Goal: Task Accomplishment & Management: Use online tool/utility

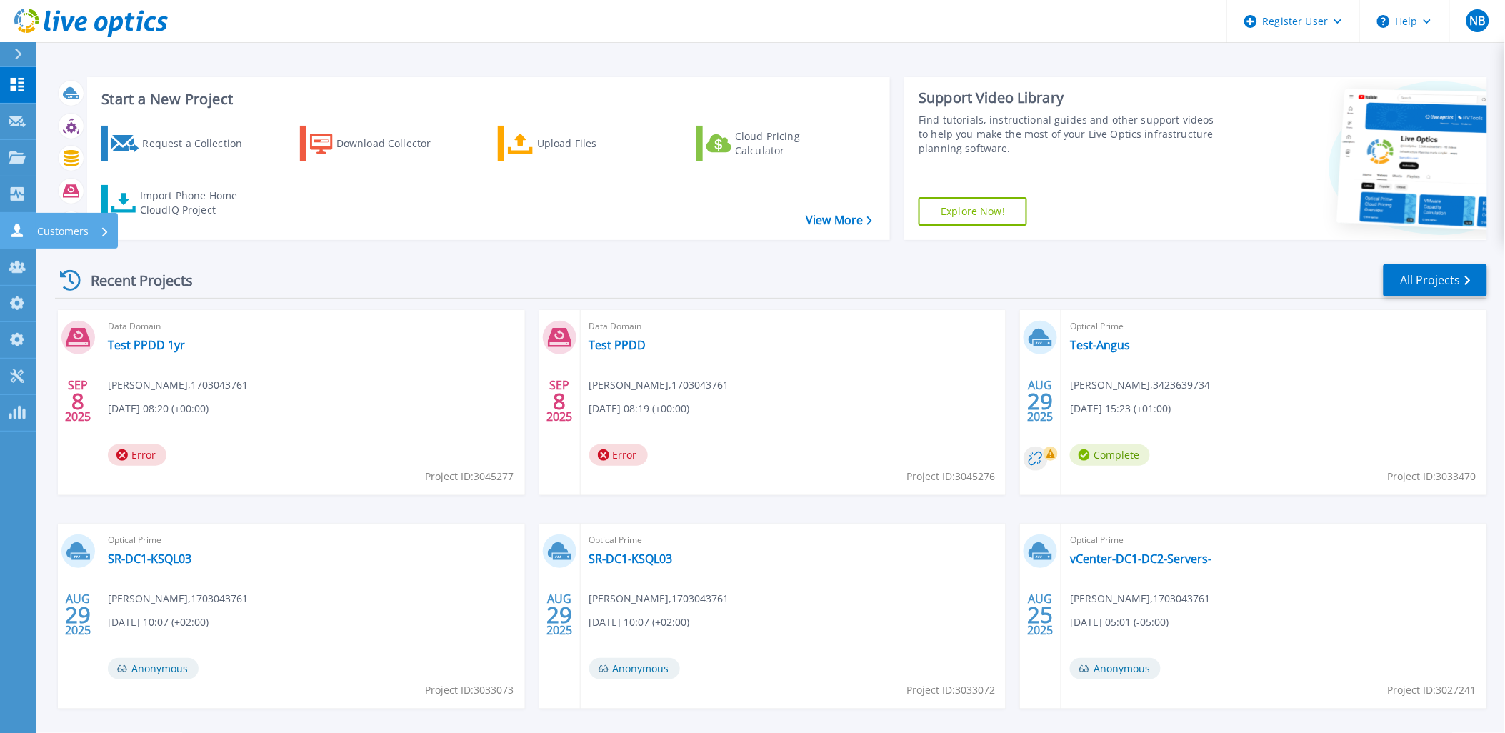
click at [26, 236] on div "Customers" at bounding box center [49, 231] width 80 height 14
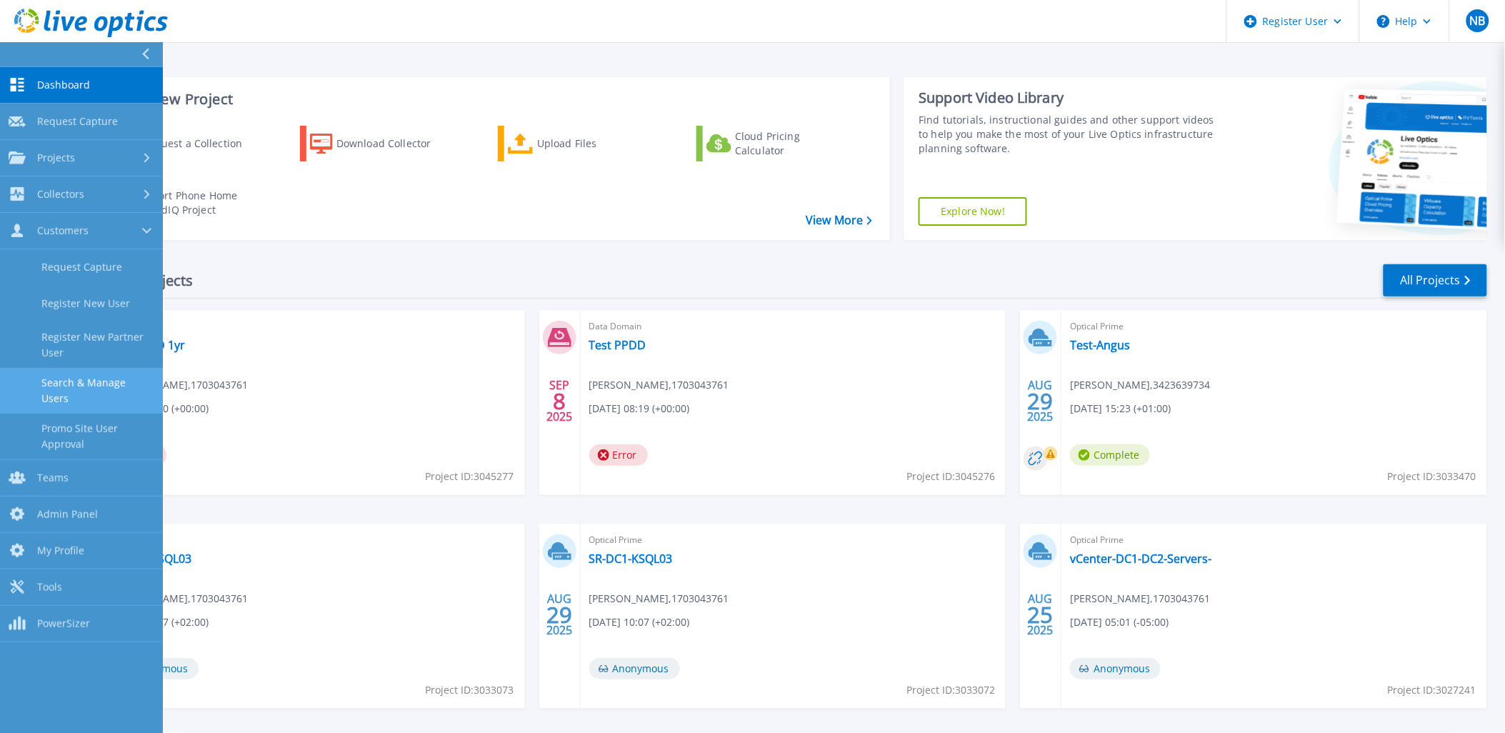
click at [53, 375] on link "Search & Manage Users" at bounding box center [81, 391] width 163 height 46
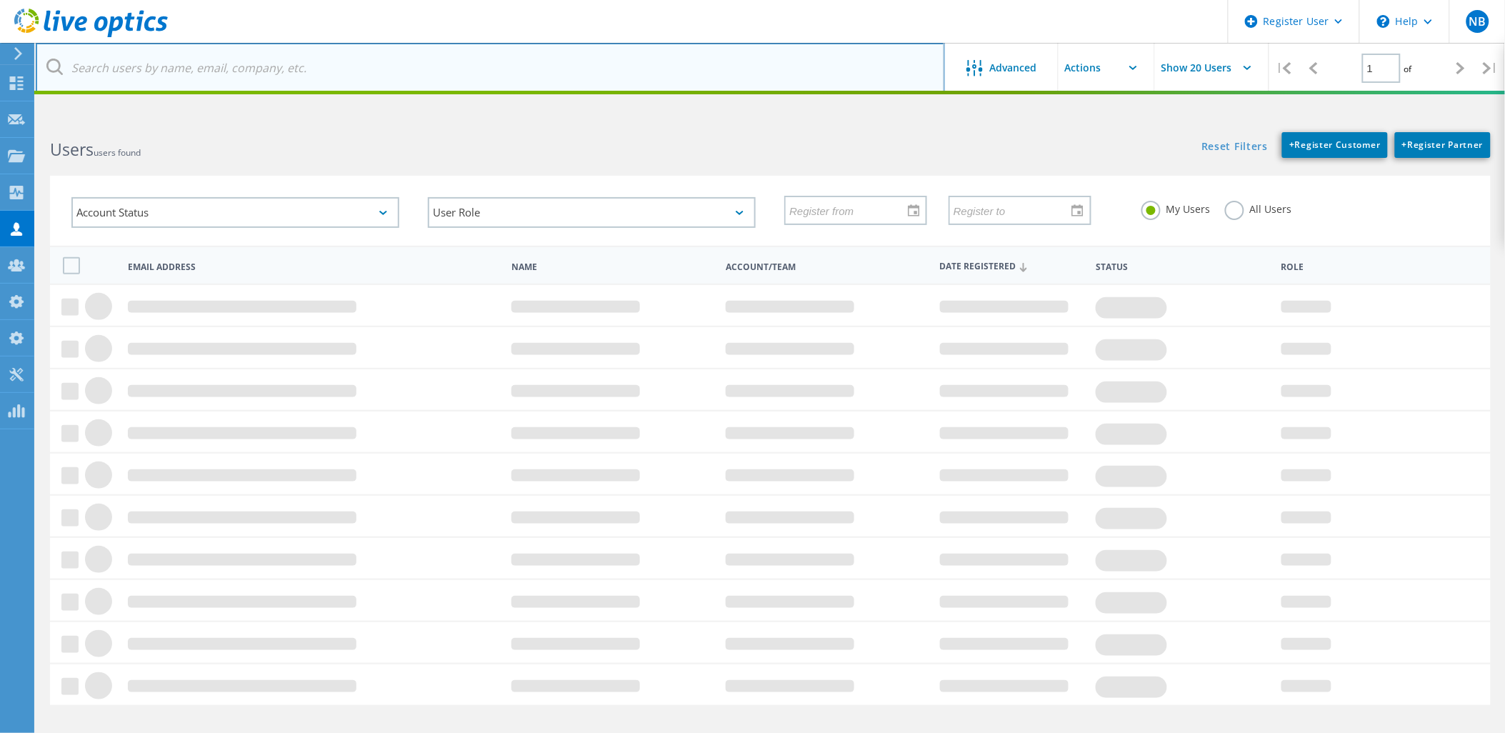
click at [286, 89] on input "text" at bounding box center [490, 68] width 909 height 50
paste input "saleh.hamed@vas-eg.com"
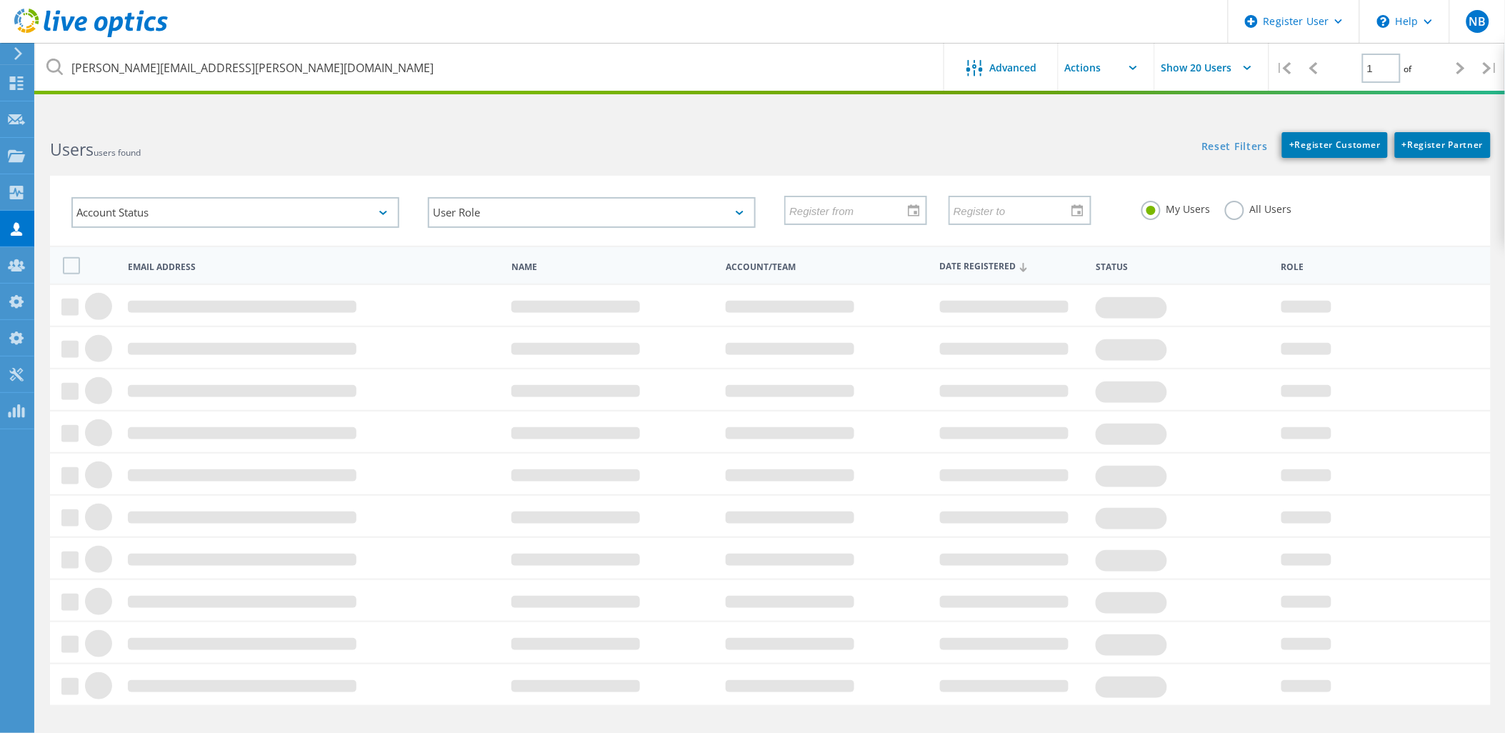
click at [1239, 214] on label "All Users" at bounding box center [1258, 208] width 67 height 14
click at [0, 0] on input "All Users" at bounding box center [0, 0] width 0 height 0
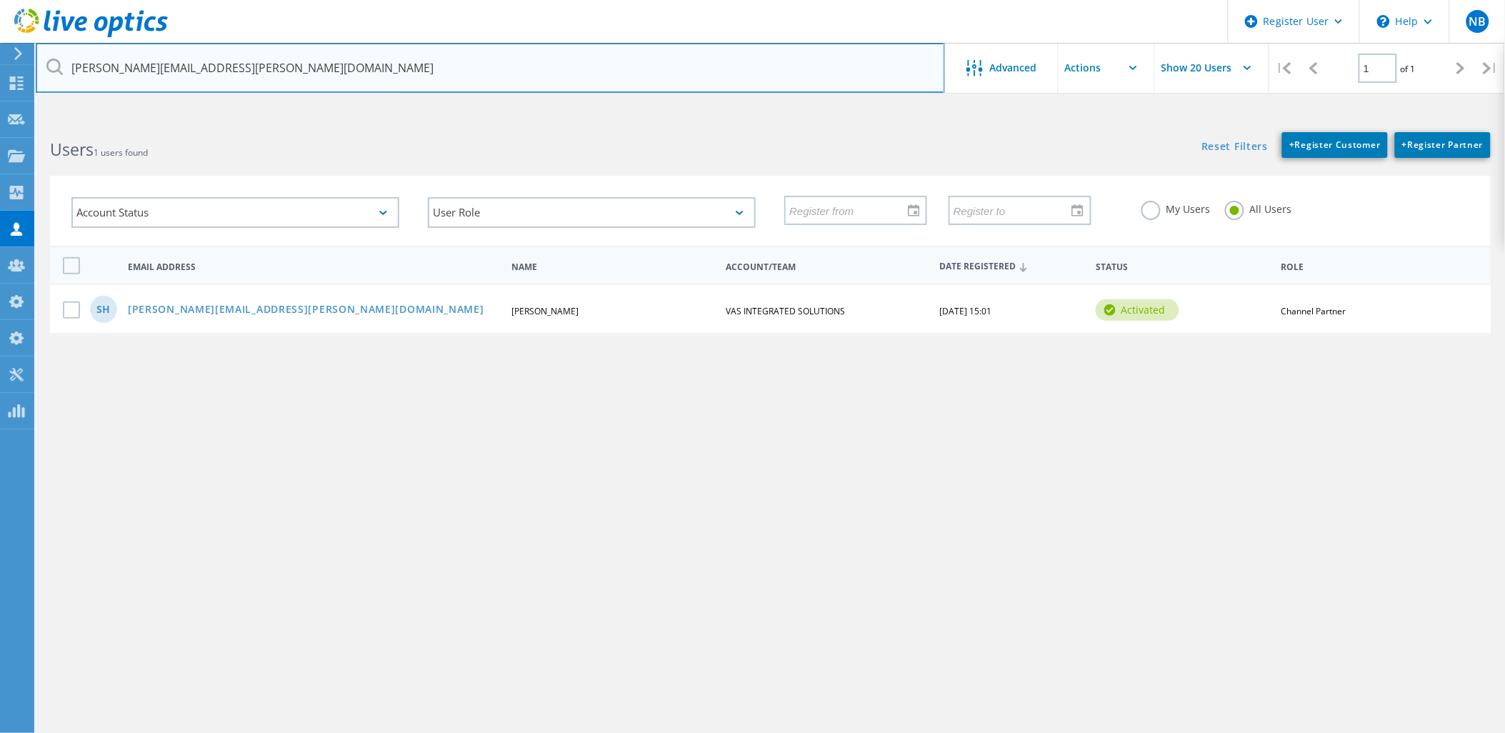
drag, startPoint x: 237, startPoint y: 79, endPoint x: -14, endPoint y: 59, distance: 252.2
click at [0, 59] on html "Register User \n Help Explore Helpful Articles Contact Support NB Dell Admin Us…" at bounding box center [752, 393] width 1505 height 786
paste input "net%20"
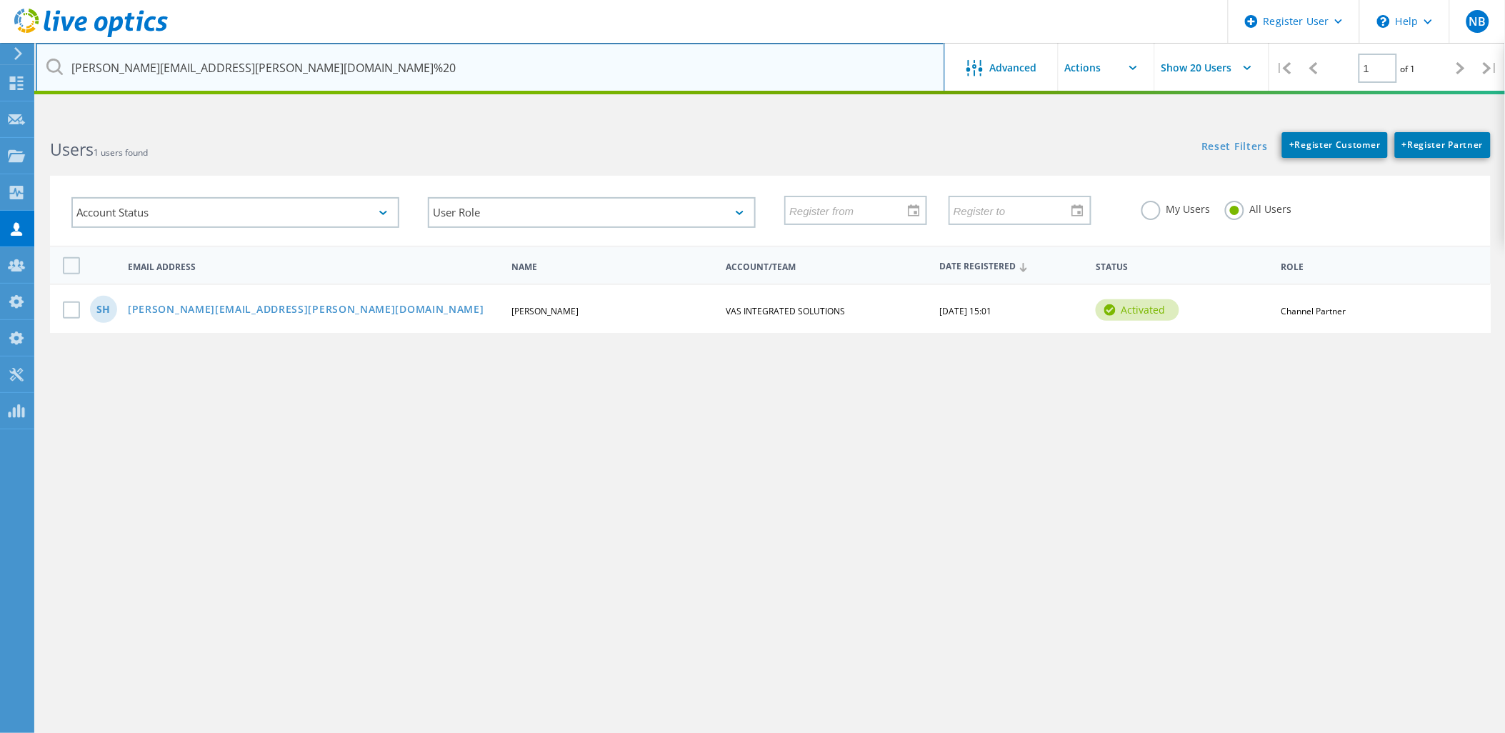
drag, startPoint x: 263, startPoint y: 71, endPoint x: 319, endPoint y: 66, distance: 56.6
click at [319, 66] on input "saleh.hamed@vas-eg.net%20" at bounding box center [490, 68] width 909 height 50
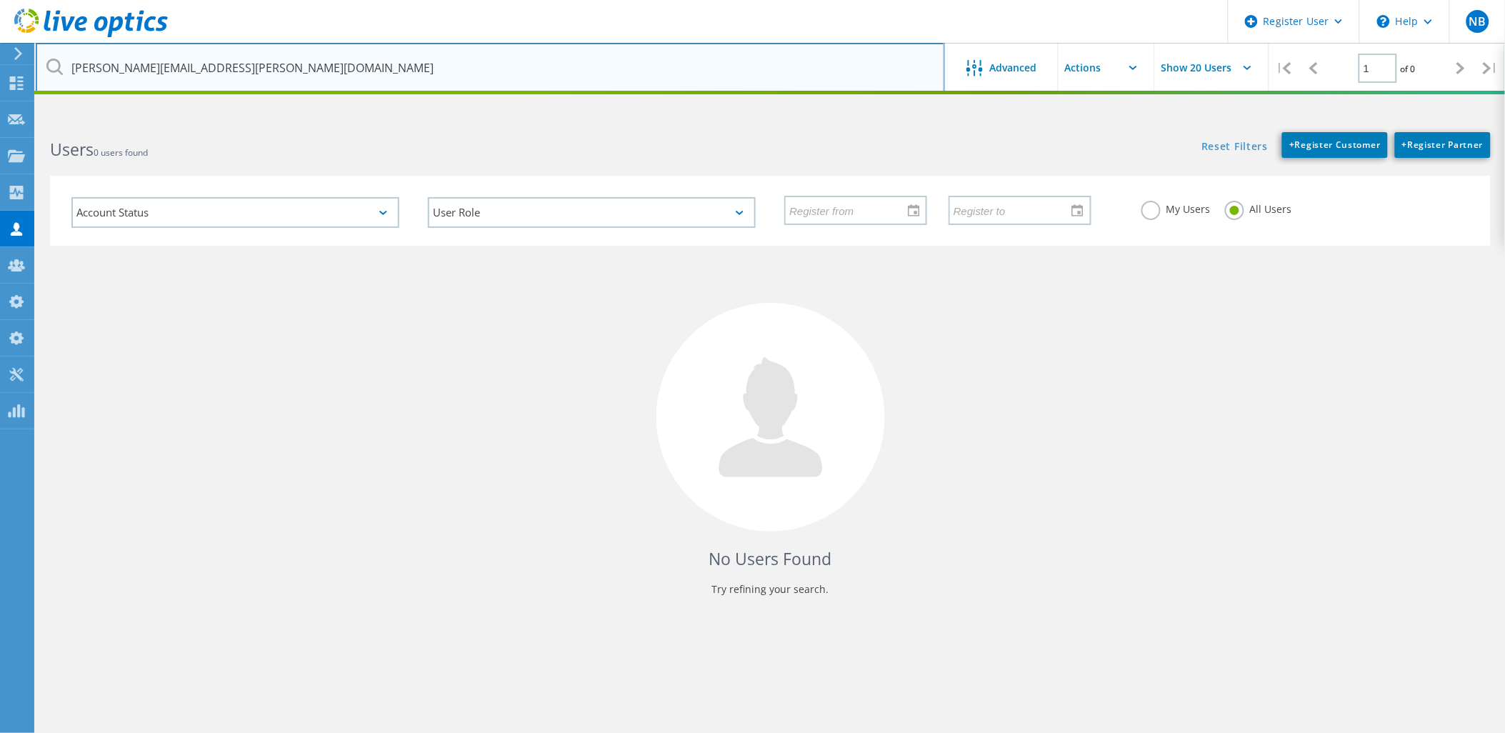
click at [308, 66] on input "saleh.hamed@vas-eg.com" at bounding box center [490, 68] width 909 height 50
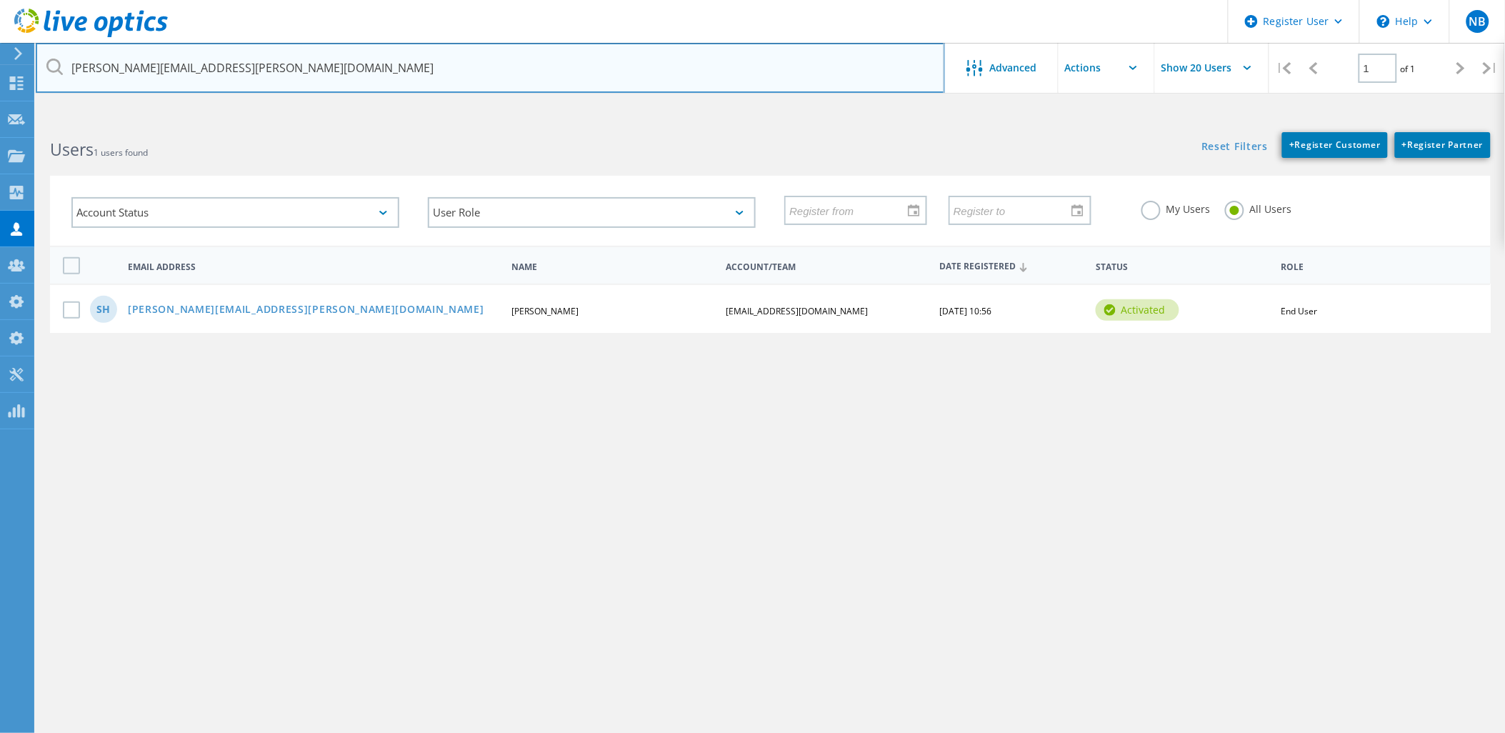
click at [241, 80] on input "saleh.hamed@vas-eg.net" at bounding box center [490, 68] width 909 height 50
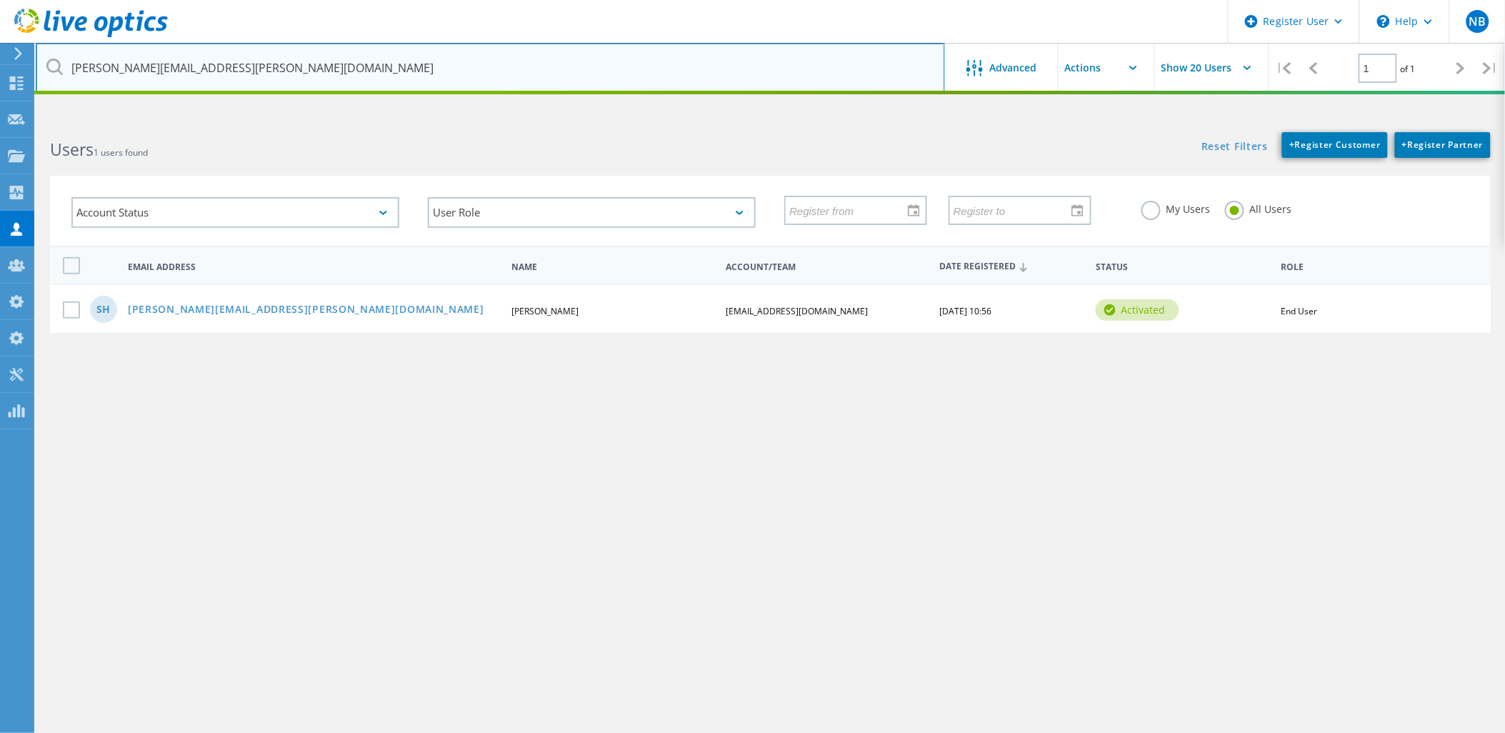
type input "saleh.hamed@vas-eg.com"
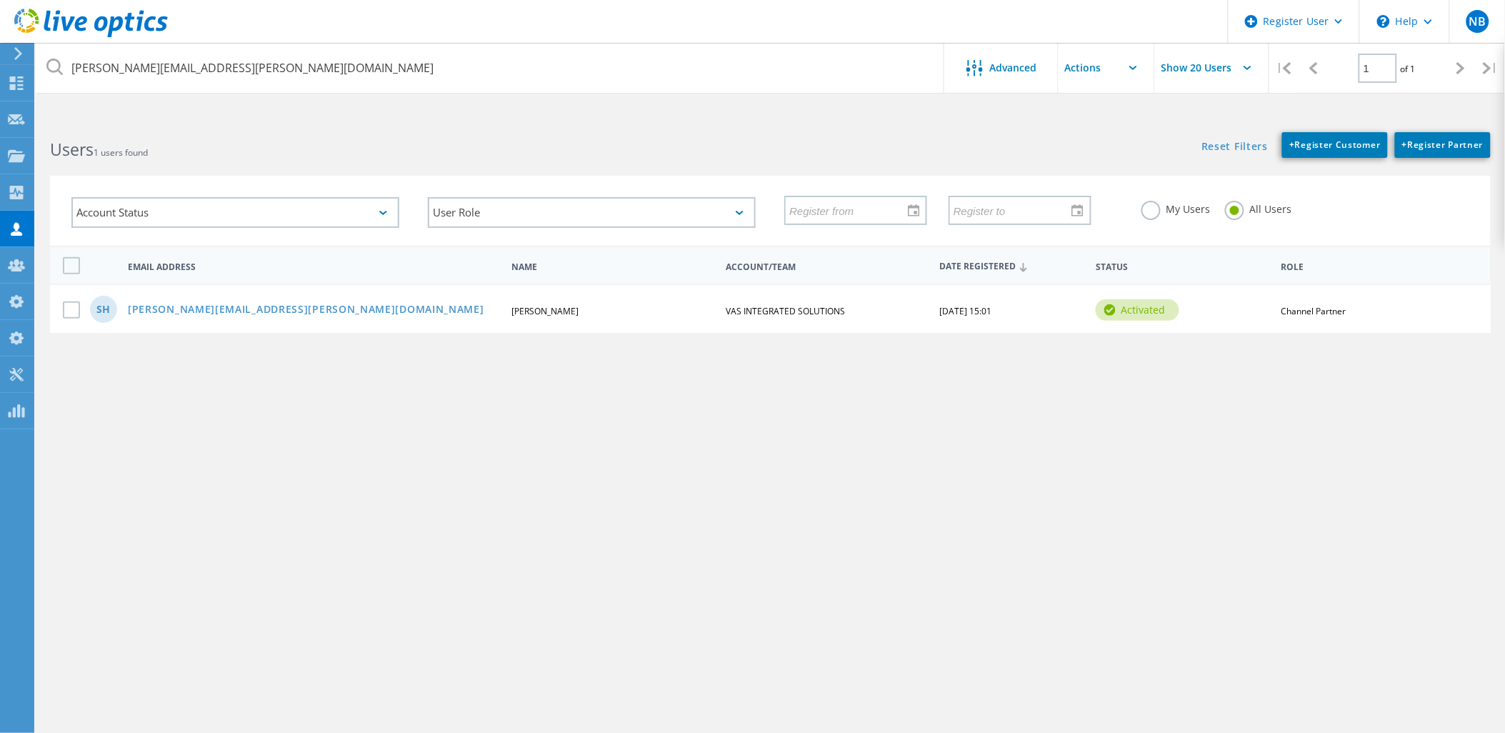
click at [154, 14] on icon at bounding box center [91, 23] width 154 height 29
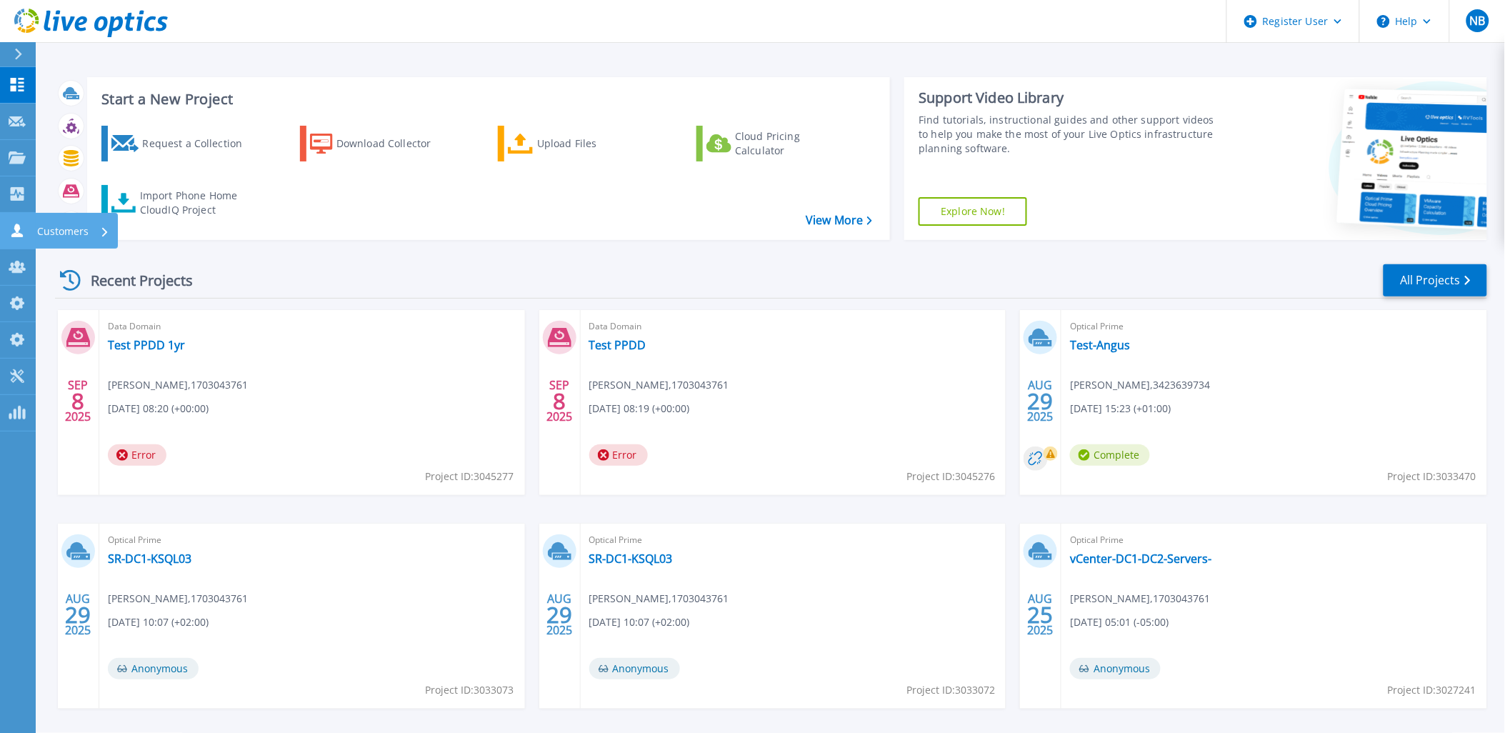
click at [21, 234] on icon at bounding box center [16, 231] width 11 height 14
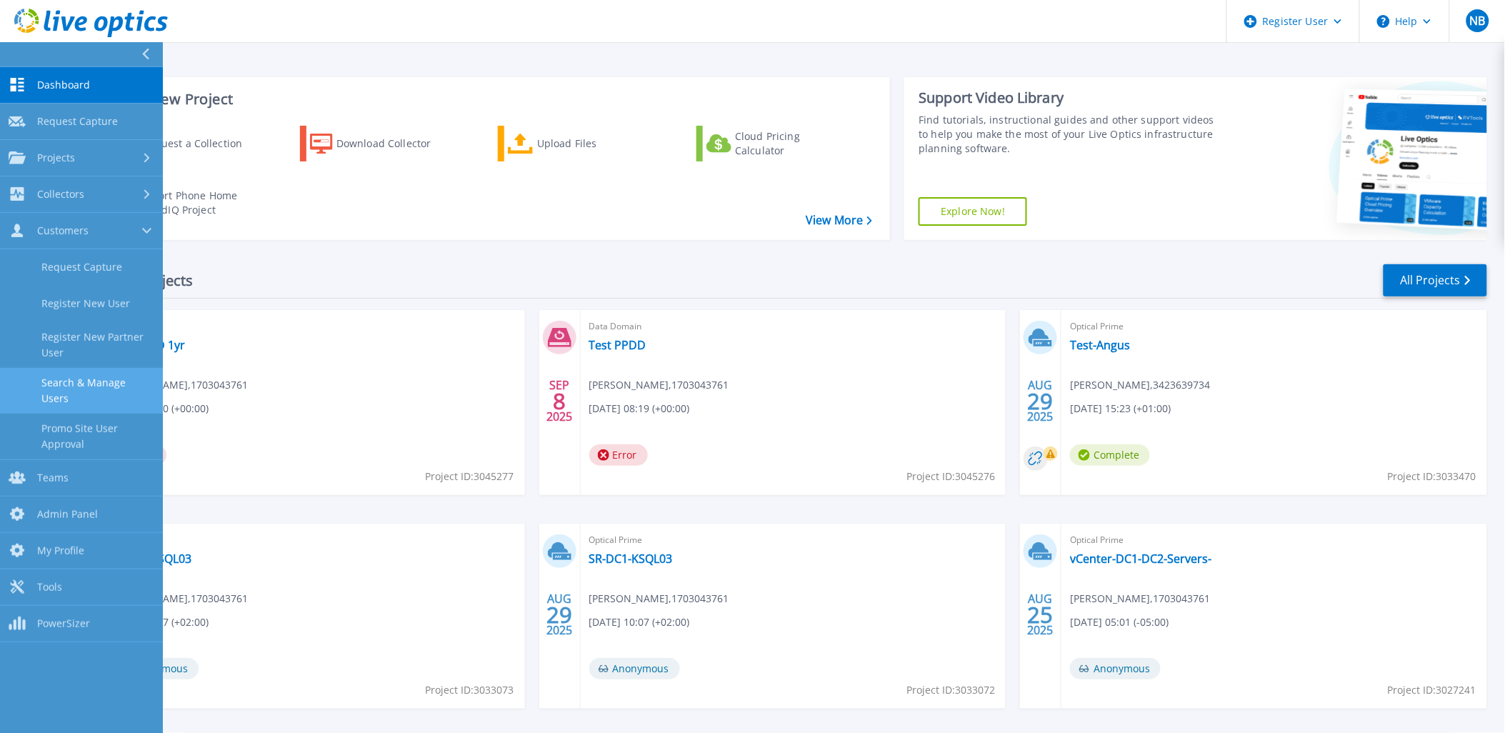
click at [107, 376] on link "Search & Manage Users" at bounding box center [81, 391] width 163 height 46
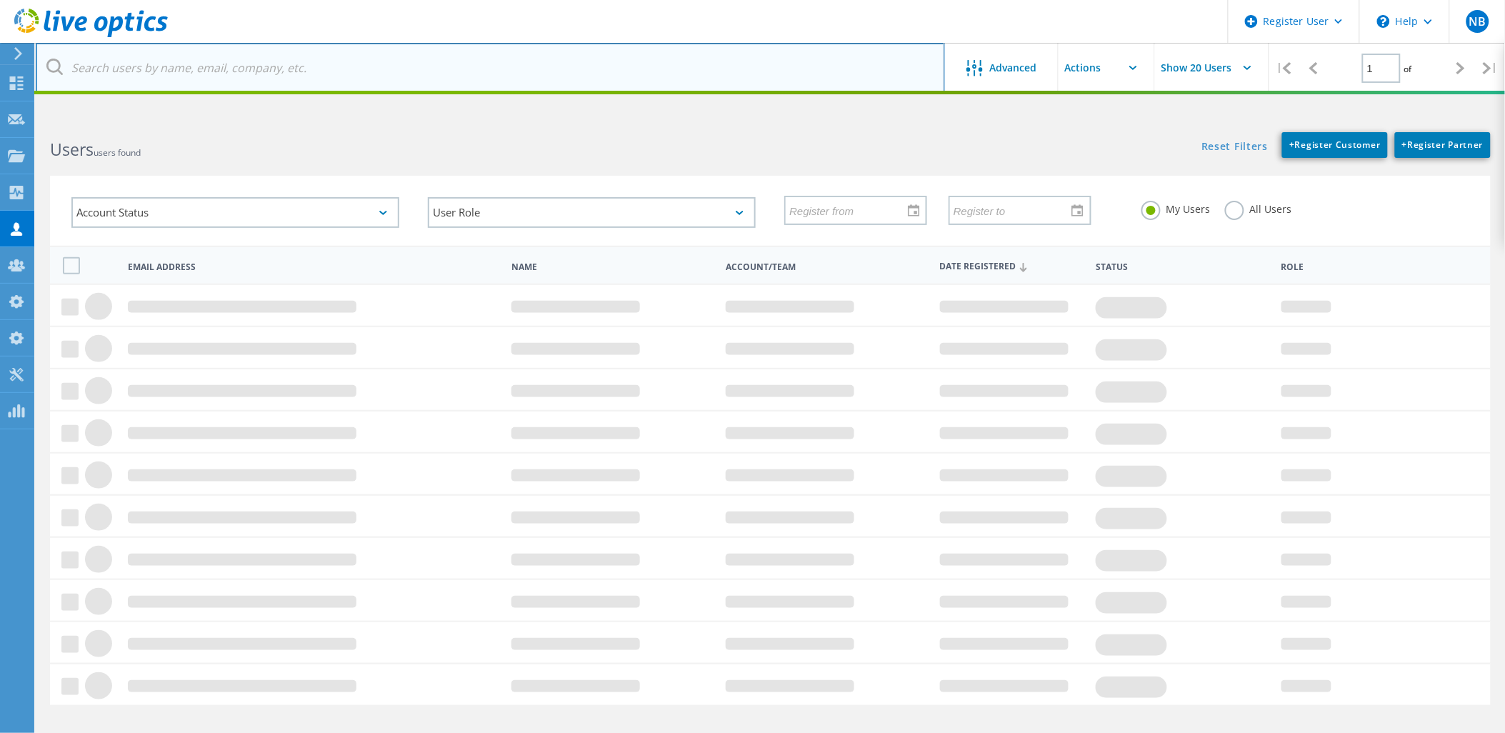
click at [273, 53] on input "text" at bounding box center [490, 68] width 909 height 50
paste input "[PERSON_NAME][EMAIL_ADDRESS][PERSON_NAME][DOMAIN_NAME]"
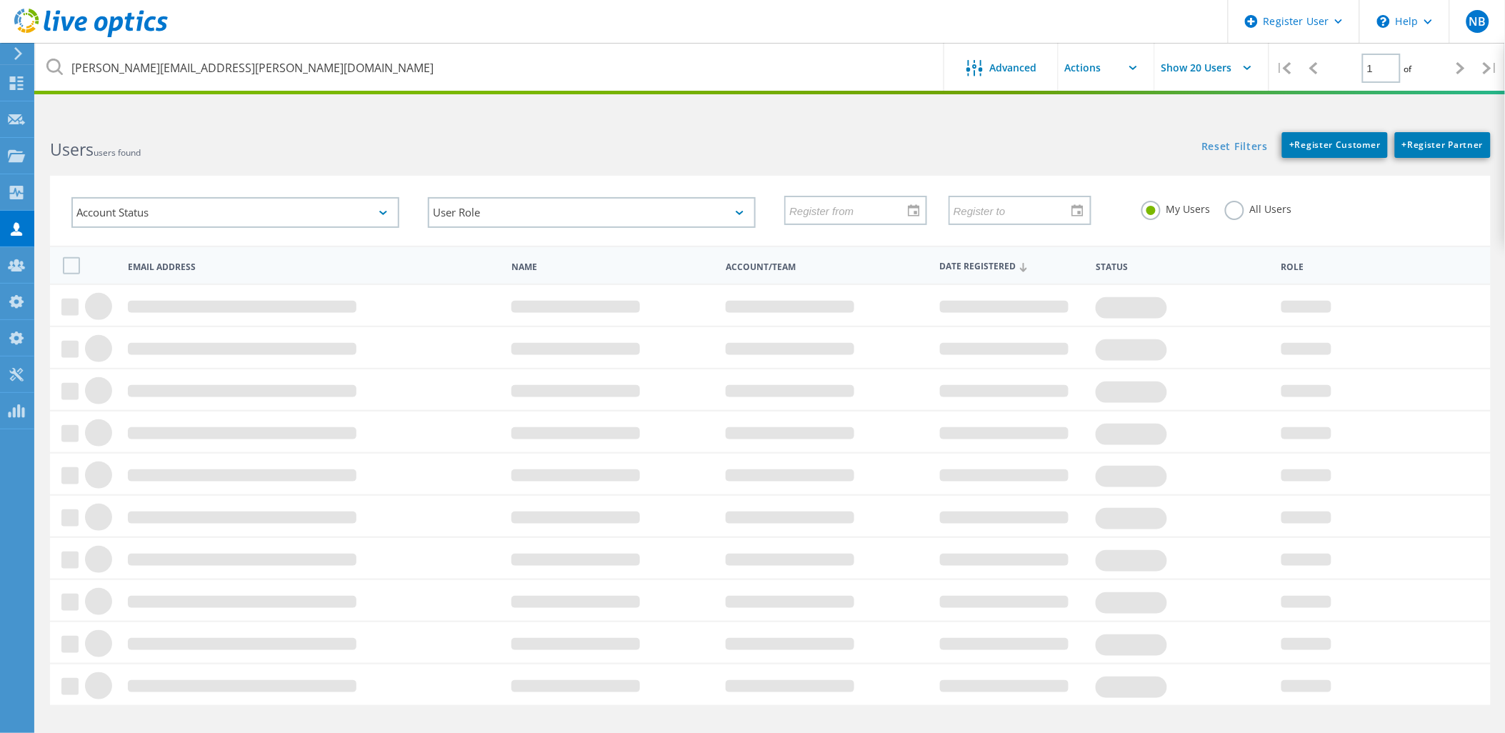
click at [1237, 209] on label "All Users" at bounding box center [1258, 208] width 67 height 14
click at [0, 0] on input "All Users" at bounding box center [0, 0] width 0 height 0
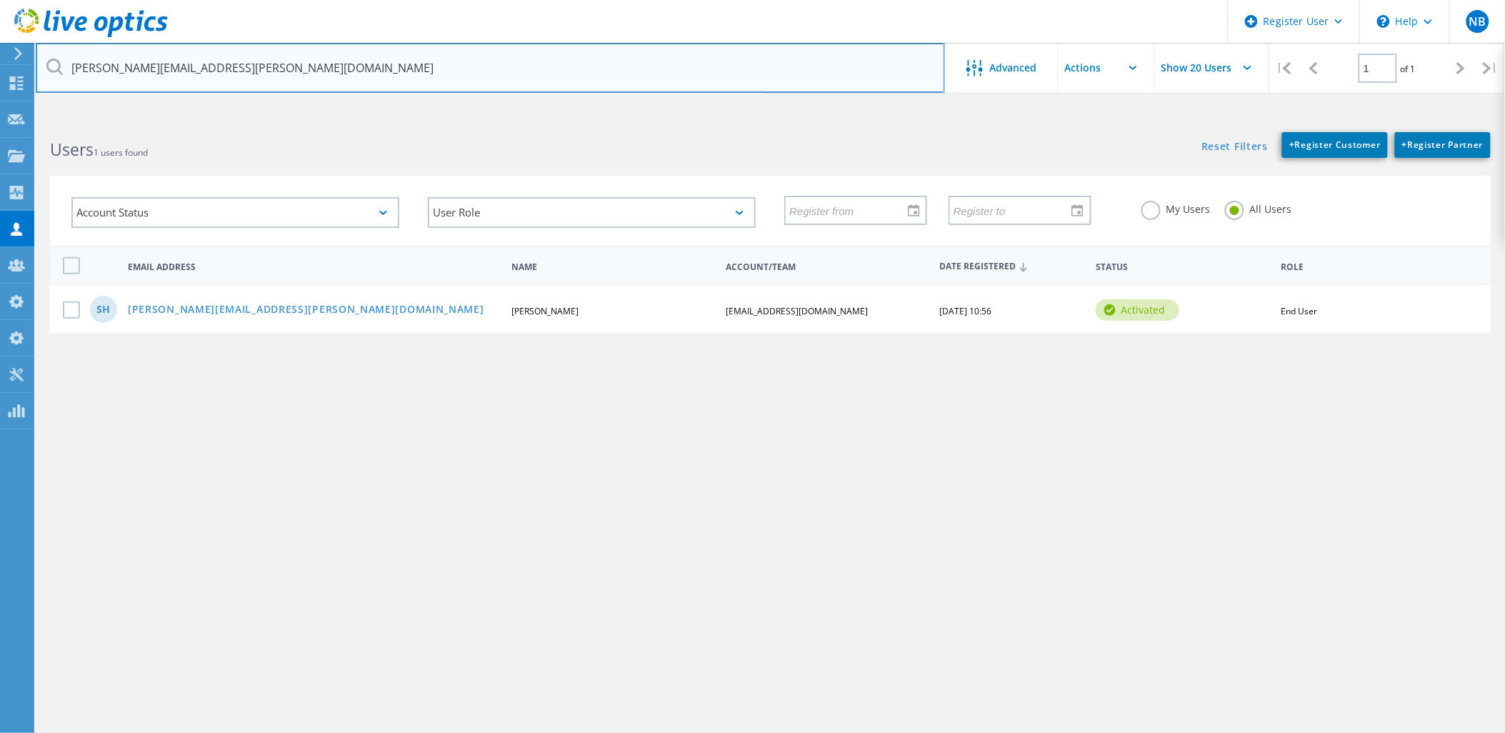
click at [226, 81] on input "saleh.hamed@vas-eg.net" at bounding box center [490, 68] width 909 height 50
type input "saleh.hamed@vas-eg.com"
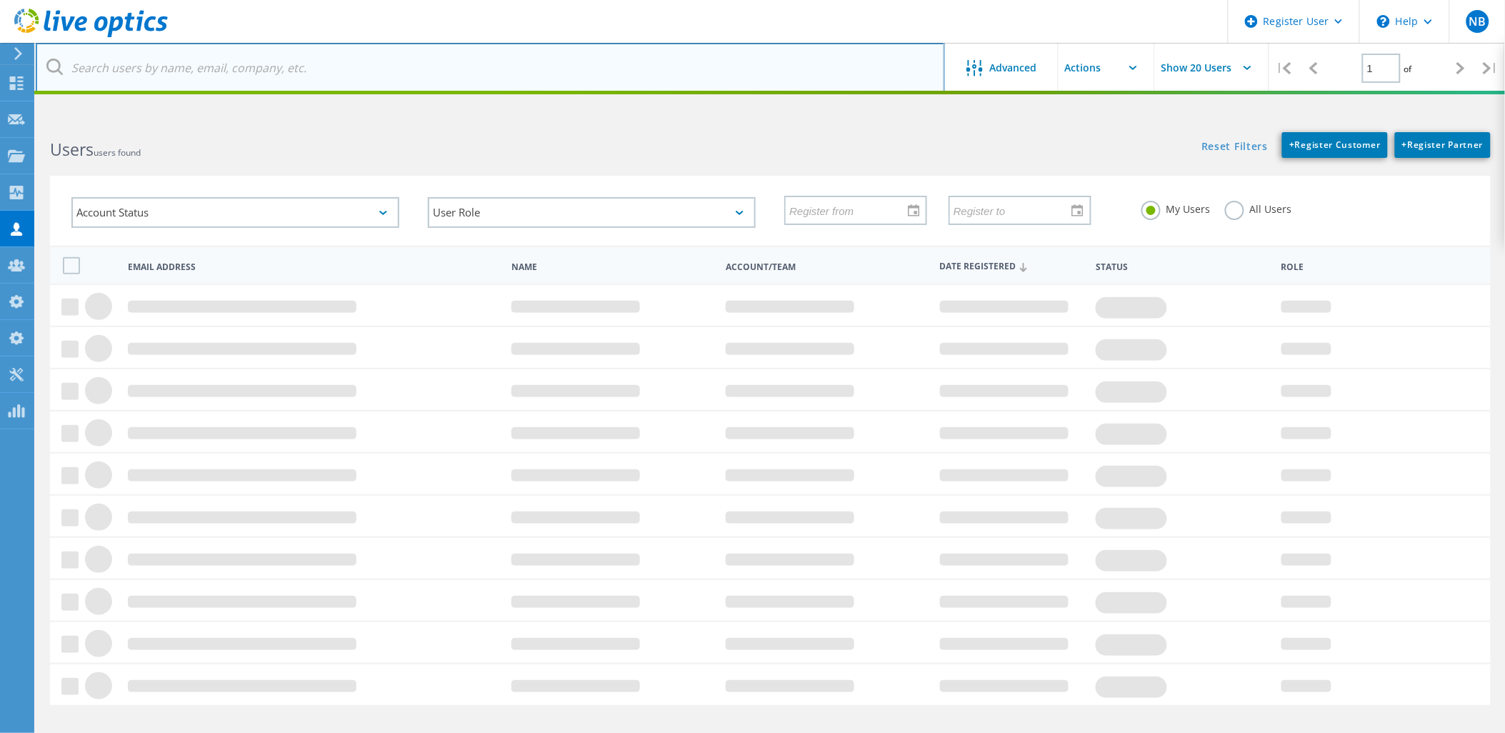
click at [213, 66] on input "text" at bounding box center [490, 68] width 909 height 50
paste input "saleh.hamed@vas-eg.net"
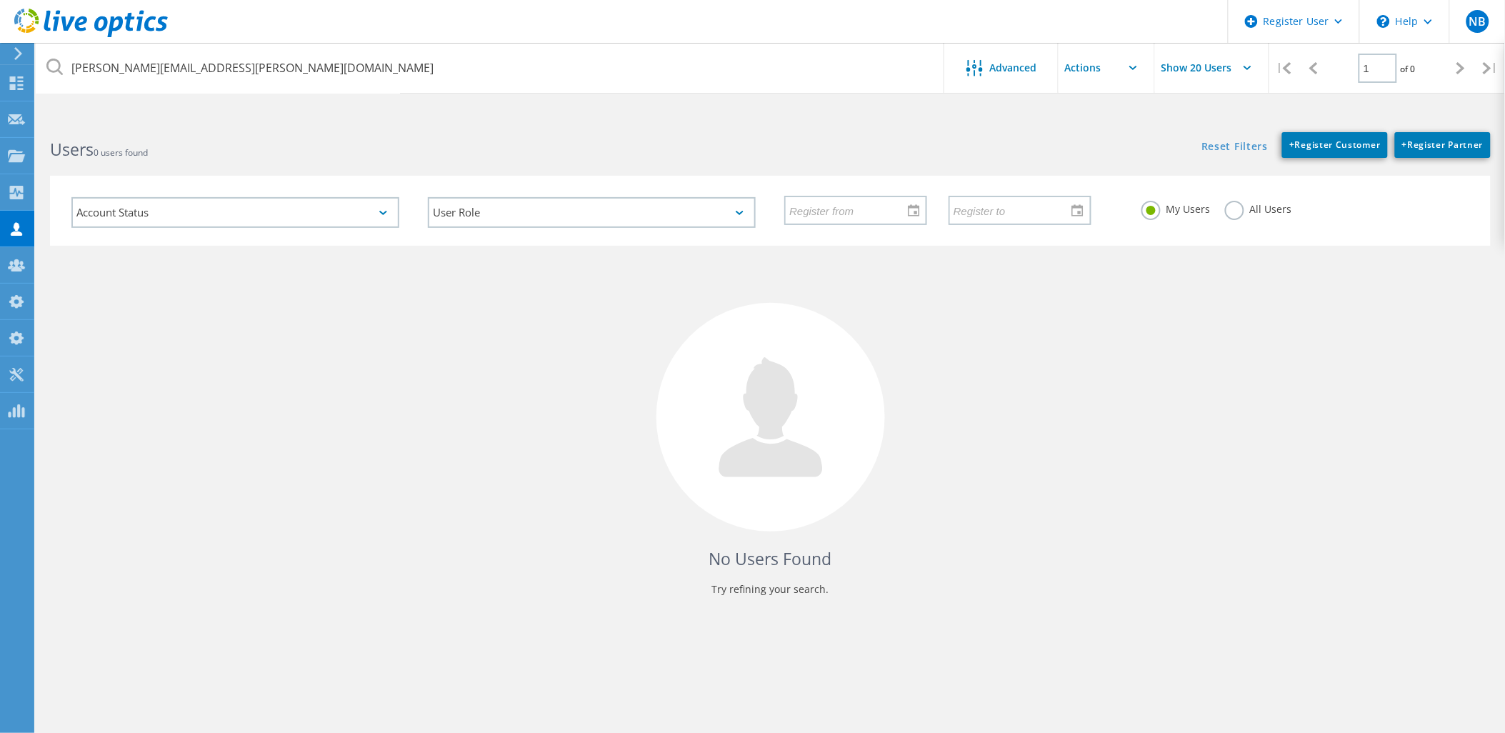
click at [1232, 201] on label "All Users" at bounding box center [1258, 208] width 67 height 14
click at [0, 0] on input "All Users" at bounding box center [0, 0] width 0 height 0
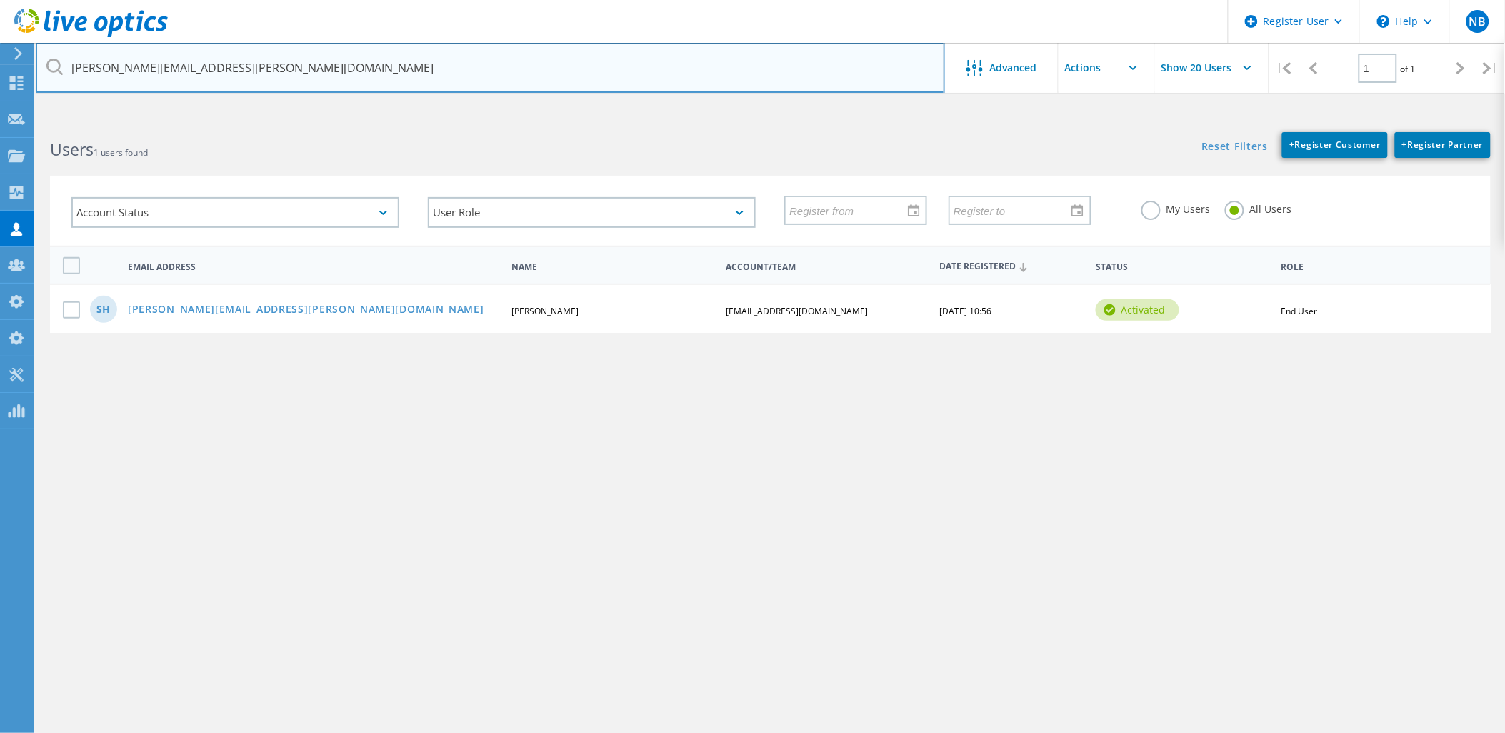
click at [268, 82] on input "saleh.hamed@vas-eg.net" at bounding box center [490, 68] width 909 height 50
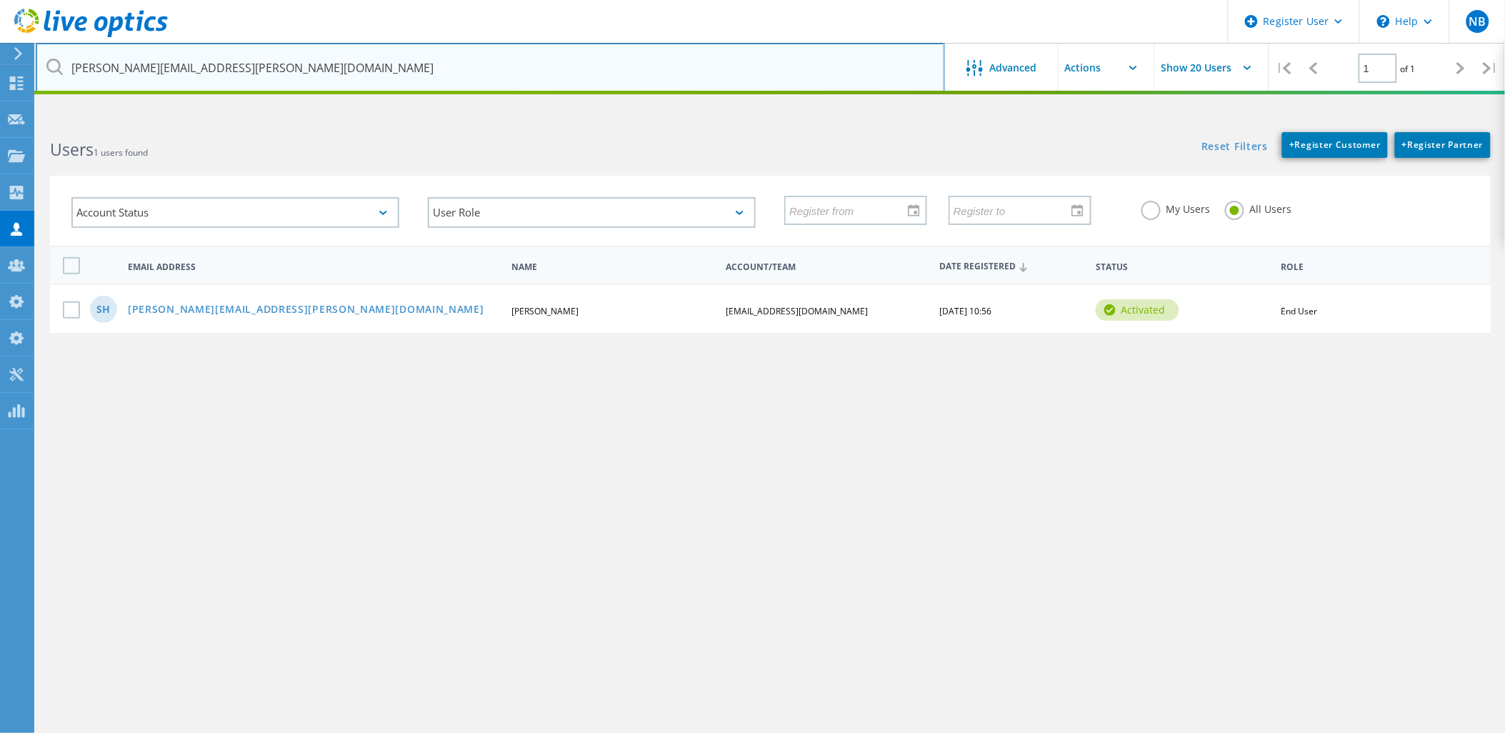
type input "saleh.hamed@vas-eg.com"
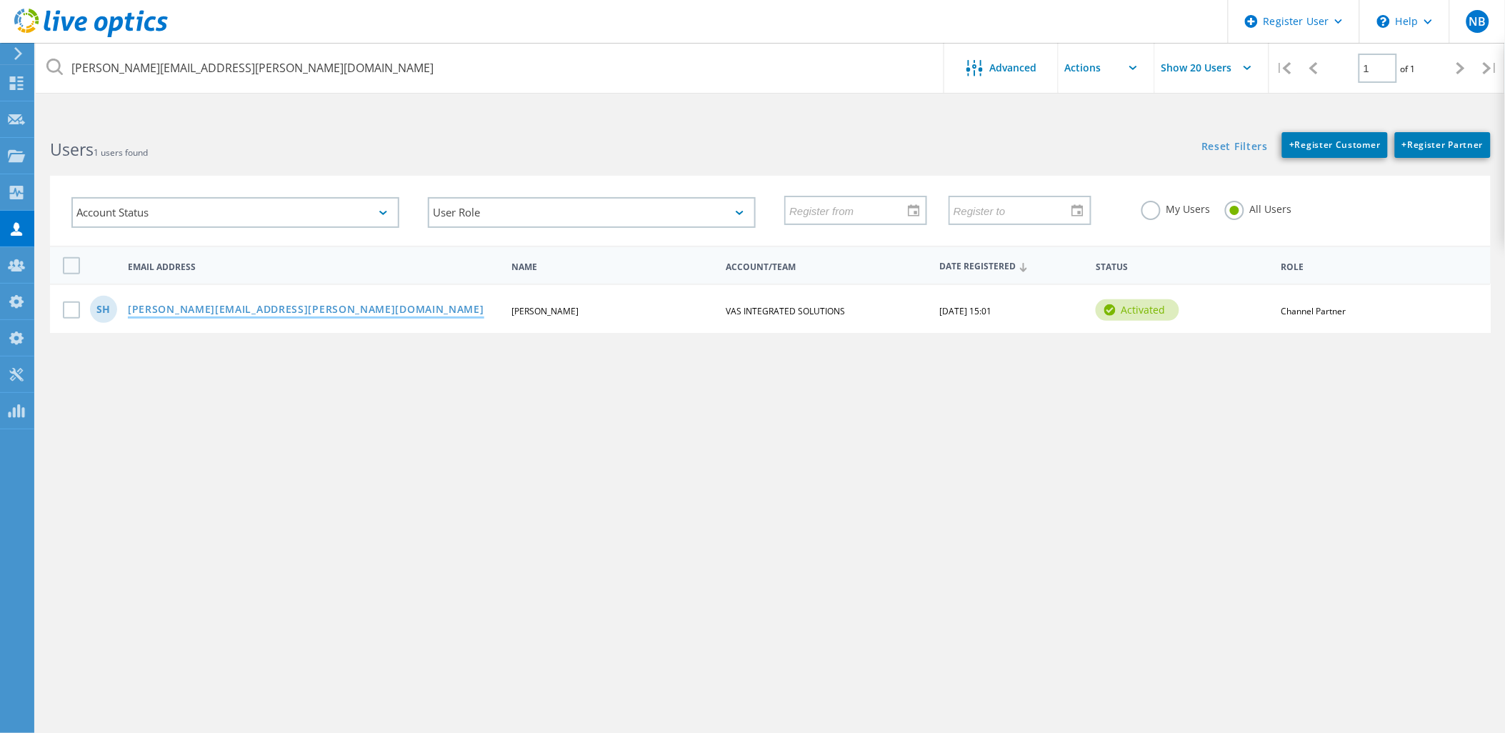
click at [248, 308] on link "saleh.hamed@vas-eg.com" at bounding box center [306, 310] width 356 height 12
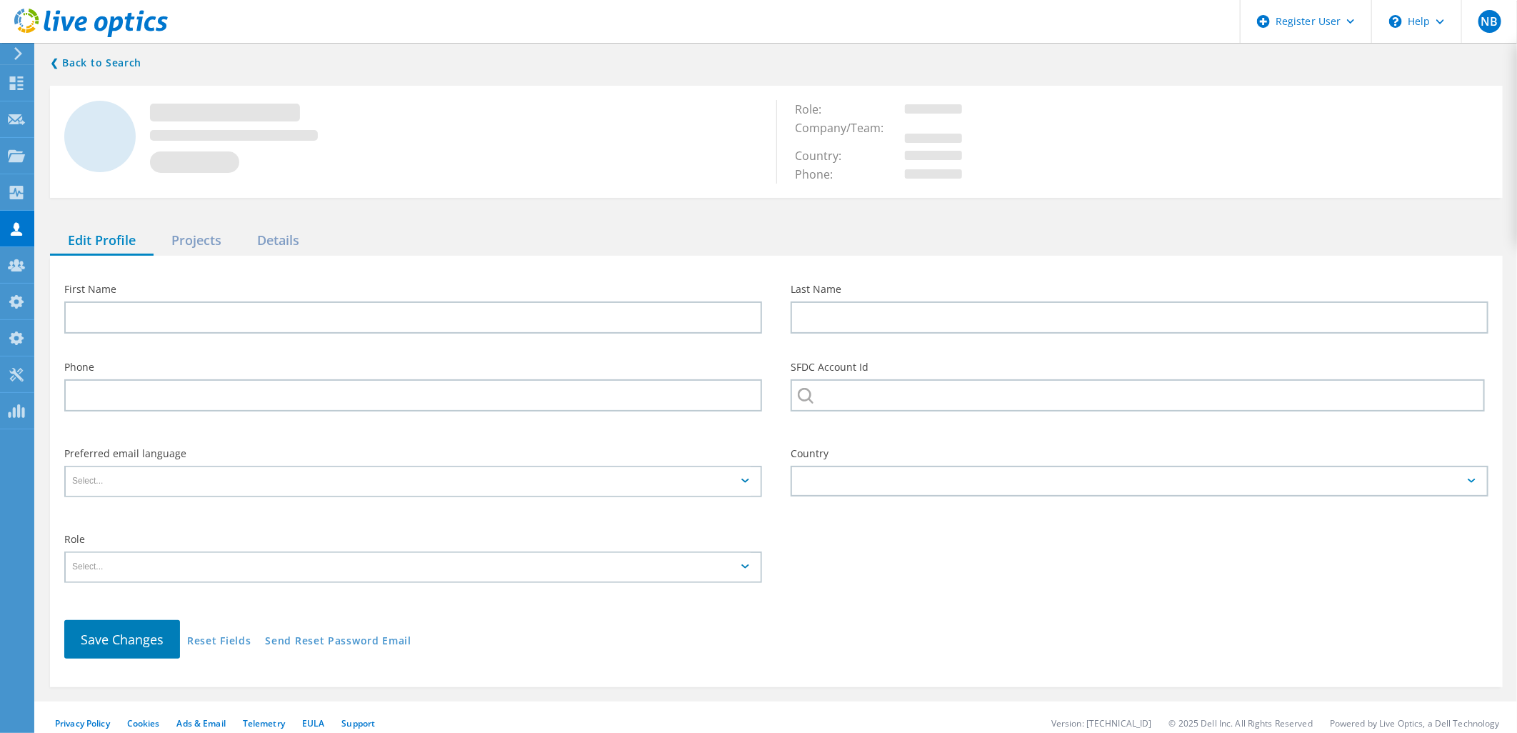
type input "Saleh"
type input "Hamed"
type input "VAS INTEGRATED SOLUTIONS"
type input "English"
type input "Partner User"
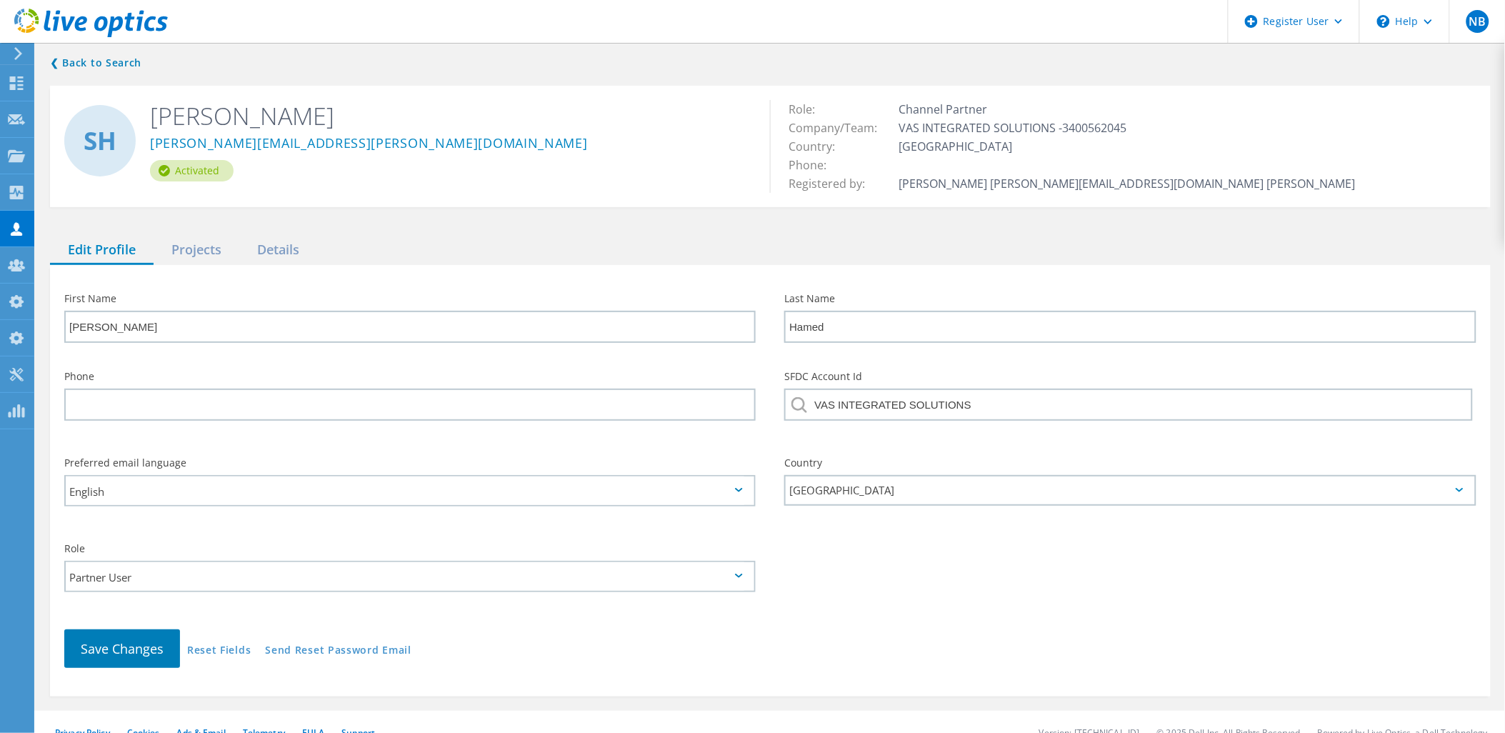
click at [126, 206] on div "SH Saleh Hamed saleh.hamed@vas-eg.com Activated Role: Channel Partner Company/T…" at bounding box center [770, 146] width 1441 height 121
click at [184, 230] on div "❮ Back to Search SH Saleh Hamed saleh.hamed@vas-eg.com Activated Role: Channel …" at bounding box center [770, 375] width 1469 height 671
click at [184, 236] on div "❮ Back to Search SH Saleh Hamed saleh.hamed@vas-eg.com Activated Role: Channel …" at bounding box center [770, 375] width 1469 height 671
click at [184, 236] on div "Projects" at bounding box center [197, 250] width 86 height 29
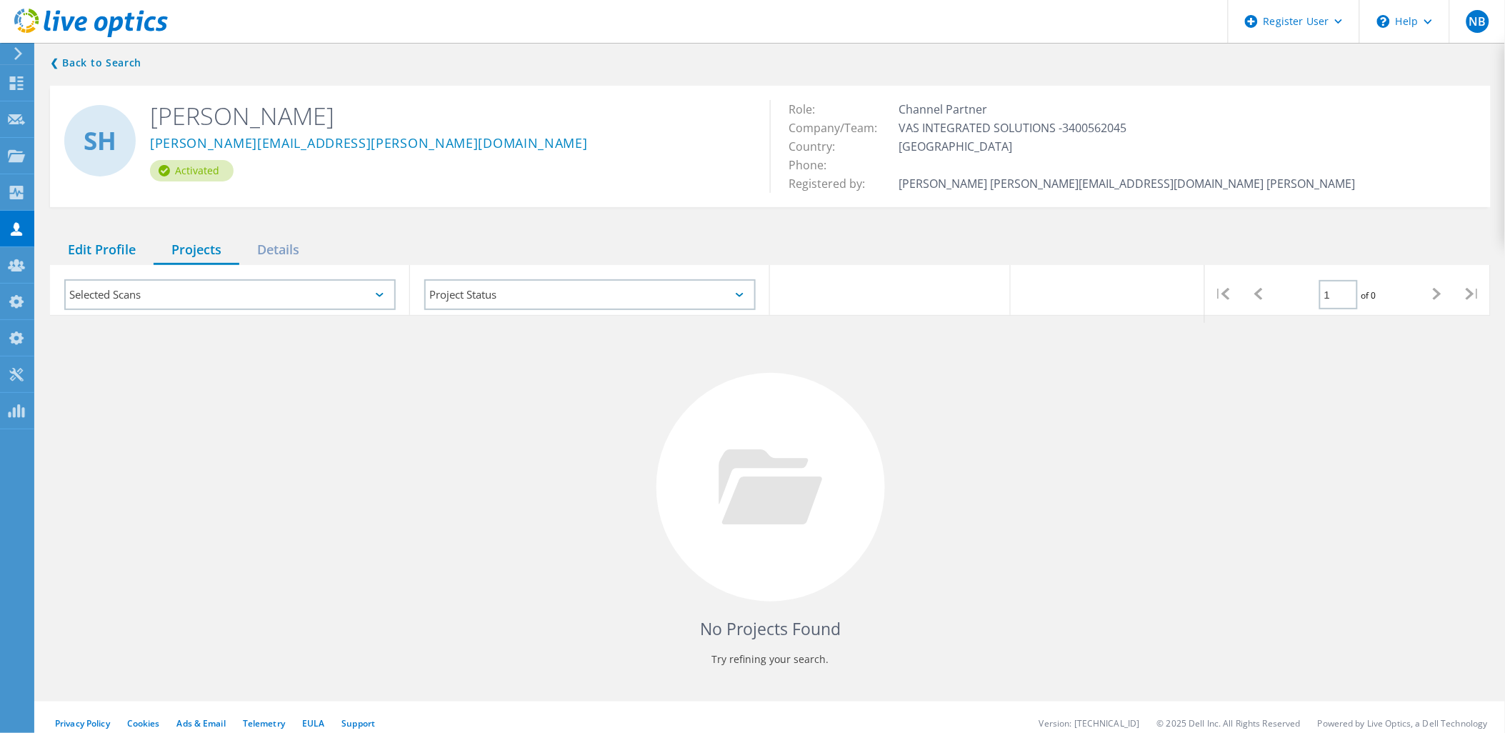
click at [108, 246] on div "Edit Profile" at bounding box center [102, 250] width 104 height 29
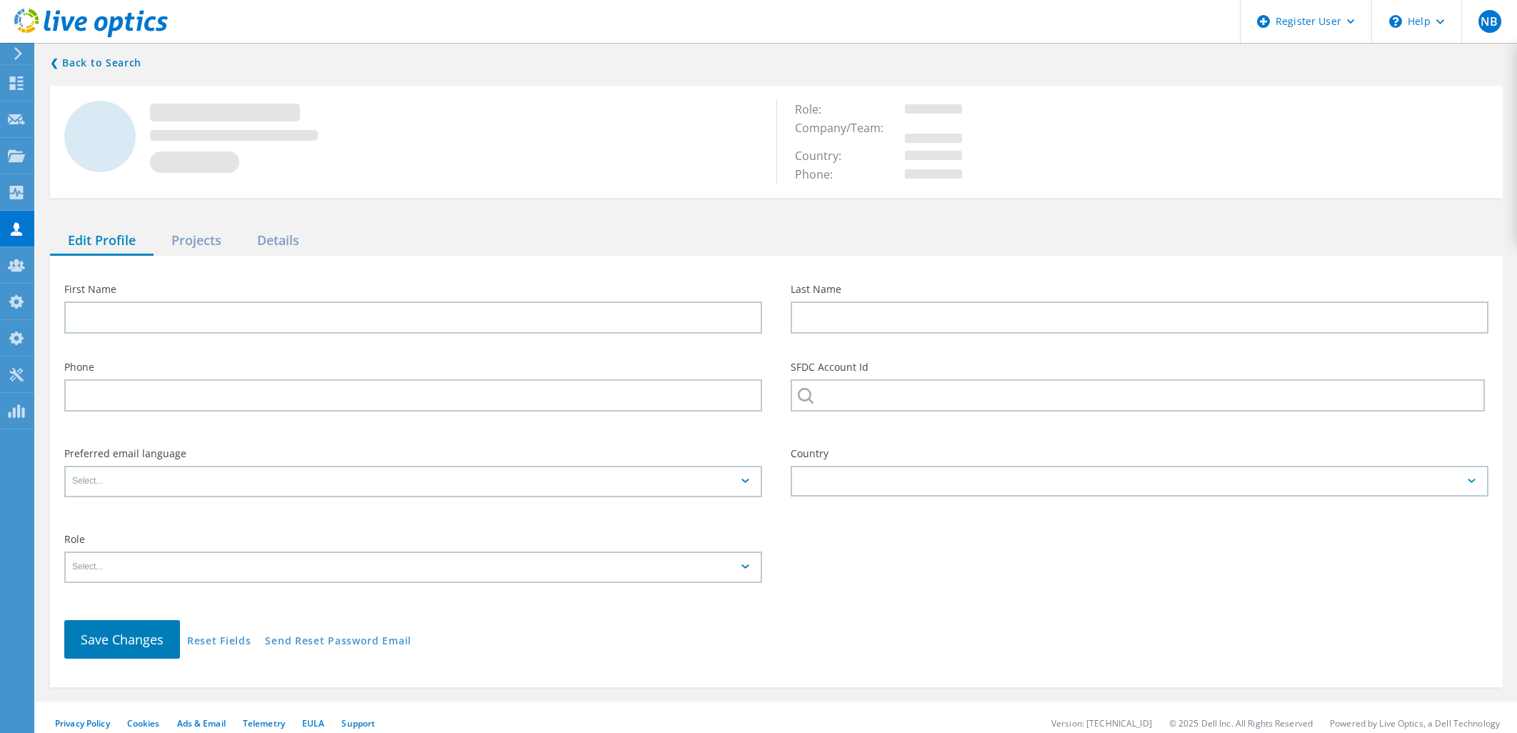
type input "[PERSON_NAME]"
type input "hamed"
type input "[EMAIL_ADDRESS][DOMAIN_NAME]"
type input "End User"
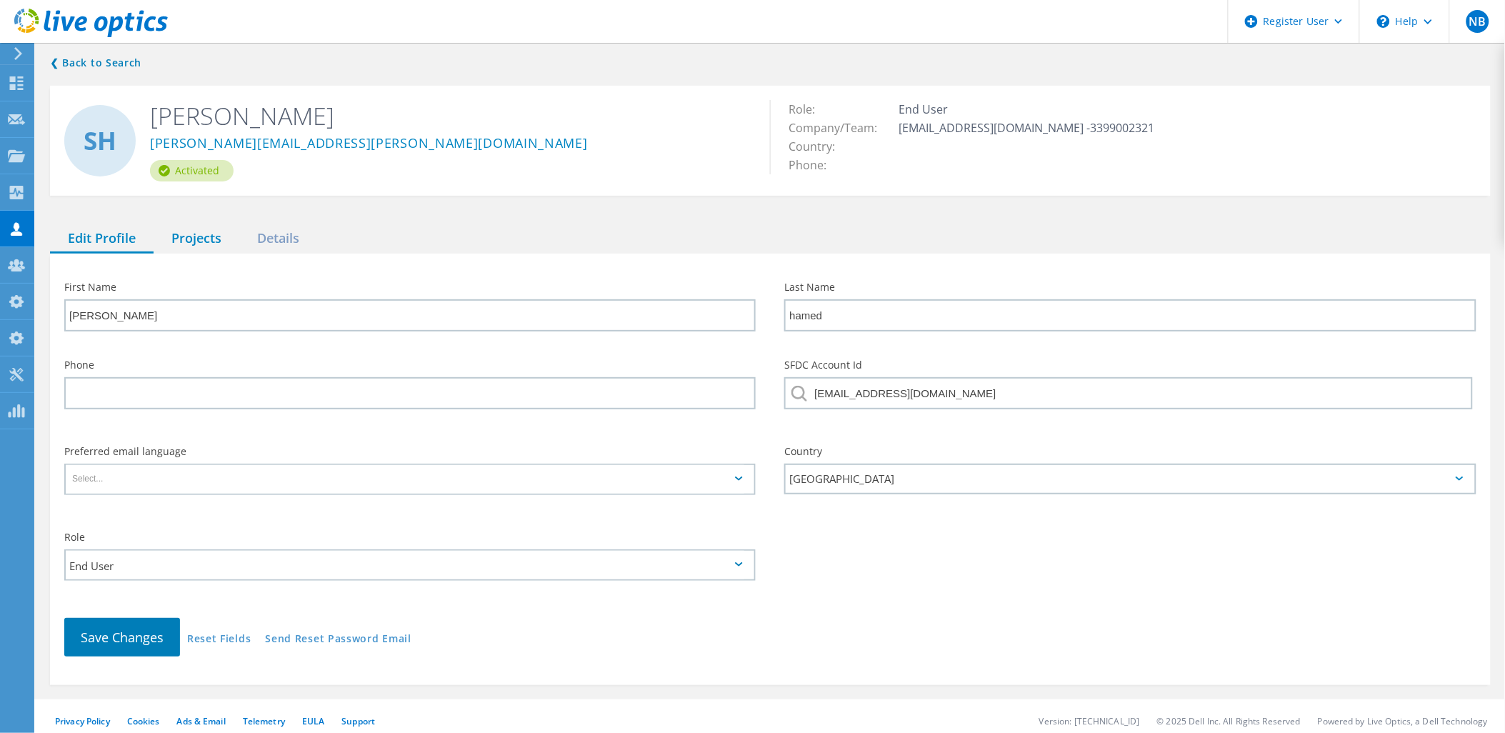
click at [214, 241] on div "Projects" at bounding box center [197, 238] width 86 height 29
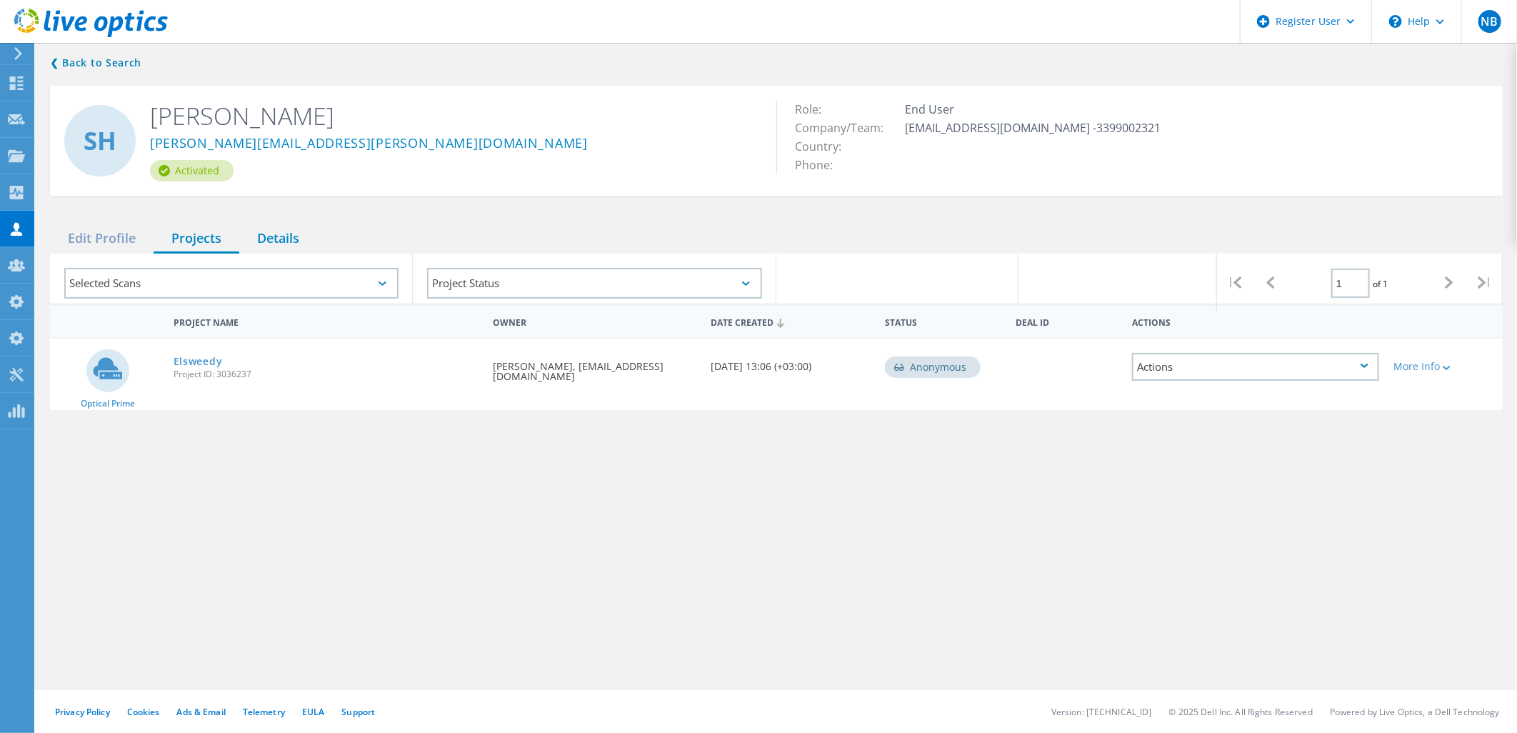
click at [273, 247] on div "Details" at bounding box center [278, 238] width 78 height 29
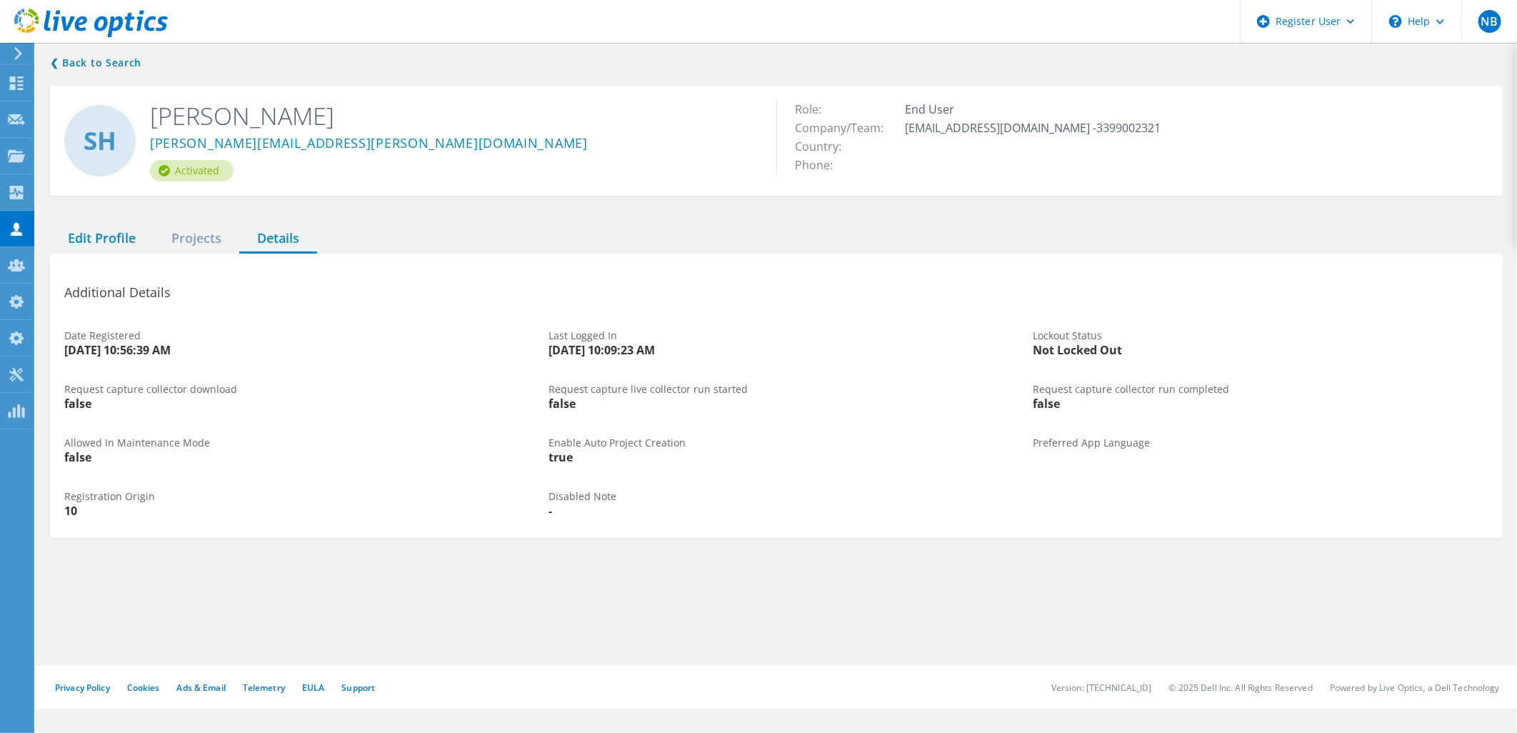
click at [131, 231] on div "Edit Profile" at bounding box center [102, 238] width 104 height 29
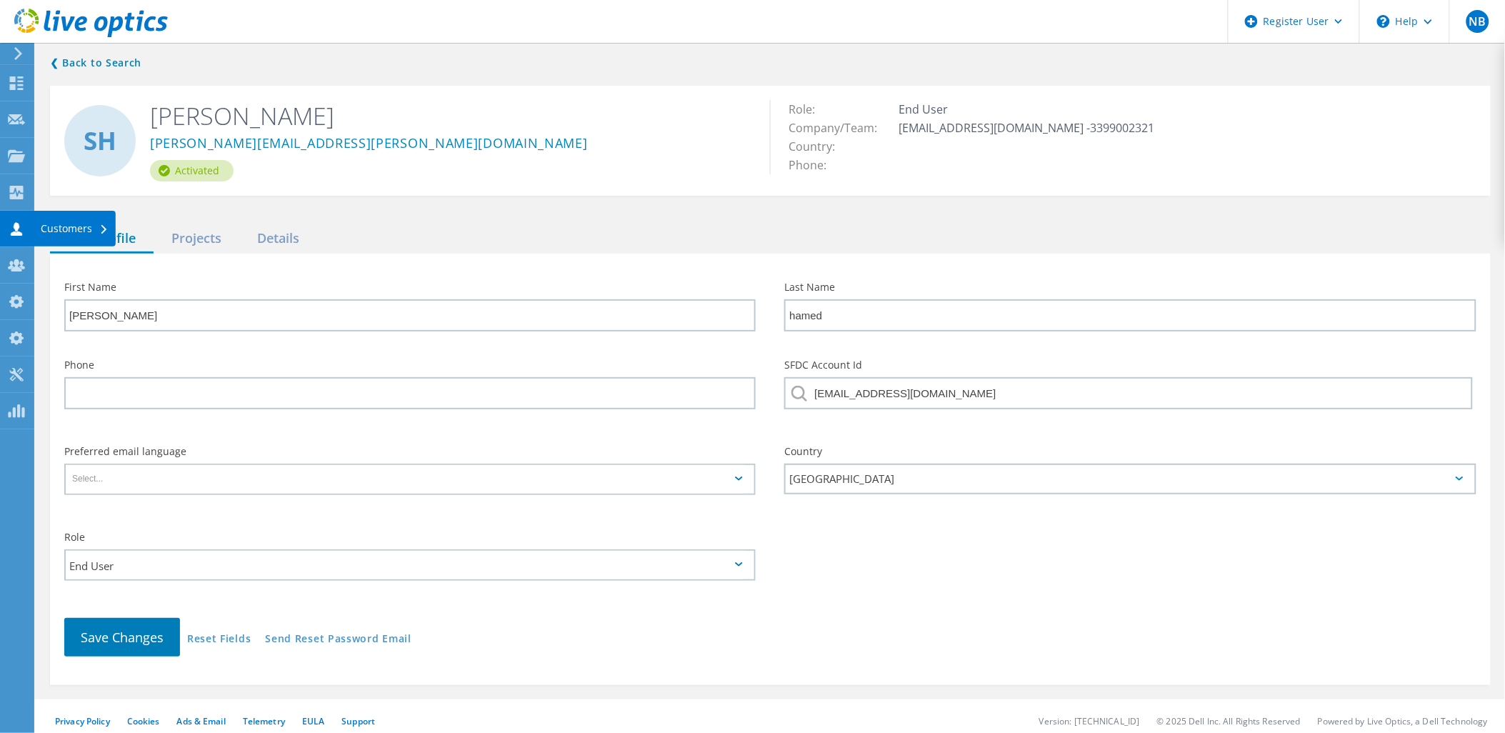
click at [13, 231] on icon at bounding box center [16, 229] width 17 height 14
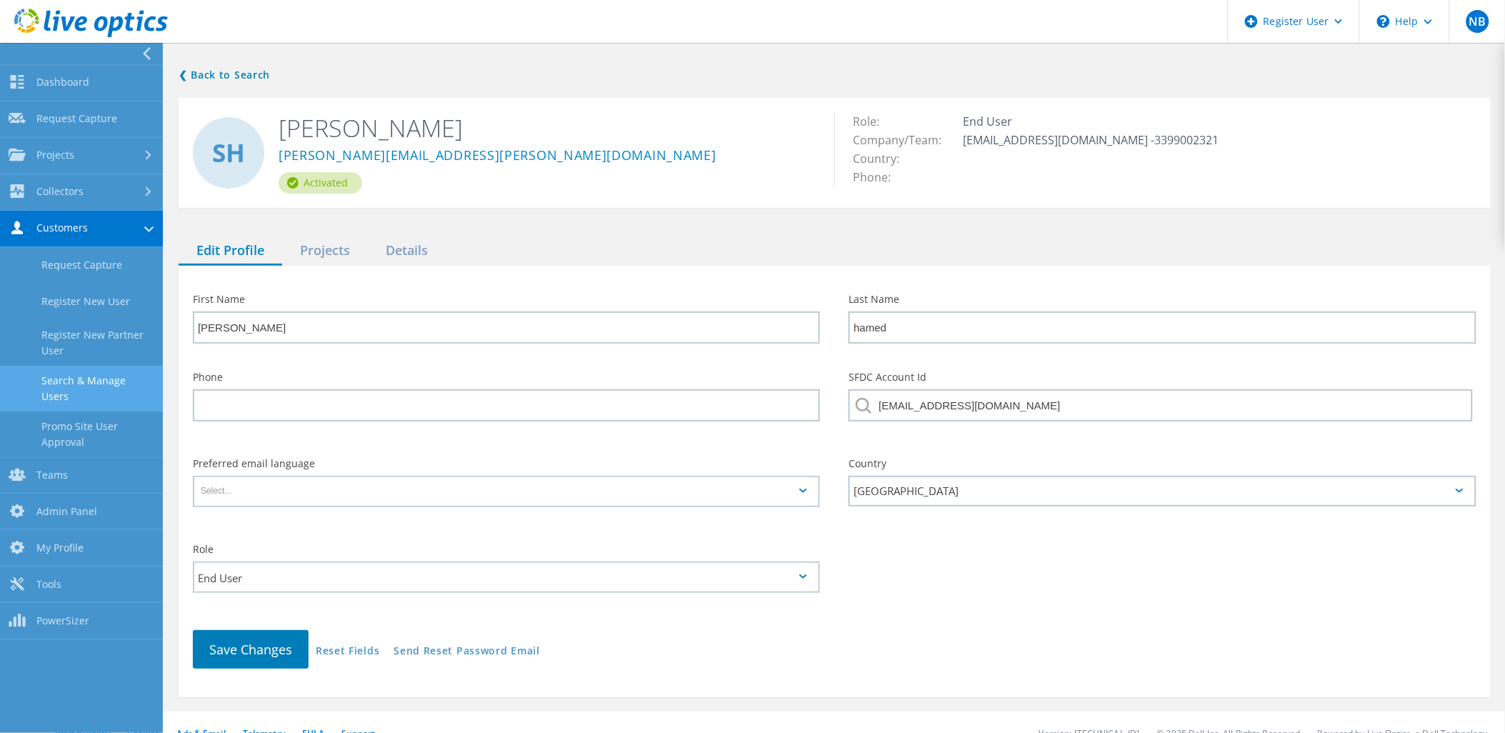
click at [67, 387] on link "Search & Manage Users" at bounding box center [81, 389] width 163 height 46
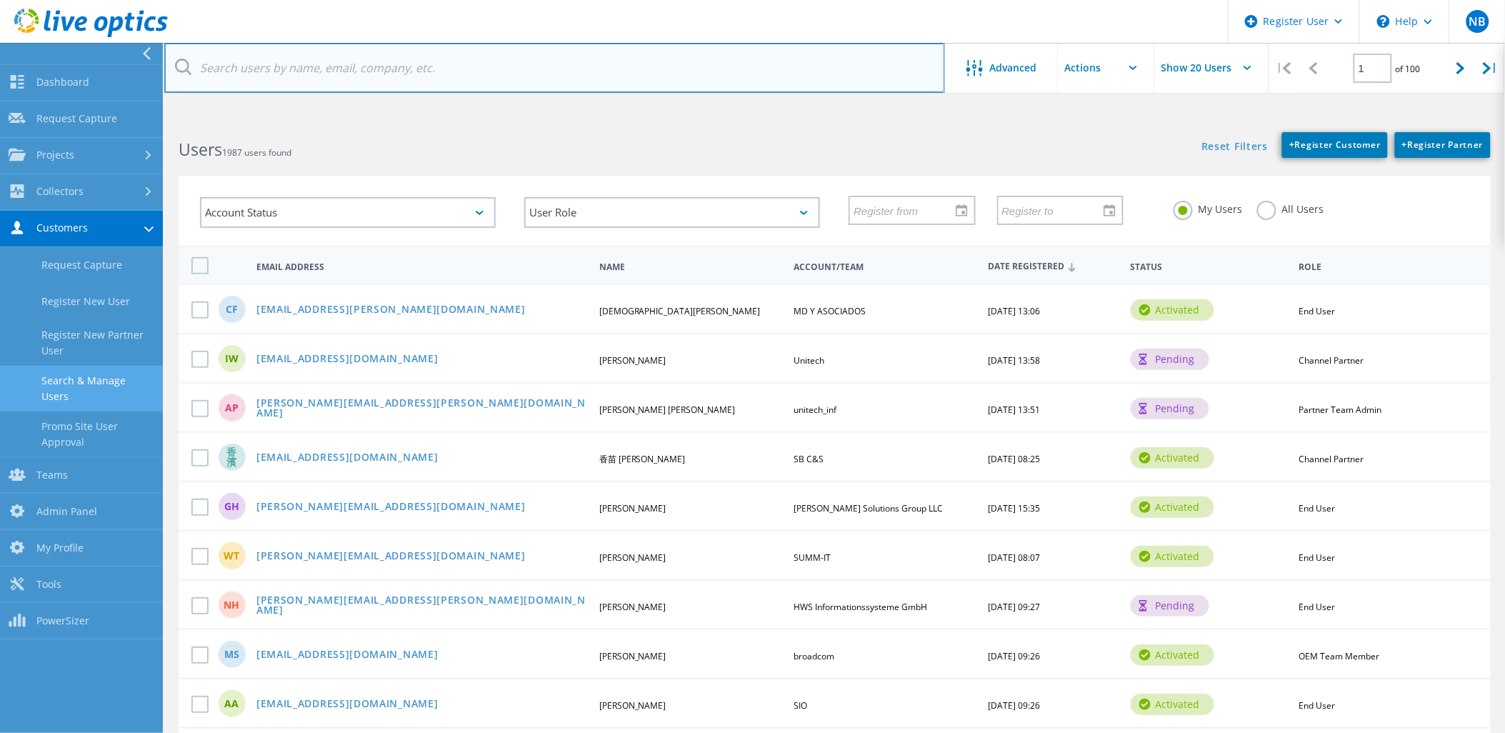
click at [396, 76] on input "text" at bounding box center [554, 68] width 781 height 50
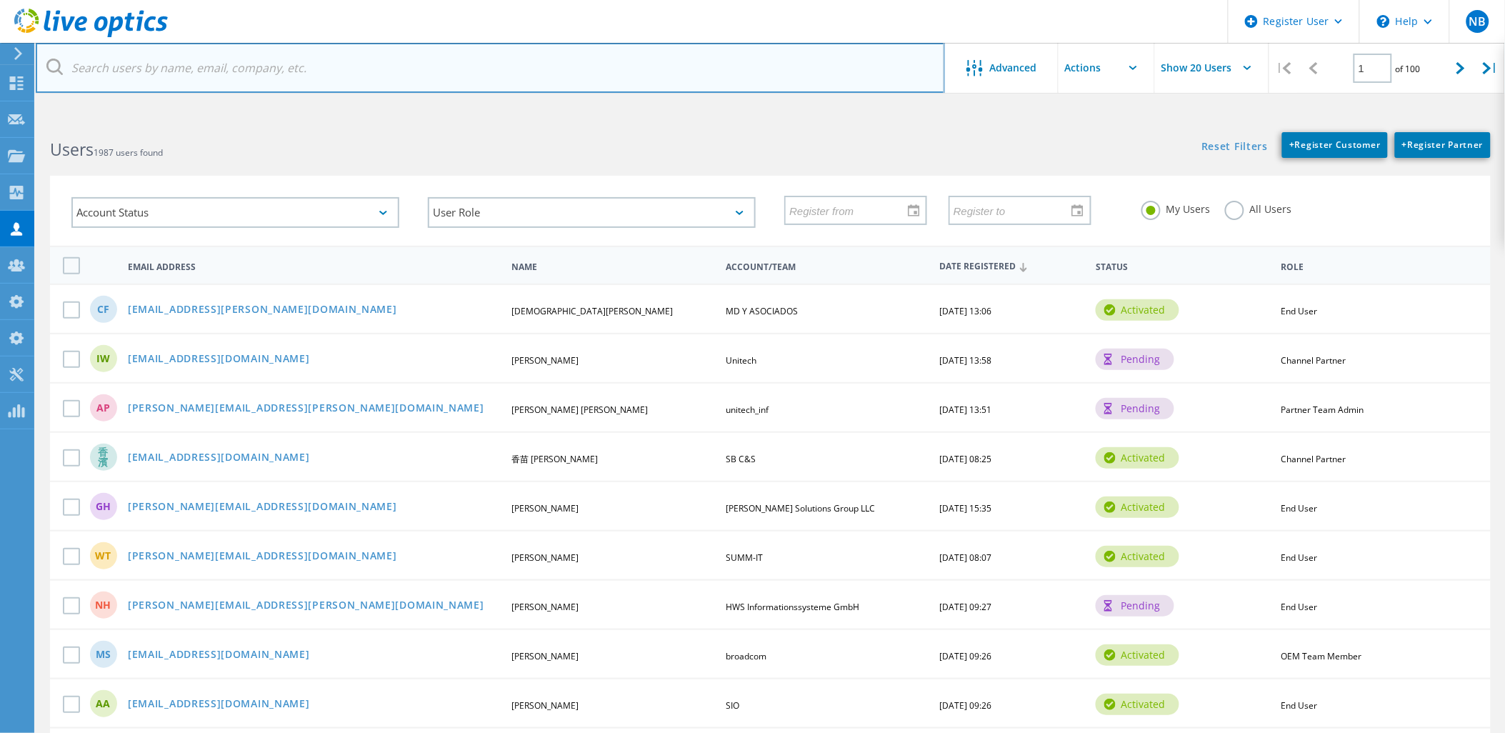
paste input "[PERSON_NAME][EMAIL_ADDRESS][PERSON_NAME][DOMAIN_NAME]"
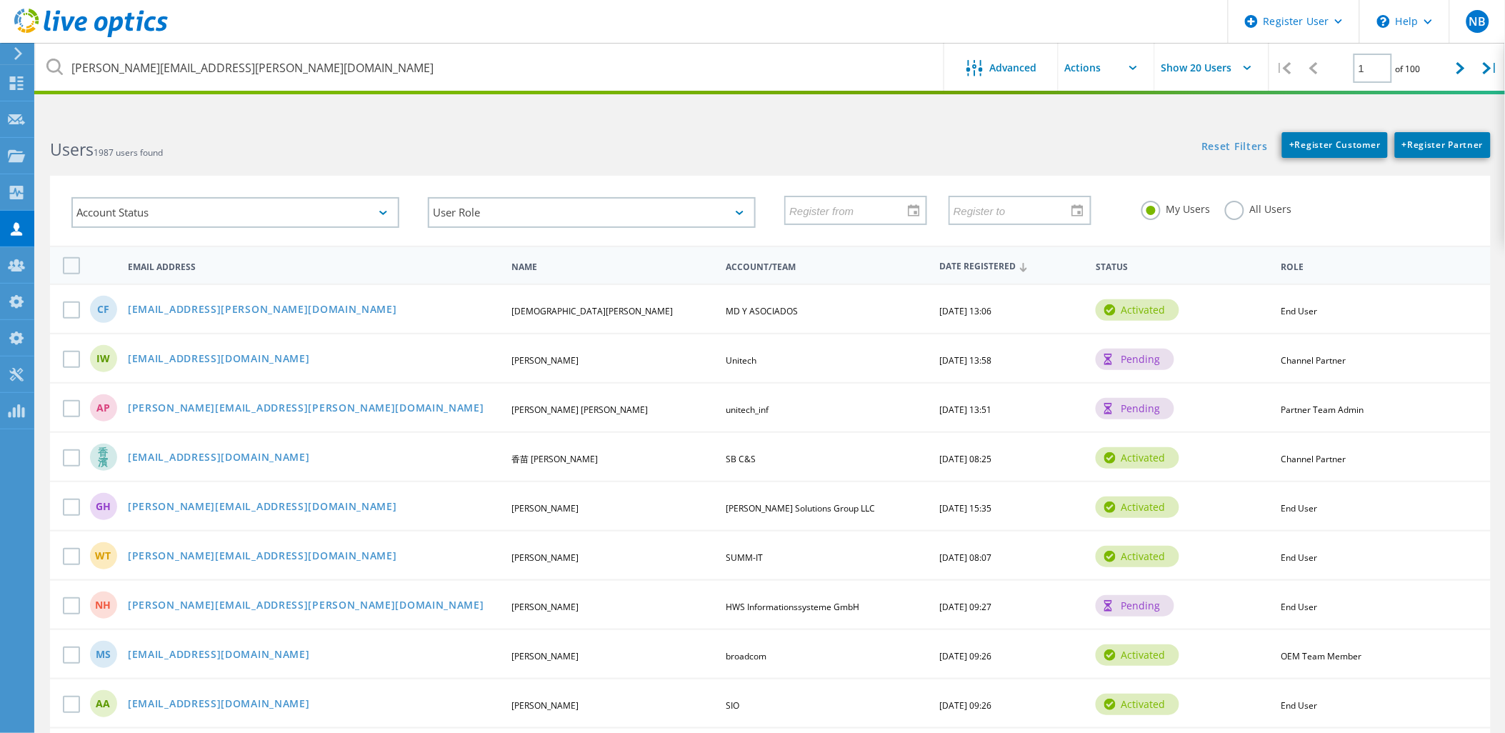
click at [1239, 212] on label "All Users" at bounding box center [1258, 208] width 67 height 14
click at [0, 0] on input "All Users" at bounding box center [0, 0] width 0 height 0
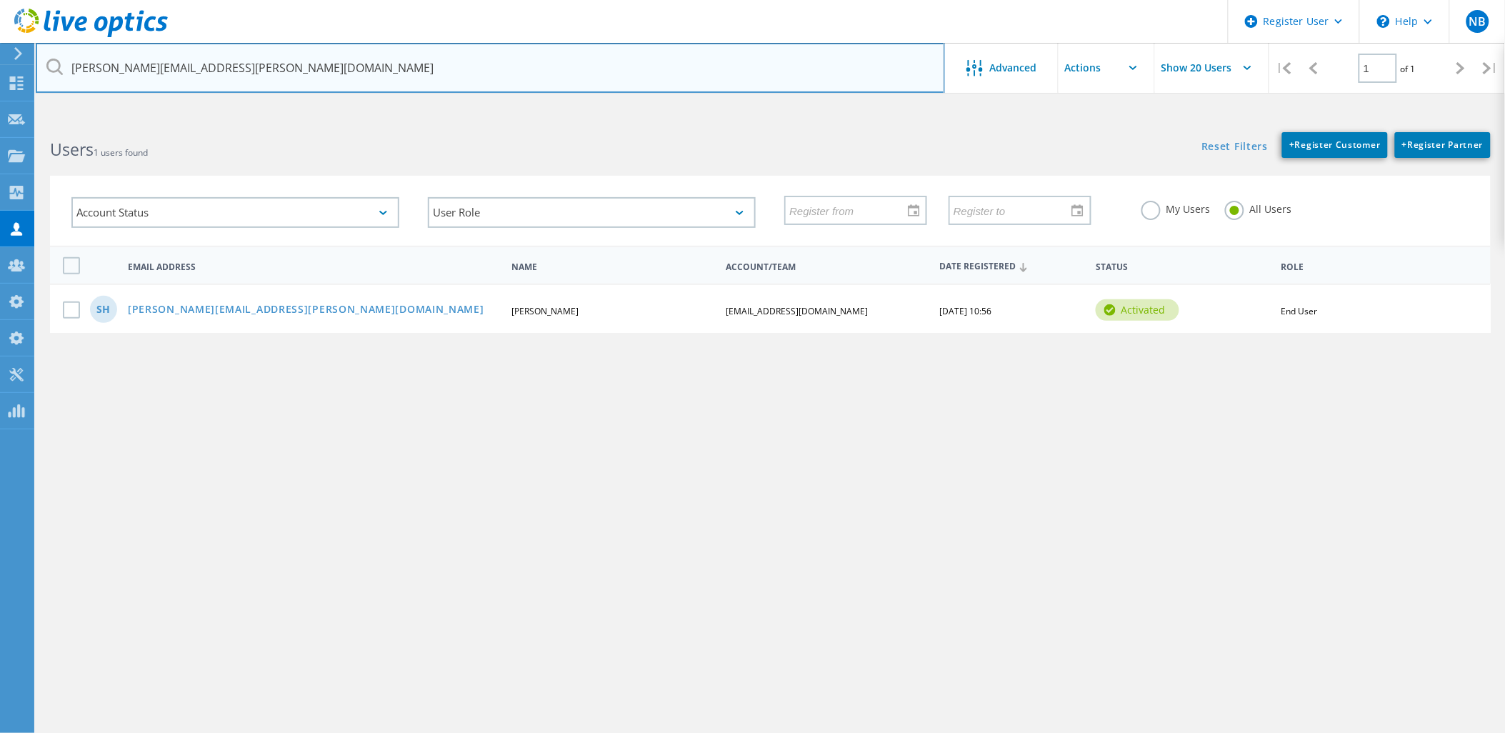
drag, startPoint x: 144, startPoint y: 73, endPoint x: 65, endPoint y: 84, distance: 79.4
click at [65, 84] on input "[PERSON_NAME][EMAIL_ADDRESS][PERSON_NAME][DOMAIN_NAME]" at bounding box center [490, 68] width 909 height 50
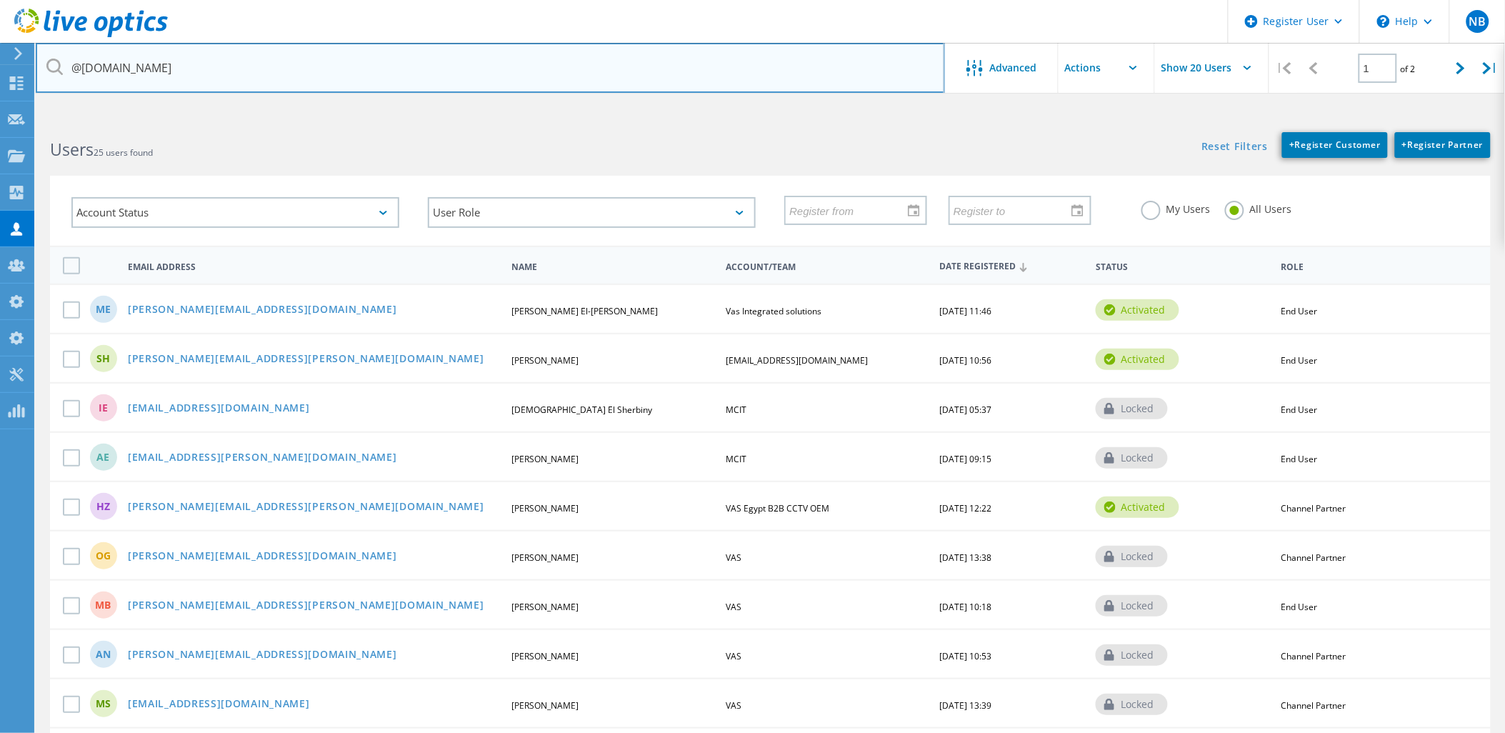
type input "@vas-eg.net"
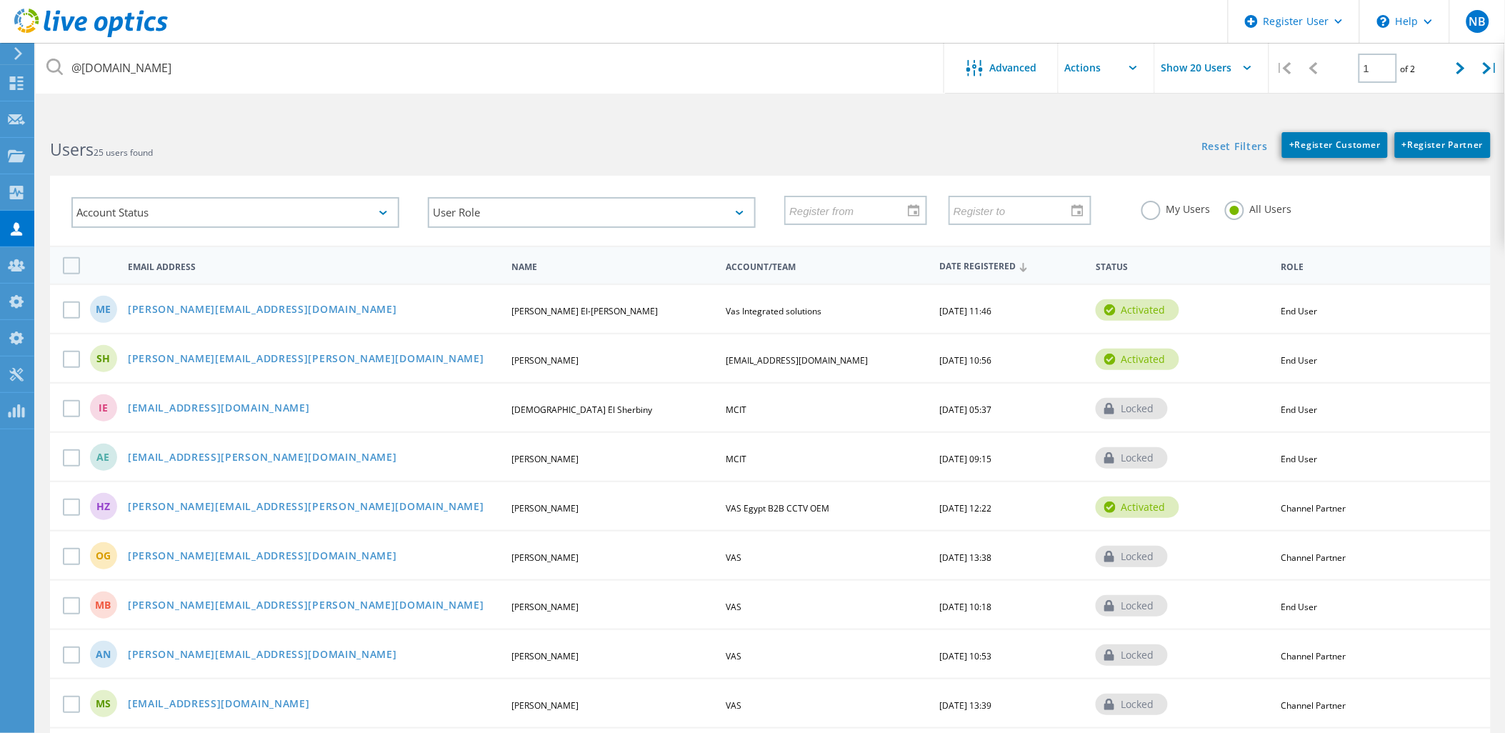
click at [111, 11] on icon at bounding box center [91, 23] width 154 height 29
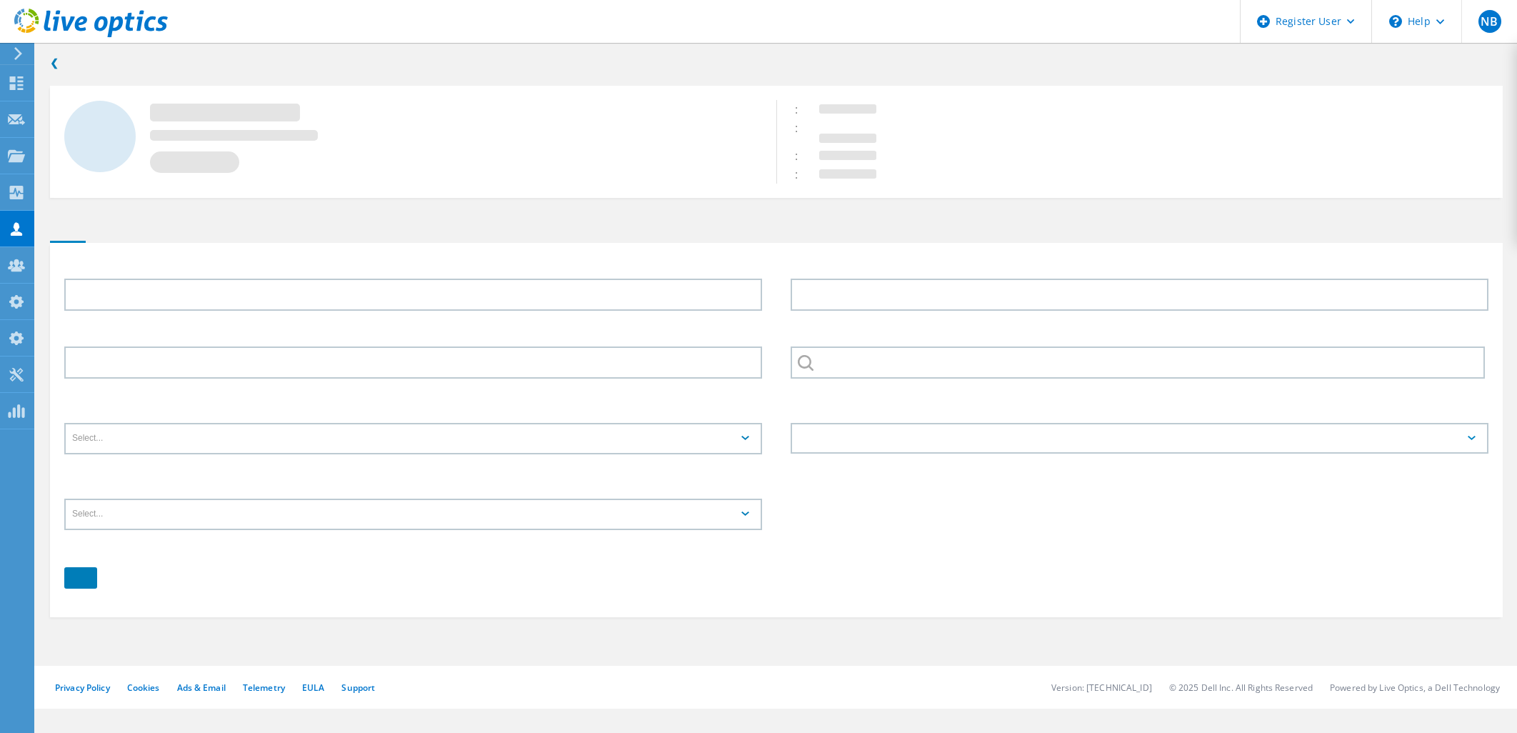
type input "[PERSON_NAME]"
type input "hamed"
type input "[EMAIL_ADDRESS][DOMAIN_NAME]"
type input "End User"
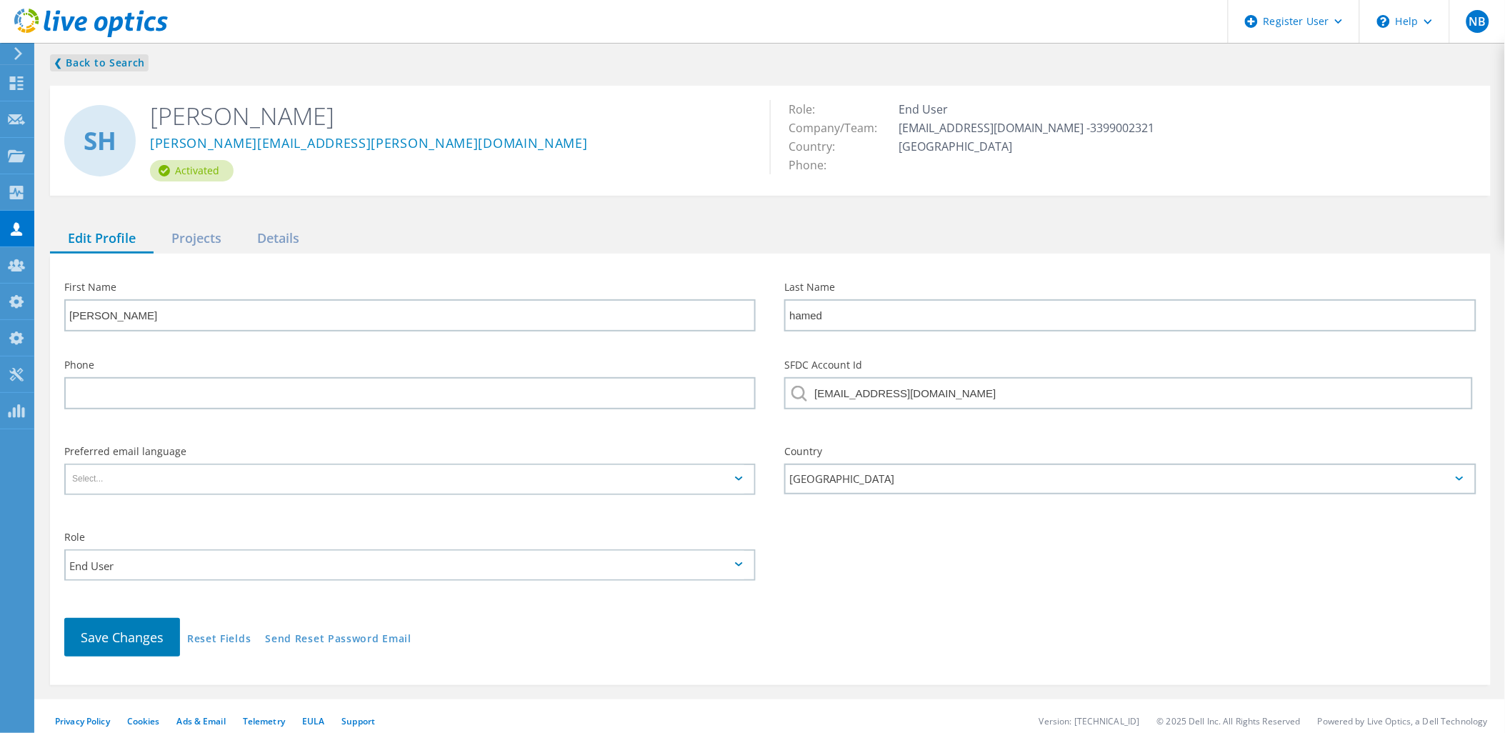
click at [106, 67] on link "❮ Back to Search" at bounding box center [99, 62] width 99 height 17
click at [198, 550] on input "End User" at bounding box center [405, 564] width 679 height 29
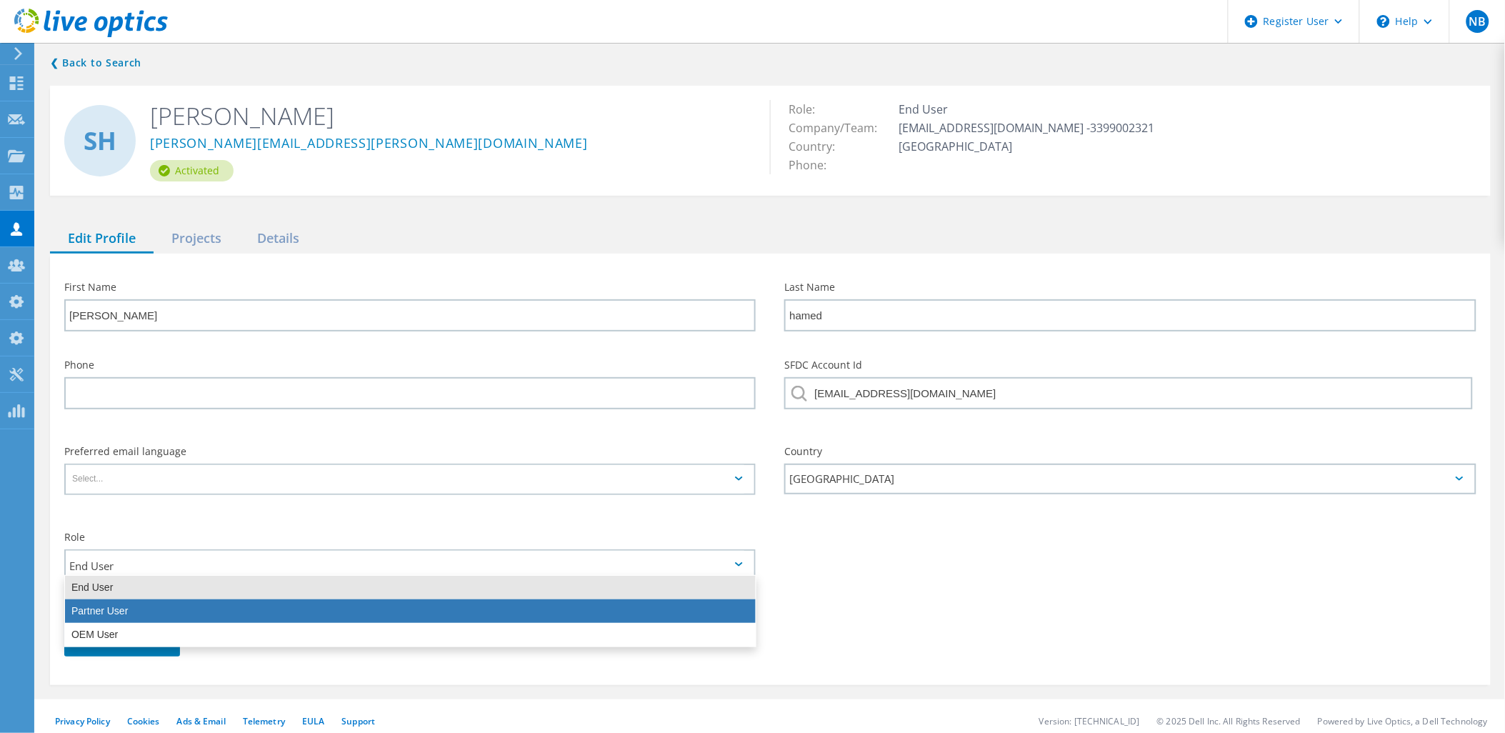
click at [161, 604] on div "Partner User" at bounding box center [410, 611] width 691 height 24
type input "Partner User"
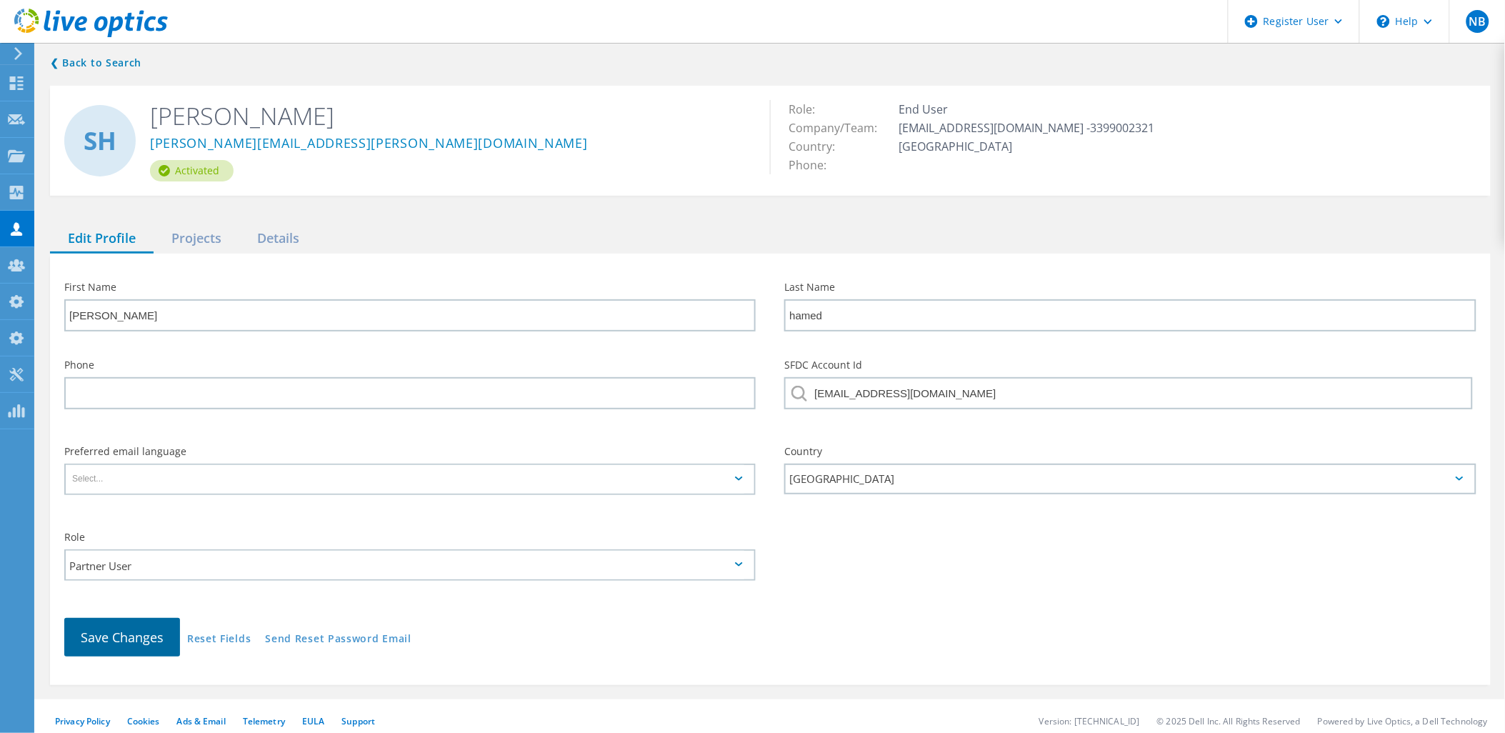
click at [136, 631] on span "Save Changes" at bounding box center [122, 637] width 83 height 17
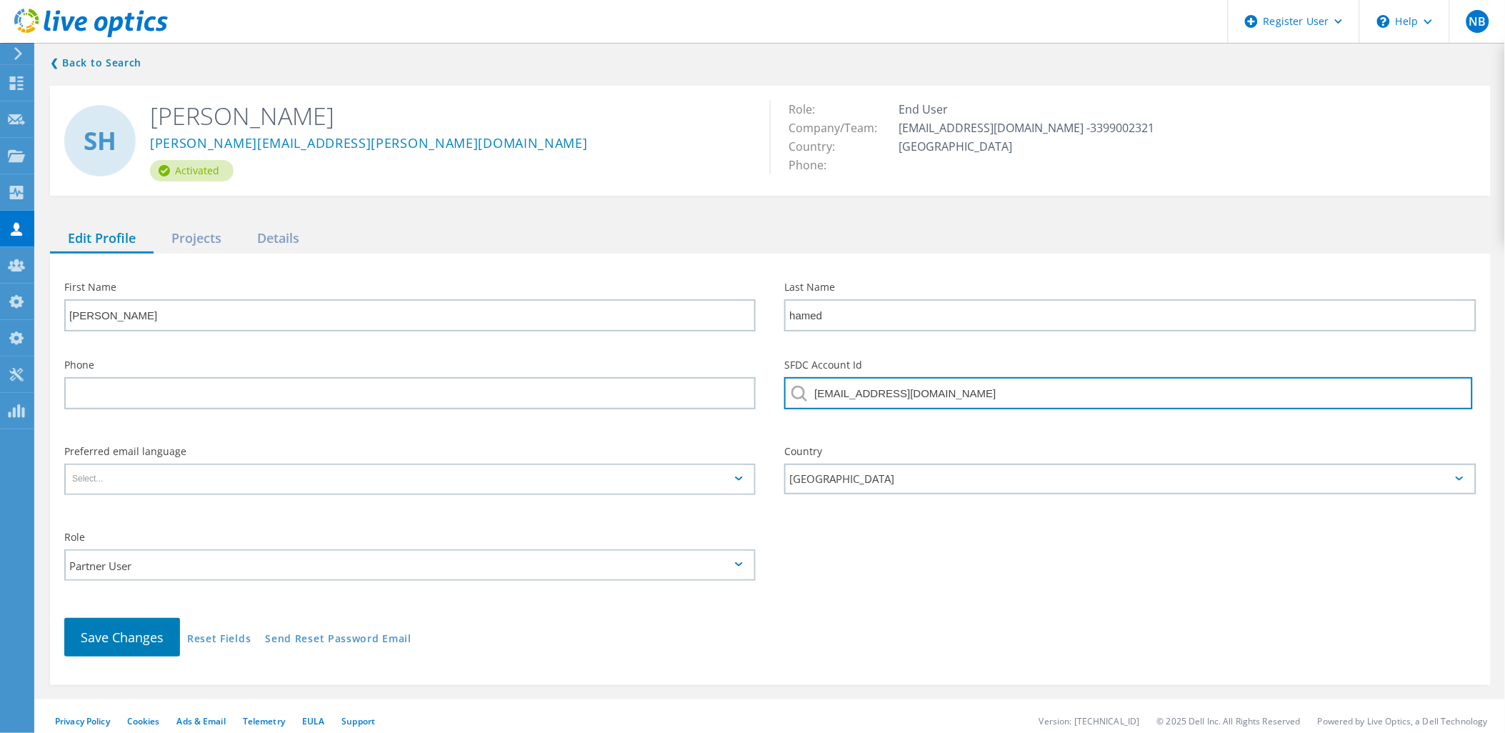
drag, startPoint x: 1011, startPoint y: 389, endPoint x: 843, endPoint y: 387, distance: 168.6
click at [843, 387] on input "[EMAIL_ADDRESS][DOMAIN_NAME]" at bounding box center [1128, 393] width 688 height 32
click at [954, 391] on input "[EMAIL_ADDRESS][DOMAIN_NAME]" at bounding box center [1128, 393] width 688 height 32
drag, startPoint x: 965, startPoint y: 390, endPoint x: 724, endPoint y: 395, distance: 240.8
click at [724, 395] on div "Phone SFDC Account Id [EMAIL_ADDRESS][DOMAIN_NAME]" at bounding box center [770, 389] width 1441 height 86
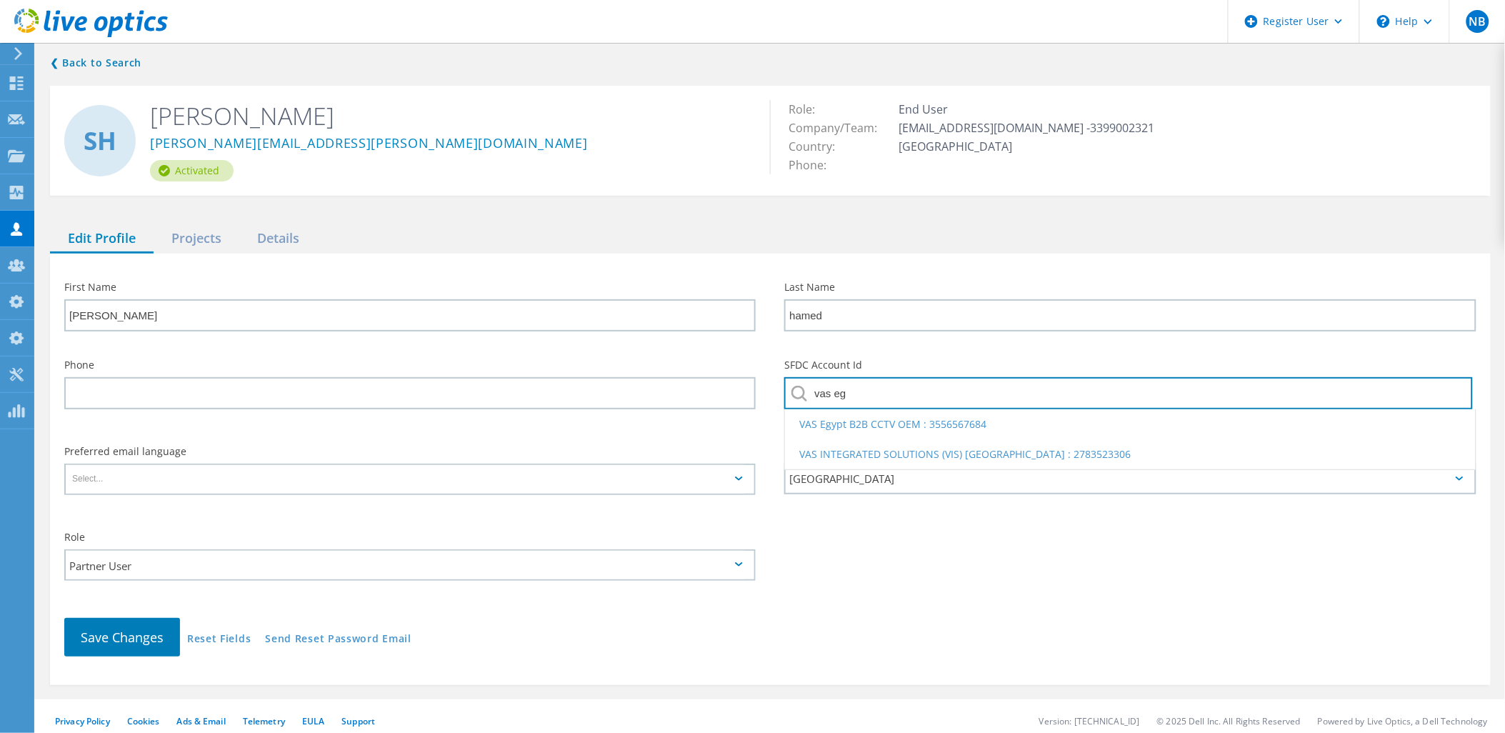
type input "vas eg"
click at [886, 396] on input "text" at bounding box center [1128, 393] width 688 height 32
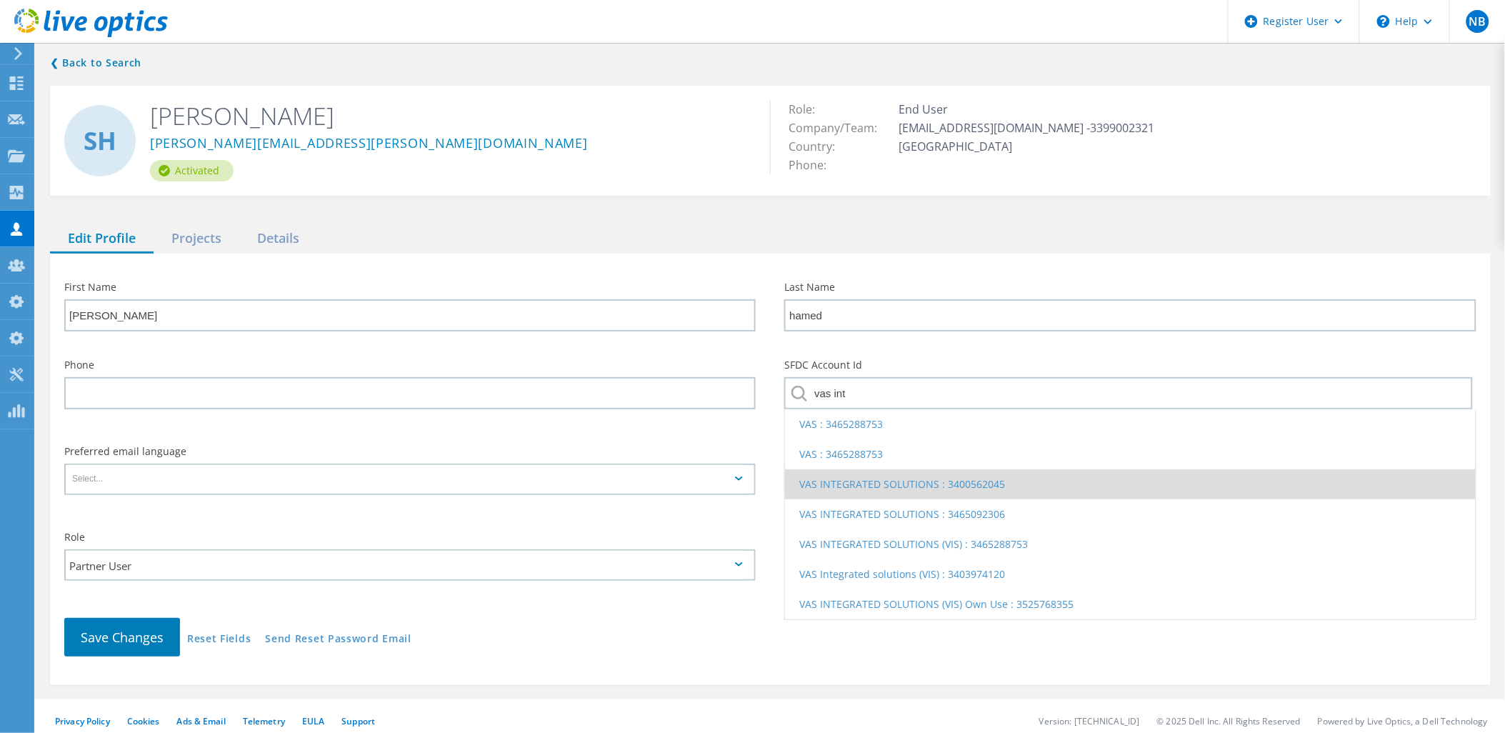
click at [910, 472] on li "VAS INTEGRATED SOLUTIONS : 3400562045" at bounding box center [1130, 484] width 690 height 30
type input "VAS INTEGRATED SOLUTIONS : 3400562045"
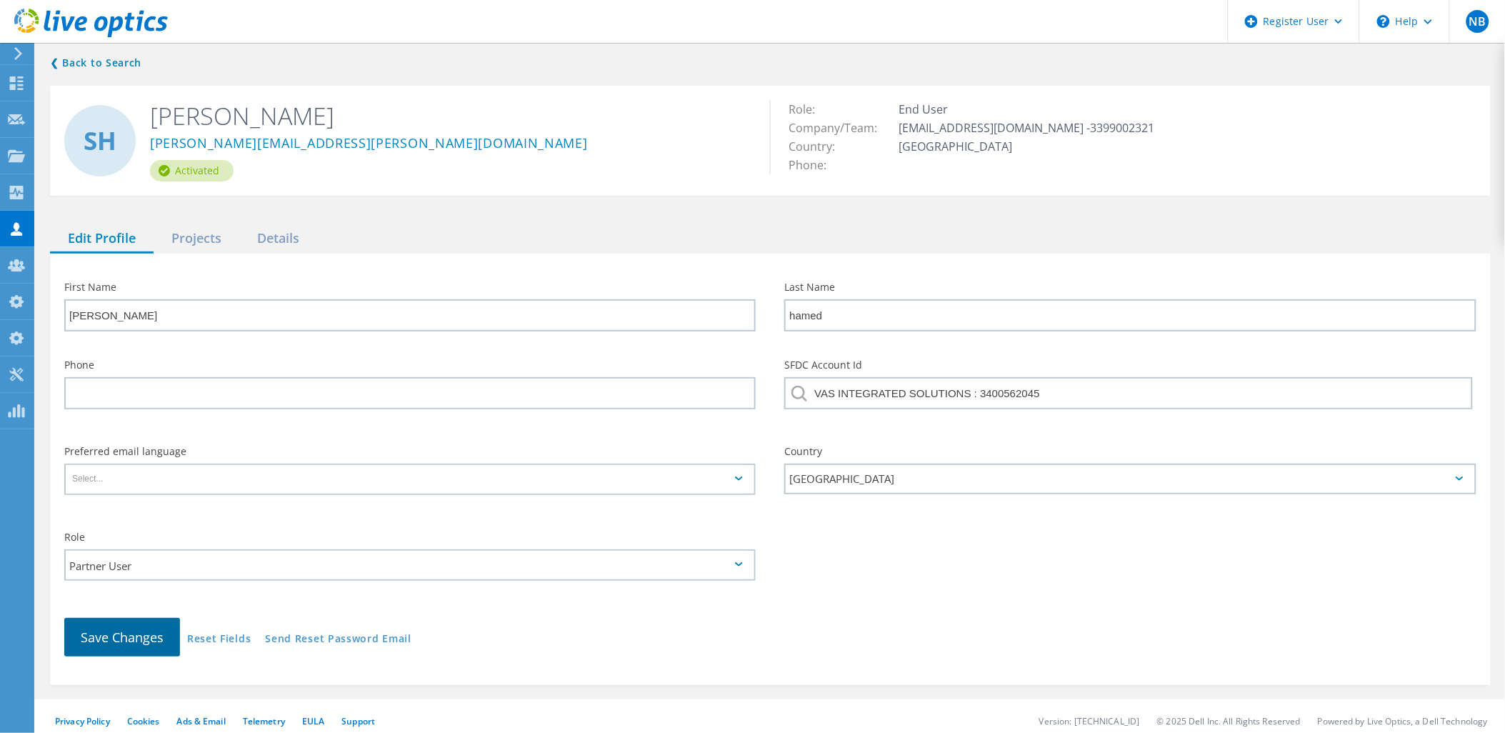
click at [136, 636] on span "Save Changes" at bounding box center [122, 637] width 83 height 17
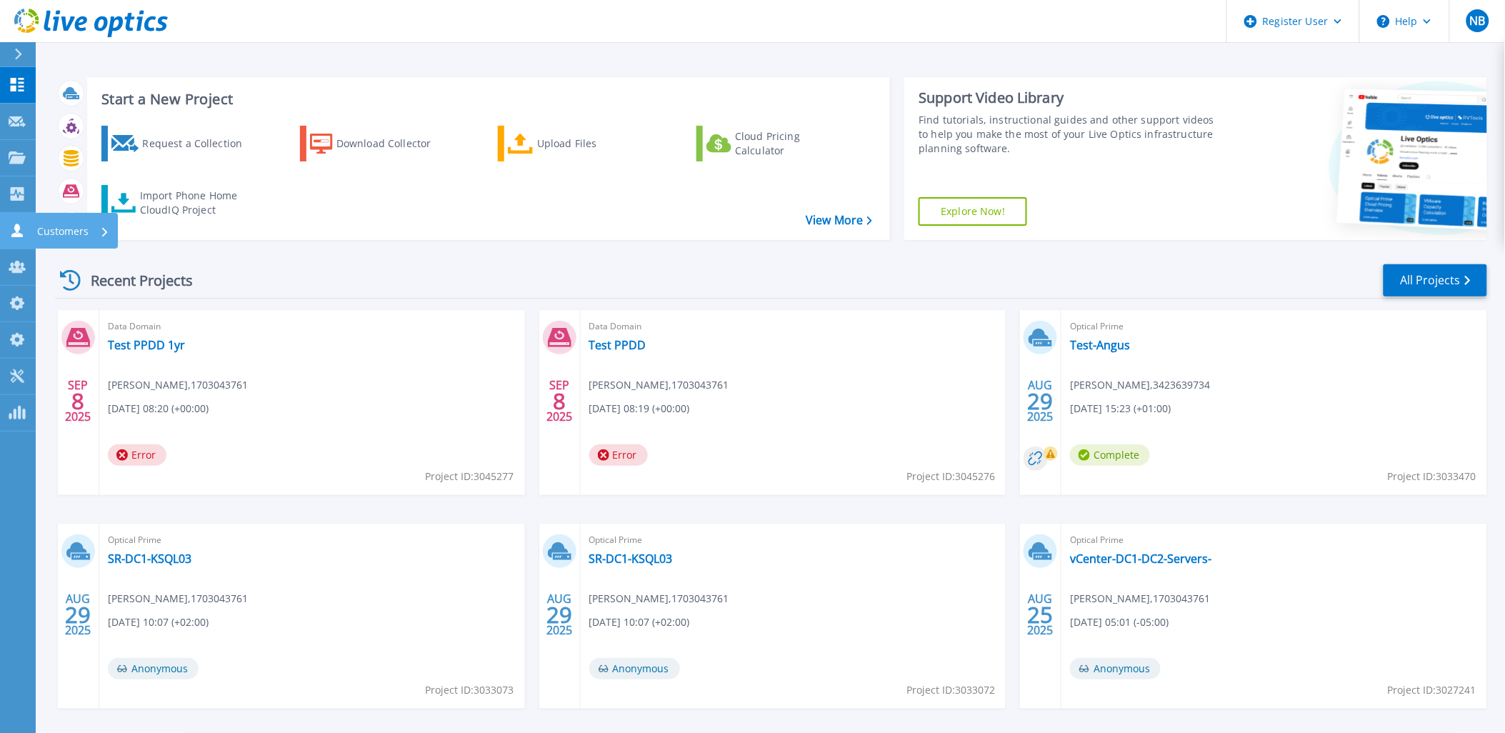
click at [9, 227] on icon at bounding box center [17, 231] width 17 height 14
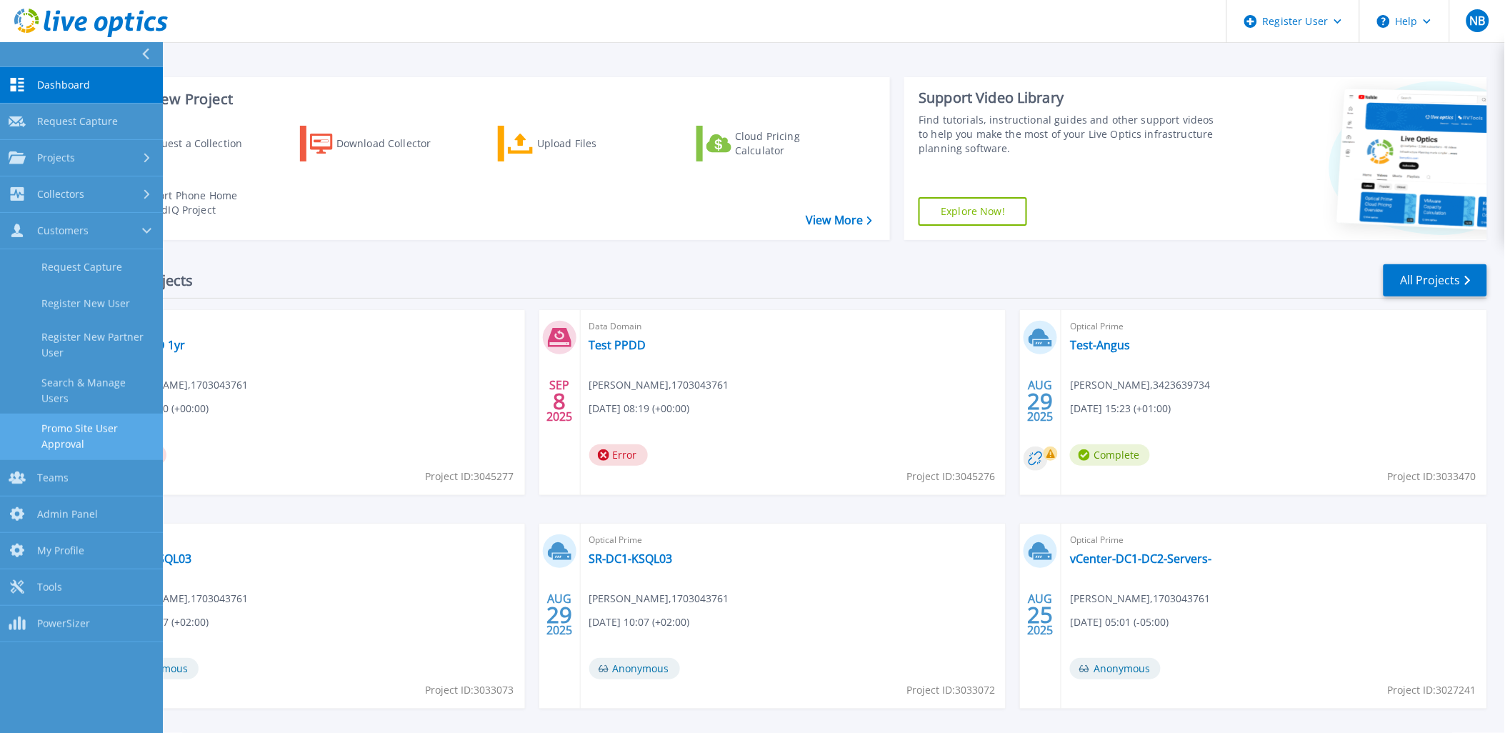
click at [73, 438] on link "Promo Site User Approval" at bounding box center [81, 437] width 163 height 46
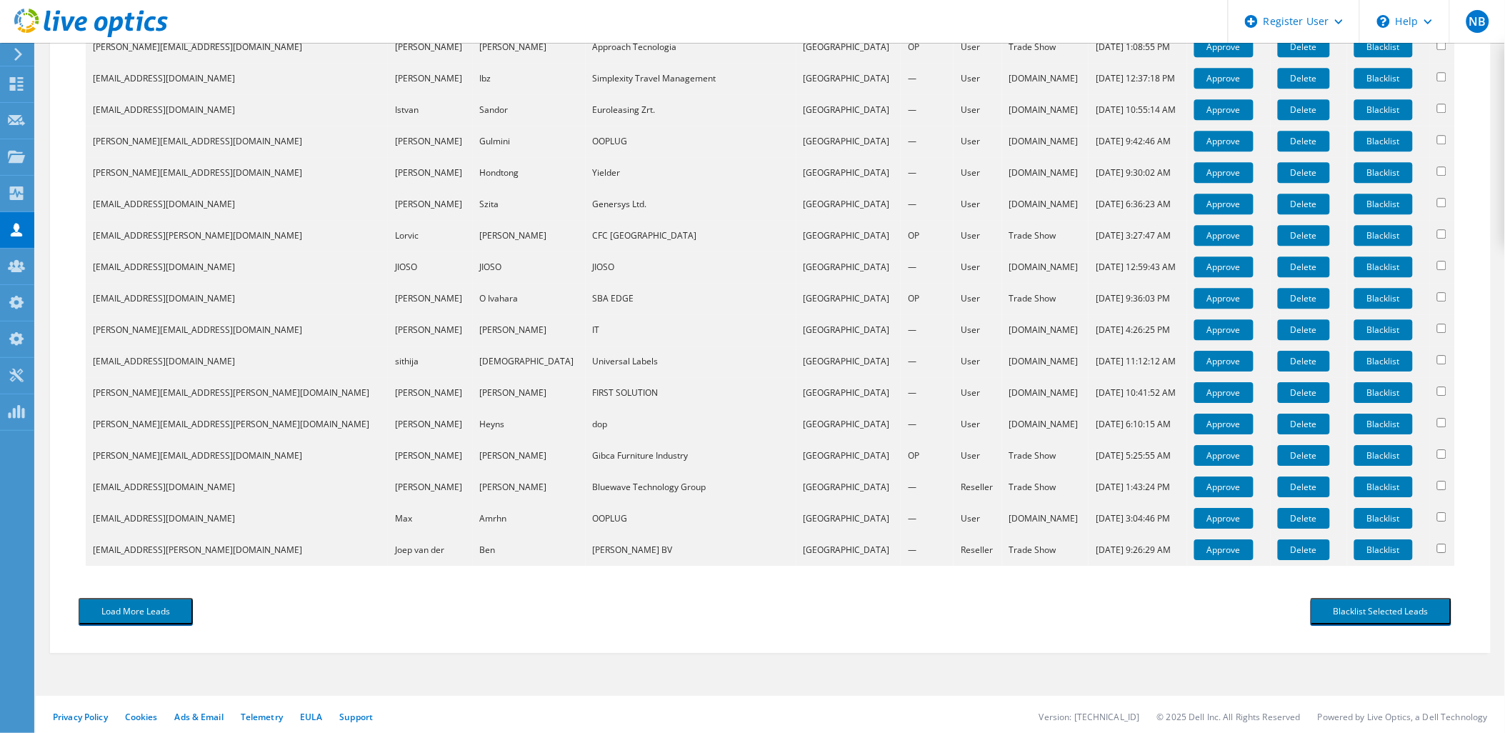
scroll to position [1354, 0]
click at [141, 601] on button "Load More Leads" at bounding box center [136, 610] width 114 height 26
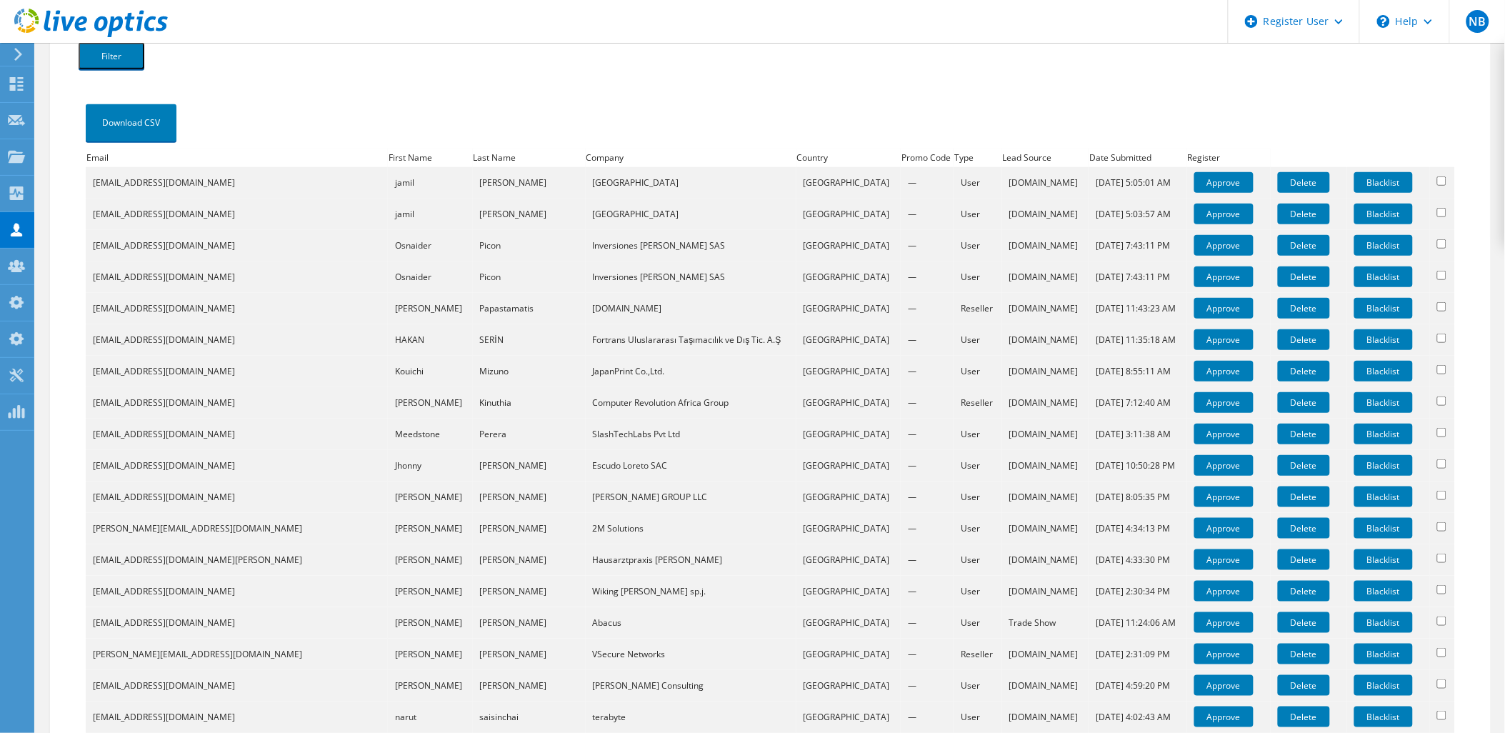
scroll to position [0, 0]
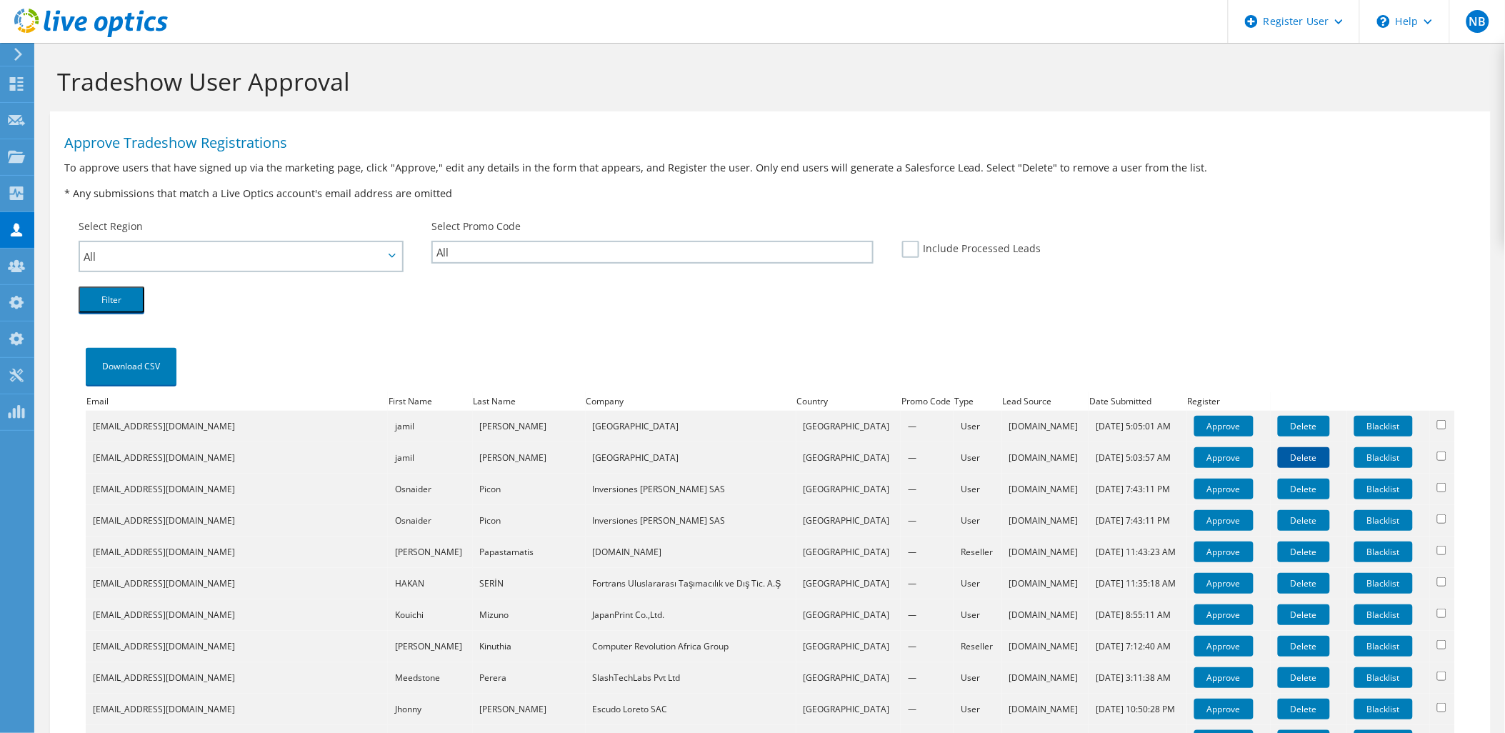
click at [1291, 452] on link "Delete" at bounding box center [1304, 457] width 52 height 21
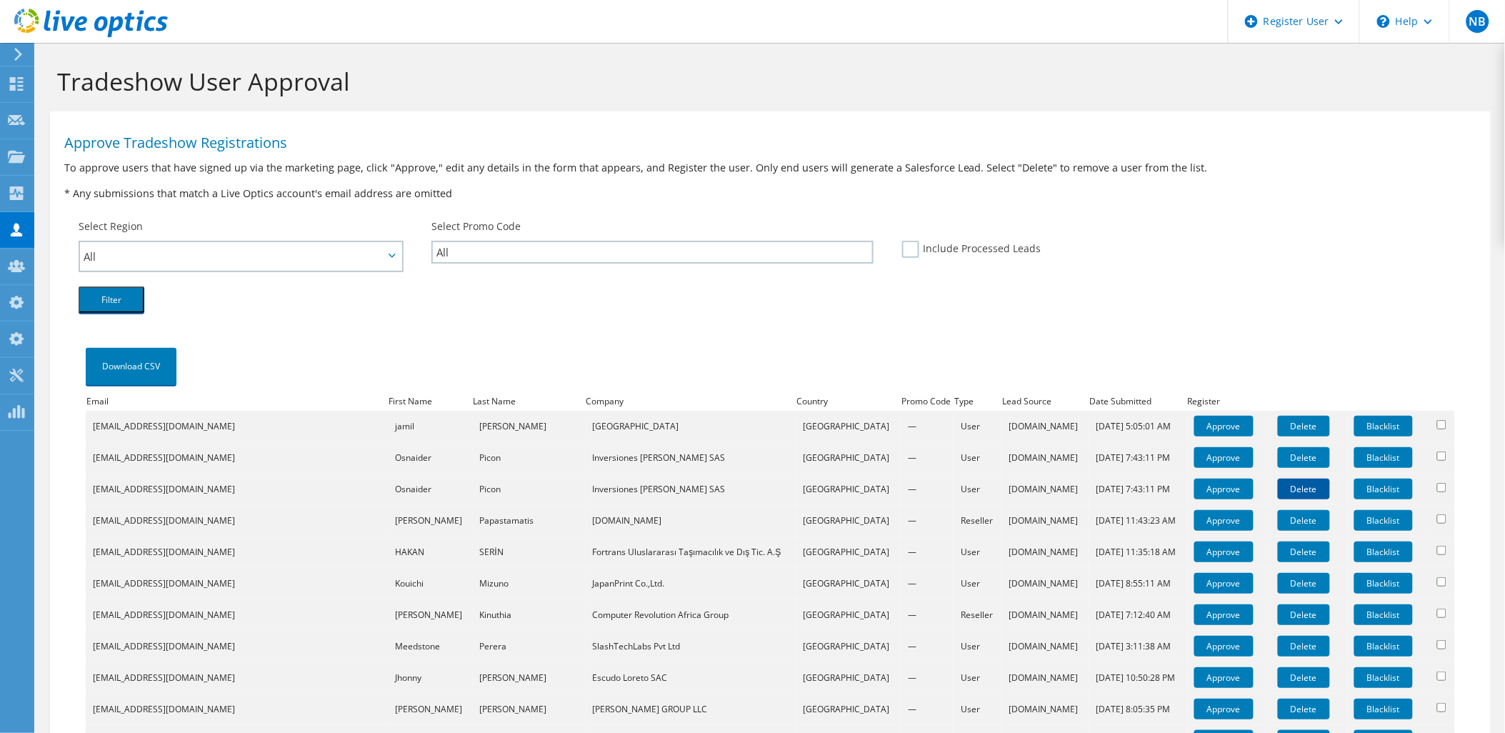
click at [1278, 482] on link "Delete" at bounding box center [1304, 489] width 52 height 21
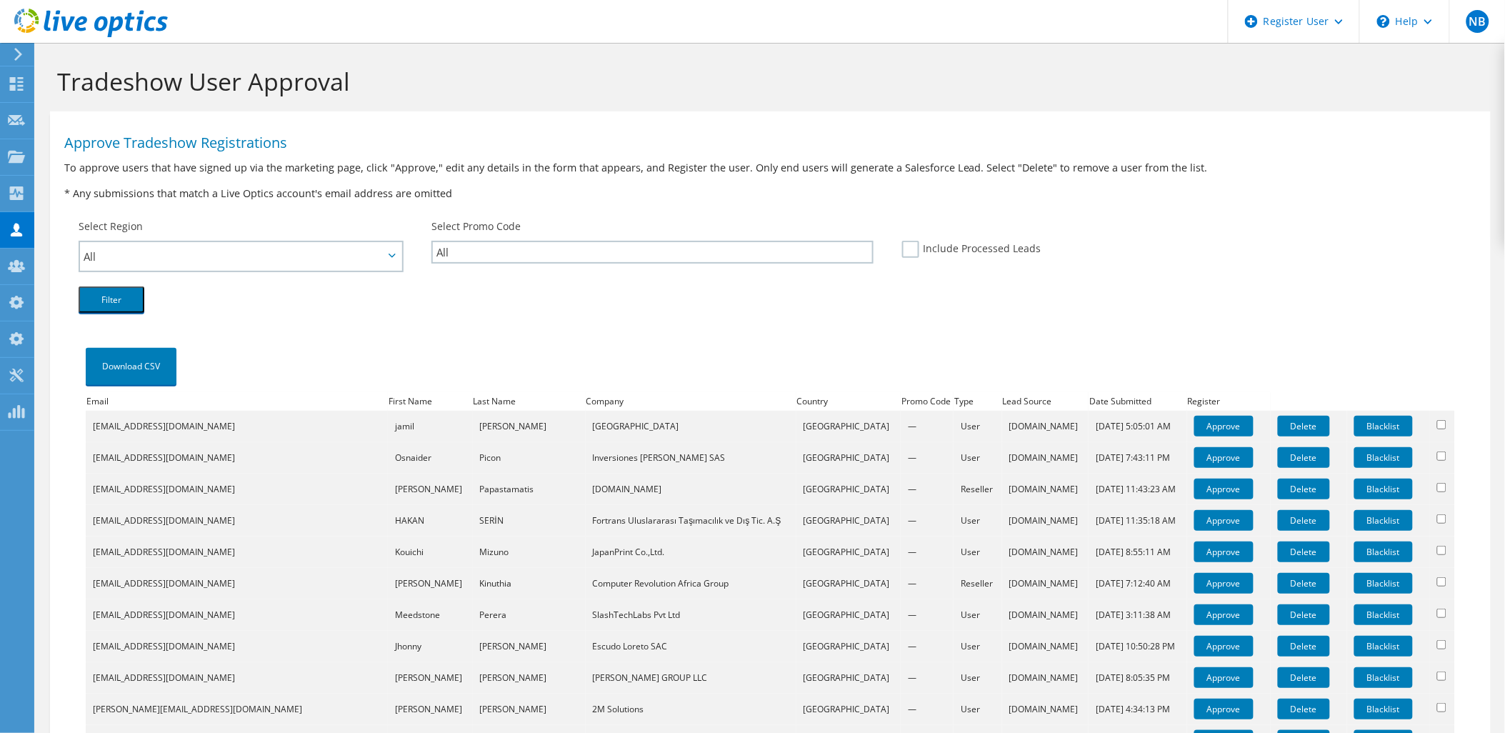
scroll to position [79, 0]
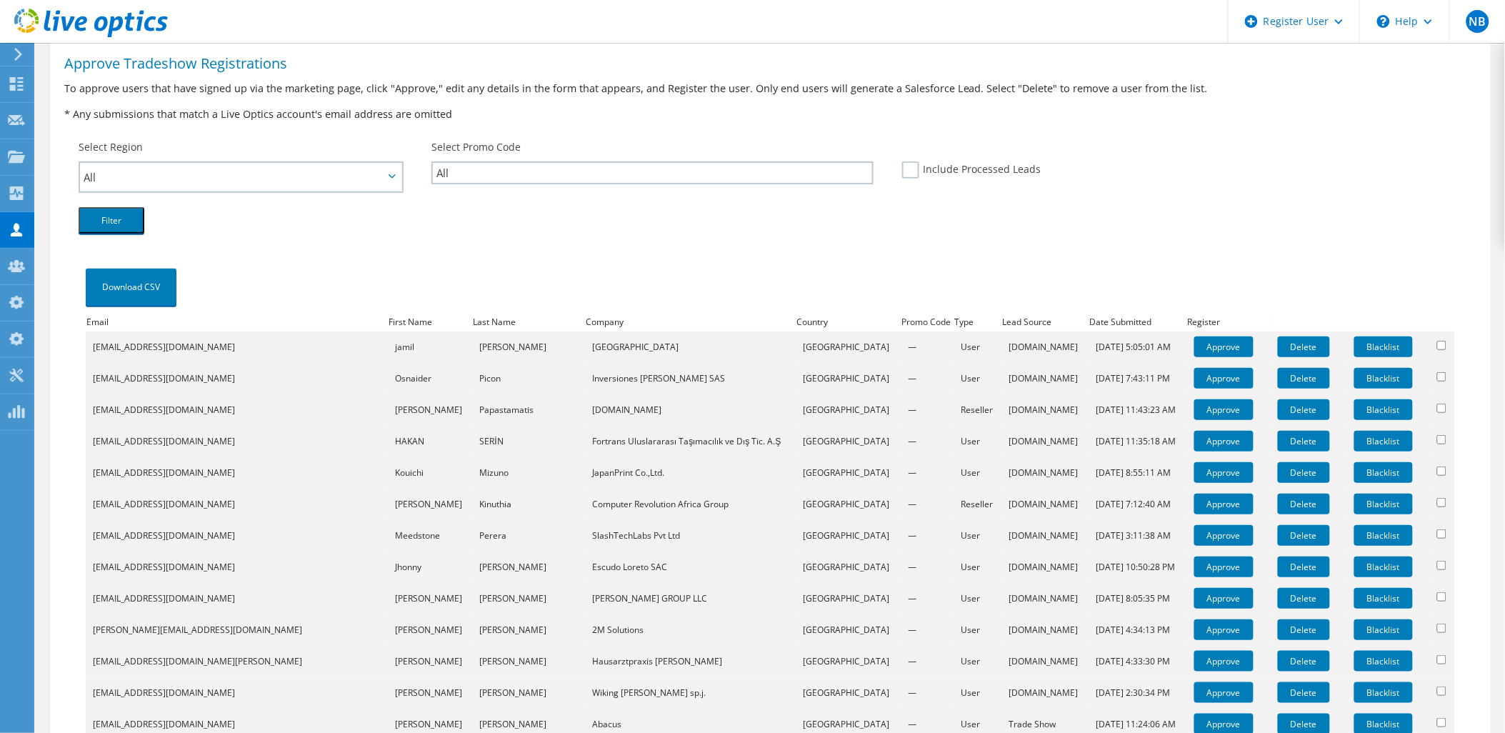
click at [130, 32] on icon at bounding box center [91, 23] width 154 height 29
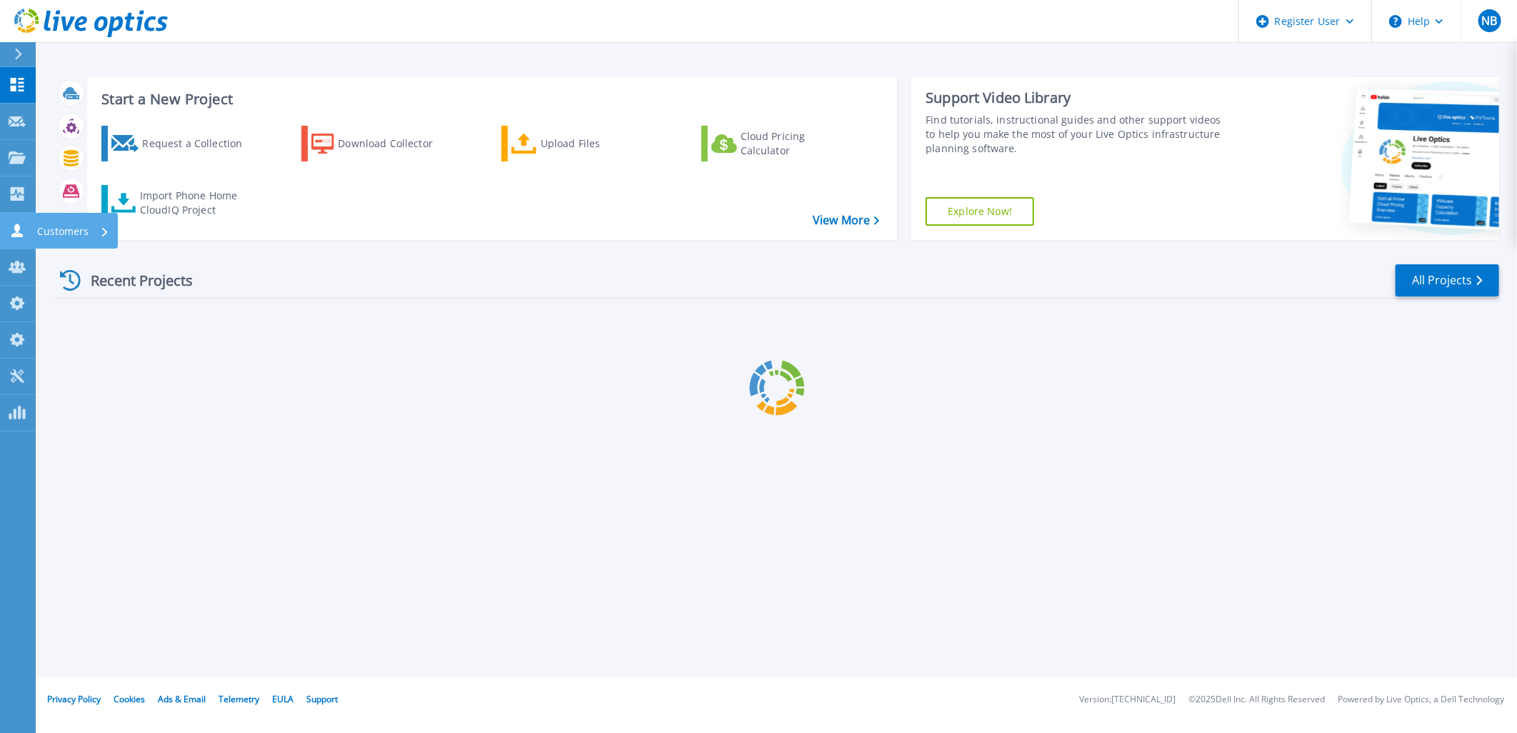
click at [26, 224] on div "Customers" at bounding box center [49, 231] width 80 height 14
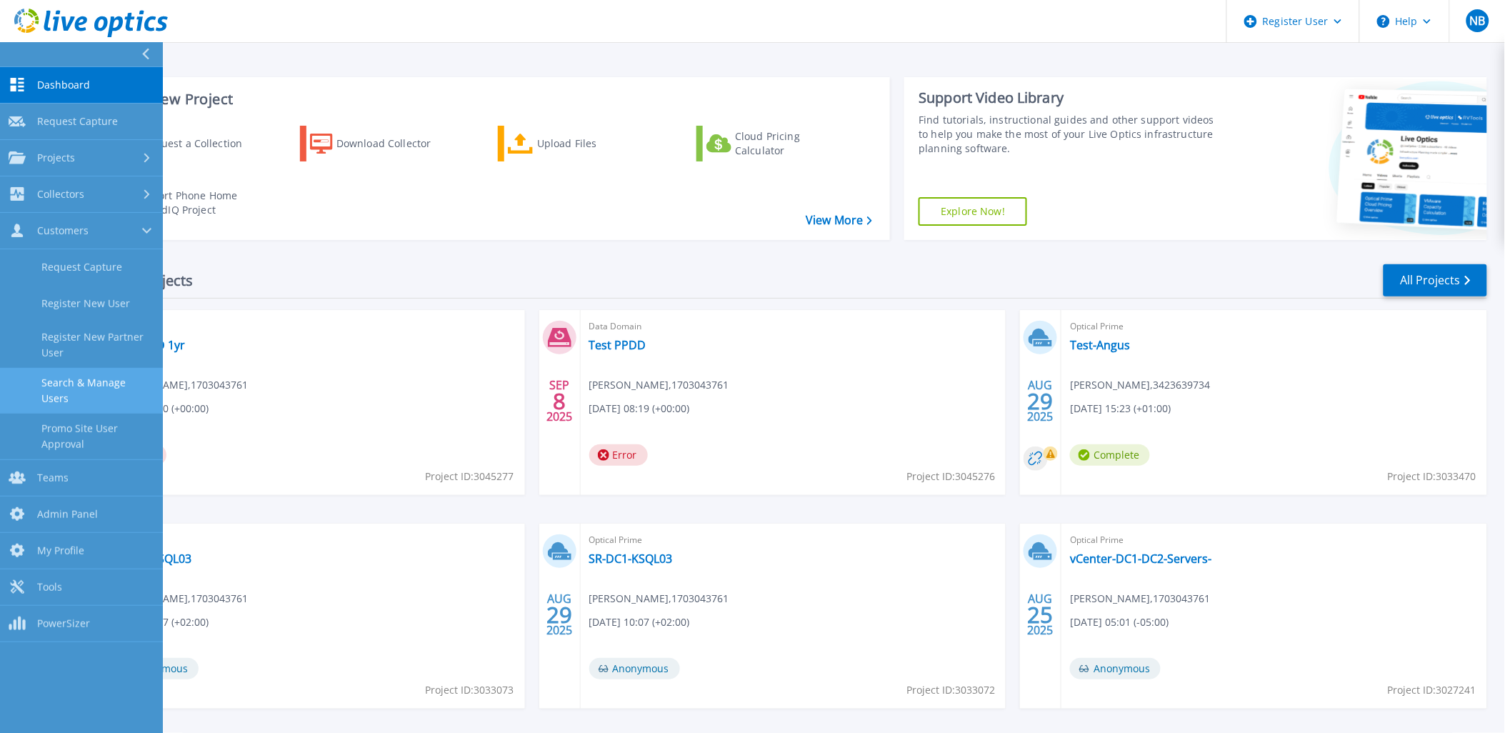
click at [102, 386] on link "Search & Manage Users" at bounding box center [81, 391] width 163 height 46
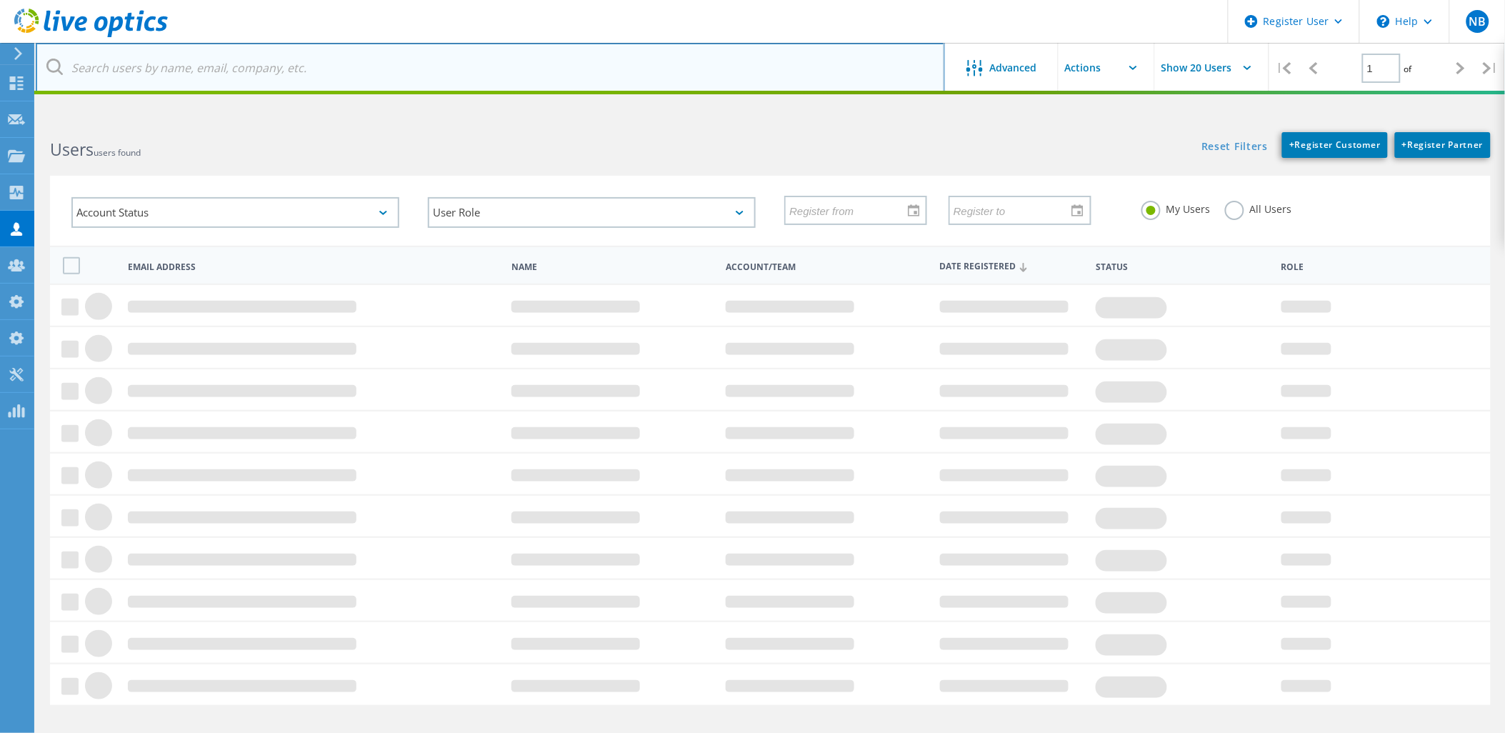
click at [269, 82] on input "text" at bounding box center [490, 68] width 909 height 50
paste input "[EMAIL_ADDRESS][DOMAIN_NAME]"
type input "[EMAIL_ADDRESS][DOMAIN_NAME]"
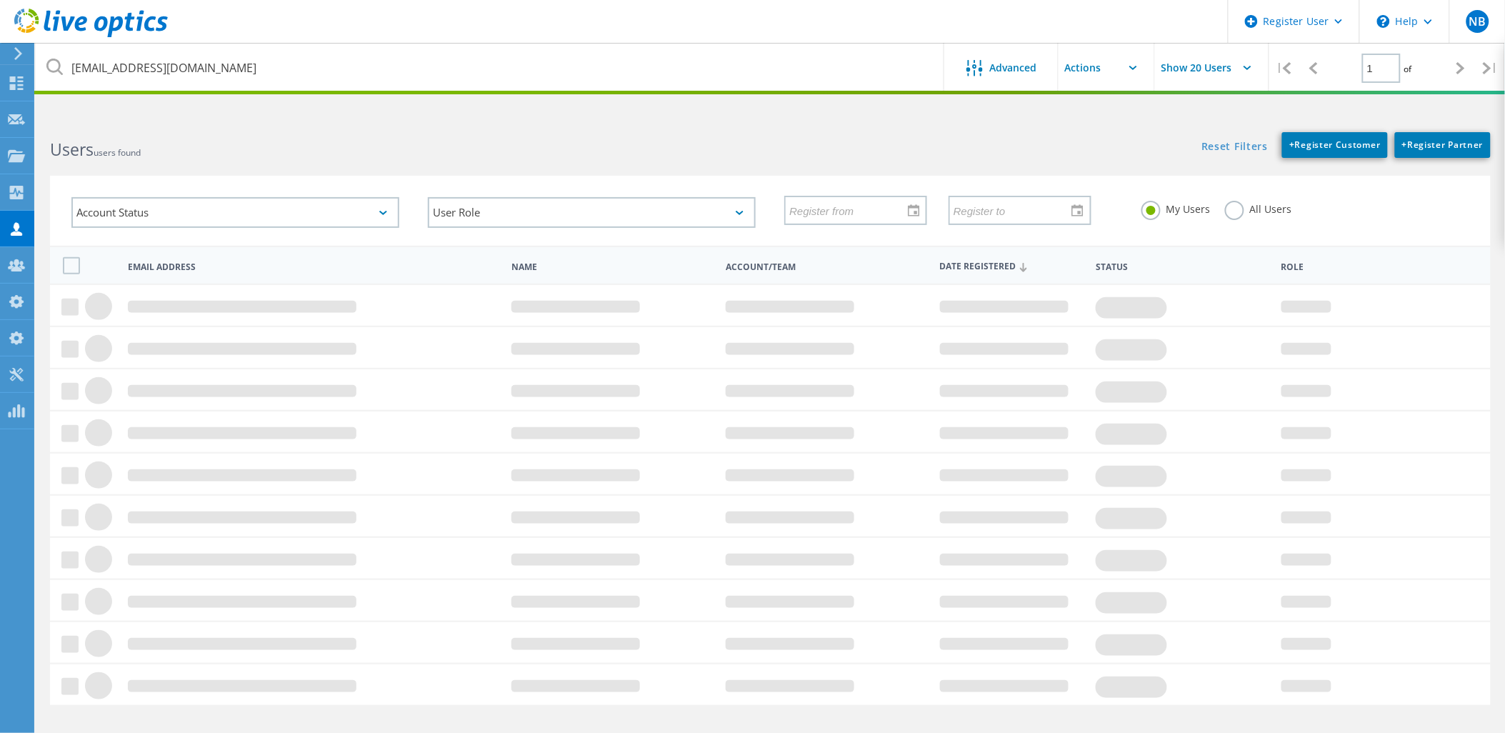
click at [1259, 201] on label "All Users" at bounding box center [1258, 208] width 67 height 14
click at [0, 0] on input "All Users" at bounding box center [0, 0] width 0 height 0
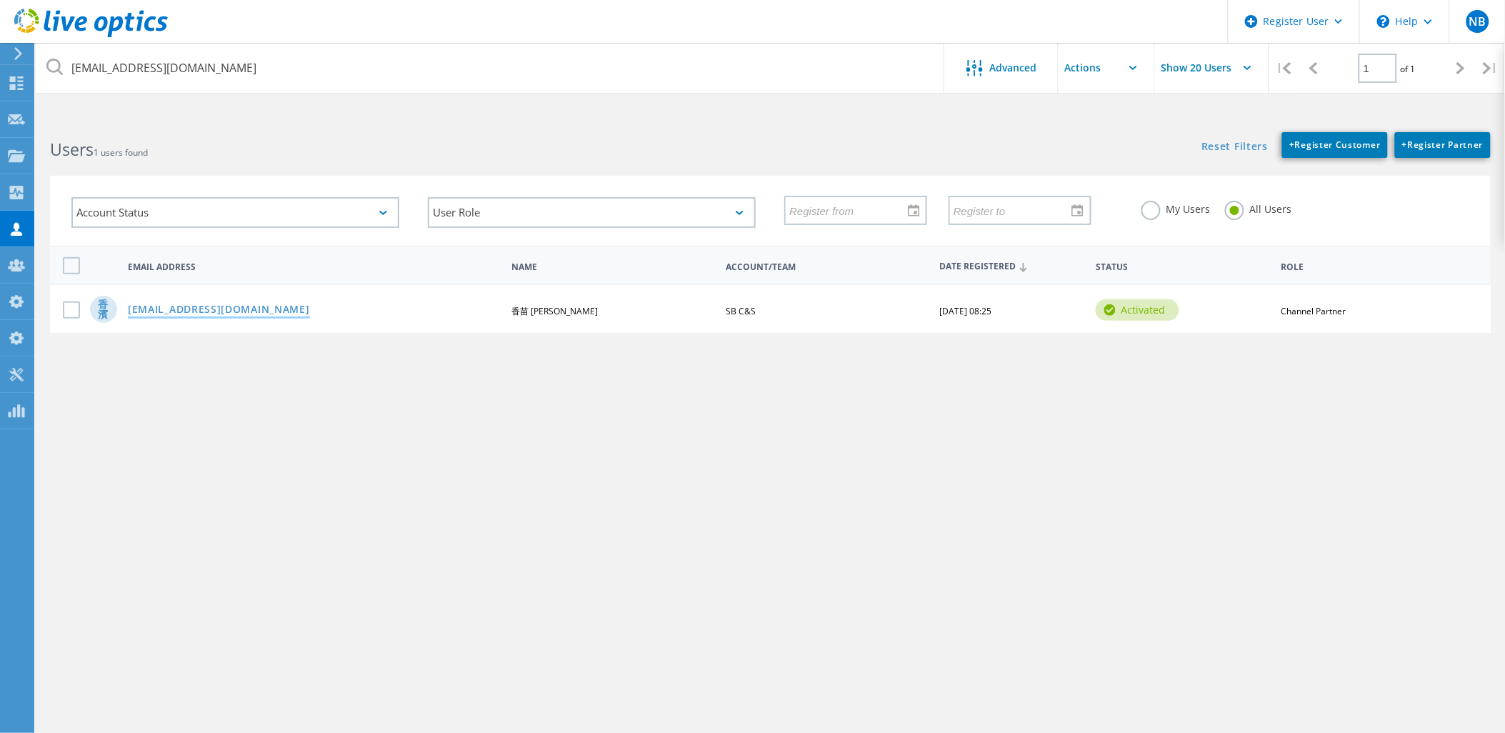
click at [289, 306] on link "[EMAIL_ADDRESS][DOMAIN_NAME]" at bounding box center [219, 310] width 182 height 12
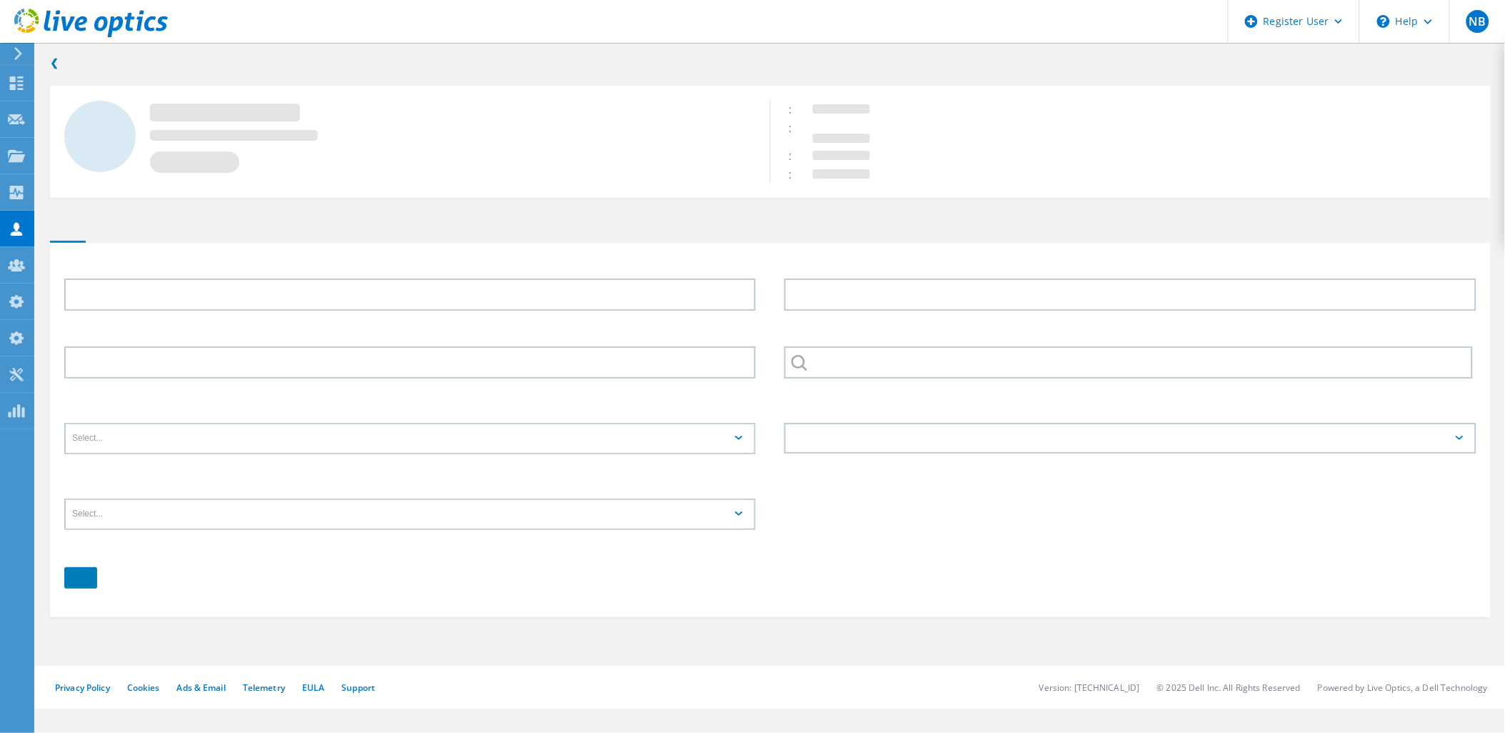
type input "香苗"
type input "[PERSON_NAME]"
type input "SB C&S"
type input "English"
type input "Partner User"
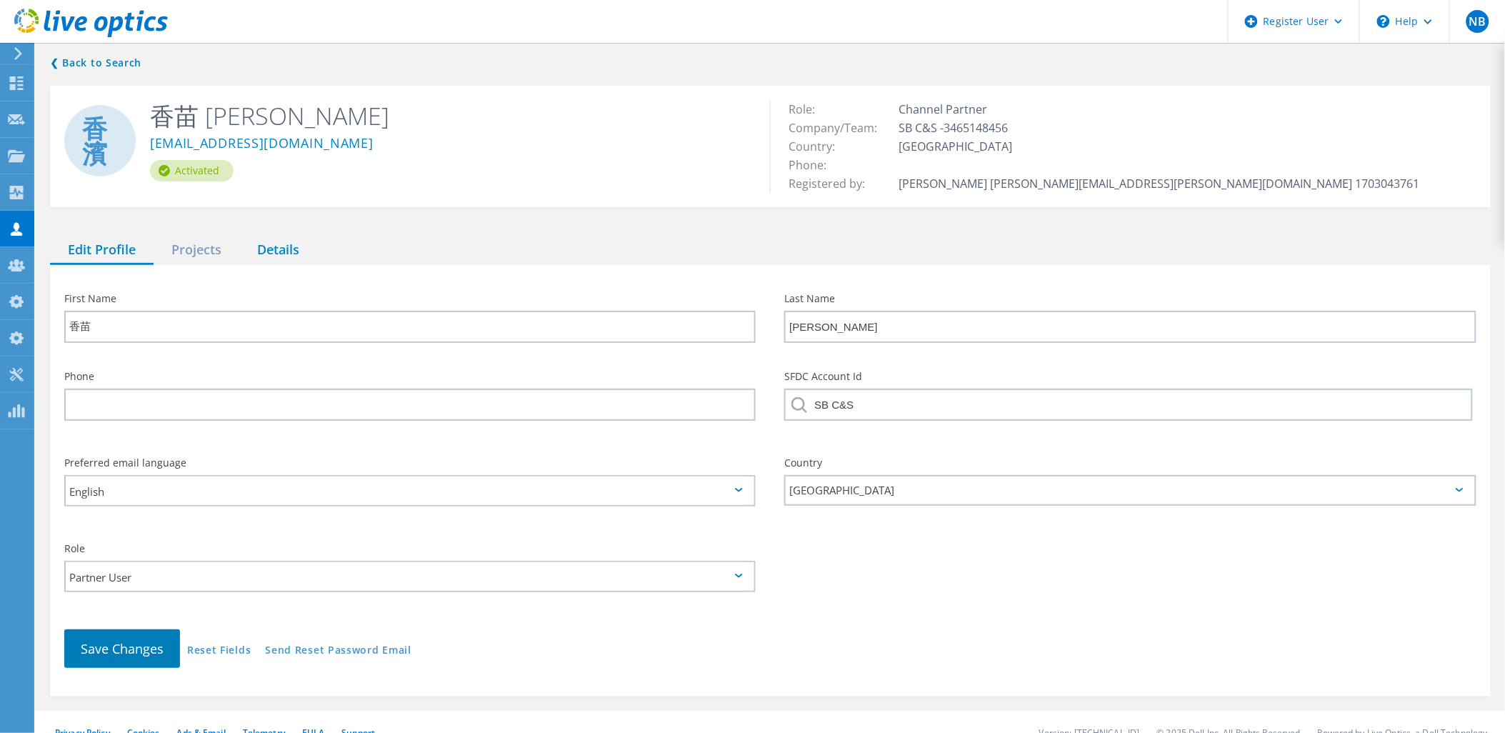
click at [266, 248] on div "Details" at bounding box center [278, 250] width 78 height 29
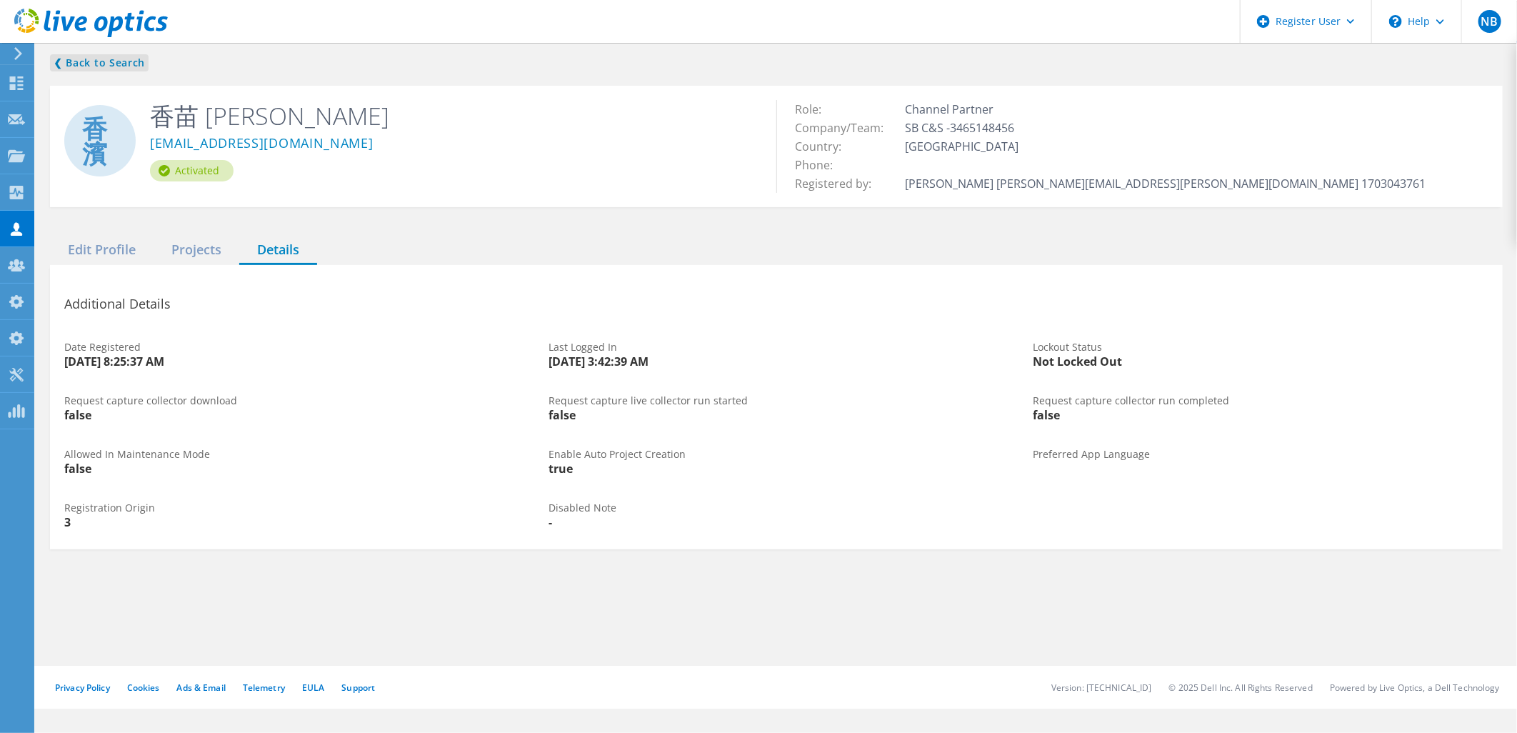
click at [130, 54] on link "❮ Back to Search" at bounding box center [99, 62] width 99 height 17
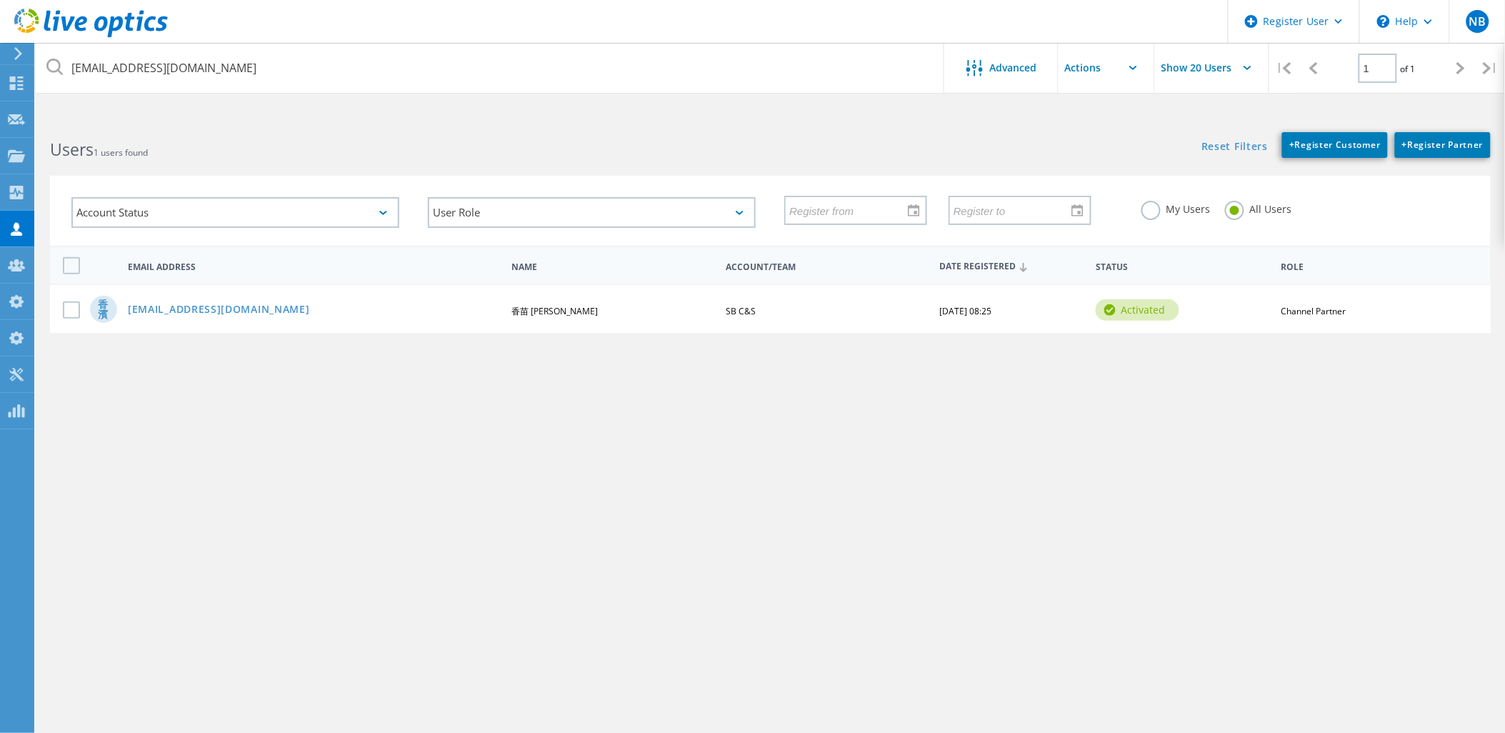
drag, startPoint x: 127, startPoint y: 43, endPoint x: 130, endPoint y: 30, distance: 13.2
click at [127, 43] on div at bounding box center [84, 21] width 168 height 43
click at [131, 26] on icon at bounding box center [91, 23] width 154 height 29
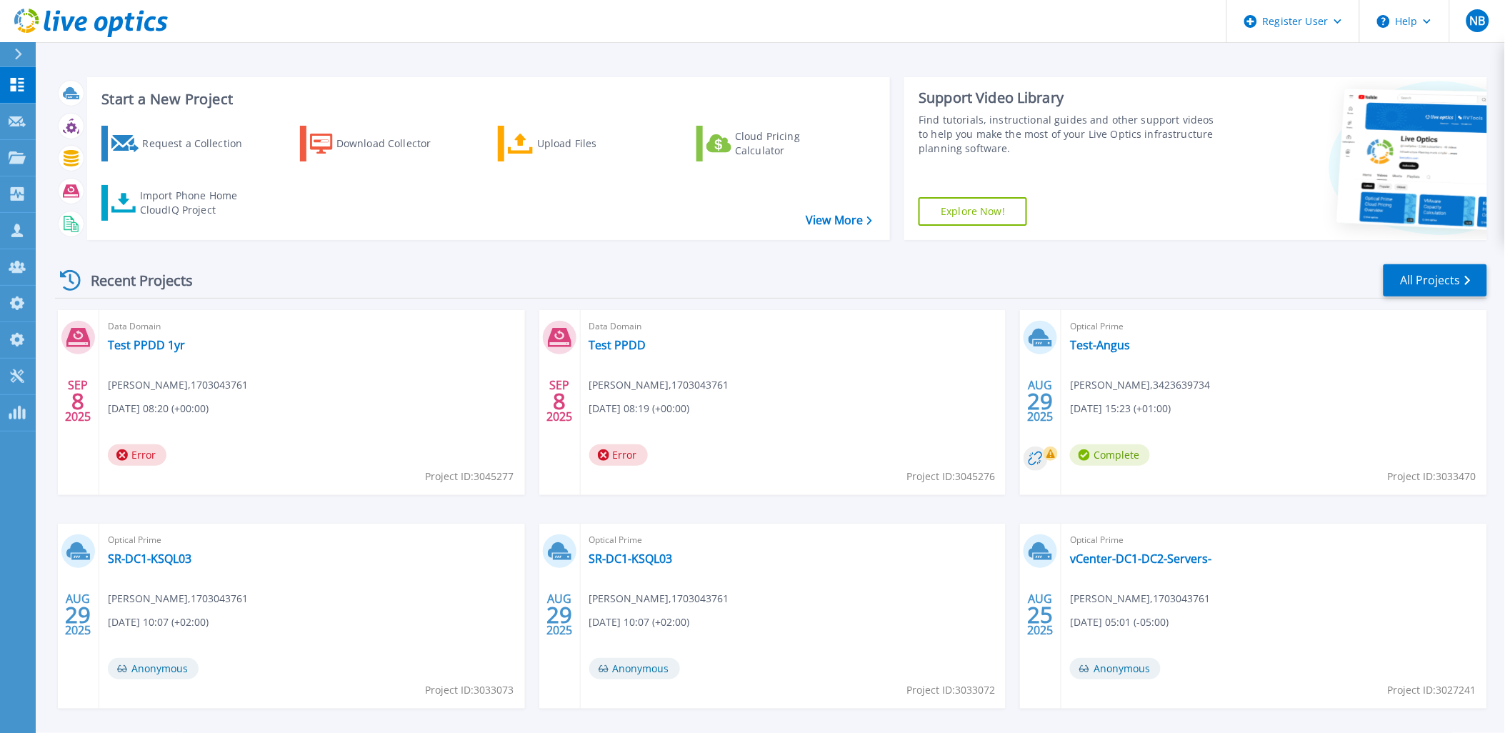
click at [141, 19] on icon at bounding box center [139, 21] width 7 height 21
click at [25, 229] on icon at bounding box center [17, 231] width 17 height 14
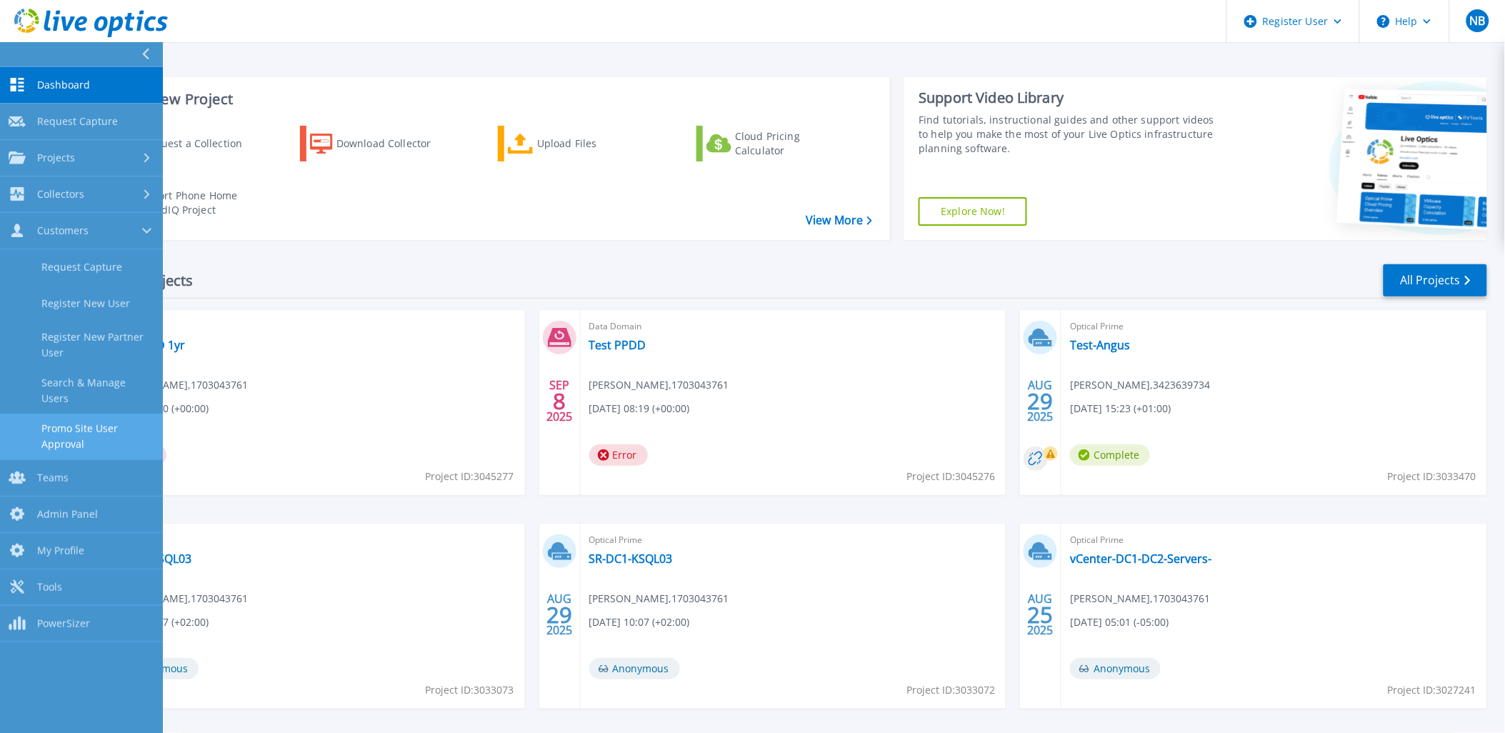
click at [80, 432] on link "Promo Site User Approval" at bounding box center [81, 437] width 163 height 46
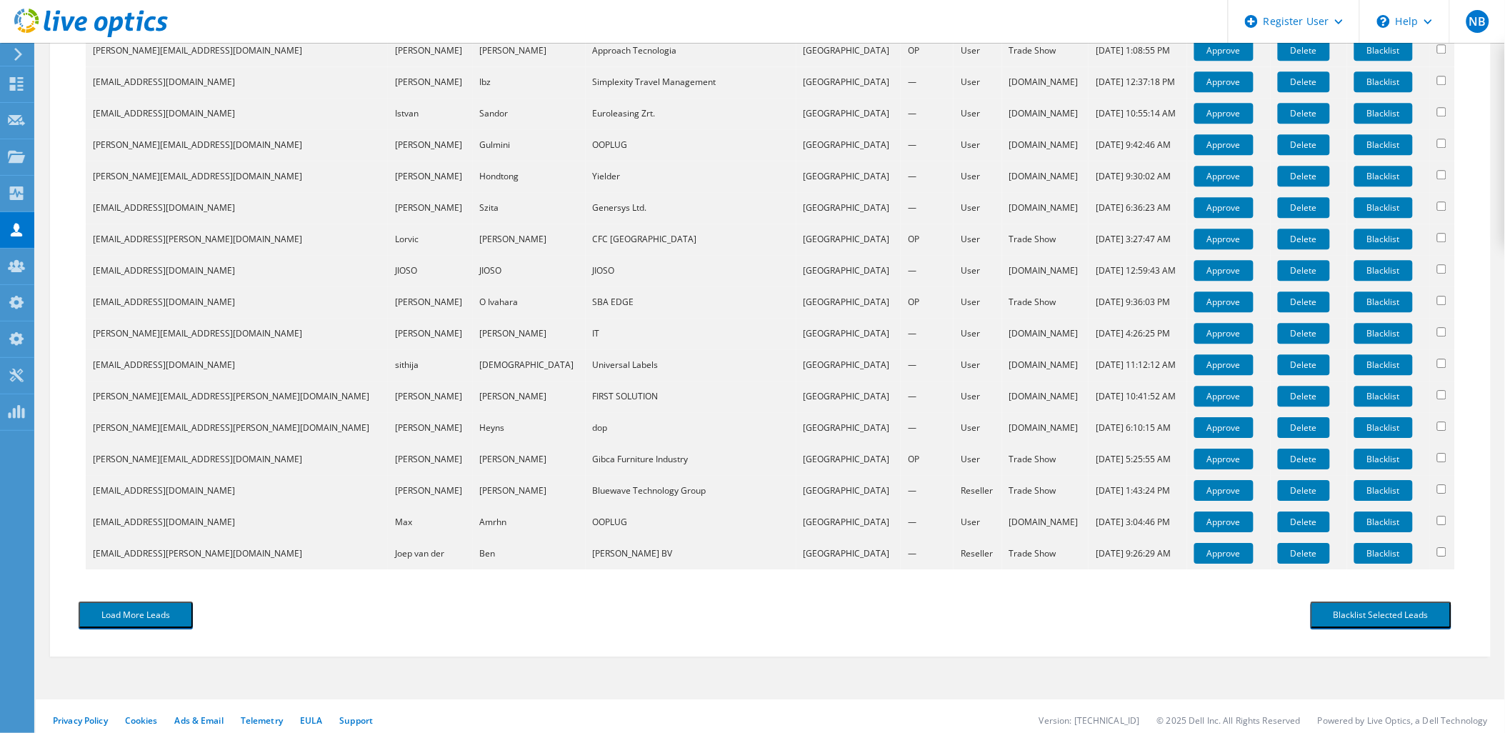
scroll to position [1291, 0]
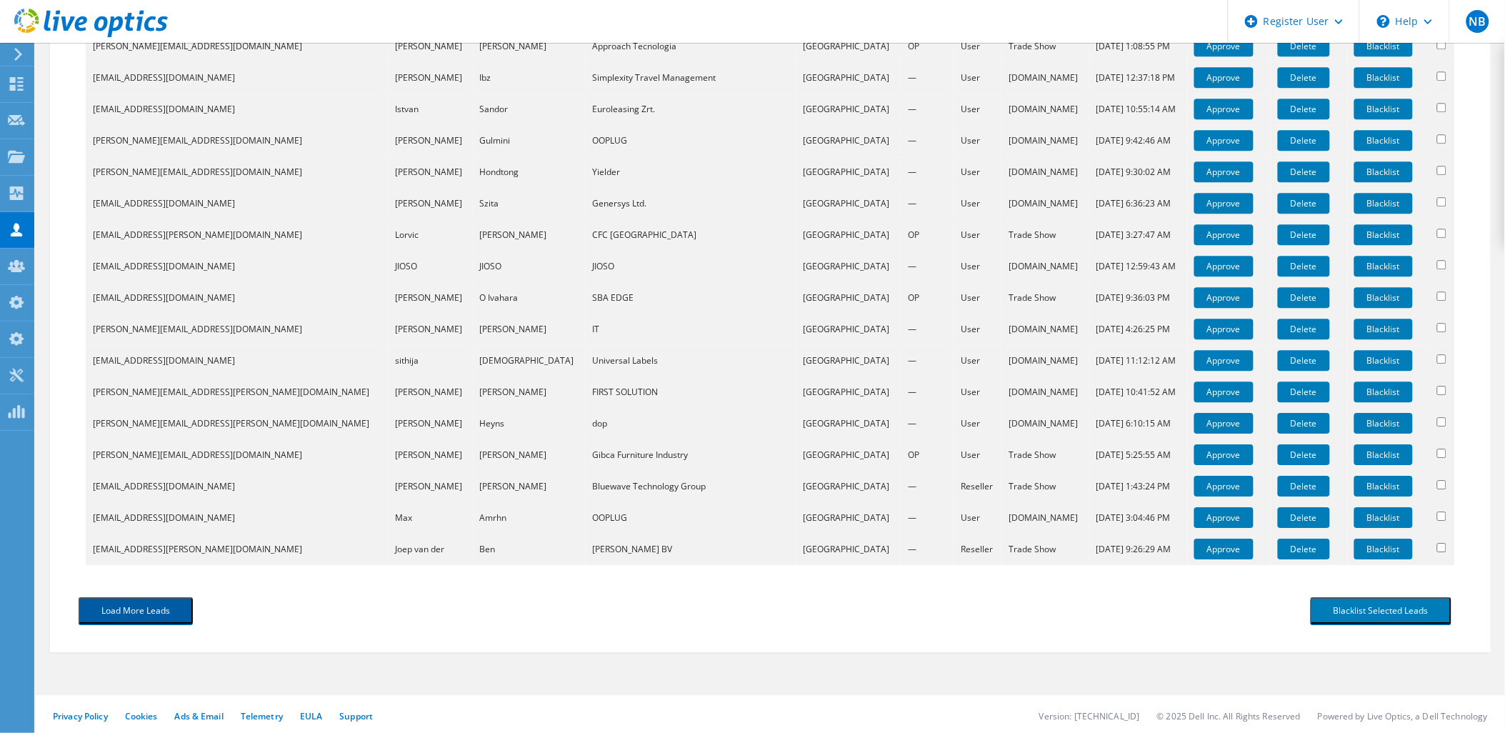
click at [158, 606] on button "Load More Leads" at bounding box center [136, 610] width 114 height 26
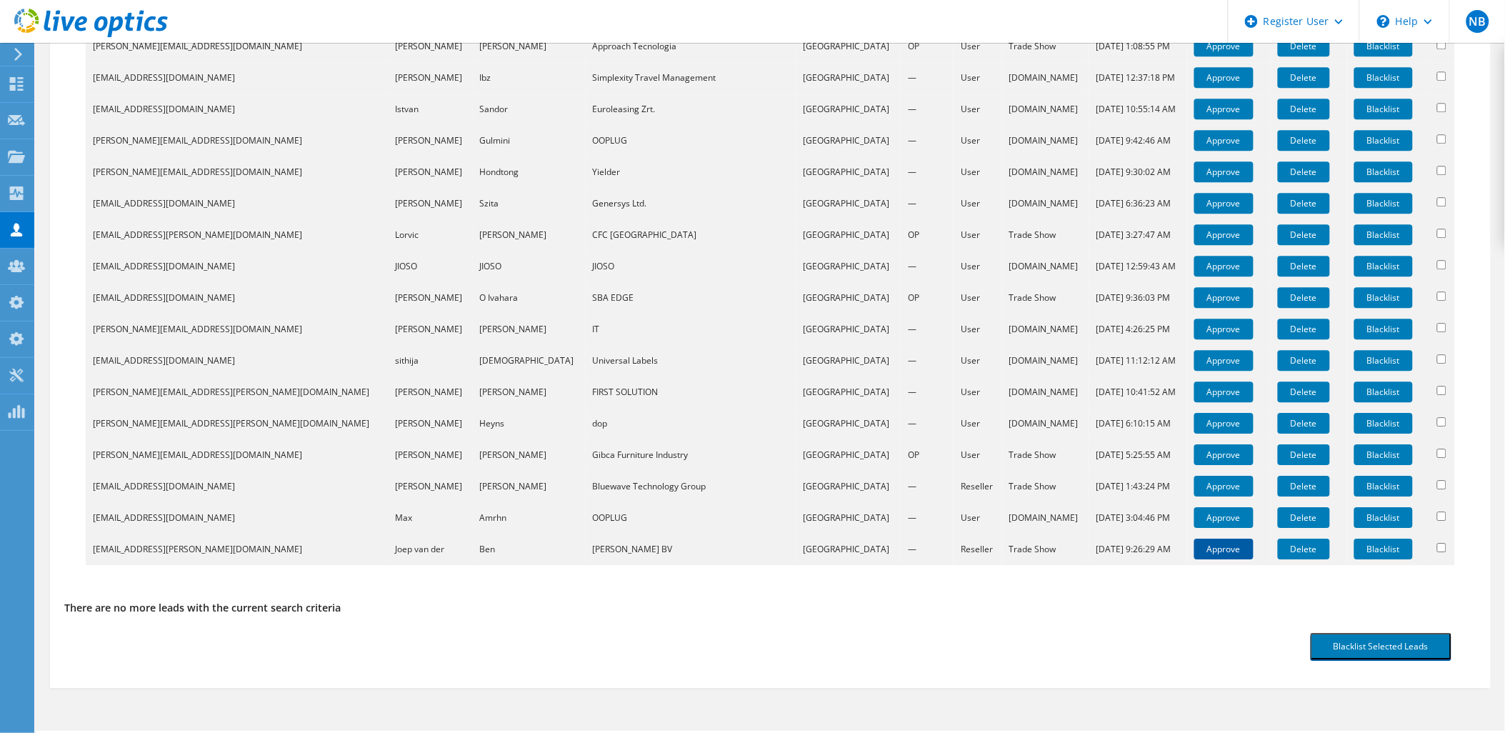
click at [1194, 550] on link "Approve" at bounding box center [1223, 549] width 59 height 21
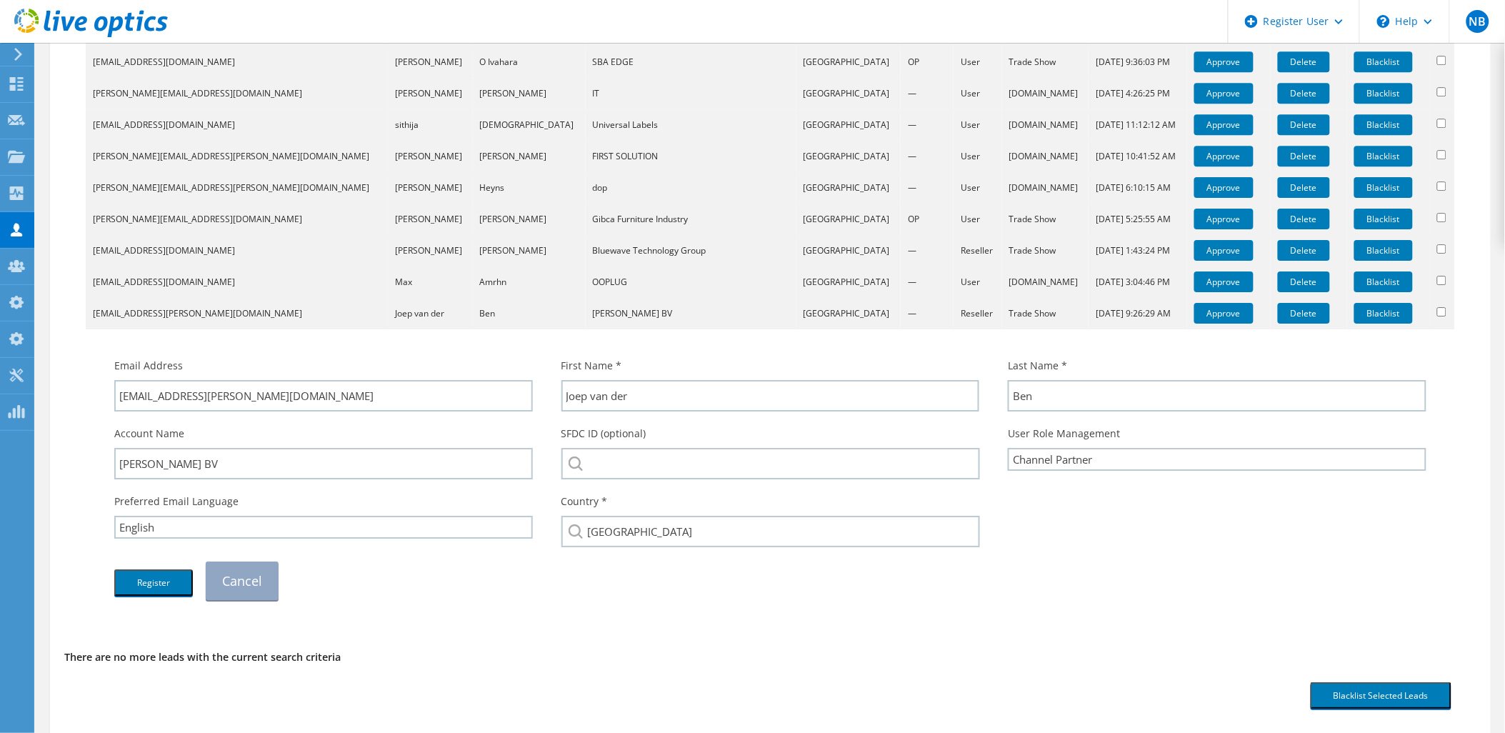
scroll to position [1611, 0]
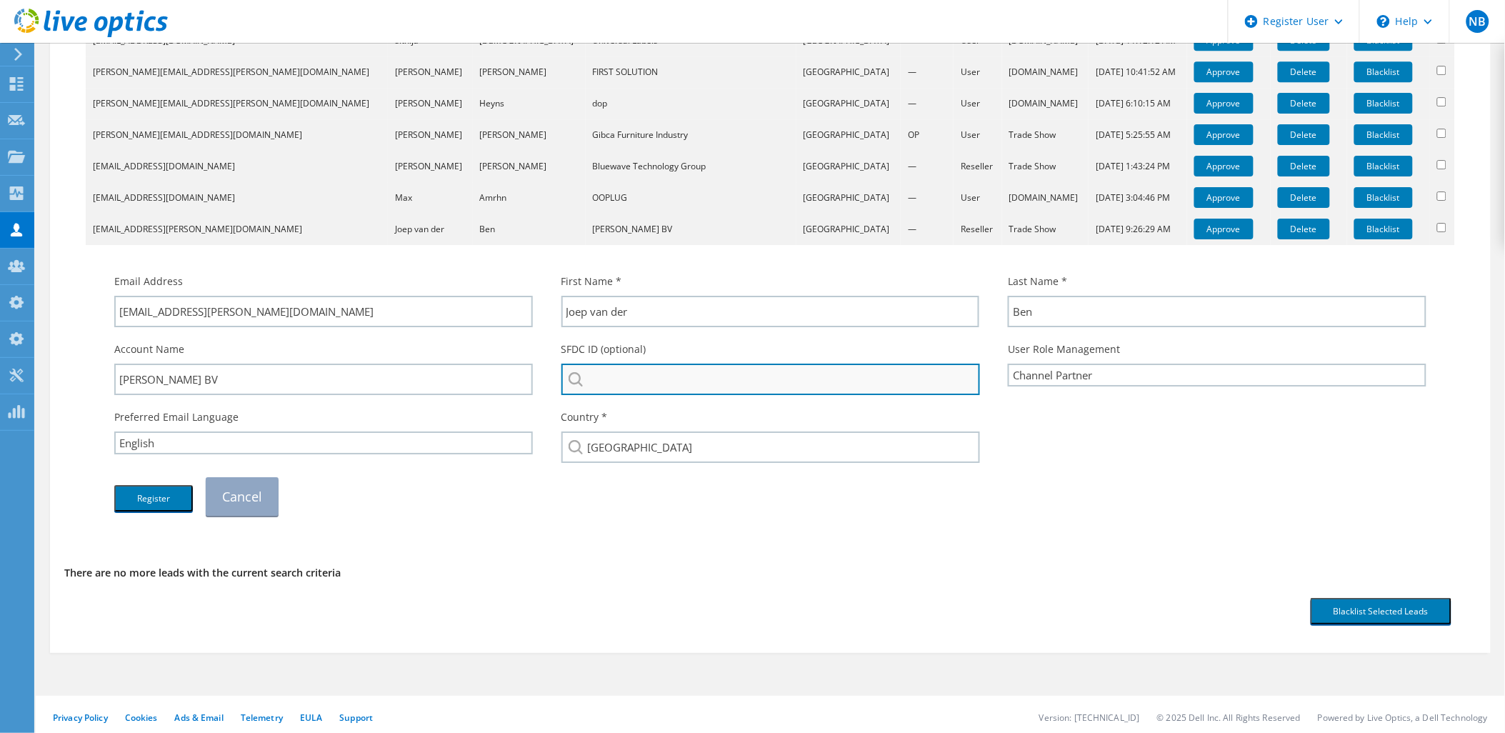
click at [656, 382] on input "search" at bounding box center [770, 379] width 419 height 31
drag, startPoint x: 672, startPoint y: 379, endPoint x: 560, endPoint y: 376, distance: 112.2
click at [560, 376] on div "SFDC ID (optional) Felton bv Felton B.V. Sell In : 3560160237 Felton B.V. Sell …" at bounding box center [770, 368] width 447 height 68
paste input "2531375506"
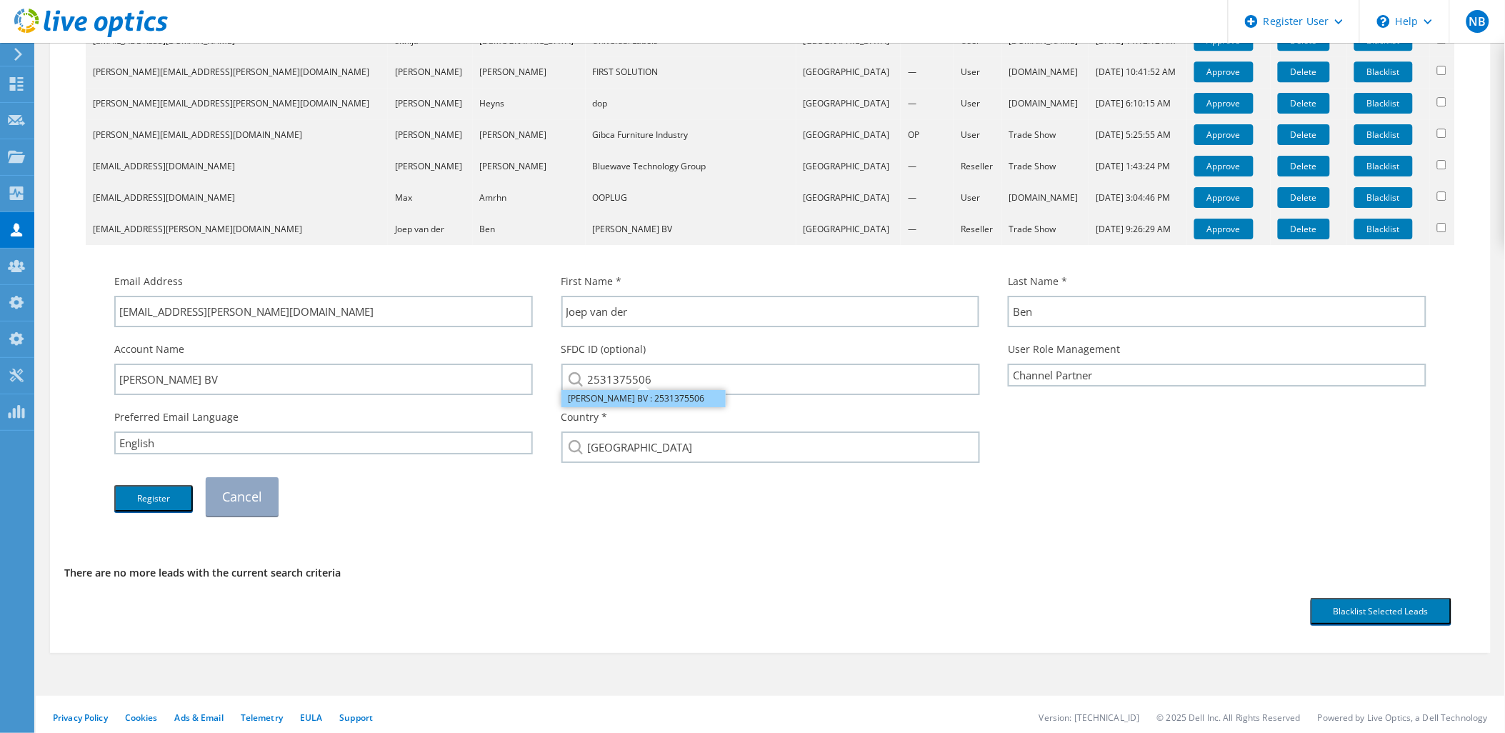
click at [631, 396] on li "Felton BV : 2531375506" at bounding box center [643, 398] width 164 height 17
type input "Felton BV : 2531375506"
click at [173, 496] on button "Register" at bounding box center [153, 498] width 79 height 26
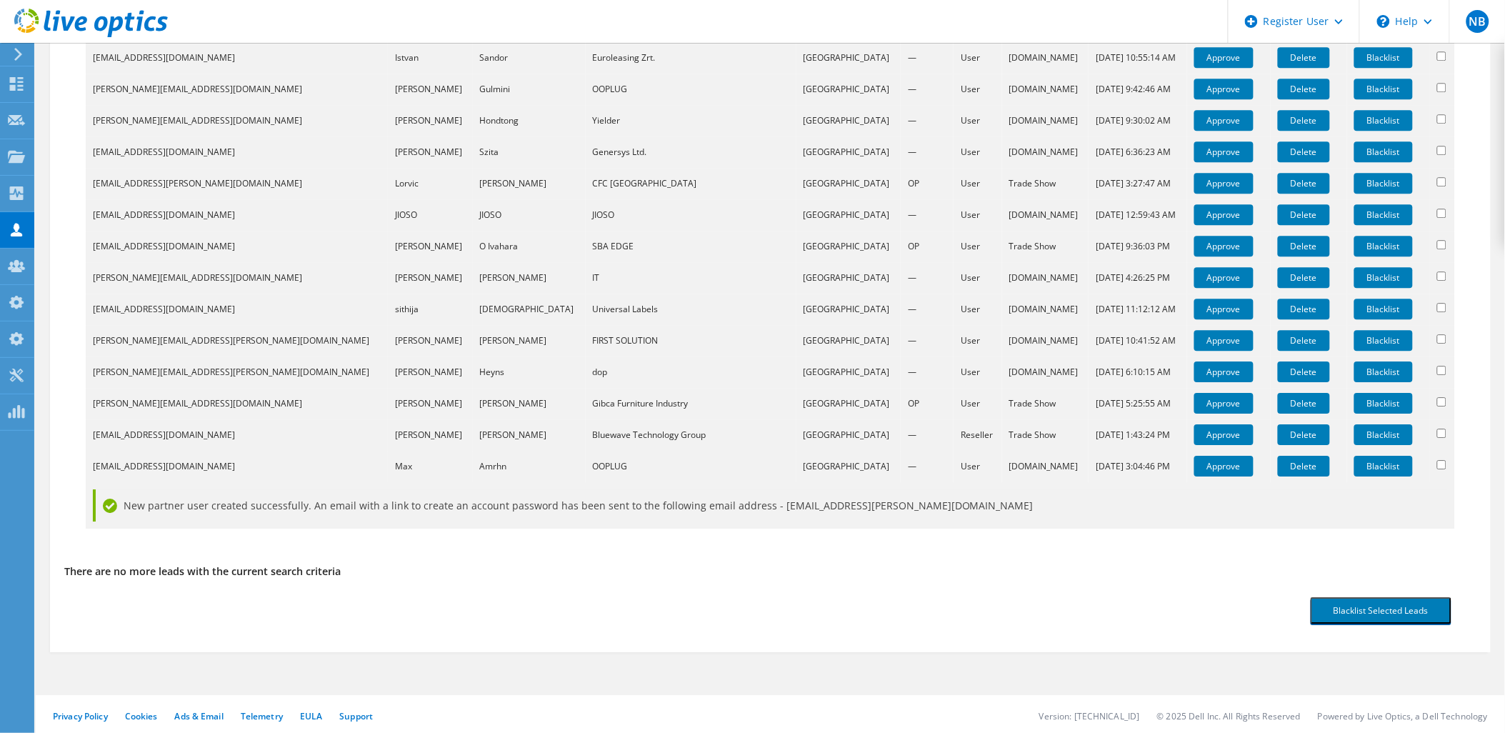
click at [1187, 452] on td "Approve" at bounding box center [1229, 466] width 84 height 31
click at [1194, 467] on link "Approve" at bounding box center [1223, 466] width 59 height 21
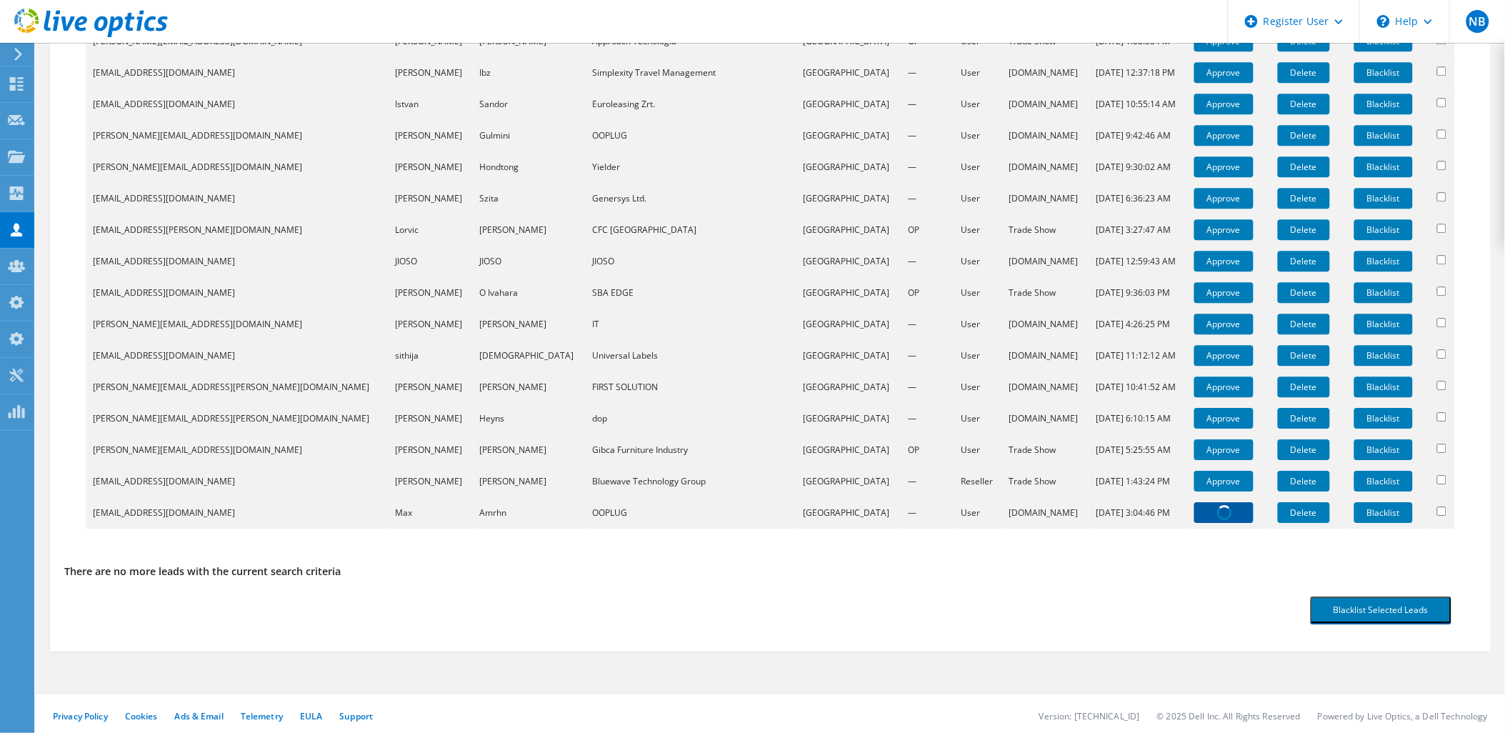
scroll to position [1581, 0]
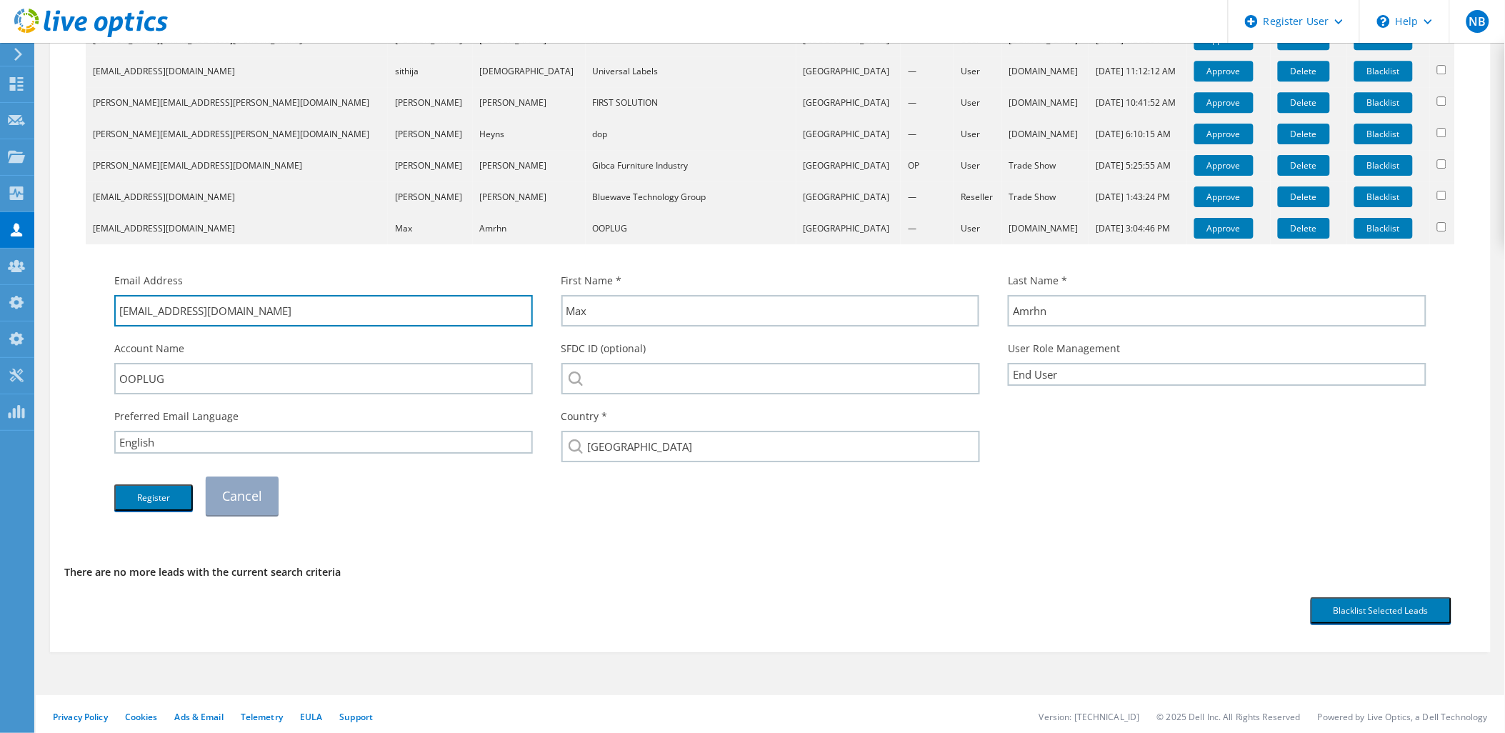
drag, startPoint x: 226, startPoint y: 316, endPoint x: 141, endPoint y: 339, distance: 88.0
click at [141, 339] on div "Email Address max@ooplug.com First Name * Max Last Name * Amrhn Account Name OO…" at bounding box center [770, 394] width 1341 height 256
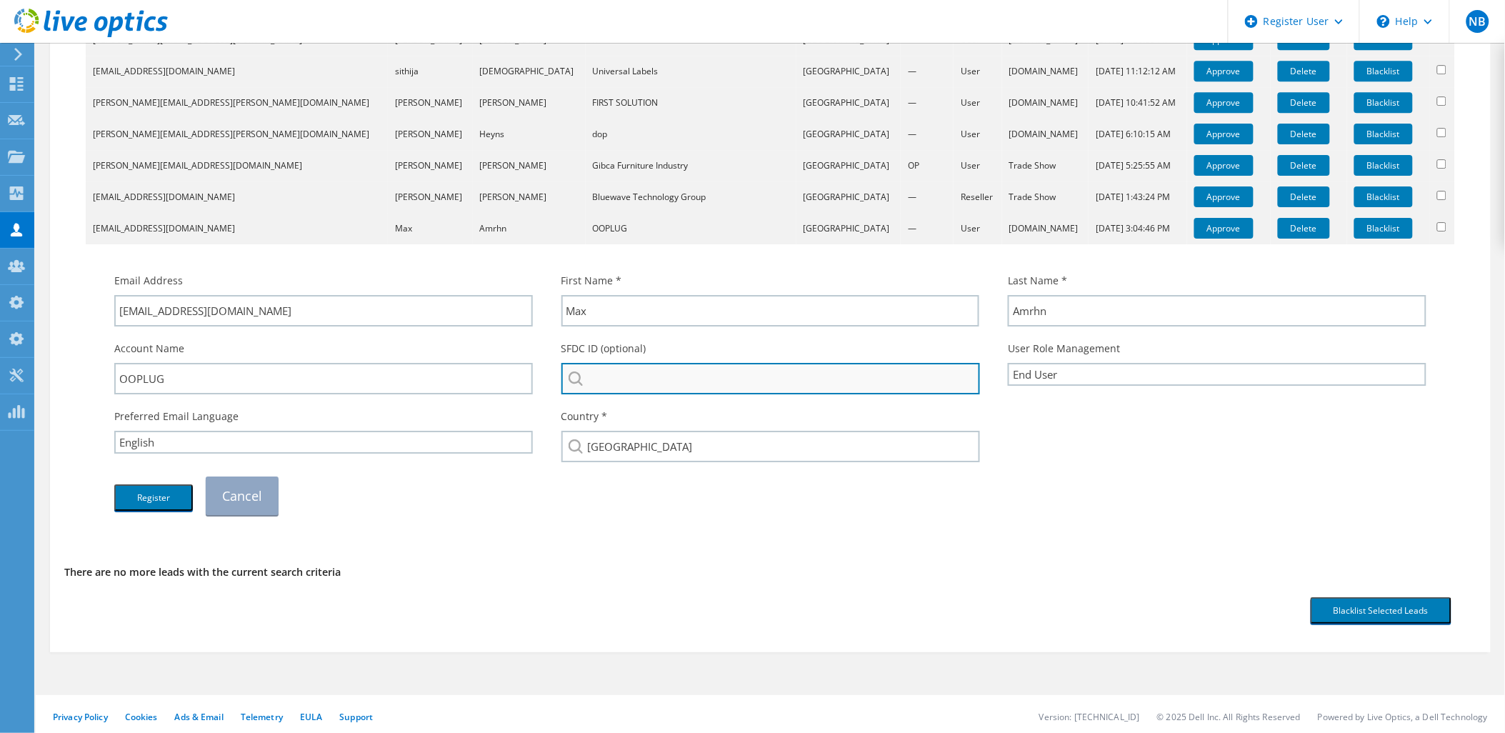
click at [750, 374] on input "search" at bounding box center [770, 378] width 419 height 31
paste input "@[DOMAIN_NAME]"
drag, startPoint x: 750, startPoint y: 365, endPoint x: 549, endPoint y: 369, distance: 201.5
click at [549, 369] on div "SFDC ID (optional) @ooplug.com No results for @ooplug.com found." at bounding box center [770, 368] width 447 height 68
click at [660, 379] on input "oo plug" at bounding box center [770, 378] width 419 height 31
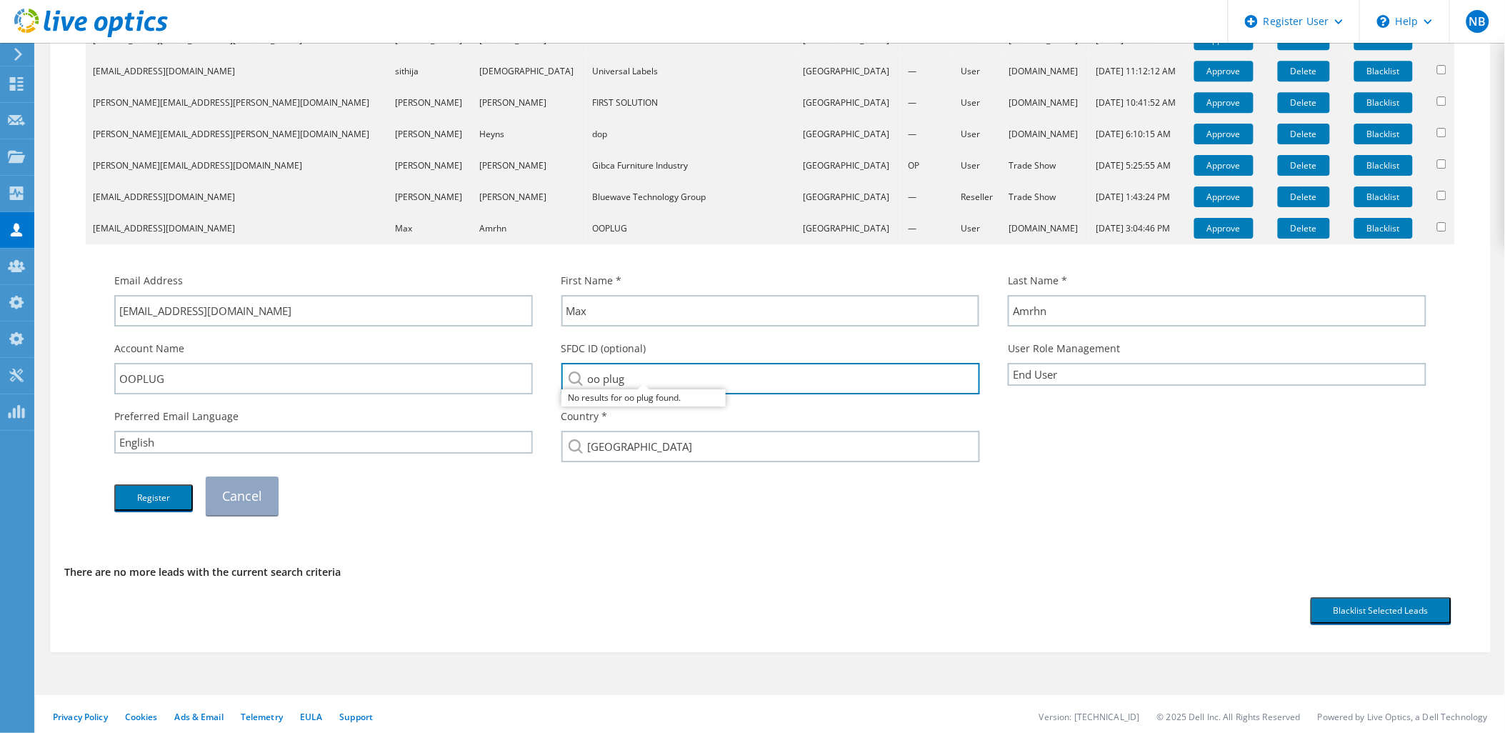
drag, startPoint x: 680, startPoint y: 376, endPoint x: 533, endPoint y: 375, distance: 147.1
click at [533, 375] on div "Account Name OOPLUG SFDC ID (optional) oo plug No results for oo plug found. Us…" at bounding box center [770, 368] width 1341 height 68
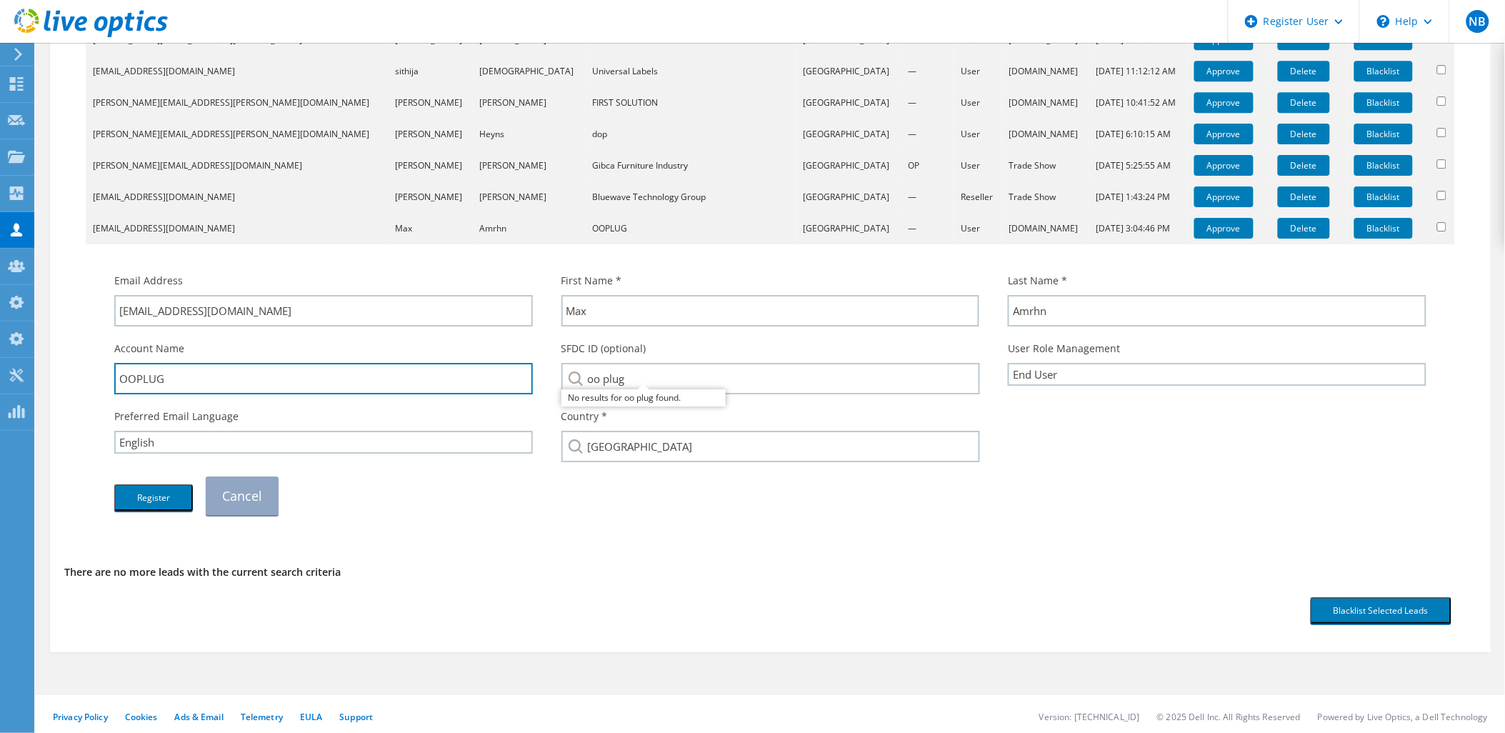
drag, startPoint x: 266, startPoint y: 375, endPoint x: 72, endPoint y: 370, distance: 193.6
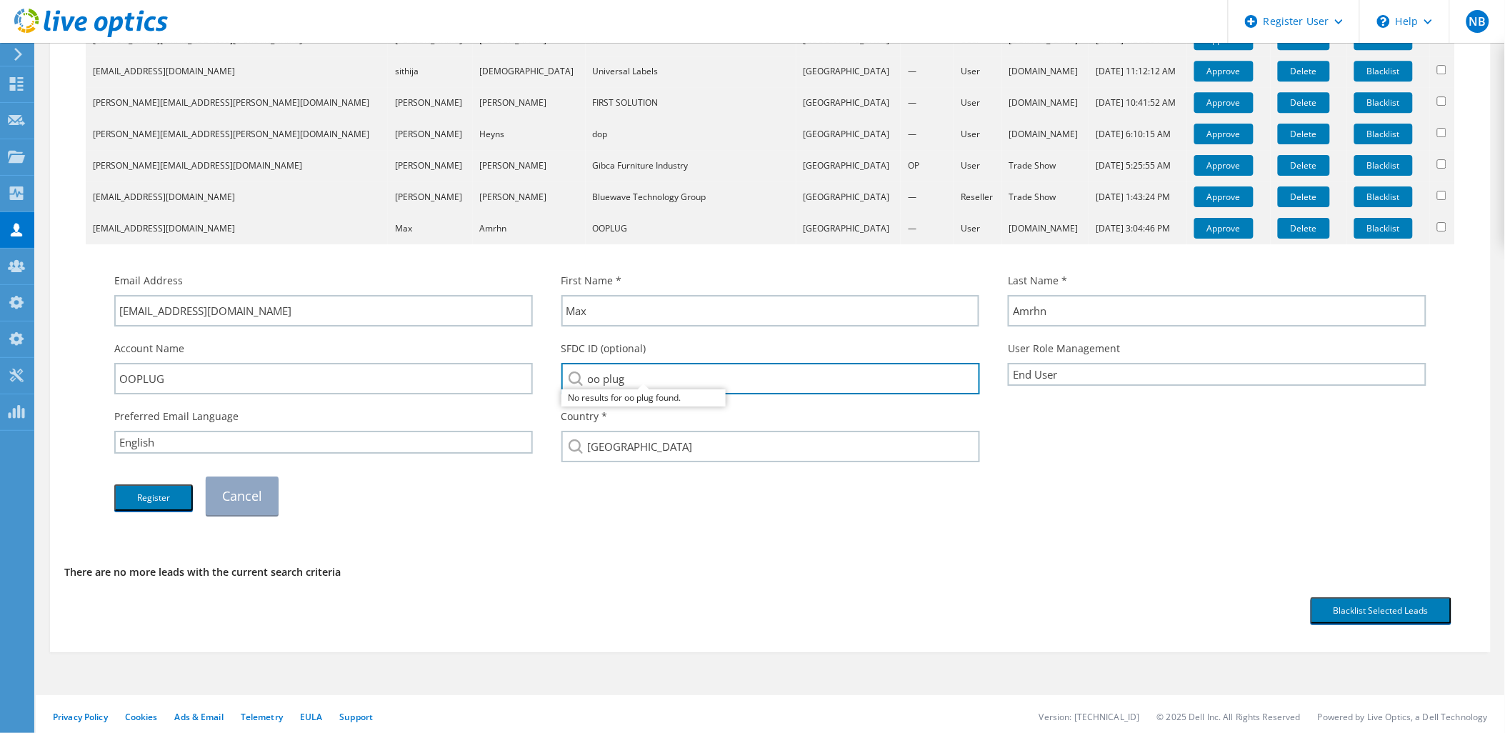
drag, startPoint x: 691, startPoint y: 366, endPoint x: 557, endPoint y: 364, distance: 133.6
click at [557, 364] on div "SFDC ID (optional) oo plug No results for oo plug found." at bounding box center [770, 368] width 447 height 68
paste input "OOPLUG"
type input "OOPLUG"
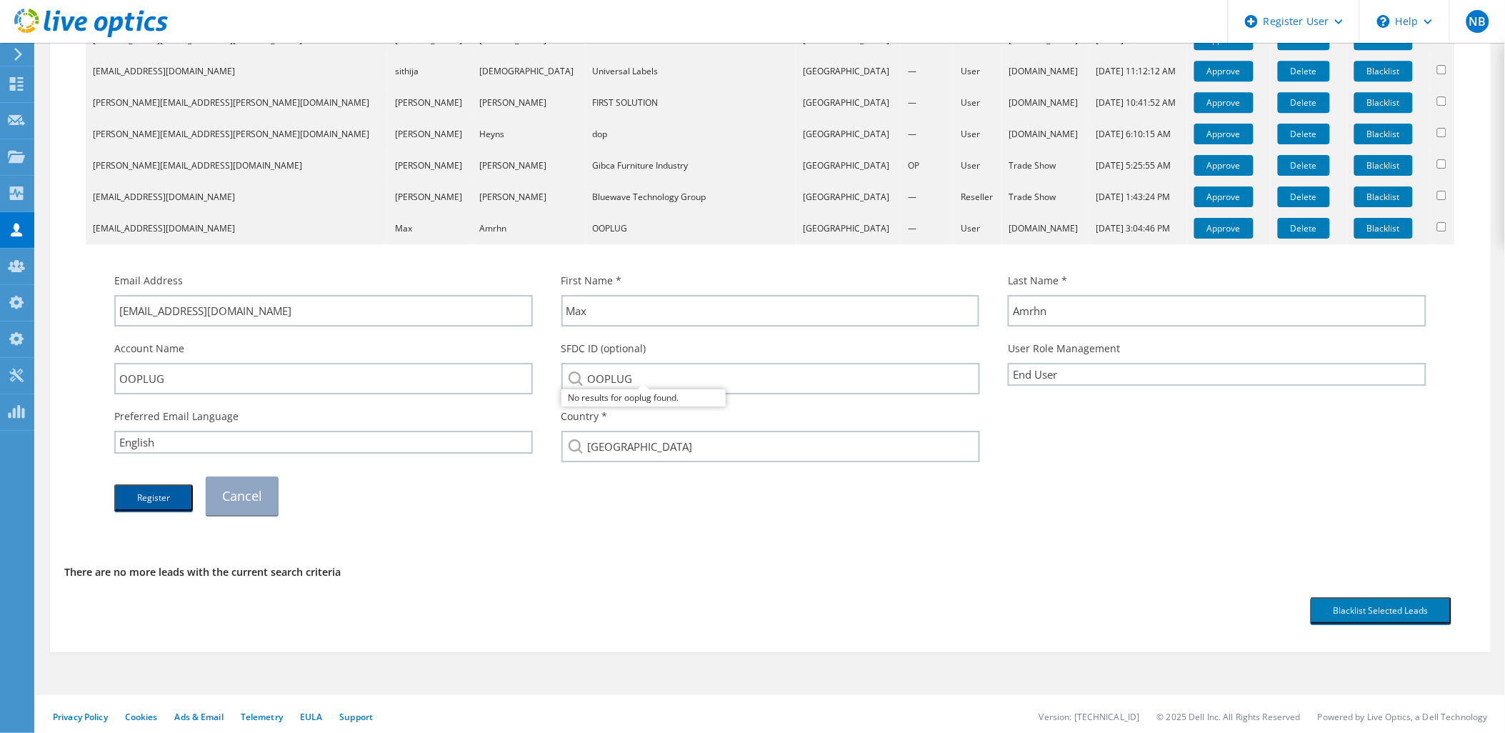
click at [166, 496] on button "Register" at bounding box center [153, 497] width 79 height 26
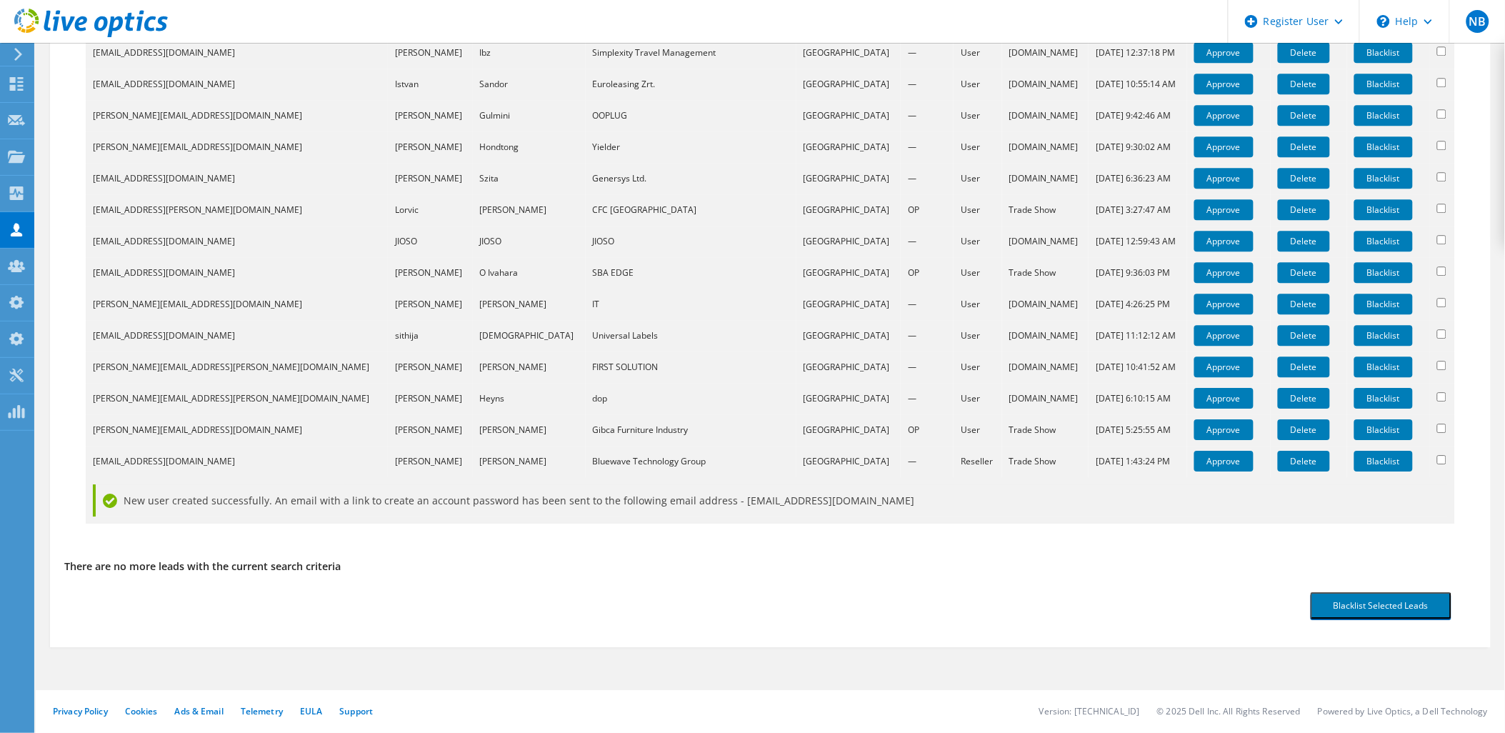
scroll to position [1311, 0]
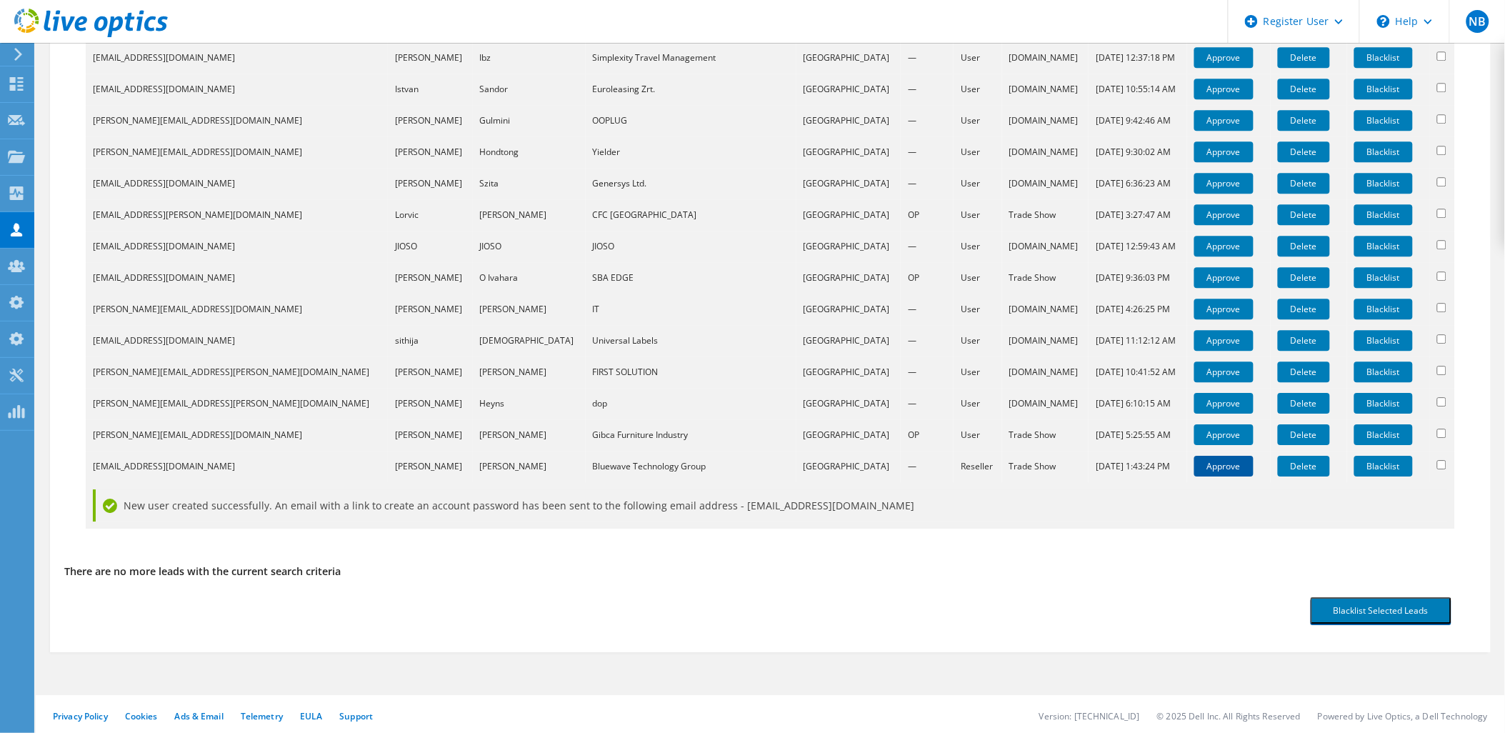
click at [1187, 474] on td "Approve" at bounding box center [1229, 466] width 84 height 31
click at [1194, 466] on link "Approve" at bounding box center [1223, 466] width 59 height 21
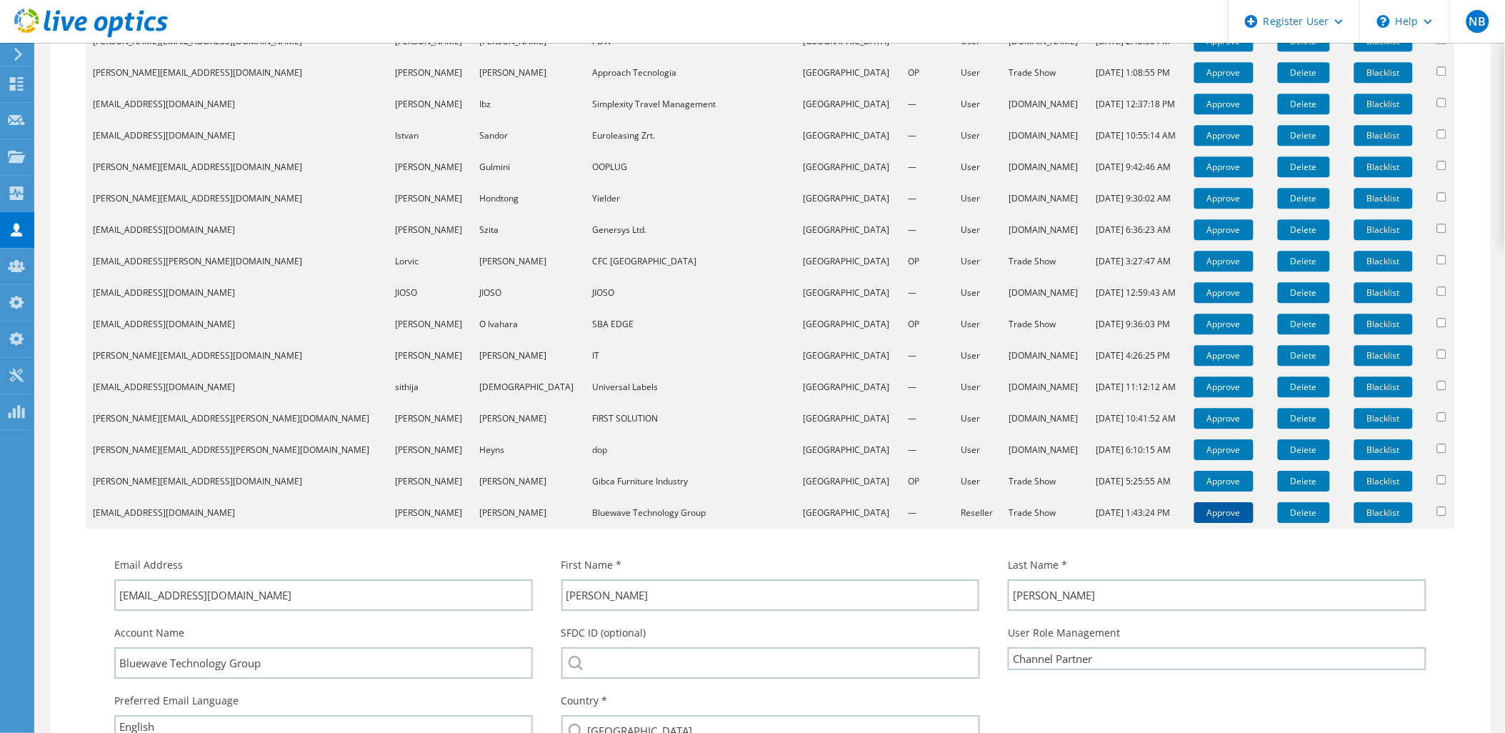
scroll to position [1549, 0]
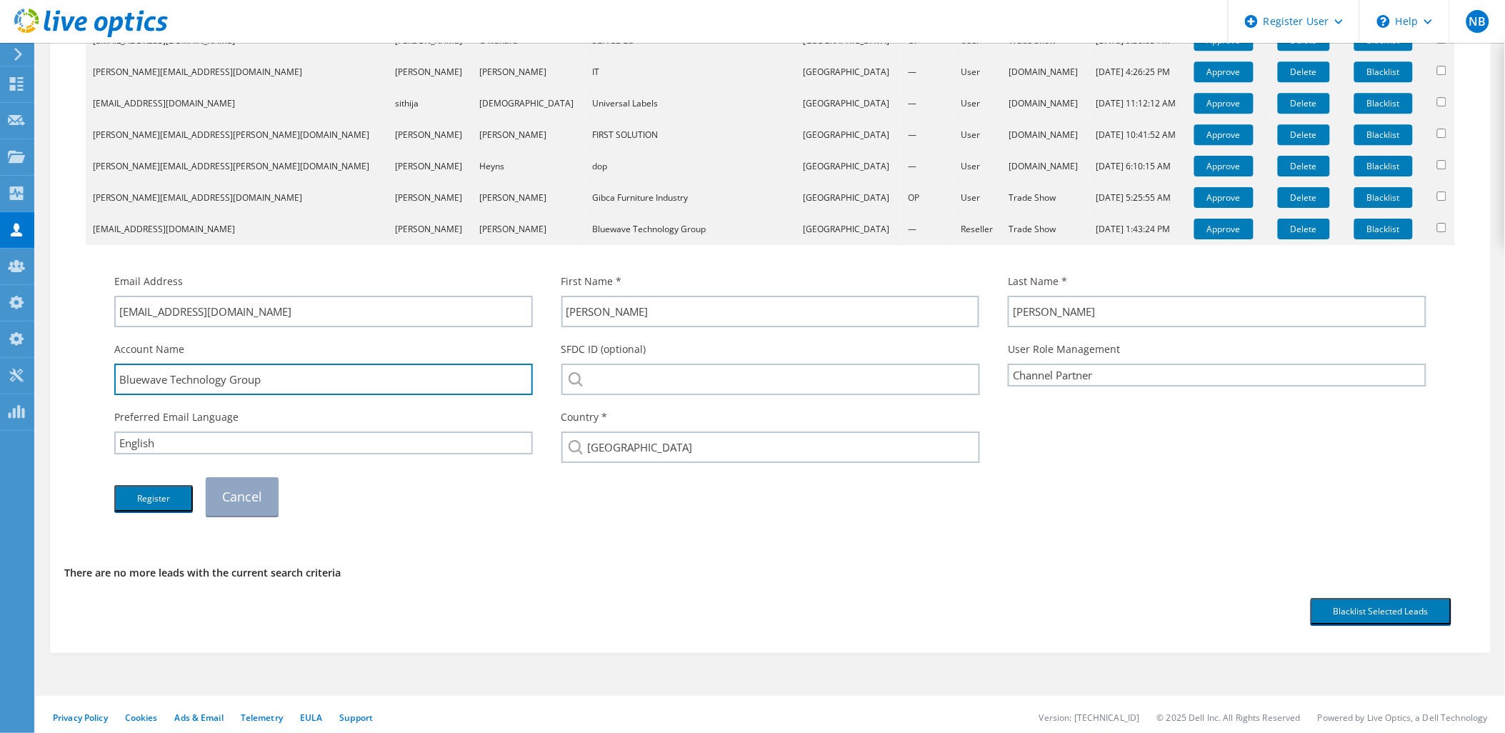
drag, startPoint x: 308, startPoint y: 381, endPoint x: -16, endPoint y: 369, distance: 324.5
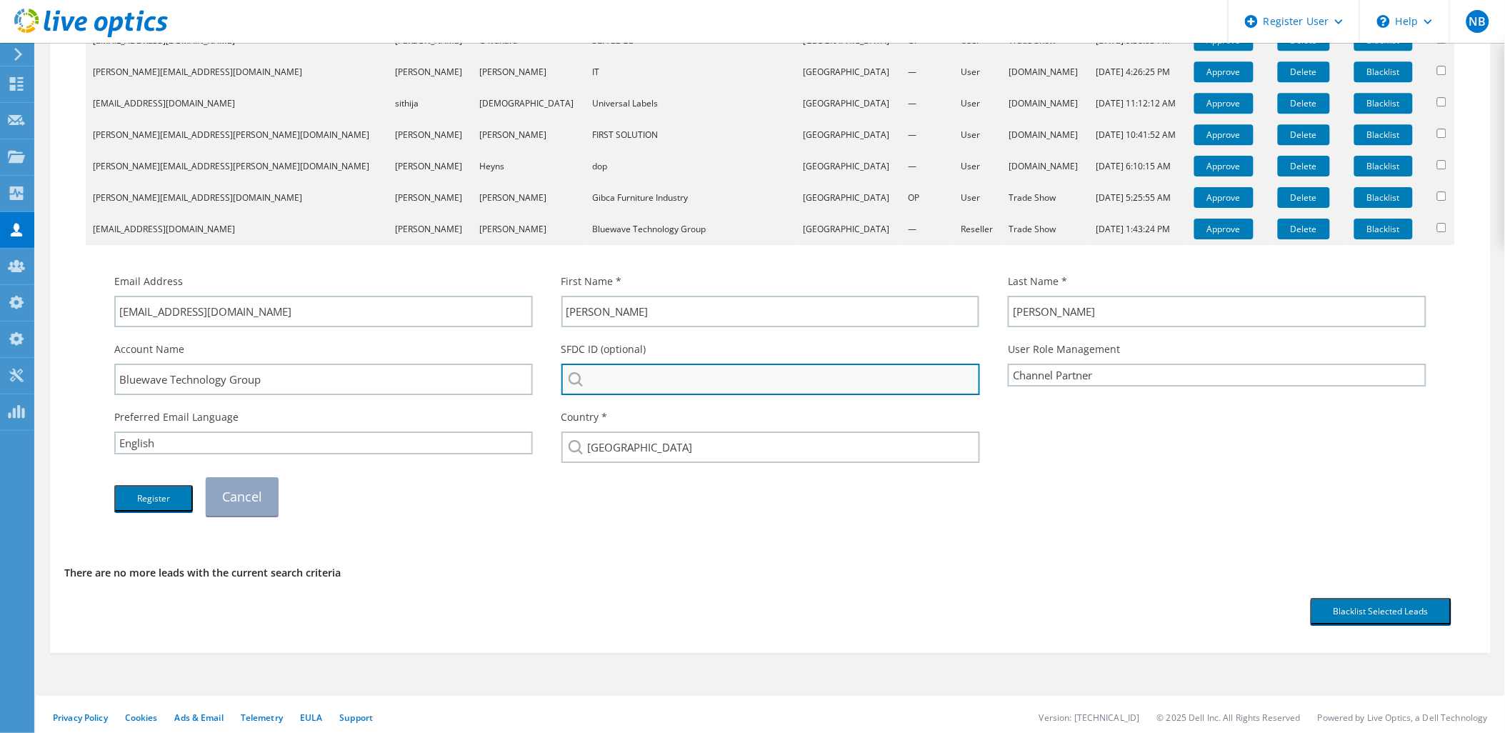
click at [704, 374] on input "search" at bounding box center [770, 379] width 419 height 31
paste input "Bluewave Technology Group"
drag, startPoint x: 787, startPoint y: 374, endPoint x: 637, endPoint y: 377, distance: 150.0
click at [637, 377] on input "Bluewave Technology Group" at bounding box center [770, 379] width 419 height 31
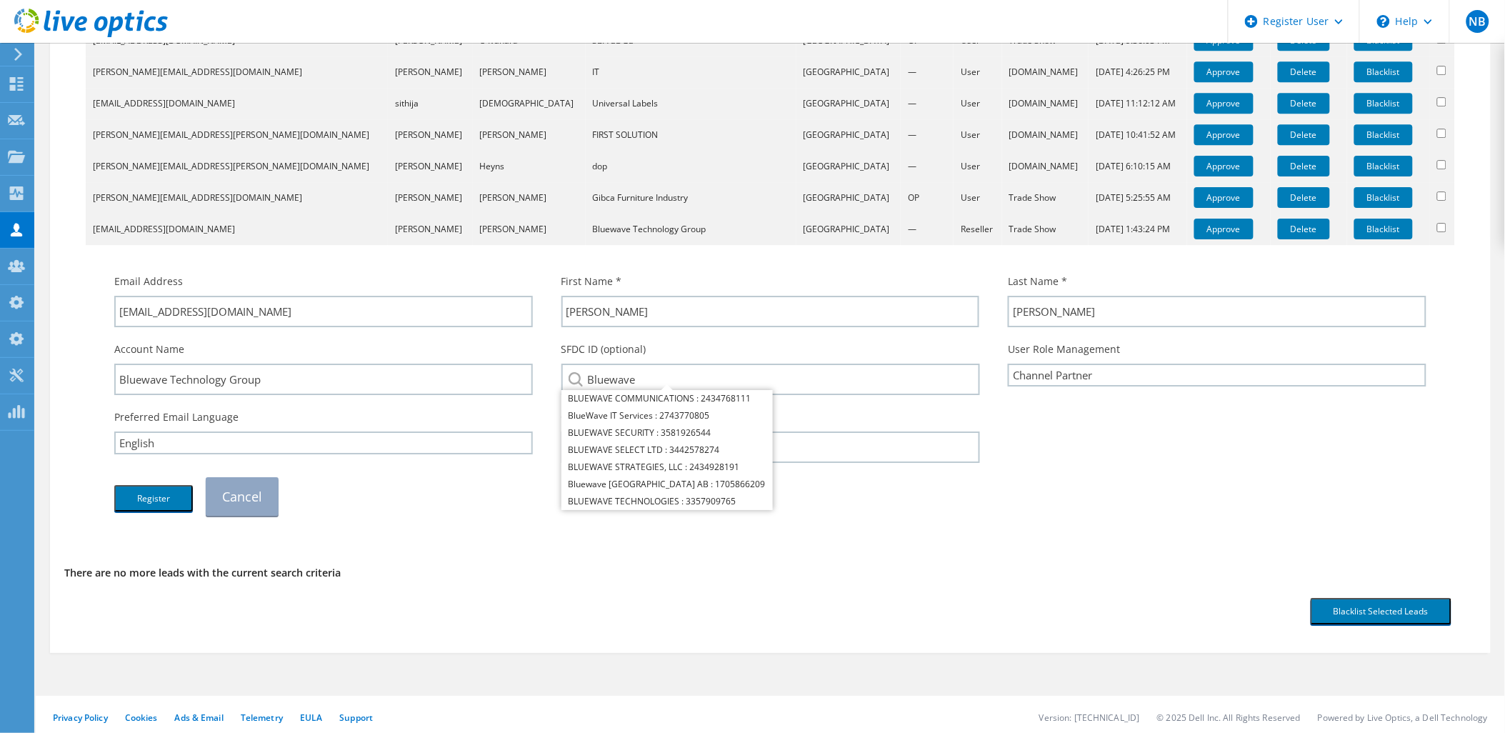
drag, startPoint x: 676, startPoint y: 379, endPoint x: 558, endPoint y: 376, distance: 117.9
click at [558, 376] on div "SFDC ID (optional) Bluewave BLUEWAVE COMMUNICATIONS : 2434768111 BlueWave IT Se…" at bounding box center [770, 368] width 447 height 68
paste input "2718949255"
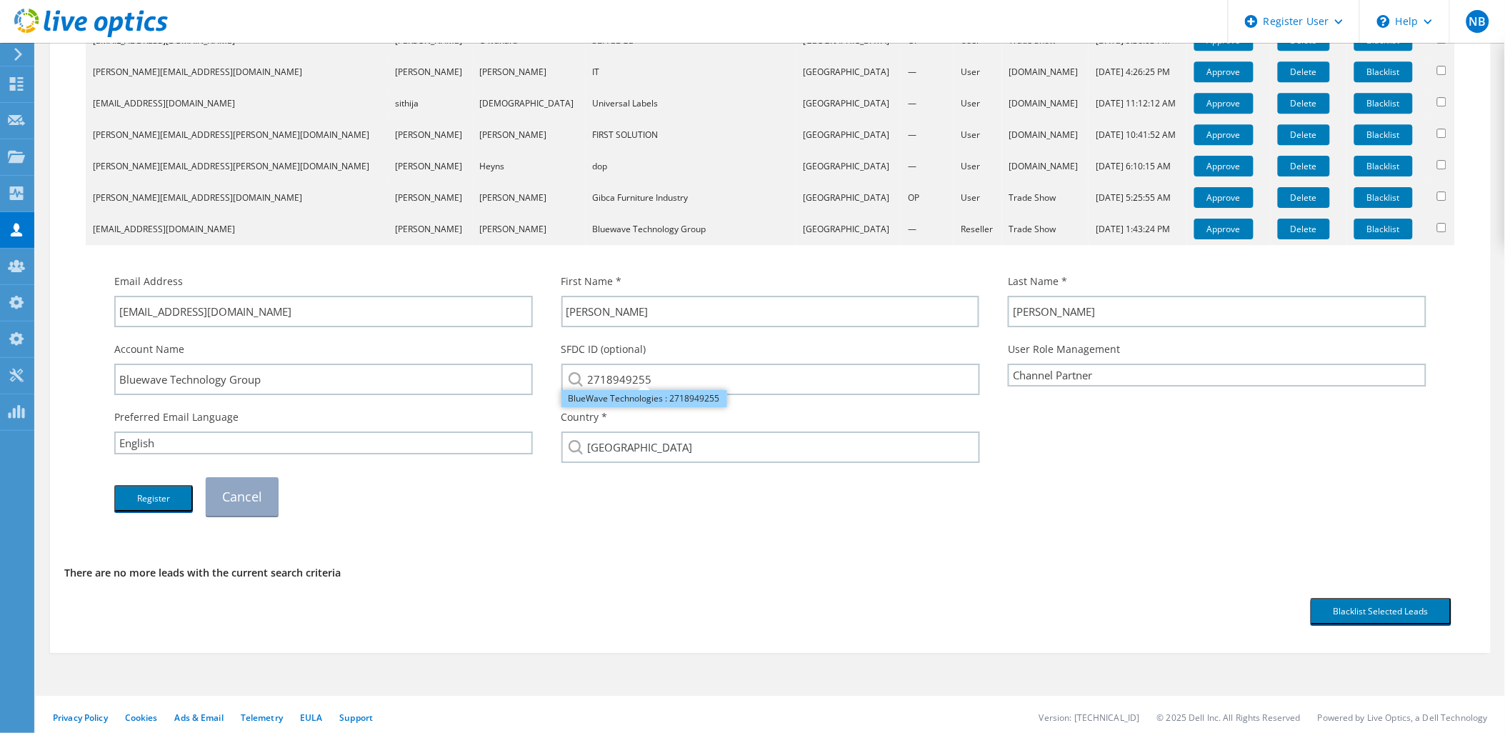
click at [655, 390] on li "BlueWave Technologies : 2718949255" at bounding box center [644, 398] width 166 height 17
type input "BlueWave Technologies : 2718949255"
click at [168, 496] on button "Register" at bounding box center [153, 498] width 79 height 26
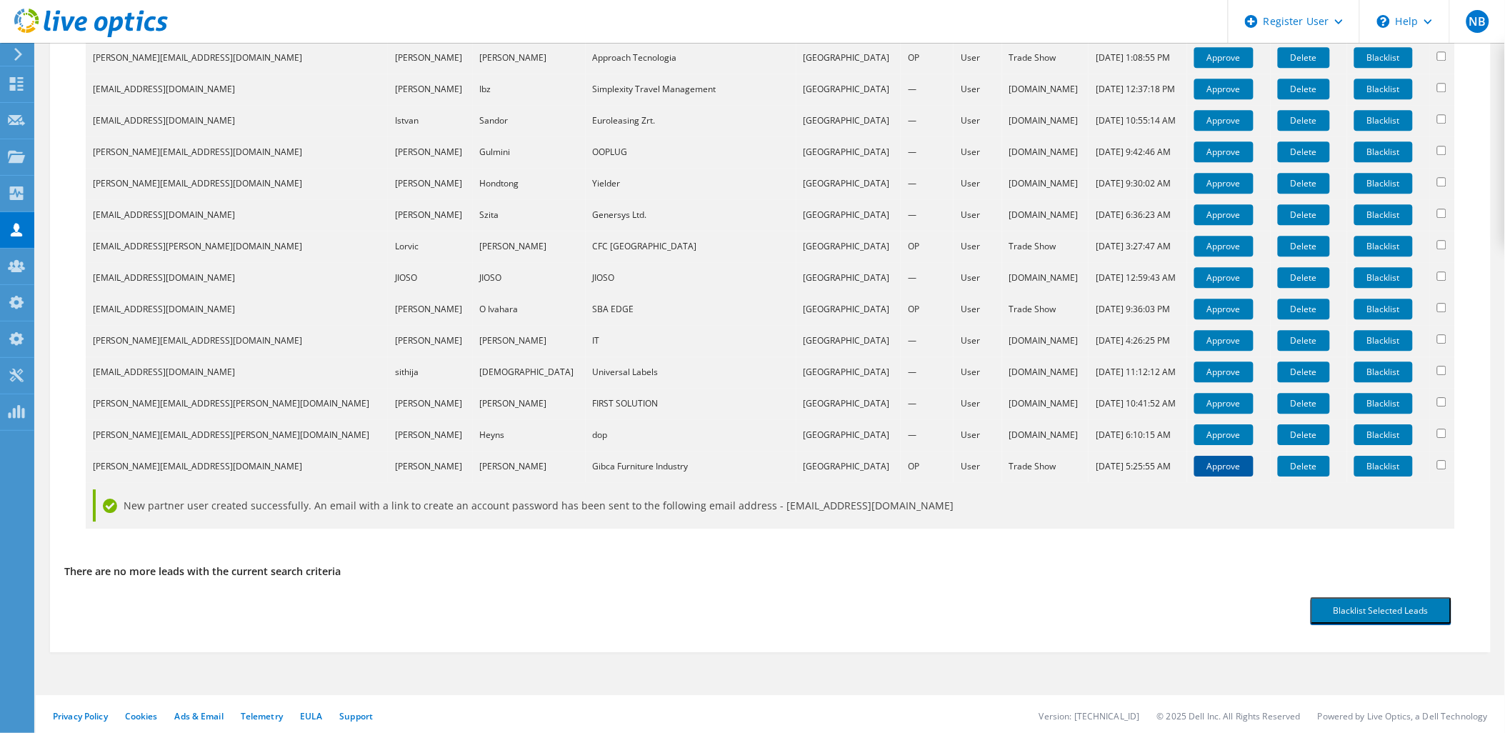
click at [1194, 461] on link "Approve" at bounding box center [1223, 466] width 59 height 21
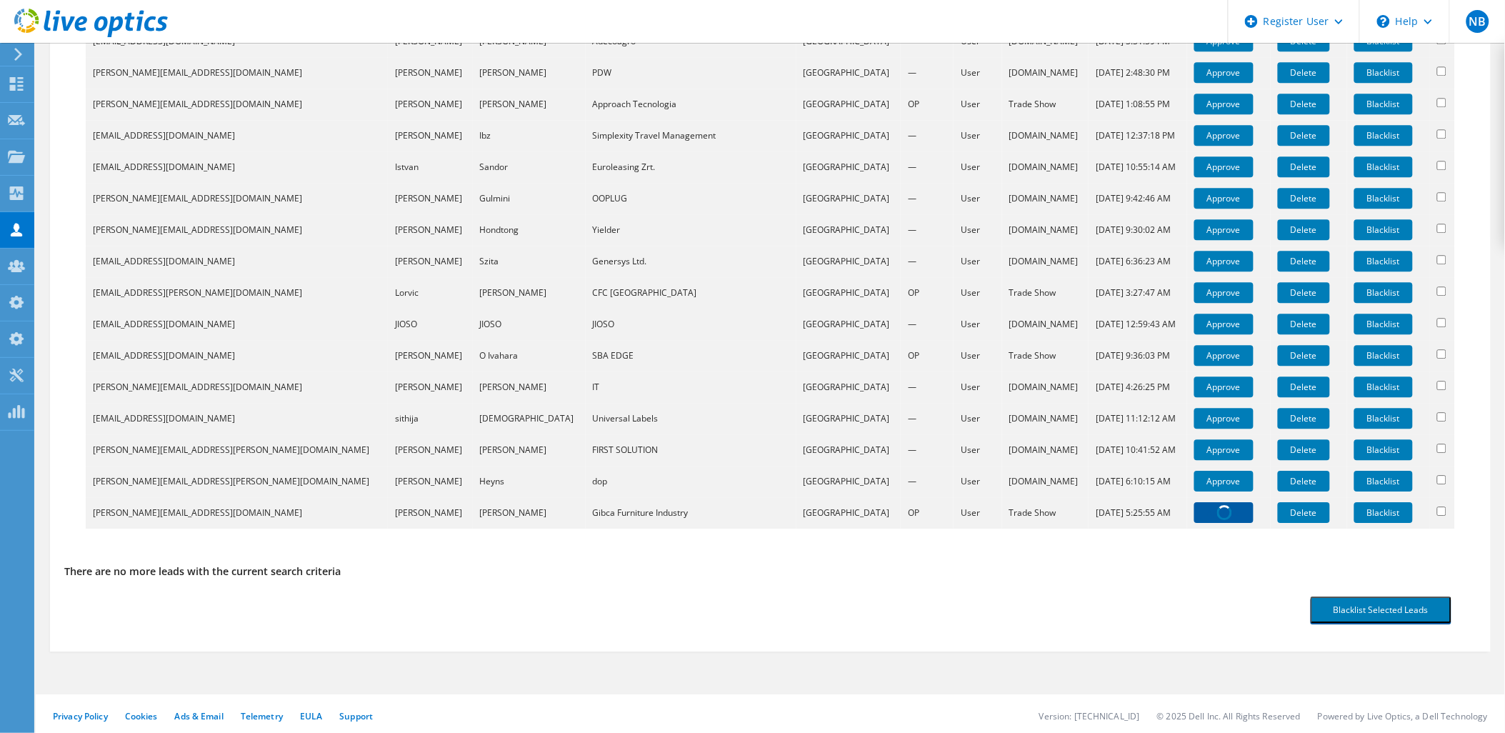
scroll to position [1517, 0]
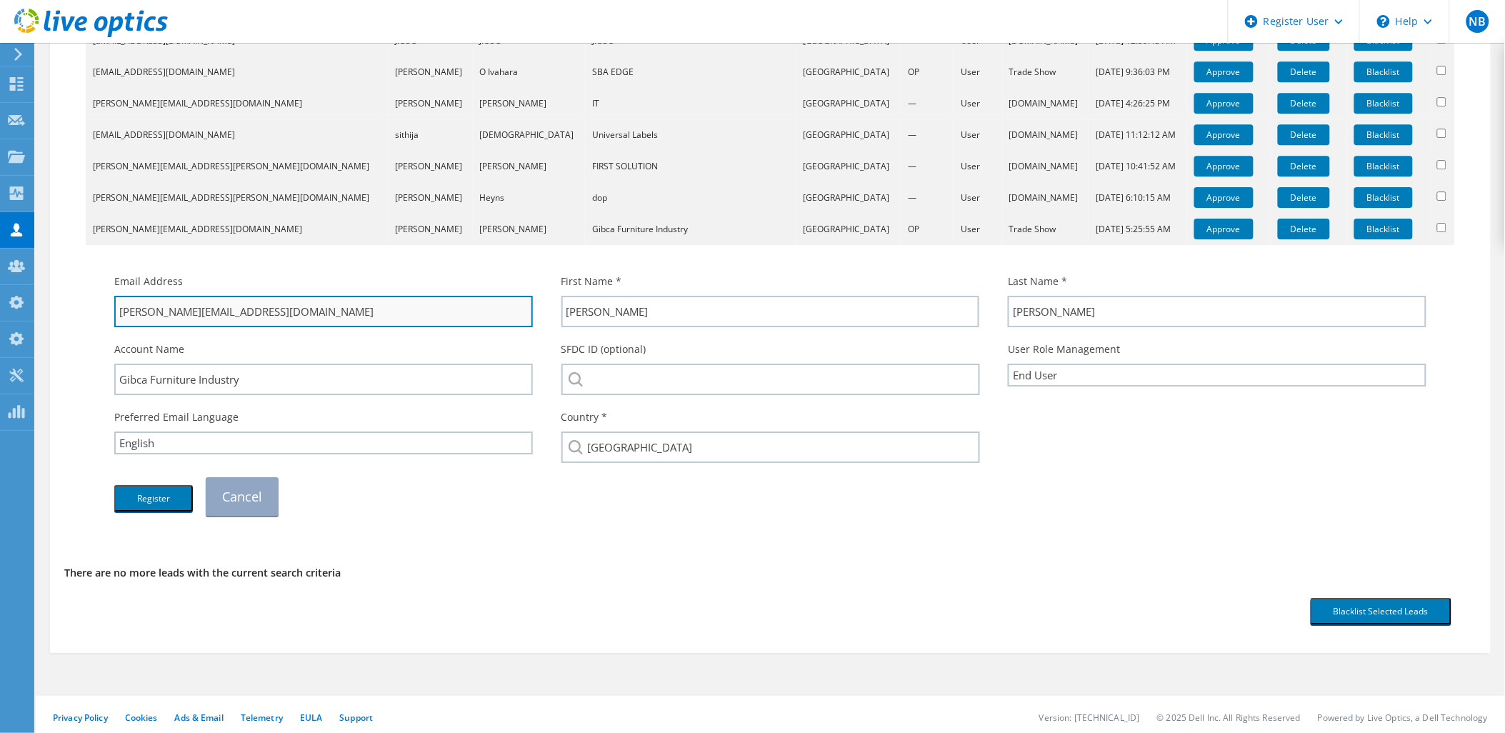
drag, startPoint x: 270, startPoint y: 305, endPoint x: 188, endPoint y: 319, distance: 83.3
click at [188, 319] on input "sarfraj.ahmad@gfiuae.com" at bounding box center [323, 311] width 419 height 31
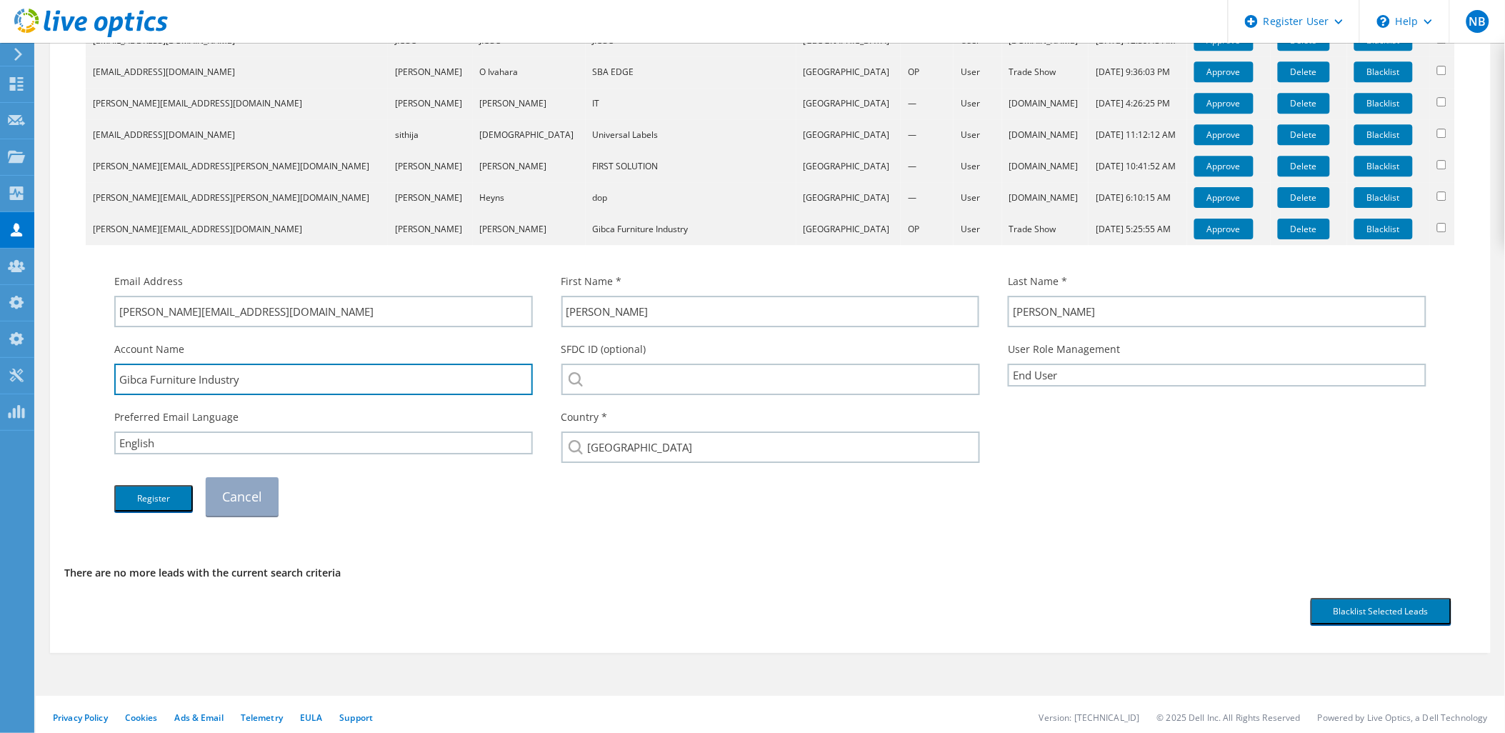
drag, startPoint x: 216, startPoint y: 374, endPoint x: 73, endPoint y: 374, distance: 142.9
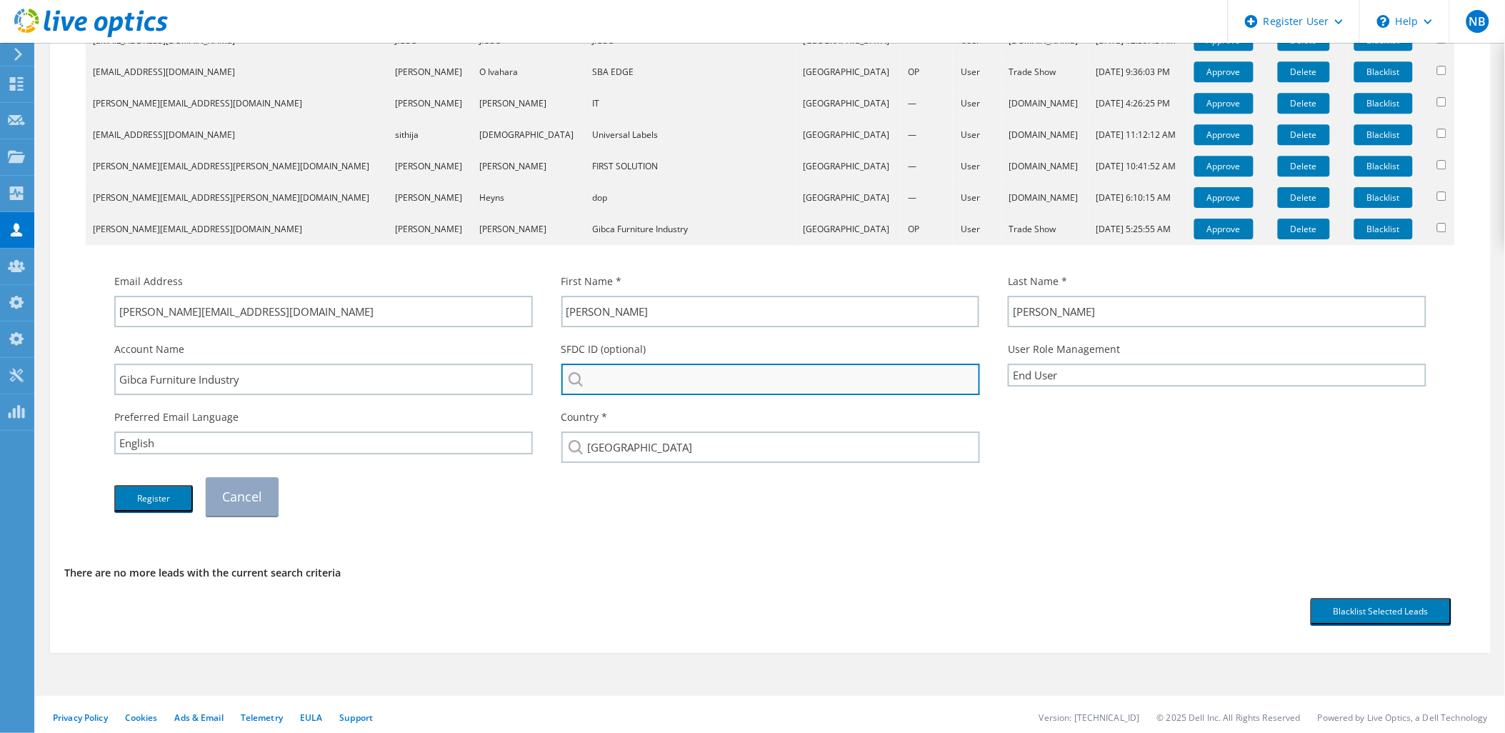
click at [740, 369] on input "search" at bounding box center [770, 379] width 419 height 31
paste input "Gibca Furniture Industry"
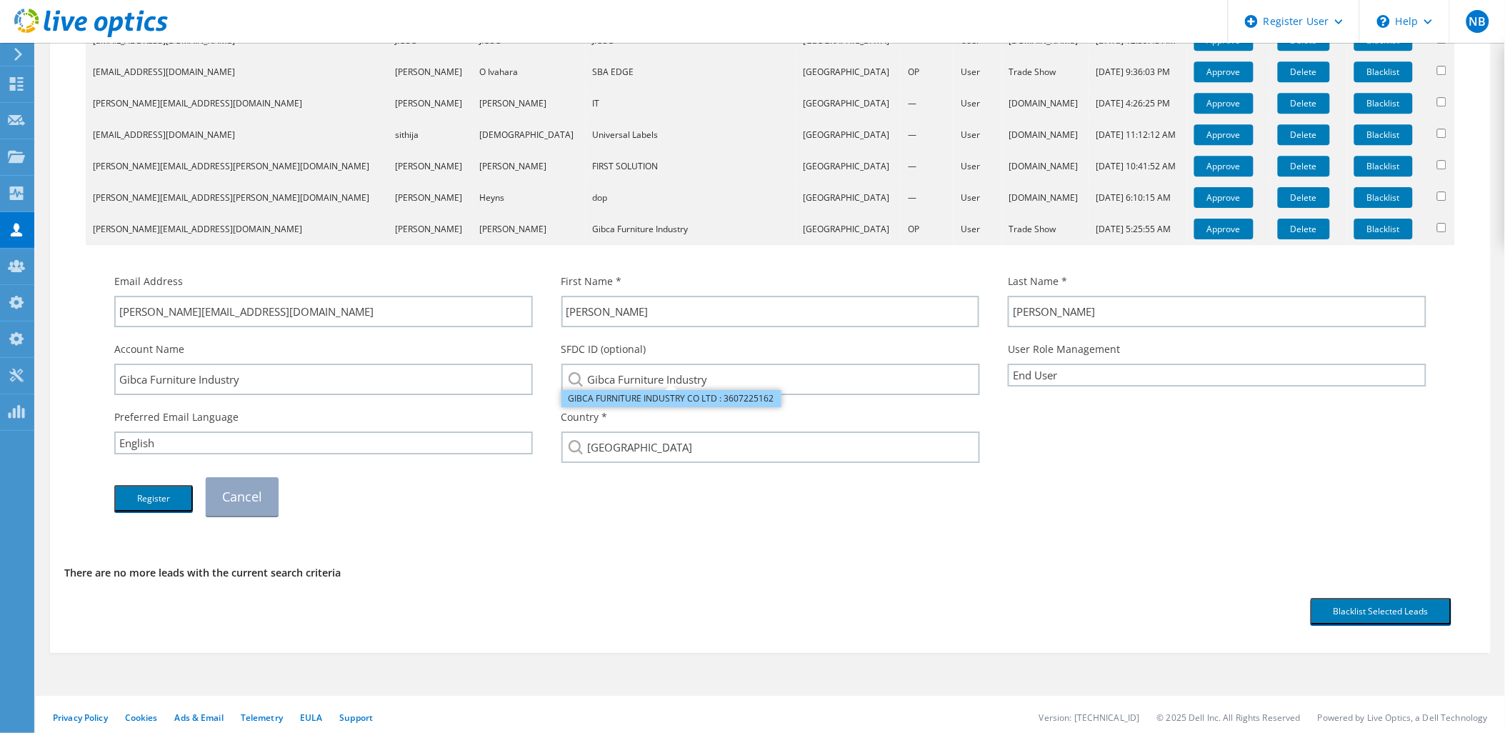
click at [734, 390] on li "GIBCA FURNITURE INDUSTRY CO LTD : 3607225162" at bounding box center [671, 398] width 220 height 17
type input "GIBCA FURNITURE INDUSTRY CO LTD : 3607225162"
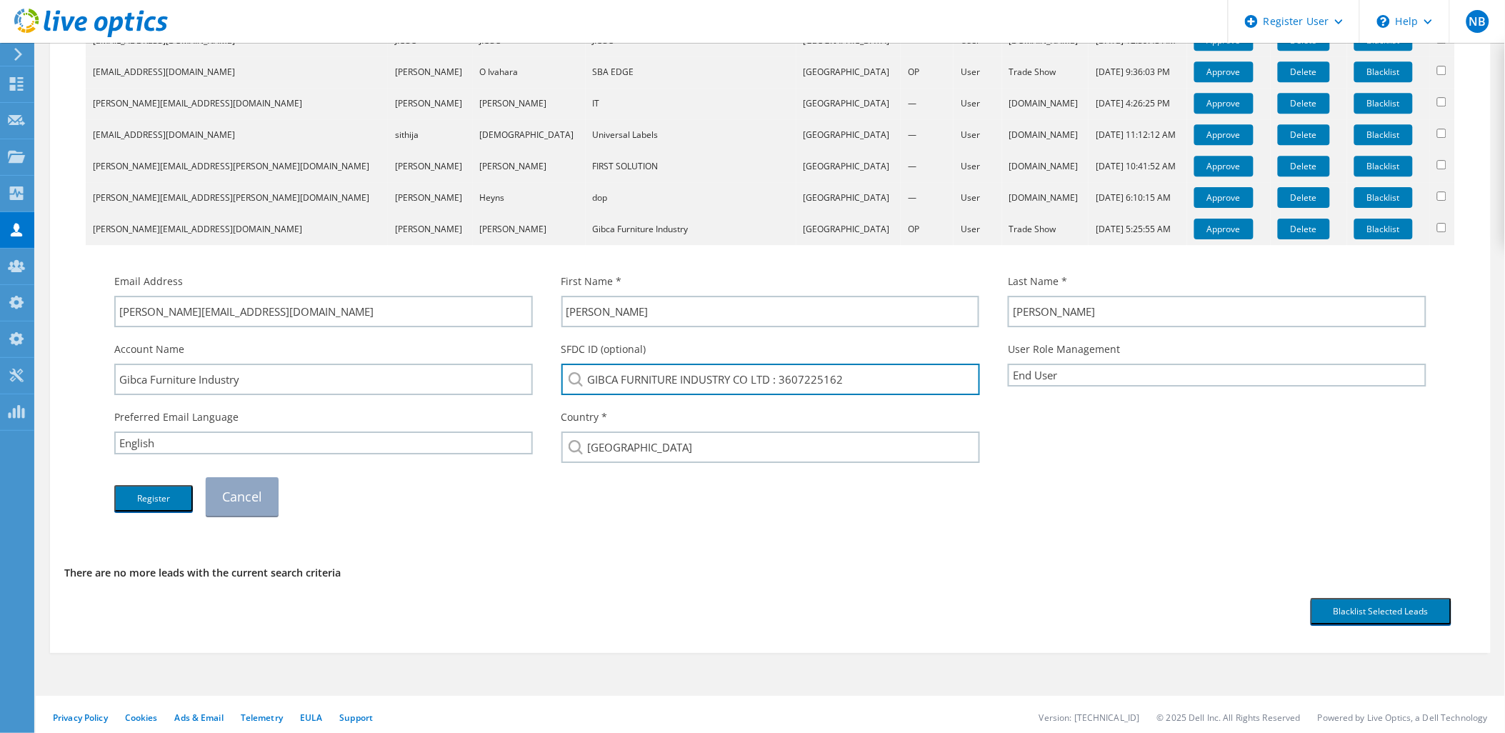
drag, startPoint x: 896, startPoint y: 379, endPoint x: 781, endPoint y: 414, distance: 120.9
click at [781, 414] on div "Email Address sarfraj.ahmad@gfiuae.com First Name * SARFRAJ Last Name * AHMAD" at bounding box center [770, 394] width 1341 height 256
click at [431, 614] on div "Load More Leads Blacklist Selected Leads" at bounding box center [770, 611] width 1412 height 41
click at [166, 498] on button "Register" at bounding box center [153, 498] width 79 height 26
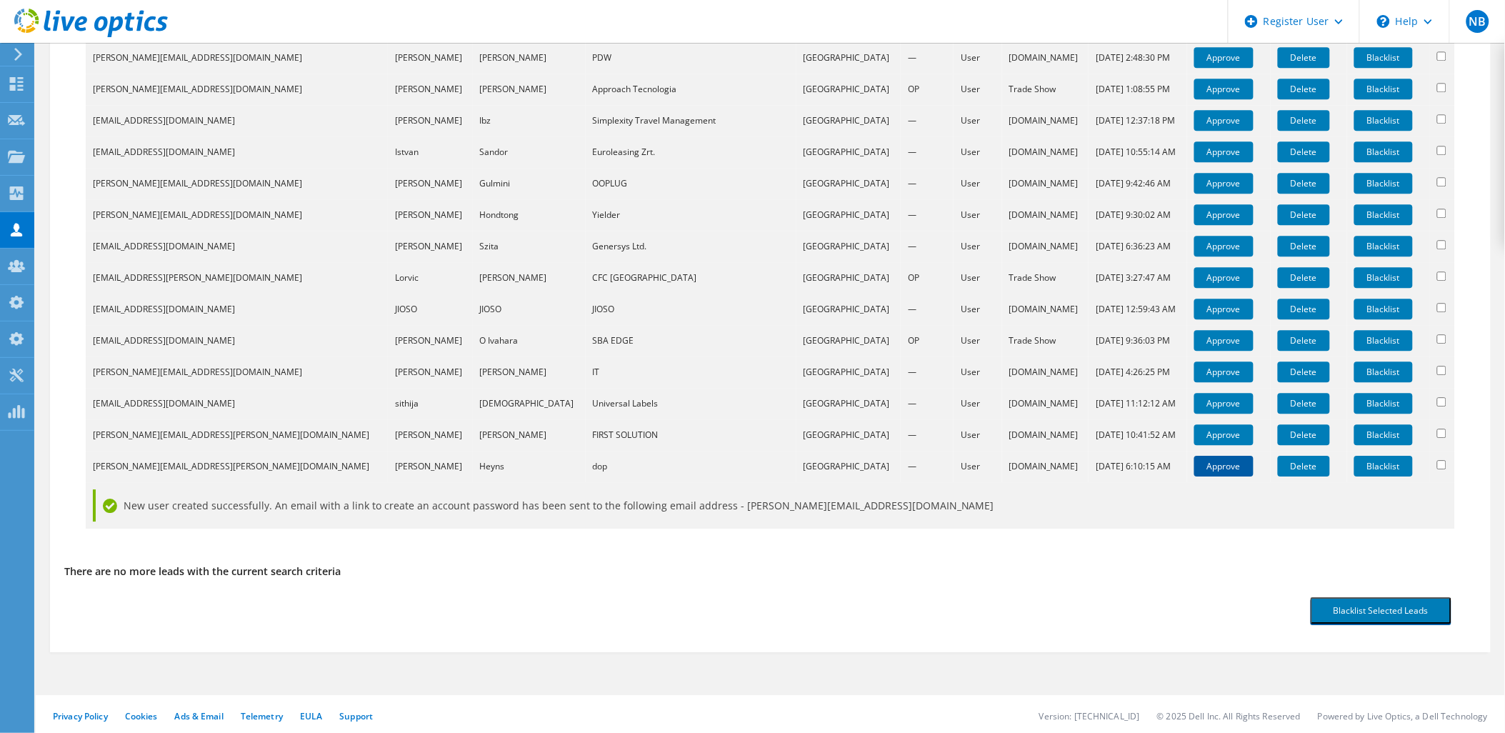
click at [1194, 461] on link "Approve" at bounding box center [1223, 466] width 59 height 21
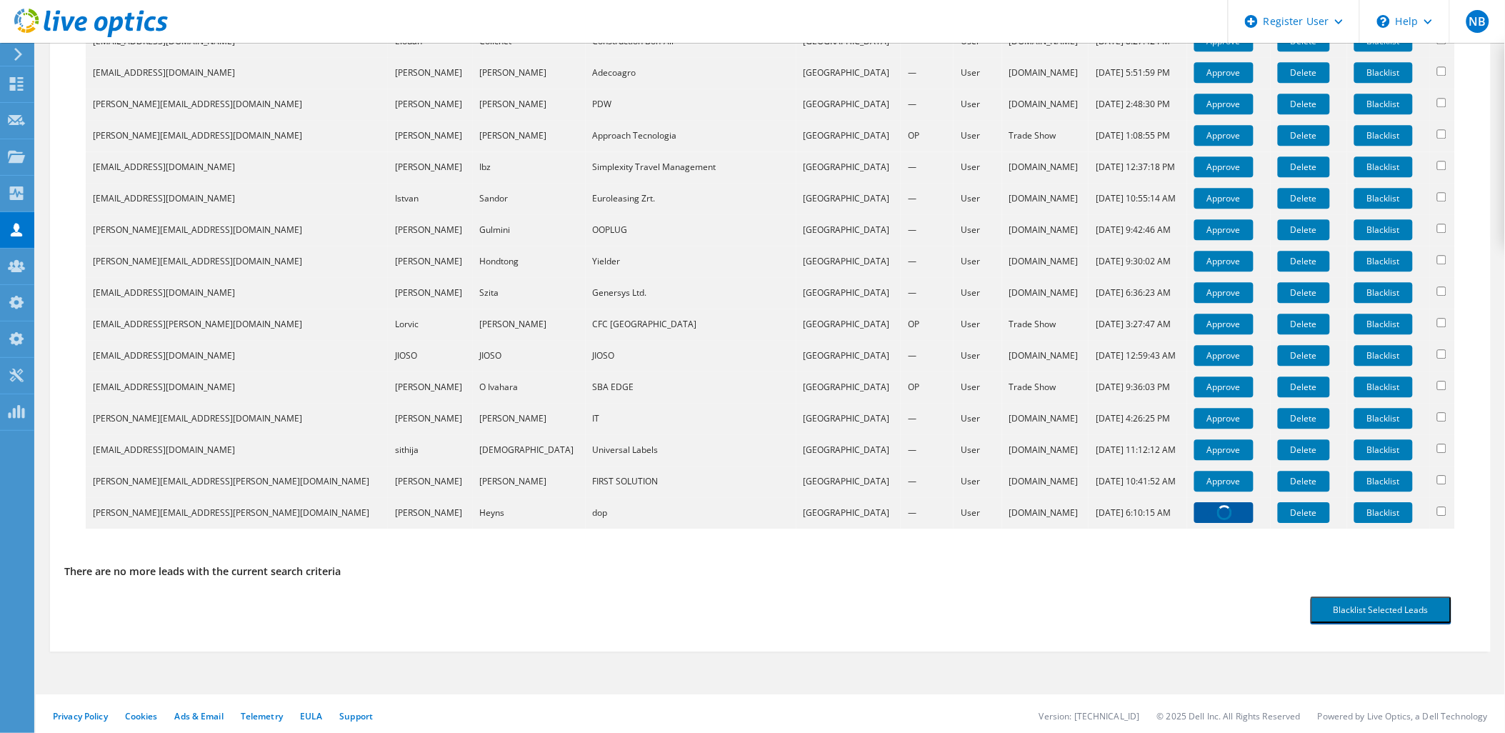
scroll to position [1486, 0]
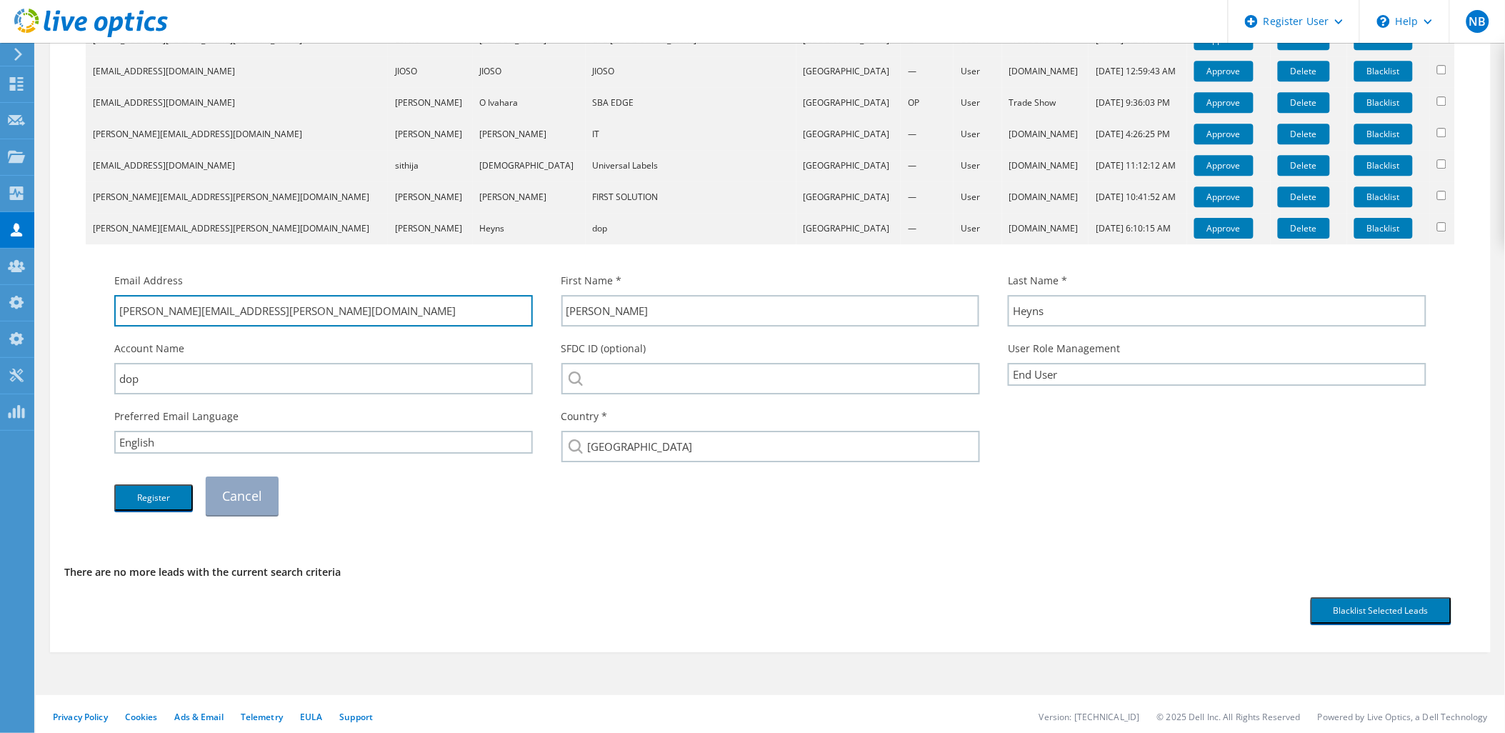
drag, startPoint x: 295, startPoint y: 305, endPoint x: 181, endPoint y: 330, distance: 116.3
click at [181, 330] on div "Email Address anton.heyns@dop.com.au First Name * Anton Last Name * Heyns dop" at bounding box center [770, 394] width 1341 height 256
click at [207, 336] on div "Account Name dop" at bounding box center [323, 368] width 447 height 68
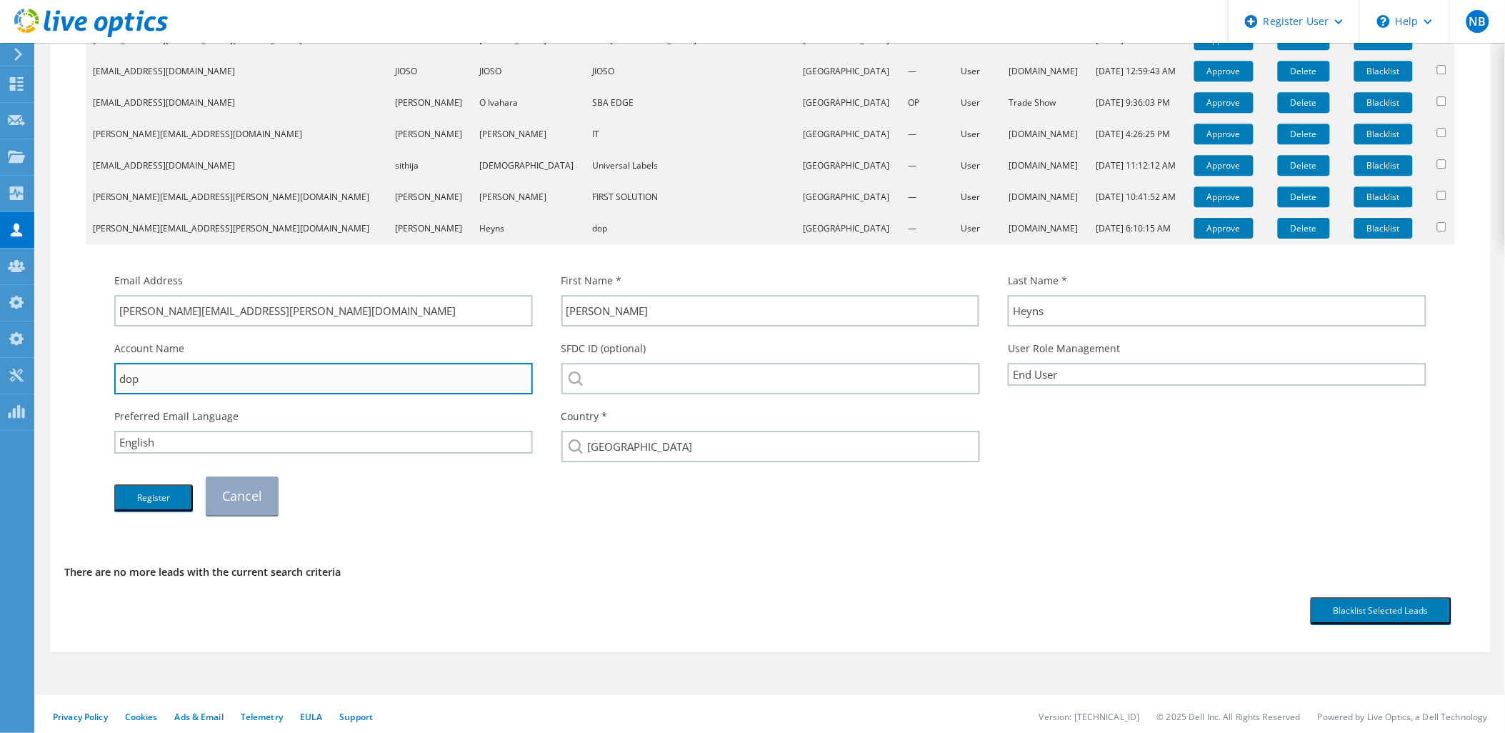
click at [123, 379] on input "dop" at bounding box center [323, 378] width 419 height 31
type input "Dop"
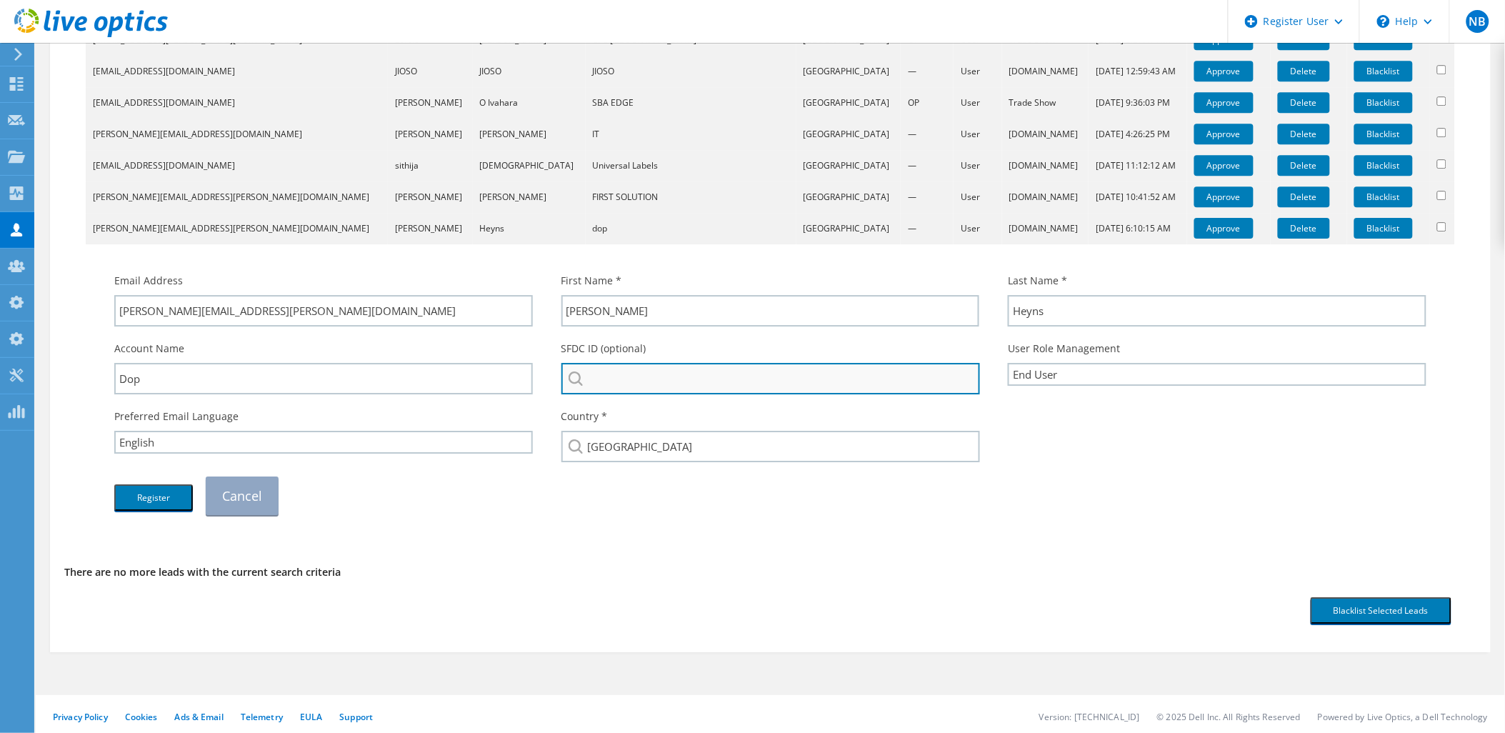
click at [641, 369] on input "search" at bounding box center [770, 378] width 419 height 31
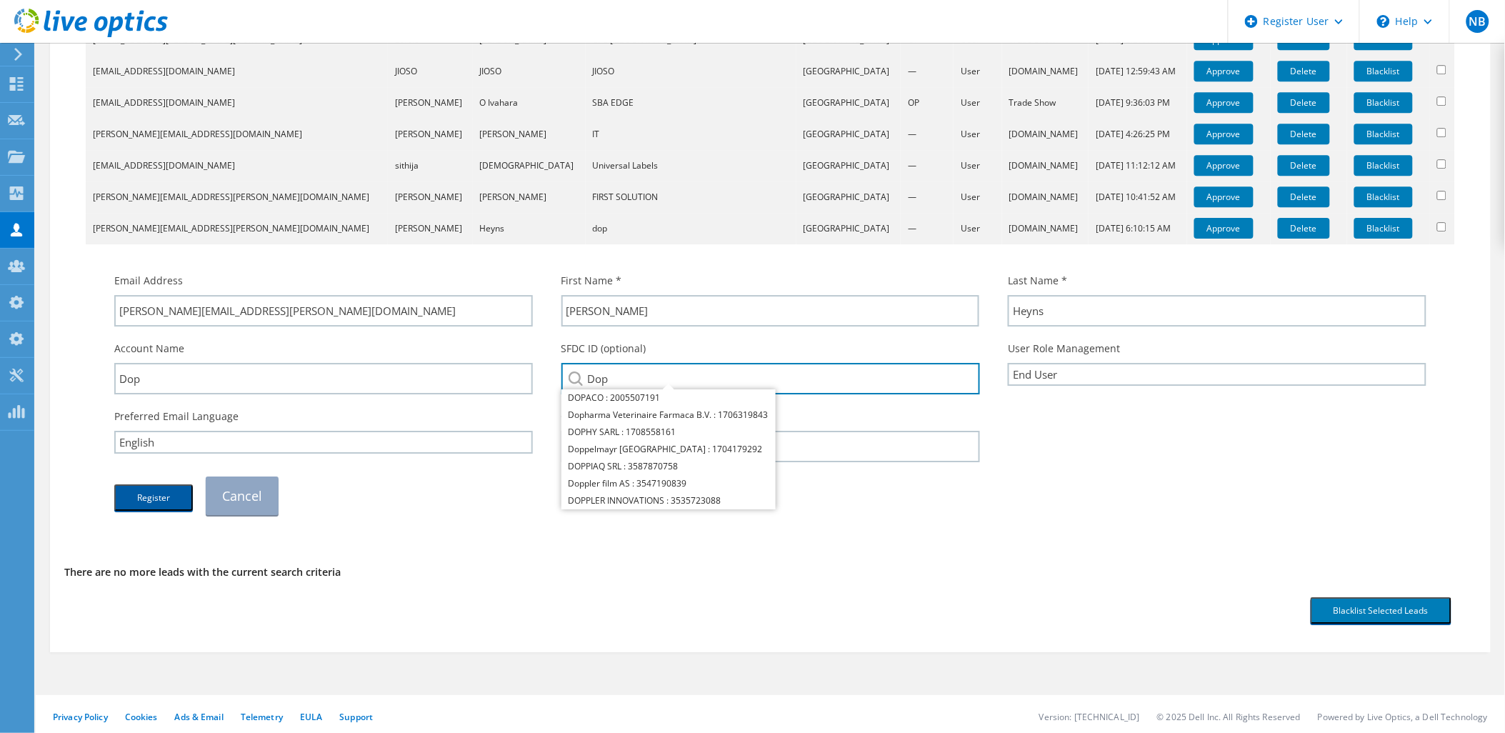
type input "Dop"
click at [163, 491] on button "Register" at bounding box center [153, 497] width 79 height 26
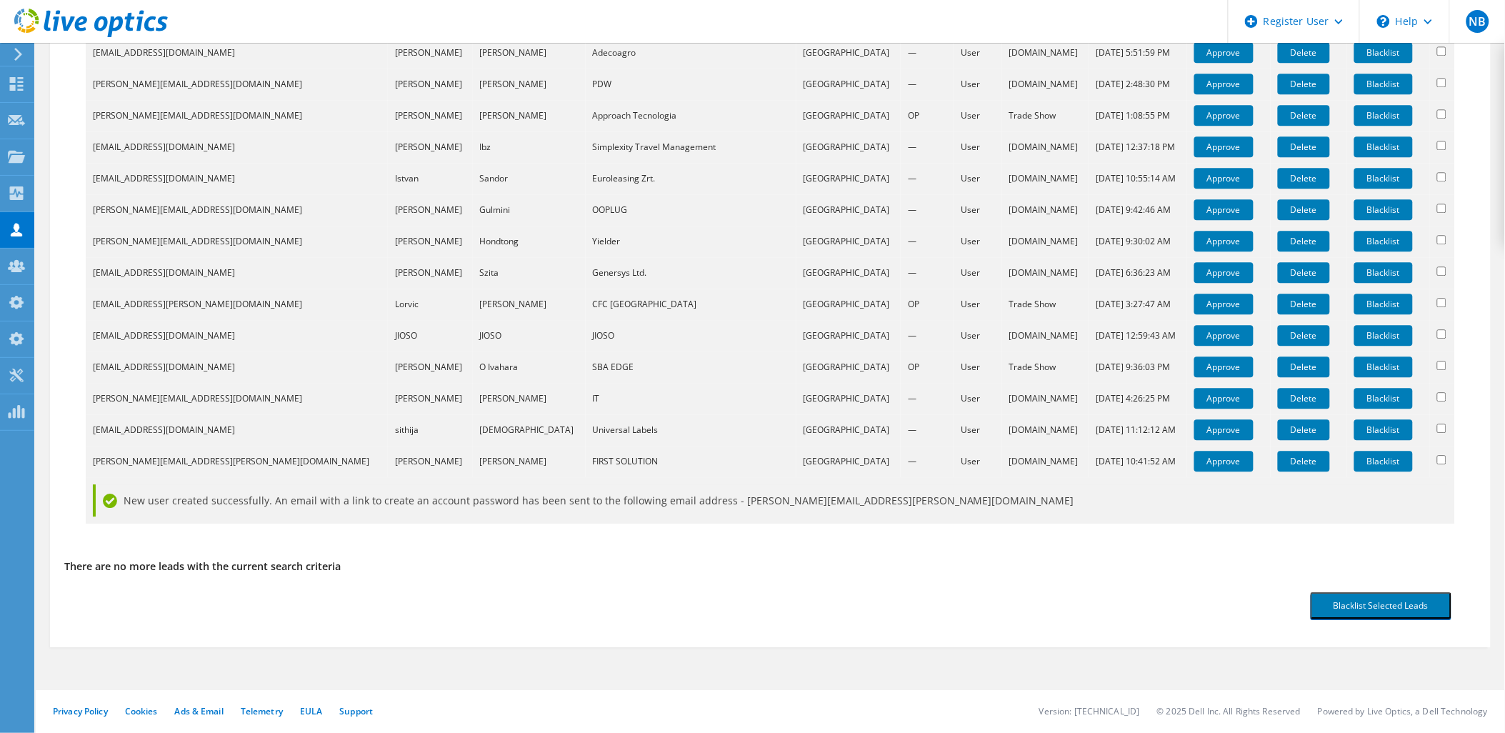
scroll to position [1217, 0]
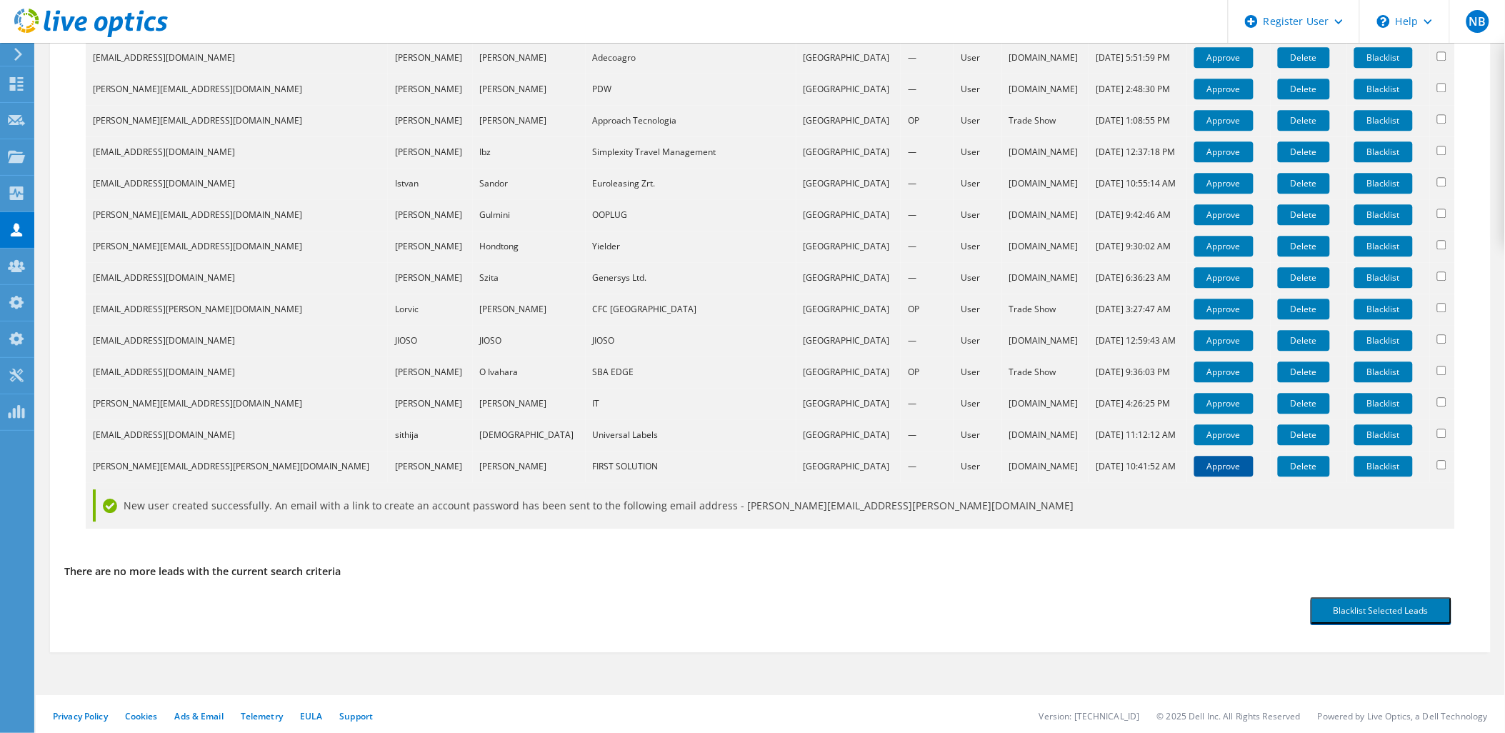
click at [1194, 461] on link "Approve" at bounding box center [1223, 466] width 59 height 21
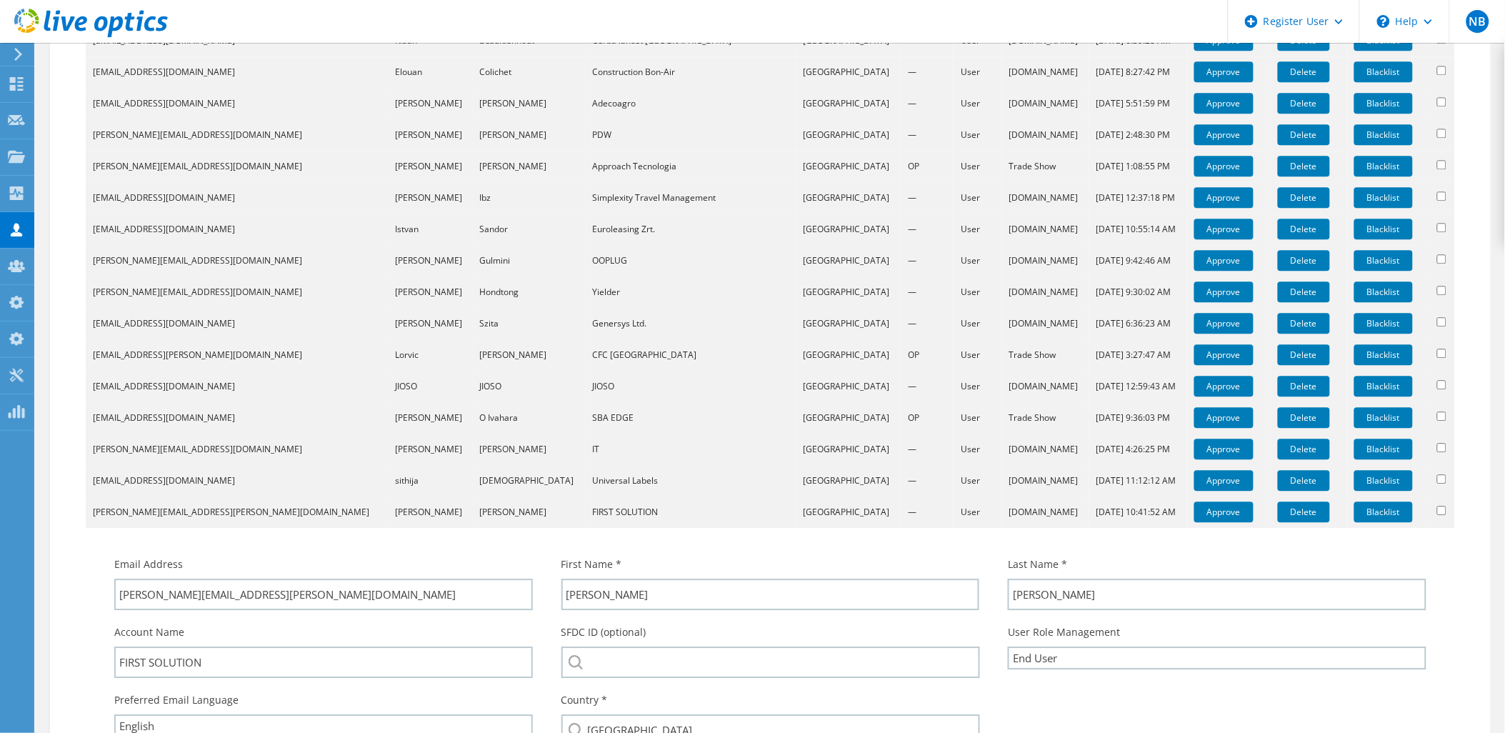
scroll to position [1454, 0]
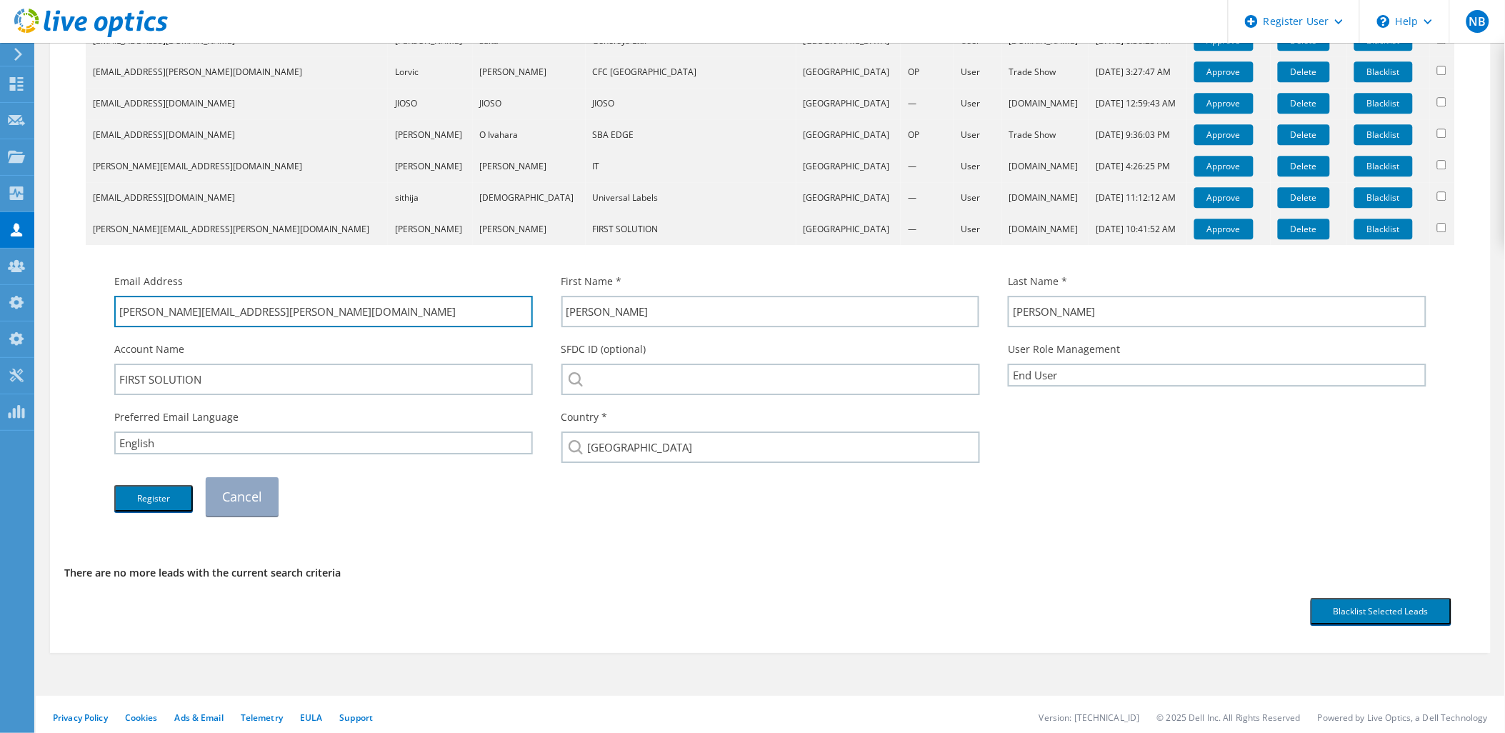
drag, startPoint x: 298, startPoint y: 310, endPoint x: 196, endPoint y: 333, distance: 104.0
click at [196, 333] on div "Email Address aurelio.martins@first-global.com First Name * Aurelio Last Name *…" at bounding box center [770, 394] width 1341 height 256
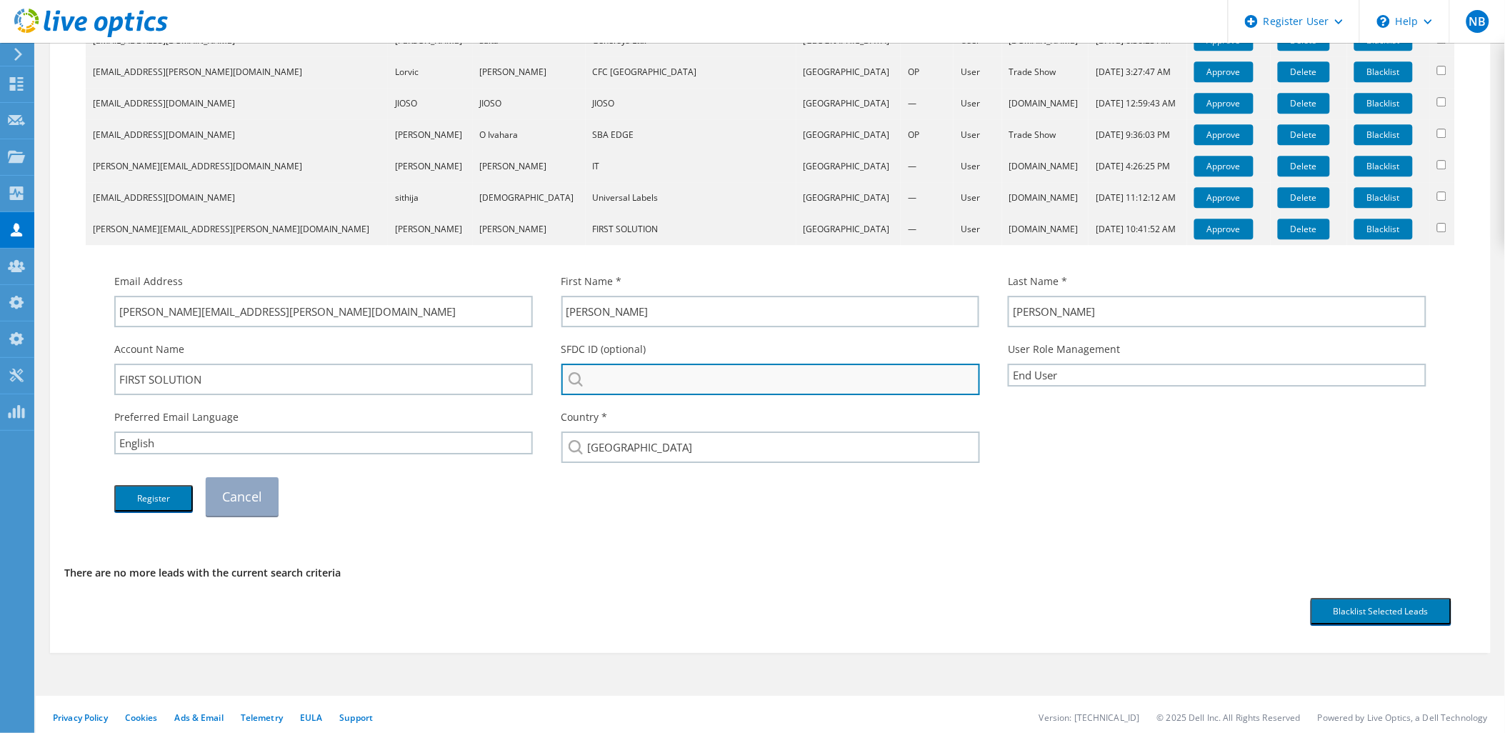
click at [644, 364] on input "search" at bounding box center [770, 379] width 419 height 31
drag, startPoint x: 667, startPoint y: 370, endPoint x: 516, endPoint y: 370, distance: 151.4
click at [516, 370] on div "Account Name FIRST SOLUTION SFDC ID (optional) First global FIRST GLOBAL BANK L…" at bounding box center [770, 368] width 1341 height 68
click at [611, 390] on li "First Global : 3323614023" at bounding box center [716, 389] width 310 height 17
type input "First Global : 3323614023"
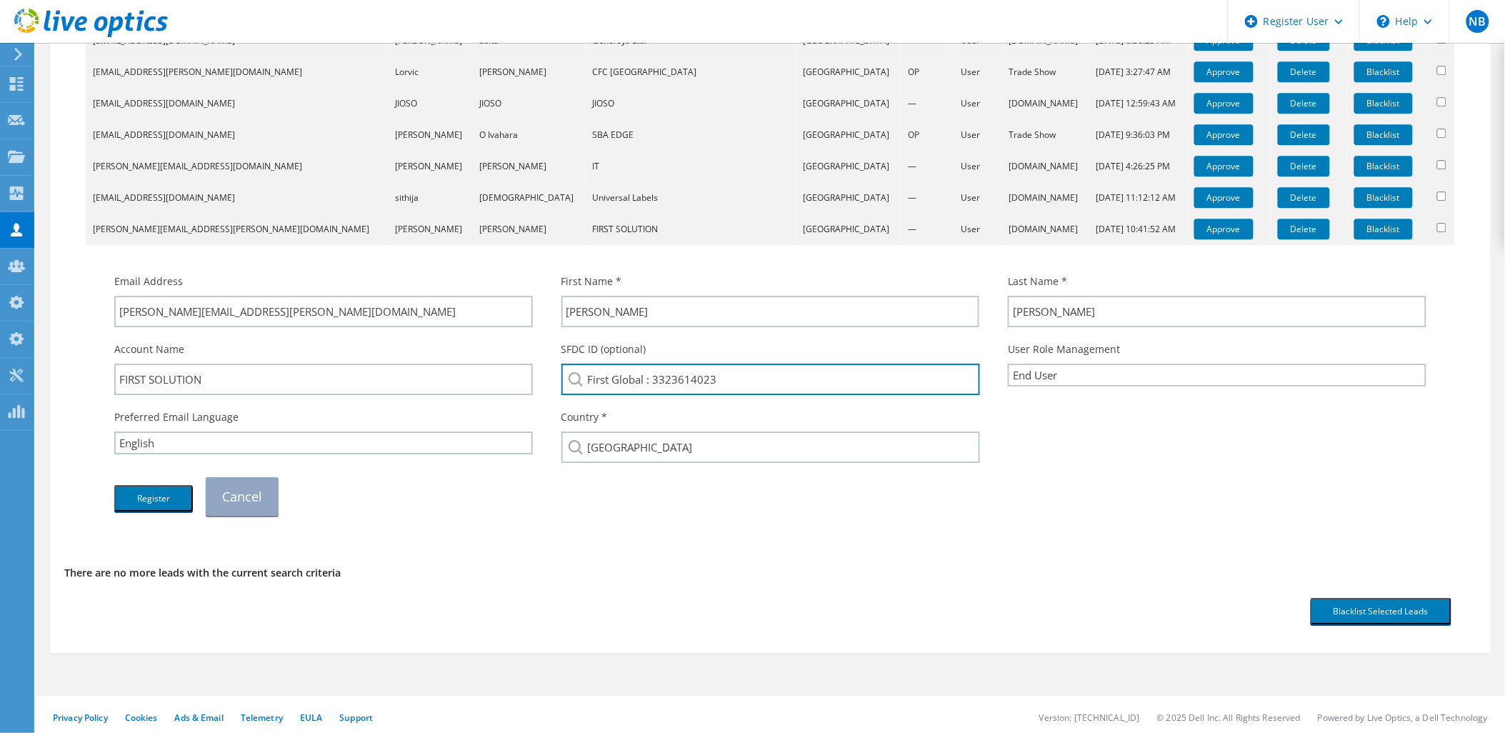
drag, startPoint x: 761, startPoint y: 374, endPoint x: 653, endPoint y: 418, distance: 116.3
click at [653, 418] on div "Email Address aurelio.martins@first-global.com First Name * Aurelio Last Name *…" at bounding box center [770, 394] width 1341 height 256
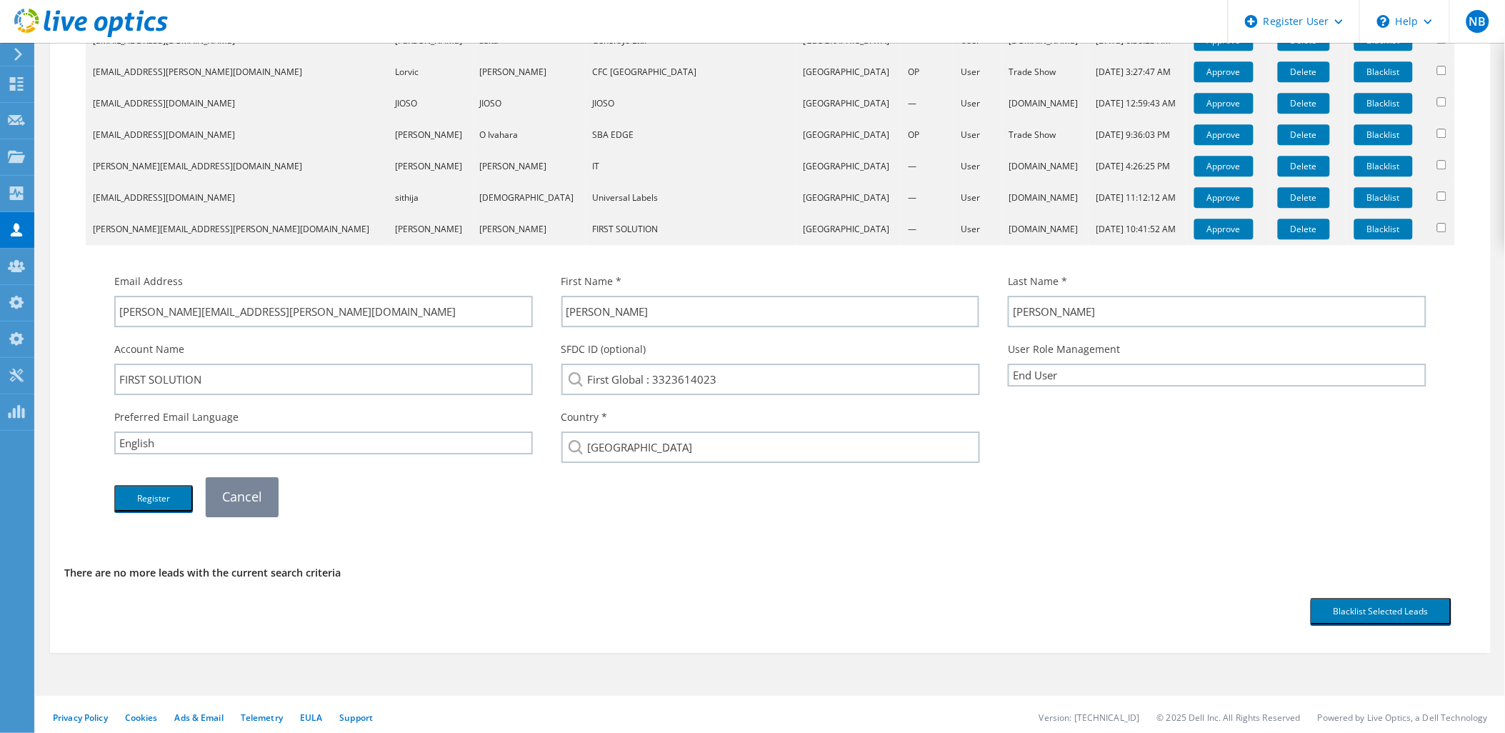
click at [258, 495] on link "Cancel" at bounding box center [242, 496] width 73 height 39
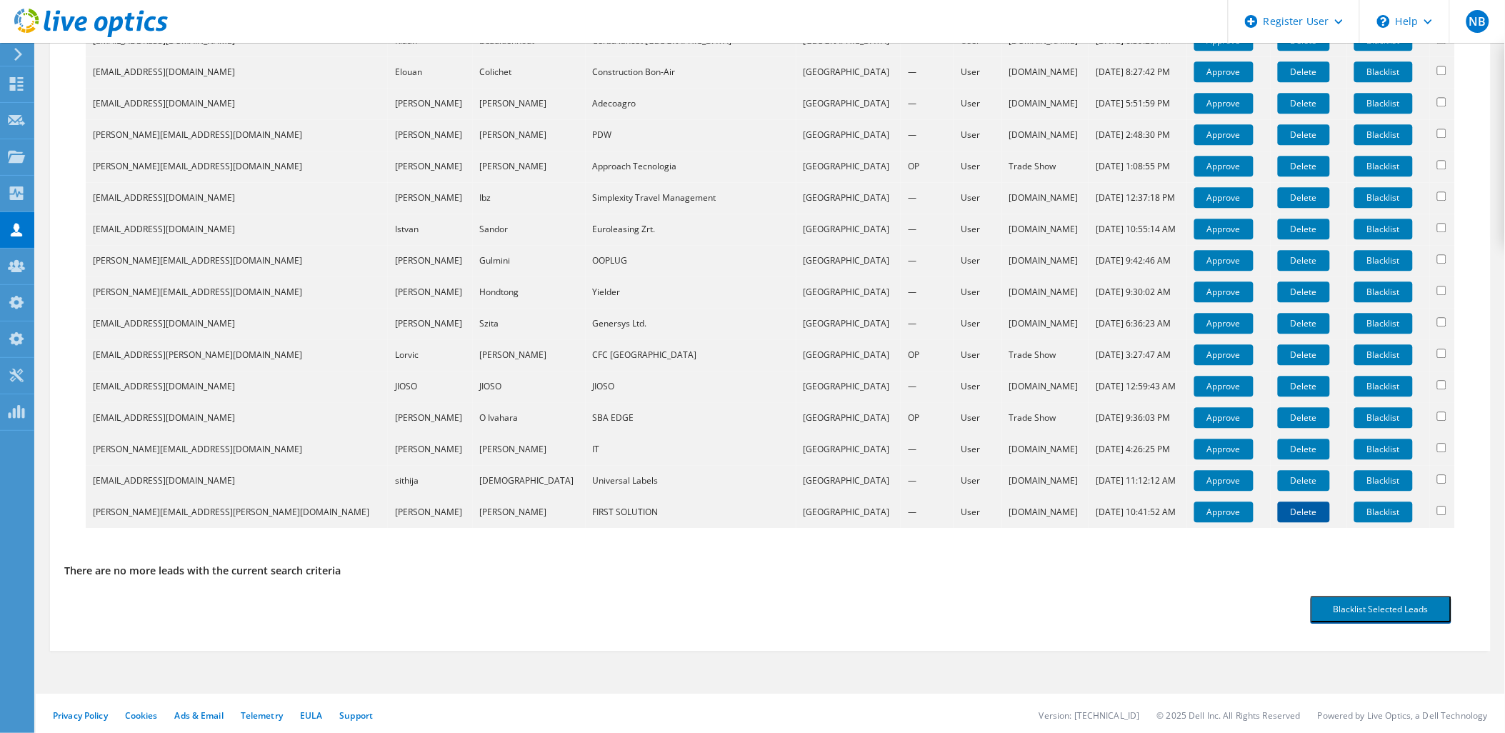
click at [1278, 508] on link "Delete" at bounding box center [1304, 511] width 52 height 21
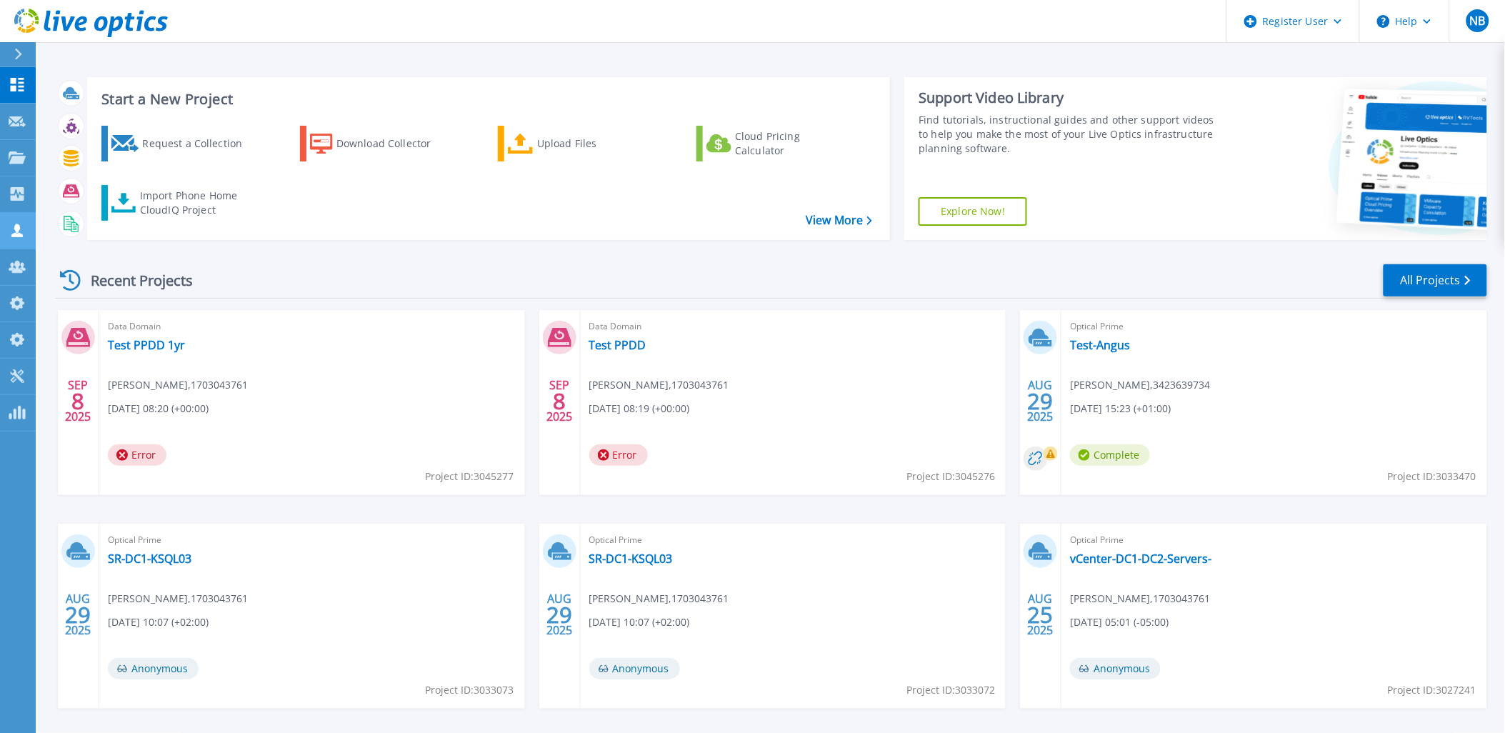
click at [0, 0] on div "Customers" at bounding box center [0, 0] width 0 height 0
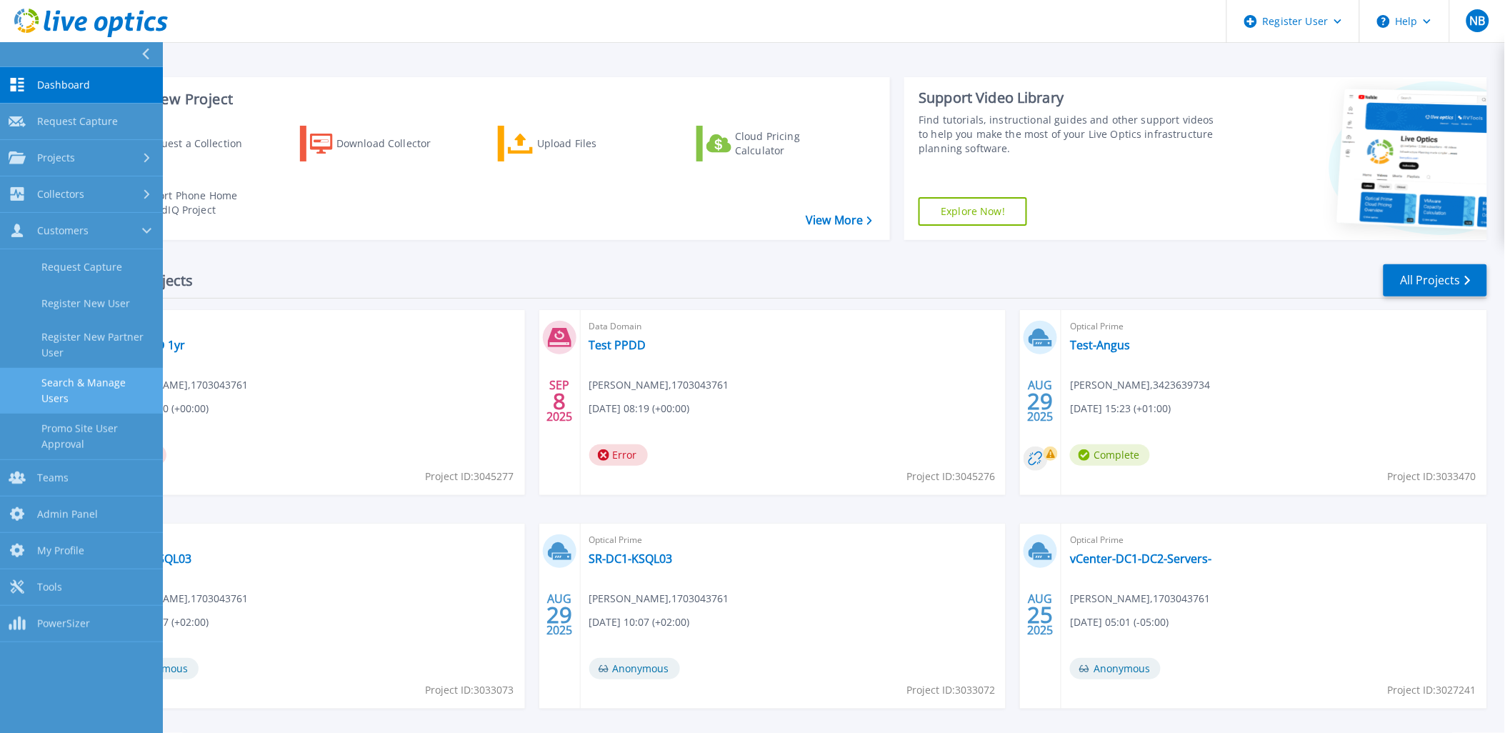
click at [76, 372] on link "Search & Manage Users" at bounding box center [81, 391] width 163 height 46
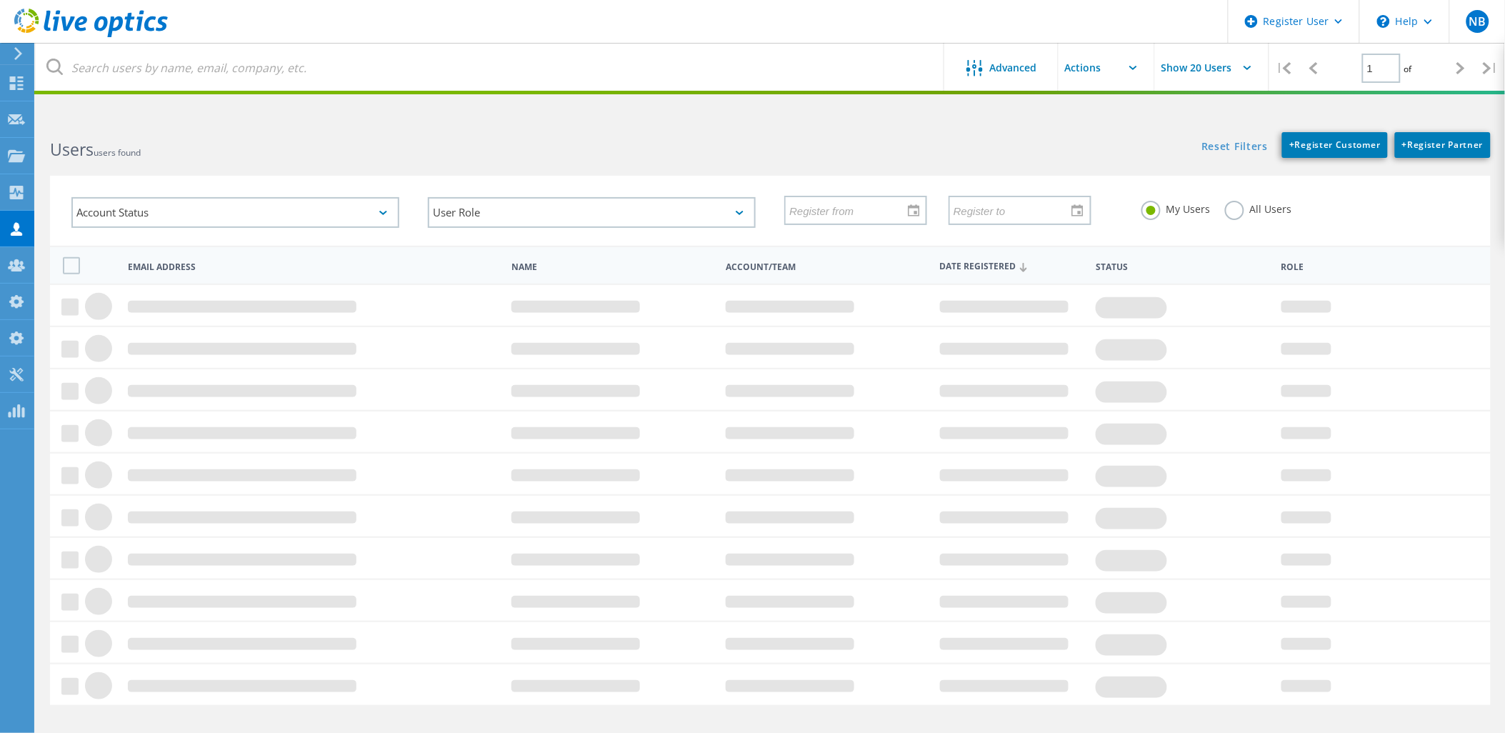
click at [1233, 204] on label "All Users" at bounding box center [1258, 208] width 67 height 14
click at [0, 0] on input "All Users" at bounding box center [0, 0] width 0 height 0
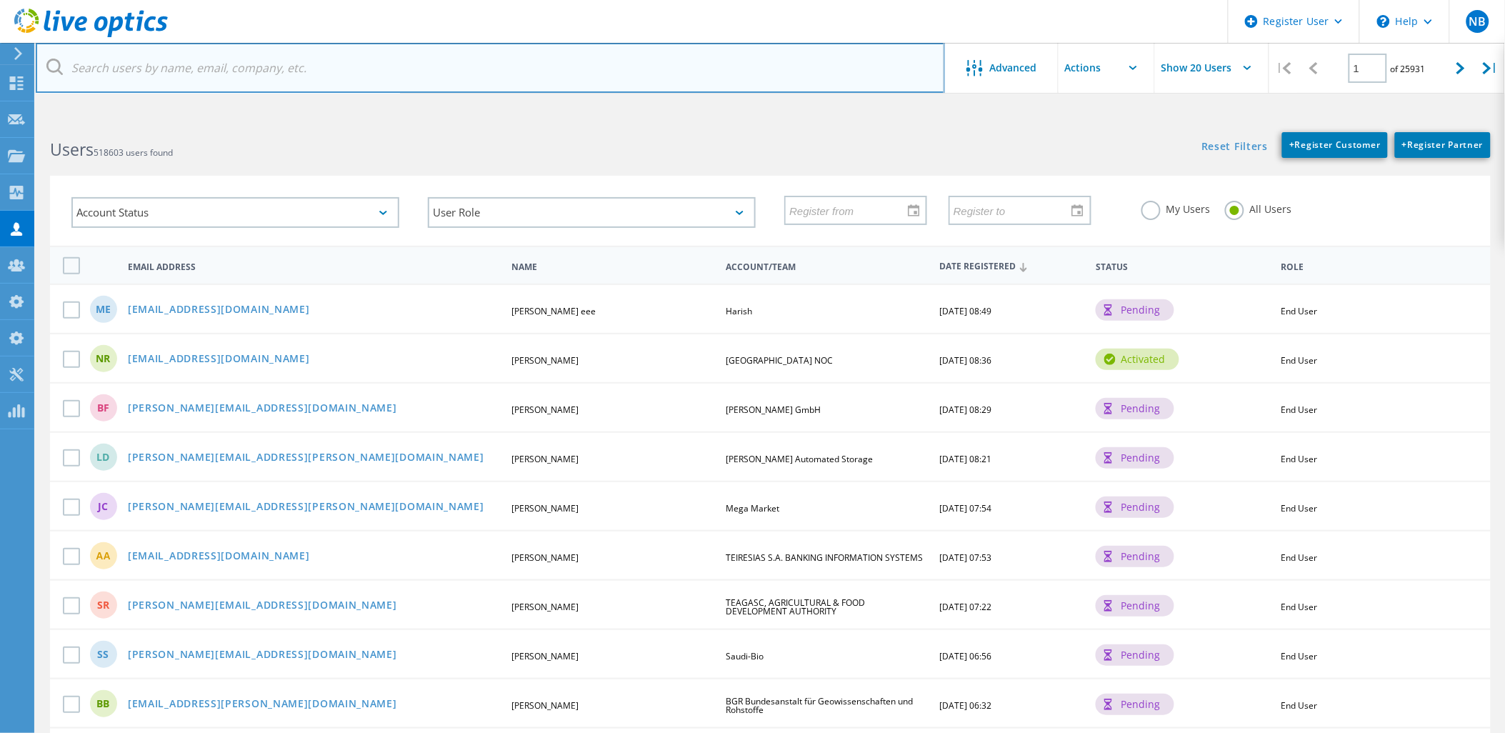
click at [265, 70] on input "text" at bounding box center [490, 68] width 909 height 50
paste input "@[DOMAIN_NAME]"
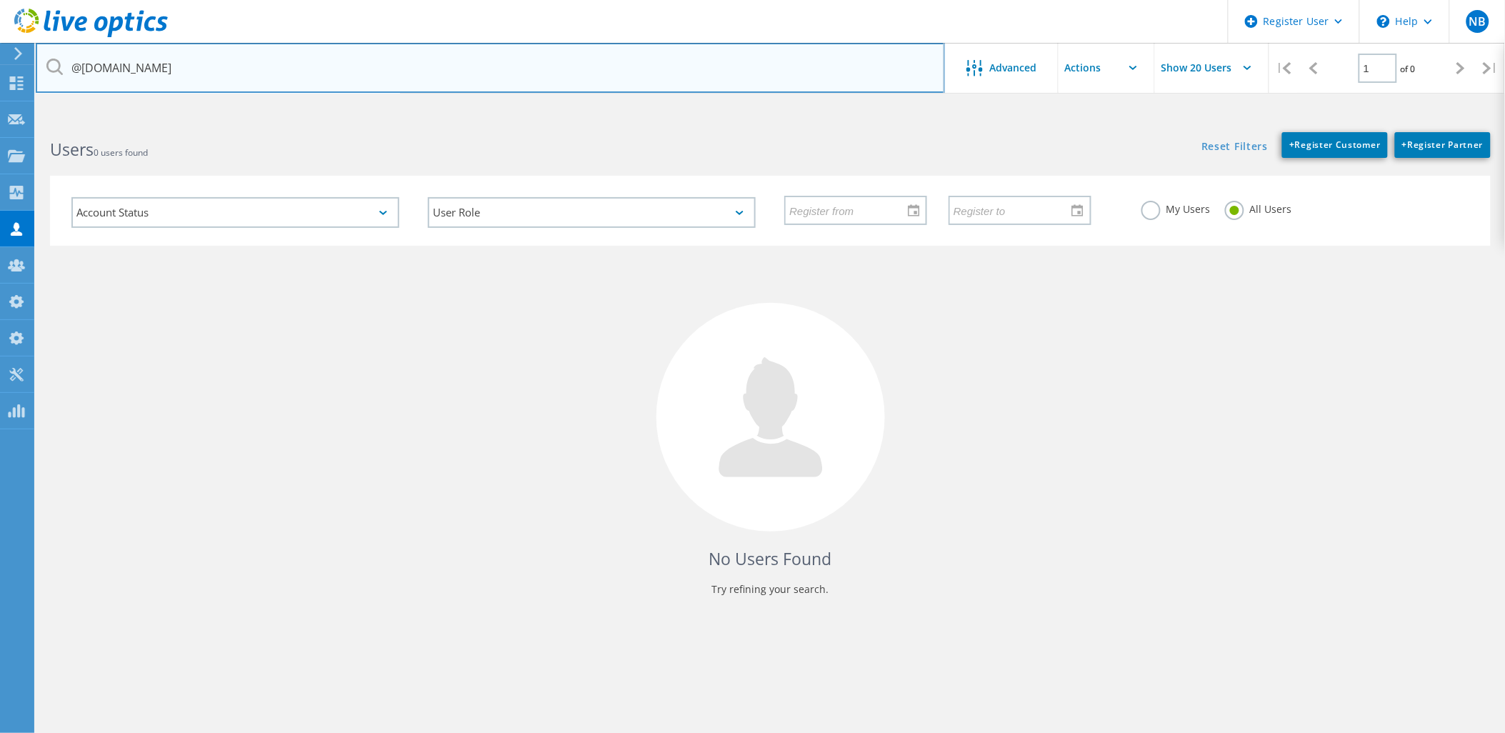
drag, startPoint x: 541, startPoint y: 69, endPoint x: 53, endPoint y: 71, distance: 487.8
click at [54, 71] on div "@[DOMAIN_NAME]" at bounding box center [490, 68] width 909 height 50
paste input "3598528564"
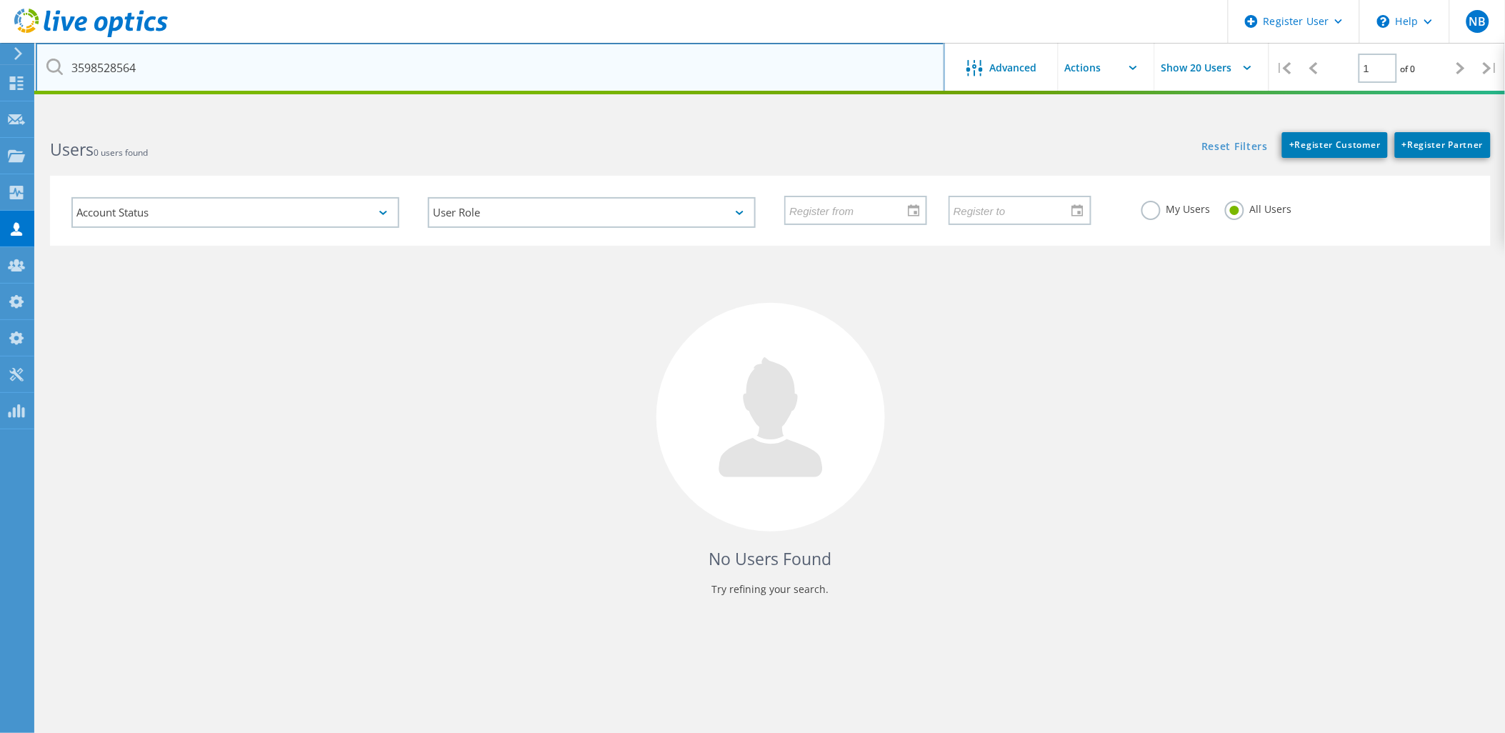
type input "@[DOMAIN_NAME]"
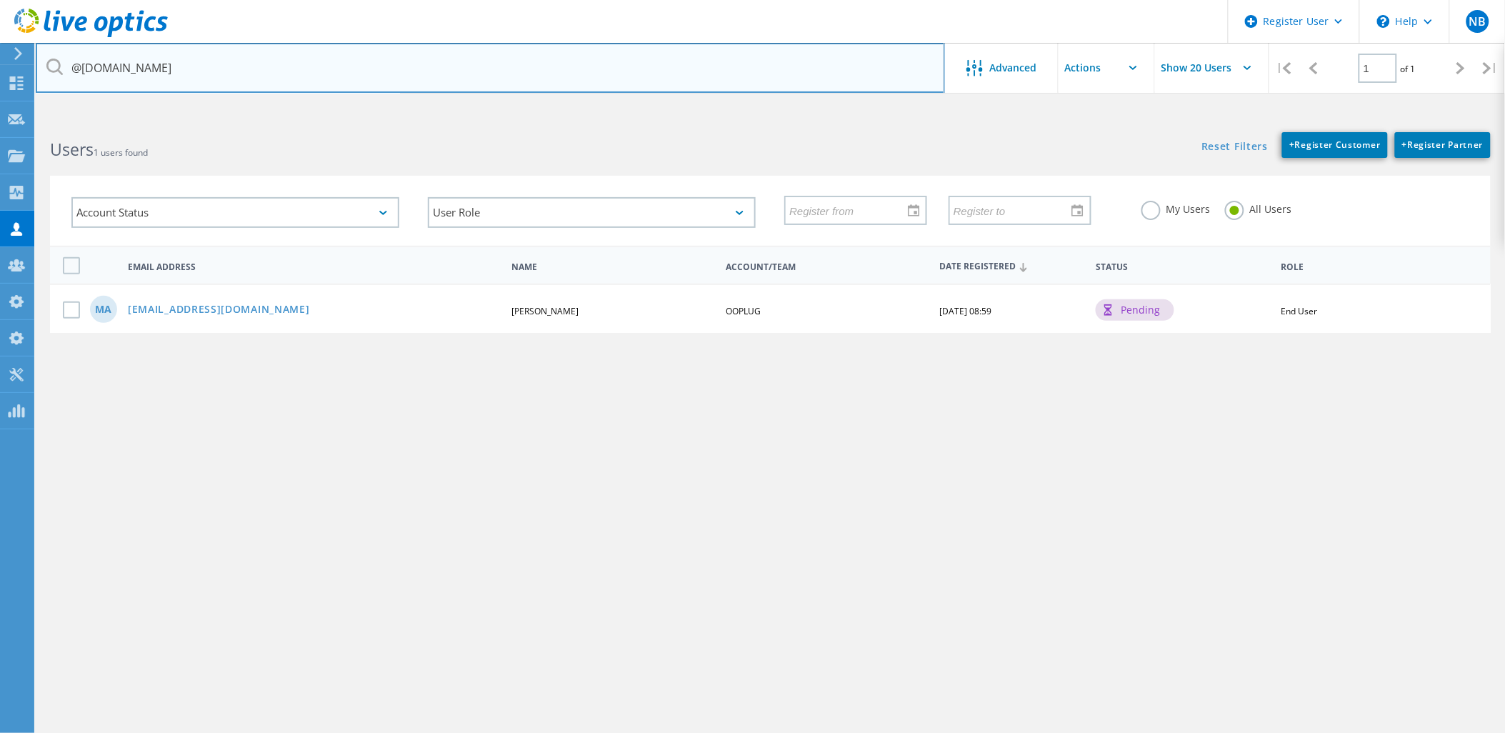
click at [194, 60] on input "@[DOMAIN_NAME]" at bounding box center [490, 68] width 909 height 50
drag, startPoint x: 194, startPoint y: 63, endPoint x: 237, endPoint y: 67, distance: 43.1
click at [237, 67] on input "@[DOMAIN_NAME]" at bounding box center [490, 68] width 909 height 50
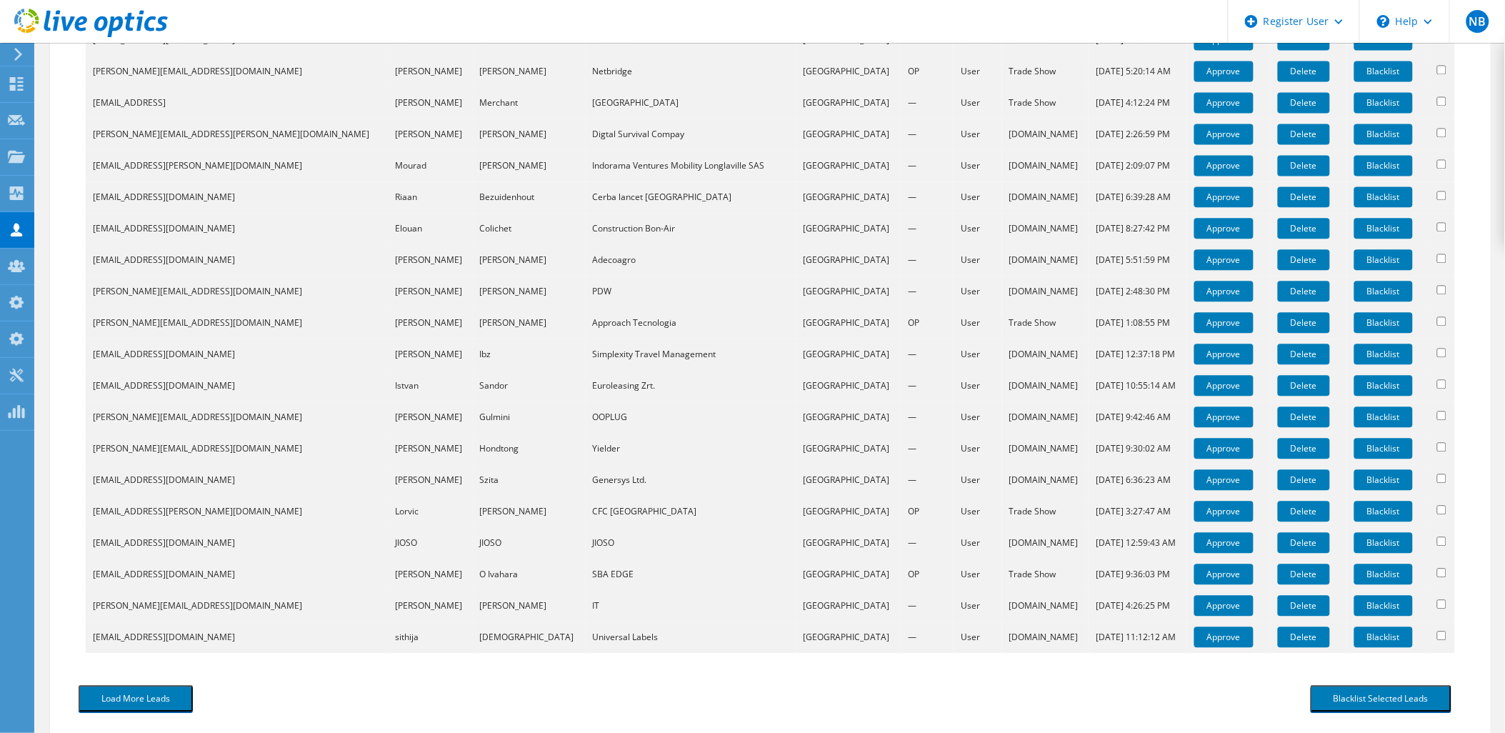
scroll to position [1103, 0]
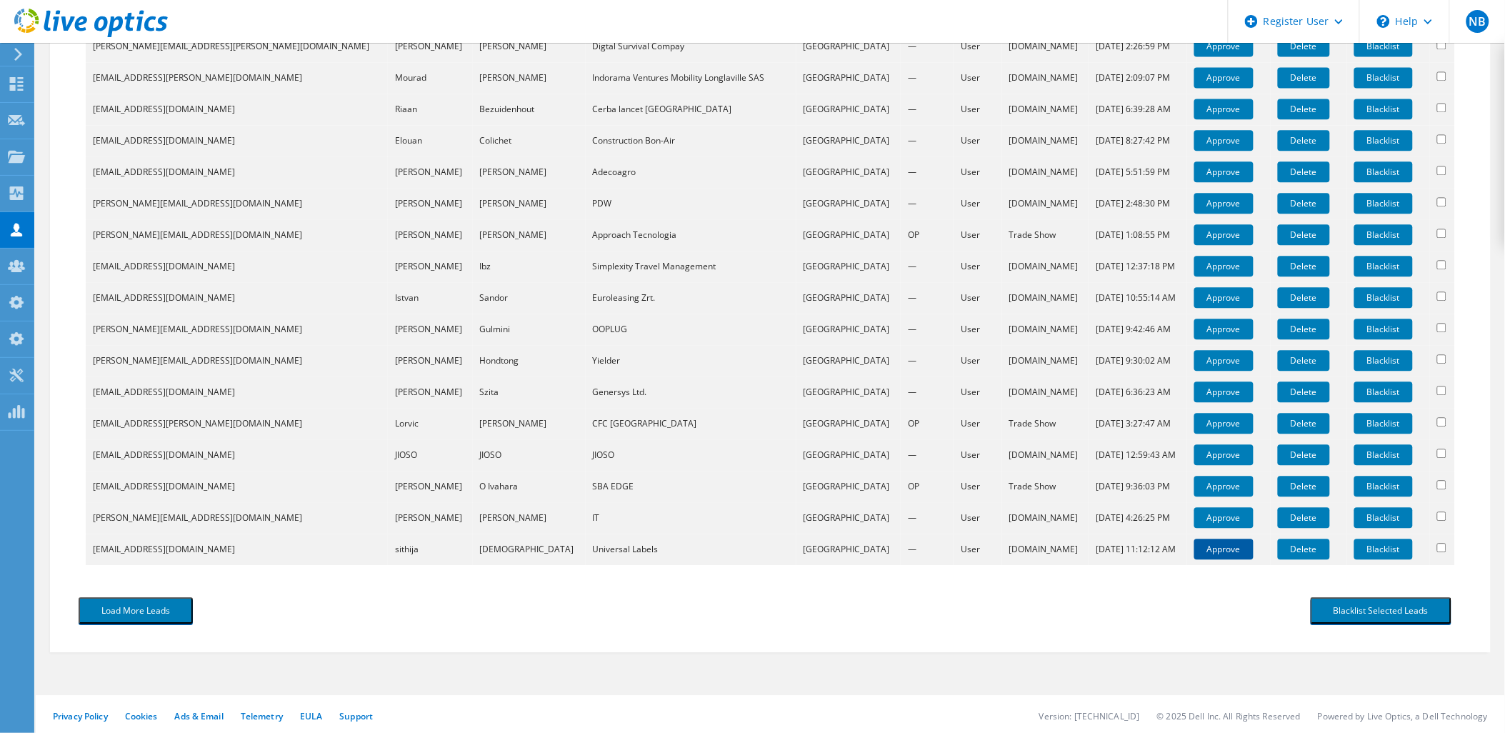
click at [1194, 539] on link "Approve" at bounding box center [1223, 549] width 59 height 21
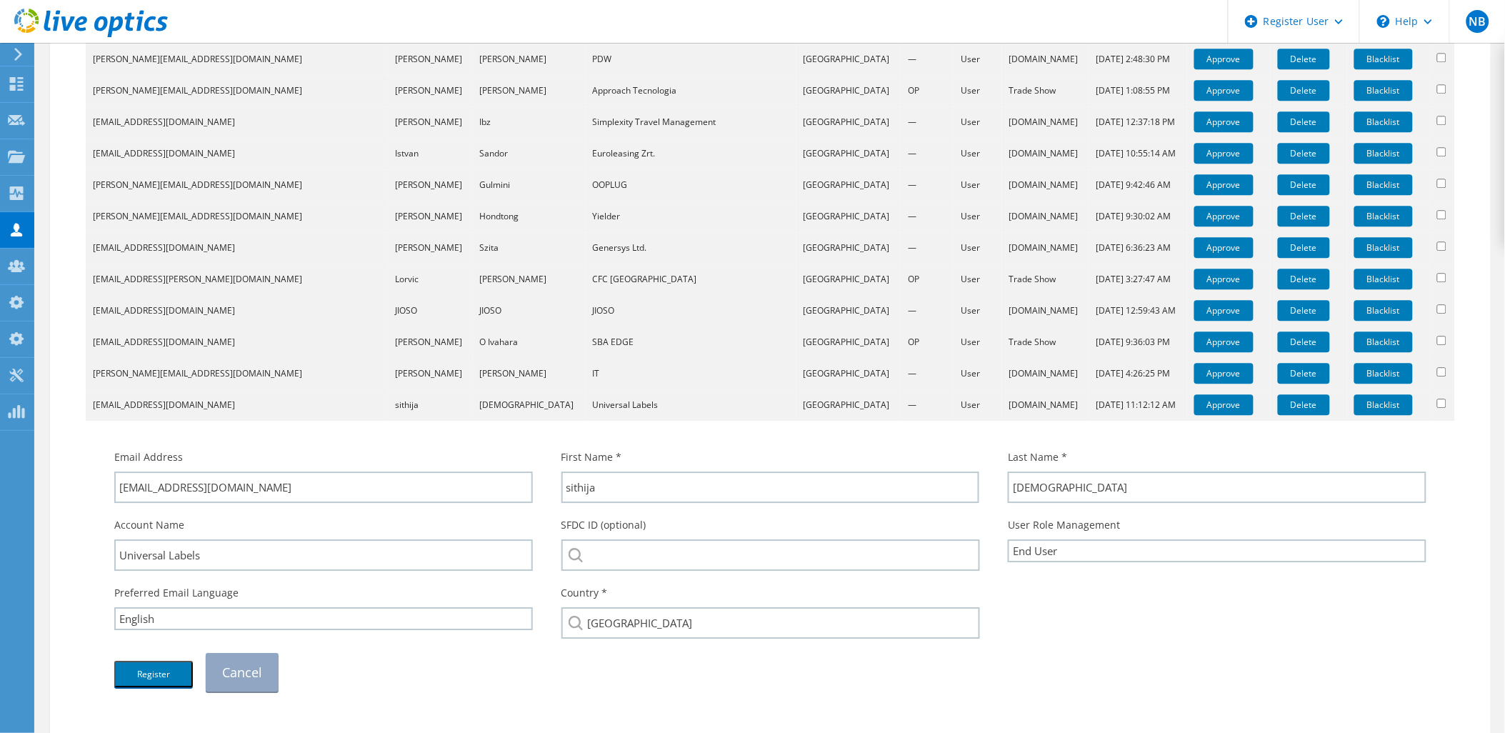
scroll to position [1341, 0]
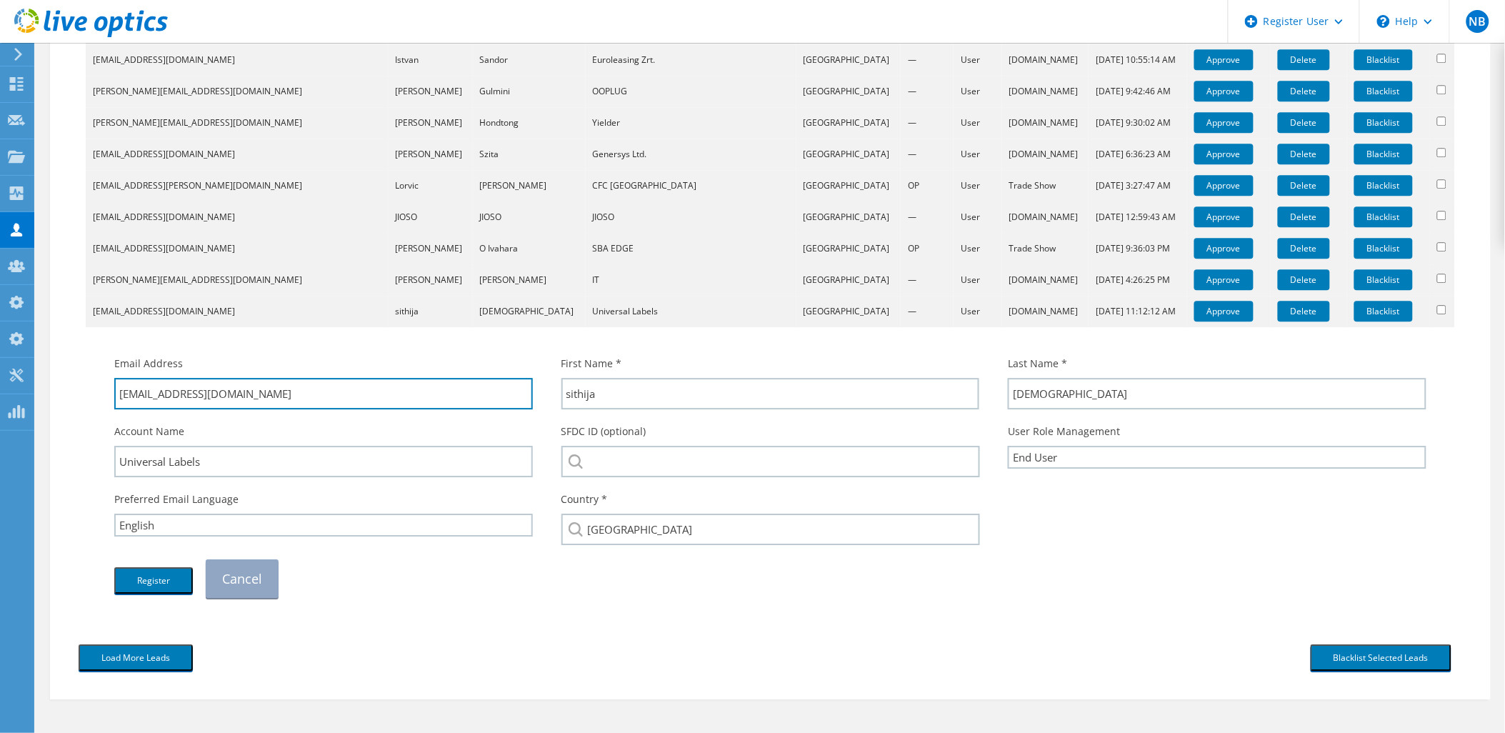
drag, startPoint x: 250, startPoint y: 395, endPoint x: 129, endPoint y: 429, distance: 126.0
click at [129, 429] on div "Email Address it@universallabels.li First Name * sithija Last Name * Ashen" at bounding box center [770, 477] width 1341 height 256
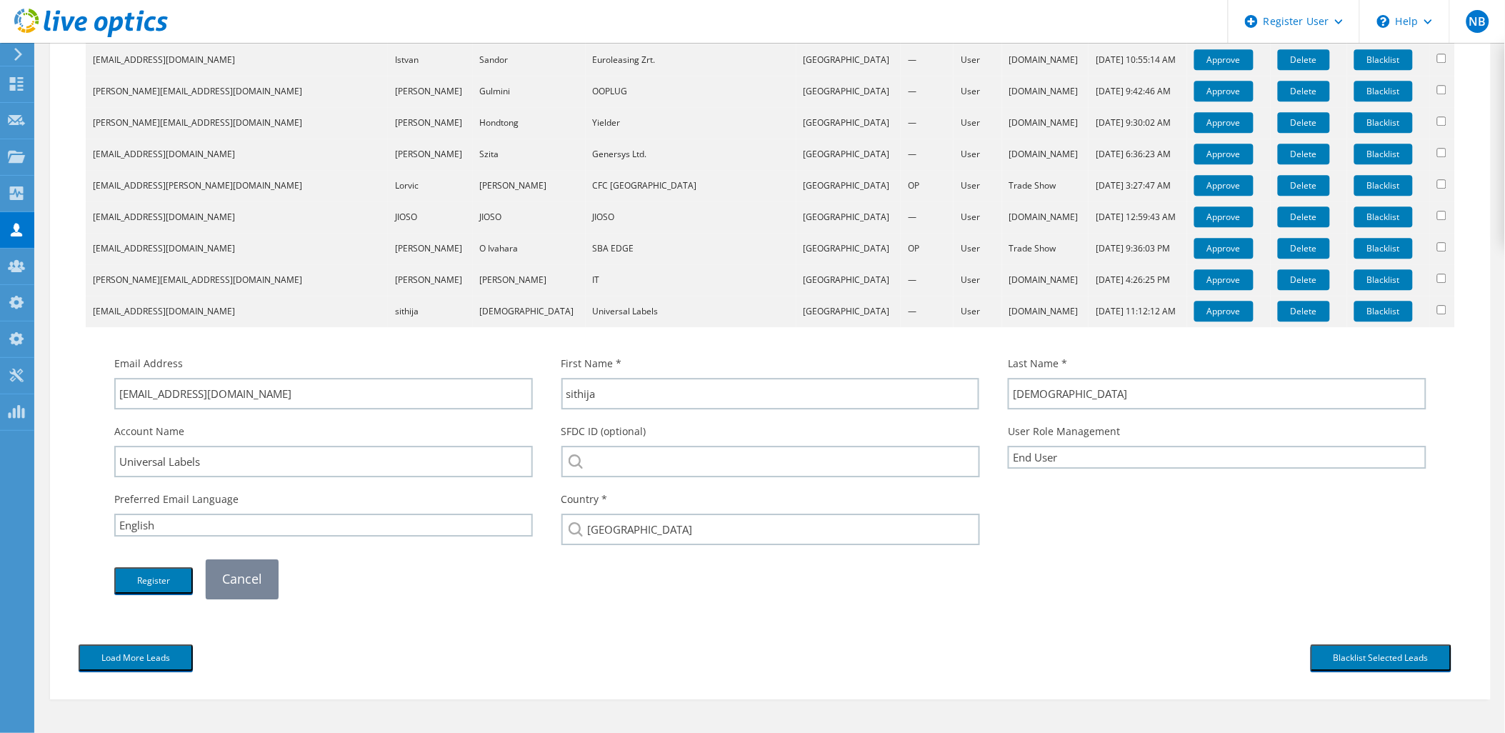
click at [266, 574] on link "Cancel" at bounding box center [242, 578] width 73 height 39
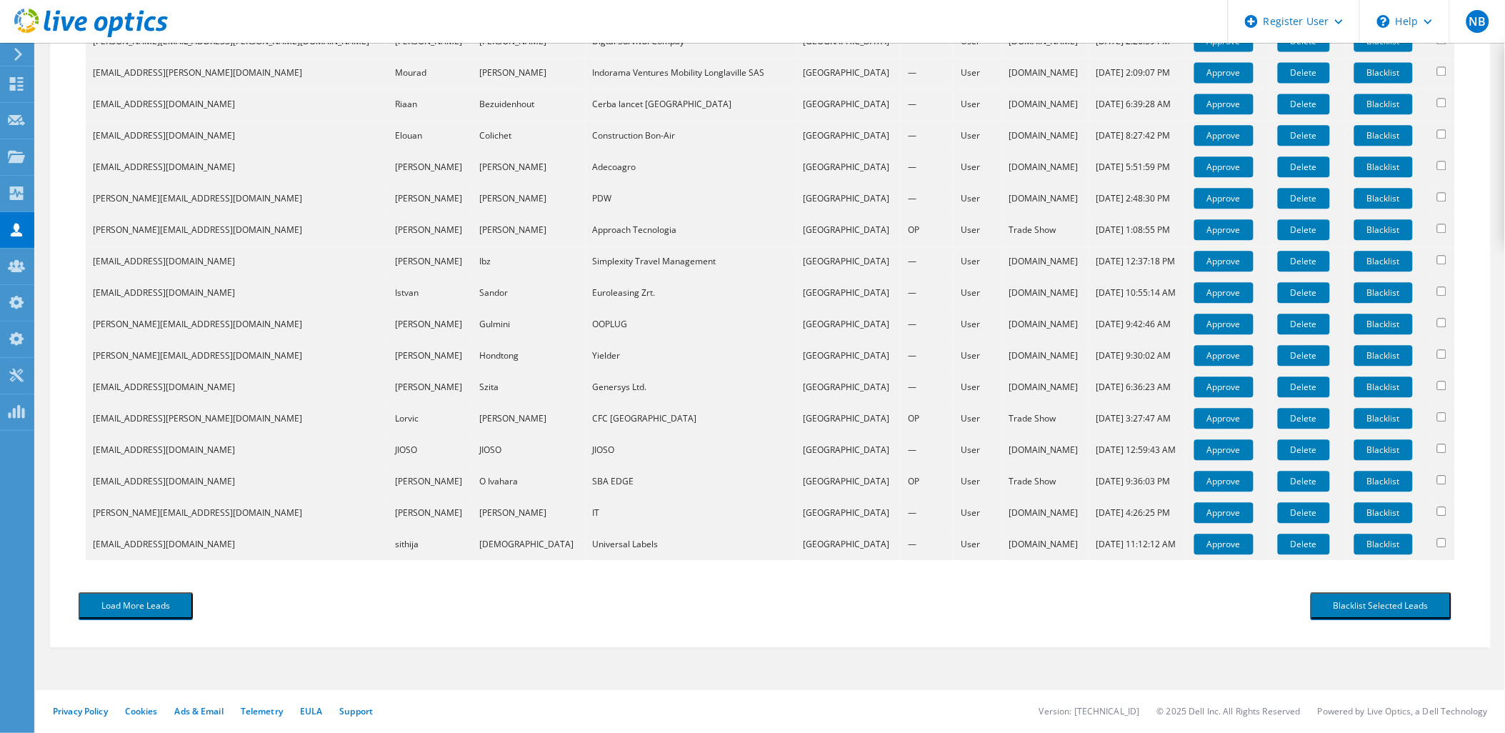
scroll to position [1103, 0]
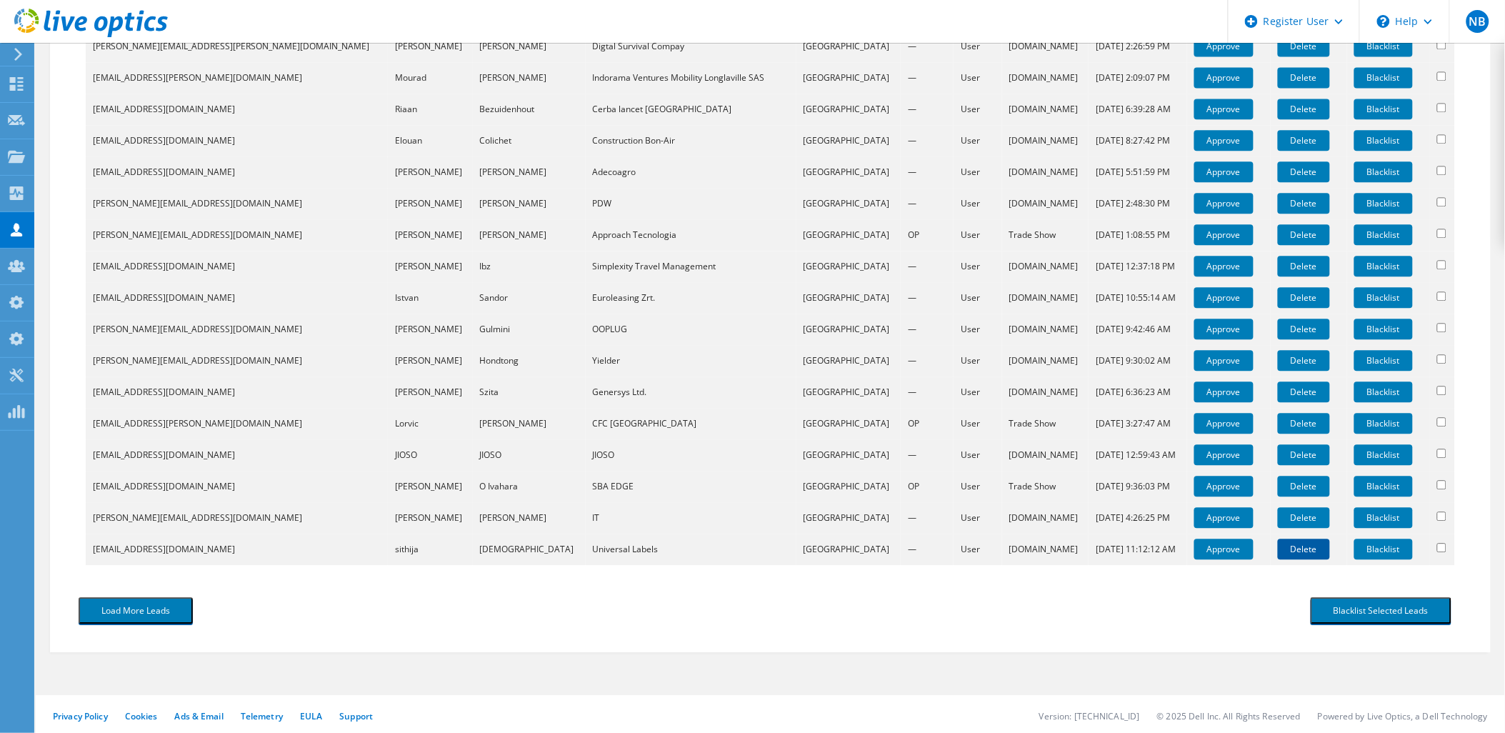
click at [1281, 551] on link "Delete" at bounding box center [1304, 549] width 52 height 21
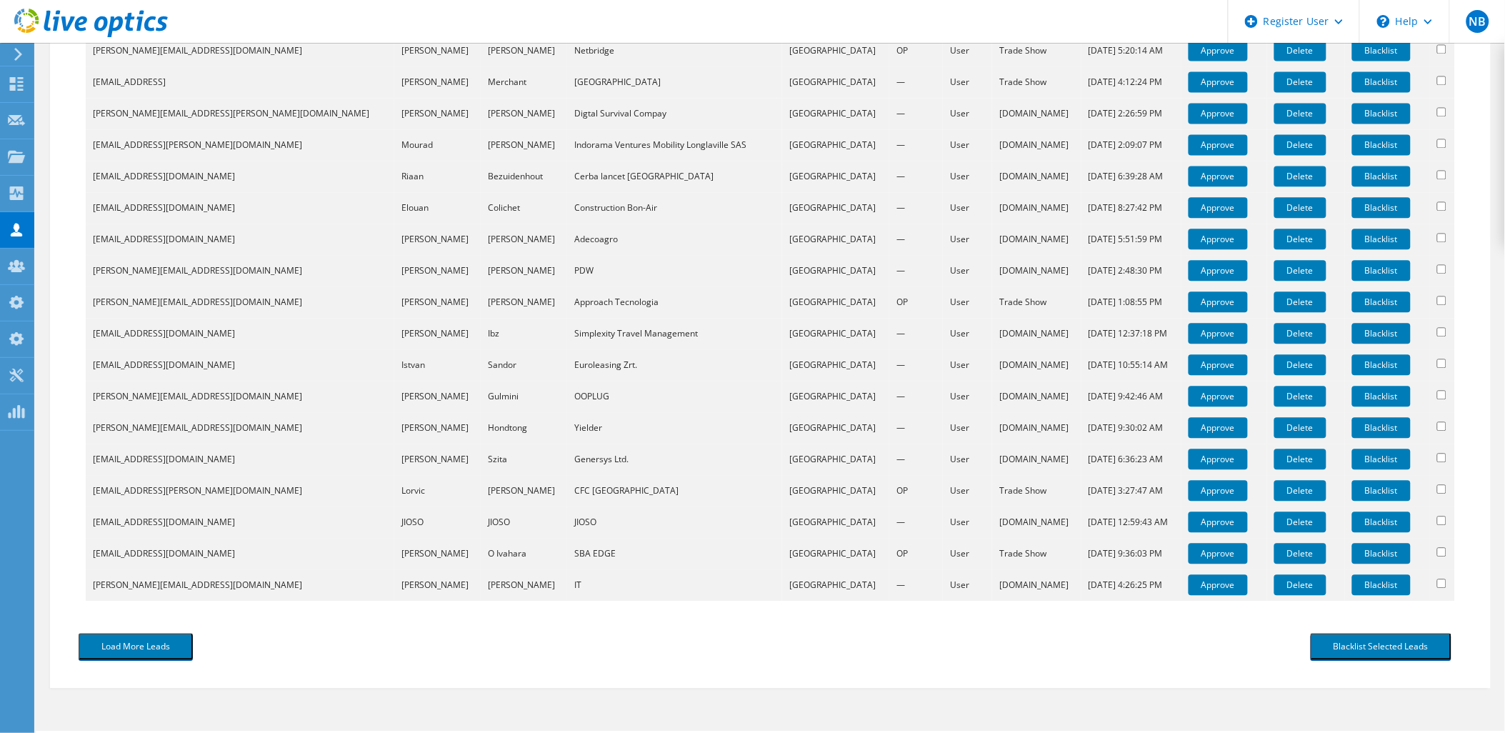
scroll to position [1072, 0]
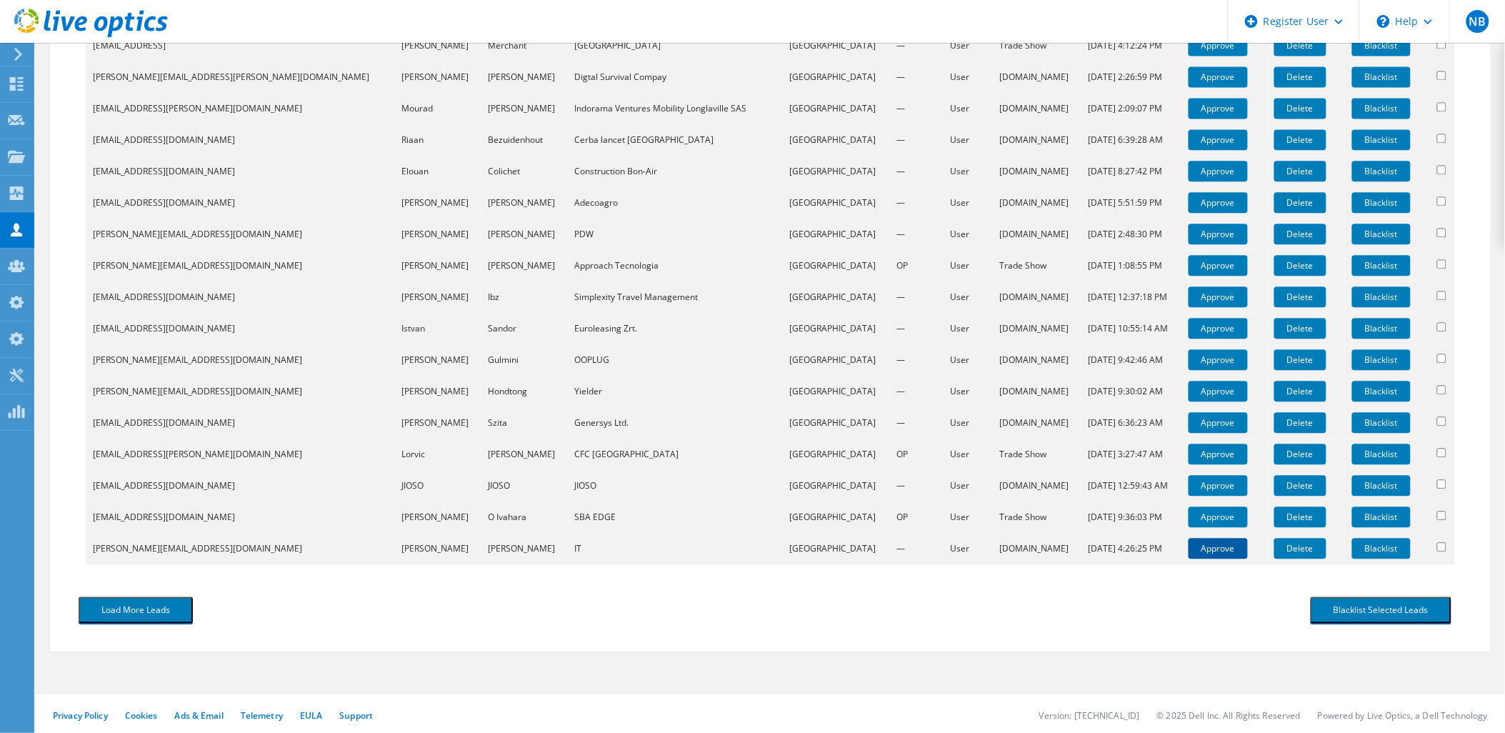
click at [1195, 551] on link "Approve" at bounding box center [1218, 548] width 59 height 21
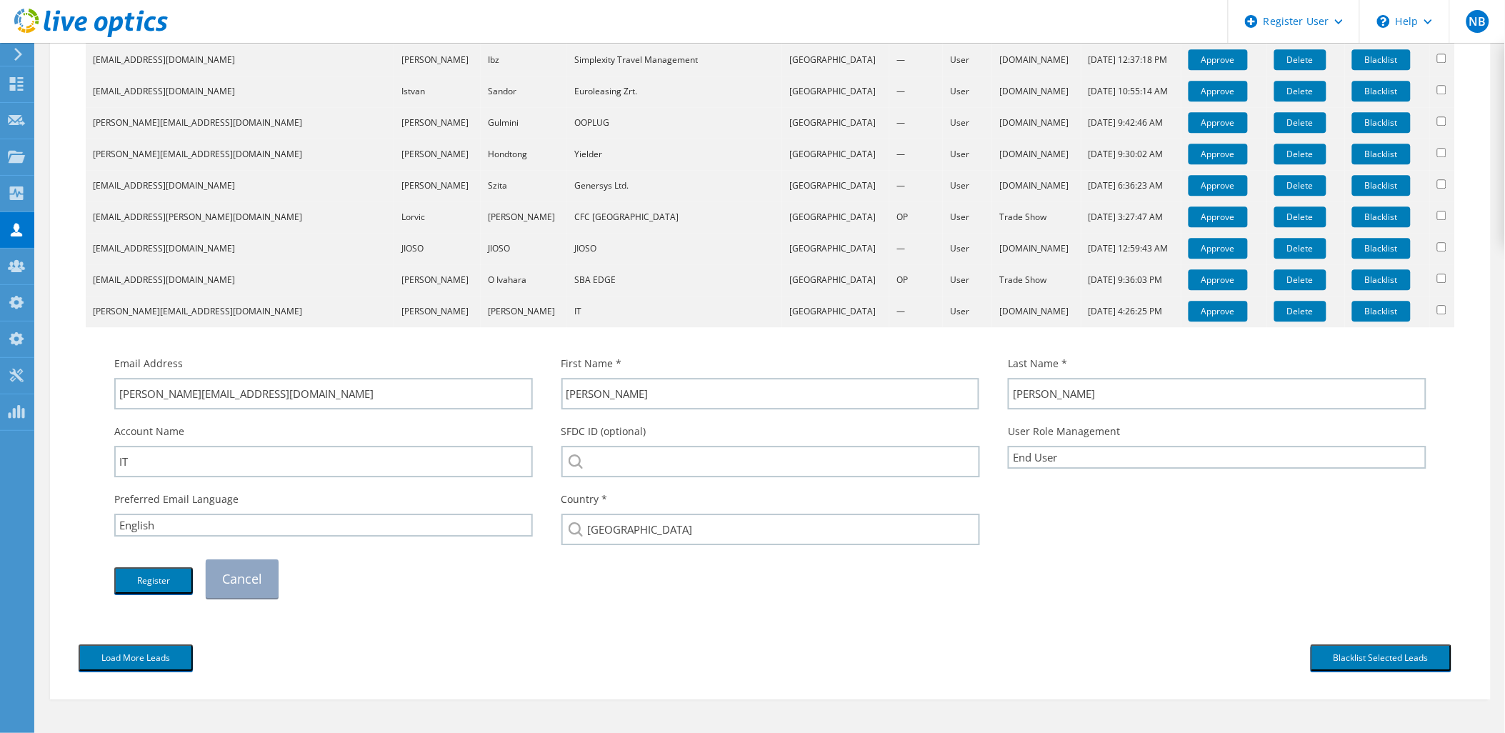
scroll to position [1310, 0]
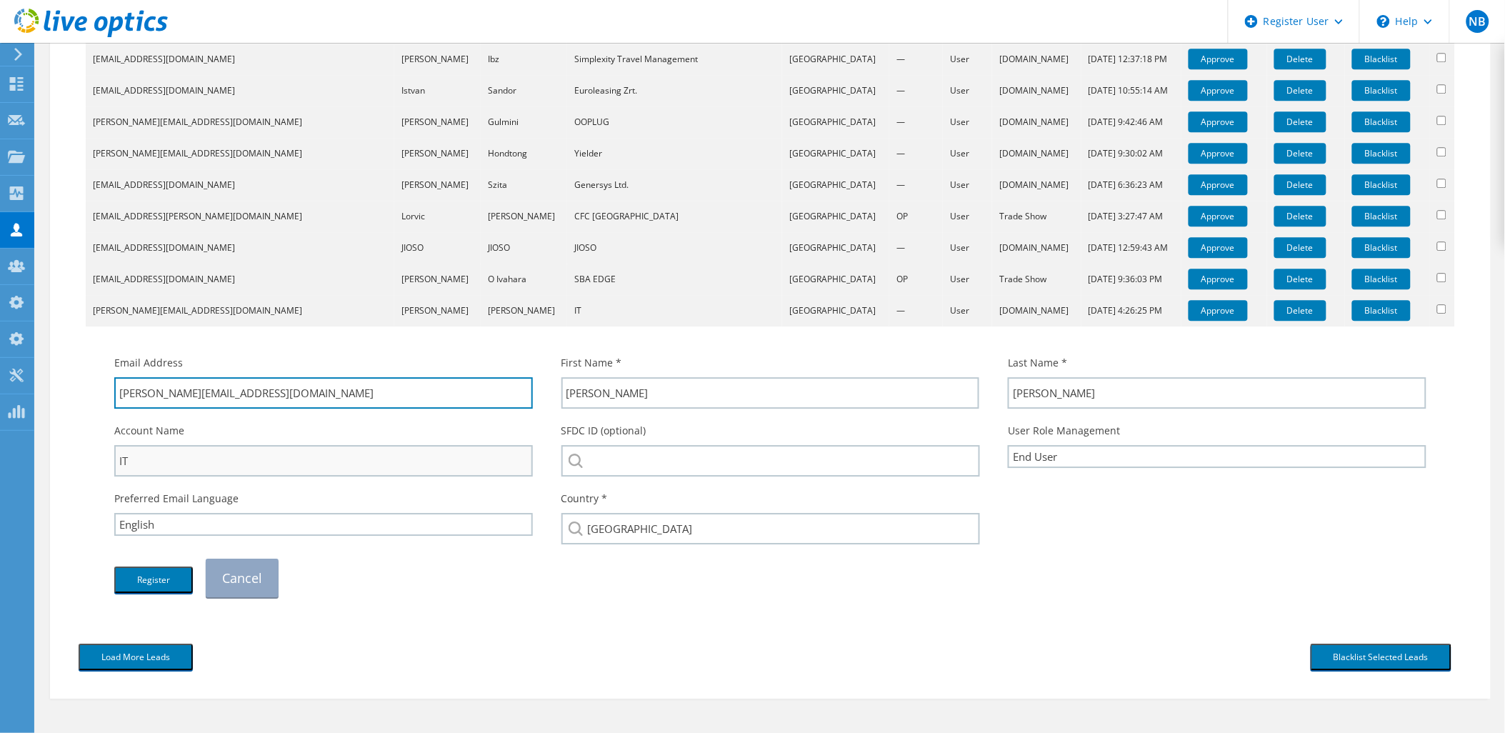
drag, startPoint x: 304, startPoint y: 391, endPoint x: 171, endPoint y: 454, distance: 147.3
click at [171, 454] on div "Email Address [PERSON_NAME][EMAIL_ADDRESS][DOMAIN_NAME] First Name * [PERSON_NA…" at bounding box center [770, 476] width 1341 height 256
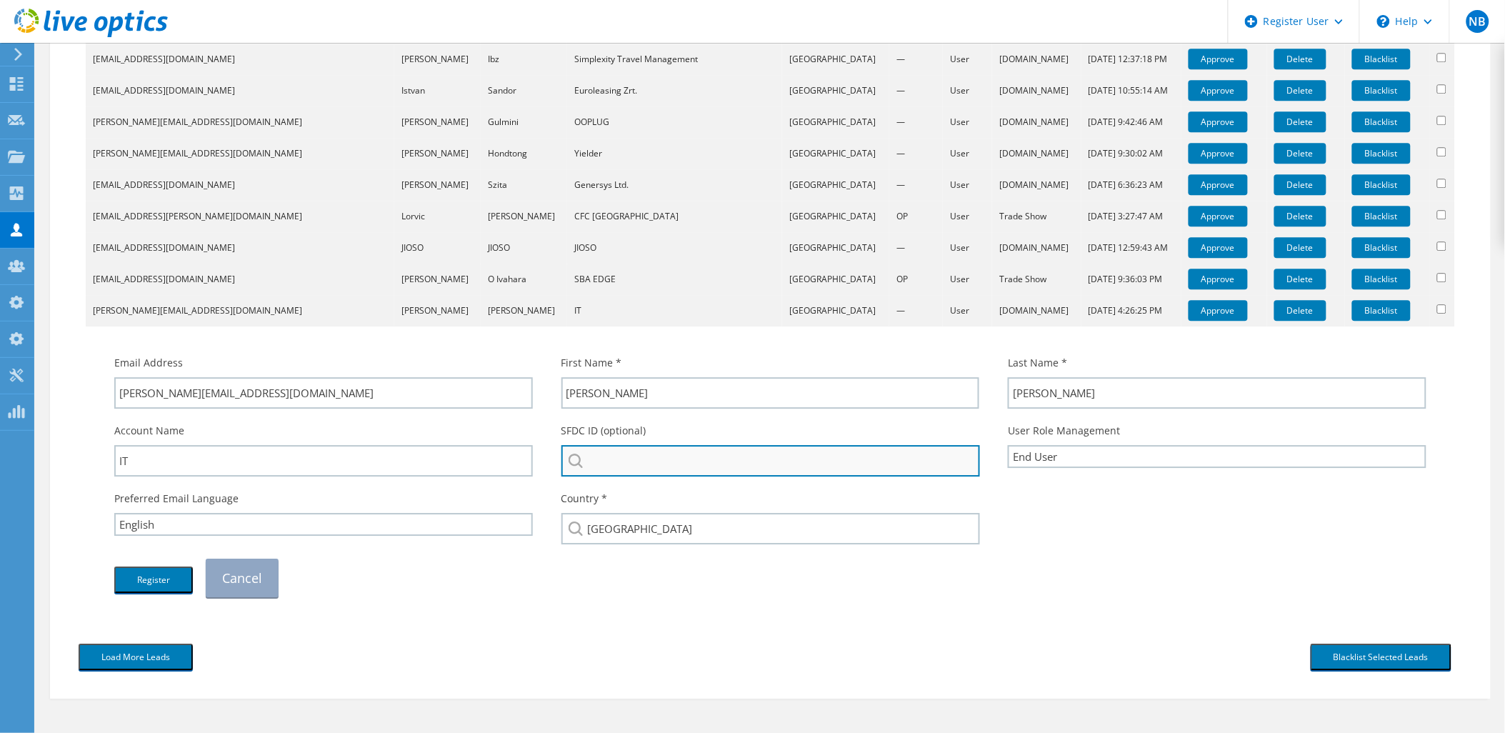
click at [616, 461] on input "search" at bounding box center [770, 460] width 419 height 31
click at [612, 456] on input "lynchnet" at bounding box center [770, 460] width 419 height 31
type input "lynchnet"
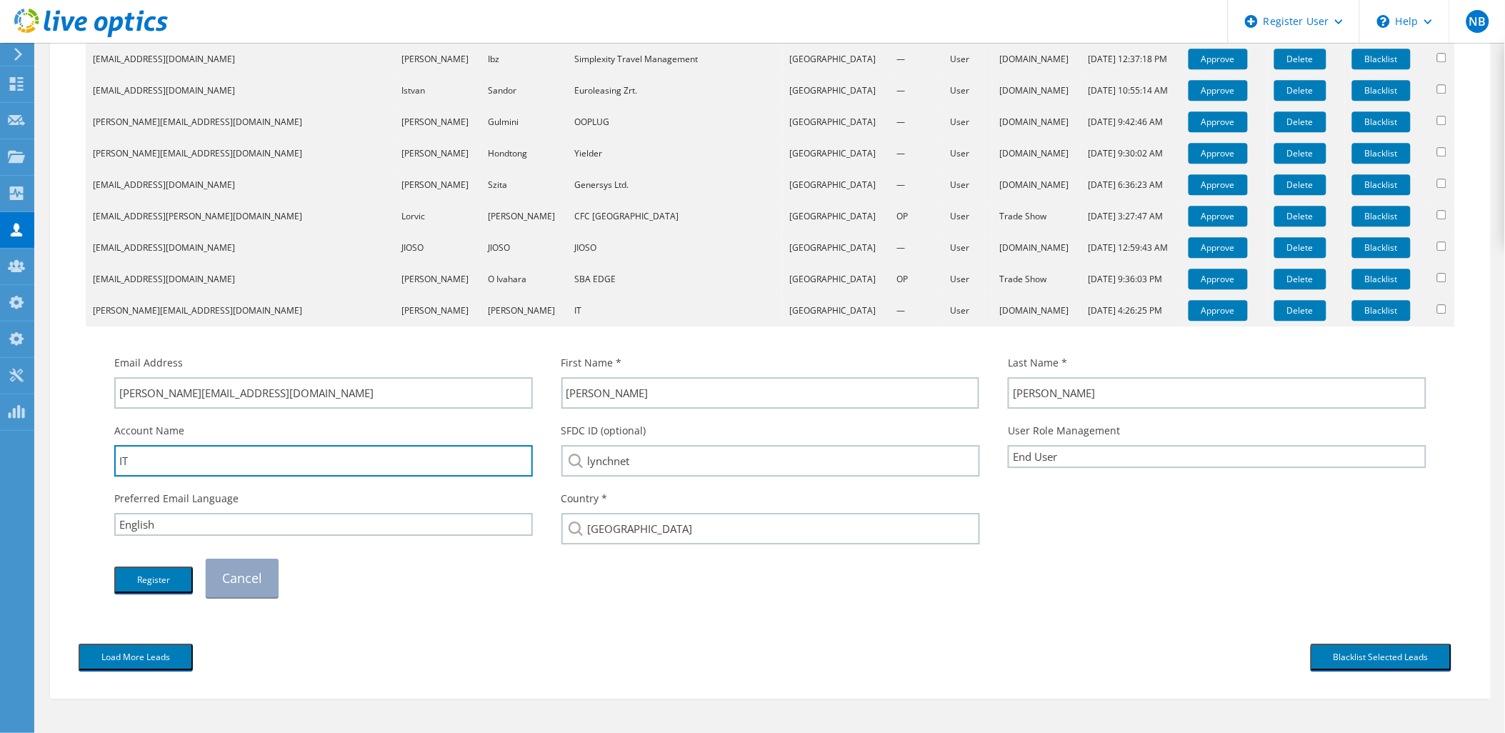
drag, startPoint x: 144, startPoint y: 455, endPoint x: 75, endPoint y: 468, distance: 69.8
drag, startPoint x: 319, startPoint y: 457, endPoint x: 115, endPoint y: 461, distance: 204.3
click at [115, 461] on input "LynchNet" at bounding box center [323, 460] width 419 height 31
type input "LynchNet"
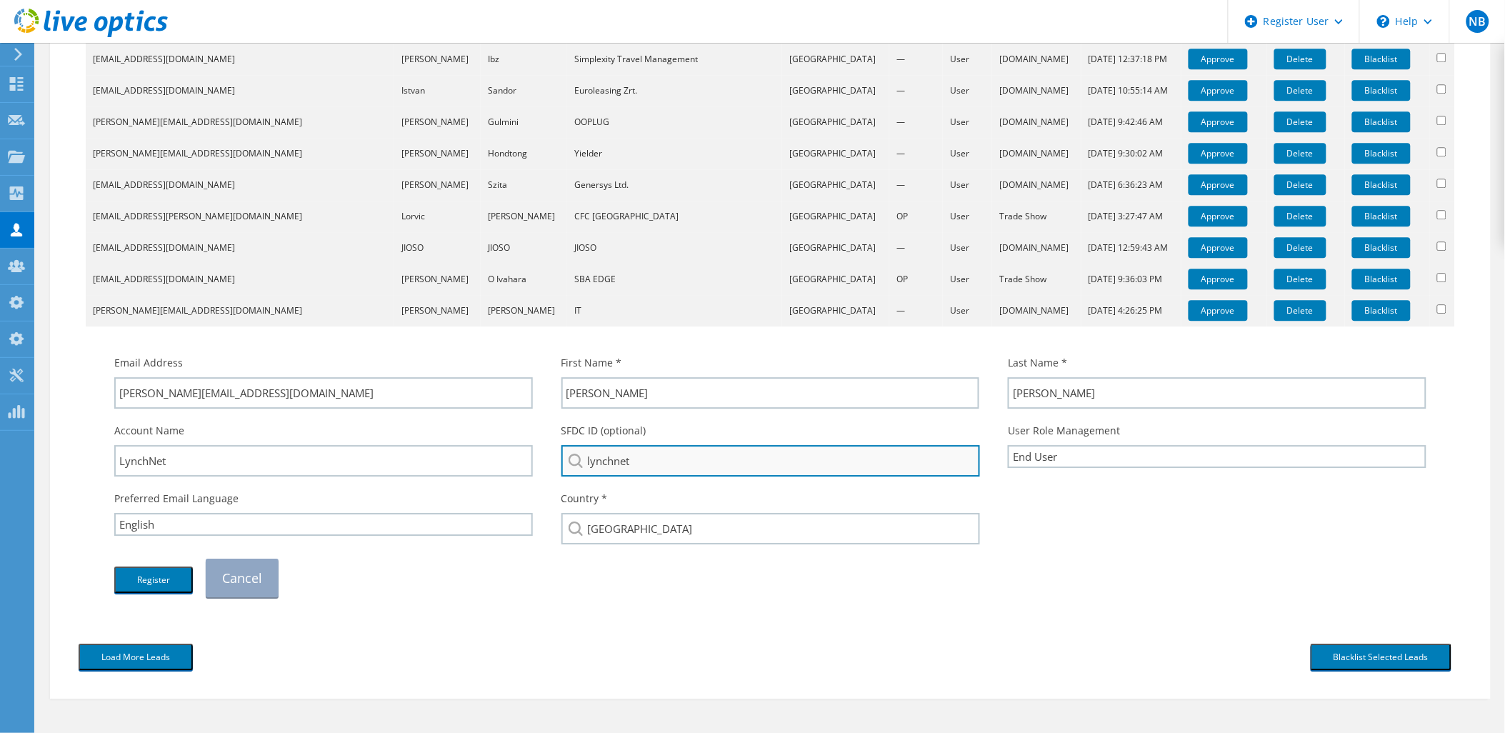
click at [674, 461] on input "lynchnet" at bounding box center [770, 460] width 419 height 31
drag, startPoint x: 693, startPoint y: 461, endPoint x: 549, endPoint y: 466, distance: 144.4
click at [549, 466] on div "SFDC ID (optional) lynchnet No results for lynchnet found." at bounding box center [770, 450] width 447 height 68
paste input "LynchN"
type input "LynchNet"
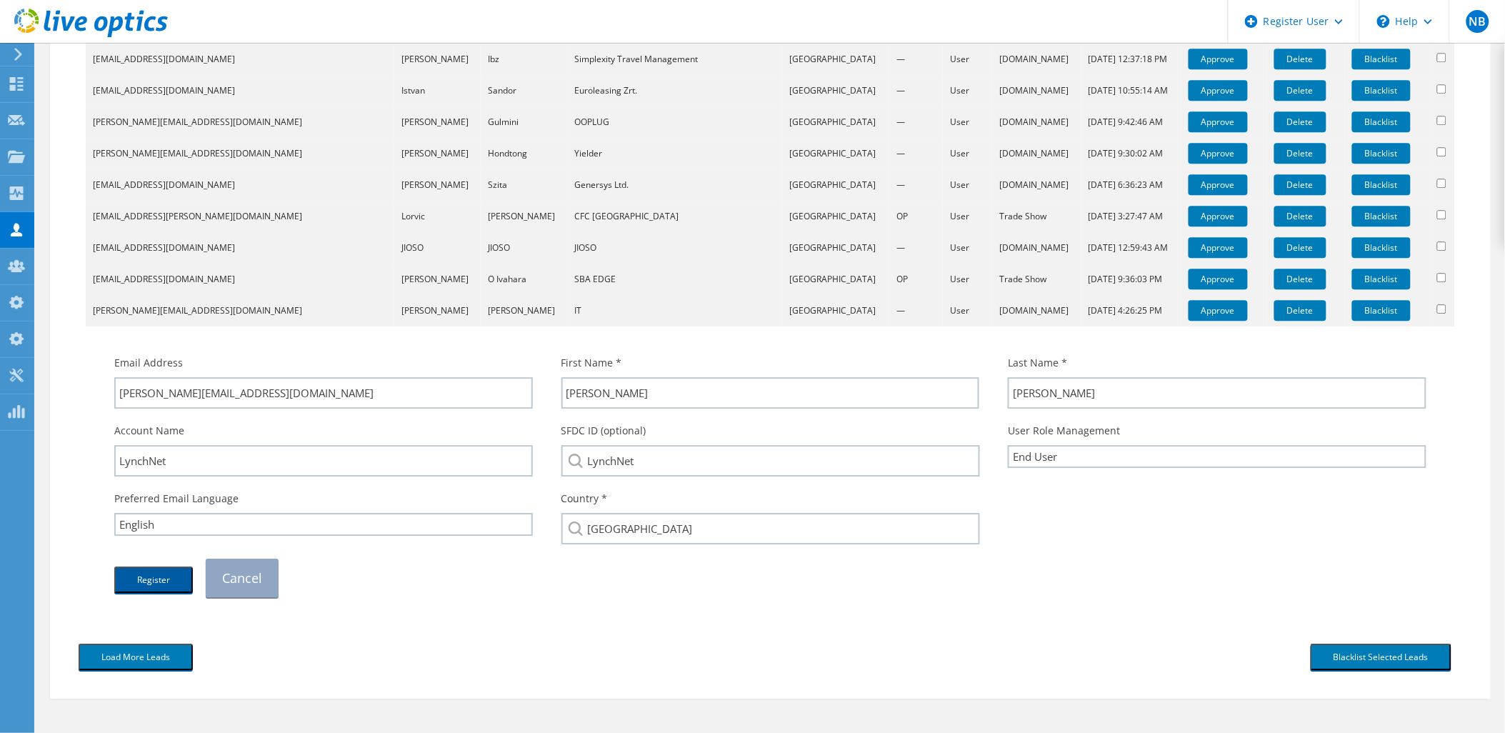
click at [166, 574] on button "Register" at bounding box center [153, 579] width 79 height 26
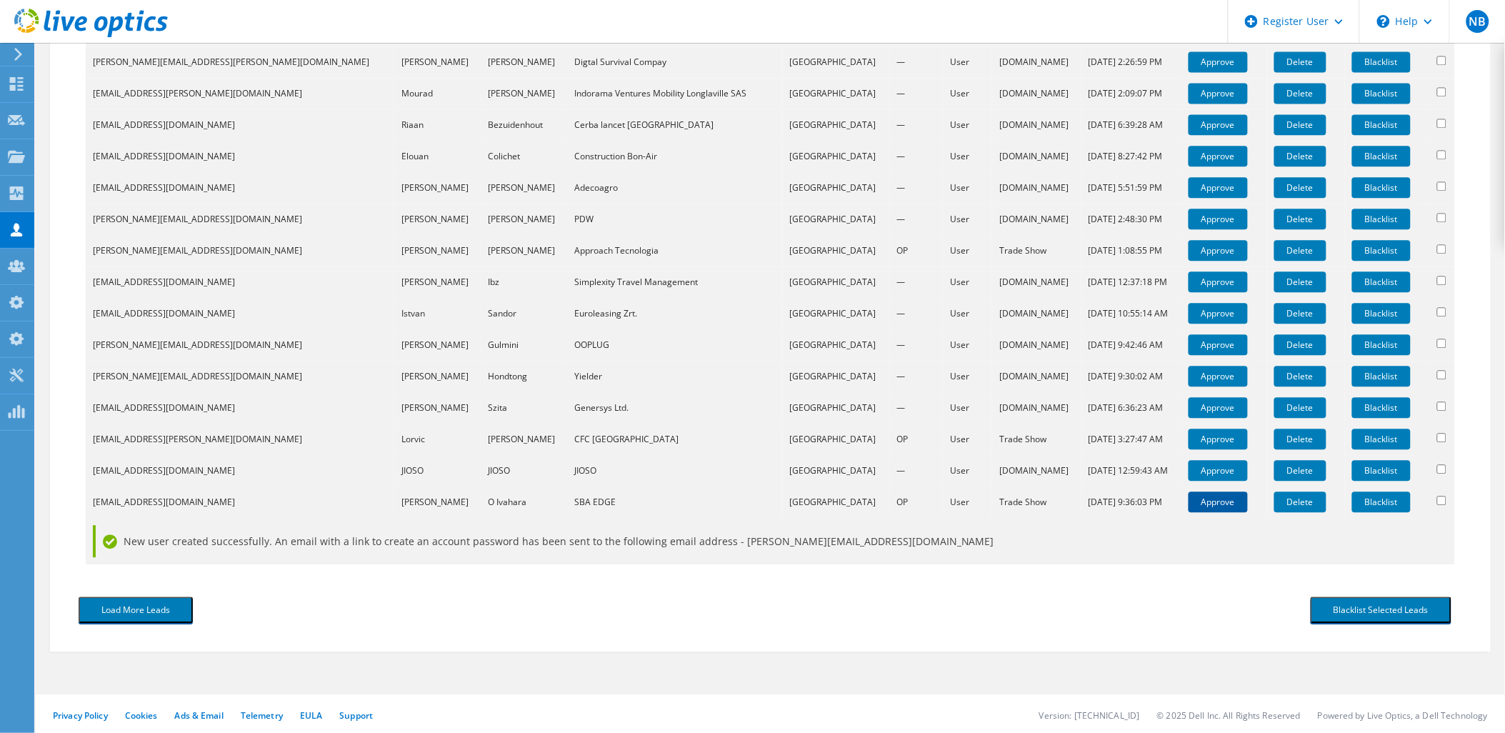
click at [1201, 496] on link "Approve" at bounding box center [1218, 501] width 59 height 21
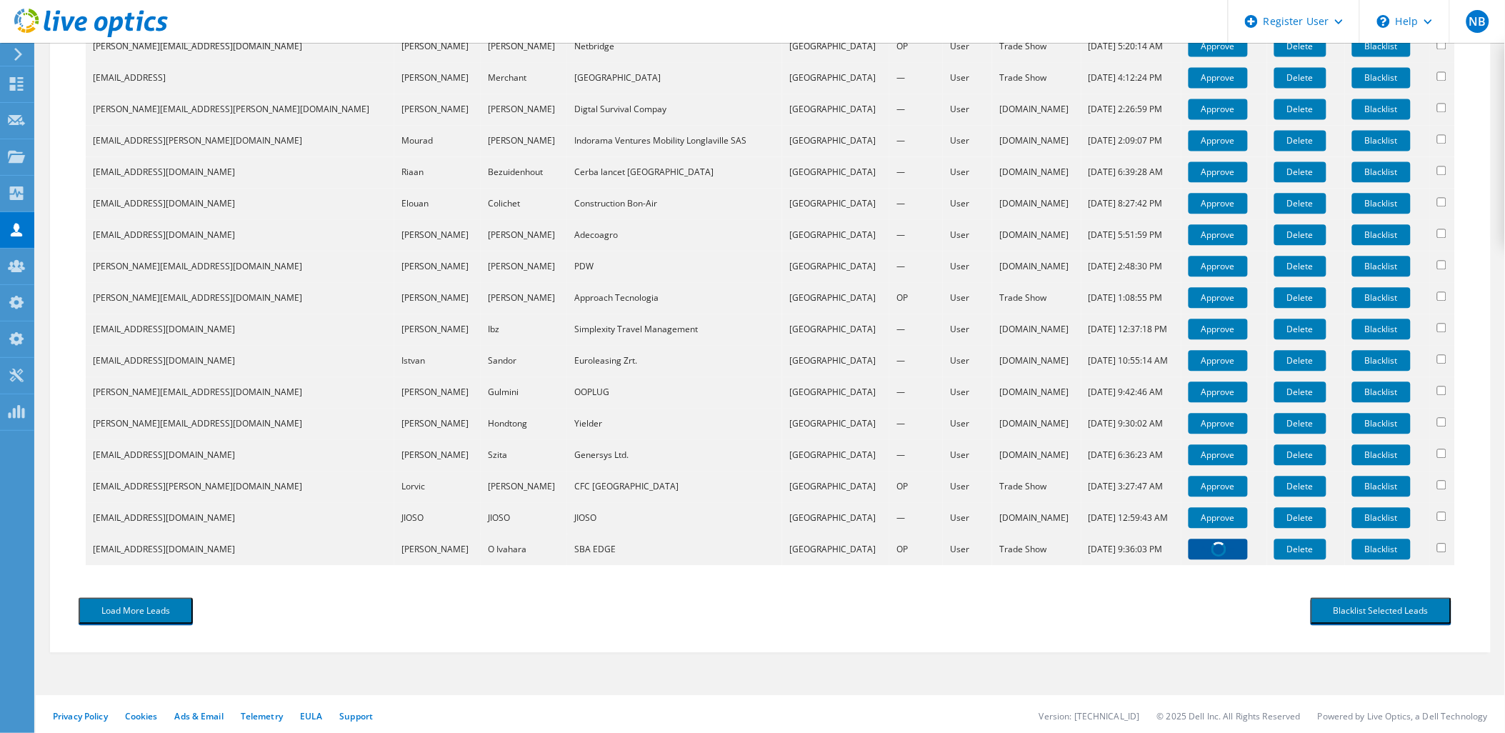
scroll to position [1310, 0]
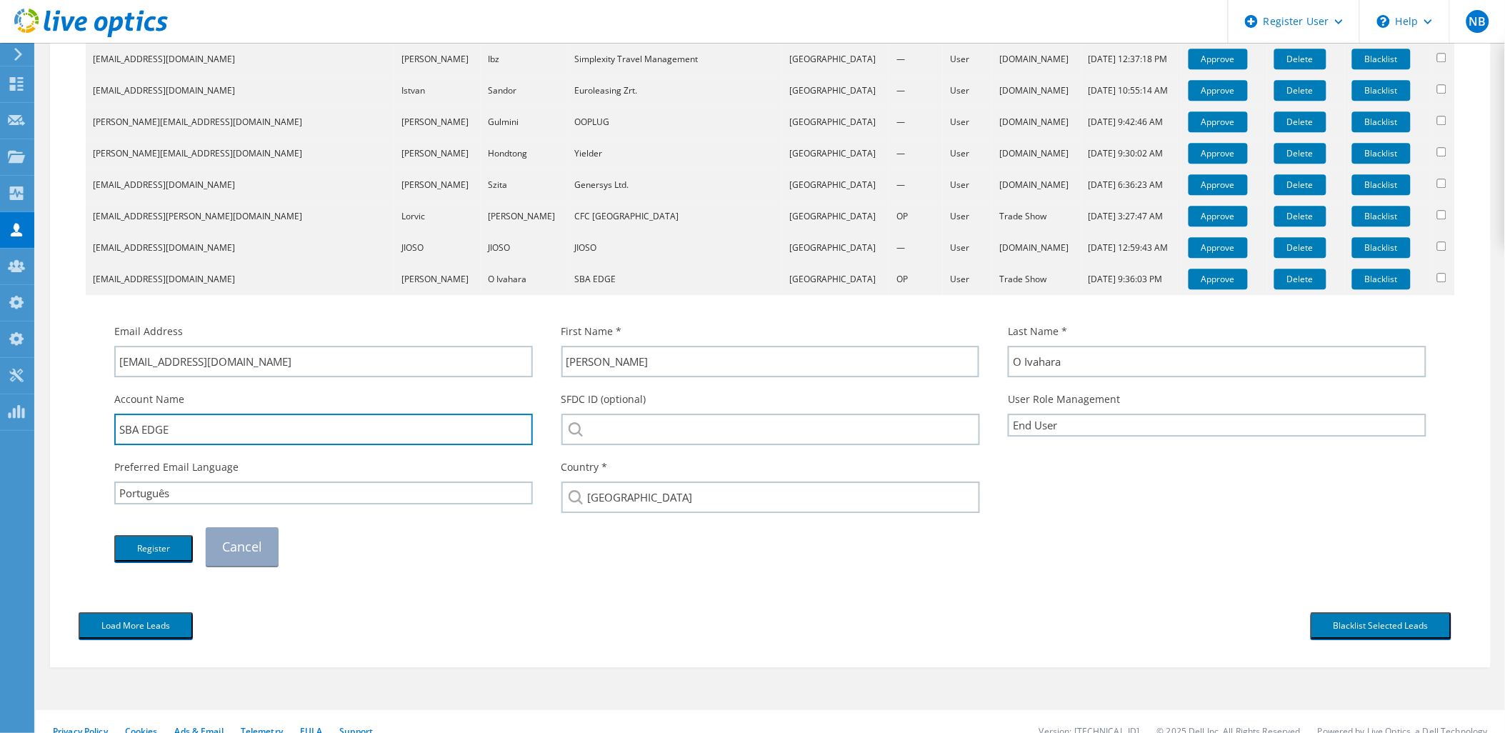
drag, startPoint x: 213, startPoint y: 429, endPoint x: 81, endPoint y: 431, distance: 131.4
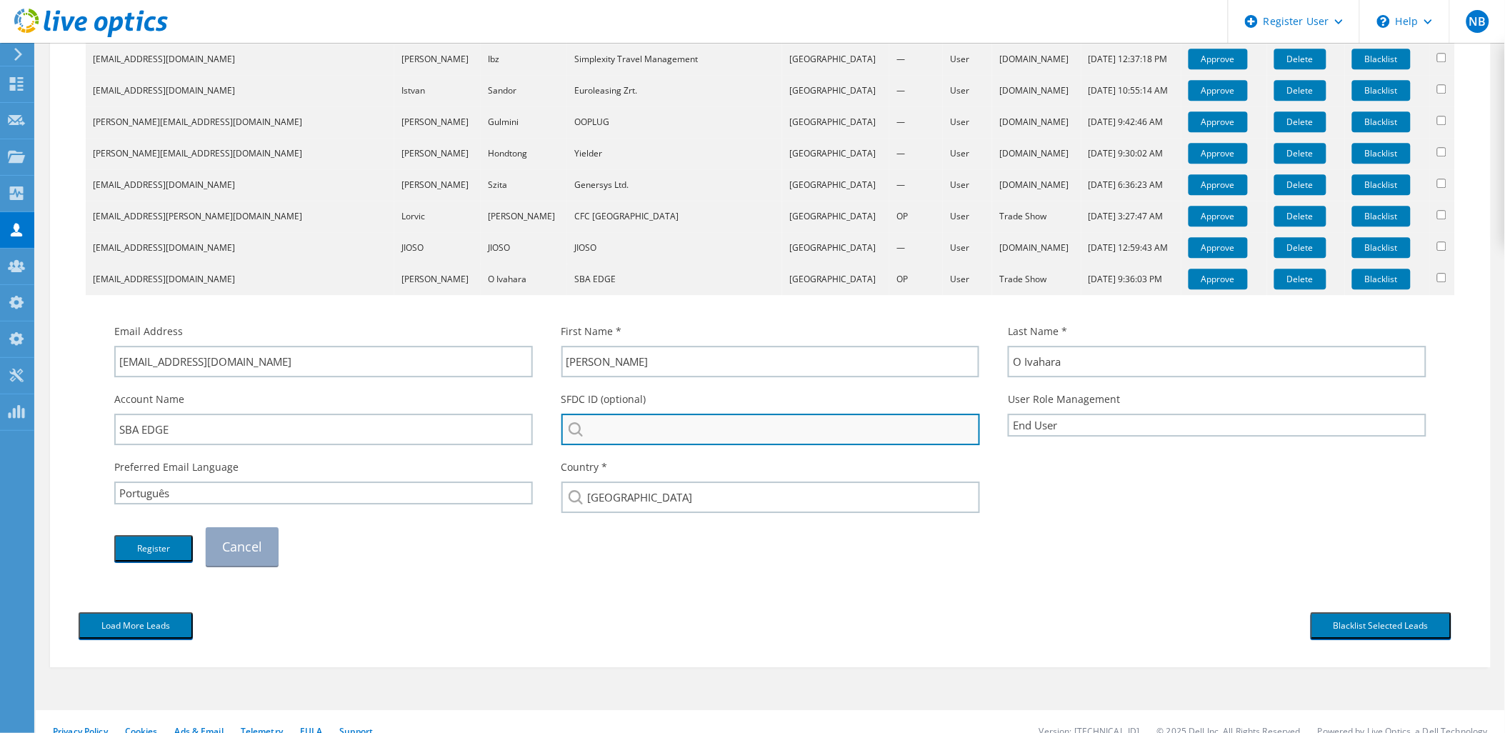
click at [674, 415] on input "search" at bounding box center [770, 429] width 419 height 31
paste input "SBA EDGE"
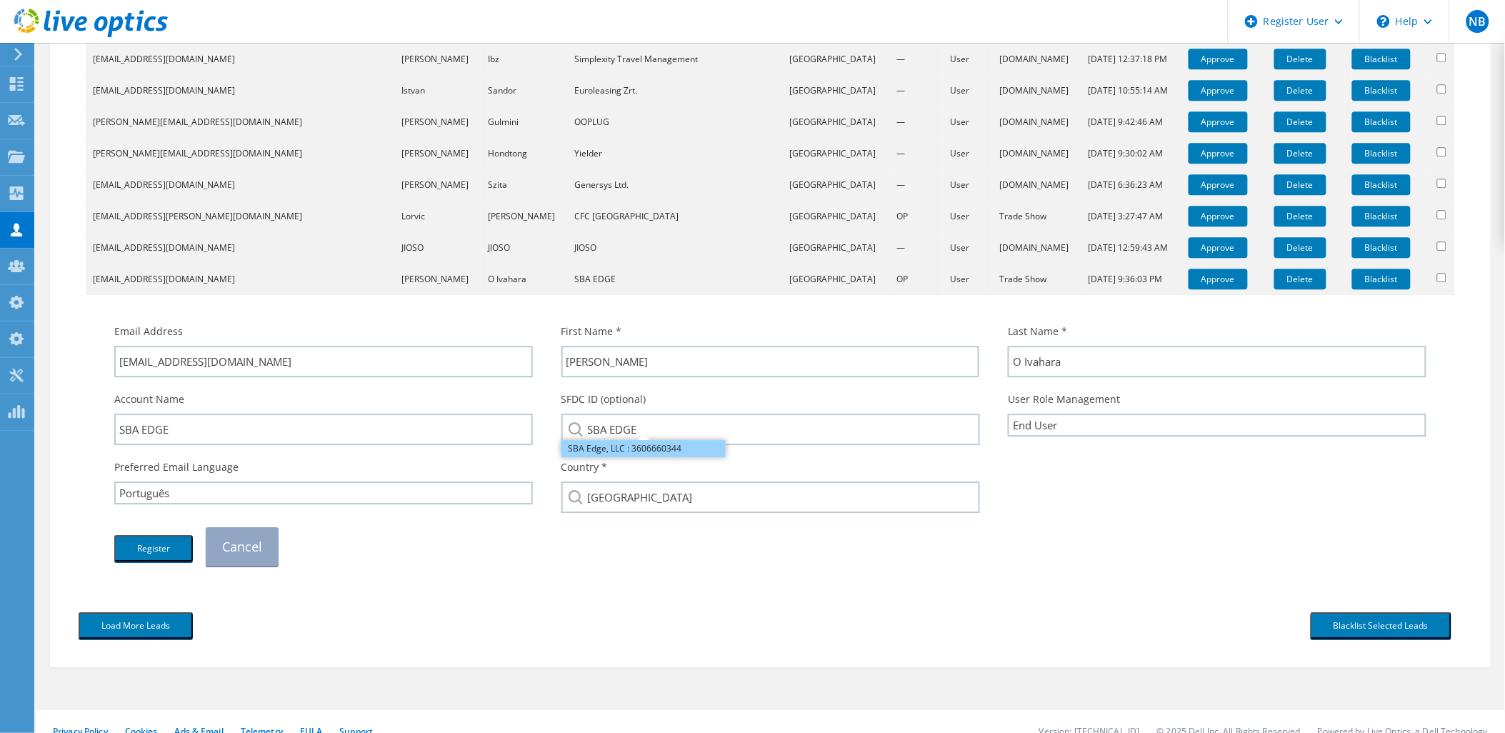
click at [652, 443] on li "SBA Edge, LLC : 3606660344" at bounding box center [643, 448] width 164 height 17
type input "SBA Edge, LLC : 3606660344"
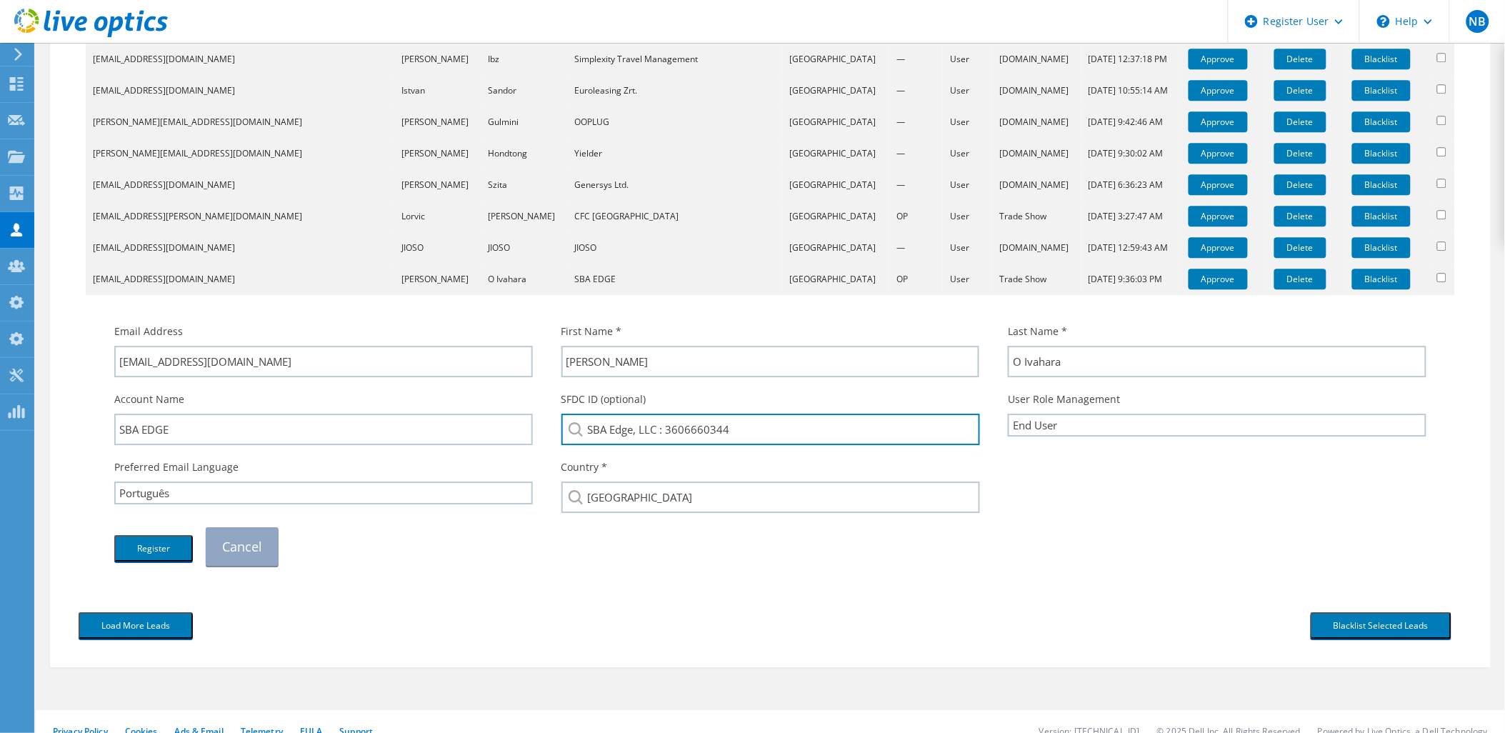
drag, startPoint x: 793, startPoint y: 436, endPoint x: 666, endPoint y: 455, distance: 128.6
click at [666, 455] on div "Email Address [EMAIL_ADDRESS][DOMAIN_NAME] First Name * [PERSON_NAME] Last Name…" at bounding box center [770, 444] width 1341 height 256
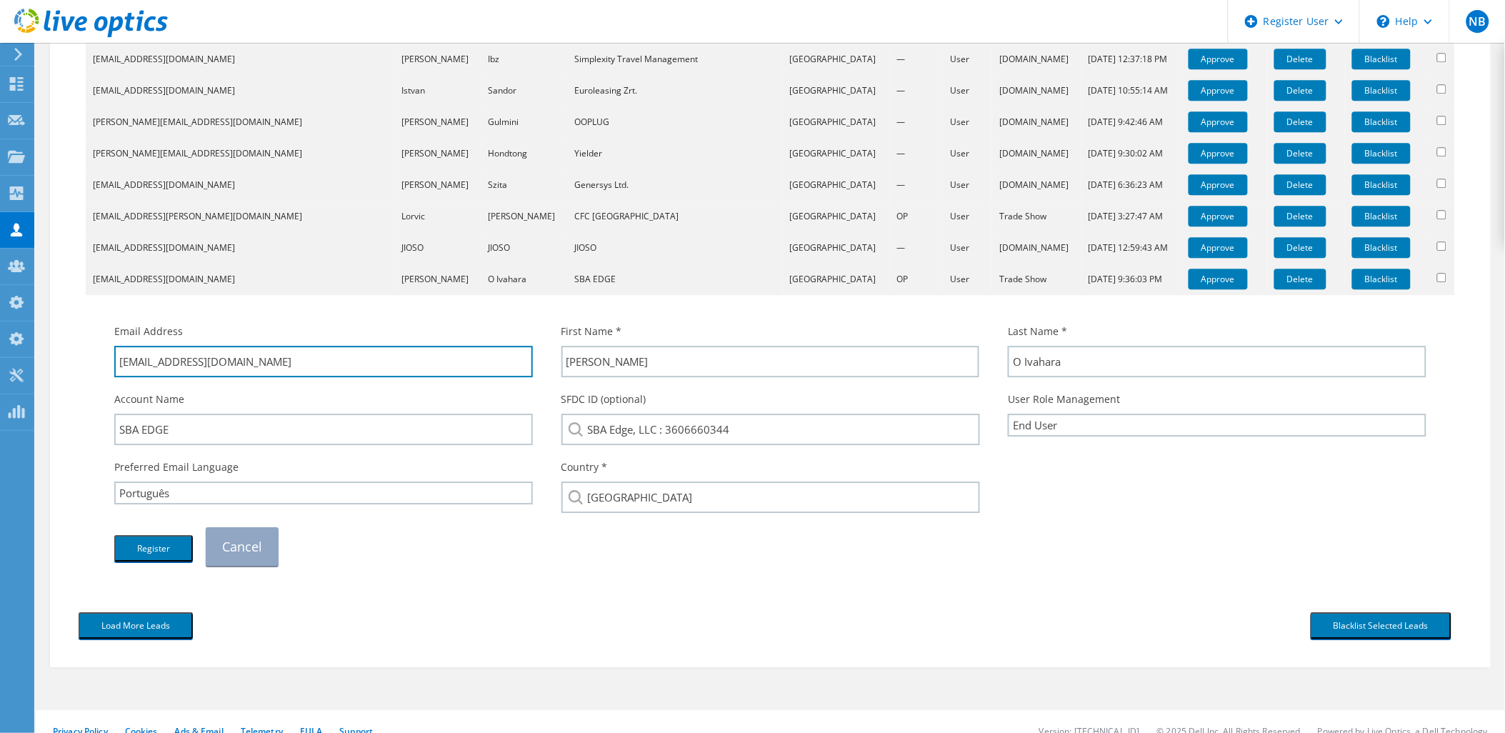
drag, startPoint x: 246, startPoint y: 353, endPoint x: 160, endPoint y: 393, distance: 95.2
click at [160, 393] on div "Email Address [EMAIL_ADDRESS][DOMAIN_NAME] First Name * [PERSON_NAME] Last Name…" at bounding box center [770, 444] width 1341 height 256
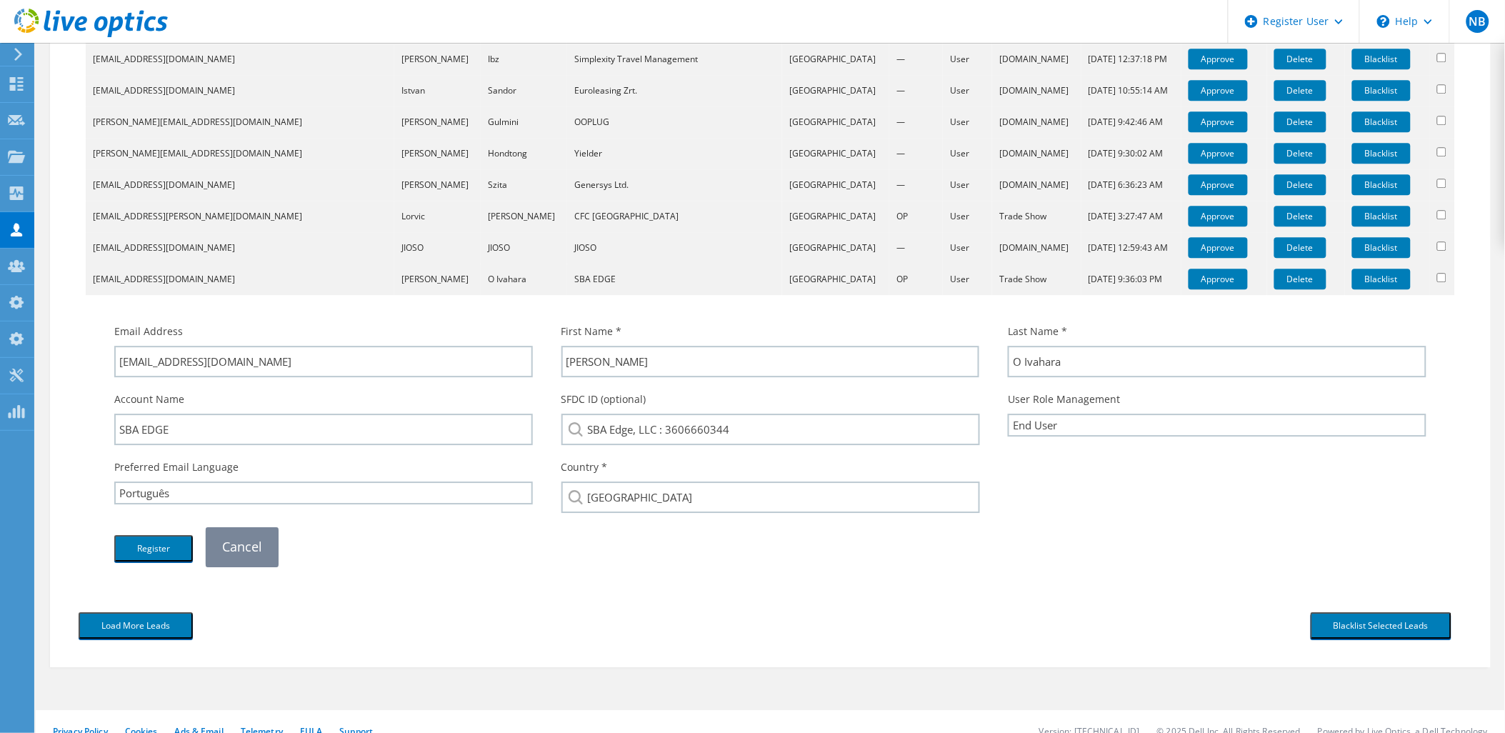
click at [257, 555] on link "Cancel" at bounding box center [242, 546] width 73 height 39
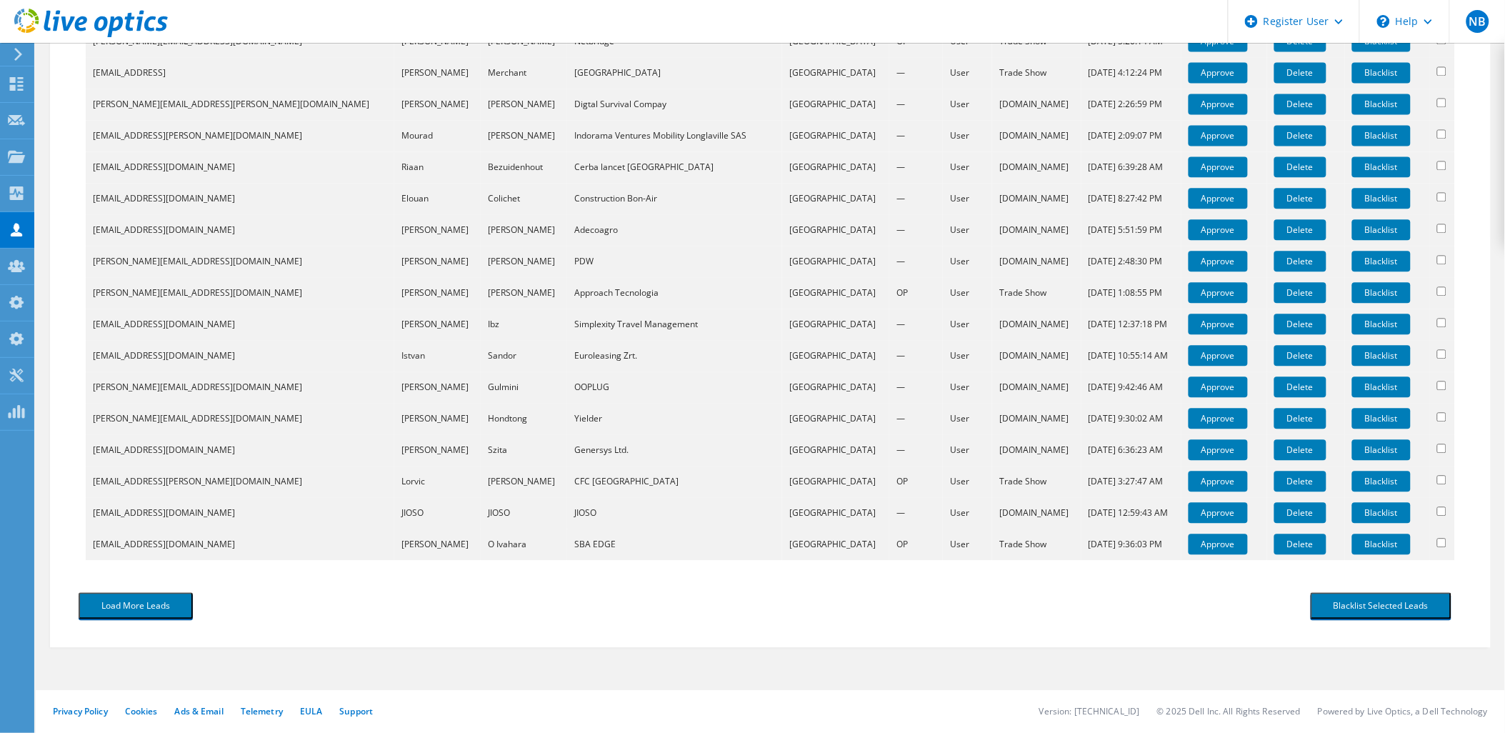
scroll to position [1040, 0]
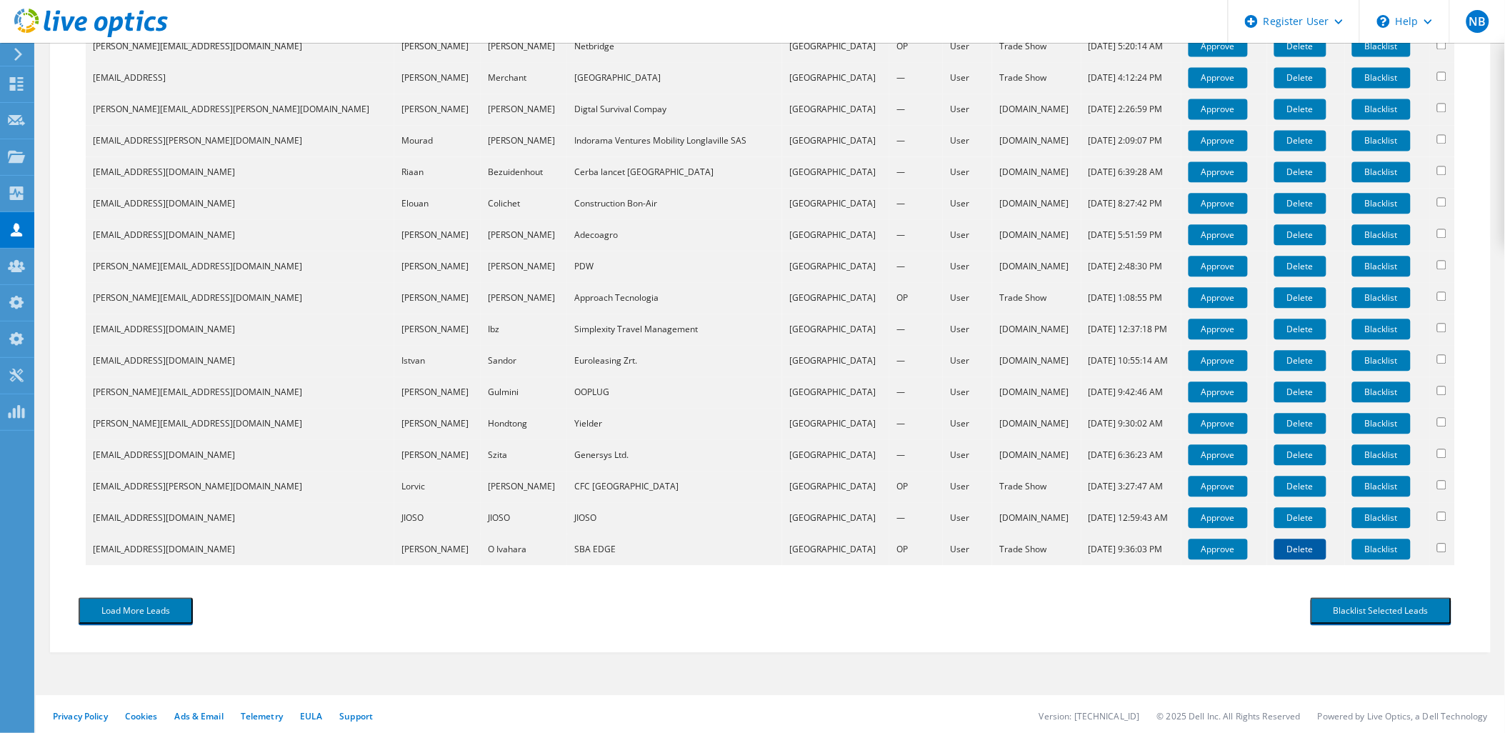
click at [1274, 551] on link "Delete" at bounding box center [1300, 549] width 52 height 21
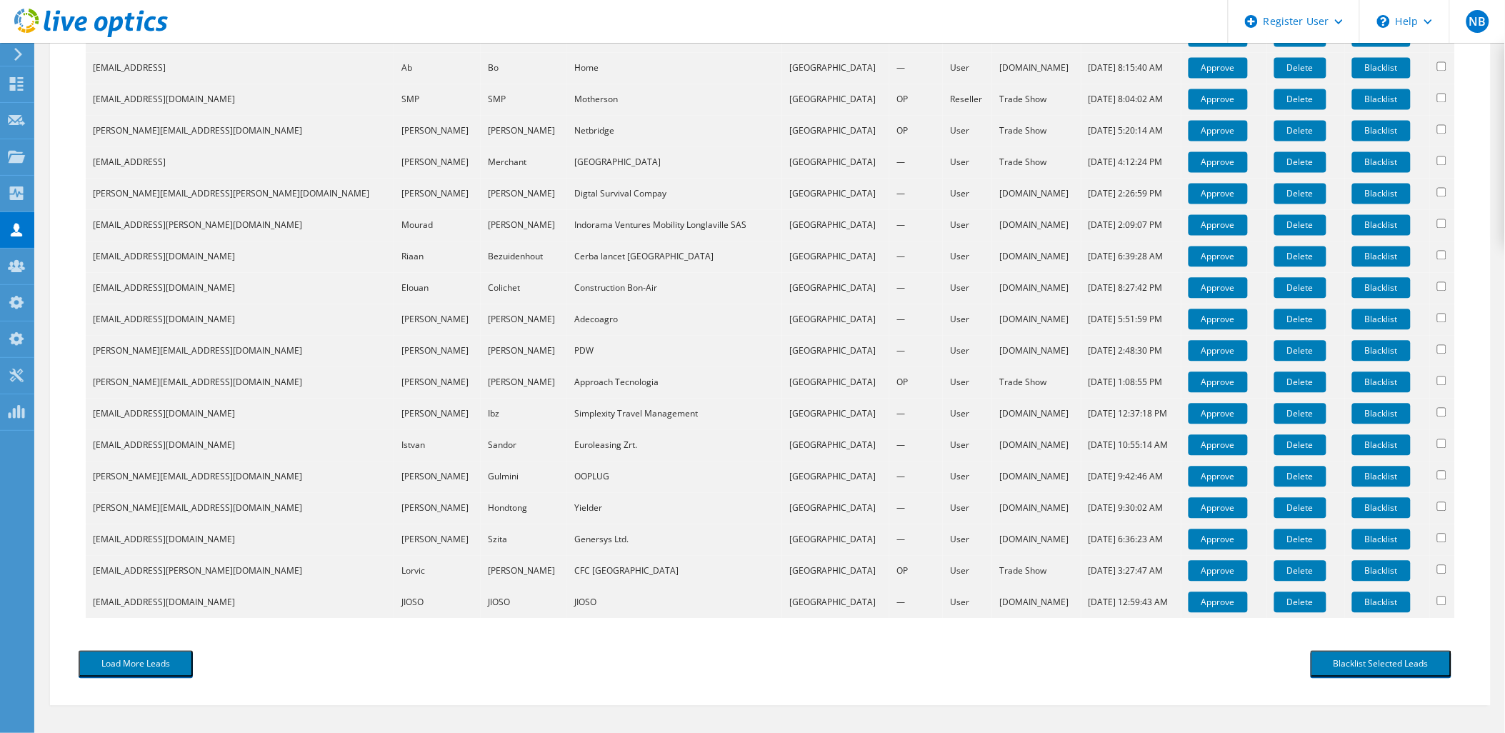
scroll to position [1009, 0]
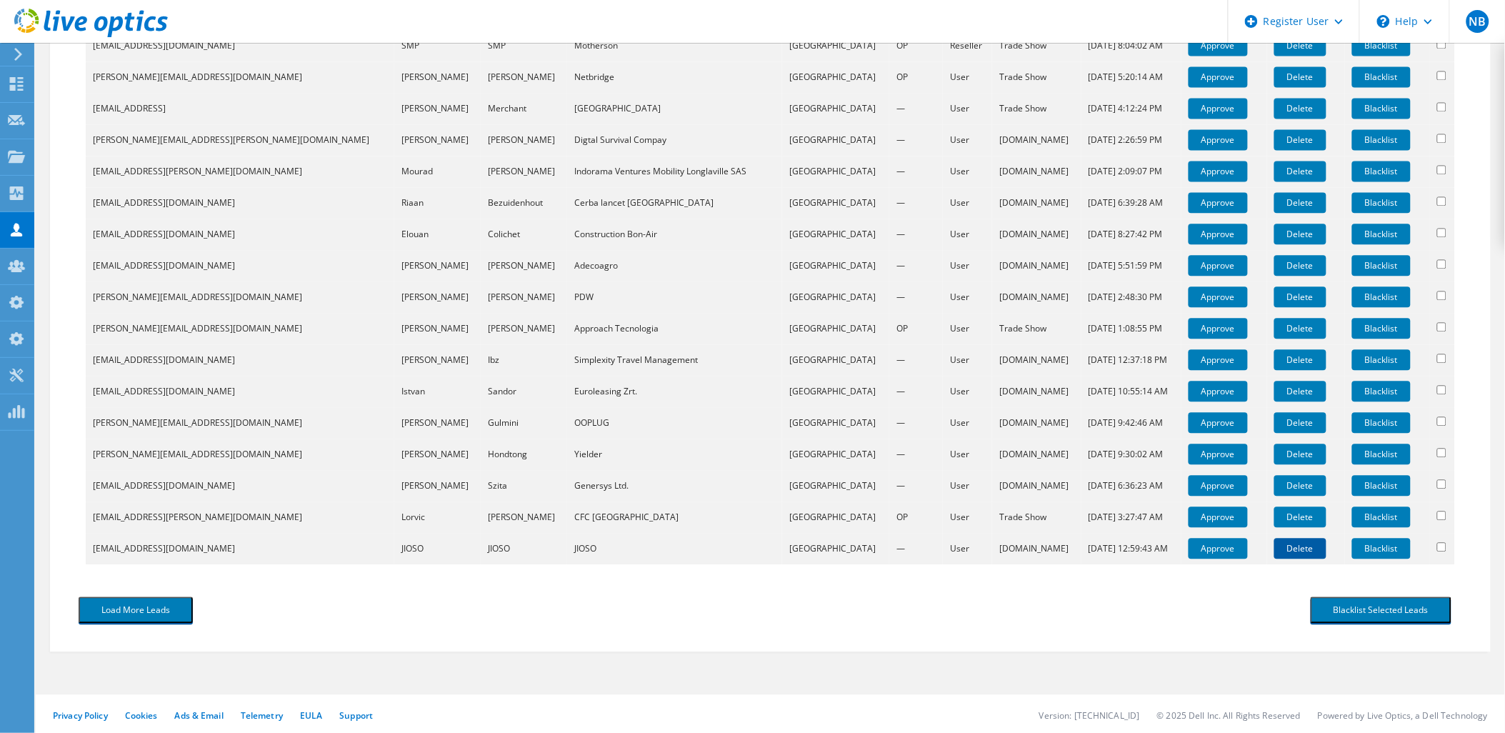
click at [1291, 541] on link "Delete" at bounding box center [1300, 548] width 52 height 21
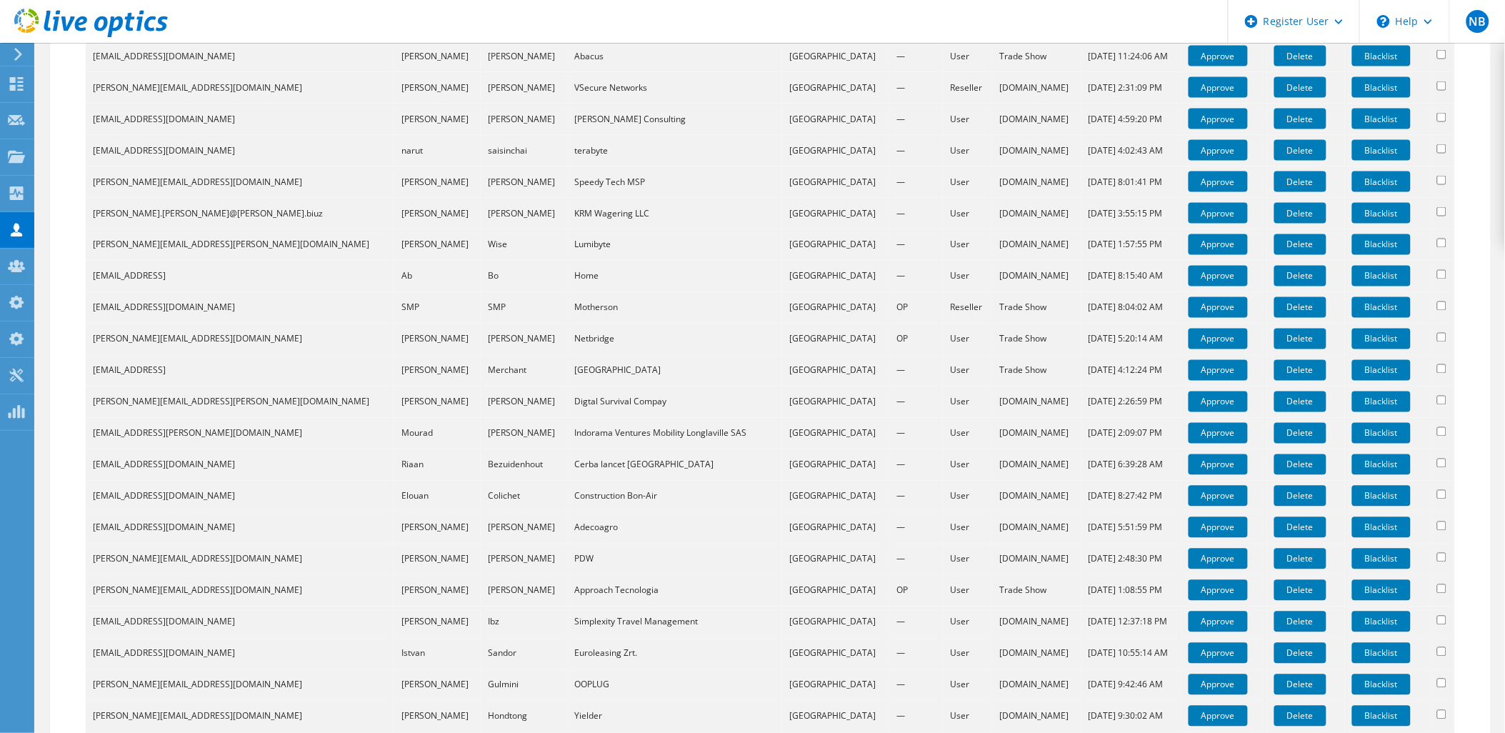
scroll to position [739, 0]
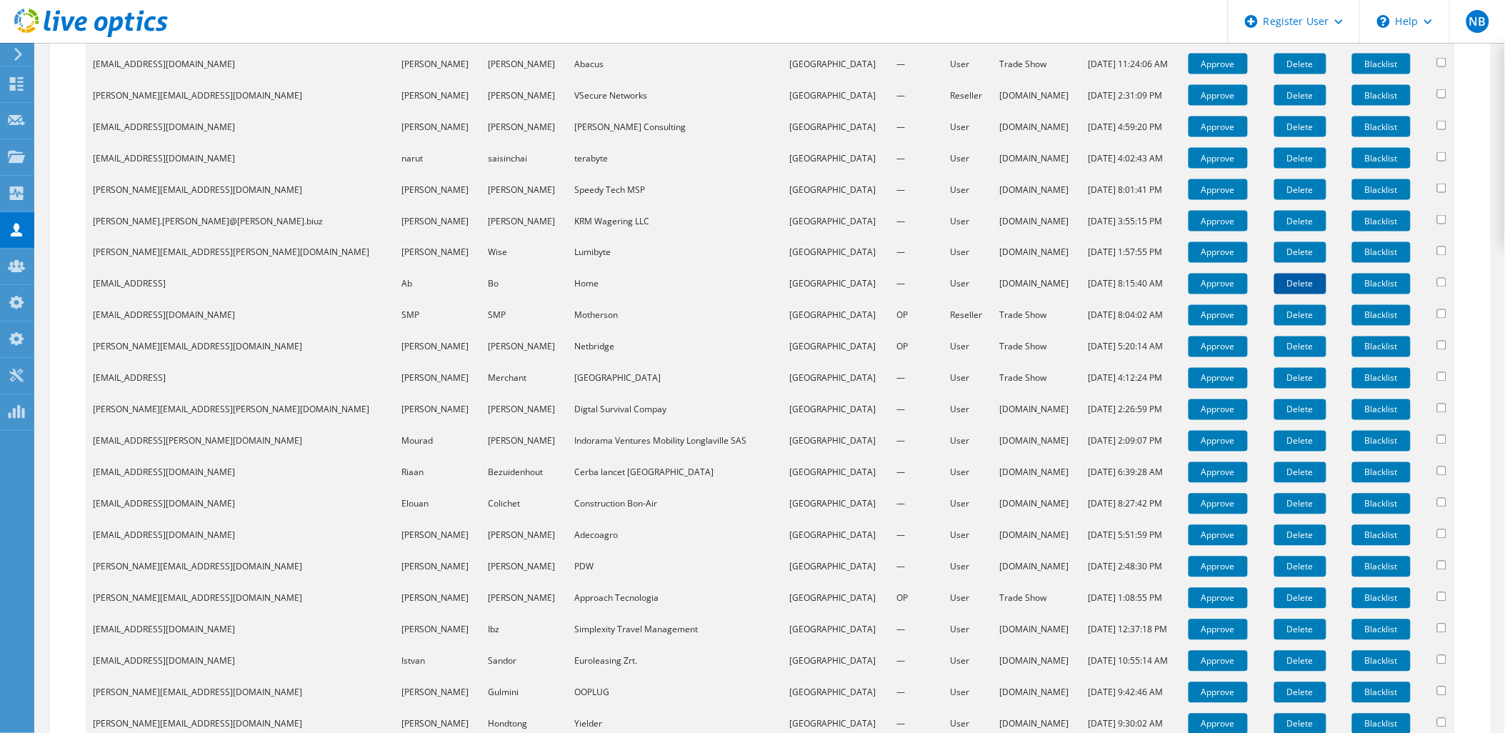
click at [1279, 282] on link "Delete" at bounding box center [1300, 284] width 52 height 21
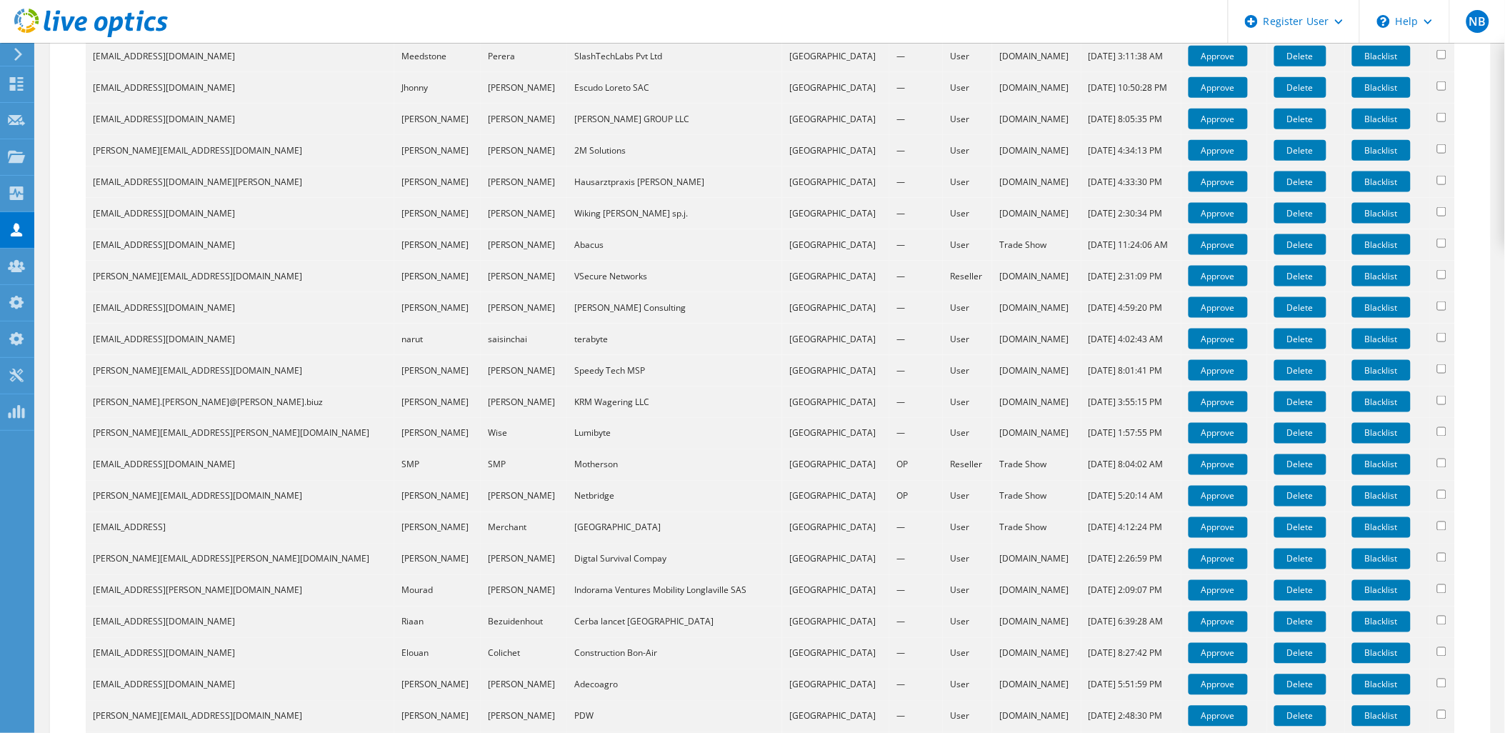
scroll to position [634, 0]
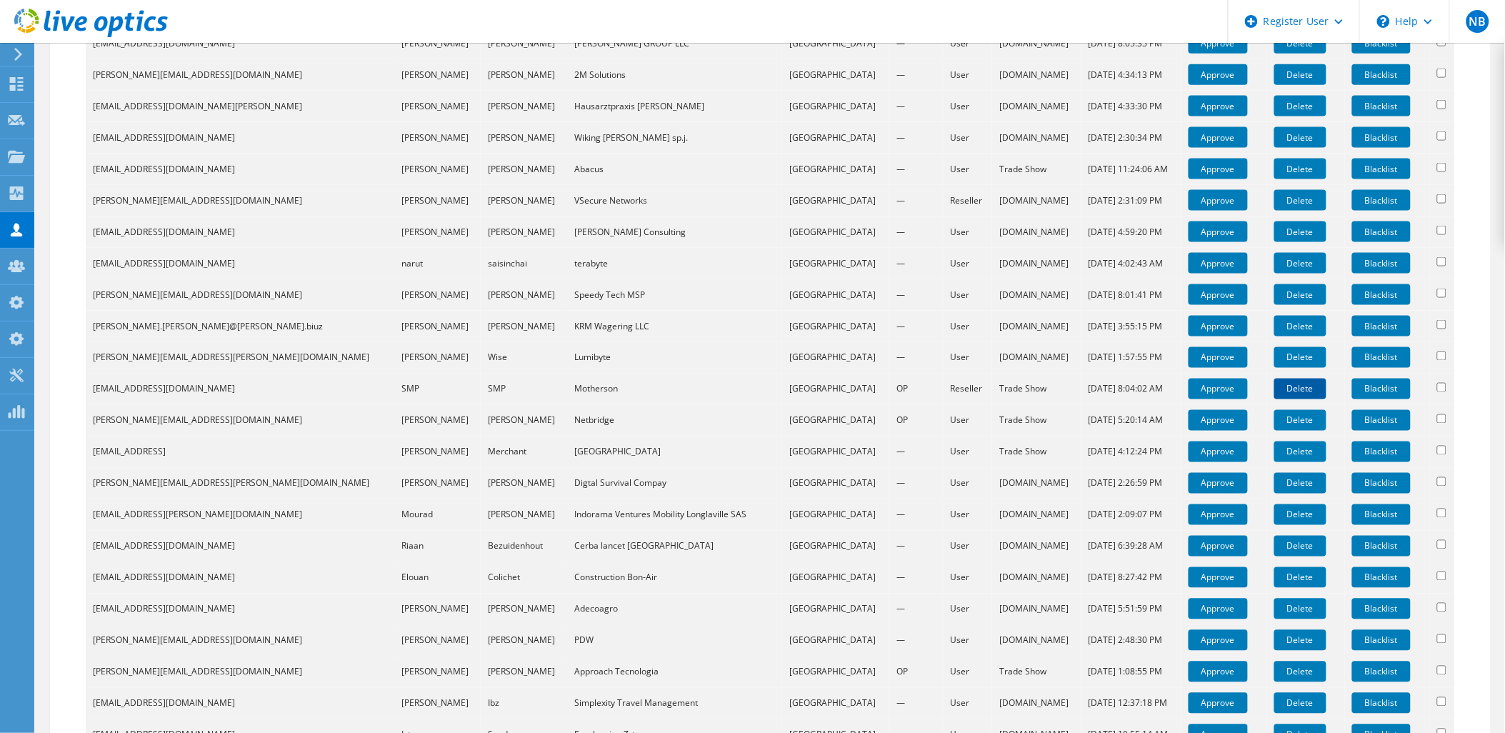
click at [1274, 382] on link "Delete" at bounding box center [1300, 389] width 52 height 21
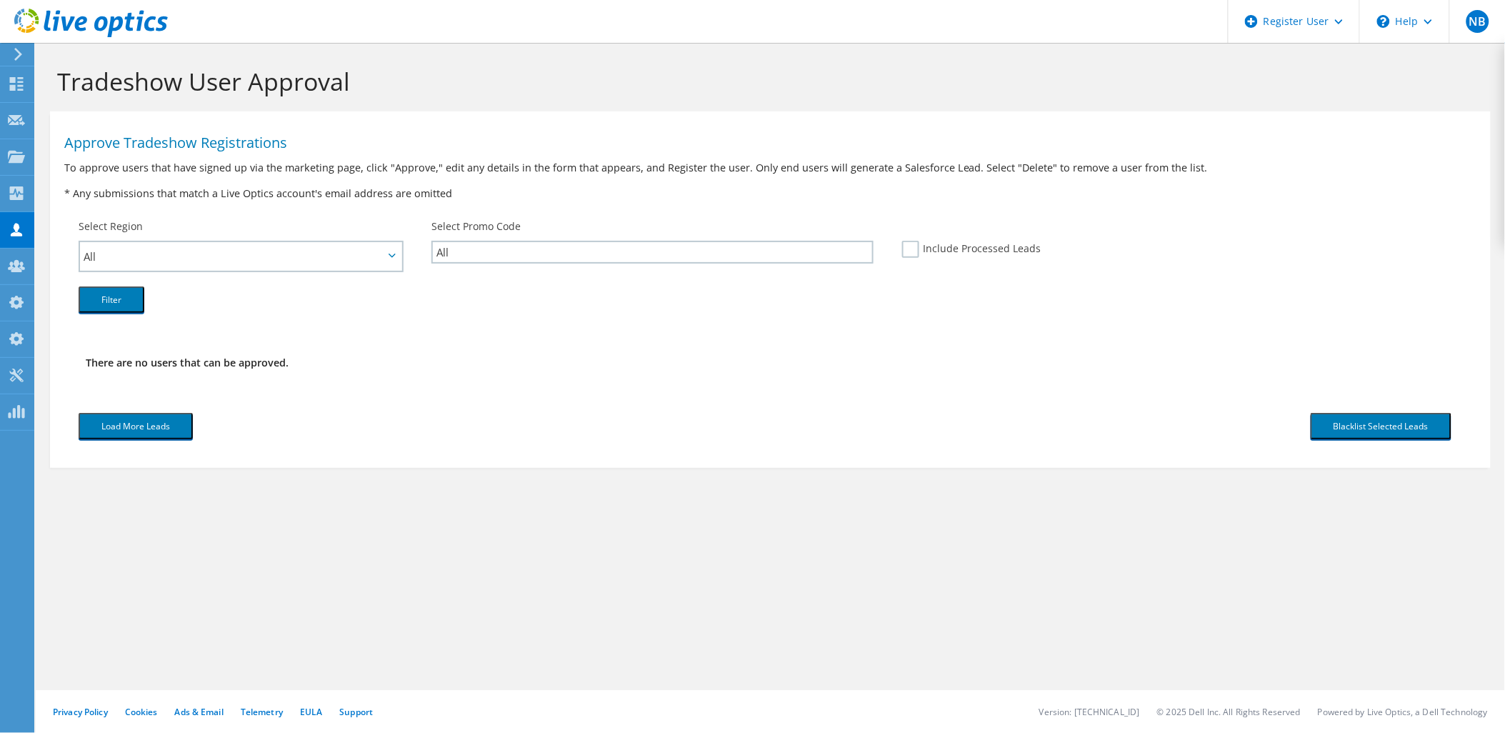
scroll to position [0, 0]
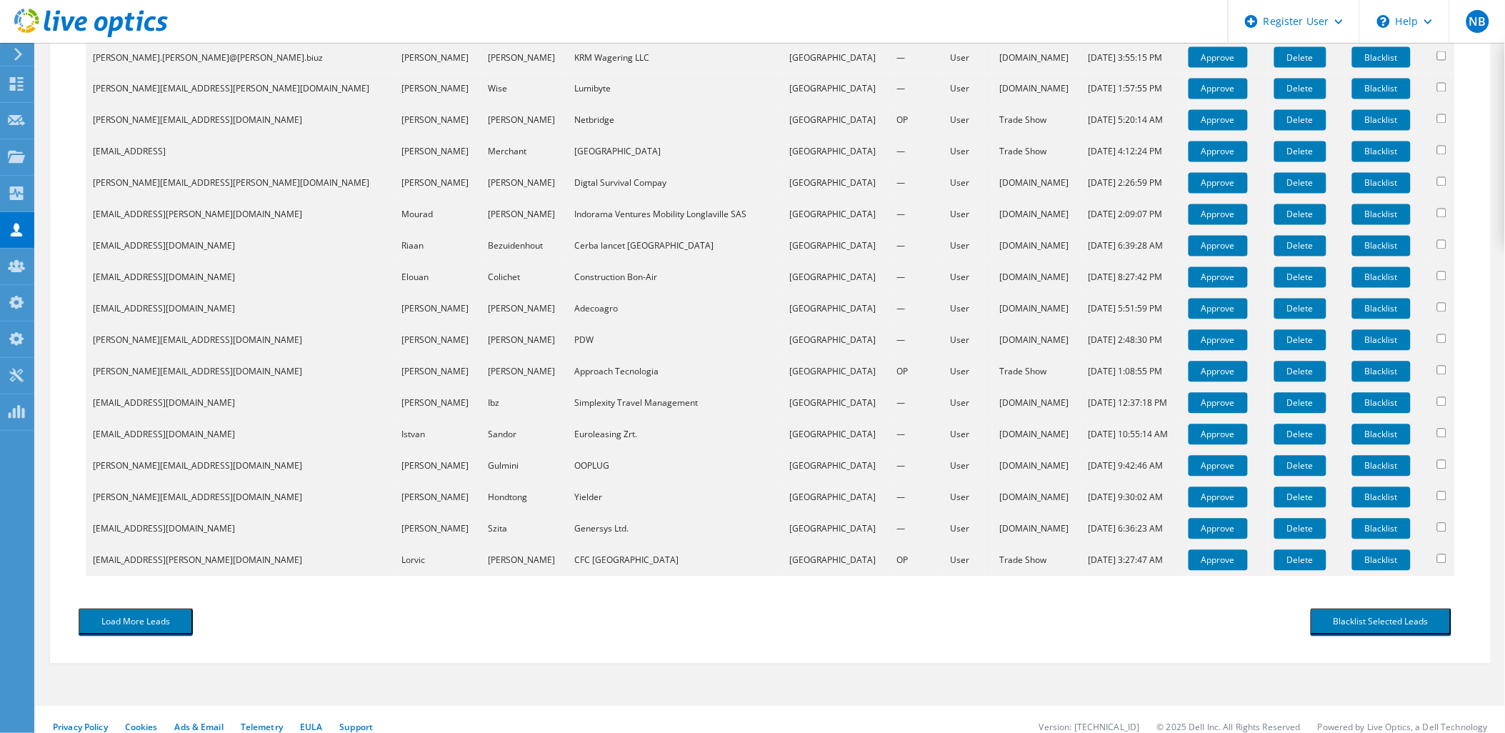
scroll to position [915, 0]
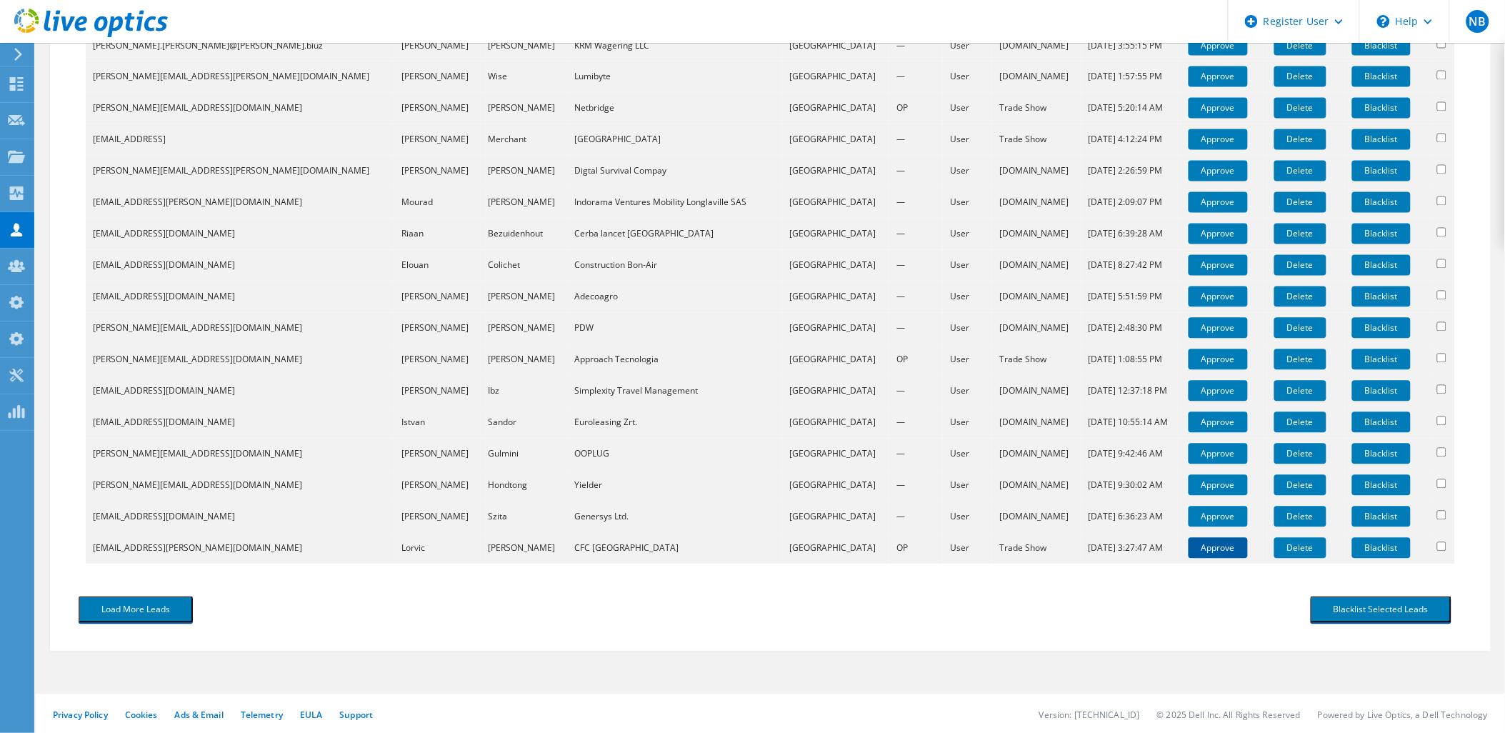
click at [1198, 551] on link "Approve" at bounding box center [1218, 548] width 59 height 21
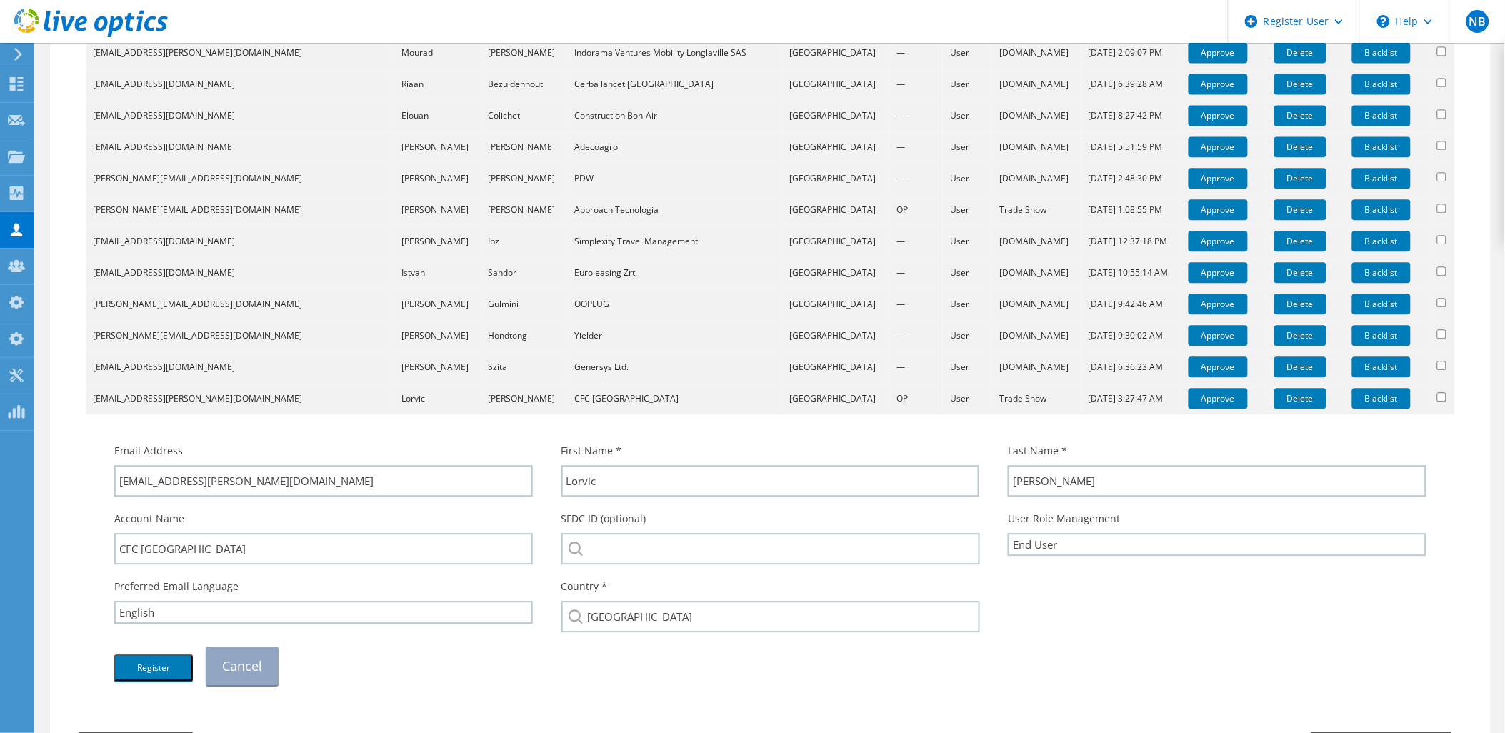
scroll to position [1198, 0]
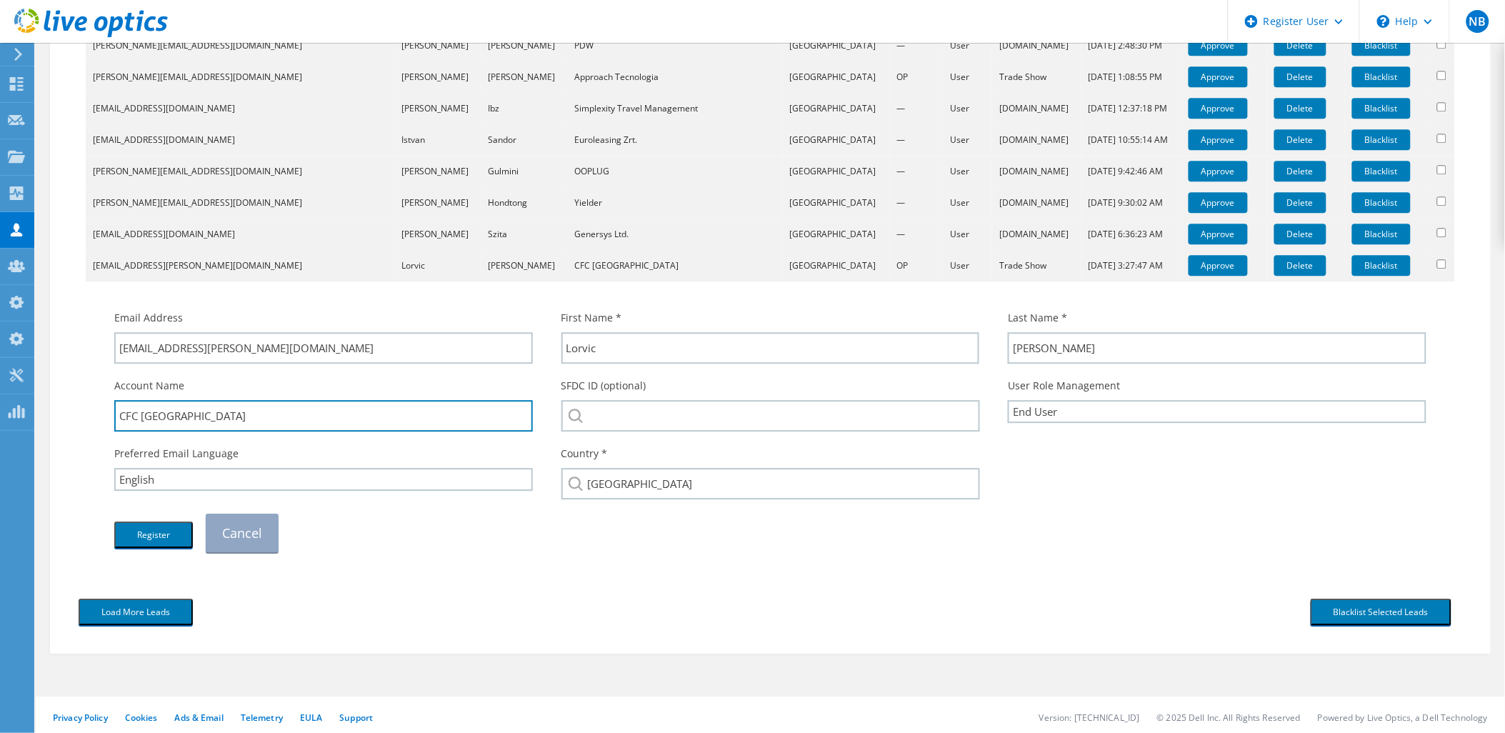
drag, startPoint x: 236, startPoint y: 410, endPoint x: 55, endPoint y: 412, distance: 180.7
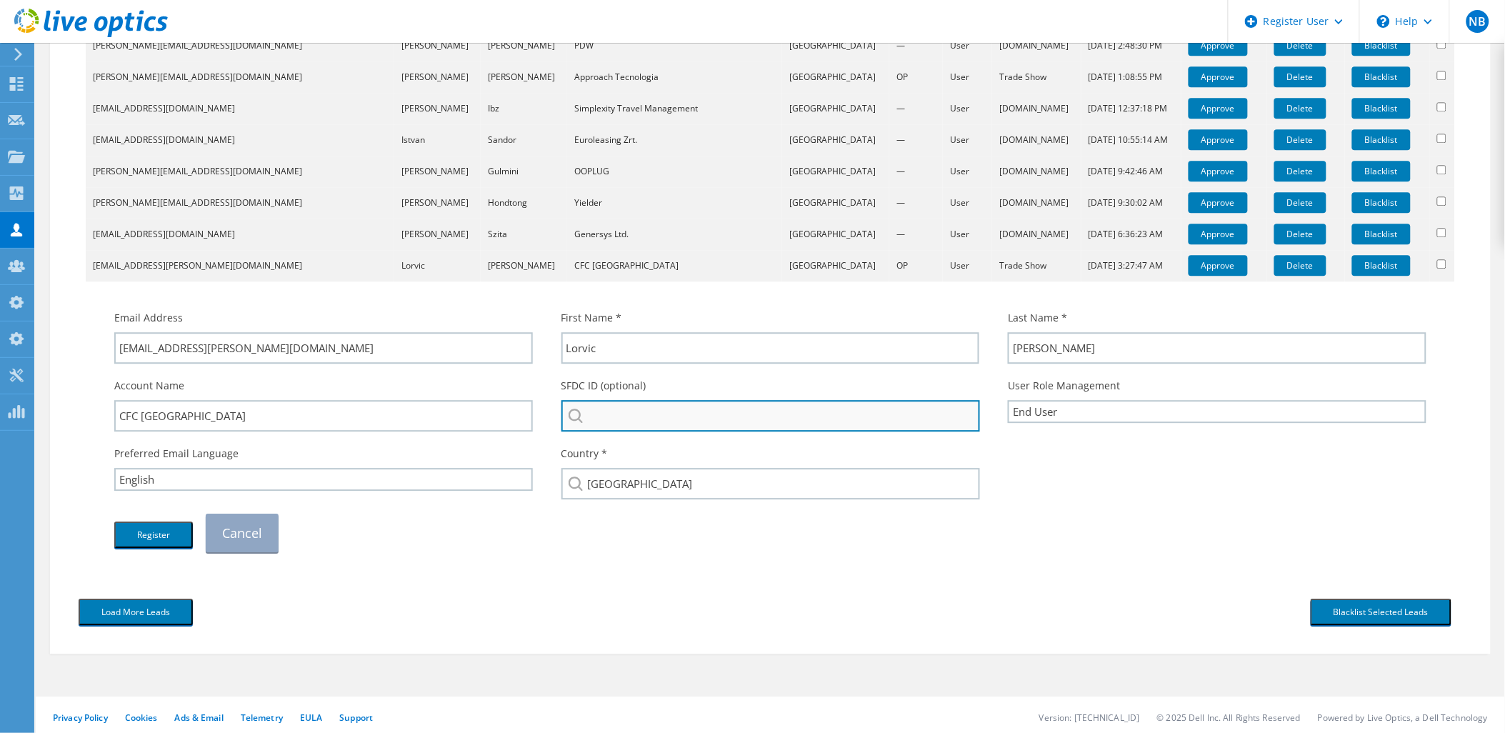
click at [716, 400] on input "search" at bounding box center [770, 415] width 419 height 31
paste input "CFC [GEOGRAPHIC_DATA]"
type input "CFC [GEOGRAPHIC_DATA]"
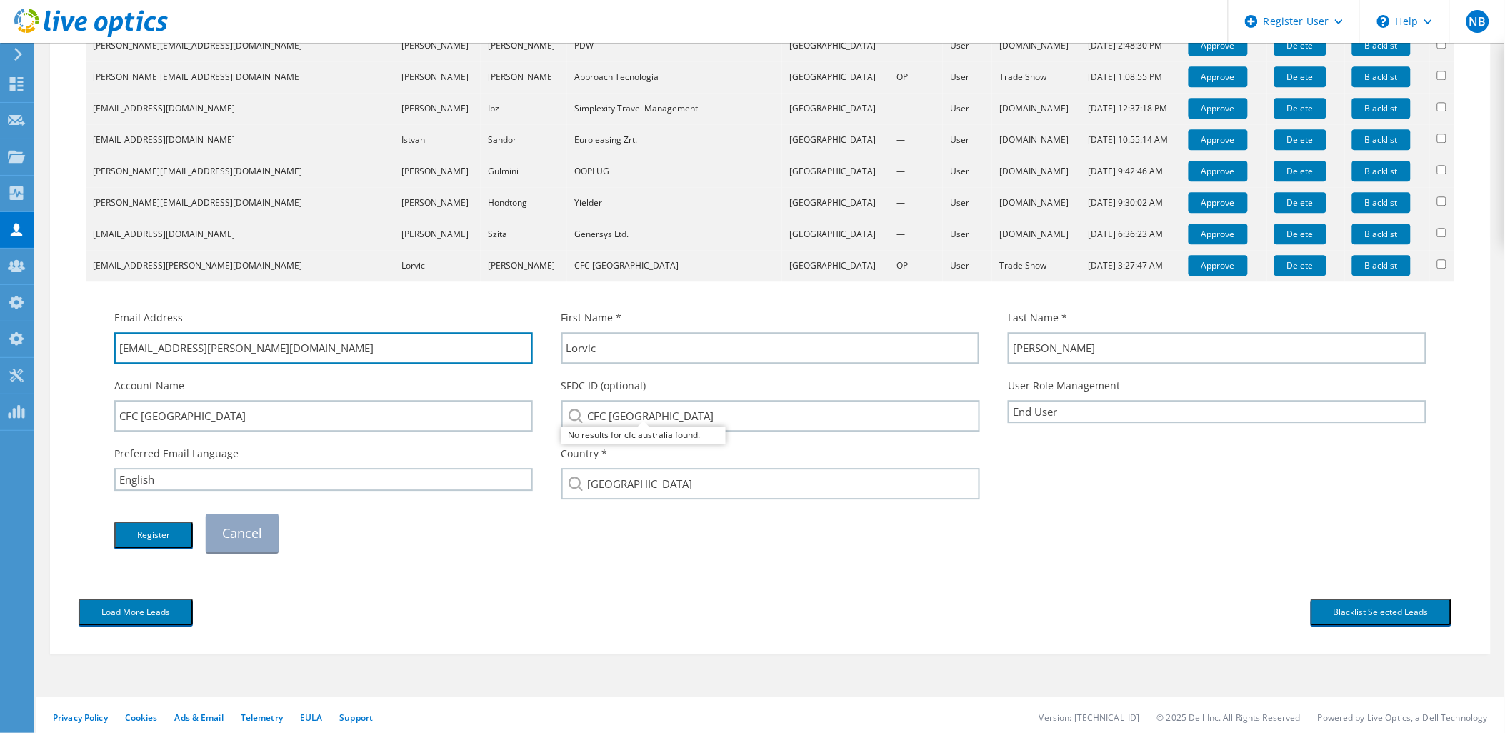
drag, startPoint x: 301, startPoint y: 346, endPoint x: 181, endPoint y: 381, distance: 125.2
click at [181, 381] on div "Email Address [EMAIL_ADDRESS][PERSON_NAME][DOMAIN_NAME] First Name * Lorvic Las…" at bounding box center [770, 431] width 1341 height 256
click at [166, 532] on button "Register" at bounding box center [153, 534] width 79 height 26
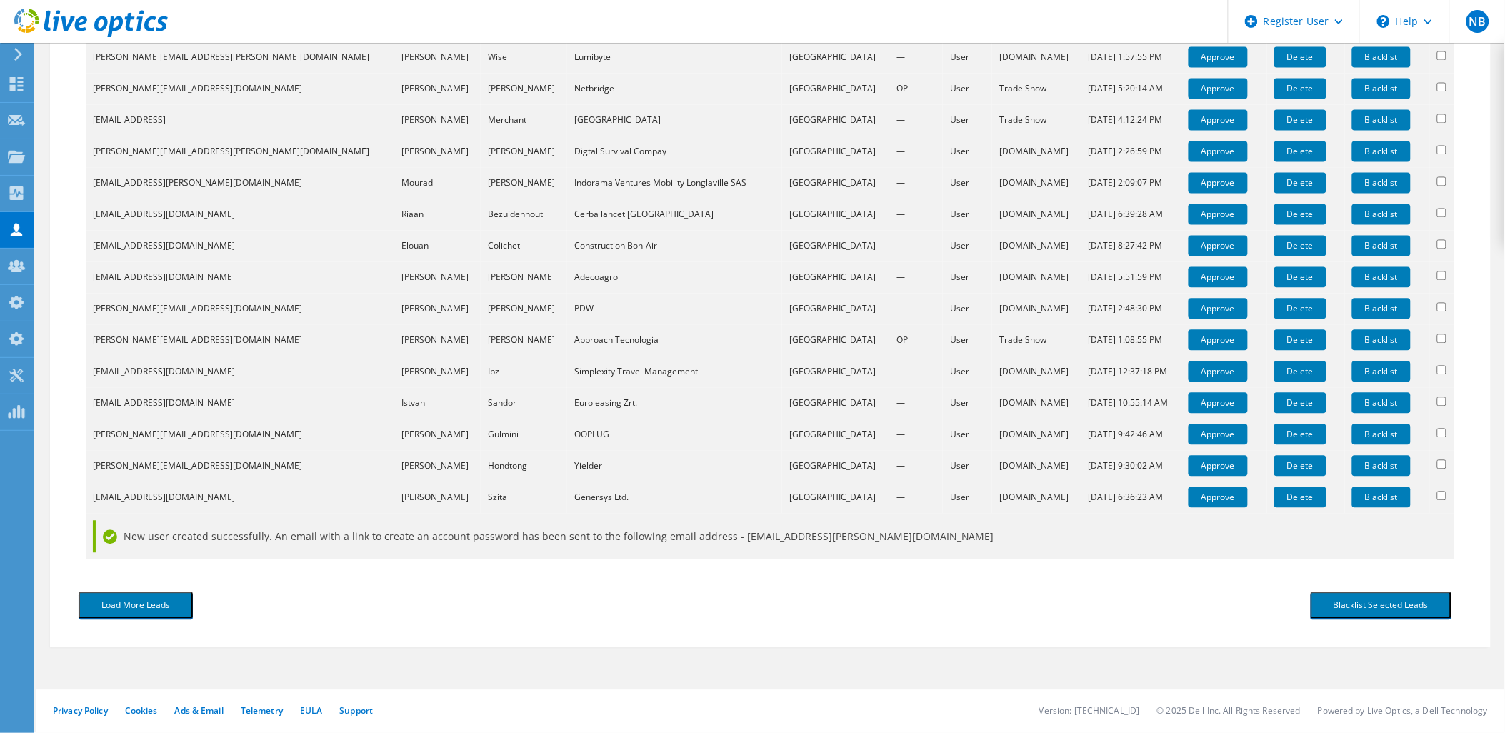
scroll to position [930, 0]
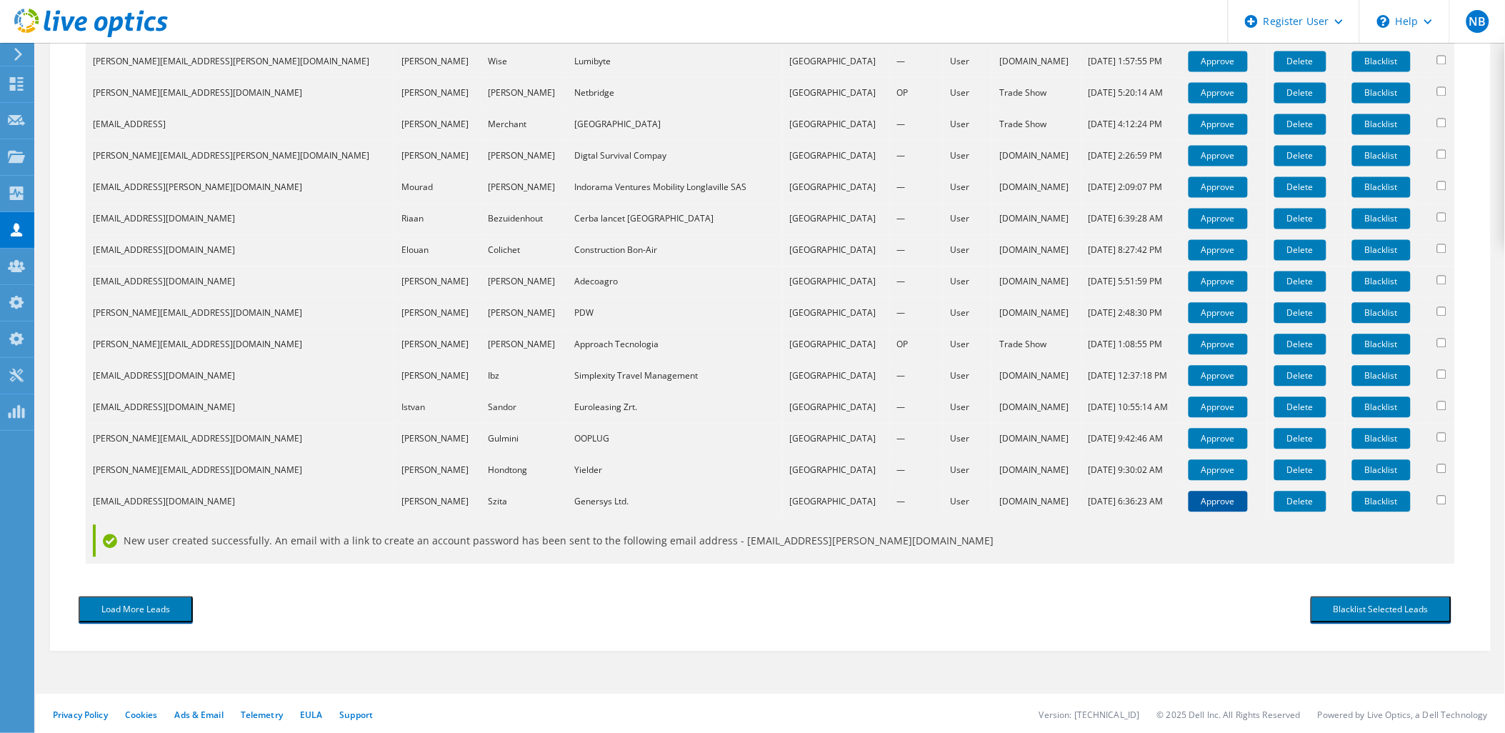
click at [1189, 497] on link "Approve" at bounding box center [1218, 501] width 59 height 21
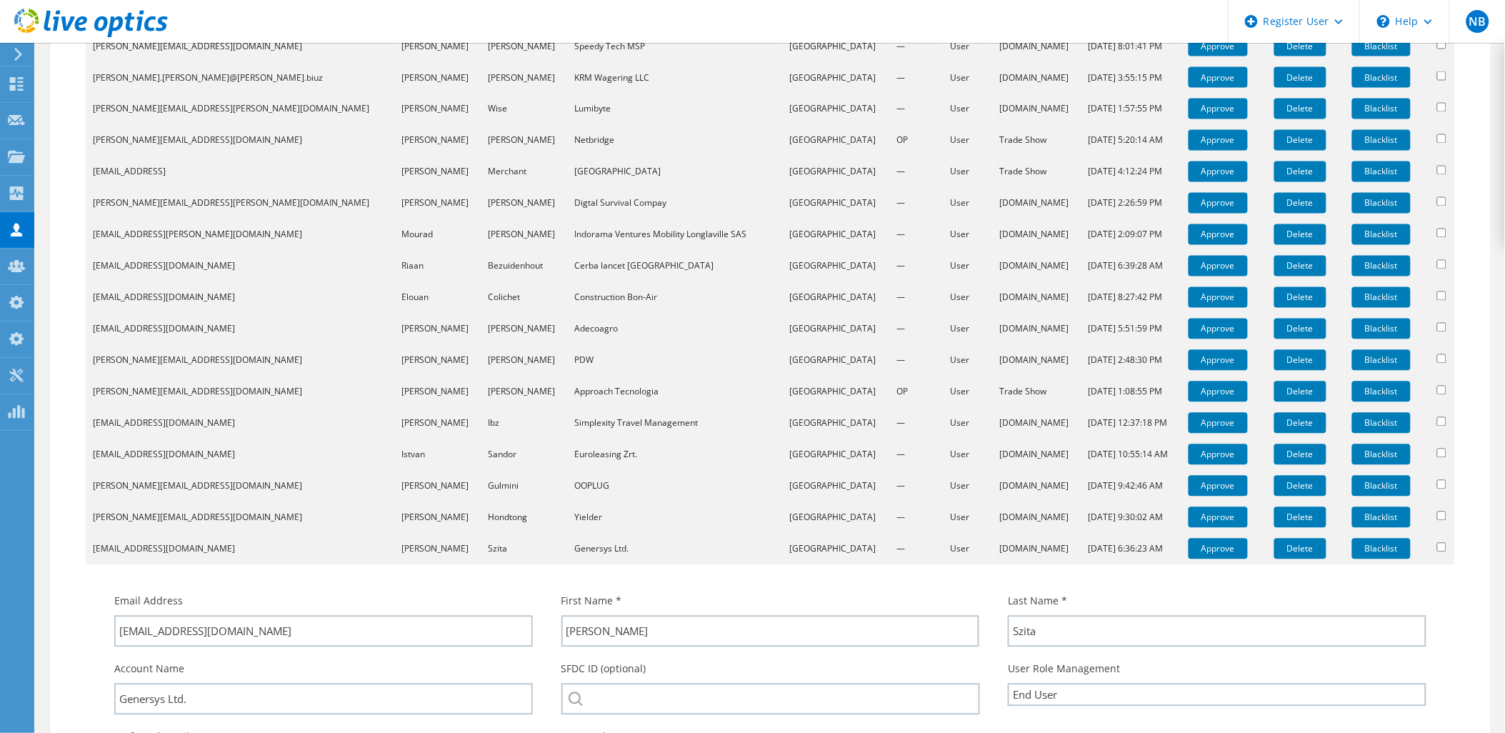
scroll to position [1167, 0]
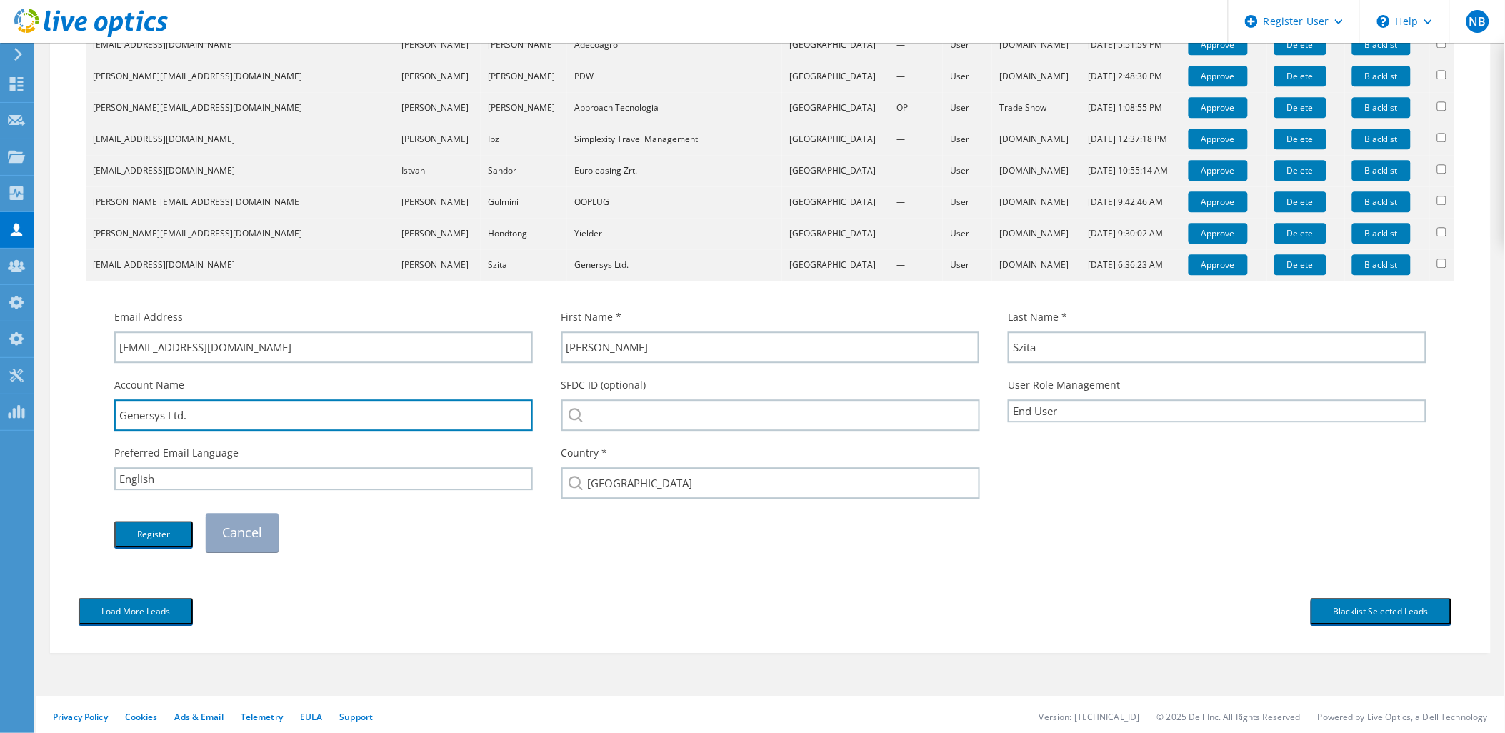
drag, startPoint x: 164, startPoint y: 411, endPoint x: 88, endPoint y: 411, distance: 76.4
click at [88, 411] on td "Email Address [EMAIL_ADDRESS][DOMAIN_NAME] First Name * [PERSON_NAME] Last Name…" at bounding box center [770, 423] width 1369 height 285
click at [622, 387] on label "SFDC ID (optional)" at bounding box center [603, 385] width 85 height 14
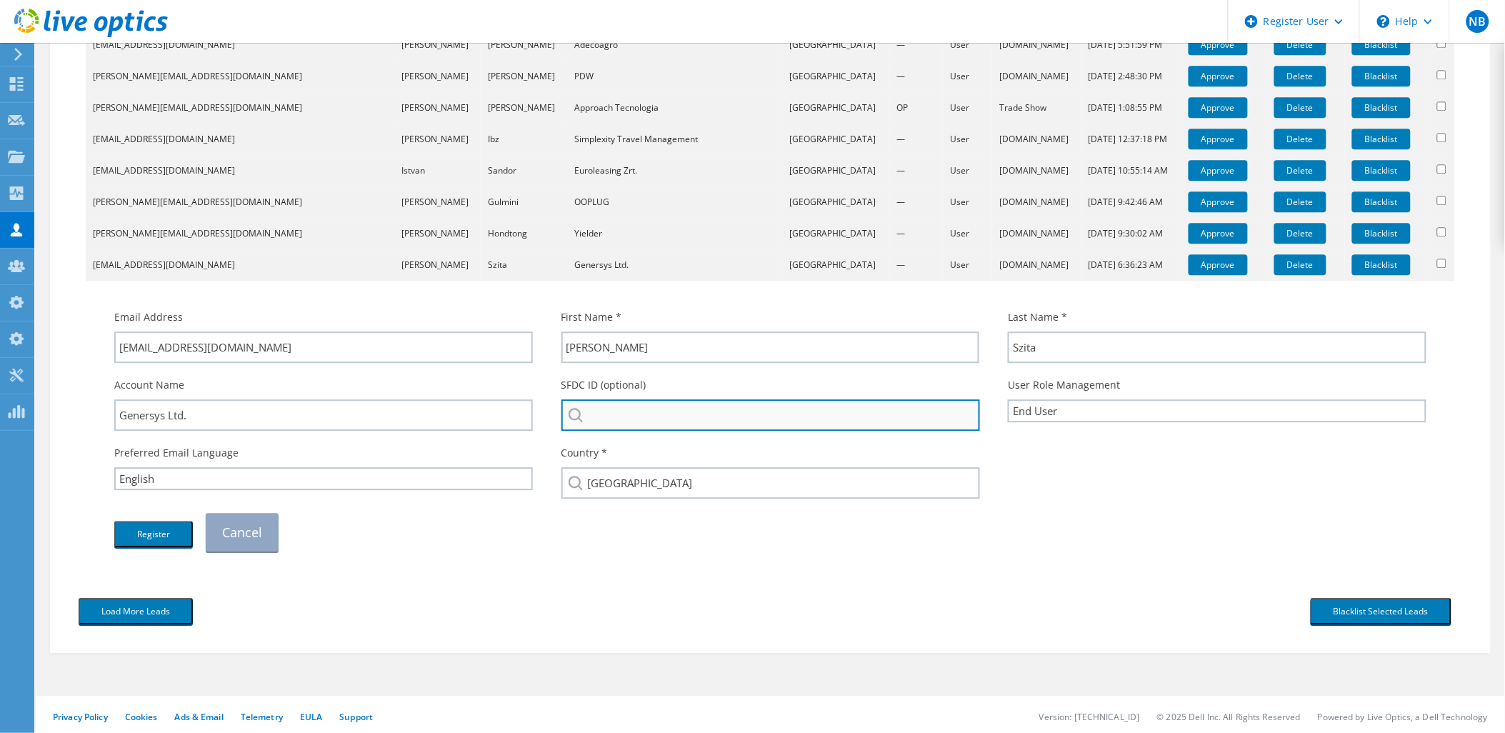
click at [625, 401] on input "search" at bounding box center [770, 414] width 419 height 31
paste input "Genersys"
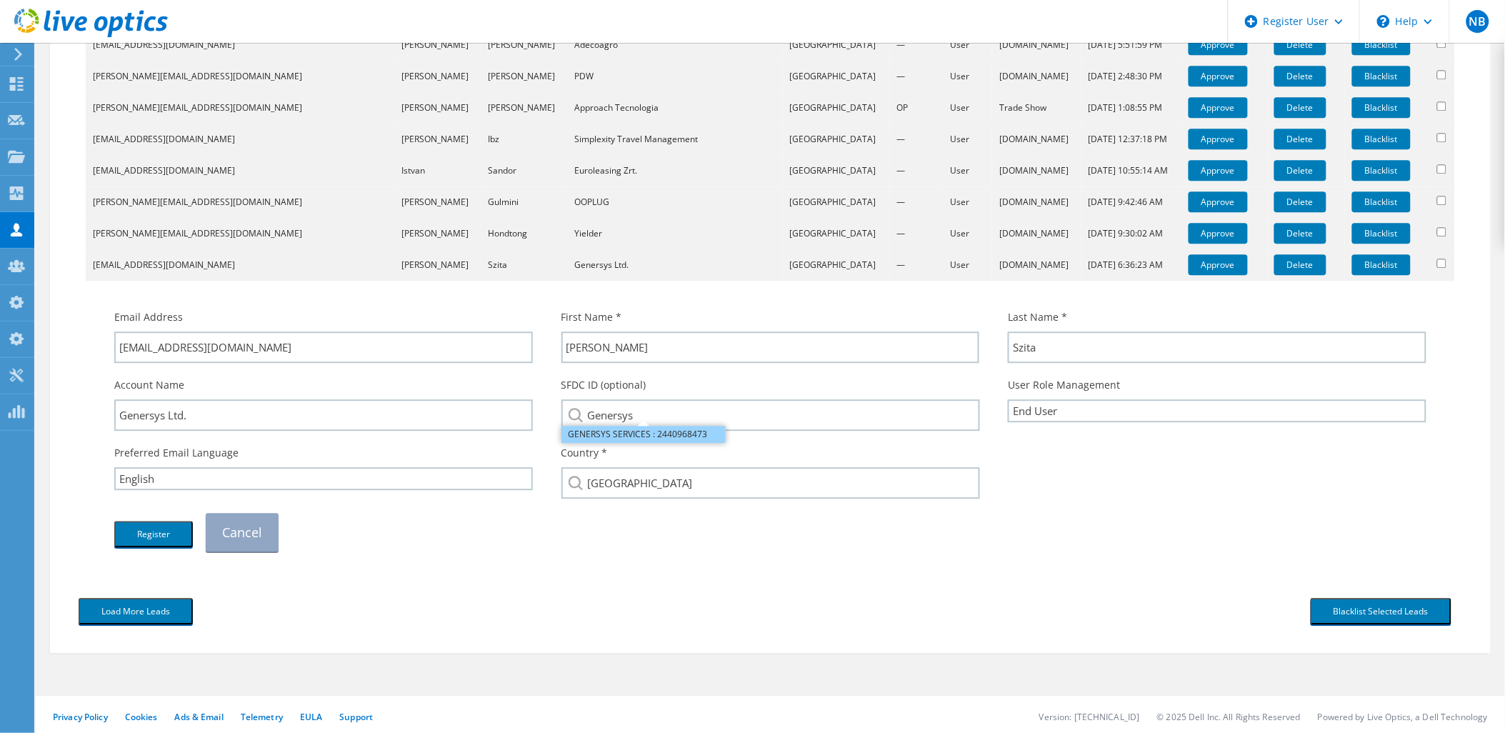
click at [638, 436] on li "GENERSYS SERVICES : 2440968473" at bounding box center [643, 434] width 164 height 17
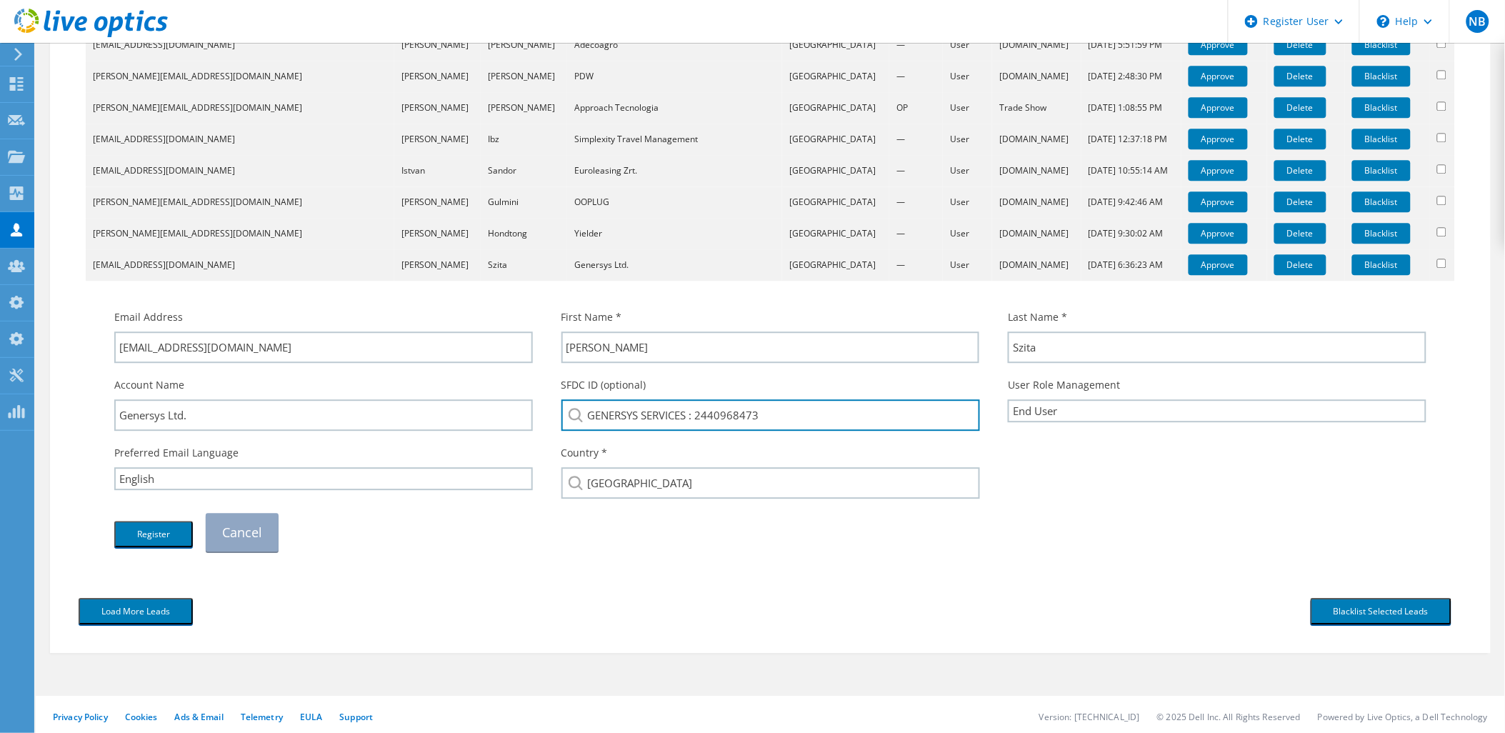
drag, startPoint x: 788, startPoint y: 412, endPoint x: 699, endPoint y: 451, distance: 97.5
click at [699, 451] on div "Email Address [EMAIL_ADDRESS][DOMAIN_NAME] First Name * [PERSON_NAME] Last Name…" at bounding box center [770, 430] width 1341 height 256
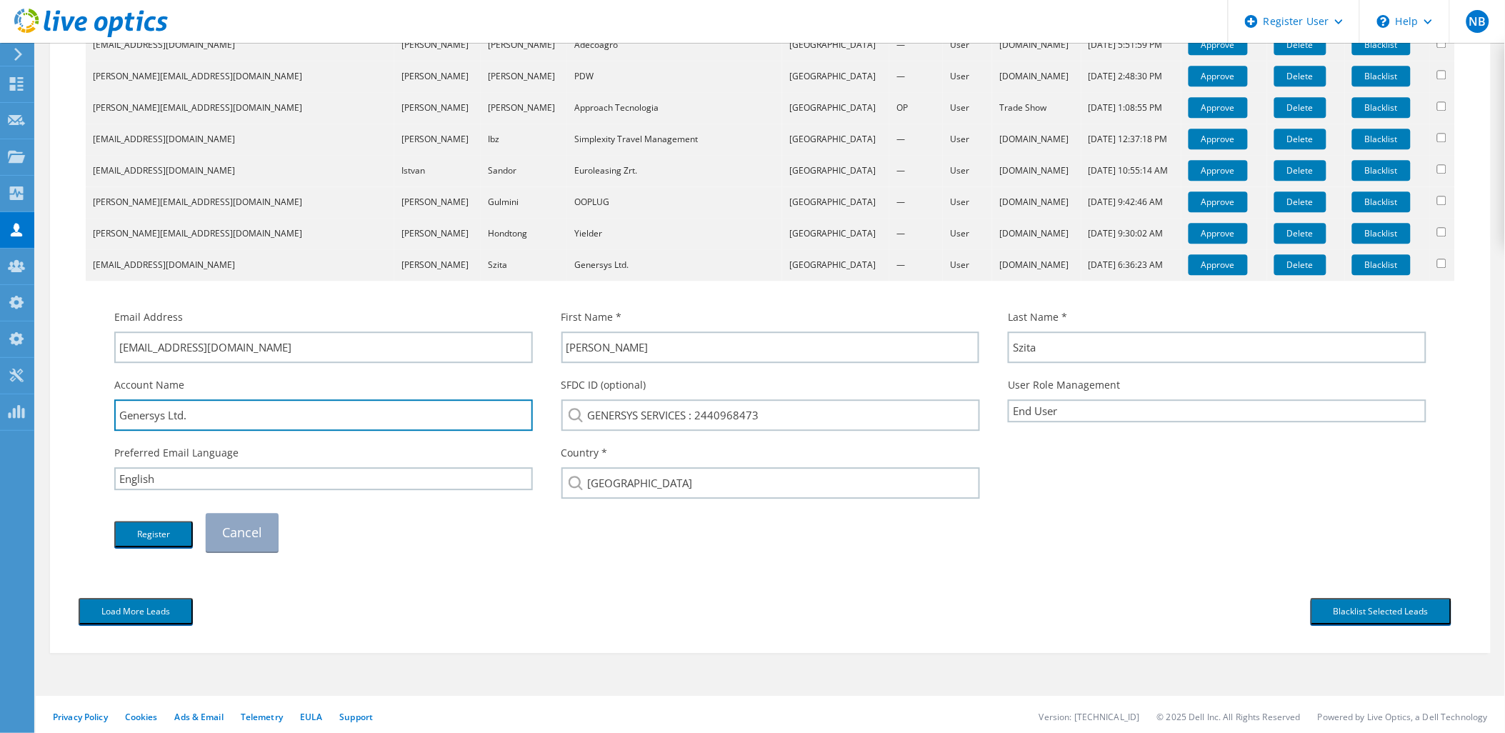
drag, startPoint x: 184, startPoint y: 412, endPoint x: 90, endPoint y: 415, distance: 93.6
click at [90, 415] on td "Email Address [EMAIL_ADDRESS][DOMAIN_NAME] First Name * [PERSON_NAME] Last Name…" at bounding box center [770, 423] width 1369 height 285
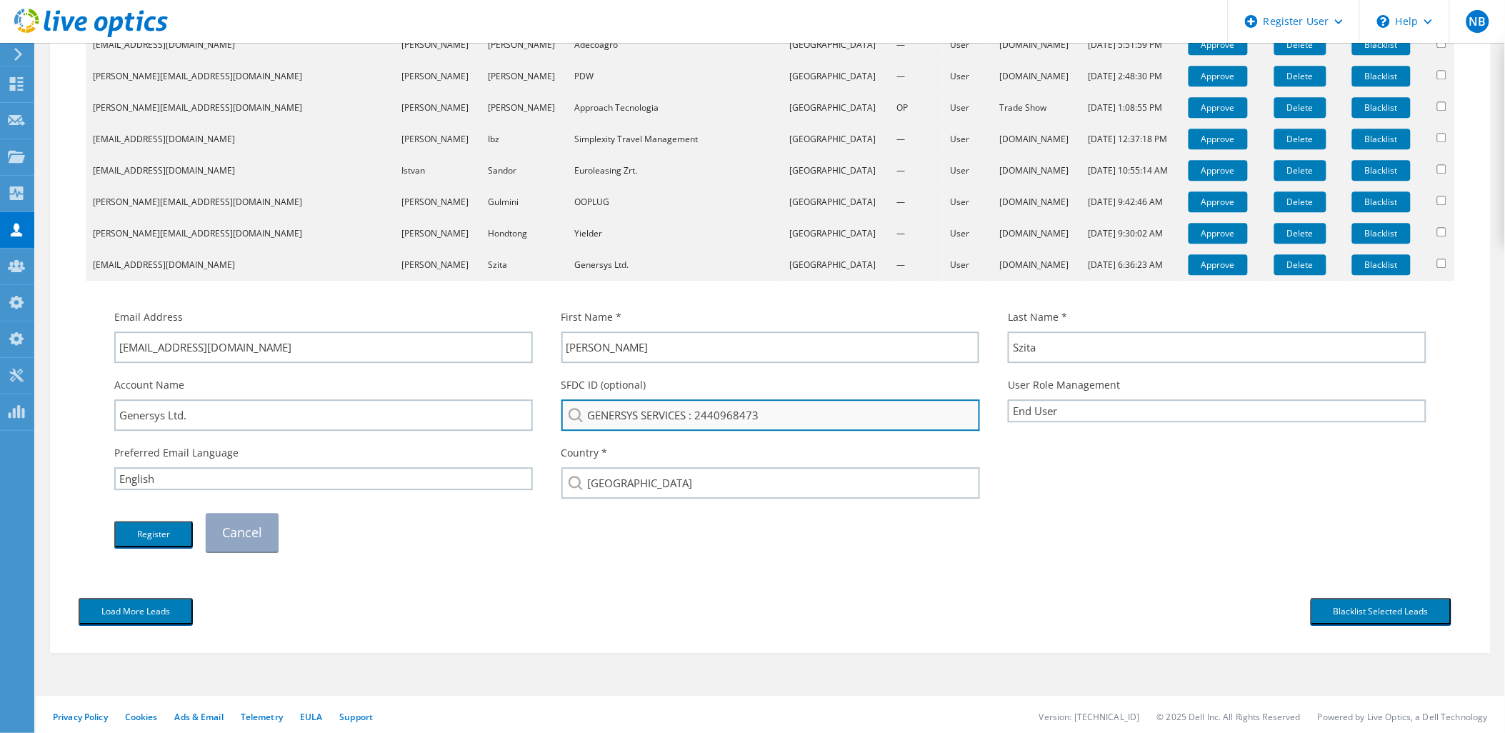
click at [769, 419] on input "GENERSYS SERVICES : 2440968473" at bounding box center [770, 414] width 419 height 31
drag, startPoint x: 817, startPoint y: 411, endPoint x: 483, endPoint y: 424, distance: 334.5
click at [483, 424] on div "Account Name Genersys Ltd. SFDC ID (optional) GENERSYS SERVICES : 2440968473 GE…" at bounding box center [770, 404] width 1341 height 68
paste input "enersys Ltd"
type input "Genersys Ltd"
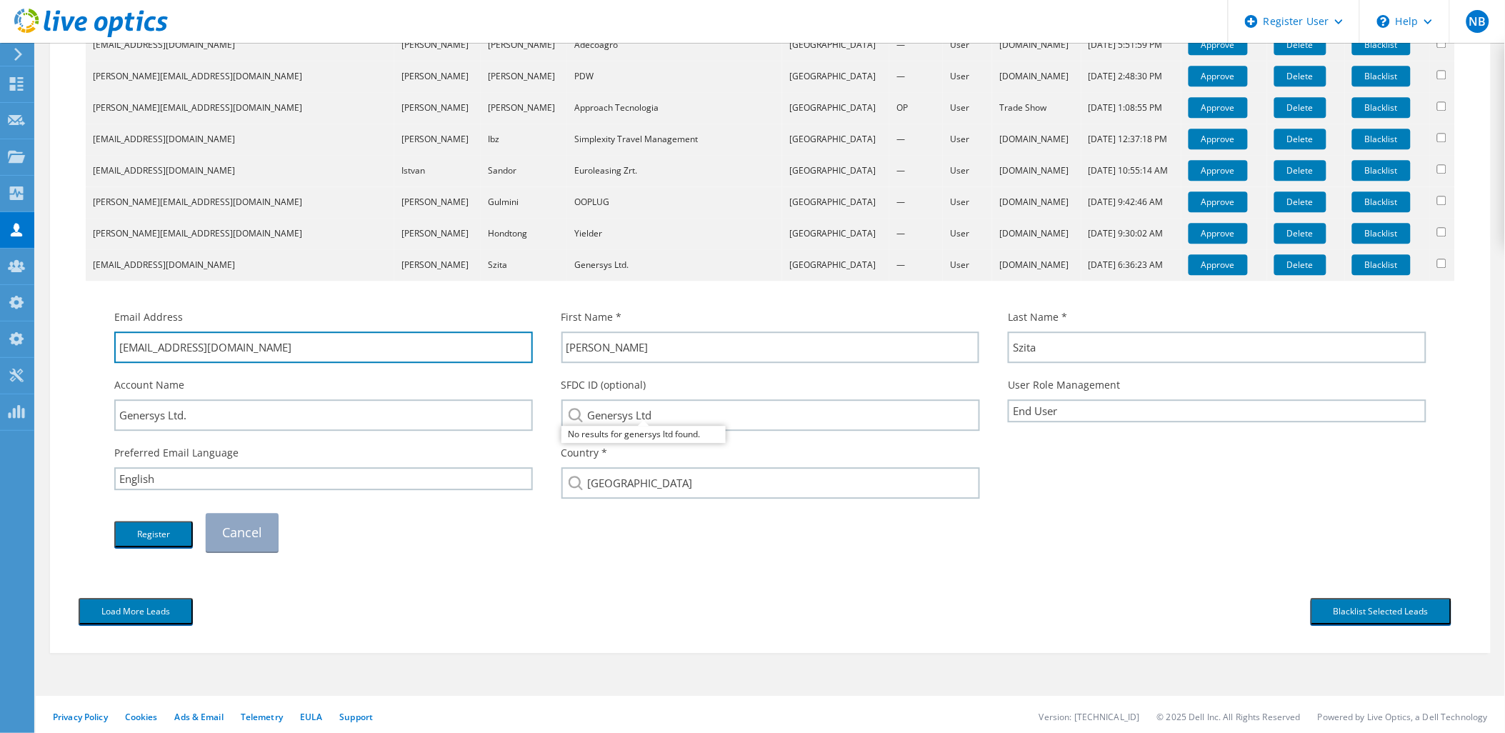
drag, startPoint x: 269, startPoint y: 352, endPoint x: 171, endPoint y: 384, distance: 102.8
click at [171, 384] on div "Email Address zsolt.szita@genersys.eu First Name * Zsolt Last Name * Szita" at bounding box center [770, 430] width 1341 height 256
click at [439, 558] on td "Email Address zsolt.szita@genersys.eu First Name * Zsolt Last Name *" at bounding box center [770, 423] width 1369 height 285
click at [163, 534] on button "Register" at bounding box center [153, 534] width 79 height 26
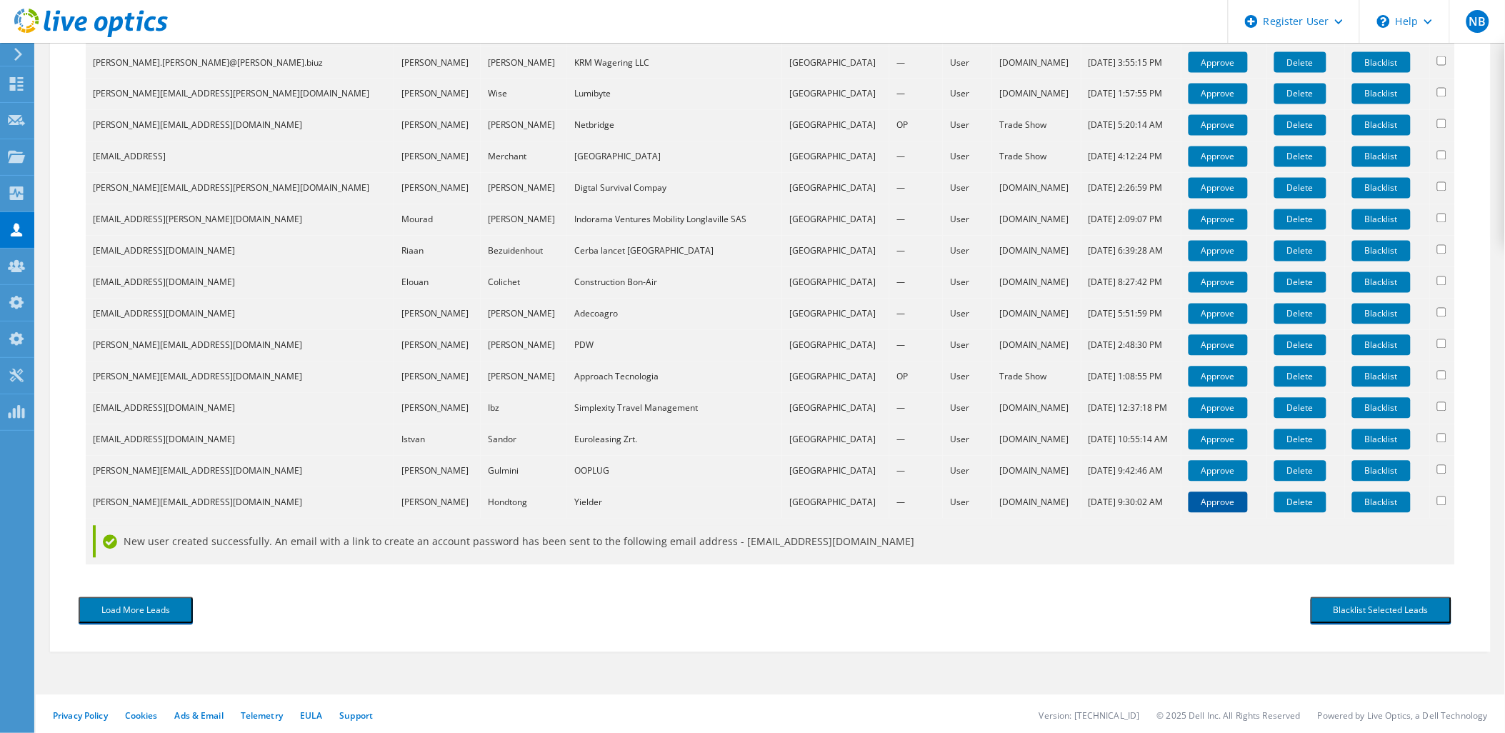
click at [1201, 503] on link "Approve" at bounding box center [1218, 502] width 59 height 21
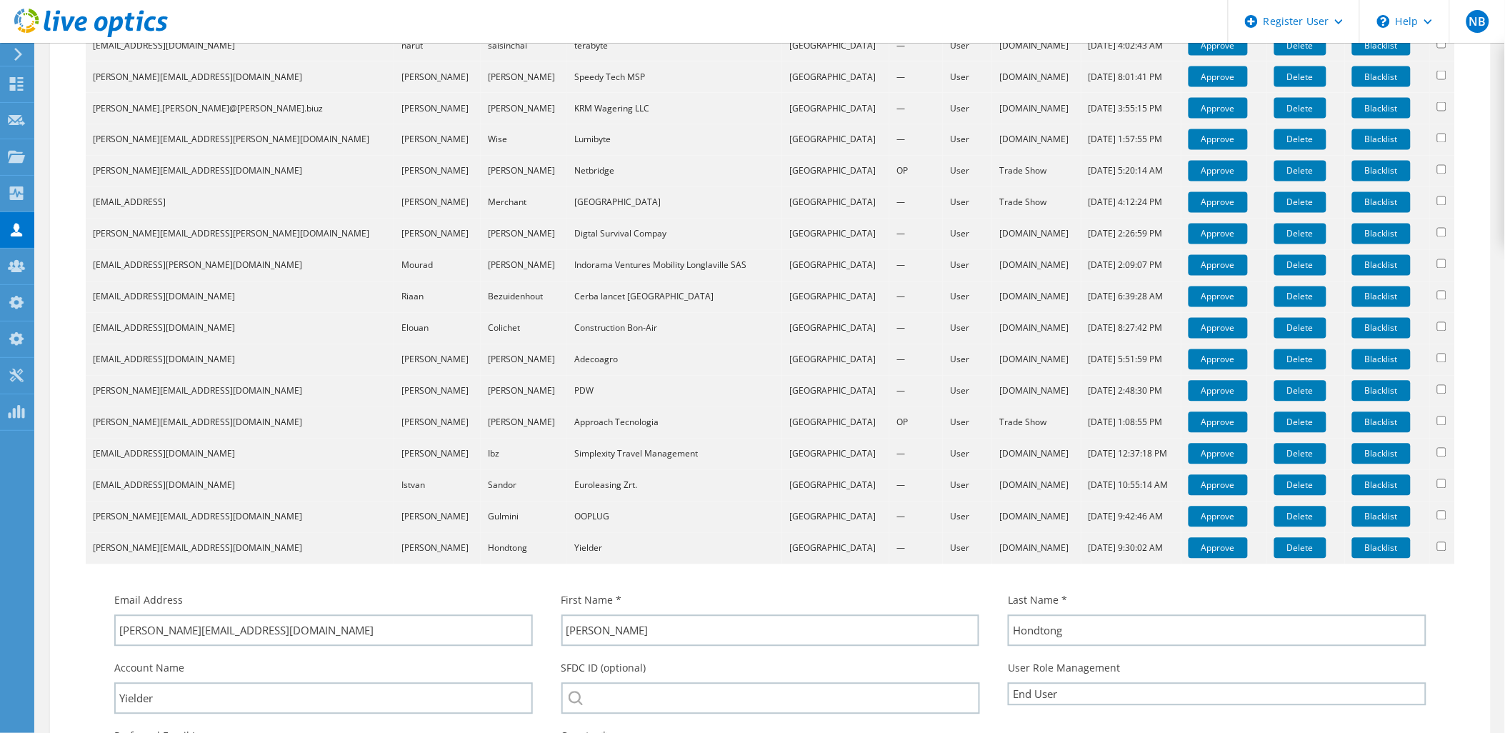
scroll to position [1136, 0]
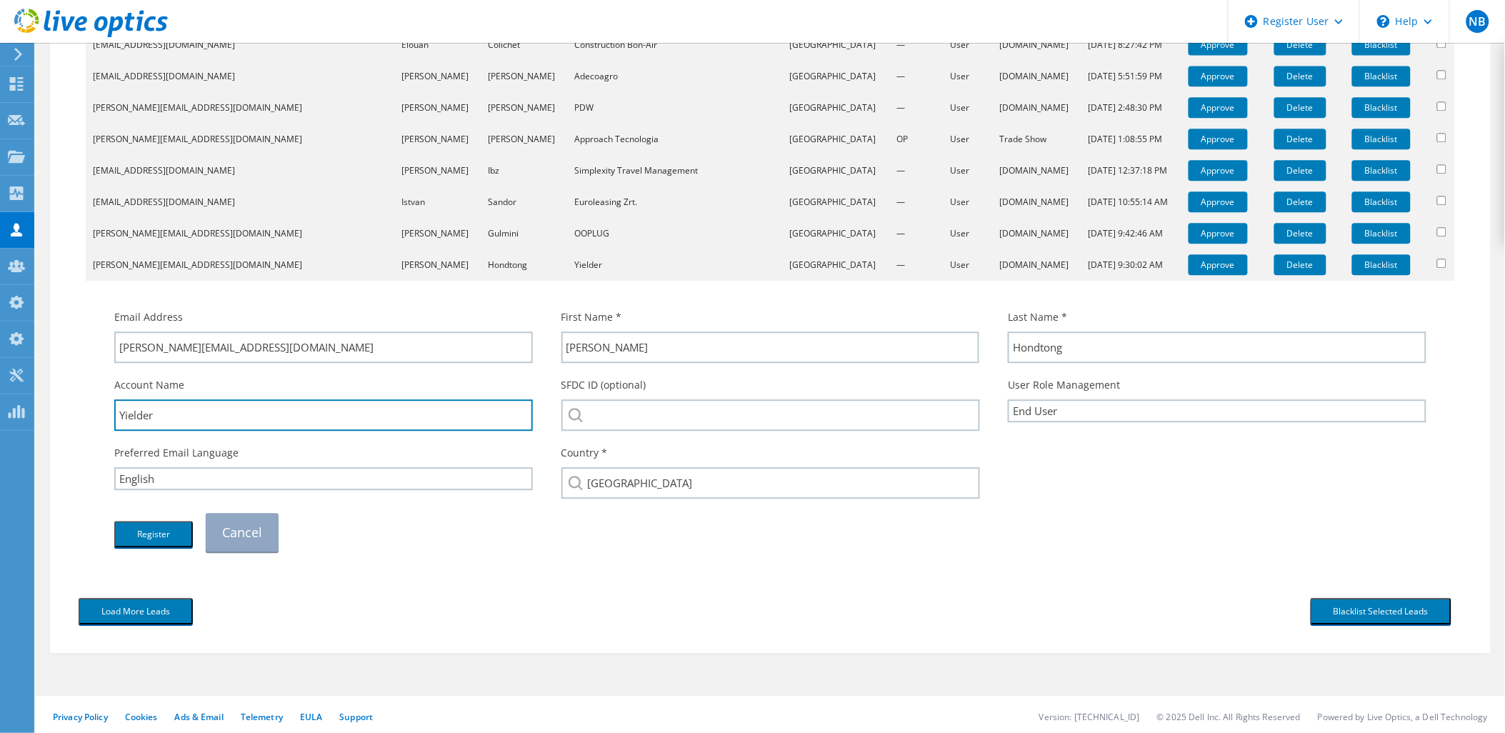
drag, startPoint x: 176, startPoint y: 410, endPoint x: 47, endPoint y: 409, distance: 128.6
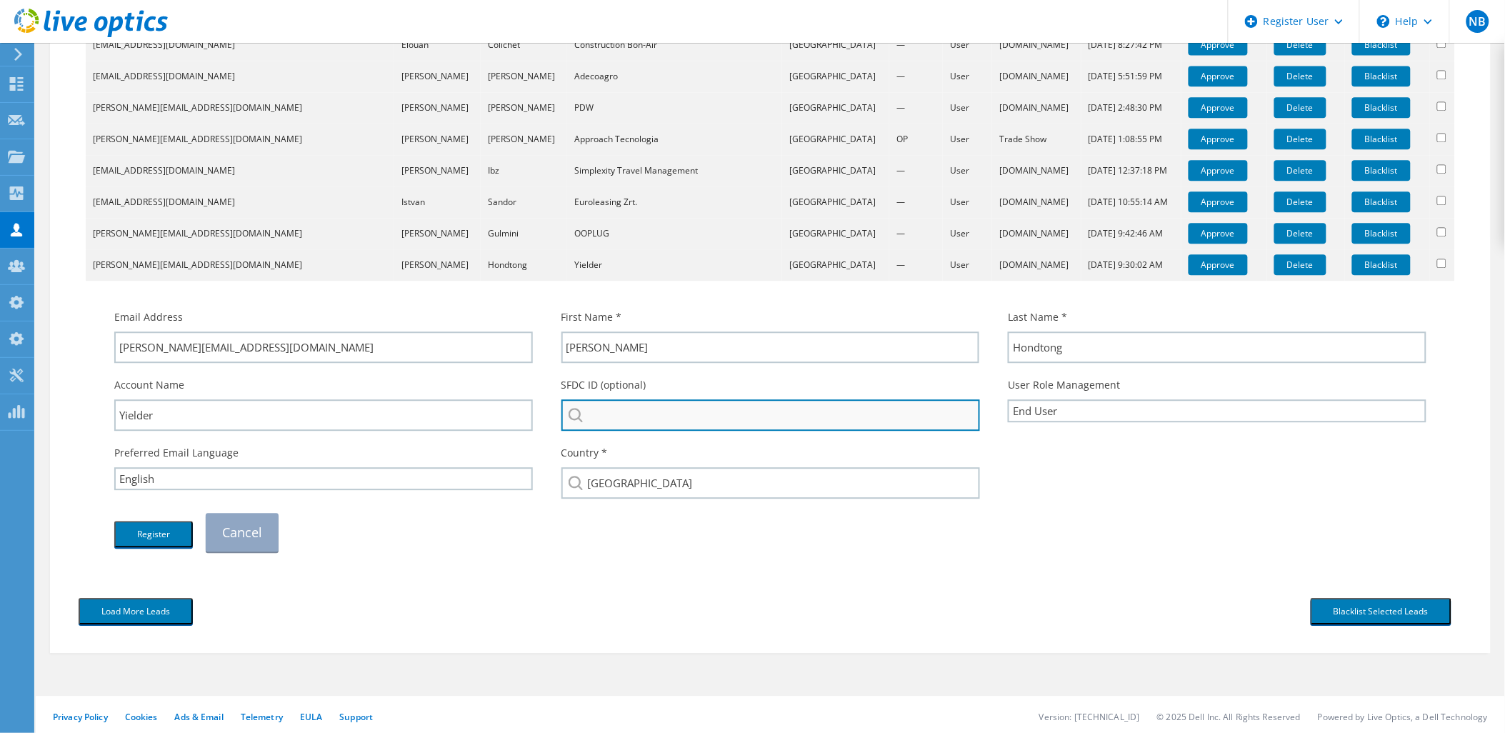
click at [686, 419] on input "search" at bounding box center [770, 414] width 419 height 31
paste input "Yielder"
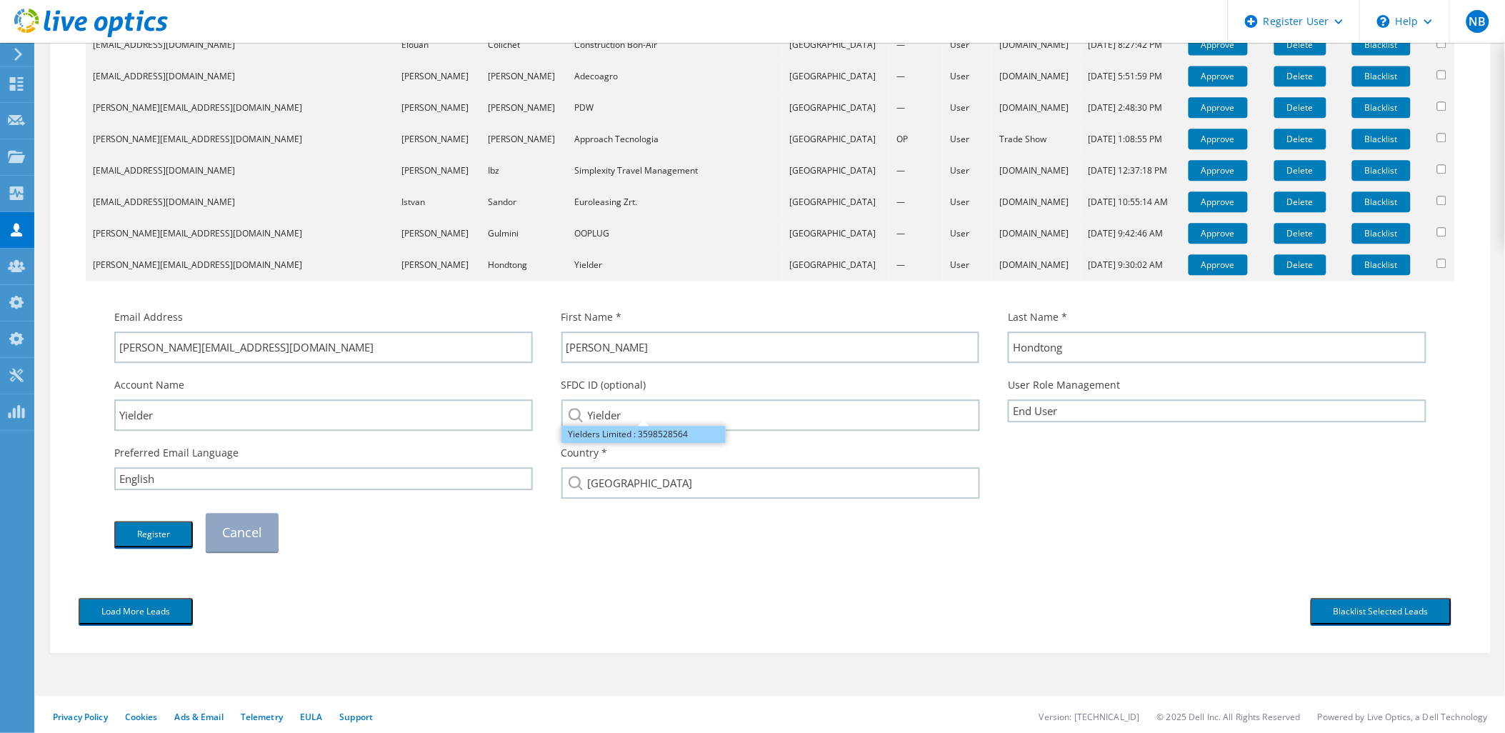
click at [651, 429] on li "Yielders Limited : 3598528564" at bounding box center [643, 434] width 164 height 17
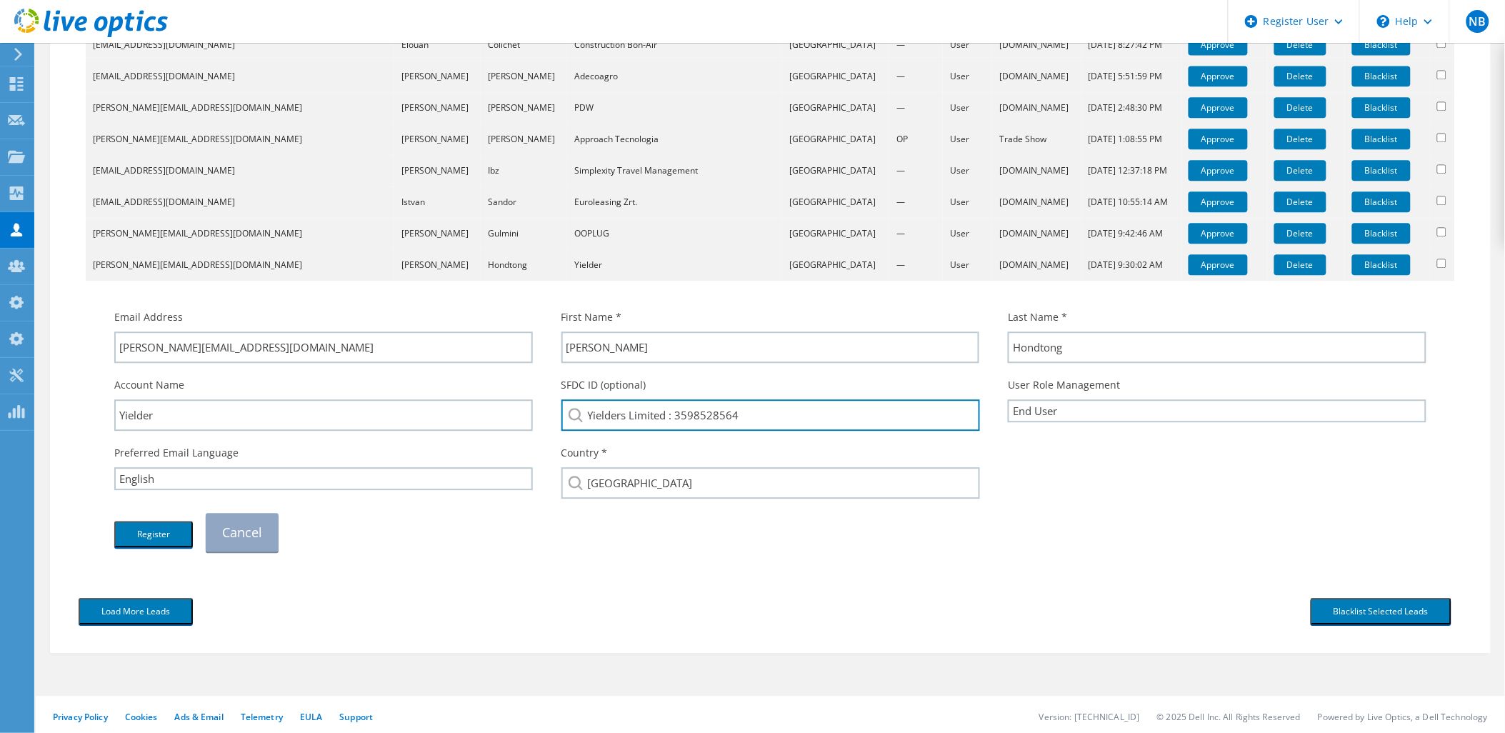
drag, startPoint x: 751, startPoint y: 411, endPoint x: 674, endPoint y: 431, distance: 79.0
click at [674, 431] on div "SFDC ID (optional) Yielders Limited : 3598528564 Yielders Limited : 3598528564" at bounding box center [770, 404] width 447 height 68
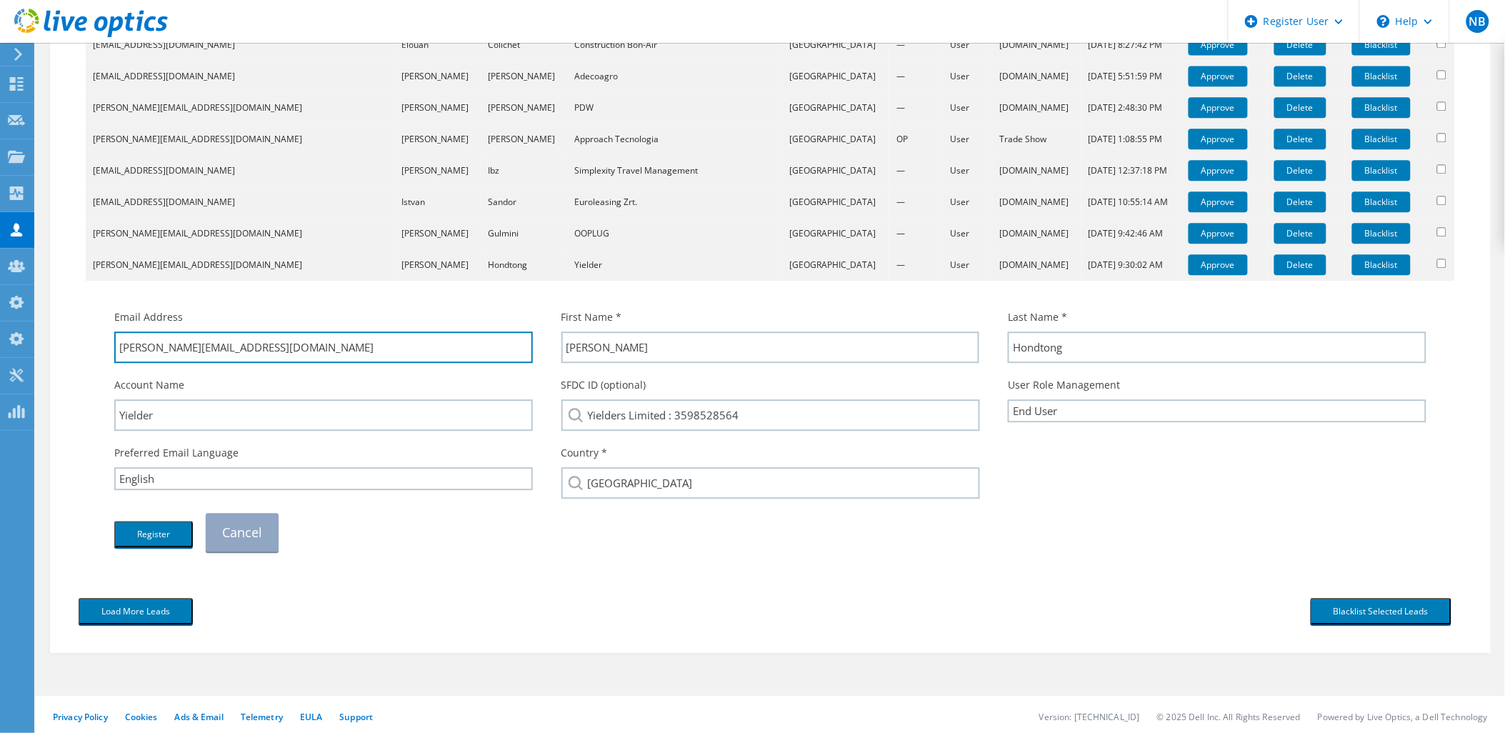
drag, startPoint x: 286, startPoint y: 339, endPoint x: 191, endPoint y: 381, distance: 103.9
click at [191, 381] on div "Email Address rick.hondtong@yielder.com First Name * Rick Last Name * Hondtong" at bounding box center [770, 430] width 1341 height 256
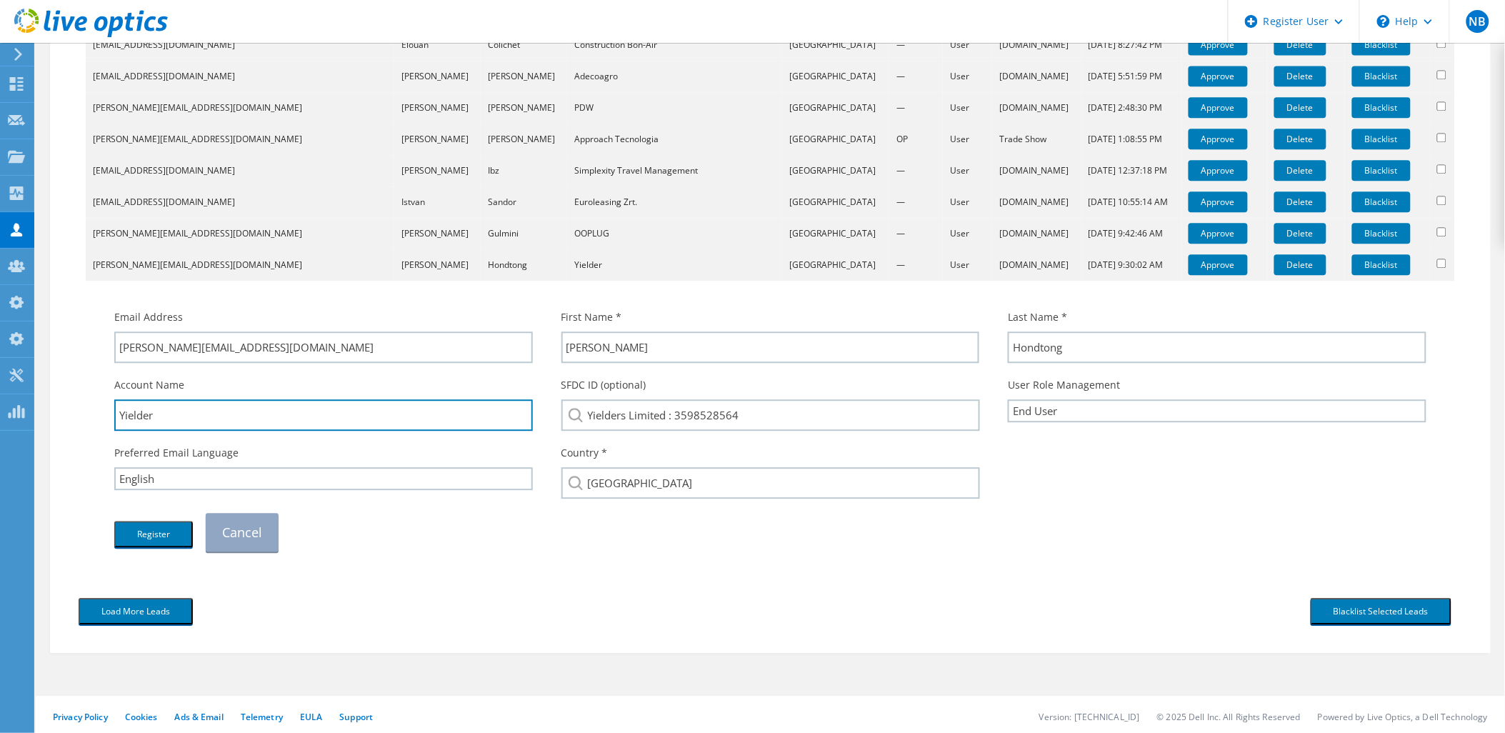
drag, startPoint x: 211, startPoint y: 412, endPoint x: 93, endPoint y: 411, distance: 117.9
click at [95, 411] on div "Email Address rick.hondtong@yielder.com First Name * Rick Last Name *" at bounding box center [770, 423] width 1355 height 271
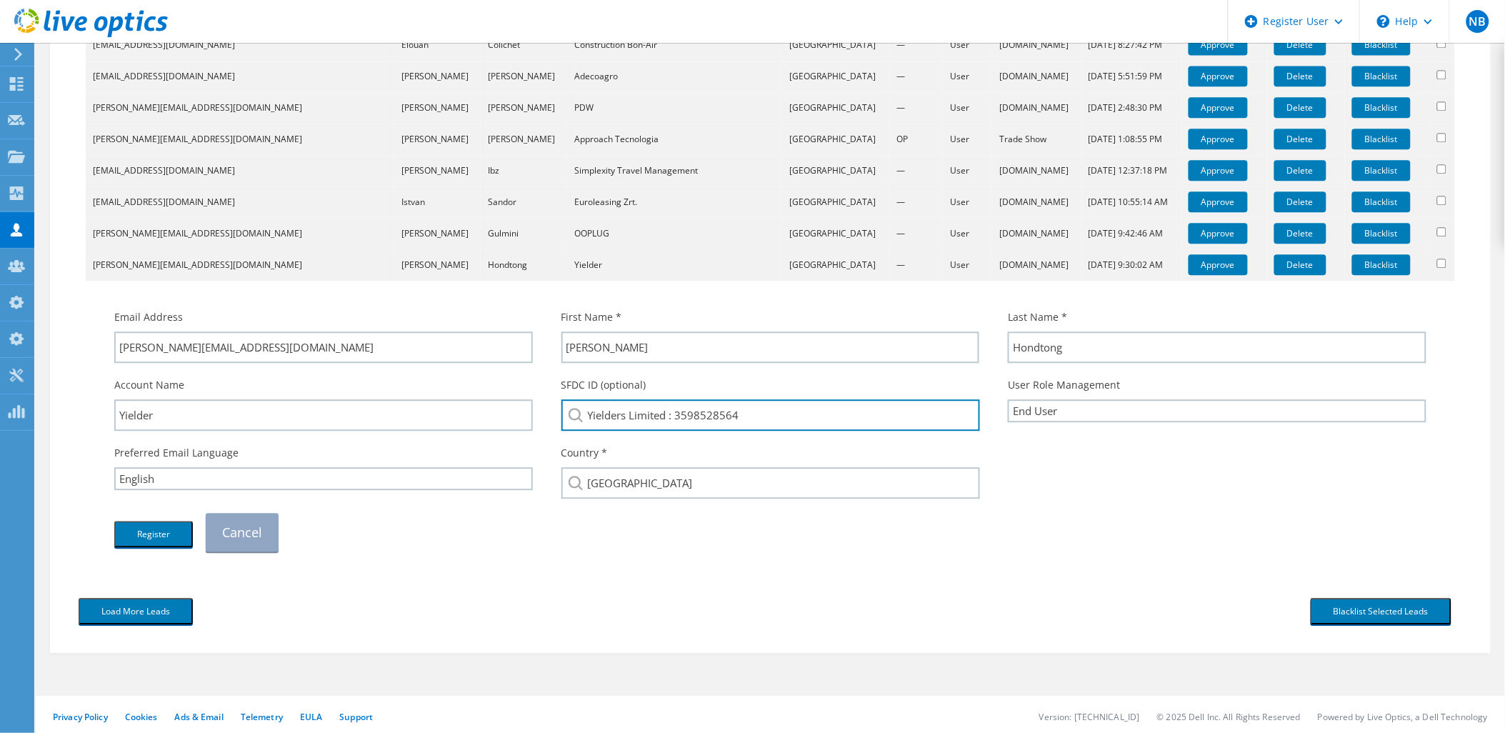
drag, startPoint x: 788, startPoint y: 411, endPoint x: 540, endPoint y: 412, distance: 247.9
click at [540, 412] on div "Account Name Yielder SFDC ID (optional) Yielders Limited : 3598528564 User Role…" at bounding box center [770, 404] width 1341 height 68
paste input "search"
type input "Yielder"
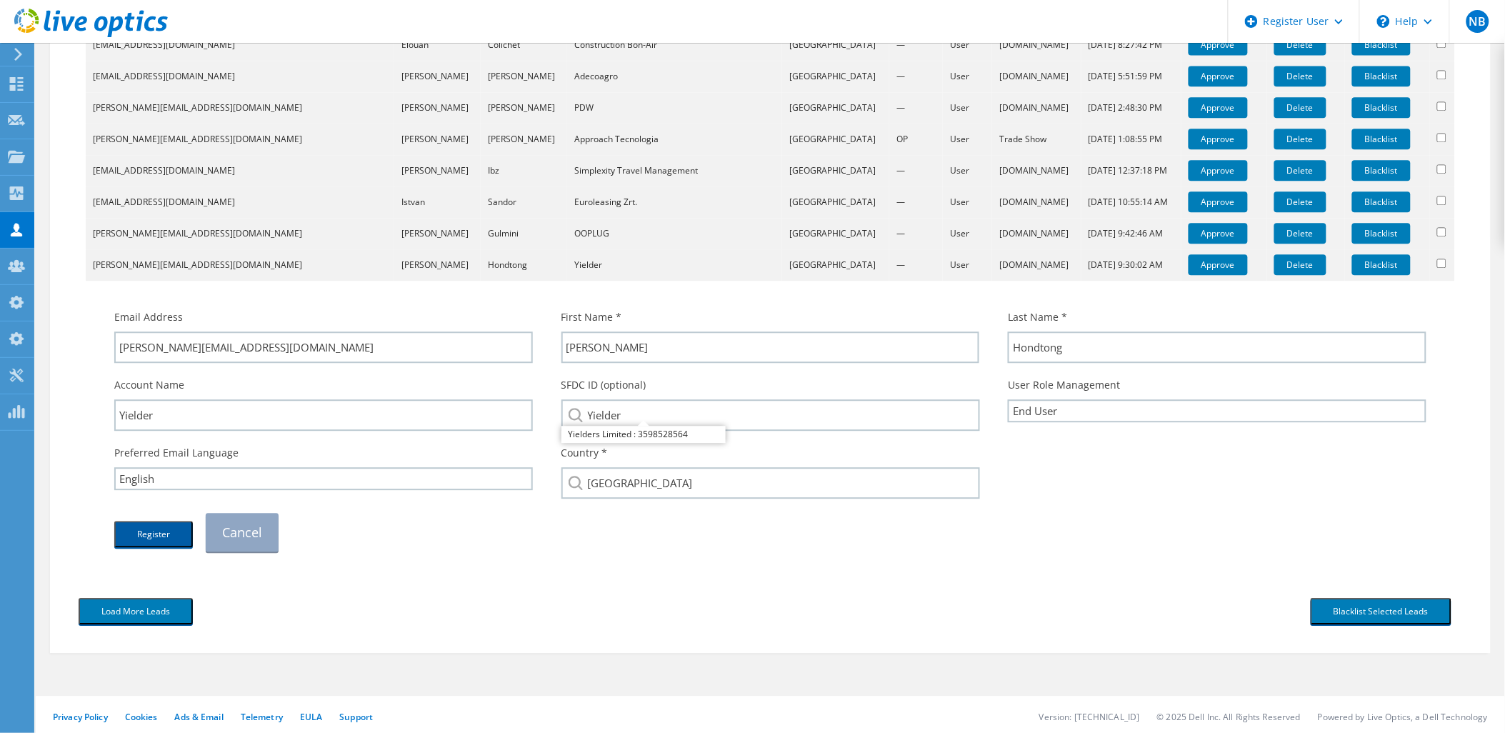
click at [159, 524] on button "Register" at bounding box center [153, 534] width 79 height 26
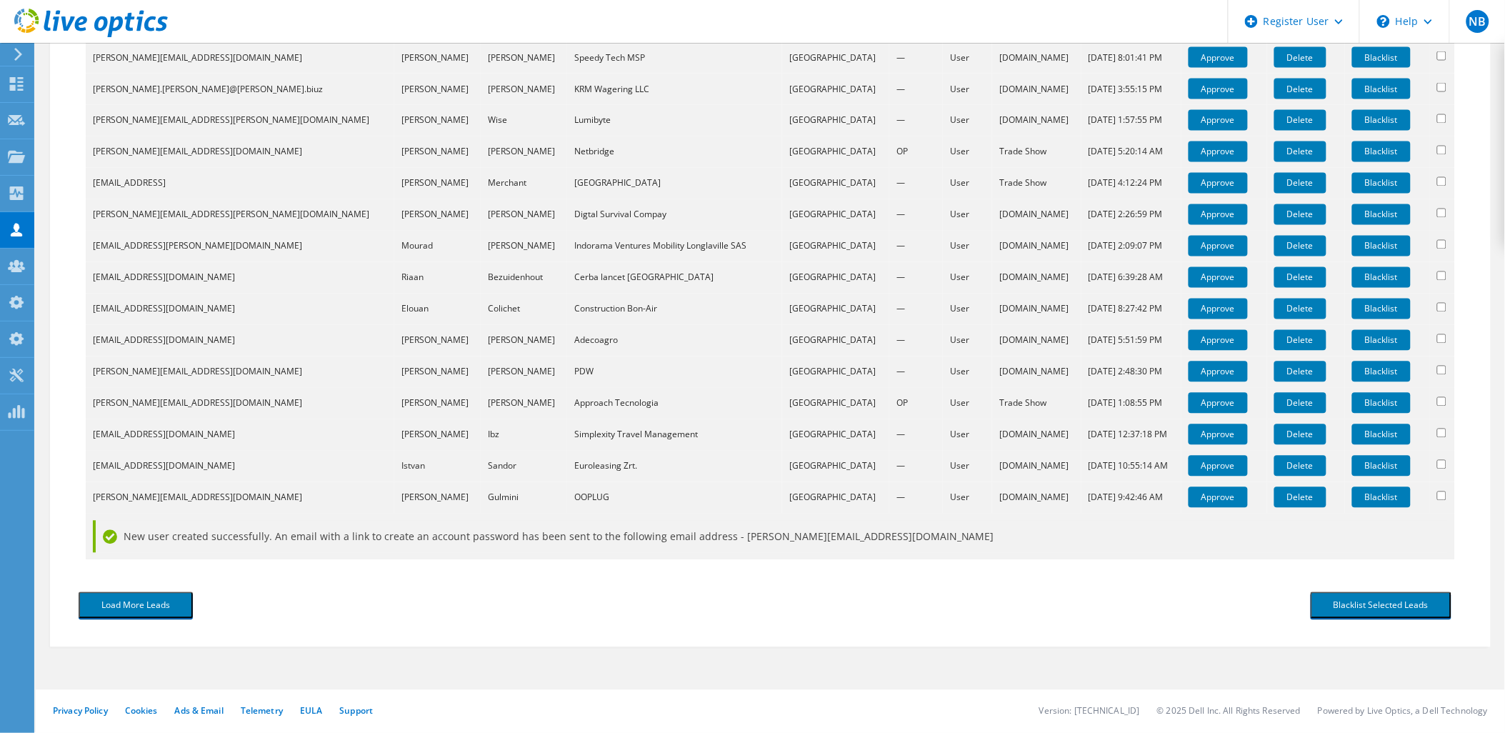
scroll to position [866, 0]
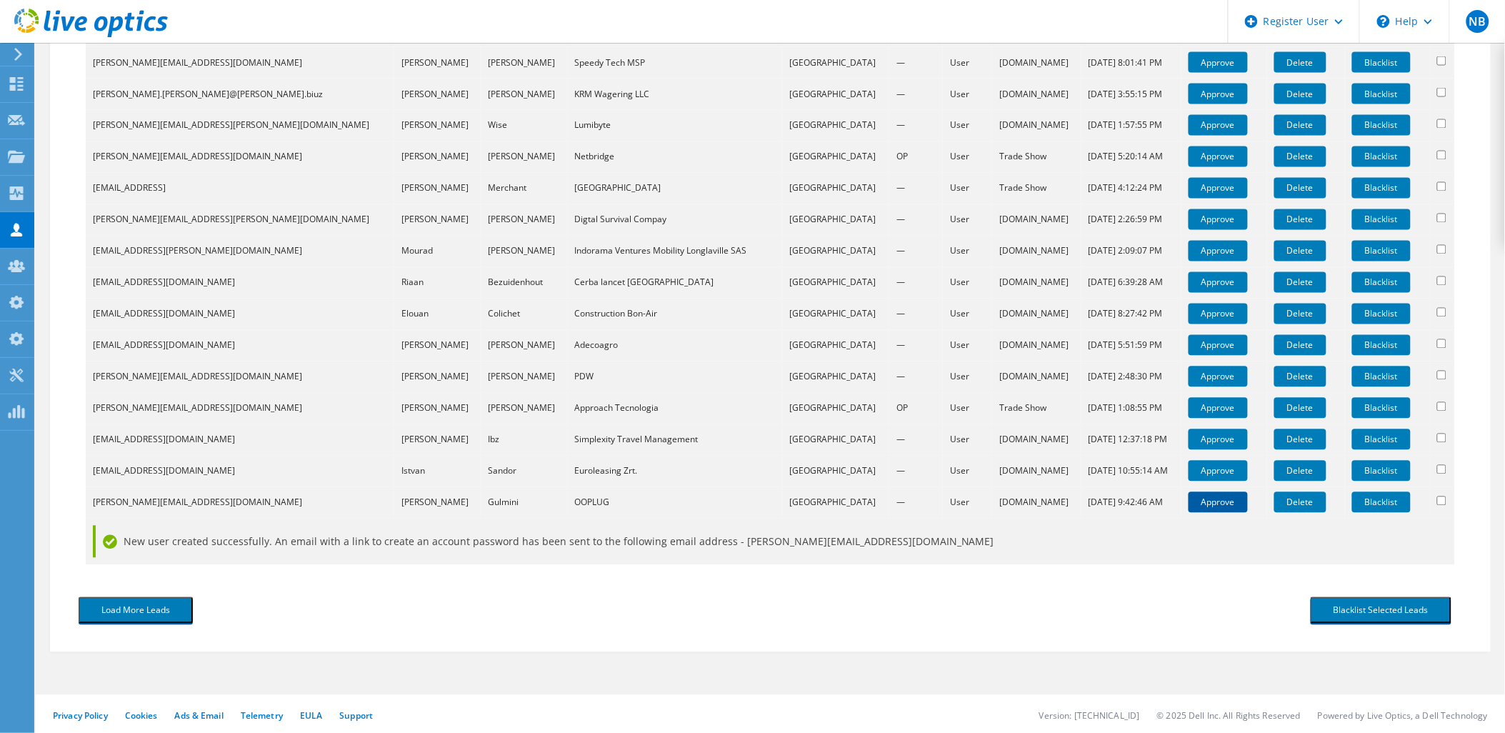
click at [1196, 500] on link "Approve" at bounding box center [1218, 502] width 59 height 21
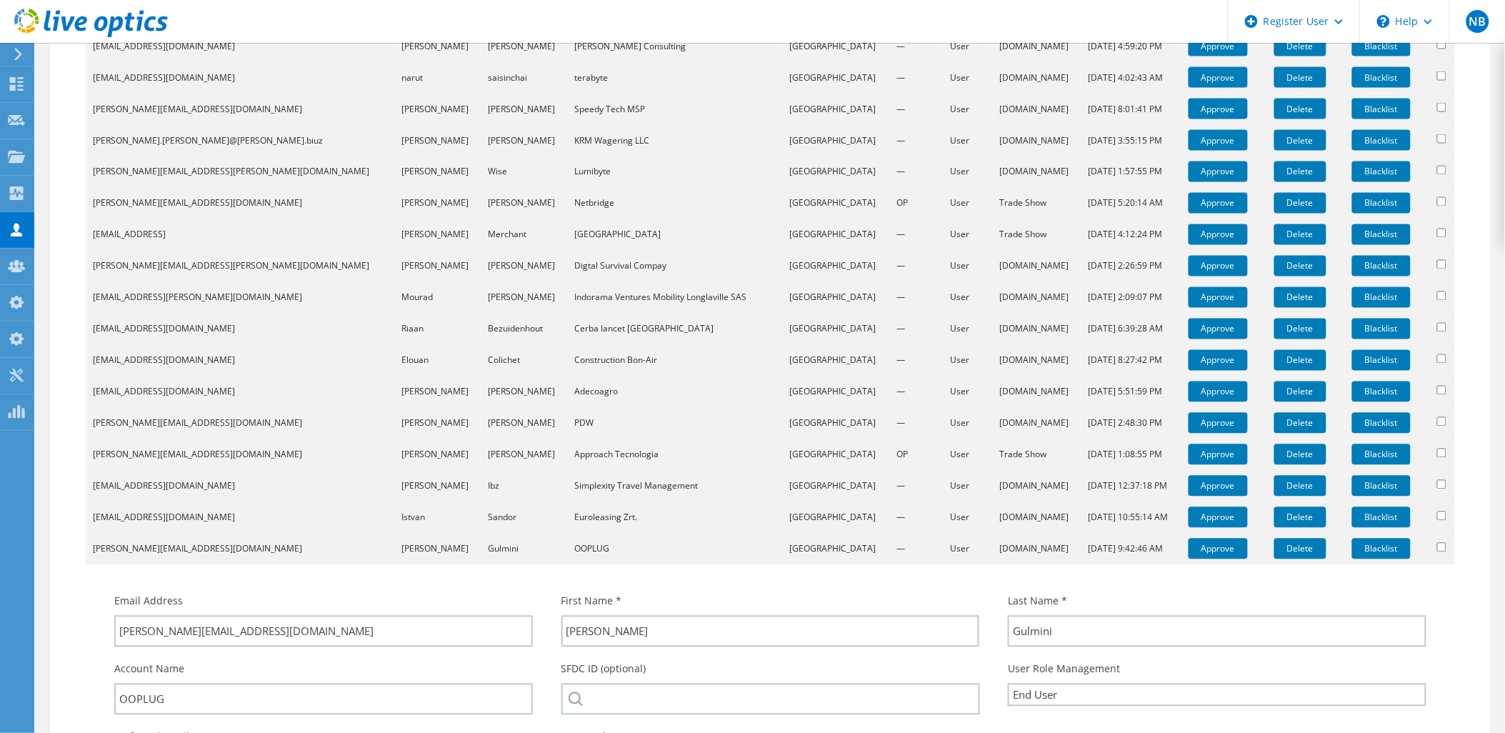
scroll to position [1104, 0]
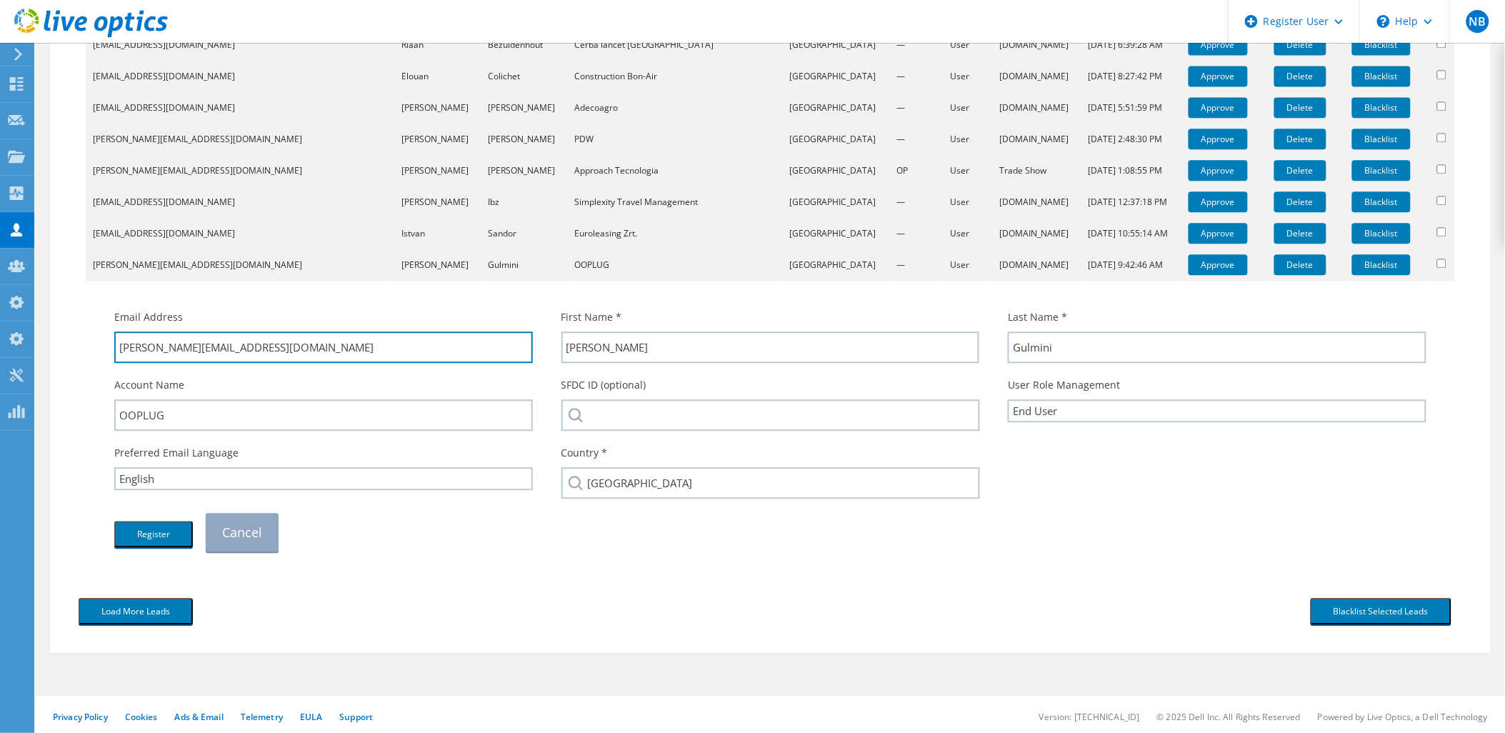
drag, startPoint x: 241, startPoint y: 345, endPoint x: 143, endPoint y: 379, distance: 104.1
click at [143, 379] on div "Email Address nico@ooplug.com First Name * Nicolas Last Name * Gulmini Account …" at bounding box center [770, 430] width 1341 height 256
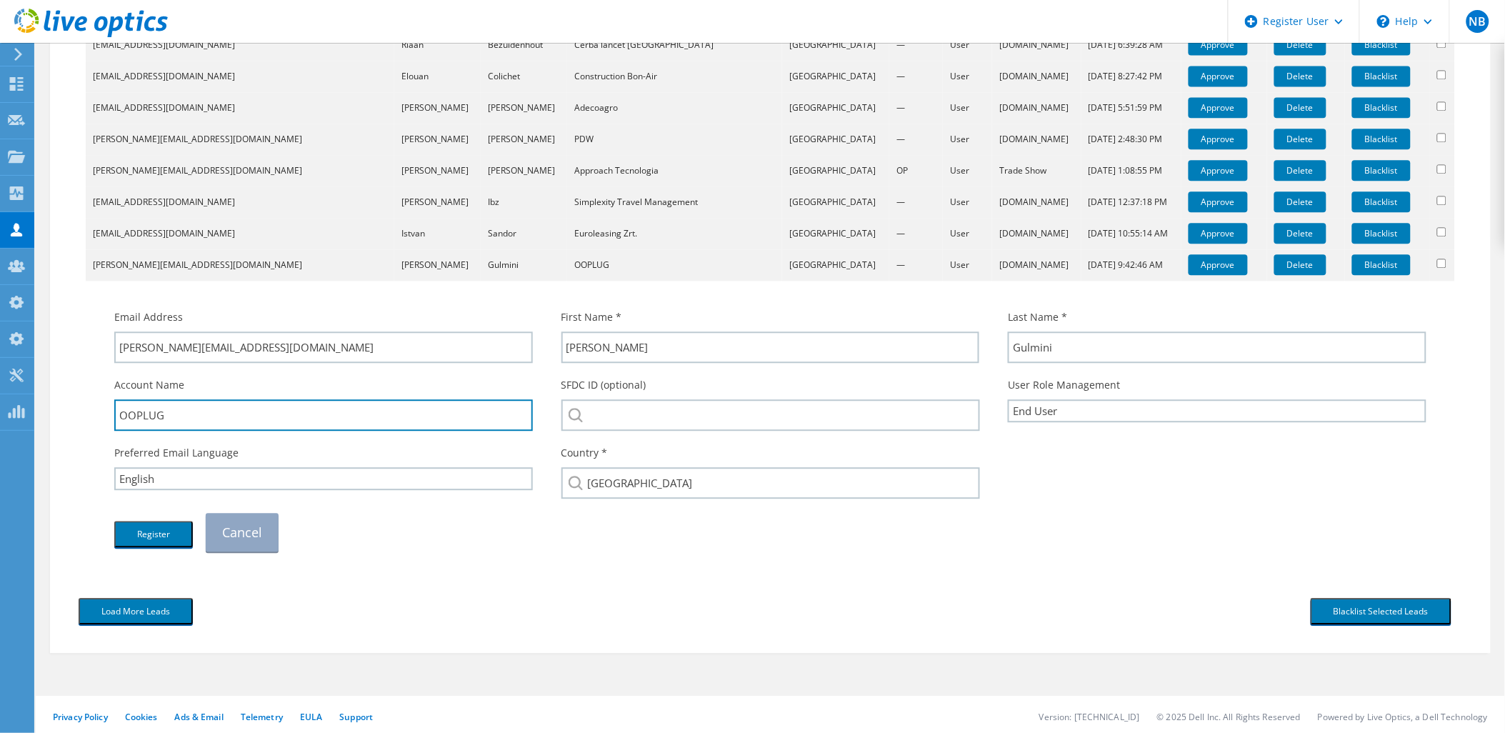
drag, startPoint x: 273, startPoint y: 404, endPoint x: 86, endPoint y: 416, distance: 186.8
click at [86, 416] on td "Email Address nico@ooplug.com First Name * Nicolas Last Name * Gulmini" at bounding box center [770, 423] width 1369 height 285
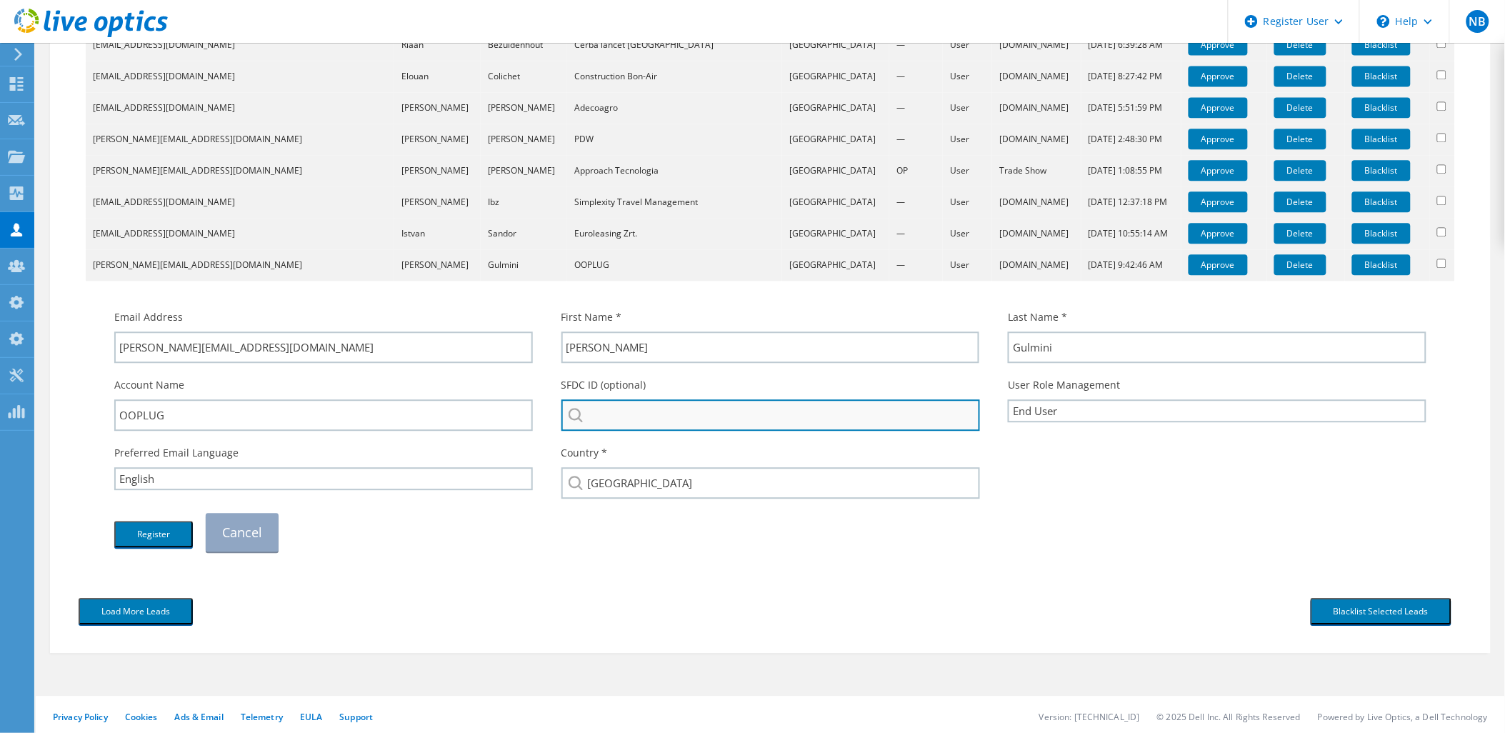
click at [646, 412] on input "search" at bounding box center [770, 414] width 419 height 31
paste input "OOPLUG"
type input "OOPLUG"
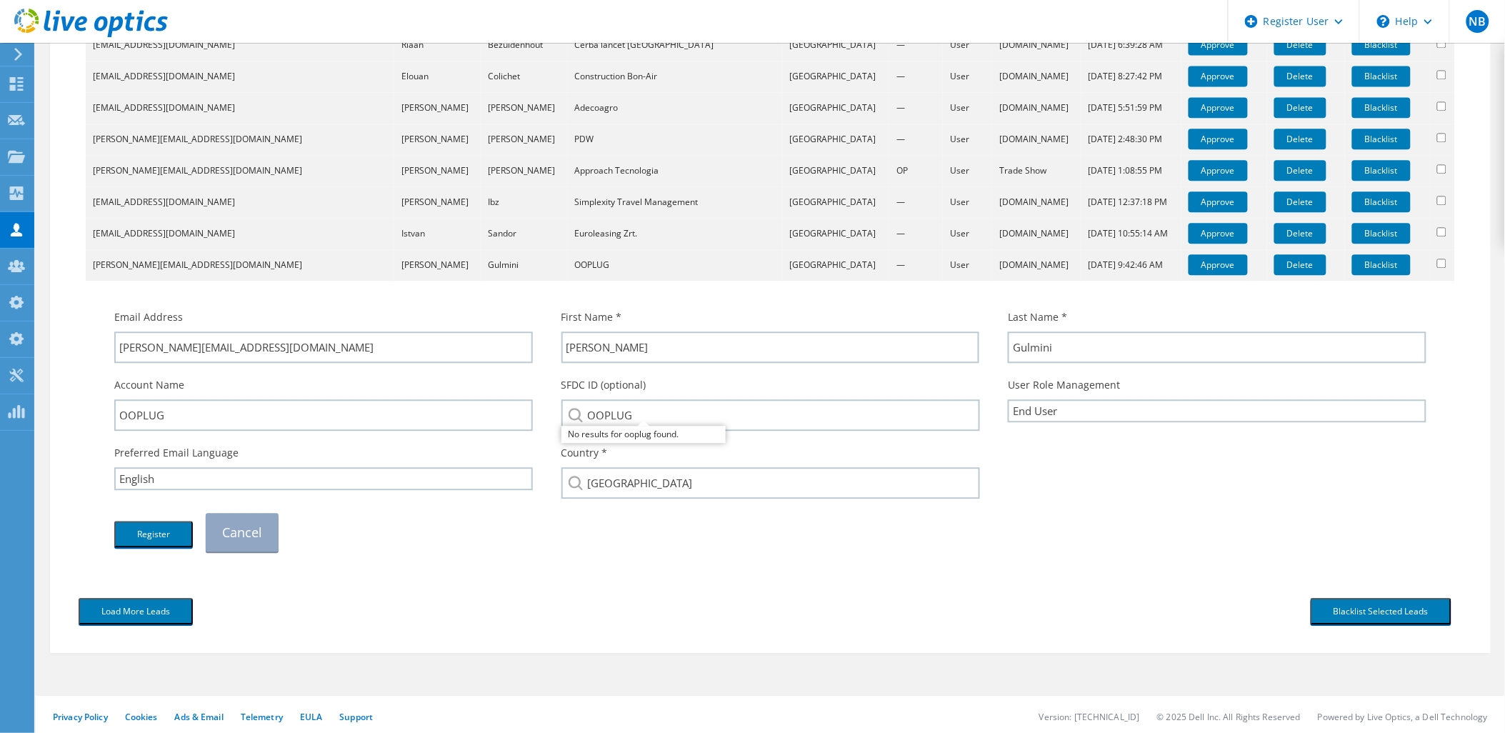
click at [431, 546] on div "Register Cancel" at bounding box center [770, 532] width 1341 height 53
click at [166, 524] on button "Register" at bounding box center [153, 534] width 79 height 26
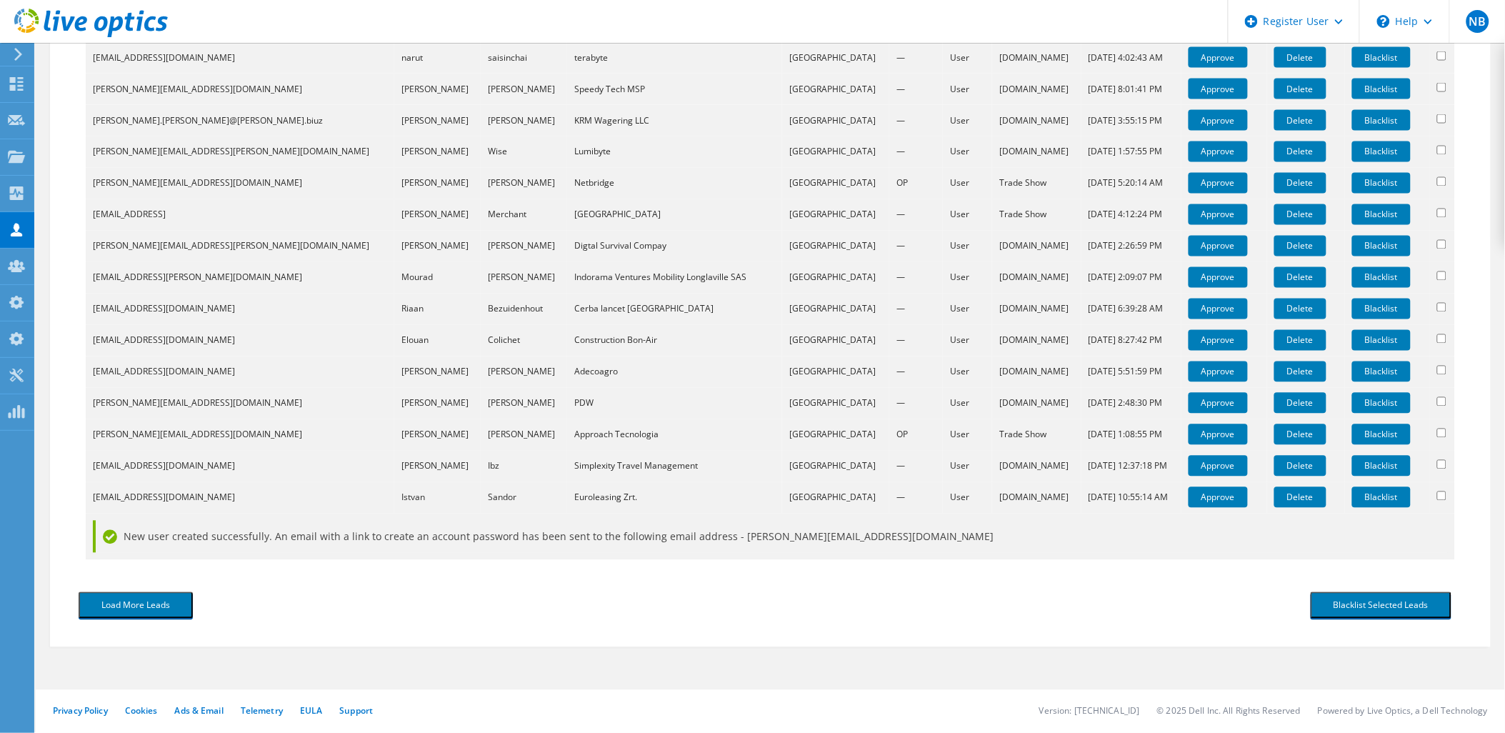
scroll to position [836, 0]
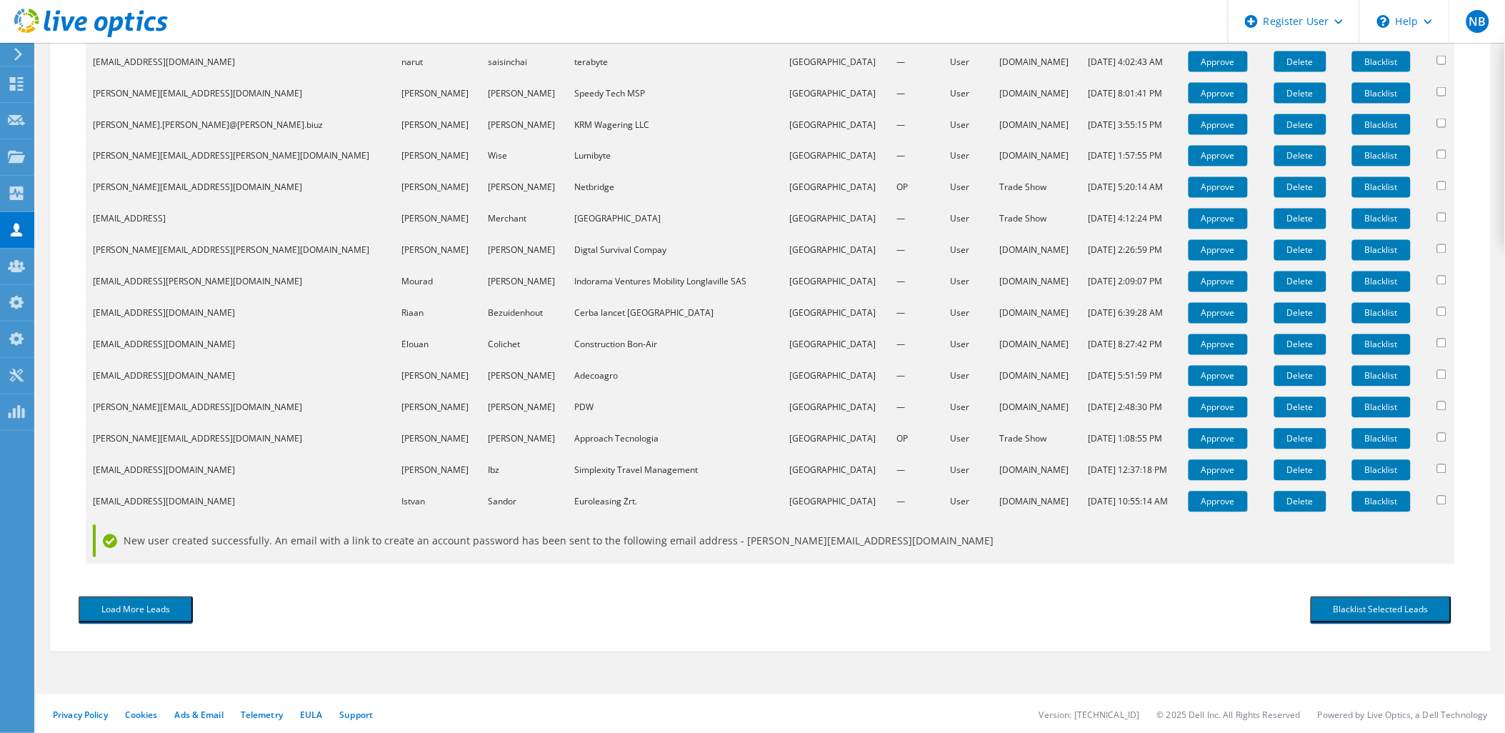
click at [1222, 491] on td "Approve" at bounding box center [1224, 501] width 86 height 31
click at [1190, 497] on link "Approve" at bounding box center [1218, 501] width 59 height 21
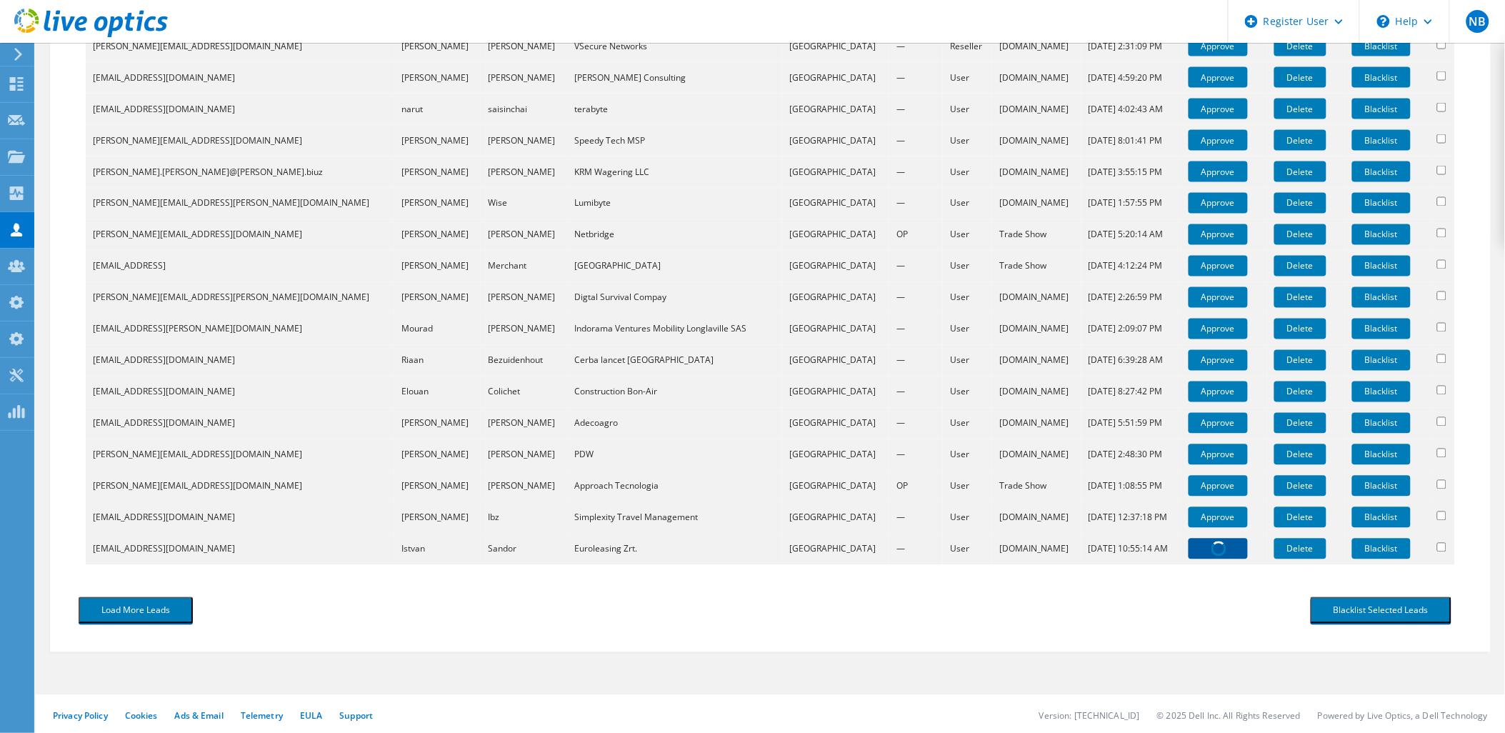
scroll to position [1073, 0]
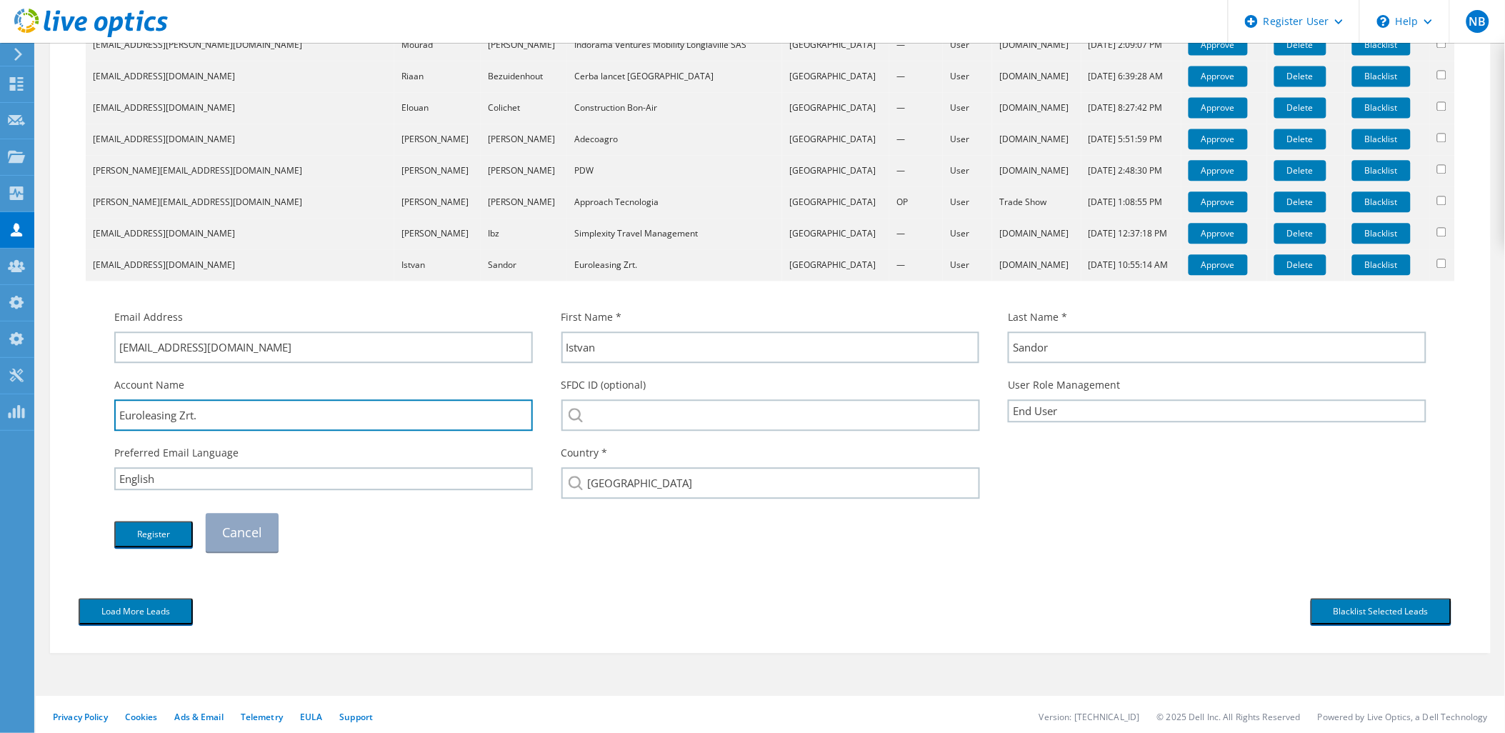
drag, startPoint x: 186, startPoint y: 412, endPoint x: 111, endPoint y: 413, distance: 74.3
click at [111, 413] on div "Account Name Euroleasing Zrt." at bounding box center [323, 404] width 447 height 68
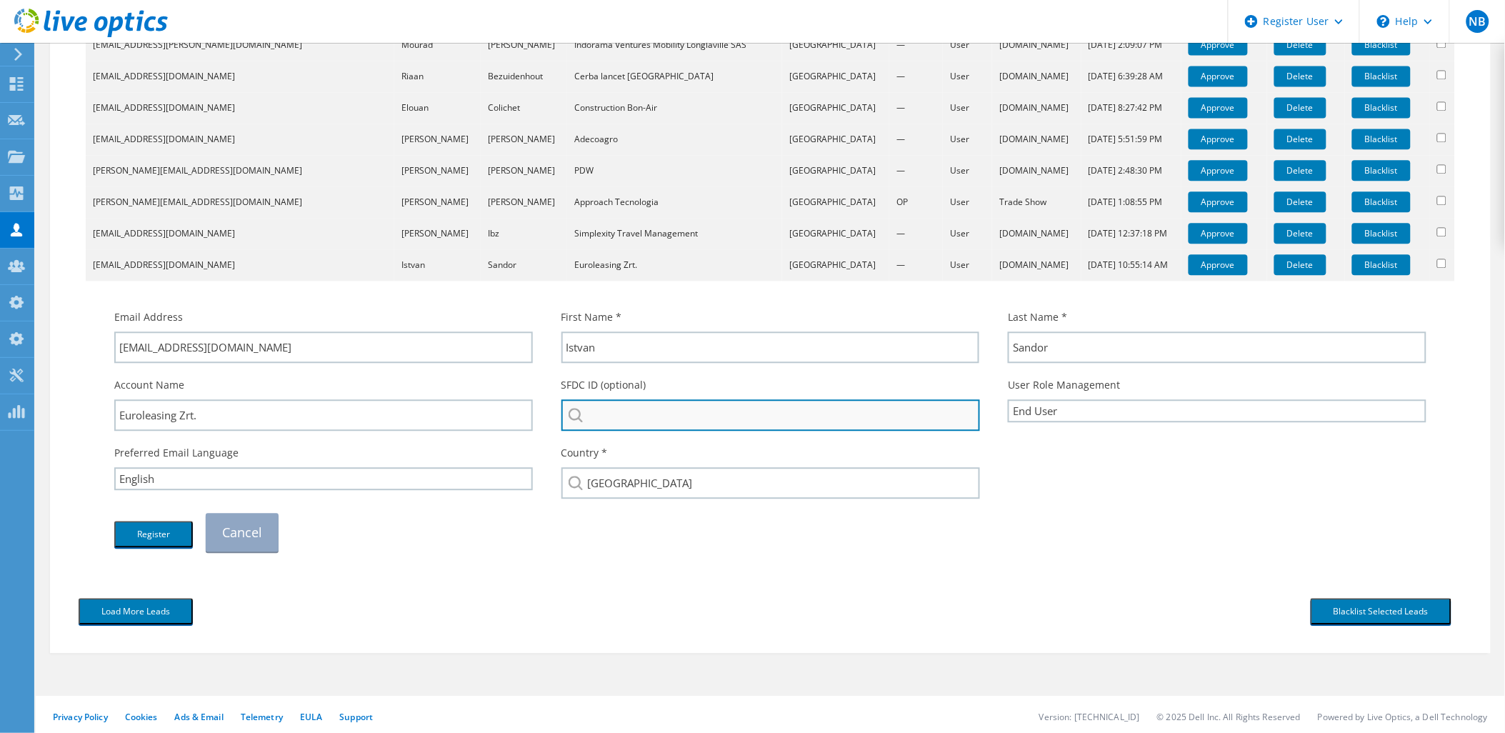
click at [618, 410] on input "search" at bounding box center [770, 414] width 419 height 31
paste input "Euroleasing Z"
drag, startPoint x: 684, startPoint y: 415, endPoint x: 594, endPoint y: 418, distance: 89.3
click at [594, 418] on input "Euroleasing" at bounding box center [770, 414] width 419 height 31
type input "E"
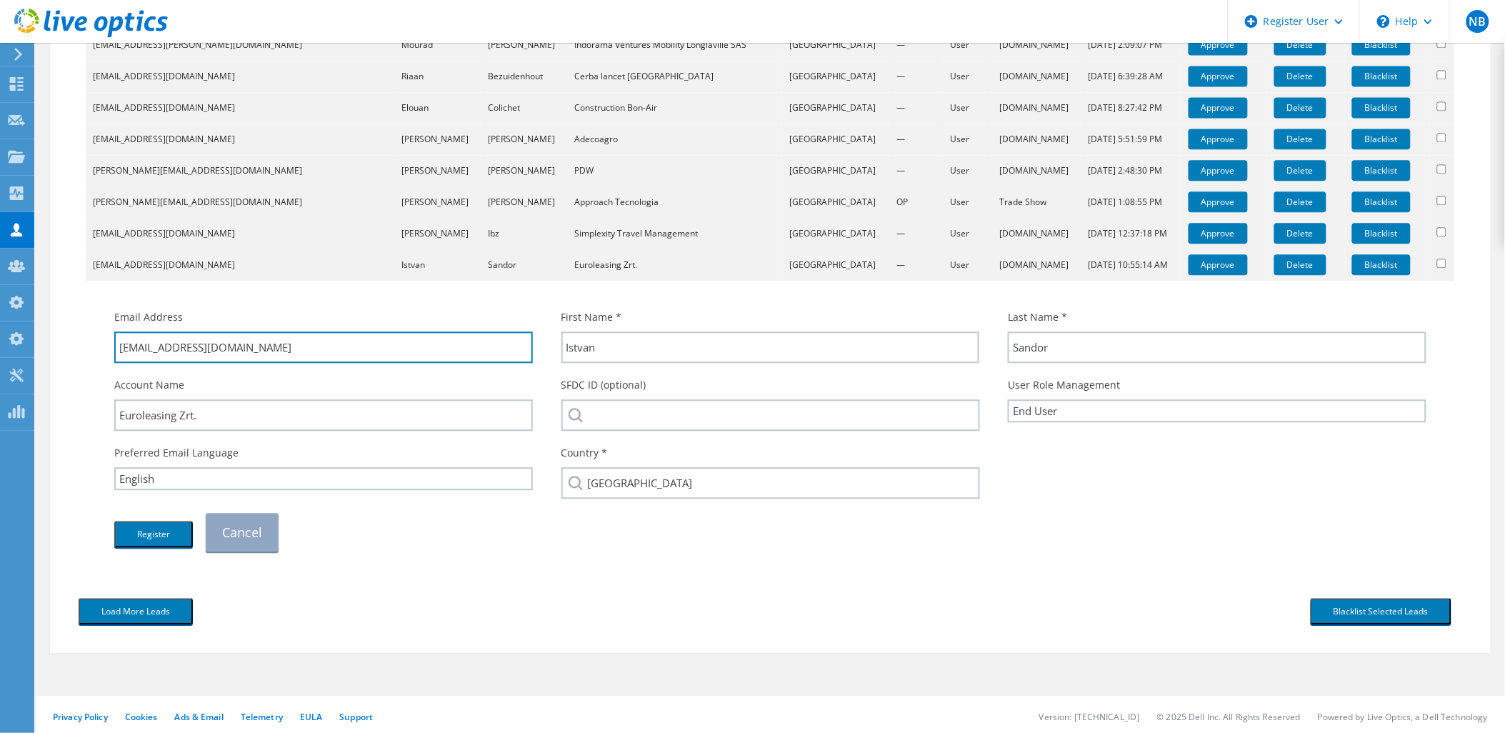
drag, startPoint x: 309, startPoint y: 348, endPoint x: 189, endPoint y: 373, distance: 123.3
click at [189, 373] on div "Email Address istvan.sandor@euroleasing.hu First Name * Istvan Last Name * Sand…" at bounding box center [770, 430] width 1341 height 256
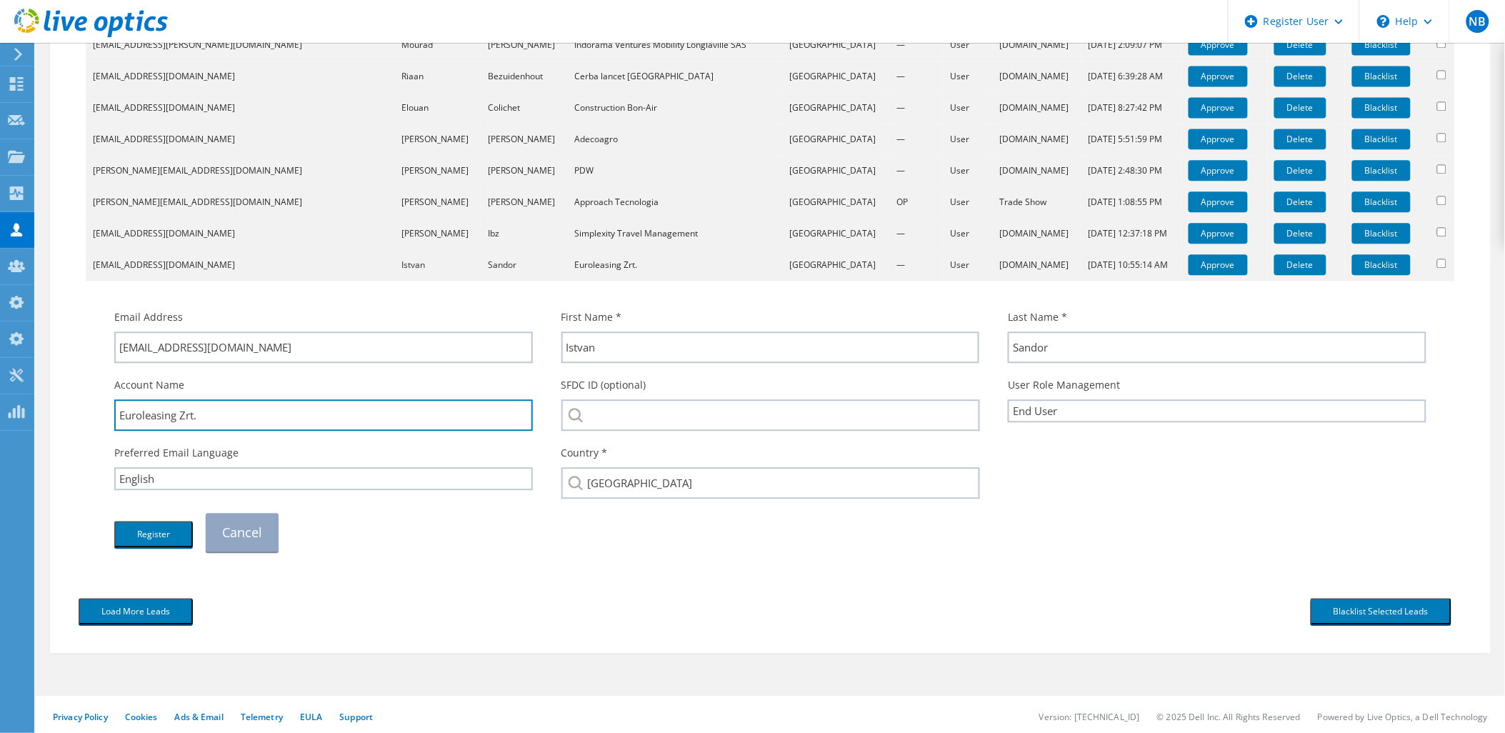
drag, startPoint x: 176, startPoint y: 415, endPoint x: 111, endPoint y: 416, distance: 64.3
click at [111, 416] on div "Account Name Euroleasing Zrt." at bounding box center [323, 404] width 447 height 68
click at [248, 421] on input "Euroleasing Zrt." at bounding box center [323, 414] width 419 height 31
drag, startPoint x: 194, startPoint y: 416, endPoint x: 81, endPoint y: 415, distance: 113.6
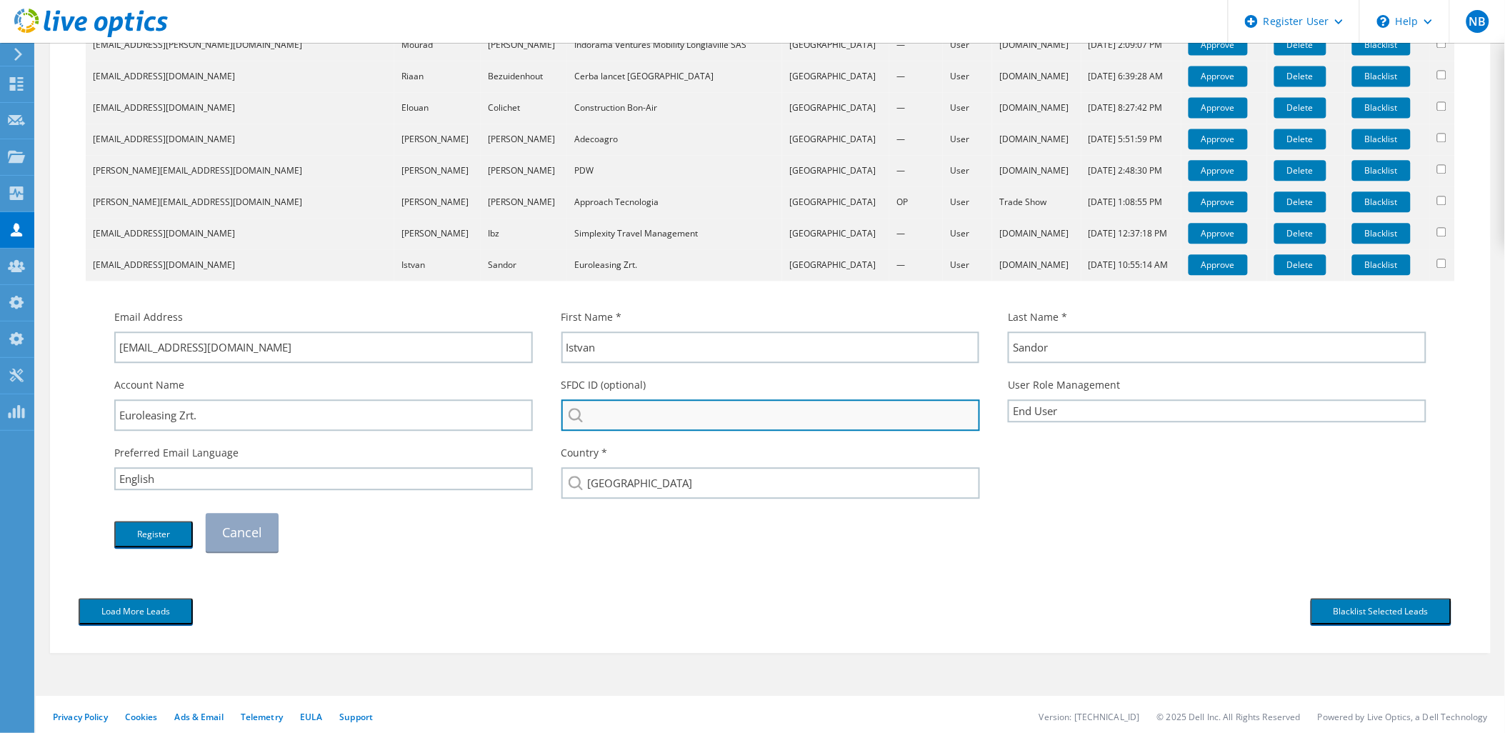
click at [673, 410] on input "search" at bounding box center [770, 414] width 419 height 31
paste input "Euroleasing Zrt"
type input "Euroleasing Zrt"
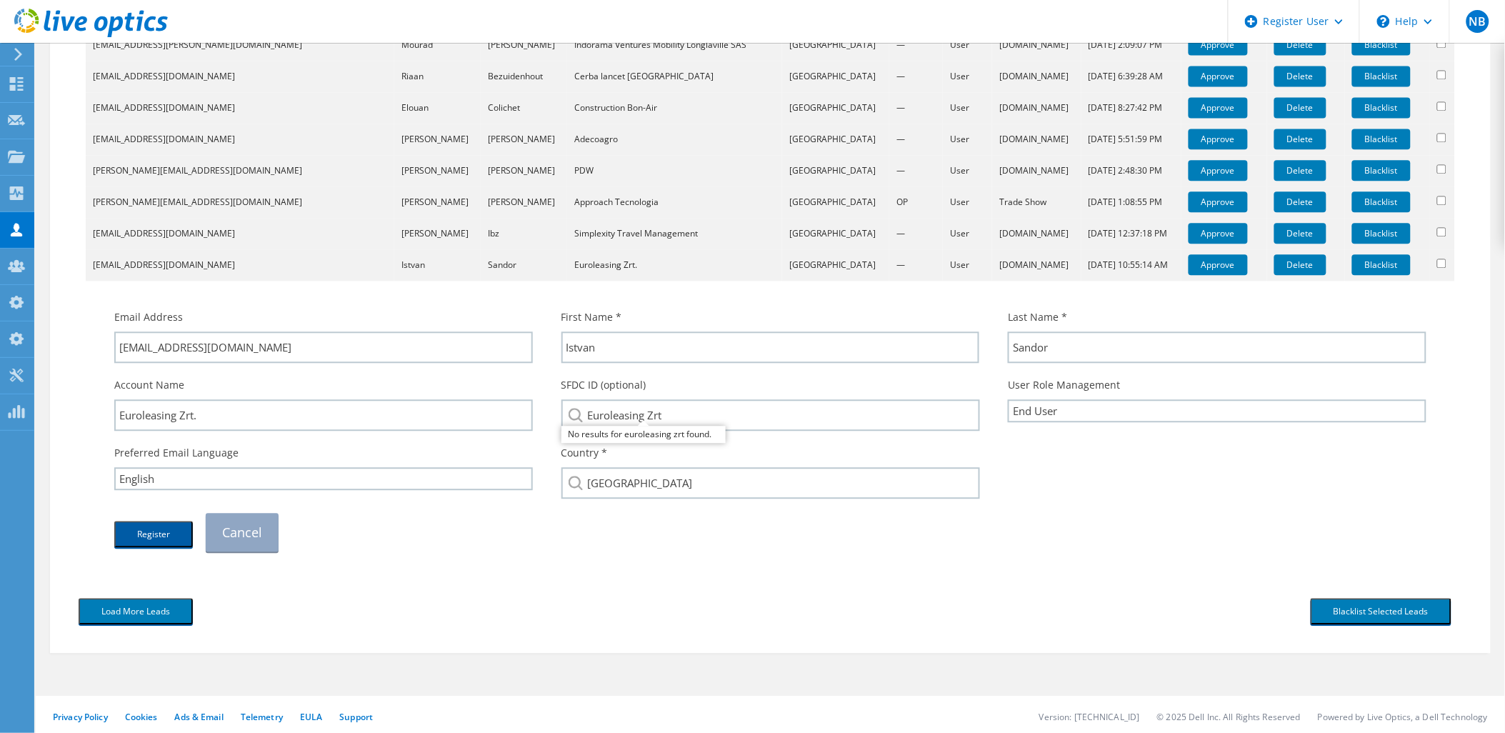
click at [174, 534] on button "Register" at bounding box center [153, 534] width 79 height 26
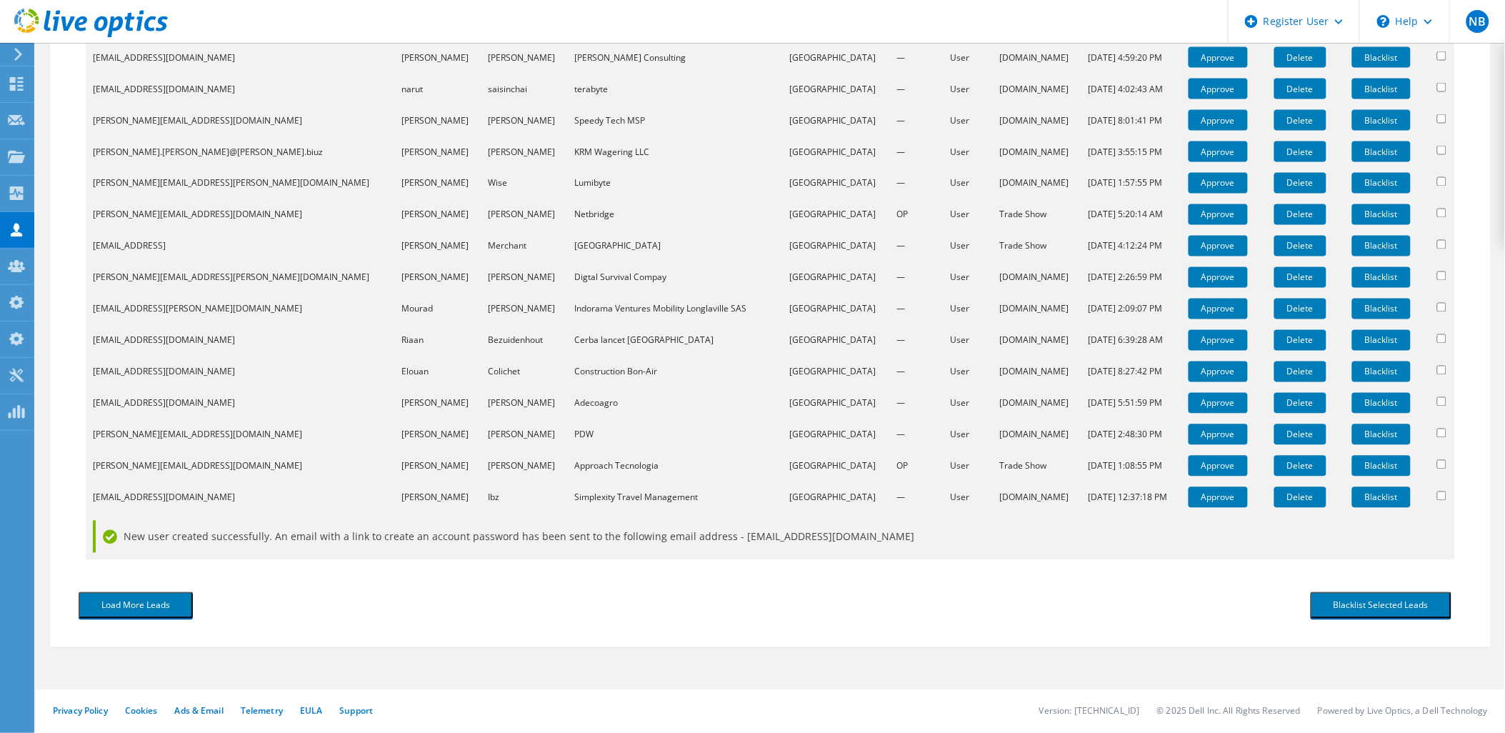
scroll to position [804, 0]
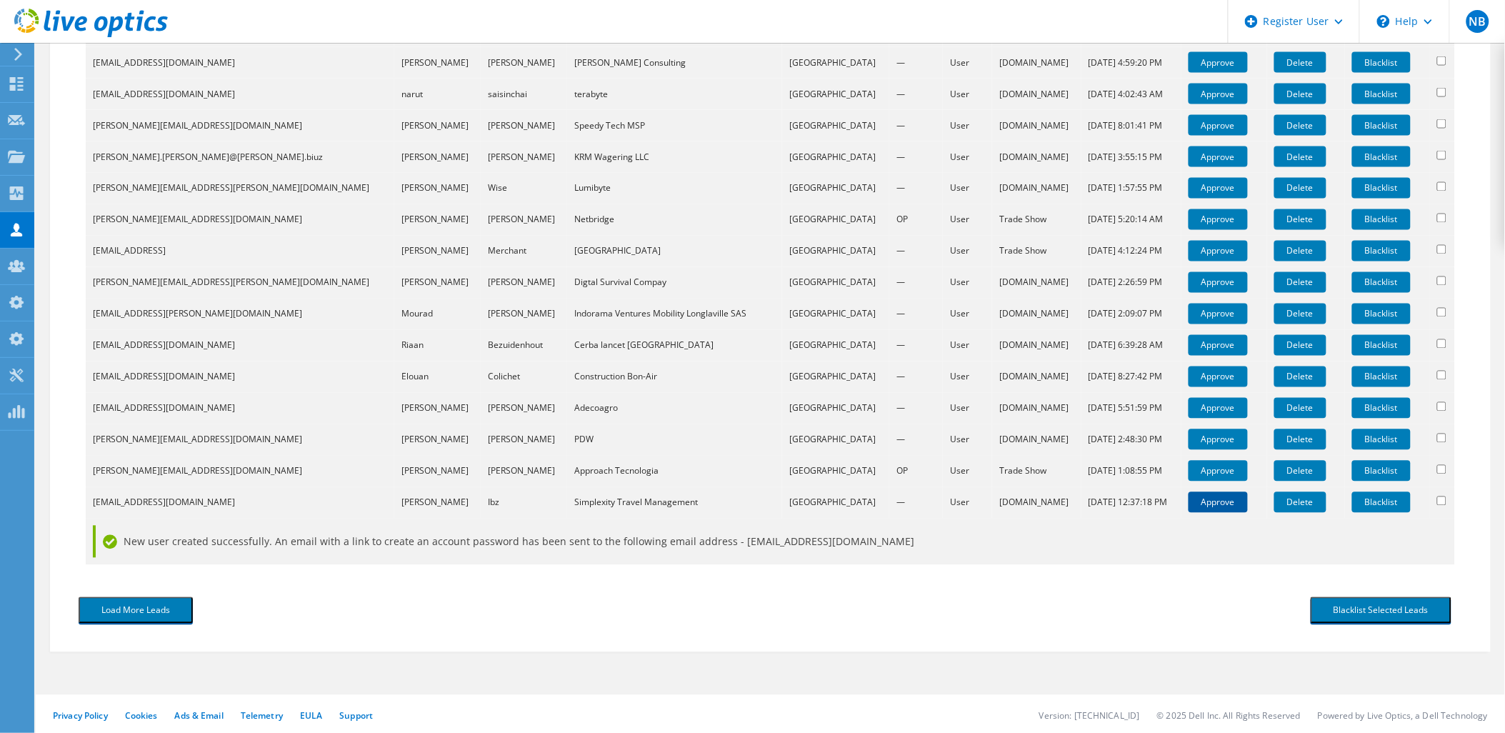
click at [1193, 501] on link "Approve" at bounding box center [1218, 502] width 59 height 21
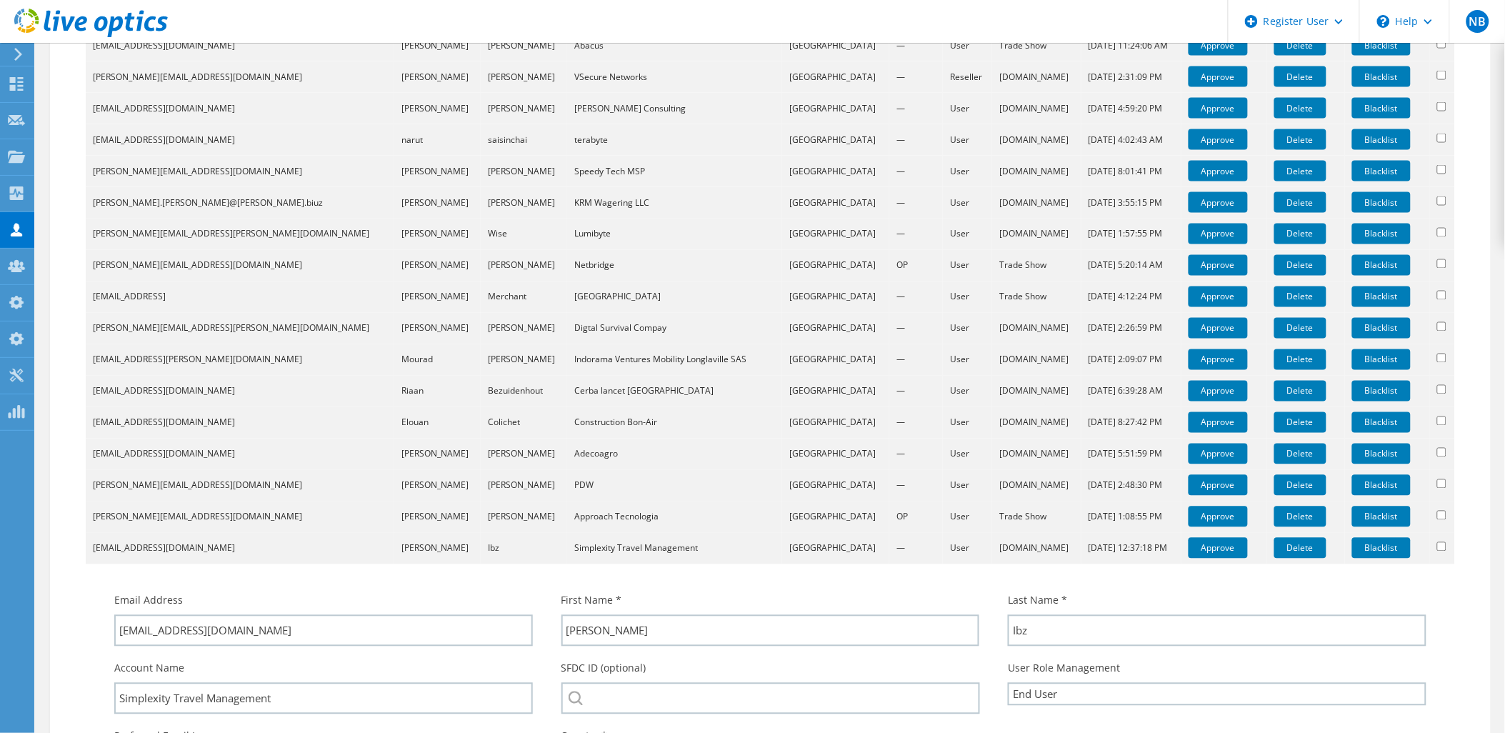
scroll to position [1041, 0]
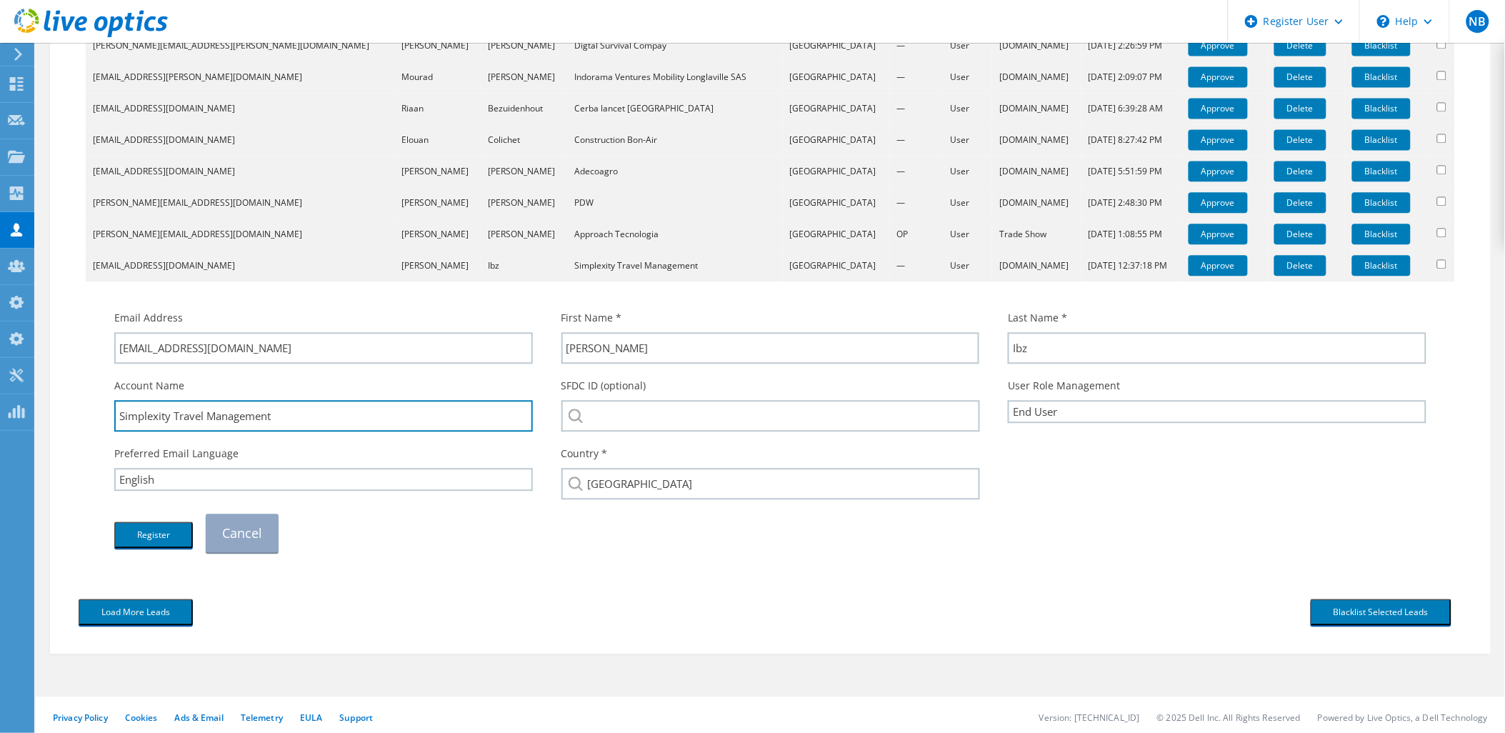
drag, startPoint x: 204, startPoint y: 409, endPoint x: 57, endPoint y: 429, distance: 148.5
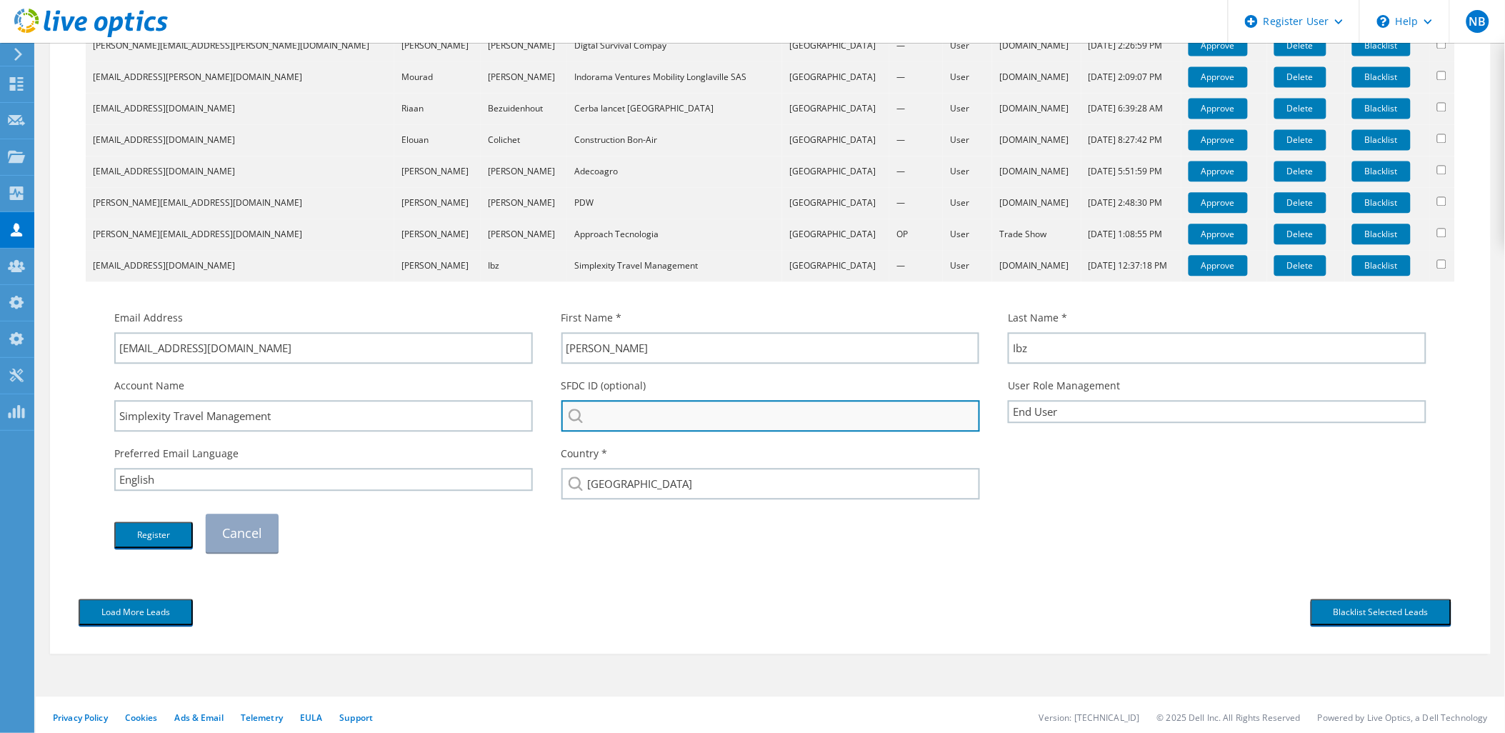
click at [646, 411] on input "search" at bounding box center [770, 415] width 419 height 31
paste input "Simplexity Travel"
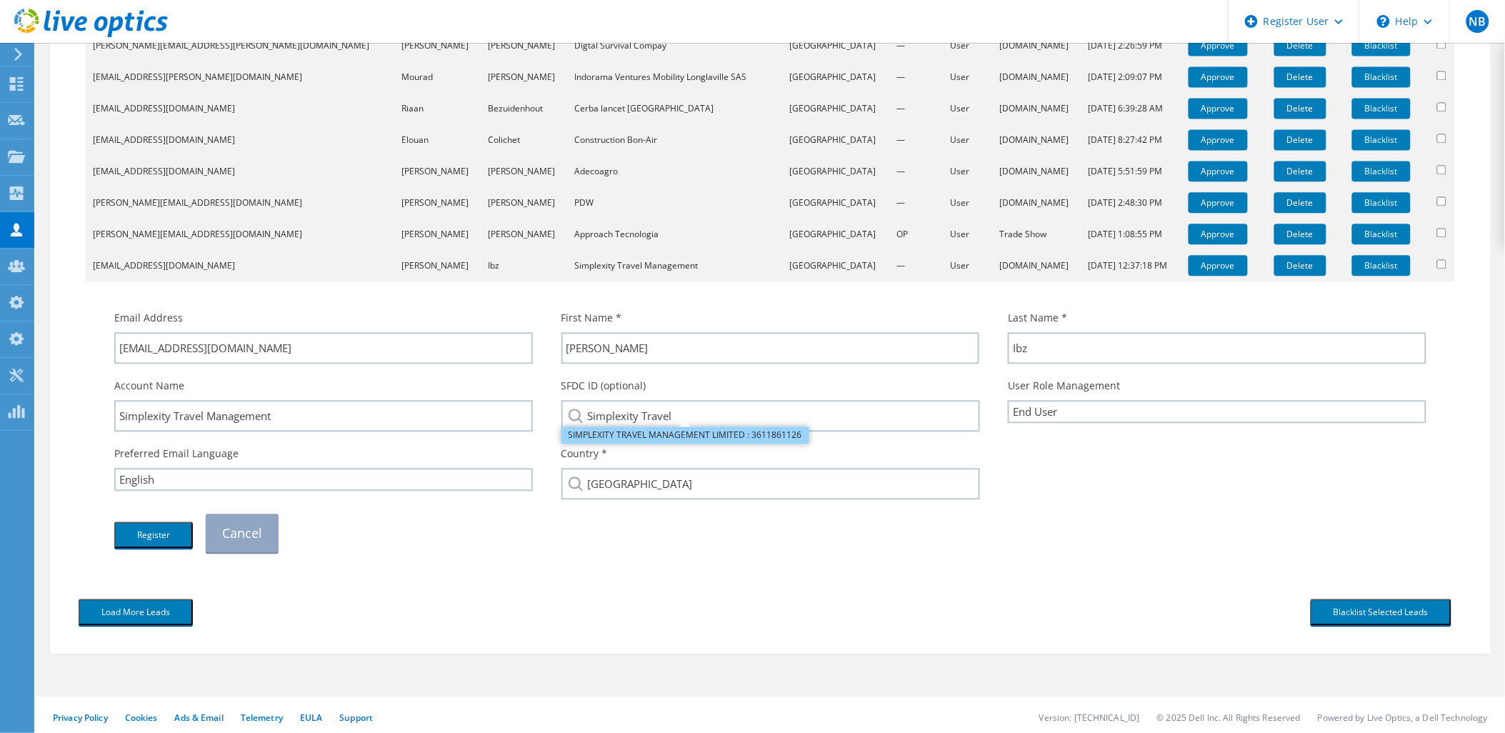
click at [648, 426] on li "SIMPLEXITY TRAVEL MANAGEMENT LIMITED : 3611861126" at bounding box center [685, 434] width 248 height 17
type input "SIMPLEXITY TRAVEL MANAGEMENT LIMITED : 3611861126"
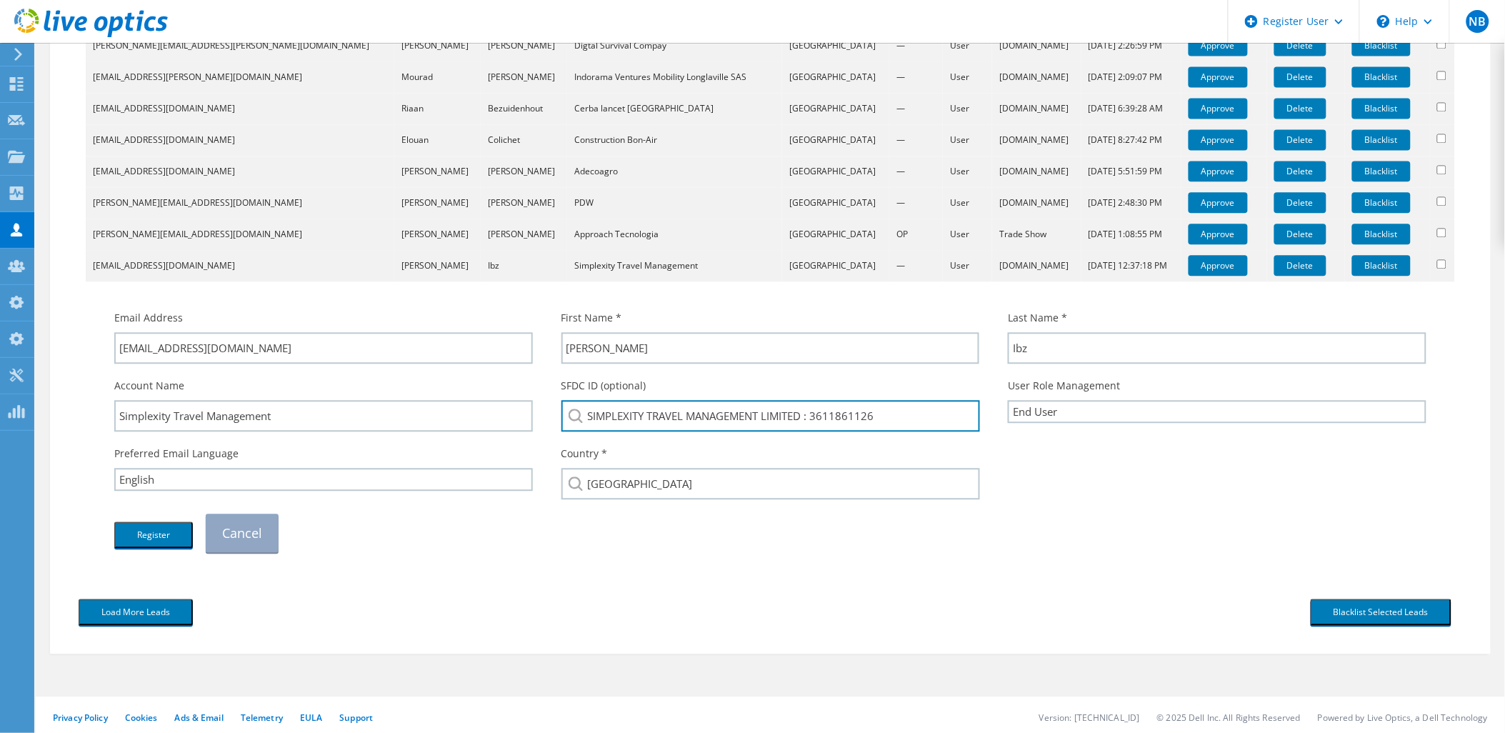
drag, startPoint x: 890, startPoint y: 409, endPoint x: 816, endPoint y: 433, distance: 77.9
click at [816, 433] on div "SFDC ID (optional) SIMPLEXITY TRAVEL MANAGEMENT LIMITED : 3611861126 SIMPLEXITY…" at bounding box center [770, 405] width 447 height 68
click at [541, 611] on div "Load More Leads" at bounding box center [417, 611] width 706 height 41
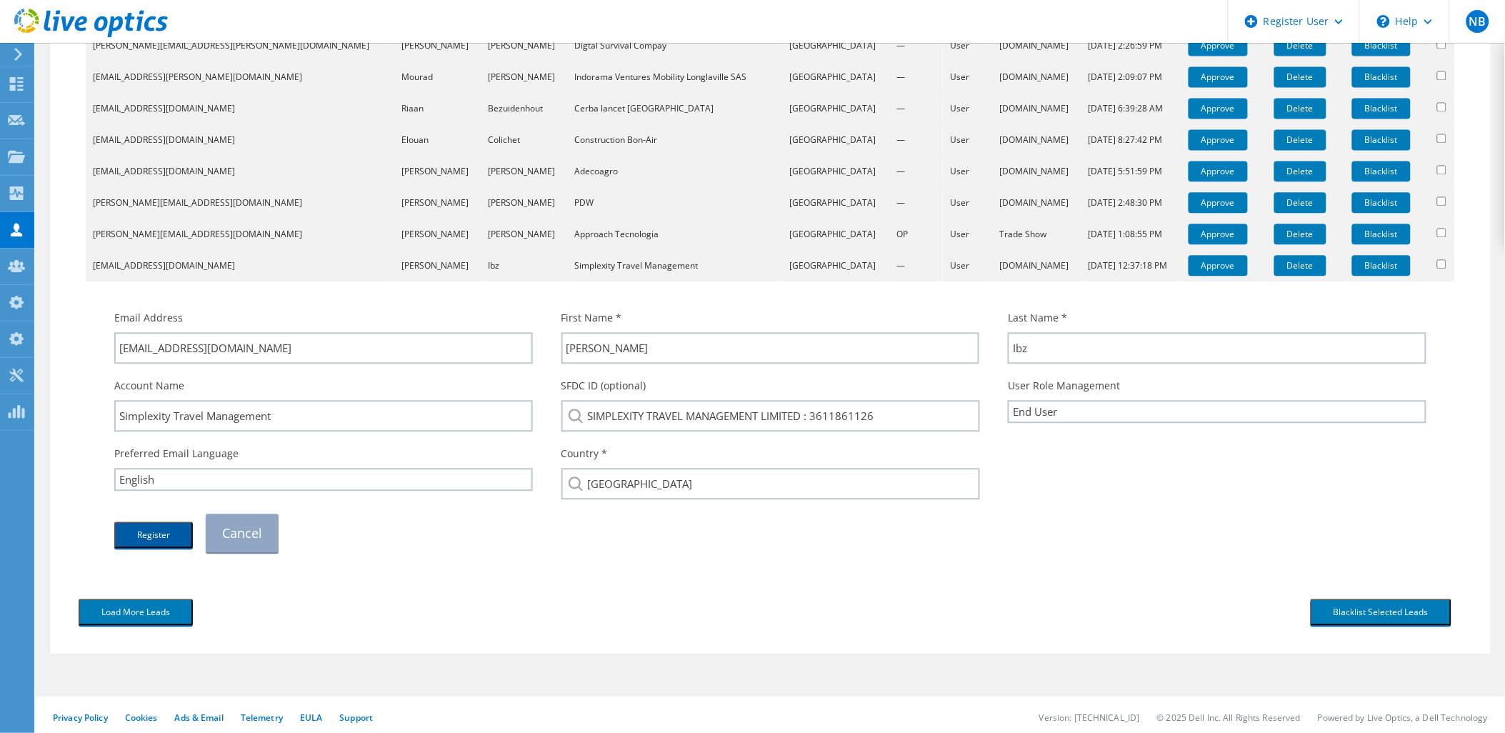
click at [156, 537] on button "Register" at bounding box center [153, 534] width 79 height 26
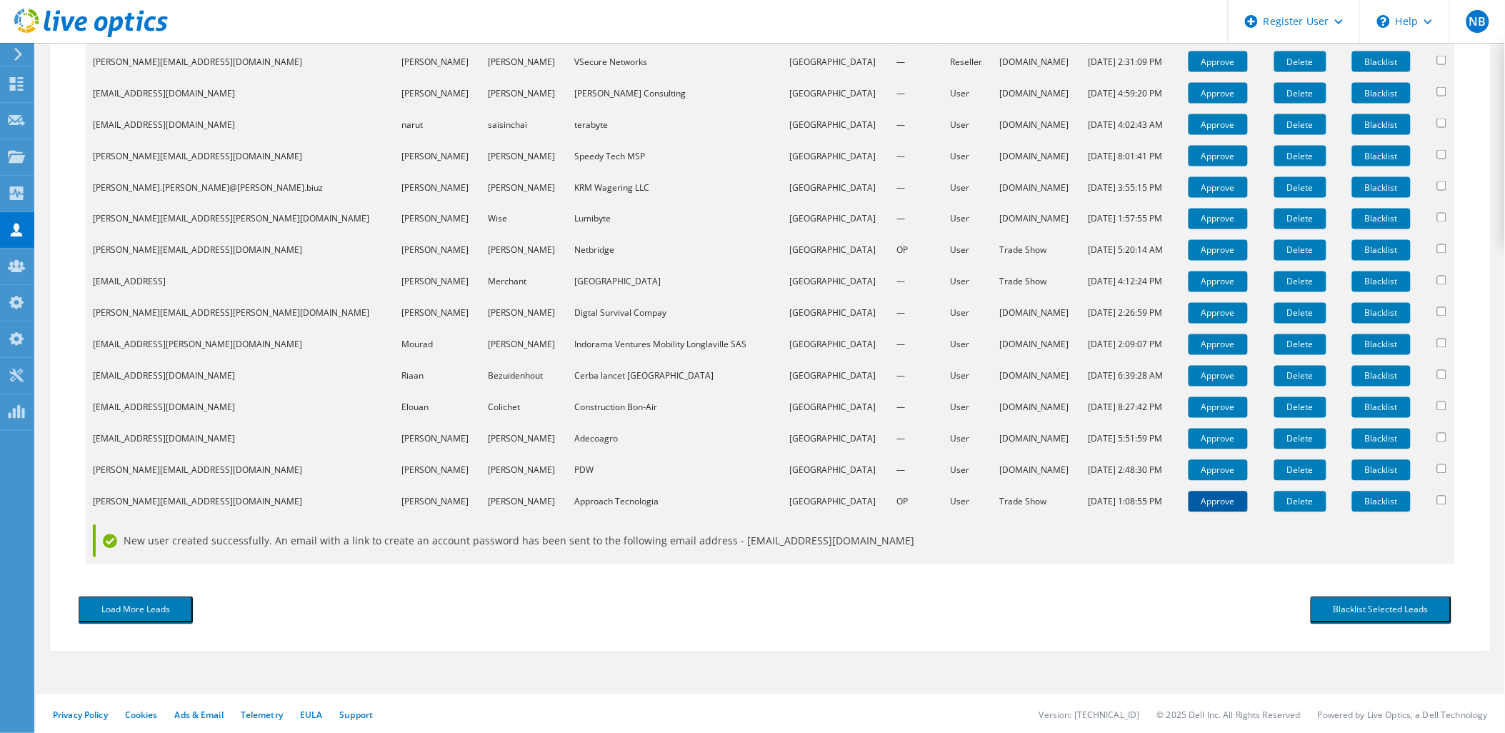
click at [1201, 495] on link "Approve" at bounding box center [1218, 501] width 59 height 21
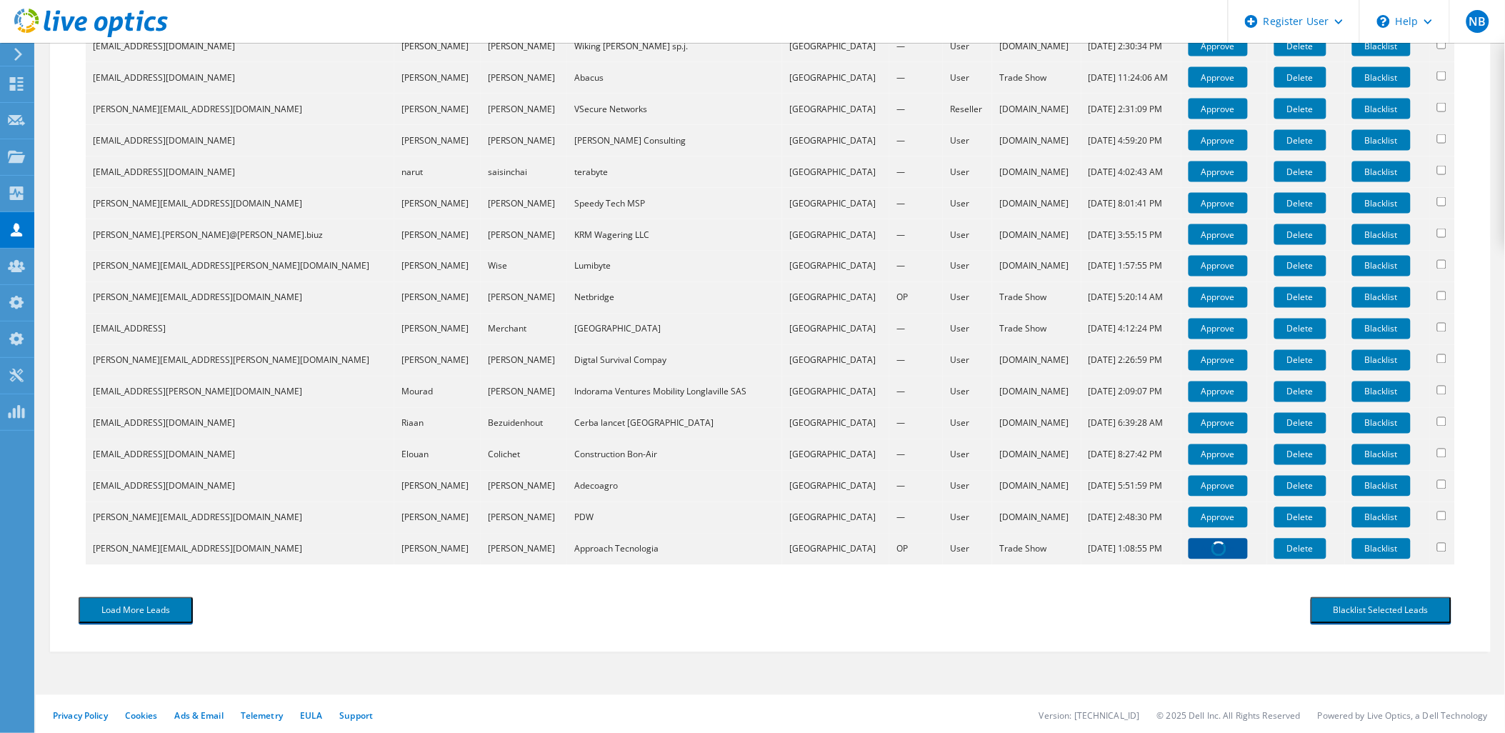
scroll to position [1010, 0]
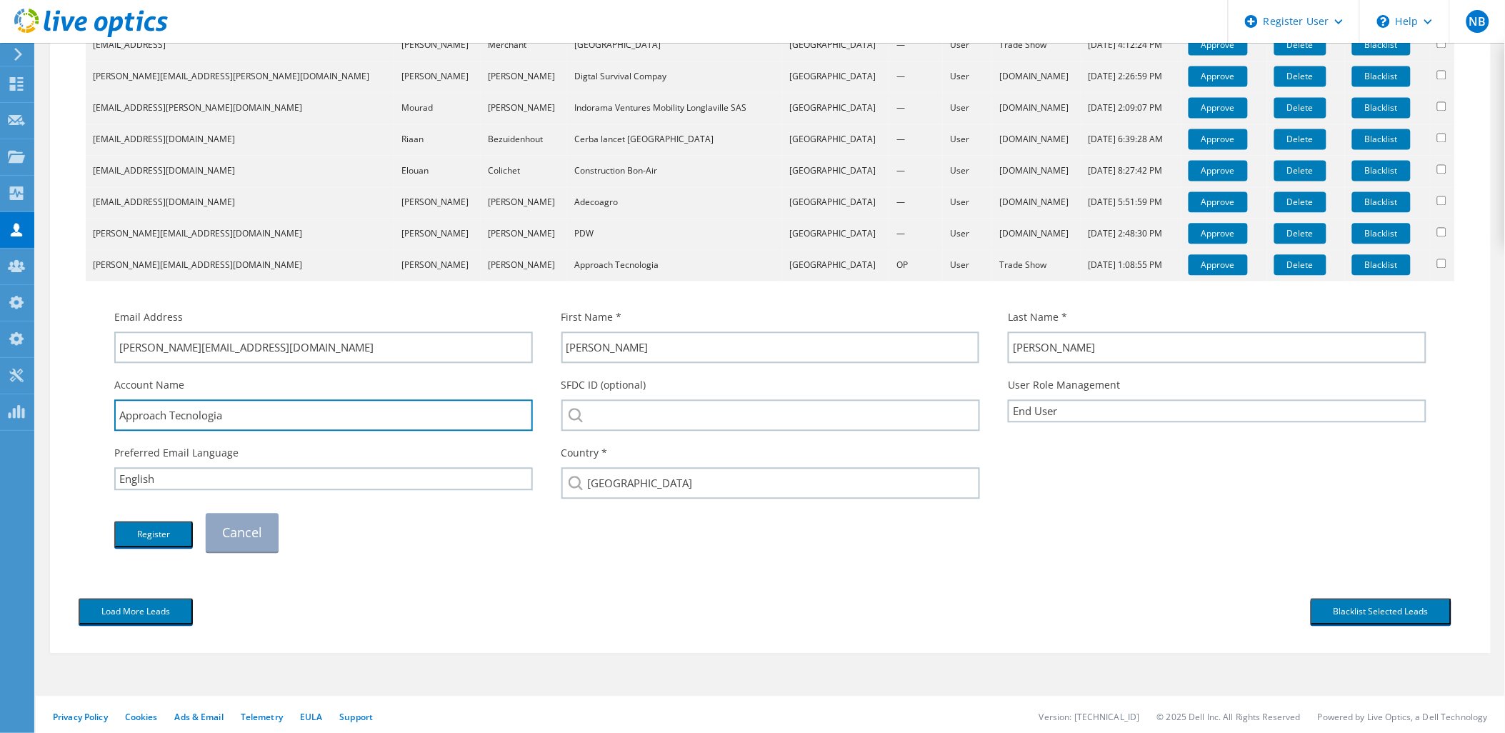
drag, startPoint x: 186, startPoint y: 409, endPoint x: 96, endPoint y: 407, distance: 90.0
click at [96, 407] on div "Email Address robson.delangelo@approachtech.com.br First Name * Robson Last Nam…" at bounding box center [770, 423] width 1355 height 271
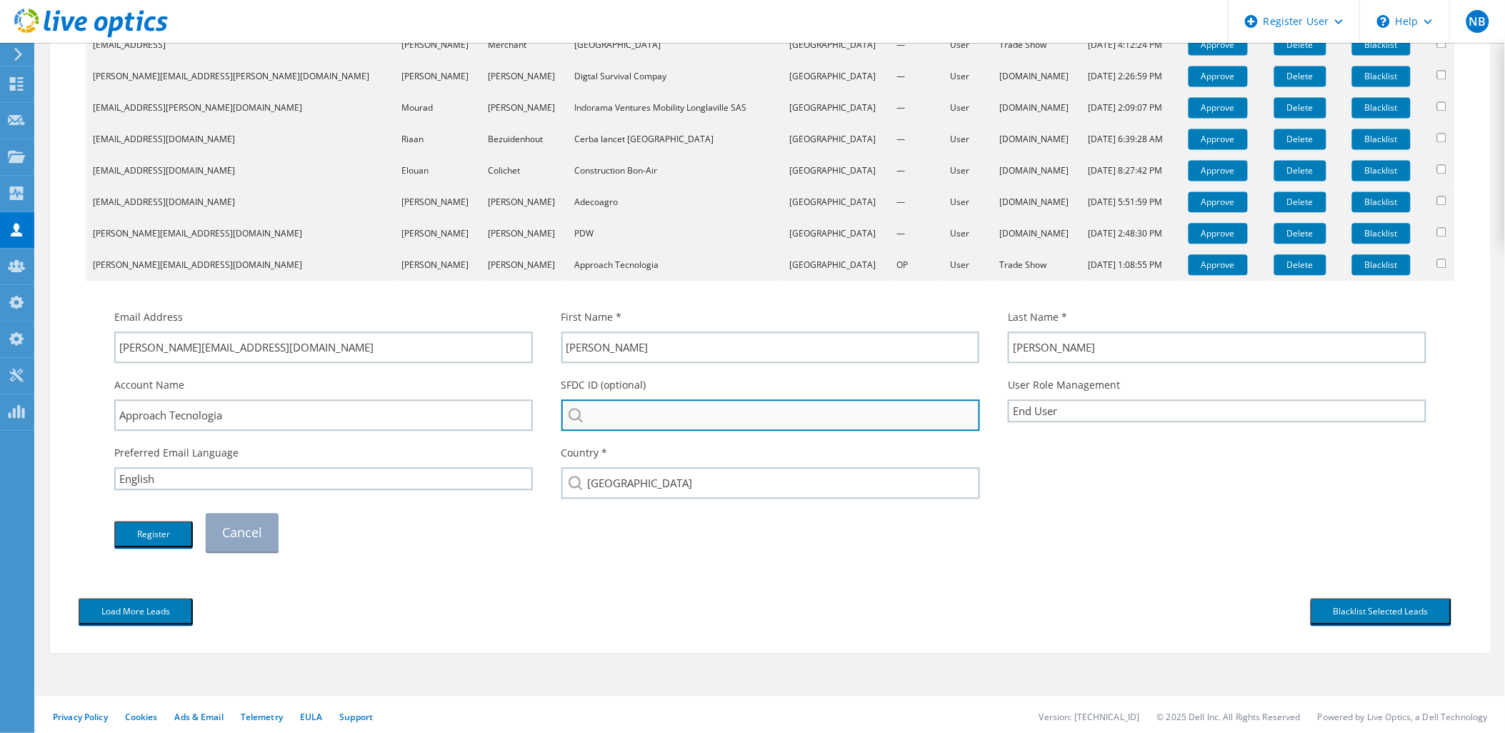
click at [620, 408] on input "search" at bounding box center [770, 414] width 419 height 31
paste input "Approach Tec"
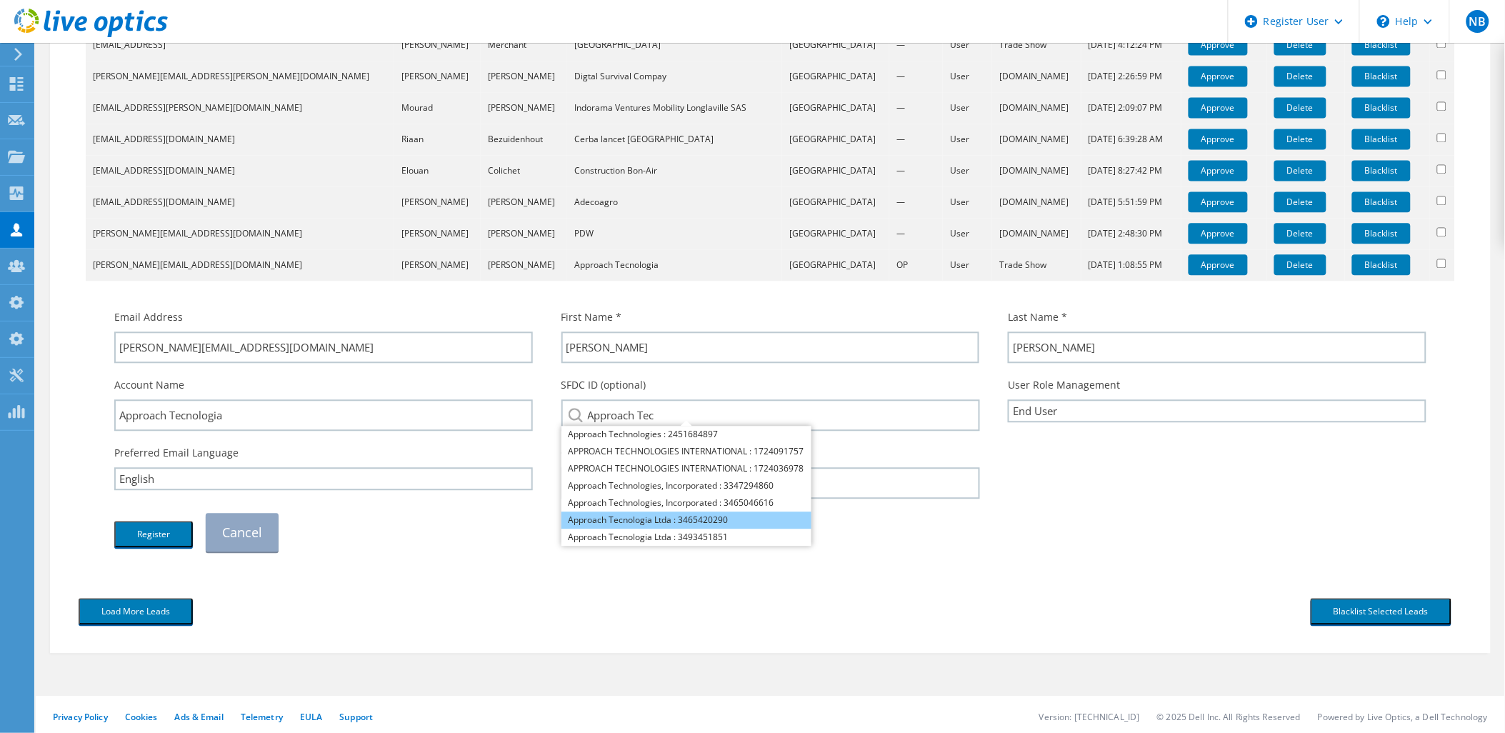
click at [679, 515] on li "Approach Tecnologia Ltda : 3465420290" at bounding box center [686, 519] width 250 height 17
type input "Approach Tecnologia Ltda : 3465420290"
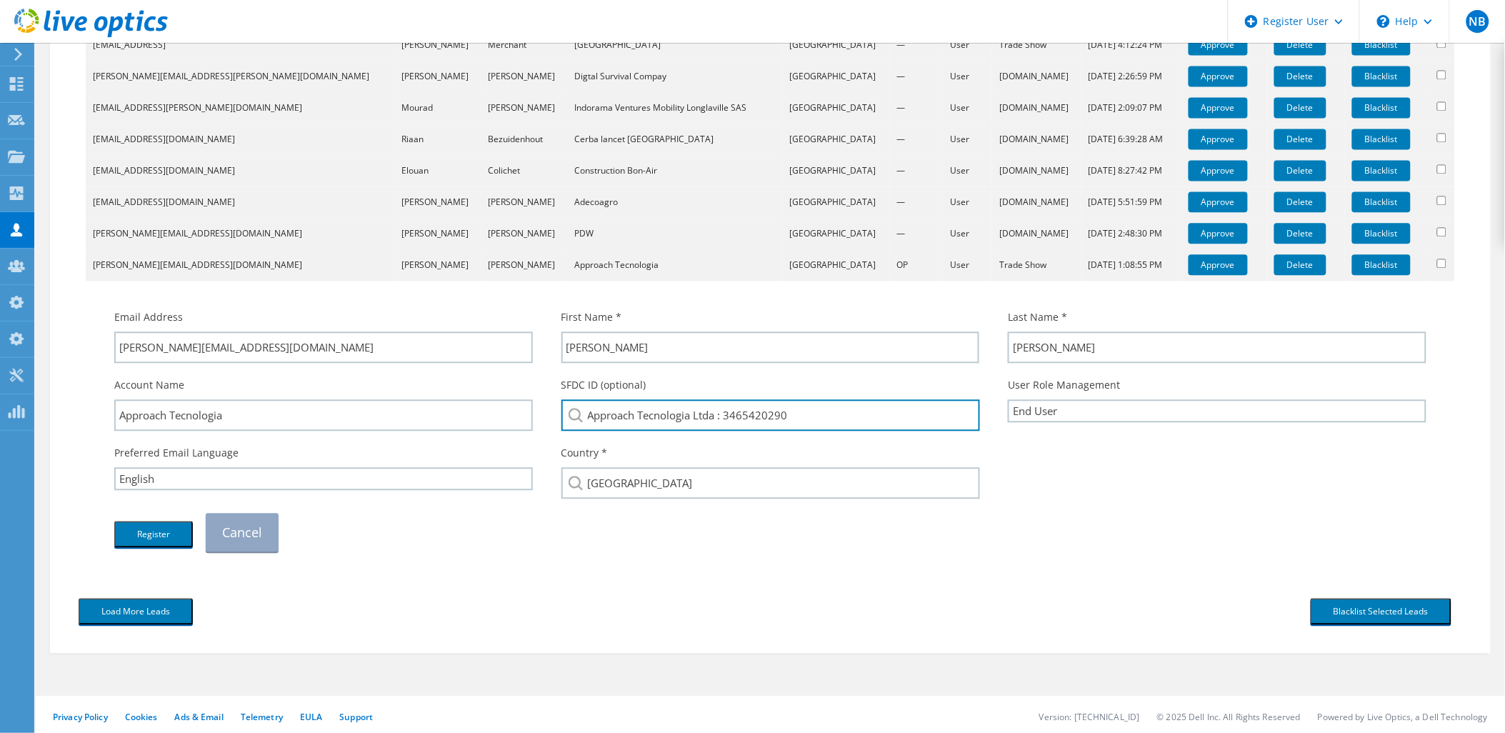
drag, startPoint x: 693, startPoint y: 411, endPoint x: 560, endPoint y: 417, distance: 133.0
click at [561, 417] on input "Approach Tecnologia Ltda : 3465420290" at bounding box center [770, 414] width 419 height 31
click at [533, 486] on div "Preferred Email Language English Deutsch Español Français Italiano Polski Portu…" at bounding box center [323, 467] width 447 height 59
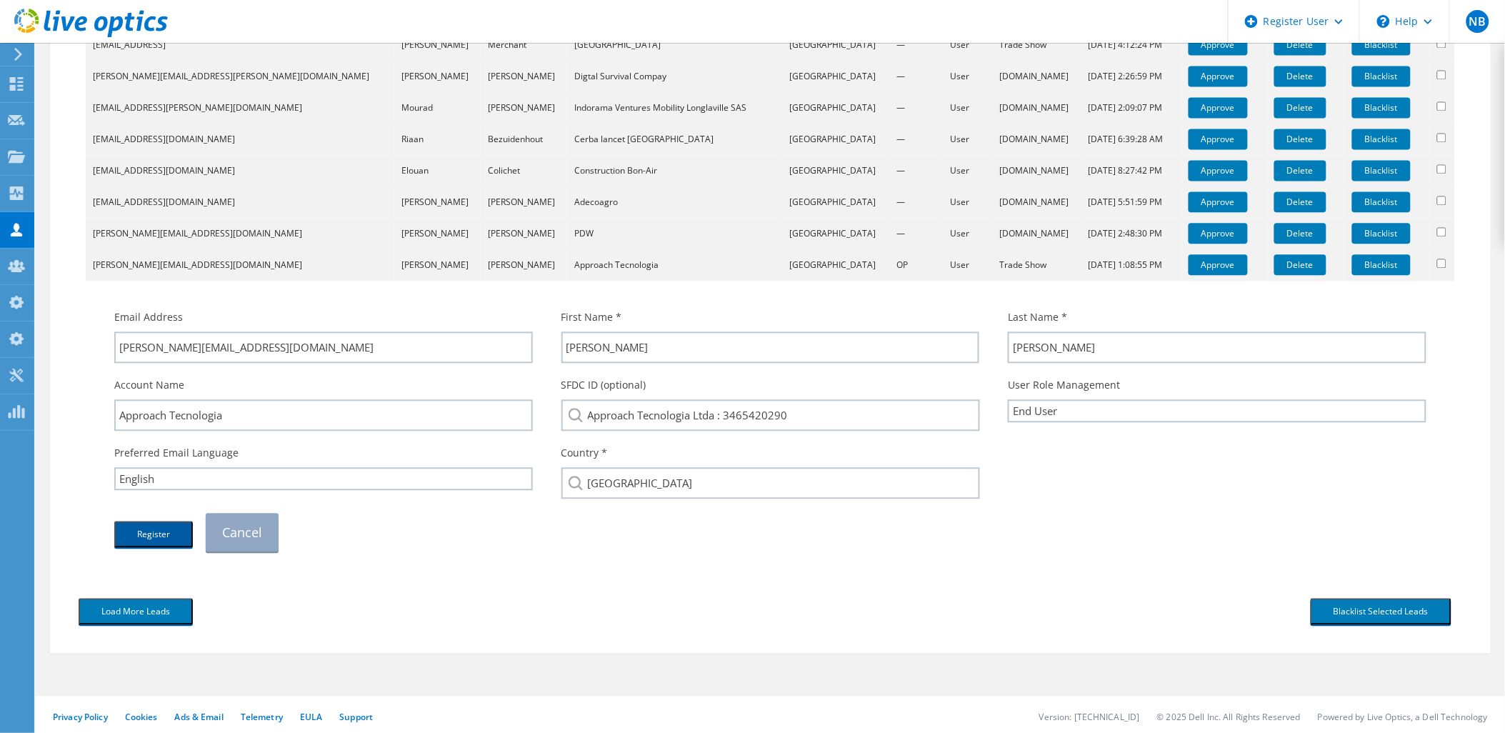
click at [154, 527] on button "Register" at bounding box center [153, 534] width 79 height 26
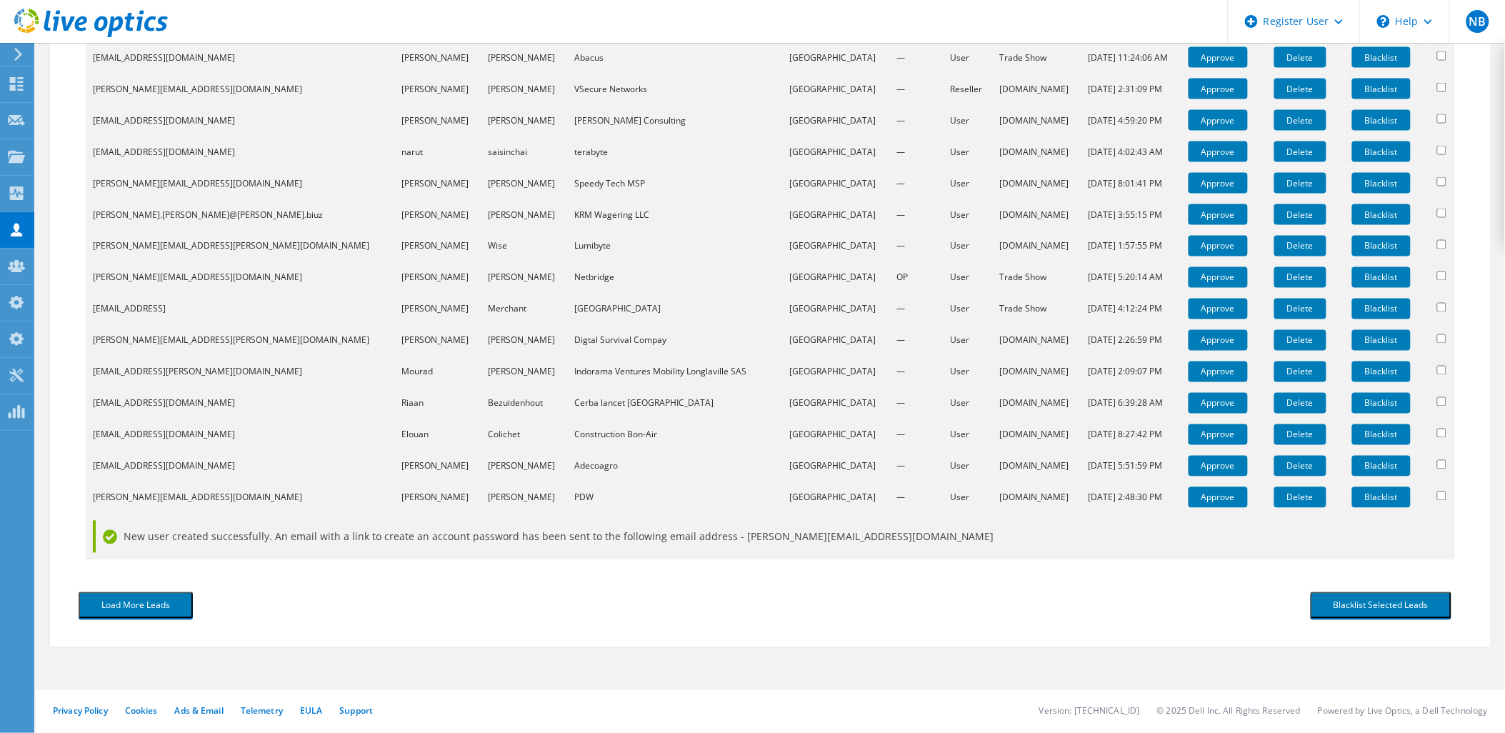
scroll to position [741, 0]
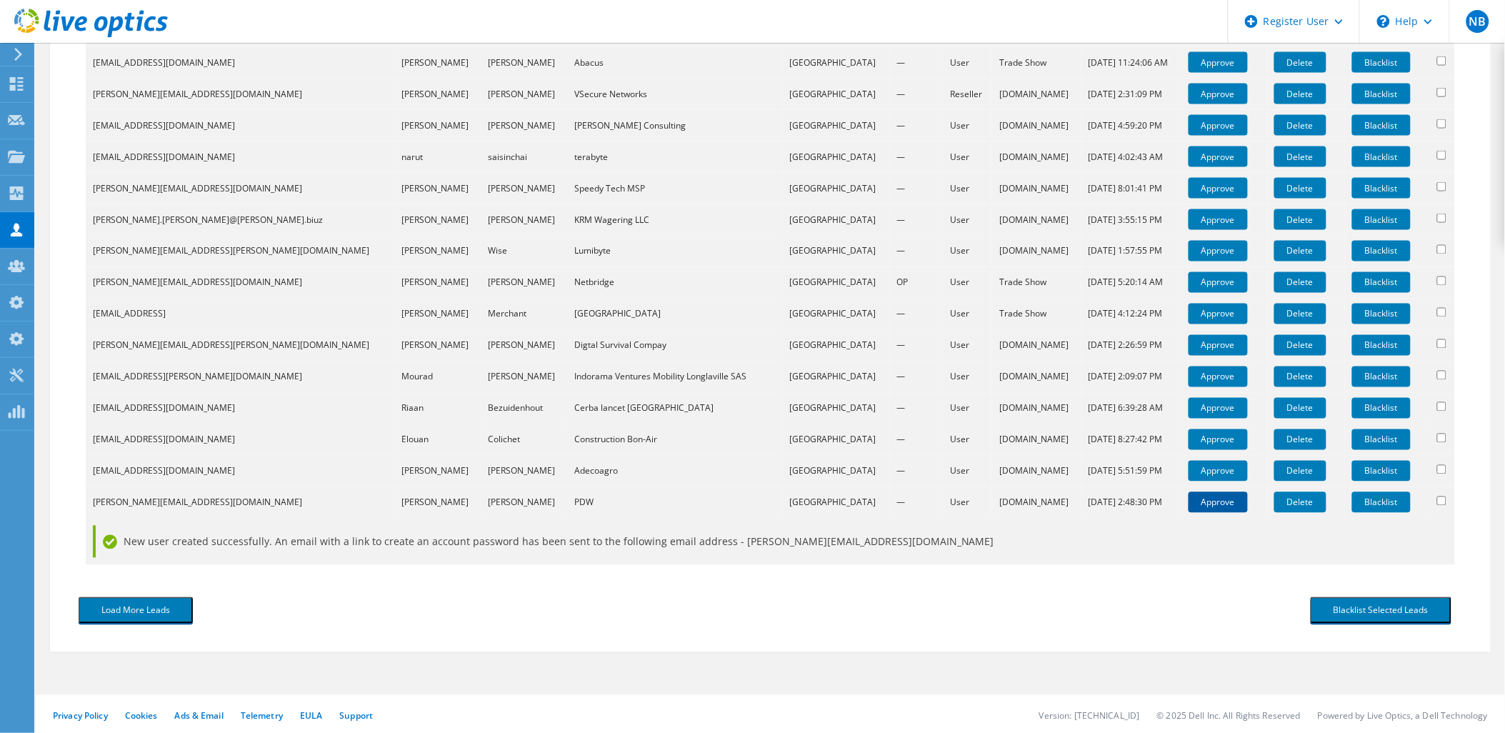
click at [1209, 492] on link "Approve" at bounding box center [1218, 502] width 59 height 21
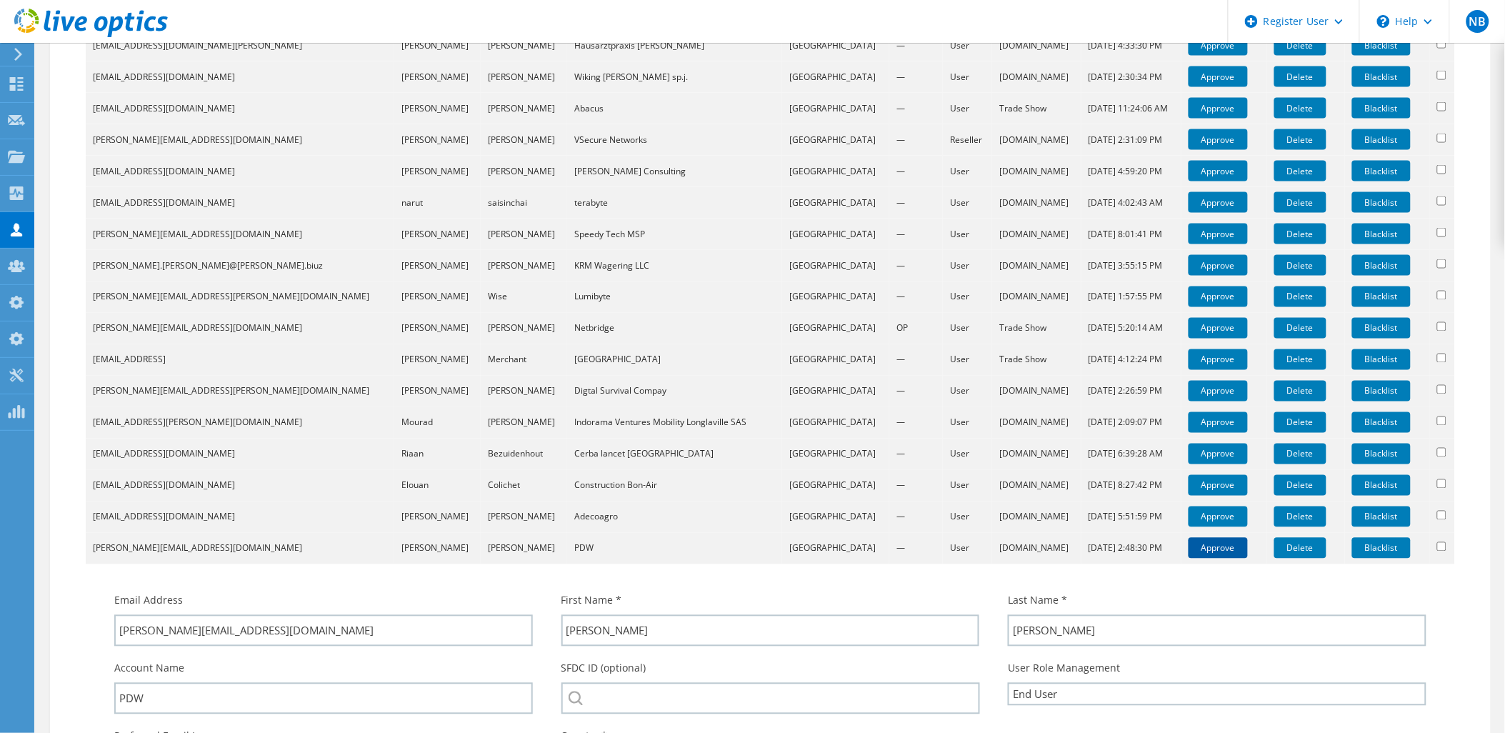
scroll to position [979, 0]
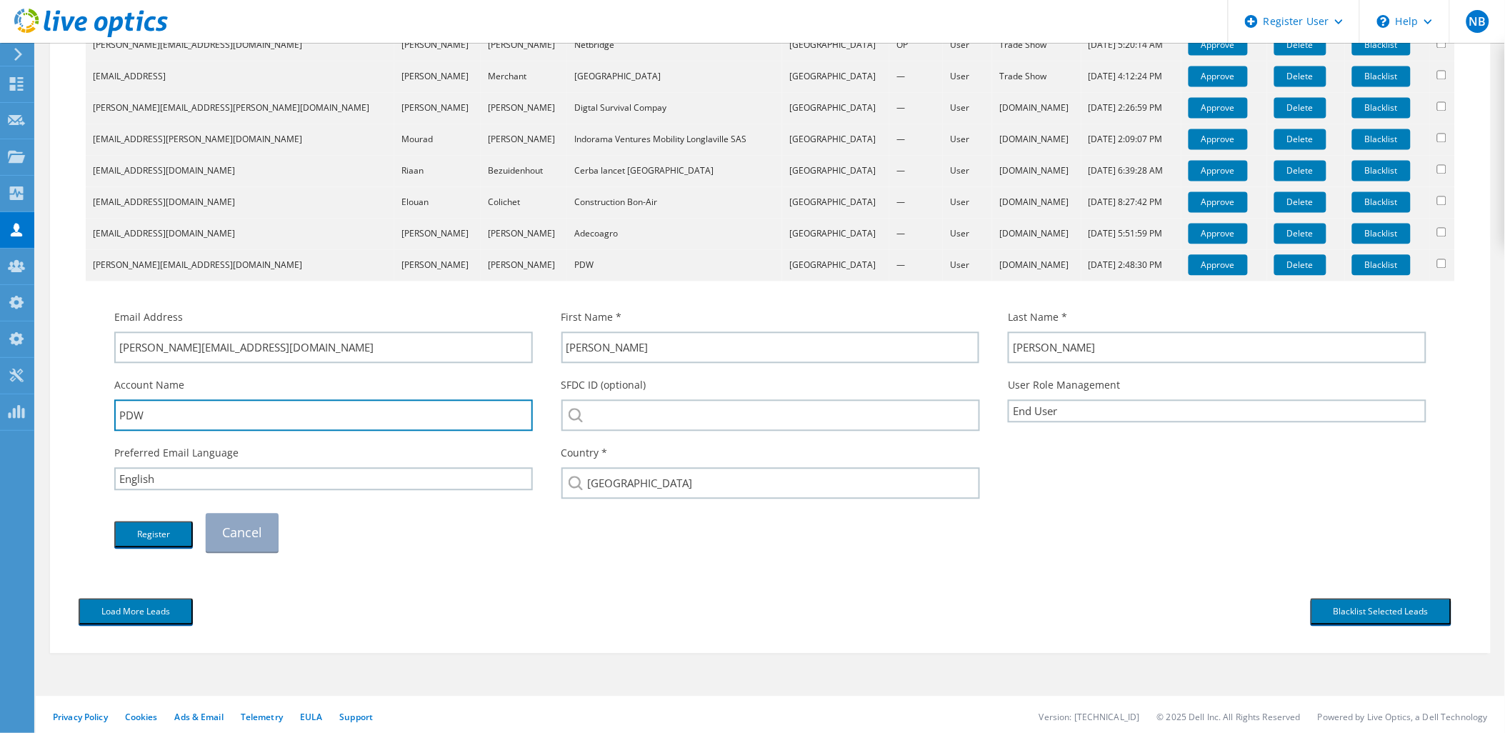
drag, startPoint x: 210, startPoint y: 421, endPoint x: 87, endPoint y: 424, distance: 122.9
click at [87, 424] on td "Email Address paul@pdwidaho.com First Name * Paul Last Name * Brundage" at bounding box center [770, 423] width 1369 height 285
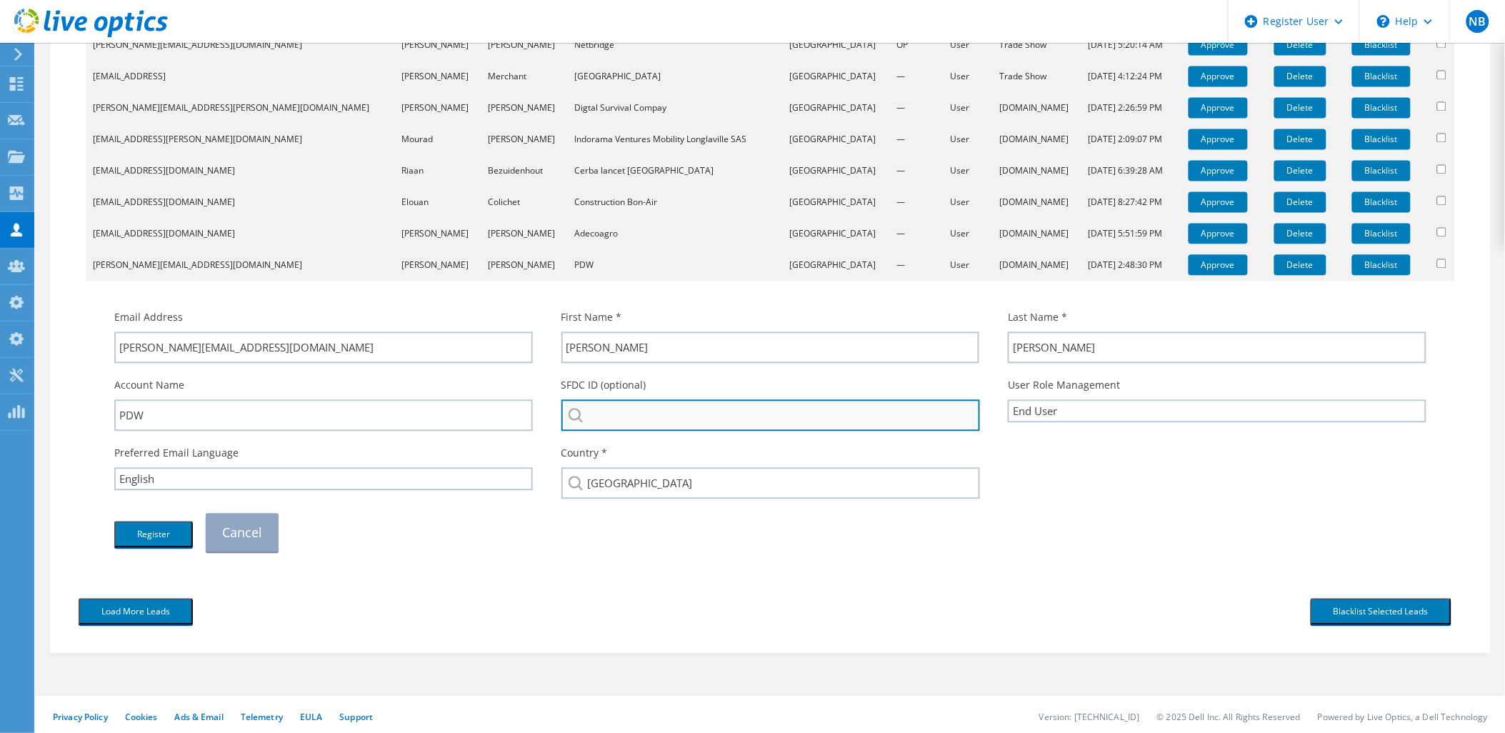
click at [626, 422] on input "search" at bounding box center [770, 414] width 419 height 31
paste input "PDW"
type input "PDW i"
drag, startPoint x: 636, startPoint y: 414, endPoint x: 524, endPoint y: 412, distance: 112.2
click at [524, 412] on div "Account Name PDW SFDC ID (optional) PDW i No results for pdw i found. User Role…" at bounding box center [770, 404] width 1341 height 68
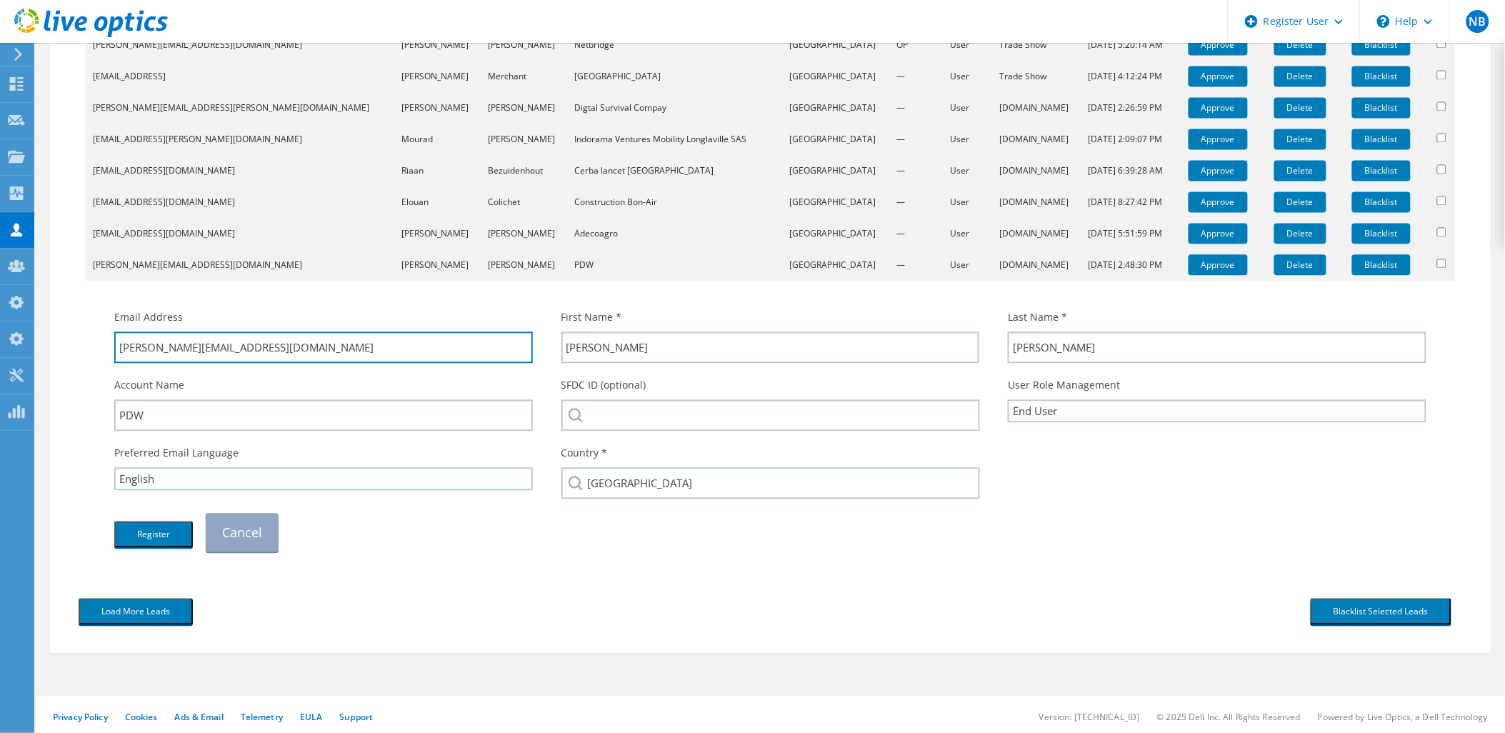
drag, startPoint x: 221, startPoint y: 354, endPoint x: 143, endPoint y: 367, distance: 79.6
click at [143, 367] on div "Email Address paul@pdwidaho.com First Name * Paul Last Name * Brundage Account …" at bounding box center [770, 430] width 1341 height 256
drag, startPoint x: 131, startPoint y: 389, endPoint x: 137, endPoint y: 394, distance: 8.1
click at [132, 389] on label "Account Name" at bounding box center [149, 385] width 70 height 14
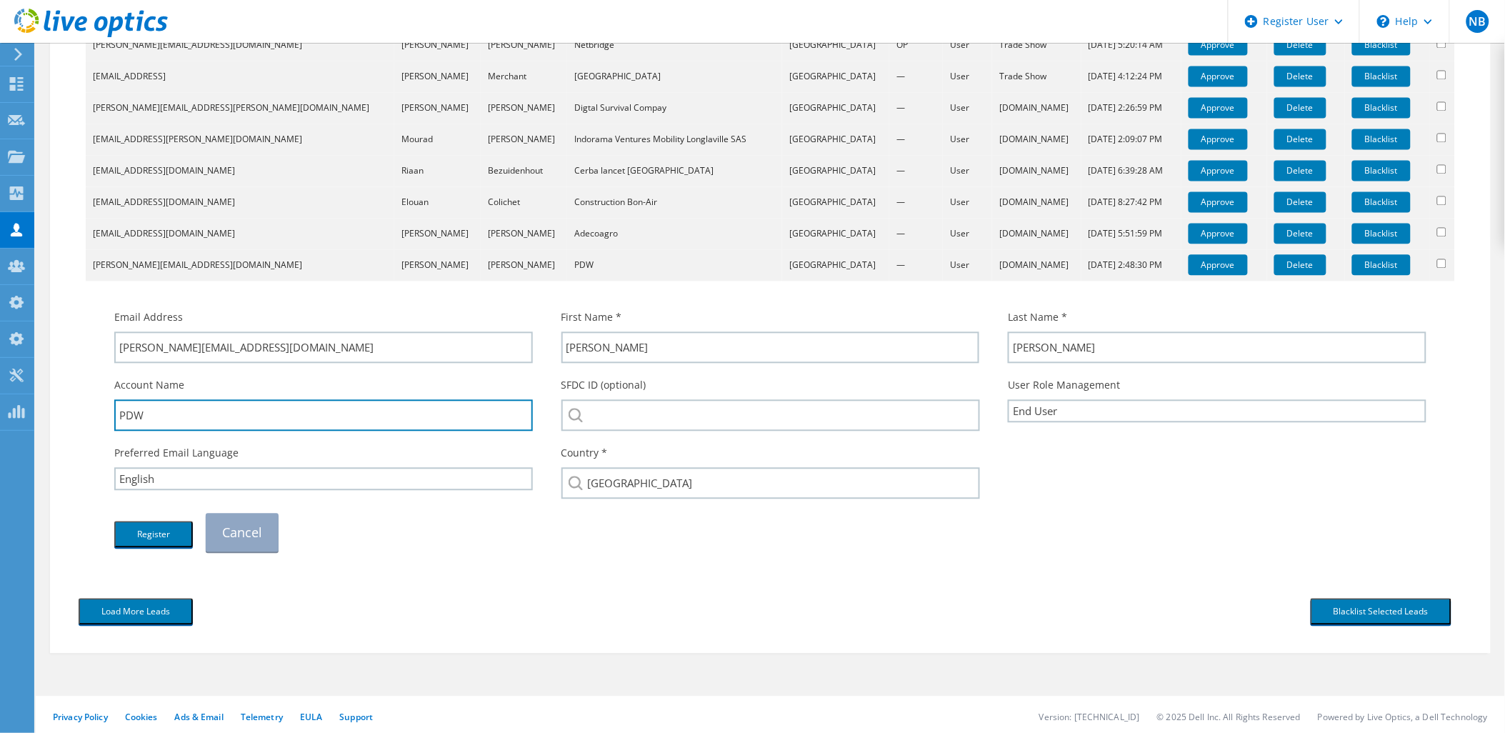
drag, startPoint x: 149, startPoint y: 402, endPoint x: 74, endPoint y: 407, distance: 75.2
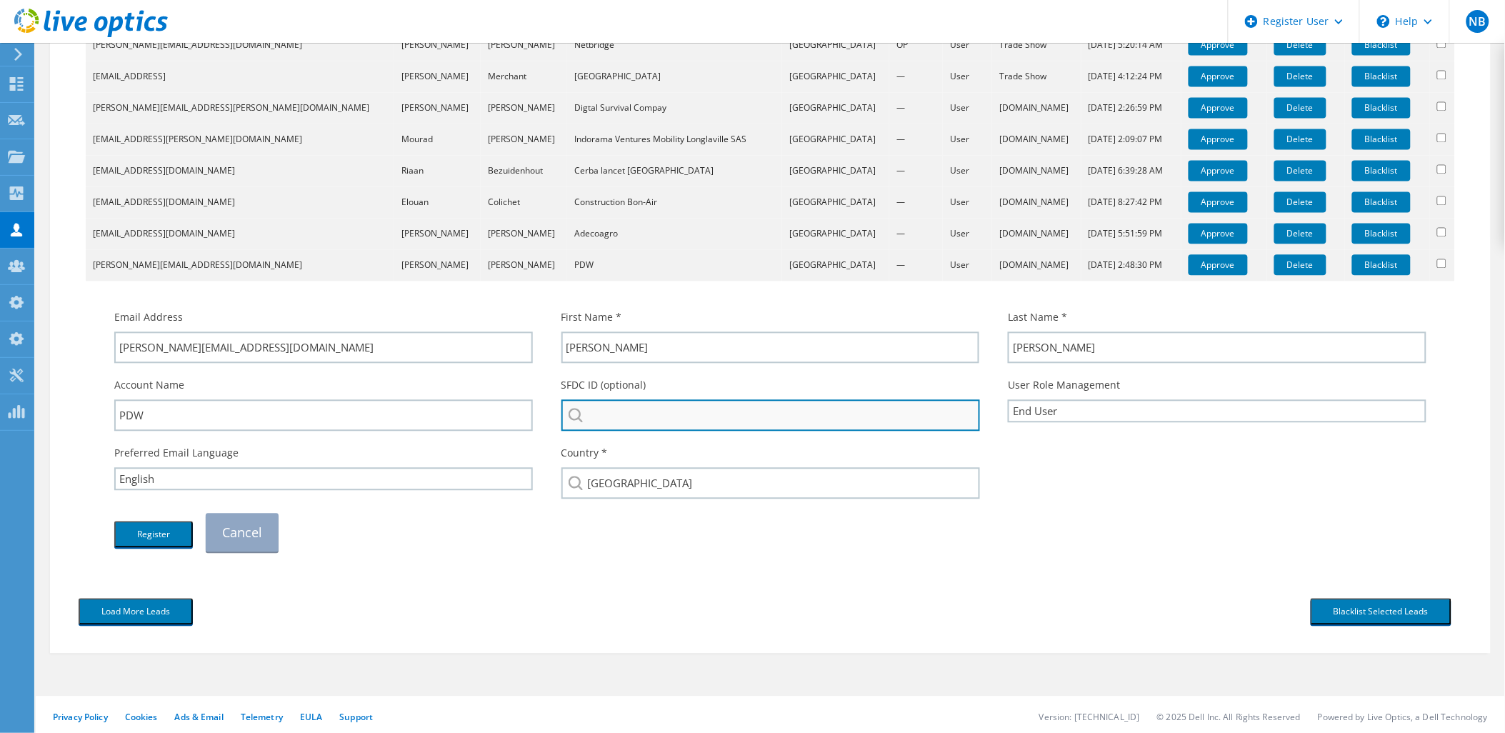
click at [676, 416] on input "search" at bounding box center [770, 414] width 419 height 31
paste input "PDW"
type input "PDW"
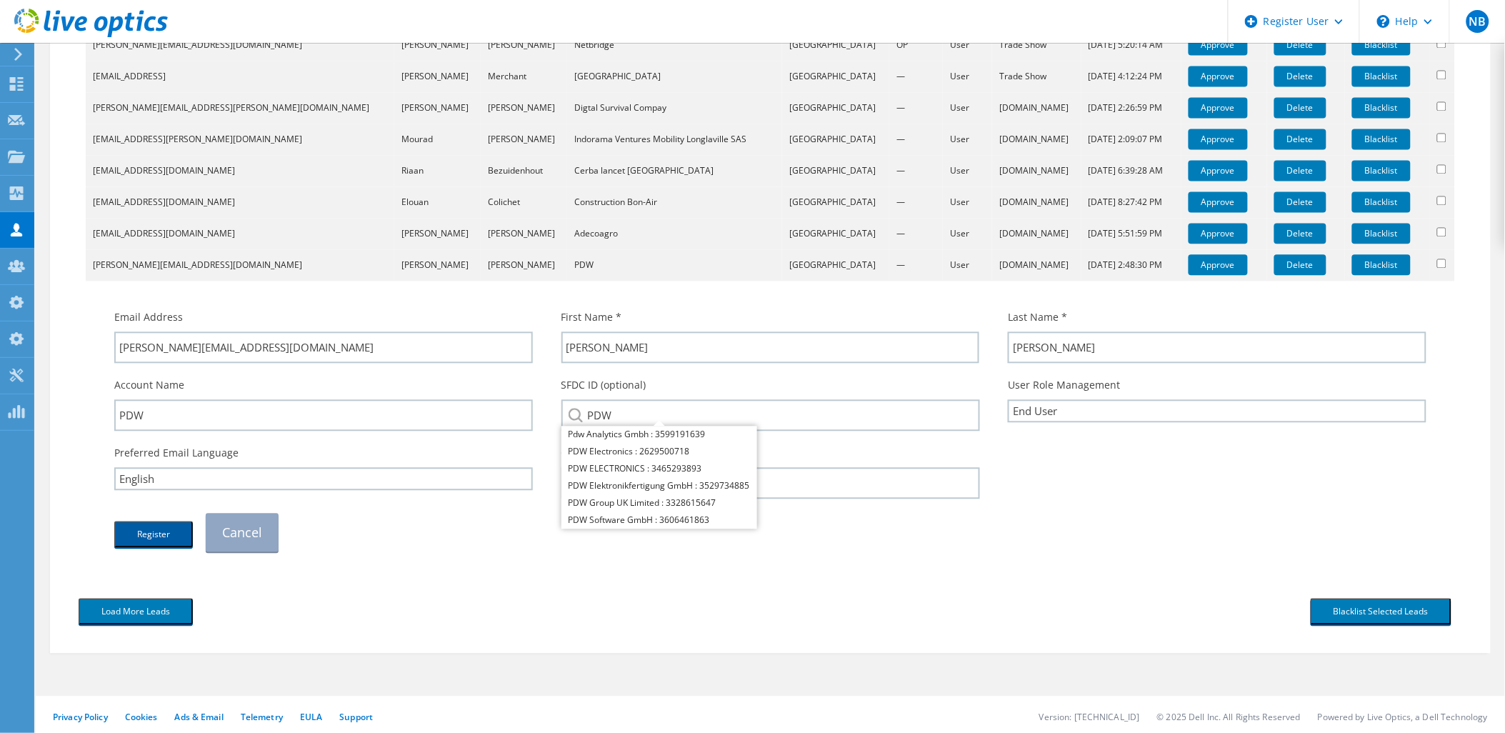
click at [169, 536] on button "Register" at bounding box center [153, 534] width 79 height 26
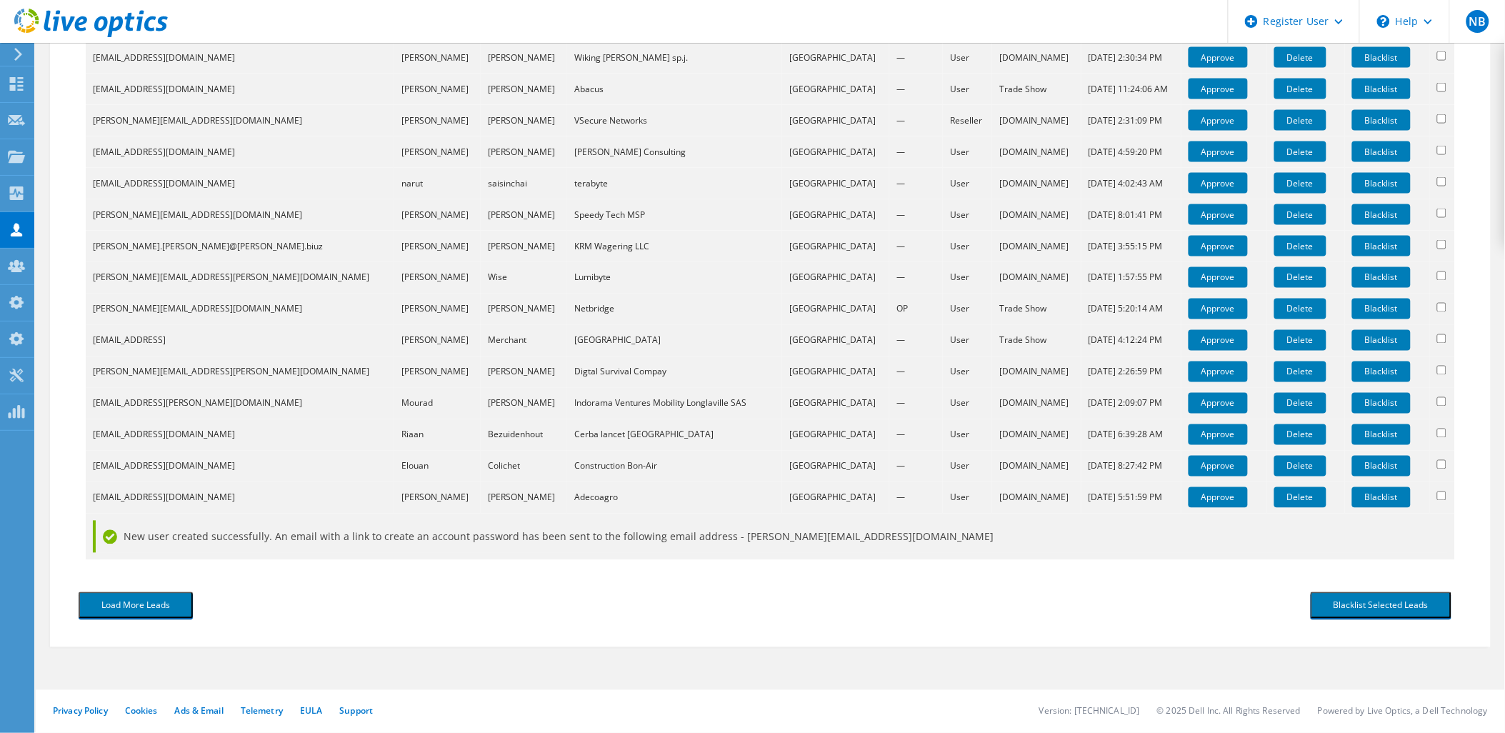
scroll to position [709, 0]
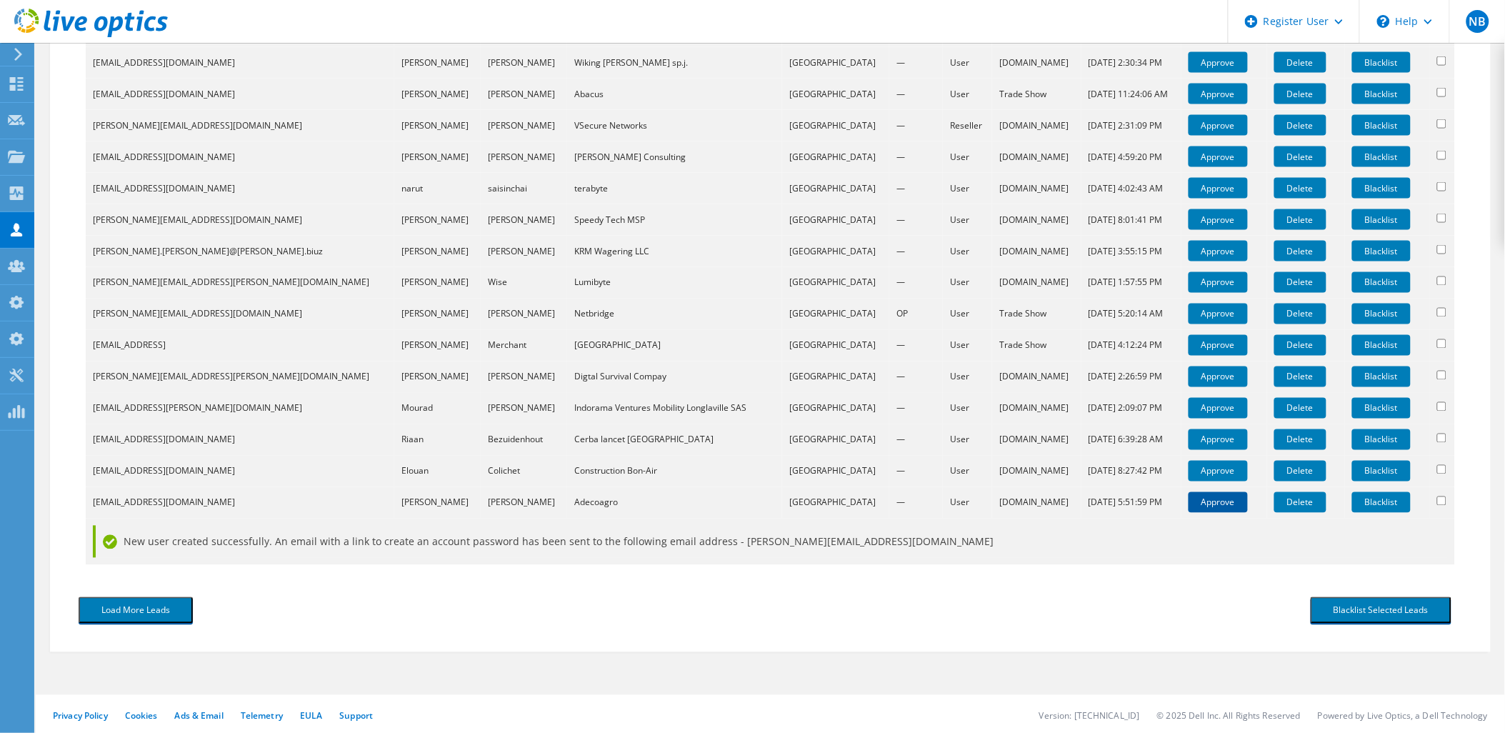
click at [1189, 499] on link "Approve" at bounding box center [1218, 502] width 59 height 21
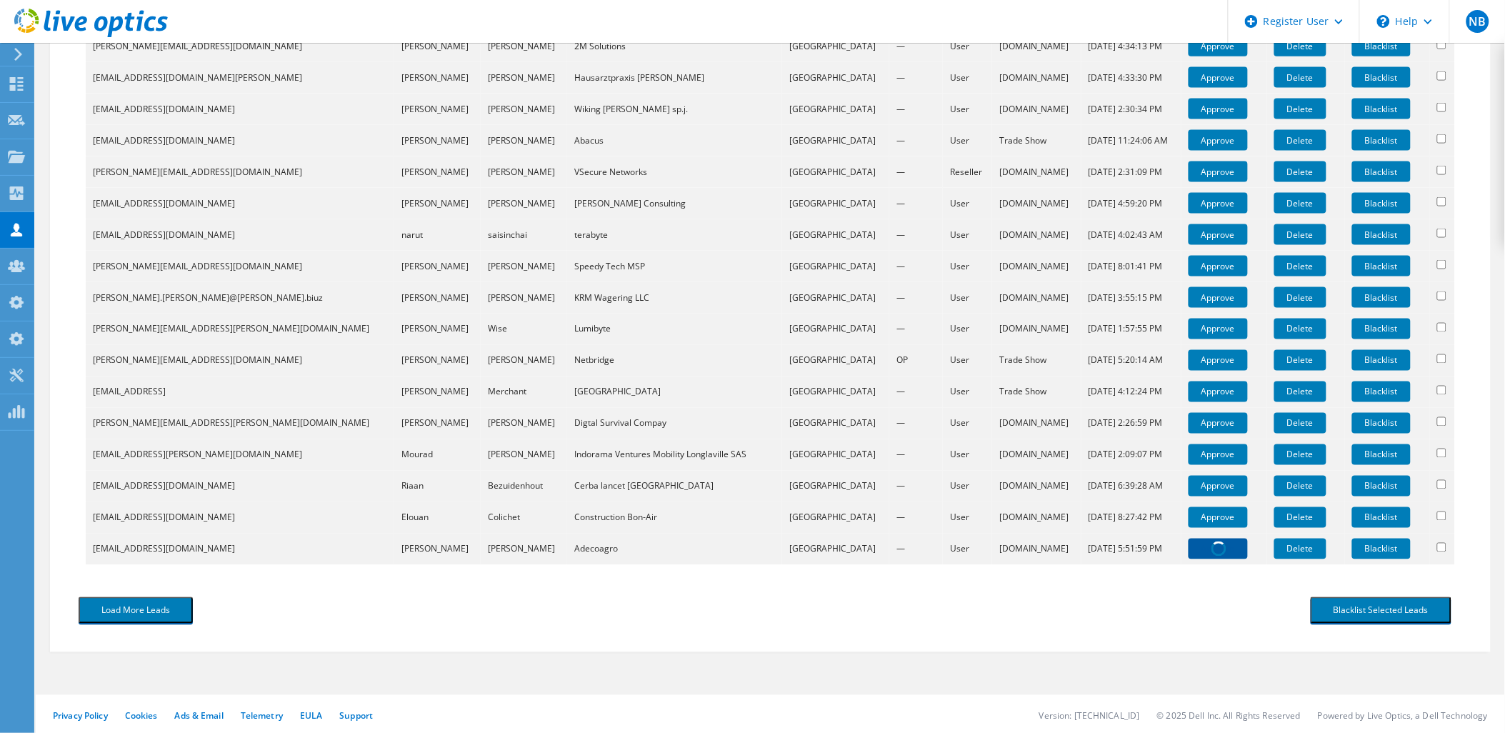
scroll to position [947, 0]
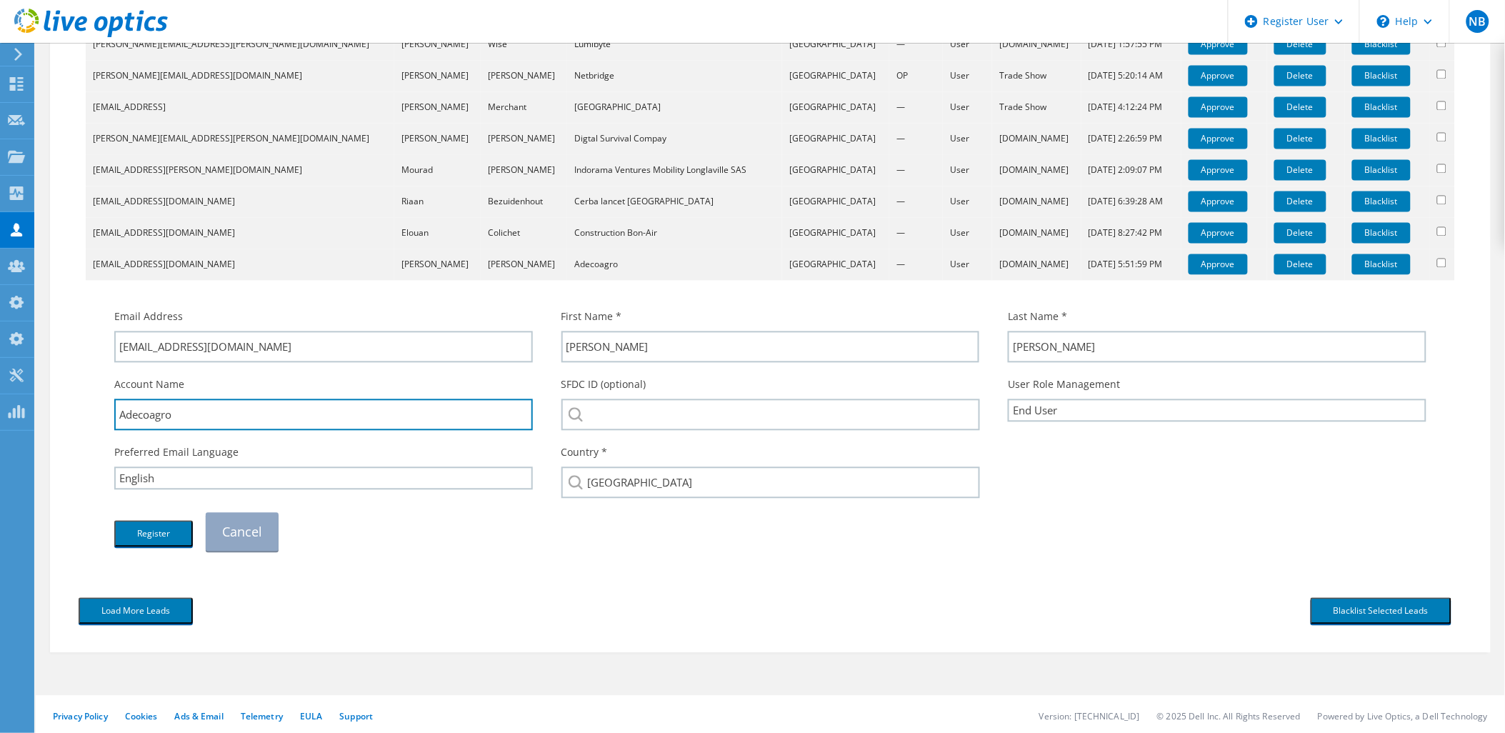
drag, startPoint x: 193, startPoint y: 413, endPoint x: 88, endPoint y: 407, distance: 105.2
click at [90, 407] on td "Email Address bpsilva@corp.adecoagro.com First Name * Bruno Last Name * Silva" at bounding box center [770, 423] width 1369 height 285
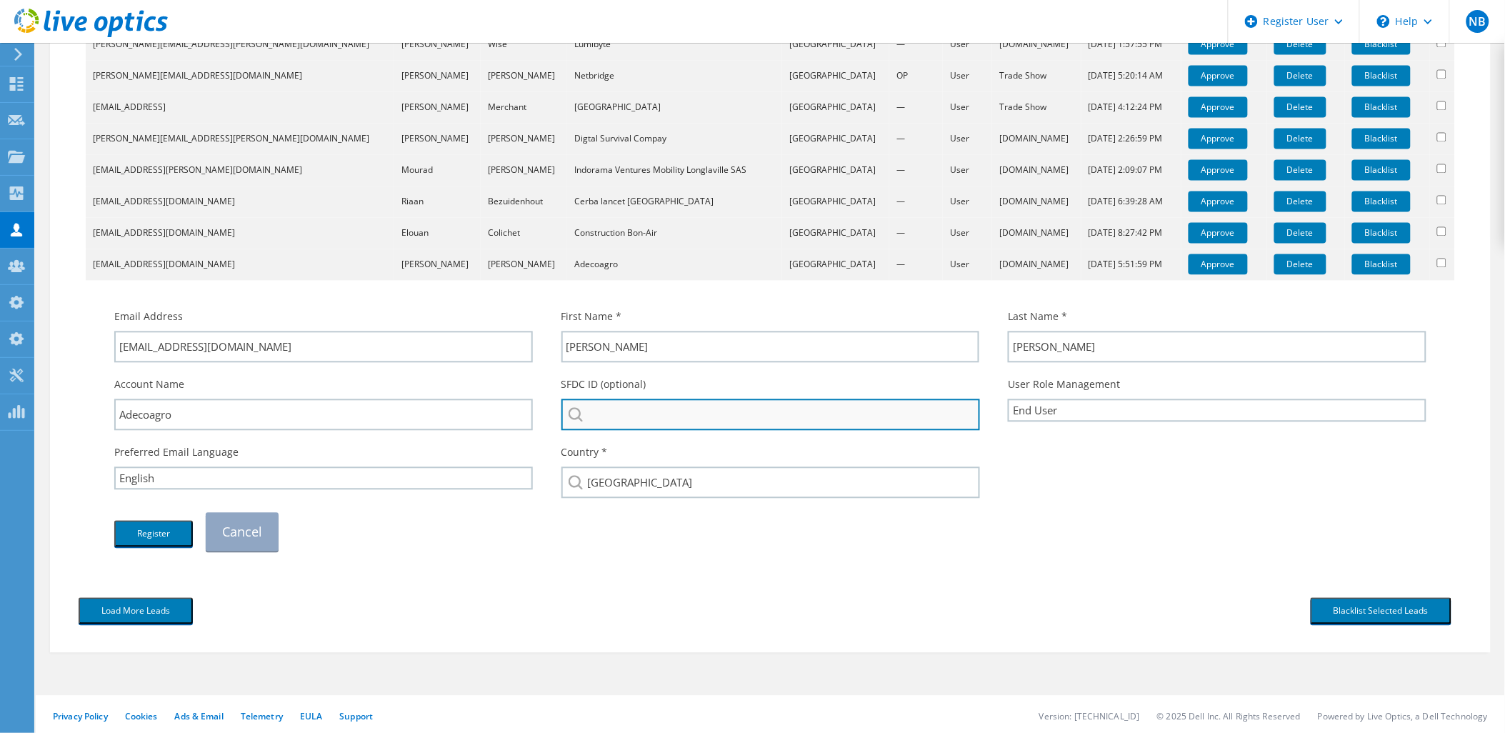
click at [716, 405] on input "search" at bounding box center [770, 414] width 419 height 31
paste input "Adecoagro"
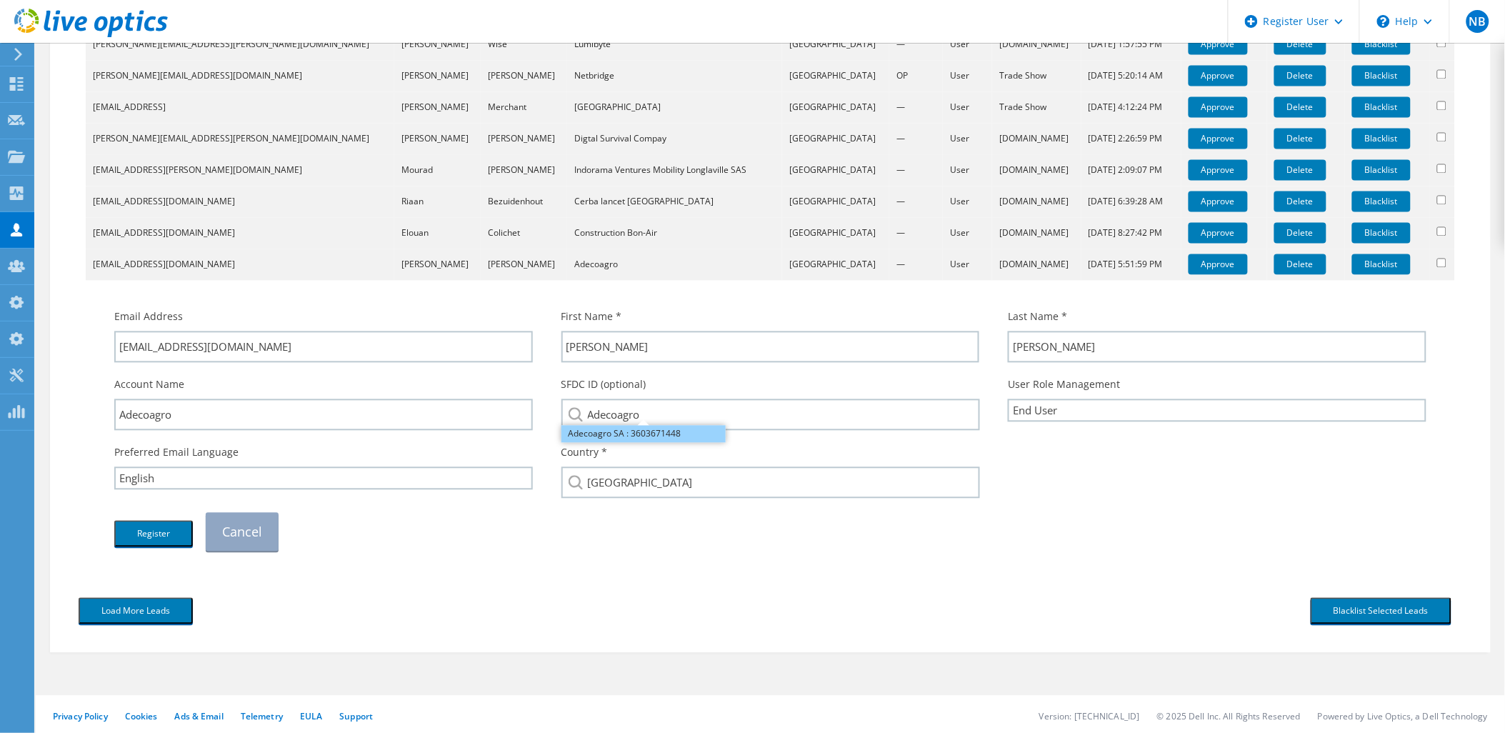
click at [629, 429] on li "Adecoagro SA : 3603671448" at bounding box center [643, 434] width 164 height 17
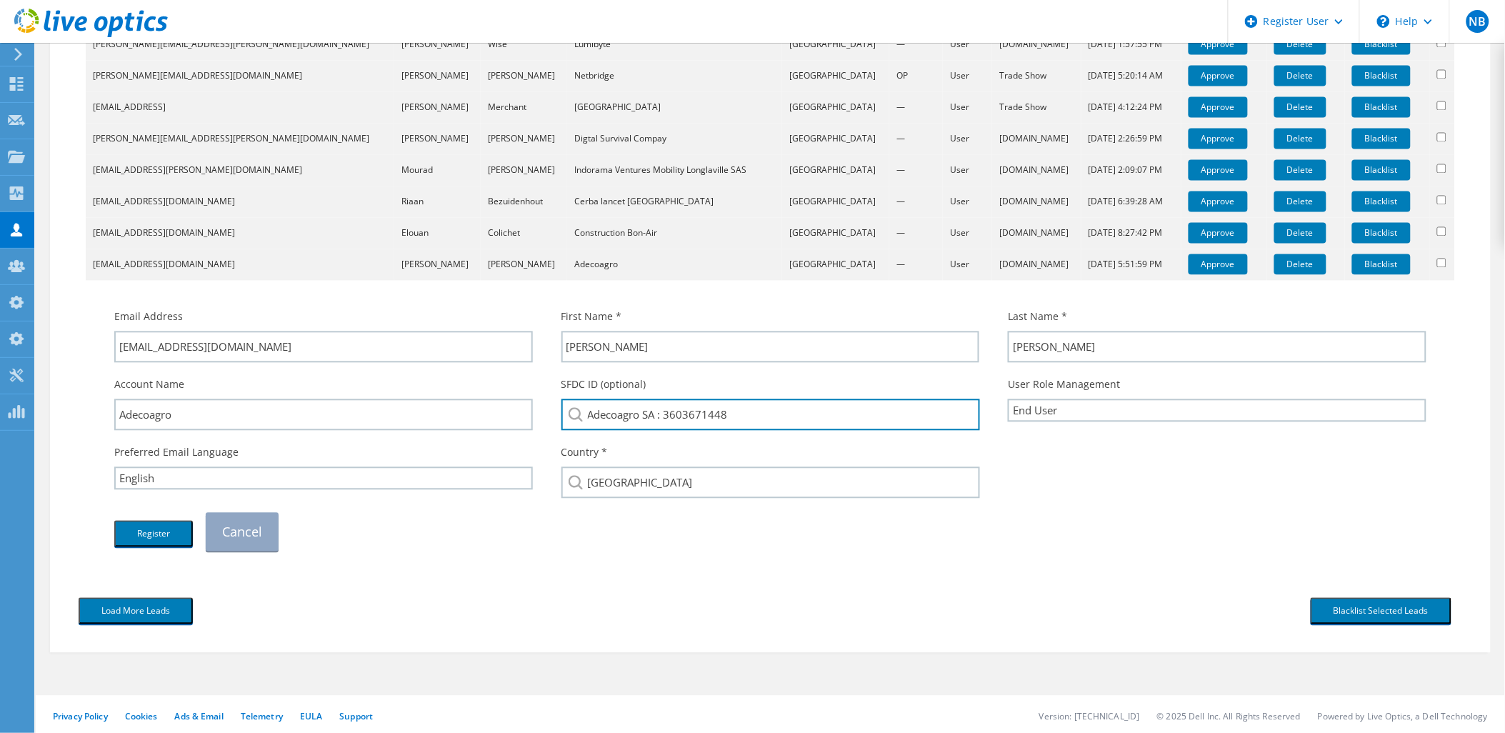
drag, startPoint x: 741, startPoint y: 411, endPoint x: 664, endPoint y: 446, distance: 84.1
click at [664, 446] on div "Email Address bpsilva@corp.adecoagro.com First Name * Bruno Last Name * Silva" at bounding box center [770, 430] width 1341 height 256
click at [784, 413] on input "Adecoagro SA : 3603671448" at bounding box center [770, 414] width 419 height 31
drag, startPoint x: 799, startPoint y: 413, endPoint x: 541, endPoint y: 415, distance: 257.9
click at [541, 415] on div "Account Name Adecoagro SFDC ID (optional) Adecoagro SA : 3603671448 User Role M…" at bounding box center [770, 404] width 1341 height 68
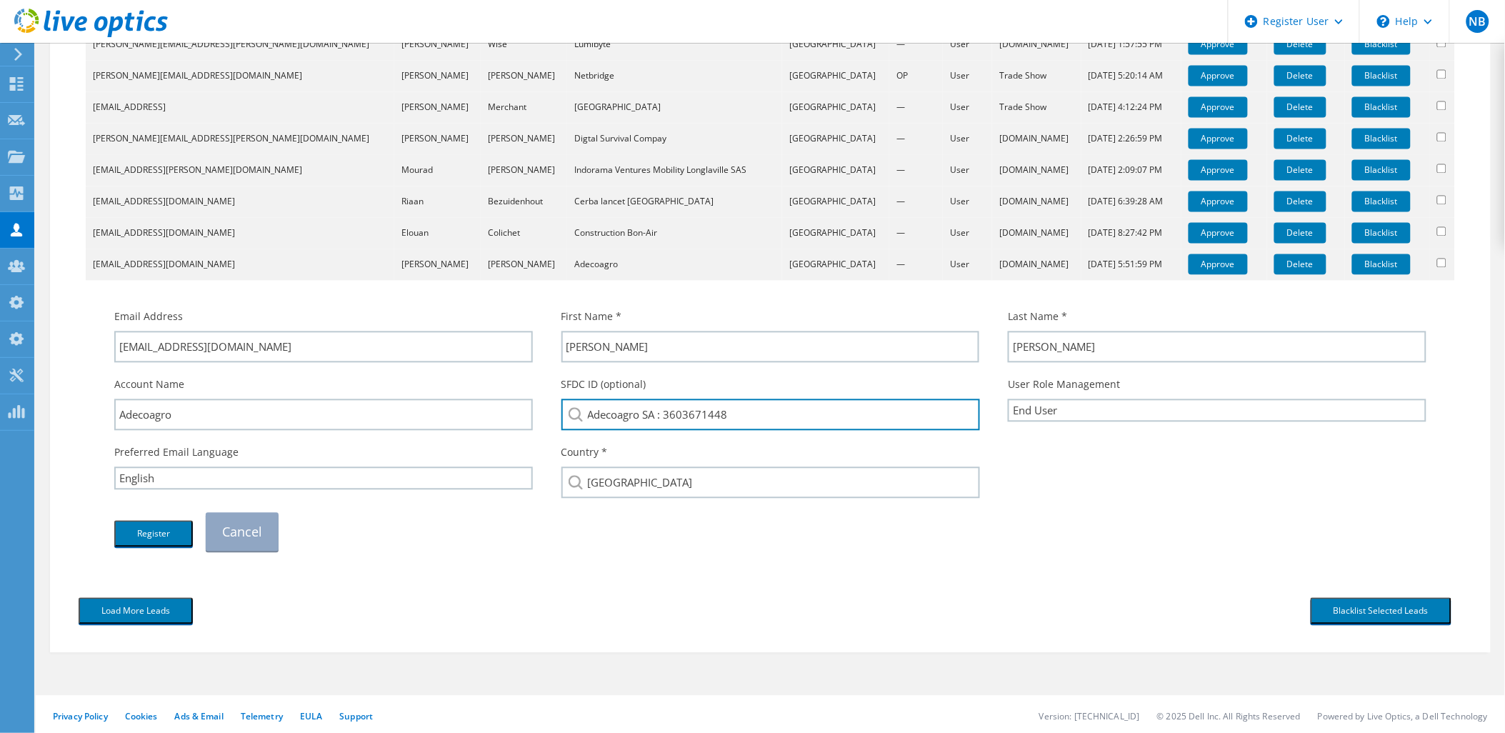
paste input "2435744623"
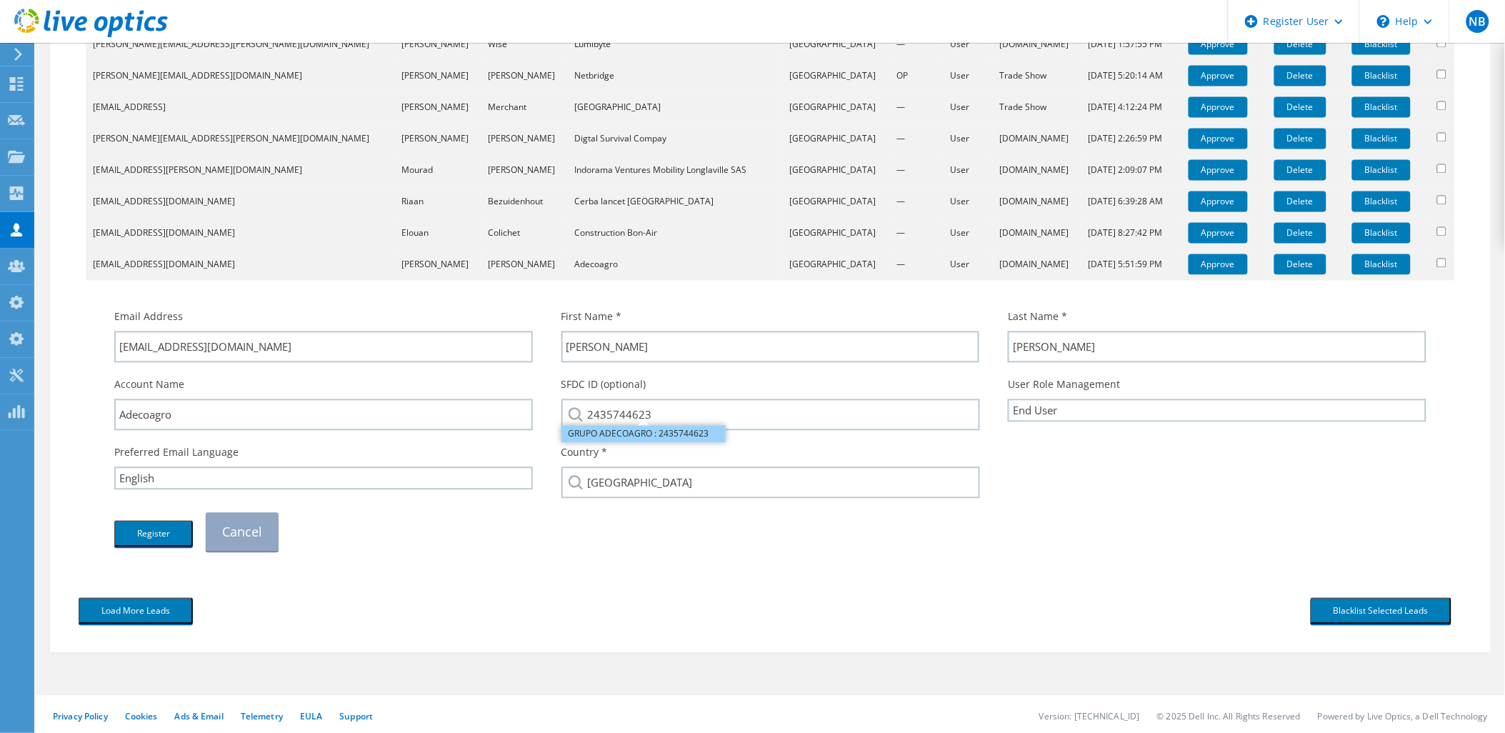
click at [614, 436] on li "GRUPO ADECOAGRO : 2435744623" at bounding box center [643, 434] width 164 height 17
type input "GRUPO ADECOAGRO : 2435744623"
click at [159, 534] on button "Register" at bounding box center [153, 534] width 79 height 26
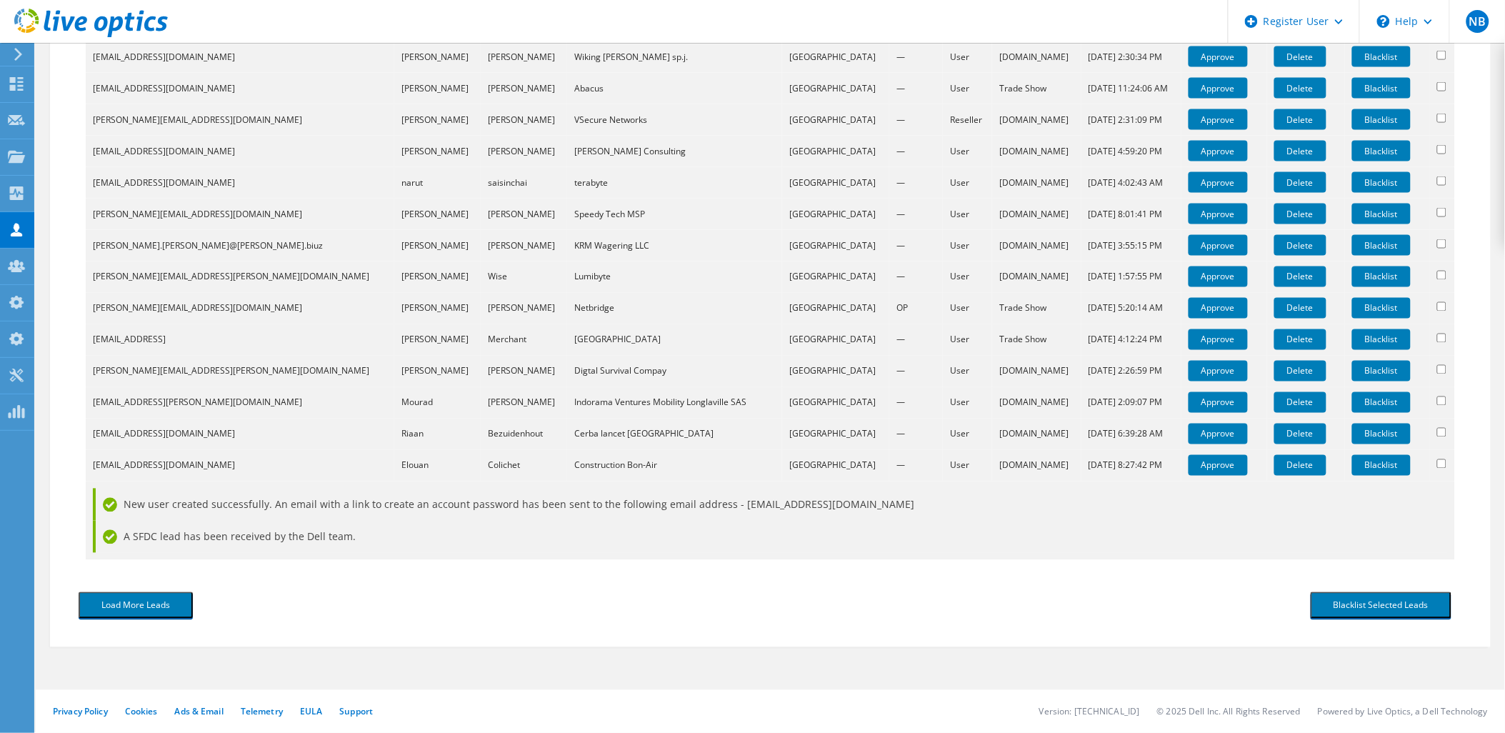
scroll to position [710, 0]
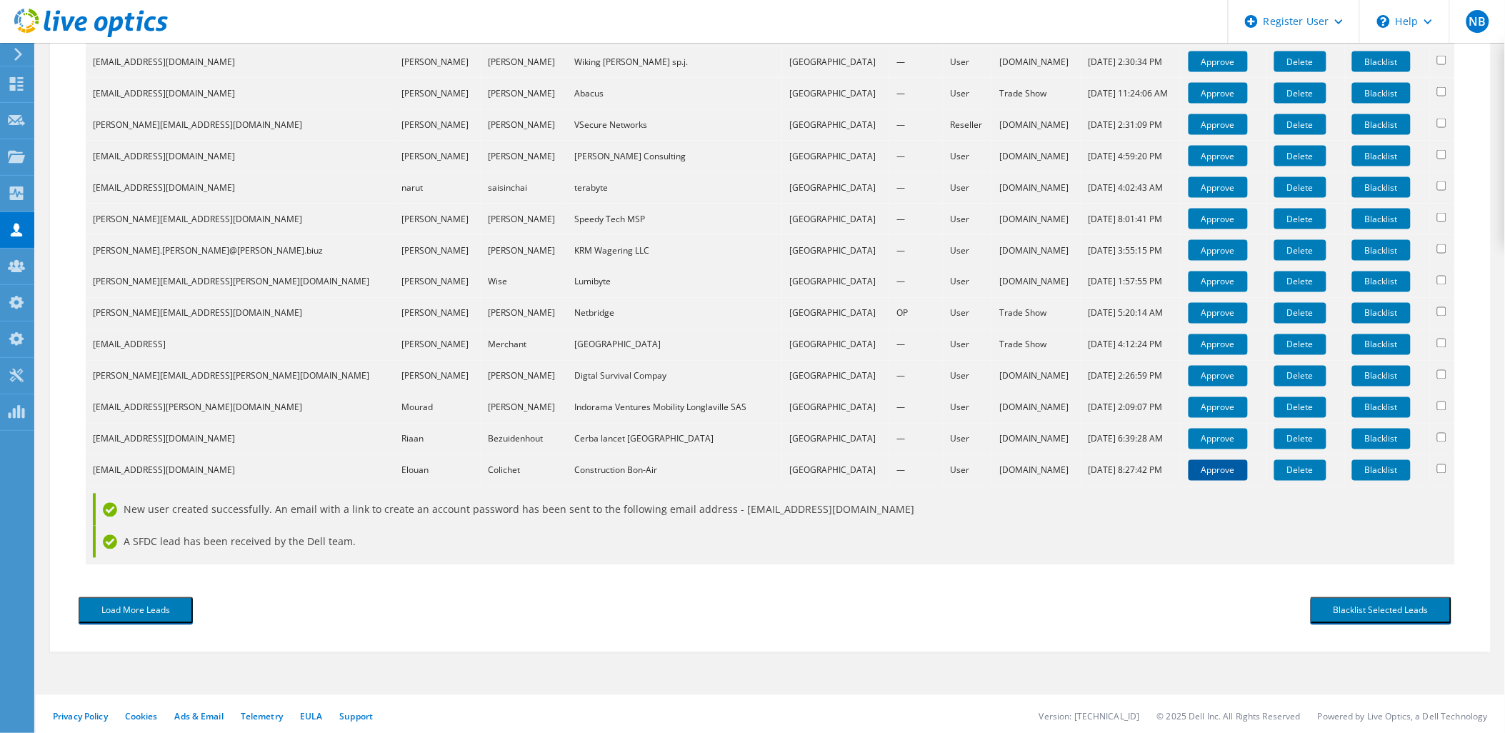
click at [1189, 469] on link "Approve" at bounding box center [1218, 470] width 59 height 21
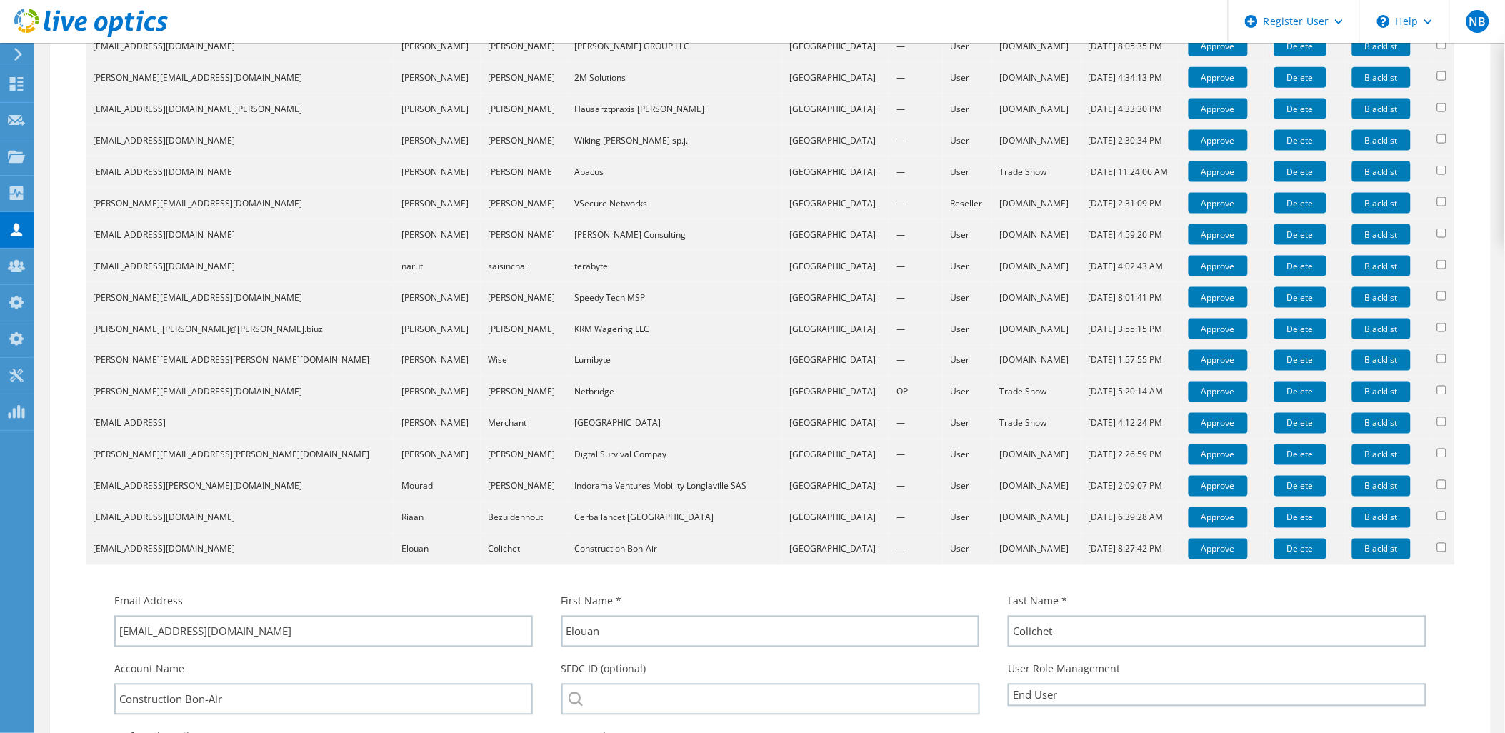
scroll to position [916, 0]
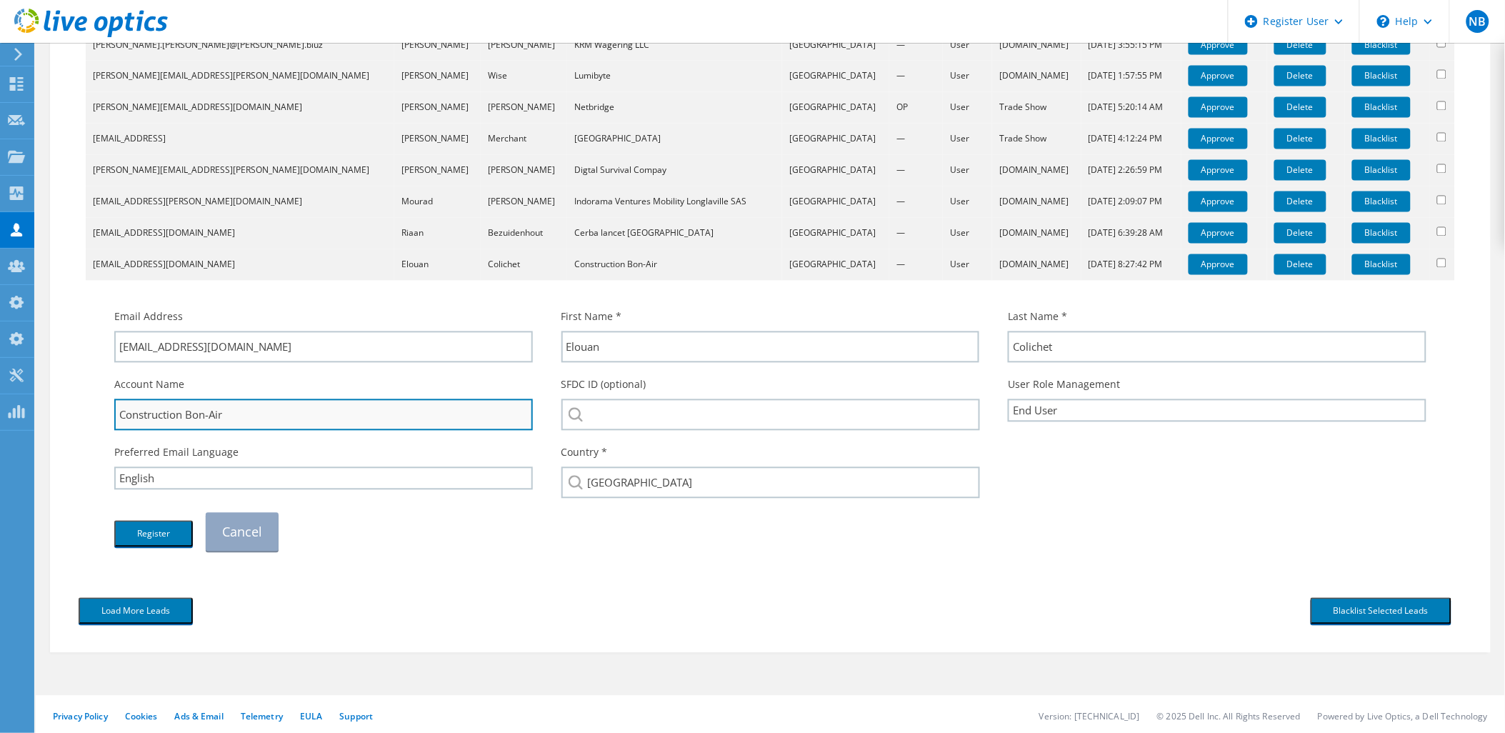
drag, startPoint x: 238, startPoint y: 413, endPoint x: 188, endPoint y: 416, distance: 50.1
click at [188, 416] on input "Construction Bon-Air" at bounding box center [323, 414] width 419 height 31
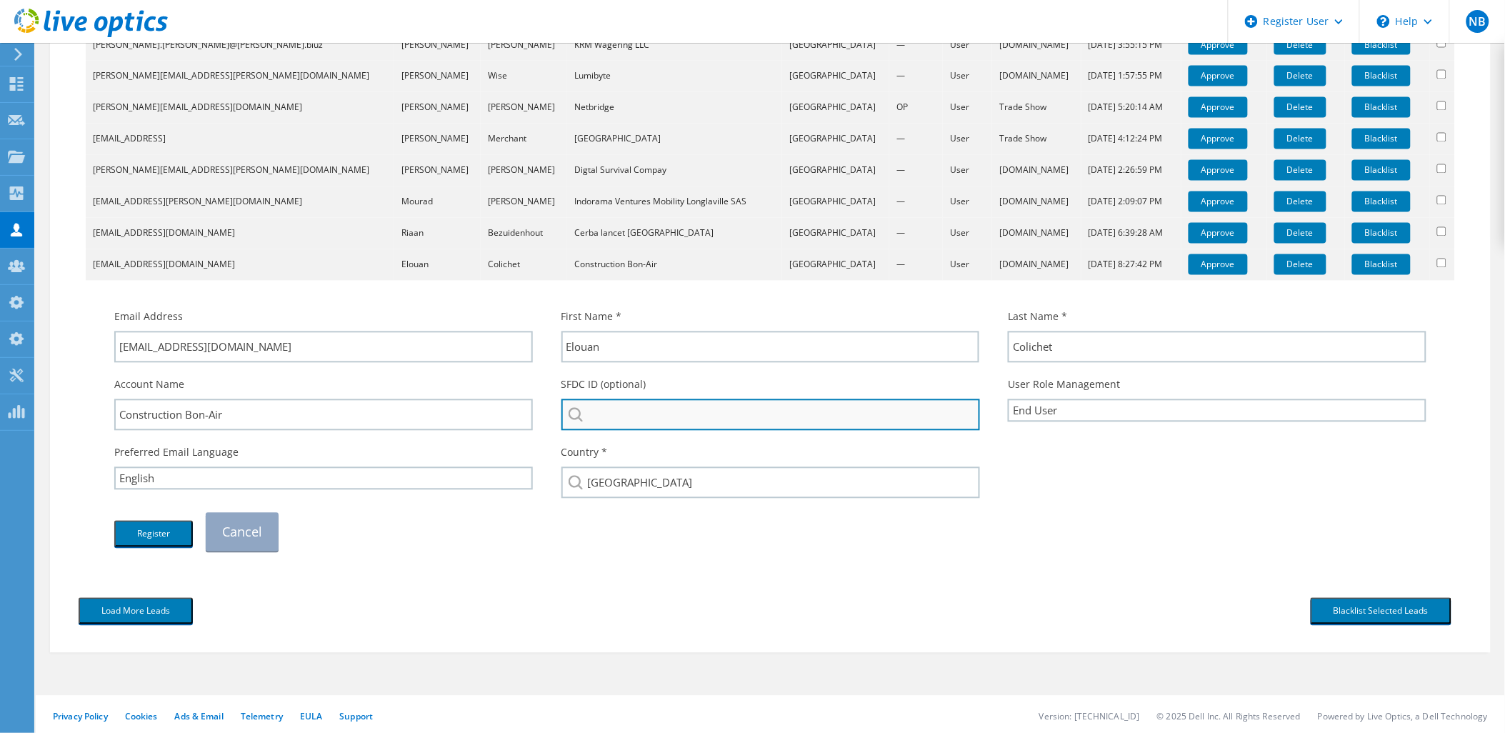
click at [604, 411] on input "search" at bounding box center [770, 414] width 419 height 31
paste input "Bon-Air"
type input "Bon-Air"
drag, startPoint x: 673, startPoint y: 409, endPoint x: 551, endPoint y: 414, distance: 121.6
click at [552, 414] on div "SFDC ID (optional) Bon-Air No results for bon-air found." at bounding box center [770, 404] width 447 height 68
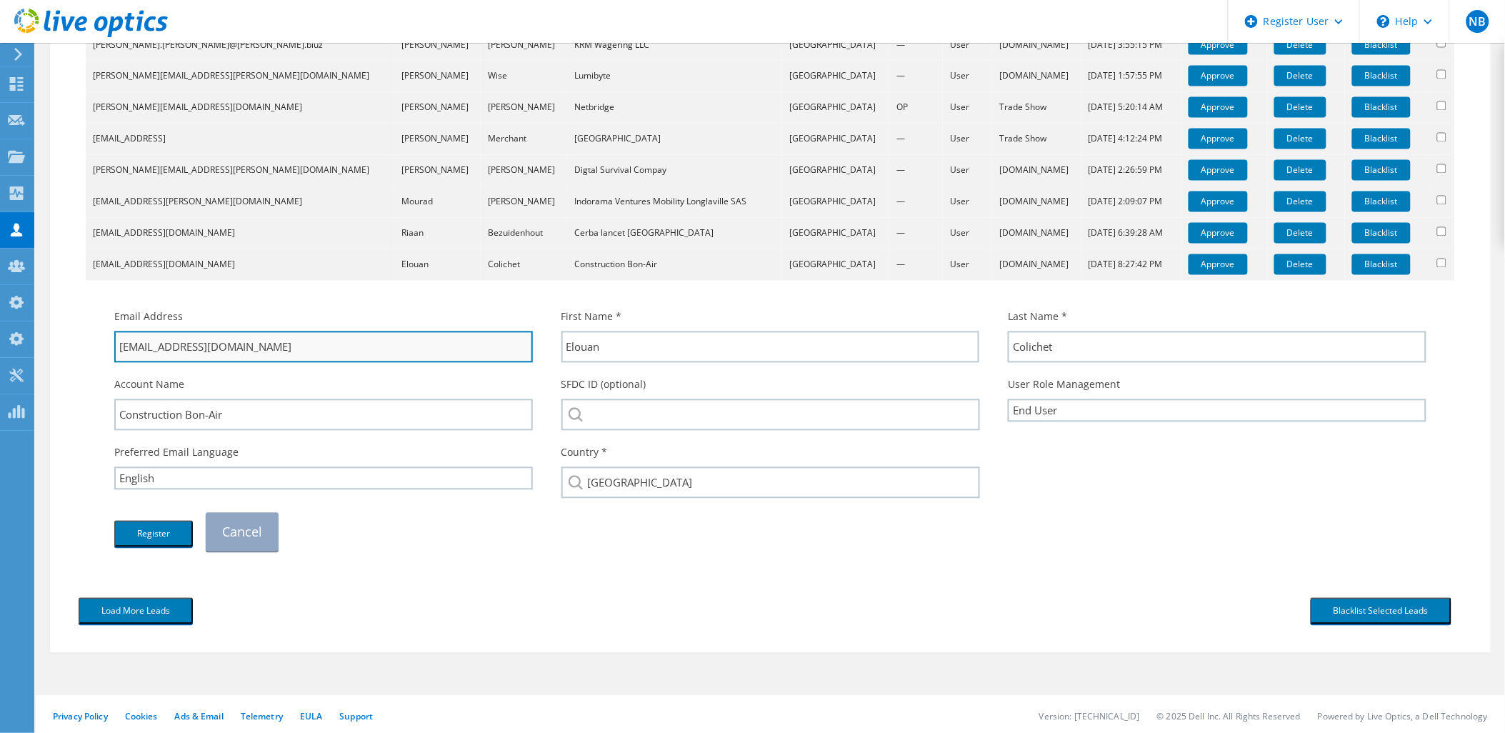
click at [359, 343] on input "elouan.colichet@constructionbonair.com" at bounding box center [323, 346] width 419 height 31
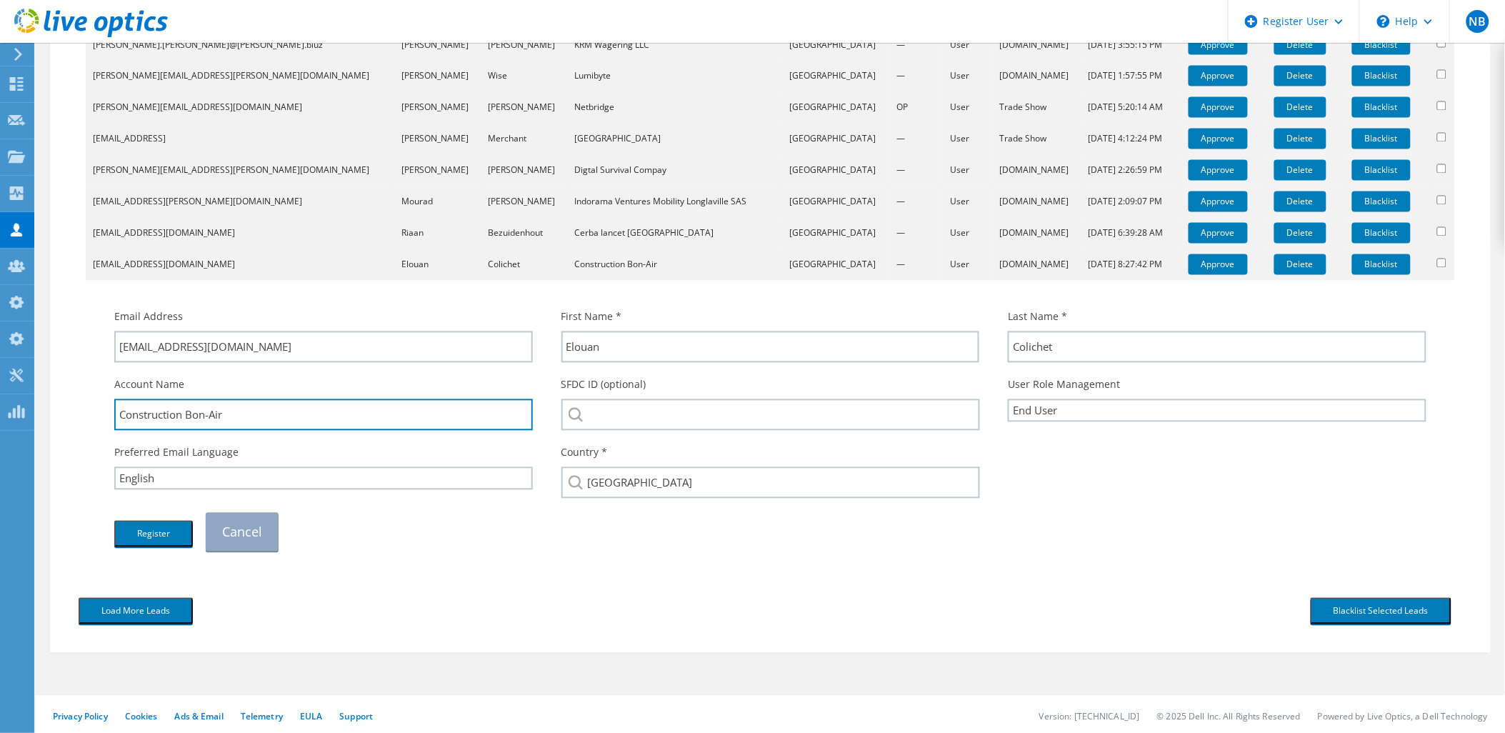
drag, startPoint x: 280, startPoint y: 414, endPoint x: -16, endPoint y: 413, distance: 295.7
click at [261, 424] on input "Construction Bon-Air" at bounding box center [323, 414] width 419 height 31
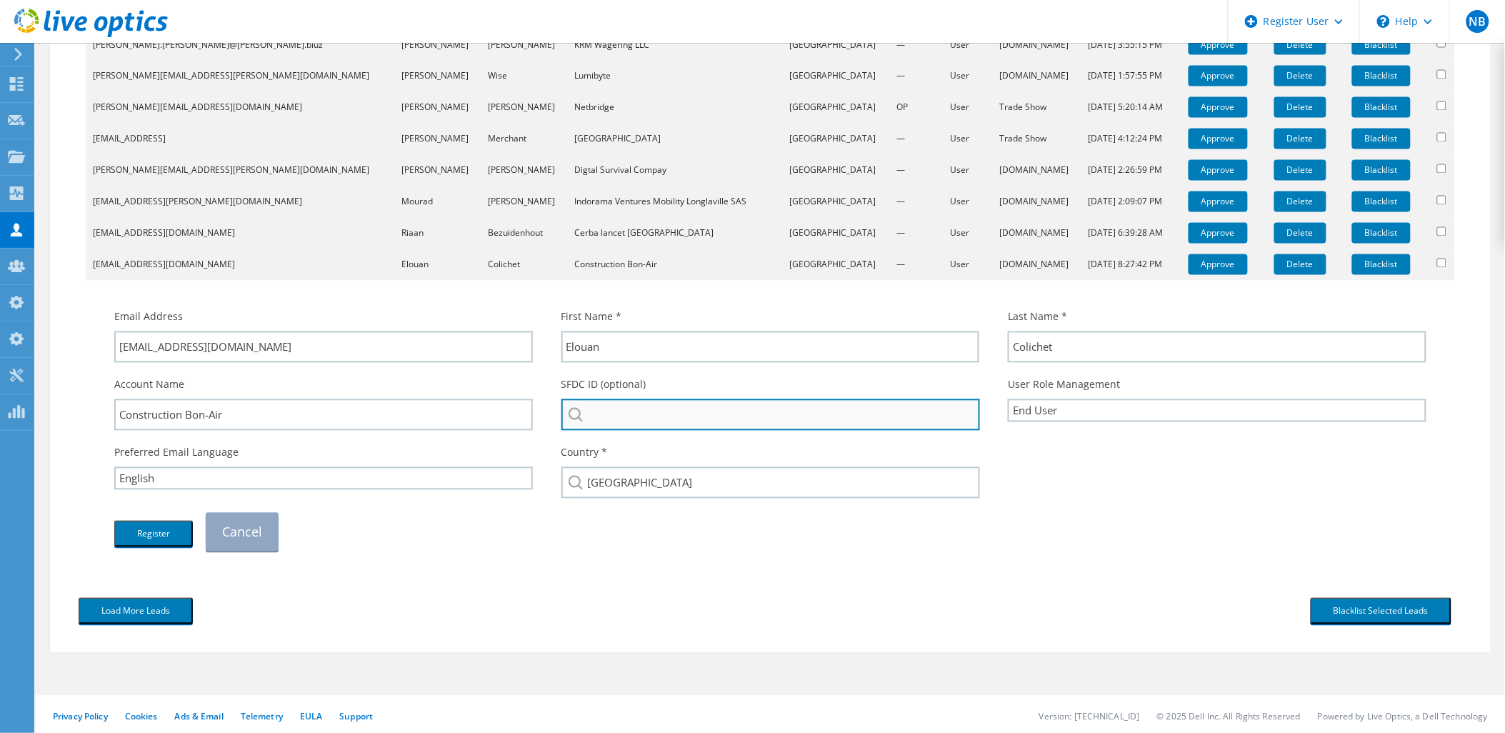
click at [614, 416] on input "search" at bounding box center [770, 414] width 419 height 31
paste input "3611042420"
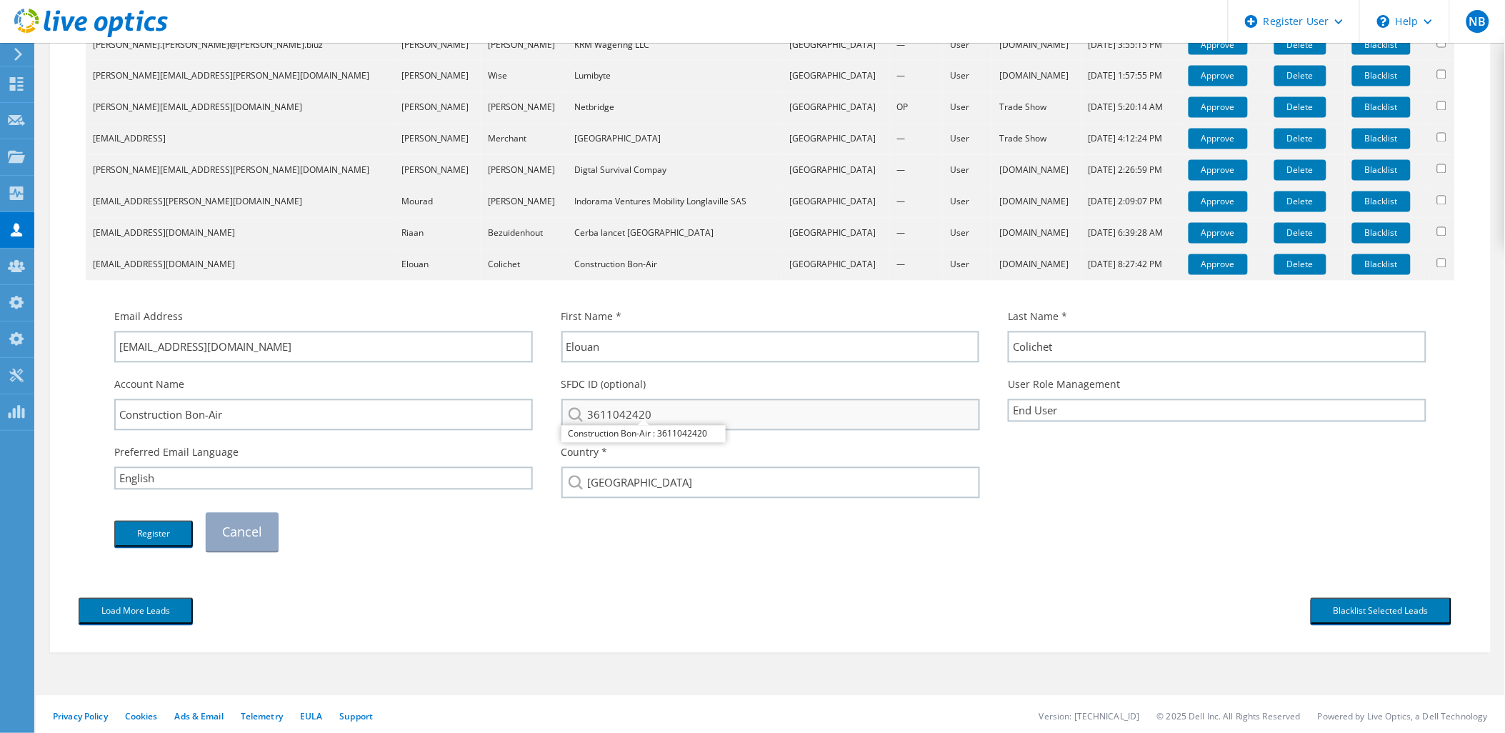
click at [625, 431] on li "Construction Bon-Air : 3611042420" at bounding box center [643, 434] width 164 height 17
type input "Construction Bon-Air : 3611042420"
click at [161, 525] on button "Register" at bounding box center [153, 534] width 79 height 26
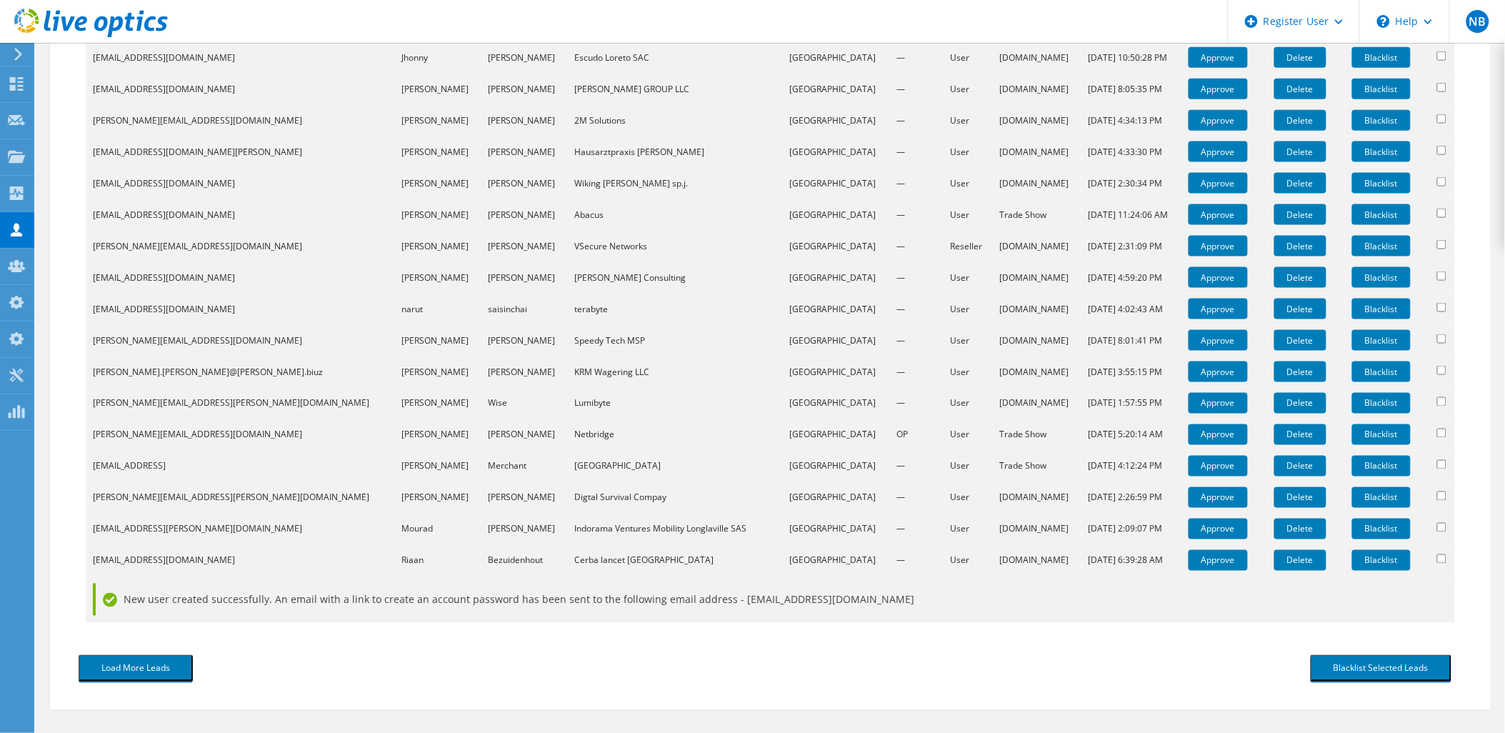
scroll to position [646, 0]
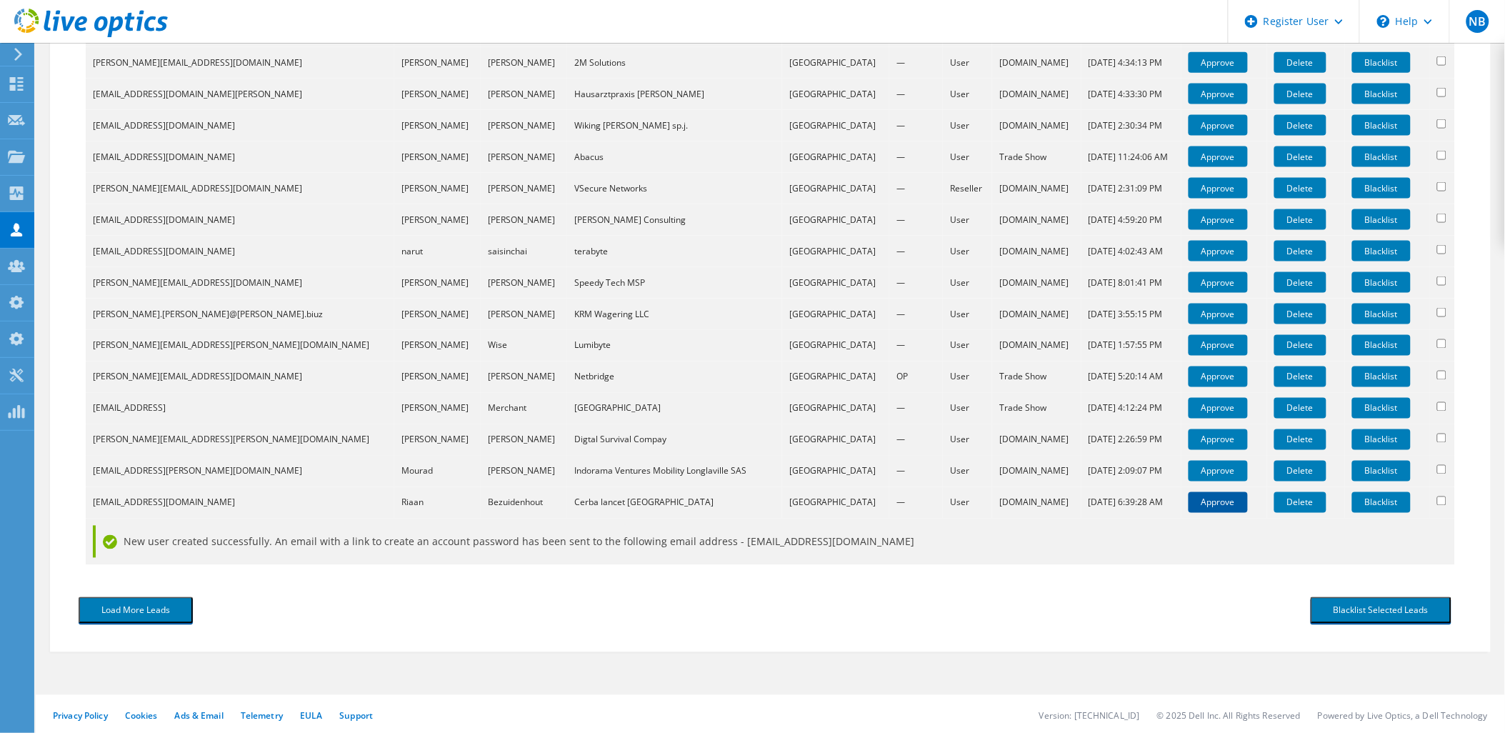
click at [1189, 503] on link "Approve" at bounding box center [1218, 502] width 59 height 21
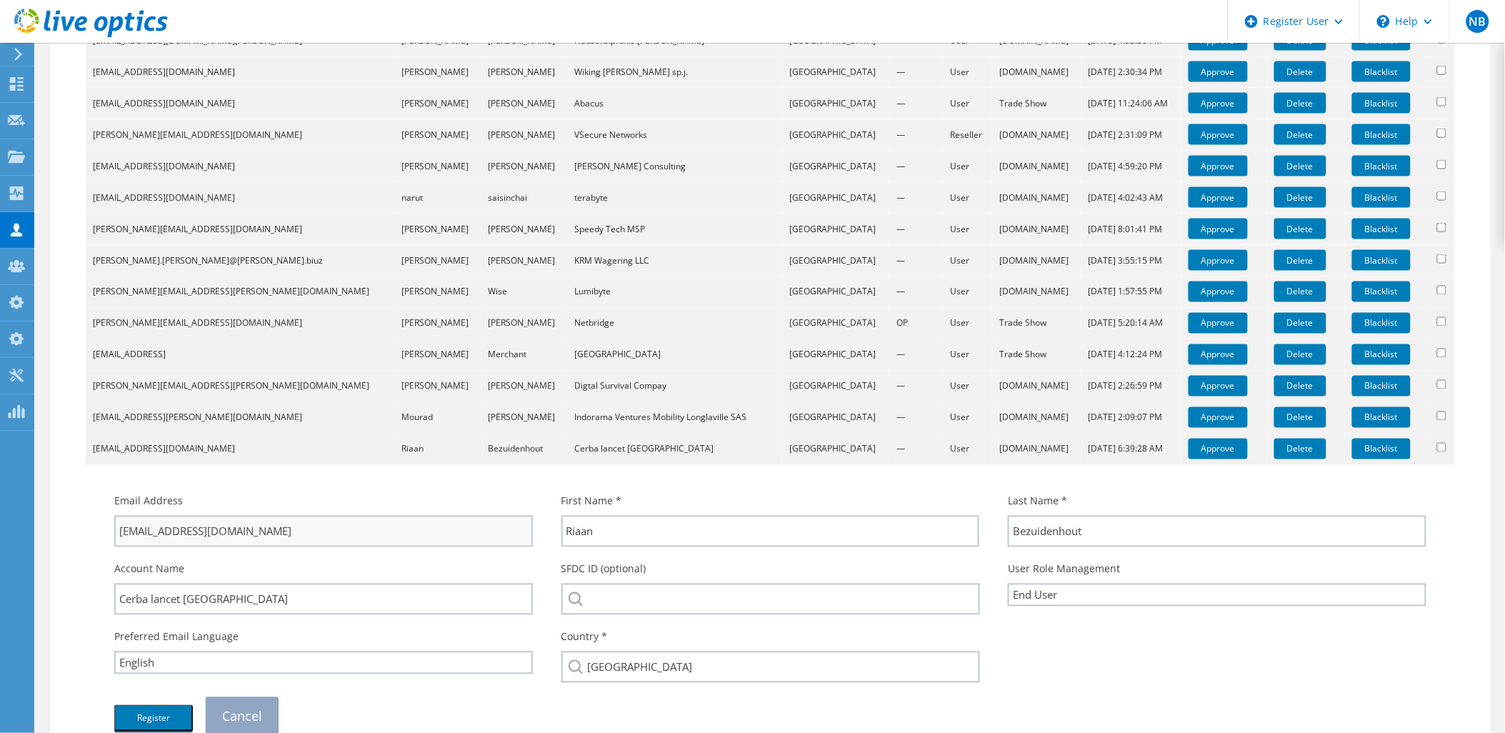
scroll to position [726, 0]
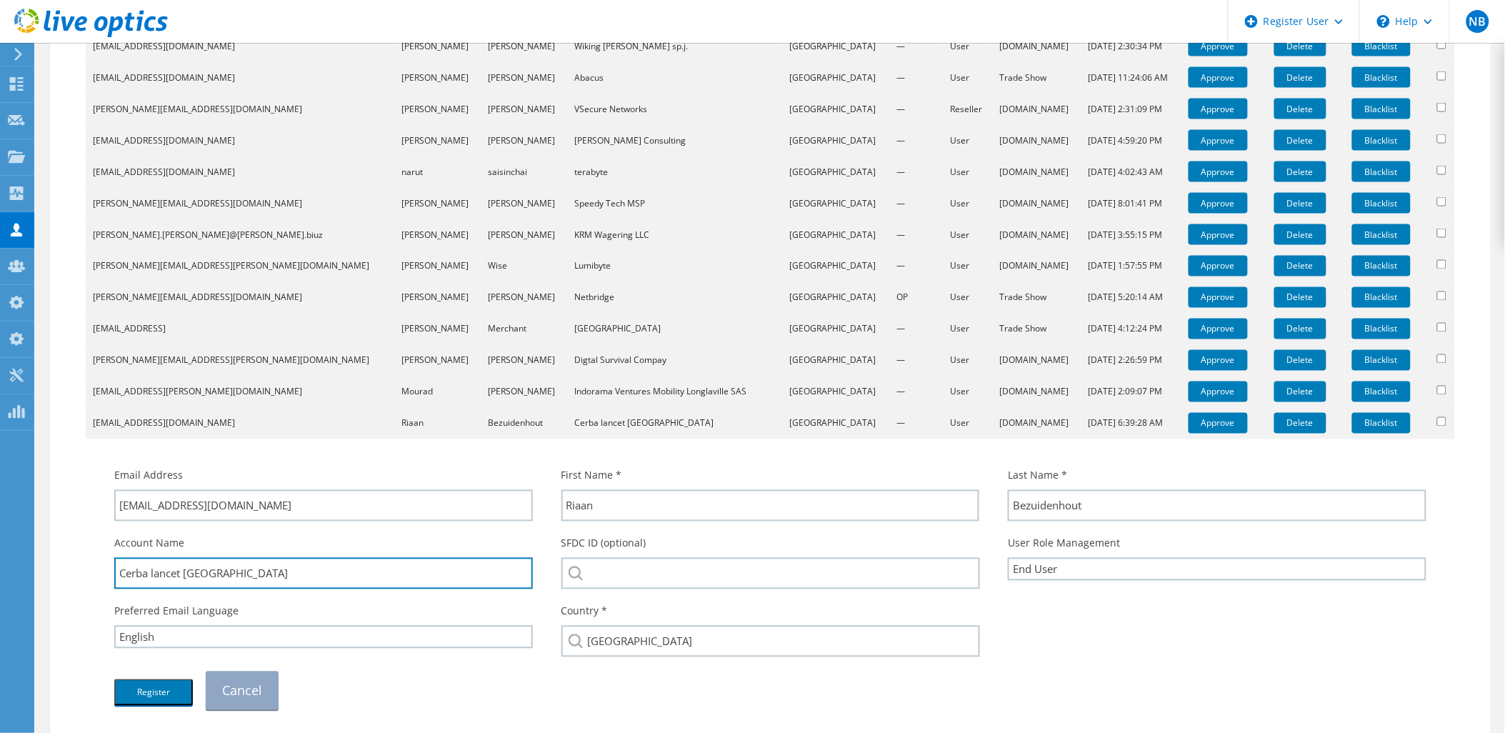
drag, startPoint x: 233, startPoint y: 573, endPoint x: 46, endPoint y: 574, distance: 186.4
click at [46, 574] on section "Tradeshow User Approval Approve Tradeshow Registrations To approve users that h…" at bounding box center [770, 107] width 1469 height 1580
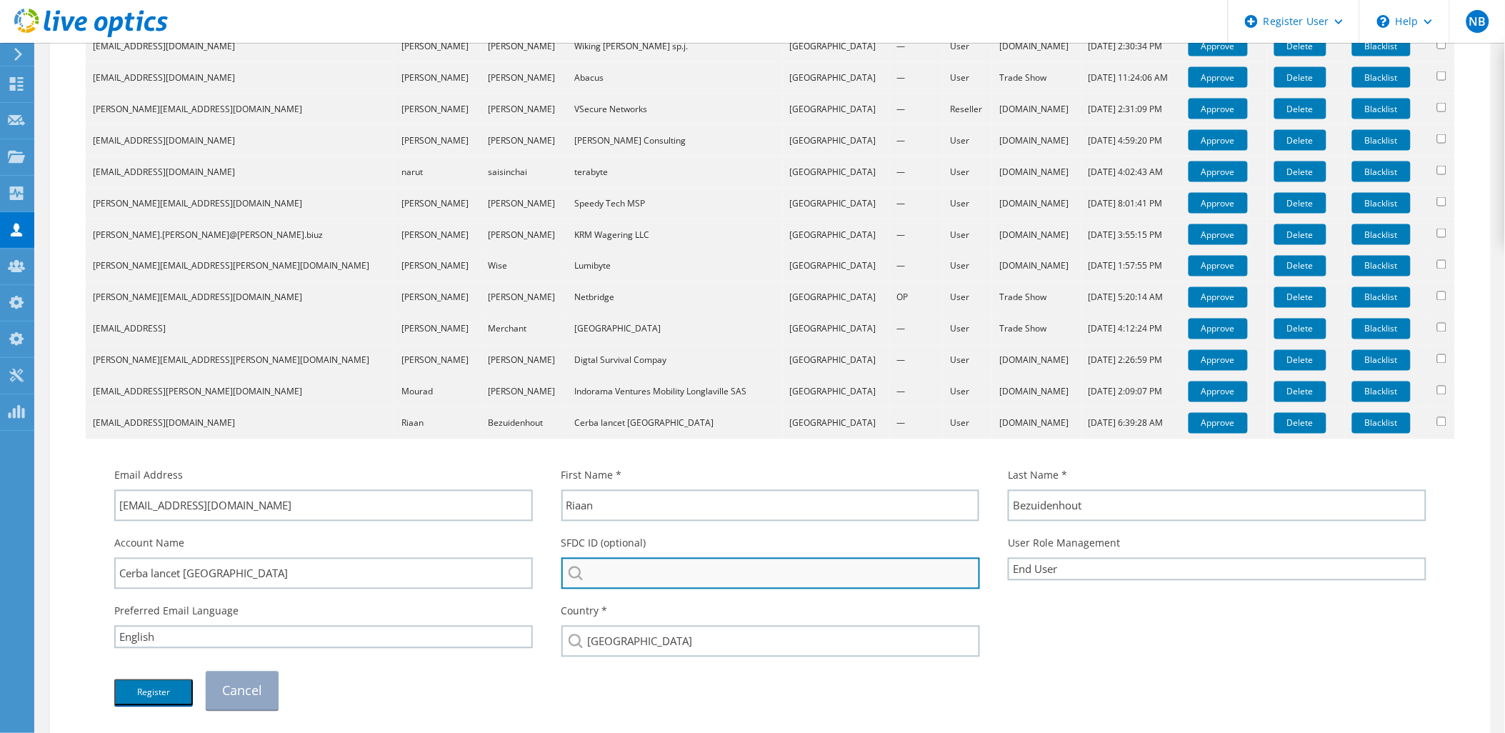
click at [749, 566] on input "search" at bounding box center [770, 573] width 419 height 31
paste input "Cerba lancet Africa"
drag, startPoint x: 652, startPoint y: 565, endPoint x: 724, endPoint y: 560, distance: 72.3
click at [724, 560] on input "Cerba lancet Africa" at bounding box center [770, 573] width 419 height 31
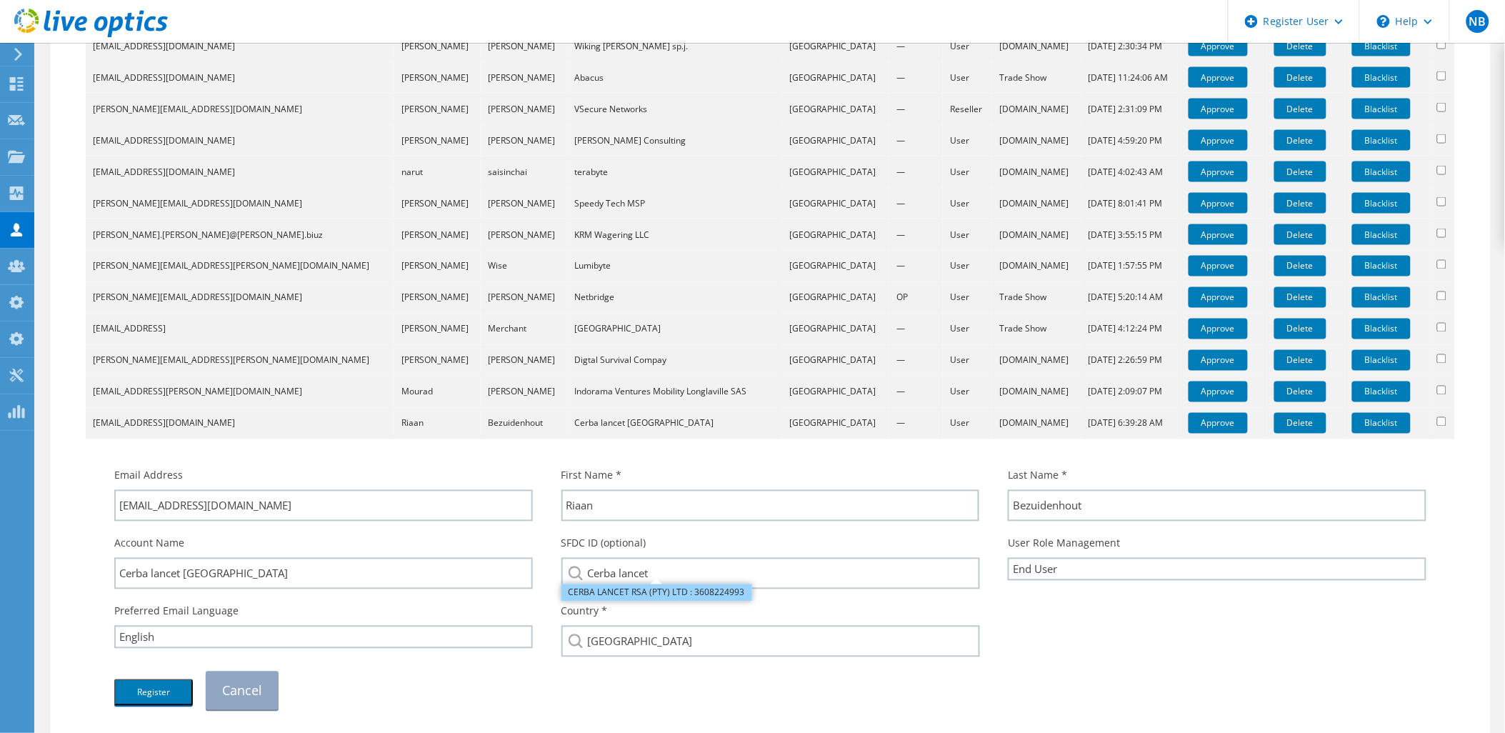
click at [668, 591] on li "CERBA LANCET RSA (PTY) LTD : 3608224993" at bounding box center [656, 592] width 191 height 17
type input "CERBA LANCET RSA (PTY) LTD : 3608224993"
click at [149, 688] on button "Register" at bounding box center [153, 692] width 79 height 26
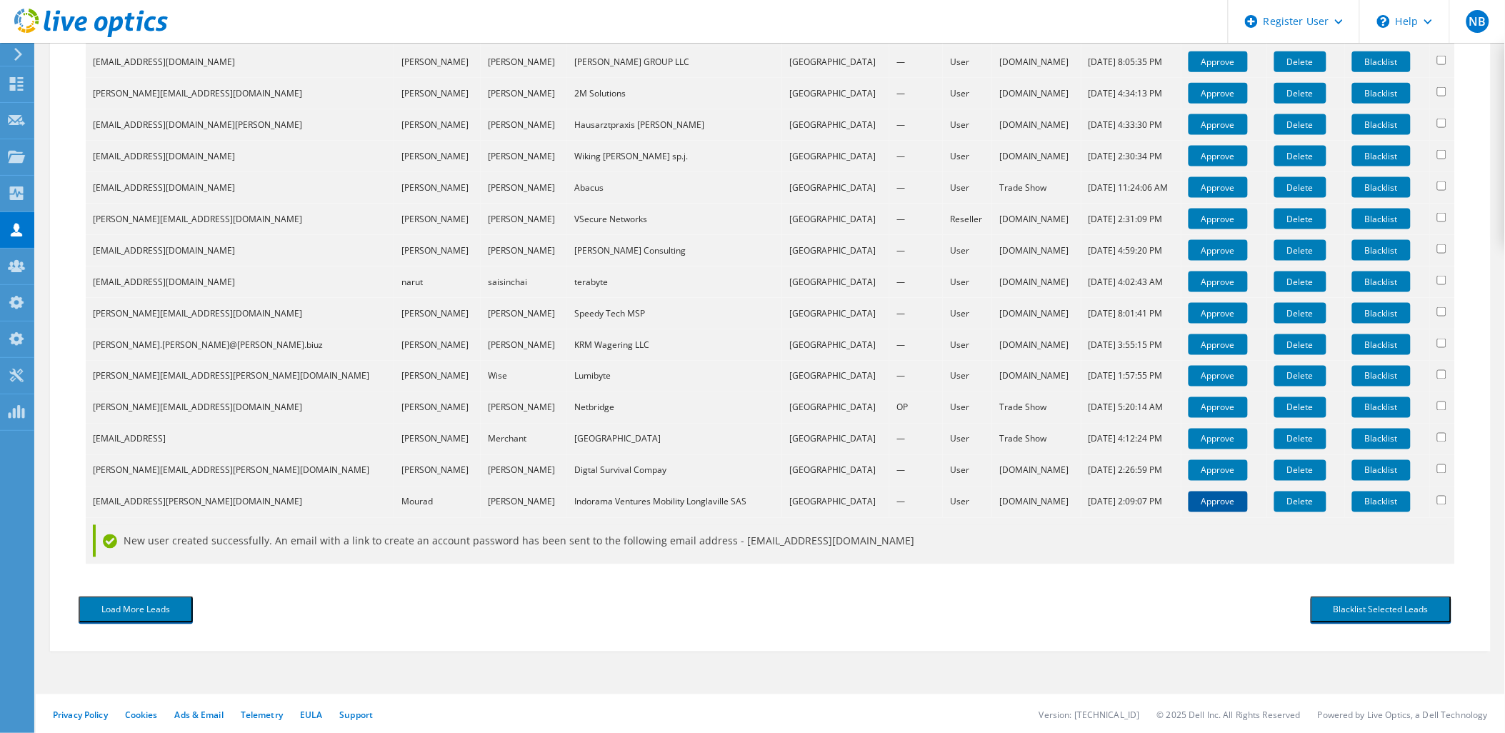
click at [1189, 494] on link "Approve" at bounding box center [1218, 501] width 59 height 21
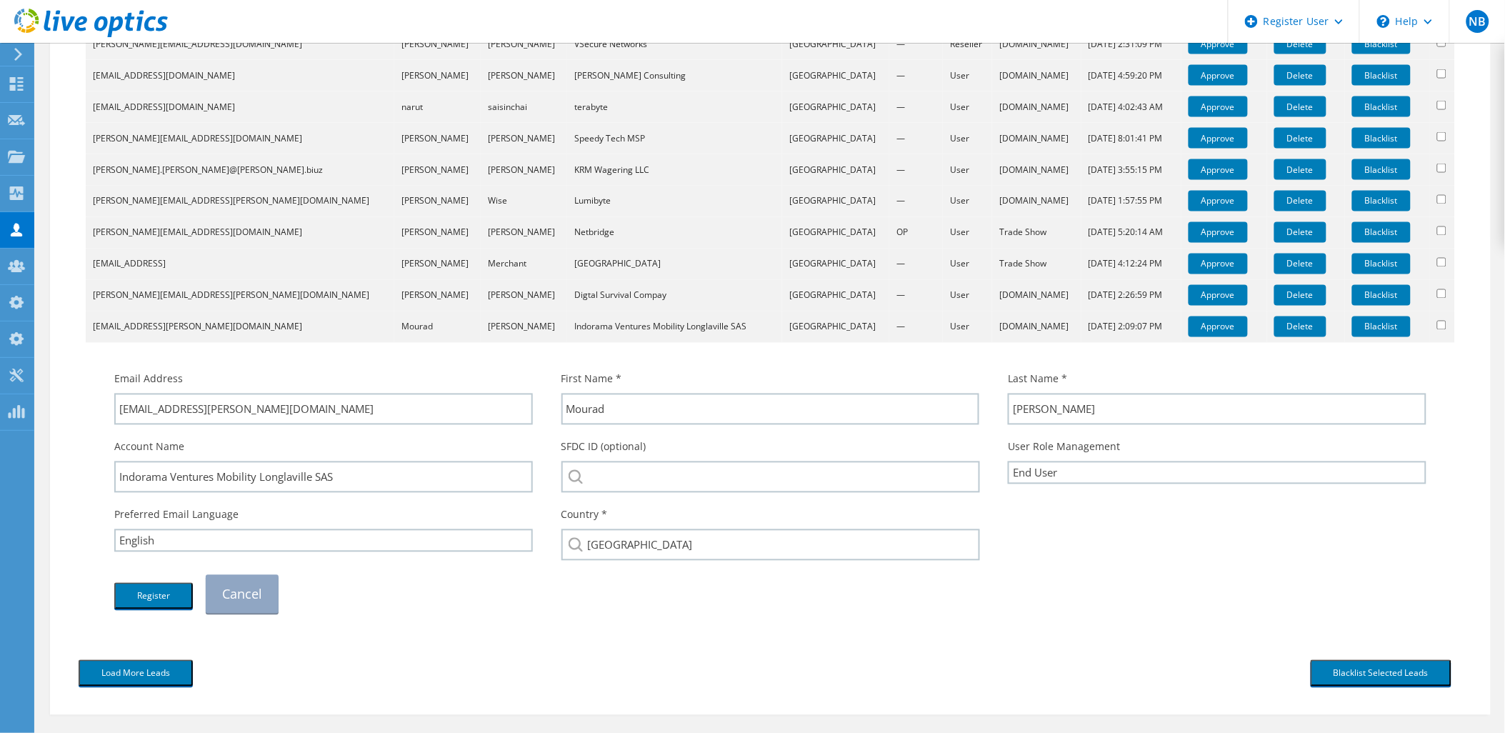
scroll to position [853, 0]
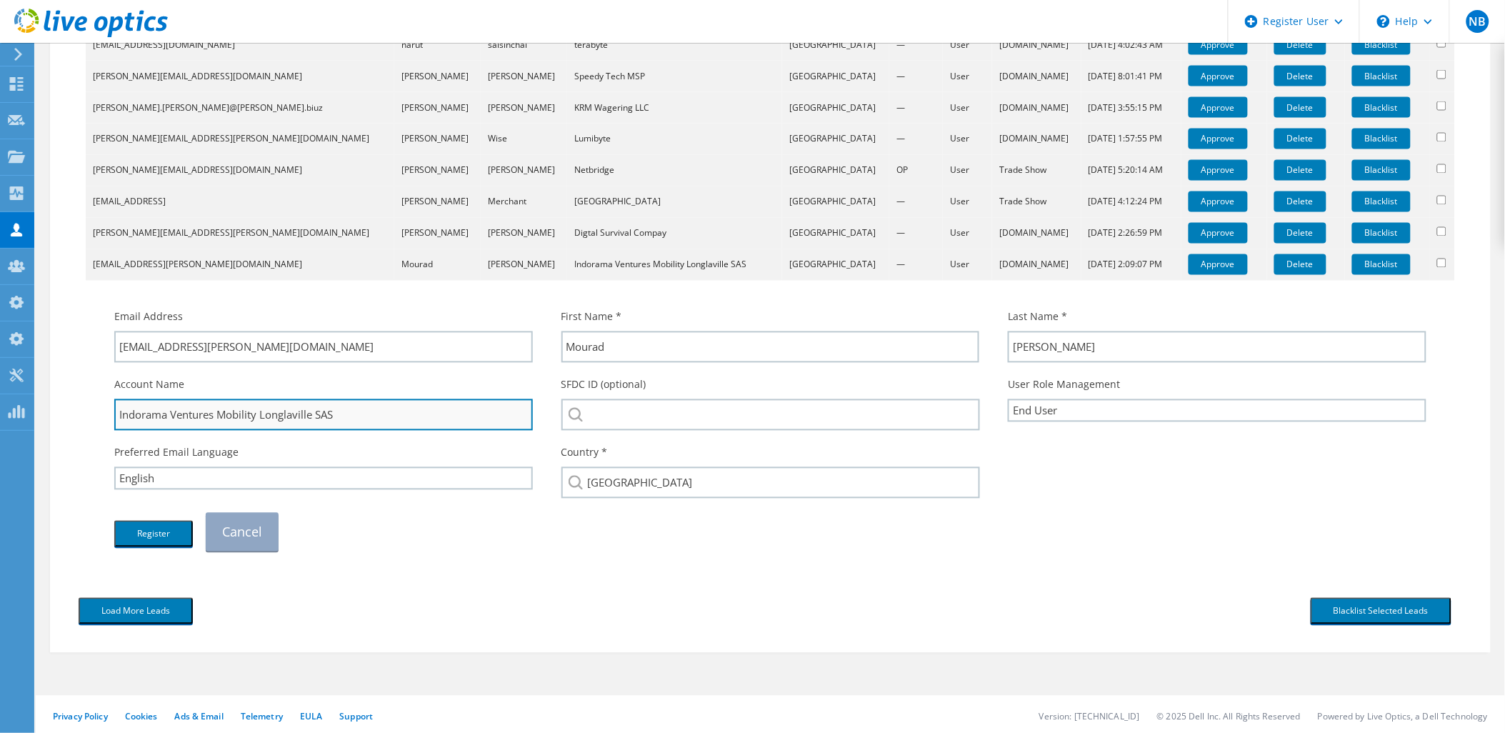
drag, startPoint x: 116, startPoint y: 415, endPoint x: 215, endPoint y: 415, distance: 98.6
click at [215, 415] on input "Indorama Ventures Mobility Longlaville SAS" at bounding box center [323, 414] width 419 height 31
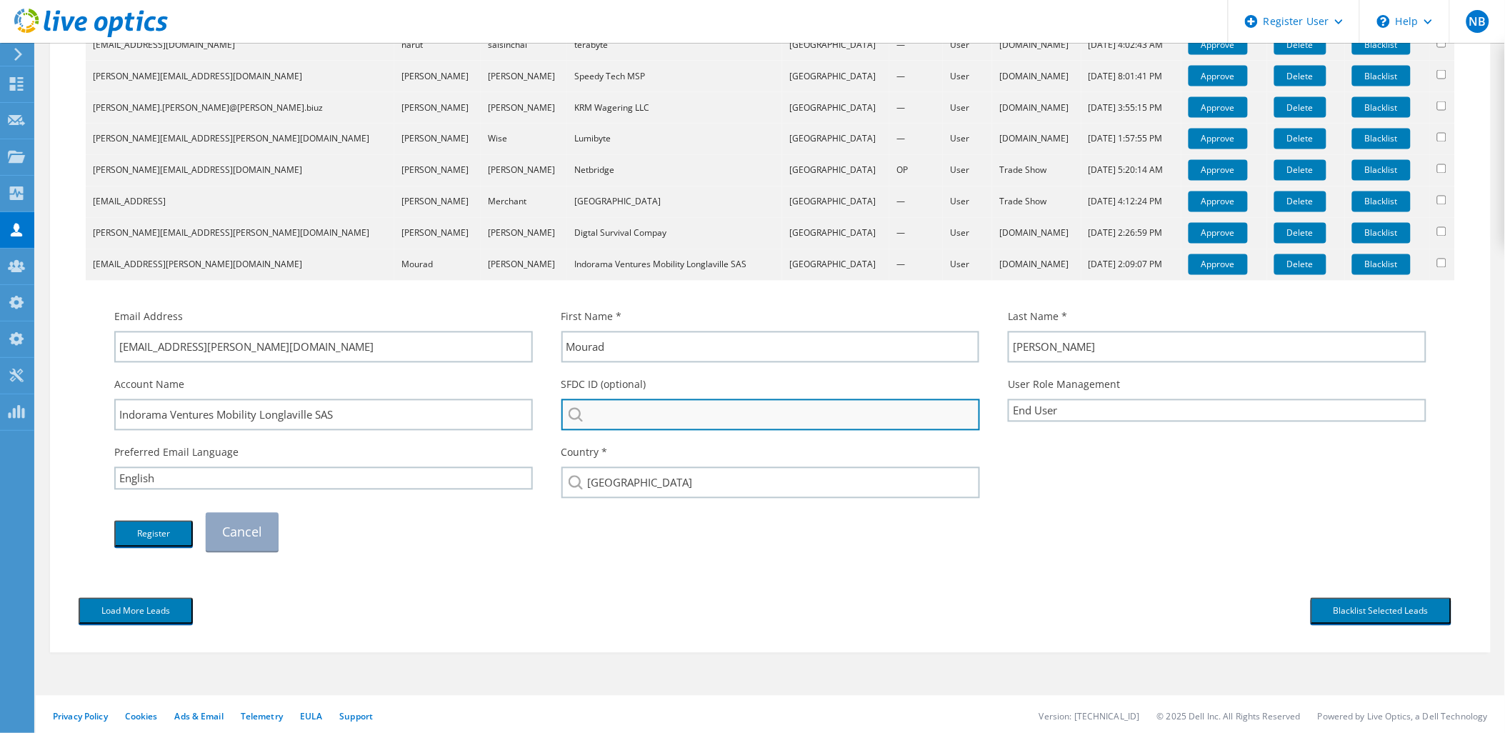
click at [624, 414] on input "search" at bounding box center [770, 414] width 419 height 31
paste input "Indorama Ventures"
drag, startPoint x: 763, startPoint y: 409, endPoint x: 473, endPoint y: 415, distance: 290.1
click at [484, 416] on div "Account Name Indorama Ventures Mobility Longlaville SAS SFDC ID (optional) Indo…" at bounding box center [770, 404] width 1341 height 68
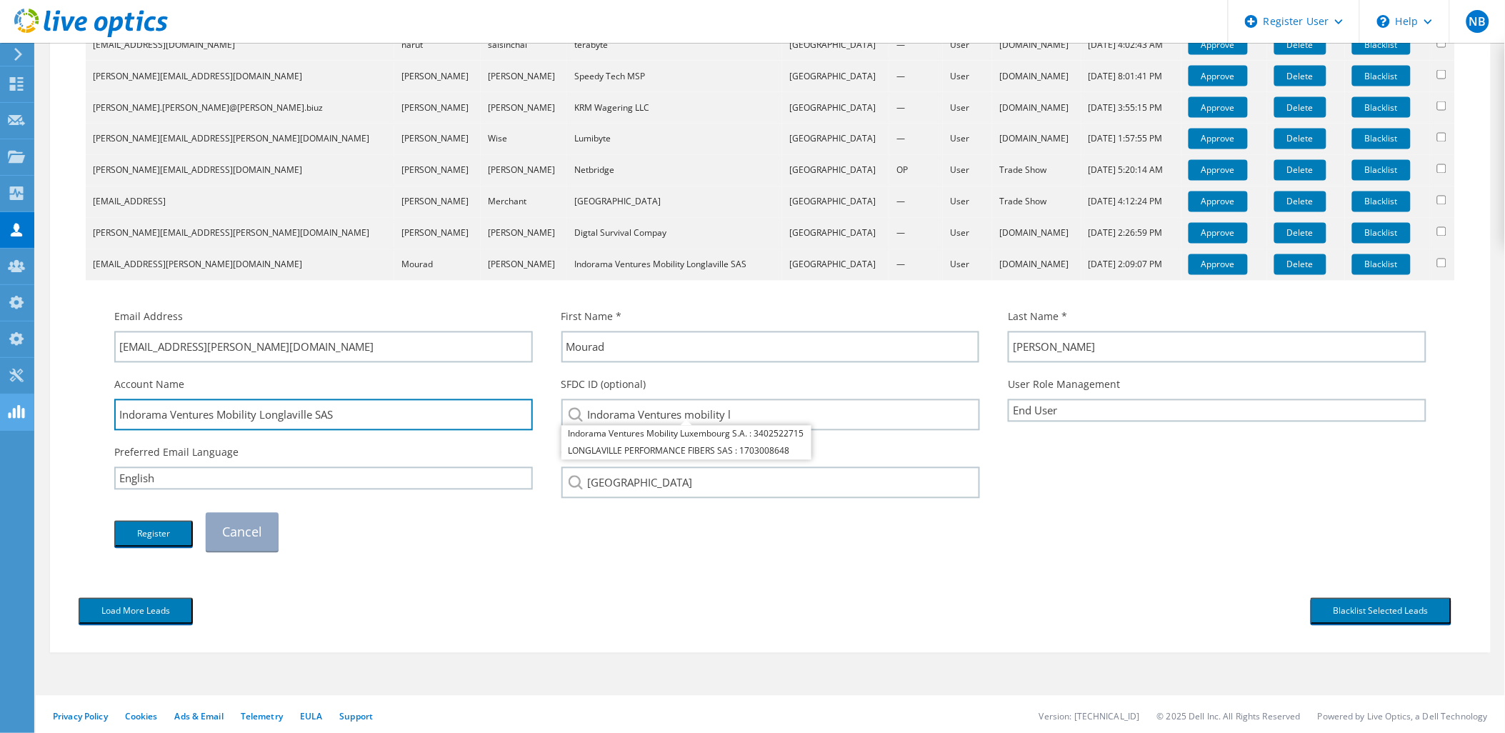
click at [772, 393] on div "SFDC ID (optional) Indorama Ventures mobility l Indorama Ventures Mobility Luxe…" at bounding box center [770, 404] width 447 height 68
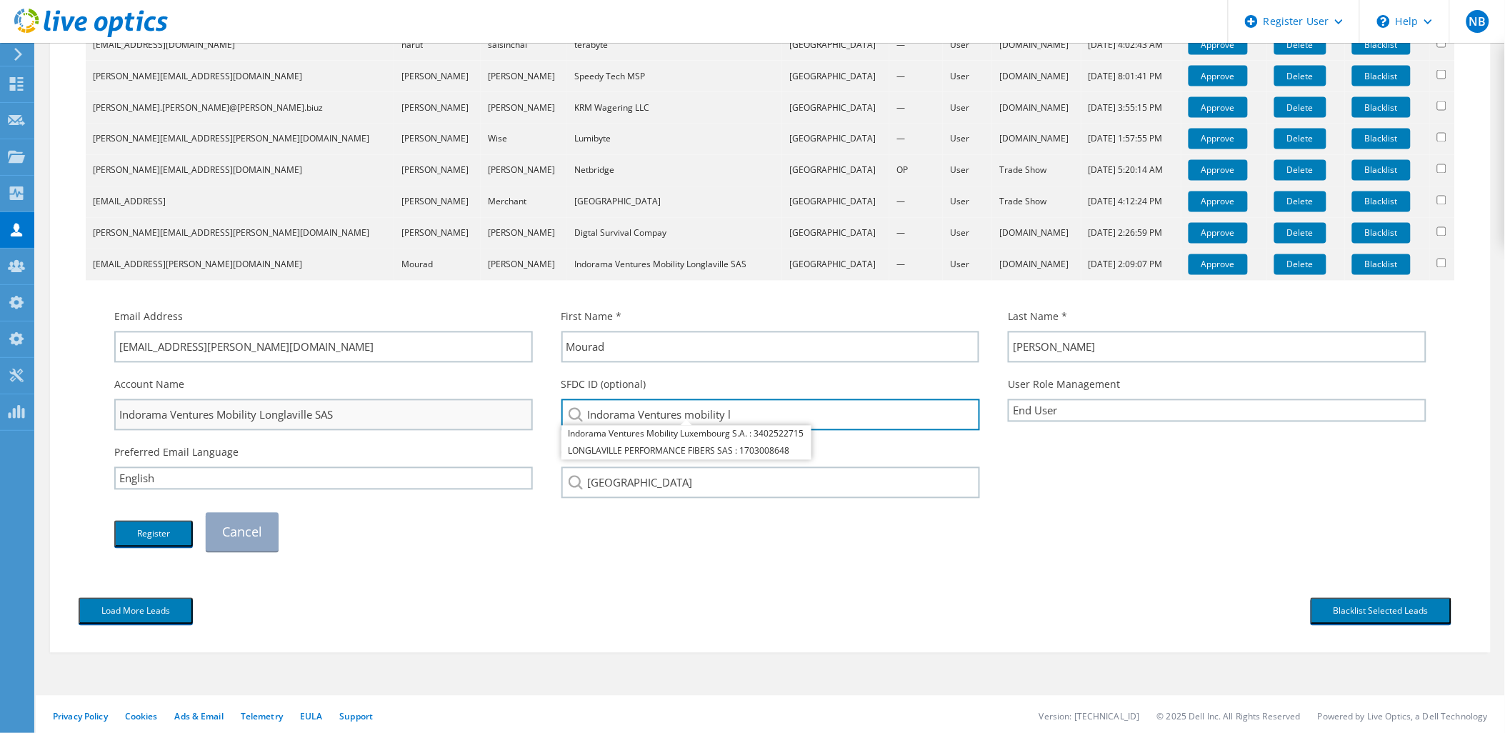
drag, startPoint x: 770, startPoint y: 407, endPoint x: 531, endPoint y: 411, distance: 239.3
click at [531, 411] on div "Account Name Indorama Ventures Mobility Longlaville SAS SFDC ID (optional) Indo…" at bounding box center [770, 404] width 1341 height 68
paste input "Mobility Longlaville SAS"
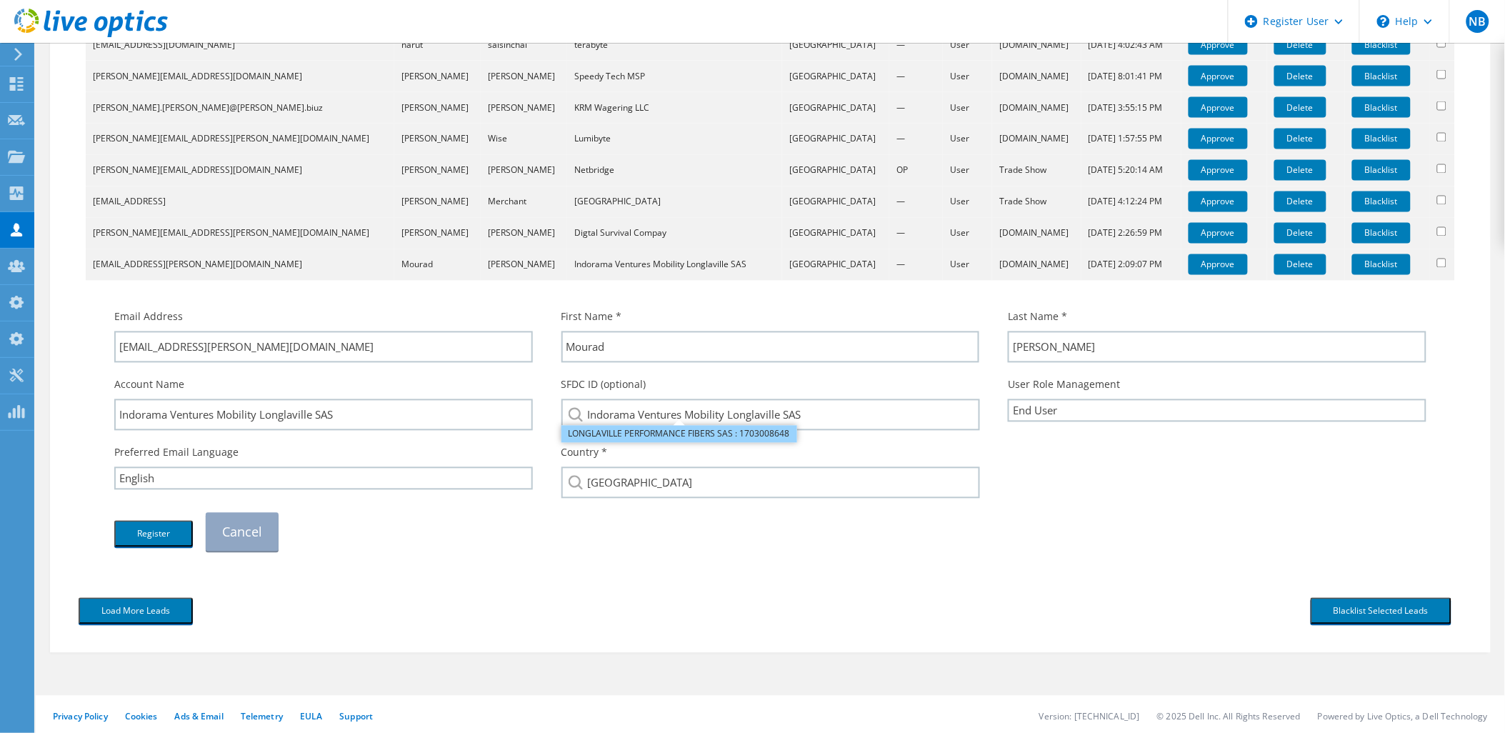
click at [673, 433] on li "LONGLAVILLE PERFORMANCE FIBERS SAS : 1703008648" at bounding box center [679, 434] width 236 height 17
type input "LONGLAVILLE PERFORMANCE FIBERS SAS : 1703008648"
click at [151, 524] on button "Register" at bounding box center [153, 534] width 79 height 26
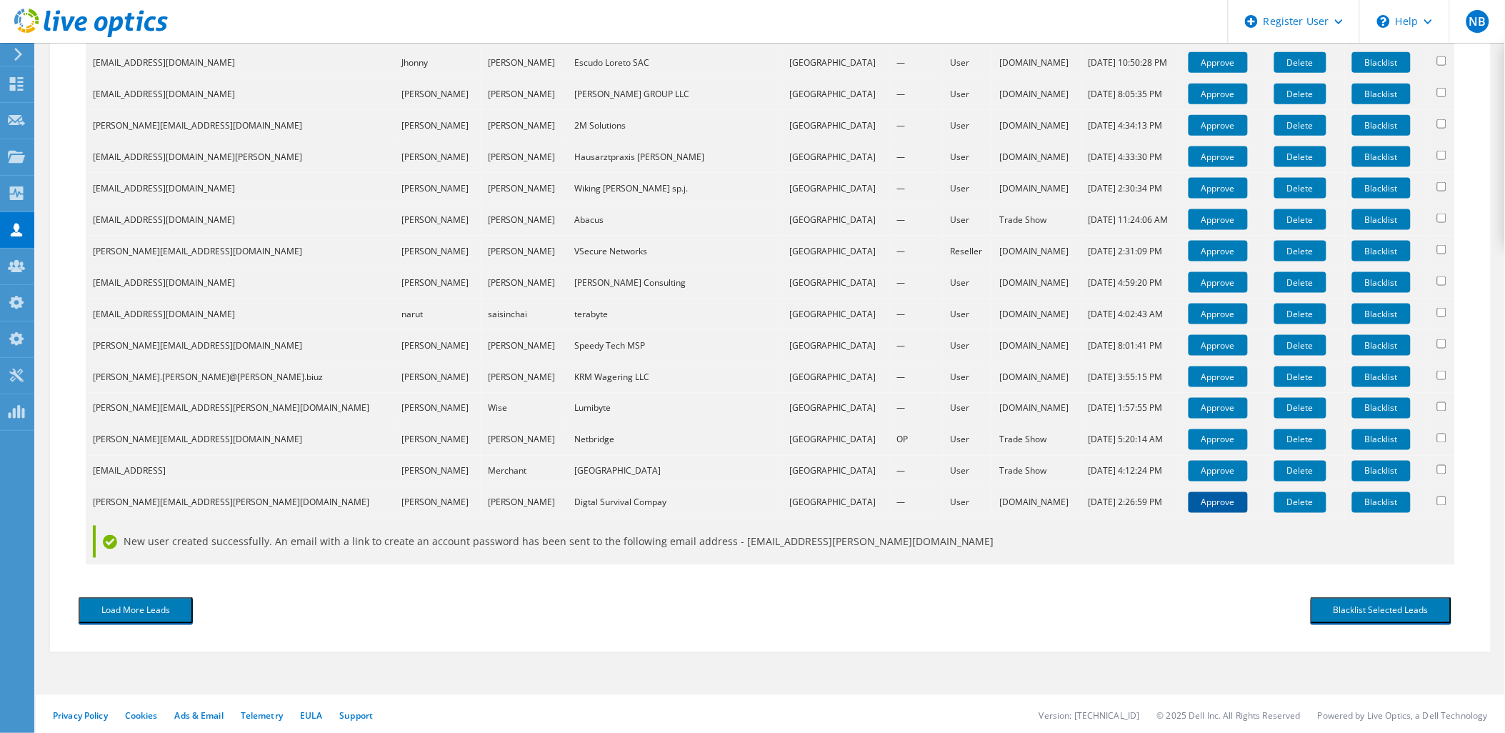
click at [1189, 503] on link "Approve" at bounding box center [1218, 502] width 59 height 21
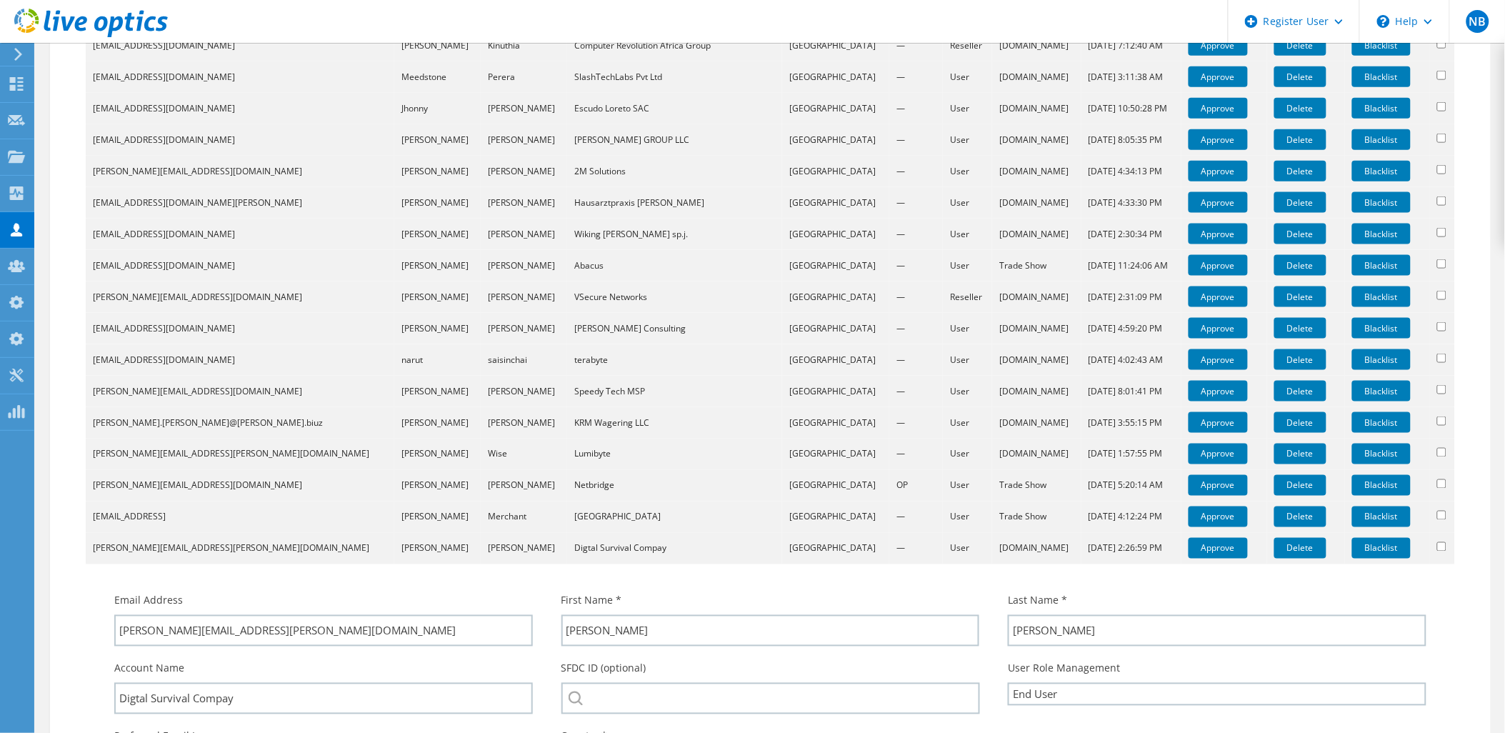
scroll to position [821, 0]
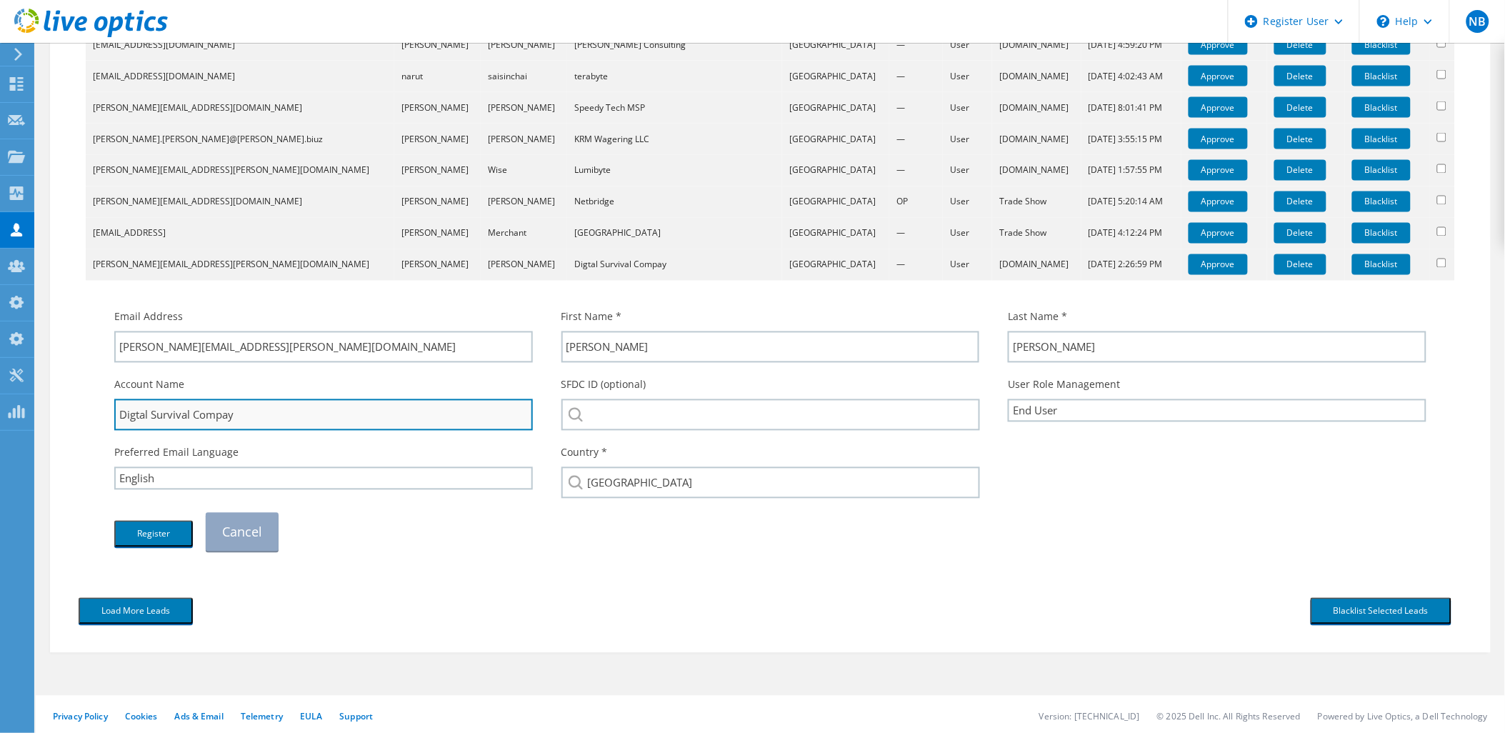
drag, startPoint x: 261, startPoint y: 425, endPoint x: 116, endPoint y: 425, distance: 145.0
click at [116, 425] on input "Digtal Survival Compay" at bounding box center [323, 414] width 419 height 31
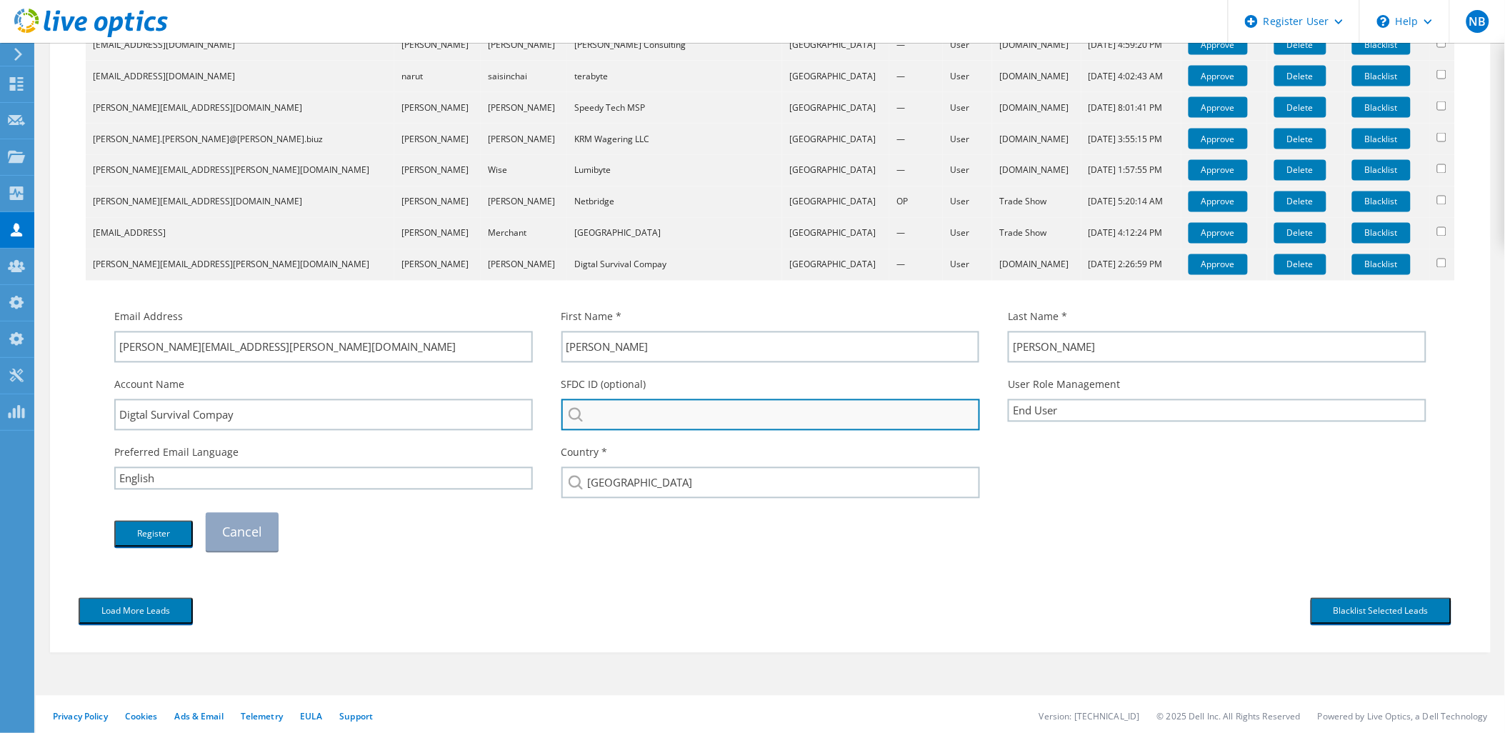
click at [734, 403] on input "search" at bounding box center [770, 414] width 419 height 31
paste input "Digtal Survival Compay"
type input "Digtal Survival Company"
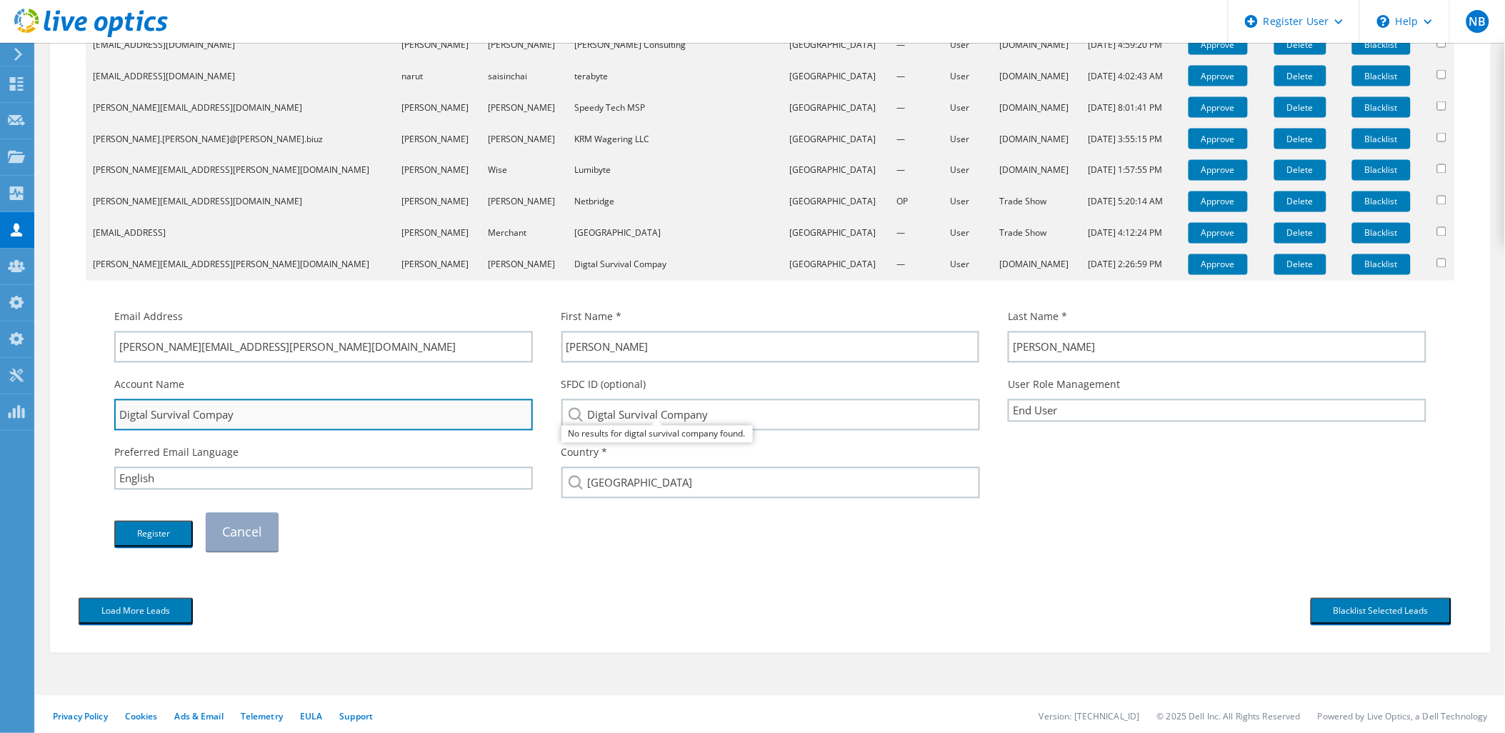
click at [227, 418] on input "Digtal Survival Compay" at bounding box center [323, 414] width 419 height 31
type input "Digtal Survival Company"
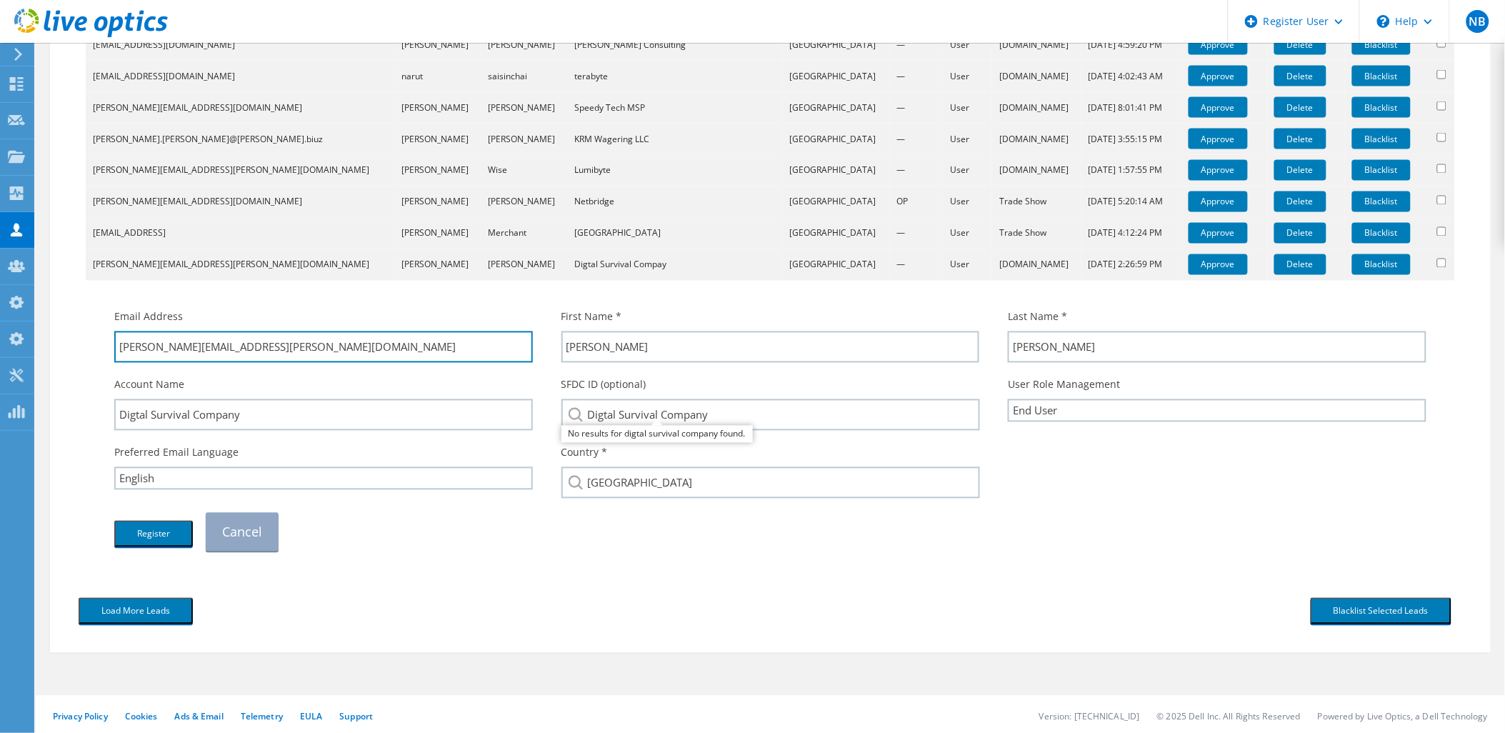
drag, startPoint x: 345, startPoint y: 344, endPoint x: 180, endPoint y: 361, distance: 165.9
click at [180, 361] on div "Email Address anton.poppe@digitalsurvivalcompany.com" at bounding box center [323, 336] width 447 height 68
click at [576, 610] on div "Load More Leads" at bounding box center [417, 611] width 706 height 41
click at [146, 527] on button "Register" at bounding box center [153, 534] width 79 height 26
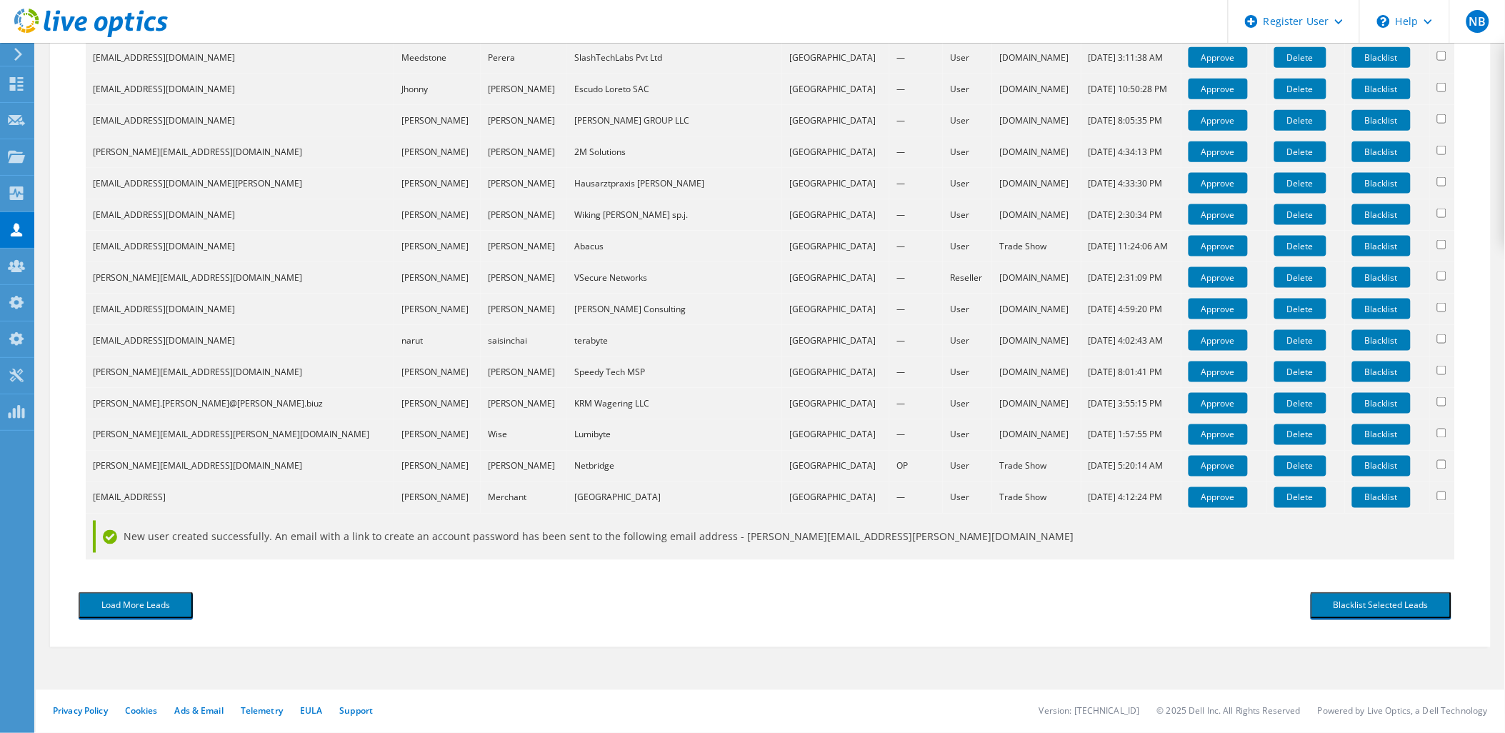
scroll to position [552, 0]
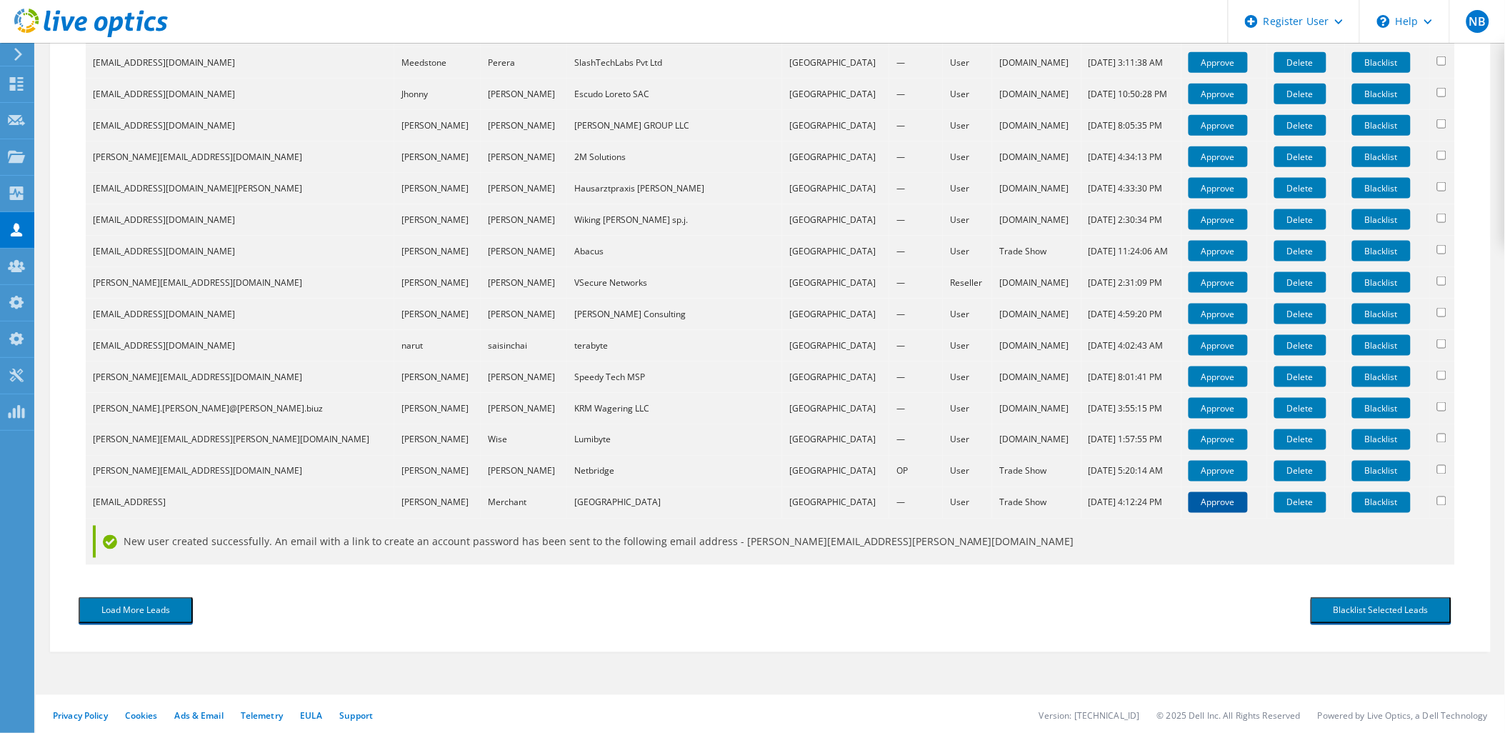
click at [1196, 496] on link "Approve" at bounding box center [1218, 502] width 59 height 21
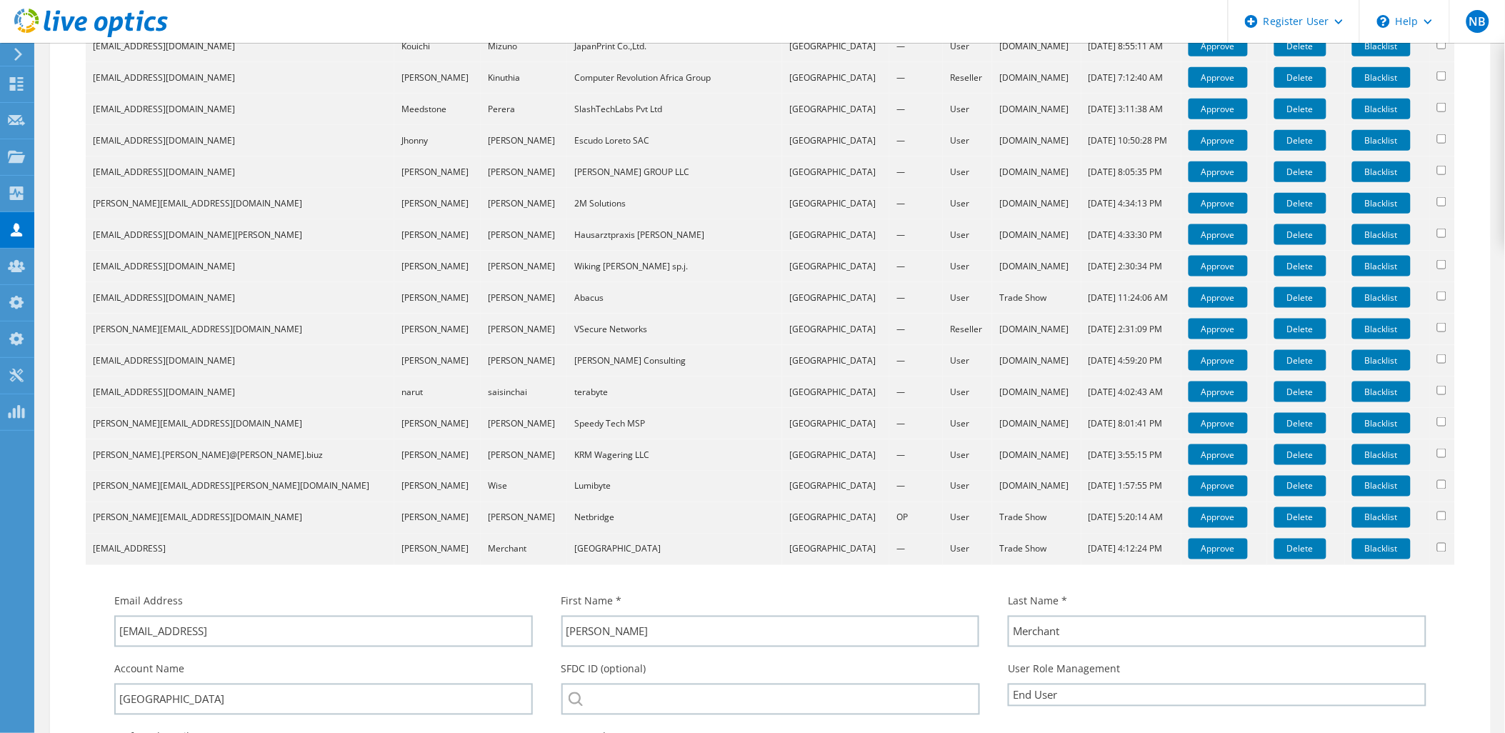
scroll to position [790, 0]
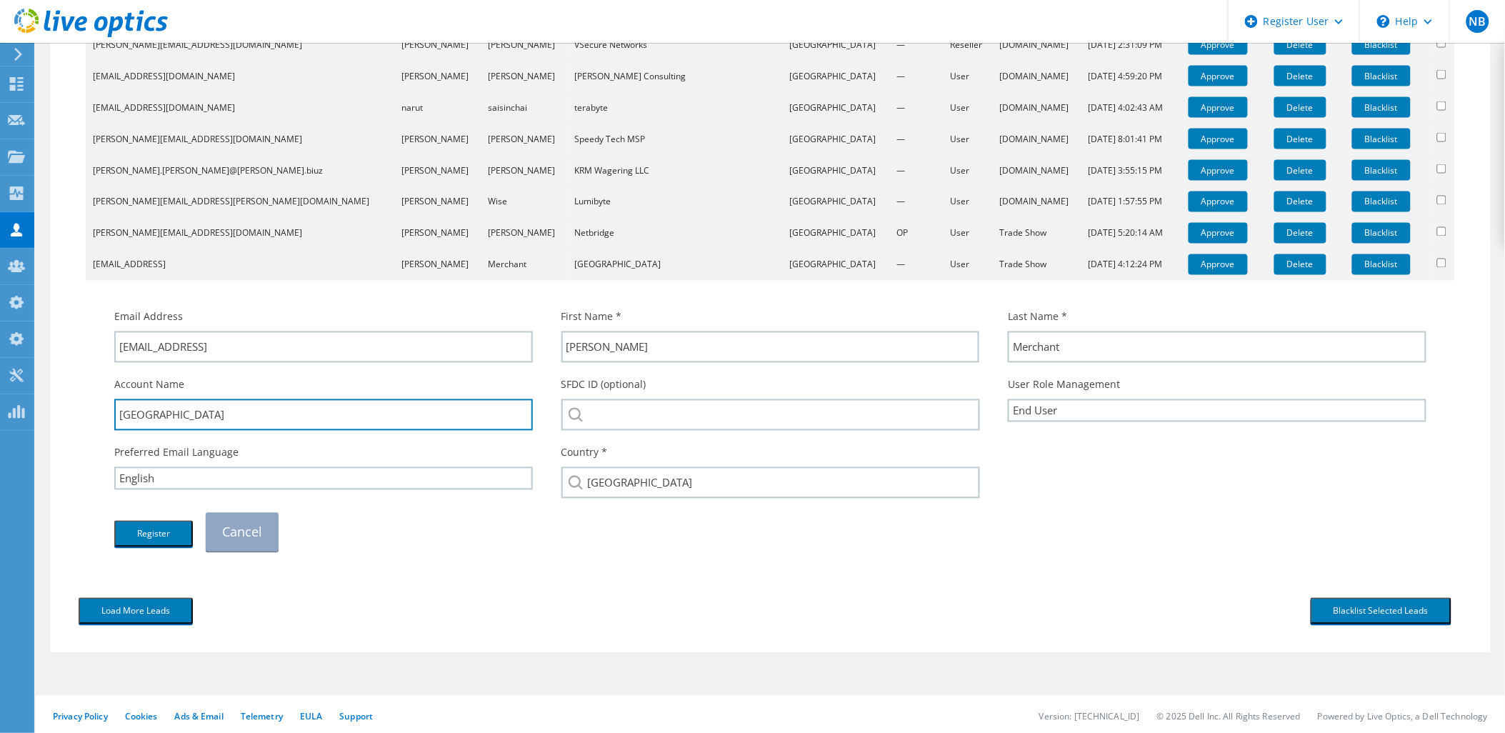
drag, startPoint x: 153, startPoint y: 416, endPoint x: 110, endPoint y: 418, distance: 42.9
click at [110, 418] on div "Account Name Lassen Community College" at bounding box center [323, 404] width 447 height 68
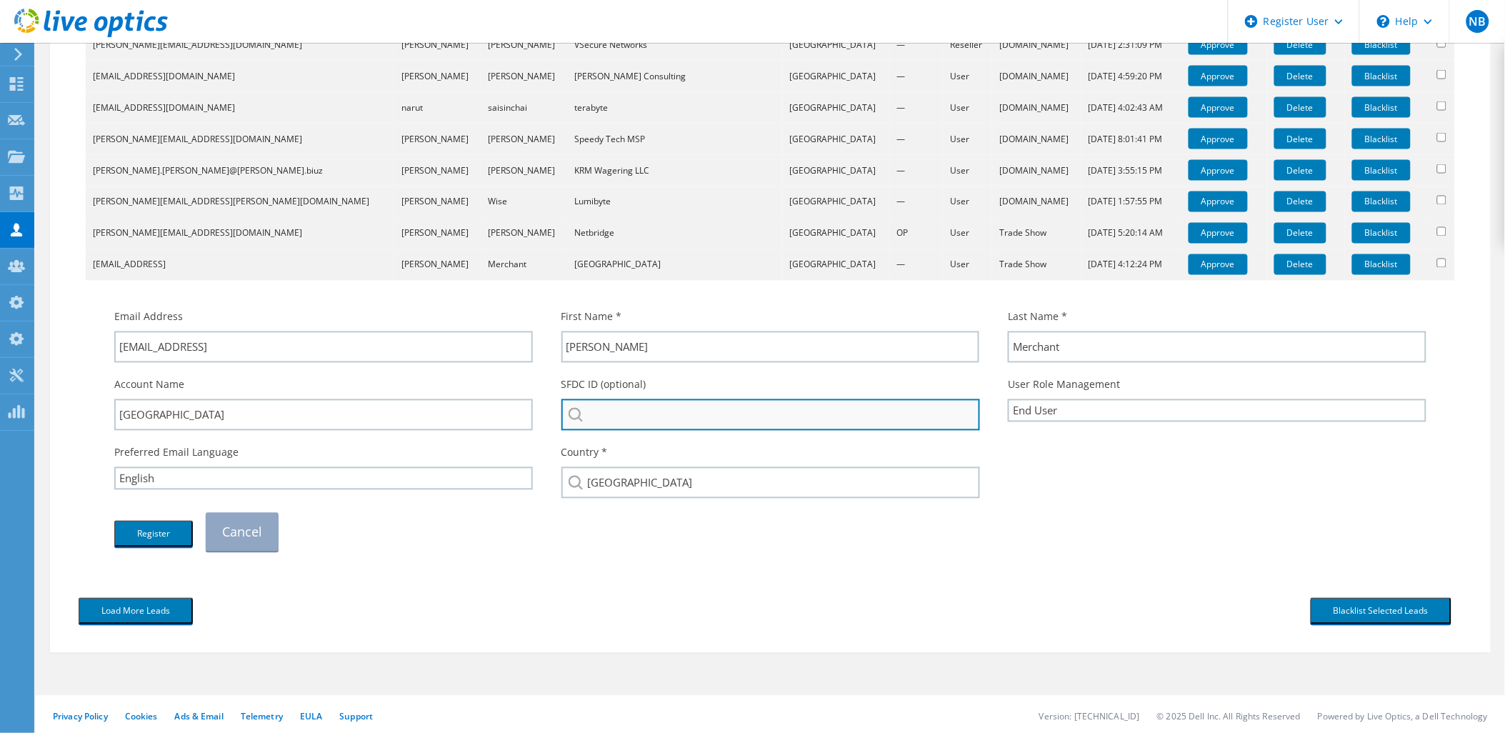
click at [657, 410] on input "search" at bounding box center [770, 414] width 419 height 31
paste input "Lassen"
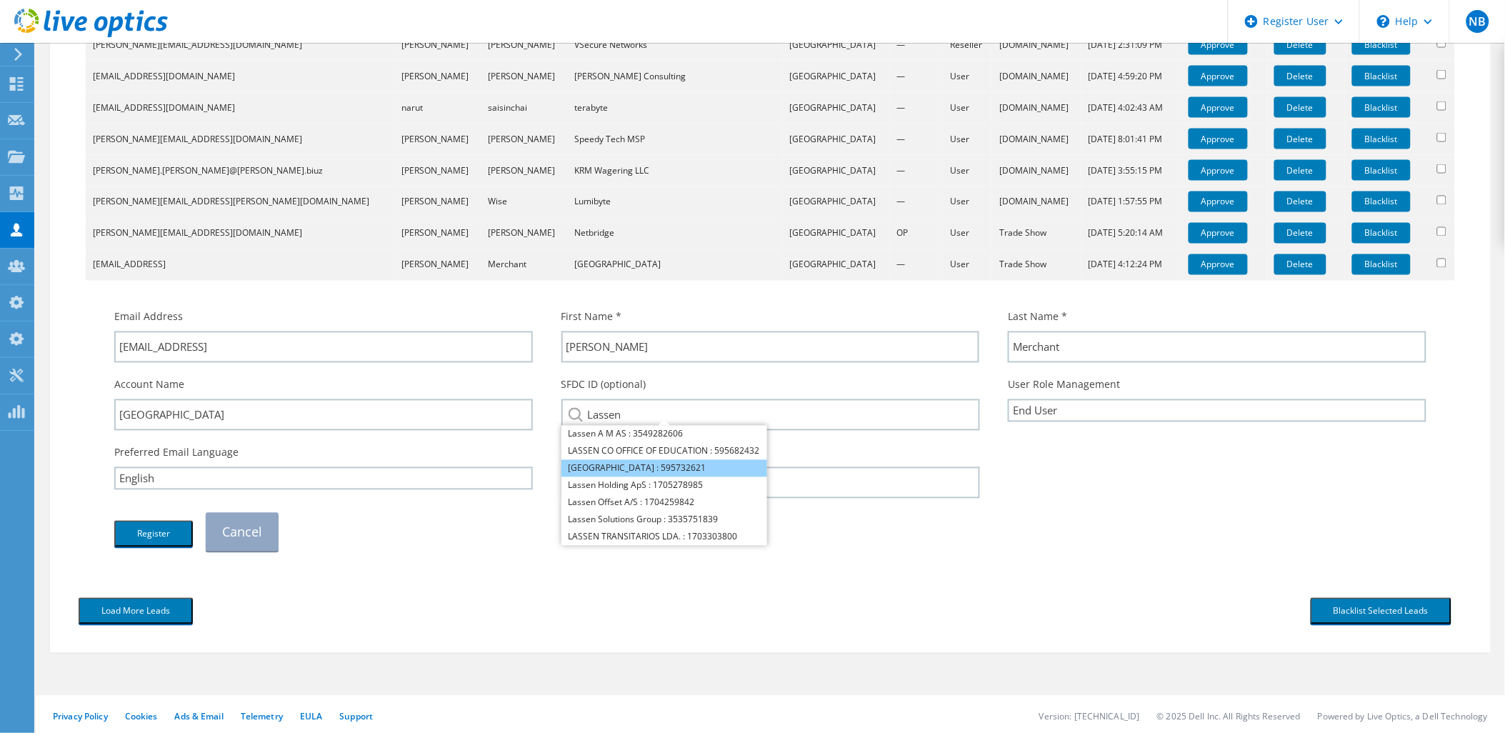
click at [670, 461] on li "LASSEN COMMUNITY COLLEGE : 595732621" at bounding box center [664, 468] width 206 height 17
type input "LASSEN COMMUNITY COLLEGE : 595732621"
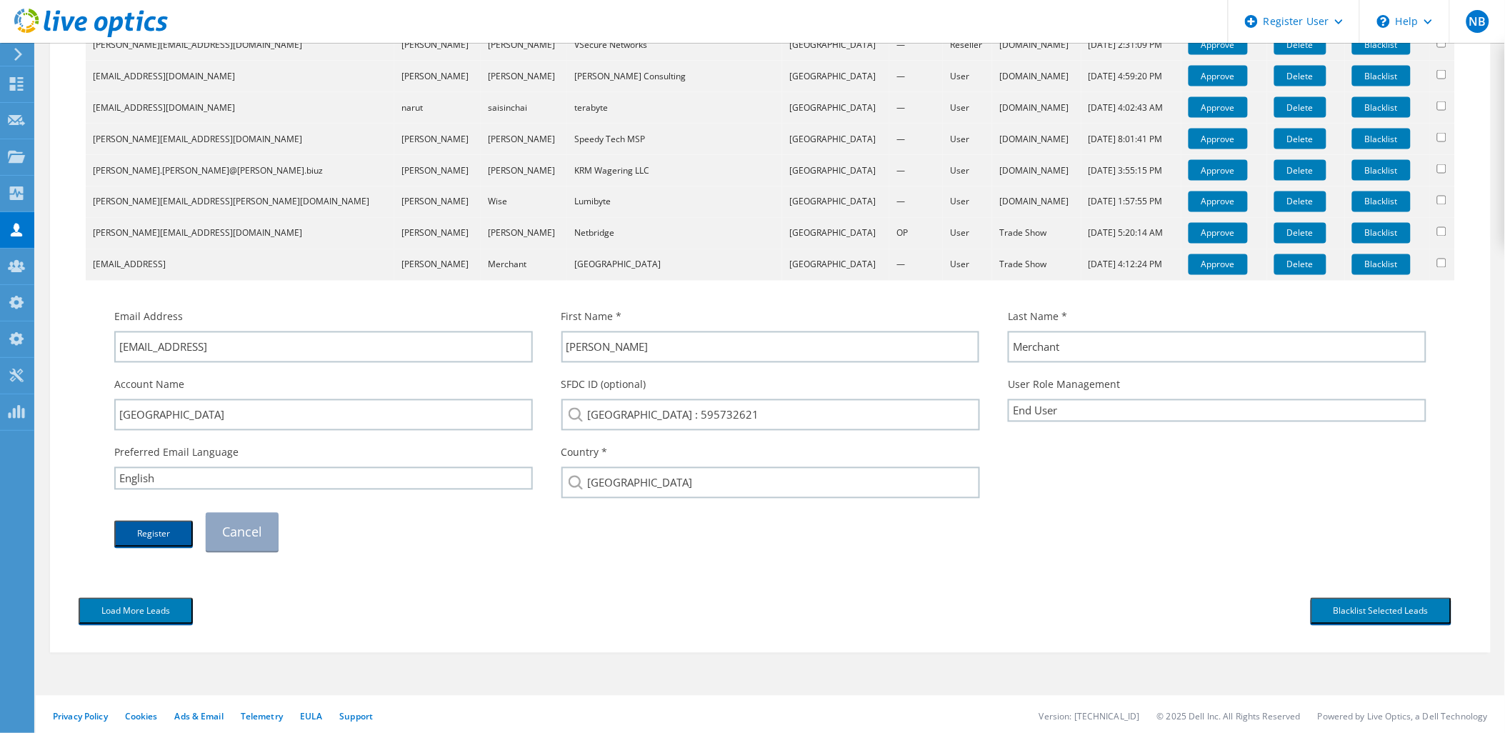
click at [157, 526] on button "Register" at bounding box center [153, 534] width 79 height 26
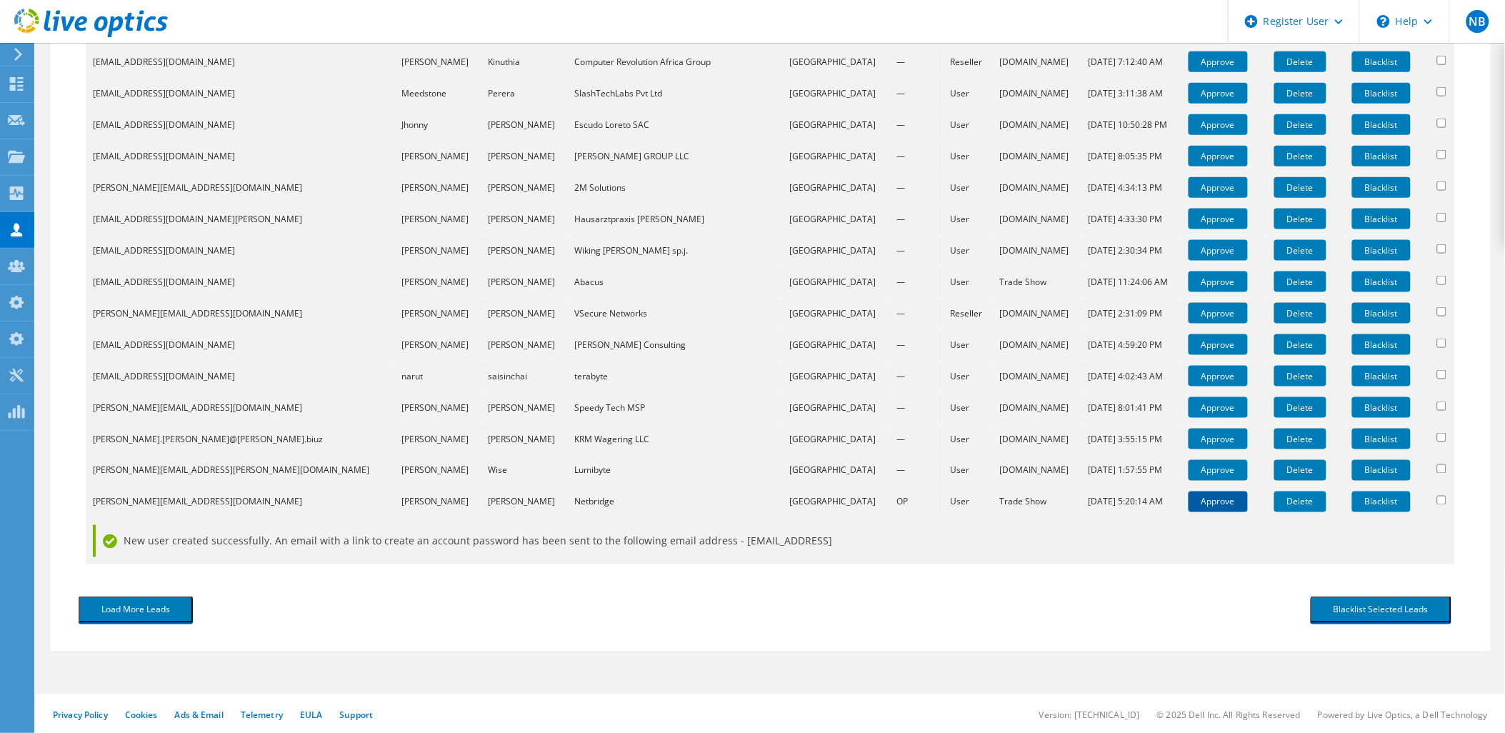
click at [1189, 496] on link "Approve" at bounding box center [1218, 501] width 59 height 21
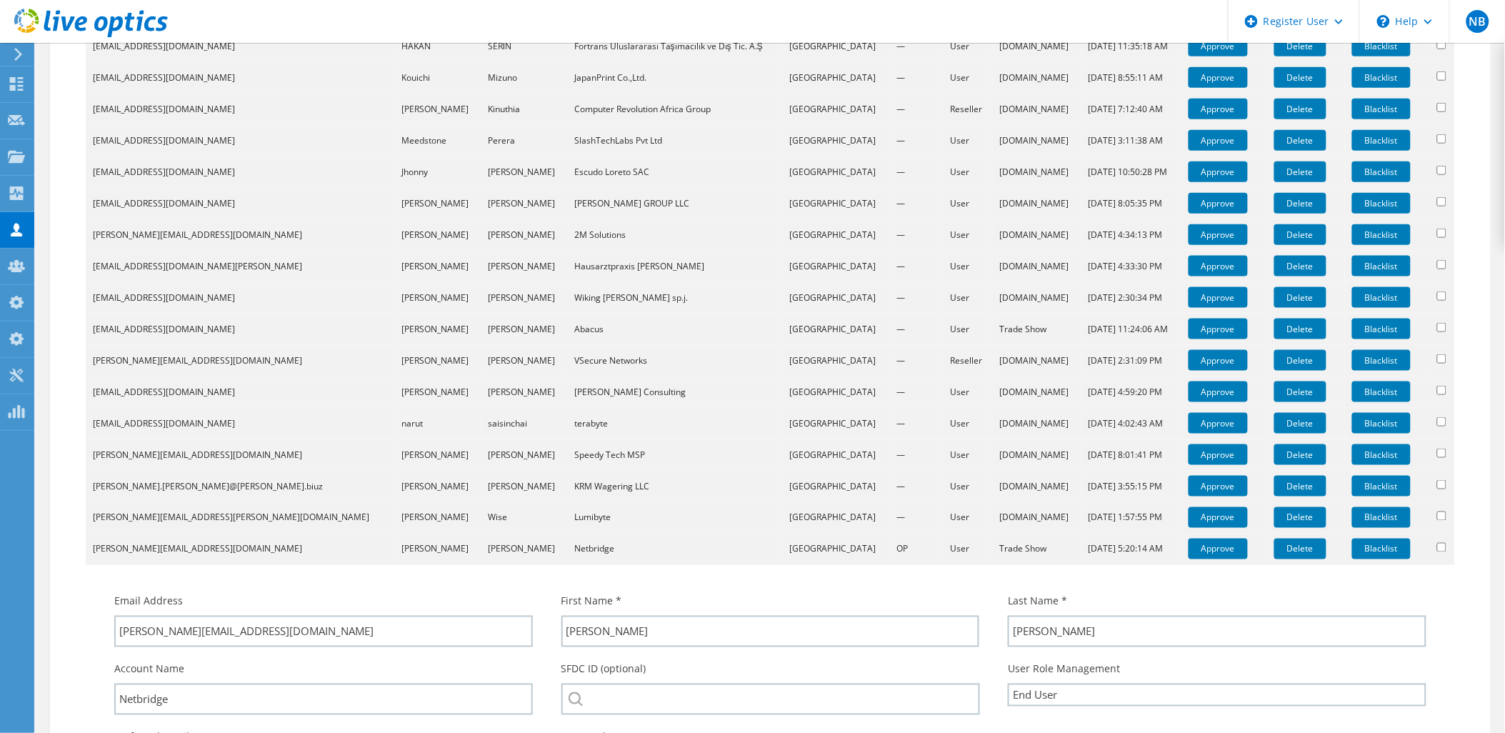
scroll to position [759, 0]
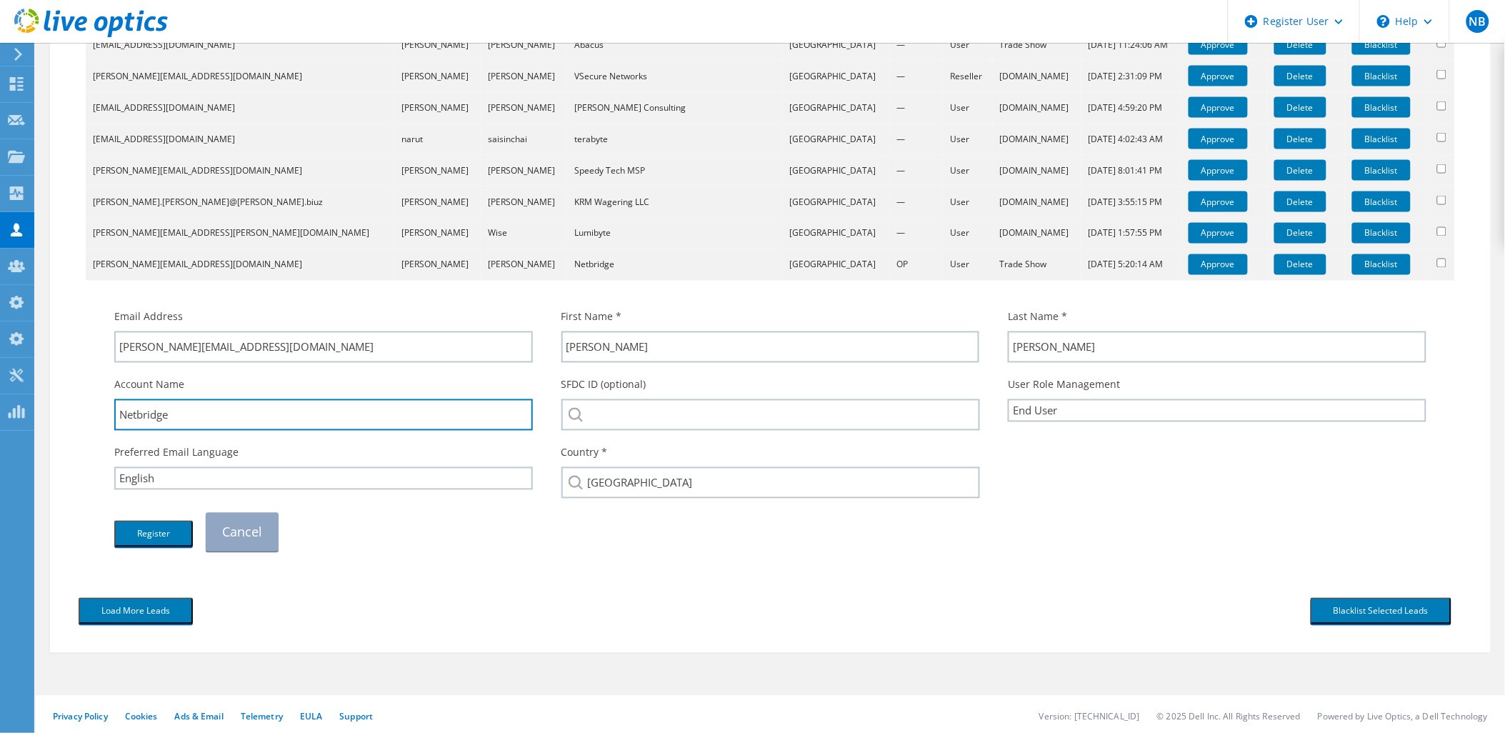
drag, startPoint x: 195, startPoint y: 417, endPoint x: 101, endPoint y: 419, distance: 93.6
click at [101, 419] on div "Account Name Netbridge" at bounding box center [323, 404] width 447 height 68
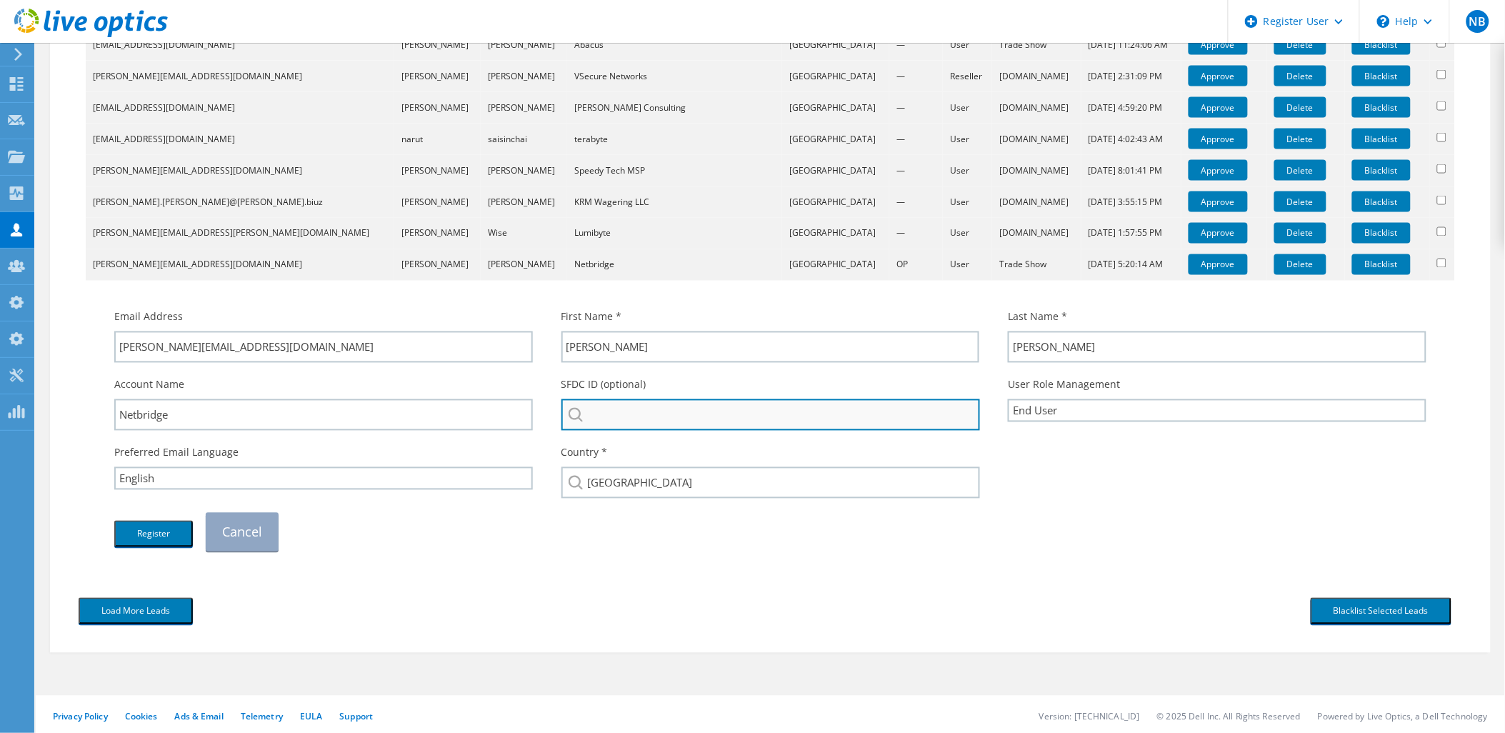
click at [622, 410] on input "search" at bounding box center [770, 414] width 419 height 31
paste input "Netbridge"
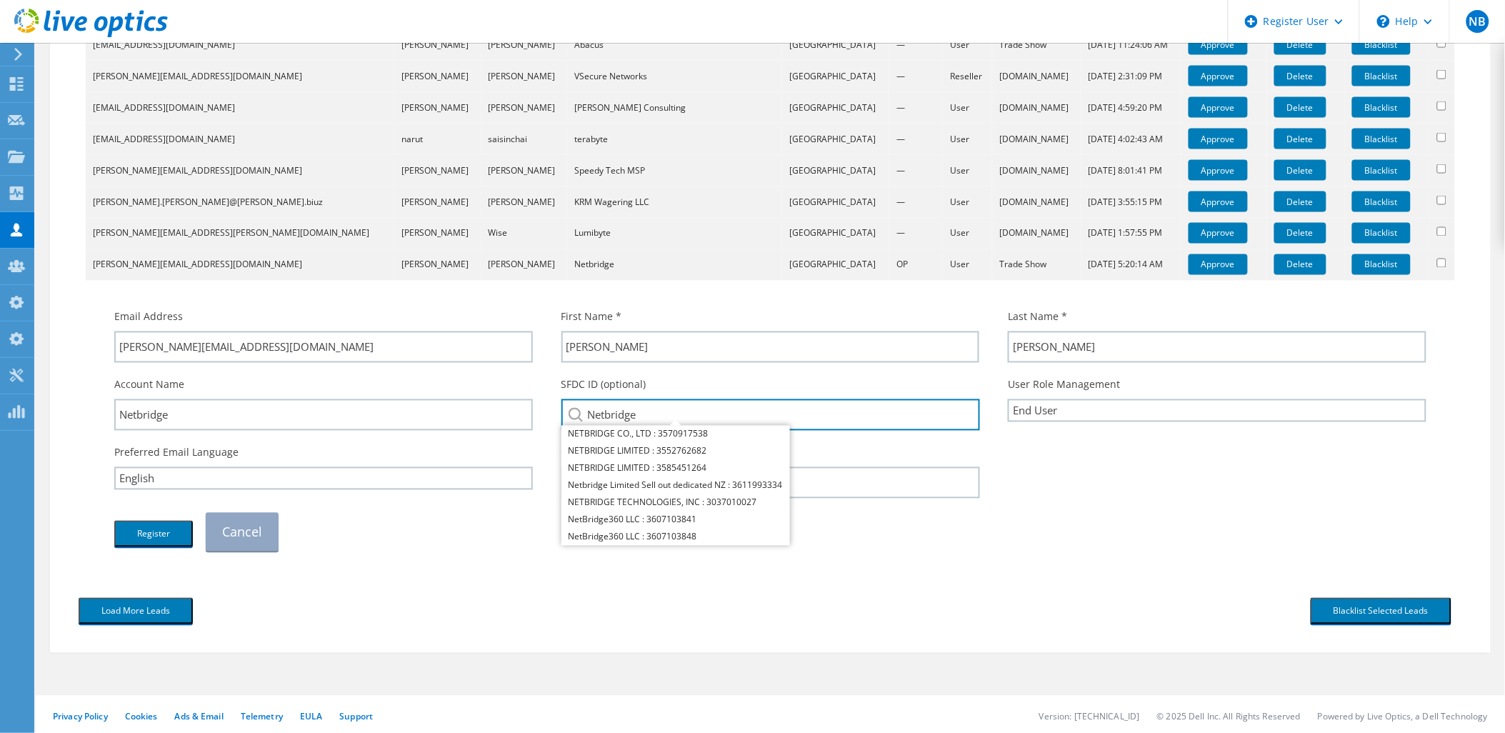
type input "Netbridge"
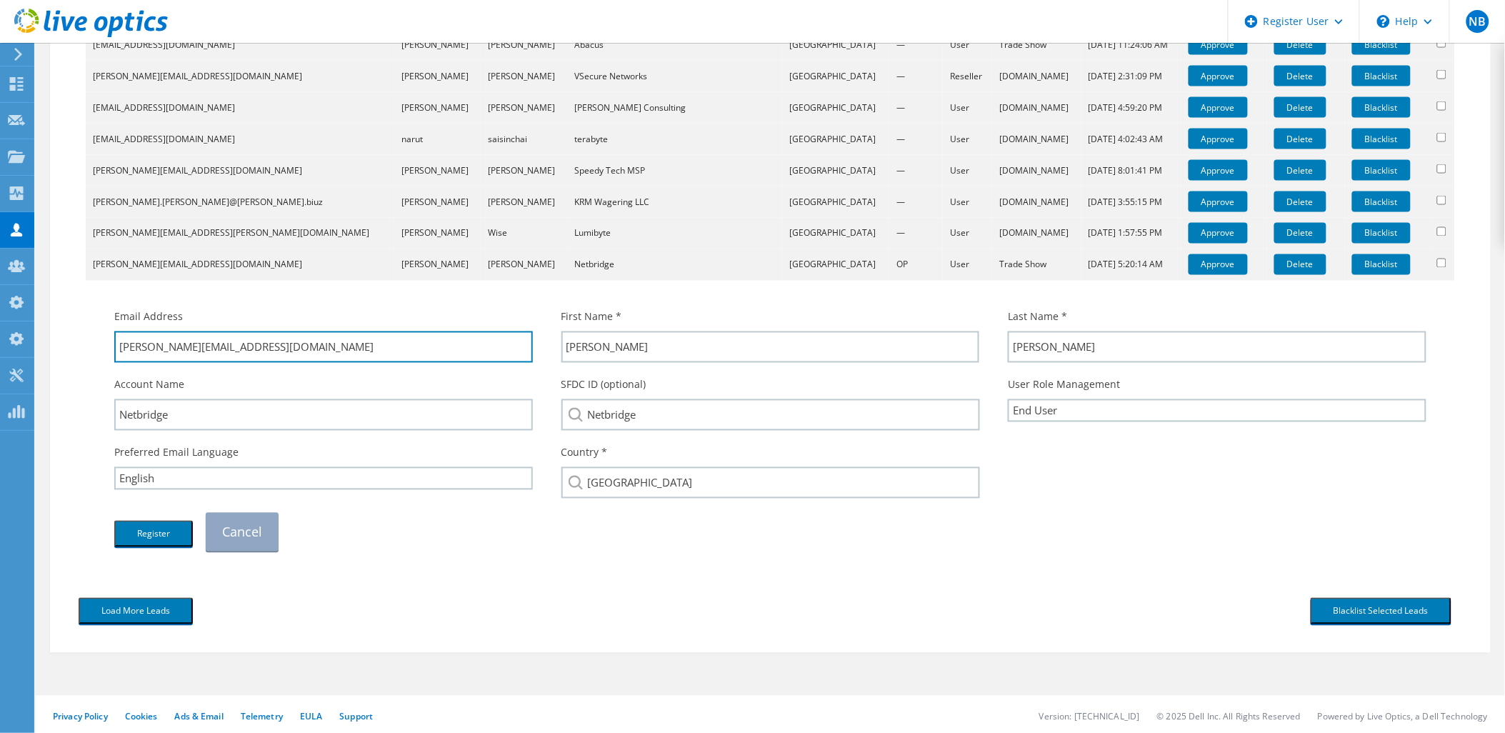
drag, startPoint x: 266, startPoint y: 354, endPoint x: 168, endPoint y: 377, distance: 101.3
click at [168, 377] on div "Email Address amrinder@netbridge.au First Name * Amrinder Last Name * Singh" at bounding box center [770, 430] width 1341 height 256
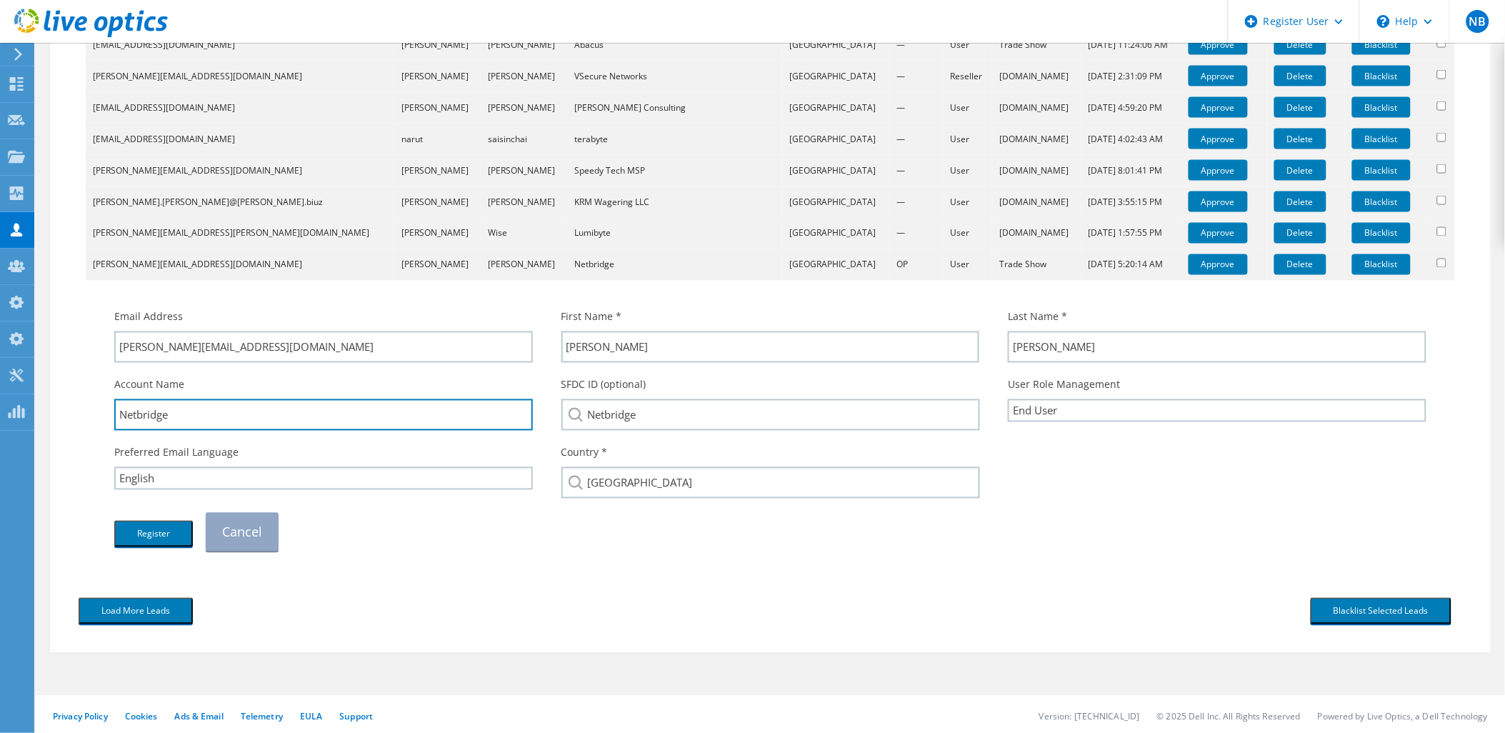
drag, startPoint x: 211, startPoint y: 416, endPoint x: 120, endPoint y: 429, distance: 92.3
click at [120, 429] on div "Account Name Netbridge" at bounding box center [323, 404] width 447 height 68
click at [410, 507] on div "Register Cancel" at bounding box center [770, 532] width 1341 height 53
click at [149, 527] on button "Register" at bounding box center [153, 534] width 79 height 26
click at [254, 537] on link "Cancel" at bounding box center [242, 532] width 73 height 39
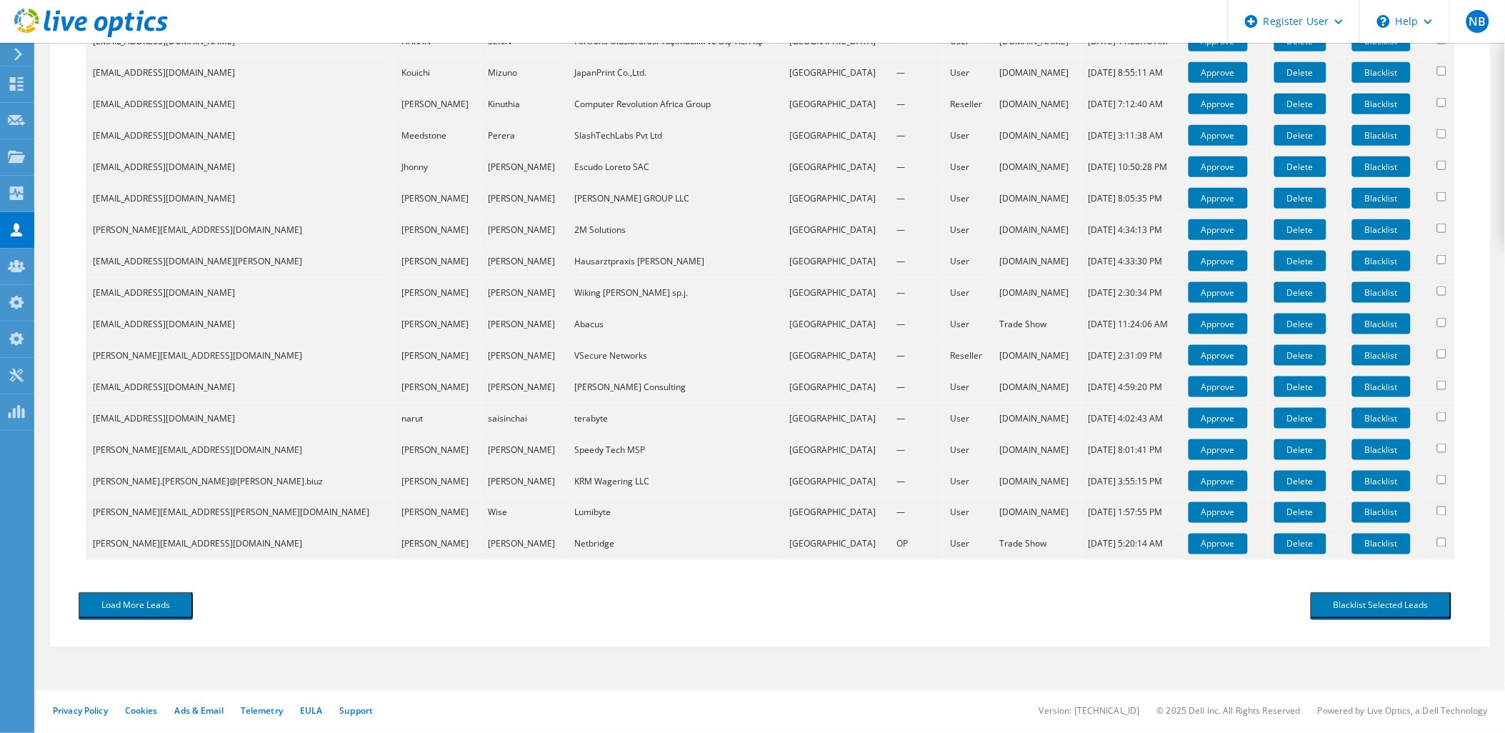
scroll to position [474, 0]
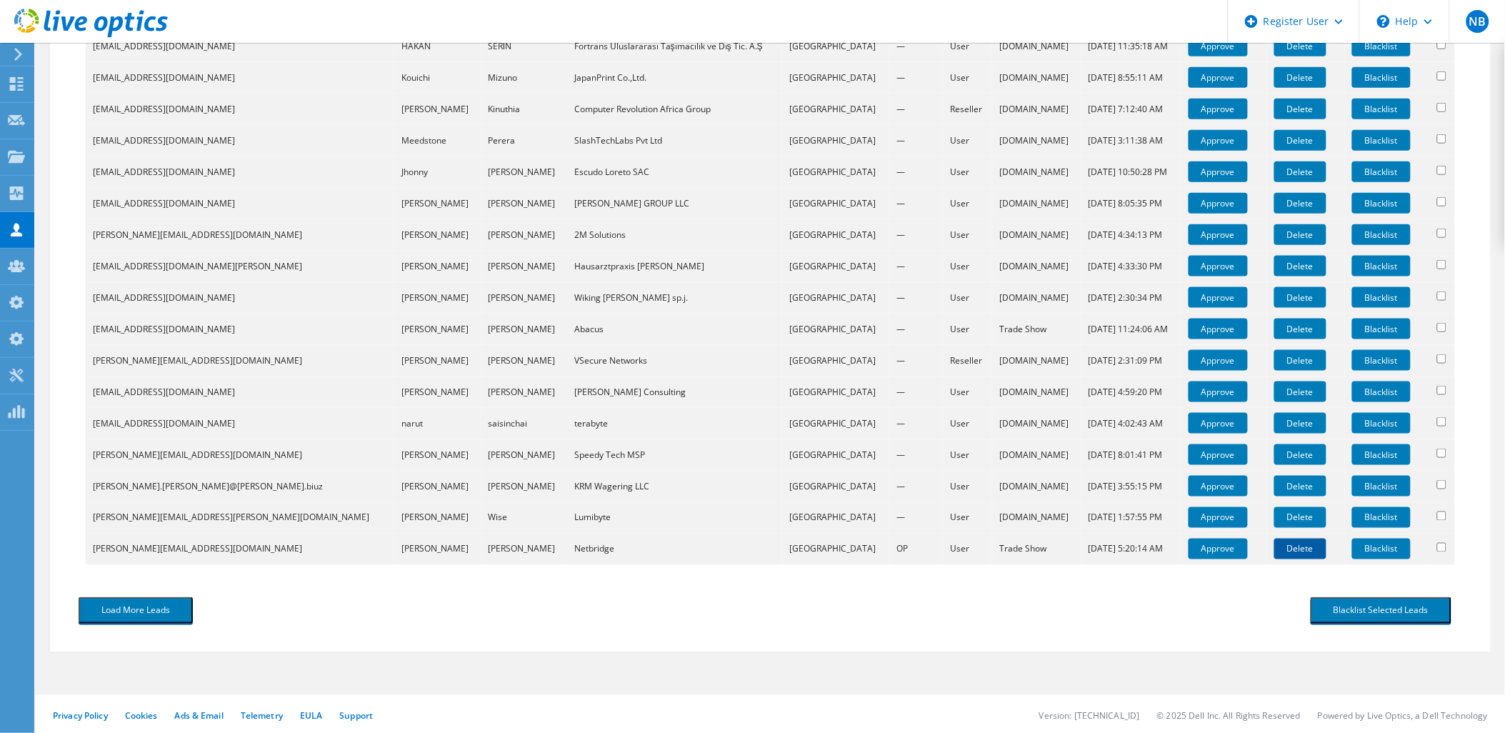
click at [1289, 551] on link "Delete" at bounding box center [1300, 549] width 52 height 21
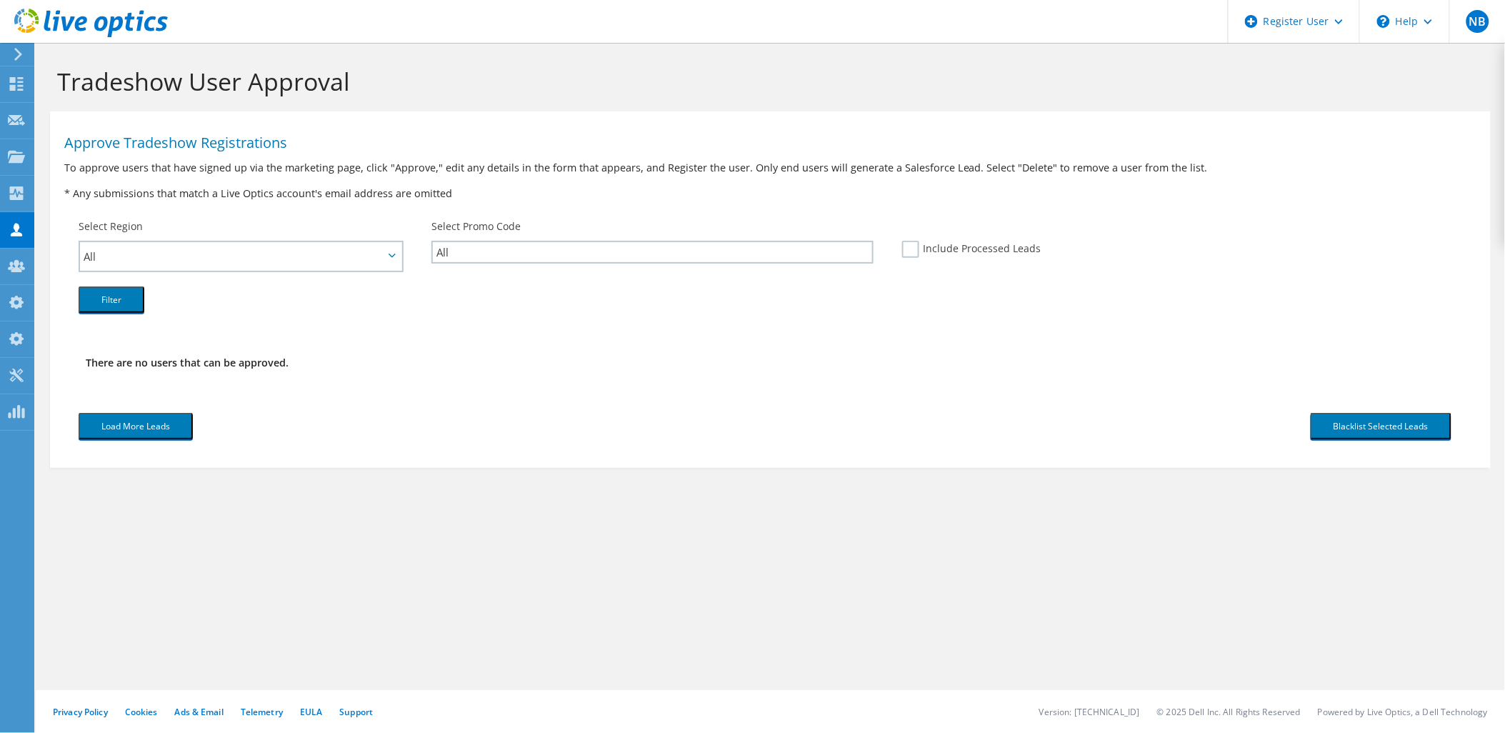
scroll to position [0, 0]
click at [111, 421] on button "Load More Leads" at bounding box center [136, 426] width 114 height 26
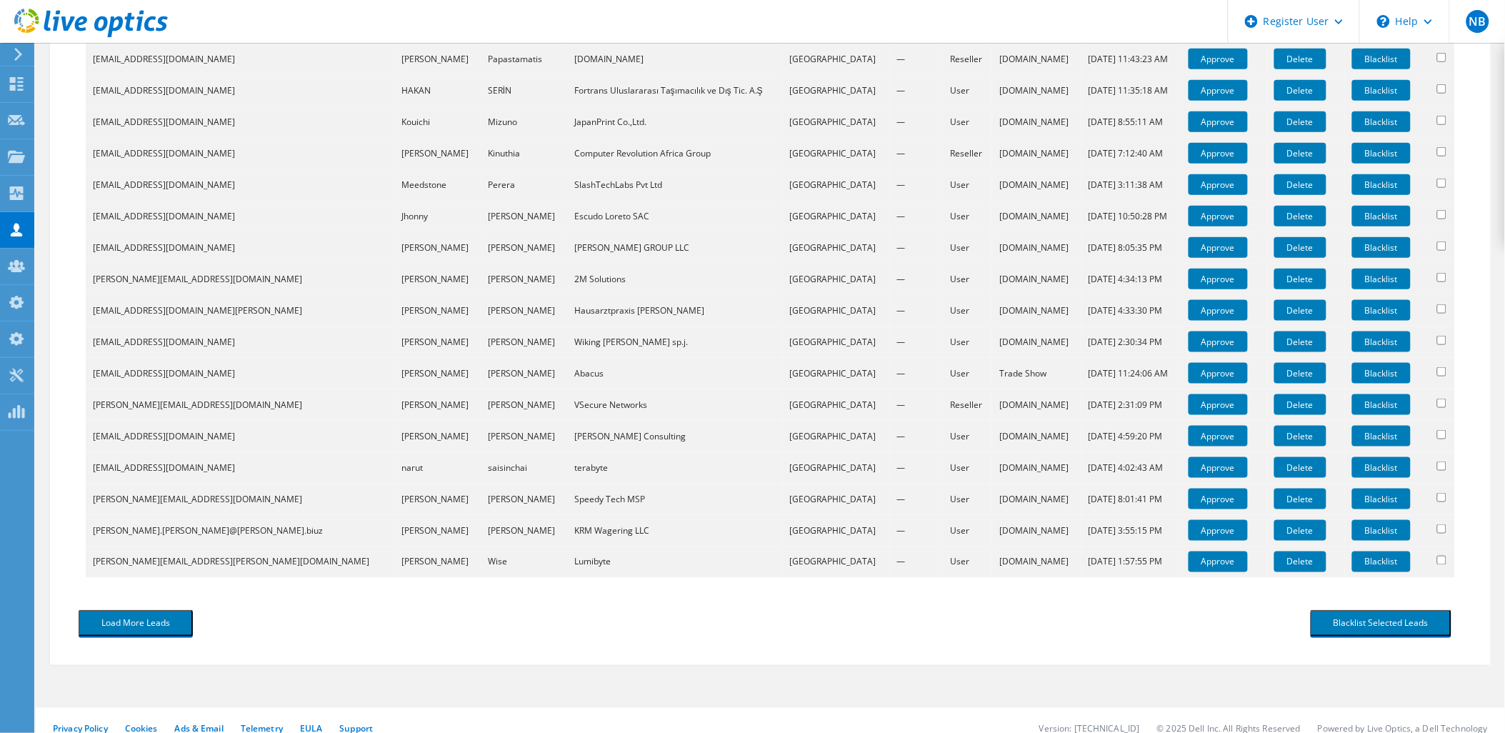
scroll to position [444, 0]
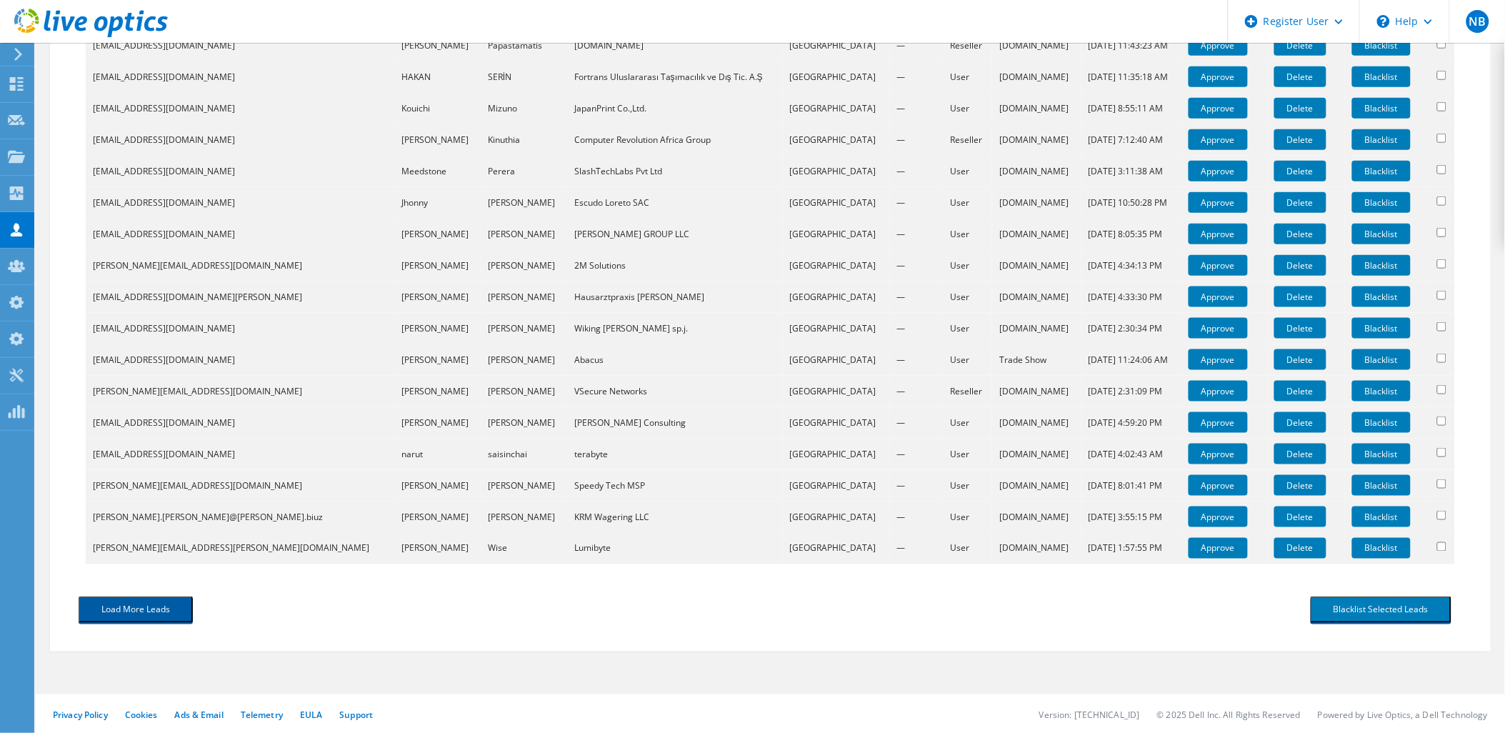
click at [126, 602] on button "Load More Leads" at bounding box center [136, 609] width 114 height 26
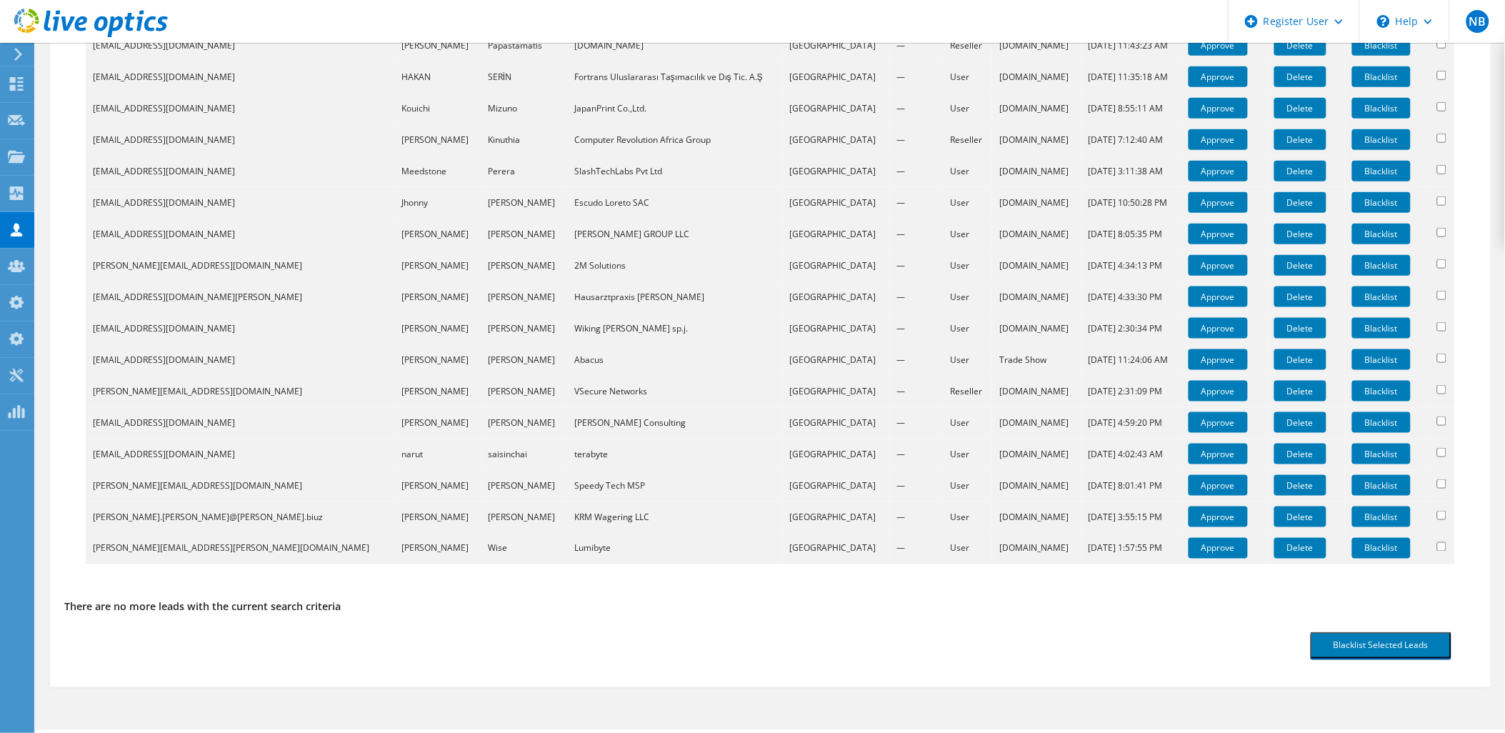
click at [1220, 553] on td "Approve" at bounding box center [1224, 548] width 86 height 31
click at [1194, 550] on link "Approve" at bounding box center [1218, 548] width 59 height 21
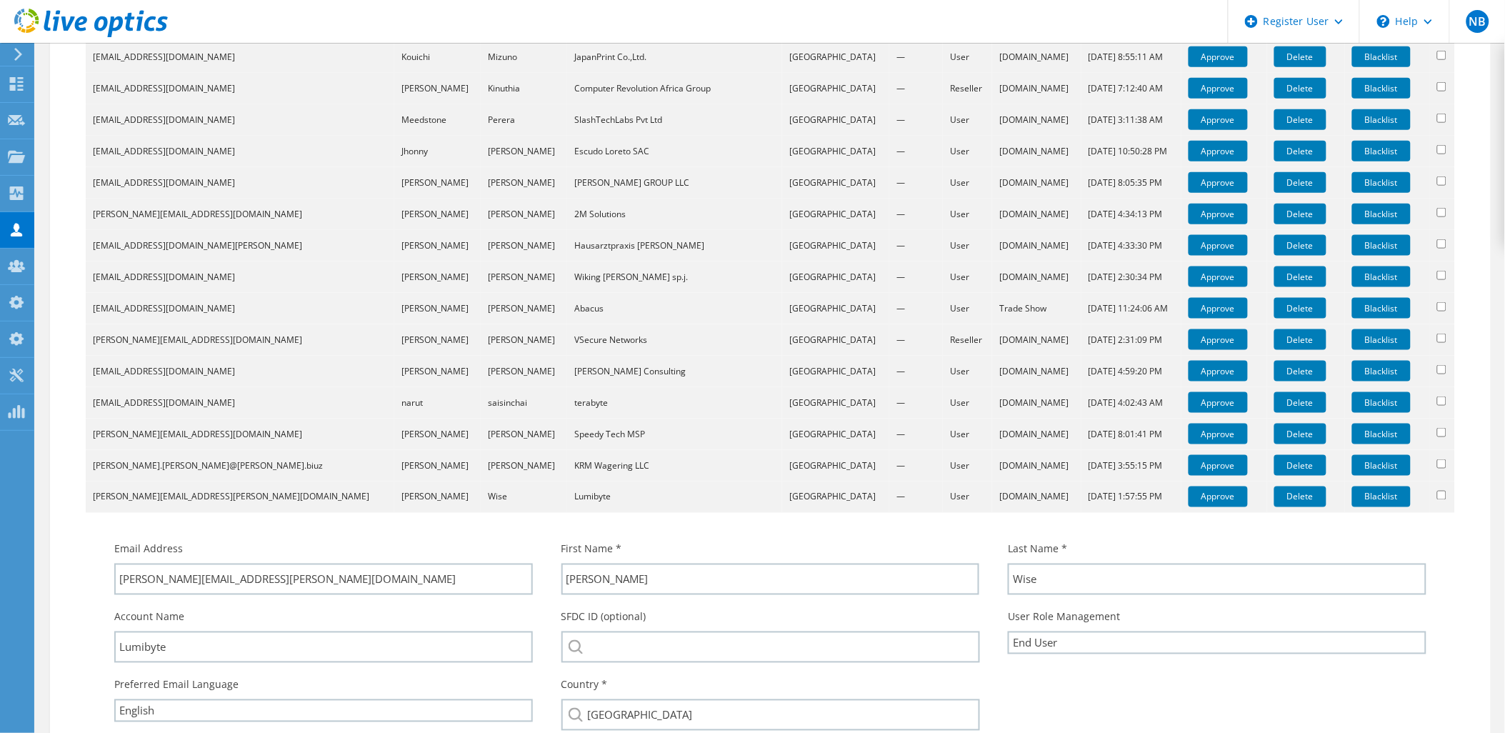
scroll to position [523, 0]
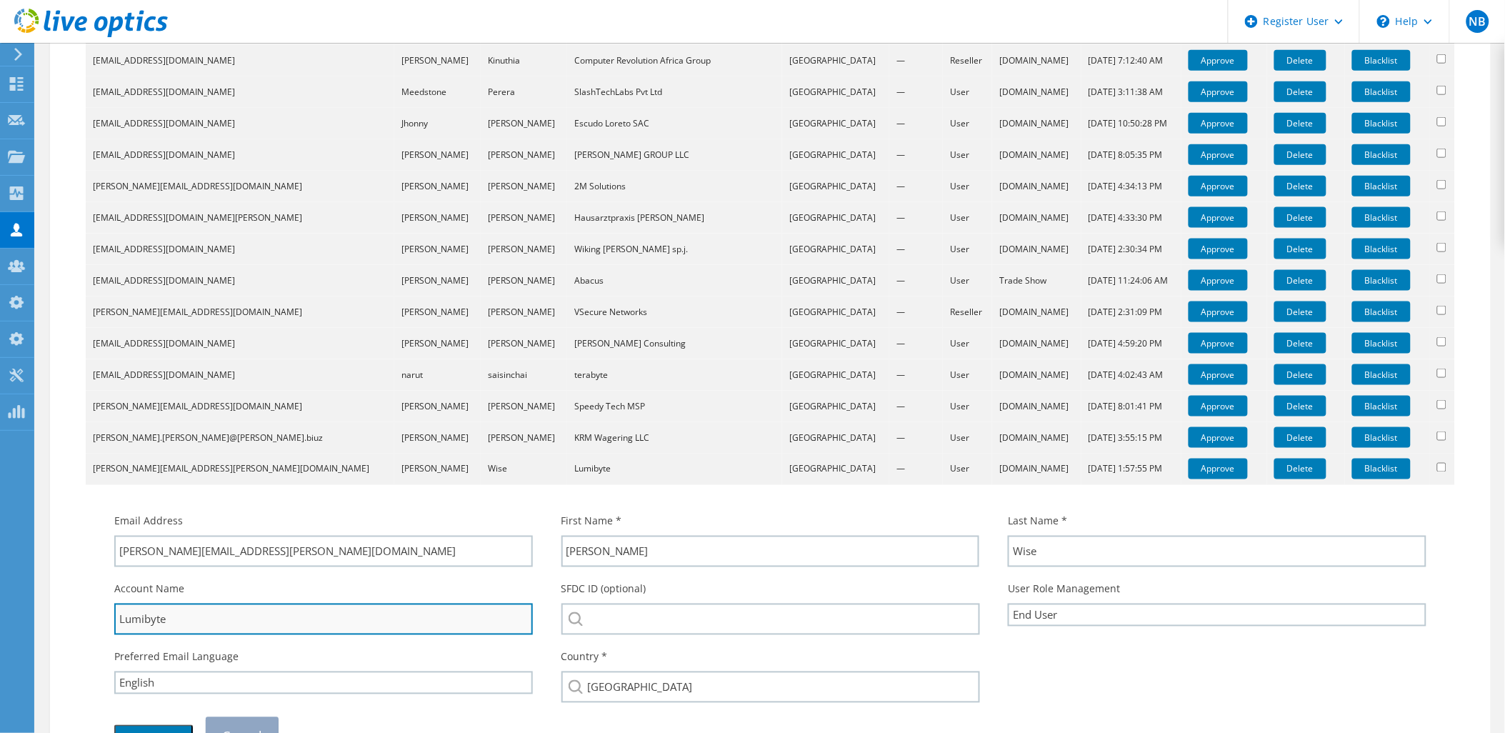
click at [196, 605] on input "Lumibyte" at bounding box center [323, 619] width 419 height 31
drag, startPoint x: 193, startPoint y: 615, endPoint x: 60, endPoint y: 617, distance: 132.9
click at [60, 617] on div "Approve Tradeshow Registrations To approve users that have signed up via the ma…" at bounding box center [770, 237] width 1441 height 1283
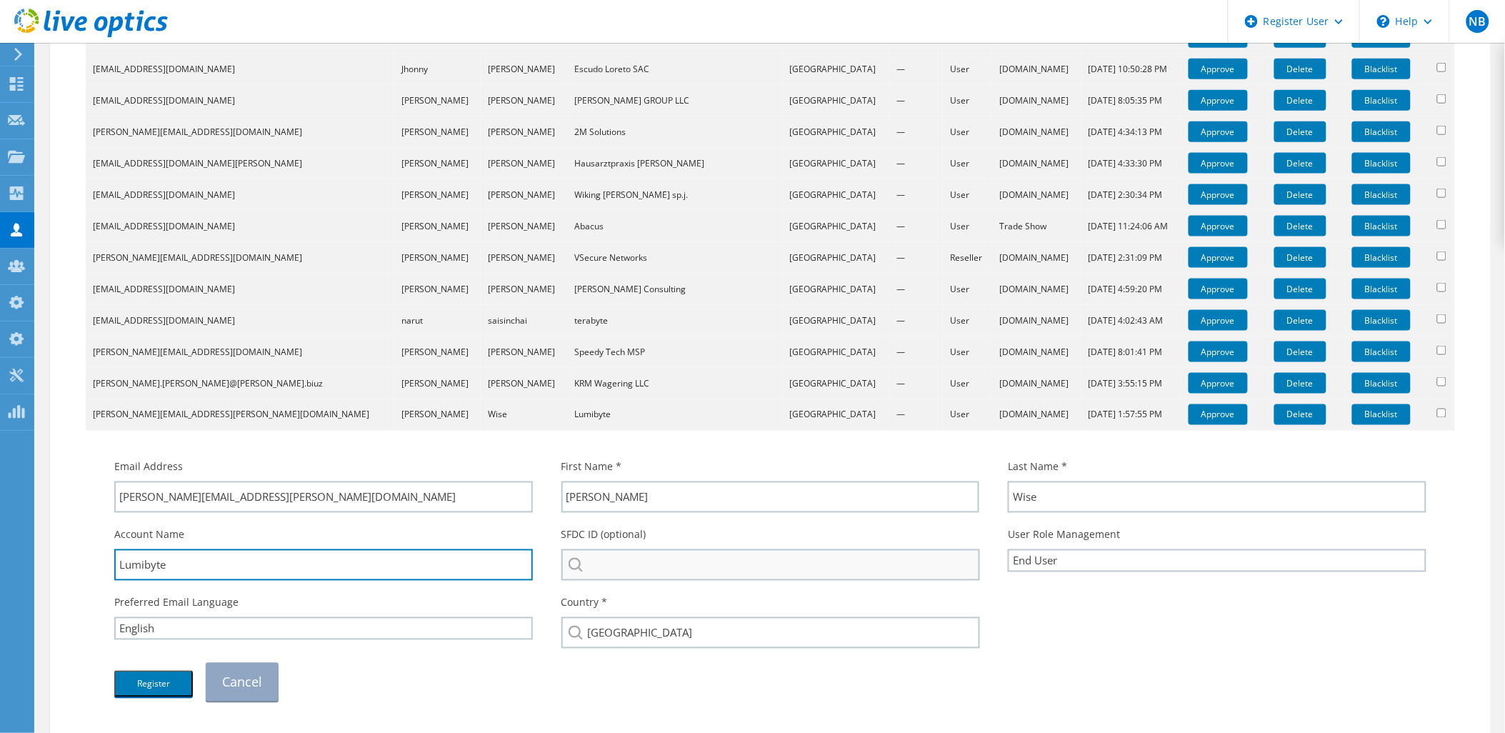
scroll to position [602, 0]
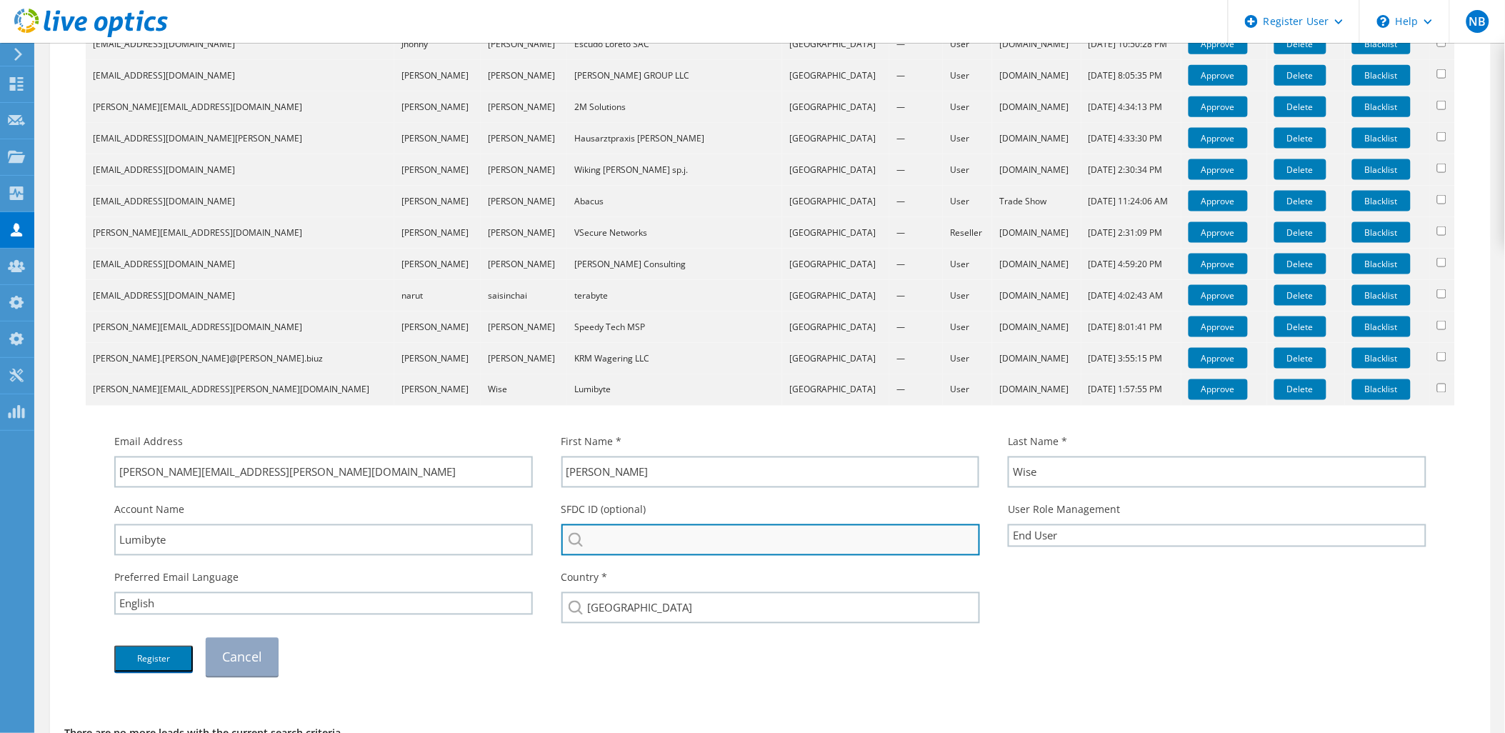
click at [652, 529] on input "search" at bounding box center [770, 539] width 419 height 31
paste input "Lumibyte"
type input "Lumibyte"
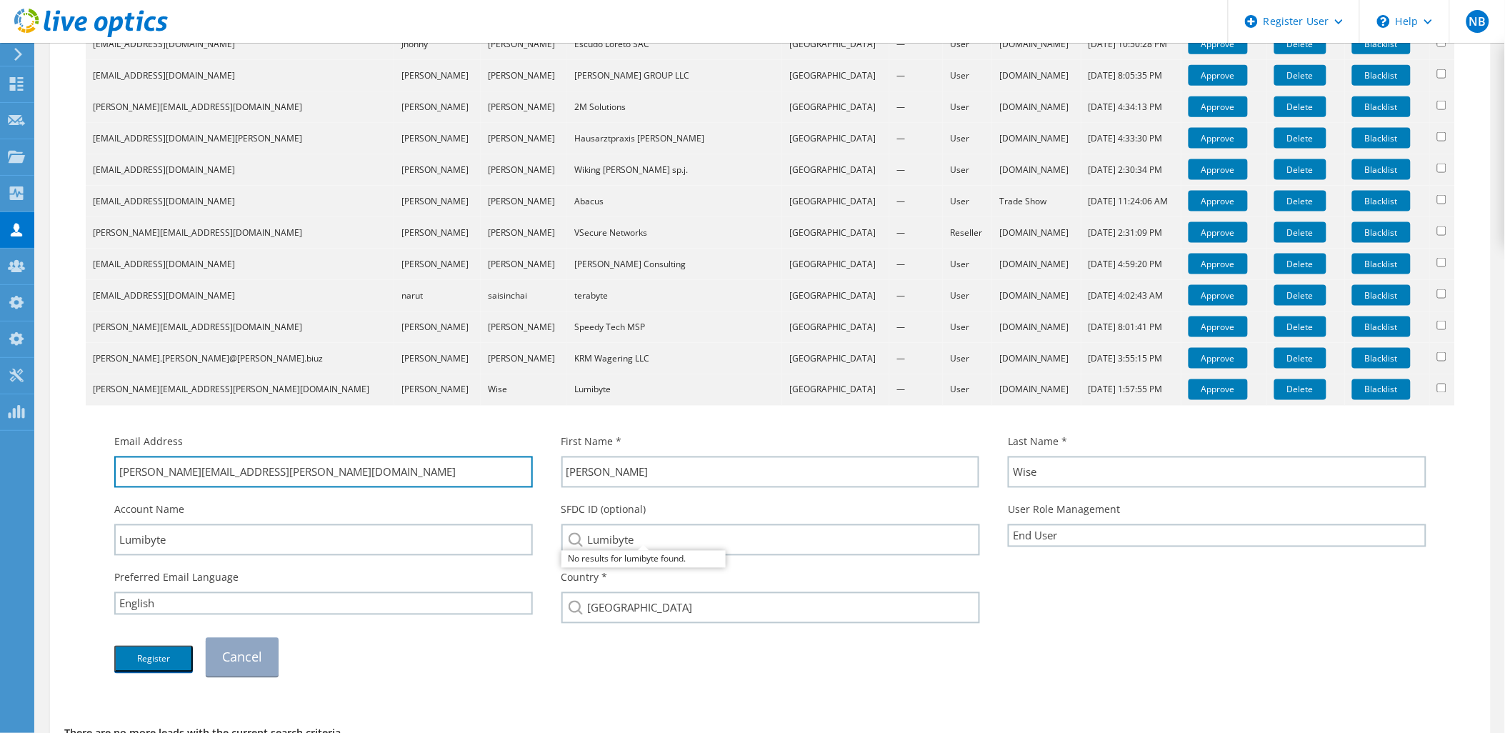
drag, startPoint x: 231, startPoint y: 473, endPoint x: 172, endPoint y: 490, distance: 61.7
click at [172, 490] on div "Email Address [PERSON_NAME][EMAIL_ADDRESS][PERSON_NAME][DOMAIN_NAME]" at bounding box center [323, 461] width 447 height 68
click at [420, 656] on div "Register Cancel" at bounding box center [770, 657] width 1341 height 53
click at [161, 654] on button "Register" at bounding box center [153, 659] width 79 height 26
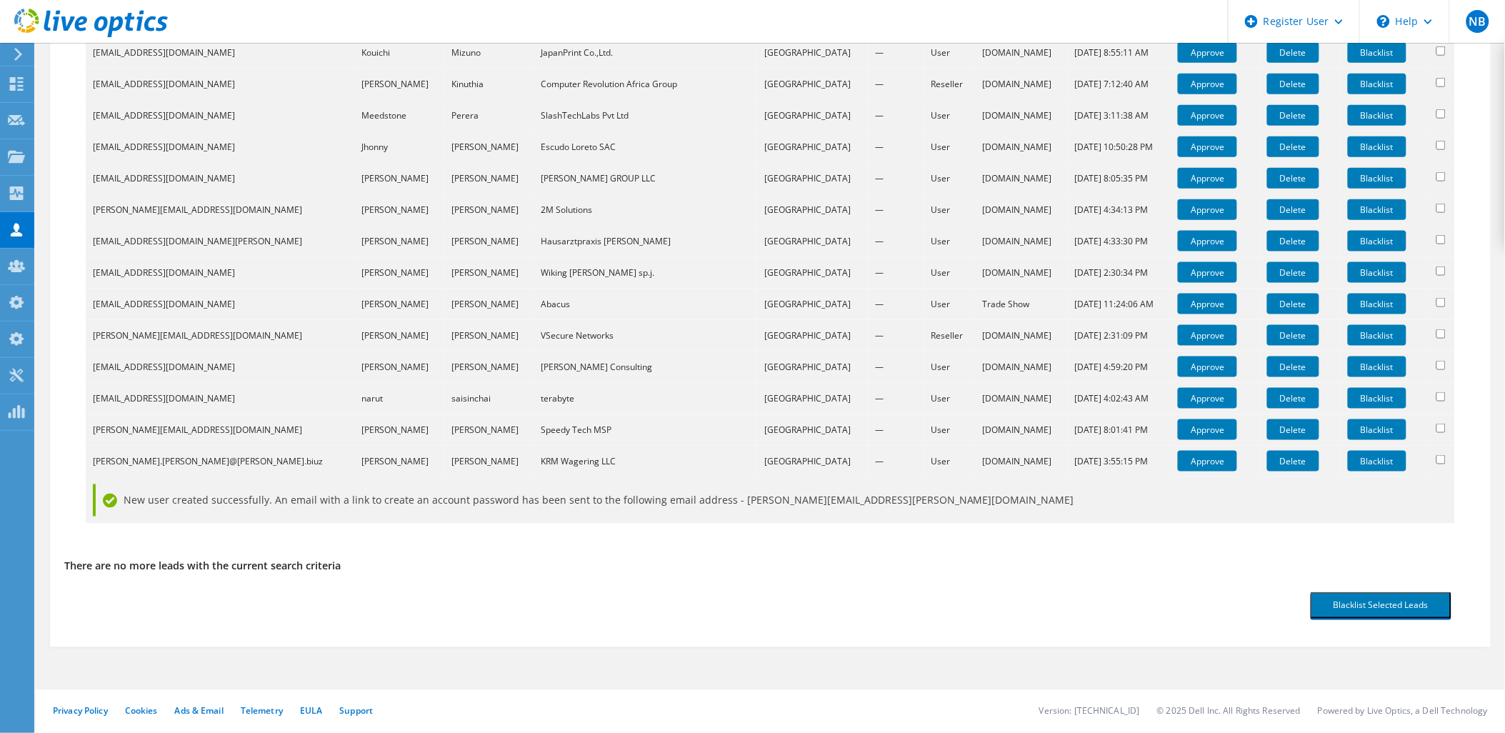
scroll to position [494, 0]
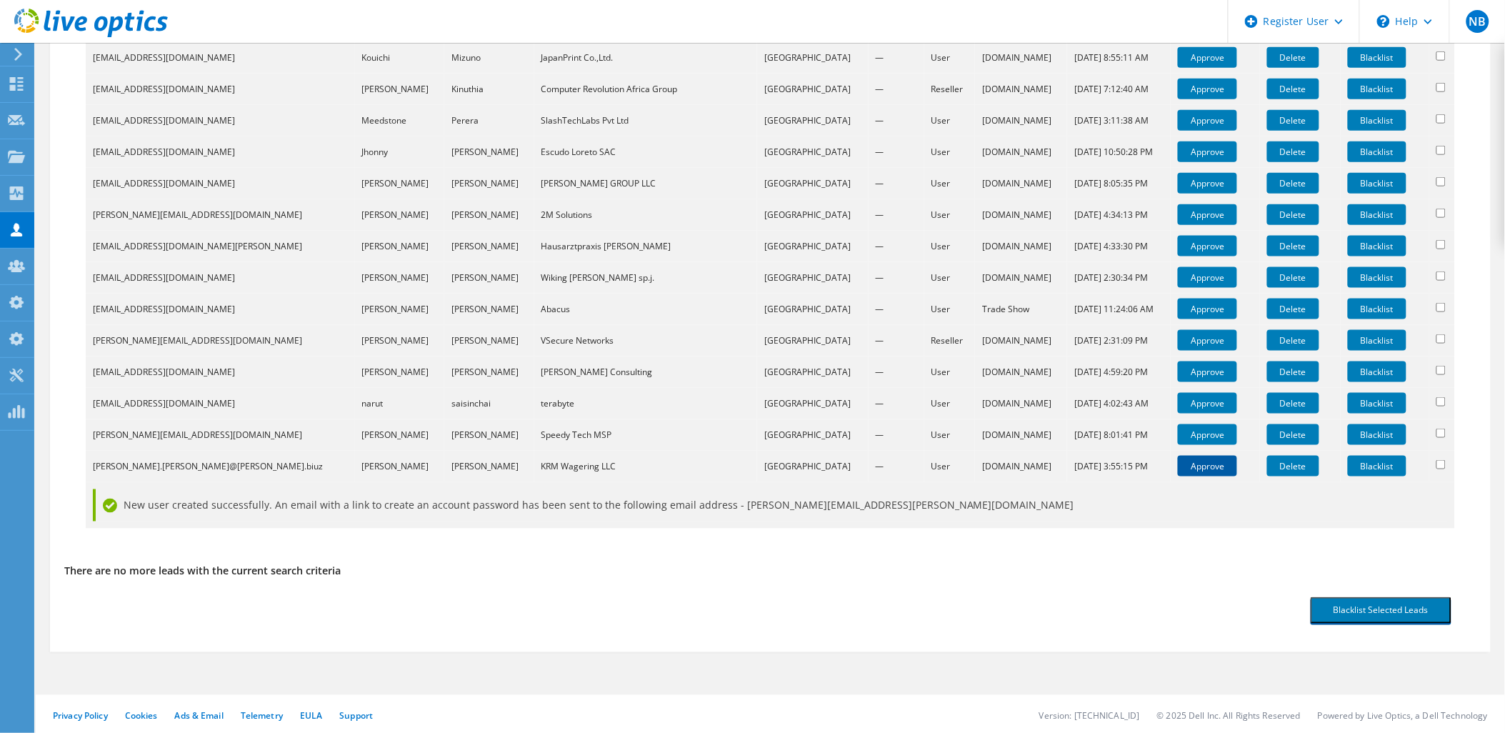
click at [1178, 460] on link "Approve" at bounding box center [1207, 466] width 59 height 21
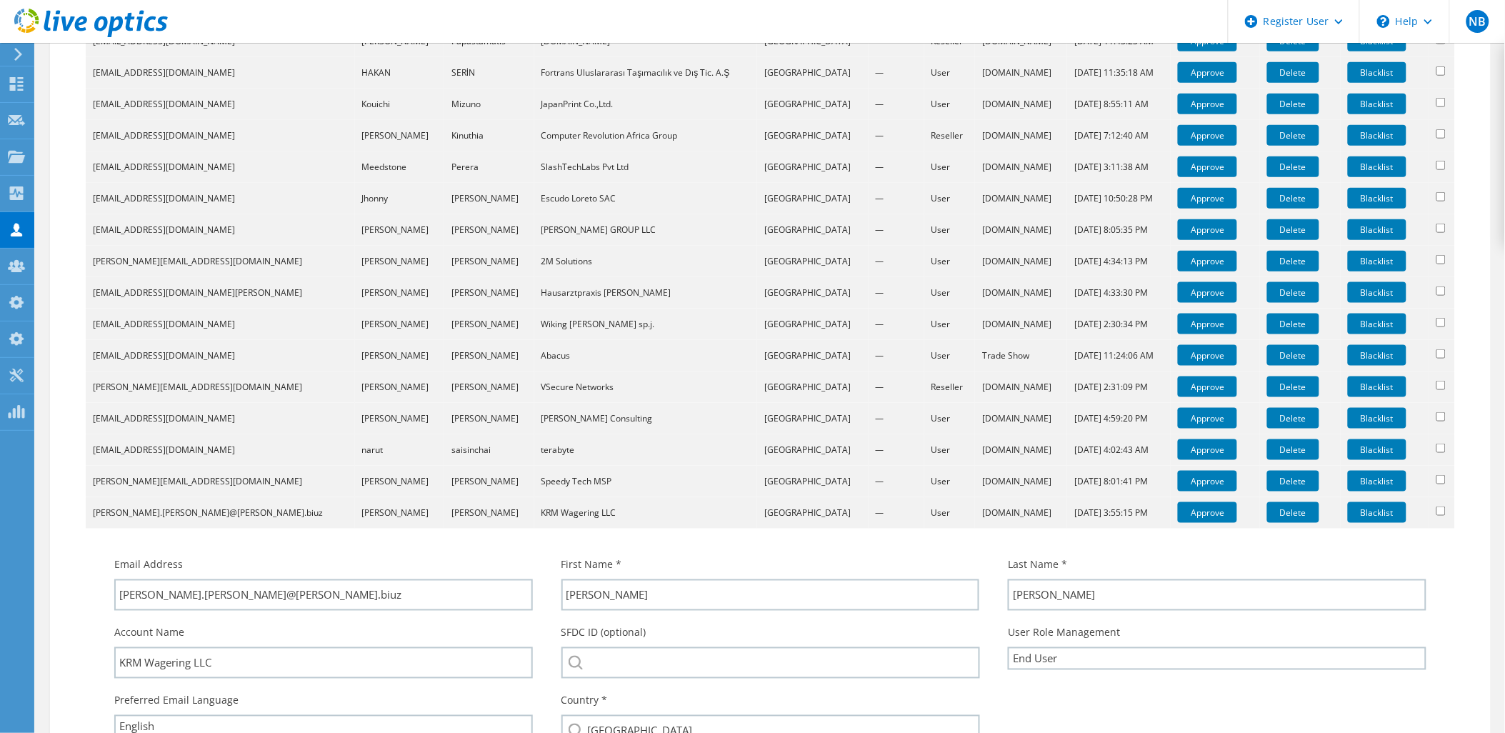
scroll to position [602, 0]
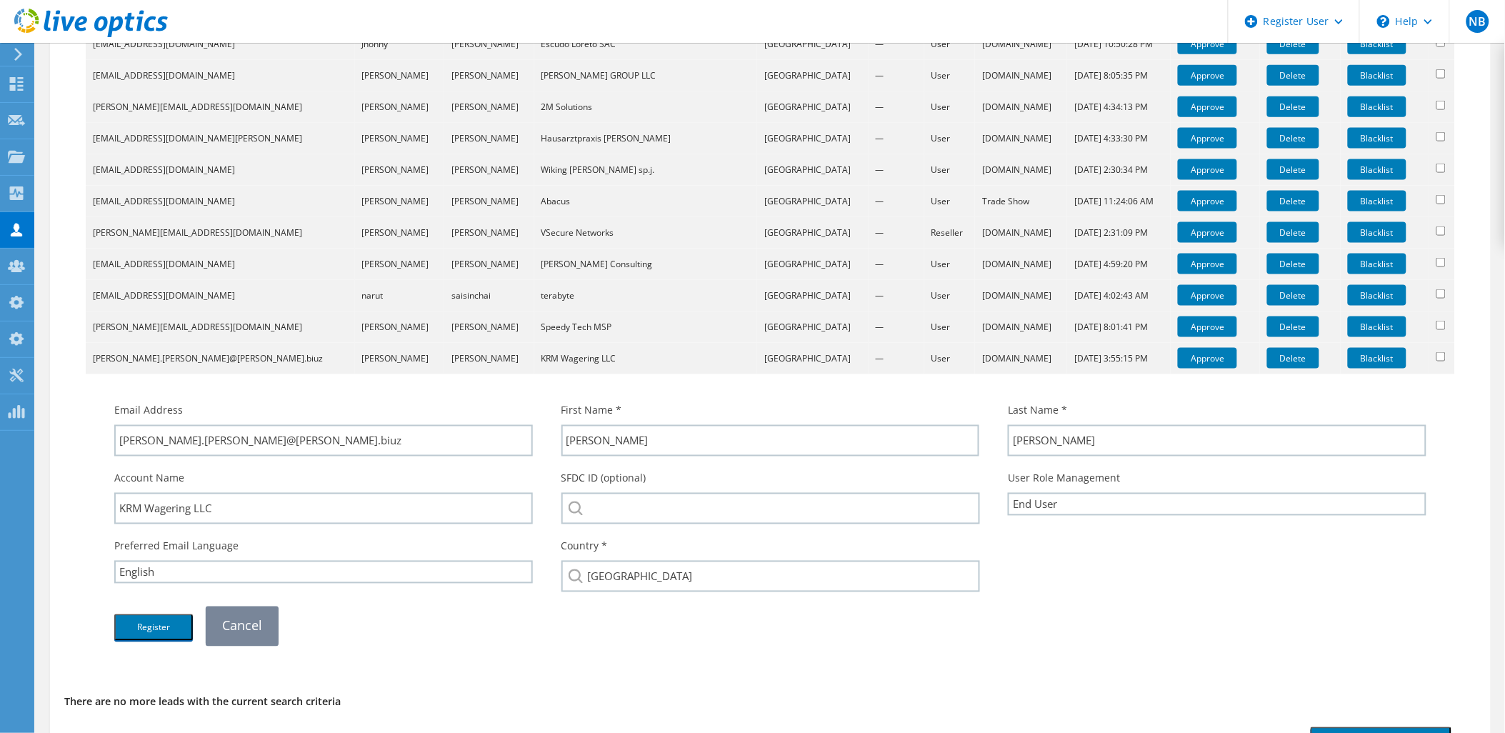
click at [243, 612] on link "Cancel" at bounding box center [242, 625] width 73 height 39
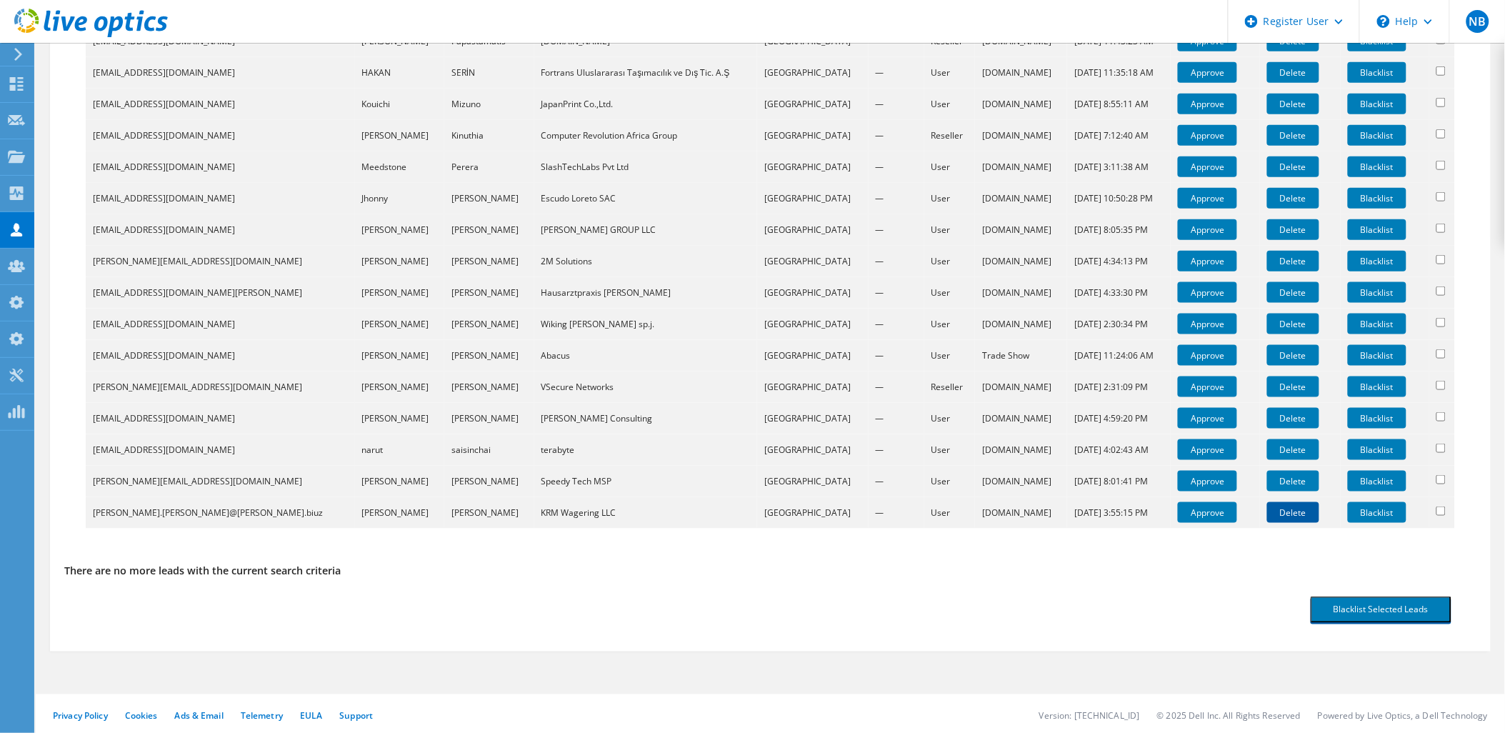
click at [1267, 508] on link "Delete" at bounding box center [1293, 512] width 52 height 21
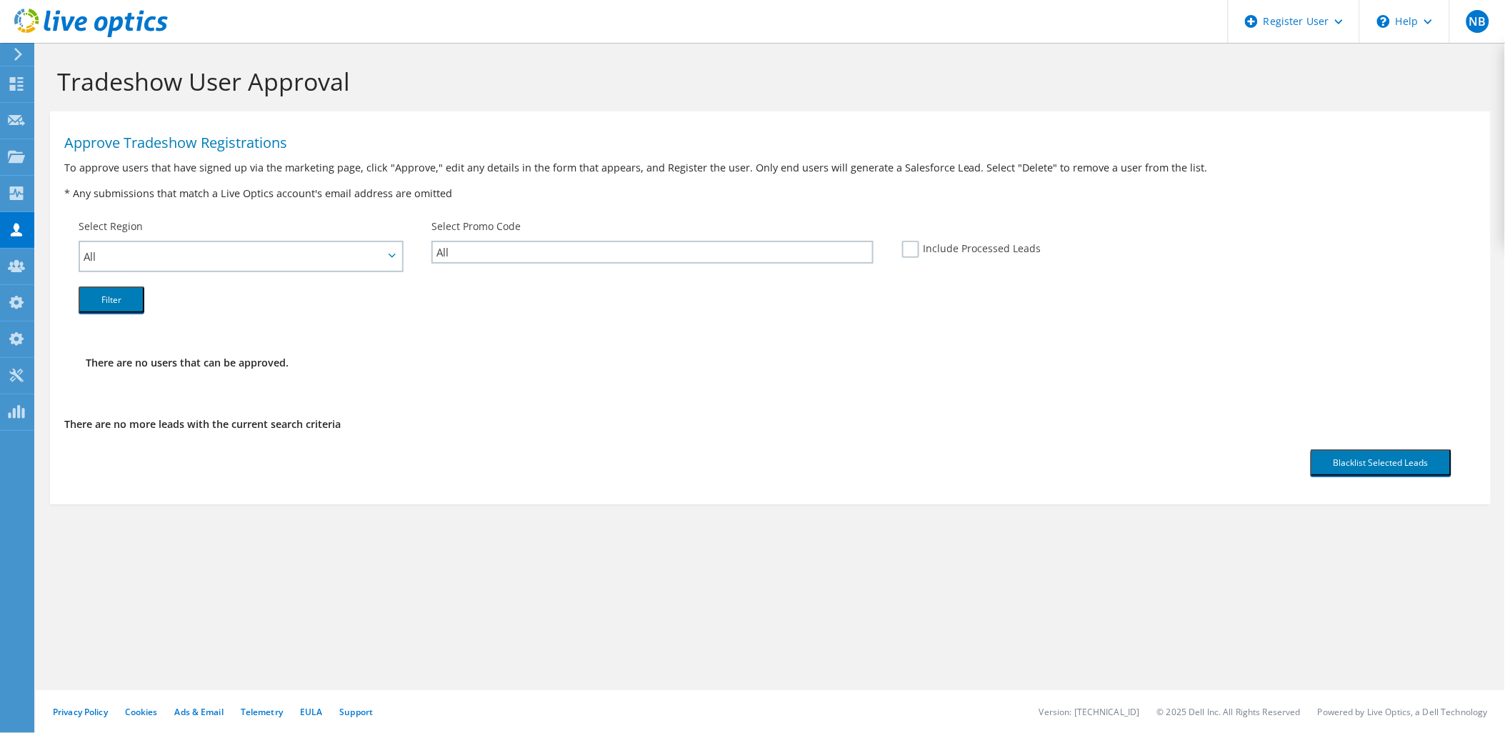
scroll to position [0, 0]
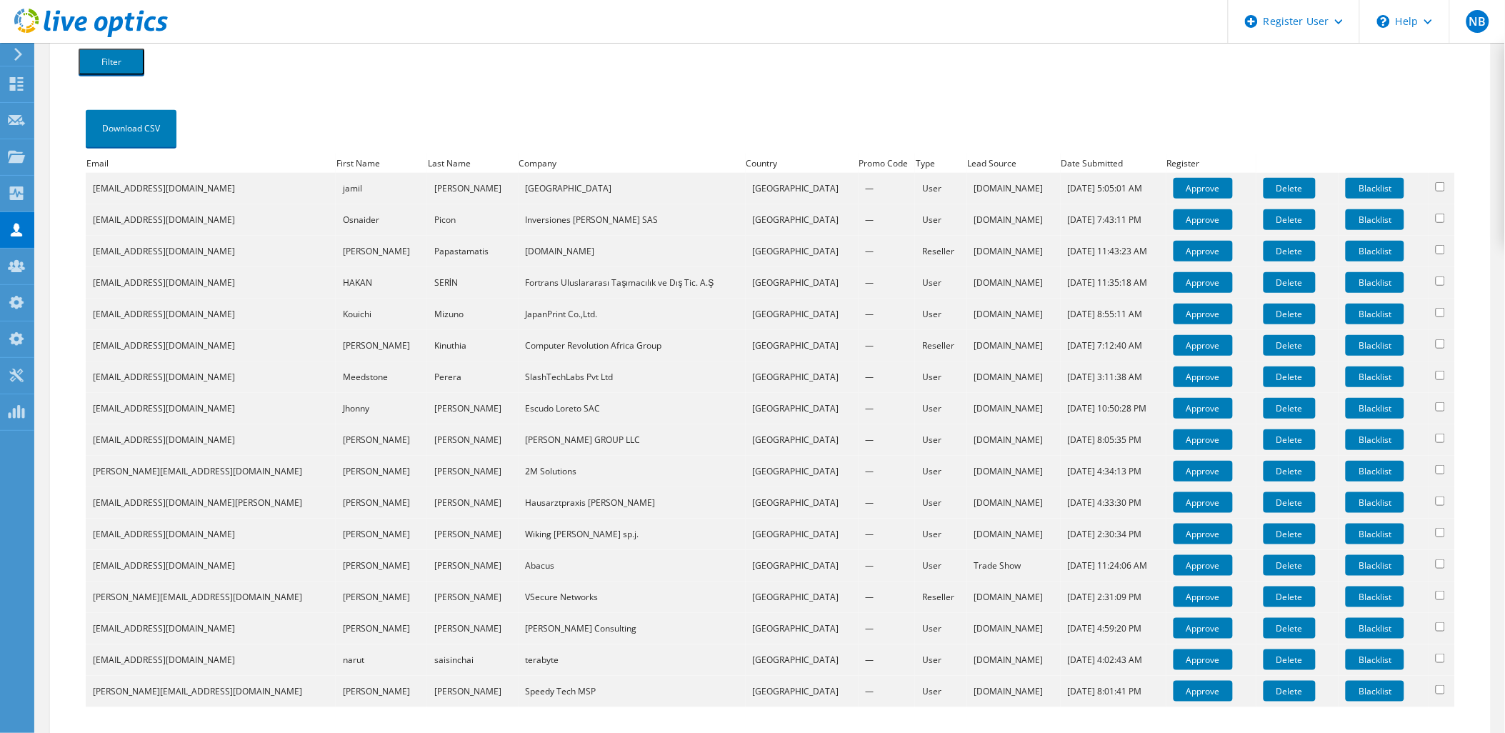
scroll to position [381, 0]
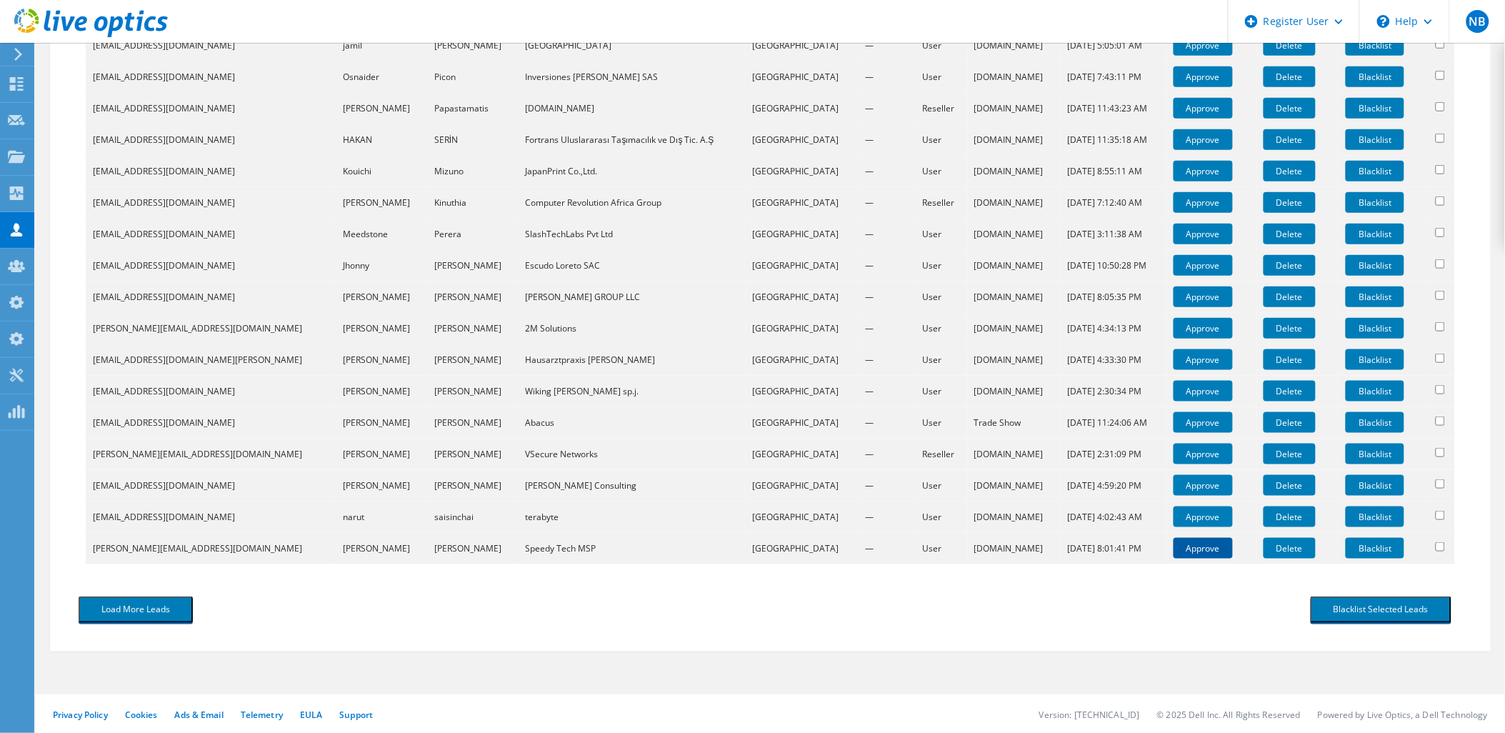
click at [1174, 541] on link "Approve" at bounding box center [1203, 548] width 59 height 21
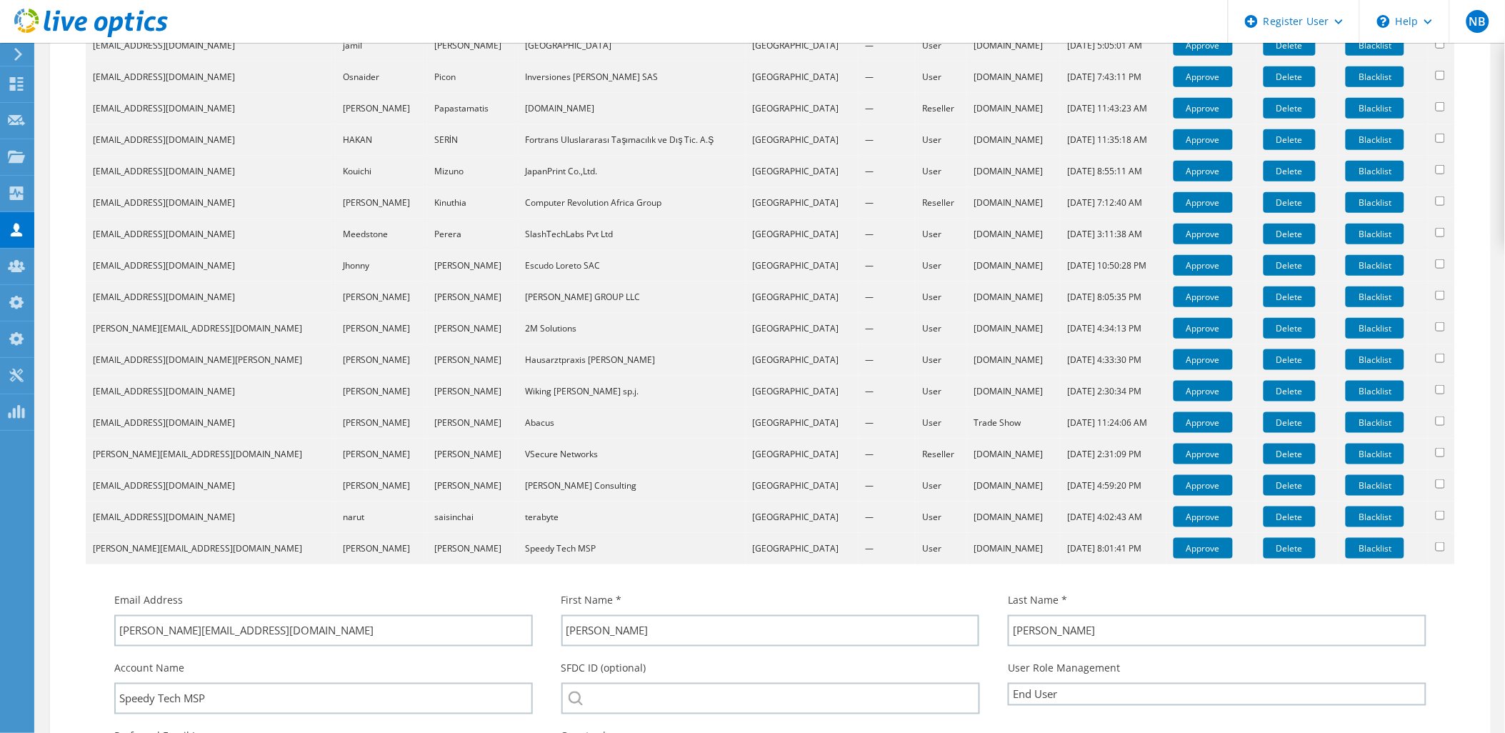
scroll to position [619, 0]
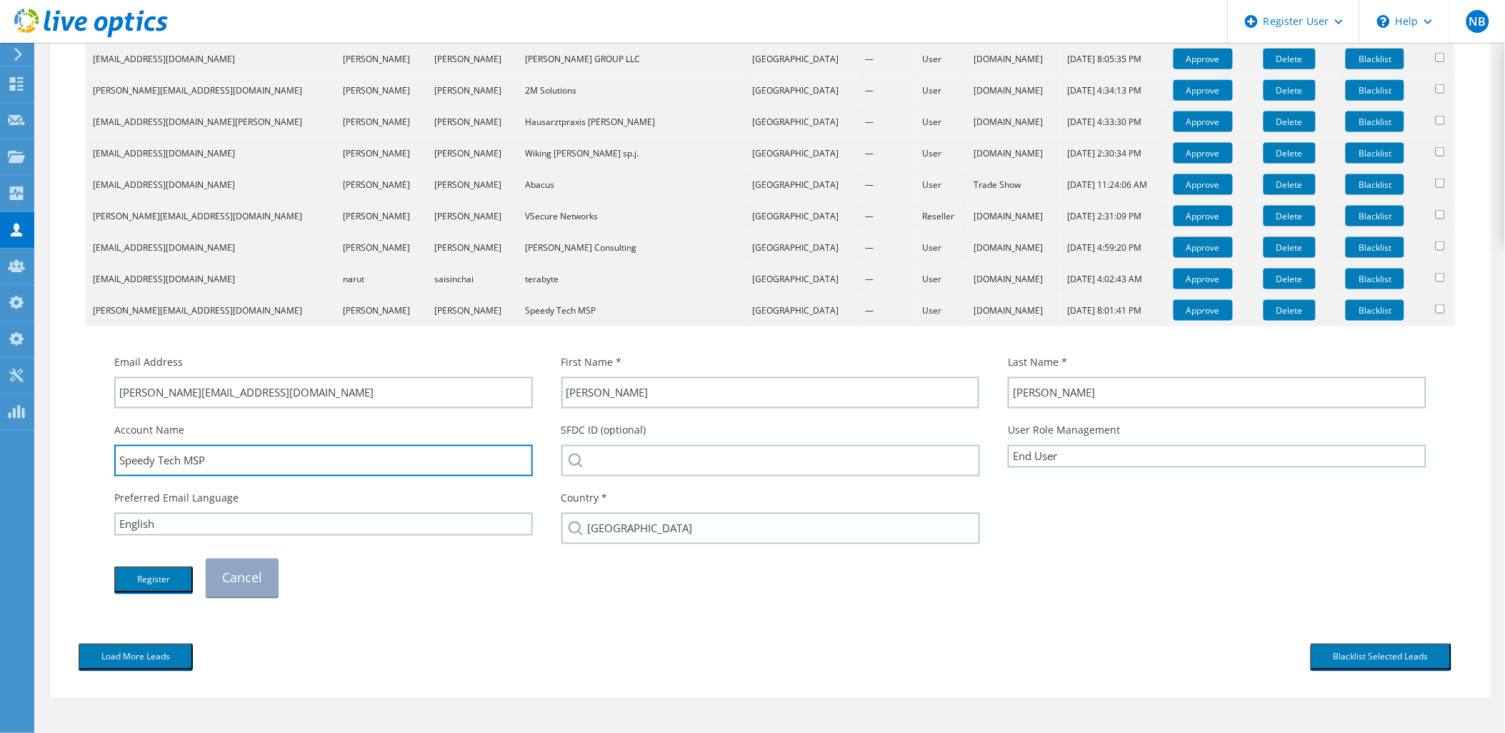
drag, startPoint x: 229, startPoint y: 451, endPoint x: 1, endPoint y: 456, distance: 228.6
click at [1, 456] on div "NB Dell Admin User Nick Buttimer Nick.Buttimer@dell.com 1703043761 My Profile L…" at bounding box center [752, 82] width 1505 height 1403
click at [338, 467] on input "Speedy Tech MSP" at bounding box center [323, 460] width 419 height 31
drag, startPoint x: 236, startPoint y: 466, endPoint x: 116, endPoint y: 461, distance: 119.4
click at [116, 461] on input "Speedy Tech MSP" at bounding box center [323, 460] width 419 height 31
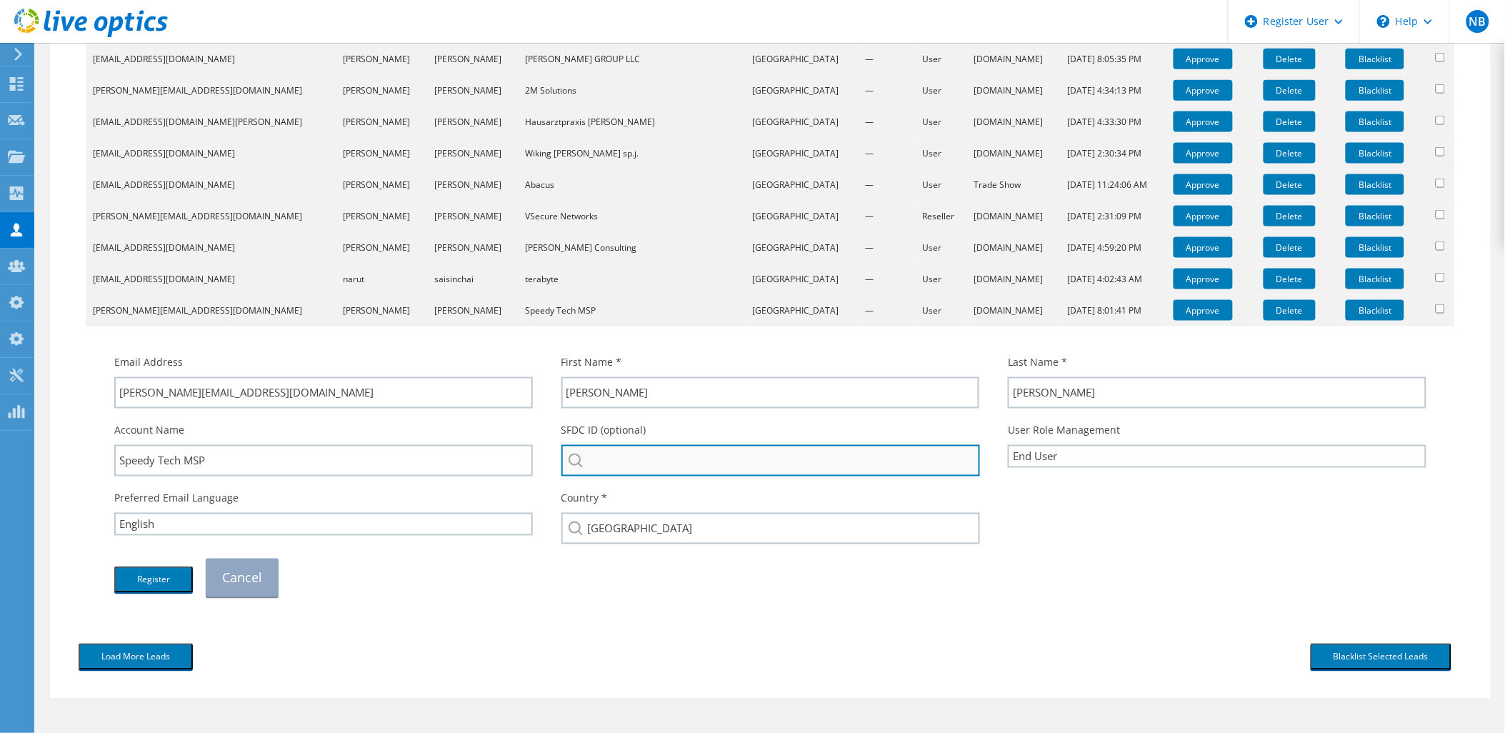
click at [644, 455] on input "search" at bounding box center [770, 460] width 419 height 31
paste input "Speedy Tech MSP"
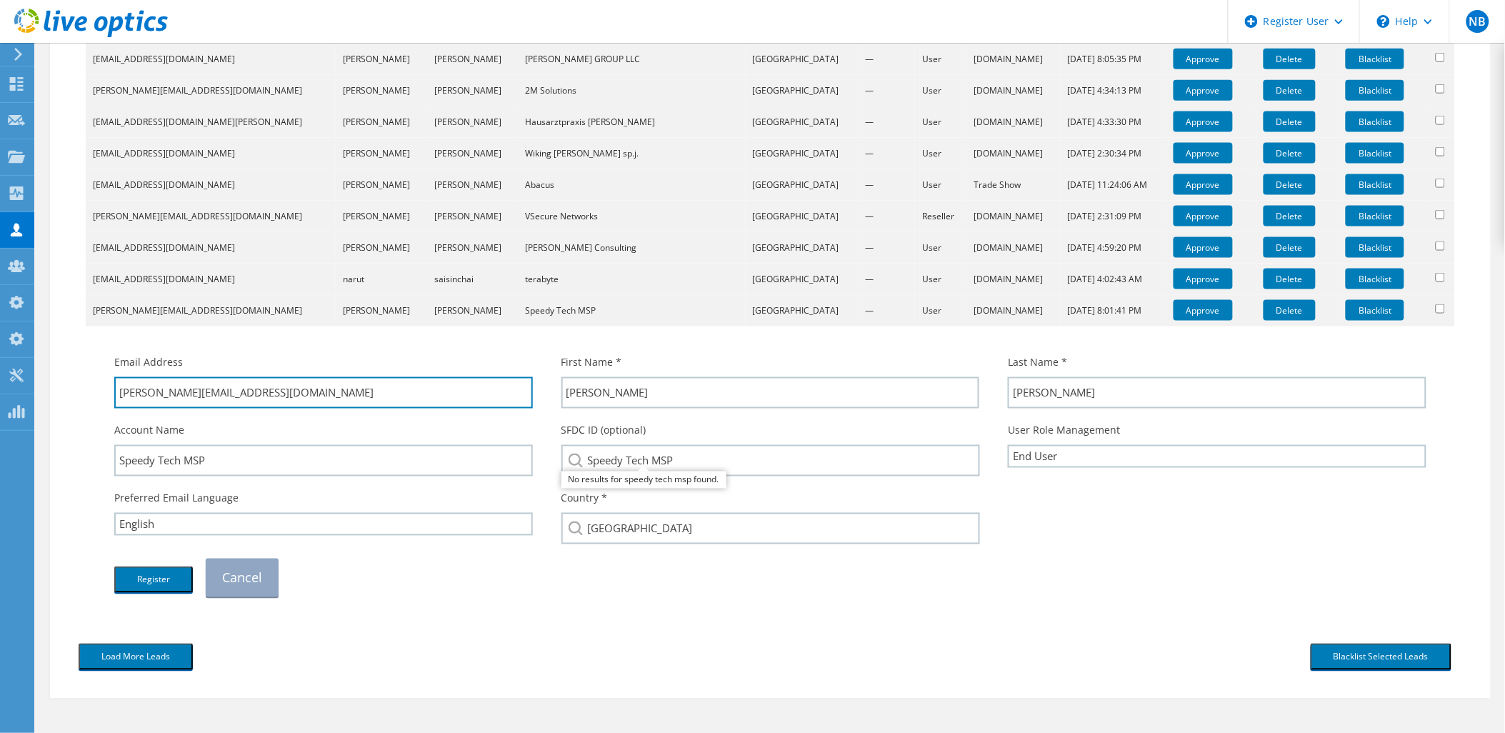
drag, startPoint x: 274, startPoint y: 390, endPoint x: 145, endPoint y: 416, distance: 132.0
click at [145, 416] on div "Email Address mike@speedytechmsp.com First Name * Michael Last Name * Siemen" at bounding box center [770, 476] width 1341 height 256
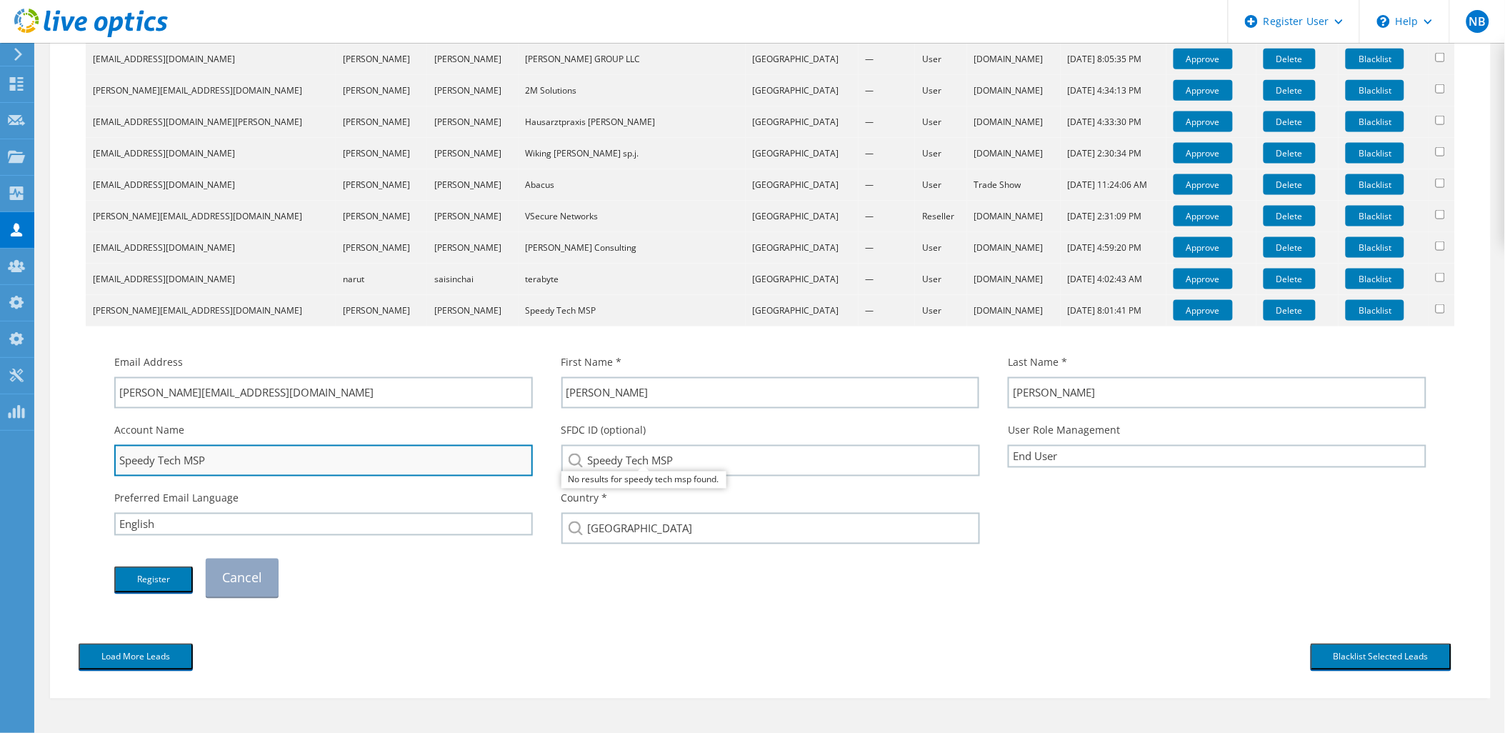
click at [244, 464] on input "Speedy Tech MSP" at bounding box center [323, 460] width 419 height 31
drag, startPoint x: 181, startPoint y: 462, endPoint x: 99, endPoint y: 462, distance: 82.1
click at [99, 462] on div "Email Address mike@speedytechmsp.com First Name * Michael Last Name *" at bounding box center [770, 469] width 1355 height 271
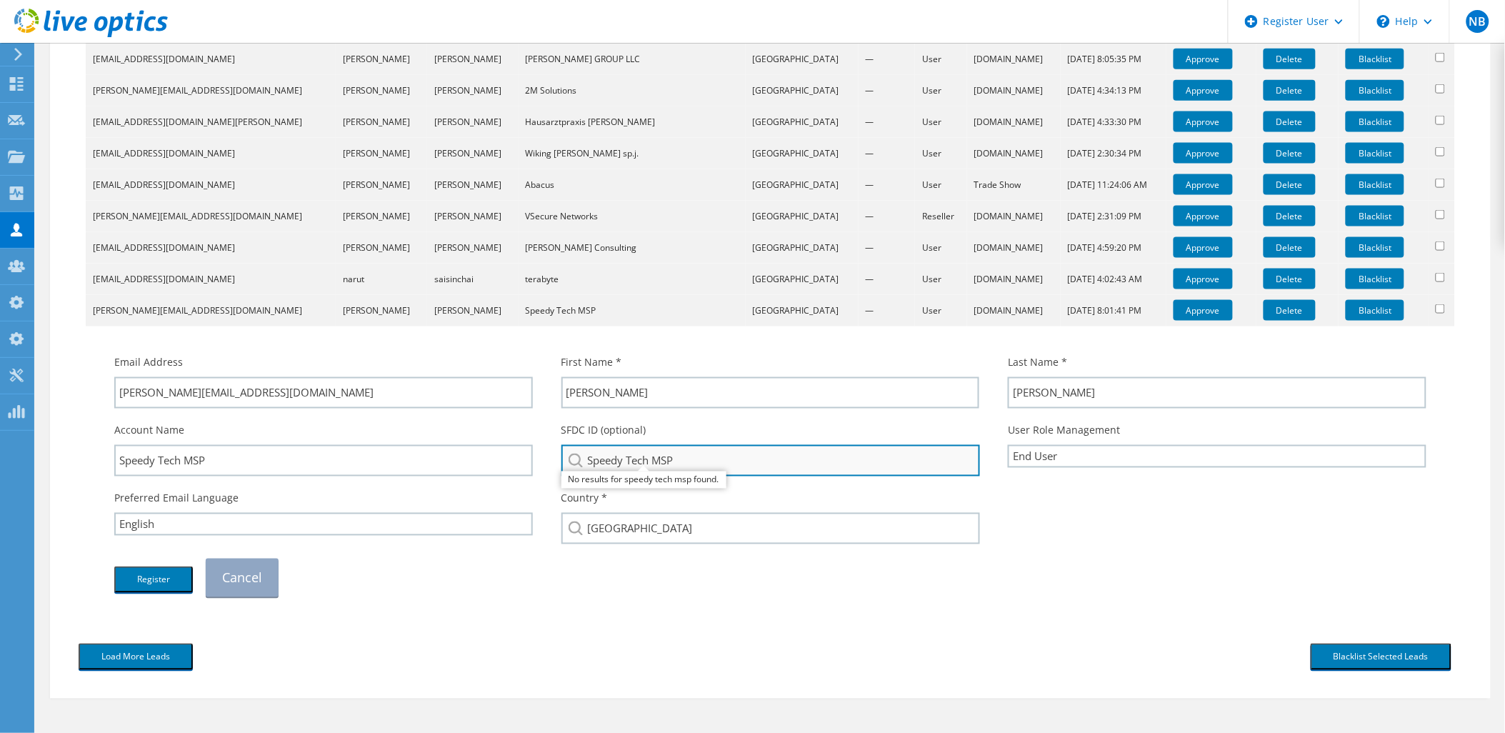
click at [704, 461] on input "Speedy Tech MSP" at bounding box center [770, 460] width 419 height 31
drag, startPoint x: 736, startPoint y: 454, endPoint x: 562, endPoint y: 454, distance: 173.6
click at [562, 454] on input "Speedy Tech MSP" at bounding box center [770, 460] width 419 height 31
paste input "2434930464"
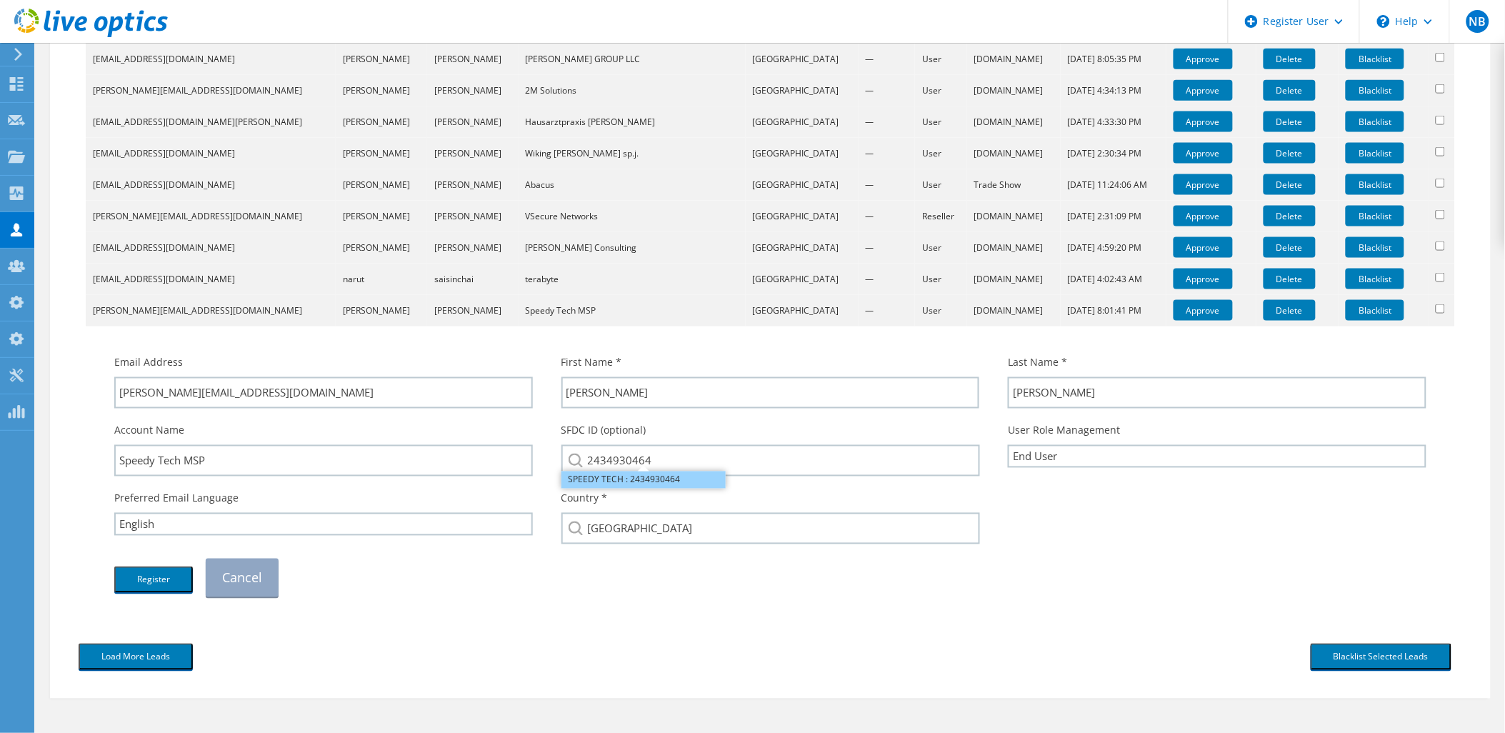
click at [647, 479] on li "SPEEDY TECH : 2434930464" at bounding box center [643, 479] width 164 height 17
type input "SPEEDY TECH : 2434930464"
click at [241, 569] on link "Cancel" at bounding box center [242, 578] width 73 height 39
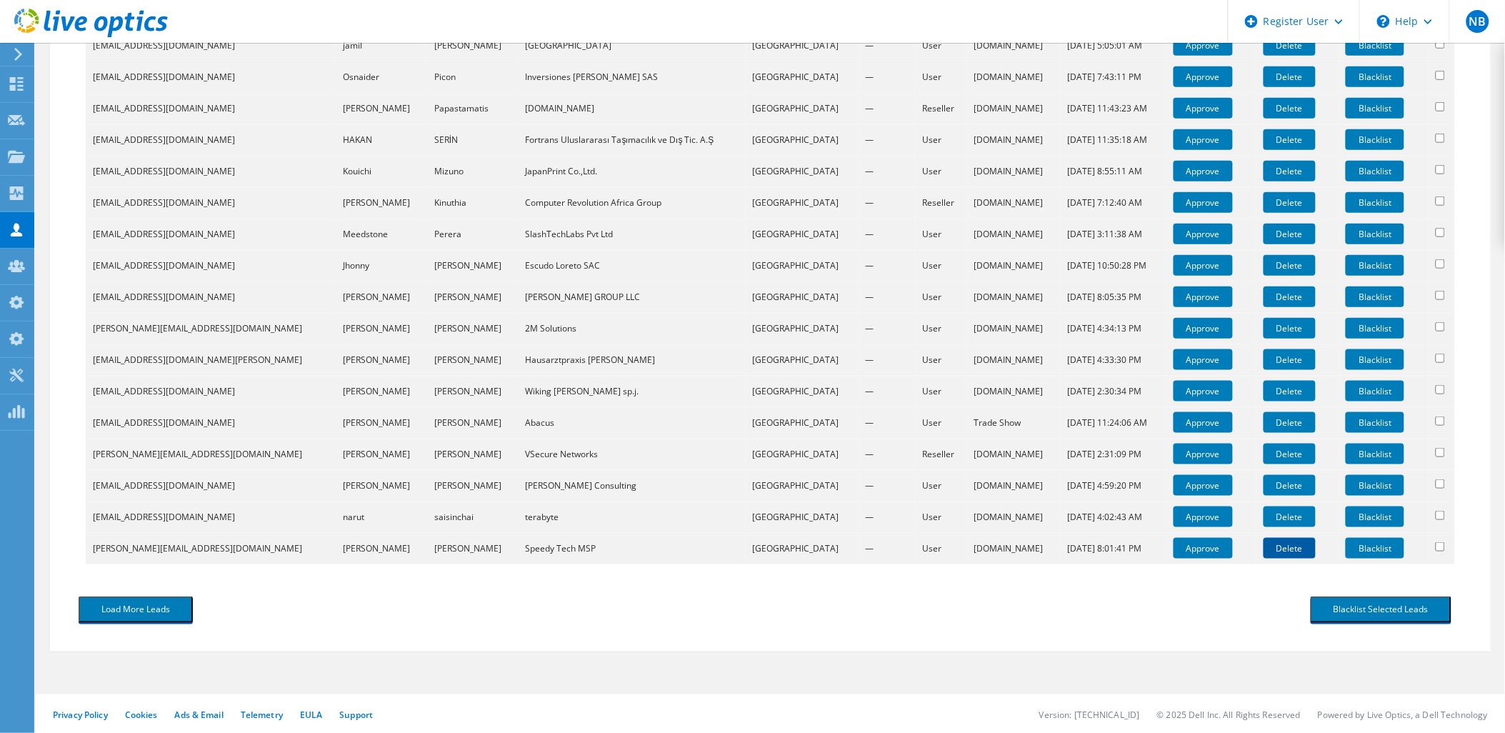
click at [1269, 545] on link "Delete" at bounding box center [1290, 548] width 52 height 21
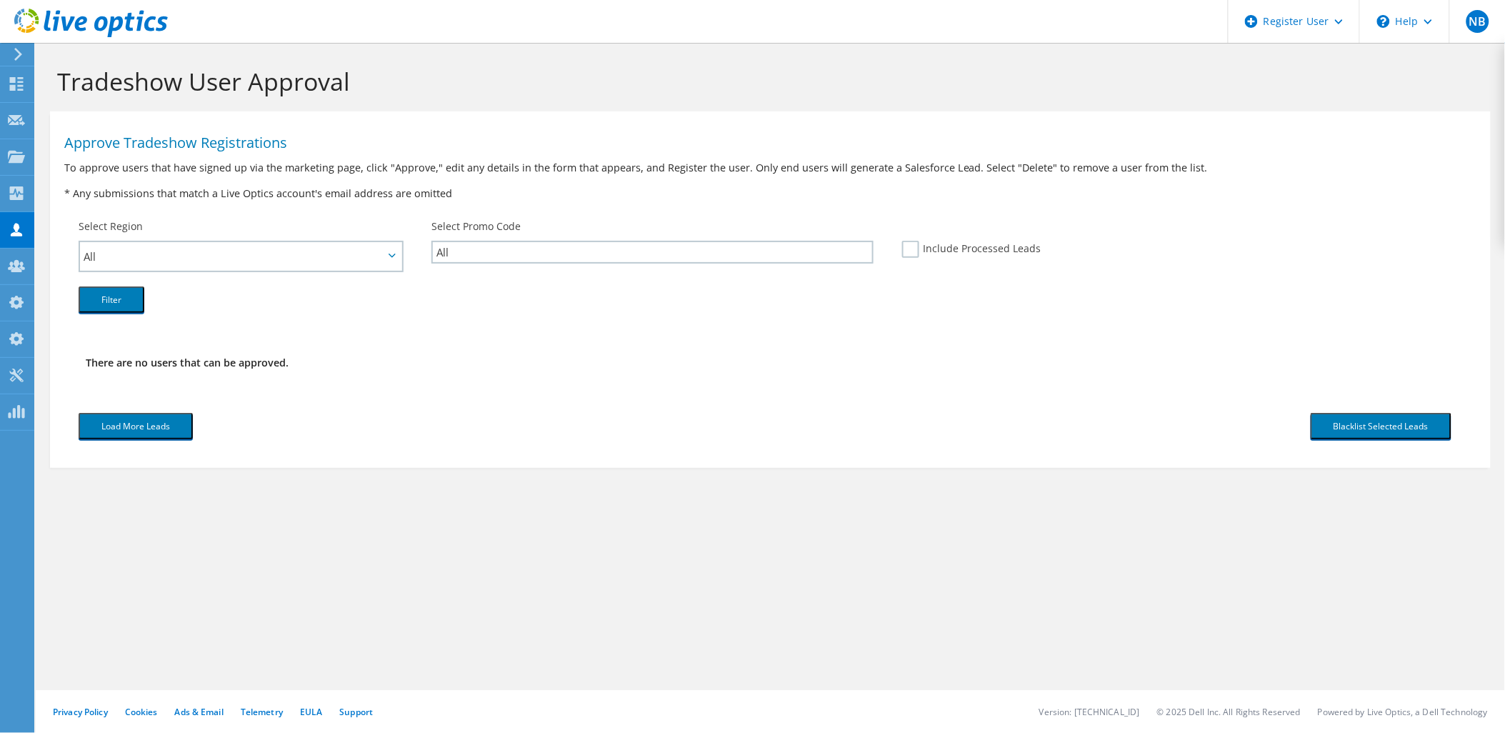
scroll to position [0, 0]
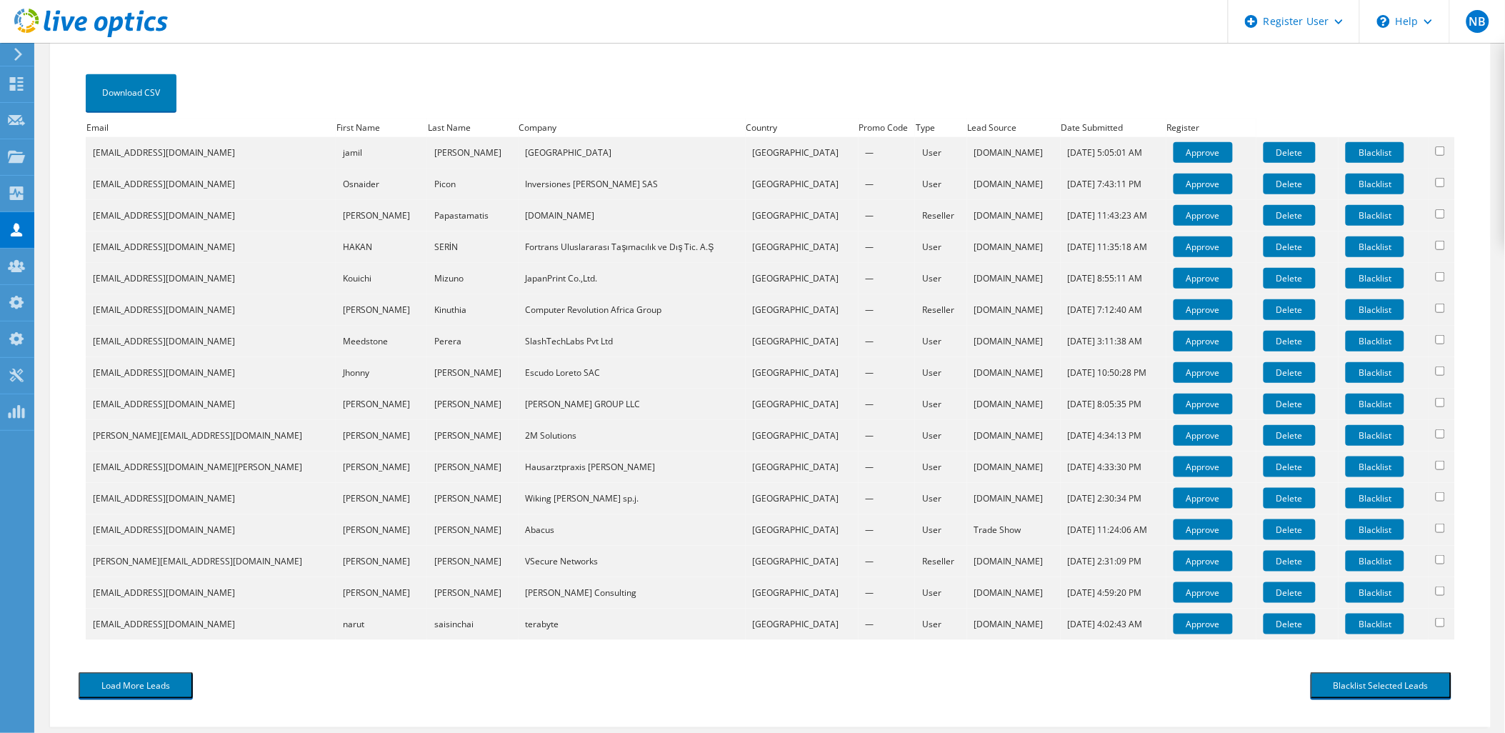
scroll to position [349, 0]
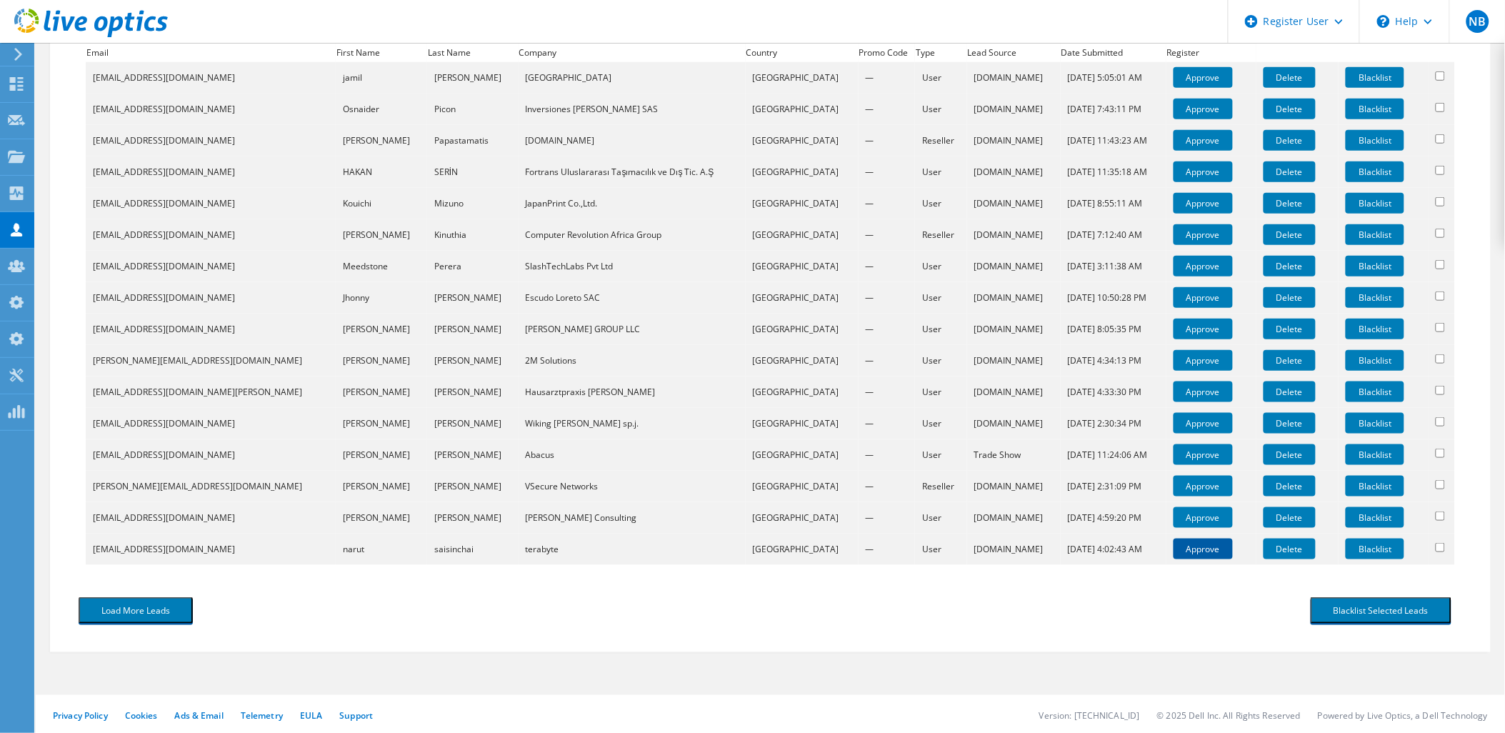
click at [1186, 549] on link "Approve" at bounding box center [1203, 549] width 59 height 21
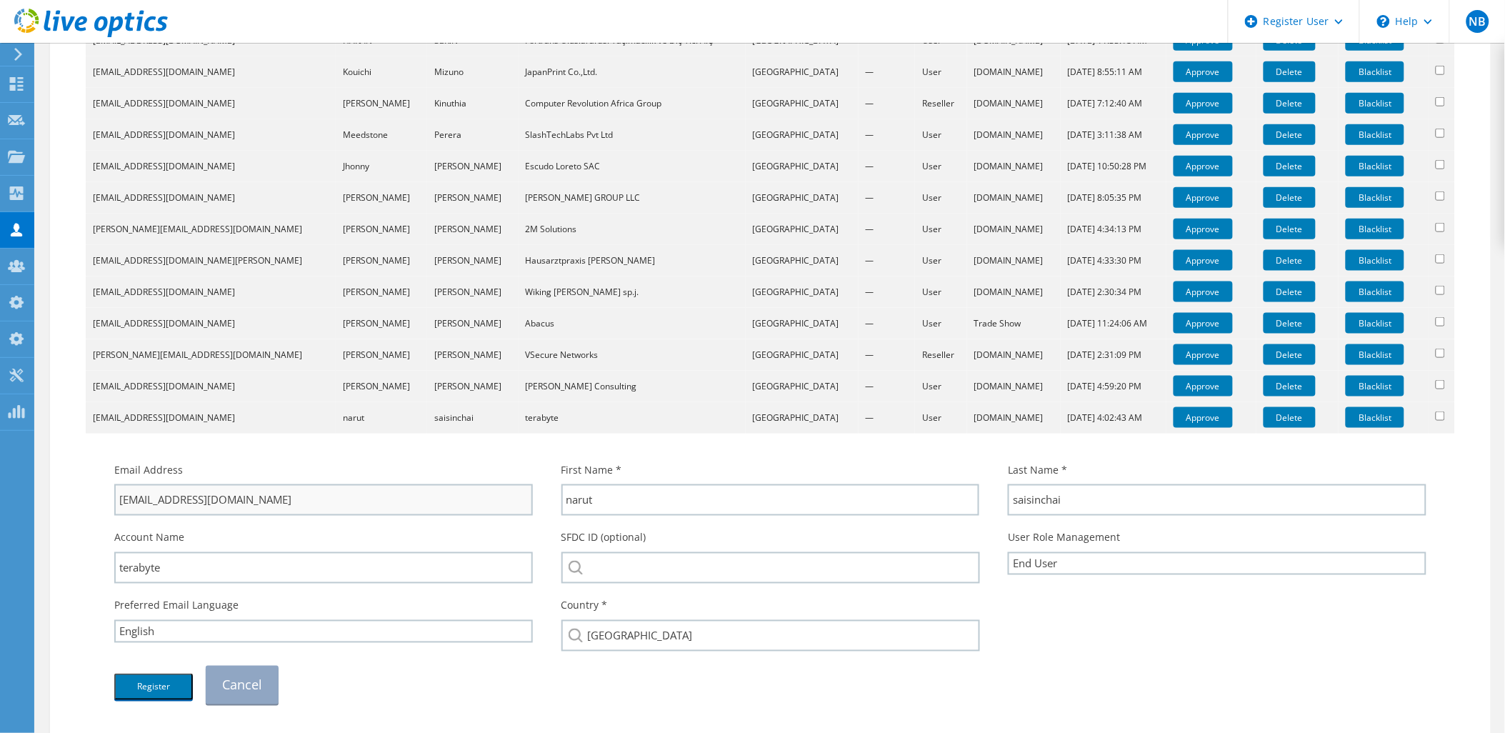
scroll to position [508, 0]
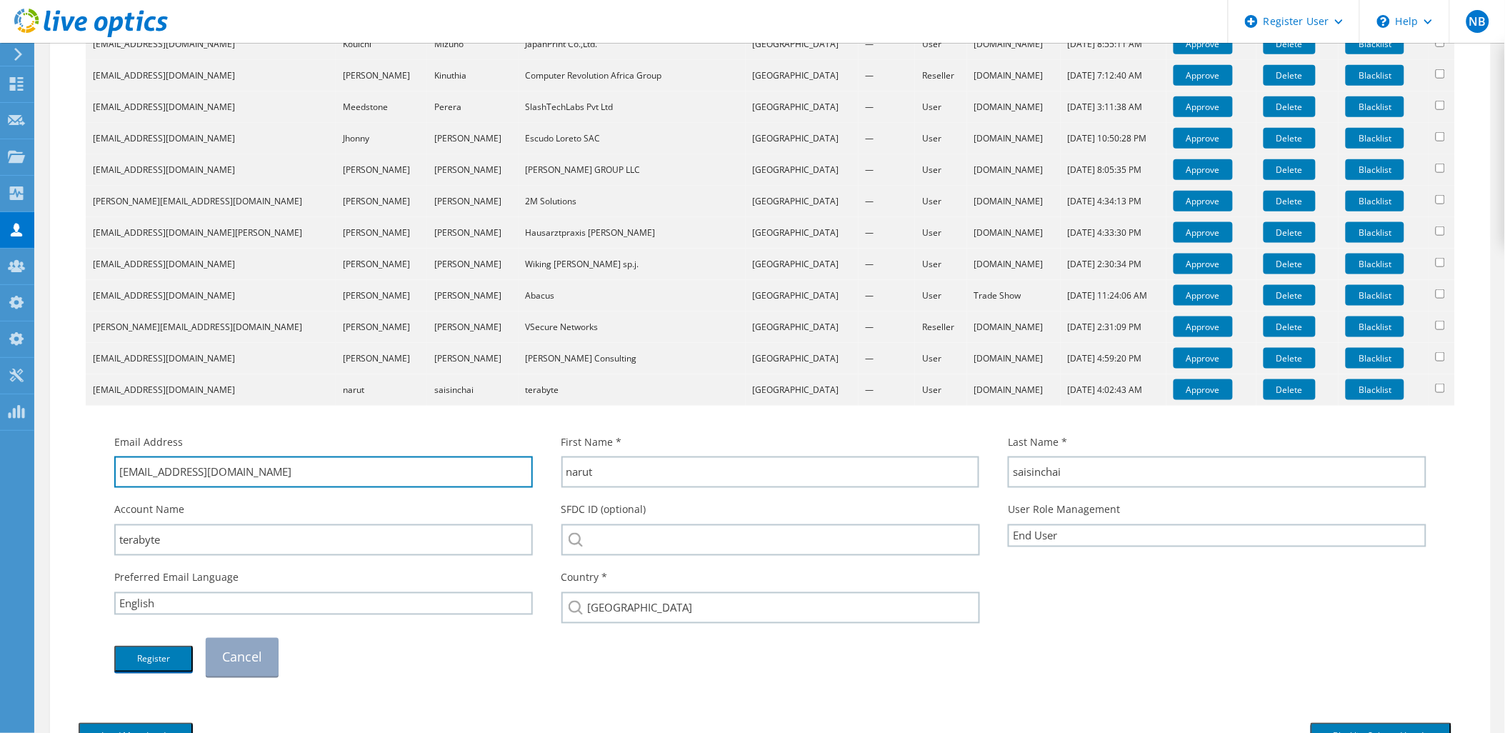
drag, startPoint x: 276, startPoint y: 466, endPoint x: 150, endPoint y: 511, distance: 133.3
click at [150, 511] on div "Email Address [EMAIL_ADDRESS][DOMAIN_NAME] First Name * narut Last Name * saisi…" at bounding box center [770, 555] width 1341 height 256
click at [209, 553] on div "Account Name terabyte" at bounding box center [323, 529] width 447 height 68
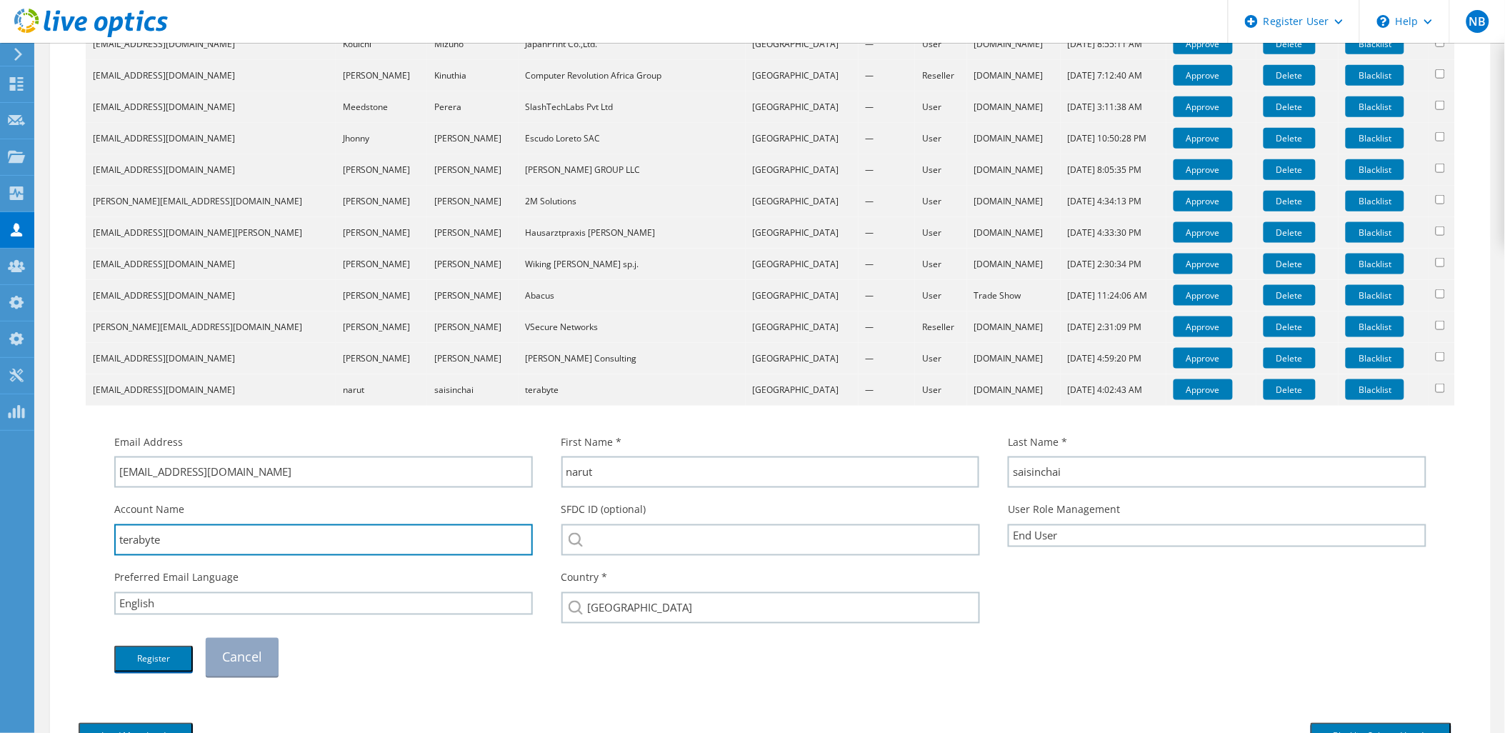
drag, startPoint x: 212, startPoint y: 543, endPoint x: 79, endPoint y: 537, distance: 133.7
click at [79, 537] on div "Download CSV Email First Name Last Name Company Country Promo Code Type Lead So…" at bounding box center [771, 264] width 1384 height 854
click at [648, 516] on div "SFDC ID (optional)" at bounding box center [770, 529] width 447 height 68
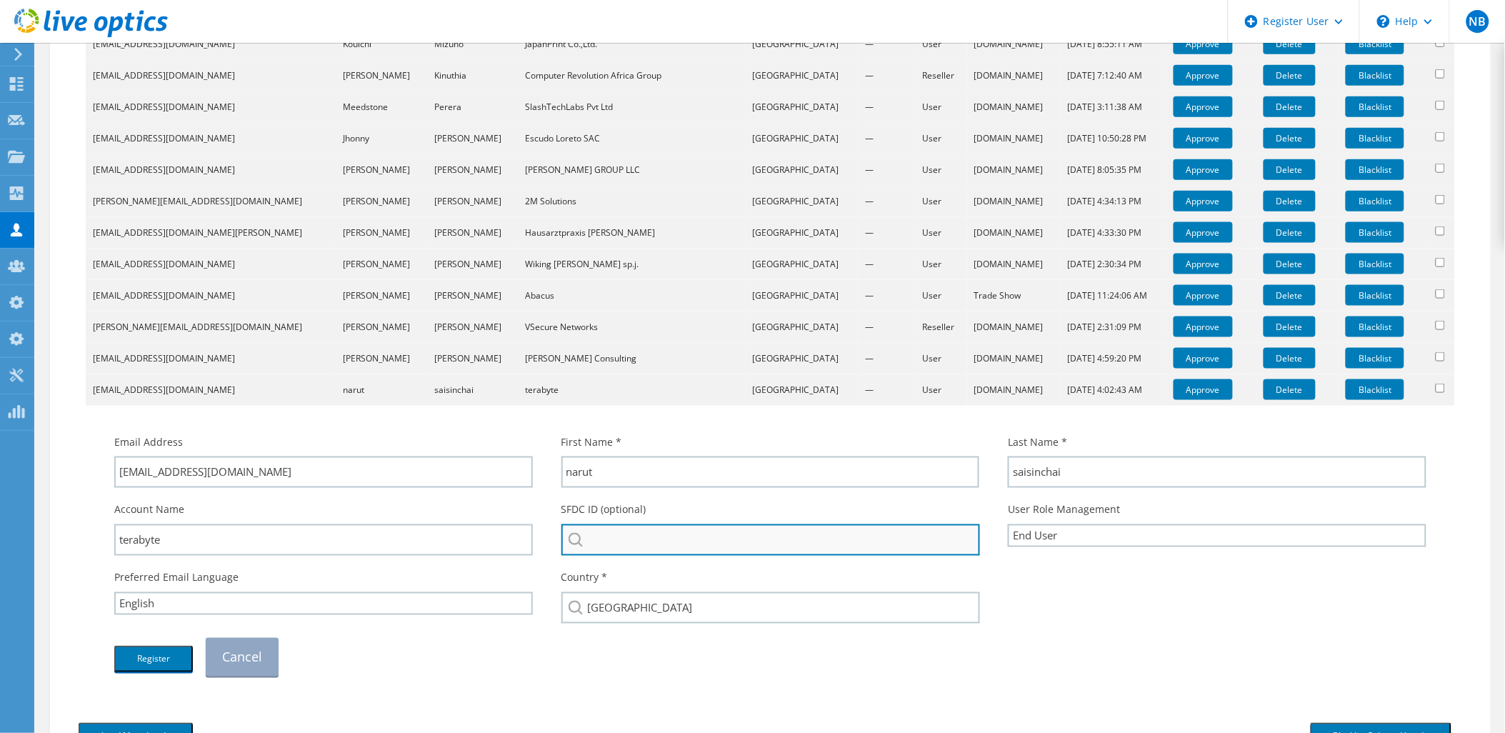
click at [647, 525] on input "search" at bounding box center [770, 539] width 419 height 31
paste input "terabyte"
click at [595, 539] on input "terabyte" at bounding box center [770, 539] width 419 height 31
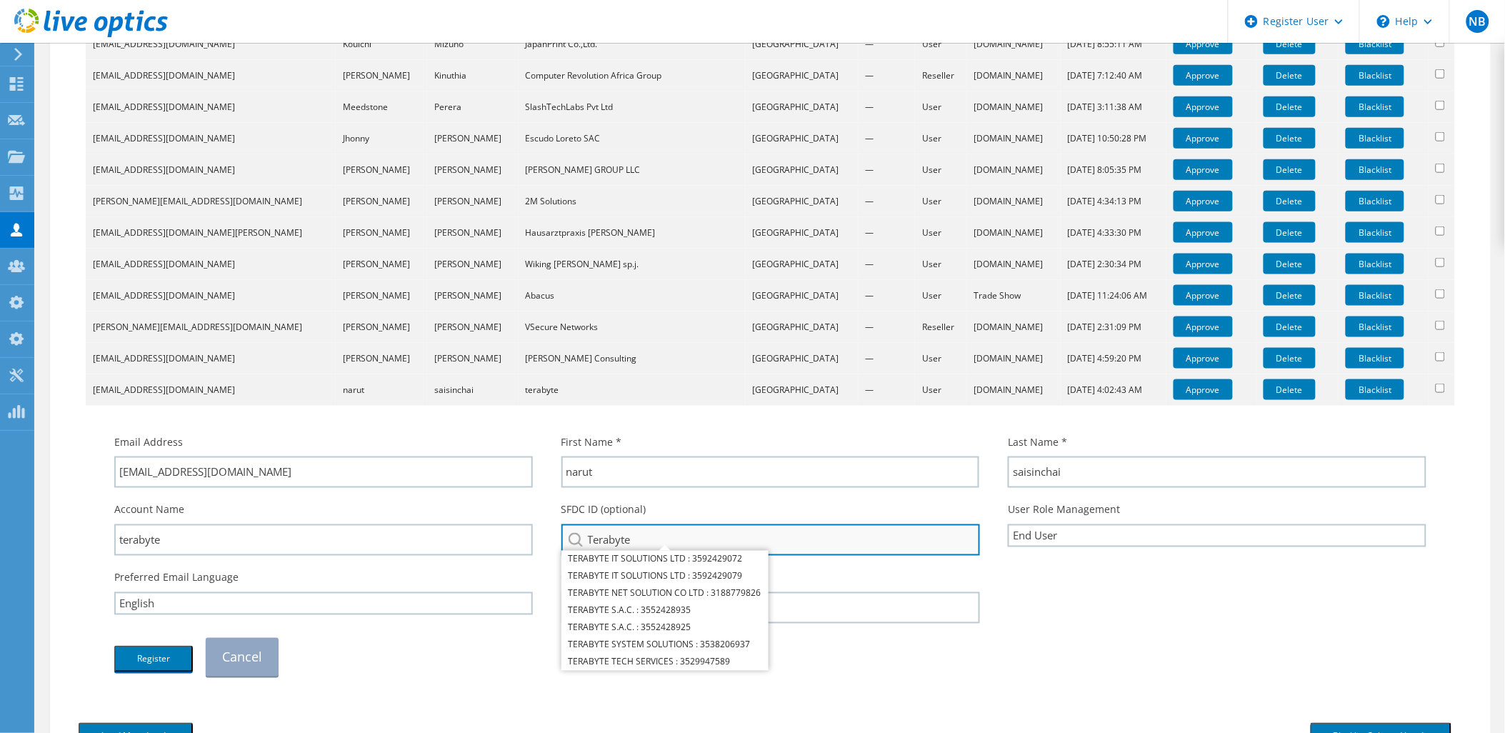
click at [666, 532] on input "Terabyte" at bounding box center [770, 539] width 419 height 31
type input "Terabyte Plus"
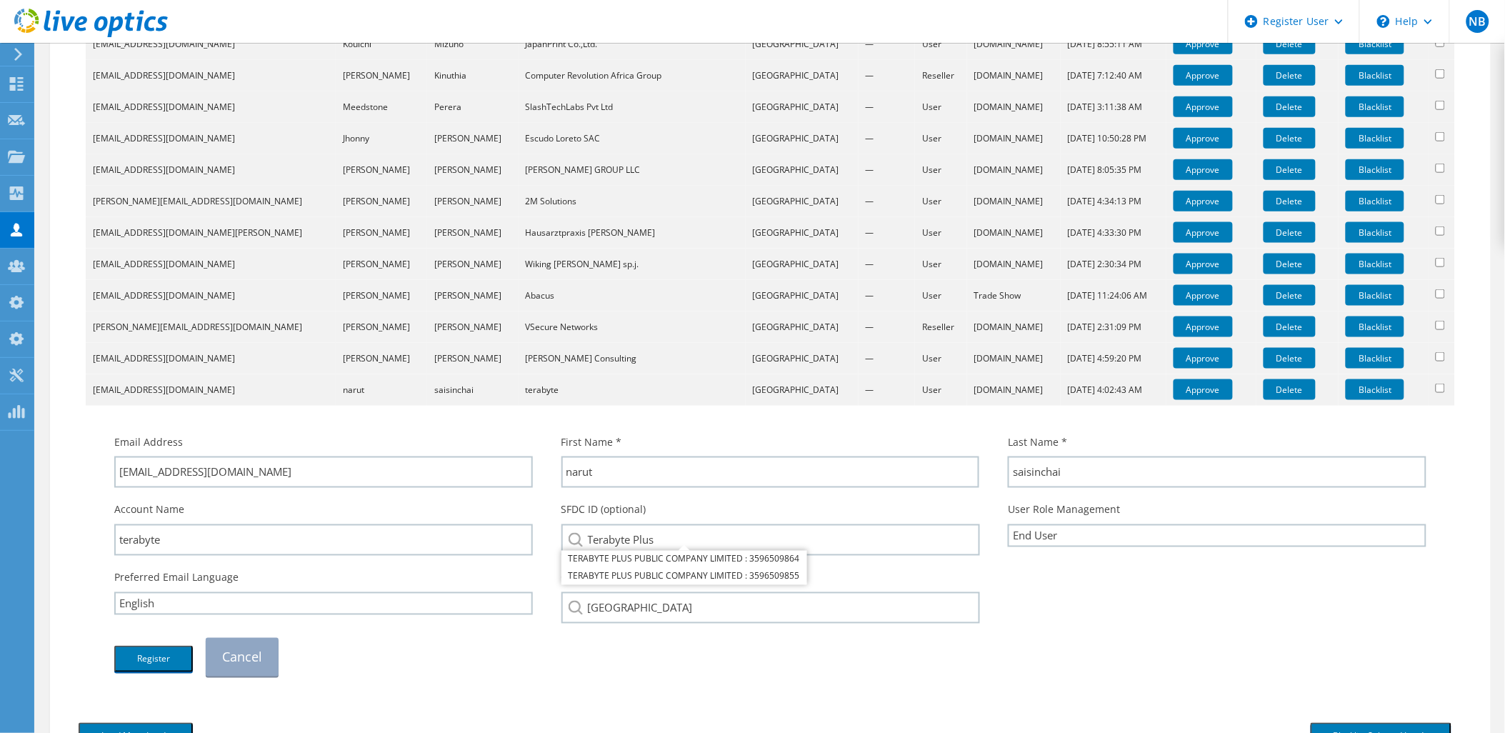
click at [325, 660] on div "Register Cancel" at bounding box center [770, 657] width 1341 height 53
click at [183, 658] on button "Register" at bounding box center [153, 659] width 79 height 26
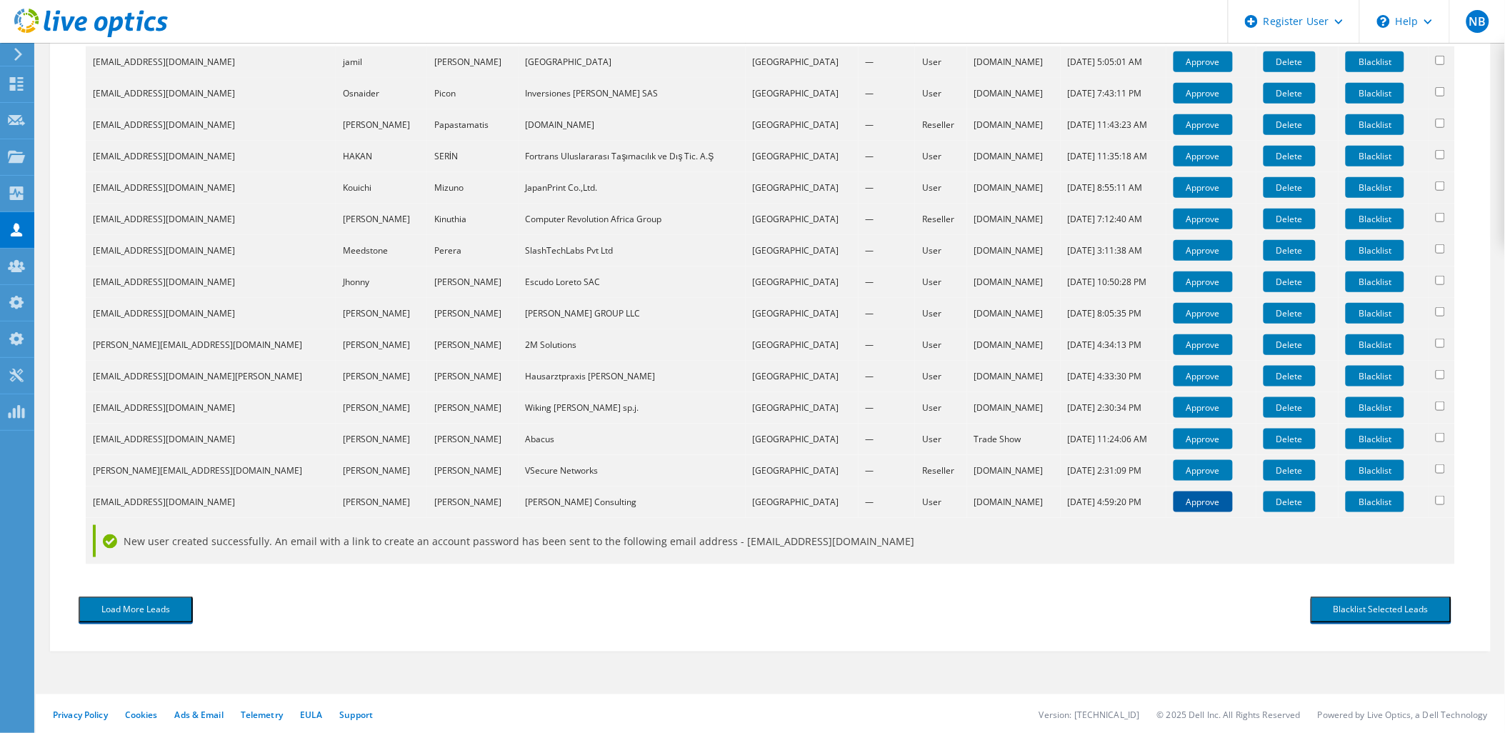
click at [1174, 502] on link "Approve" at bounding box center [1203, 501] width 59 height 21
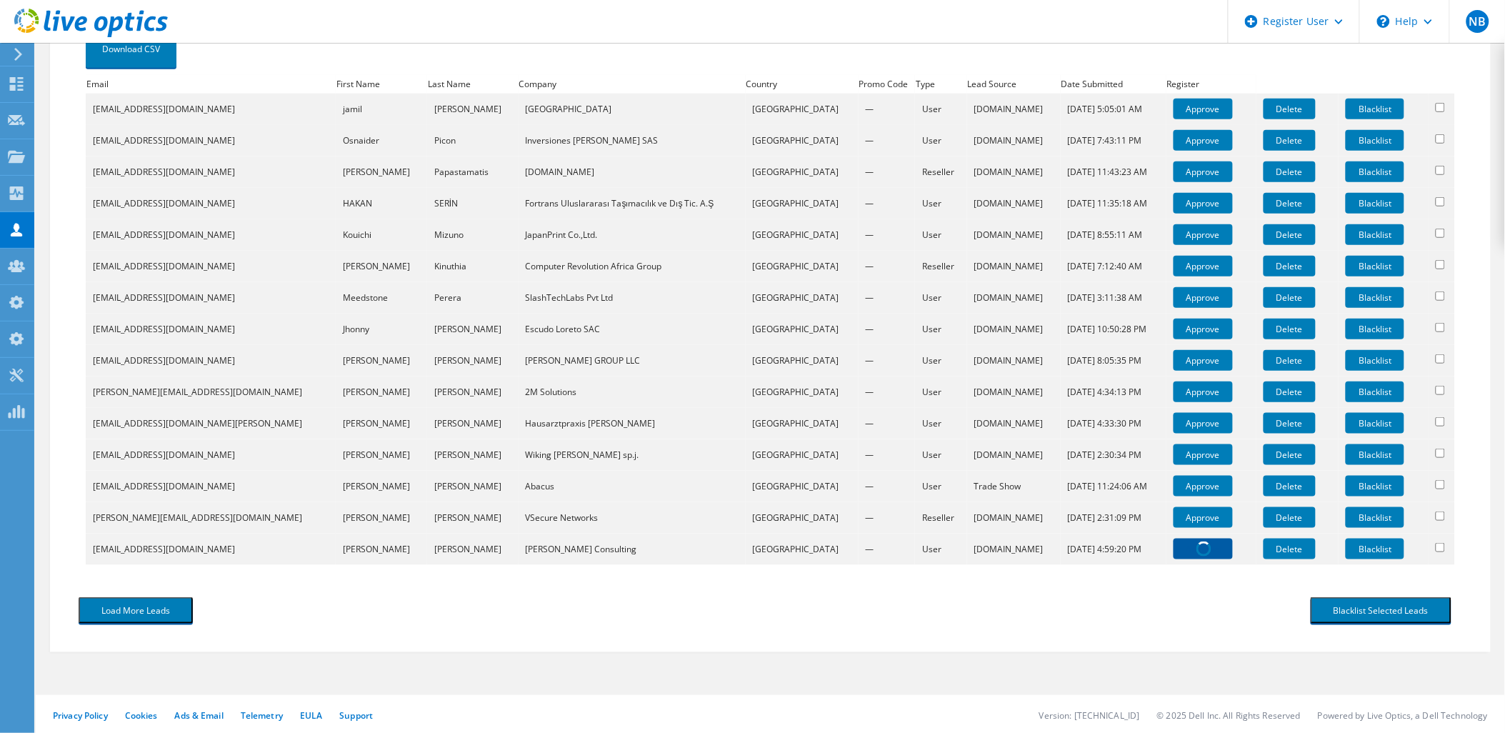
scroll to position [508, 0]
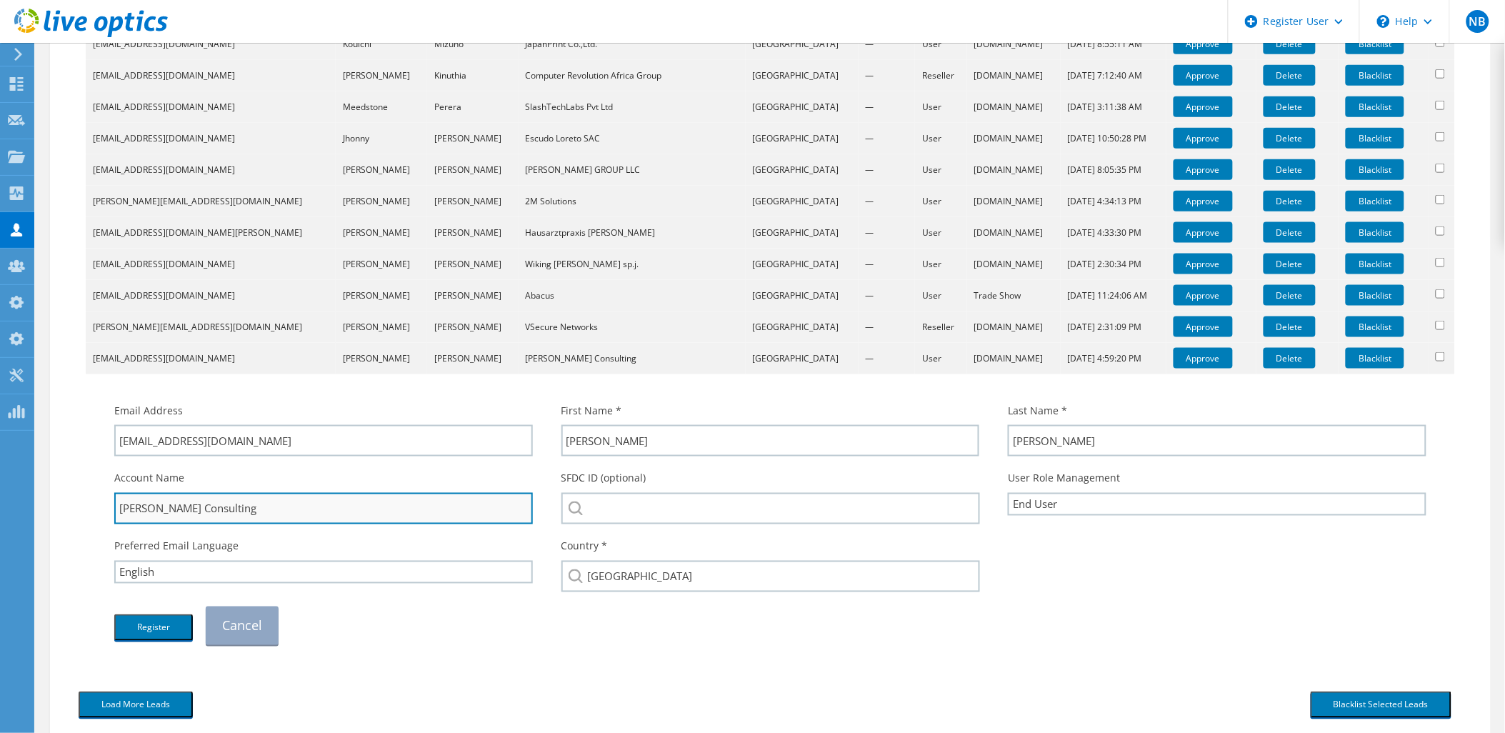
click at [158, 507] on input "Al Rafay Consulting" at bounding box center [323, 508] width 419 height 31
drag, startPoint x: 274, startPoint y: 510, endPoint x: 40, endPoint y: 517, distance: 233.7
click at [40, 517] on section "Tradeshow User Approval Approve Tradeshow Registrations To approve users that h…" at bounding box center [770, 183] width 1469 height 1297
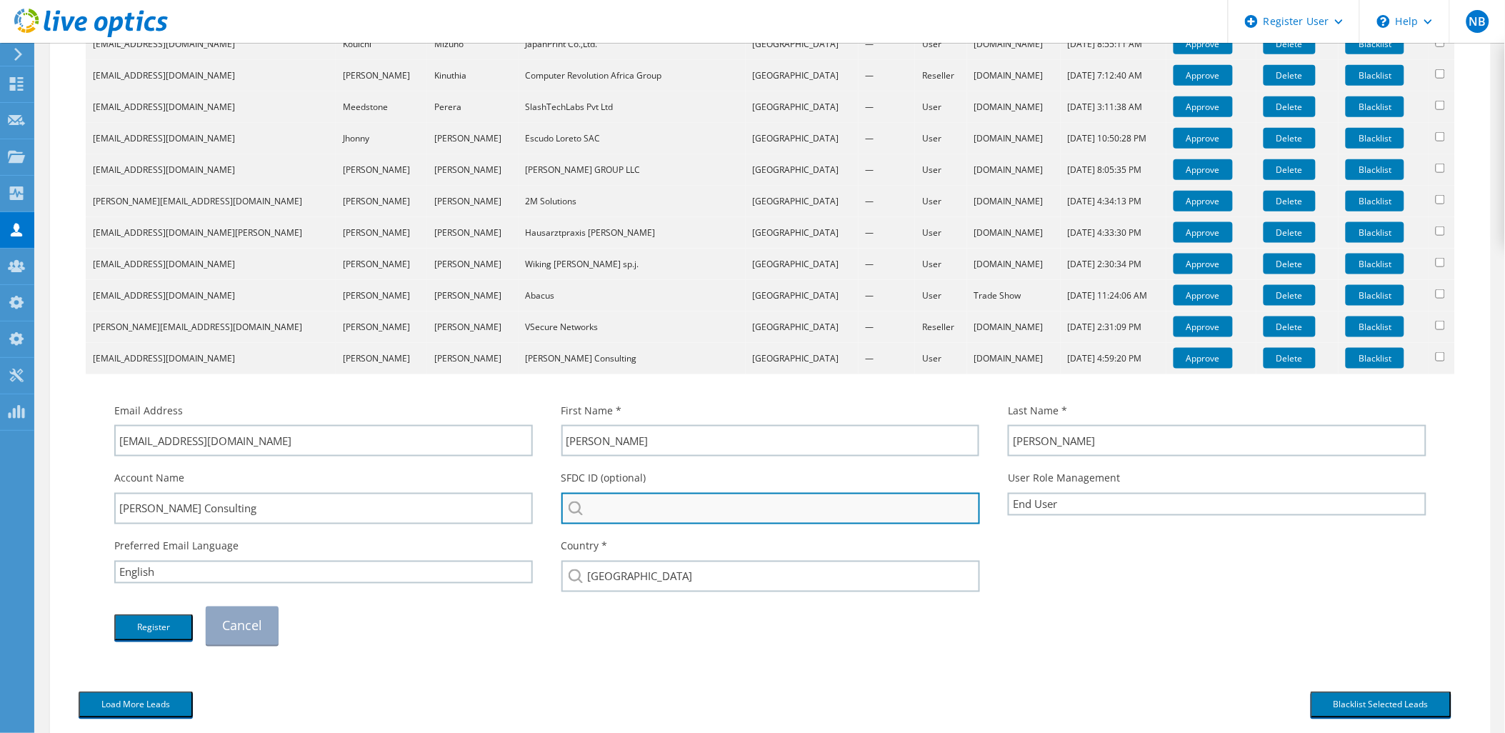
click at [649, 497] on input "search" at bounding box center [770, 508] width 419 height 31
paste input "Al Rafay Consulting"
drag, startPoint x: 631, startPoint y: 506, endPoint x: 769, endPoint y: 504, distance: 137.9
click at [769, 504] on input "Al Rafay Consulting" at bounding box center [770, 508] width 419 height 31
drag, startPoint x: 715, startPoint y: 509, endPoint x: 548, endPoint y: 510, distance: 167.1
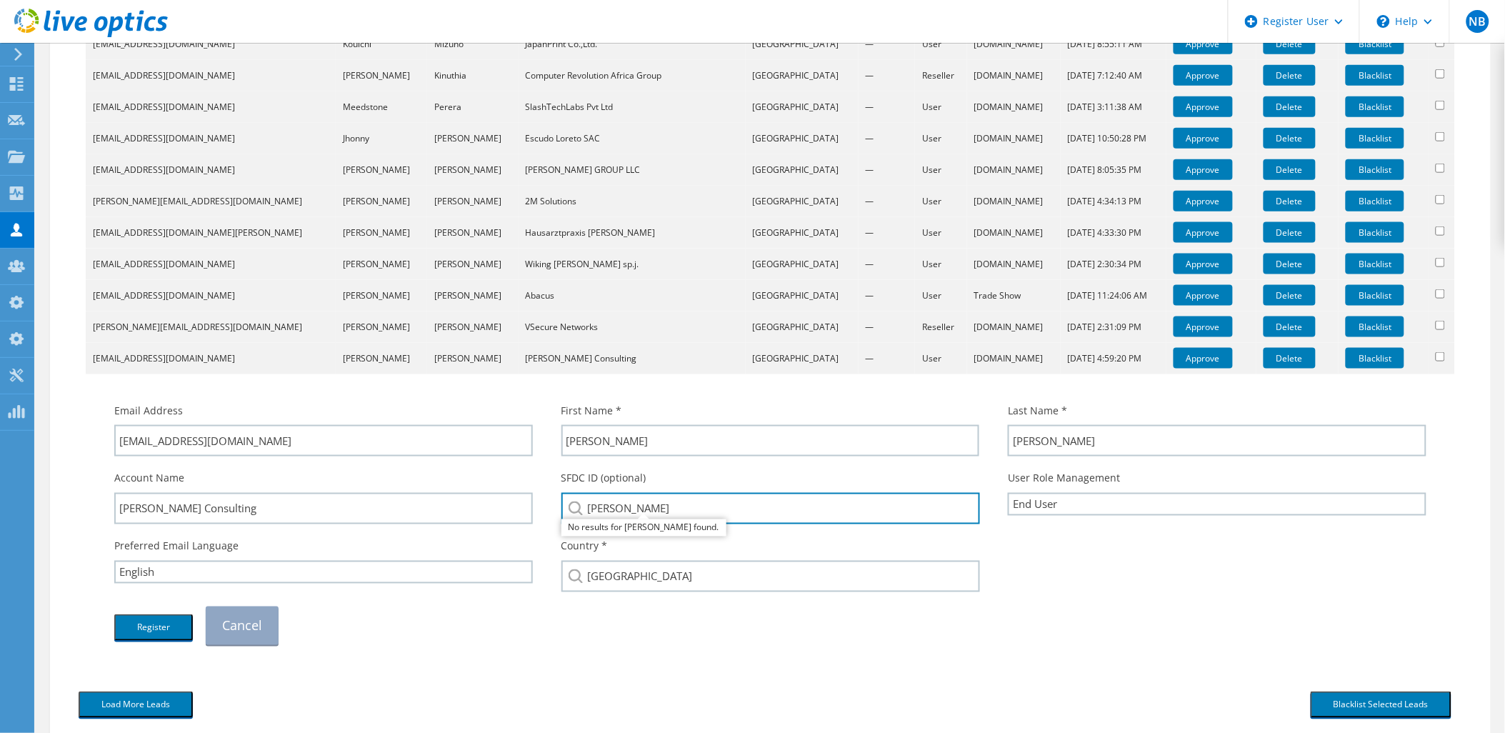
click at [548, 510] on div "SFDC ID (optional) Al Rafay No results for al rafay found." at bounding box center [770, 498] width 447 height 68
paste input "Consulting"
type input "Al Rafay Consulting"
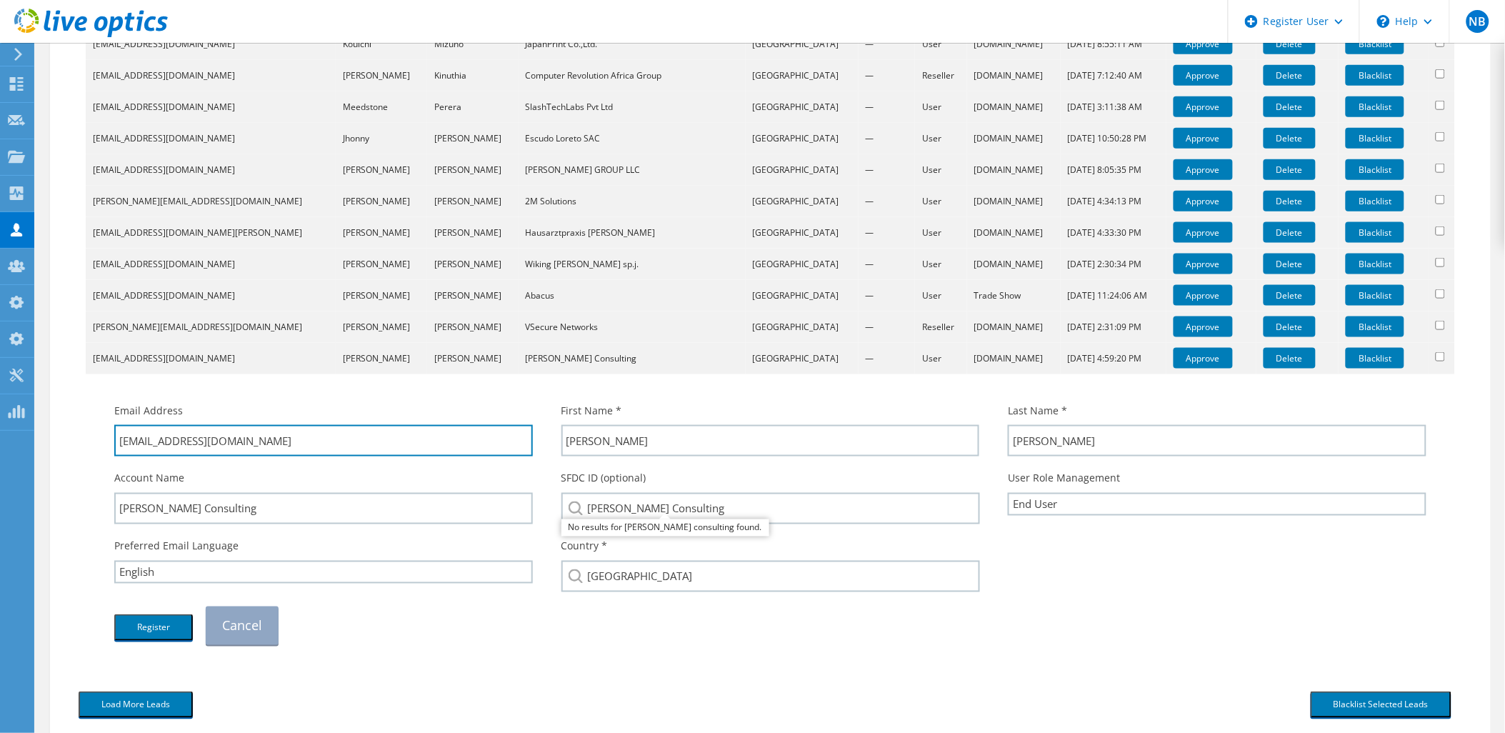
drag, startPoint x: 341, startPoint y: 441, endPoint x: 179, endPoint y: 476, distance: 165.2
click at [179, 476] on div "Email Address nasir.abbas@alrafayconsulting.com First Name * Nasir Last Name * …" at bounding box center [770, 524] width 1341 height 256
click at [141, 629] on button "Register" at bounding box center [153, 627] width 79 height 26
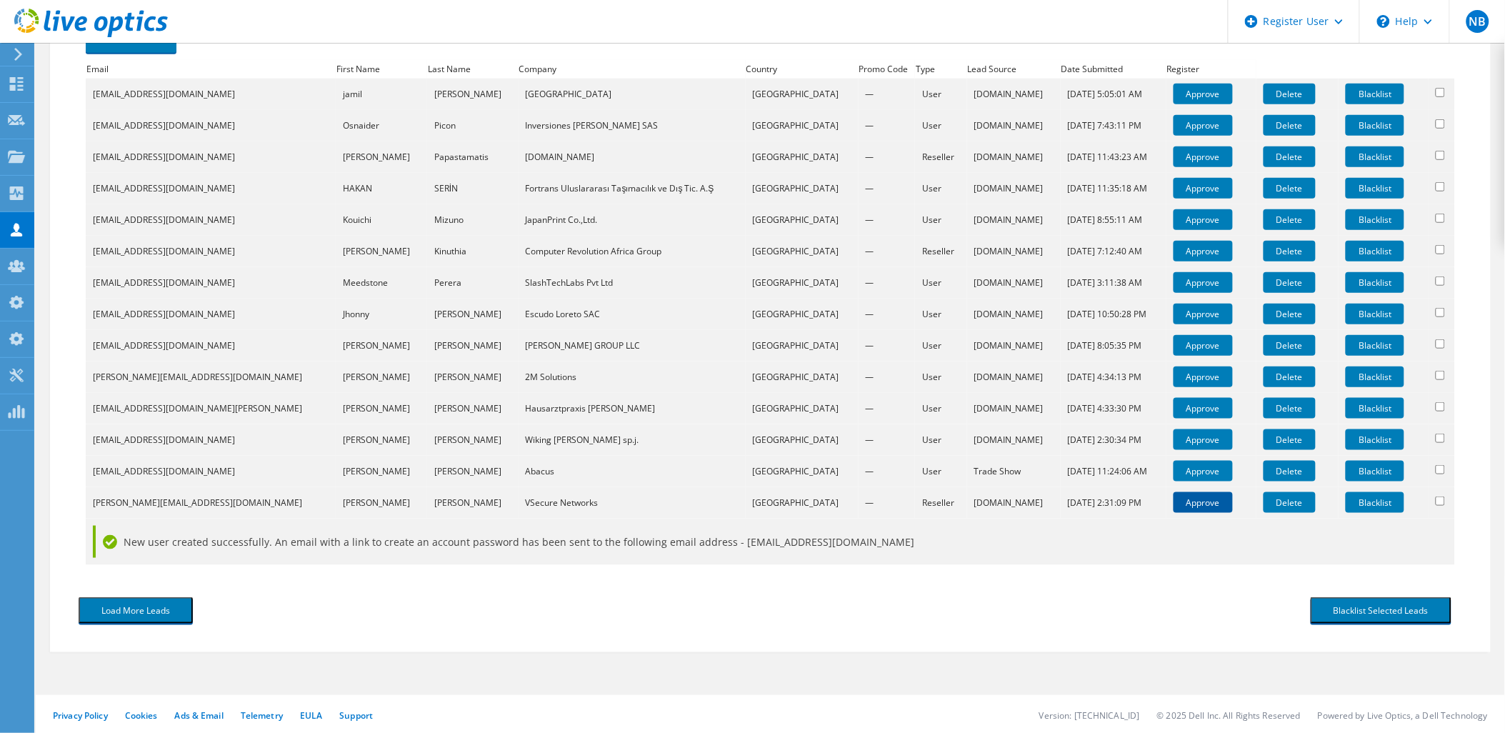
click at [1181, 497] on link "Approve" at bounding box center [1203, 502] width 59 height 21
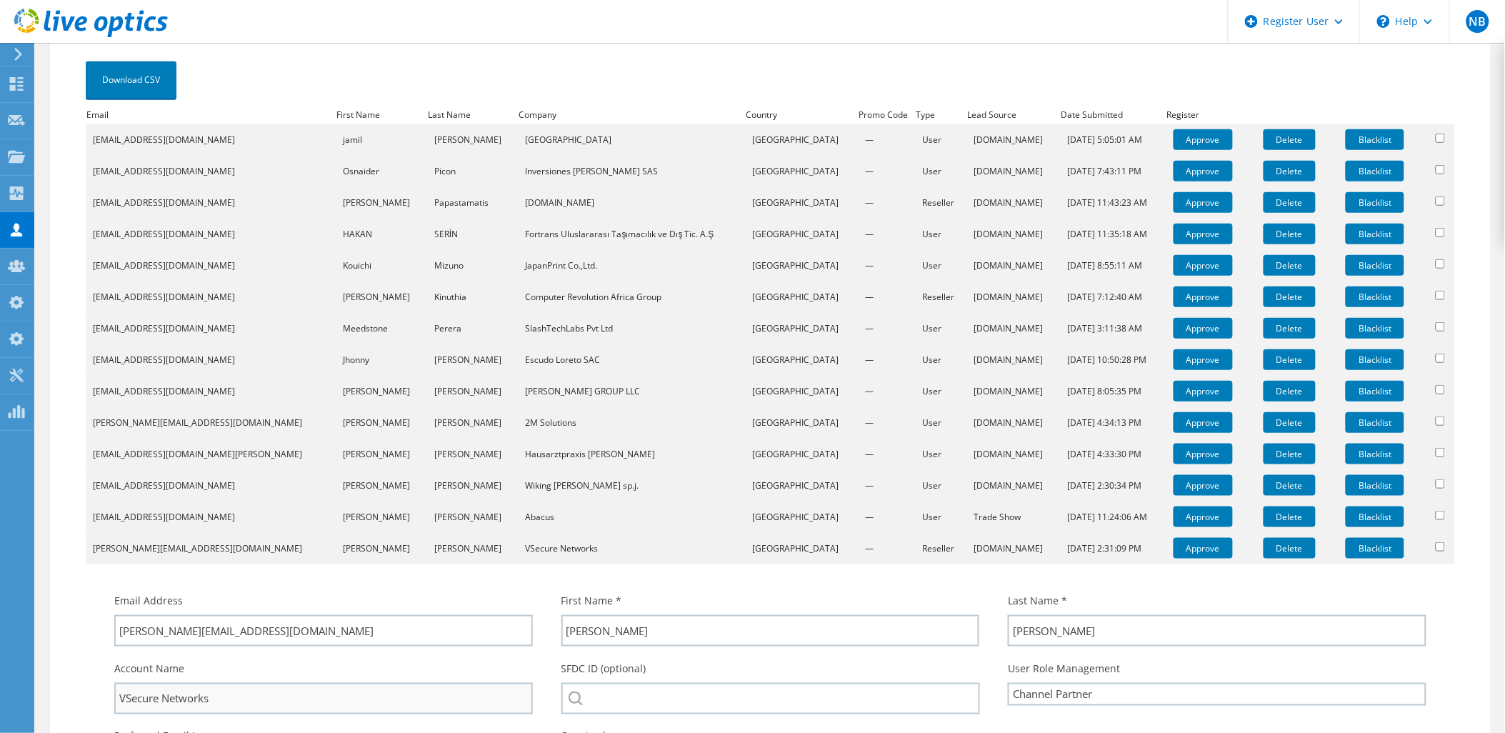
scroll to position [508, 0]
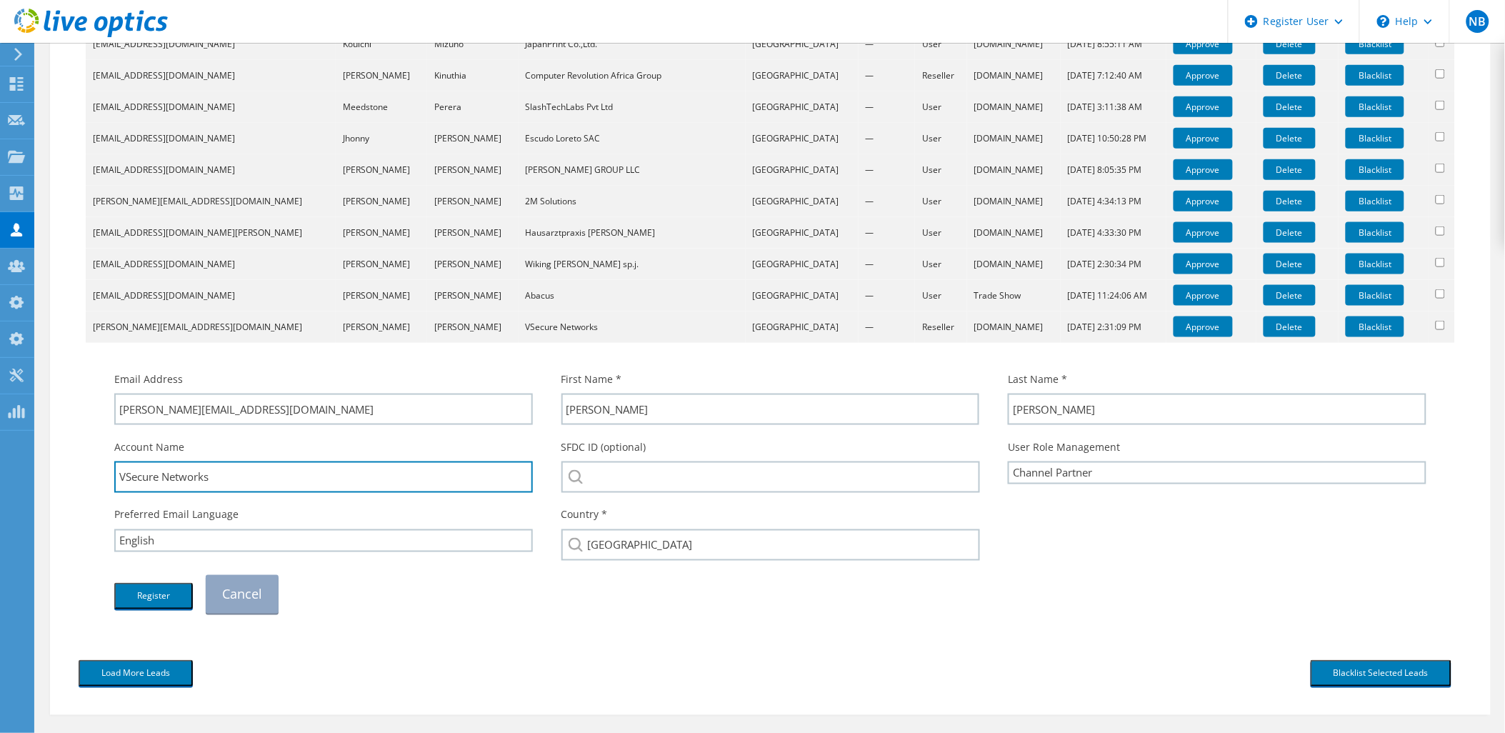
drag, startPoint x: 226, startPoint y: 469, endPoint x: 45, endPoint y: 471, distance: 180.7
click at [45, 471] on section "Tradeshow User Approval Approve Tradeshow Registrations To approve users that h…" at bounding box center [770, 168] width 1469 height 1266
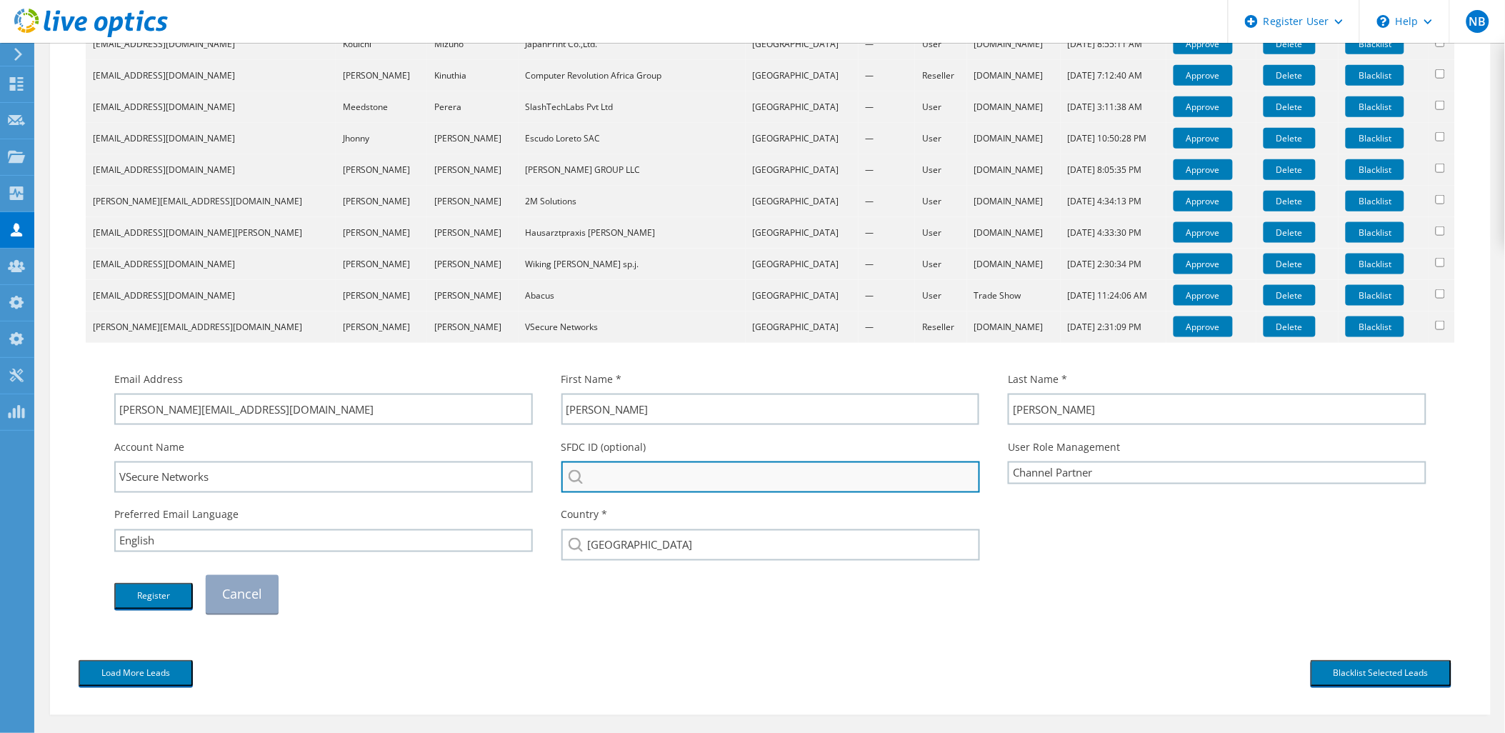
click at [698, 473] on input "search" at bounding box center [770, 476] width 419 height 31
paste input "VSecure Networks"
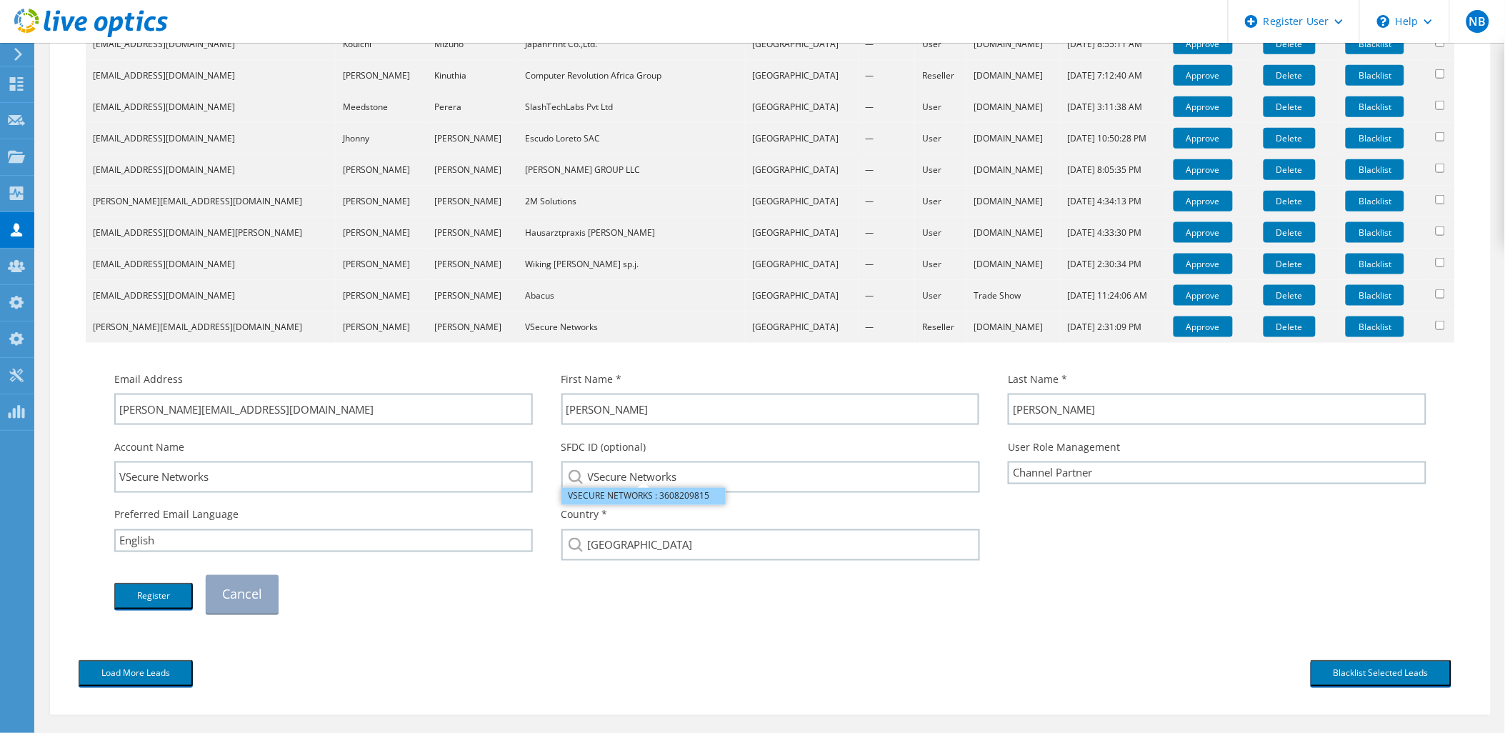
click at [649, 490] on li "VSECURE NETWORKS : 3608209815" at bounding box center [643, 496] width 164 height 17
type input "VSECURE NETWORKS : 3608209815"
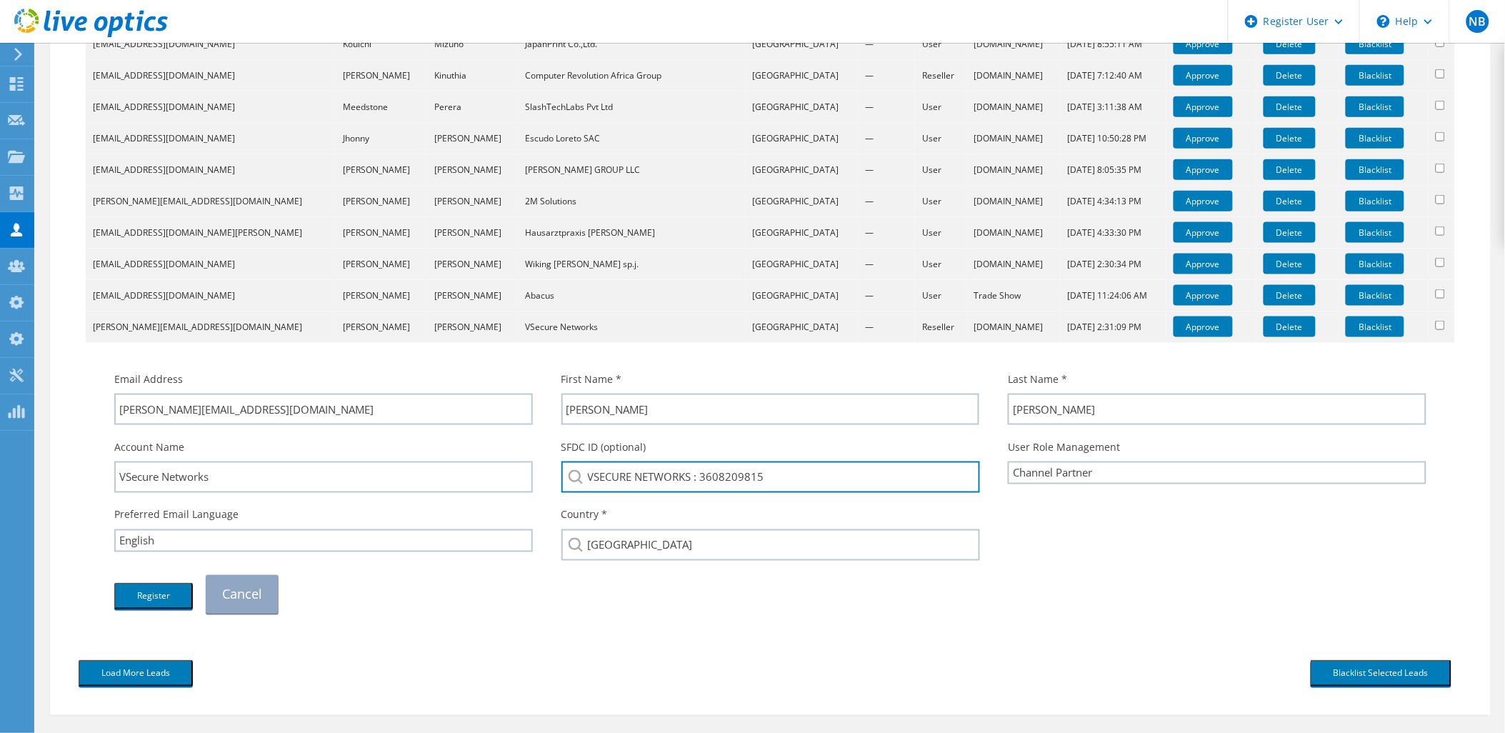
drag, startPoint x: 810, startPoint y: 471, endPoint x: 701, endPoint y: 494, distance: 110.9
click at [701, 494] on div "SFDC ID (optional) VSECURE NETWORKS : 3608209815 VSECURE NETWORKS : 3608209815" at bounding box center [770, 466] width 447 height 68
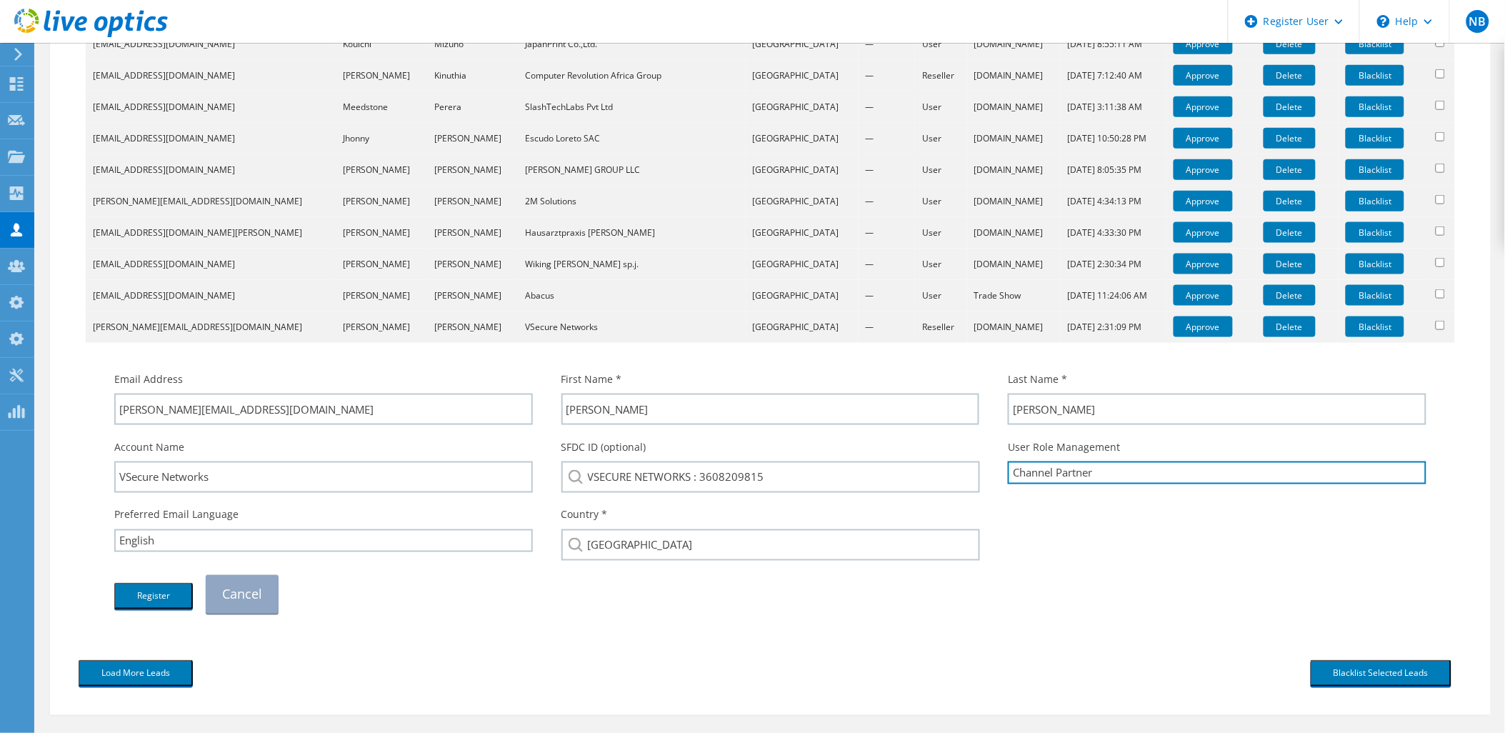
click at [1061, 469] on select "Channel Partner OEM User End User OEM End User" at bounding box center [1217, 472] width 419 height 23
select select "EndUser"
click at [1008, 461] on select "Channel Partner OEM User End User OEM End User" at bounding box center [1217, 472] width 419 height 23
click at [159, 587] on button "Register" at bounding box center [153, 596] width 79 height 26
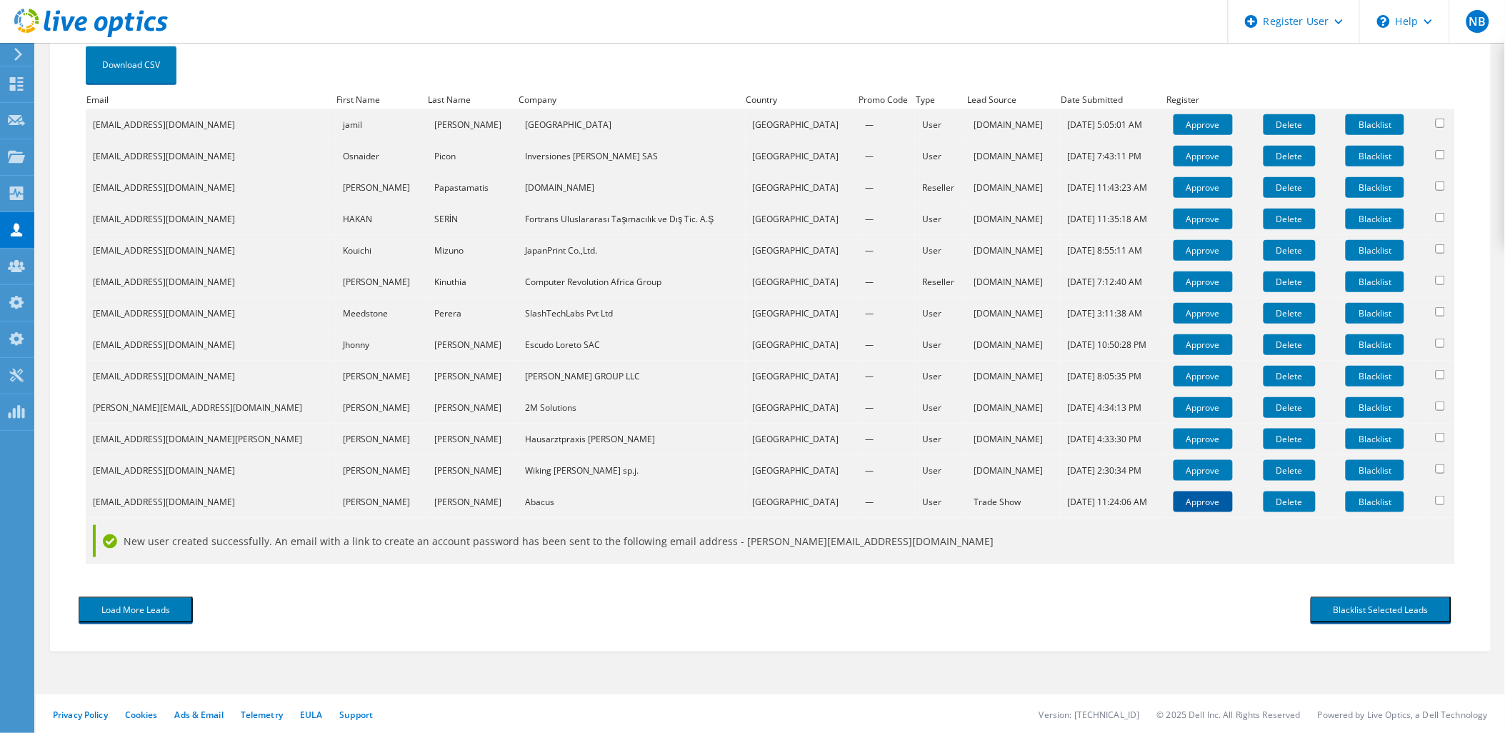
click at [1174, 499] on link "Approve" at bounding box center [1203, 501] width 59 height 21
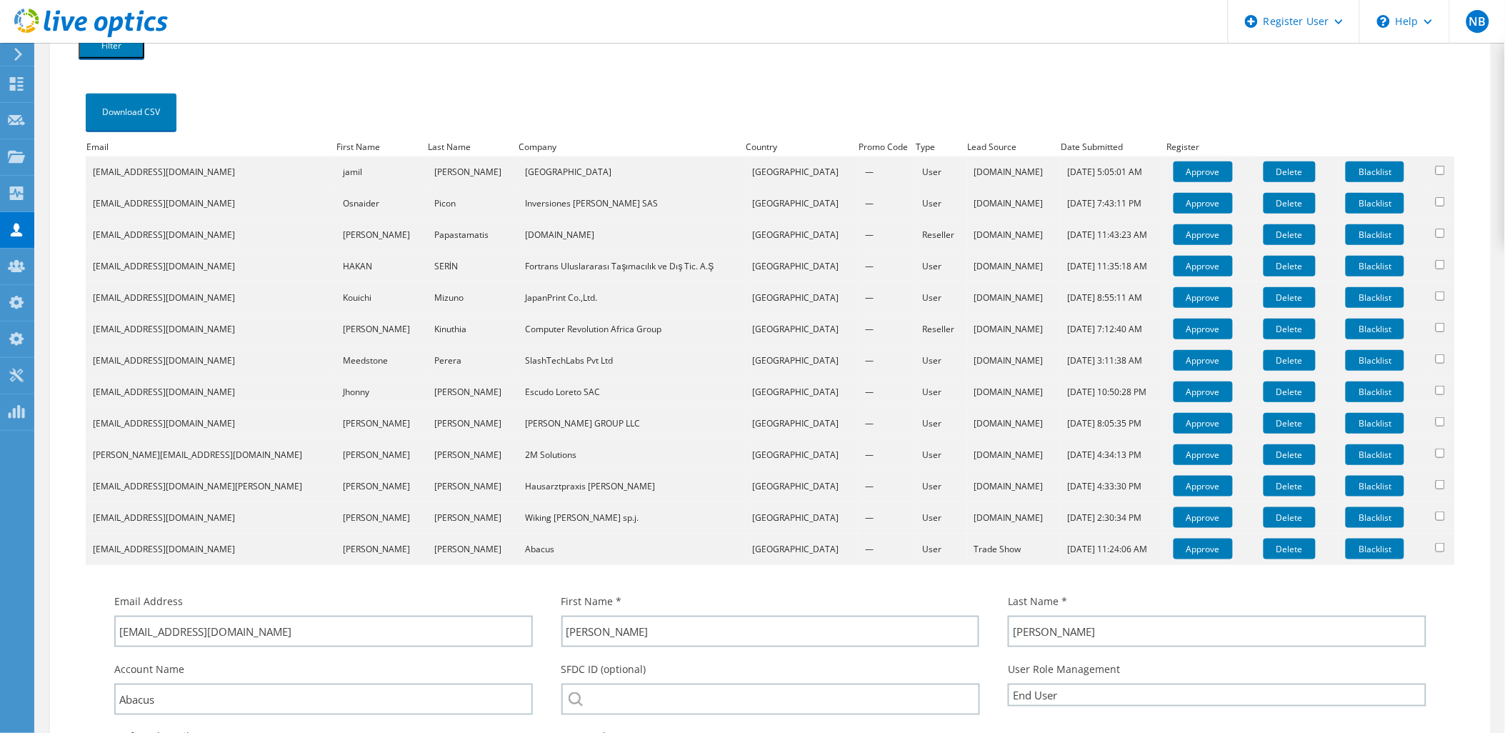
scroll to position [508, 0]
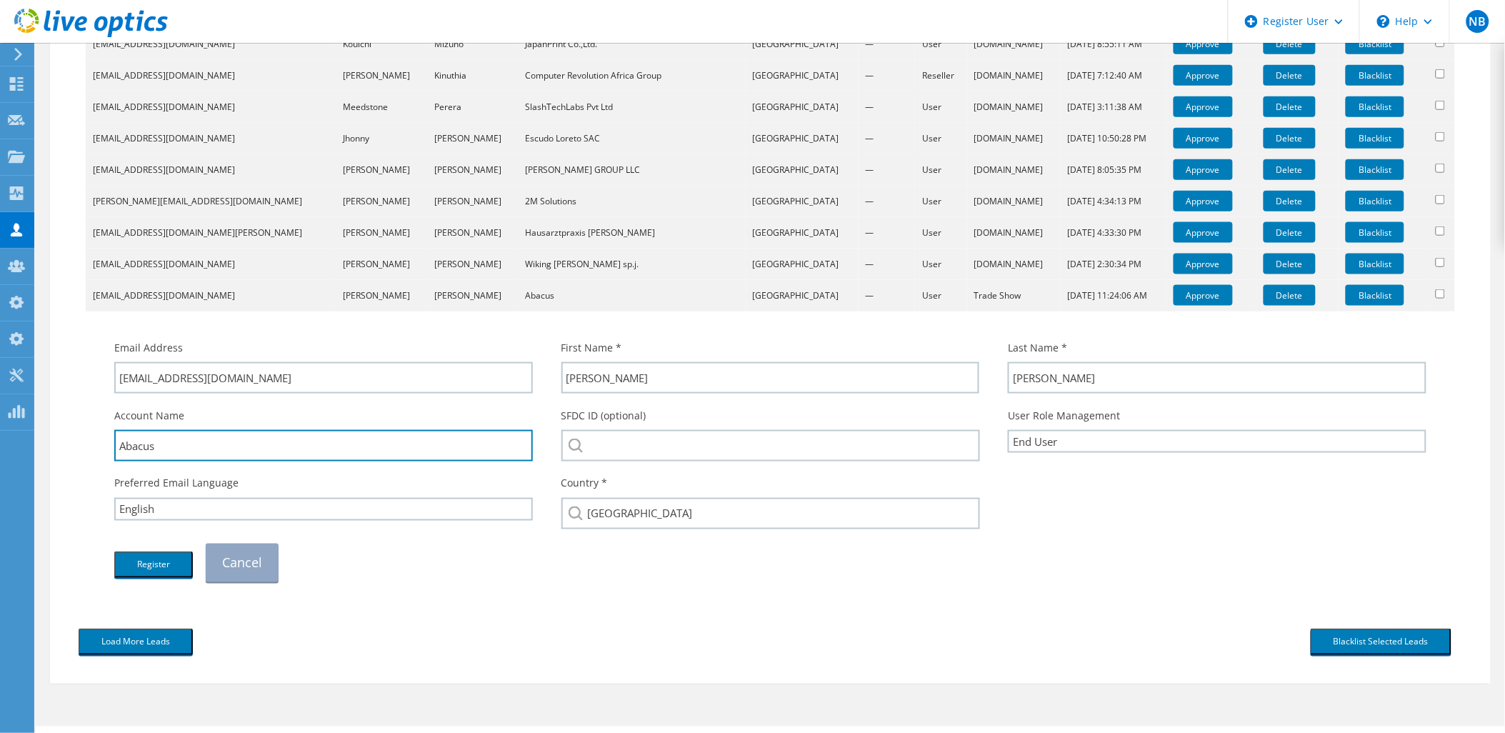
drag, startPoint x: 198, startPoint y: 446, endPoint x: 64, endPoint y: 445, distance: 133.6
click at [64, 445] on div "Download CSV Email First Name Last Name Company Country Promo Code Type Lead So…" at bounding box center [770, 216] width 1412 height 809
click at [696, 459] on div "SFDC ID (optional)" at bounding box center [770, 435] width 447 height 68
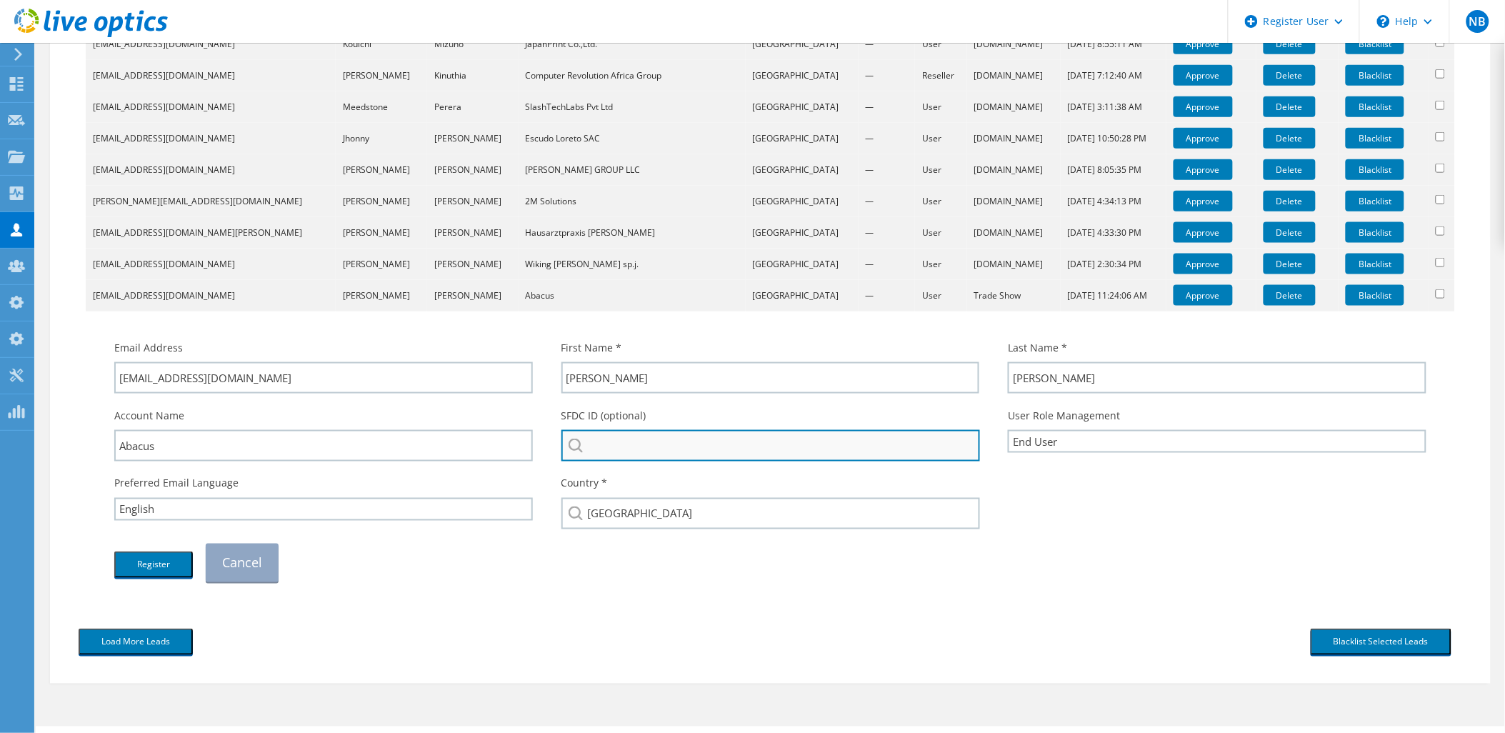
click at [694, 446] on input "search" at bounding box center [770, 445] width 419 height 31
paste input "Abacus"
type input "Abacus"
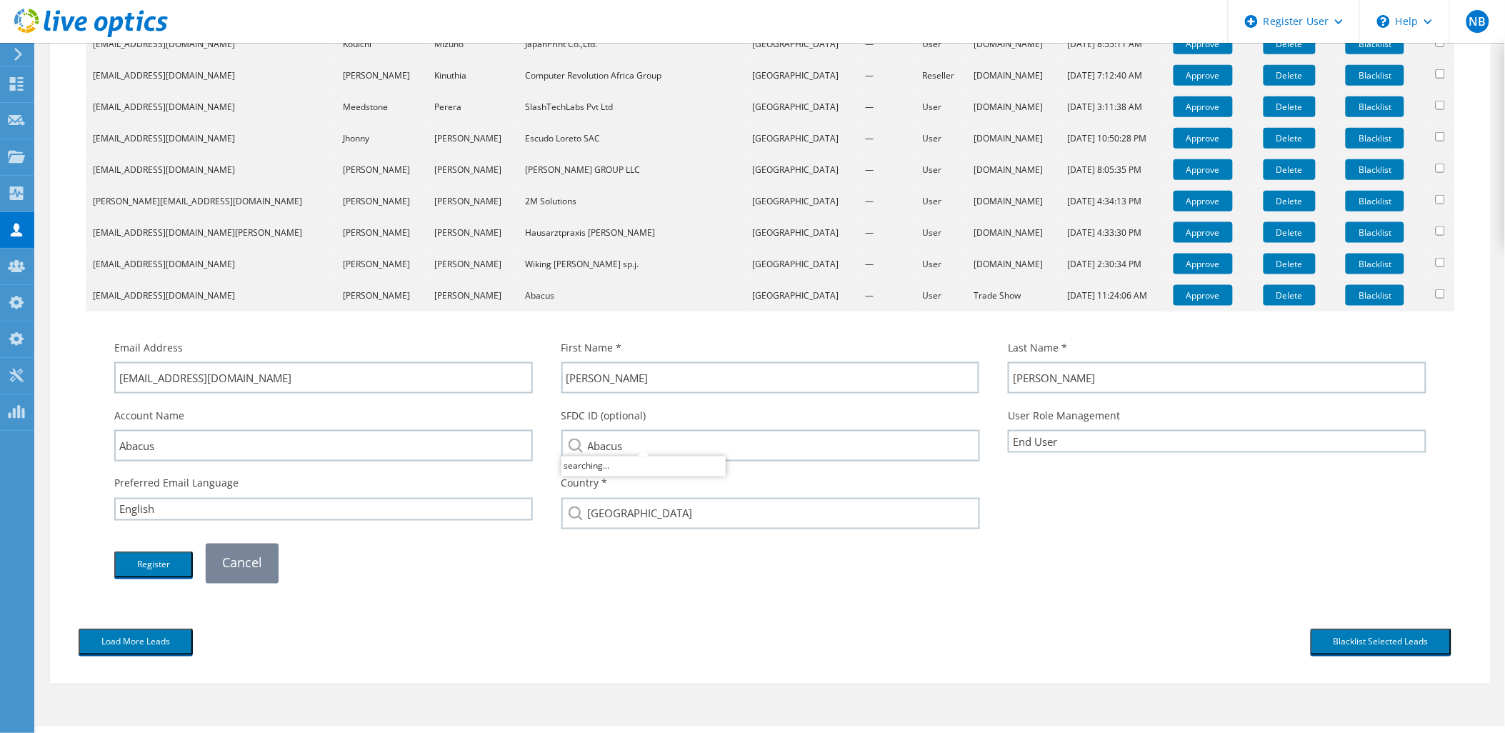
click at [244, 556] on link "Cancel" at bounding box center [242, 563] width 73 height 39
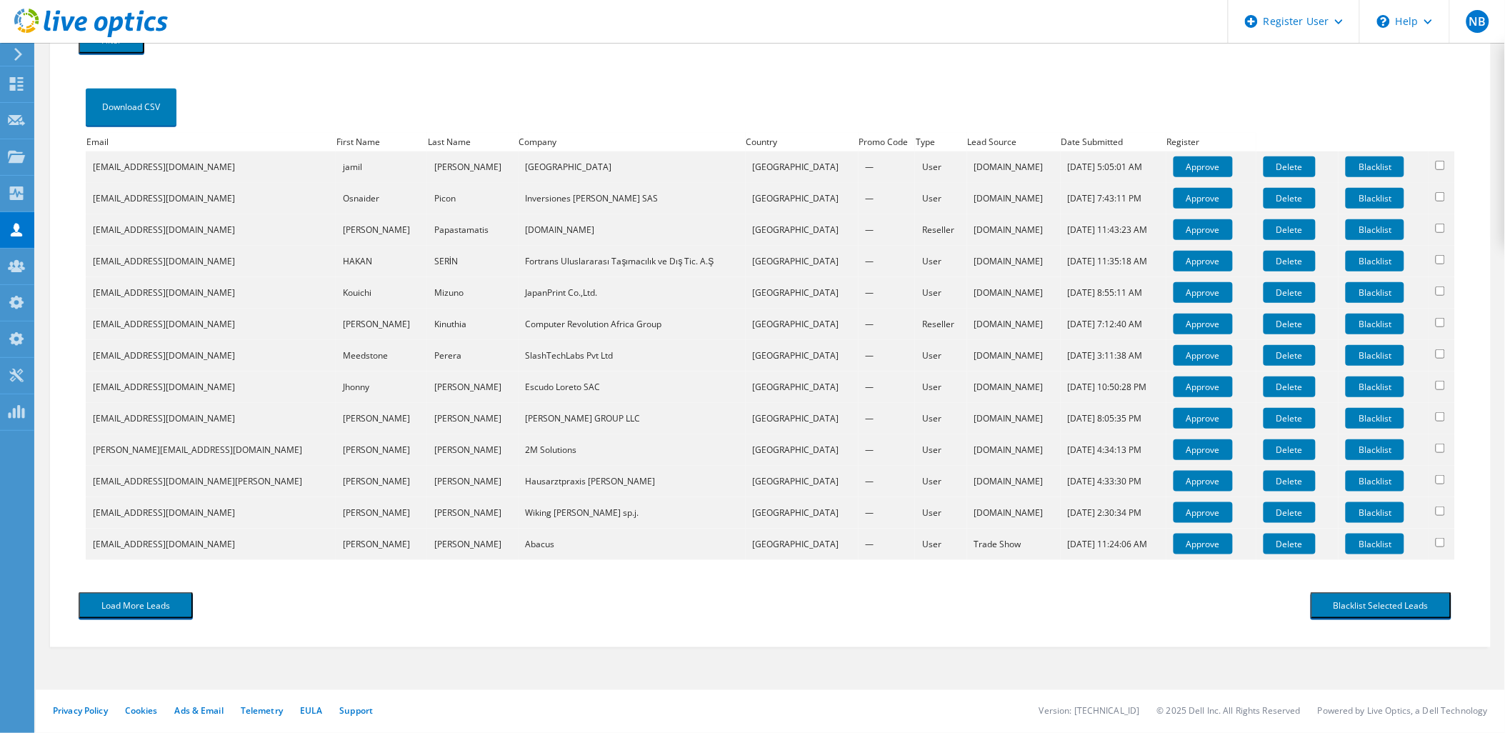
scroll to position [254, 0]
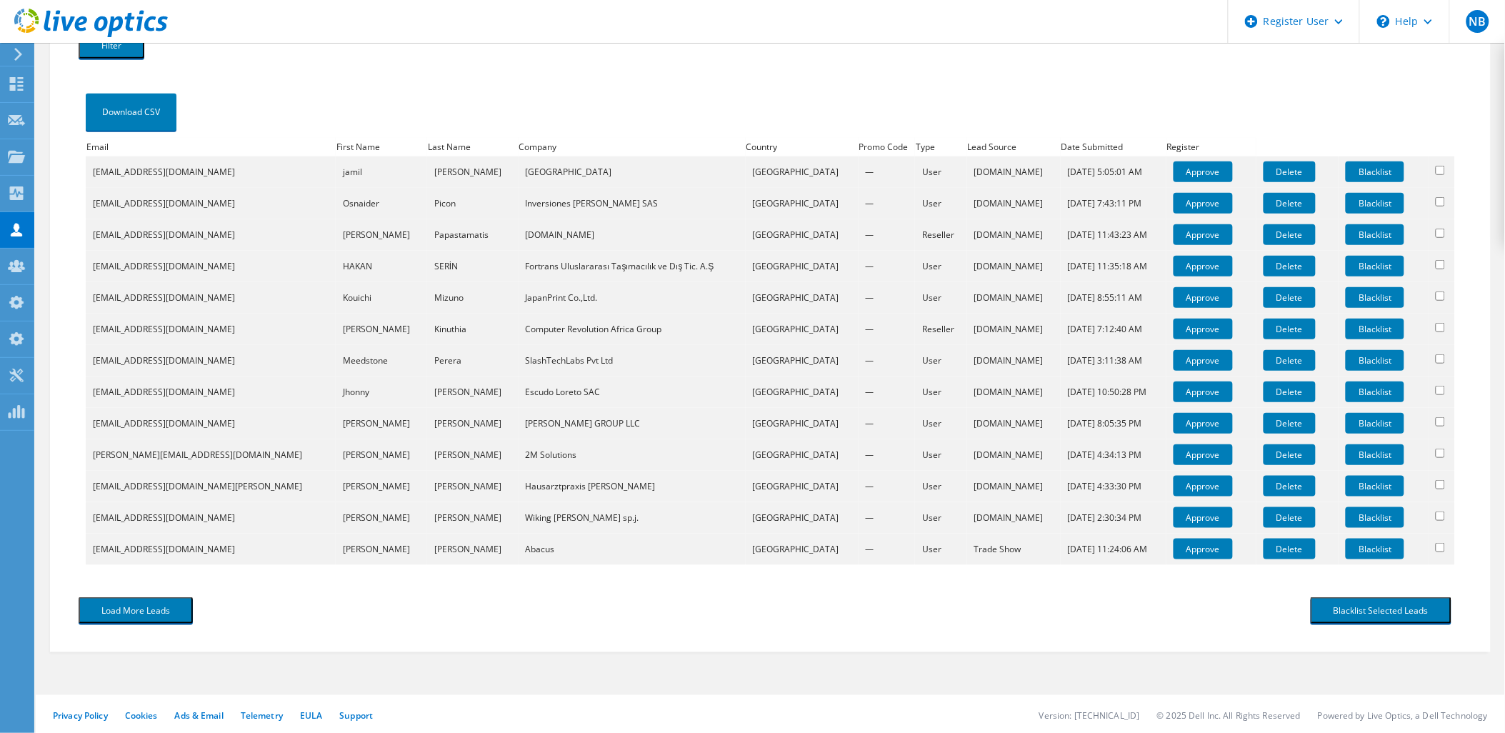
click at [1261, 556] on td "Delete" at bounding box center [1297, 549] width 82 height 31
click at [1264, 552] on link "Delete" at bounding box center [1290, 549] width 52 height 21
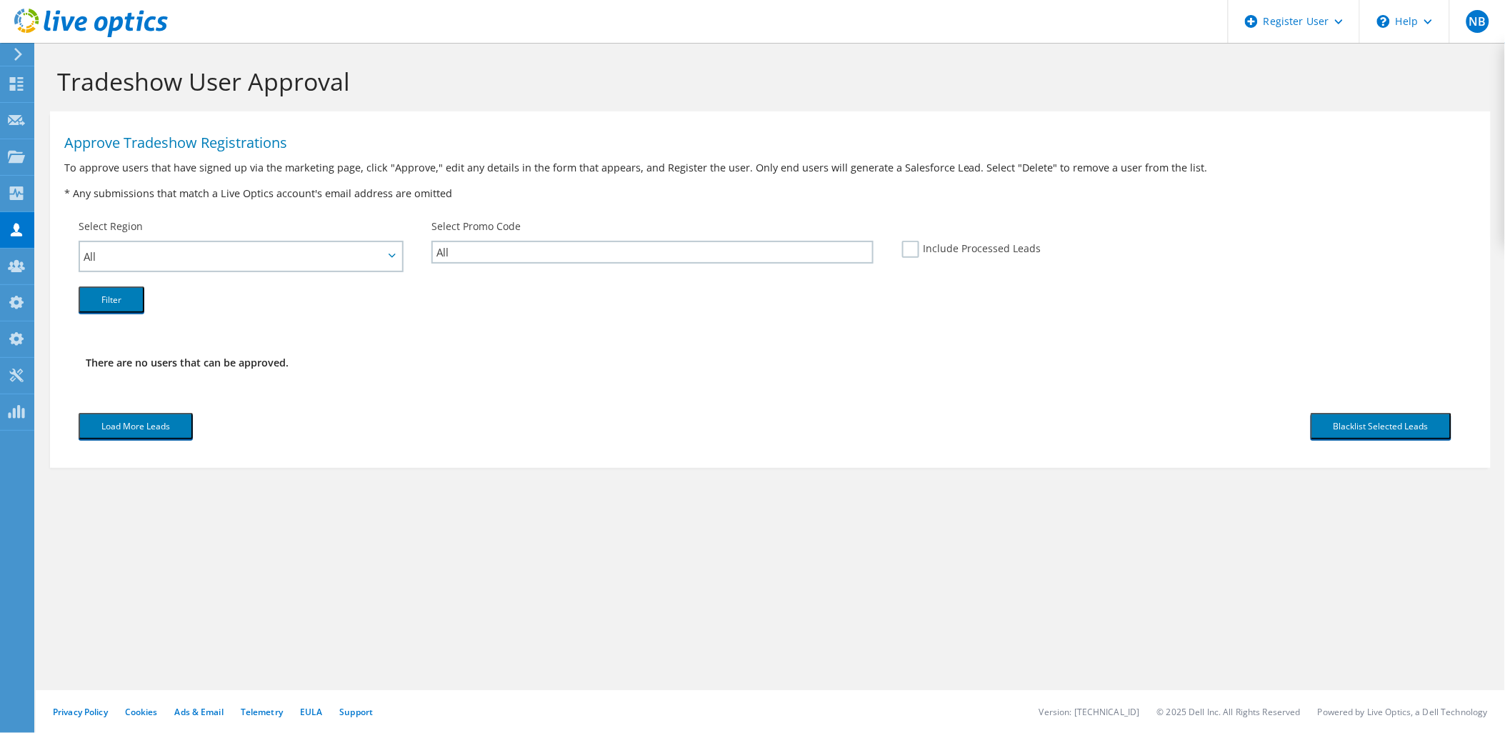
scroll to position [0, 0]
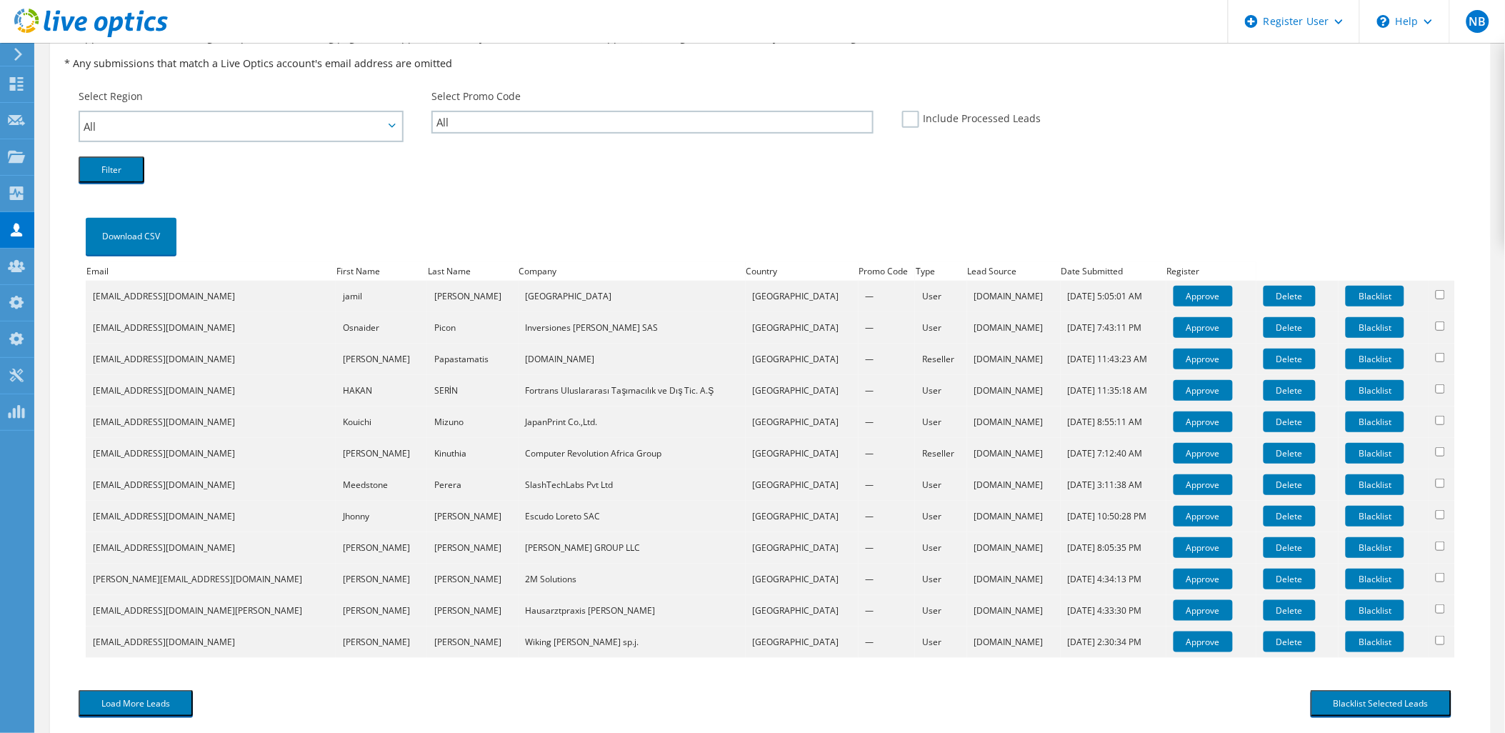
scroll to position [224, 0]
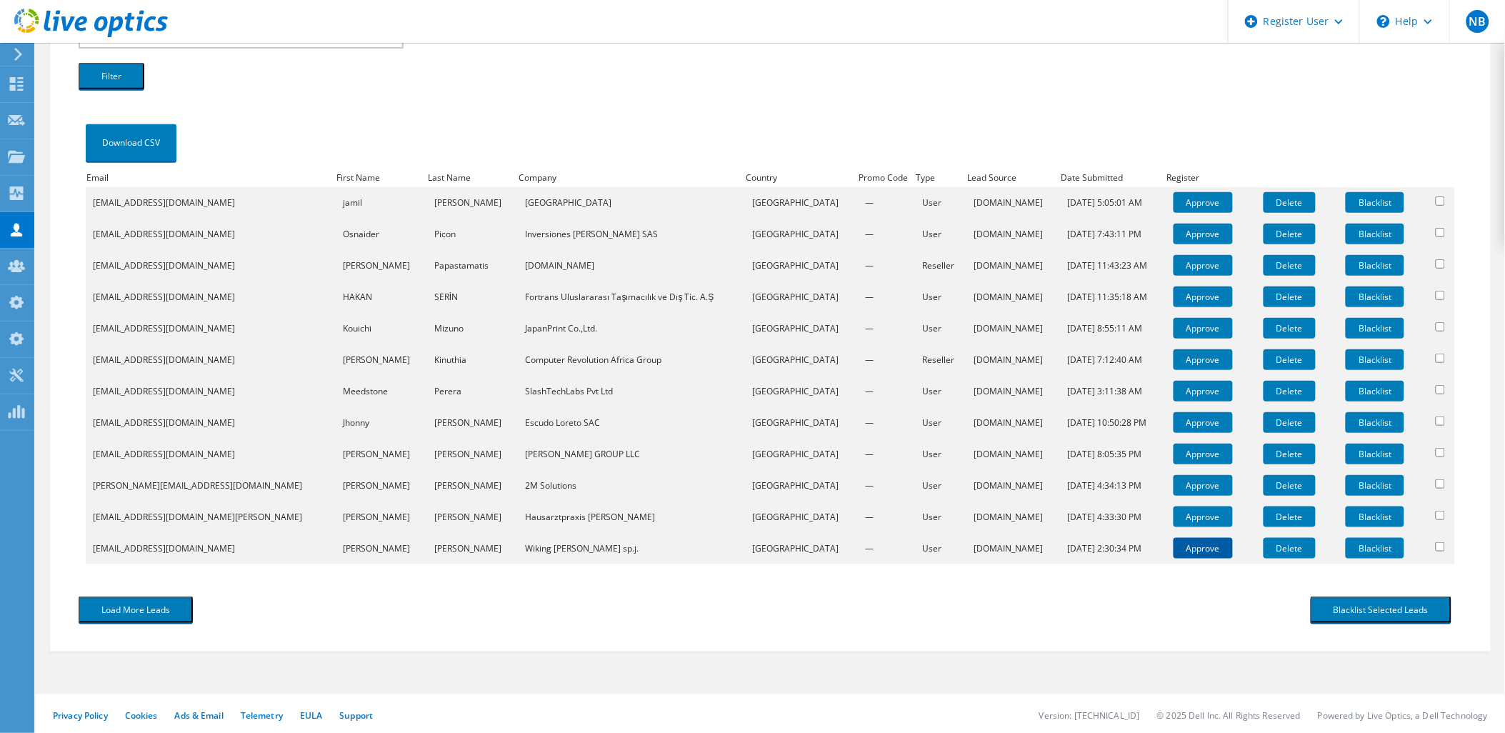
click at [1189, 553] on link "Approve" at bounding box center [1203, 548] width 59 height 21
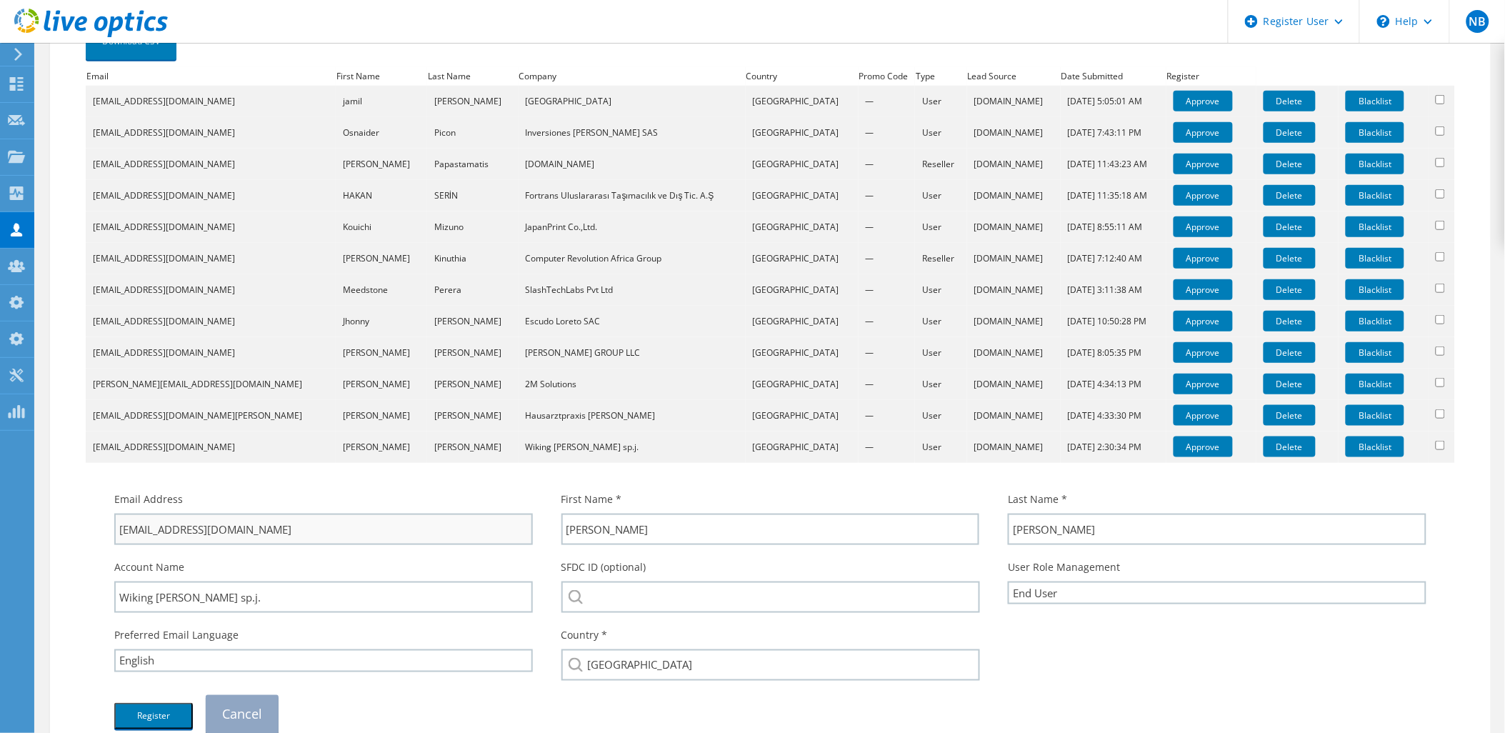
scroll to position [382, 0]
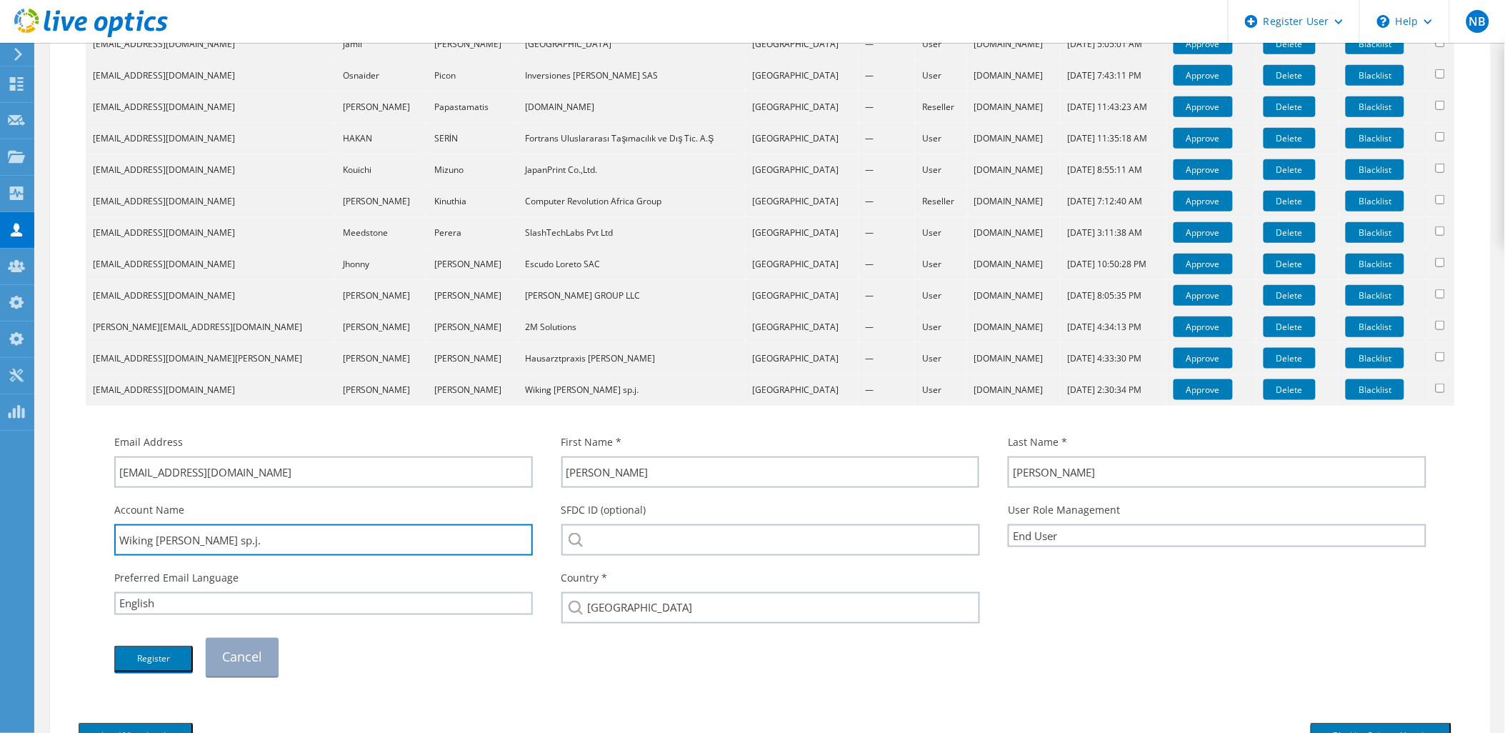
drag, startPoint x: 151, startPoint y: 539, endPoint x: 63, endPoint y: 539, distance: 88.6
click at [63, 539] on div "Approve Tradeshow Registrations To approve users that have signed up via the ma…" at bounding box center [770, 249] width 1441 height 1027
click at [215, 530] on input "Wiking [PERSON_NAME] sp.j." at bounding box center [323, 539] width 419 height 31
drag, startPoint x: 166, startPoint y: 538, endPoint x: 101, endPoint y: 540, distance: 65.0
click at [101, 540] on div "Account Name Wiking [PERSON_NAME] sp.j." at bounding box center [323, 529] width 447 height 68
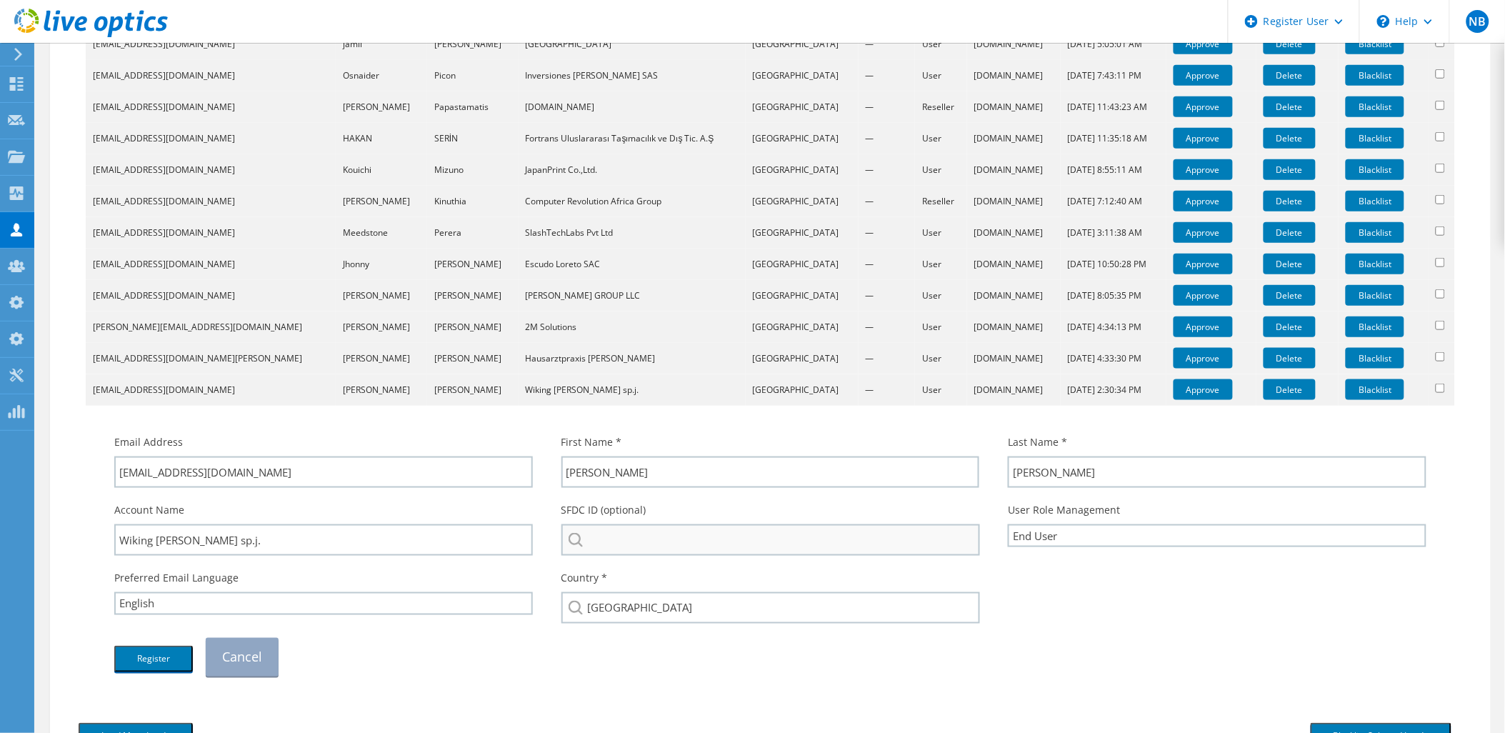
drag, startPoint x: 654, startPoint y: 516, endPoint x: 646, endPoint y: 529, distance: 15.7
click at [648, 526] on div "SFDC ID (optional)" at bounding box center [770, 529] width 447 height 68
click at [646, 529] on input "search" at bounding box center [770, 539] width 419 height 31
paste input "Wiking TP"
drag, startPoint x: 623, startPoint y: 544, endPoint x: 706, endPoint y: 522, distance: 85.8
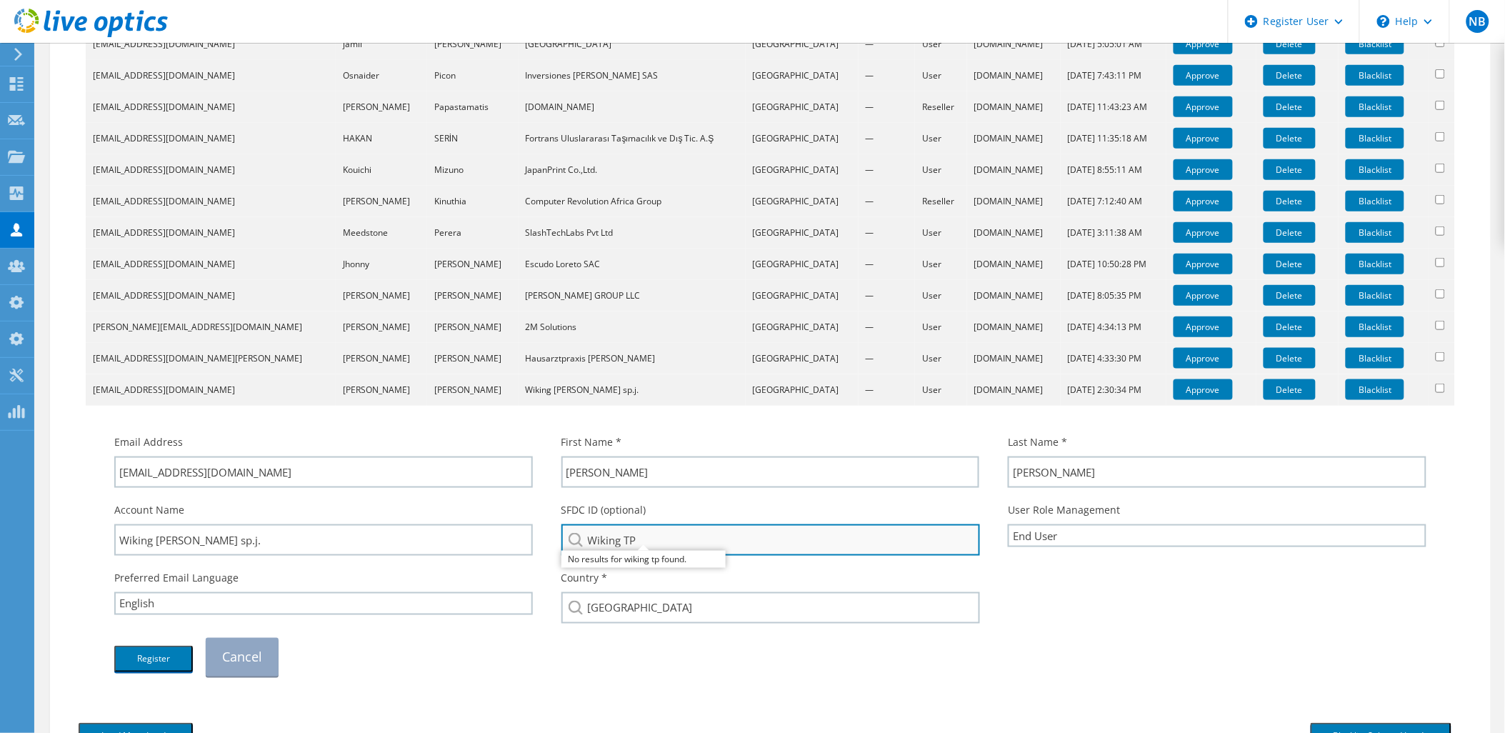
click at [698, 529] on input "Wiking TP" at bounding box center [770, 539] width 419 height 31
type input "Wiking"
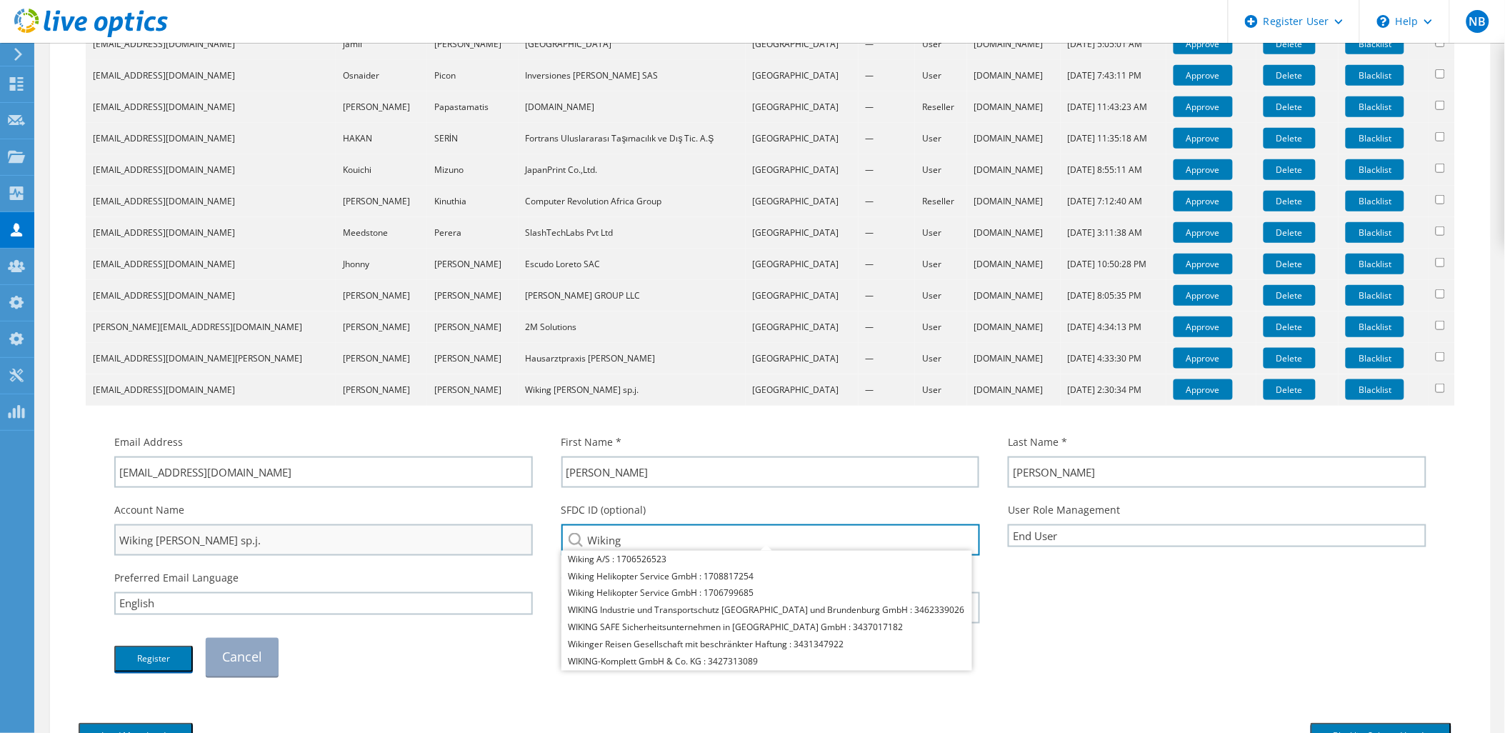
drag, startPoint x: 676, startPoint y: 541, endPoint x: 398, endPoint y: 549, distance: 278.0
click at [398, 549] on div "Account Name Wiking [PERSON_NAME] sp.j. SFDC ID (optional) Wiking Wiking A/S : …" at bounding box center [770, 529] width 1341 height 68
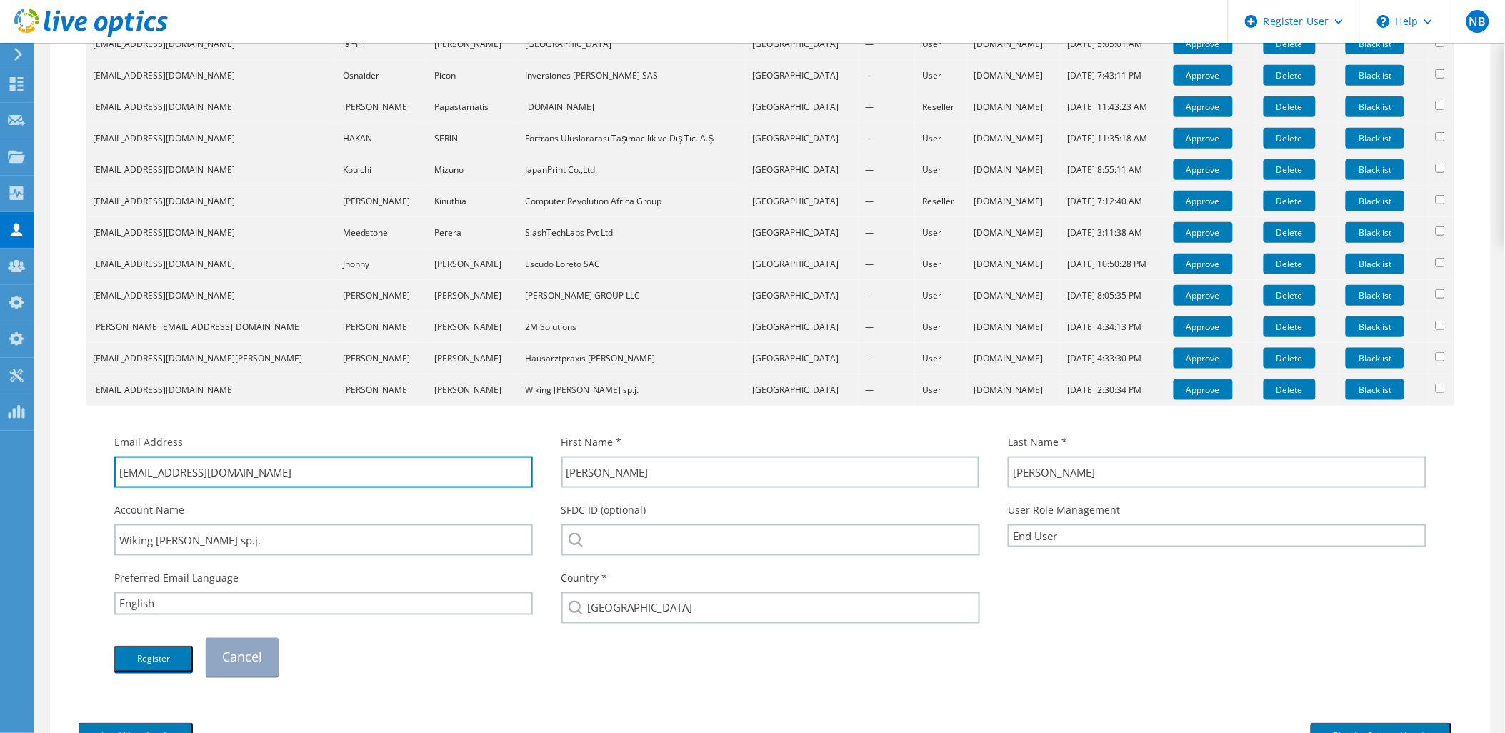
drag, startPoint x: 254, startPoint y: 474, endPoint x: 146, endPoint y: 493, distance: 109.6
click at [146, 493] on div "Email Address [EMAIL_ADDRESS][DOMAIN_NAME] First Name * [PERSON_NAME] Last Name…" at bounding box center [770, 555] width 1341 height 256
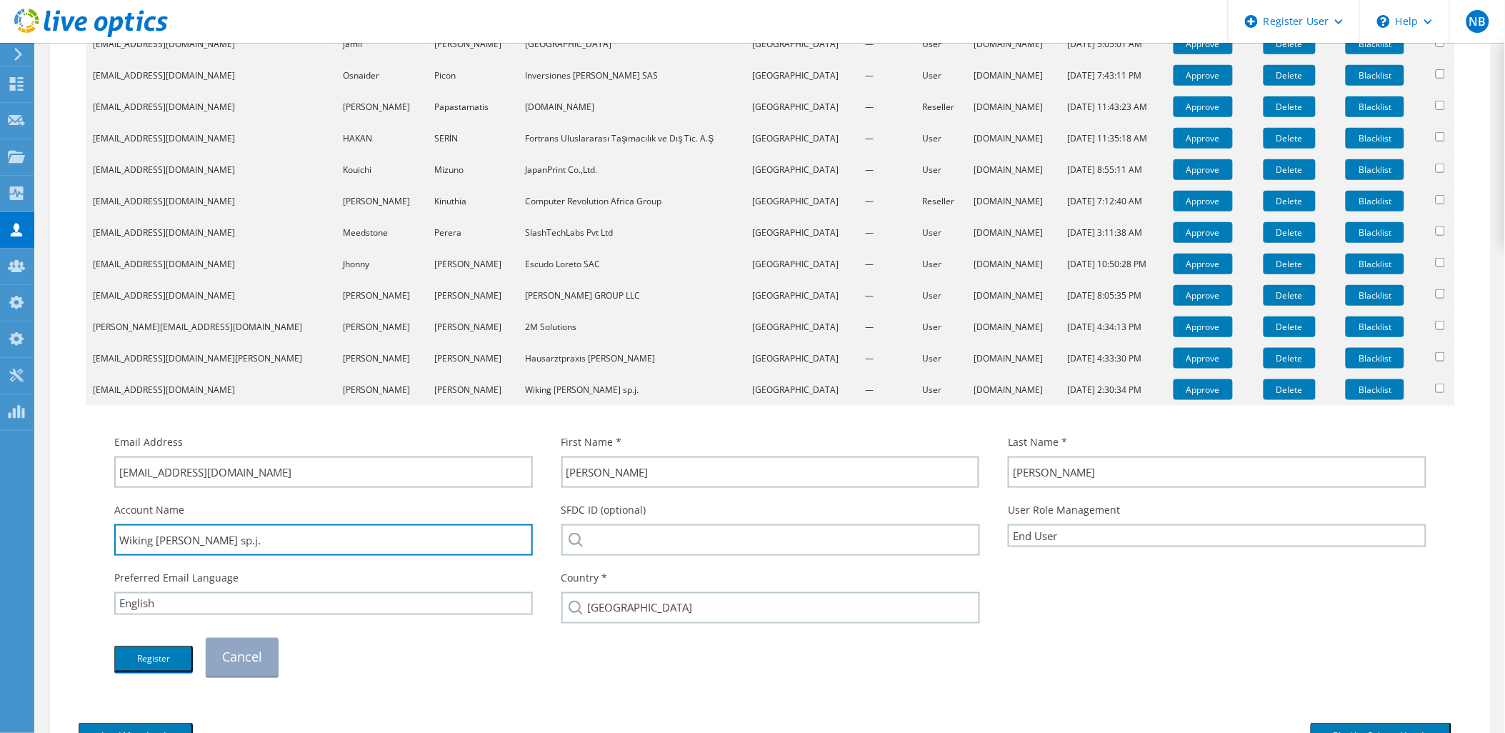
drag, startPoint x: 259, startPoint y: 529, endPoint x: 67, endPoint y: 540, distance: 192.4
click at [67, 540] on div "Download CSV Email First Name Last Name Company Country Promo Code Type Lead So…" at bounding box center [770, 327] width 1412 height 778
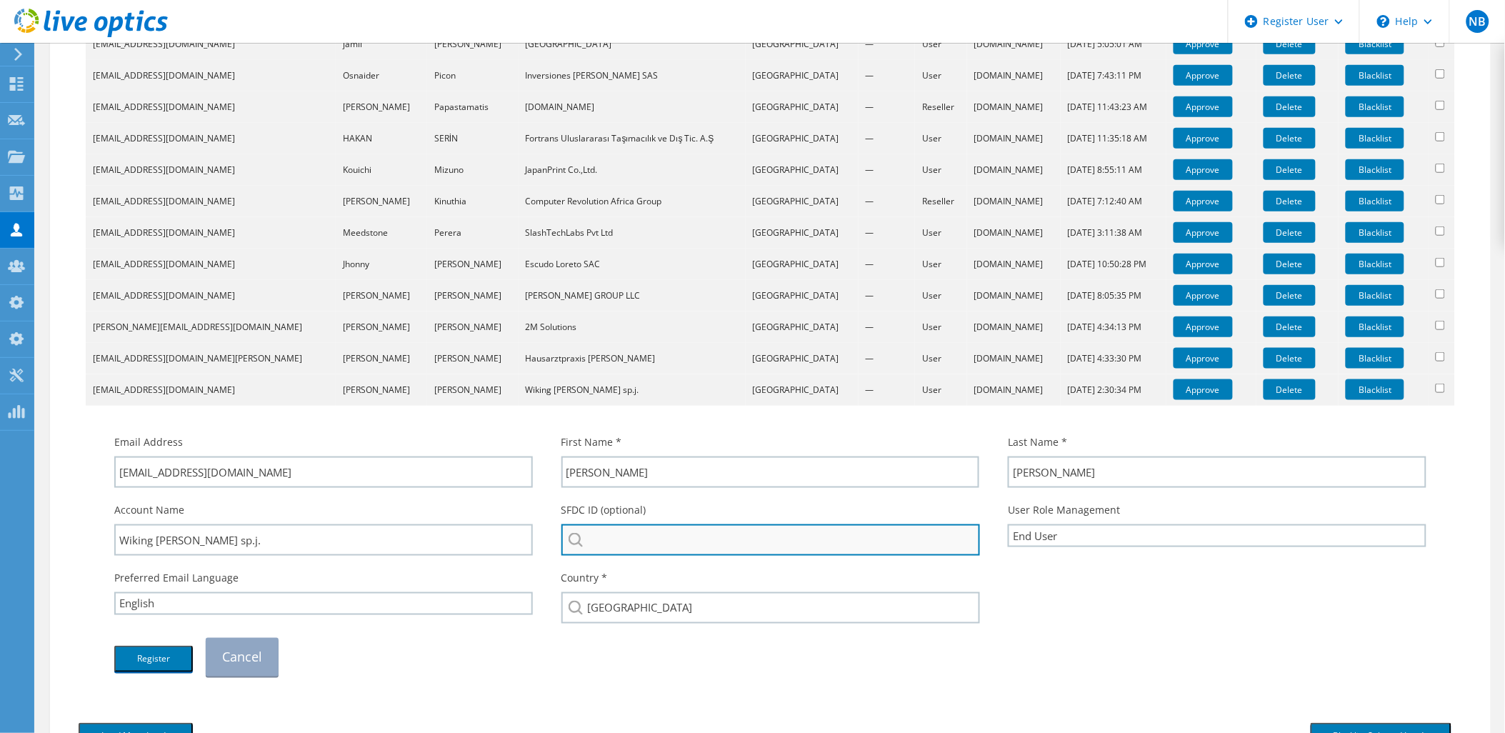
click at [646, 547] on input "search" at bounding box center [770, 539] width 419 height 31
paste input "Wiking TP Jarosik sp.j."
type input "Wiking TP Jarosik sp.j"
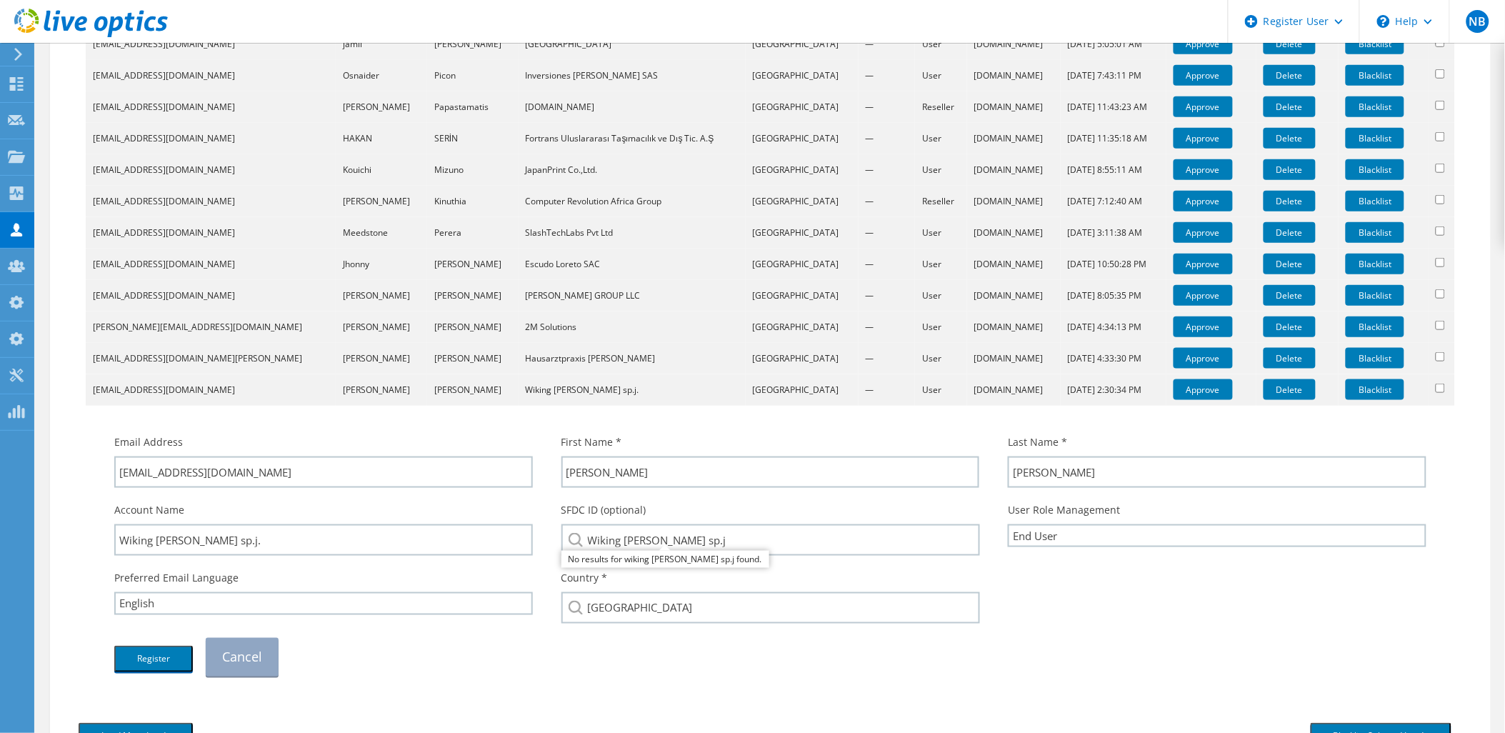
click at [610, 651] on div "Register Cancel" at bounding box center [770, 657] width 1341 height 53
click at [126, 651] on button "Register" at bounding box center [153, 659] width 79 height 26
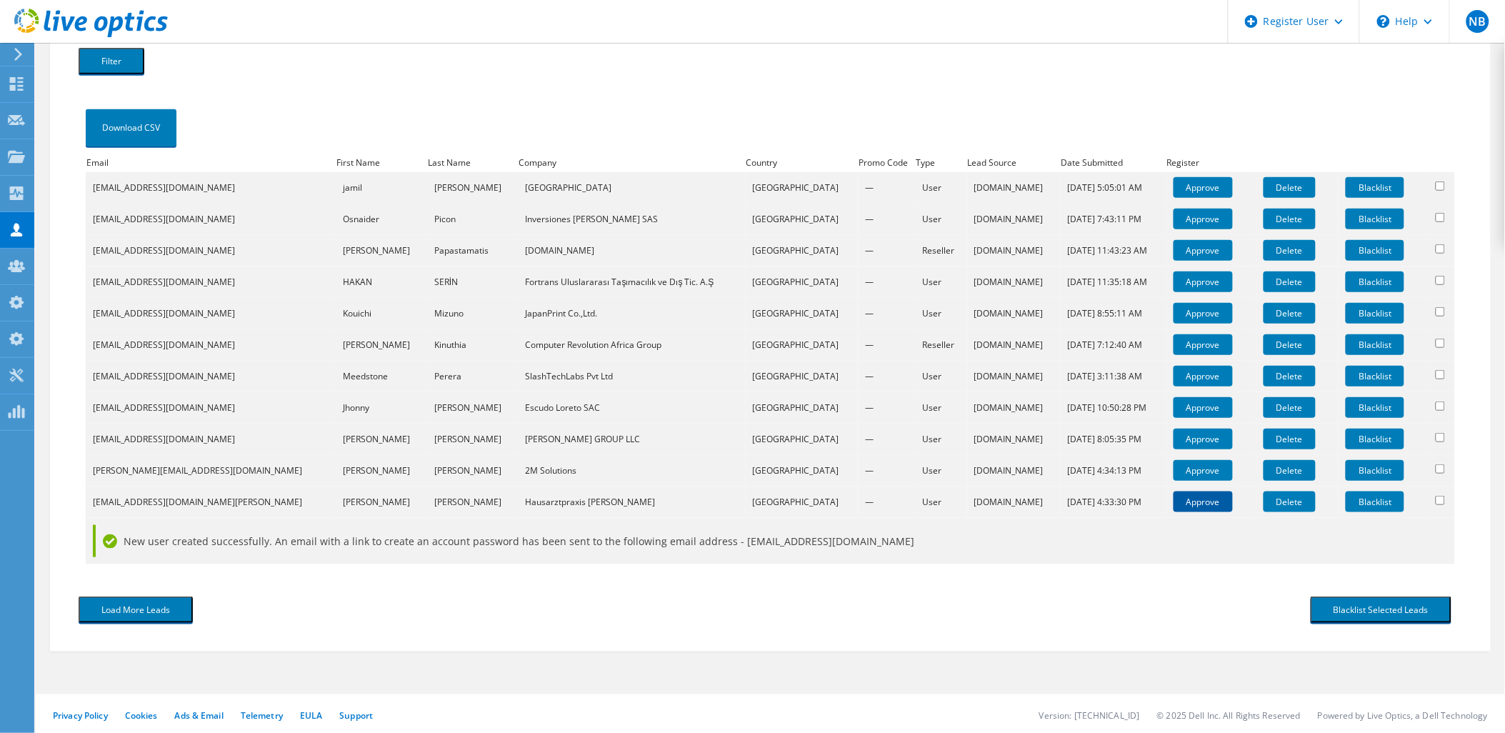
click at [1177, 502] on link "Approve" at bounding box center [1203, 501] width 59 height 21
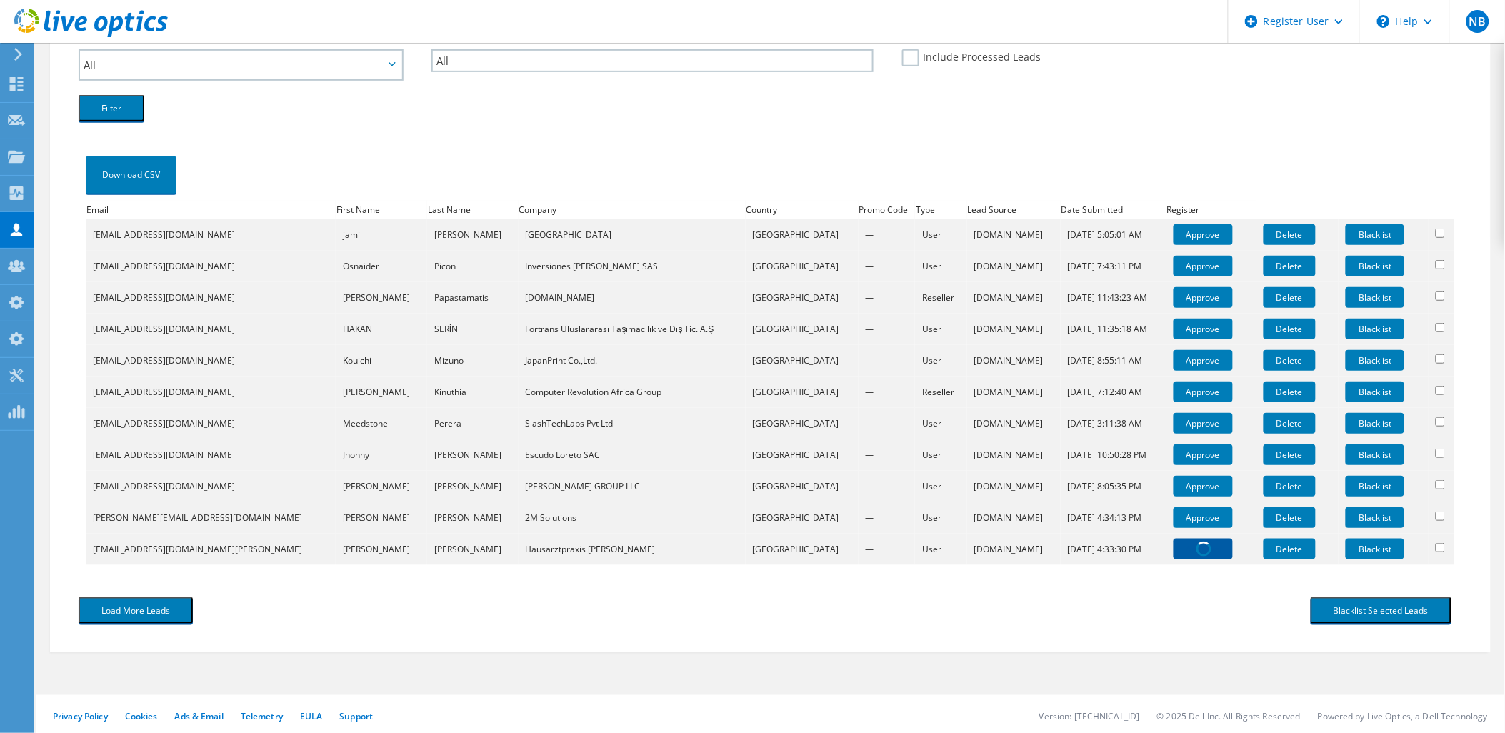
scroll to position [382, 0]
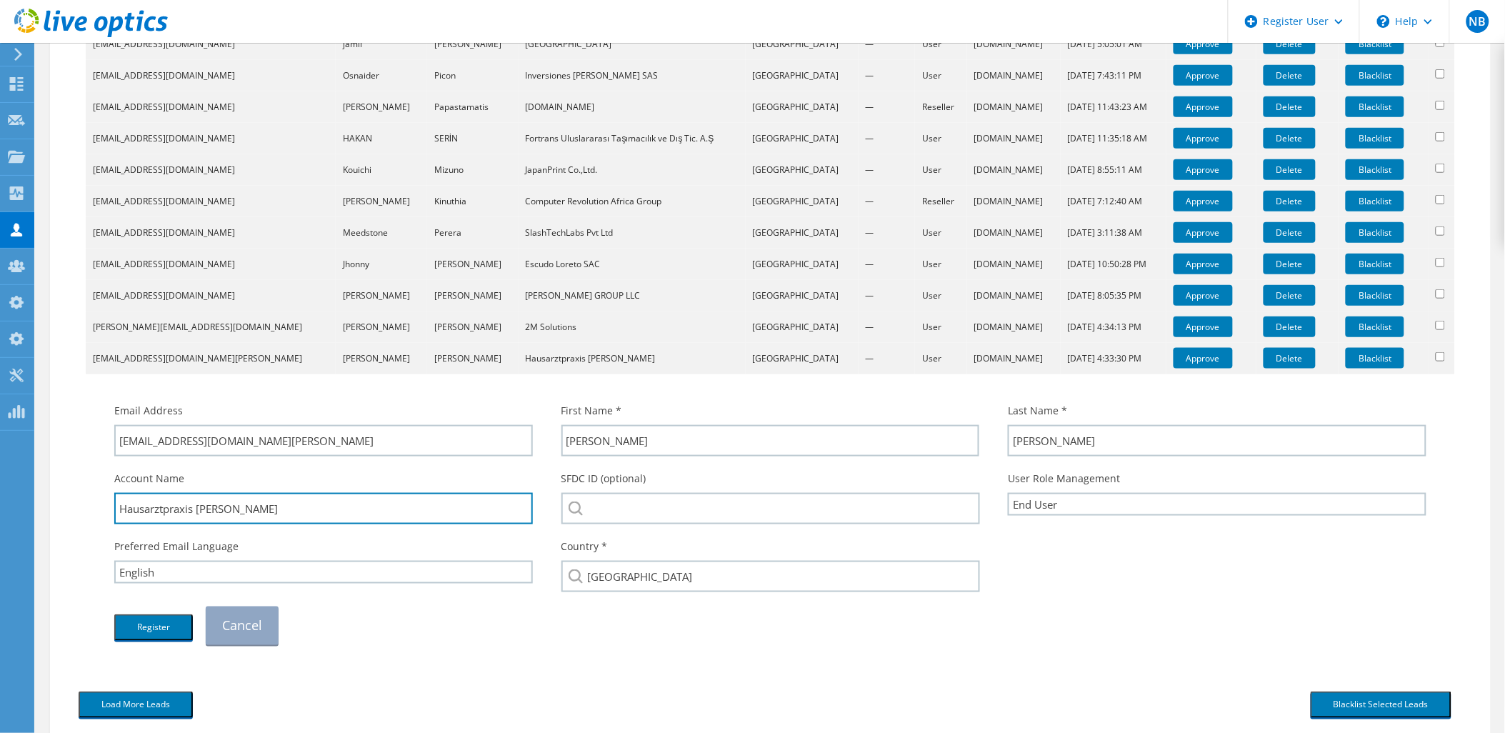
drag, startPoint x: 163, startPoint y: 511, endPoint x: 108, endPoint y: 516, distance: 55.2
click at [108, 516] on div "Account Name Hausarztpraxis Graeber" at bounding box center [323, 498] width 447 height 68
drag, startPoint x: 272, startPoint y: 517, endPoint x: 99, endPoint y: 524, distance: 173.7
click at [99, 524] on div "Email Address agraeber@hausarzt-graeber.de First Name * Arne Last Name *" at bounding box center [770, 516] width 1355 height 271
click at [731, 479] on div "SFDC ID (optional)" at bounding box center [770, 498] width 447 height 68
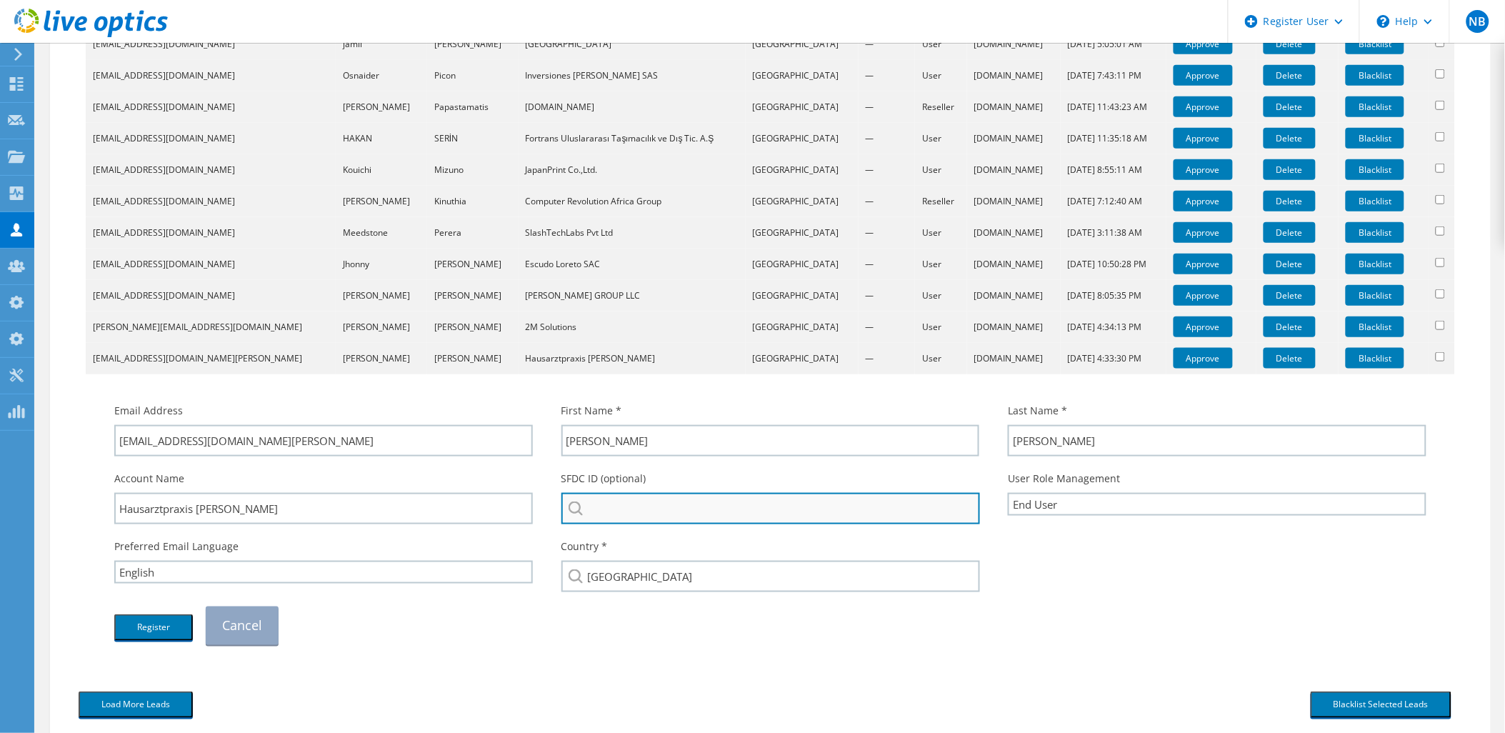
click at [712, 494] on input "search" at bounding box center [770, 508] width 419 height 31
paste input "Hausarztpraxis Graeber"
click at [665, 504] on input "Hausarztpraxis Graeber" at bounding box center [770, 508] width 419 height 31
type input "Hausarztpraxis Graeber"
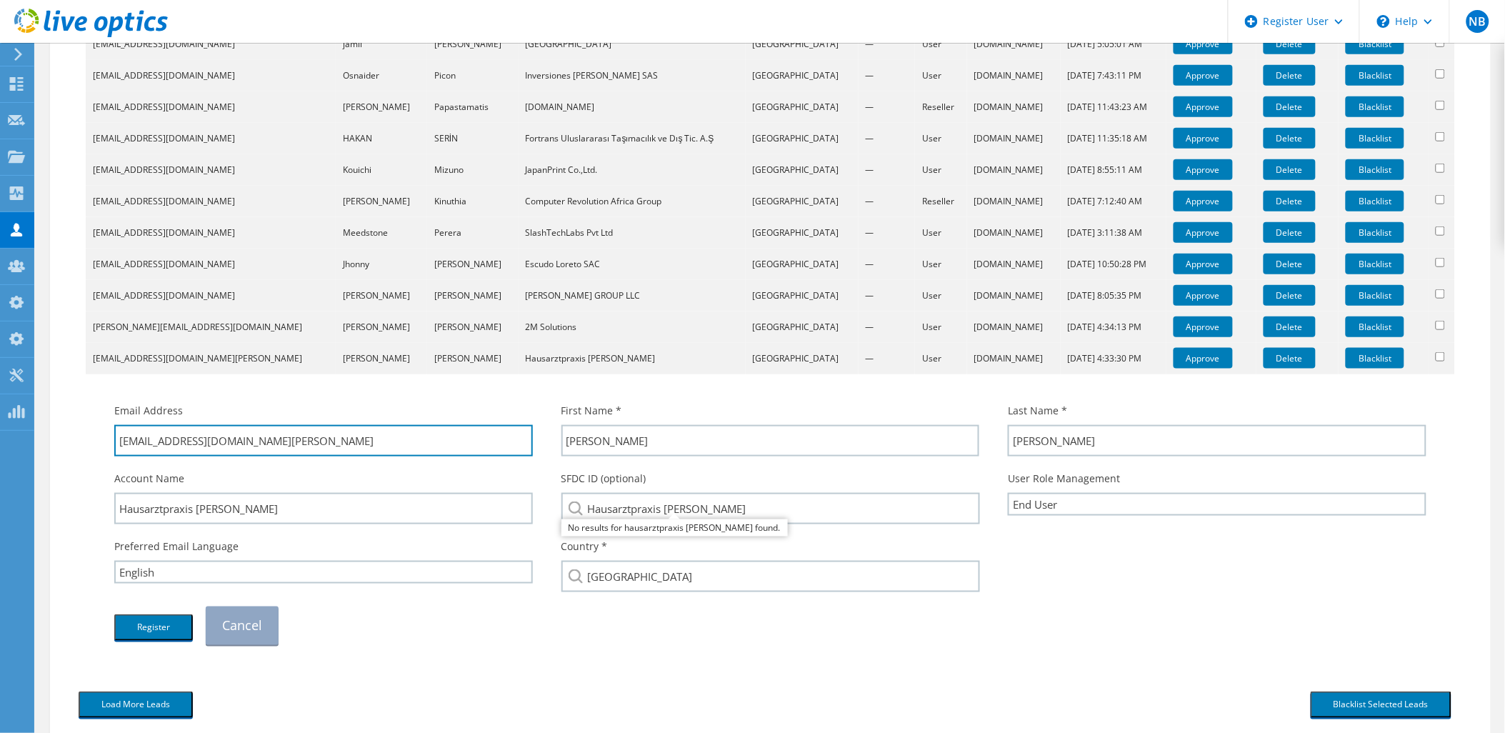
drag, startPoint x: 297, startPoint y: 439, endPoint x: 166, endPoint y: 461, distance: 132.5
click at [166, 461] on div "Email Address agraeber@hausarzt-graeber.de First Name * Arne Last Name * Graeber" at bounding box center [770, 524] width 1341 height 256
click at [546, 619] on div "Register Cancel" at bounding box center [770, 625] width 1341 height 53
click at [161, 629] on button "Register" at bounding box center [153, 627] width 79 height 26
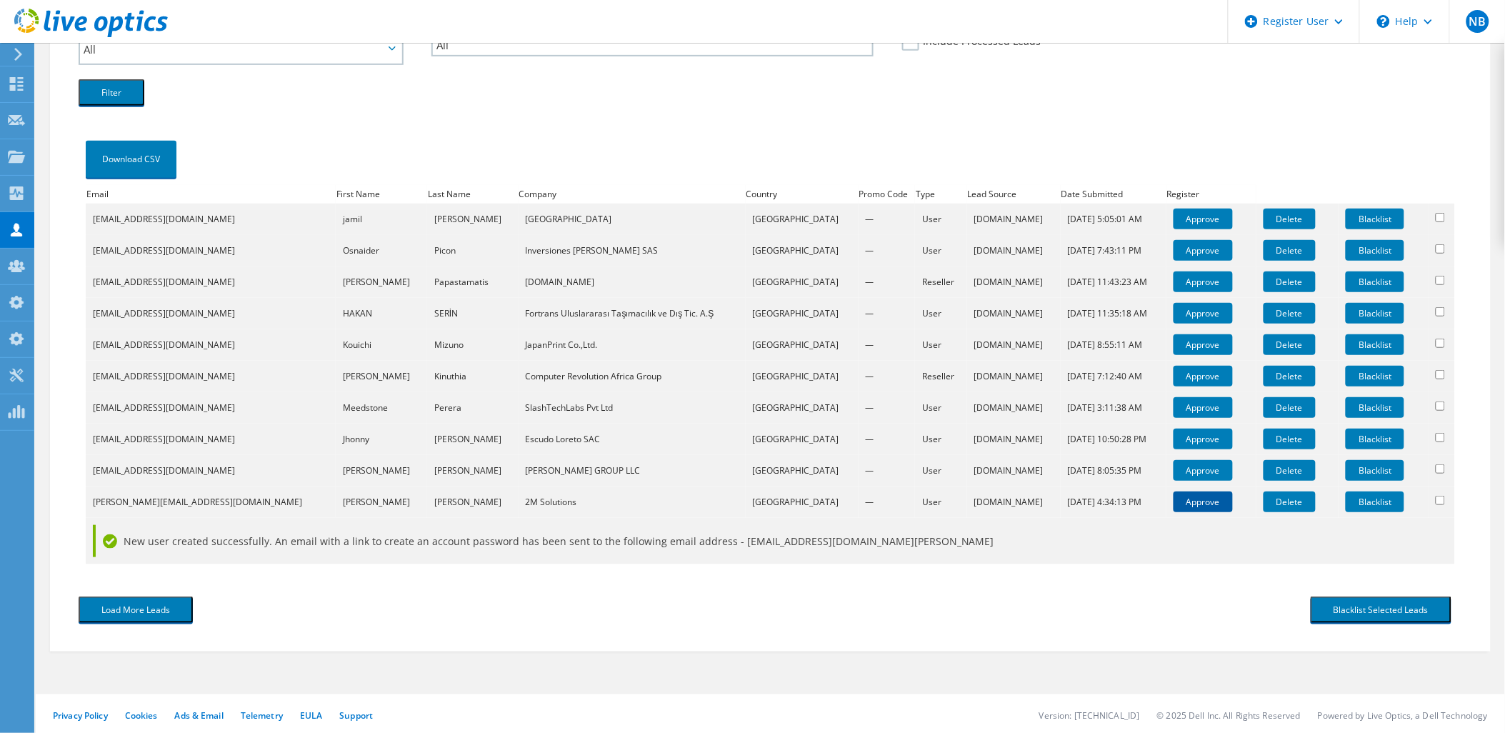
click at [1174, 501] on link "Approve" at bounding box center [1203, 501] width 59 height 21
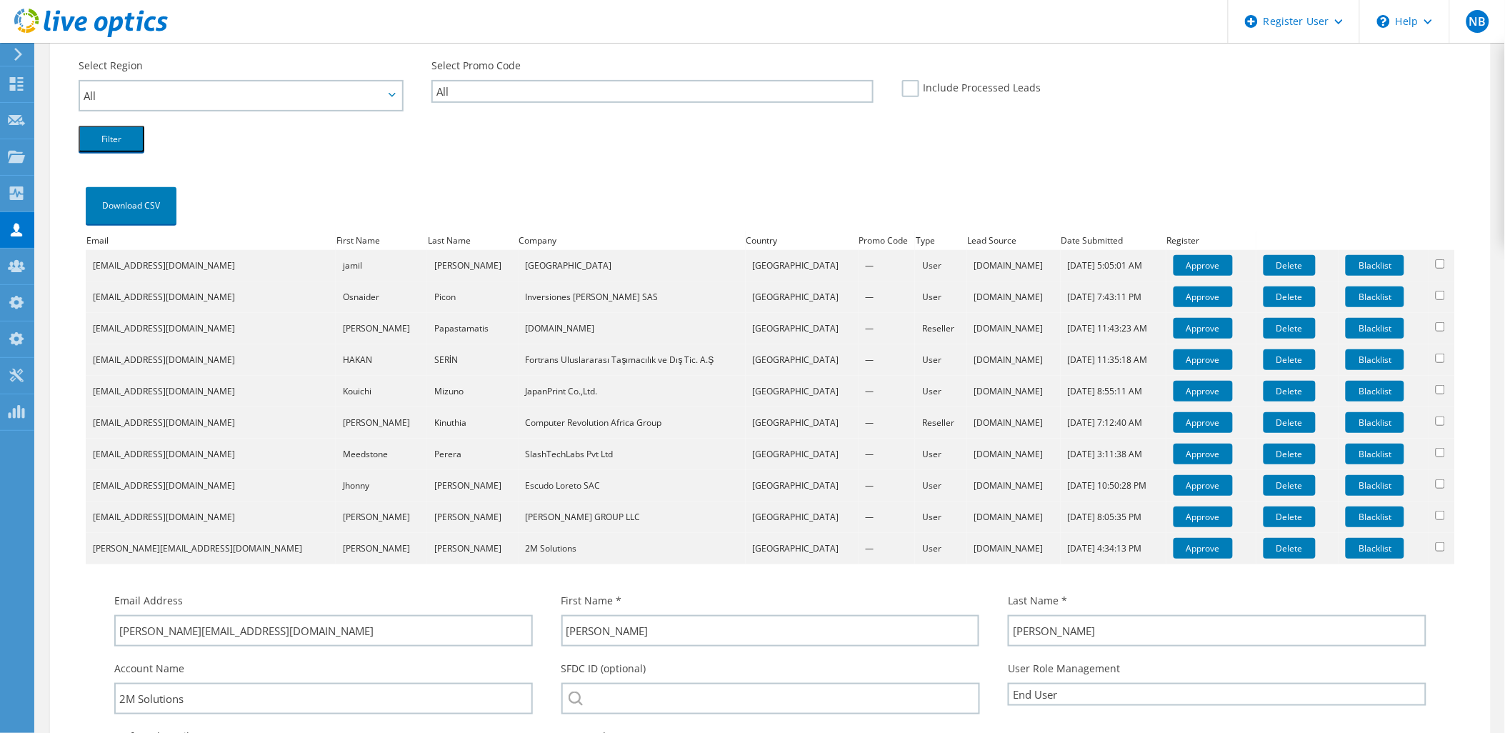
scroll to position [382, 0]
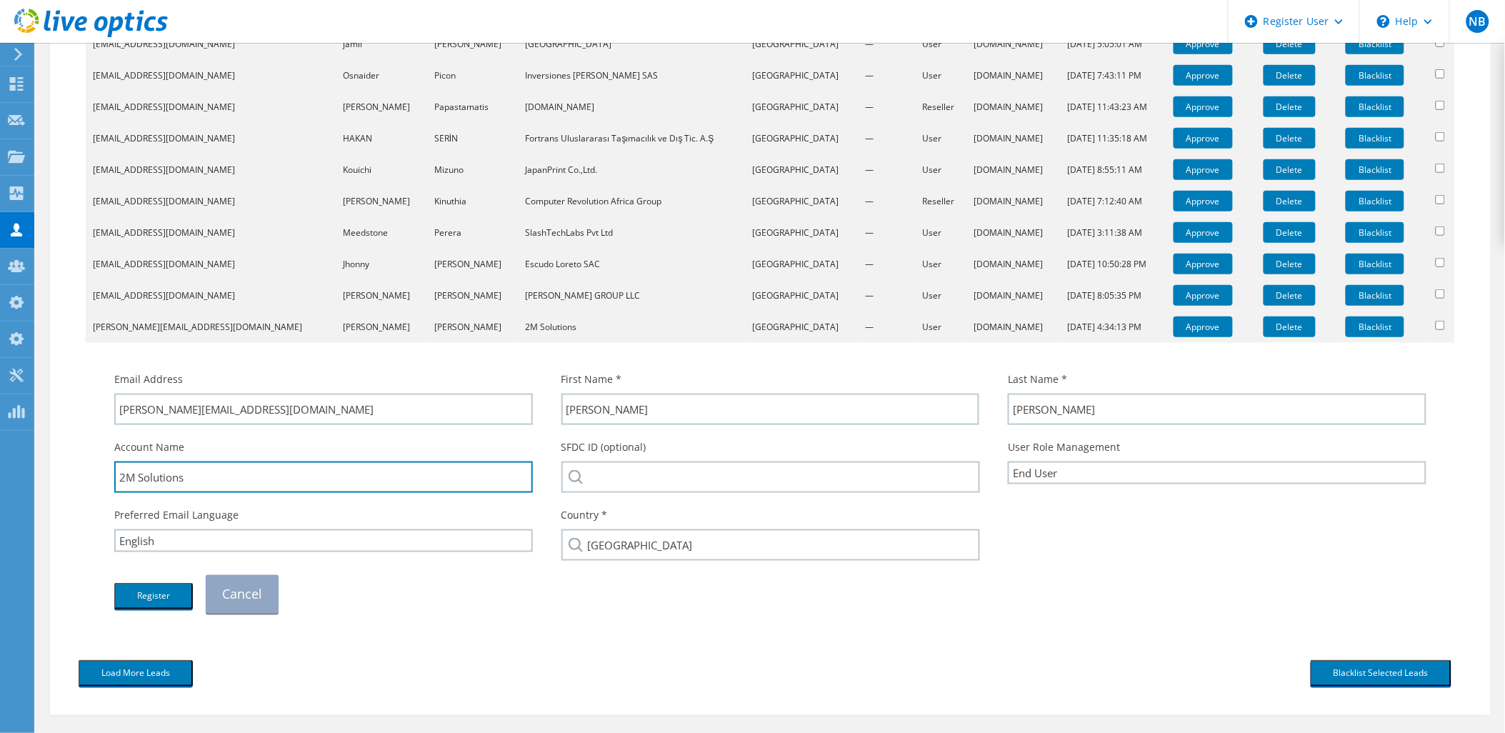
drag, startPoint x: 217, startPoint y: 473, endPoint x: 84, endPoint y: 473, distance: 132.9
click at [84, 473] on div "Download CSV Email First Name Last Name Company Country Promo Code Type Lead So…" at bounding box center [771, 295] width 1384 height 665
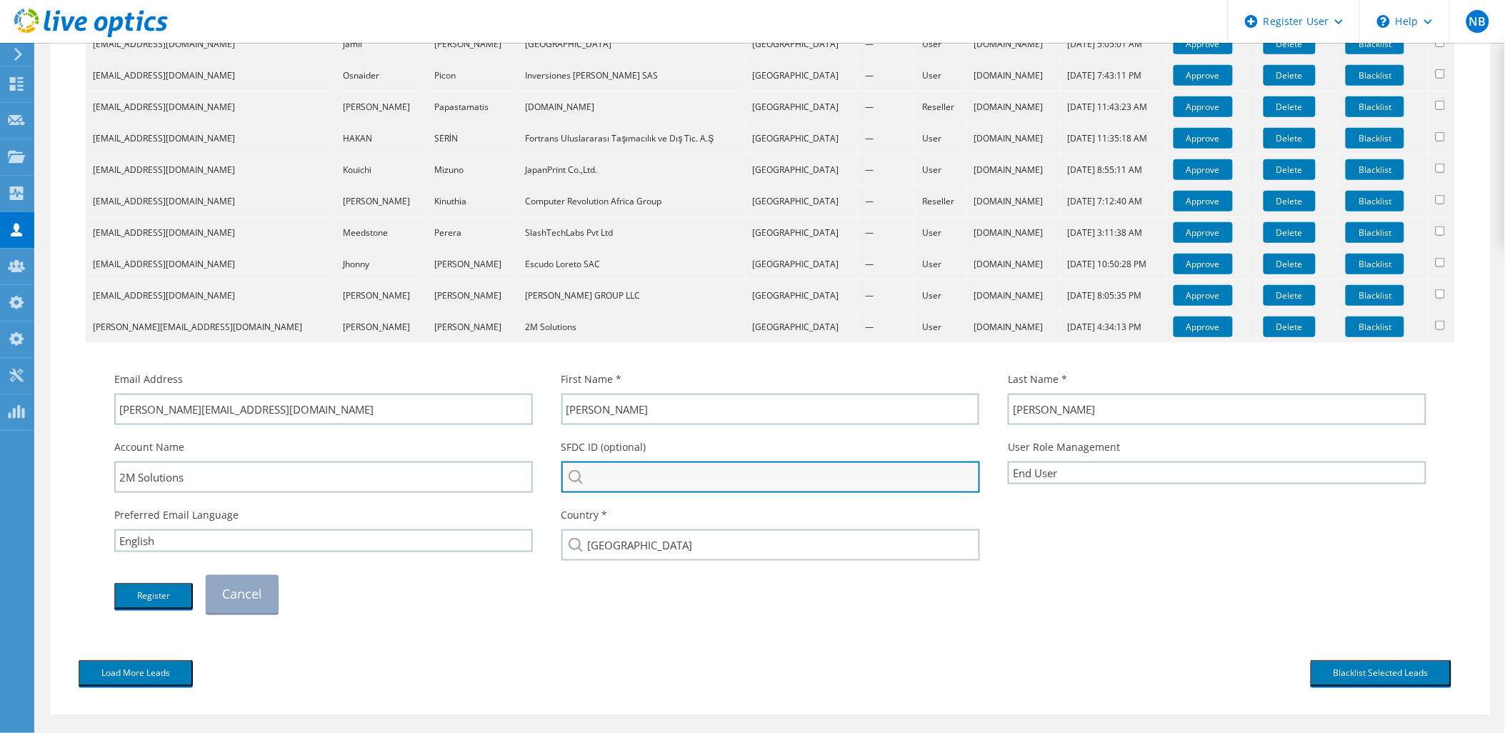
click at [729, 476] on input "search" at bounding box center [770, 476] width 419 height 31
paste input "2M Solutions"
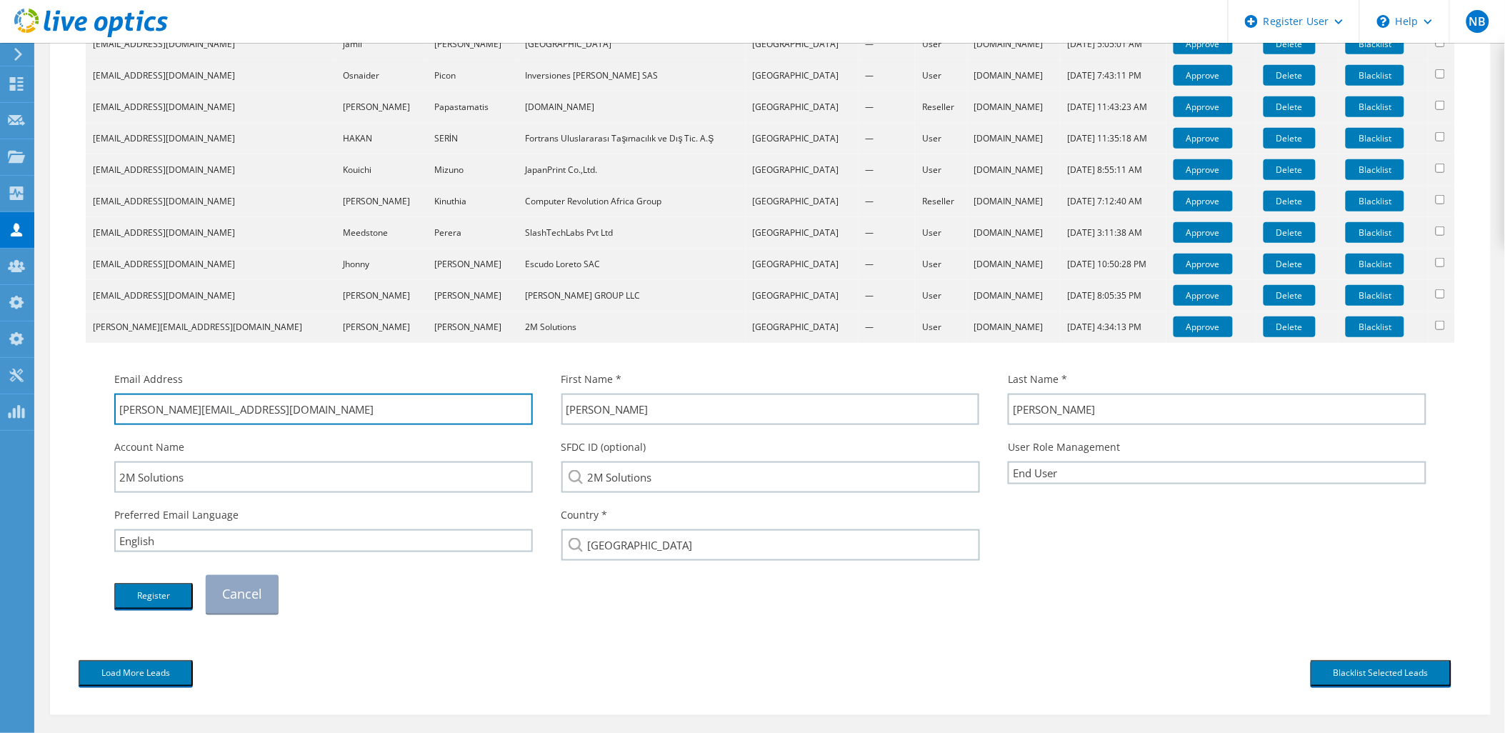
drag, startPoint x: 316, startPoint y: 413, endPoint x: 161, endPoint y: 443, distance: 158.6
click at [161, 443] on div "Email Address marcelo@2msolutions.com.br First Name * Marcelo Last Name * Duarte" at bounding box center [770, 492] width 1341 height 256
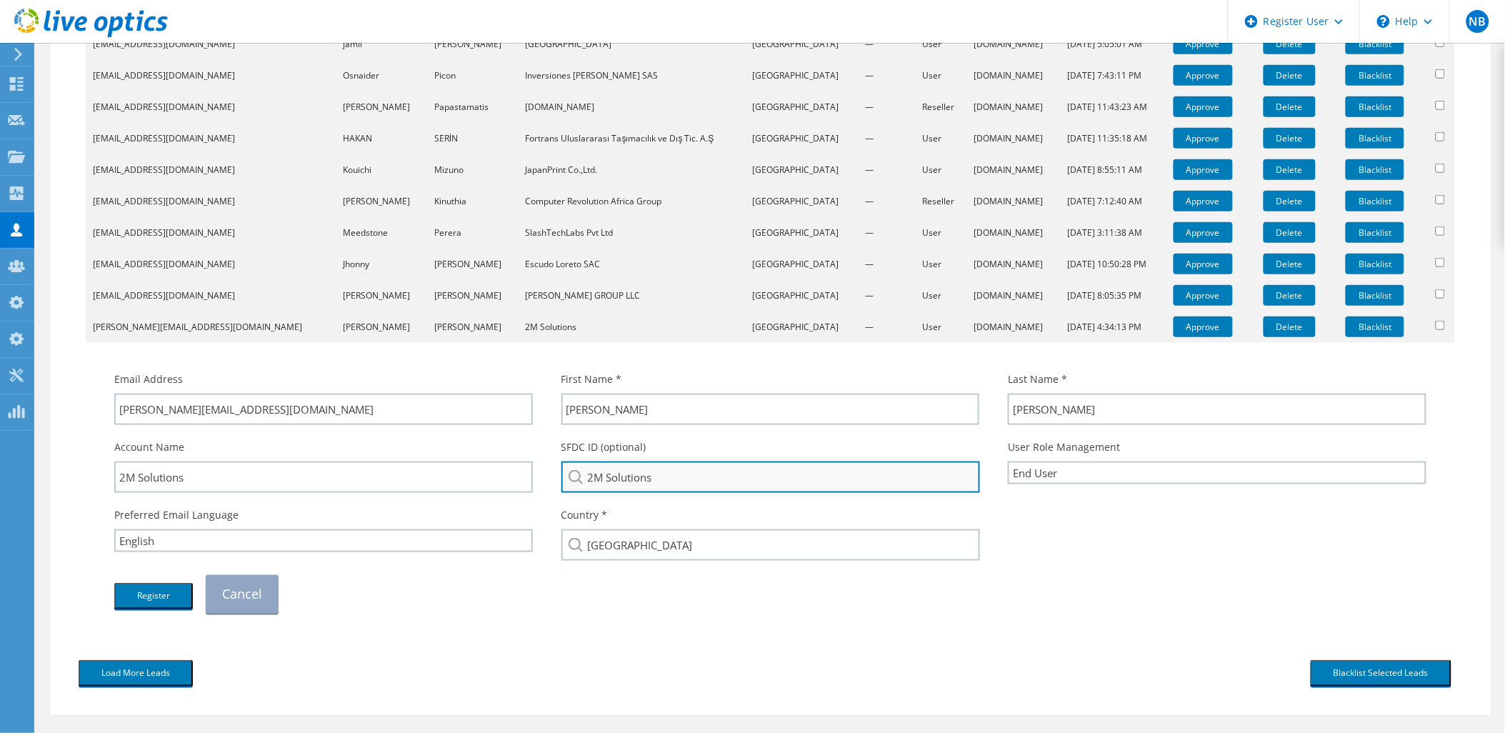
click at [724, 466] on input "2M Solutions" at bounding box center [770, 476] width 419 height 31
type input "2M Solutions br"
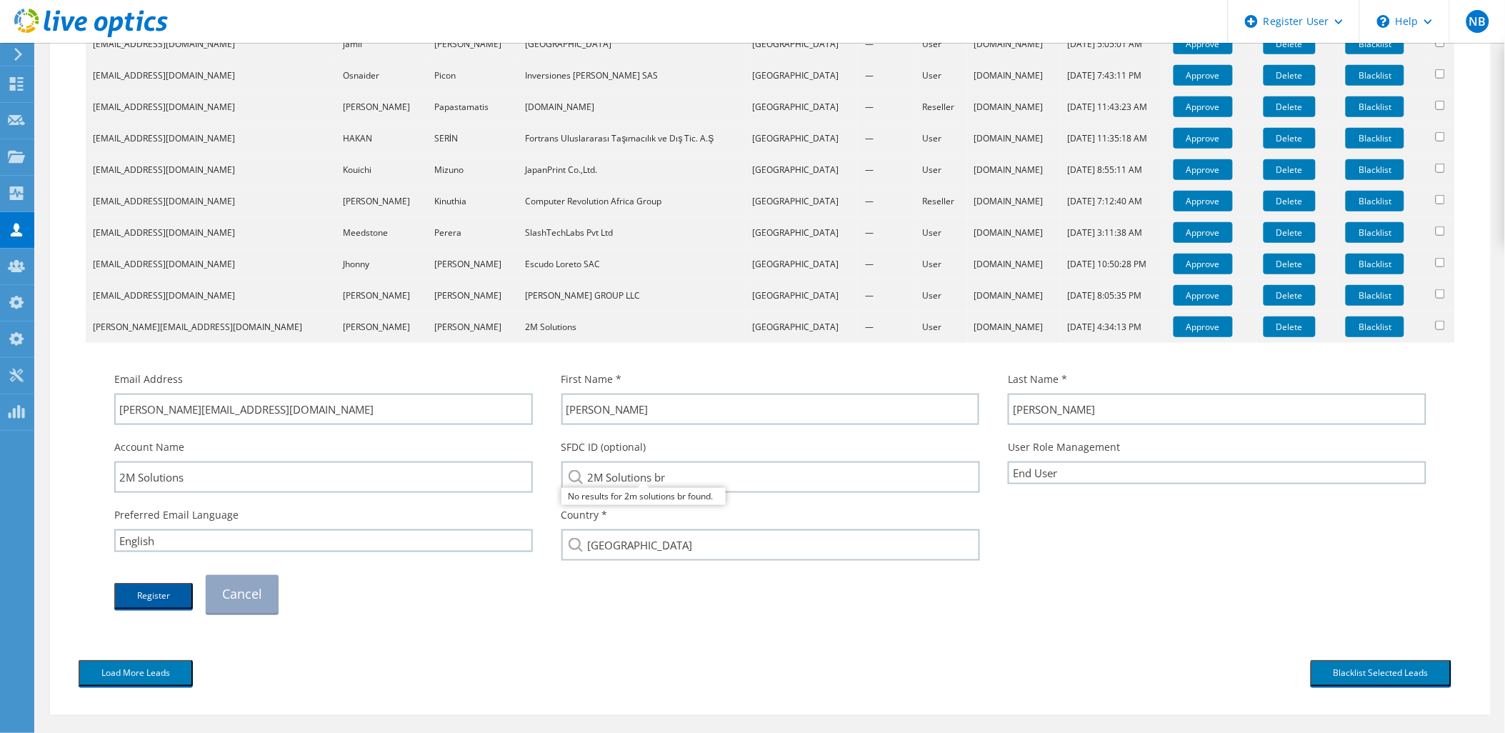
click at [179, 598] on button "Register" at bounding box center [153, 596] width 79 height 26
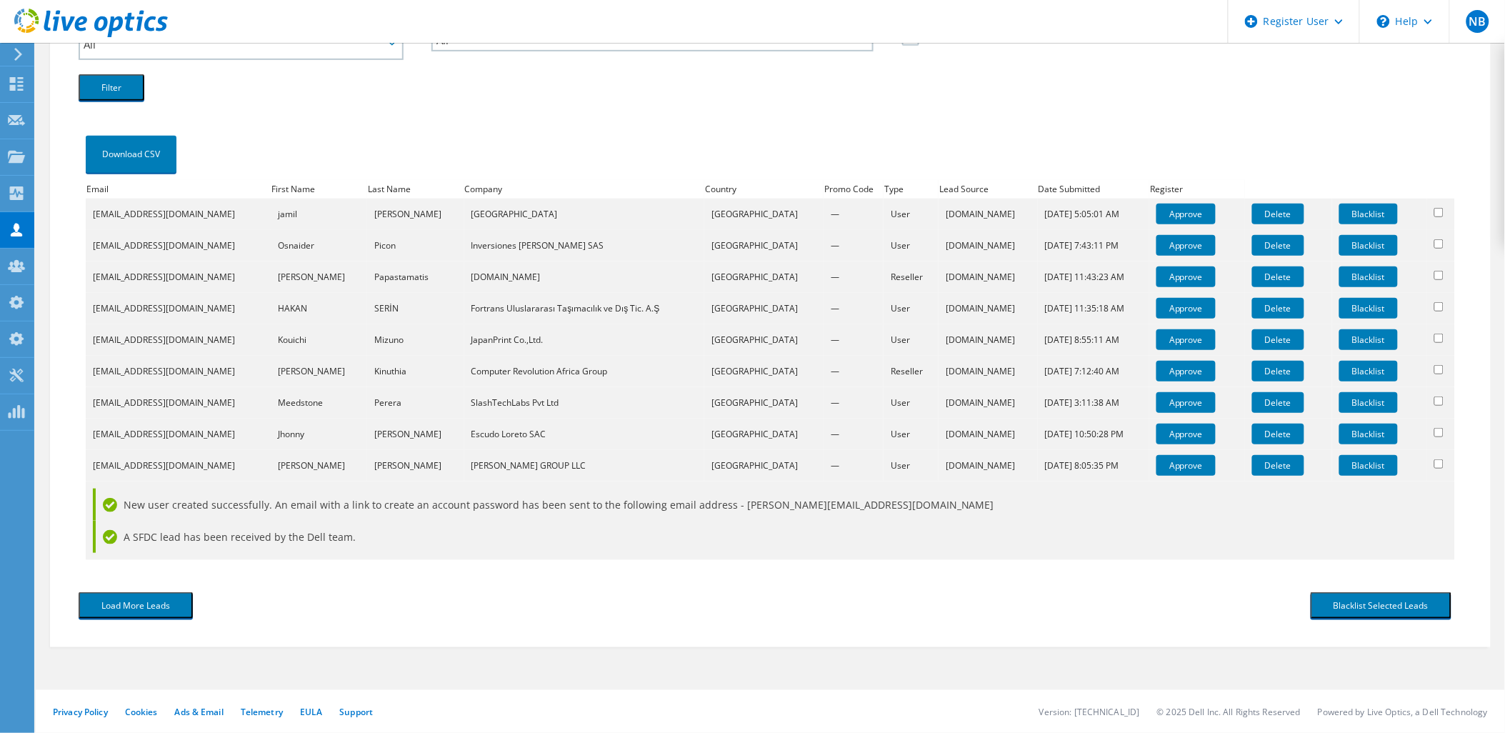
scroll to position [208, 0]
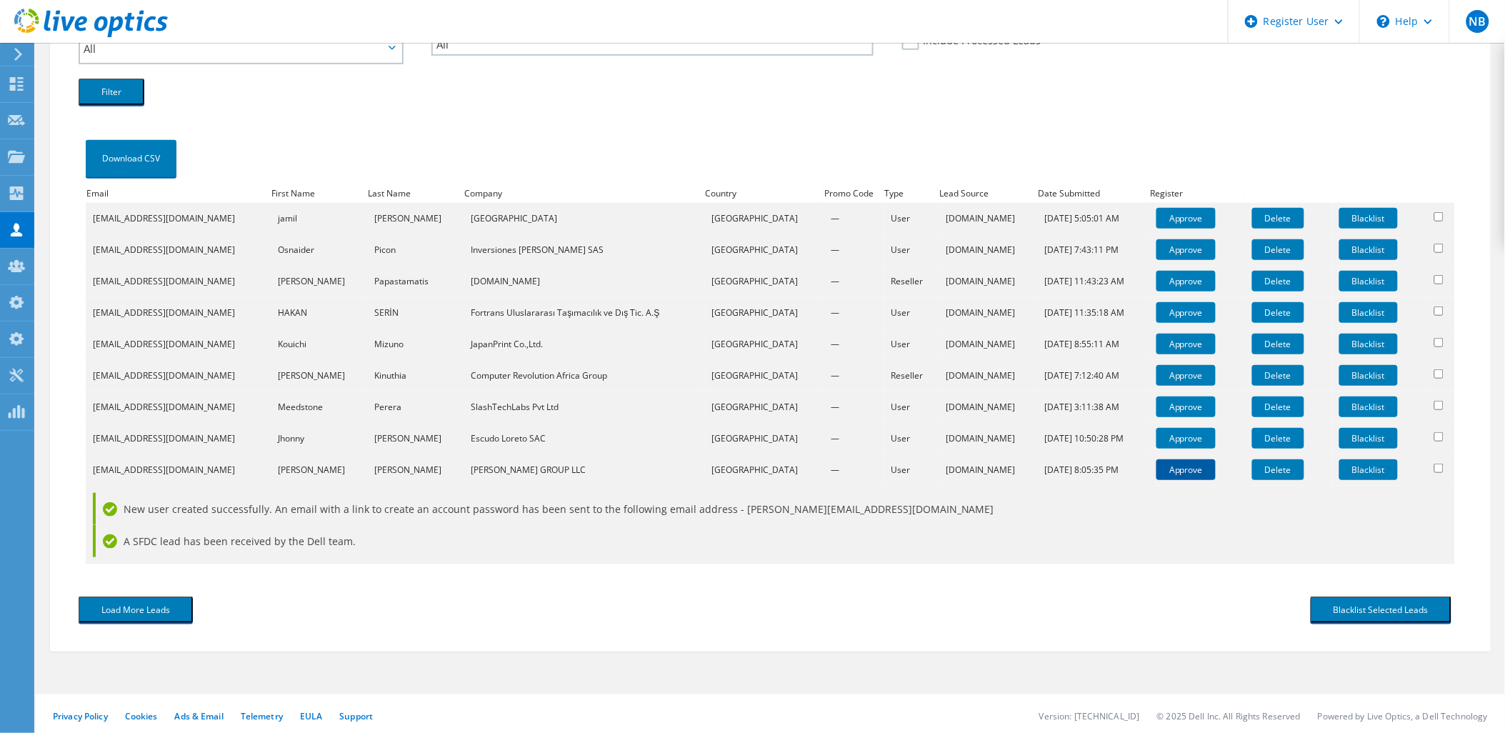
click at [1171, 469] on link "Approve" at bounding box center [1185, 469] width 59 height 21
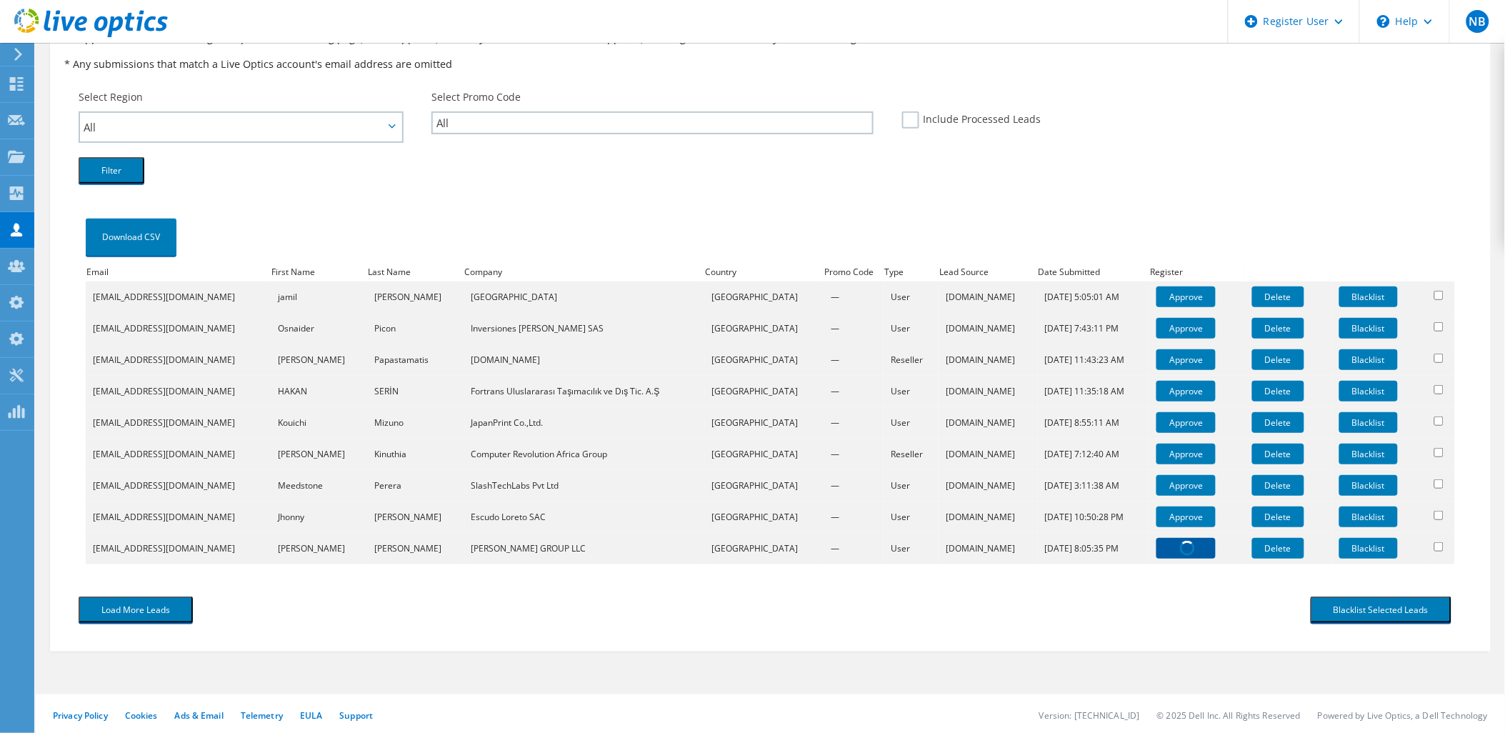
scroll to position [382, 0]
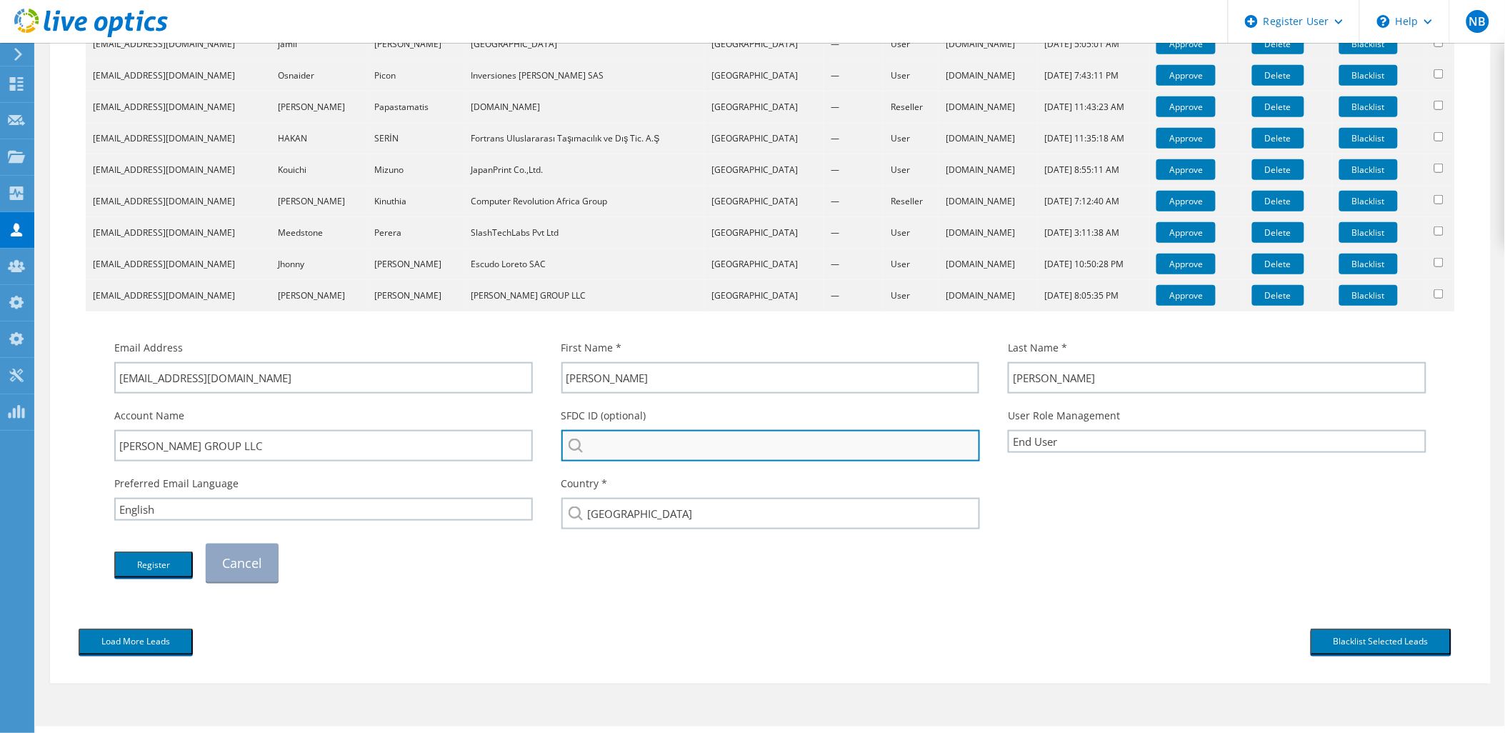
click at [666, 431] on input "search" at bounding box center [770, 445] width 419 height 31
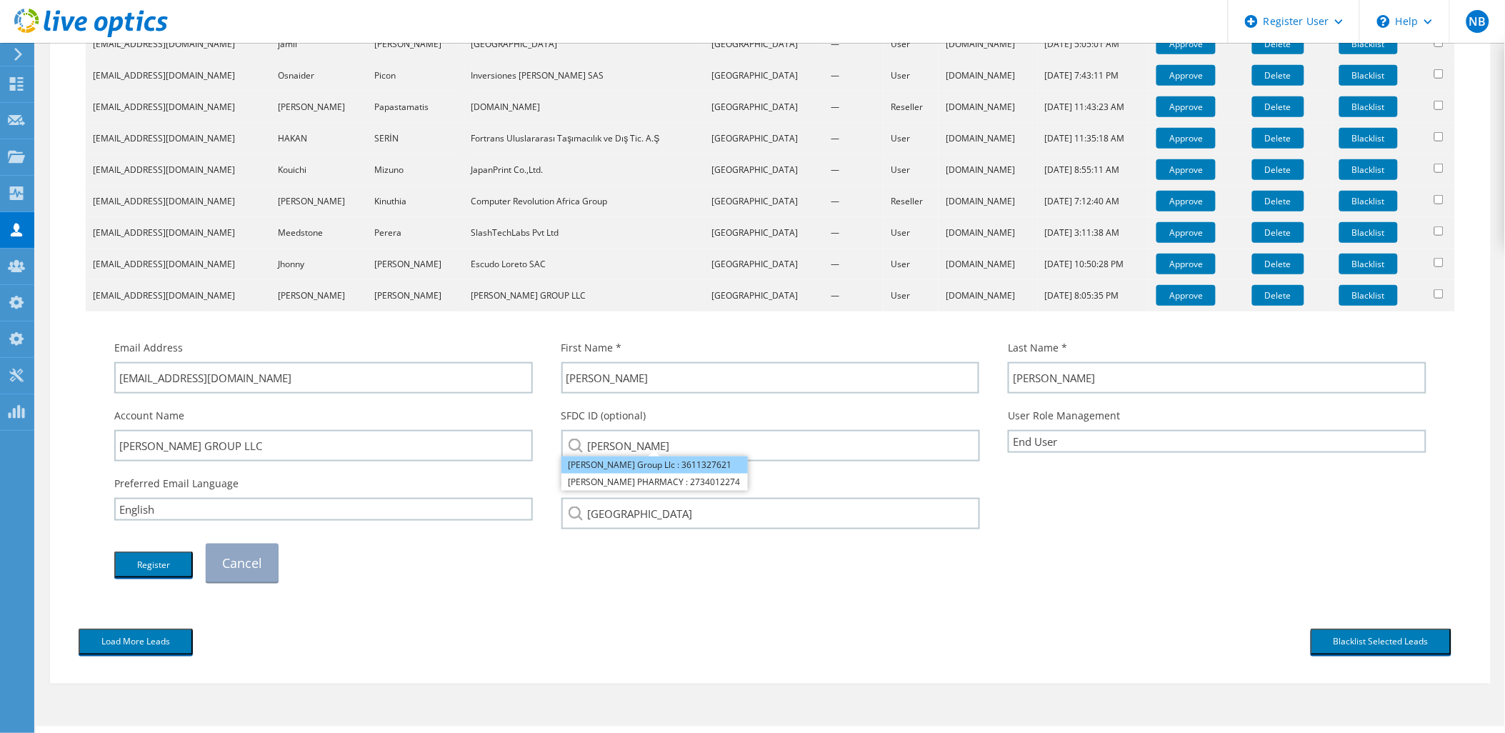
click at [651, 457] on li "Gahm Group Llc : 3611327621" at bounding box center [654, 464] width 186 height 17
type input "Gahm Group Llc : 3611327621"
click at [161, 552] on button "Register" at bounding box center [153, 564] width 79 height 26
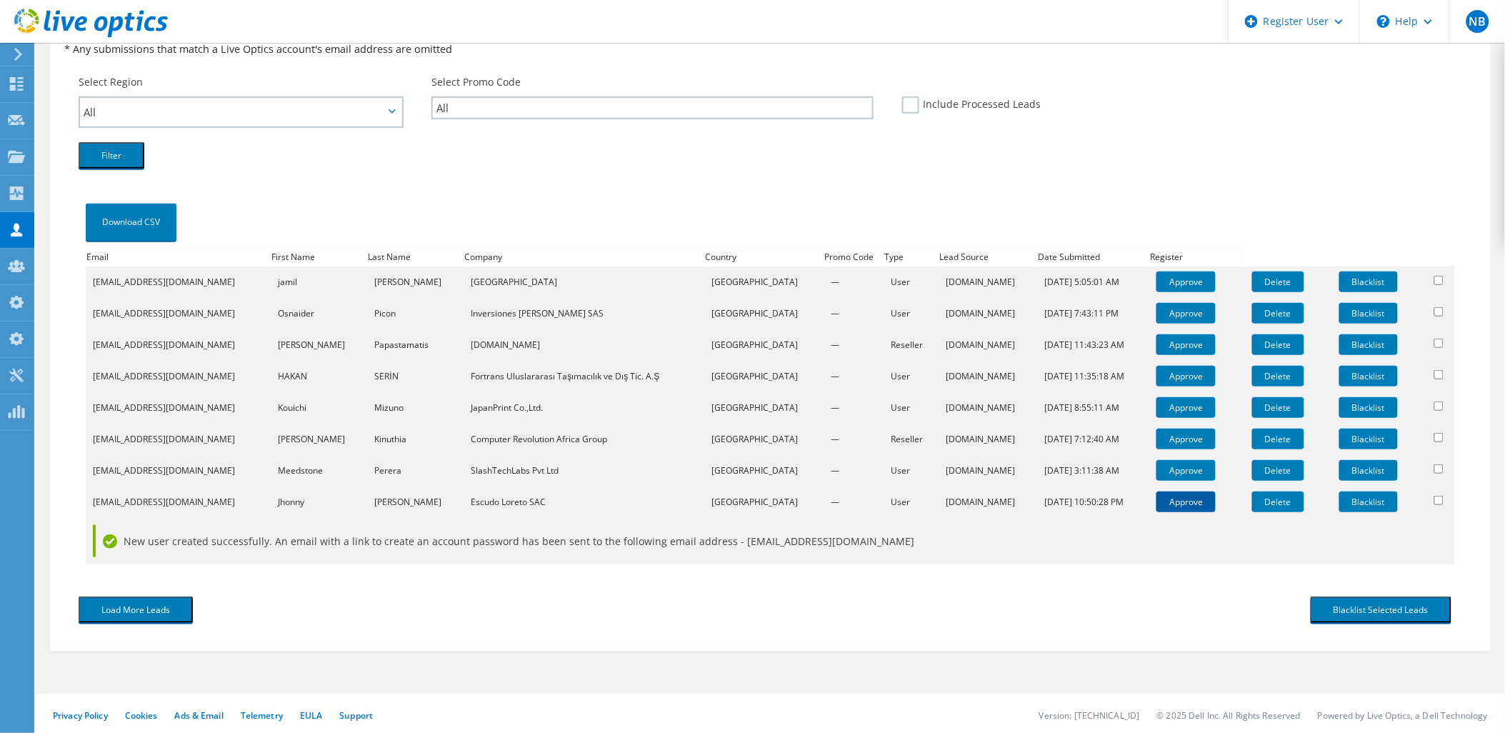
click at [1177, 493] on link "Approve" at bounding box center [1185, 501] width 59 height 21
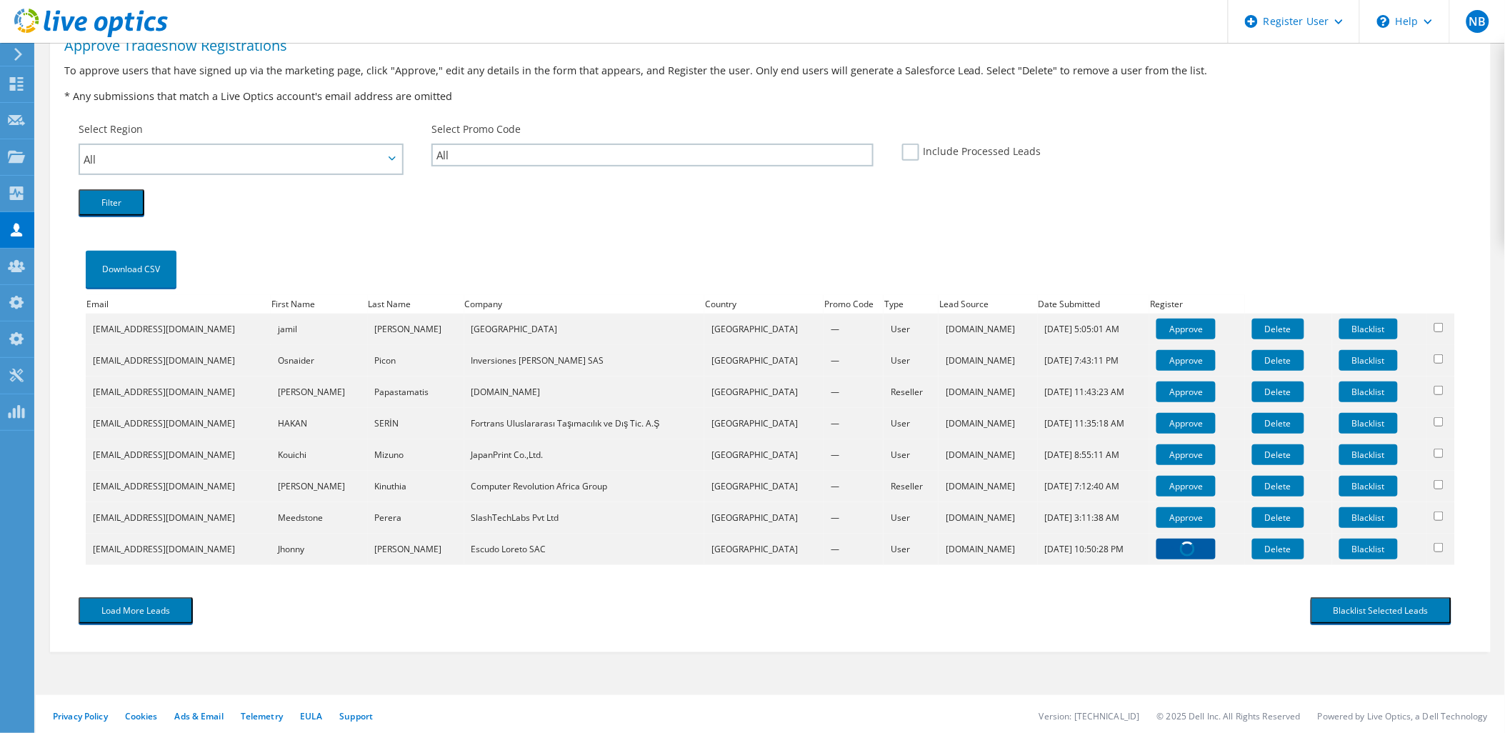
scroll to position [381, 0]
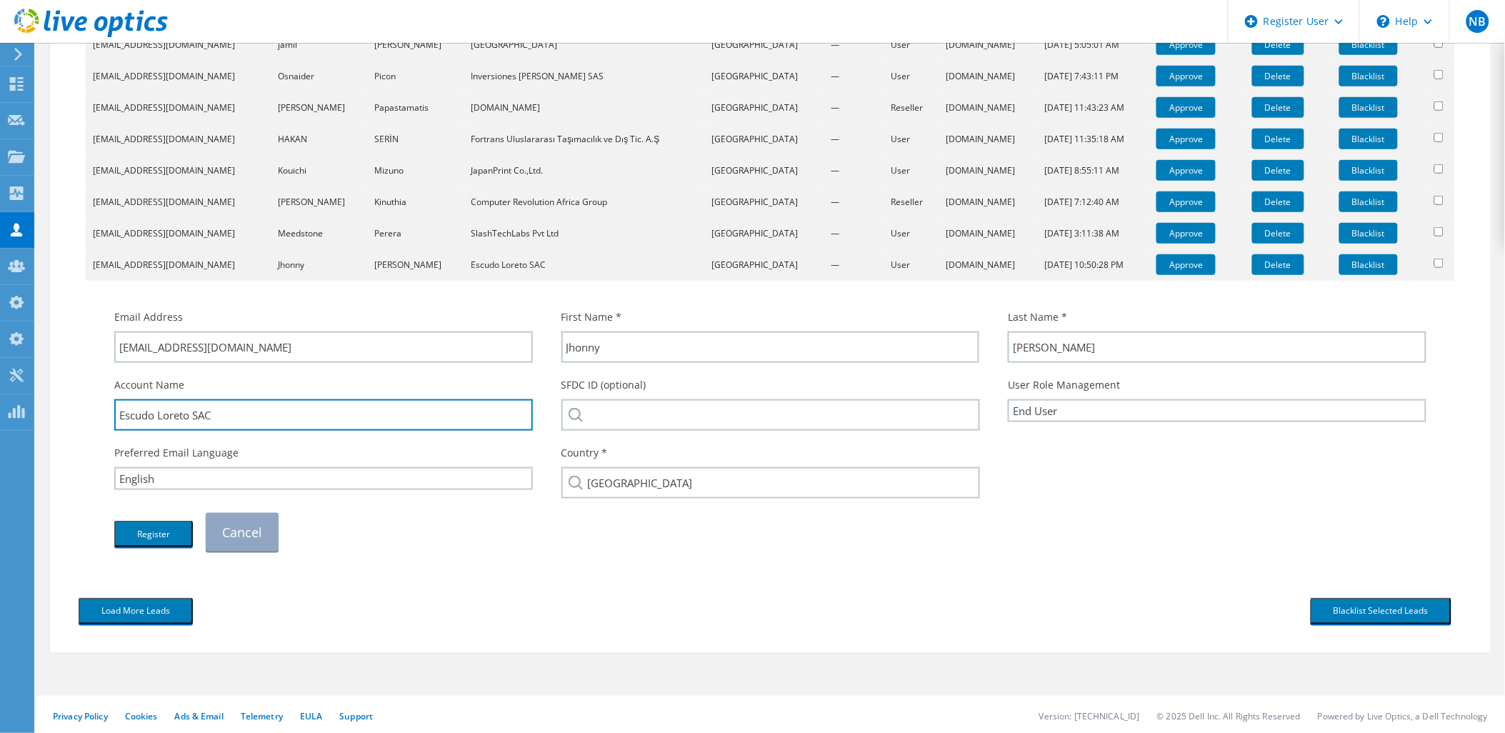
drag, startPoint x: 189, startPoint y: 409, endPoint x: 57, endPoint y: 411, distance: 132.2
click at [57, 411] on div "Approve Tradeshow Registrations To approve users that have signed up via the ma…" at bounding box center [770, 187] width 1441 height 901
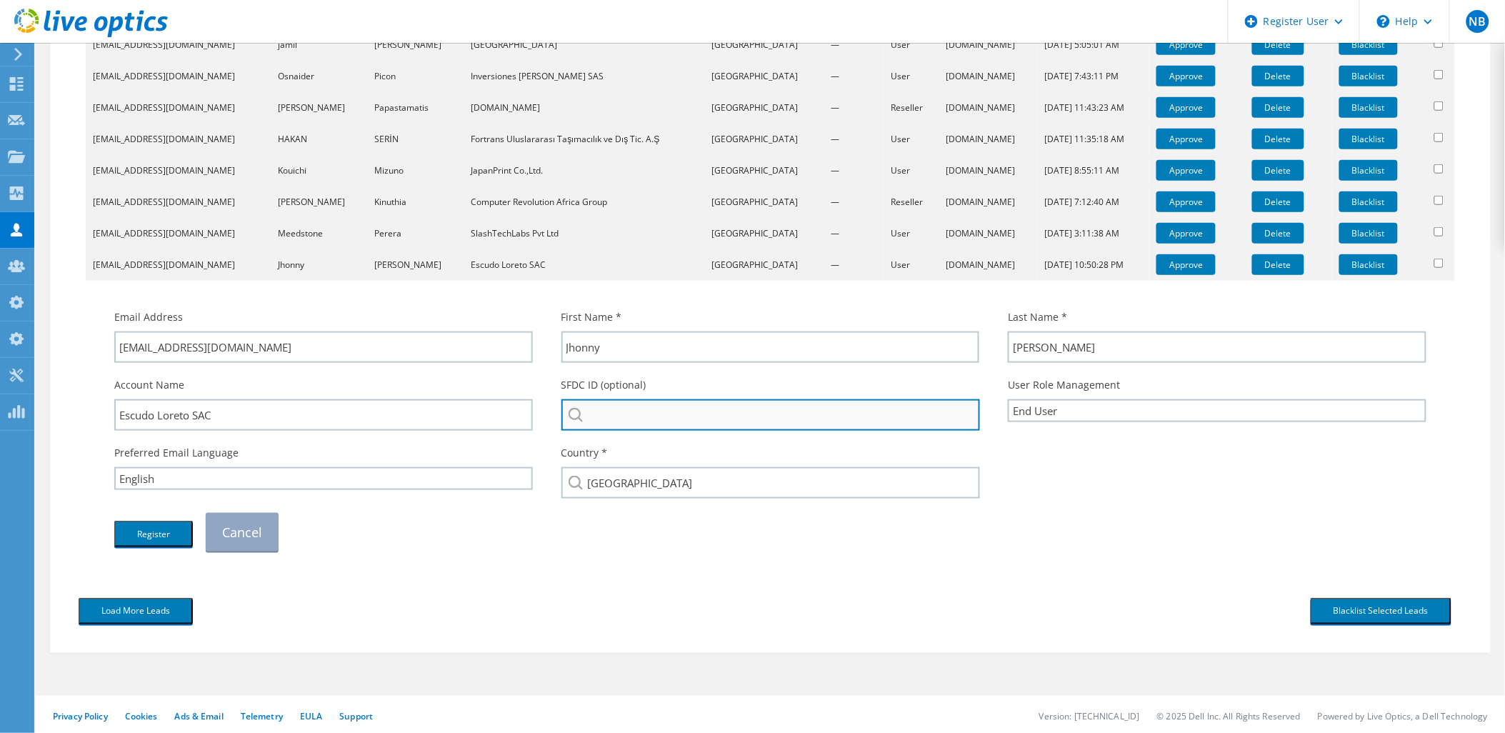
click at [654, 411] on input "search" at bounding box center [770, 414] width 419 height 31
paste input "Escudo Loreto"
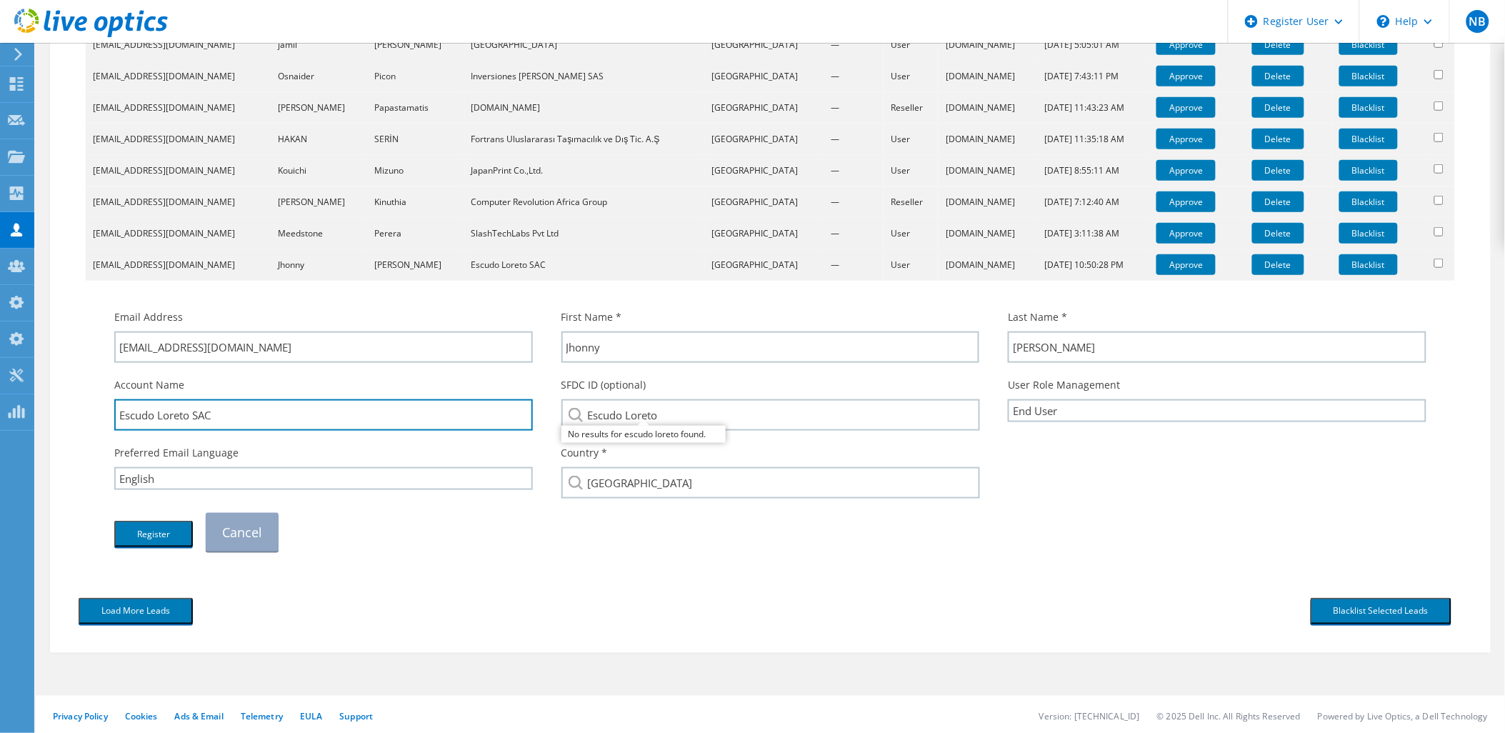
drag, startPoint x: 261, startPoint y: 408, endPoint x: 111, endPoint y: 412, distance: 150.1
click at [111, 412] on div "Account Name Escudo Loreto SAC" at bounding box center [323, 404] width 447 height 68
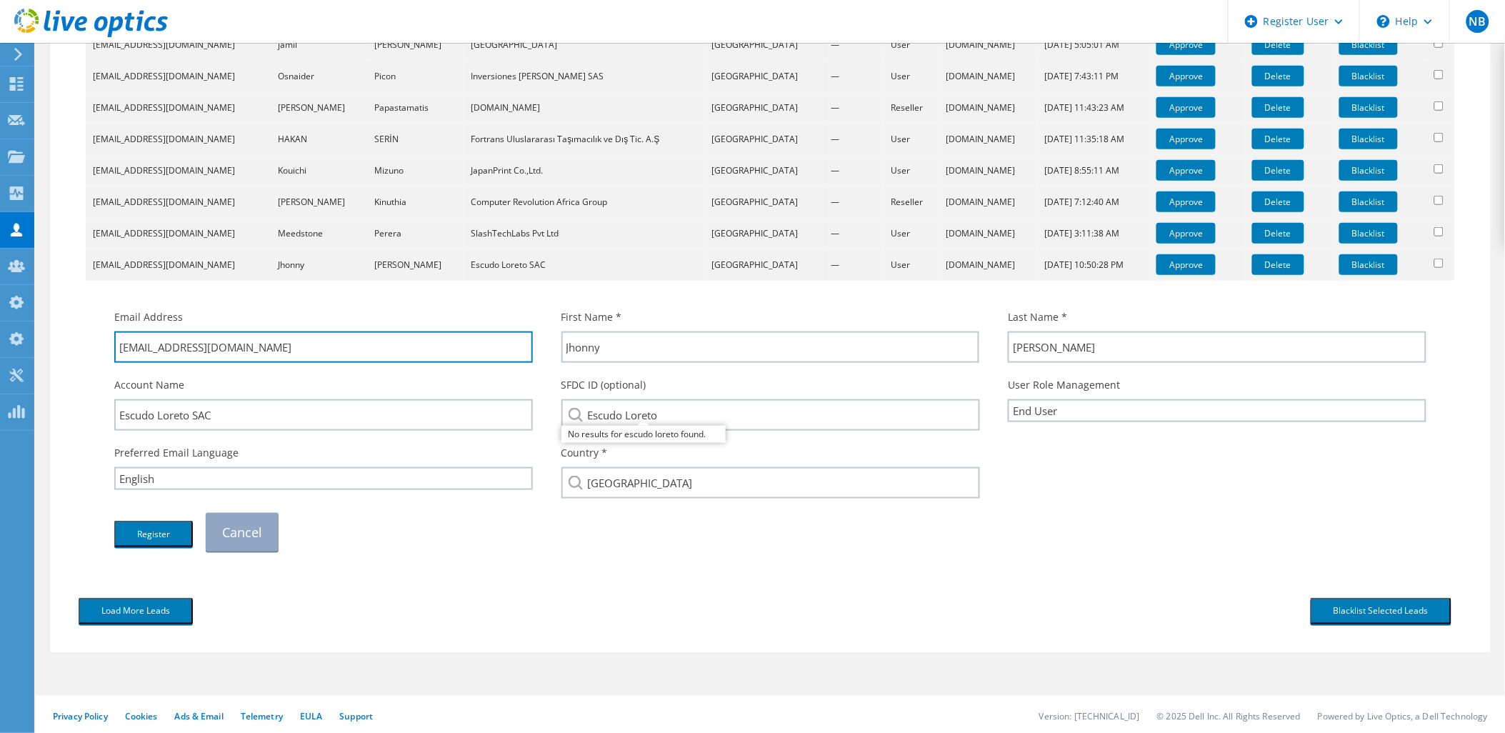
drag, startPoint x: 373, startPoint y: 354, endPoint x: 246, endPoint y: 372, distance: 127.7
click at [246, 372] on div "Email Address asistente.diseno.sistemas@escudoloreto.pe First Name * Jhonny Las…" at bounding box center [770, 430] width 1341 height 256
click at [304, 384] on div "Account Name Escudo Loreto SAC" at bounding box center [323, 404] width 447 height 68
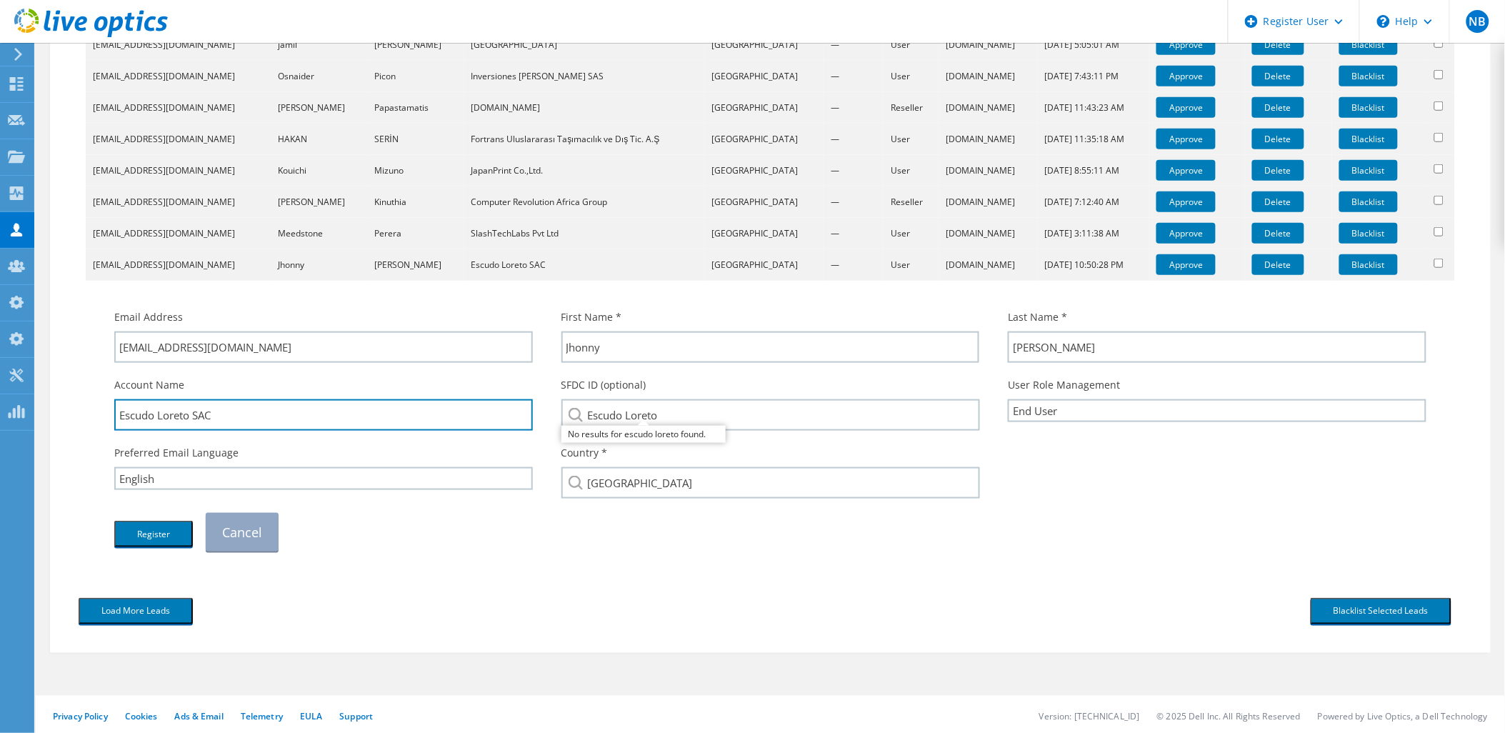
drag, startPoint x: 229, startPoint y: 411, endPoint x: 72, endPoint y: 417, distance: 157.2
click at [72, 417] on div "Download CSV Email First Name Last Name Company Country Promo Code Type Lead So…" at bounding box center [770, 265] width 1412 height 652
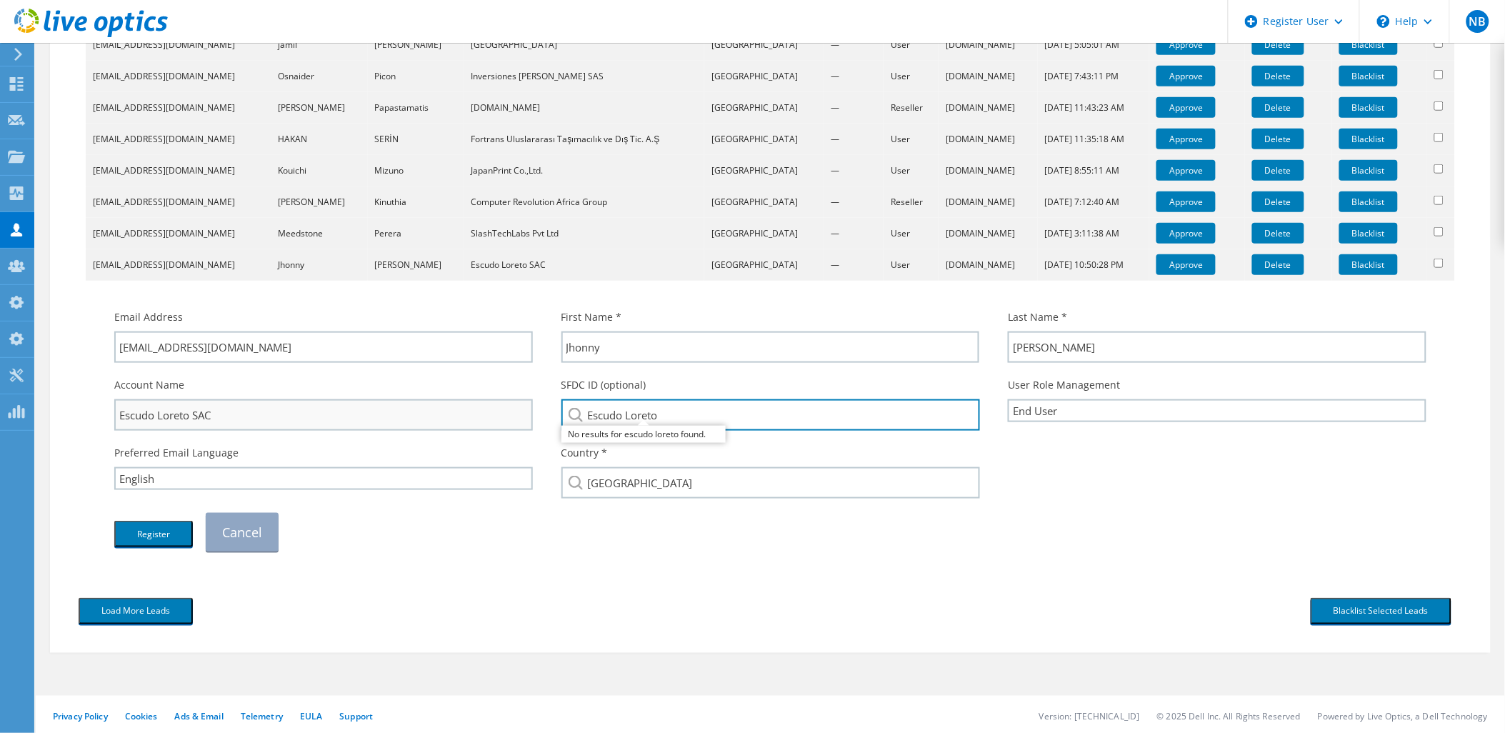
drag, startPoint x: 677, startPoint y: 409, endPoint x: 508, endPoint y: 412, distance: 169.3
click at [508, 412] on div "Account Name Escudo Loreto SAC SFDC ID (optional) Escudo Loreto No results for …" at bounding box center [770, 404] width 1341 height 68
paste input "SAC"
type input "Escudo Loreto SAC"
click at [158, 529] on button "Register" at bounding box center [153, 534] width 79 height 26
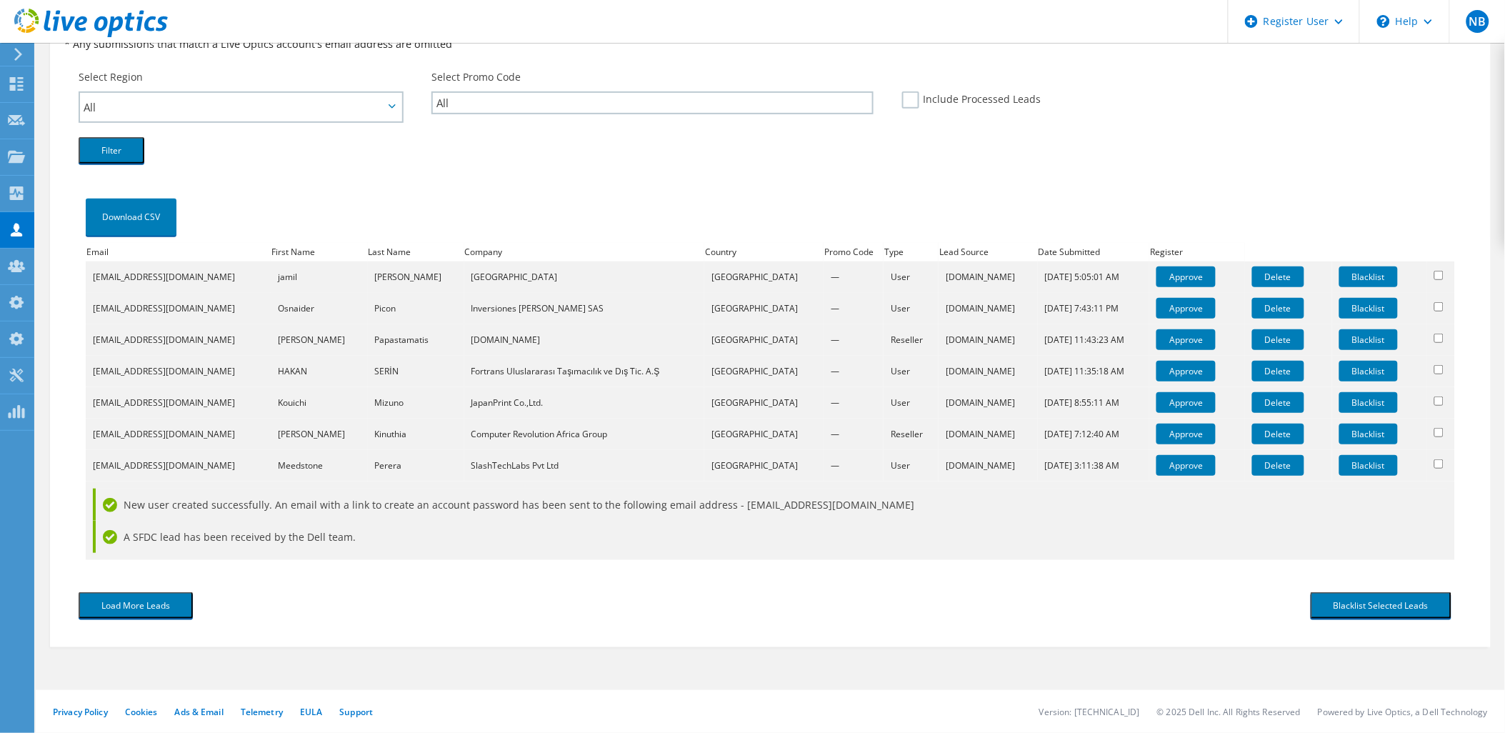
scroll to position [145, 0]
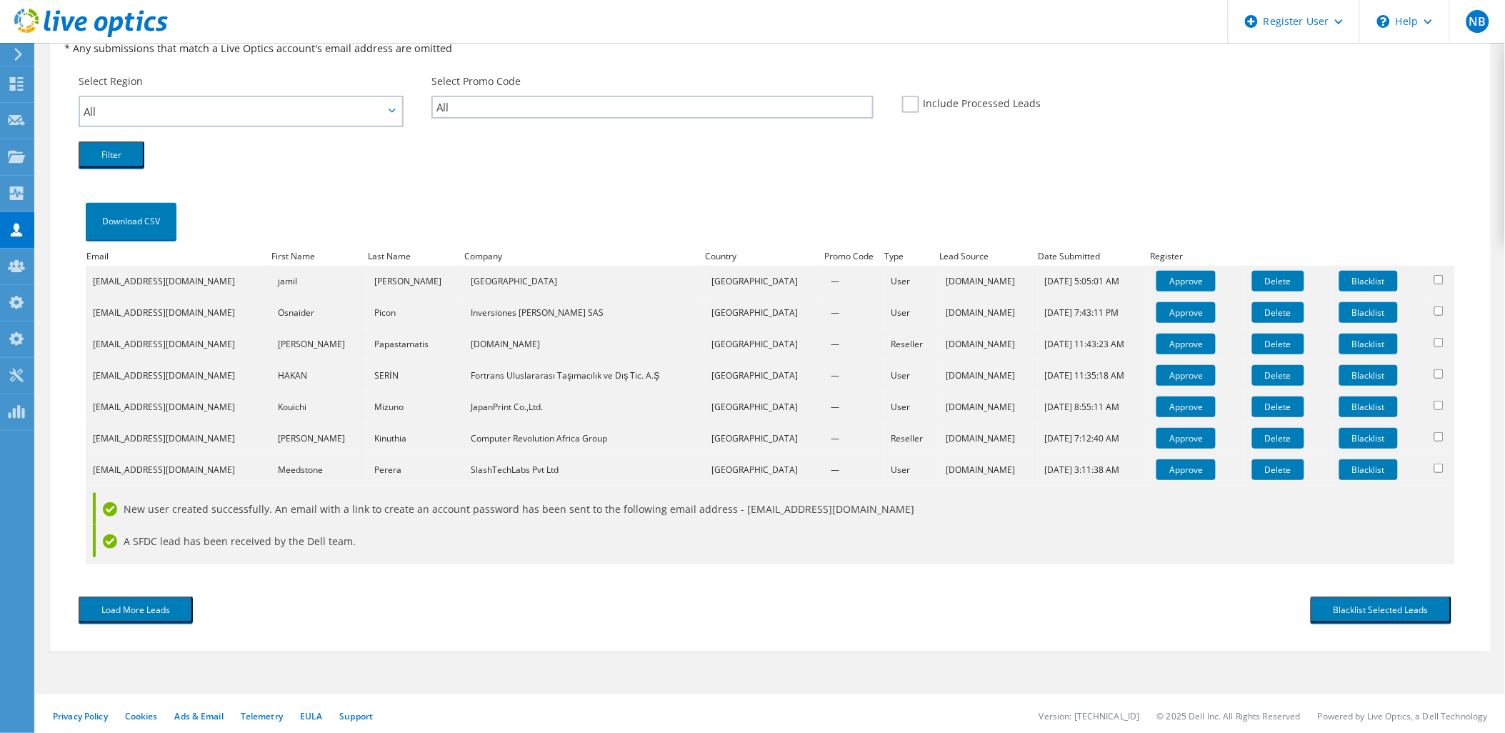
click at [1167, 470] on link "Approve" at bounding box center [1185, 469] width 59 height 21
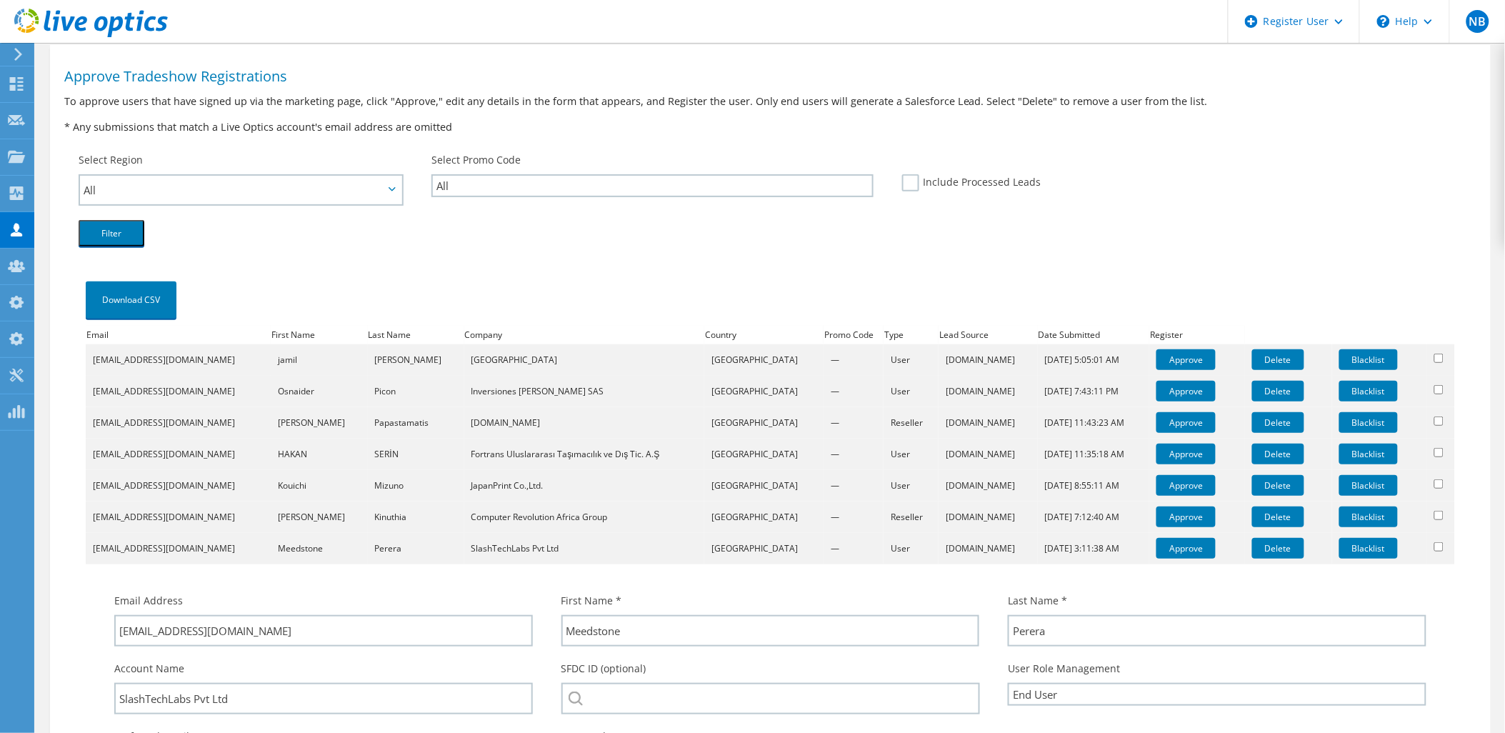
scroll to position [350, 0]
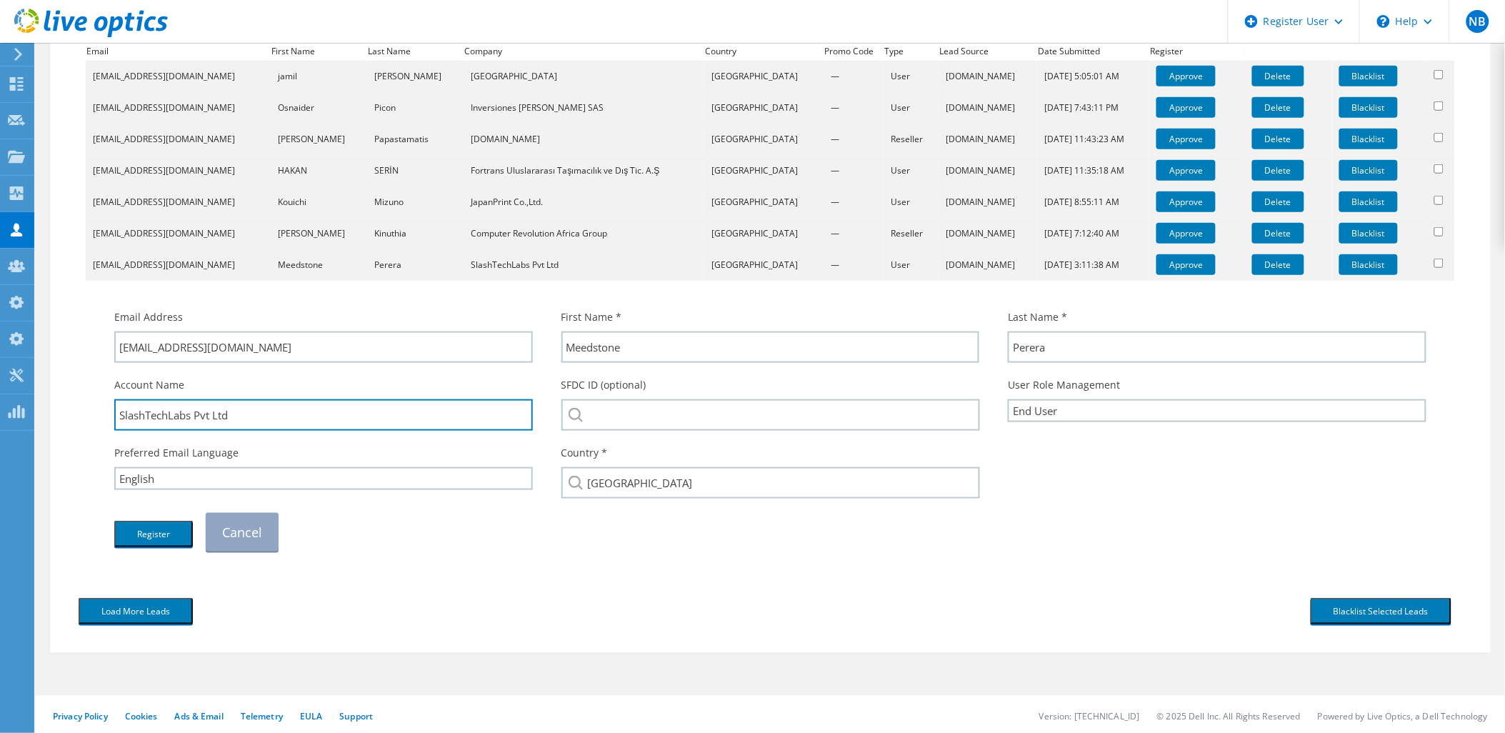
drag, startPoint x: 190, startPoint y: 409, endPoint x: 97, endPoint y: 406, distance: 92.9
click at [97, 406] on div "Email Address info@slashtechlabs.com First Name * Meedstone Last Name *" at bounding box center [770, 423] width 1355 height 271
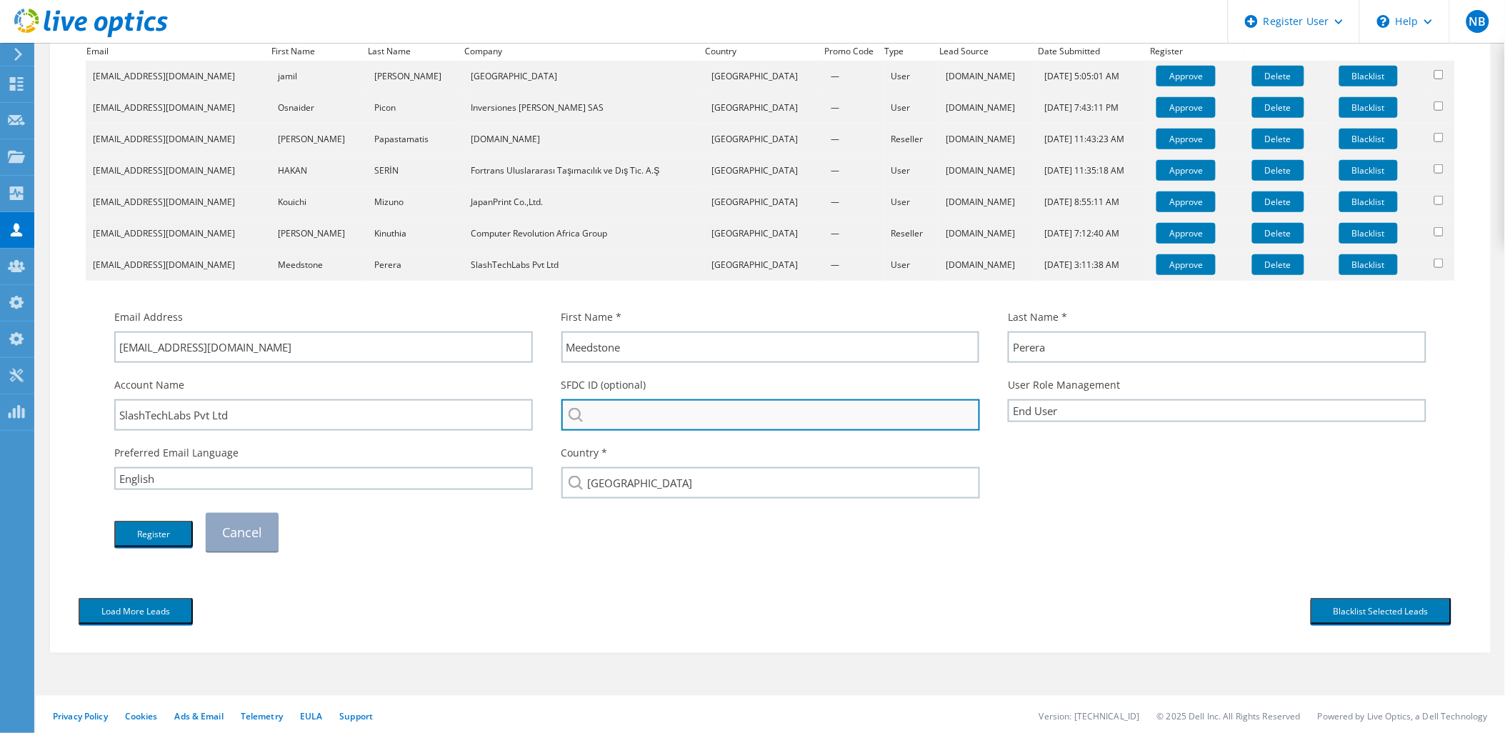
click at [746, 410] on input "search" at bounding box center [770, 414] width 419 height 31
paste input "SlashTechLabs"
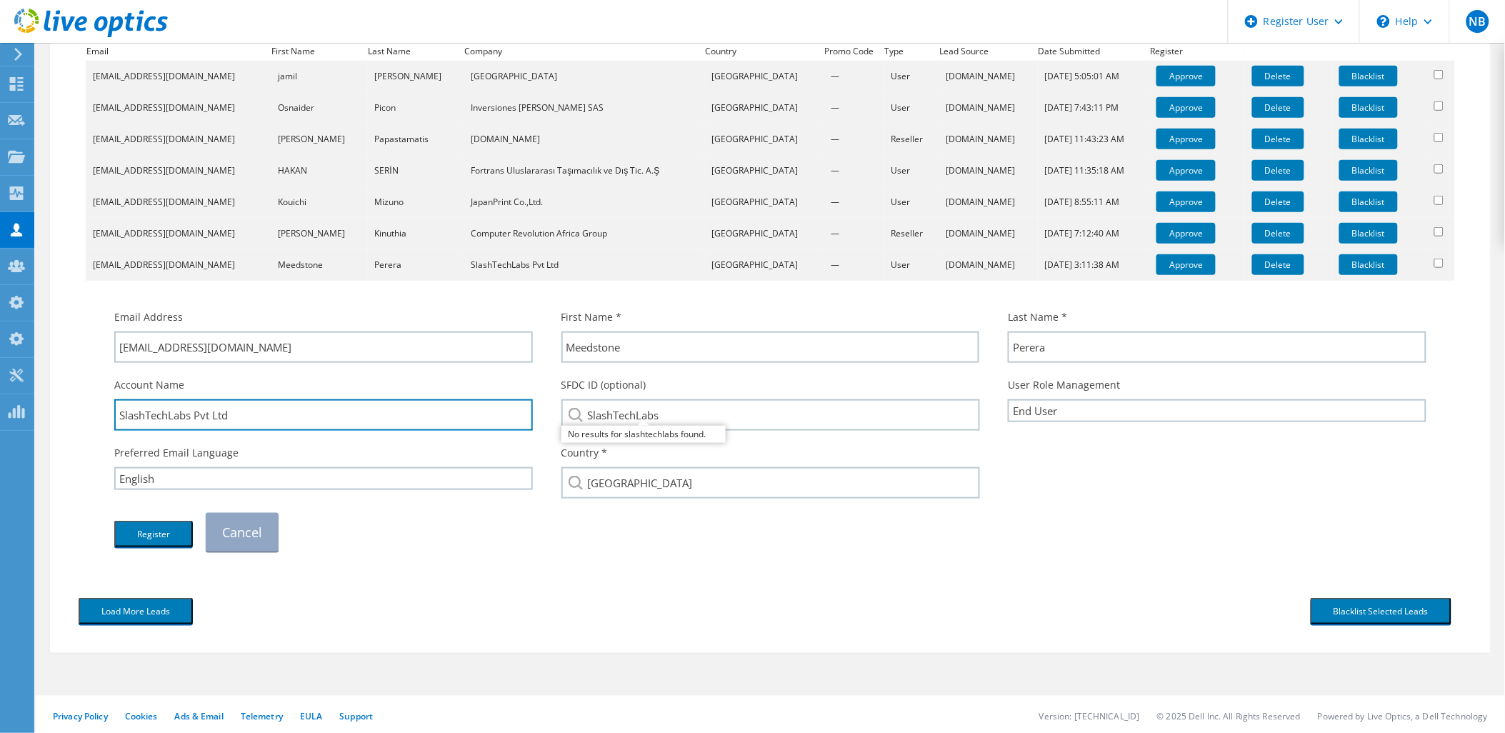
drag, startPoint x: 255, startPoint y: 415, endPoint x: 80, endPoint y: 414, distance: 175.0
click at [80, 414] on div "Download CSV Email First Name Last Name Company Country Promo Code Type Lead So…" at bounding box center [771, 280] width 1384 height 571
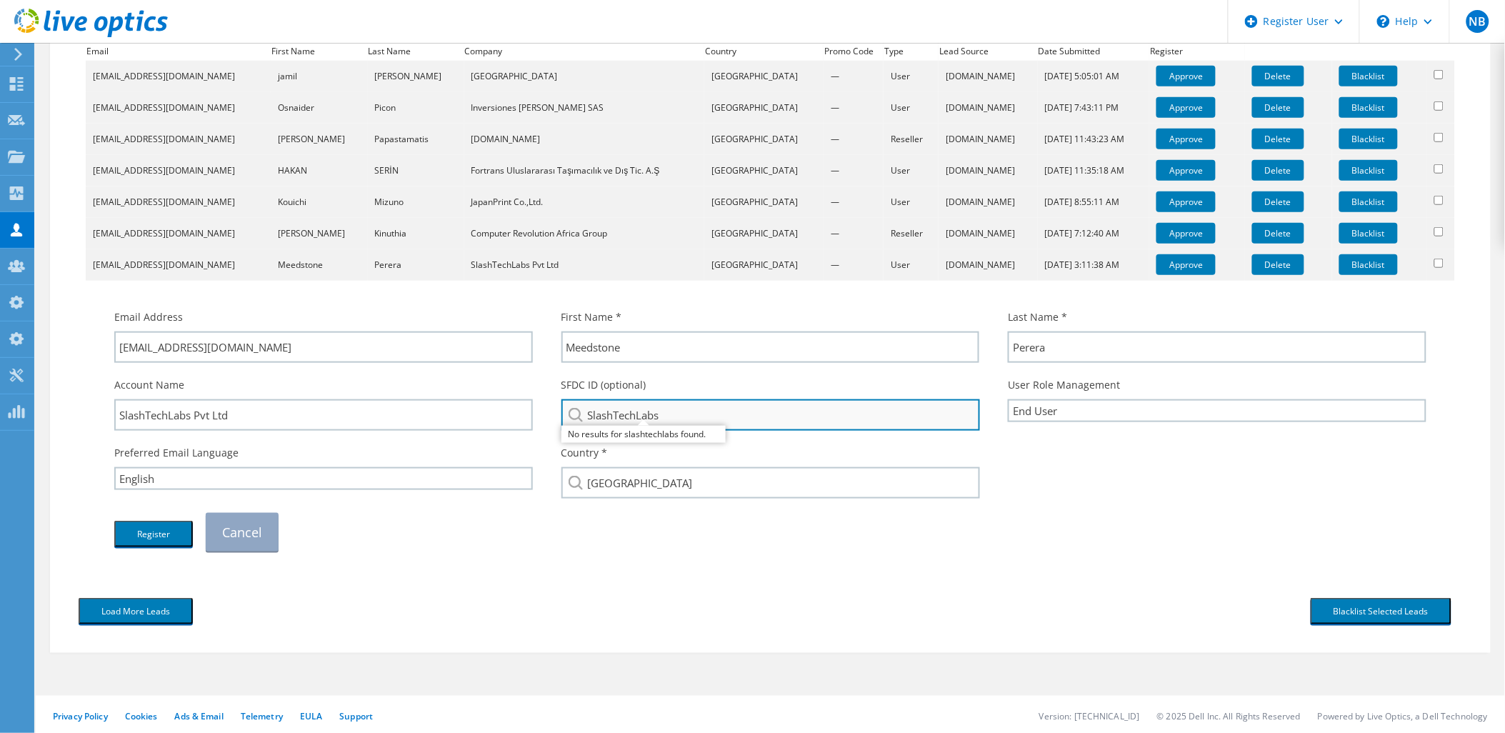
click at [706, 413] on input "SlashTechLabs" at bounding box center [770, 414] width 419 height 31
drag, startPoint x: 719, startPoint y: 411, endPoint x: 538, endPoint y: 414, distance: 180.7
click at [538, 414] on div "Account Name SlashTechLabs Pvt Ltd SFDC ID (optional) SlashTechLabs No results …" at bounding box center [770, 404] width 1341 height 68
paste input "Pvt Ltd"
type input "SlashTechLabs Pvt Ltd"
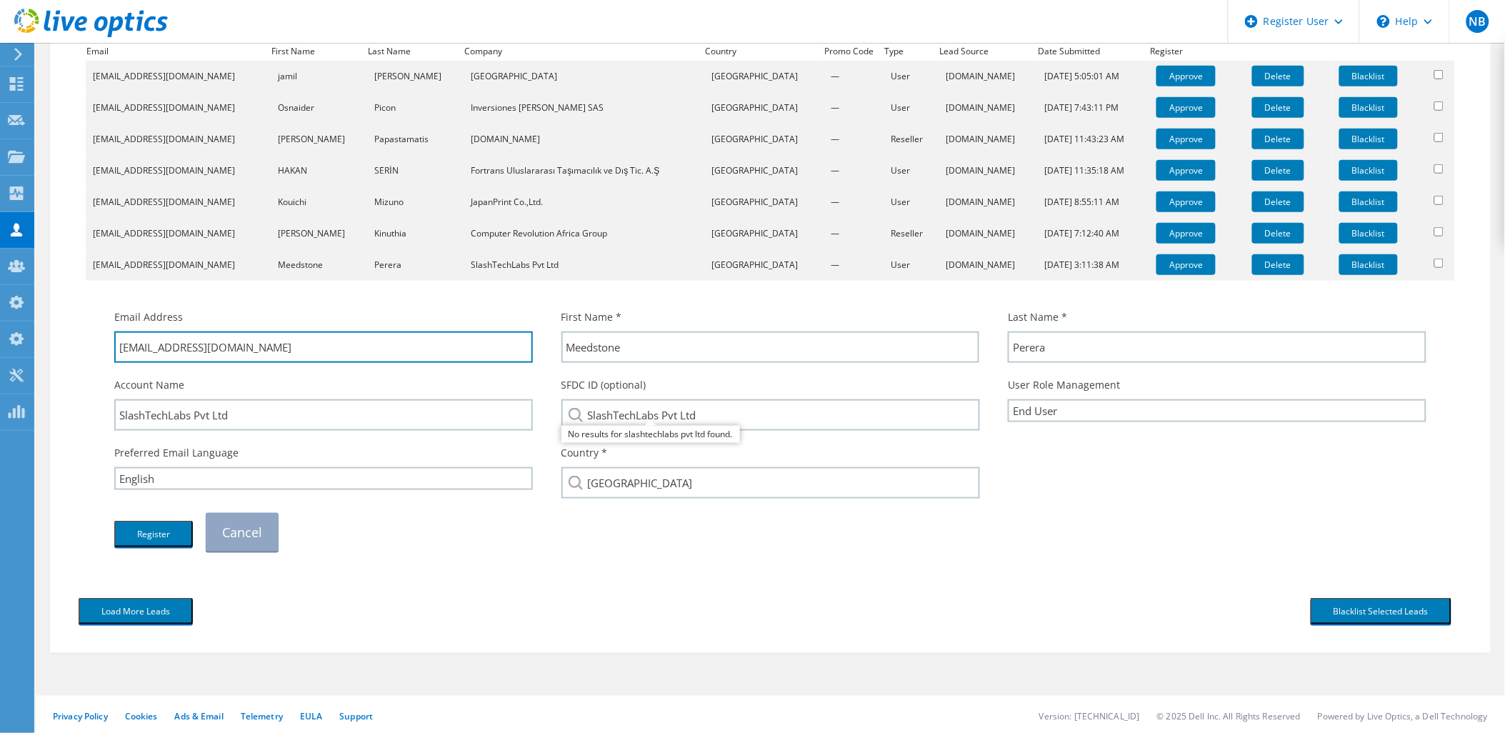
drag, startPoint x: 161, startPoint y: 359, endPoint x: 141, endPoint y: 368, distance: 22.7
click at [141, 368] on div "Email Address info@slashtechlabs.com First Name * Meedstone Last Name * Perera" at bounding box center [770, 430] width 1341 height 256
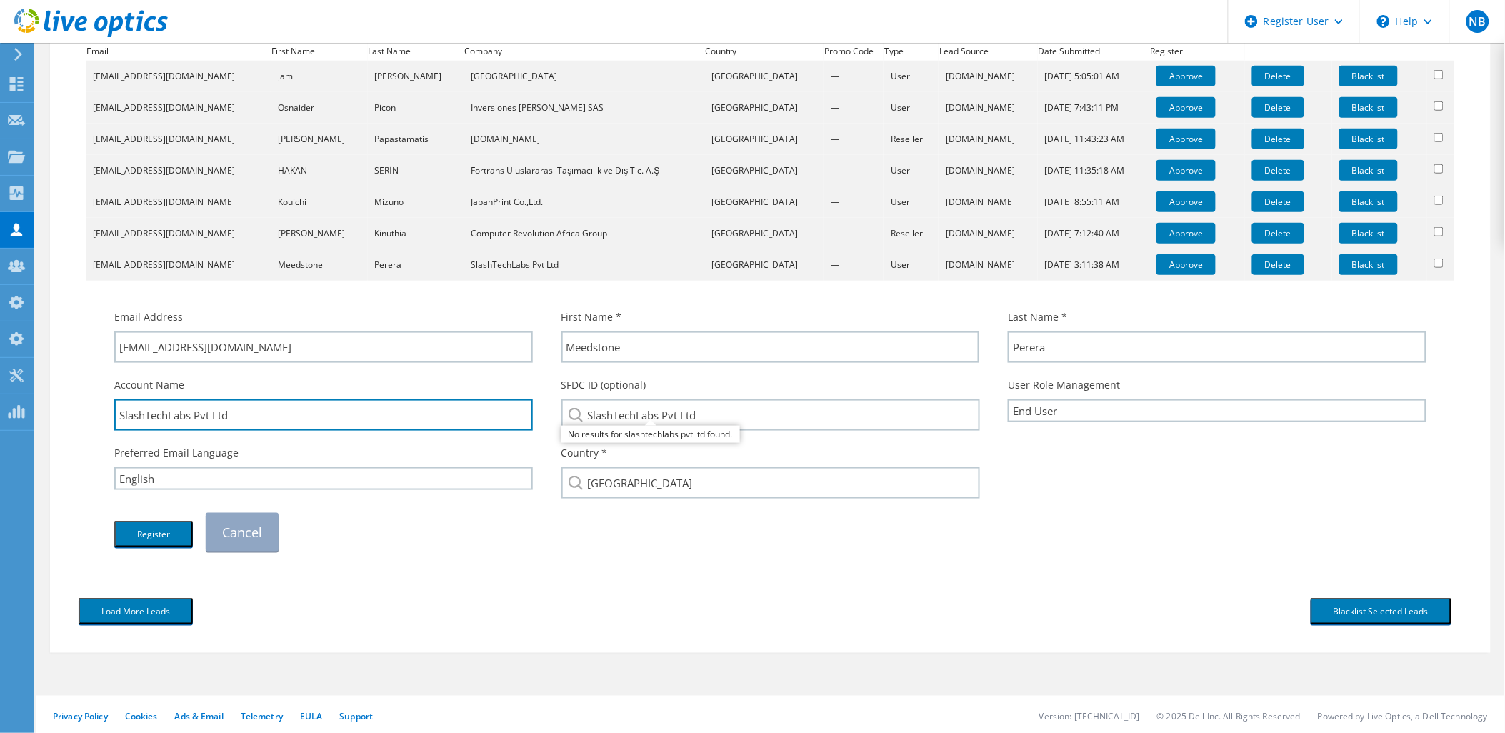
drag, startPoint x: 194, startPoint y: 414, endPoint x: 89, endPoint y: 413, distance: 105.0
click at [89, 413] on td "Email Address info@slashtechlabs.com First Name * Meedstone Last Name * Perera" at bounding box center [770, 423] width 1369 height 285
click at [375, 558] on td "Email Address info@slashtechlabs.com First Name * Meedstone Last Name * Perera" at bounding box center [770, 423] width 1369 height 285
click at [155, 539] on button "Register" at bounding box center [153, 534] width 79 height 26
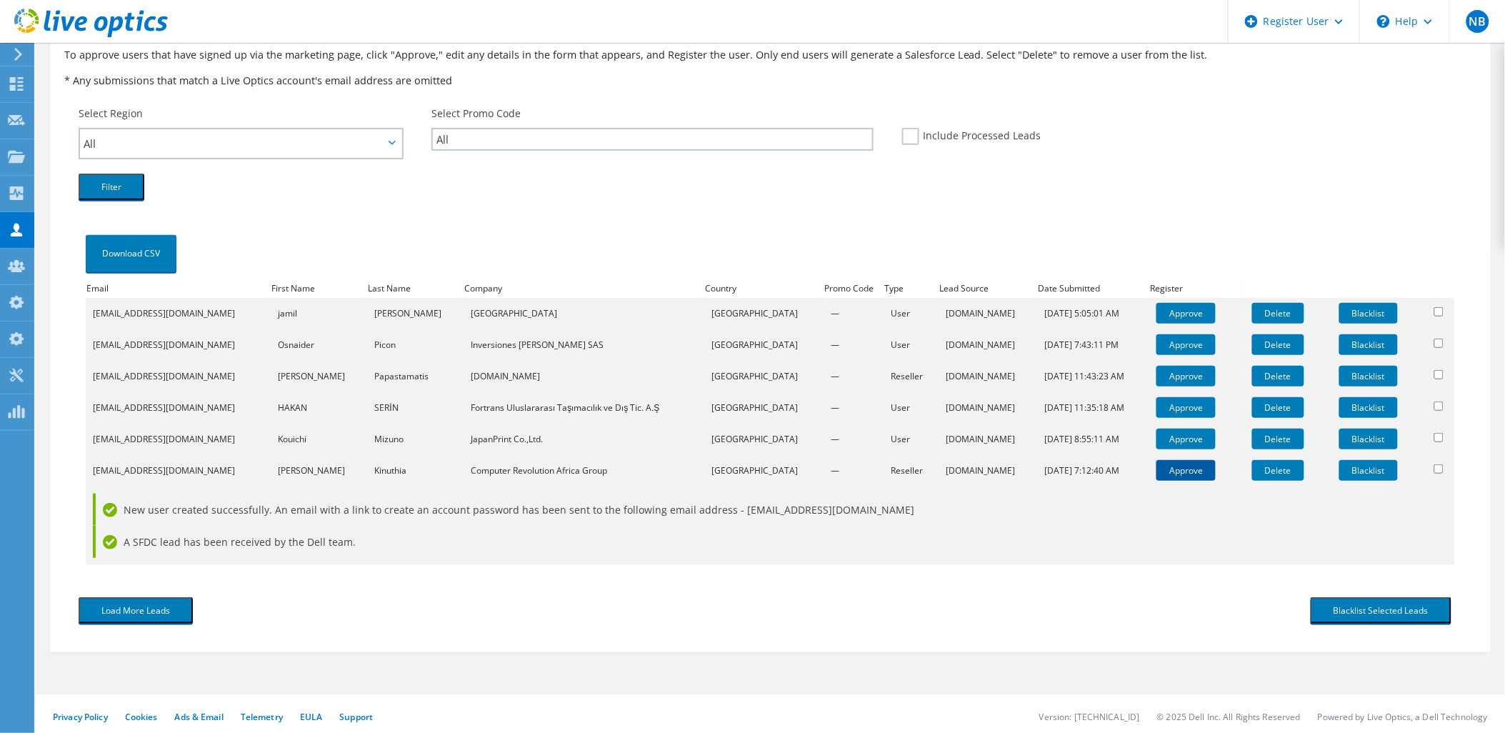
click at [1168, 460] on link "Approve" at bounding box center [1185, 470] width 59 height 21
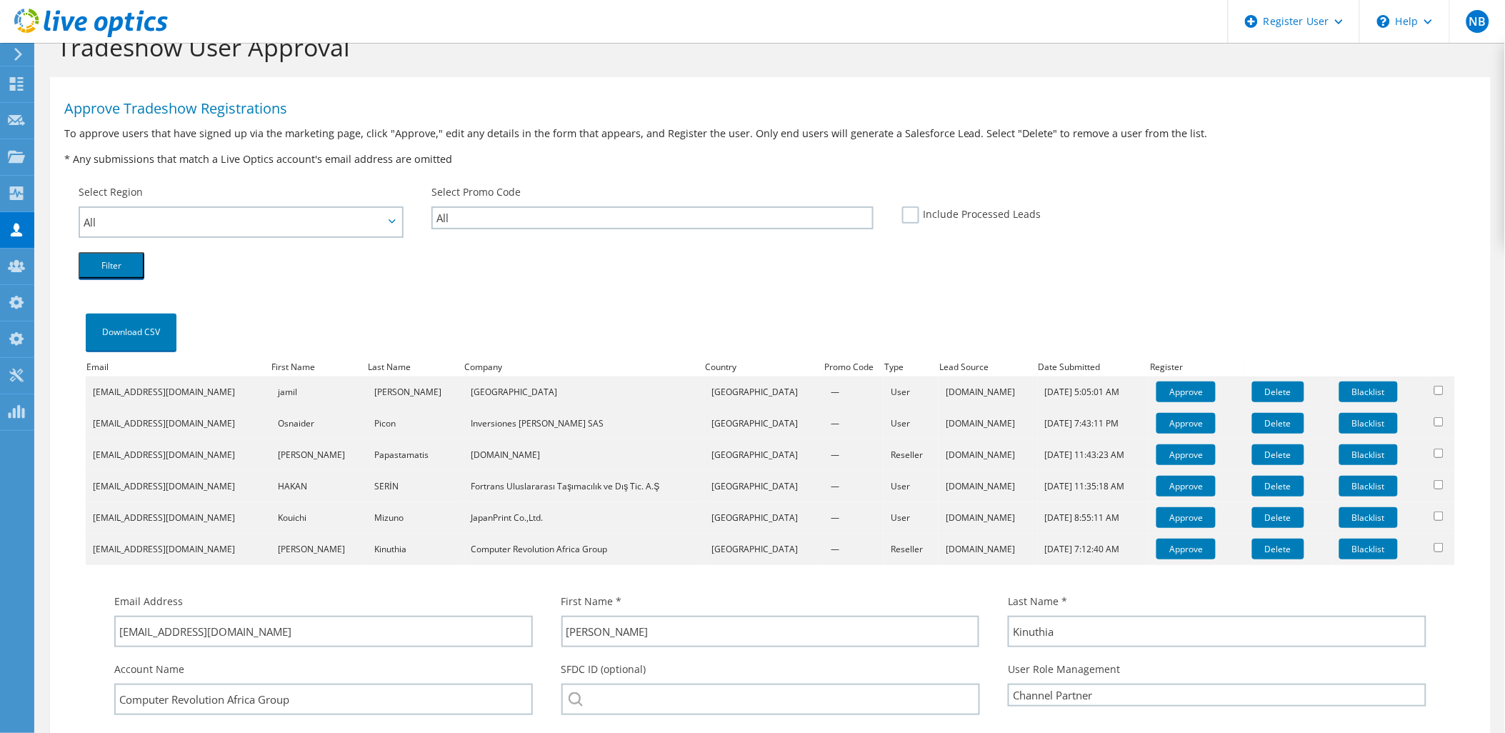
scroll to position [319, 0]
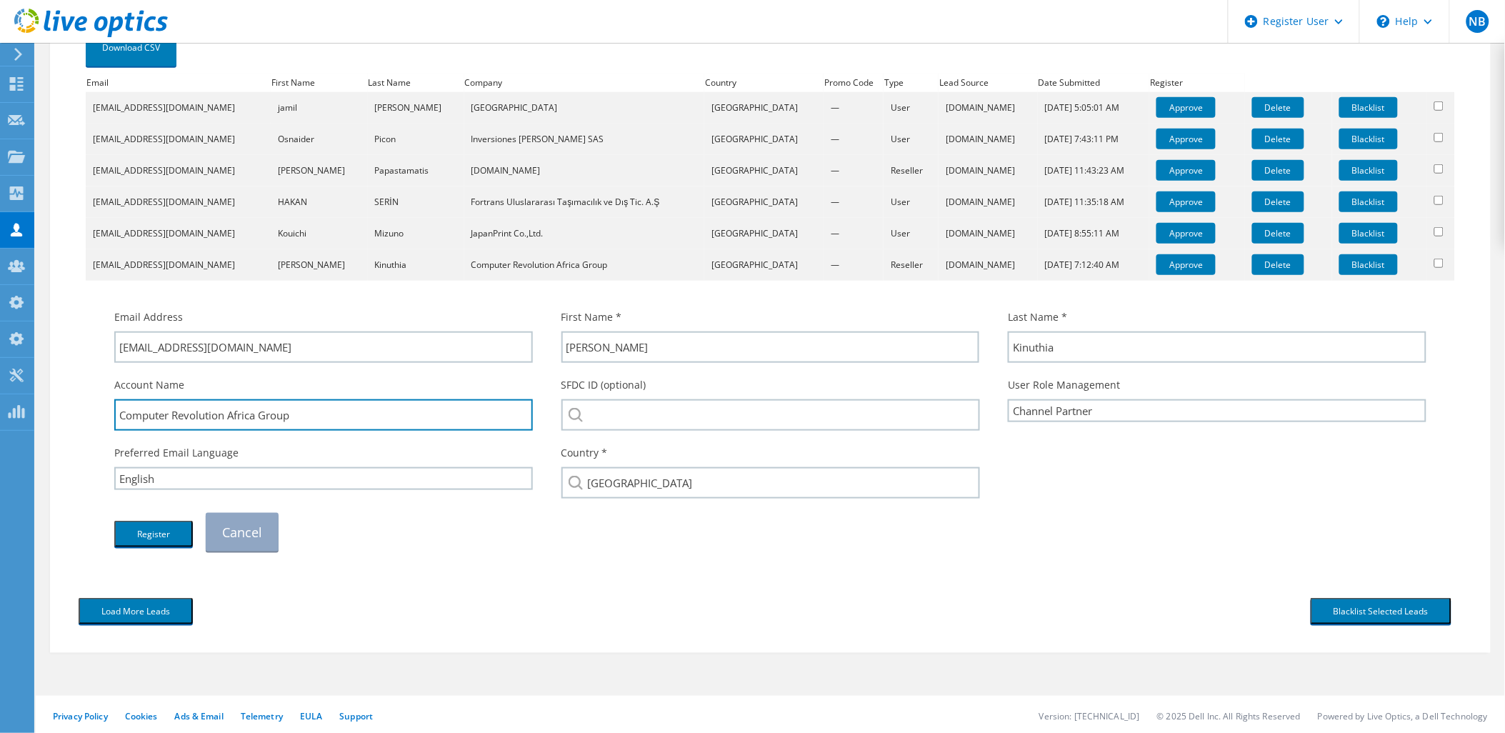
drag, startPoint x: 303, startPoint y: 412, endPoint x: 38, endPoint y: 412, distance: 265.0
click at [38, 412] on section "Tradeshow User Approval Approve Tradeshow Registrations To approve users that h…" at bounding box center [770, 231] width 1469 height 1014
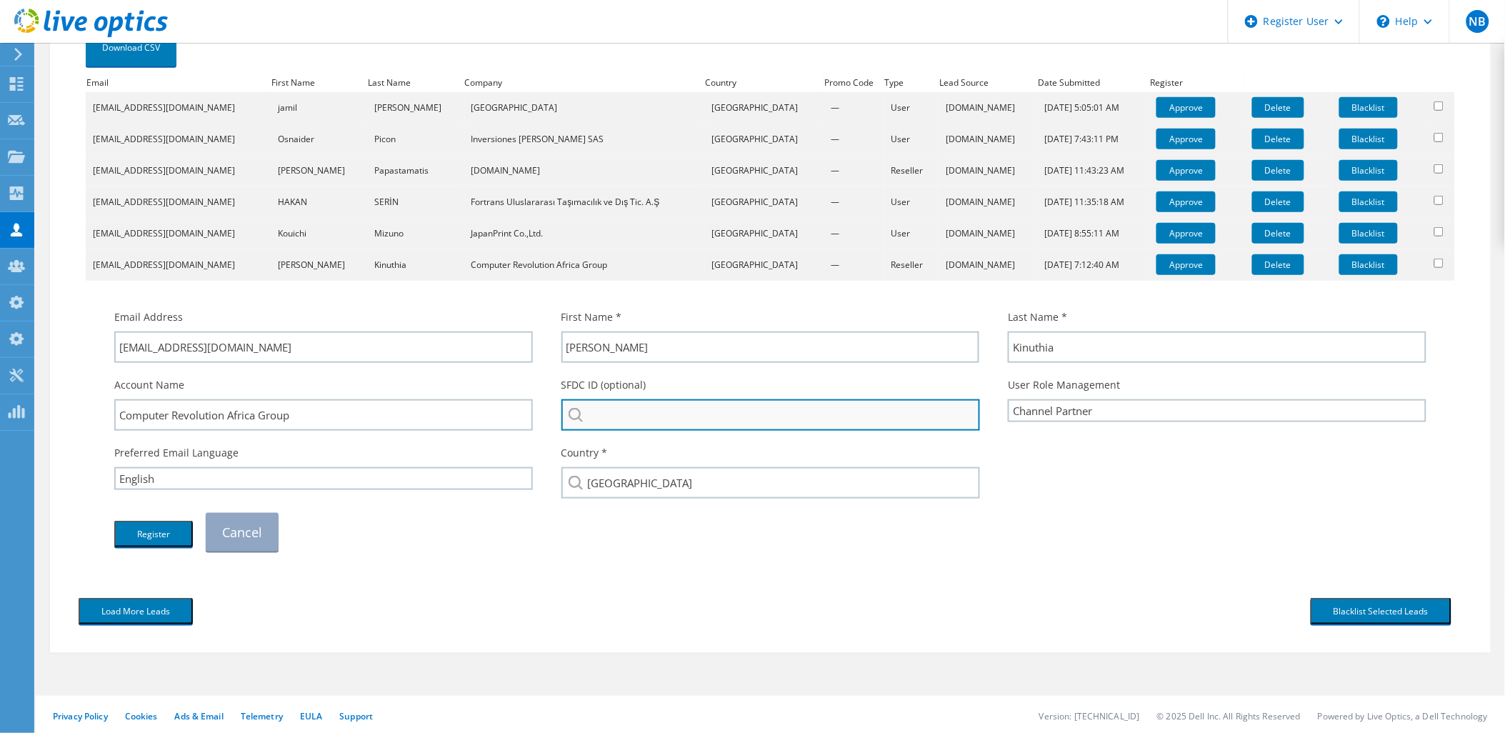
click at [644, 407] on input "search" at bounding box center [770, 414] width 419 height 31
paste input "Computer Revolution Africa Group"
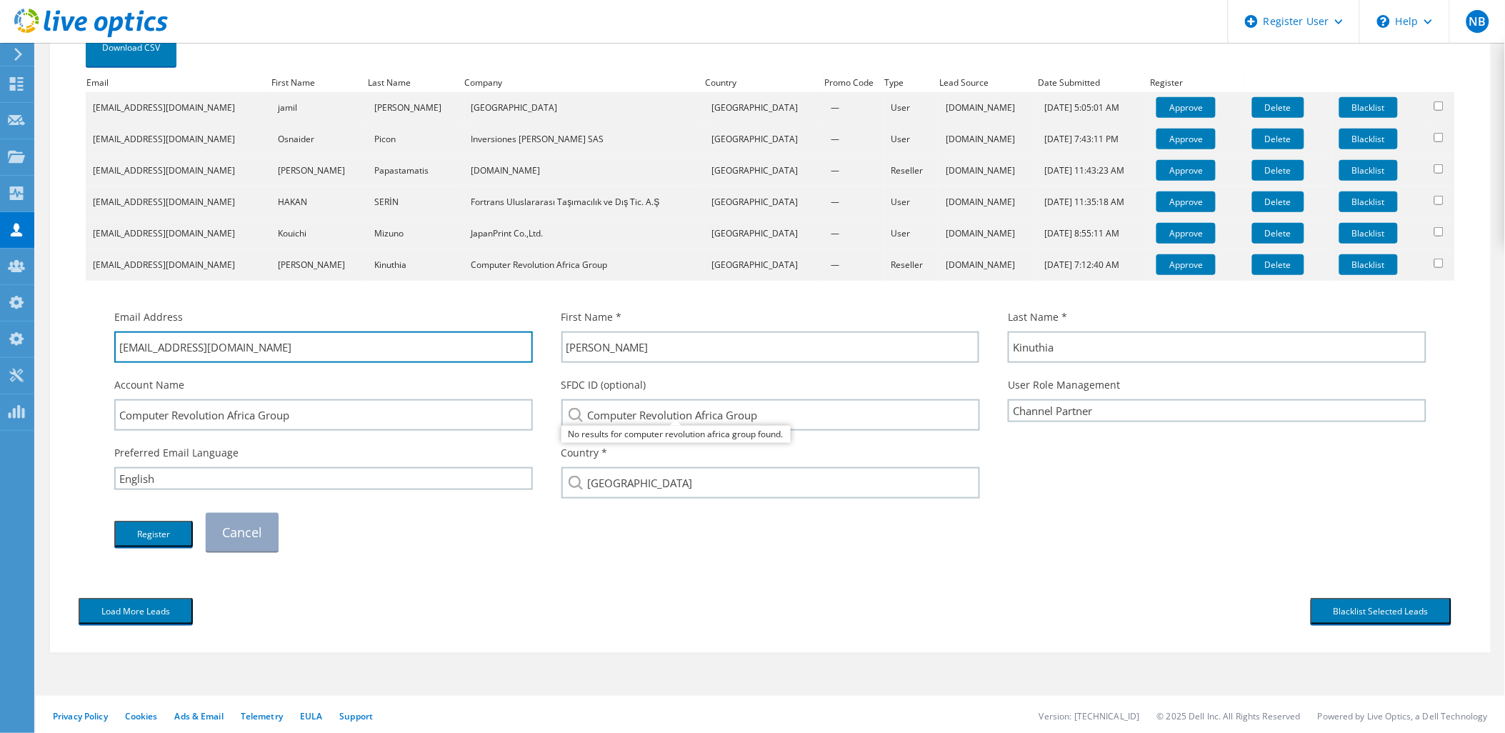
drag, startPoint x: 275, startPoint y: 354, endPoint x: 159, endPoint y: 369, distance: 116.7
click at [159, 369] on div "Email Address francisk@nationalbank.co.ke First Name * Francis Last Name * Kinu…" at bounding box center [770, 430] width 1341 height 256
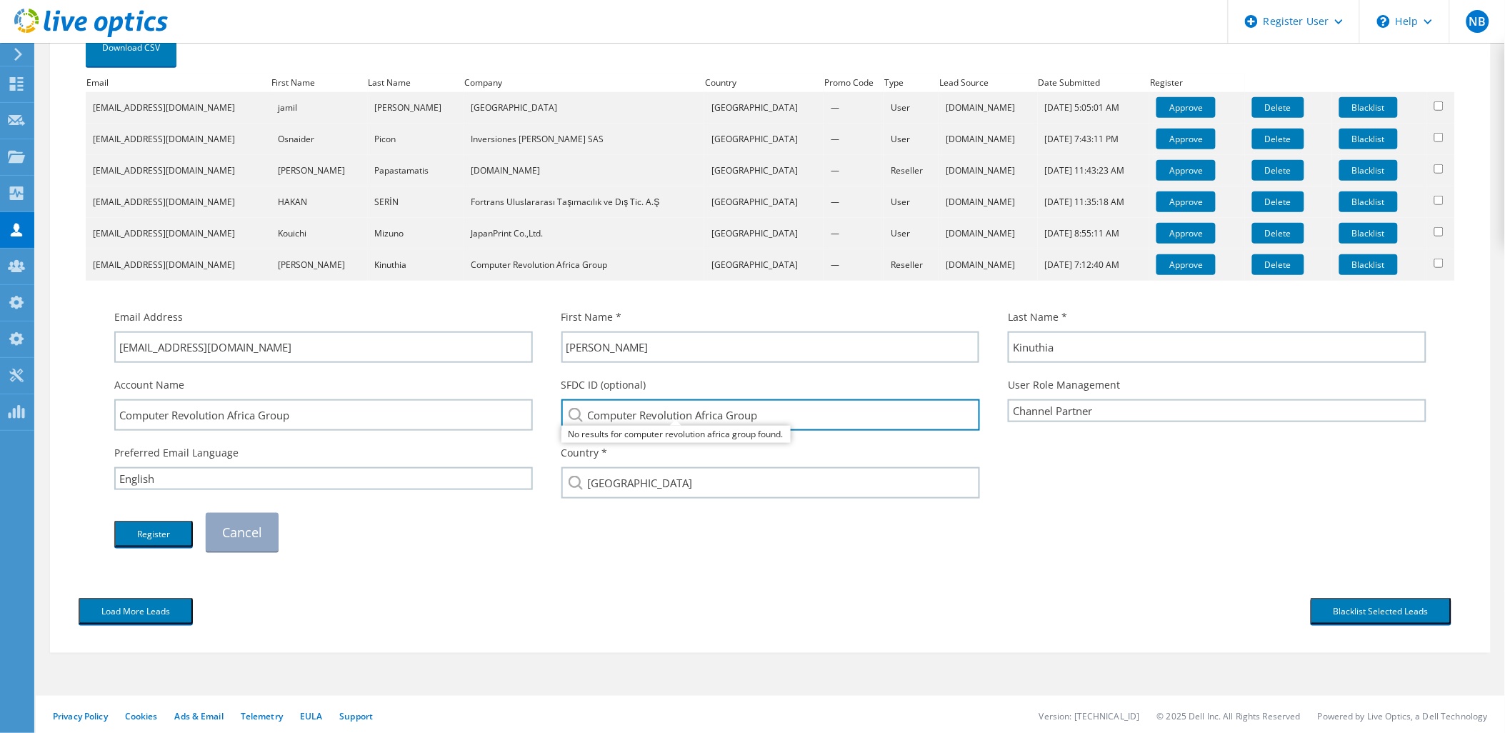
drag, startPoint x: 774, startPoint y: 415, endPoint x: 531, endPoint y: 419, distance: 242.2
click at [531, 419] on div "Account Name Computer Revolution Africa Group SFDC ID (optional) Computer Revol…" at bounding box center [770, 404] width 1341 height 68
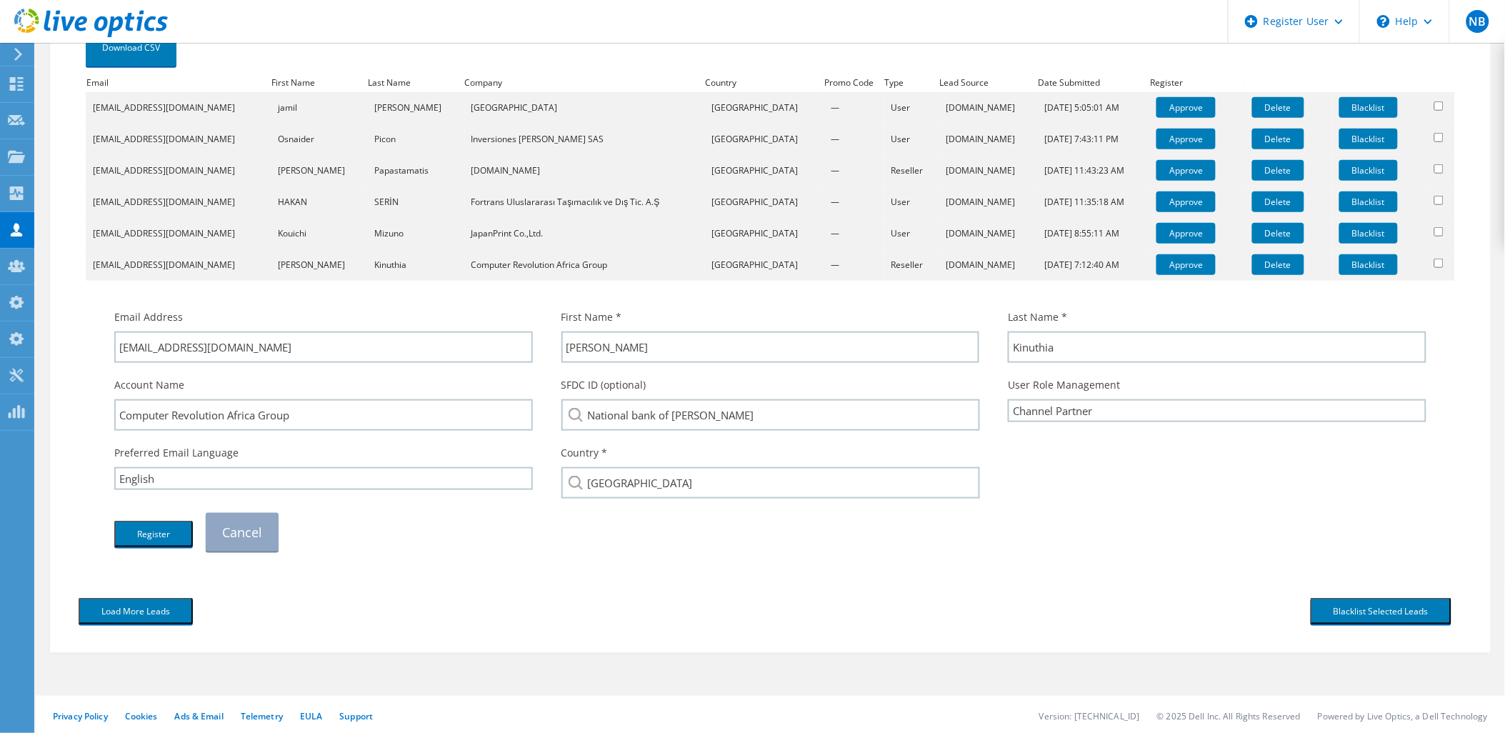
click at [612, 434] on li "National Bank, Kenya : 3341152372" at bounding box center [643, 424] width 164 height 17
type input "National Bank, Kenya : 3341152372"
drag, startPoint x: 782, startPoint y: 419, endPoint x: 702, endPoint y: 432, distance: 81.0
click at [702, 432] on div "SFDC ID (optional) National Bank, Kenya : 3341152372 National Bank, Kenya : 334…" at bounding box center [770, 404] width 447 height 68
drag, startPoint x: 1153, startPoint y: 409, endPoint x: 1127, endPoint y: 419, distance: 27.9
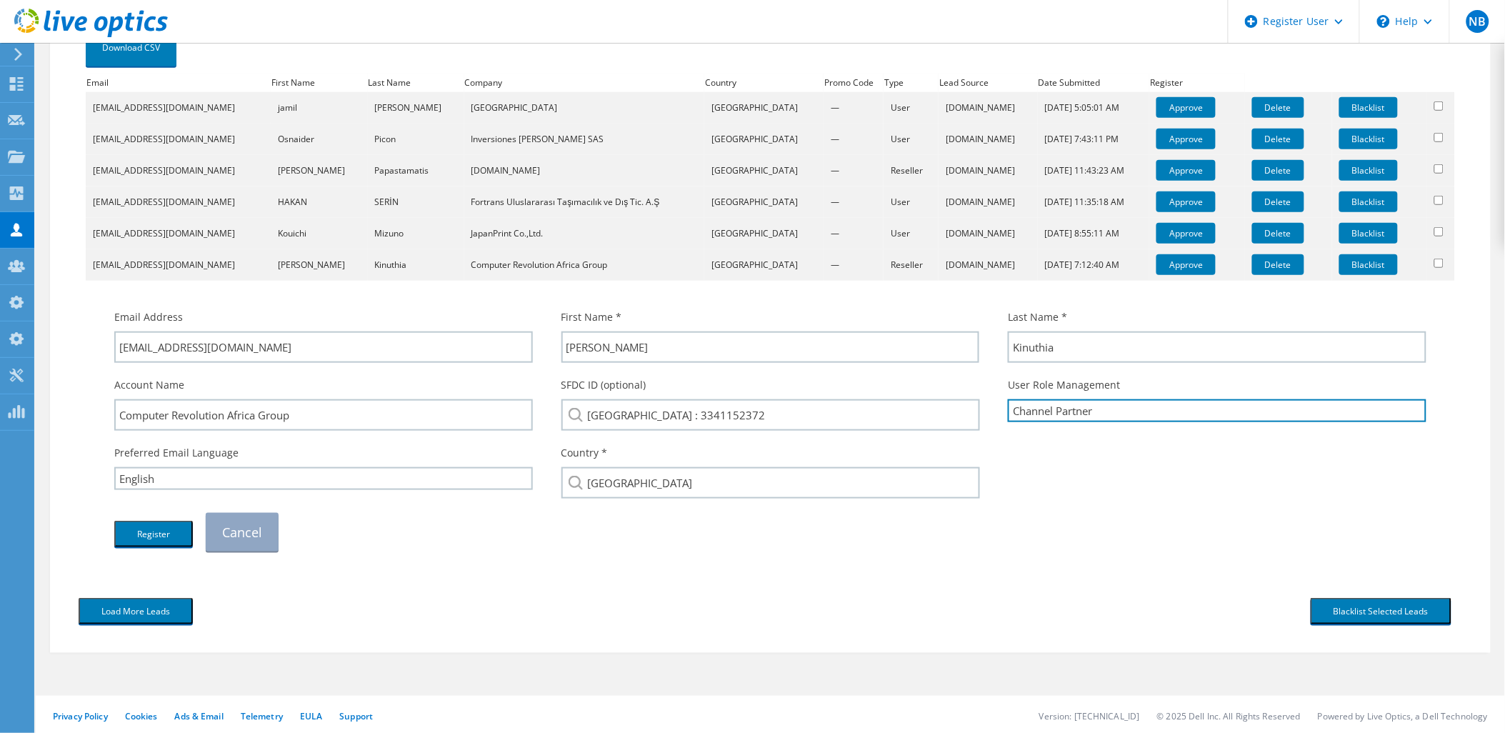
click at [1153, 409] on select "Channel Partner OEM User End User OEM End User" at bounding box center [1217, 410] width 419 height 23
select select "EndUser"
click at [1008, 399] on select "Channel Partner OEM User End User OEM End User" at bounding box center [1217, 410] width 419 height 23
click at [120, 532] on button "Register" at bounding box center [153, 534] width 79 height 26
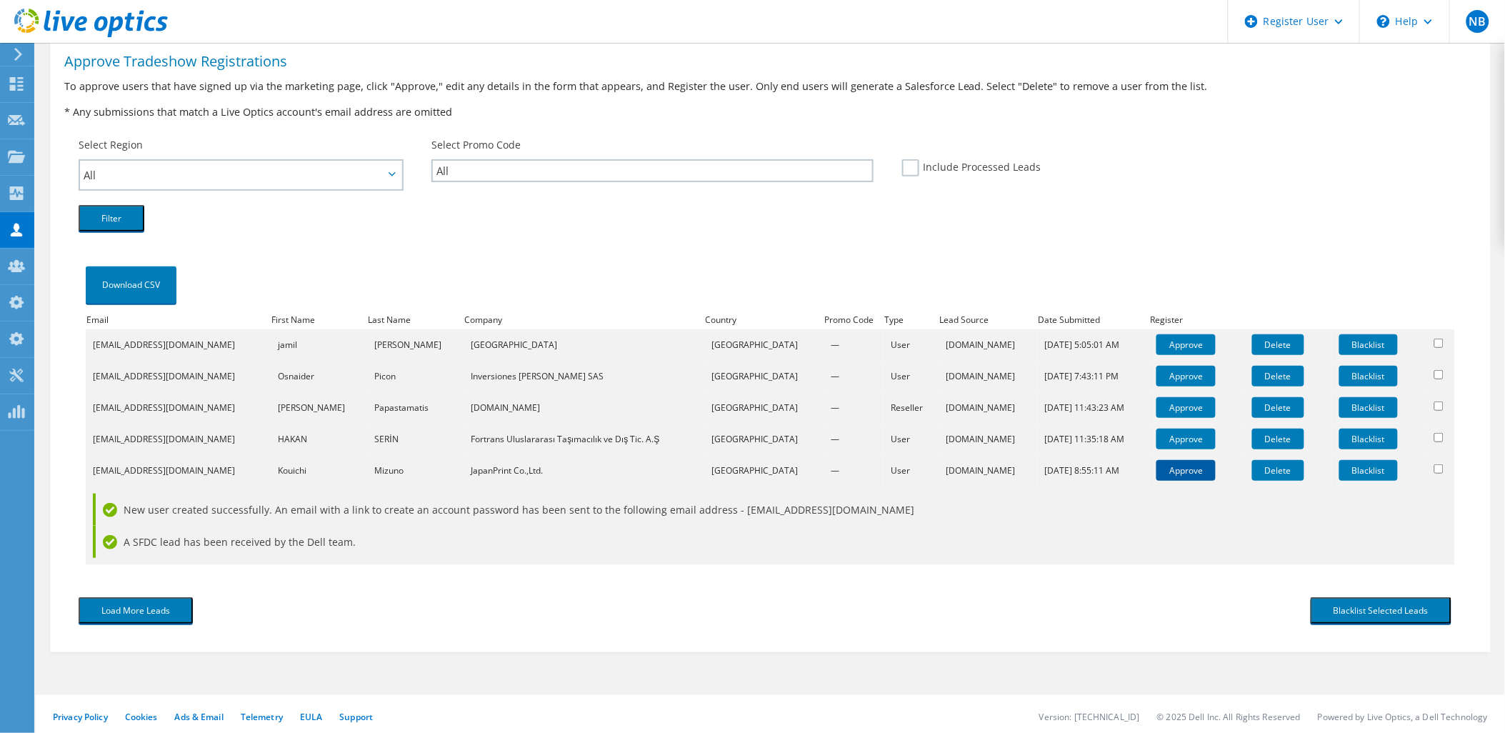
click at [1167, 474] on link "Approve" at bounding box center [1185, 470] width 59 height 21
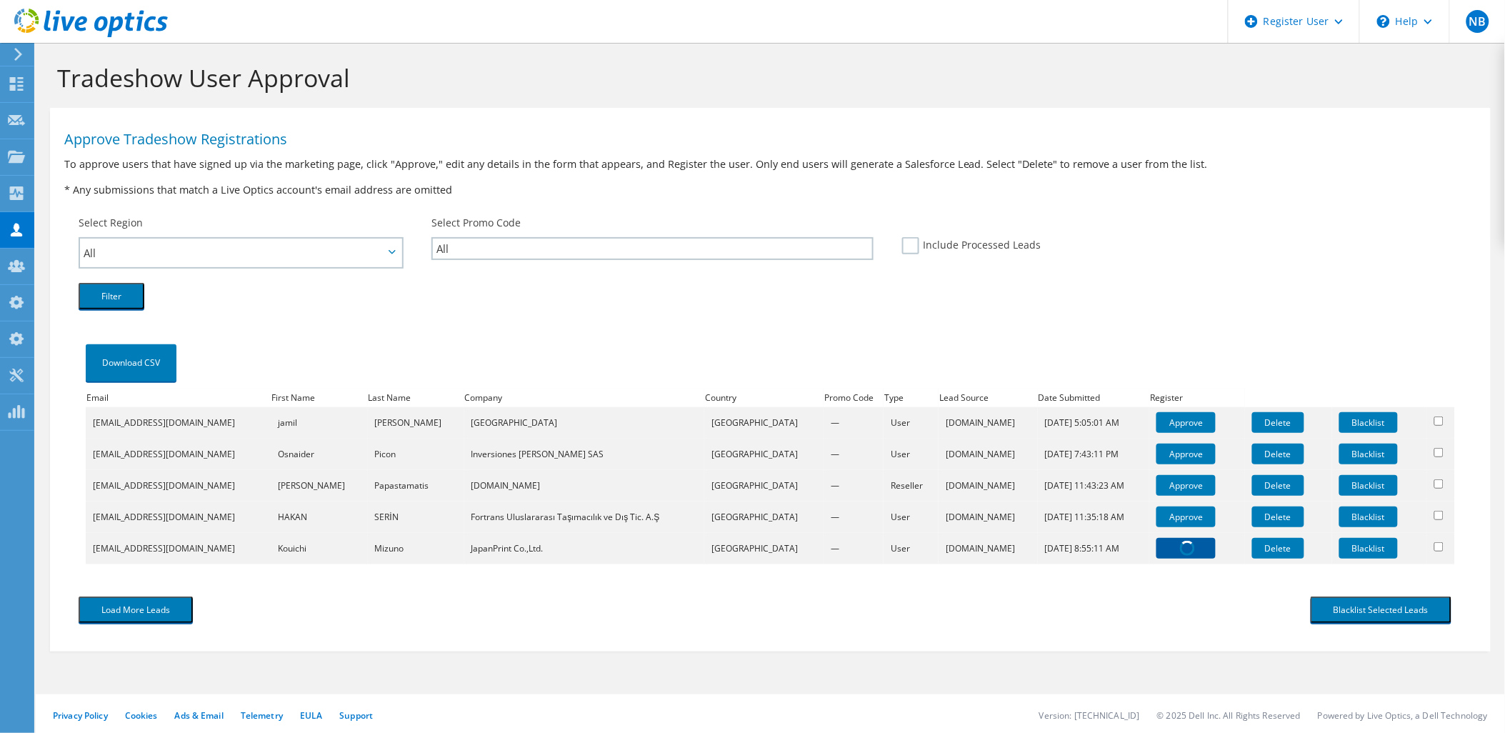
scroll to position [287, 0]
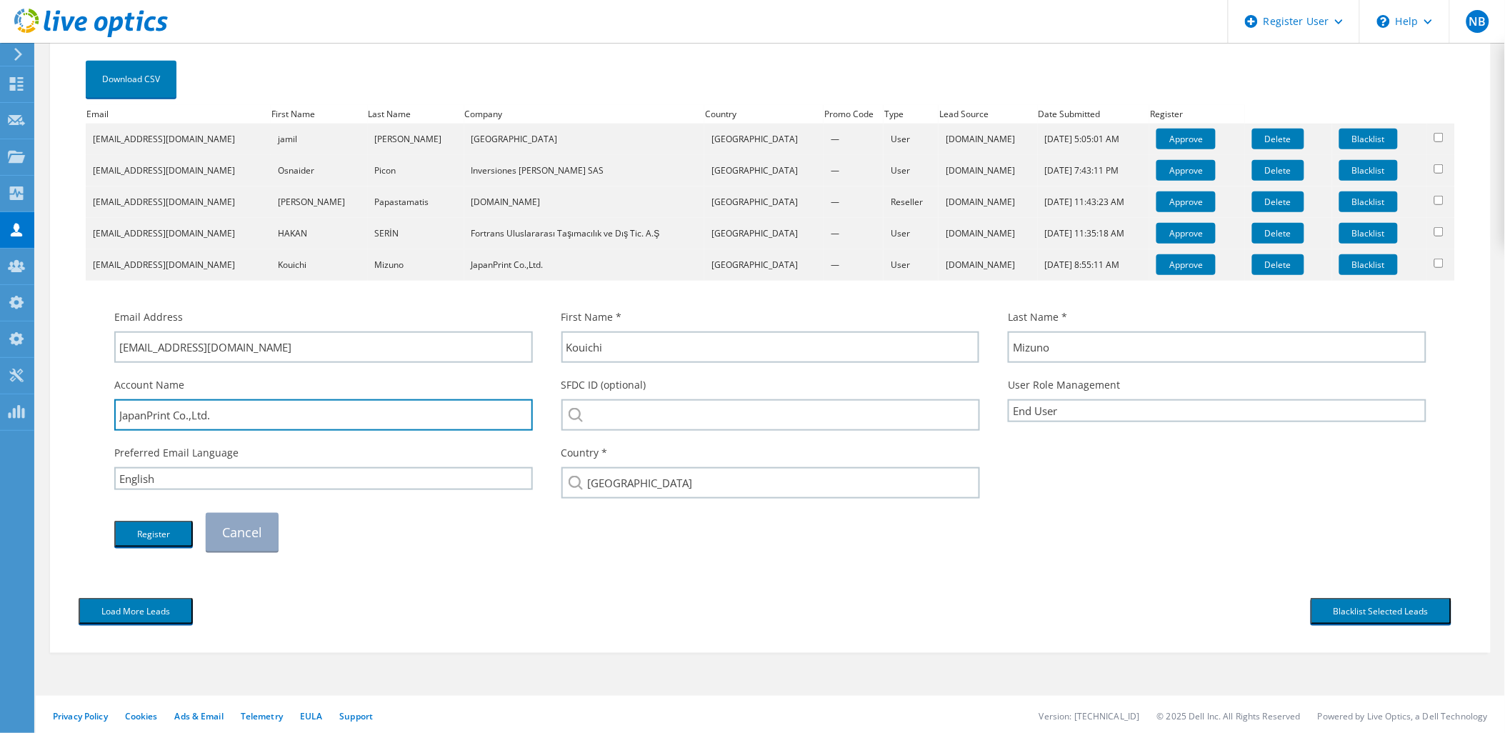
drag, startPoint x: 171, startPoint y: 412, endPoint x: 64, endPoint y: 414, distance: 107.2
click at [64, 414] on div "Download CSV Email First Name Last Name Company Country Promo Code Type Lead So…" at bounding box center [770, 312] width 1412 height 558
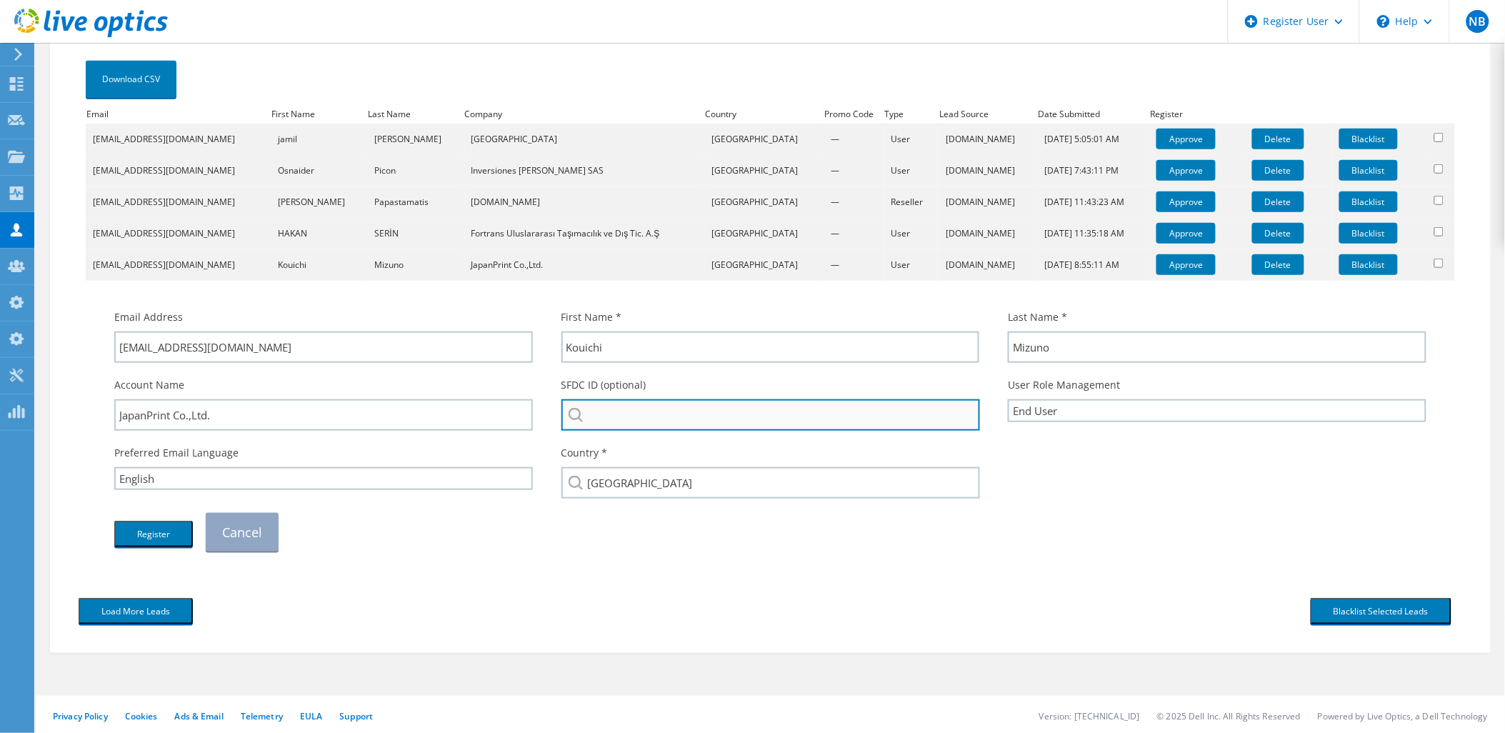
click at [669, 402] on input "search" at bounding box center [770, 414] width 419 height 31
paste input "JapanPrint"
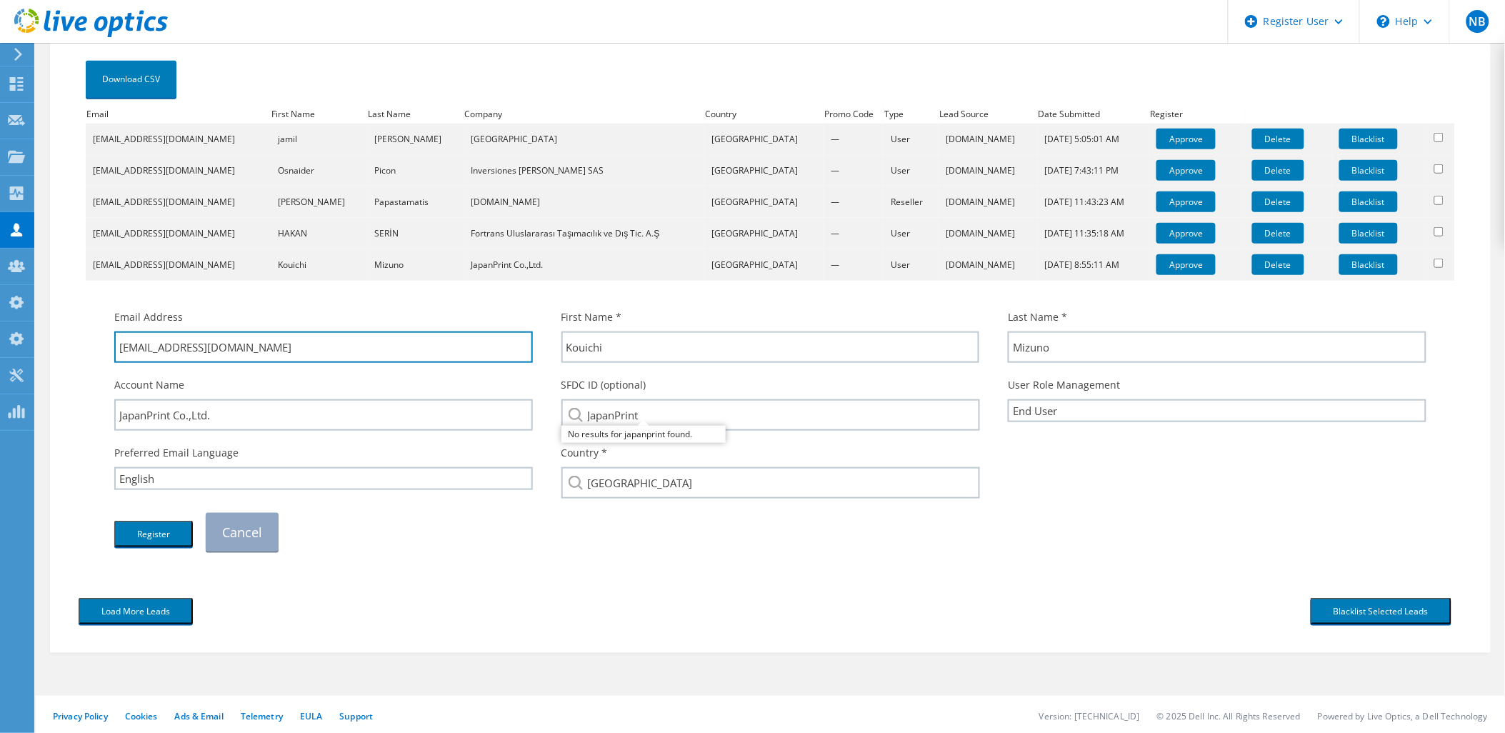
drag, startPoint x: 272, startPoint y: 351, endPoint x: 167, endPoint y: 366, distance: 106.0
click at [167, 366] on div "Email Address k-mizuno@japanprint.co.jp" at bounding box center [323, 336] width 447 height 68
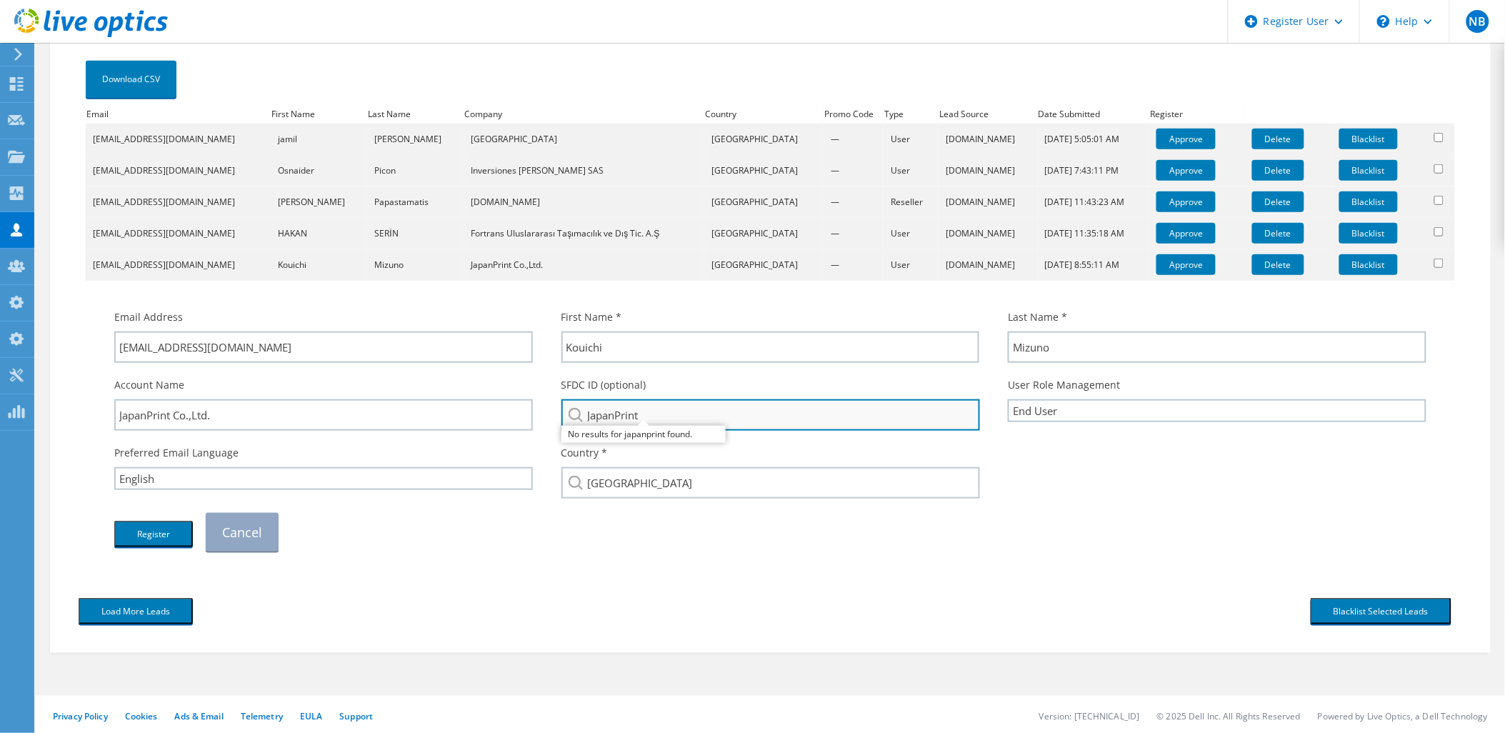
drag, startPoint x: 570, startPoint y: 412, endPoint x: 561, endPoint y: 412, distance: 8.6
click at [563, 412] on input "JapanPrint" at bounding box center [770, 414] width 419 height 31
paste input "3340422151"
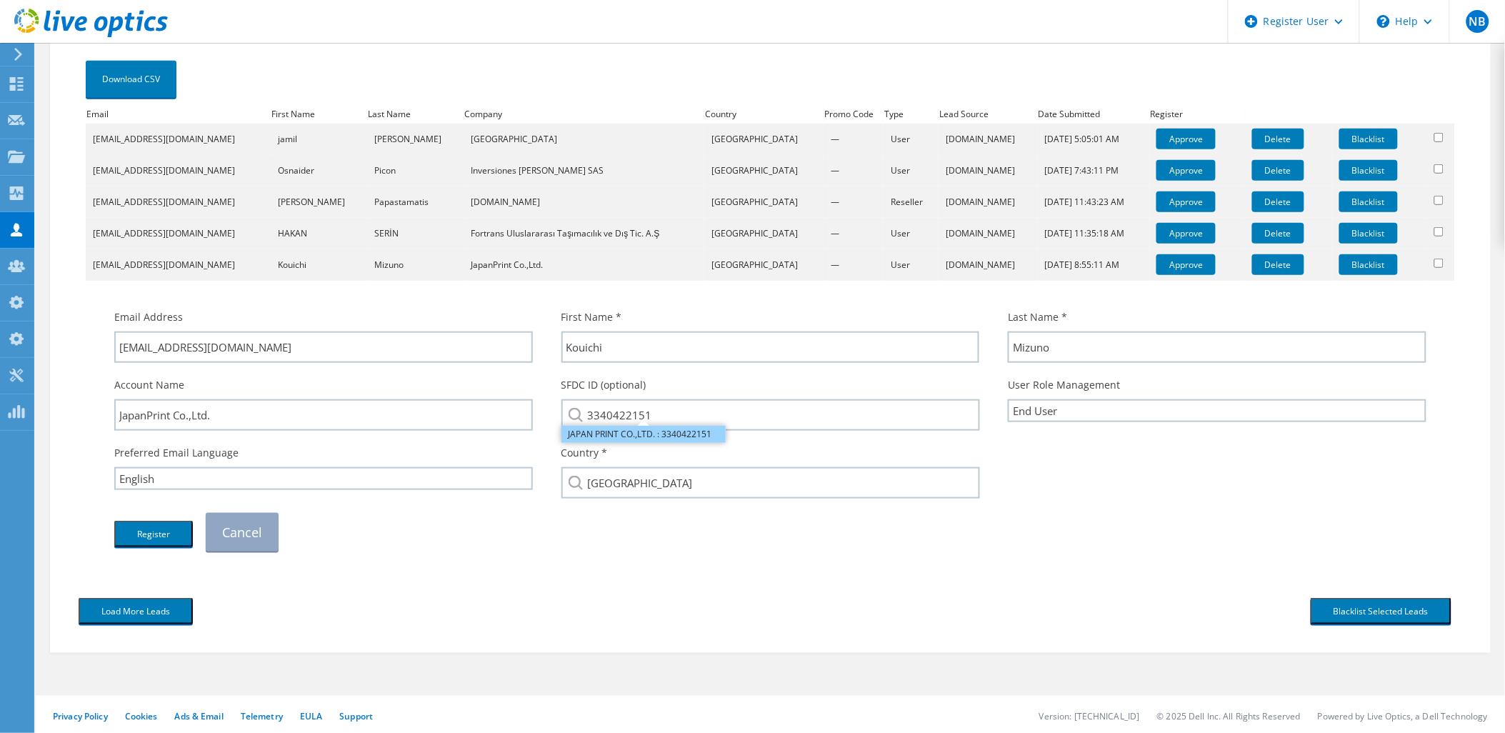
click at [646, 437] on li "JAPAN PRINT CO.,LTD. : 3340422151" at bounding box center [643, 434] width 164 height 17
type input "JAPAN PRINT CO.,LTD. : 3340422151"
click at [155, 536] on button "Register" at bounding box center [153, 534] width 79 height 26
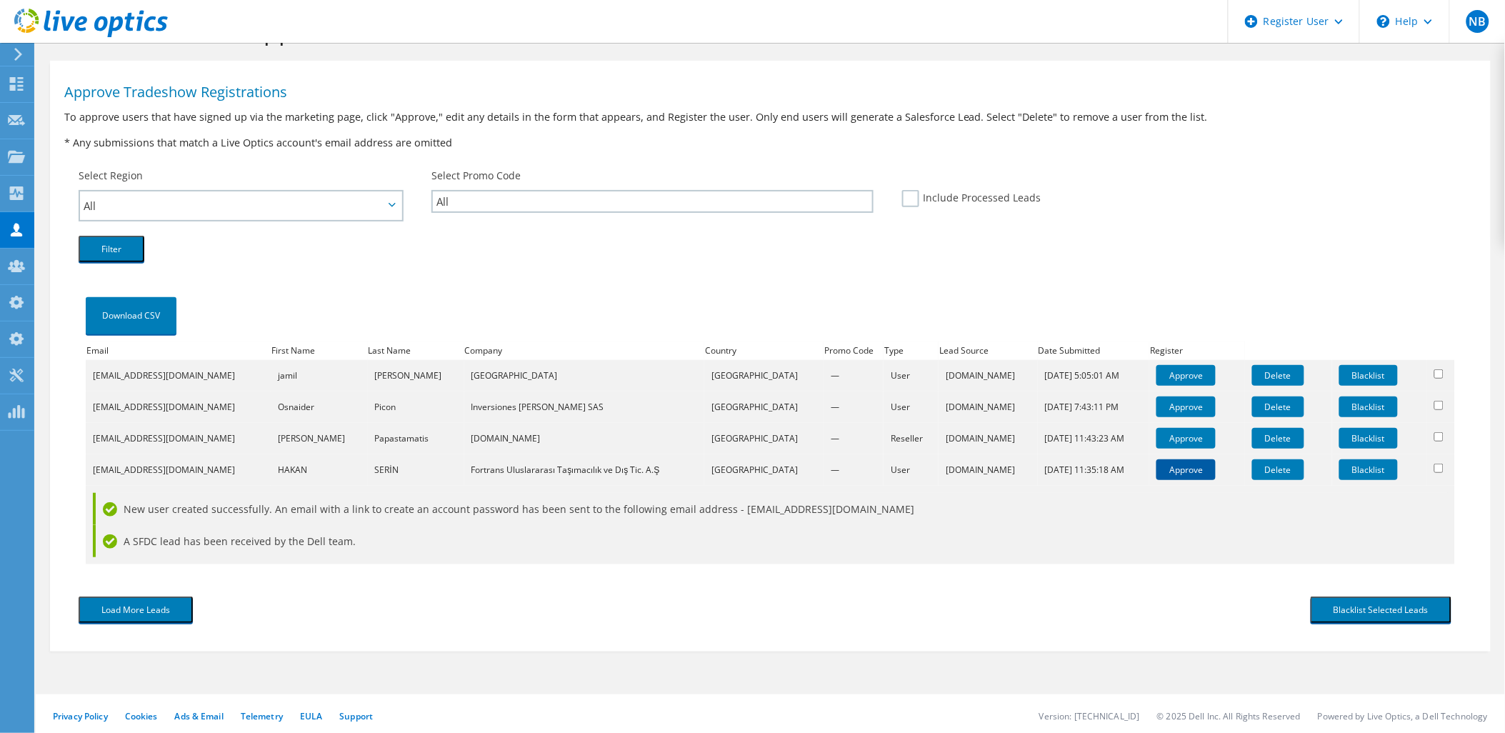
click at [1160, 461] on link "Approve" at bounding box center [1185, 469] width 59 height 21
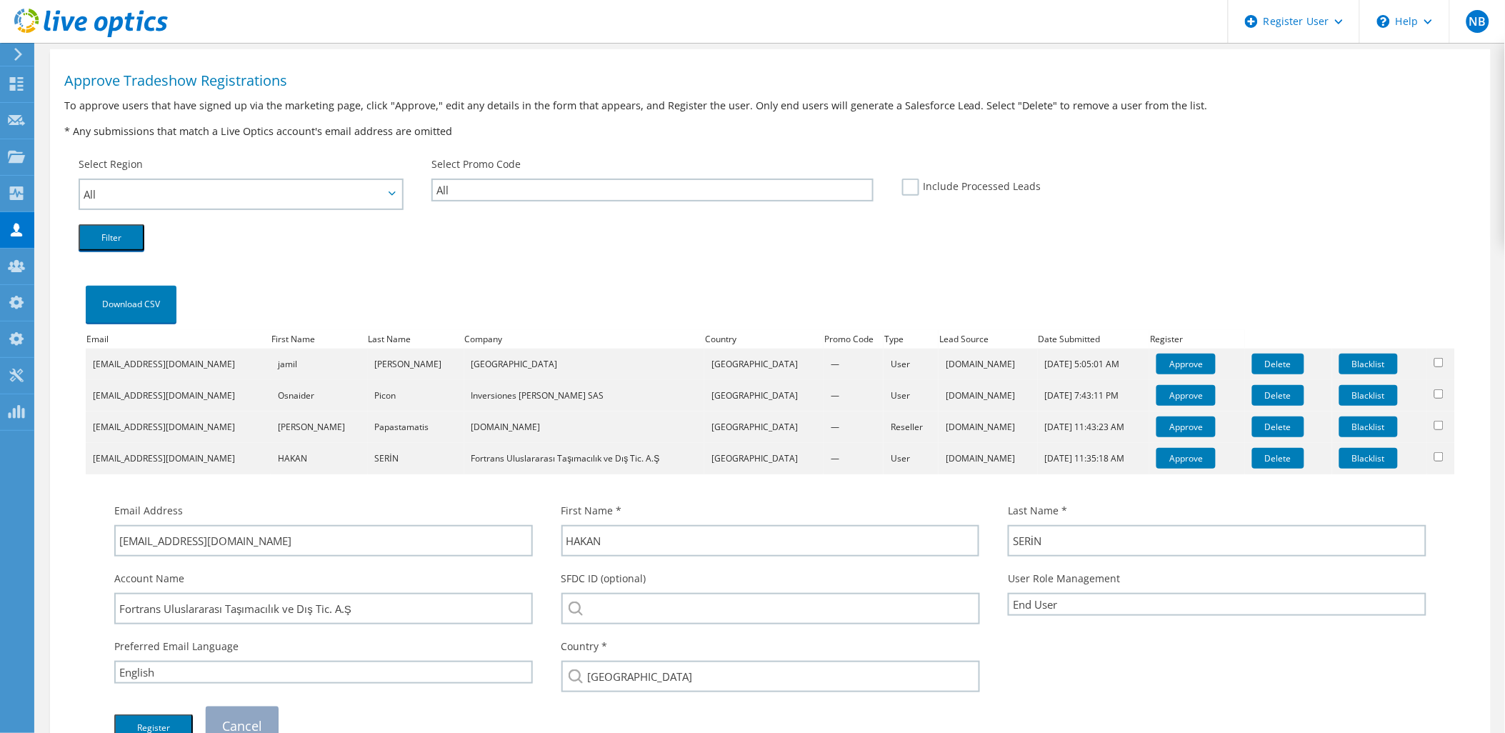
scroll to position [238, 0]
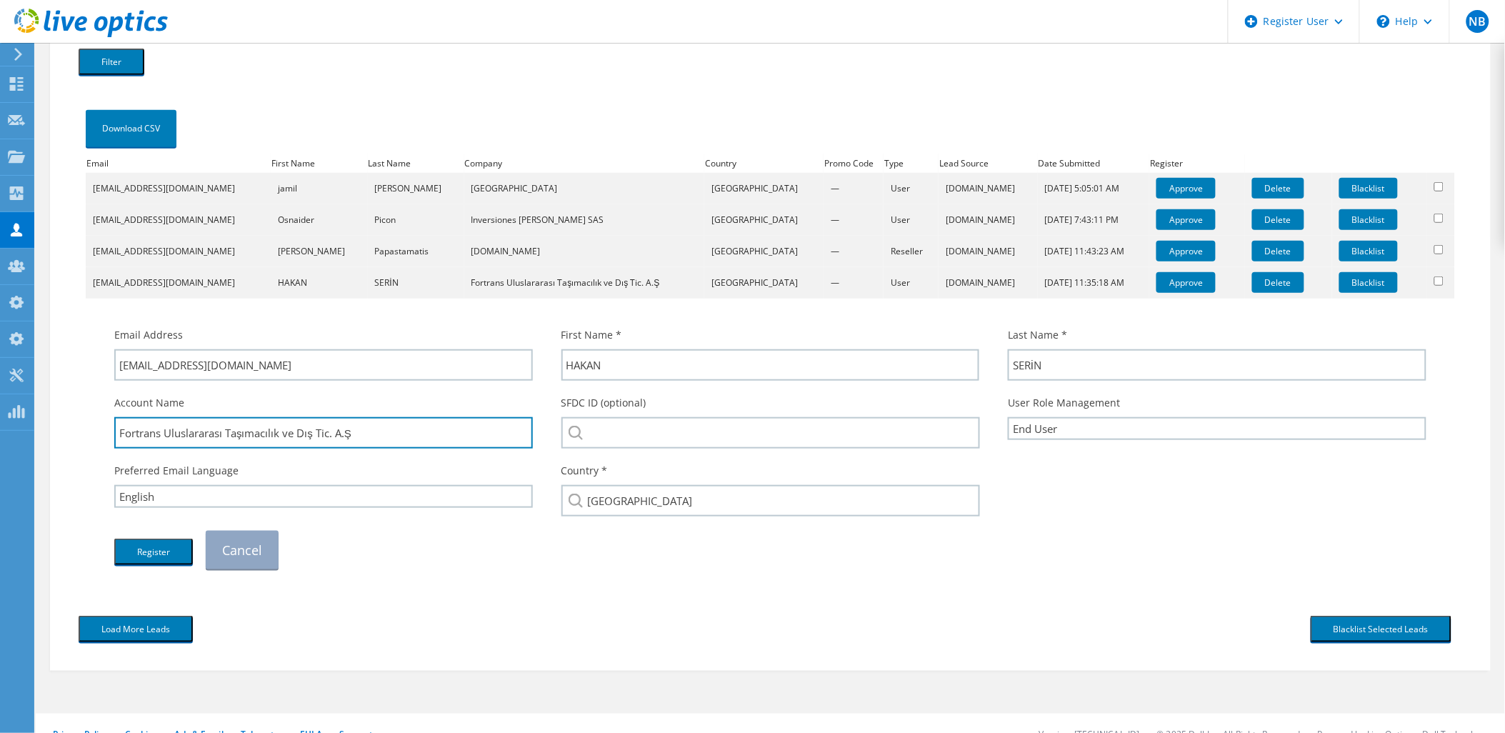
drag, startPoint x: 229, startPoint y: 430, endPoint x: 67, endPoint y: 432, distance: 161.4
click at [67, 432] on div "Download CSV Email First Name Last Name Company Country Promo Code Type Lead So…" at bounding box center [770, 345] width 1412 height 526
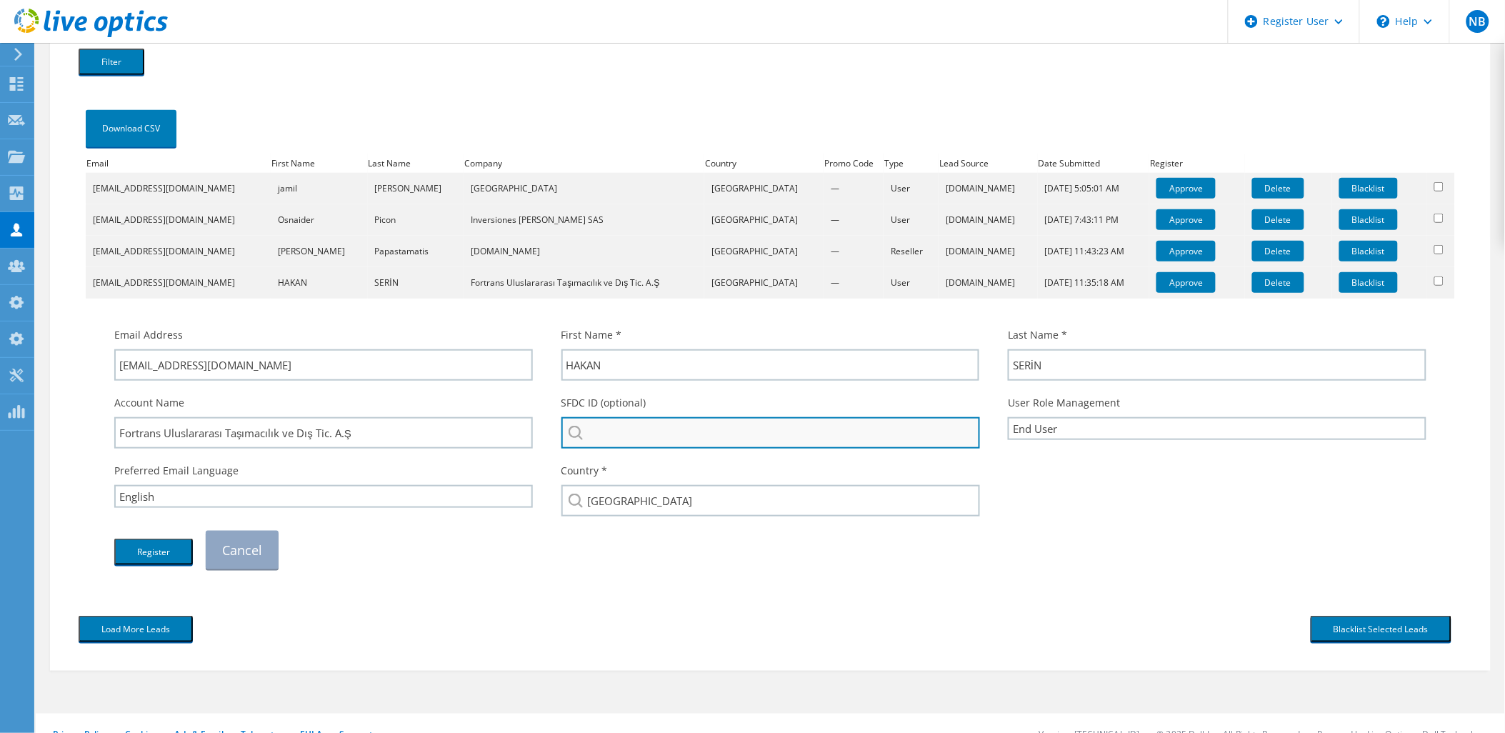
click at [659, 417] on input "search" at bounding box center [770, 432] width 419 height 31
paste input "Fortrans Uluslararası"
drag, startPoint x: 722, startPoint y: 423, endPoint x: 739, endPoint y: 417, distance: 18.1
click at [739, 417] on input "Fortrans Uluslararası" at bounding box center [770, 432] width 419 height 31
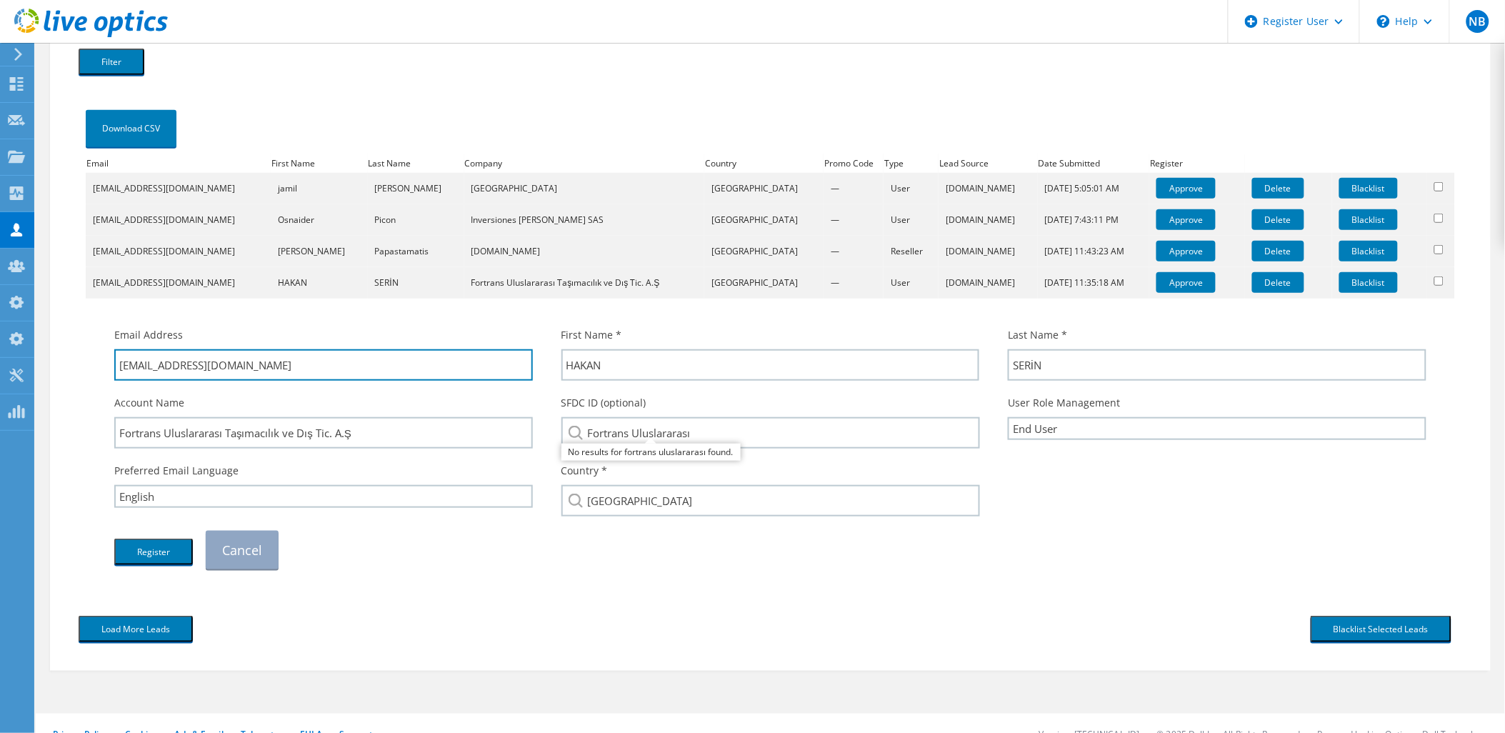
drag, startPoint x: 257, startPoint y: 366, endPoint x: 150, endPoint y: 386, distance: 109.1
click at [150, 386] on div "Email Address hakan@fortrans.com.tr First Name * HAKAN Last Name * SERİN" at bounding box center [770, 448] width 1341 height 256
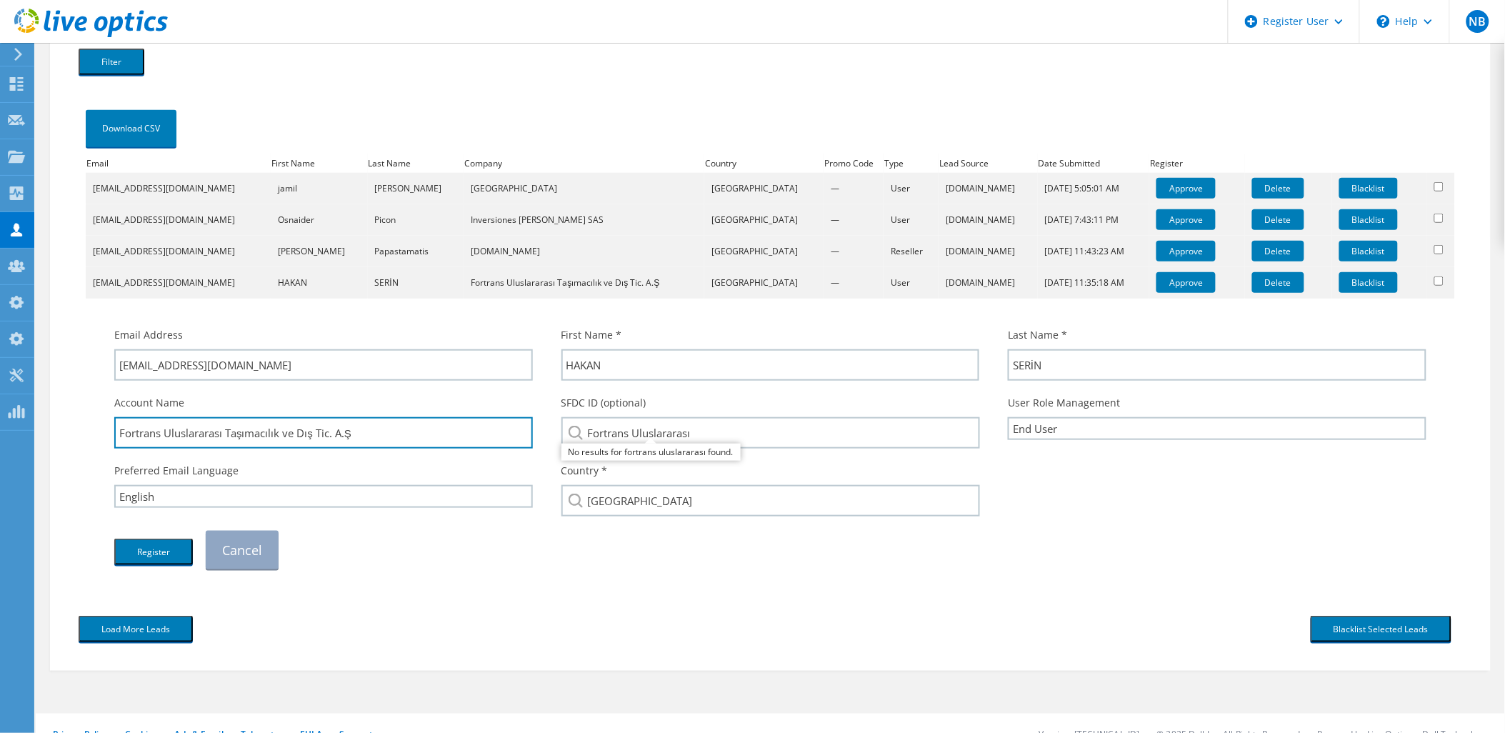
drag, startPoint x: 381, startPoint y: 420, endPoint x: 59, endPoint y: 422, distance: 322.9
click at [59, 422] on div "Approve Tradeshow Registrations To approve users that have signed up via the ma…" at bounding box center [770, 269] width 1441 height 776
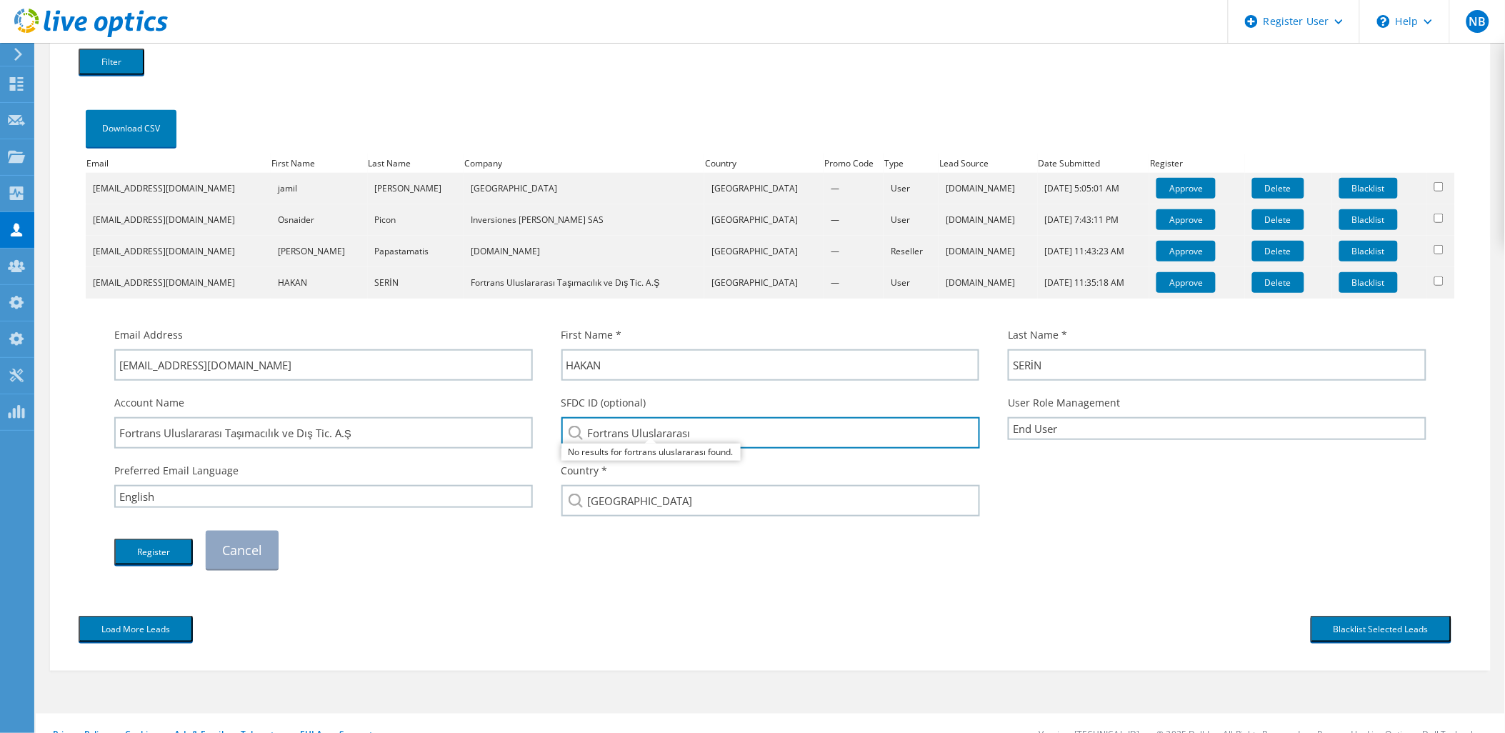
drag, startPoint x: 724, startPoint y: 416, endPoint x: 546, endPoint y: 418, distance: 177.1
click at [547, 418] on div "SFDC ID (optional) Fortrans Uluslararası No results for fortrans uluslararası f…" at bounding box center [770, 422] width 447 height 68
paste input "Taşımacılık ve Dış Tic. A.Ş"
type input "Fortrans Uluslararası Taşımacılık ve Dış Tic. A.Ş"
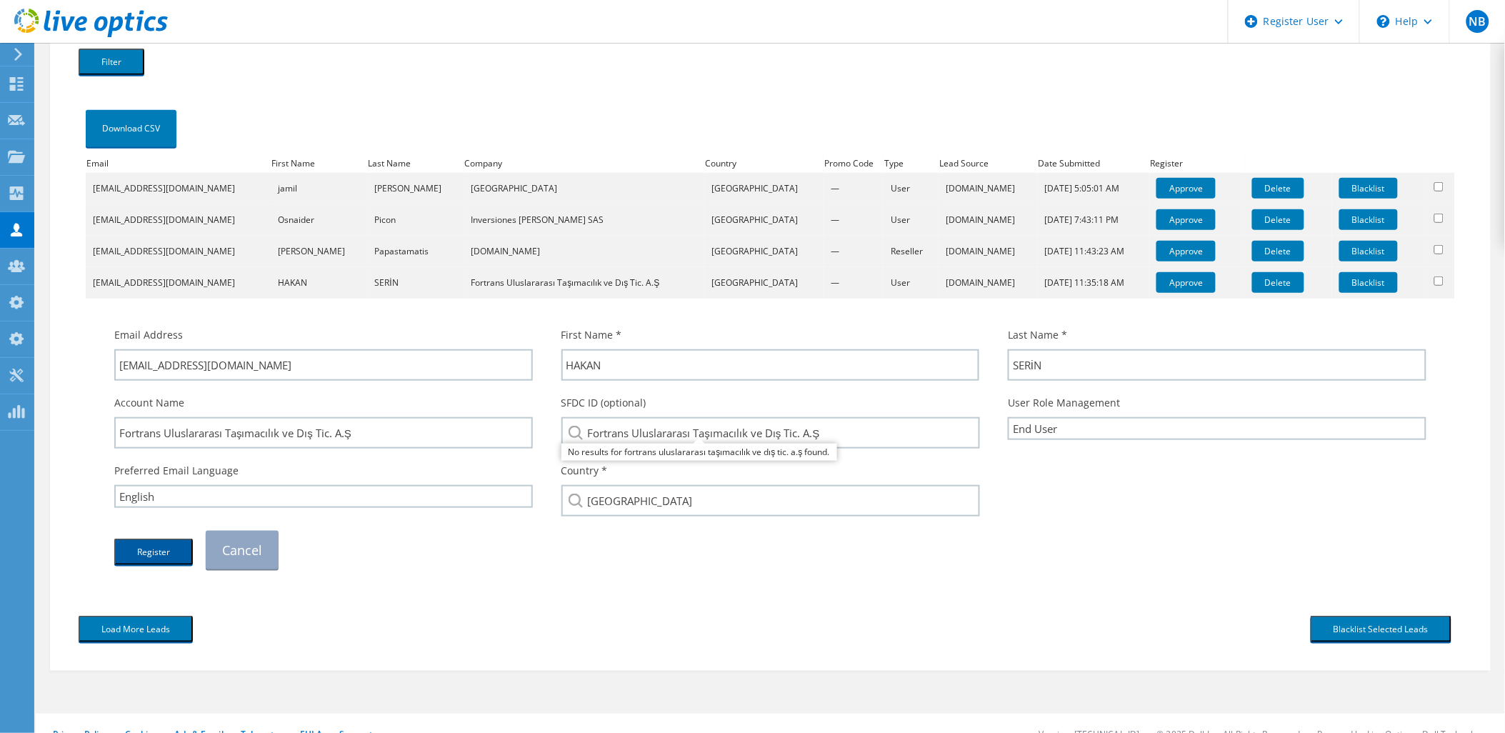
click at [167, 543] on button "Register" at bounding box center [153, 552] width 79 height 26
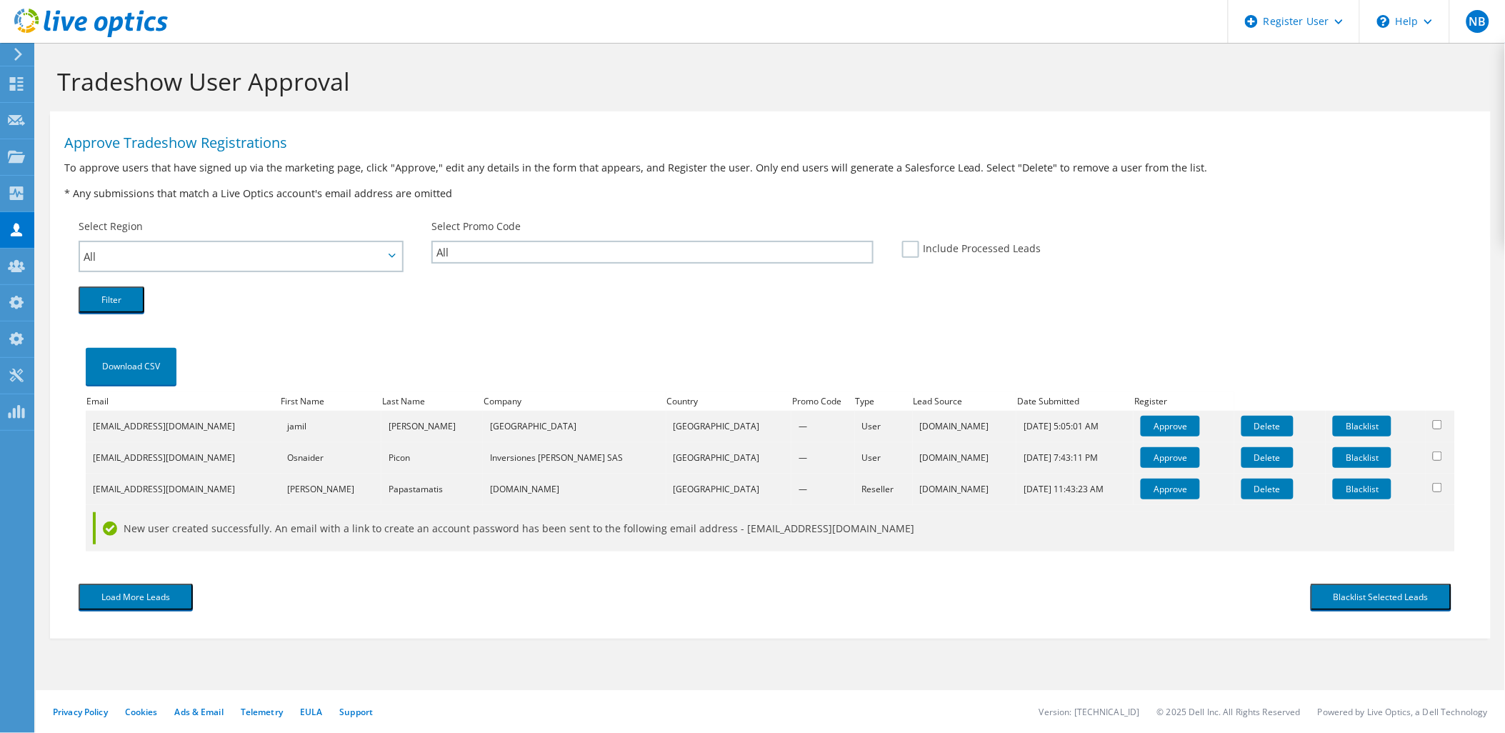
scroll to position [0, 0]
click at [1165, 489] on link "Approve" at bounding box center [1170, 489] width 59 height 21
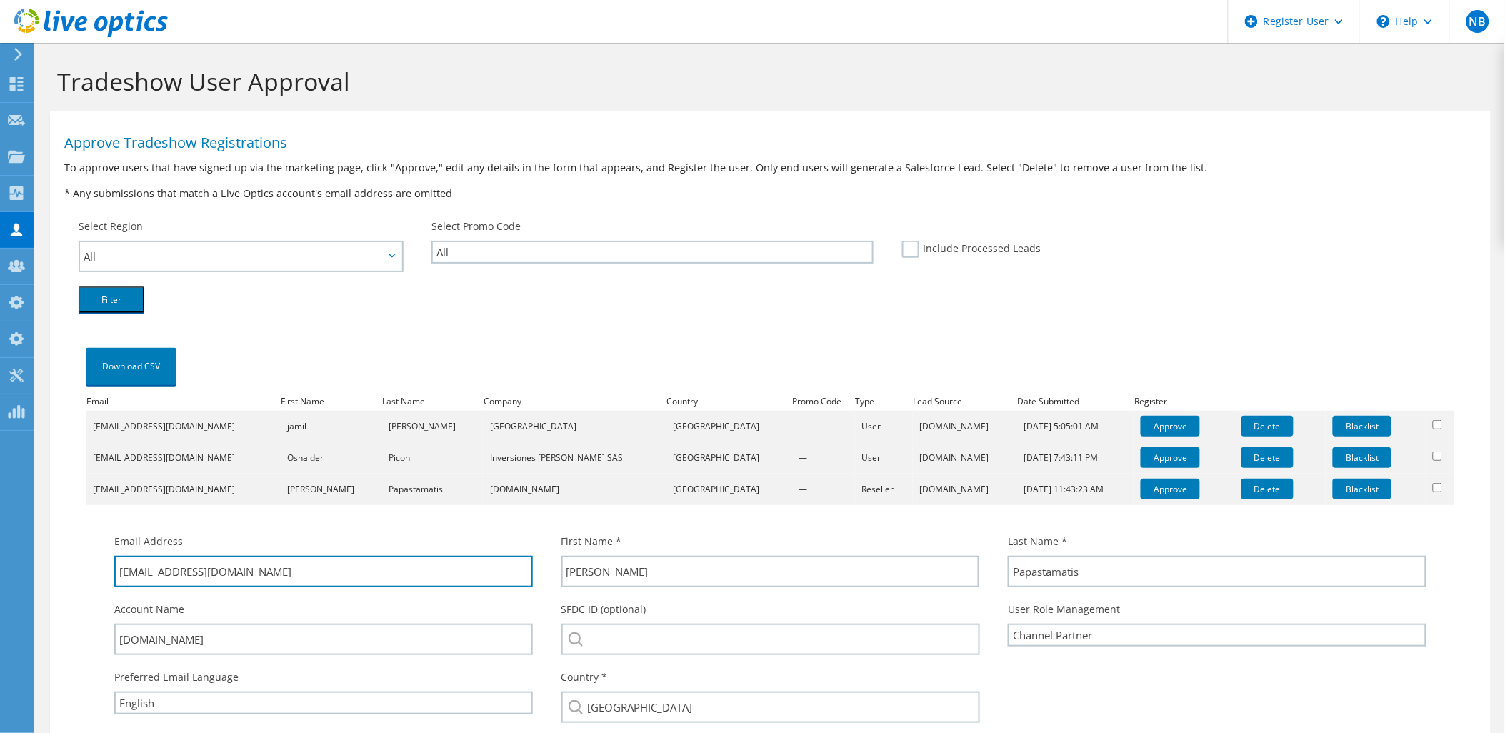
drag, startPoint x: 276, startPoint y: 562, endPoint x: 160, endPoint y: 591, distance: 119.2
click at [160, 591] on div "Email Address support@247systems.gr First Name * Konstantinos Last Name * Papas…" at bounding box center [770, 654] width 1341 height 256
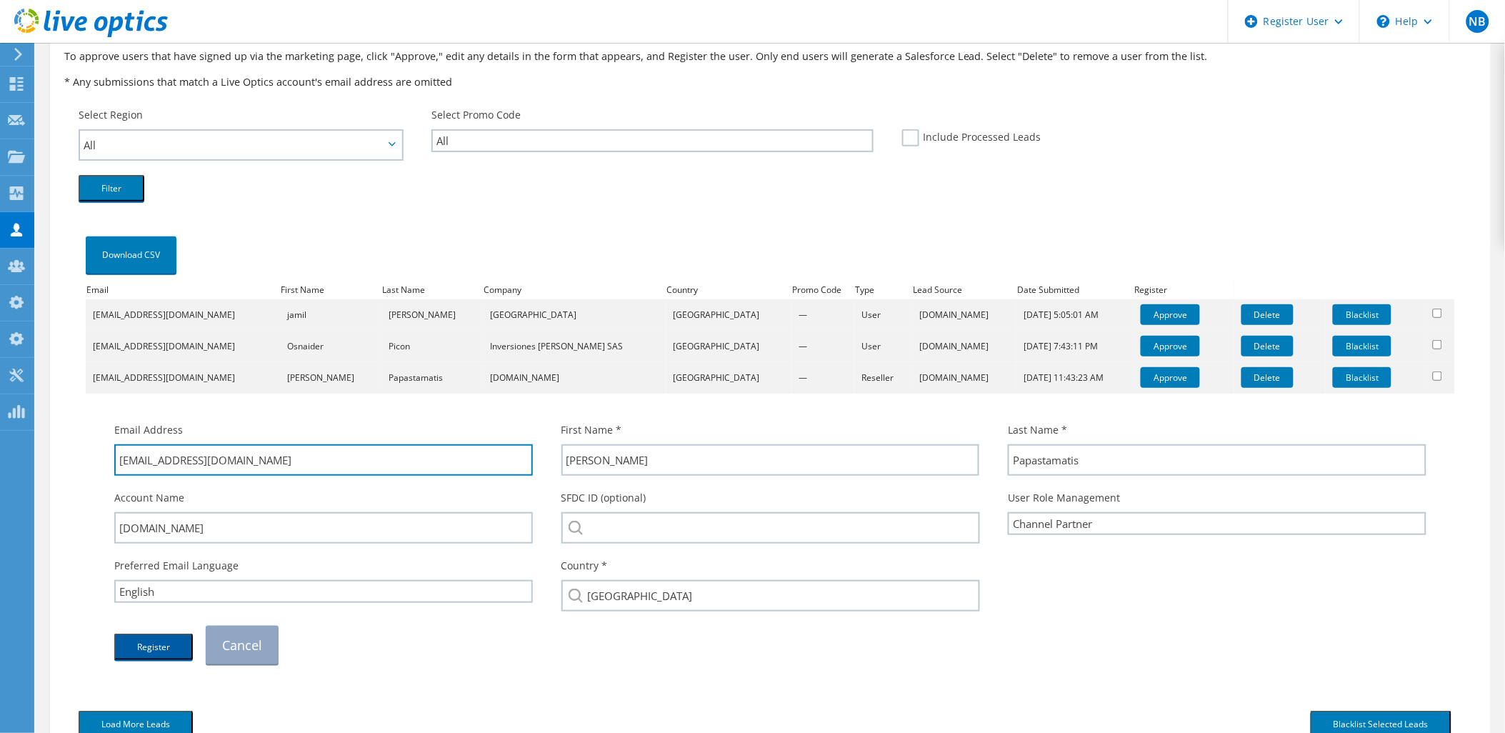
scroll to position [224, 0]
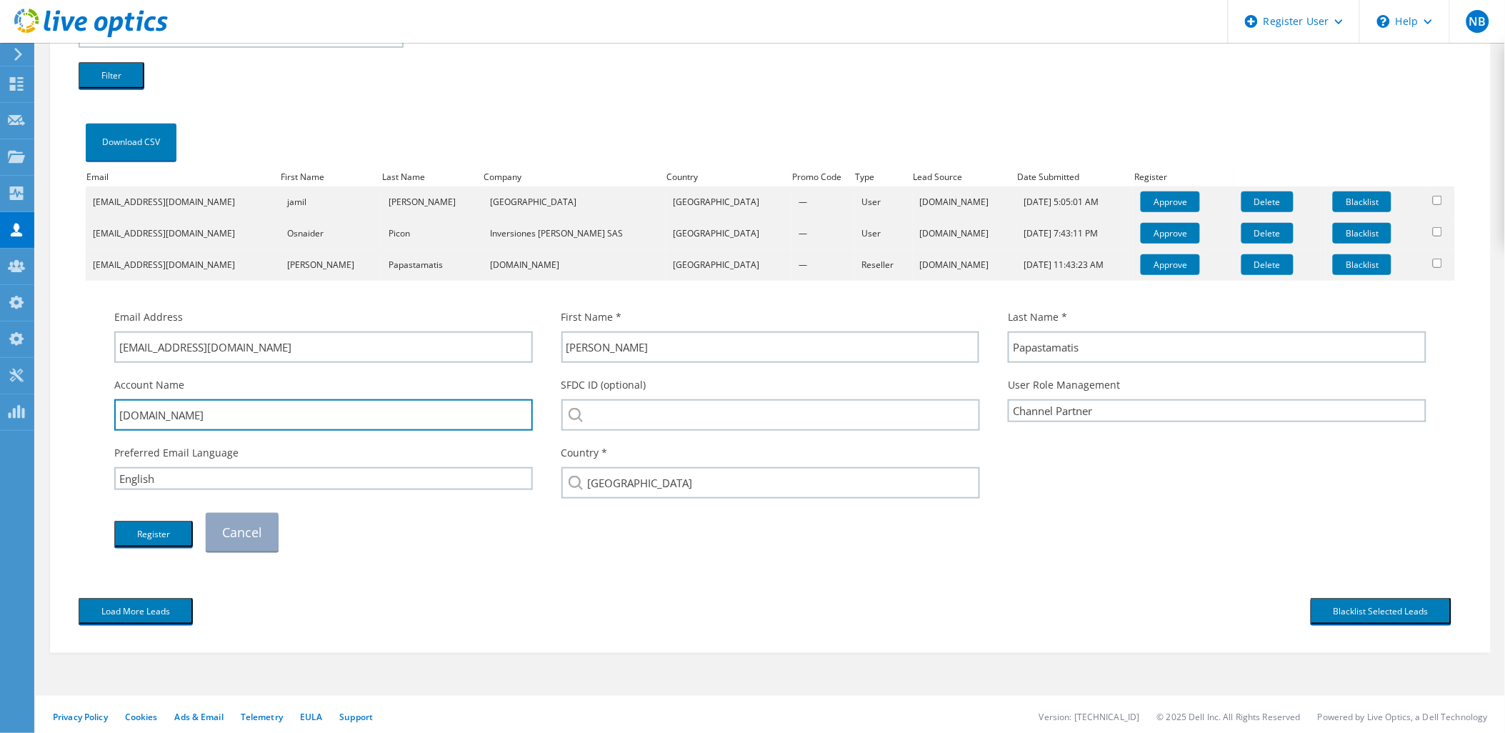
drag, startPoint x: 196, startPoint y: 412, endPoint x: 81, endPoint y: 412, distance: 115.0
click at [81, 412] on div "Download CSV Email First Name Last Name Company Country Promo Code Type Lead So…" at bounding box center [771, 343] width 1384 height 445
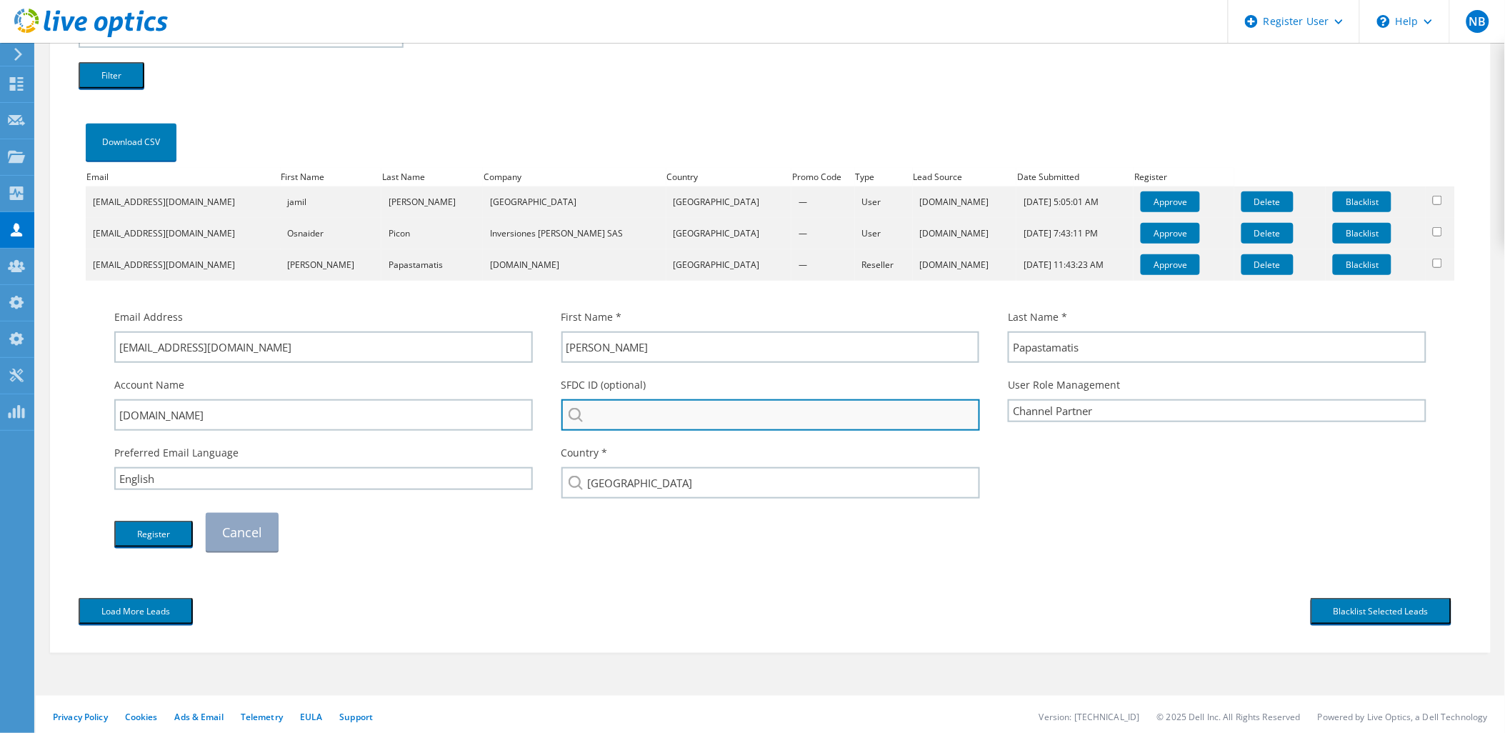
click at [614, 411] on input "search" at bounding box center [770, 414] width 419 height 31
paste input "247.Systems"
type input "247.Systems"
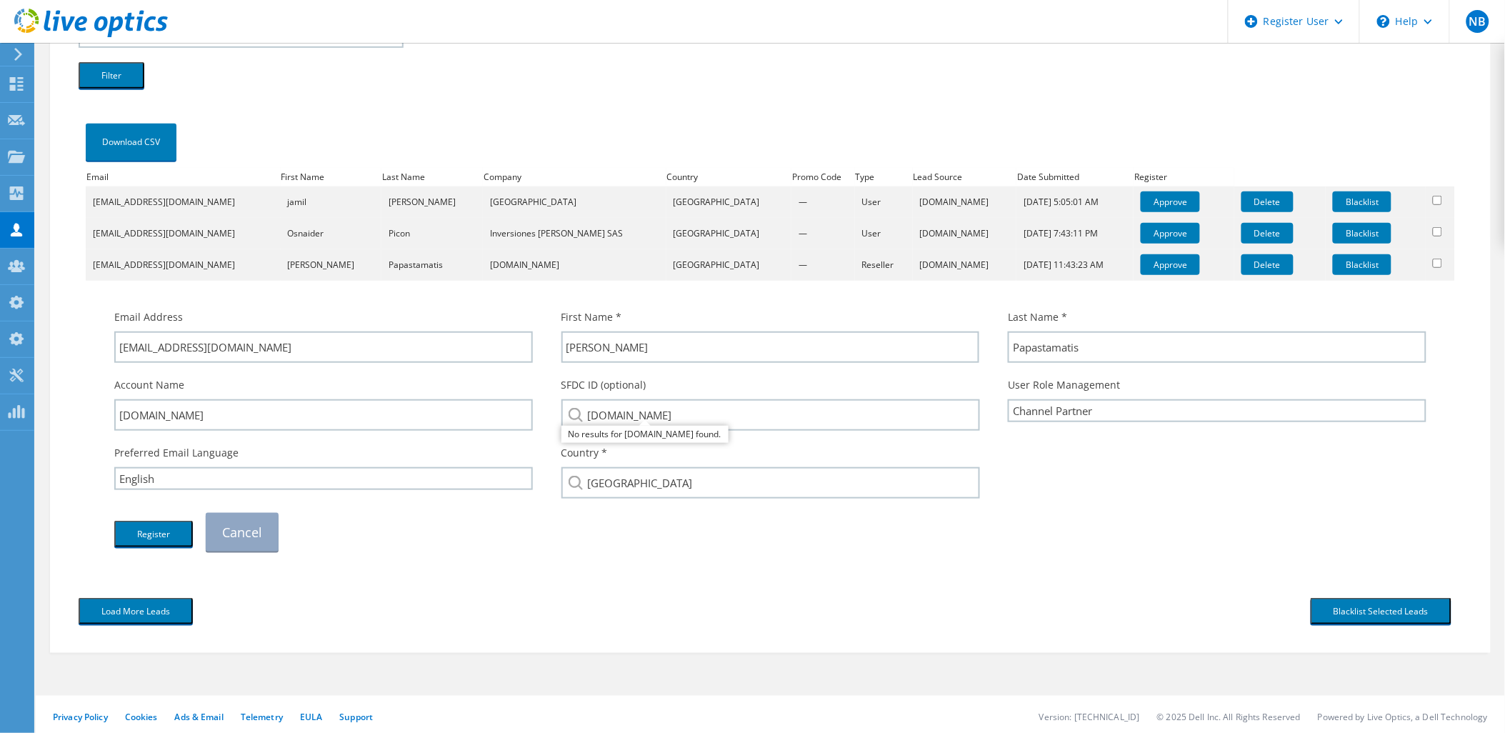
click at [1051, 393] on div "User Role Management Channel Partner OEM User End User OEM End User" at bounding box center [1217, 399] width 447 height 59
click at [1091, 404] on select "Channel Partner OEM User End User OEM End User" at bounding box center [1217, 410] width 419 height 23
select select "EndUser"
click at [1008, 399] on select "Channel Partner OEM User End User OEM End User" at bounding box center [1217, 410] width 419 height 23
click at [166, 532] on button "Register" at bounding box center [153, 534] width 79 height 26
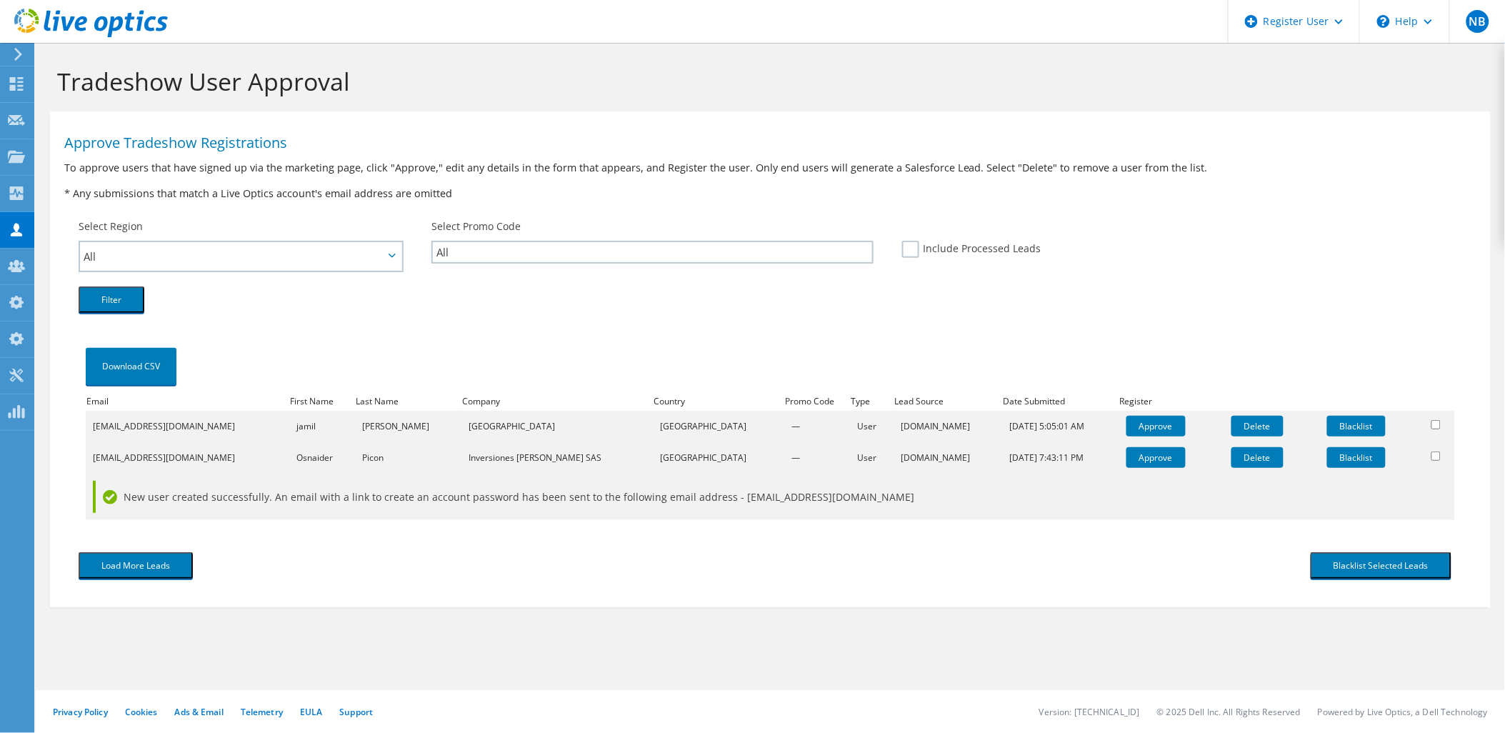
scroll to position [0, 0]
click at [1144, 452] on link "Approve" at bounding box center [1155, 457] width 59 height 21
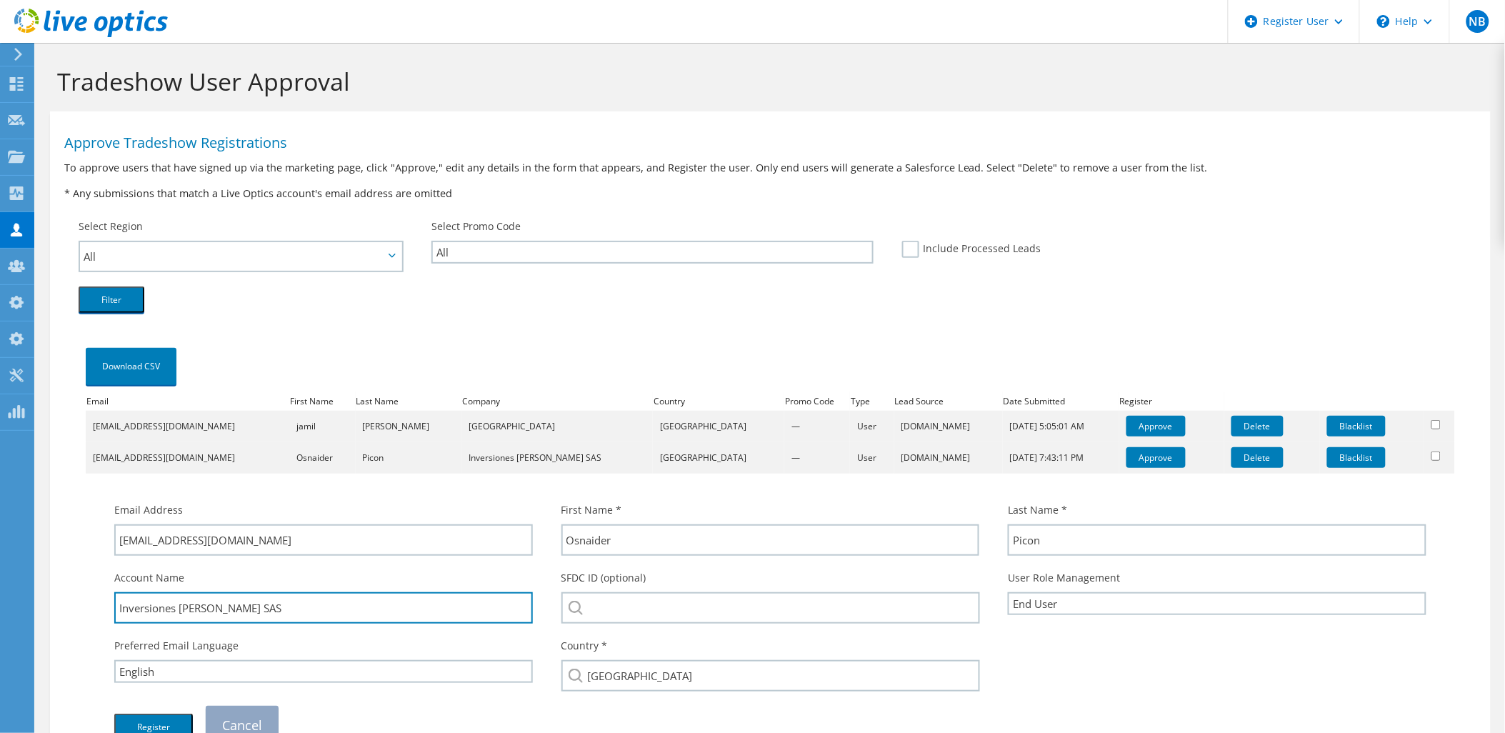
drag, startPoint x: 219, startPoint y: 609, endPoint x: 112, endPoint y: 606, distance: 106.5
click at [112, 606] on div "Account Name Inversiones Zuluaga Rueda SAS" at bounding box center [323, 597] width 447 height 68
click at [811, 621] on div "SFDC ID (optional)" at bounding box center [770, 597] width 447 height 68
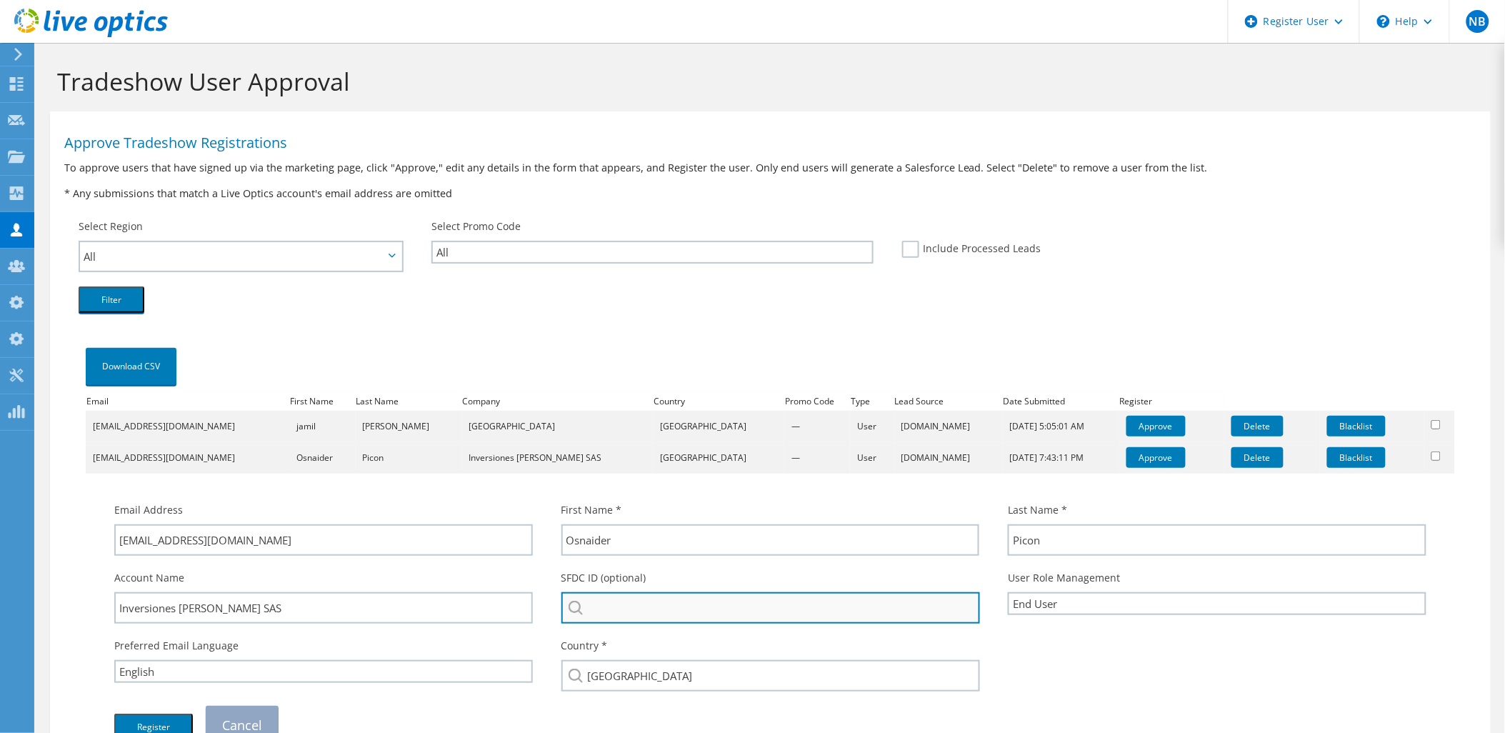
click at [811, 613] on input "search" at bounding box center [770, 607] width 419 height 31
paste input "Inversiones Zuluaga"
type input "Inversiones Zuluaga"
drag, startPoint x: 705, startPoint y: 606, endPoint x: 524, endPoint y: 612, distance: 180.8
click at [526, 612] on div "Account Name Inversiones Zuluaga Rueda SAS SFDC ID (optional) Inversiones Zulua…" at bounding box center [770, 597] width 1341 height 68
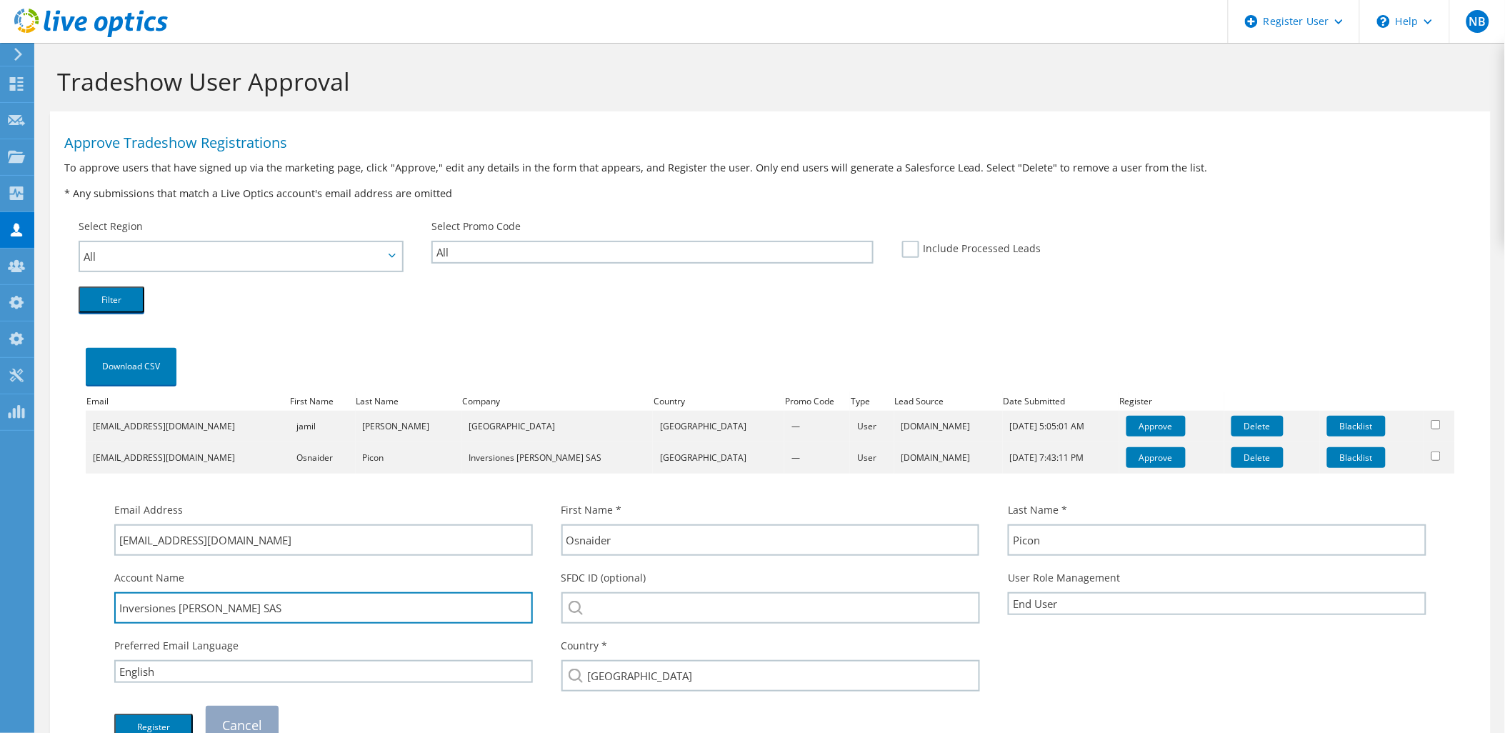
drag, startPoint x: 310, startPoint y: 602, endPoint x: 72, endPoint y: 602, distance: 237.8
click at [72, 602] on div "Download CSV Email First Name Last Name Company Country Promo Code Type Lead So…" at bounding box center [770, 552] width 1412 height 464
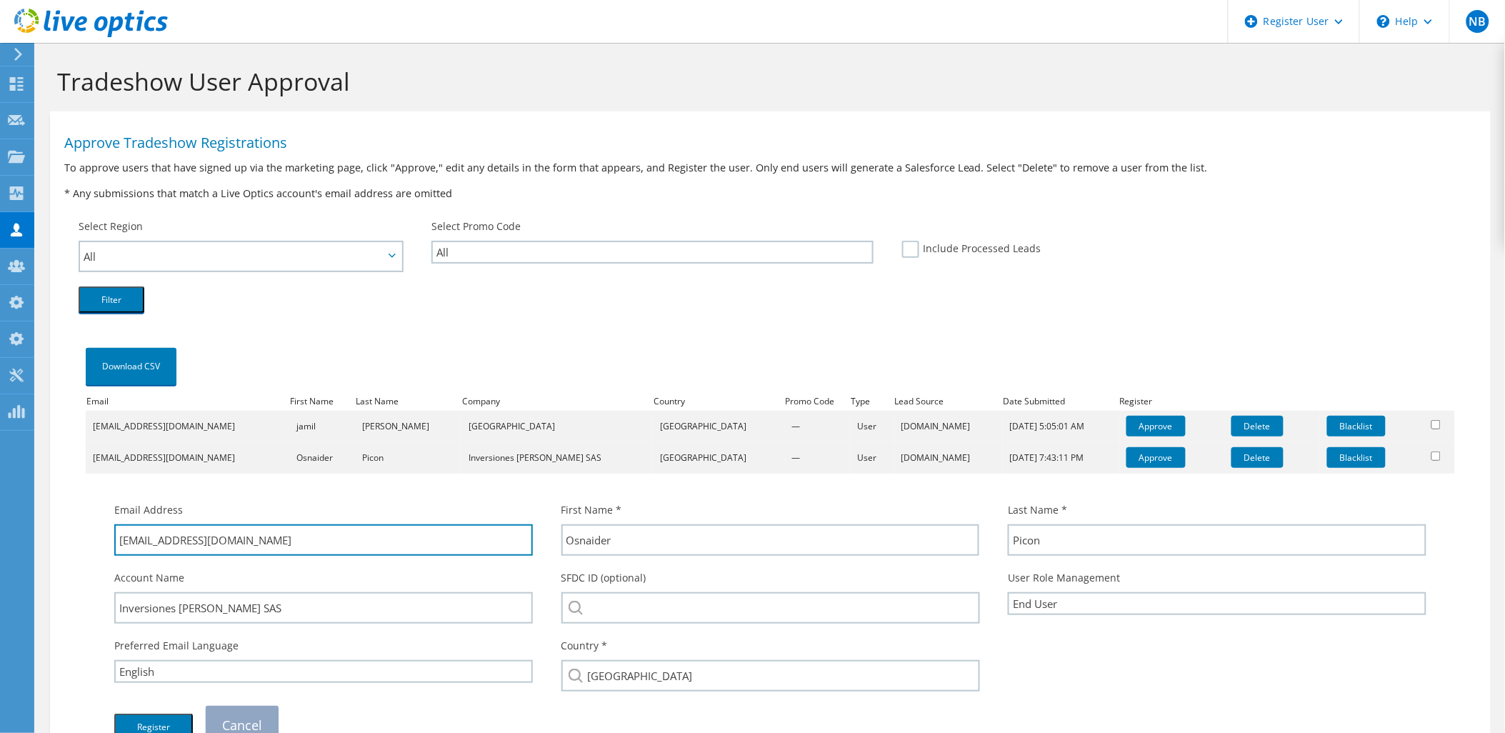
drag, startPoint x: 351, startPoint y: 532, endPoint x: 214, endPoint y: 566, distance: 141.4
click at [214, 566] on div "Email Address analista.tecnologia@carnesycarnes.com First Name * Osnaider Last …" at bounding box center [770, 623] width 1341 height 256
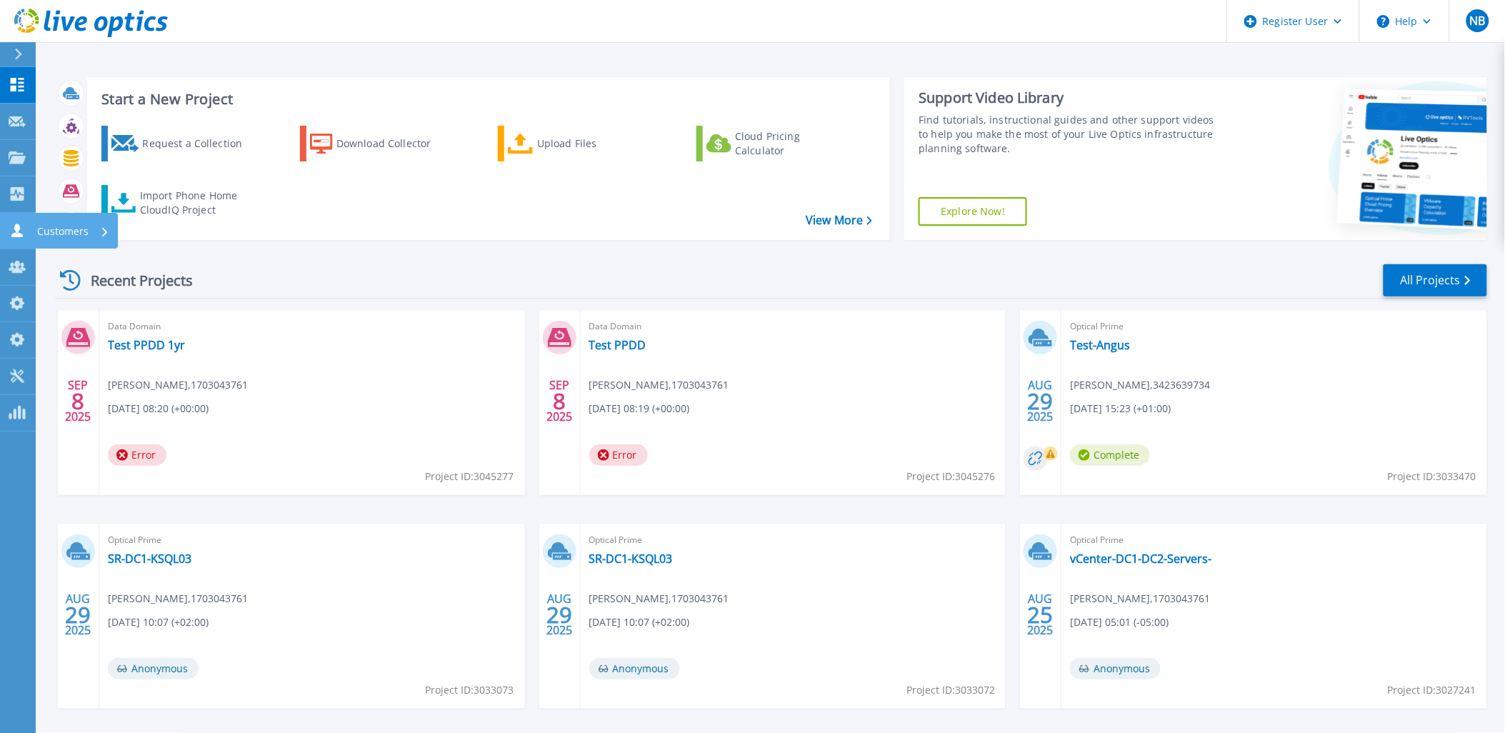
click at [29, 239] on link "Customers Customers" at bounding box center [18, 231] width 36 height 36
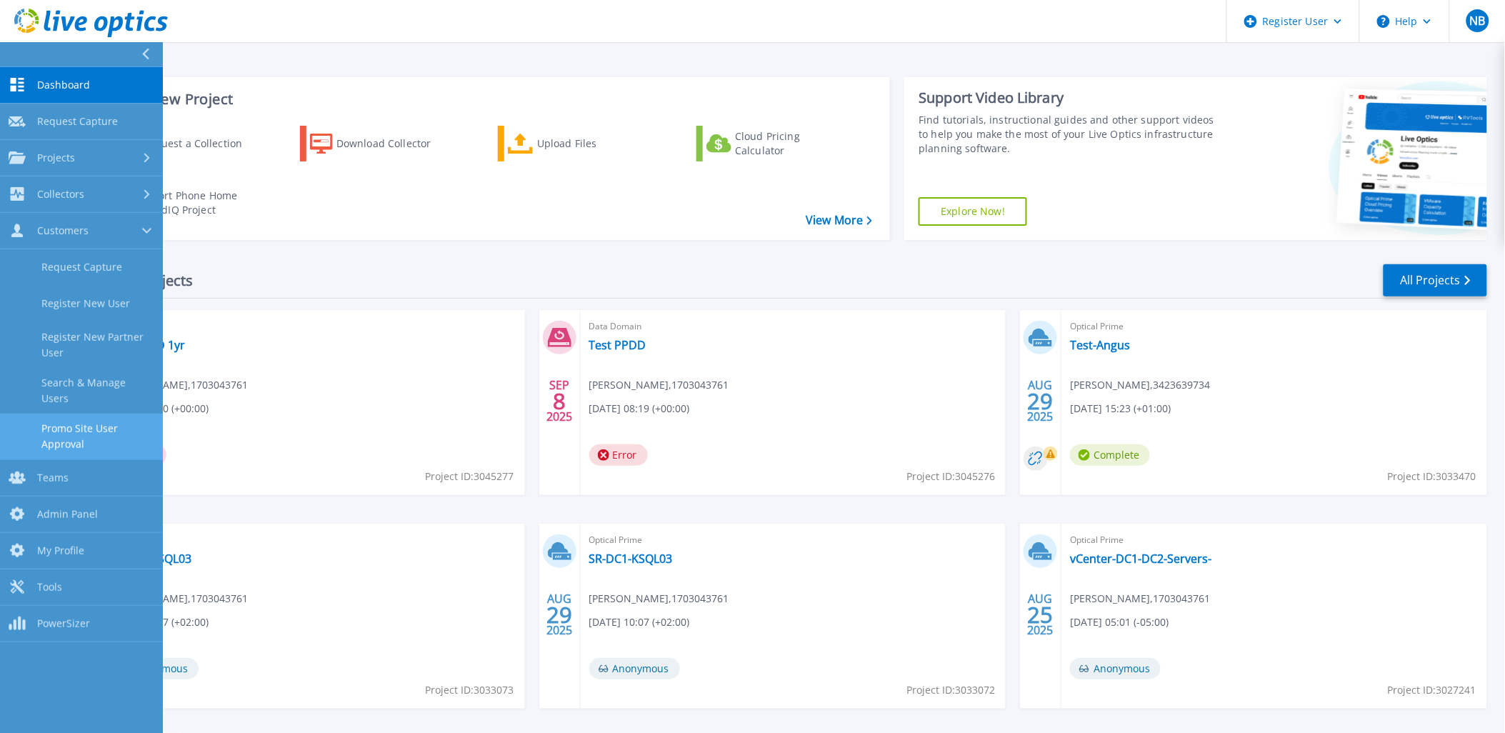
click at [91, 424] on link "Promo Site User Approval" at bounding box center [81, 437] width 163 height 46
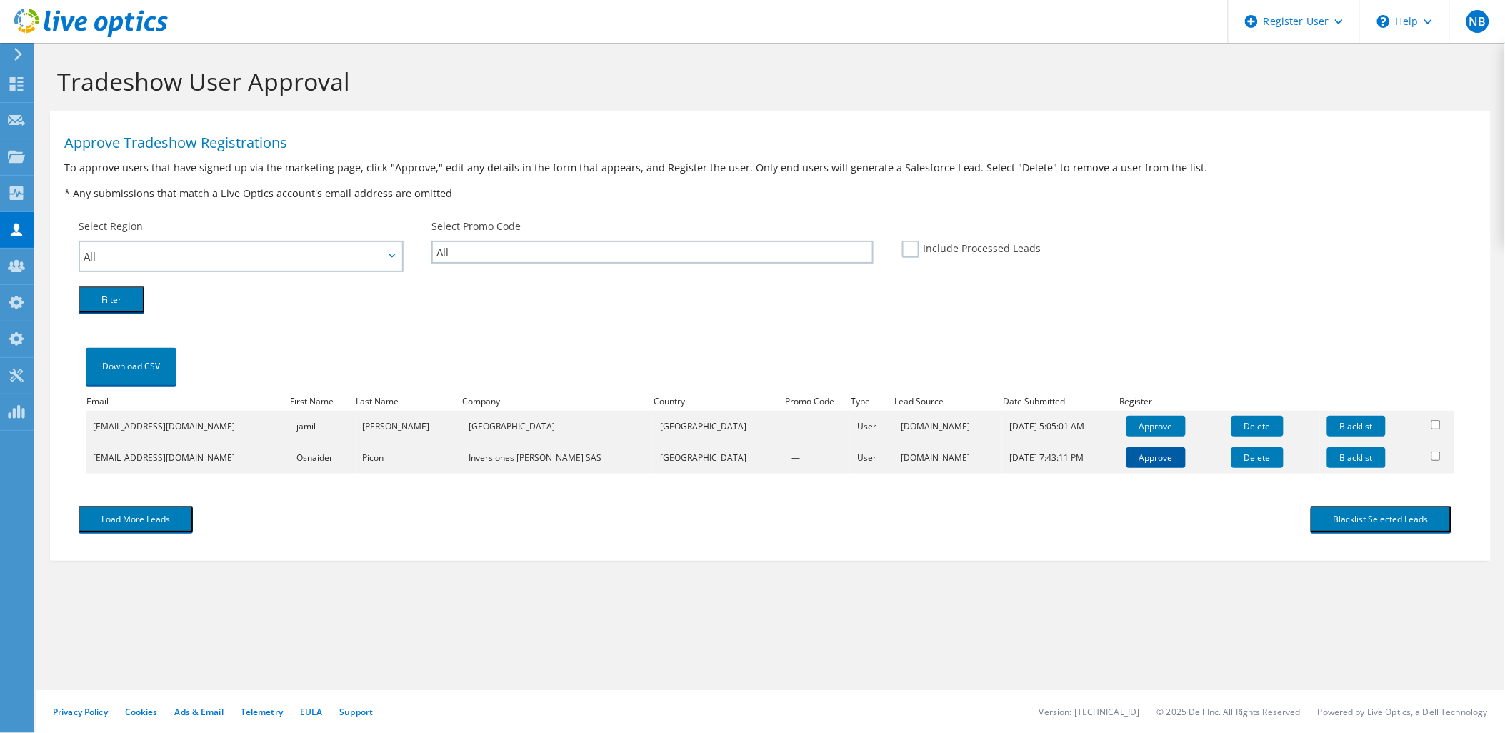
click at [1126, 462] on link "Approve" at bounding box center [1155, 457] width 59 height 21
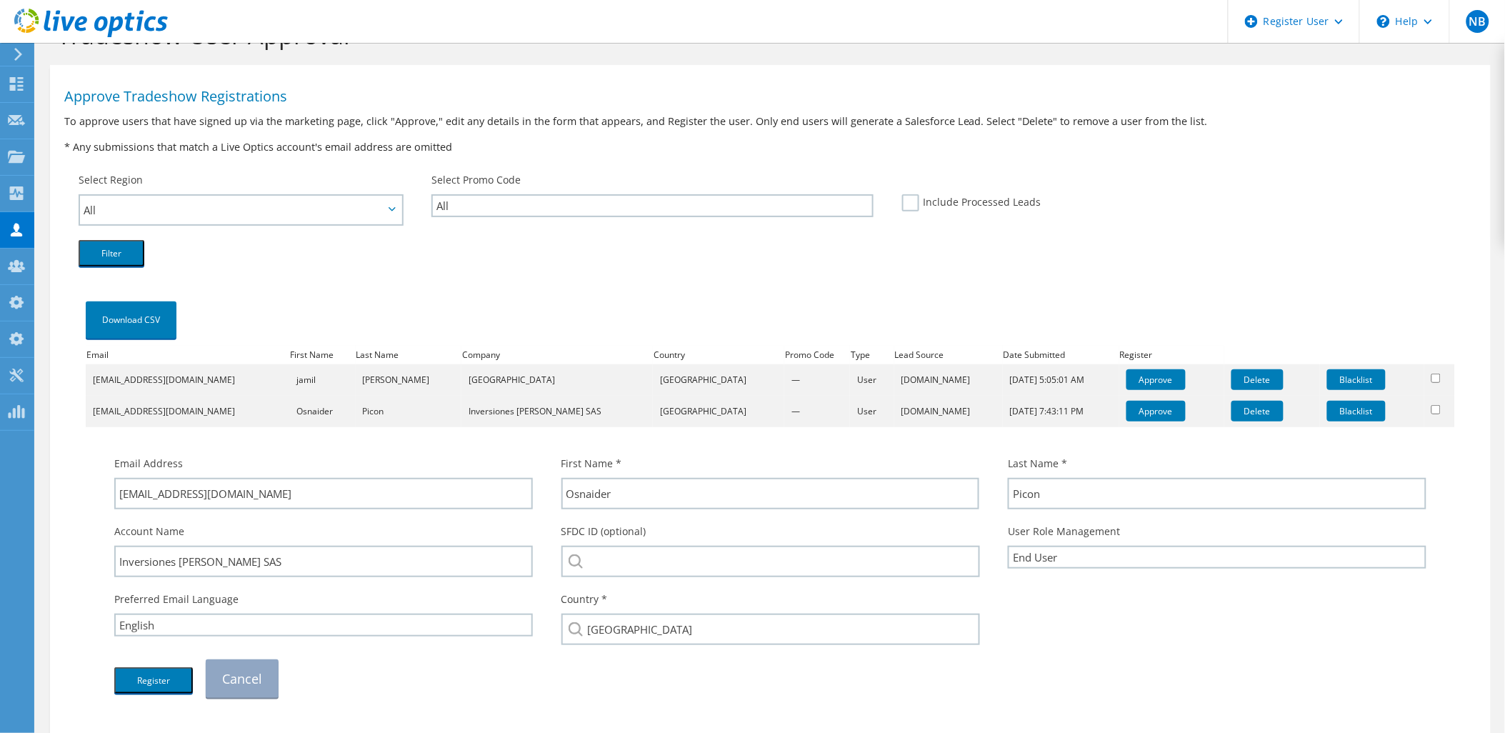
scroll to position [79, 0]
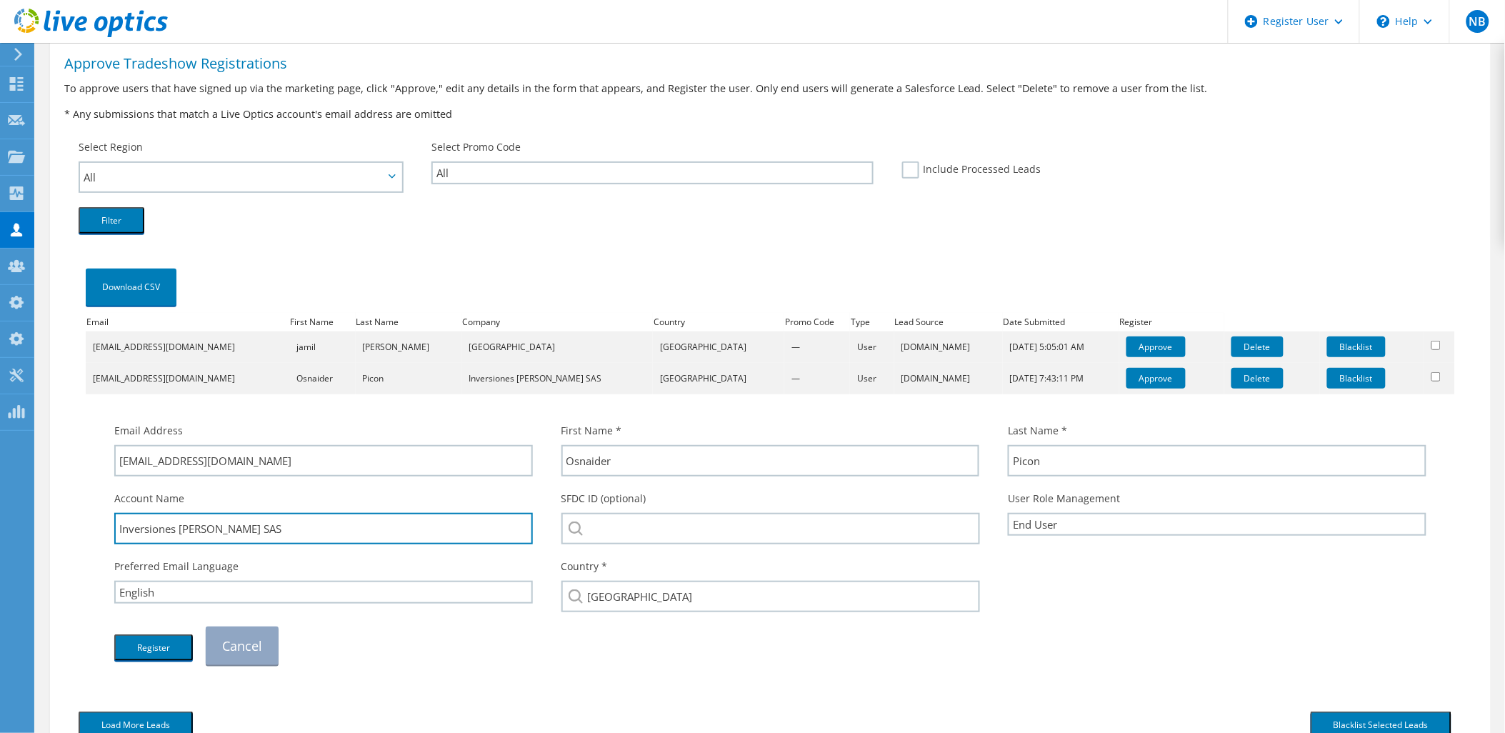
drag, startPoint x: 305, startPoint y: 527, endPoint x: 81, endPoint y: 529, distance: 224.3
click at [81, 529] on div "Download CSV Email First Name Last Name Company Country Promo Code Type Lead So…" at bounding box center [771, 473] width 1384 height 414
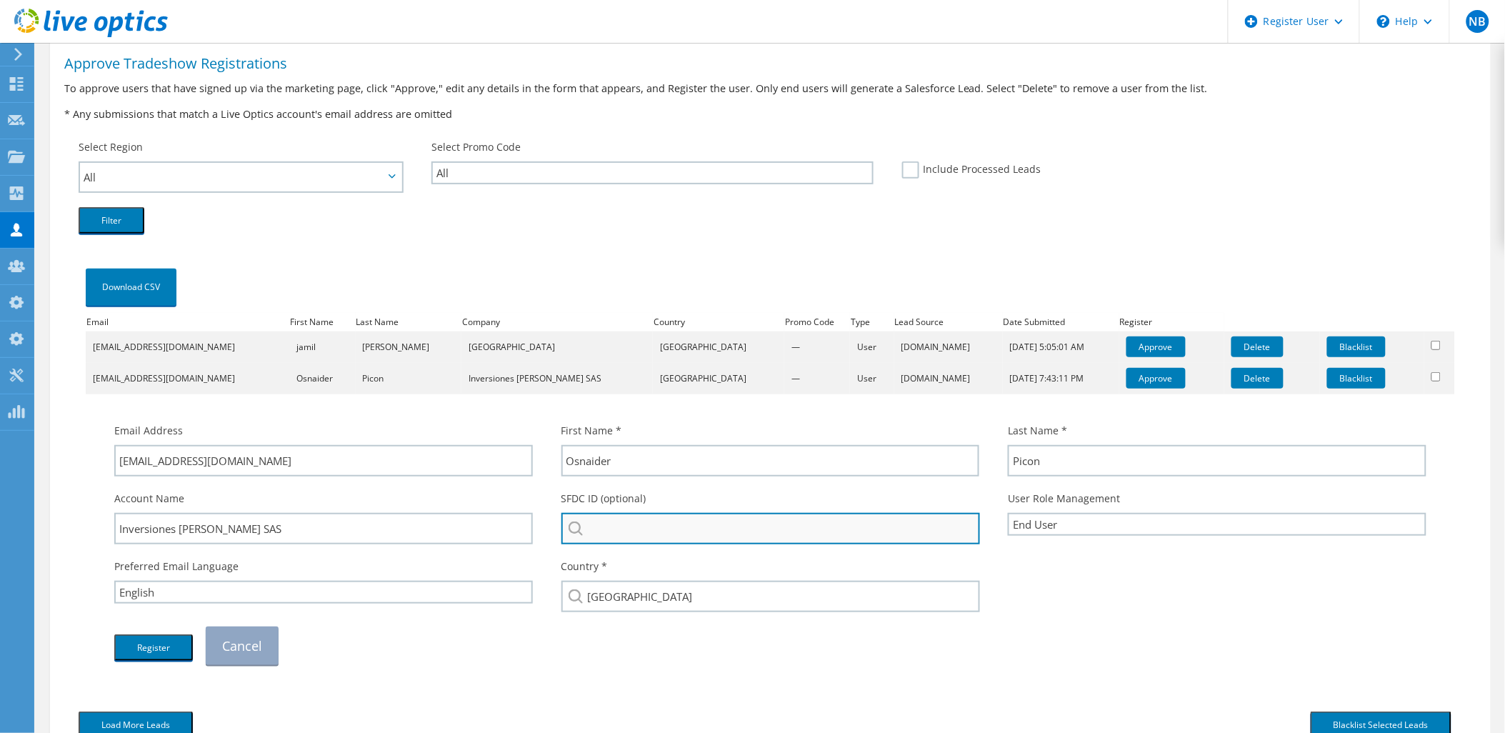
click at [632, 533] on input "search" at bounding box center [770, 528] width 419 height 31
paste input "Inversiones Zuluaga Rueda SAS"
type input "Inversiones Zuluaga Rueda SAS"
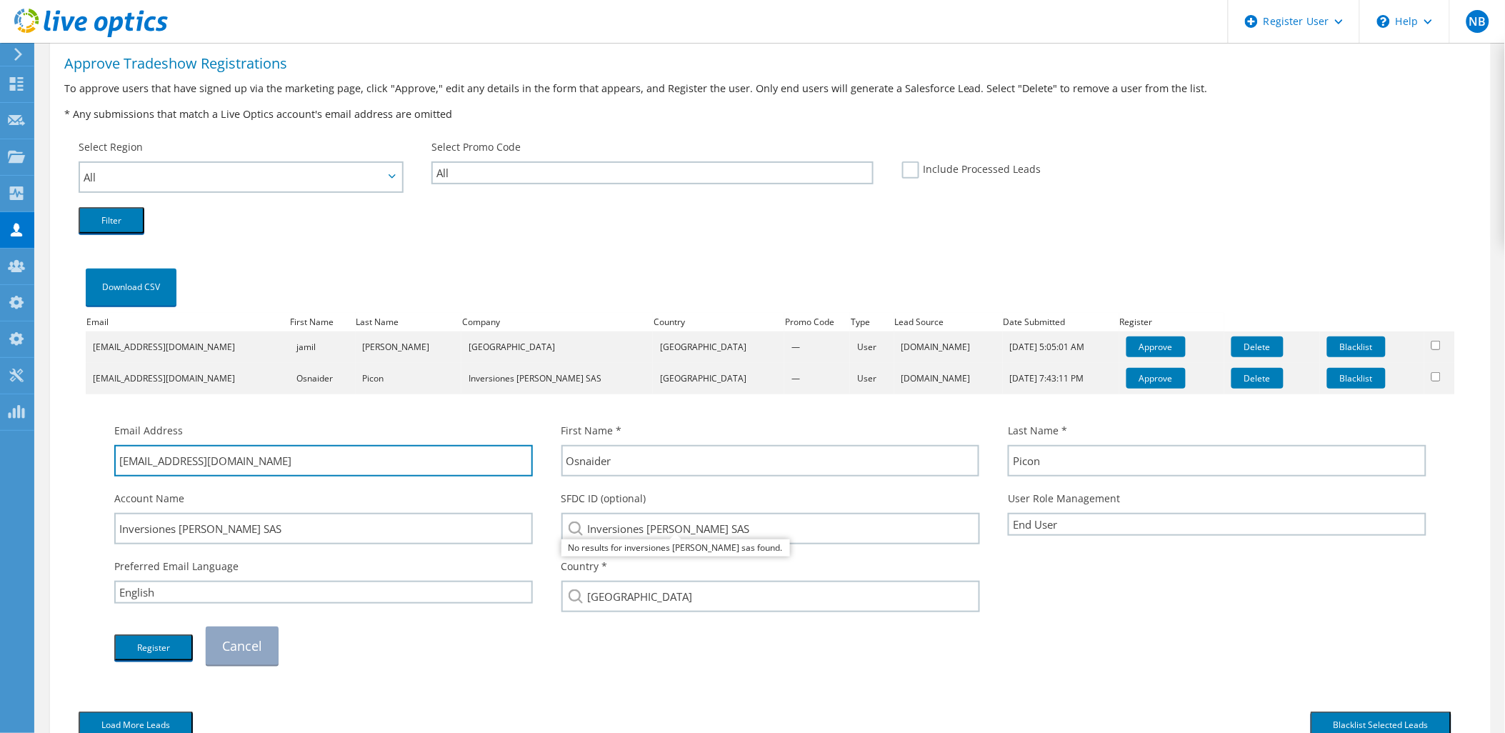
drag, startPoint x: 212, startPoint y: 453, endPoint x: 88, endPoint y: 453, distance: 124.3
click at [88, 453] on td "Email Address analista.tecnologia@carnesycarnes.com First Name * Osnaider Last …" at bounding box center [770, 536] width 1369 height 285
click at [351, 411] on div at bounding box center [770, 408] width 1341 height 14
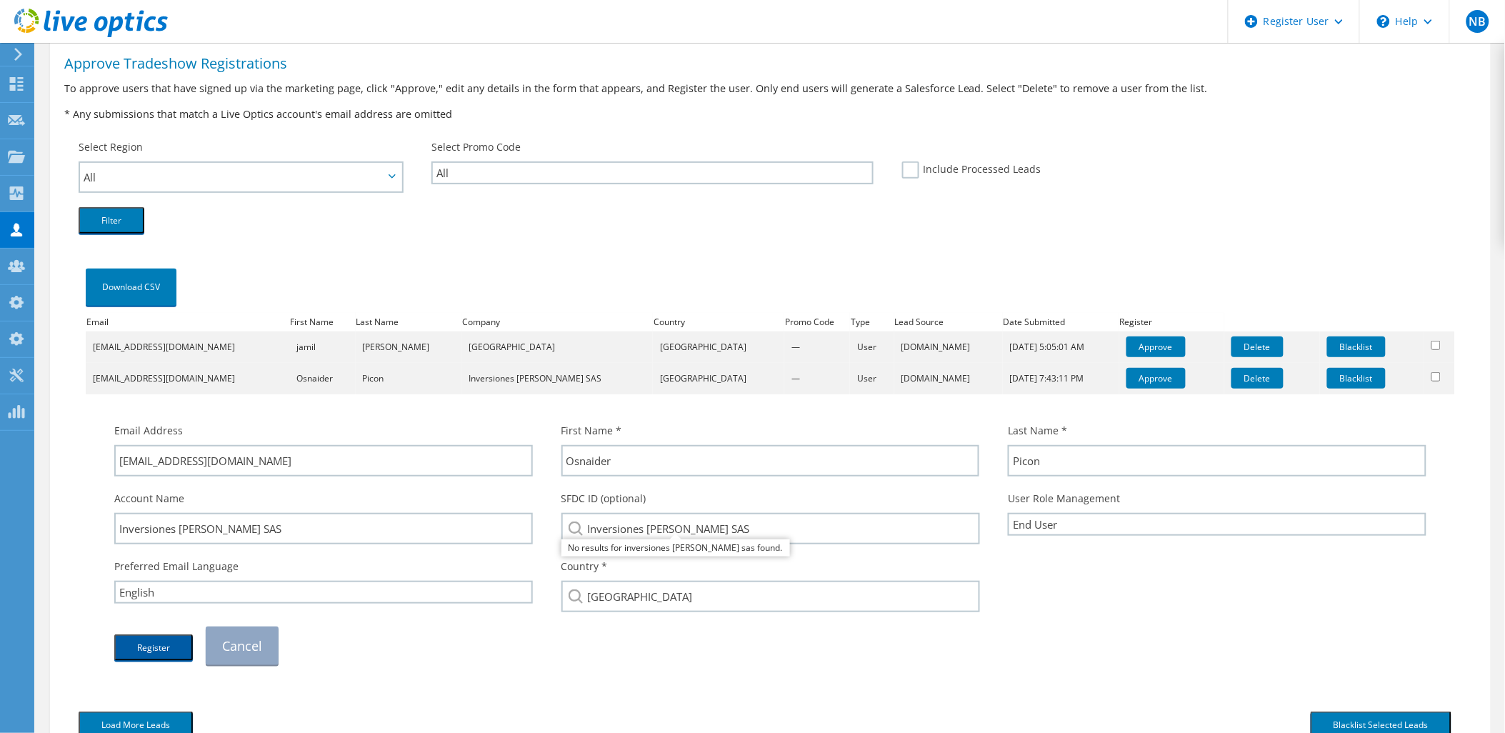
click at [176, 652] on button "Register" at bounding box center [153, 647] width 79 height 26
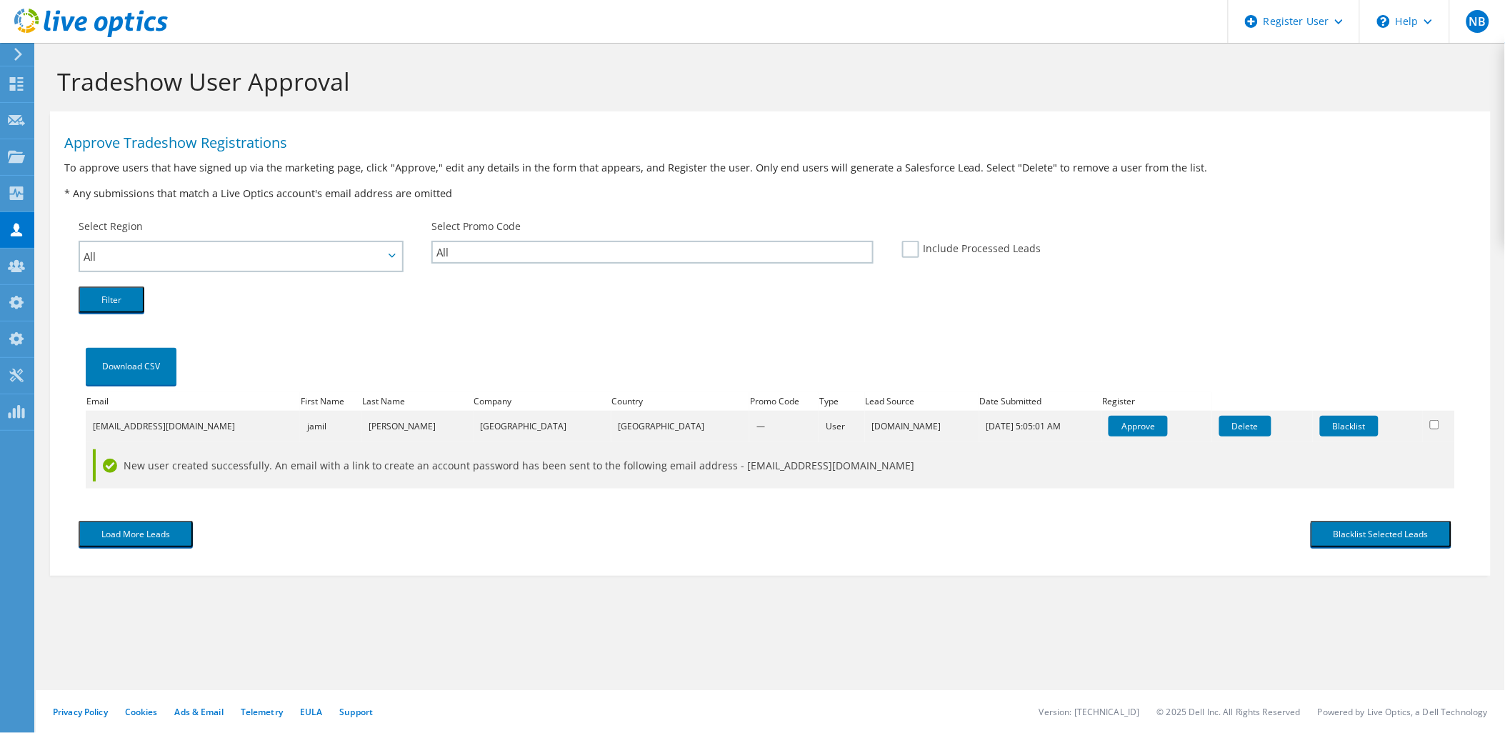
scroll to position [0, 0]
click at [1109, 420] on link "Approve" at bounding box center [1138, 426] width 59 height 21
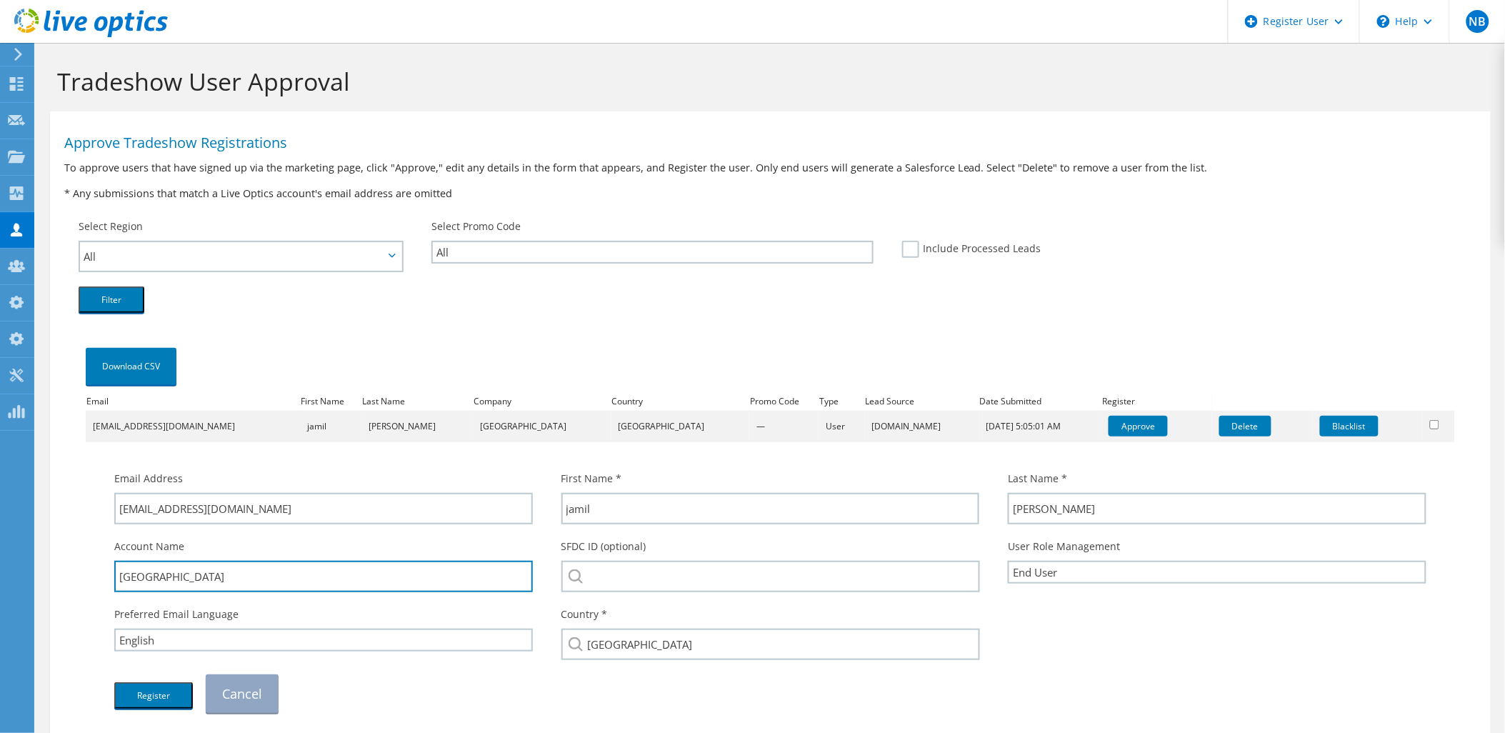
drag, startPoint x: 287, startPoint y: 568, endPoint x: 46, endPoint y: 574, distance: 241.5
click at [46, 574] on section "Tradeshow User Approval Approve Tradeshow Registrations To approve users that h…" at bounding box center [770, 471] width 1469 height 857
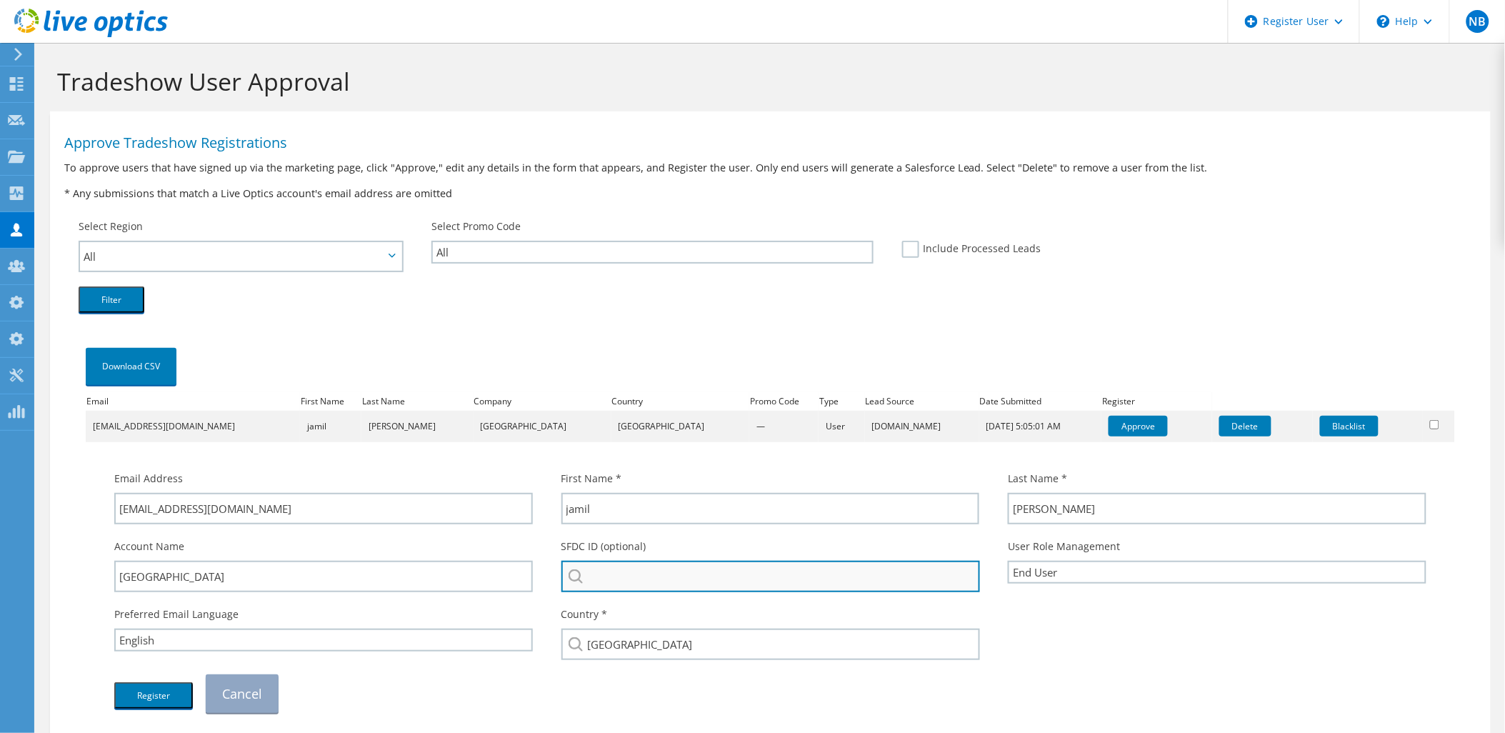
click at [689, 561] on input "search" at bounding box center [770, 576] width 419 height 31
paste input "Kulsoom international hospital"
drag, startPoint x: 633, startPoint y: 571, endPoint x: 773, endPoint y: 568, distance: 140.0
click at [756, 569] on input "Kulsoom international hospital" at bounding box center [770, 576] width 419 height 31
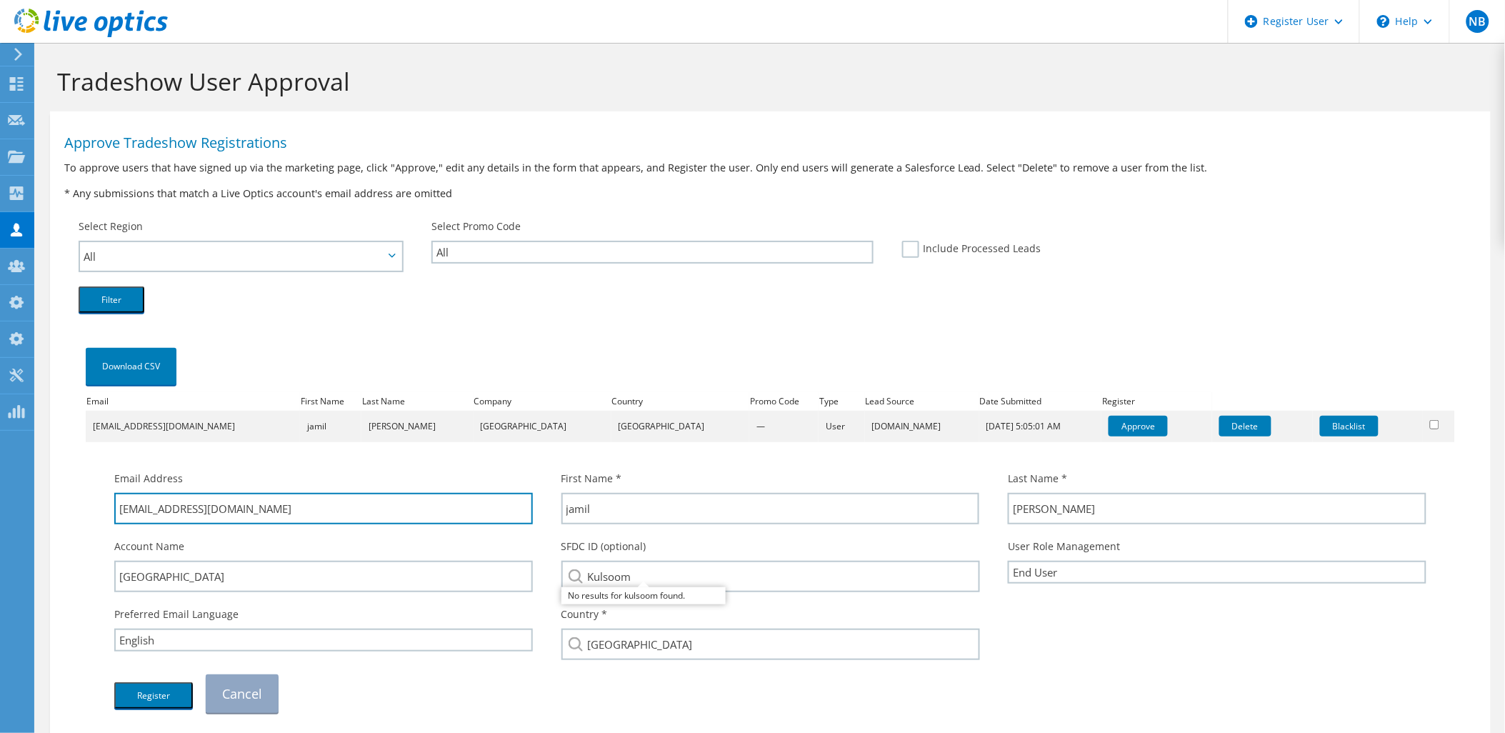
drag, startPoint x: 258, startPoint y: 509, endPoint x: 180, endPoint y: 531, distance: 80.7
click at [180, 531] on div "Email Address jamil.ahmed@kih.com.pk First Name * jamil Last Name * ahmed Kulso…" at bounding box center [770, 592] width 1341 height 256
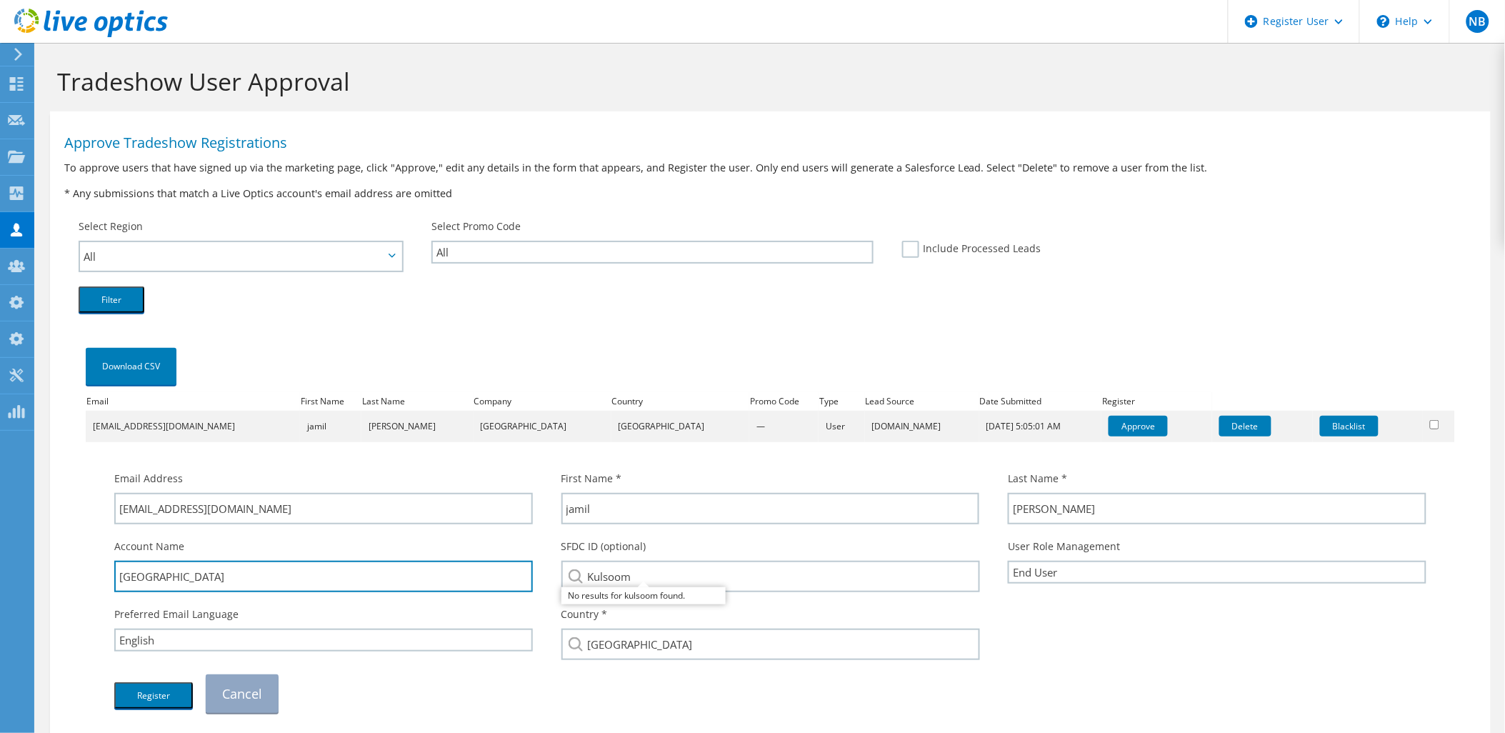
drag, startPoint x: 304, startPoint y: 574, endPoint x: 94, endPoint y: 579, distance: 210.8
click at [94, 579] on div "Email Address jamil.ahmed@kih.com.pk First Name * jamil Last Name * ahmed" at bounding box center [770, 584] width 1355 height 271
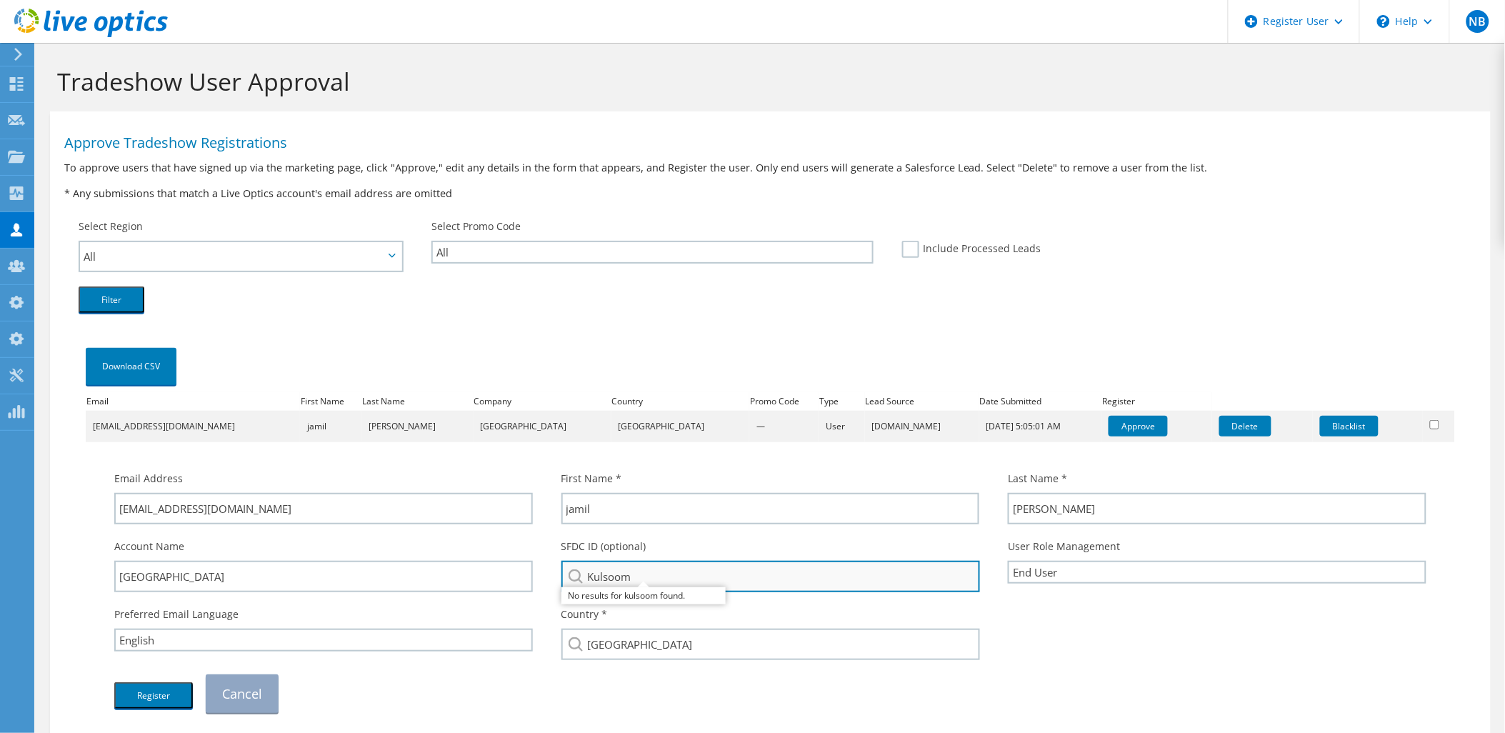
click at [761, 576] on input "Kulsoom" at bounding box center [770, 576] width 419 height 31
drag, startPoint x: 659, startPoint y: 579, endPoint x: 555, endPoint y: 582, distance: 103.6
click at [555, 582] on div "SFDC ID (optional) Kulsoom No results for kulsoom found." at bounding box center [770, 565] width 447 height 68
paste input "international hospital"
type input "Kulsoom international hospital"
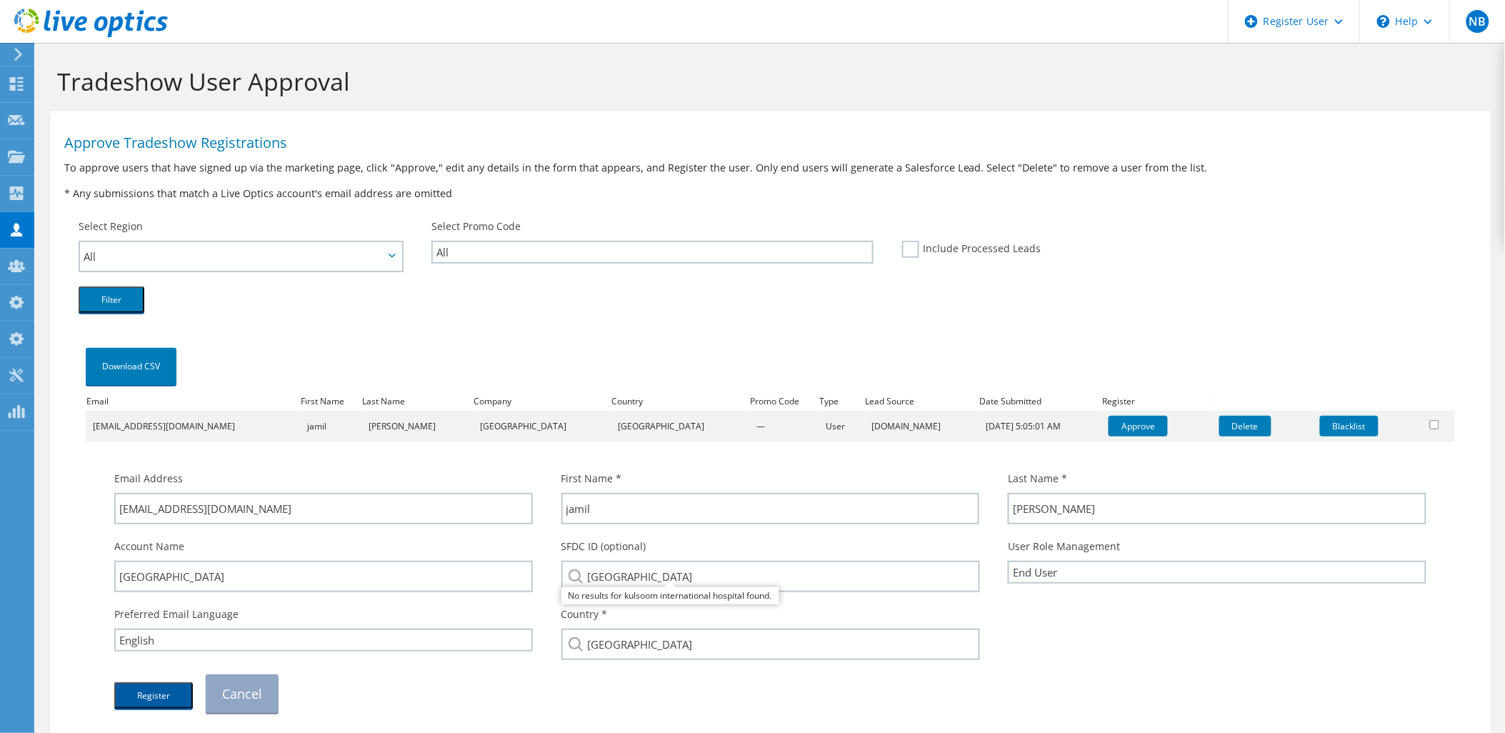
click at [164, 684] on button "Register" at bounding box center [153, 695] width 79 height 26
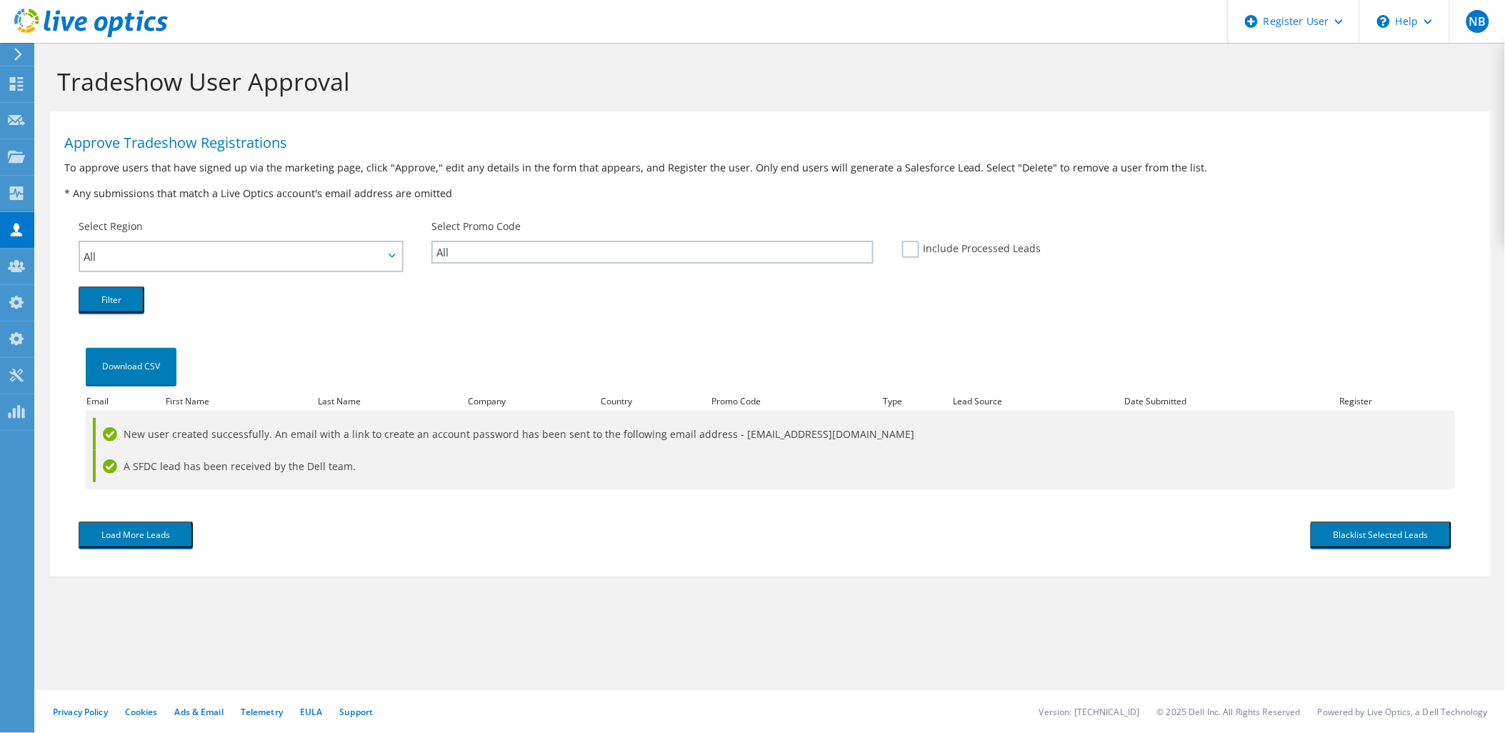
click at [139, 16] on icon at bounding box center [91, 23] width 154 height 29
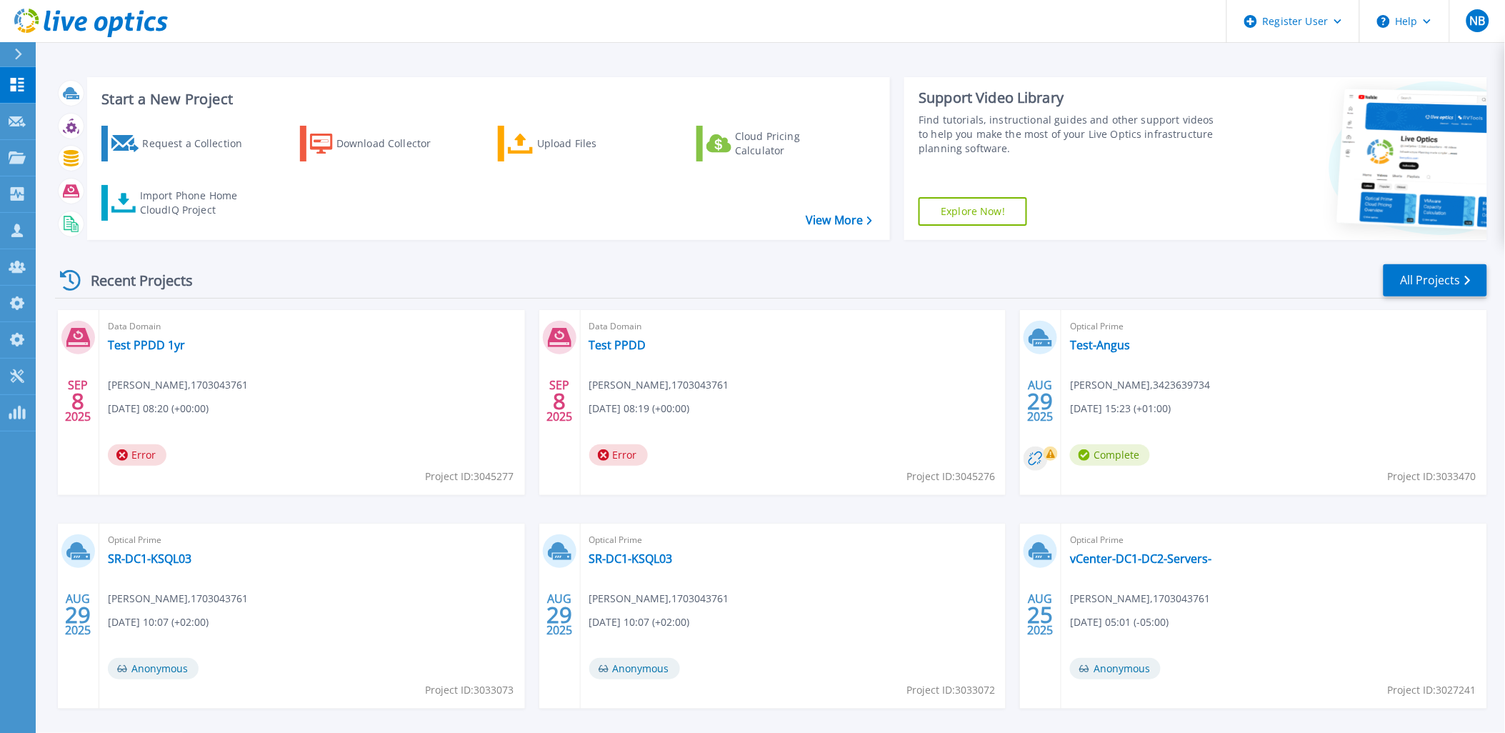
click at [145, 21] on icon at bounding box center [149, 23] width 11 height 15
click at [124, 12] on icon at bounding box center [91, 23] width 154 height 29
click at [139, 20] on icon at bounding box center [139, 21] width 7 height 21
click at [17, 166] on link "Projects Projects" at bounding box center [18, 158] width 36 height 36
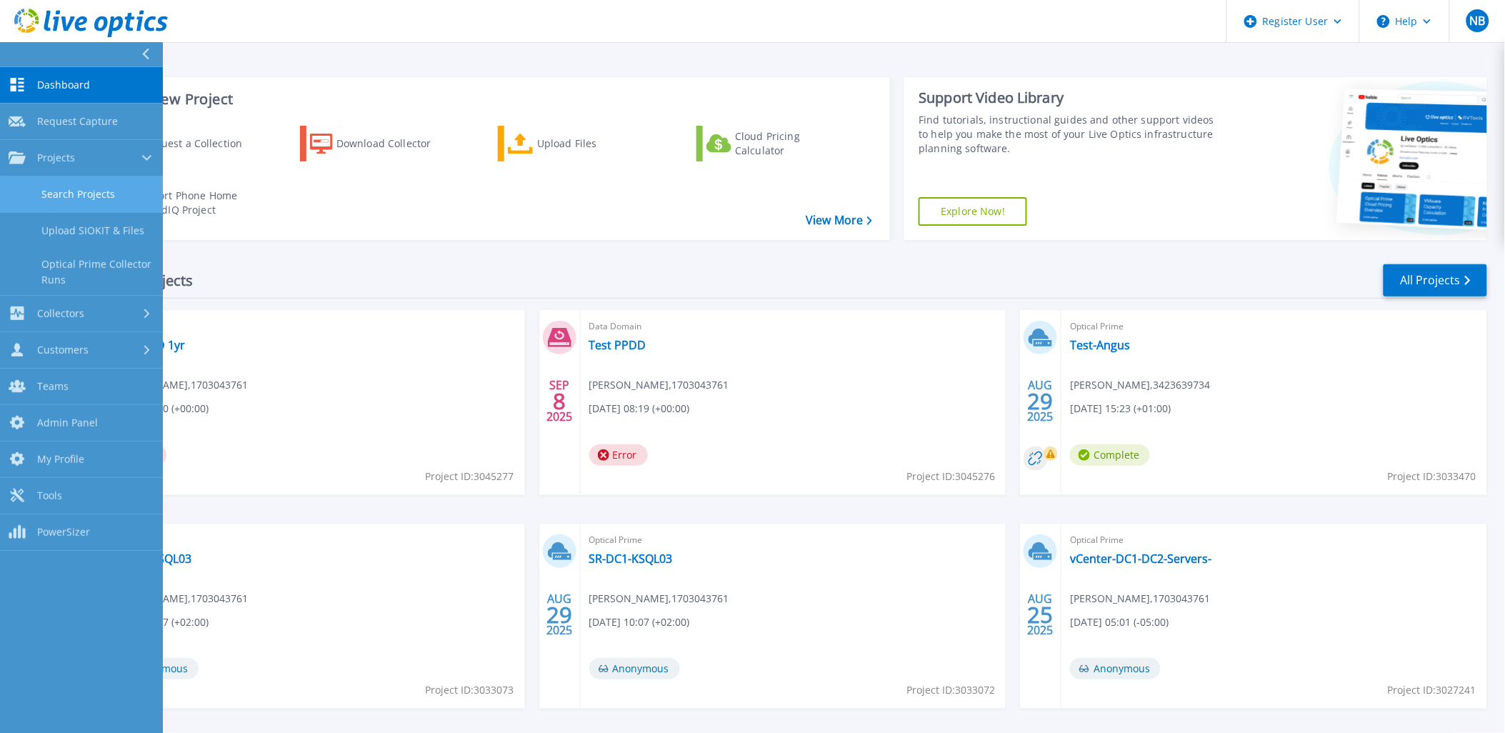
click at [40, 196] on link "Search Projects" at bounding box center [81, 194] width 163 height 36
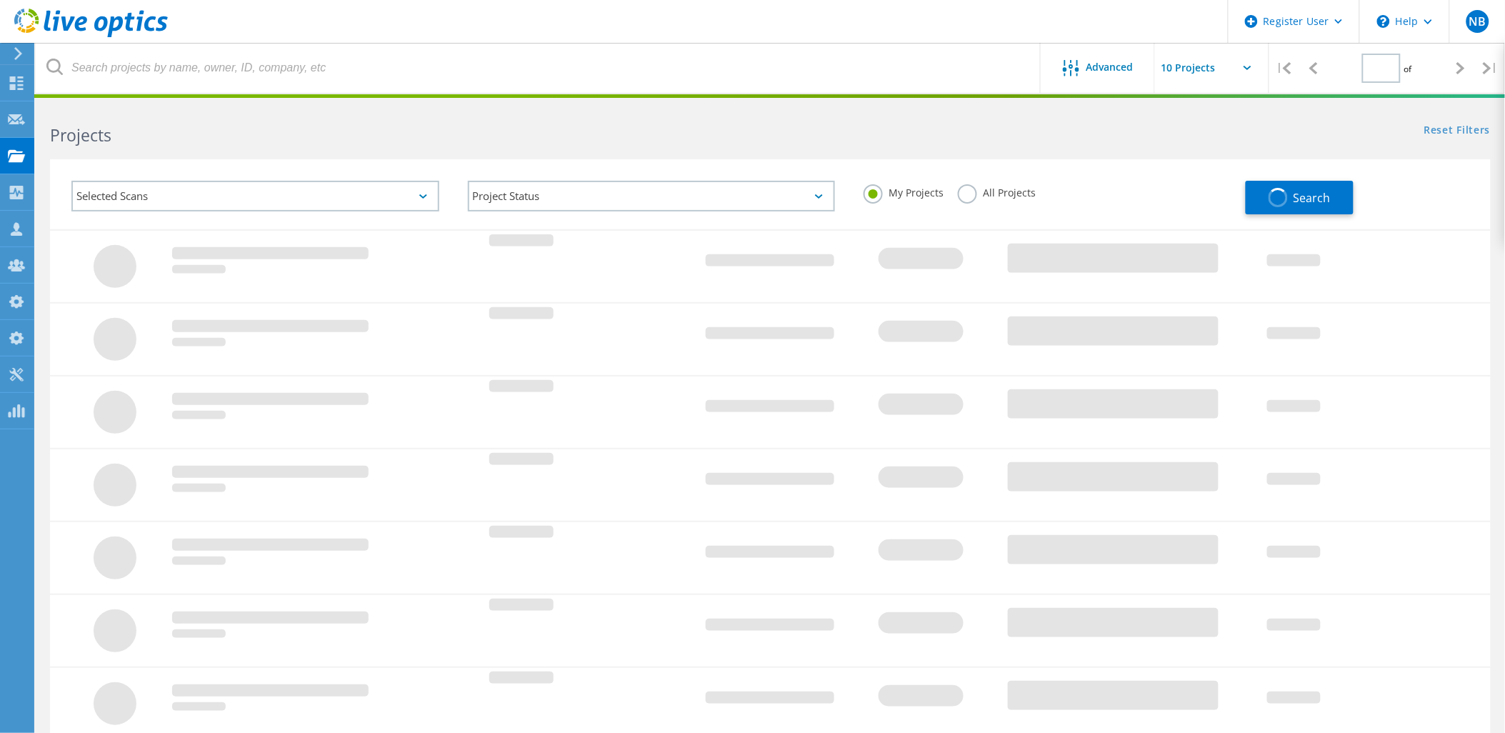
type input "1"
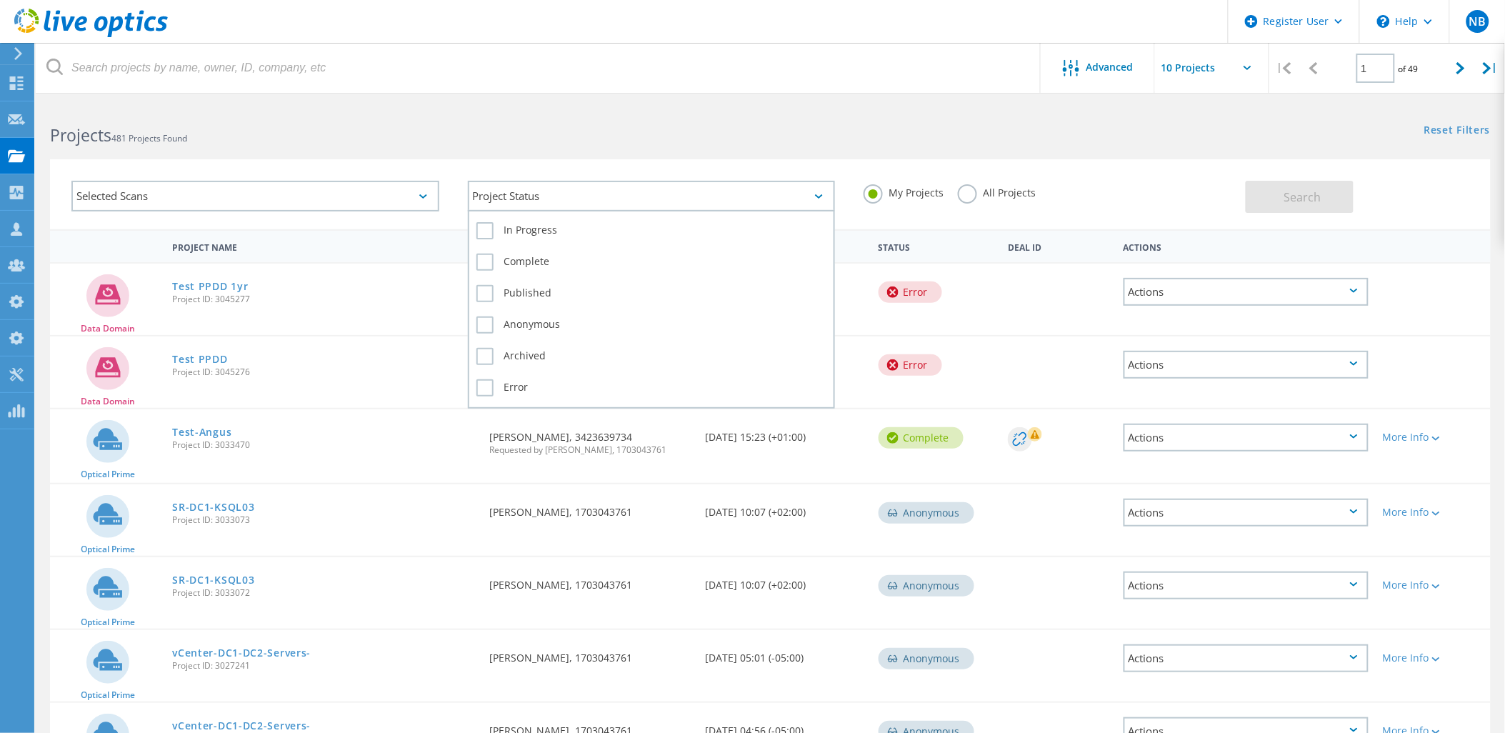
click at [529, 194] on div "Project Status" at bounding box center [652, 196] width 368 height 31
click at [496, 379] on label "Error" at bounding box center [651, 387] width 351 height 17
click at [0, 0] on input "Error" at bounding box center [0, 0] width 0 height 0
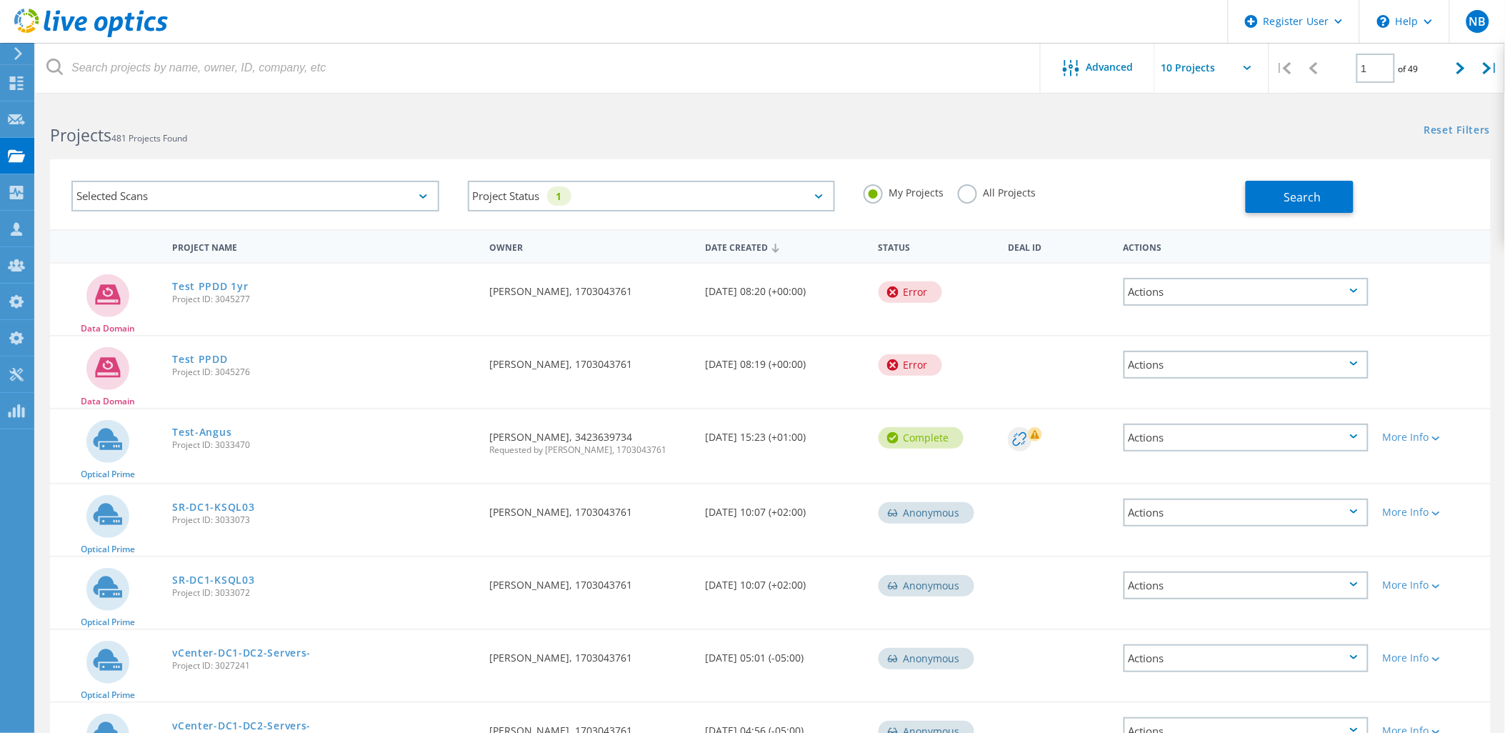
click at [266, 179] on div "Selected Scans" at bounding box center [255, 195] width 396 height 59
click at [253, 204] on div "Selected Scans" at bounding box center [255, 196] width 368 height 31
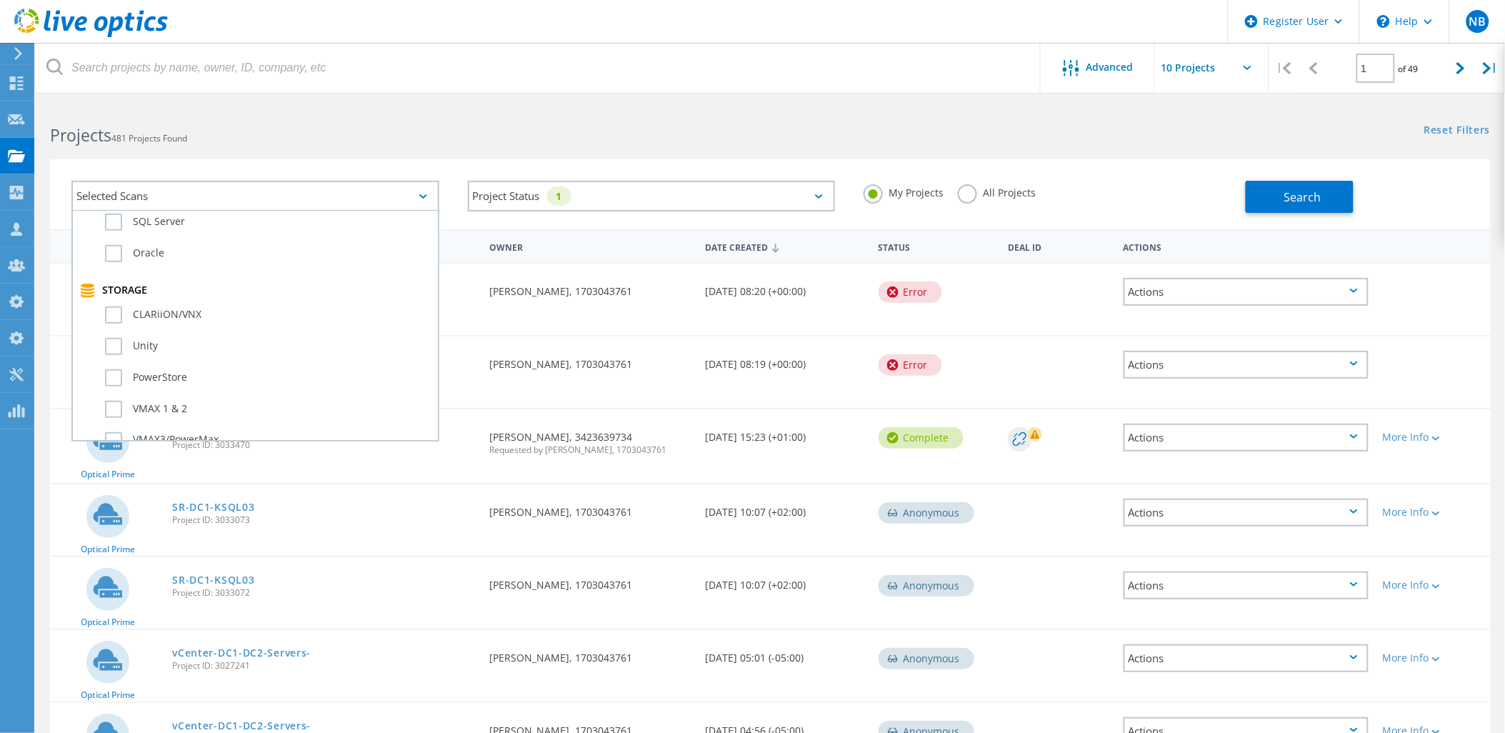
scroll to position [396, 0]
click at [146, 324] on label "VMAX4/PowerMax" at bounding box center [268, 332] width 326 height 17
click at [0, 0] on input "VMAX4/PowerMax" at bounding box center [0, 0] width 0 height 0
click at [990, 197] on label "All Projects" at bounding box center [997, 191] width 78 height 14
click at [0, 0] on input "All Projects" at bounding box center [0, 0] width 0 height 0
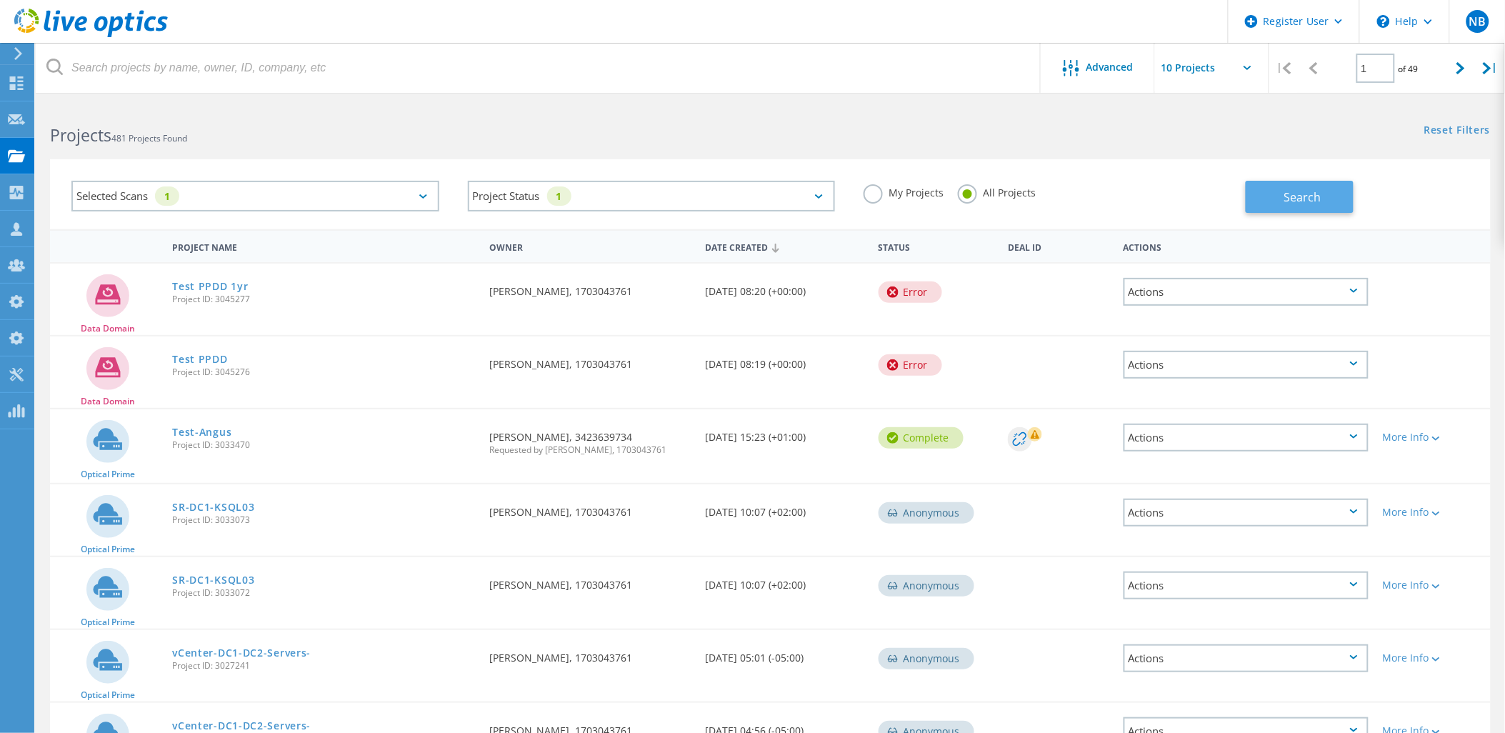
click at [1294, 207] on button "Search" at bounding box center [1300, 197] width 108 height 32
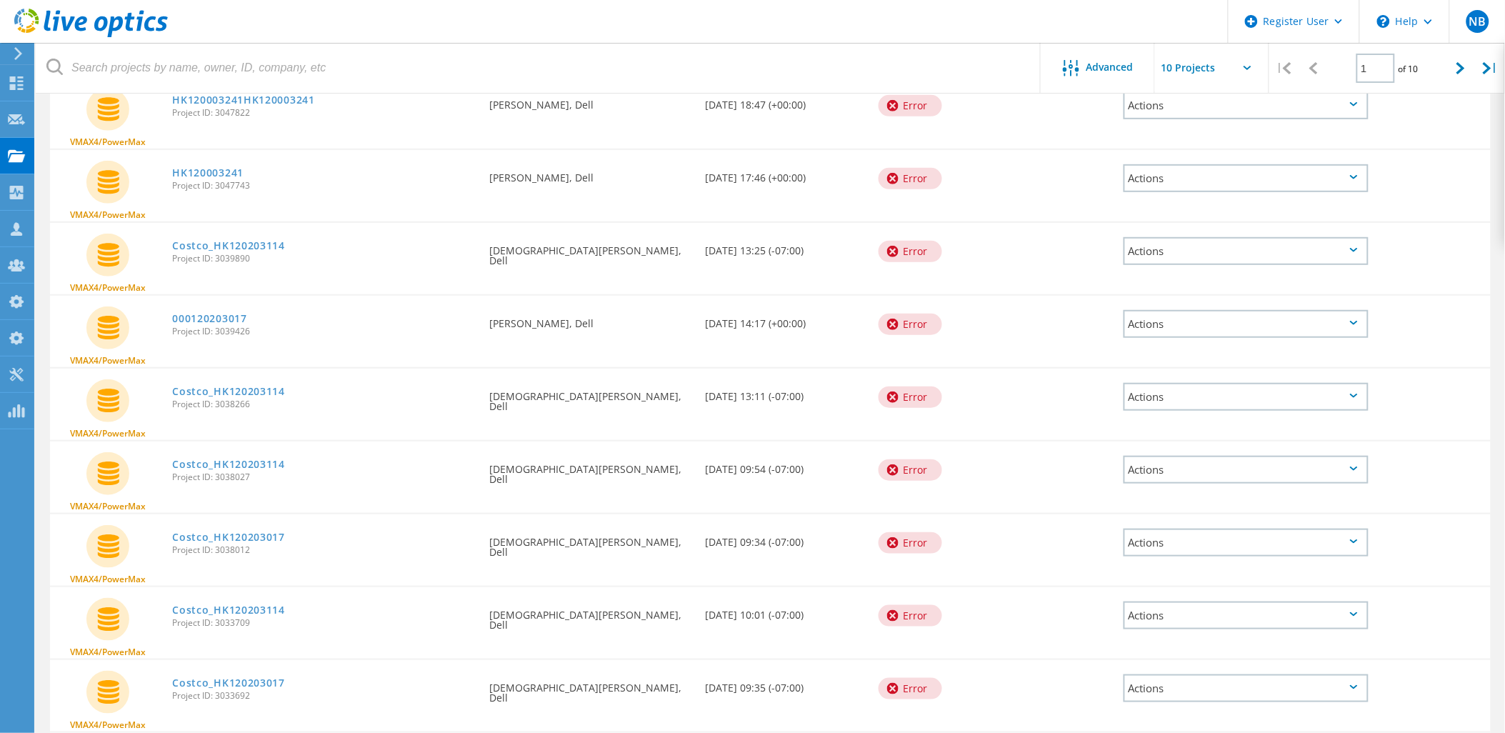
scroll to position [0, 0]
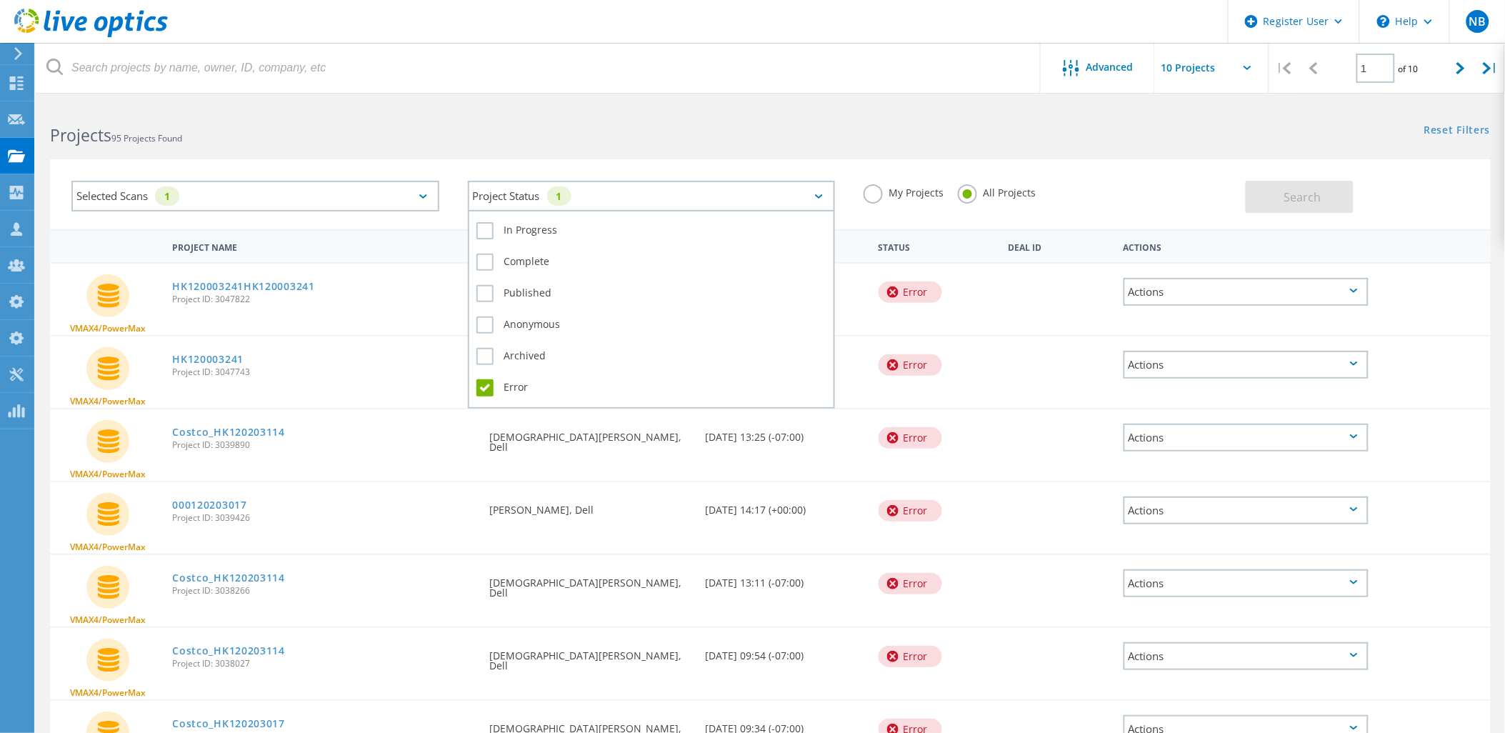
click at [486, 186] on div "Project Status 1" at bounding box center [652, 196] width 368 height 31
click at [369, 188] on div "Selected Scans 1" at bounding box center [255, 196] width 368 height 31
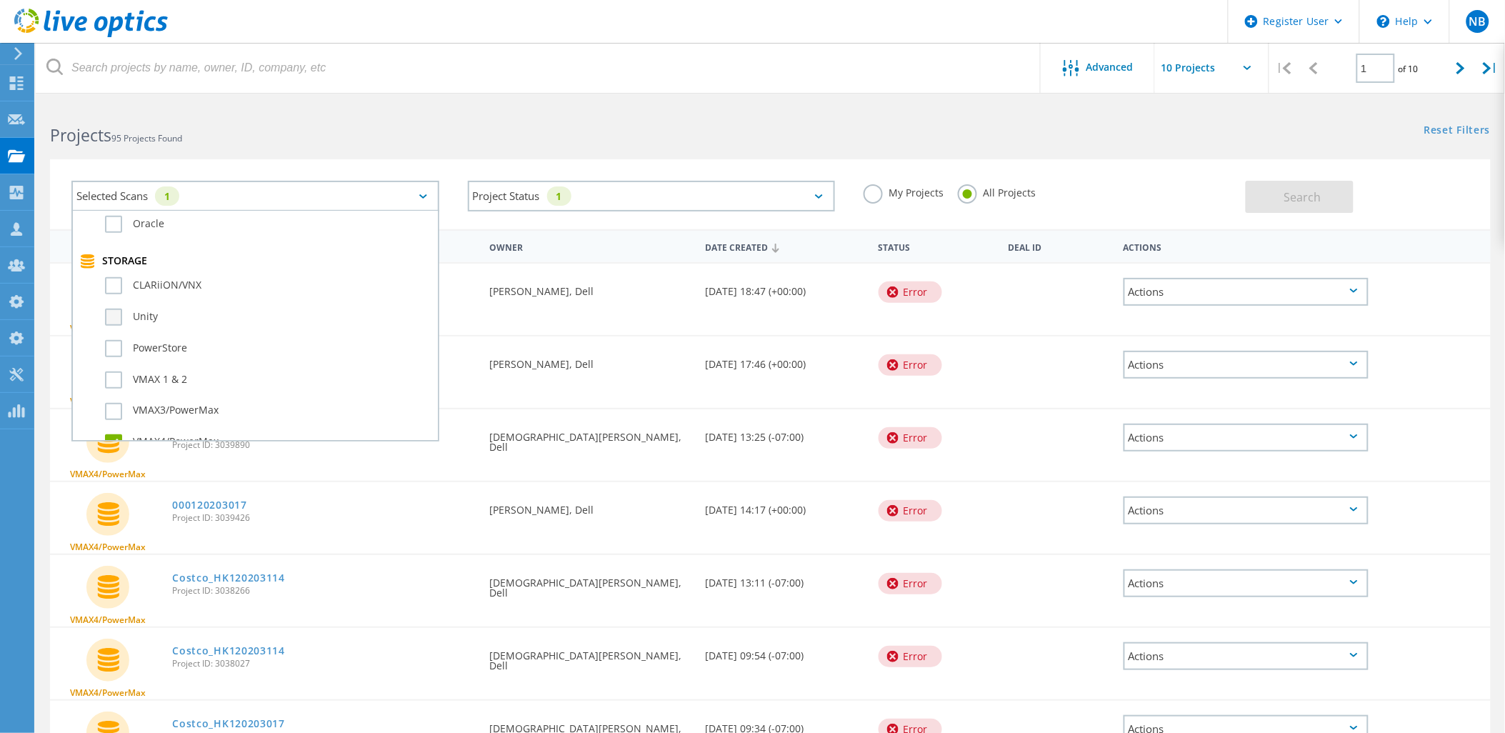
scroll to position [317, 0]
click at [161, 404] on label "VMAX4/PowerMax" at bounding box center [268, 412] width 326 height 17
click at [0, 0] on input "VMAX4/PowerMax" at bounding box center [0, 0] width 0 height 0
click at [166, 372] on label "VMAX3/PowerMax" at bounding box center [268, 380] width 326 height 17
click at [0, 0] on input "VMAX3/PowerMax" at bounding box center [0, 0] width 0 height 0
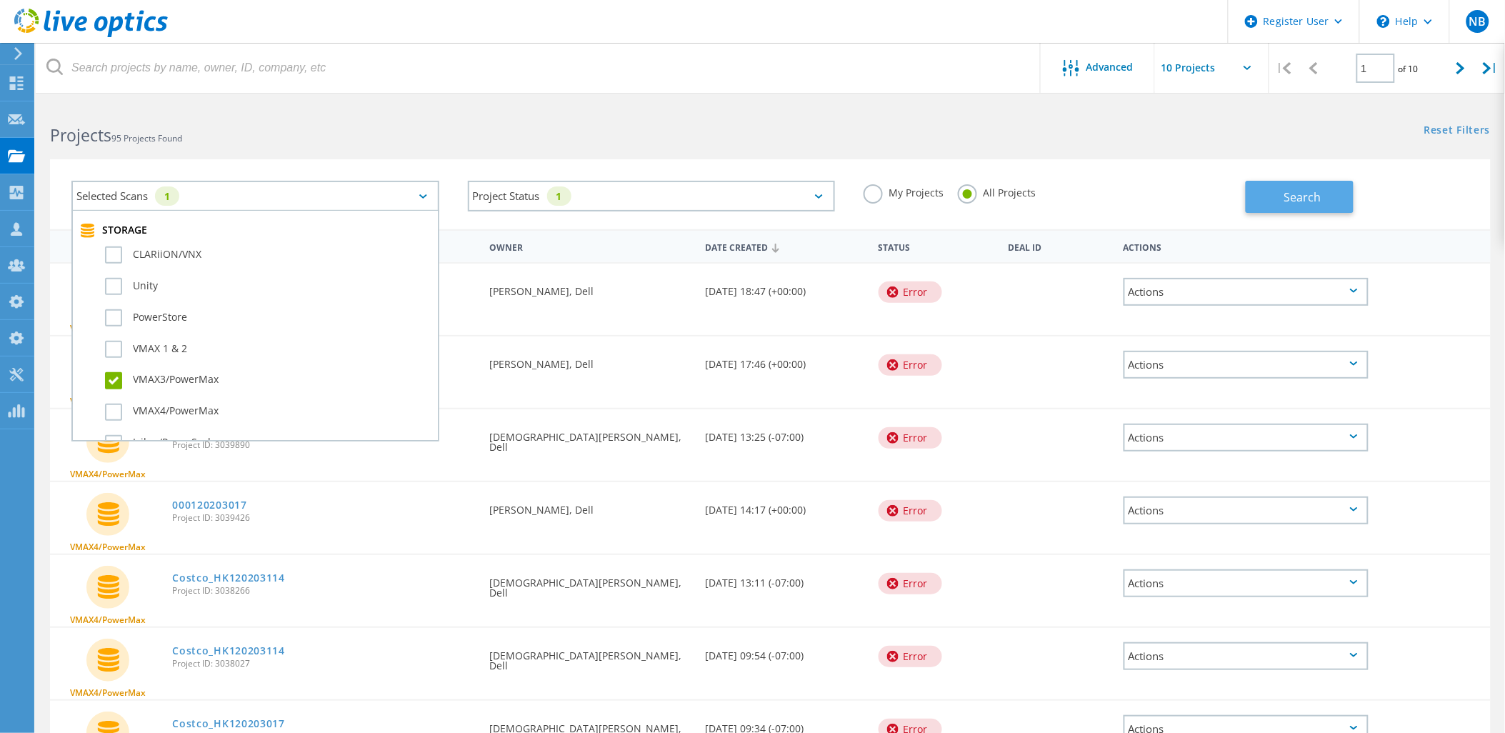
click at [1266, 198] on button "Search" at bounding box center [1300, 197] width 108 height 32
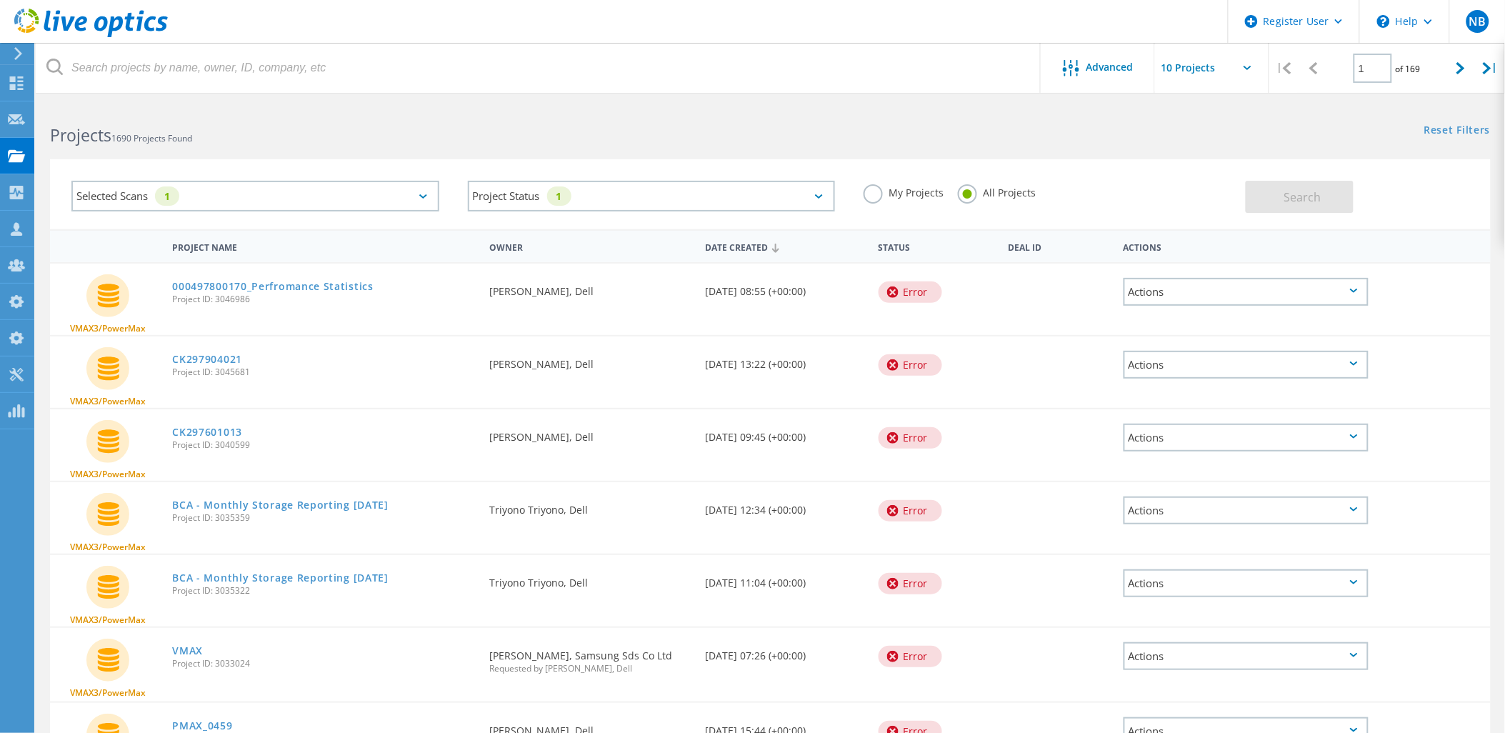
click at [321, 193] on div "Selected Scans 1" at bounding box center [255, 196] width 368 height 31
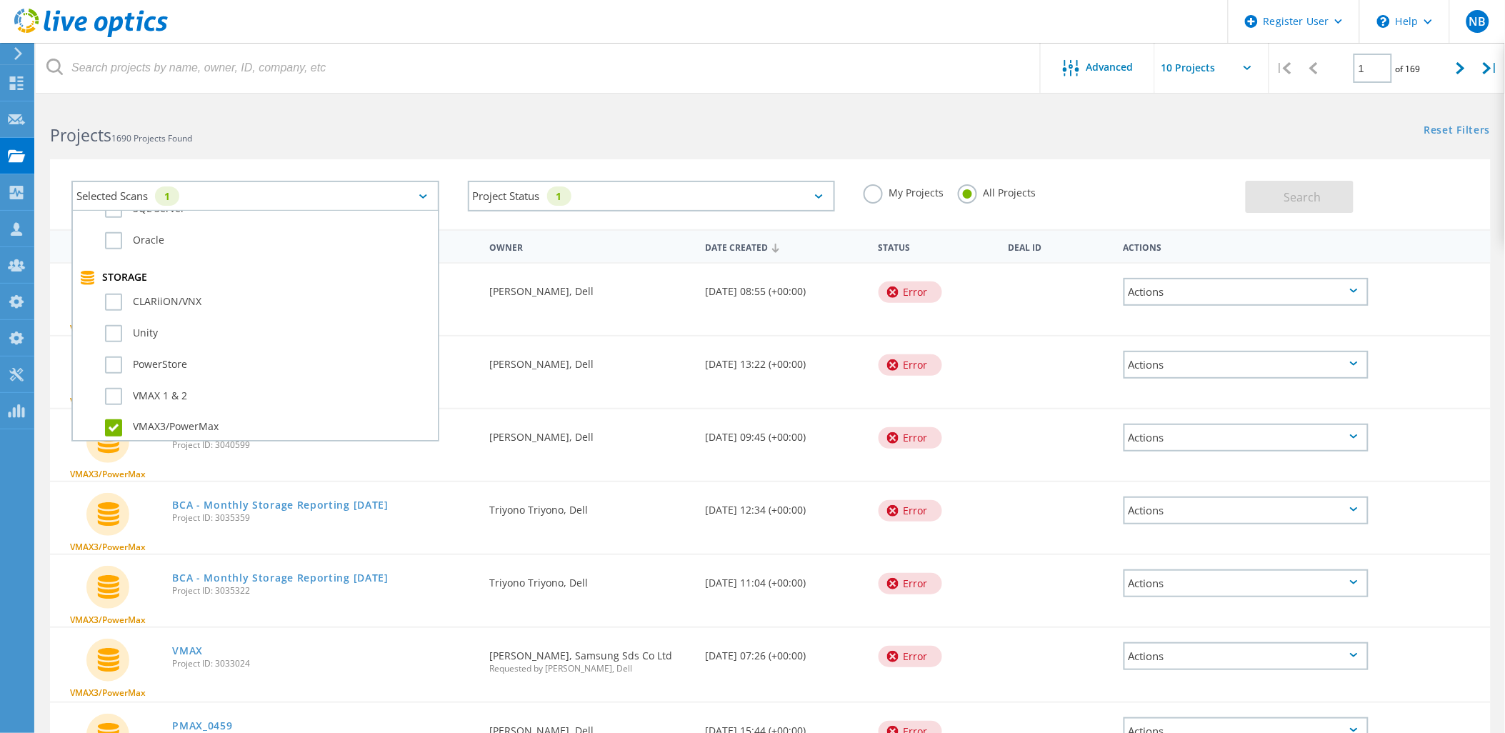
scroll to position [396, 0]
click at [169, 293] on label "VMAX3/PowerMax" at bounding box center [268, 301] width 326 height 17
click at [0, 0] on input "VMAX3/PowerMax" at bounding box center [0, 0] width 0 height 0
click at [166, 261] on label "VMAX 1 & 2" at bounding box center [268, 269] width 326 height 17
click at [0, 0] on input "VMAX 1 & 2" at bounding box center [0, 0] width 0 height 0
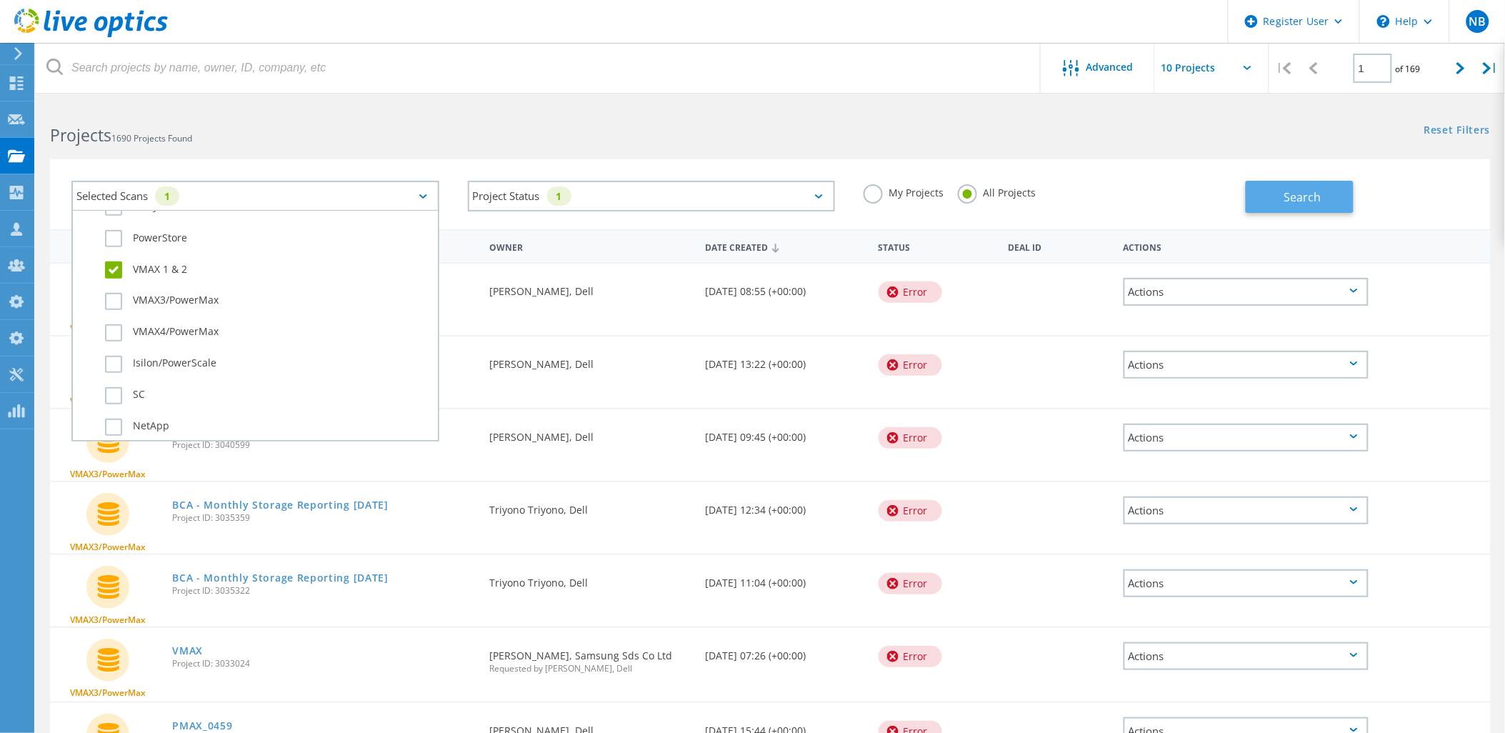
click at [1271, 204] on button "Search" at bounding box center [1300, 197] width 108 height 32
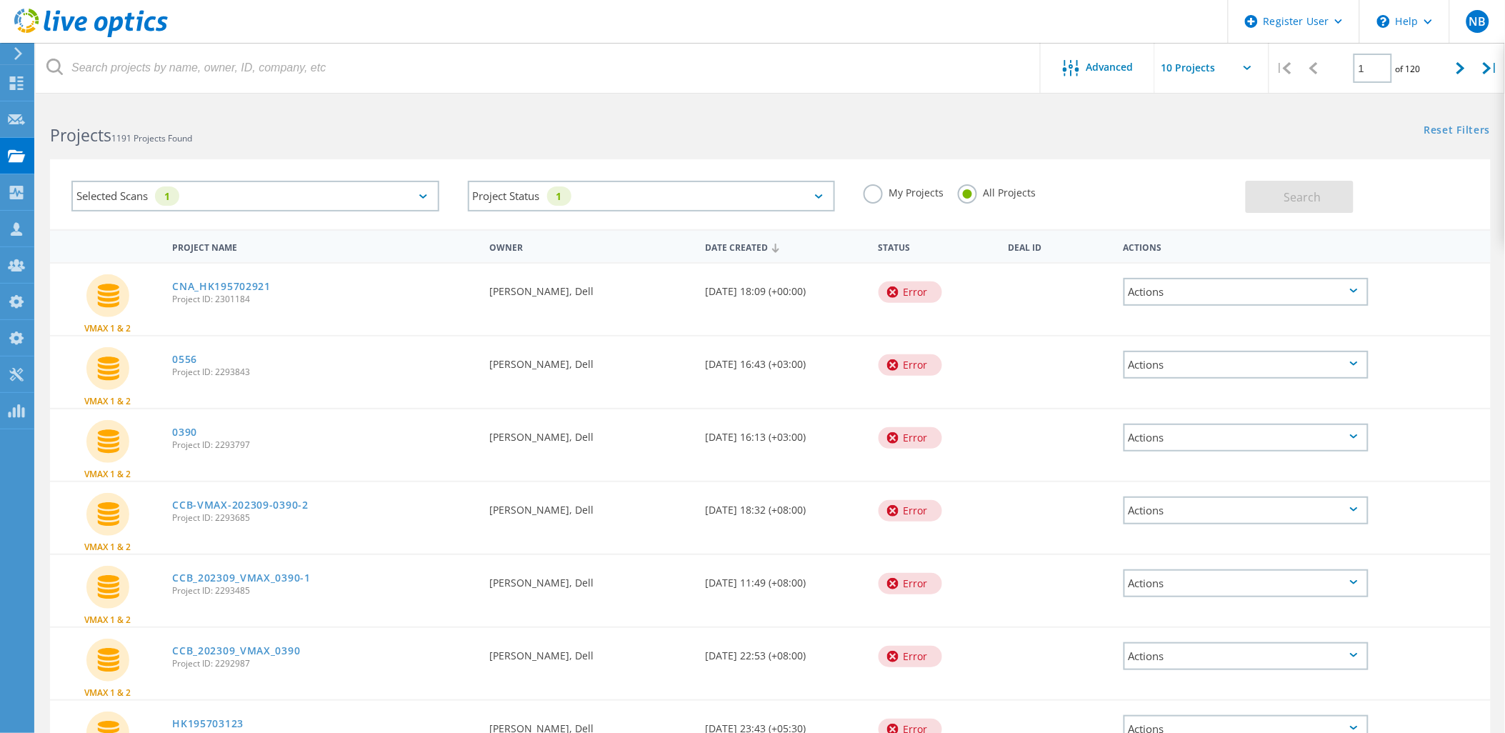
click at [209, 194] on div "Selected Scans 1" at bounding box center [255, 196] width 368 height 31
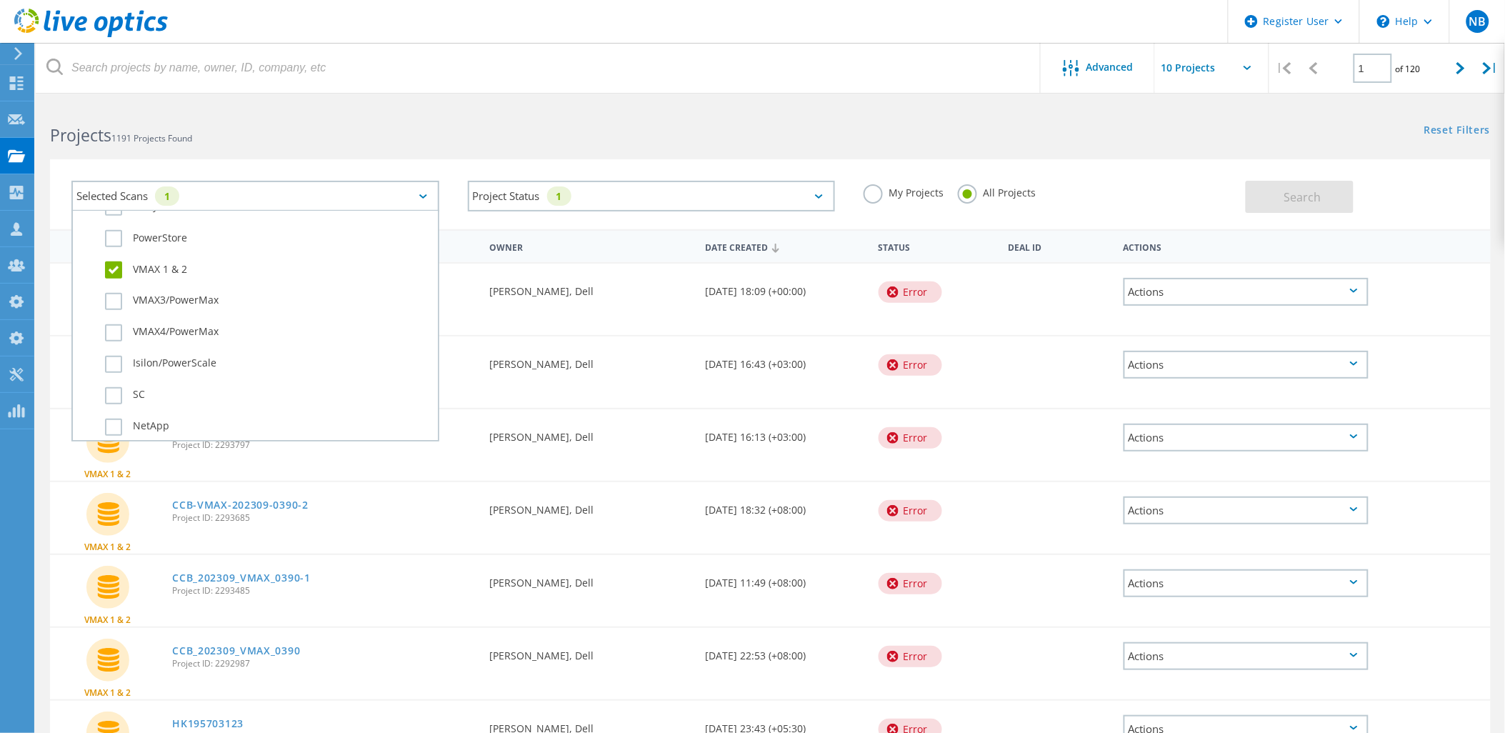
click at [162, 258] on div "VMAX 1 & 2" at bounding box center [255, 273] width 351 height 31
click at [159, 261] on label "VMAX 1 & 2" at bounding box center [268, 269] width 326 height 17
click at [0, 0] on input "VMAX 1 & 2" at bounding box center [0, 0] width 0 height 0
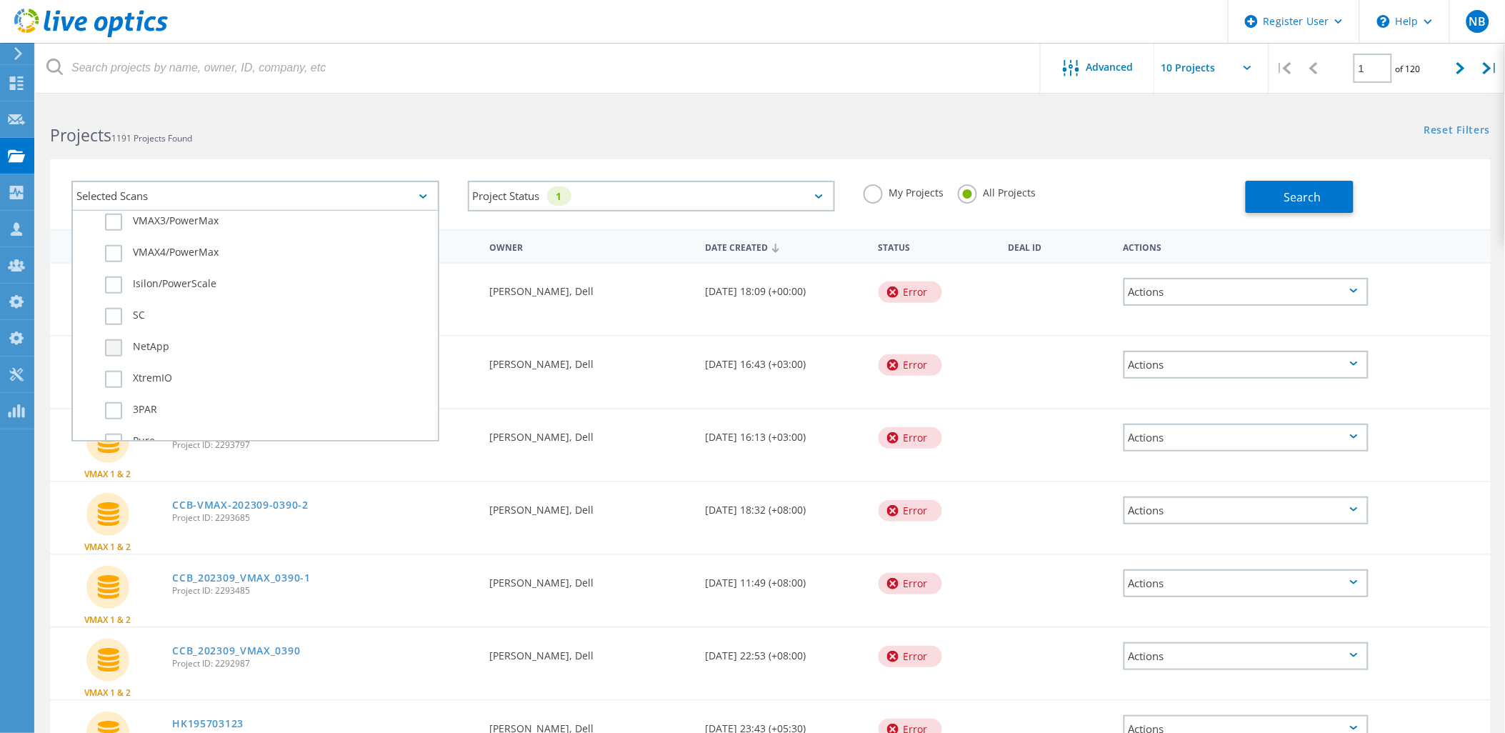
click at [152, 339] on label "NetApp" at bounding box center [268, 347] width 326 height 17
click at [0, 0] on input "NetApp" at bounding box center [0, 0] width 0 height 0
click at [1308, 207] on button "Search" at bounding box center [1300, 197] width 108 height 32
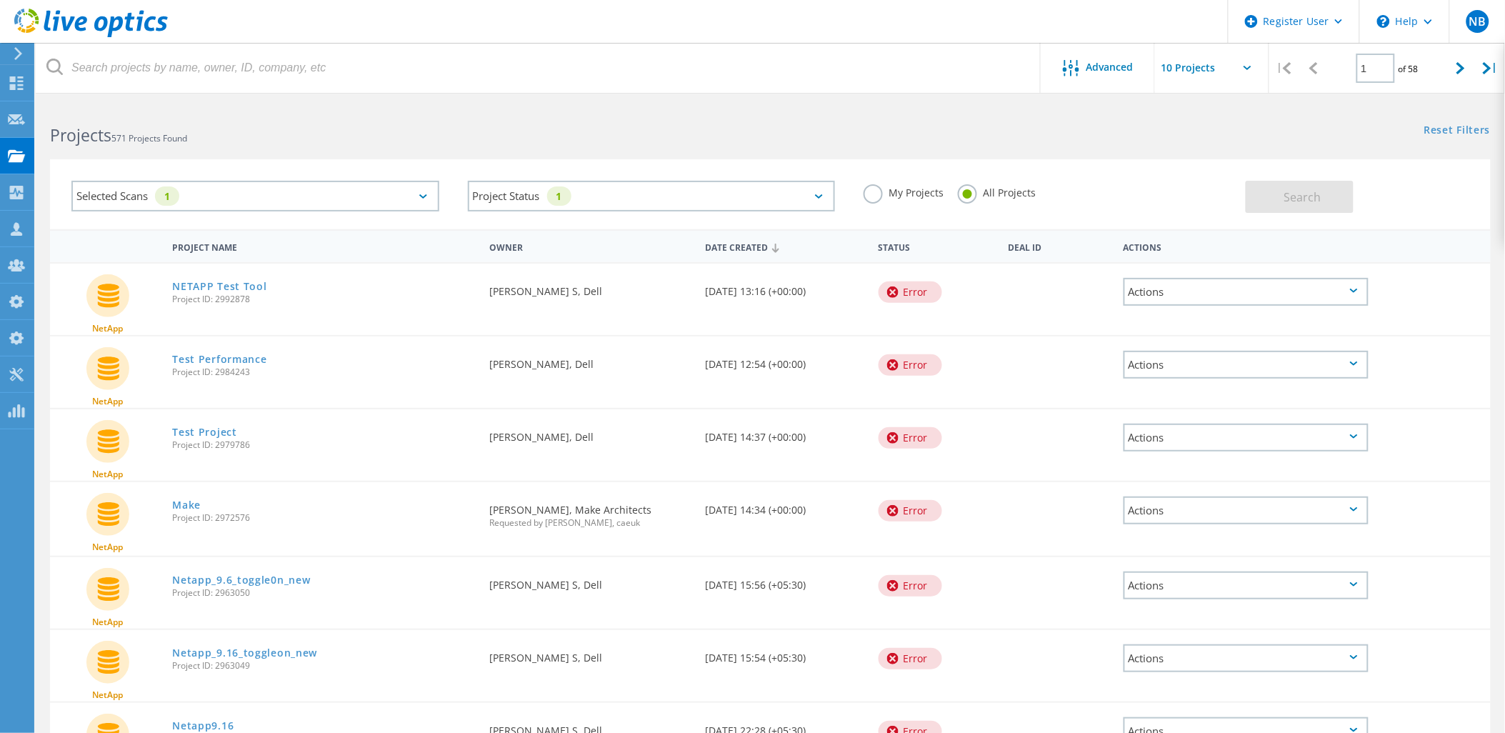
click at [269, 194] on div "Selected Scans 1" at bounding box center [255, 196] width 368 height 31
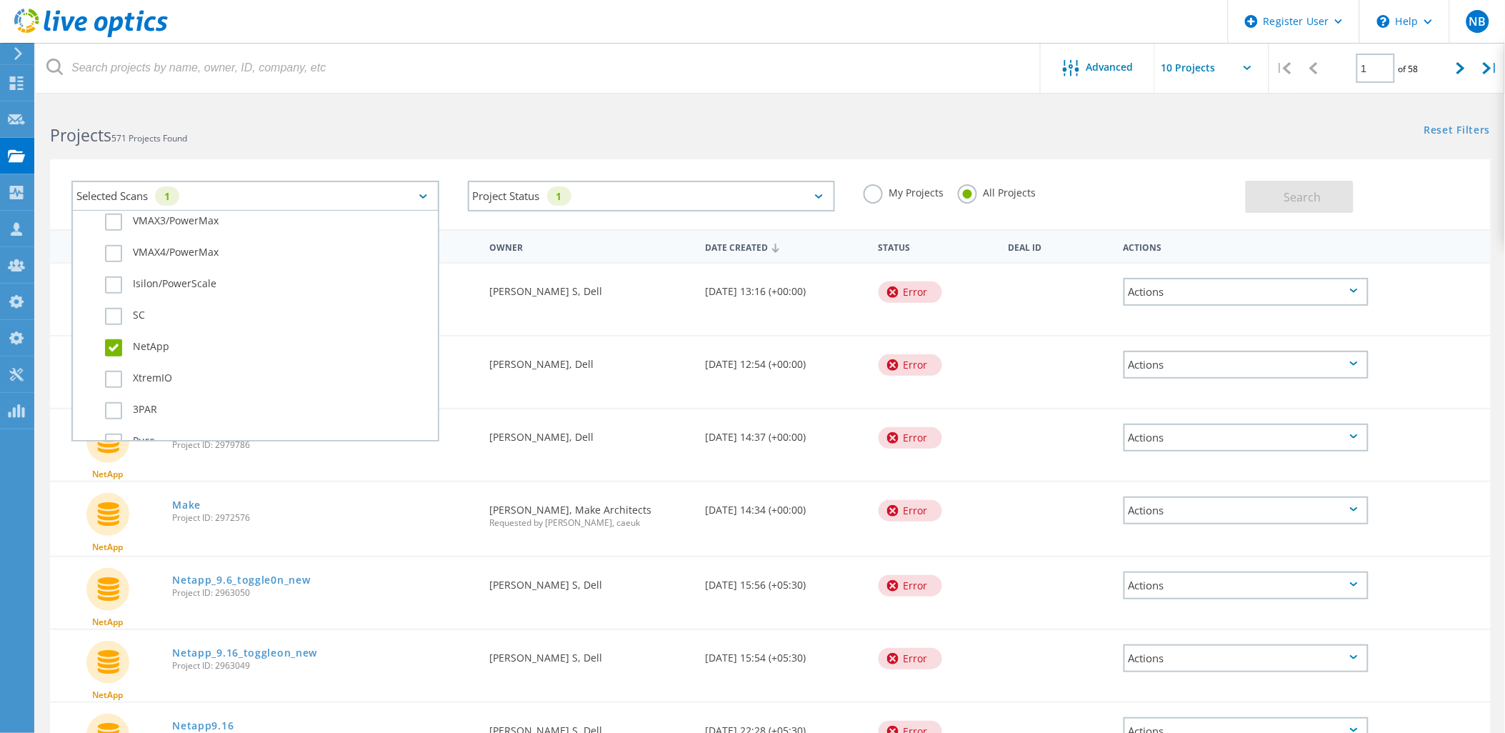
click at [157, 339] on label "NetApp" at bounding box center [268, 347] width 326 height 17
click at [0, 0] on input "NetApp" at bounding box center [0, 0] width 0 height 0
click at [139, 323] on label "3PAR" at bounding box center [268, 331] width 326 height 17
click at [0, 0] on input "3PAR" at bounding box center [0, 0] width 0 height 0
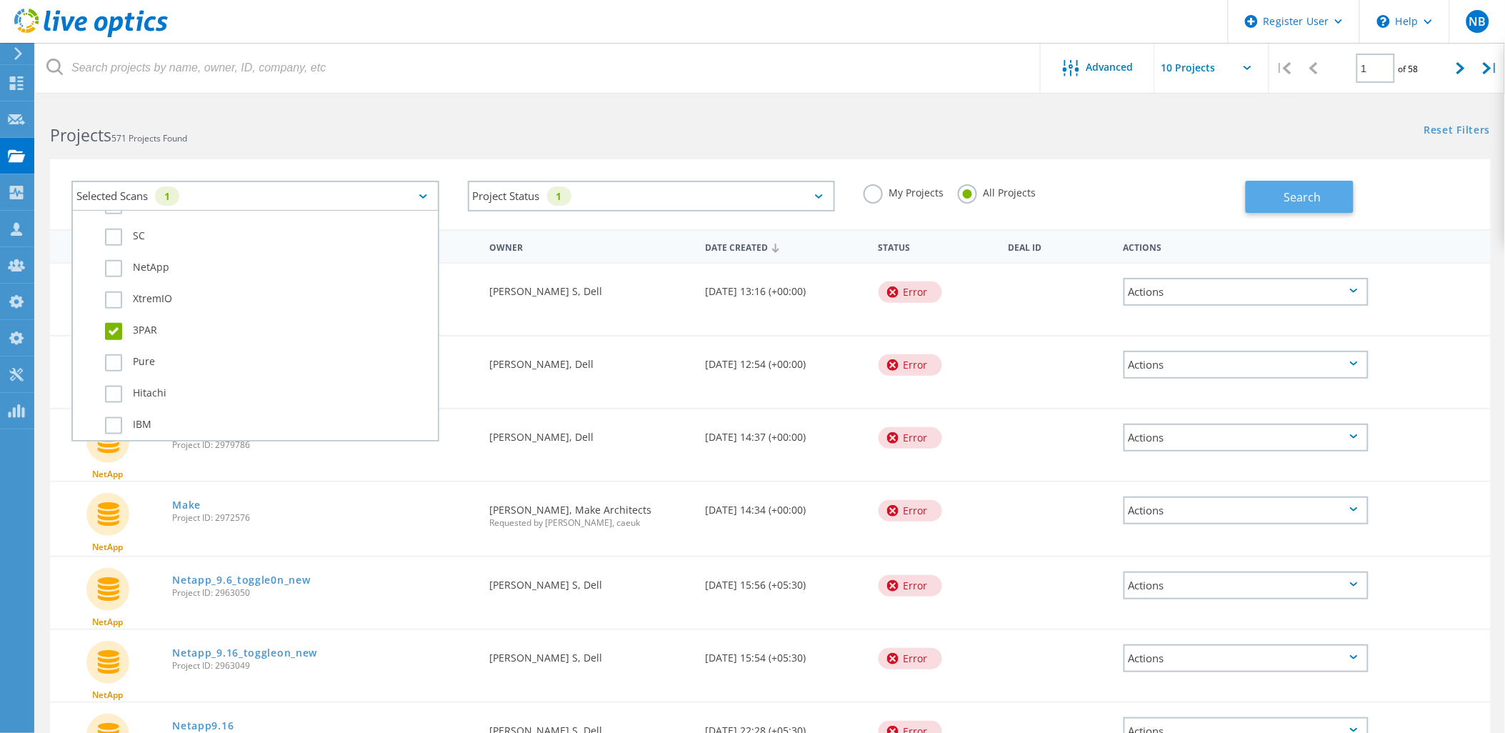
click at [1289, 189] on span "Search" at bounding box center [1302, 197] width 37 height 16
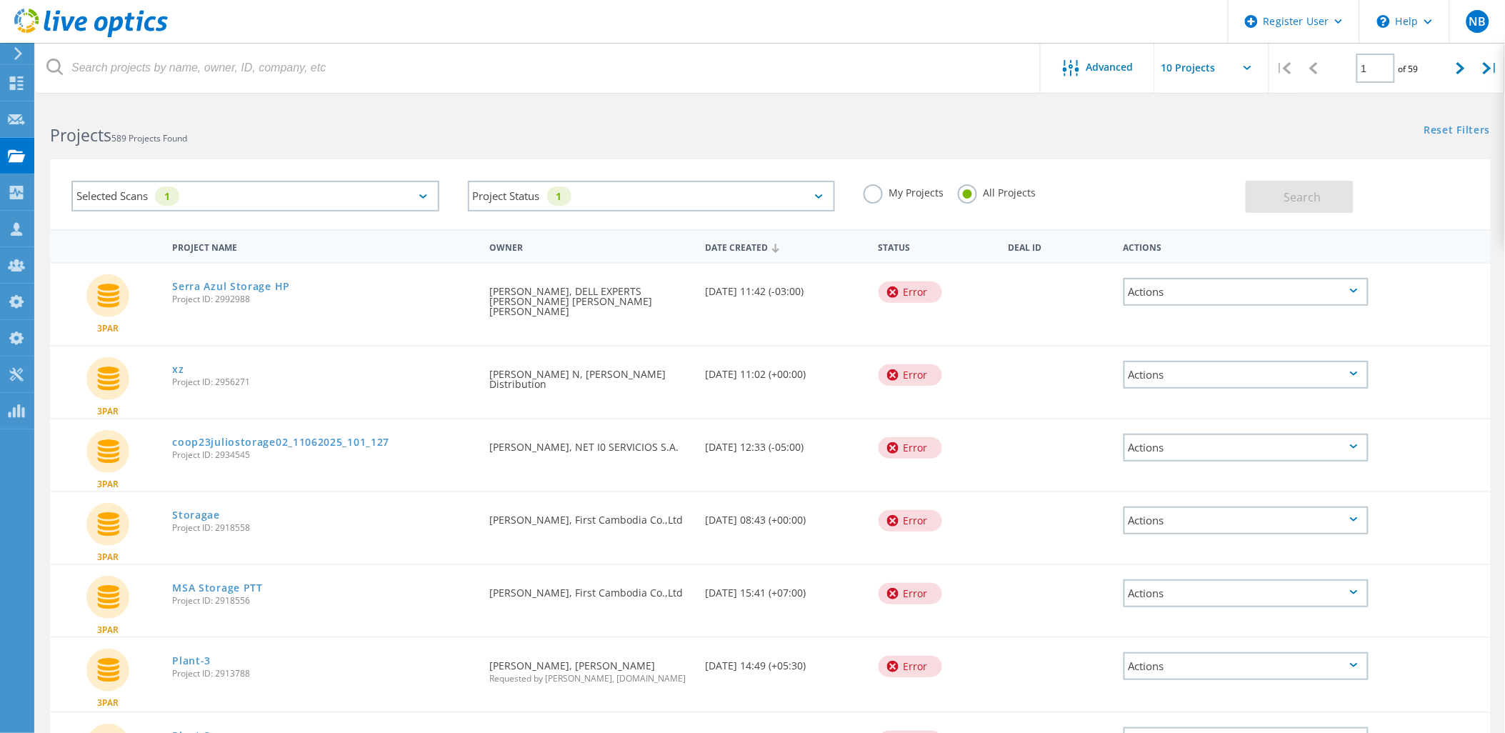
click at [218, 184] on div "Selected Scans 1" at bounding box center [255, 196] width 368 height 31
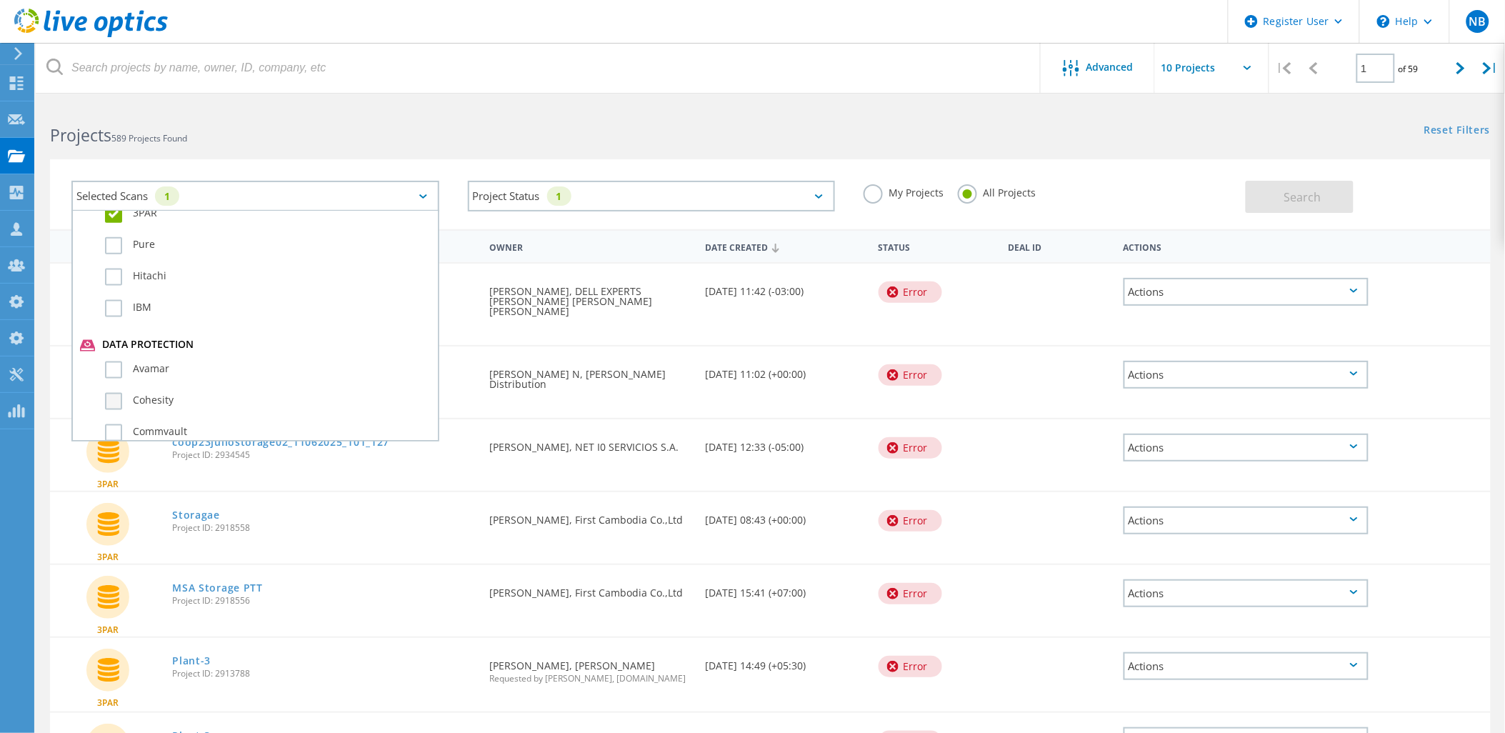
scroll to position [634, 0]
click at [109, 244] on label "3PAR" at bounding box center [268, 252] width 326 height 17
click at [0, 0] on input "3PAR" at bounding box center [0, 0] width 0 height 0
click at [117, 306] on label "Hitachi" at bounding box center [268, 314] width 326 height 17
click at [0, 0] on input "Hitachi" at bounding box center [0, 0] width 0 height 0
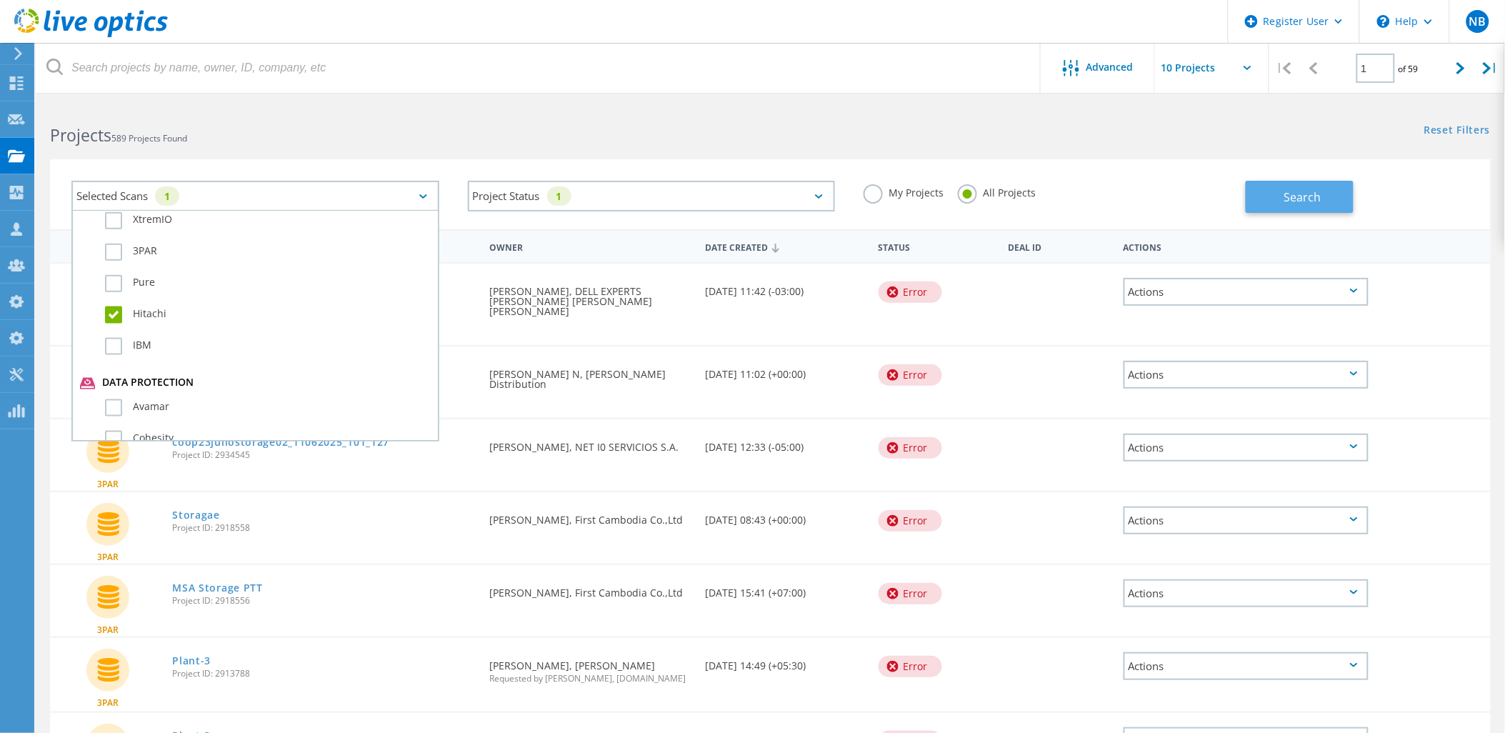
click at [1319, 210] on button "Search" at bounding box center [1300, 197] width 108 height 32
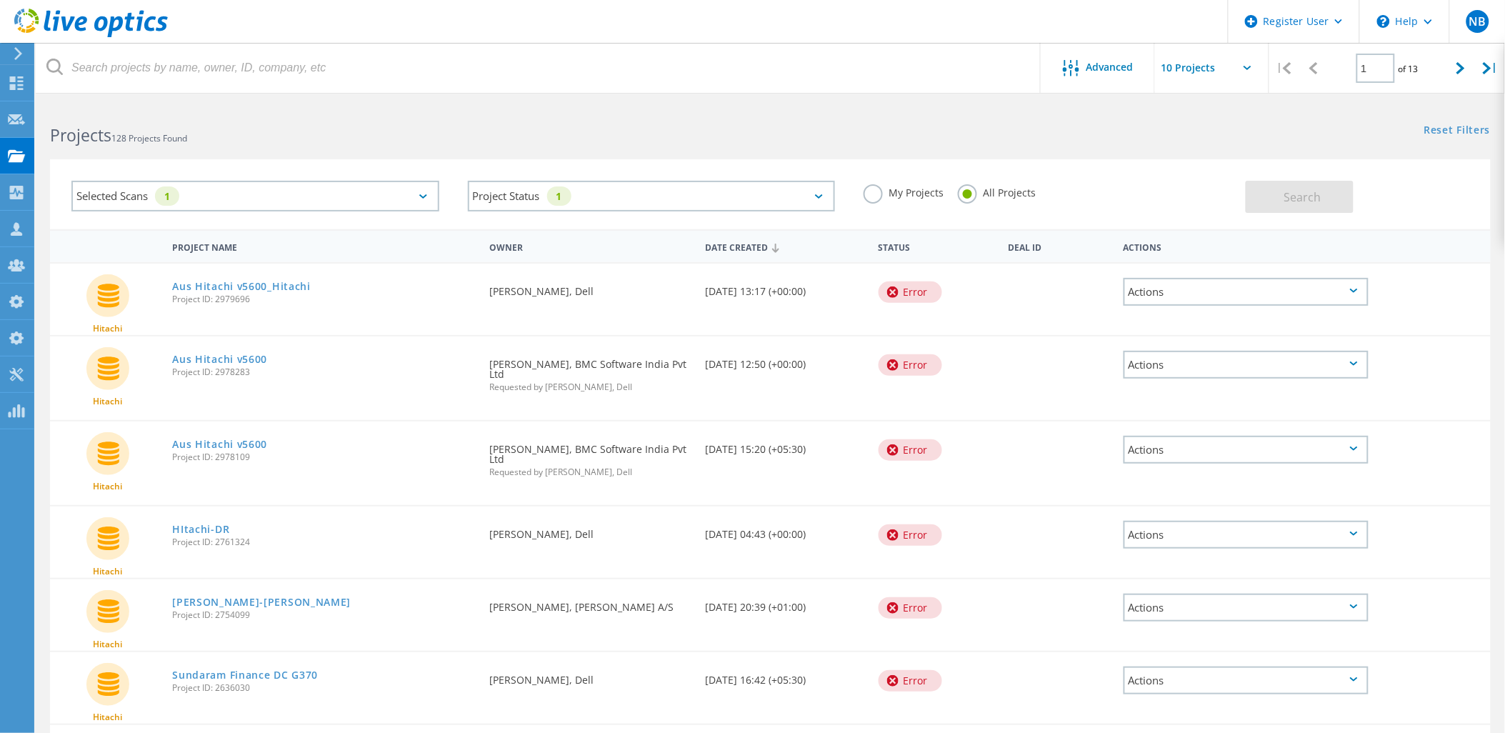
click at [398, 206] on div "Selected Scans 1" at bounding box center [255, 196] width 368 height 31
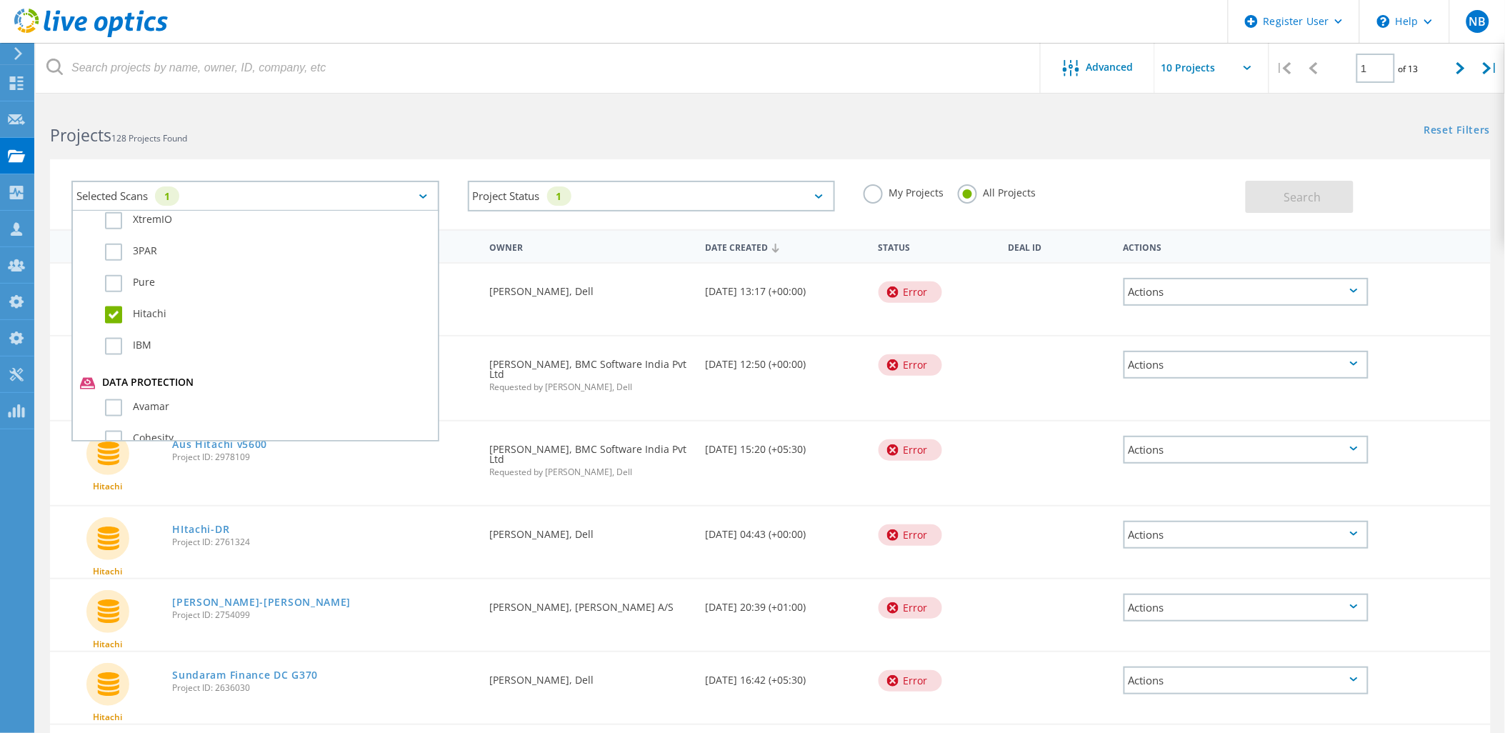
click at [120, 306] on label "Hitachi" at bounding box center [268, 314] width 326 height 17
click at [0, 0] on input "Hitachi" at bounding box center [0, 0] width 0 height 0
click at [116, 309] on label "PowerStore" at bounding box center [268, 317] width 326 height 17
click at [0, 0] on input "PowerStore" at bounding box center [0, 0] width 0 height 0
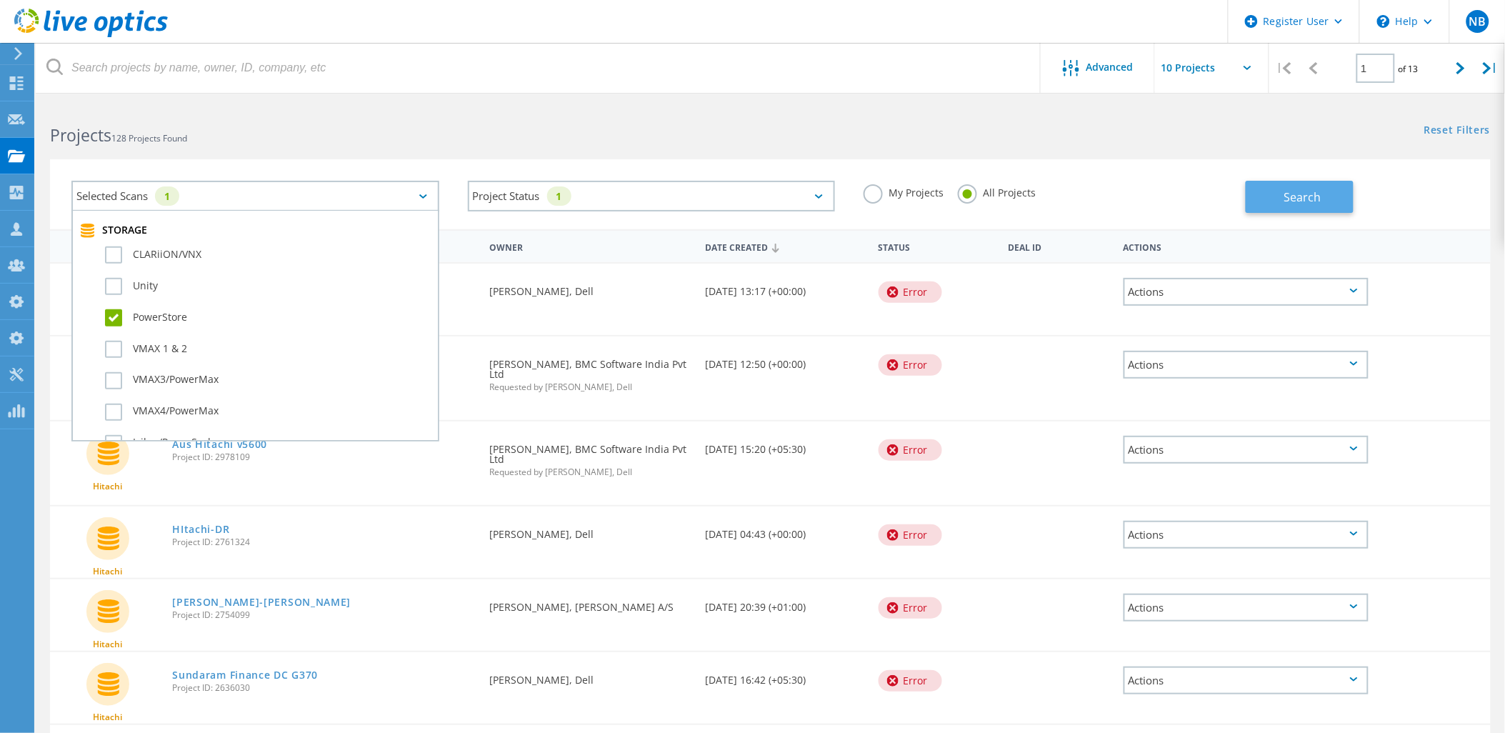
click at [1296, 199] on span "Search" at bounding box center [1302, 197] width 37 height 16
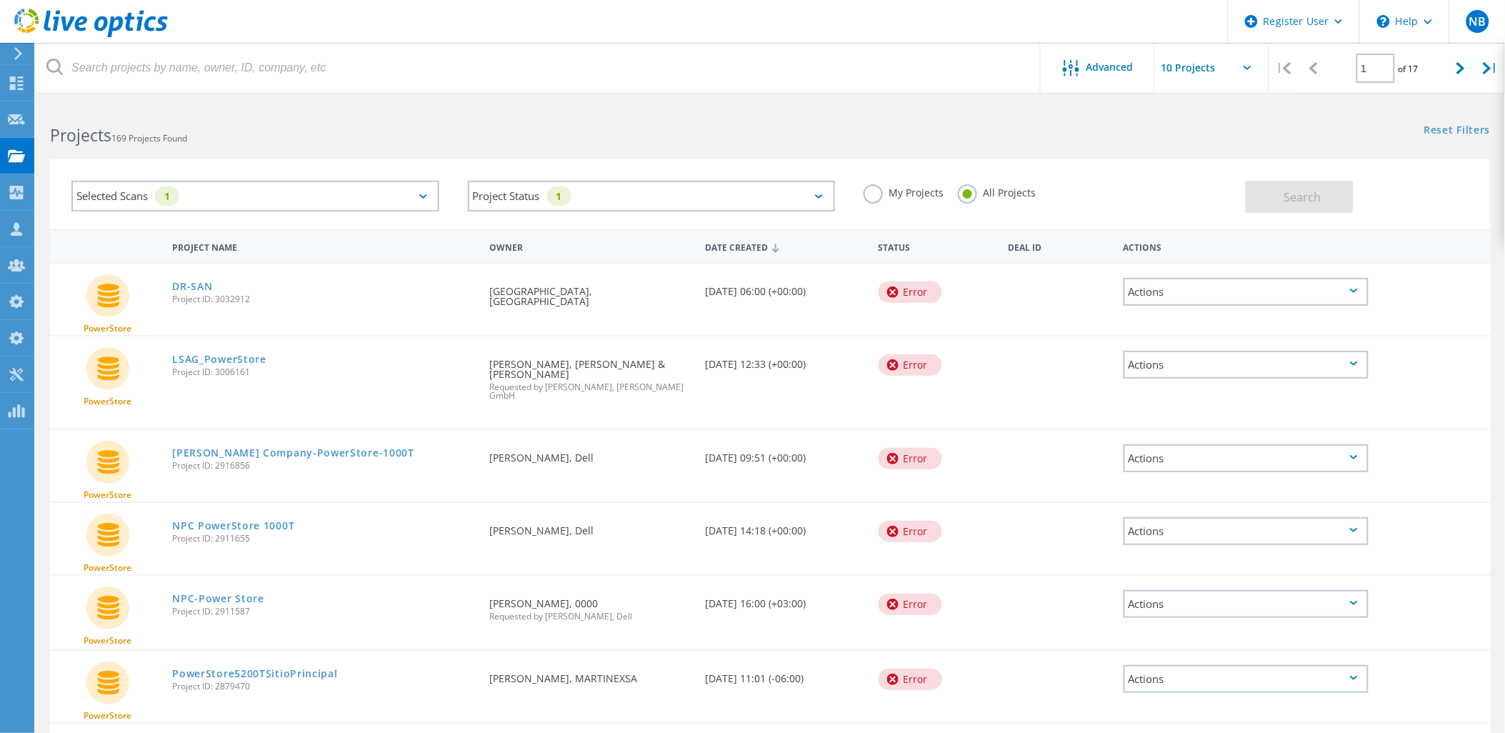
click at [275, 189] on div "Selected Scans 1" at bounding box center [255, 196] width 368 height 31
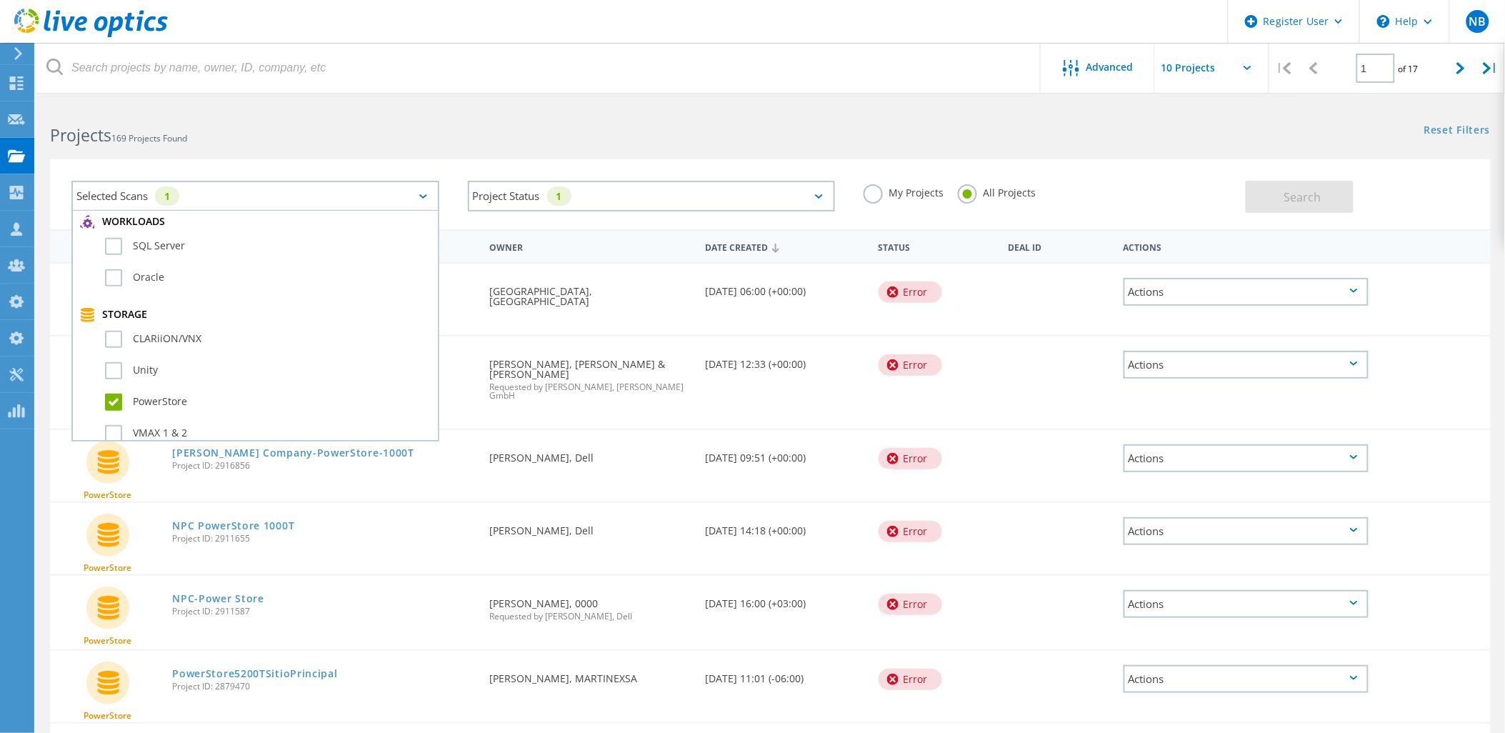
scroll to position [238, 0]
click at [134, 389] on label "PowerStore" at bounding box center [268, 397] width 326 height 17
click at [0, 0] on input "PowerStore" at bounding box center [0, 0] width 0 height 0
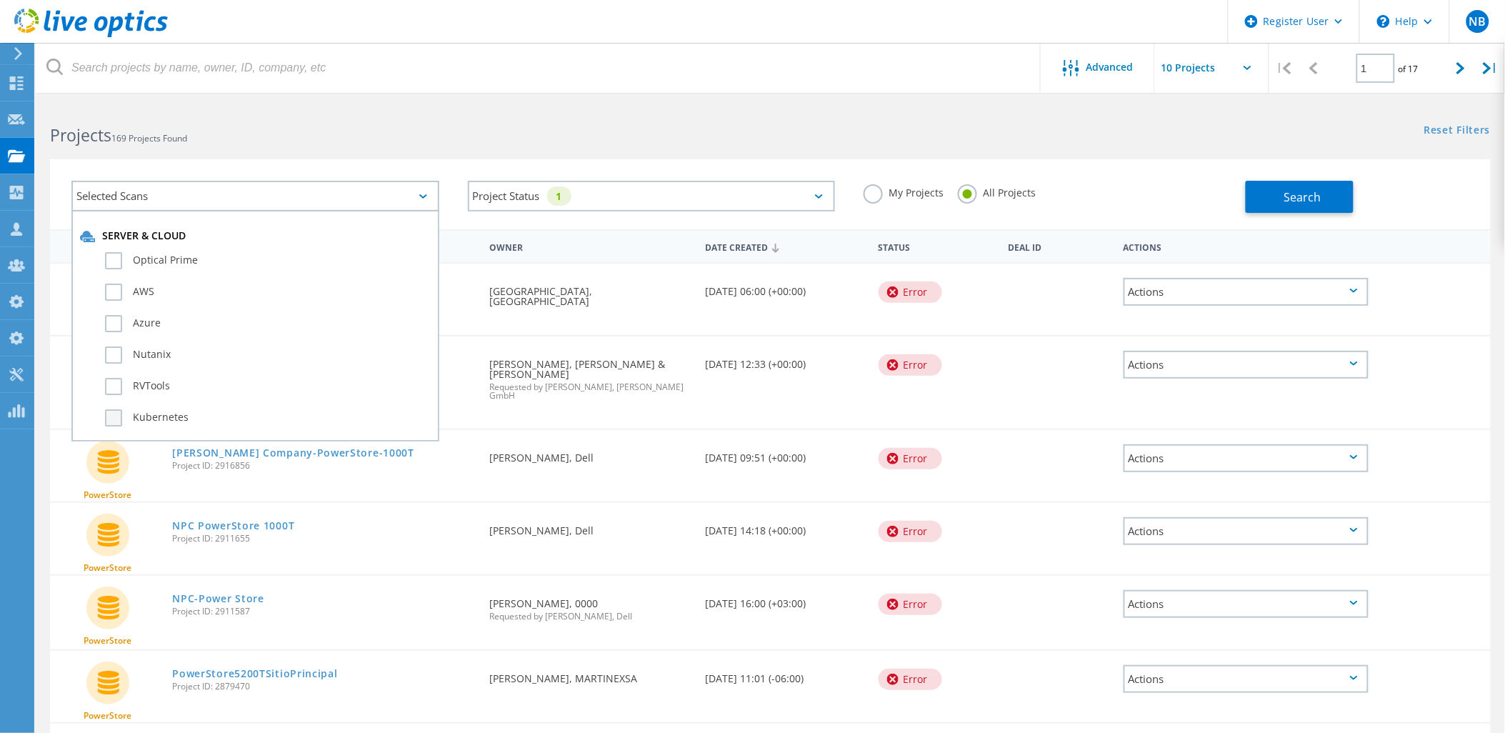
click at [144, 409] on label "Kubernetes" at bounding box center [268, 417] width 326 height 17
click at [0, 0] on input "Kubernetes" at bounding box center [0, 0] width 0 height 0
click at [1286, 191] on span "Search" at bounding box center [1302, 197] width 37 height 16
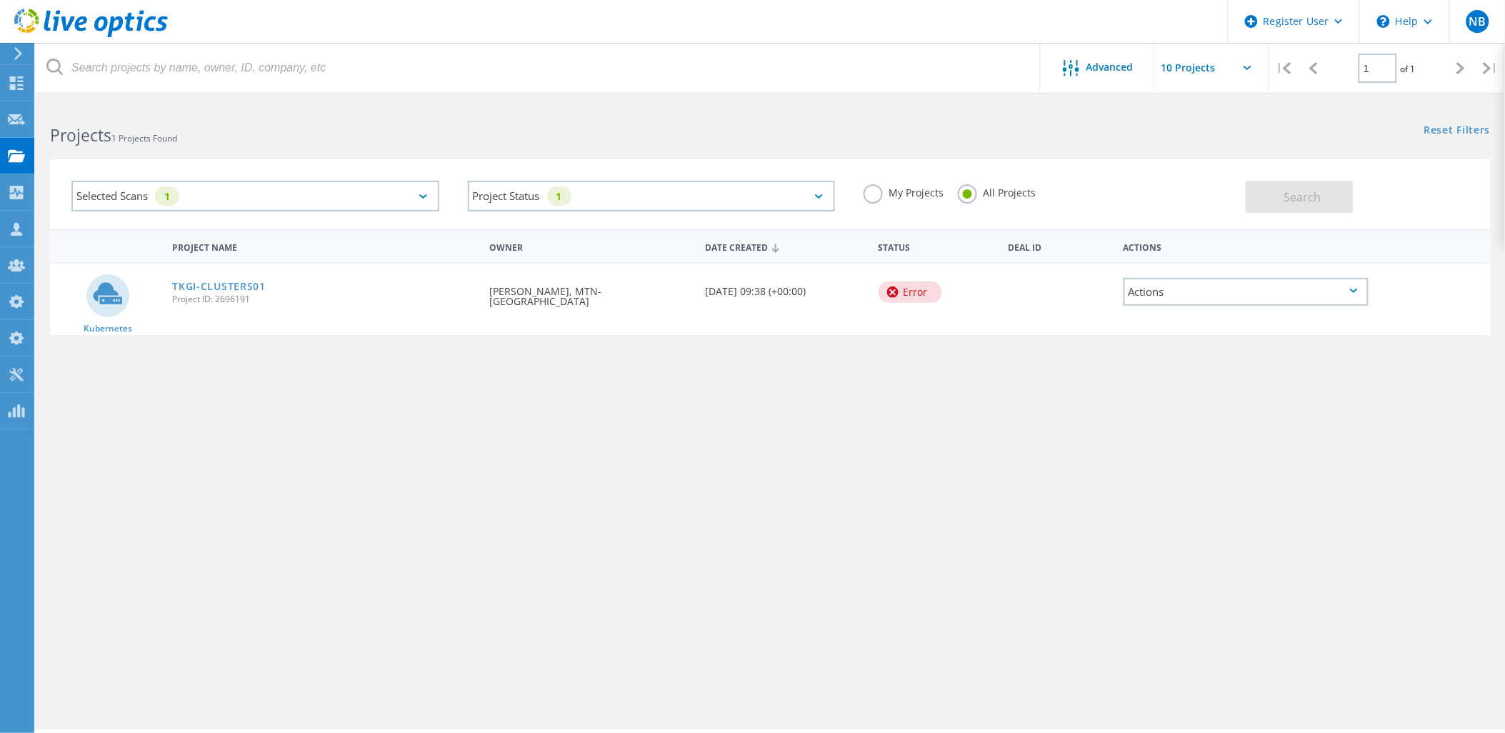
click at [396, 188] on div "Selected Scans 1" at bounding box center [255, 196] width 368 height 31
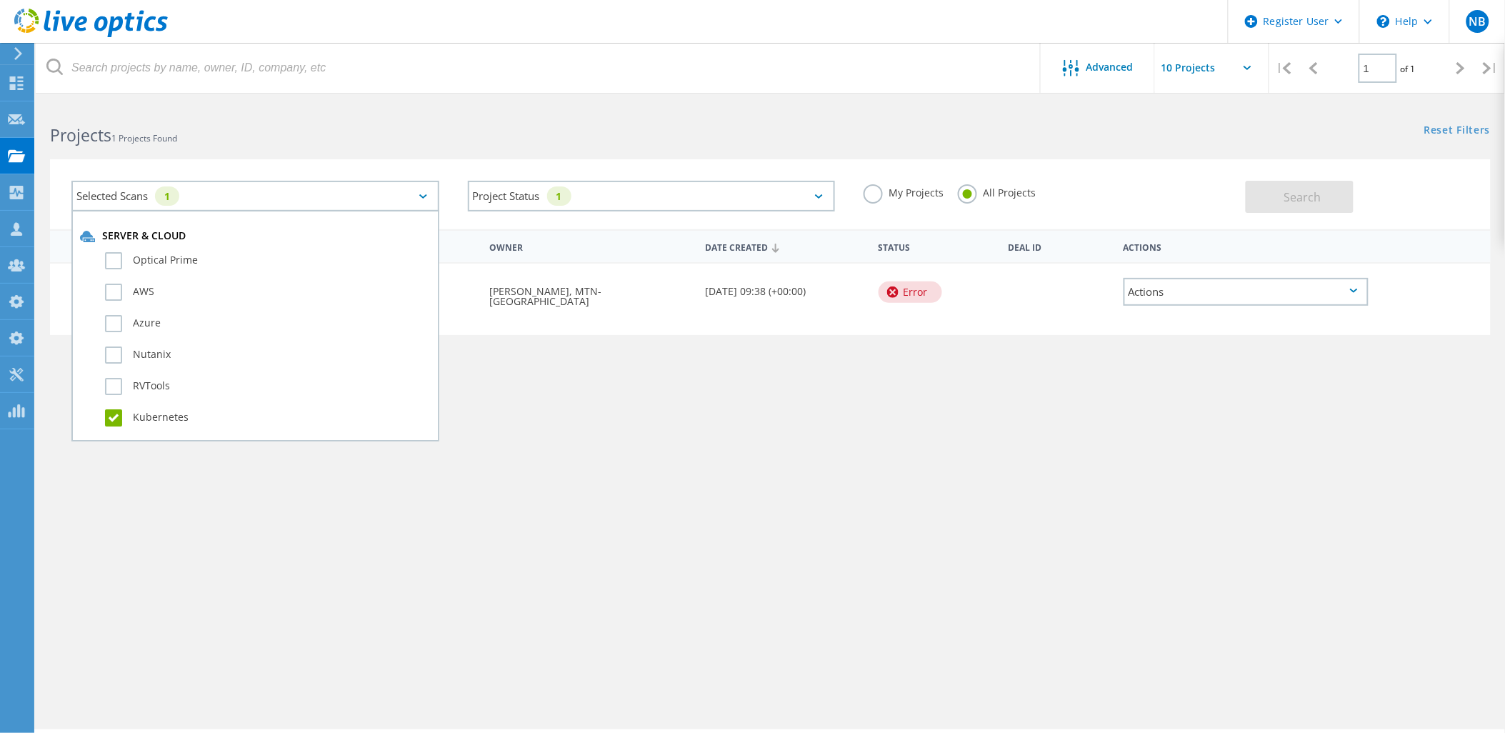
click at [159, 406] on div "Kubernetes" at bounding box center [255, 421] width 351 height 31
click at [148, 409] on label "Kubernetes" at bounding box center [268, 417] width 326 height 17
click at [0, 0] on input "Kubernetes" at bounding box center [0, 0] width 0 height 0
click at [150, 378] on label "RVTools" at bounding box center [268, 386] width 326 height 17
click at [0, 0] on input "RVTools" at bounding box center [0, 0] width 0 height 0
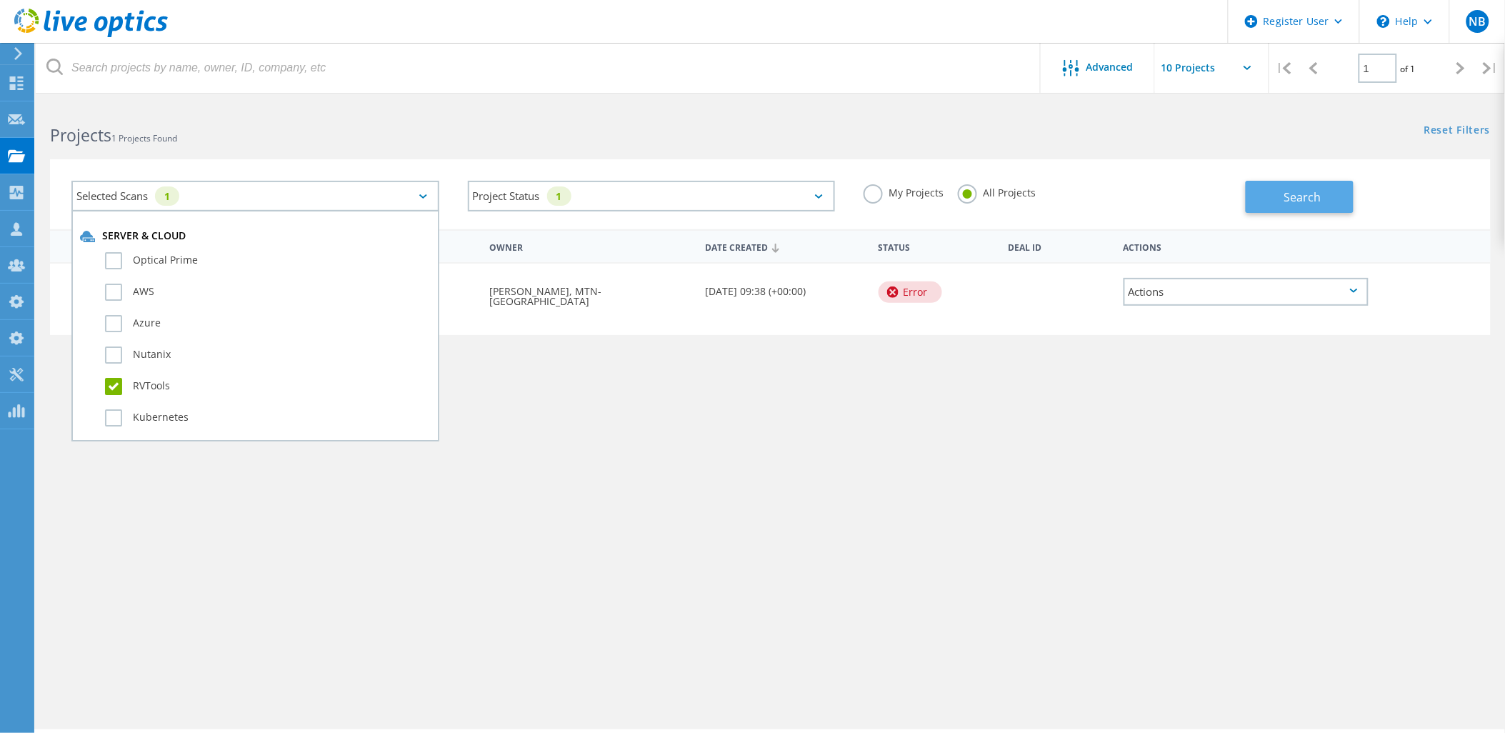
click at [1276, 209] on button "Search" at bounding box center [1300, 197] width 108 height 32
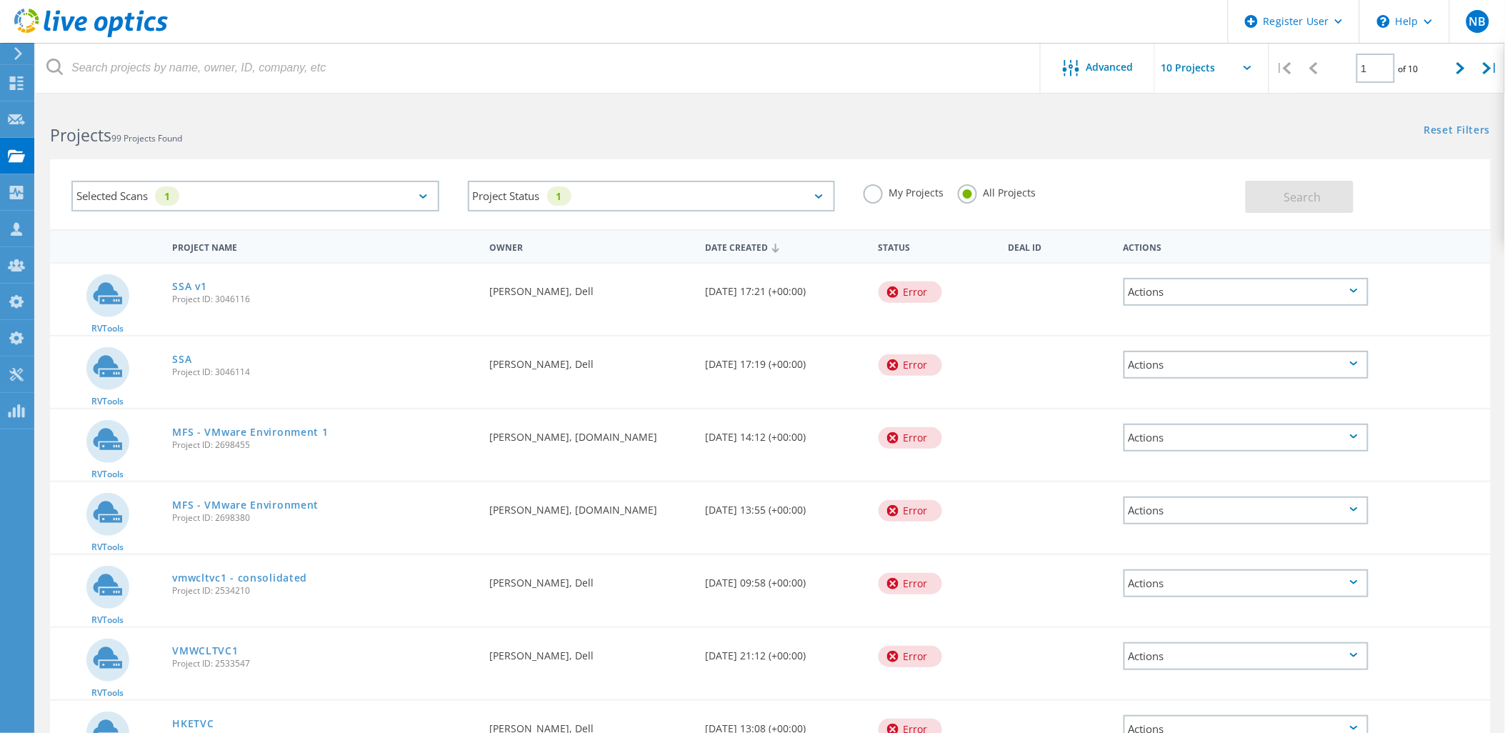
click at [419, 201] on div "Selected Scans 1" at bounding box center [255, 196] width 368 height 31
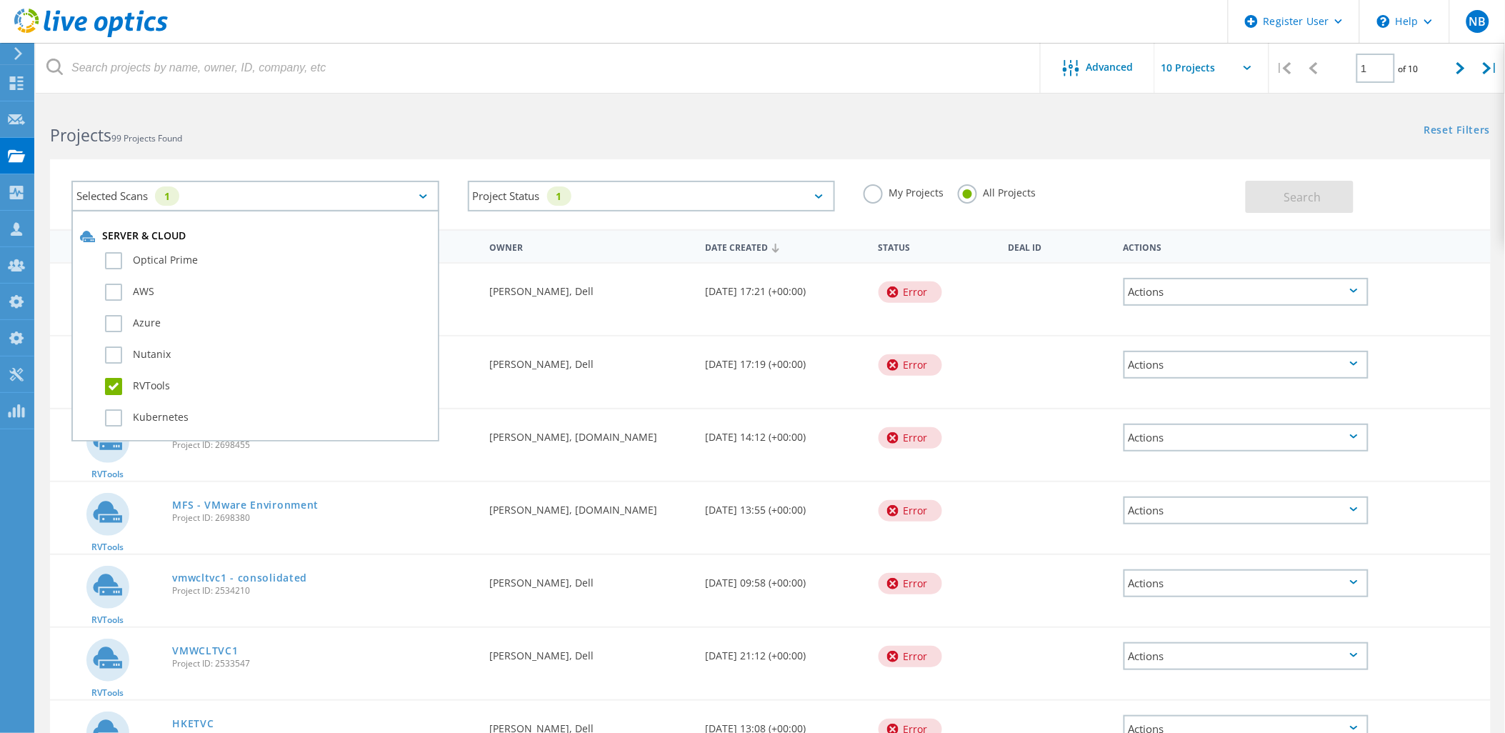
click at [152, 378] on label "RVTools" at bounding box center [268, 386] width 326 height 17
click at [0, 0] on input "RVTools" at bounding box center [0, 0] width 0 height 0
click at [161, 238] on div "Server & Cloud" at bounding box center [255, 236] width 351 height 14
click at [162, 253] on label "Optical Prime" at bounding box center [268, 260] width 326 height 17
click at [0, 0] on input "Optical Prime" at bounding box center [0, 0] width 0 height 0
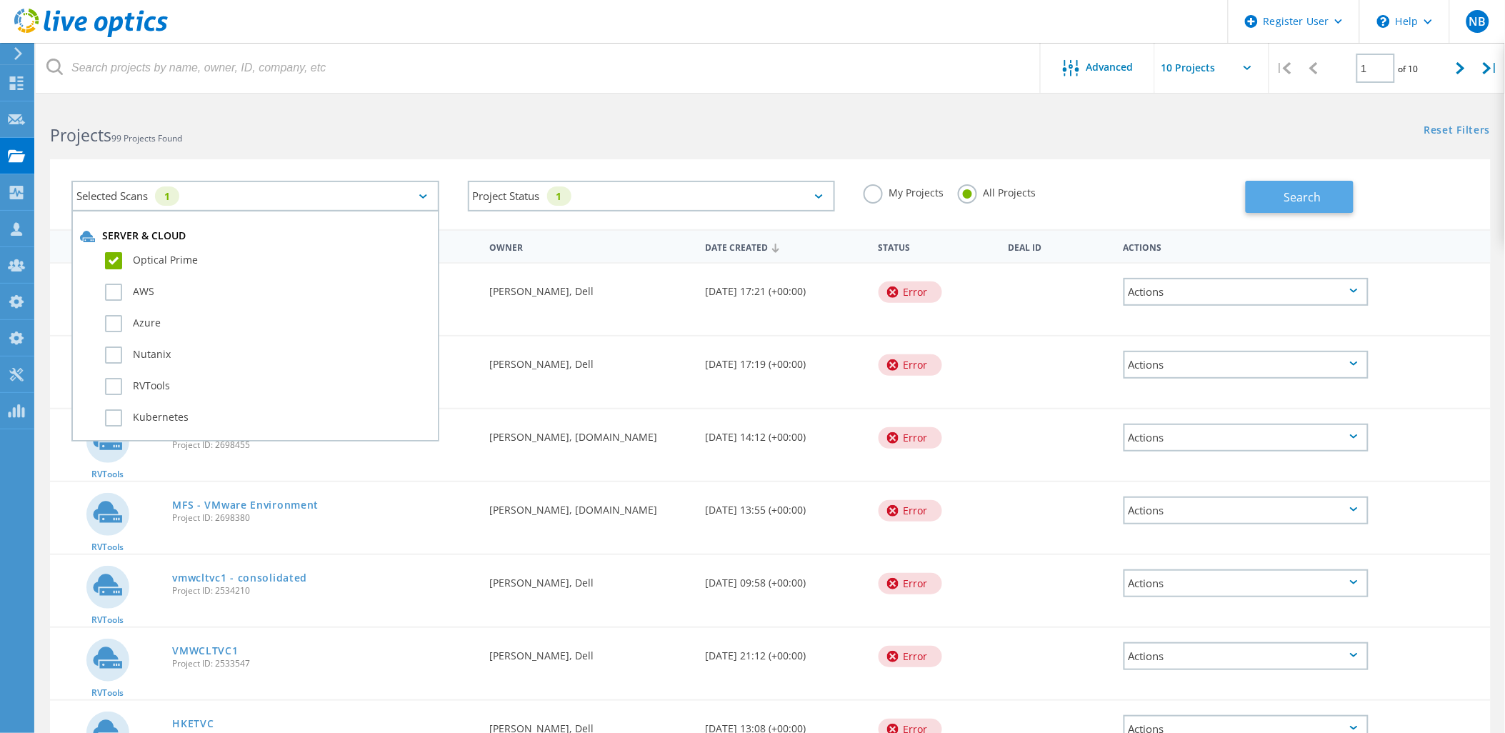
click at [1296, 196] on span "Search" at bounding box center [1302, 197] width 37 height 16
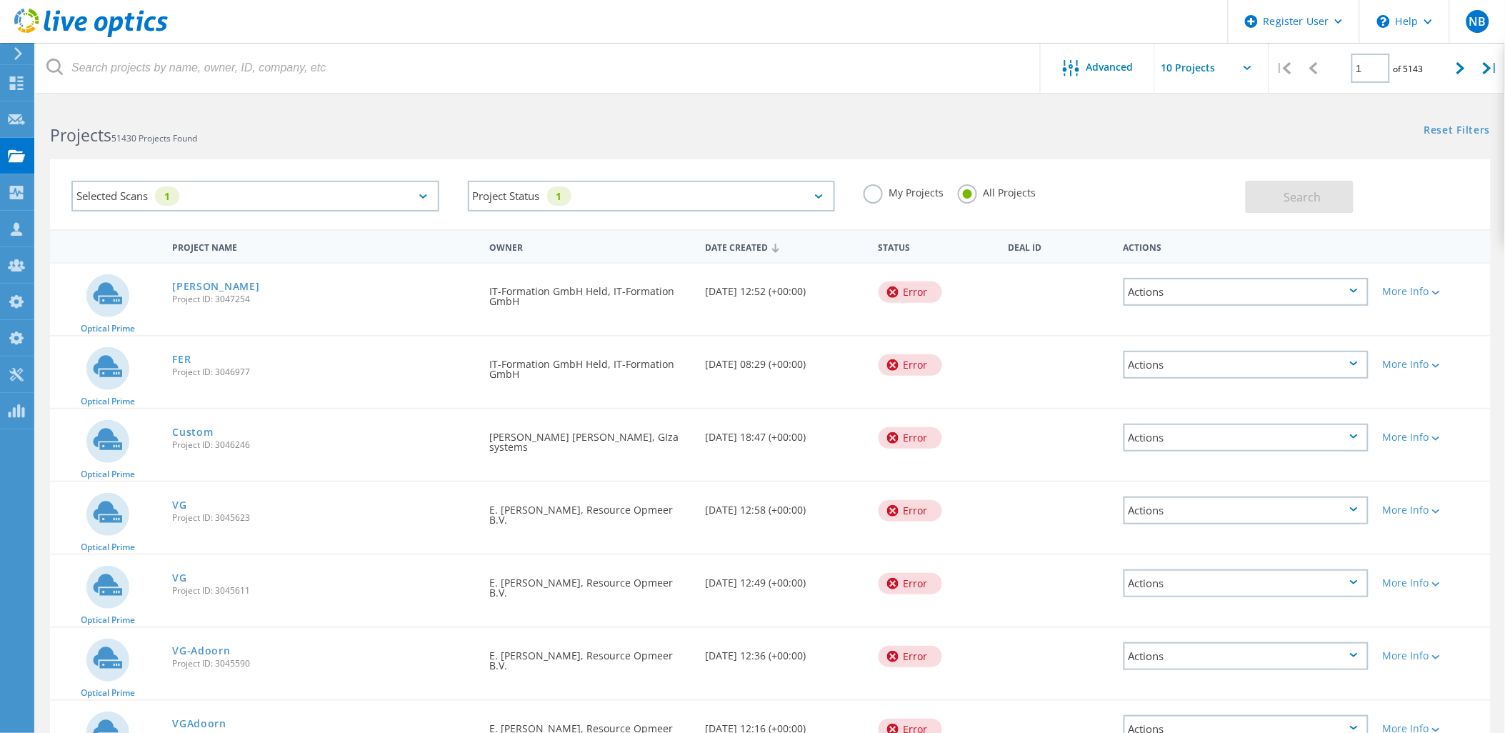
scroll to position [238, 0]
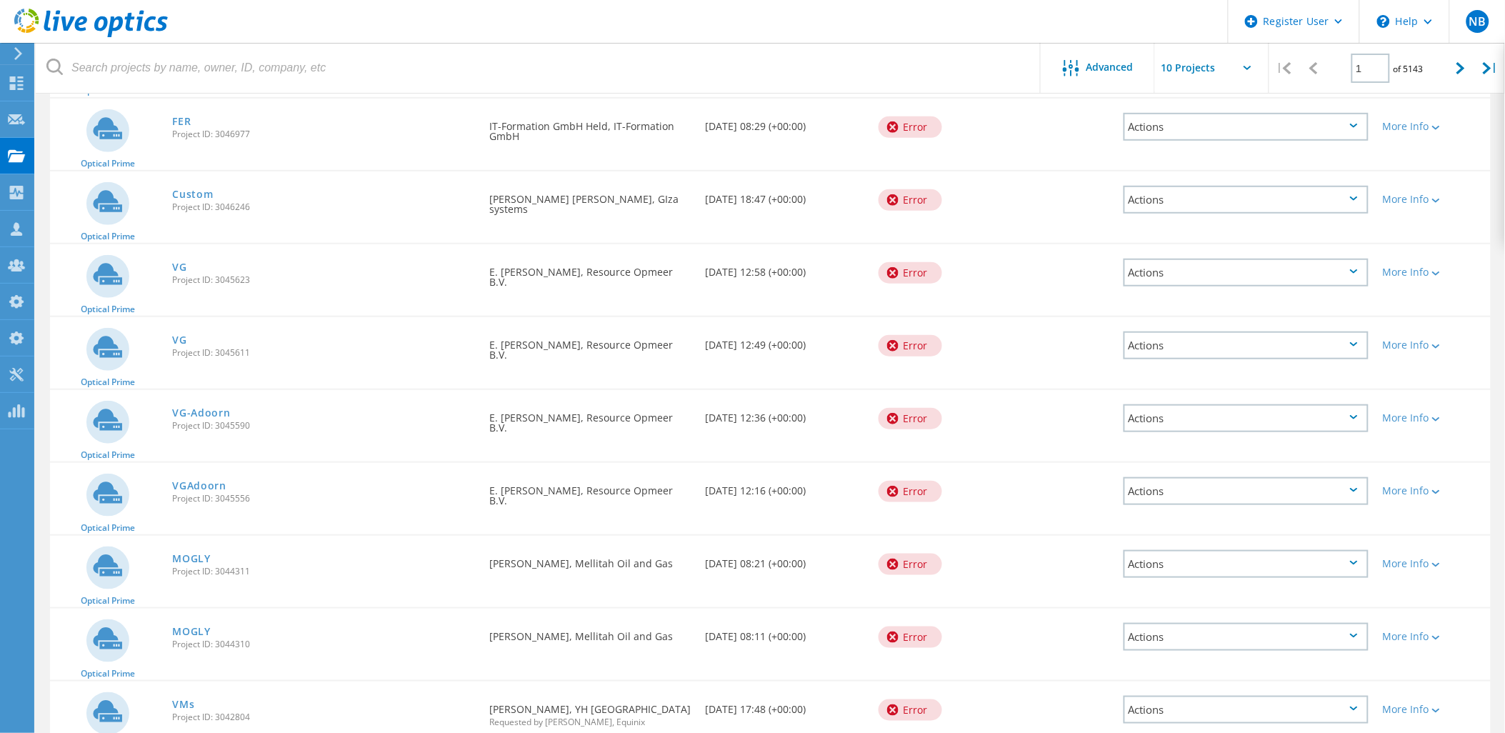
drag, startPoint x: 187, startPoint y: 336, endPoint x: 397, endPoint y: 232, distance: 234.1
click at [397, 232] on div "Optical Prime Custom Project ID: 3046246 Requested By Mohamed Gamal Abdallah, G…" at bounding box center [770, 206] width 1441 height 71
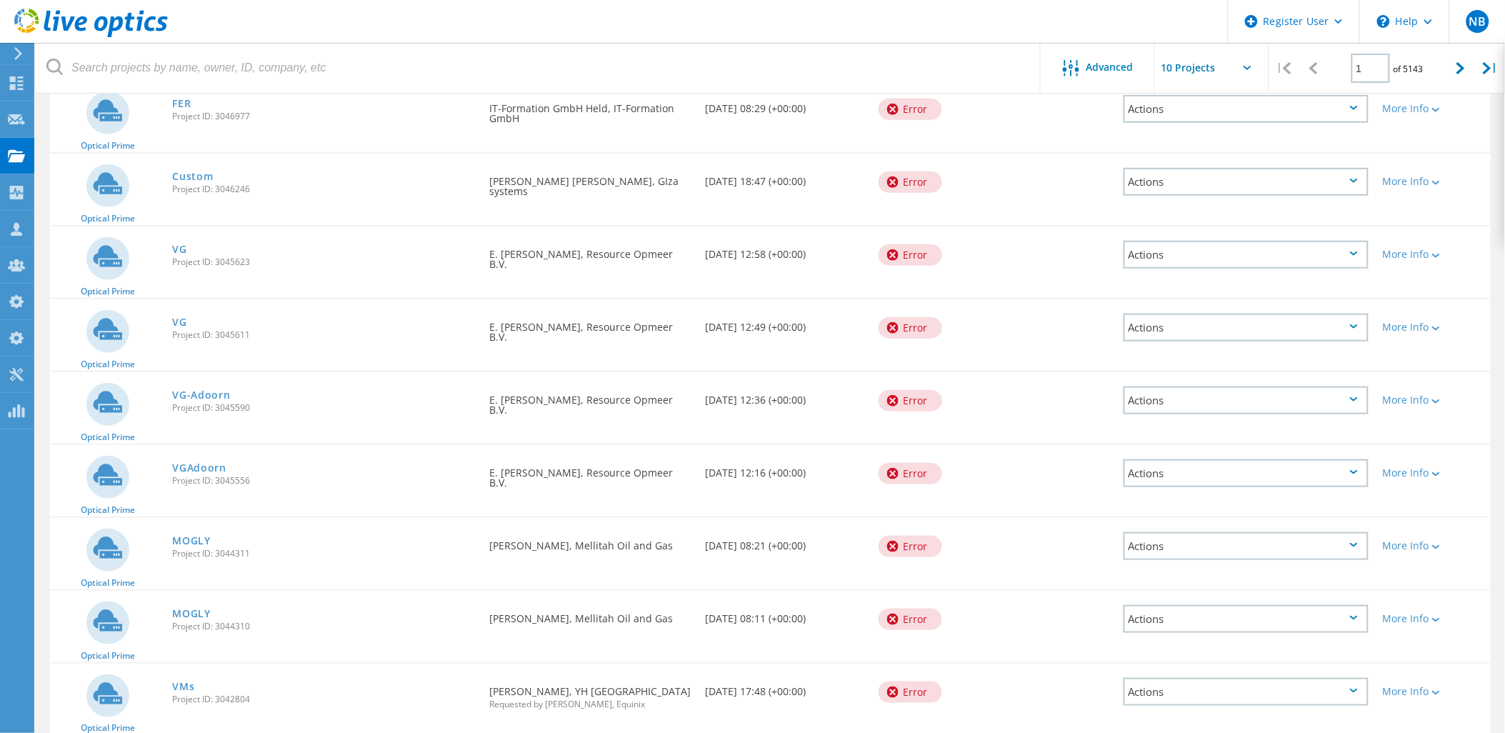
scroll to position [309, 0]
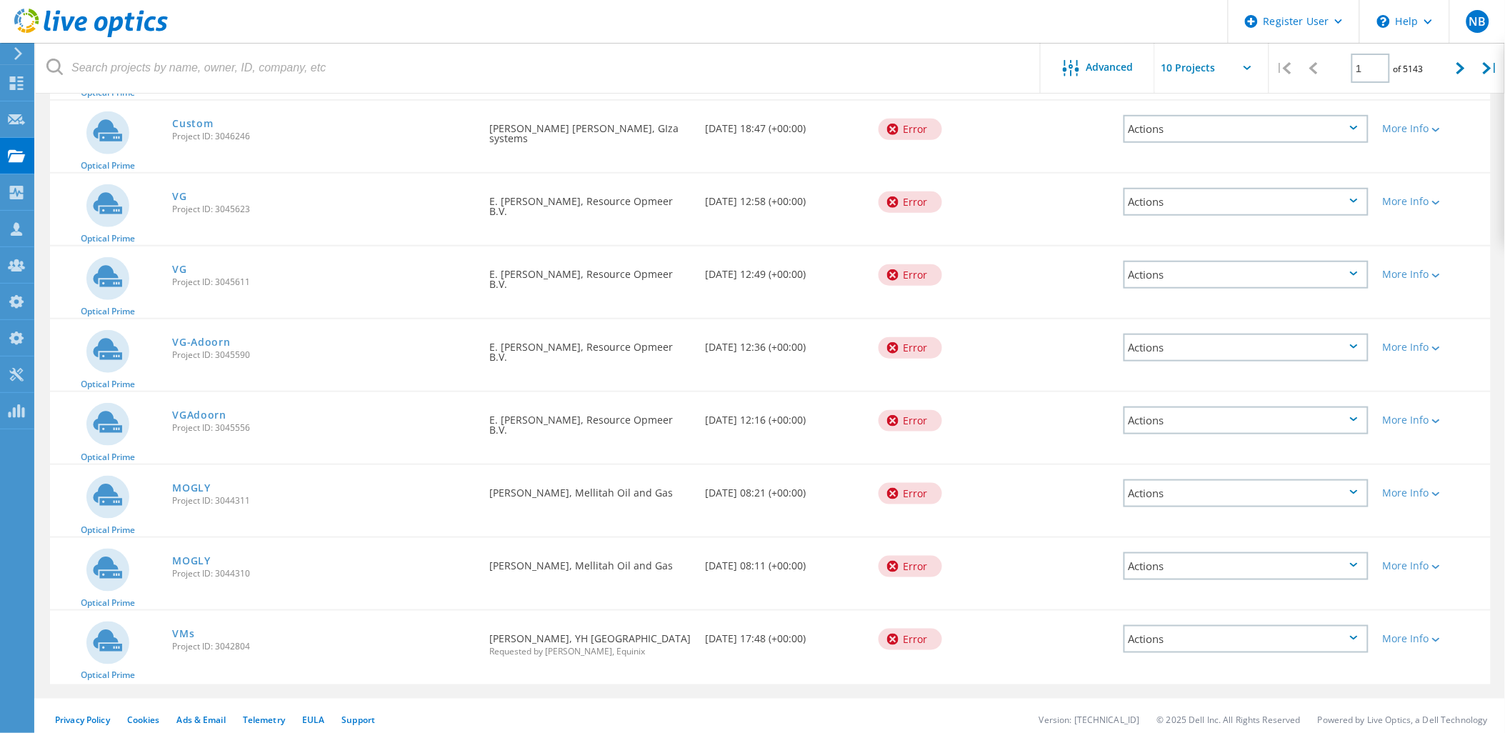
click at [211, 546] on div "MOGLY Project ID: 3044310" at bounding box center [323, 565] width 317 height 54
click at [204, 556] on link "MOGLY" at bounding box center [191, 561] width 39 height 10
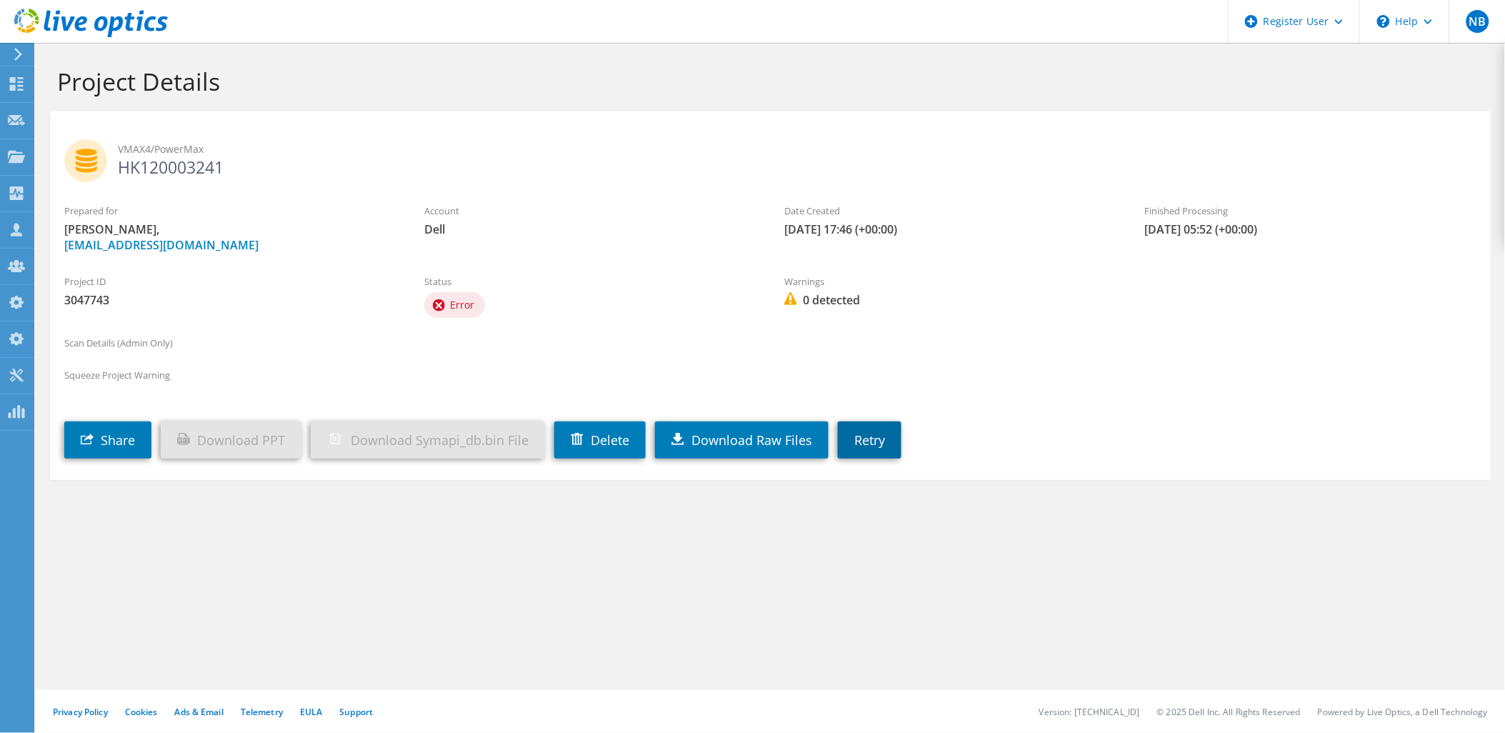
click at [897, 448] on link "Retry" at bounding box center [870, 439] width 64 height 37
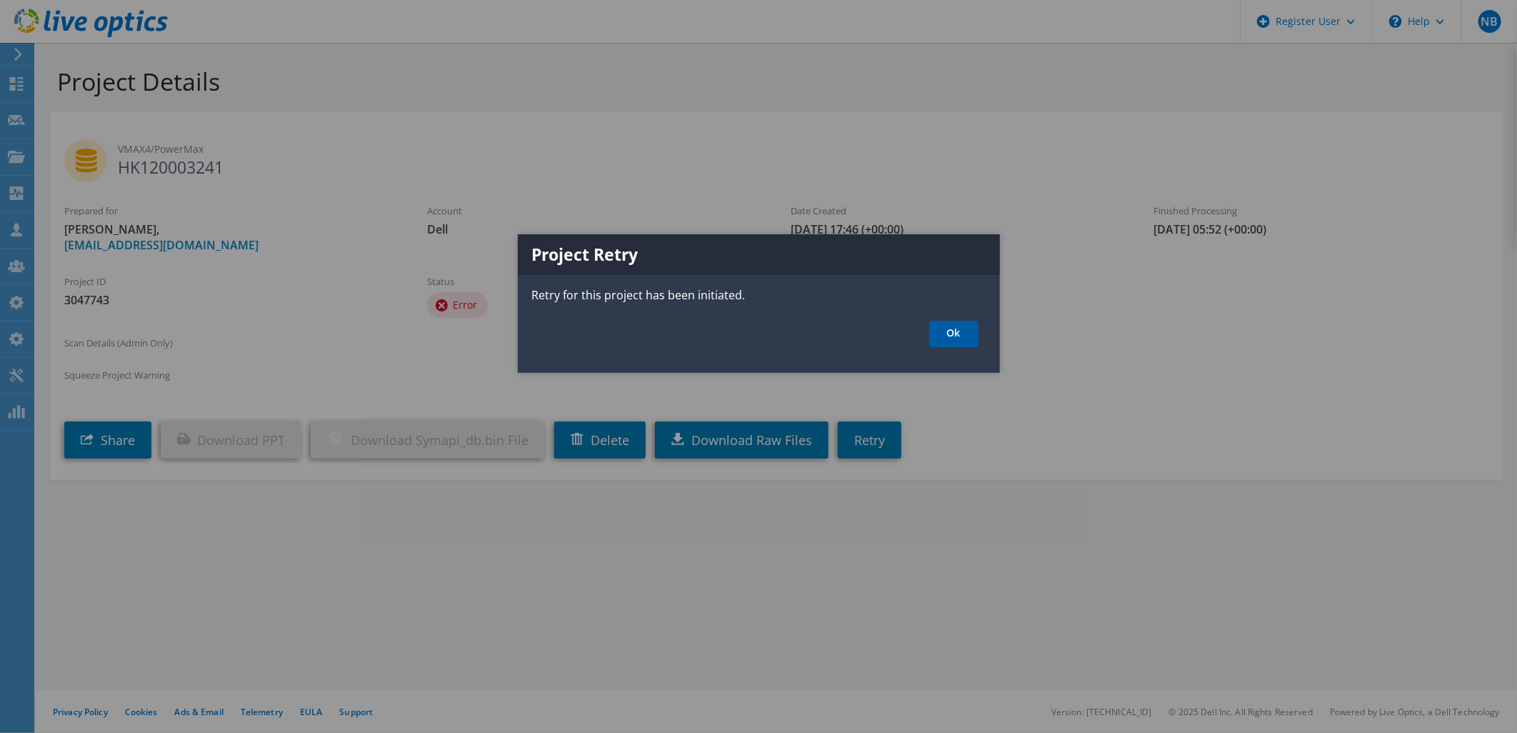
click at [964, 330] on link "Ok" at bounding box center [953, 334] width 49 height 26
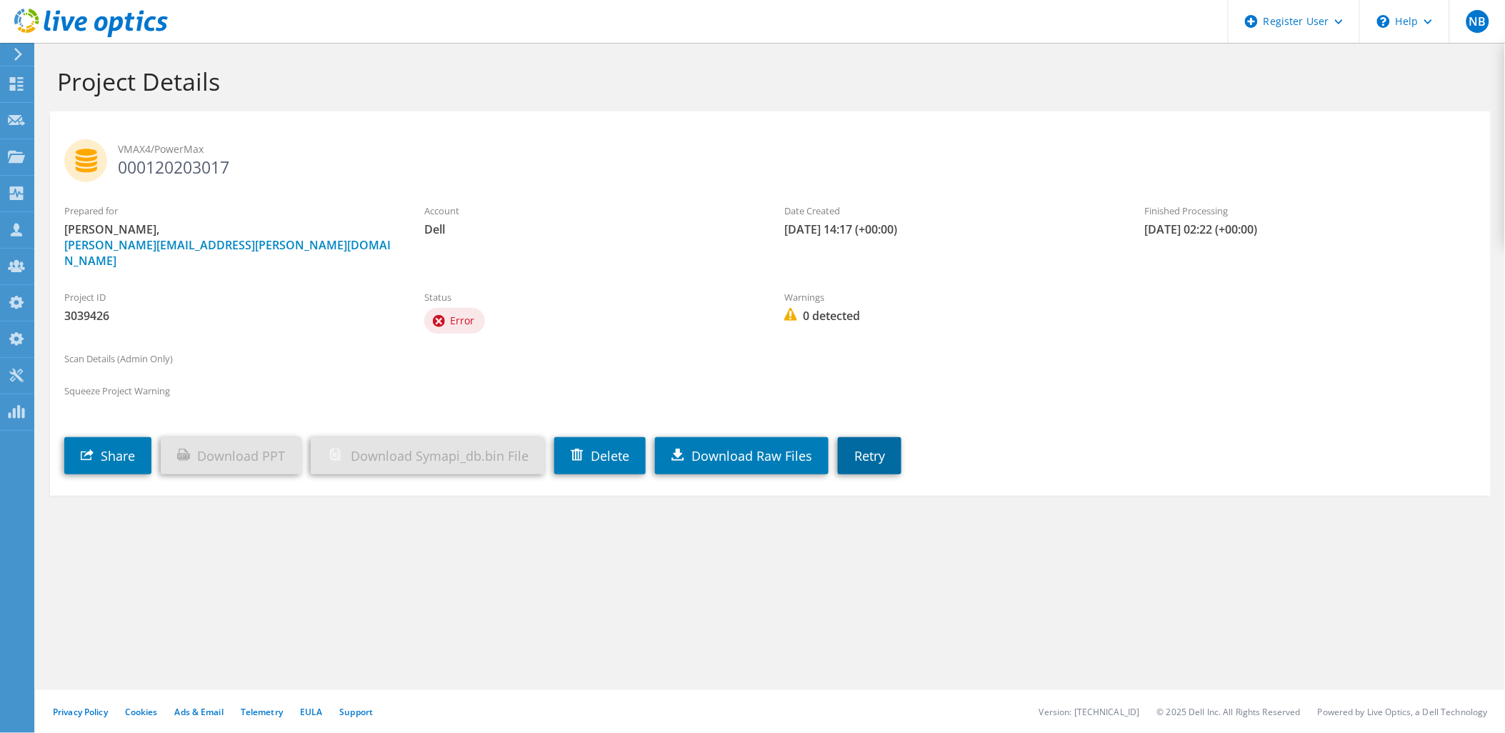
click at [889, 439] on link "Retry" at bounding box center [870, 455] width 64 height 37
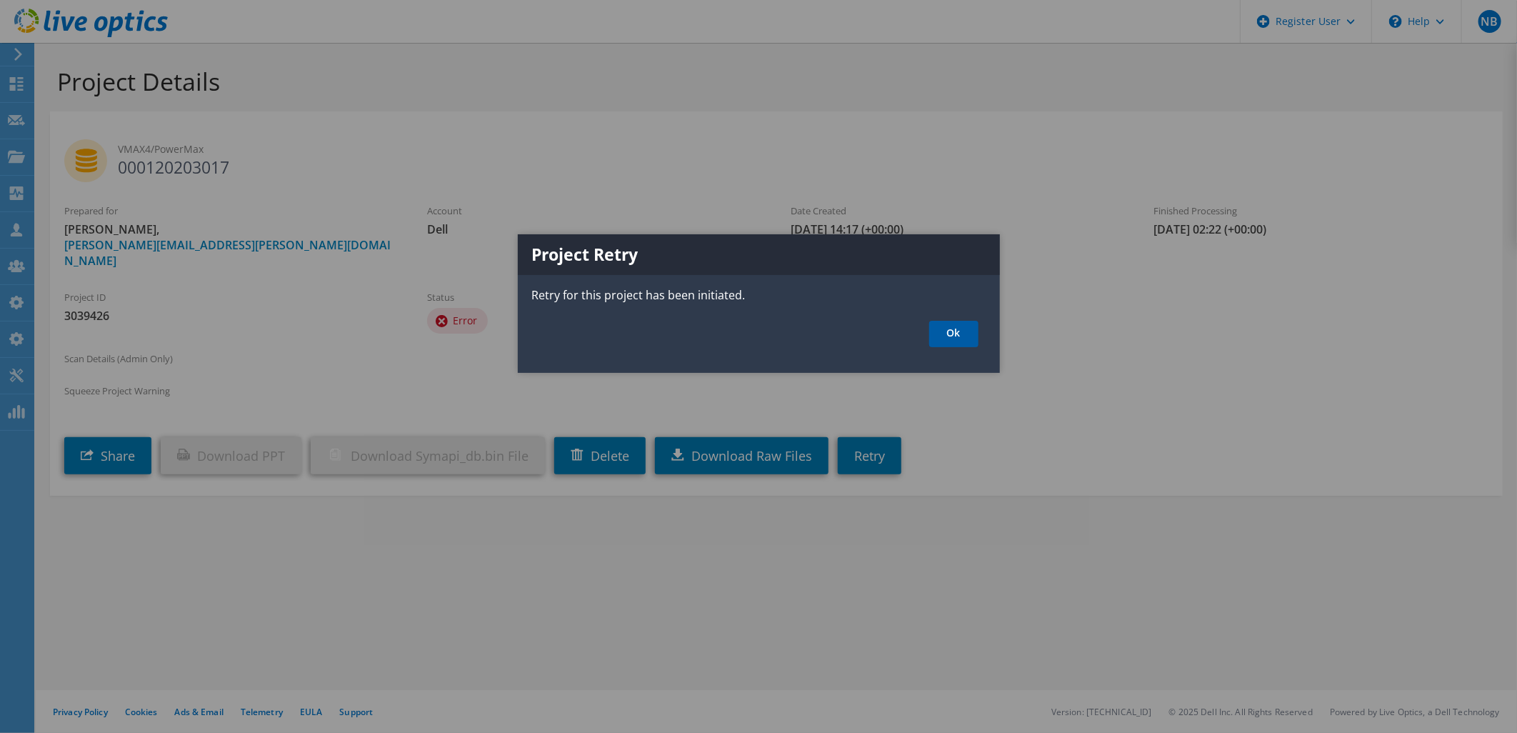
click at [947, 336] on link "Ok" at bounding box center [953, 334] width 49 height 26
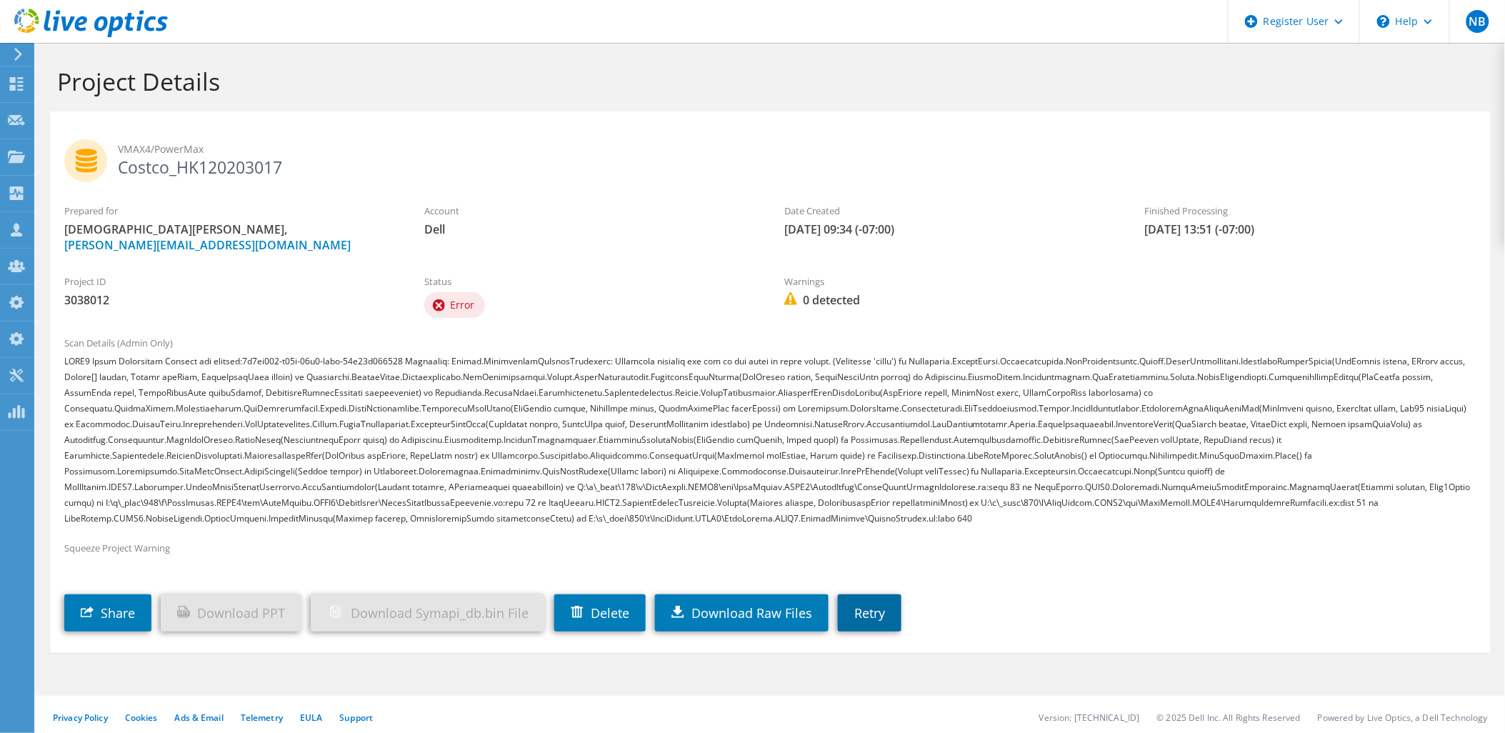
click at [881, 610] on link "Retry" at bounding box center [870, 612] width 64 height 37
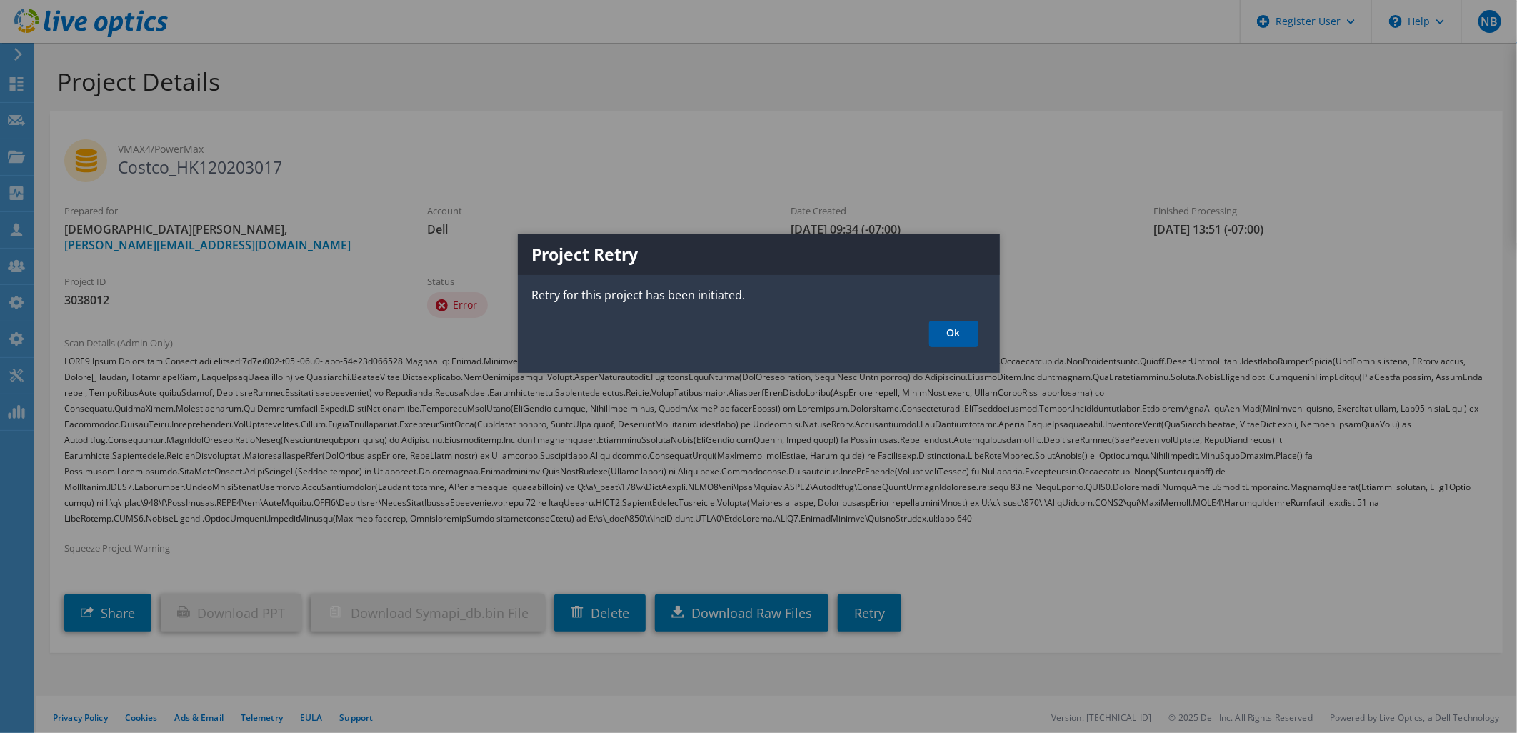
click at [936, 346] on link "Ok" at bounding box center [953, 334] width 49 height 26
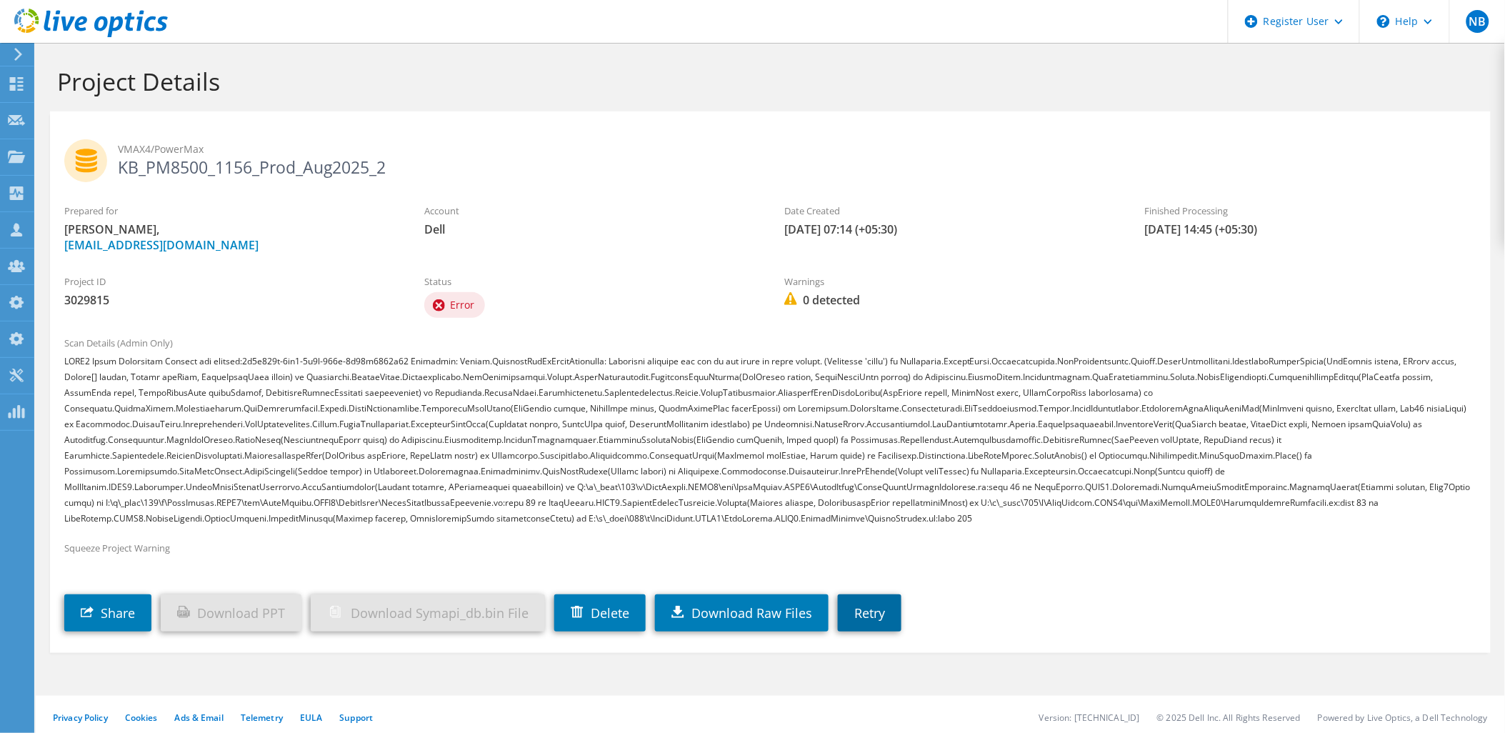
click at [896, 604] on link "Retry" at bounding box center [870, 612] width 64 height 37
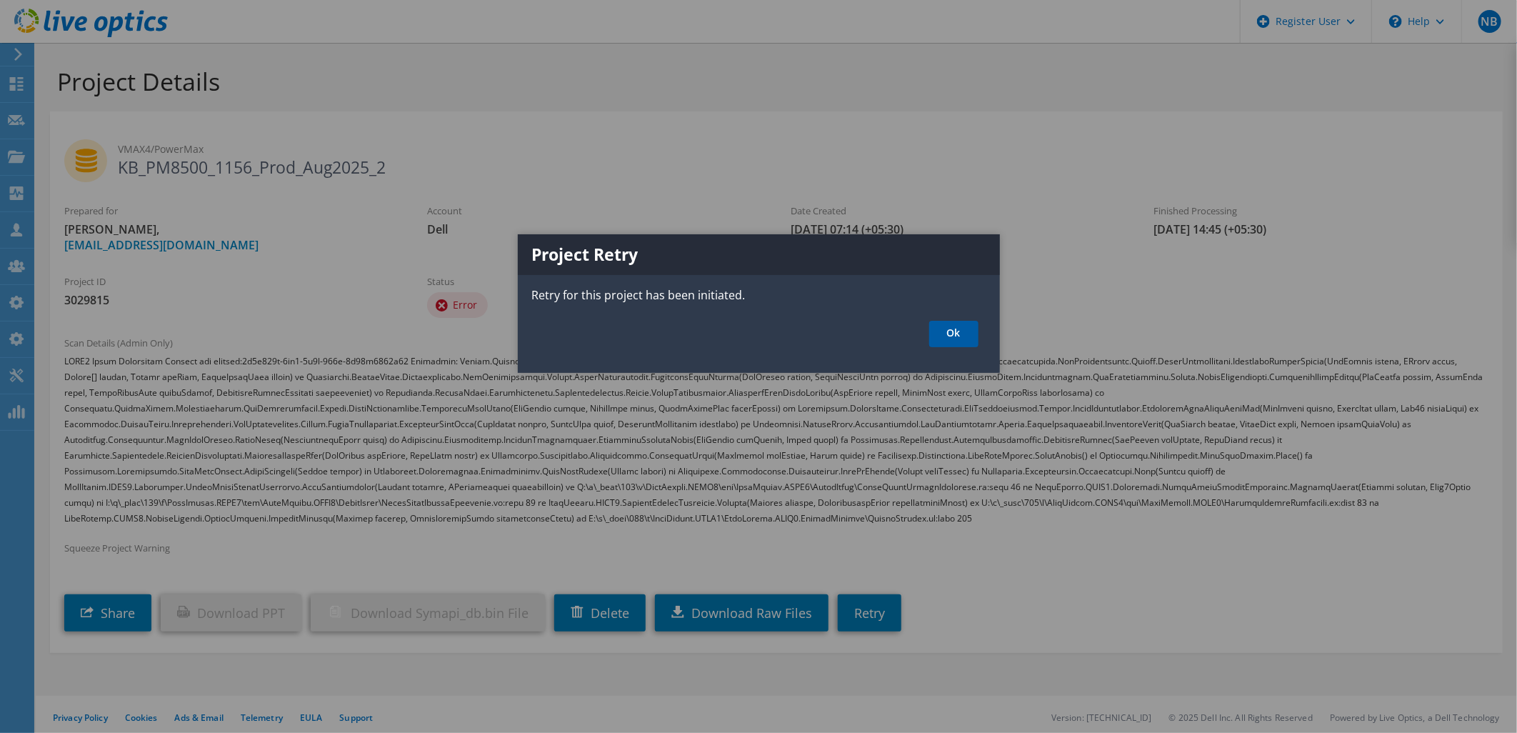
click at [959, 334] on link "Ok" at bounding box center [953, 334] width 49 height 26
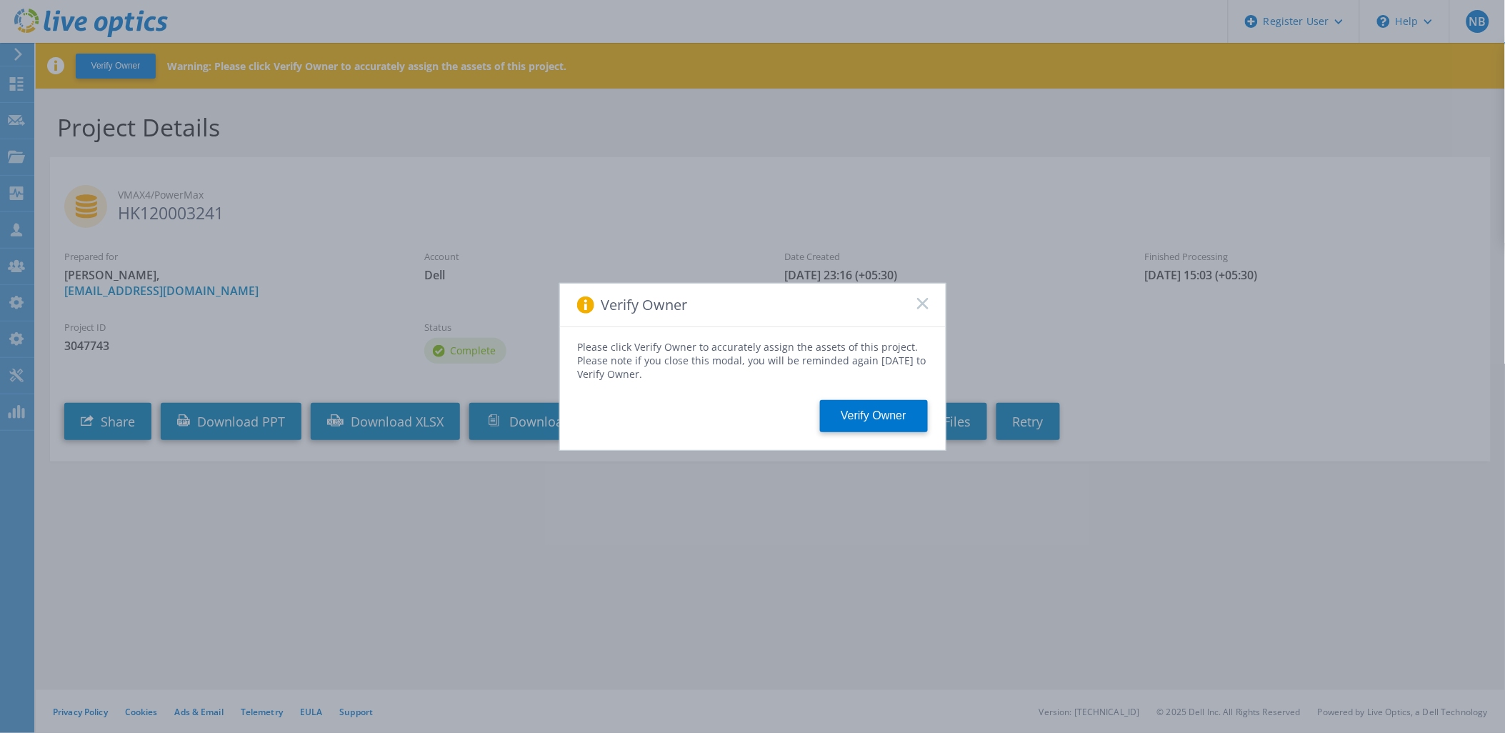
click at [925, 306] on rect at bounding box center [922, 303] width 12 height 12
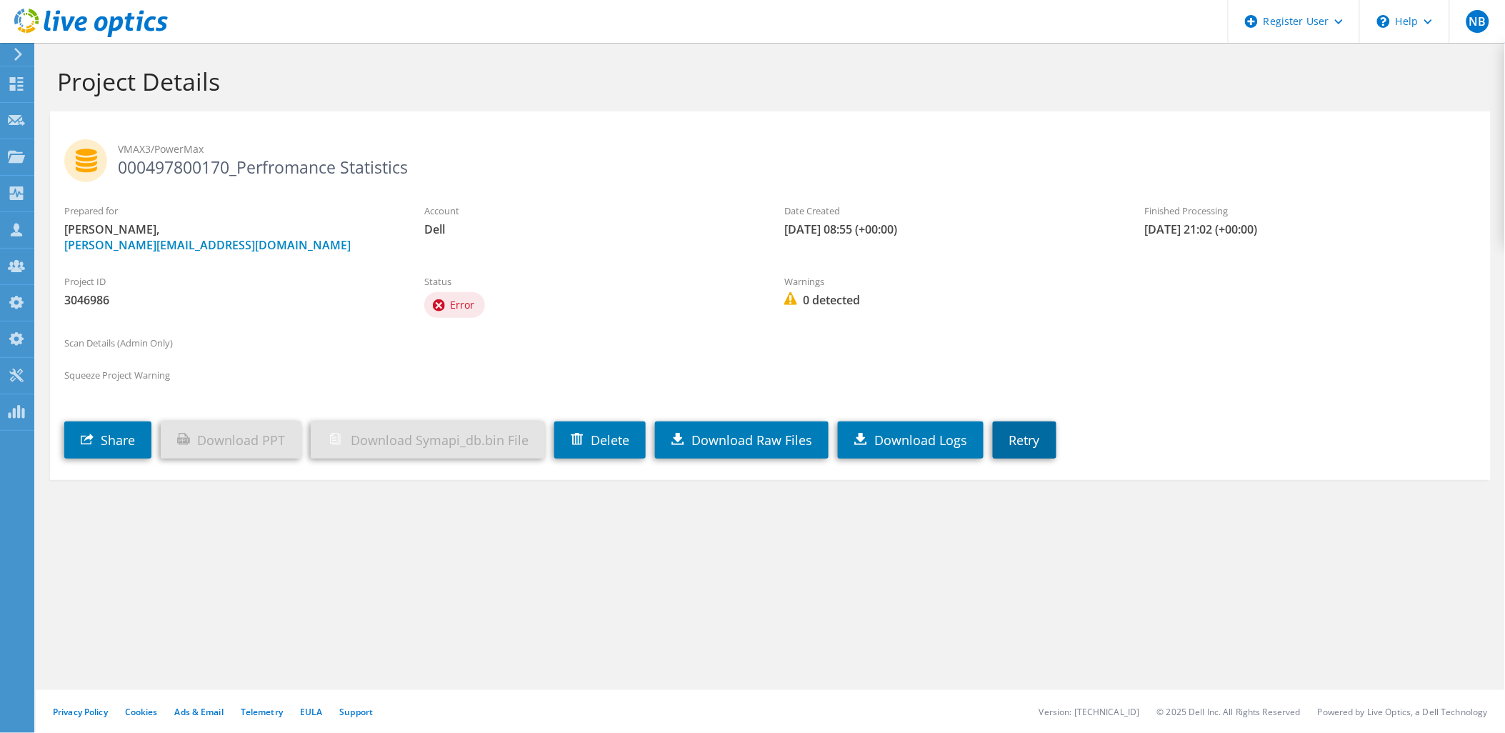
click at [1047, 429] on link "Retry" at bounding box center [1025, 439] width 64 height 37
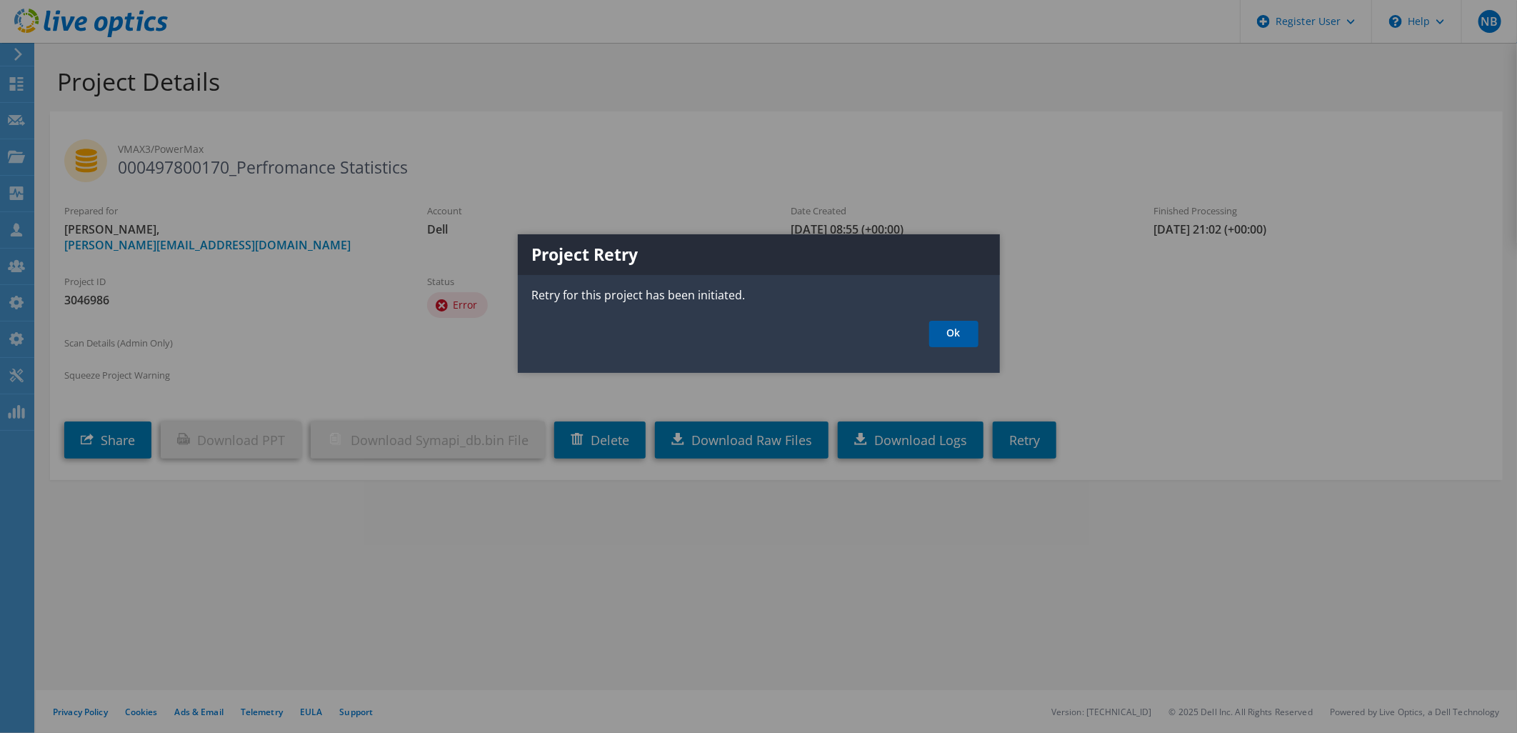
click at [944, 341] on link "Ok" at bounding box center [953, 334] width 49 height 26
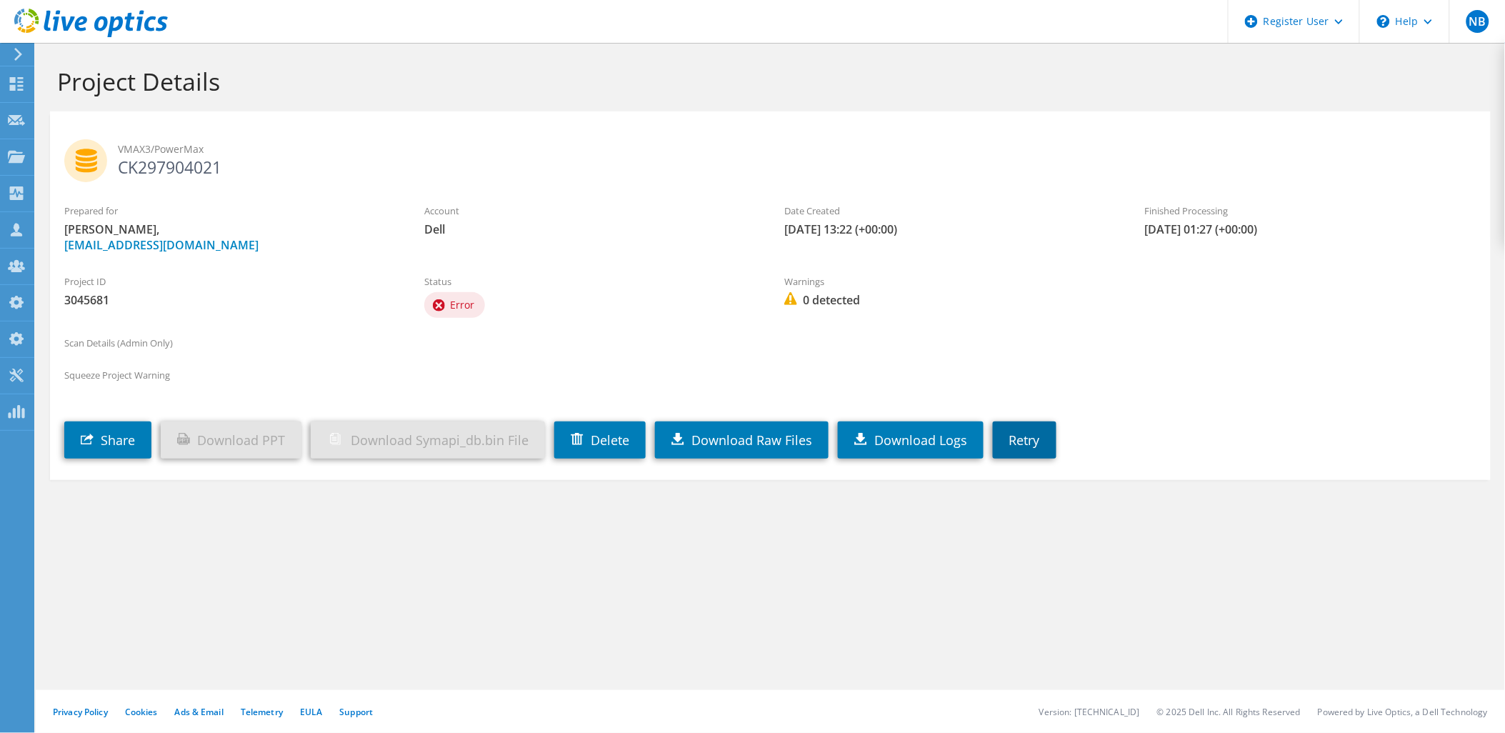
click at [1023, 430] on link "Retry" at bounding box center [1025, 439] width 64 height 37
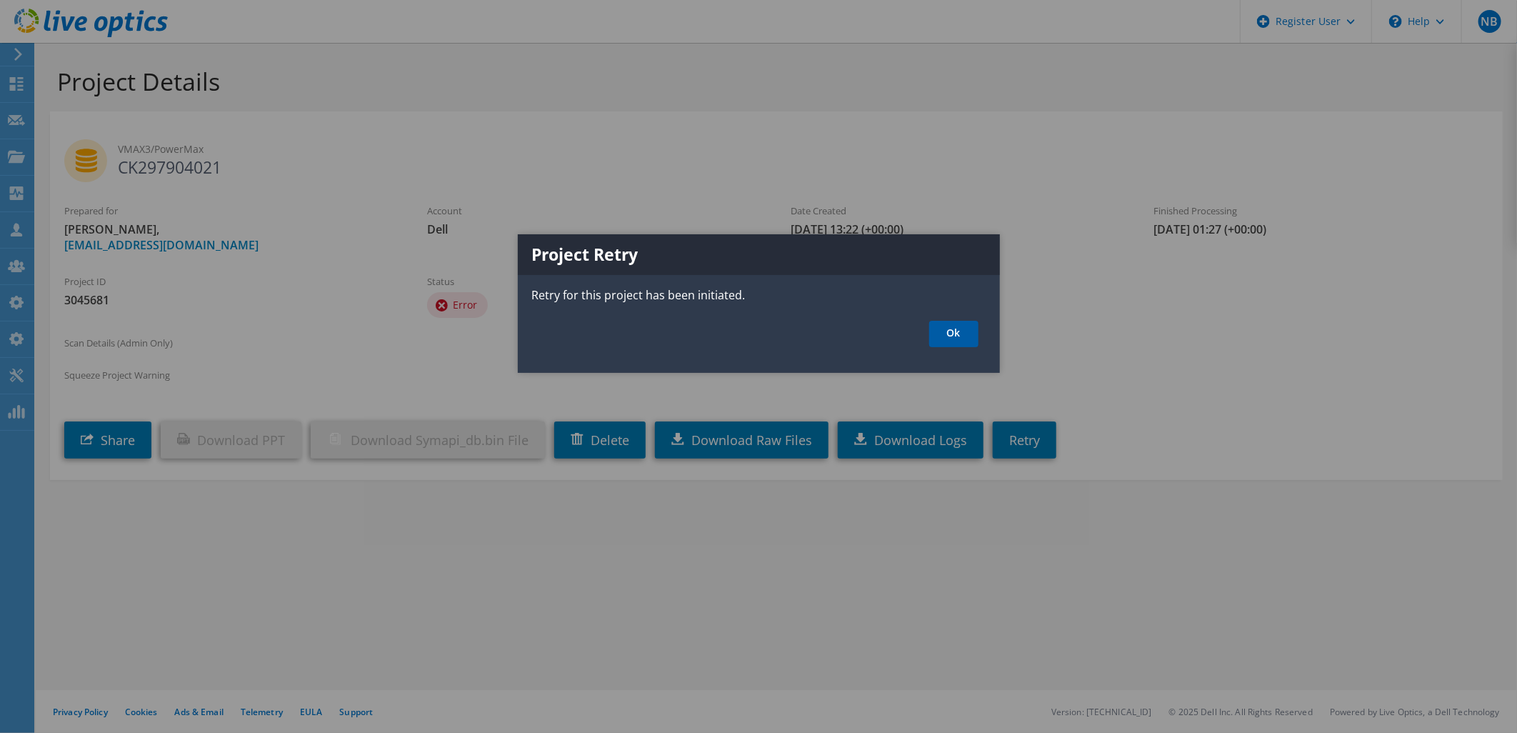
click at [950, 326] on link "Ok" at bounding box center [953, 334] width 49 height 26
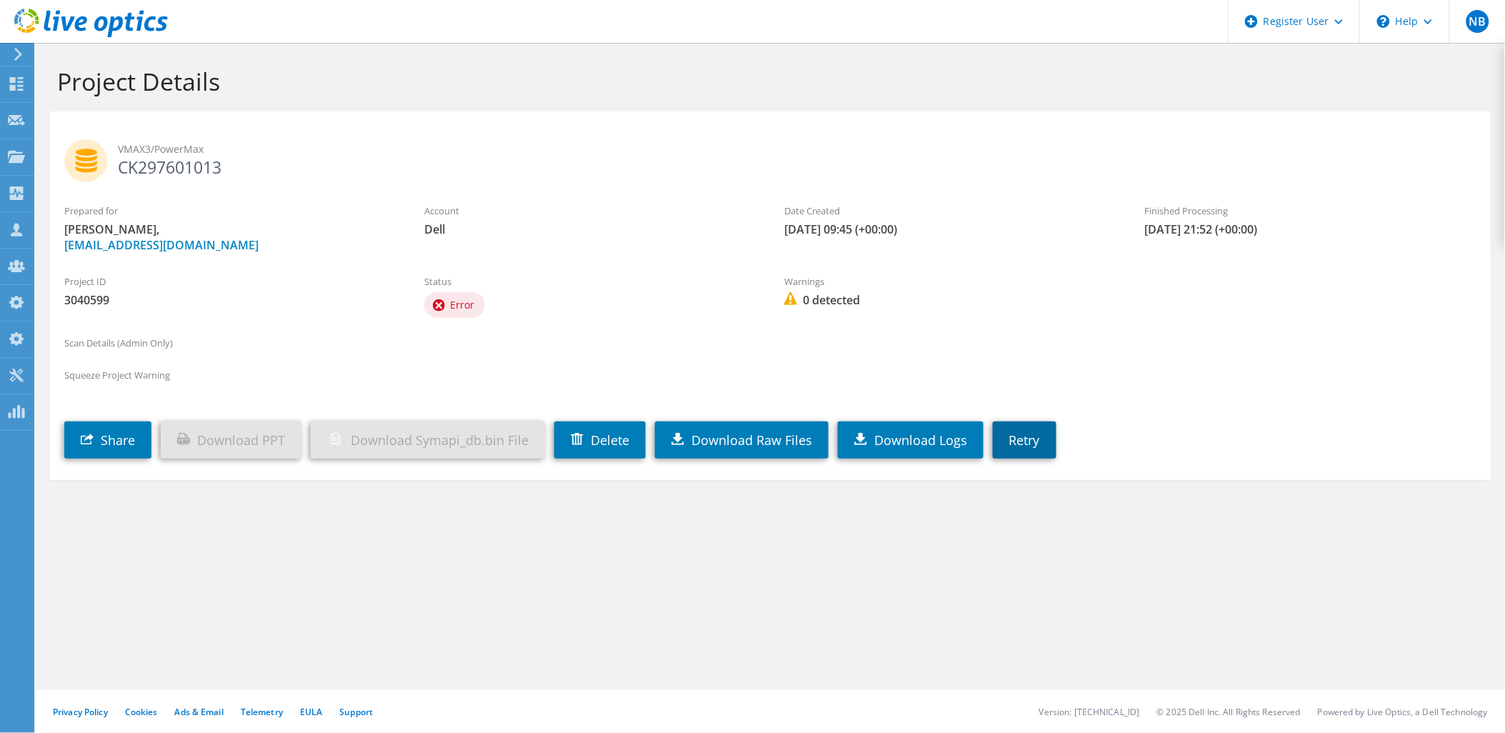
click at [1032, 441] on link "Retry" at bounding box center [1025, 439] width 64 height 37
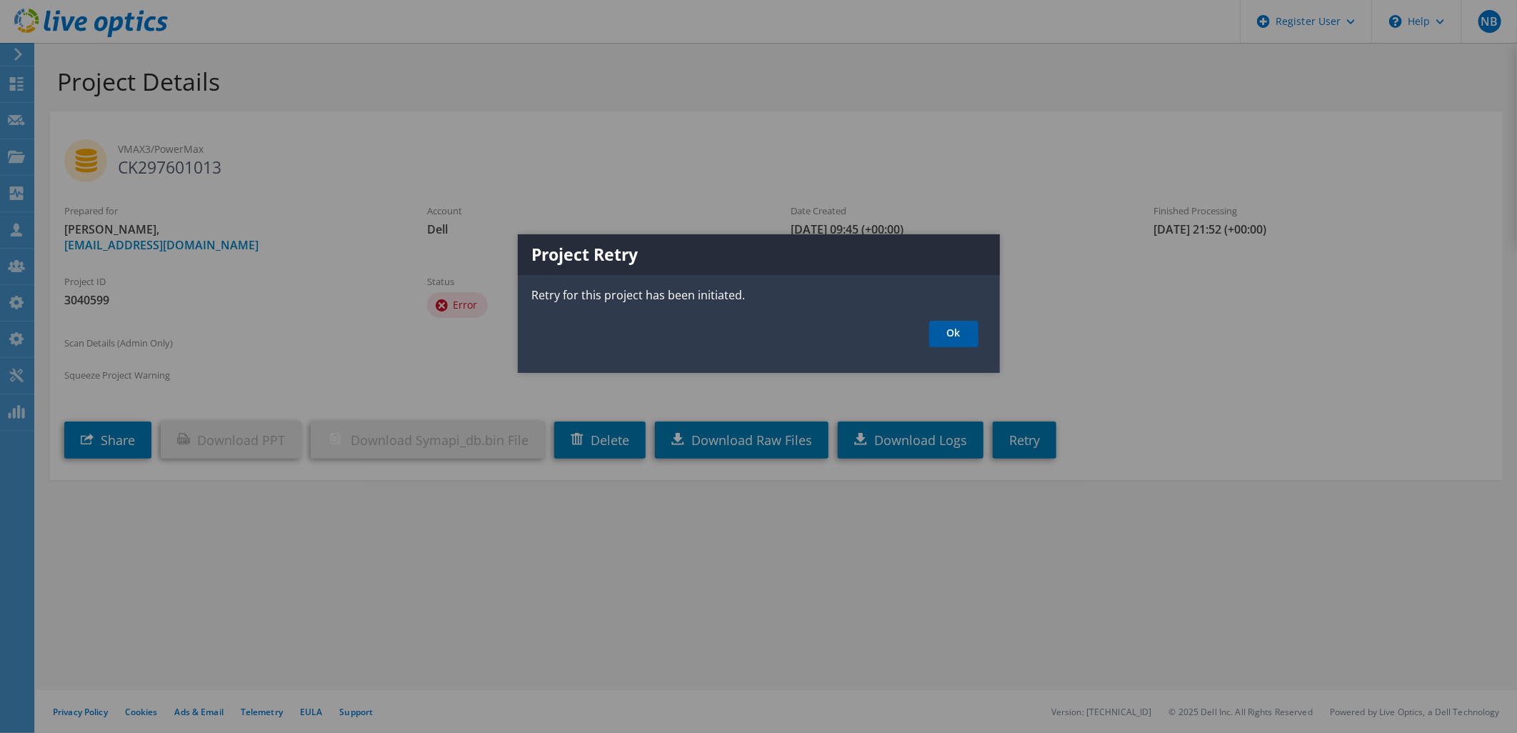
click at [944, 329] on link "Ok" at bounding box center [953, 334] width 49 height 26
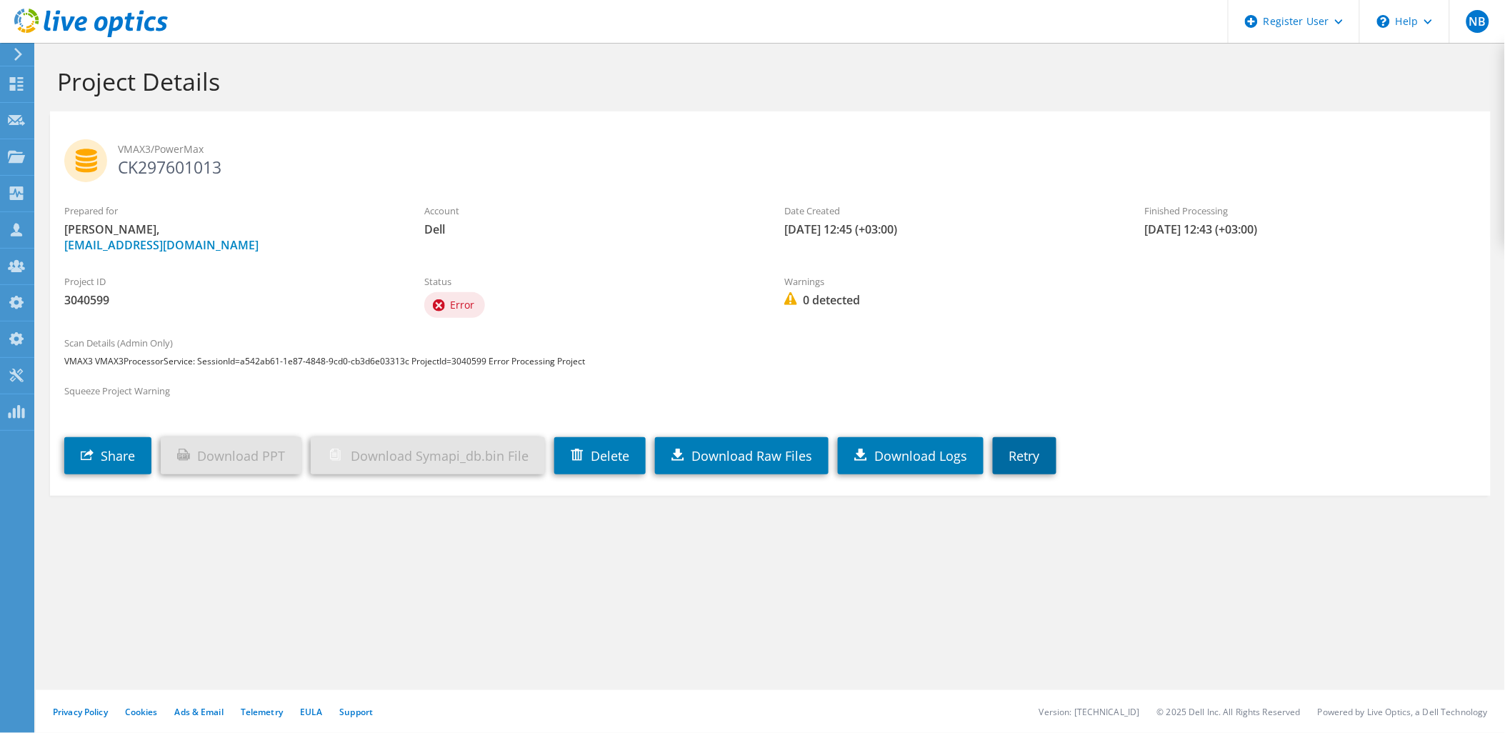
click at [1055, 454] on link "Retry" at bounding box center [1025, 455] width 64 height 37
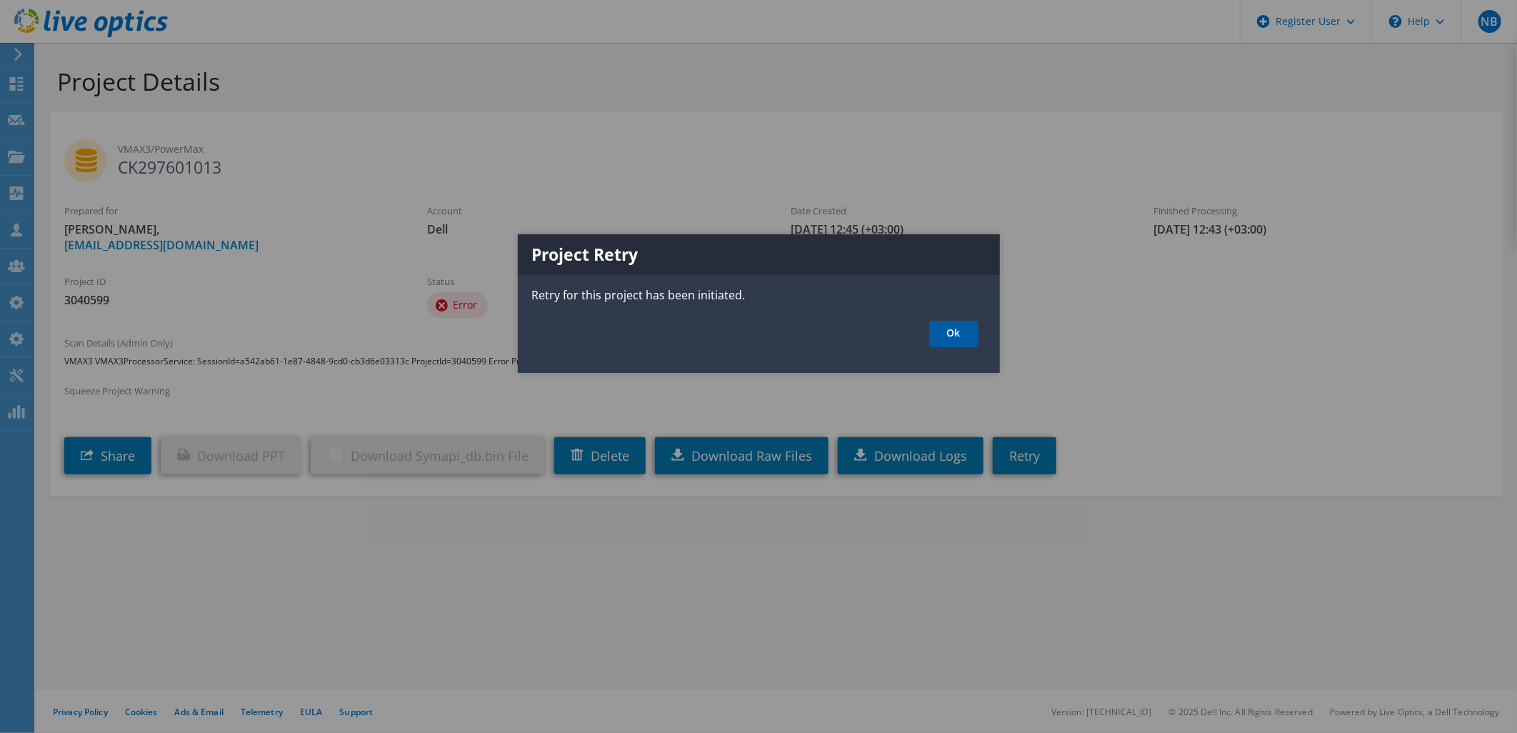
click at [961, 330] on link "Ok" at bounding box center [953, 334] width 49 height 26
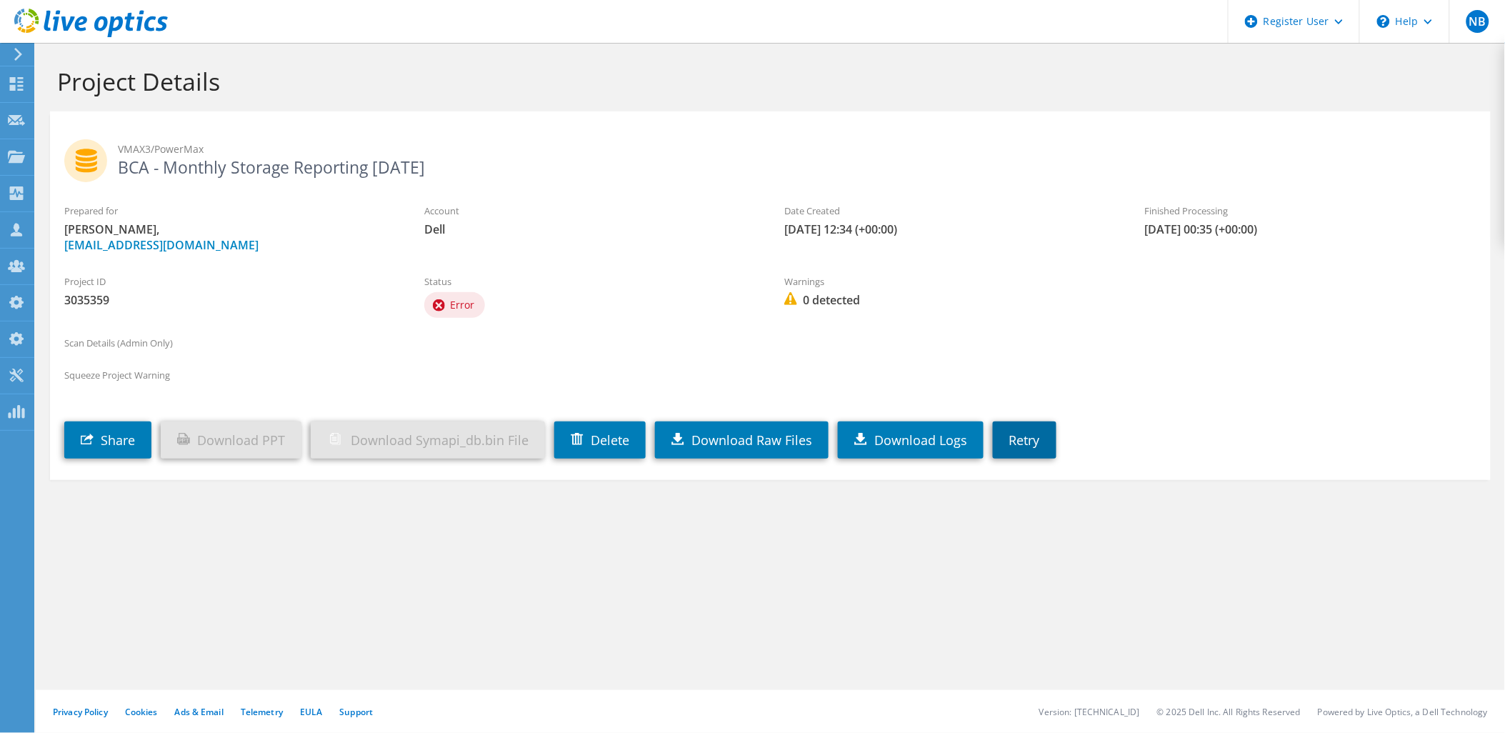
click at [1025, 430] on link "Retry" at bounding box center [1025, 439] width 64 height 37
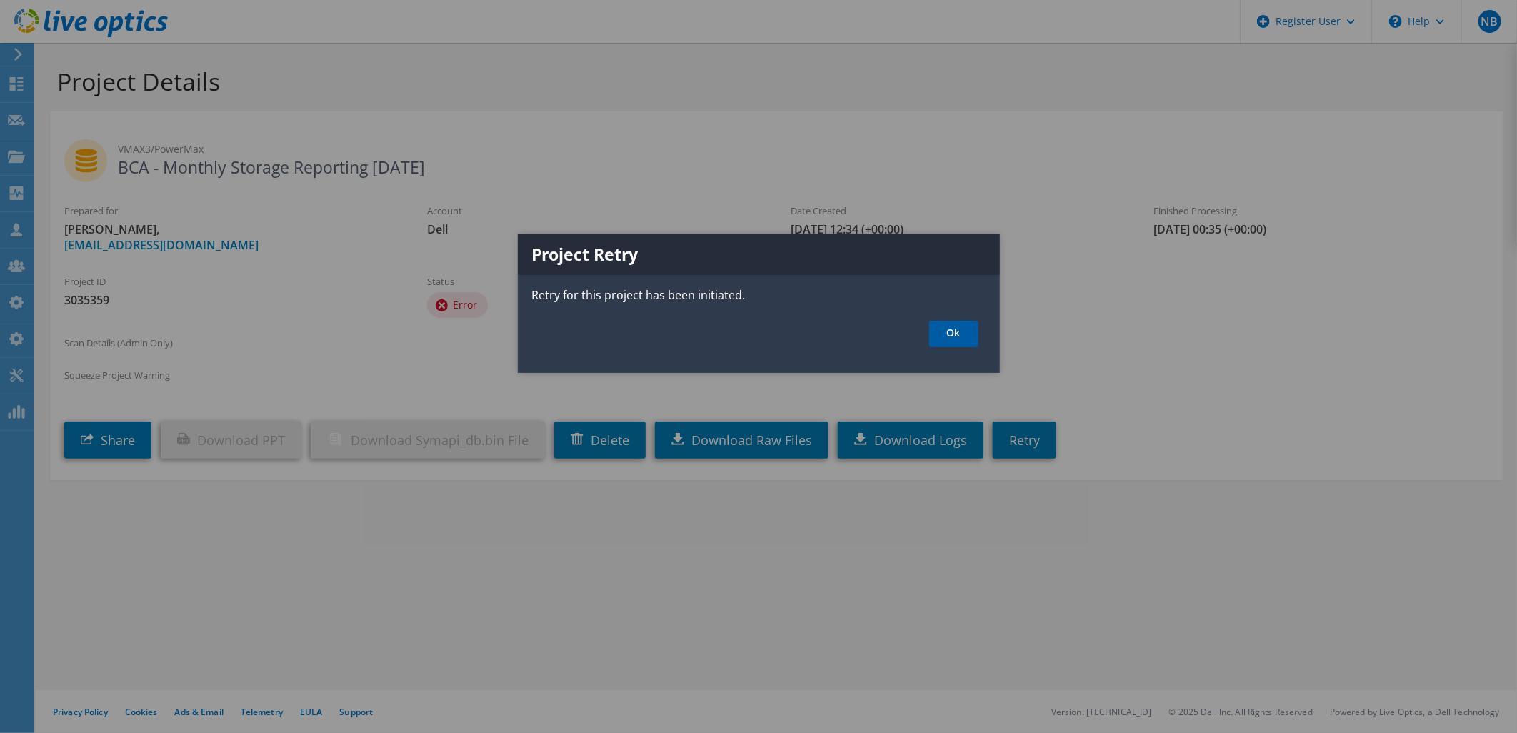
click at [944, 338] on link "Ok" at bounding box center [953, 334] width 49 height 26
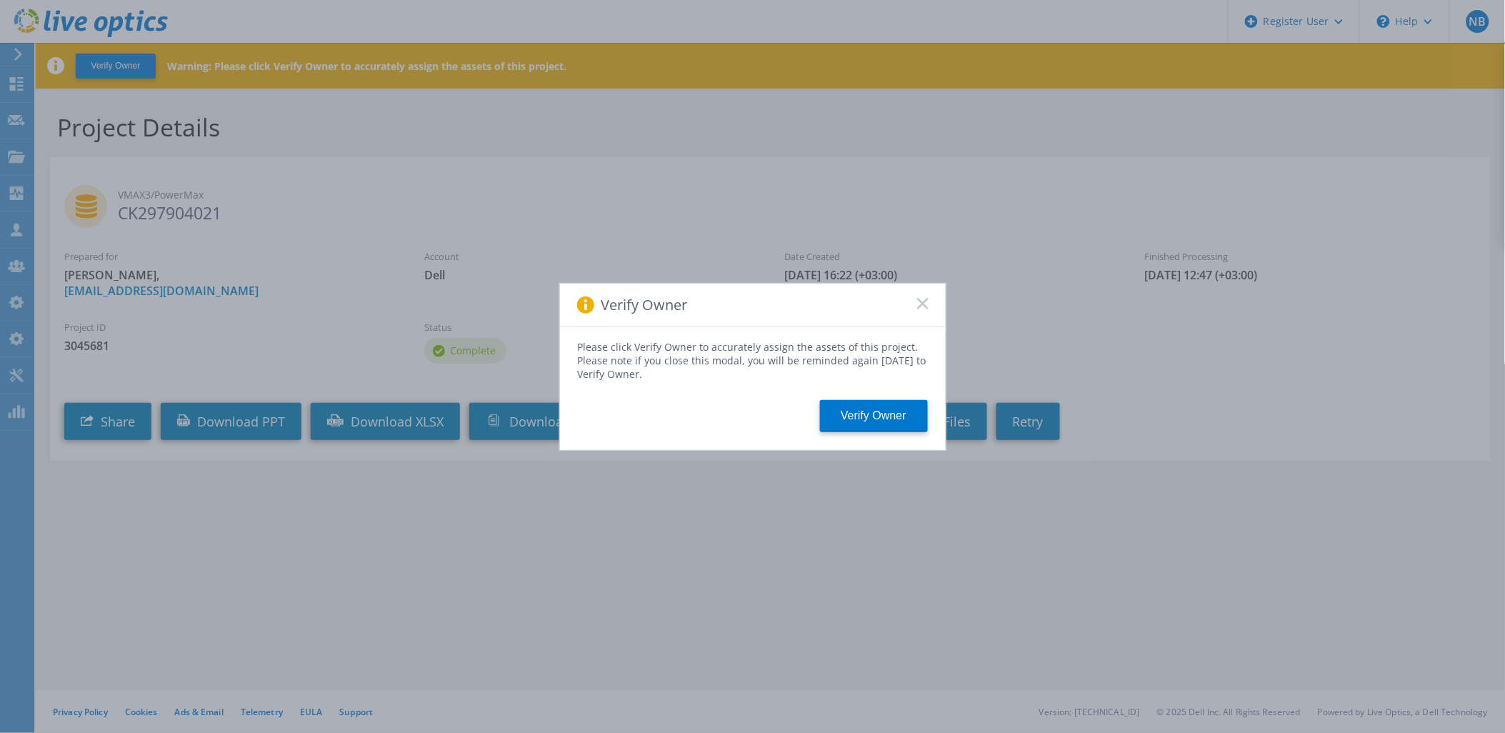
click at [924, 301] on rect at bounding box center [922, 303] width 12 height 12
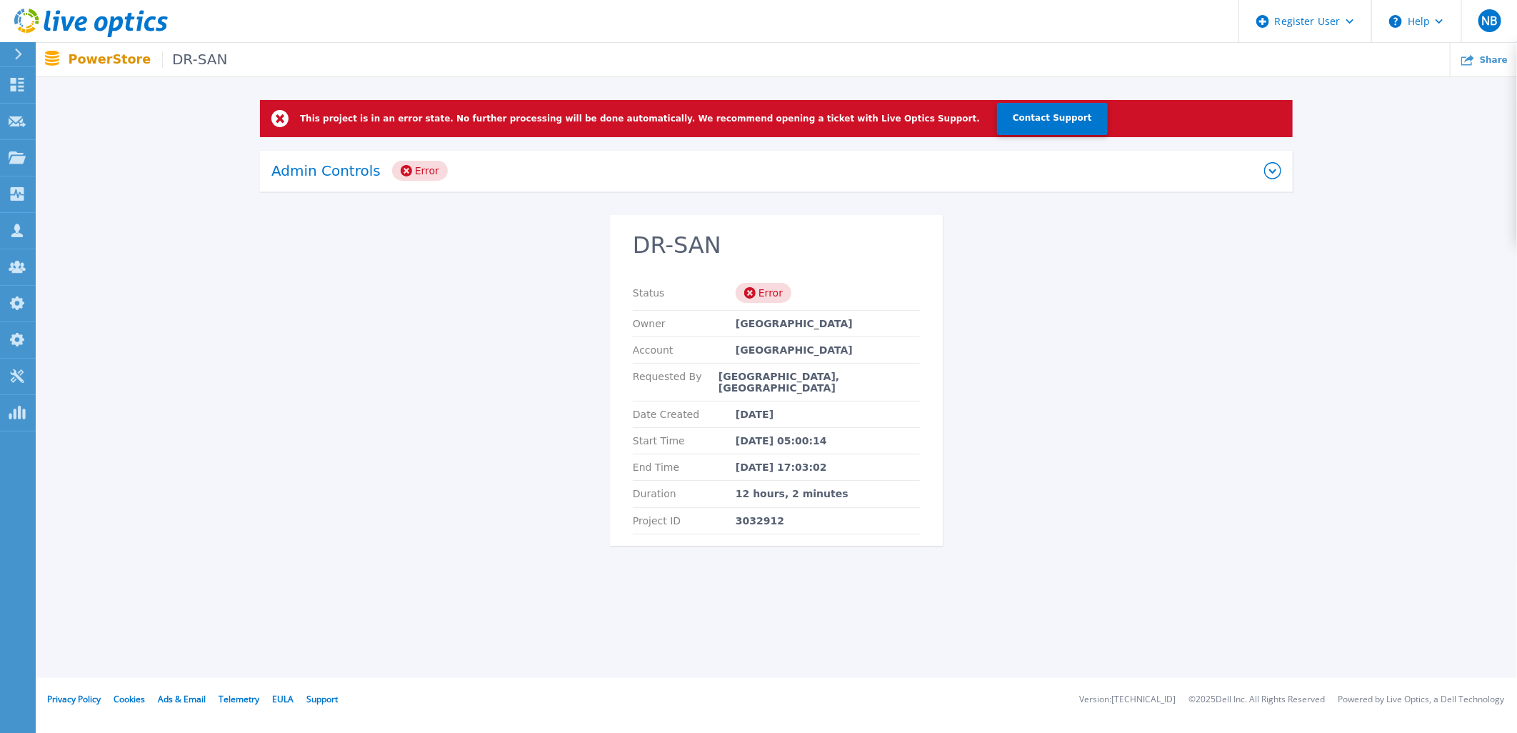
click at [543, 172] on div "Admin Controls Error" at bounding box center [767, 171] width 993 height 20
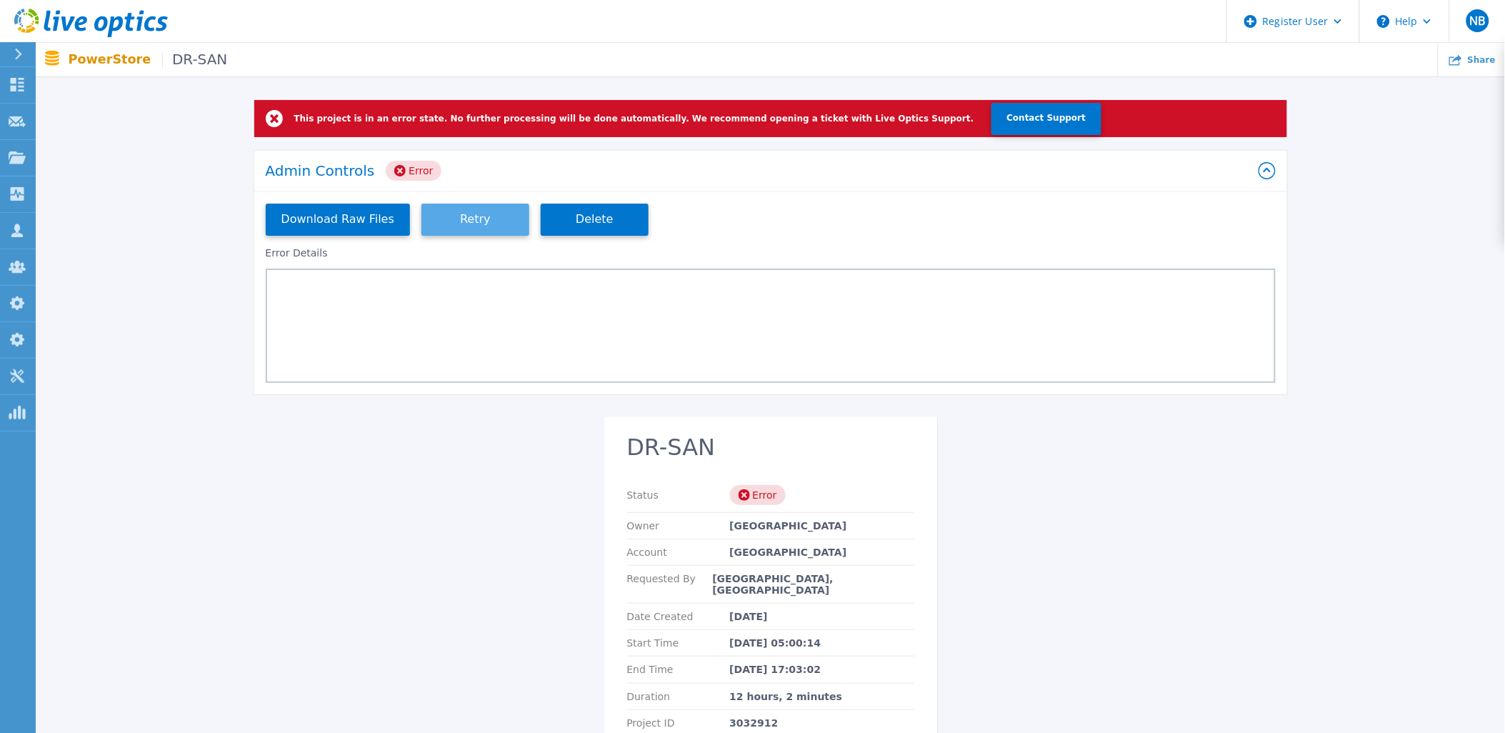
click at [495, 205] on button "Retry" at bounding box center [475, 220] width 108 height 32
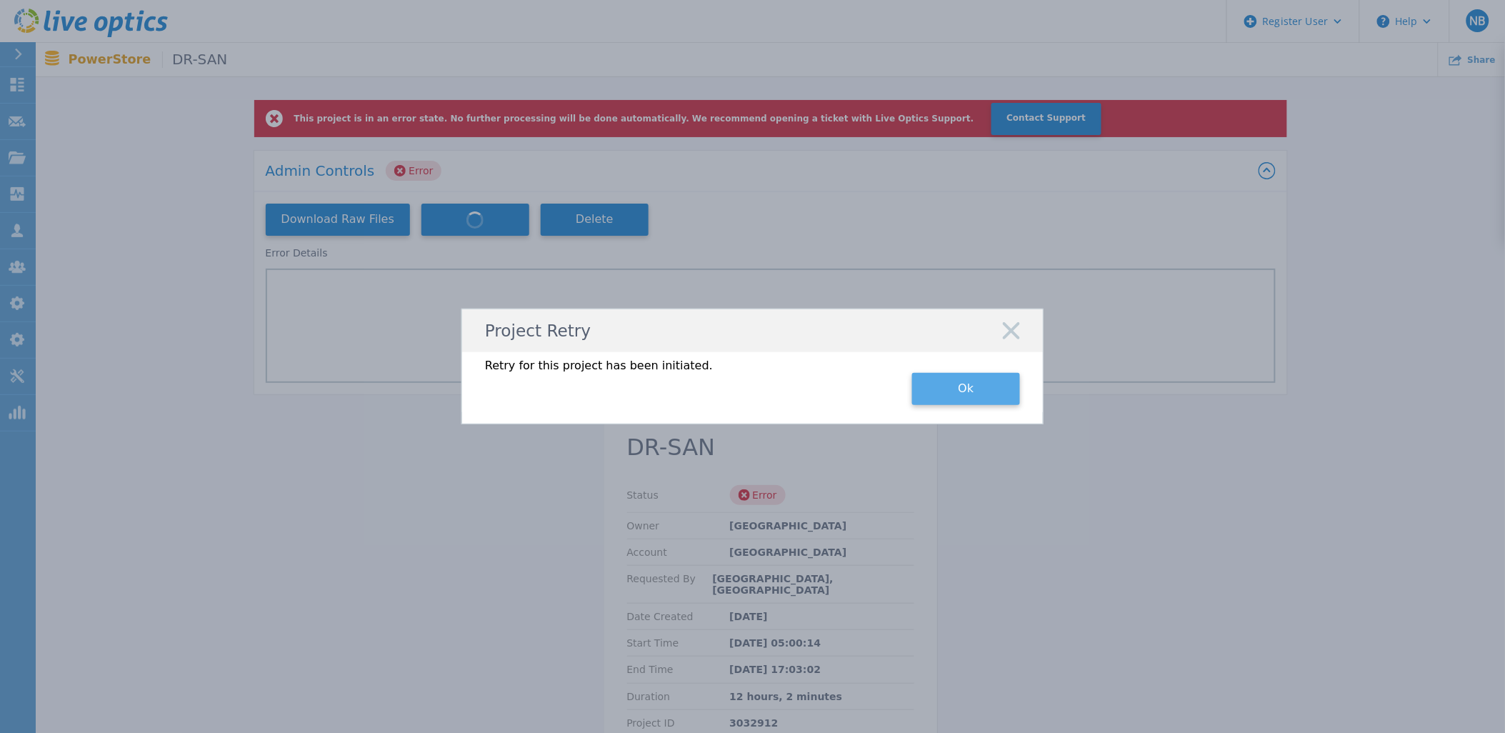
click at [974, 391] on button "Ok" at bounding box center [966, 389] width 108 height 32
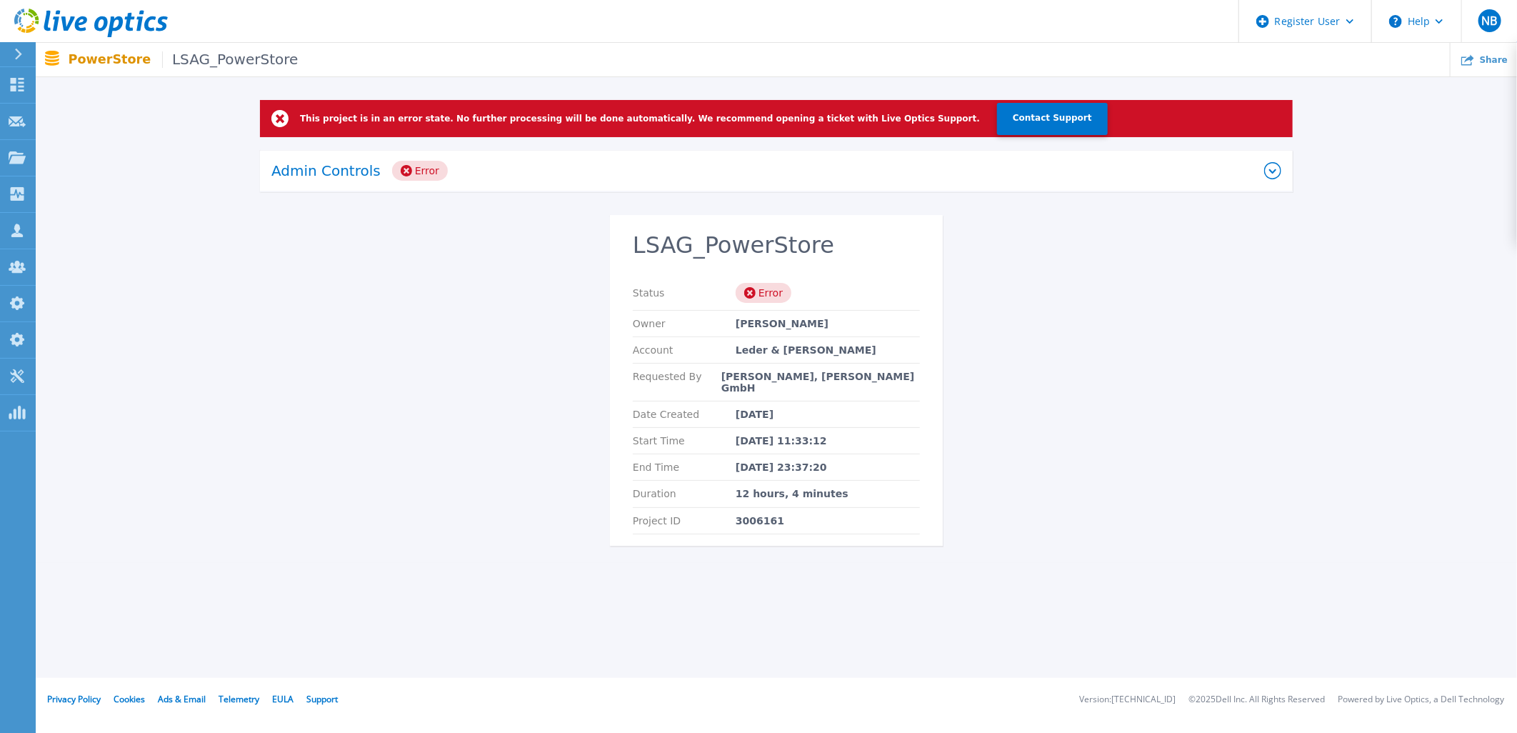
click at [563, 172] on div "Admin Controls Error" at bounding box center [767, 171] width 993 height 20
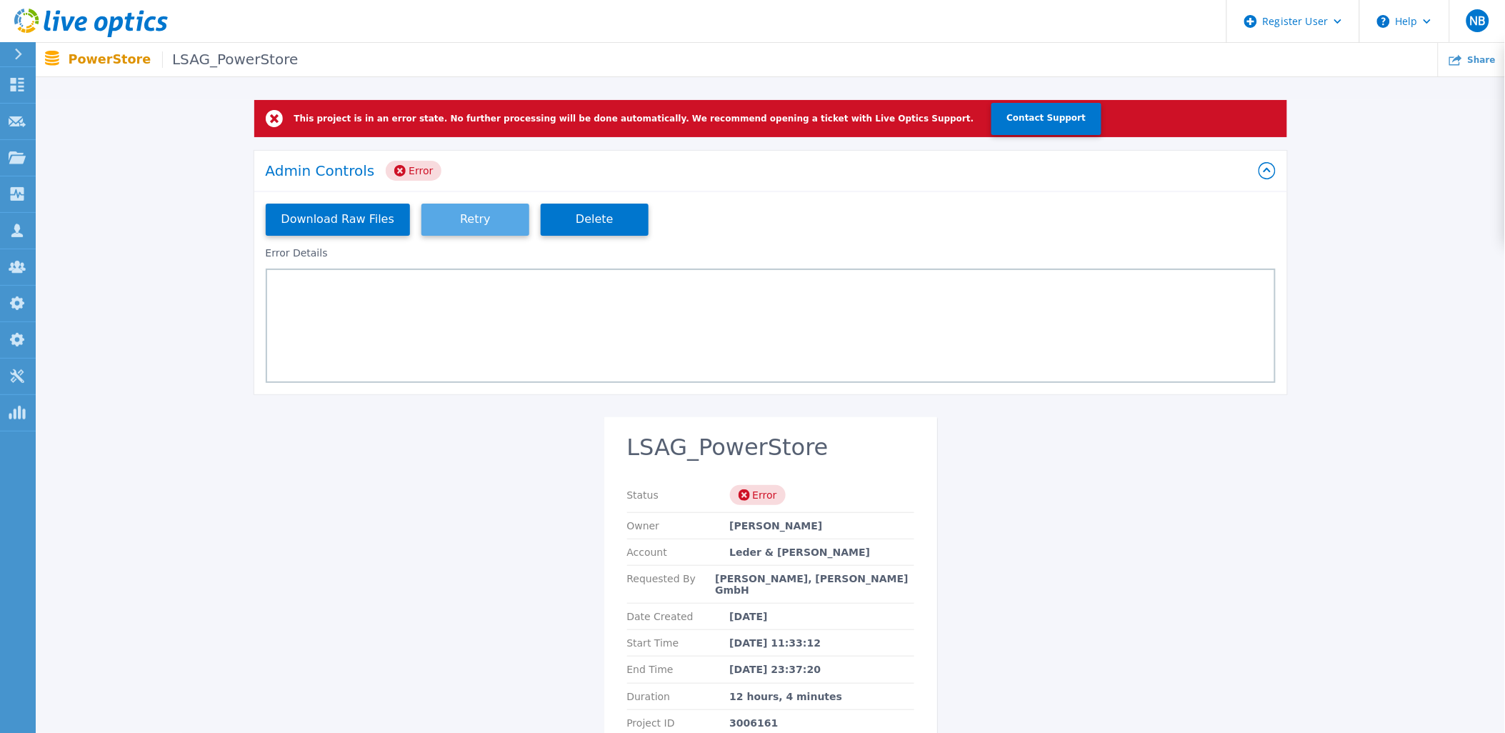
click at [486, 216] on button "Retry" at bounding box center [475, 220] width 108 height 32
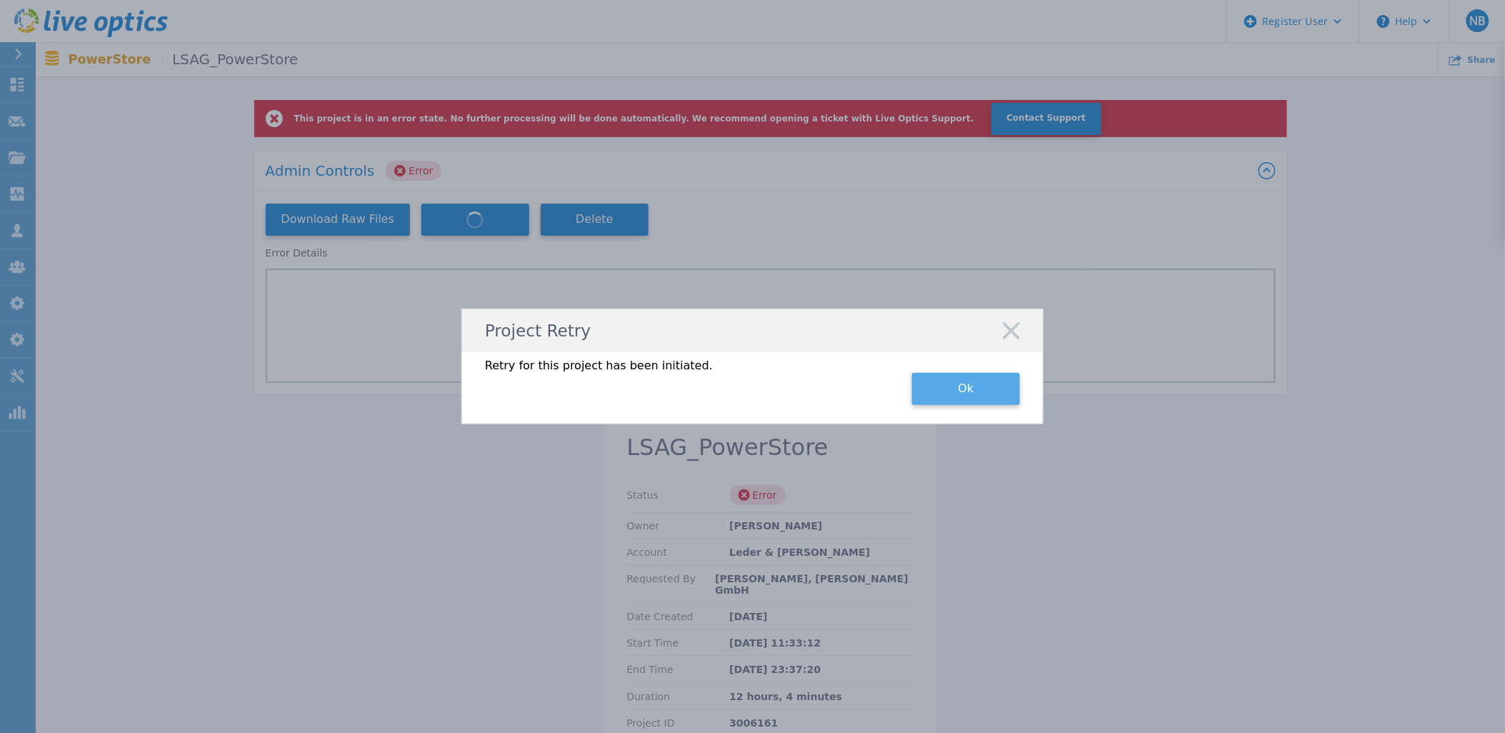
click at [951, 394] on button "Ok" at bounding box center [966, 389] width 108 height 32
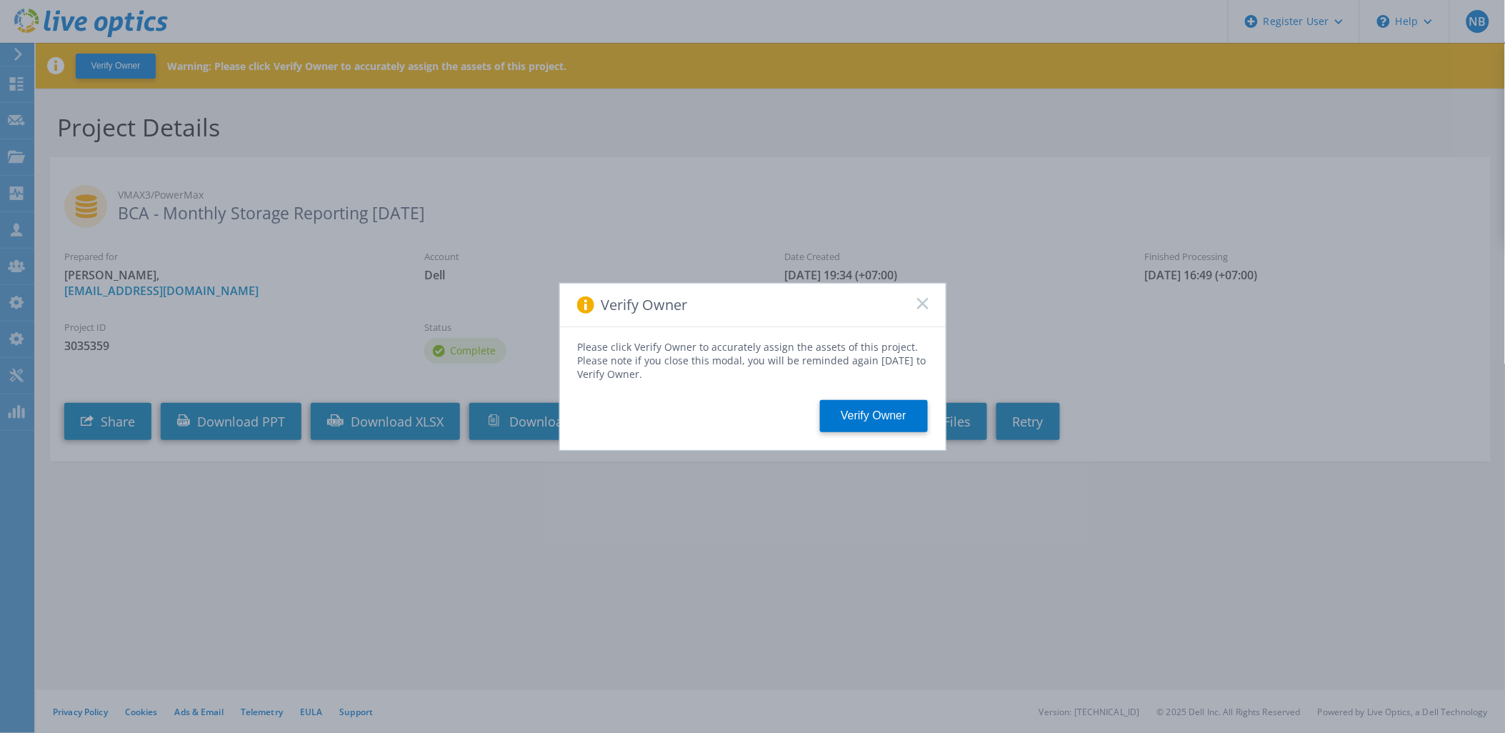
click at [916, 297] on div "Verify Owner" at bounding box center [753, 306] width 386 height 44
click at [920, 299] on icon at bounding box center [922, 303] width 11 height 11
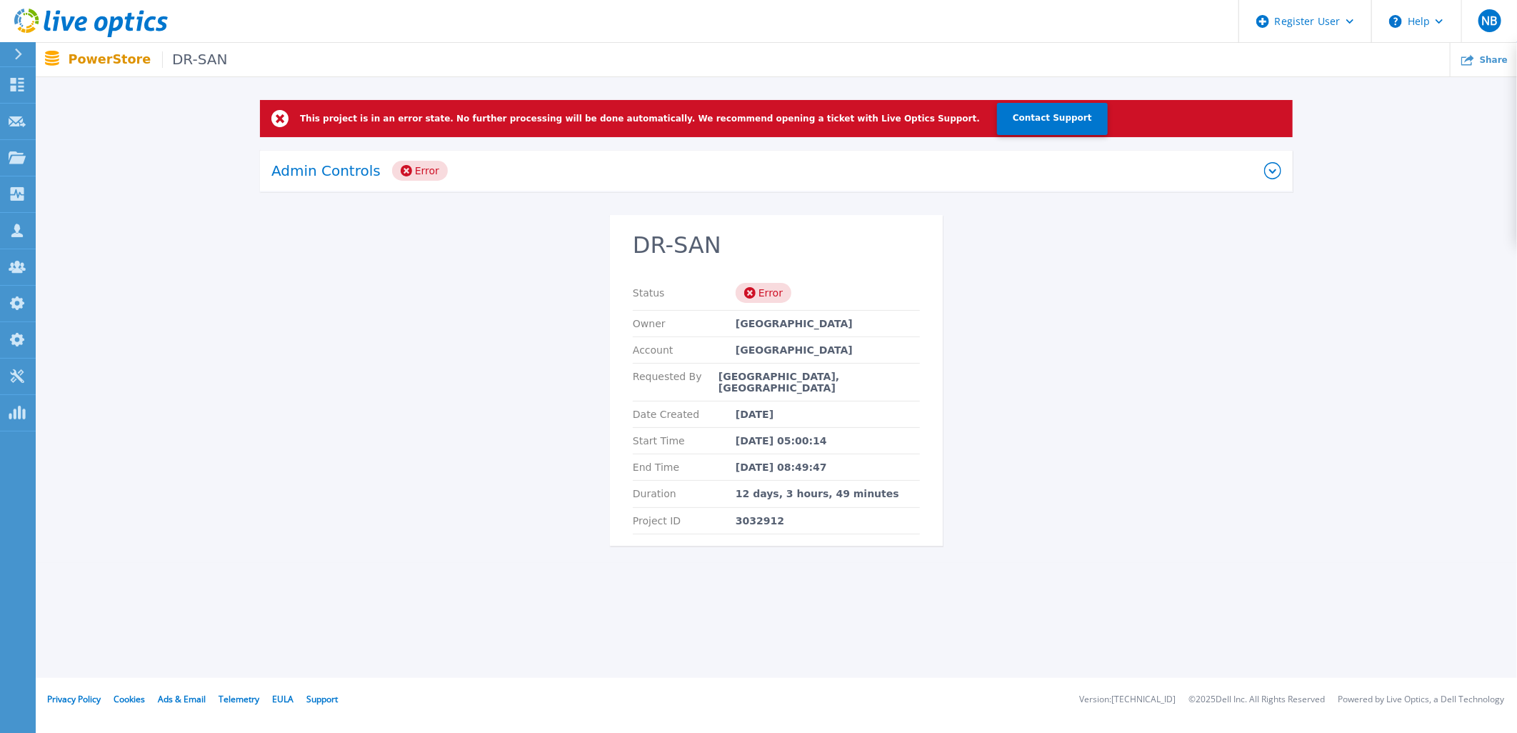
click at [539, 153] on div "Admin Controls Error" at bounding box center [776, 171] width 1033 height 41
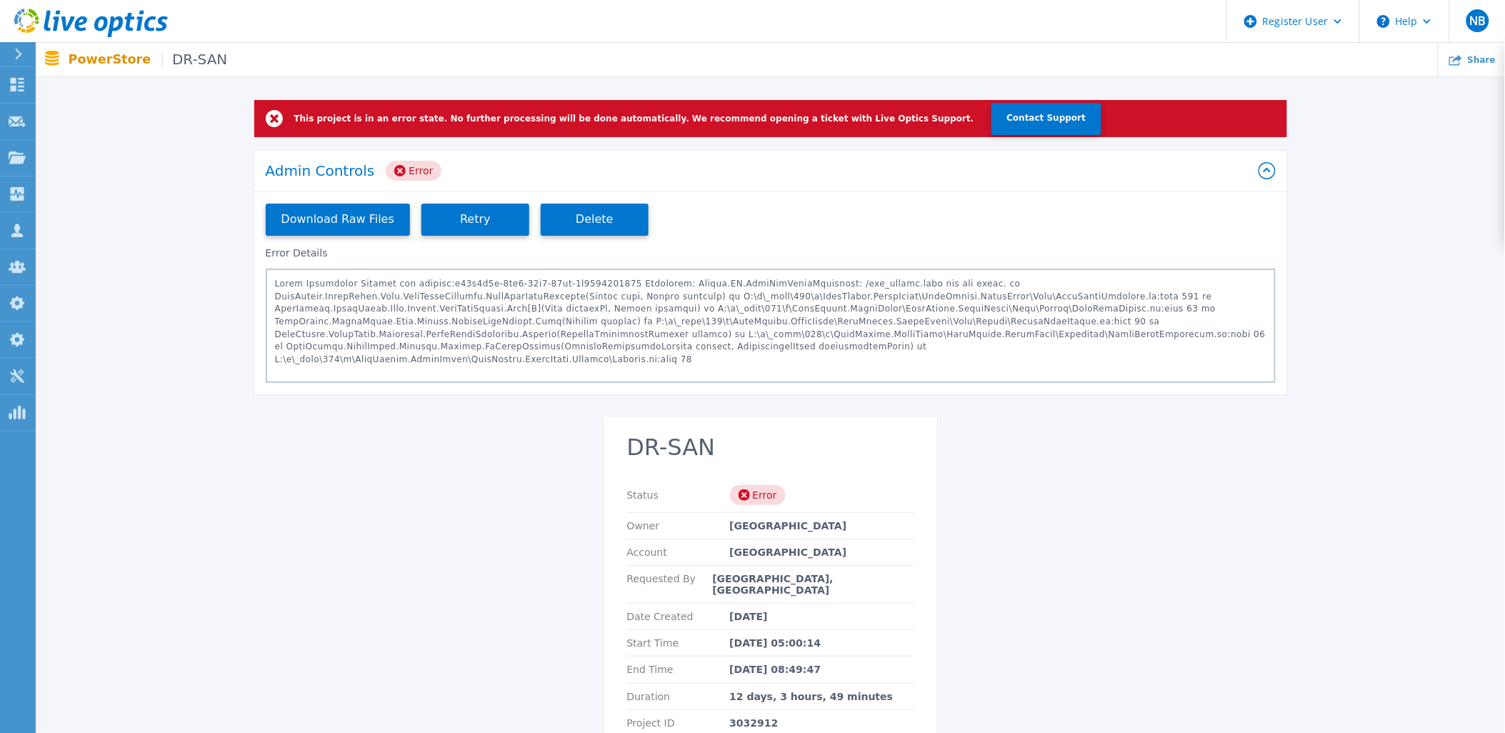
click at [539, 153] on div "Admin Controls Error" at bounding box center [770, 171] width 1033 height 41
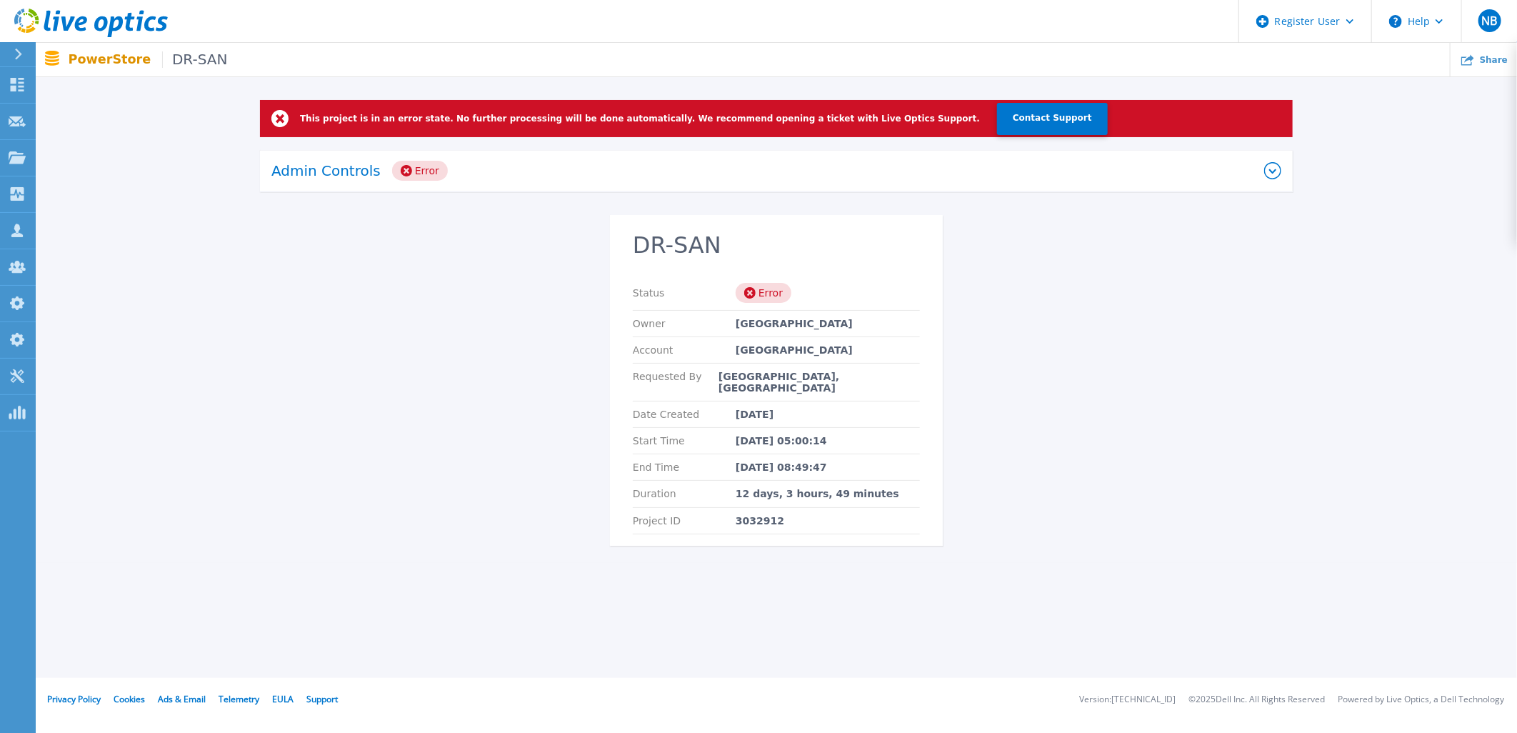
click at [526, 162] on div "Admin Controls Error" at bounding box center [767, 171] width 993 height 20
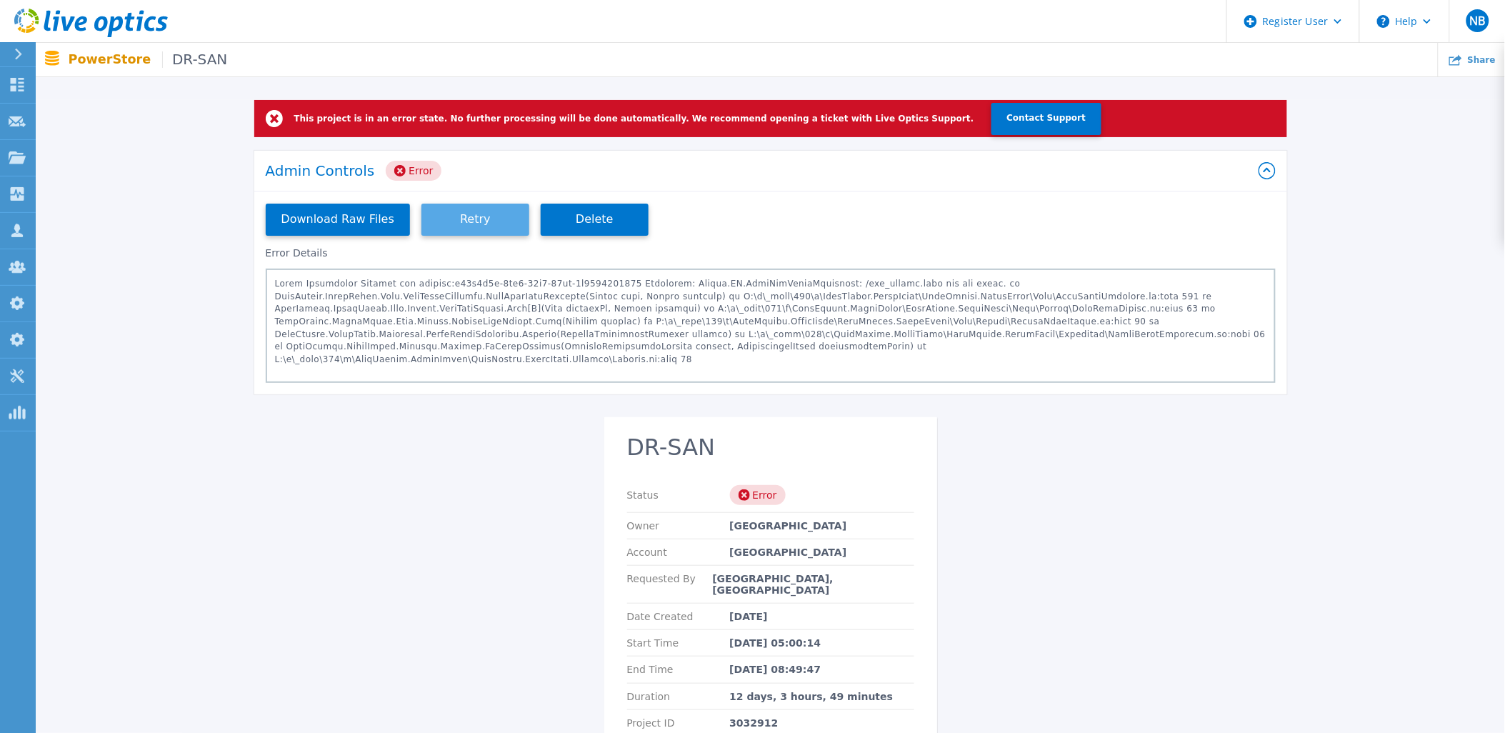
click at [477, 224] on button "Retry" at bounding box center [475, 220] width 108 height 32
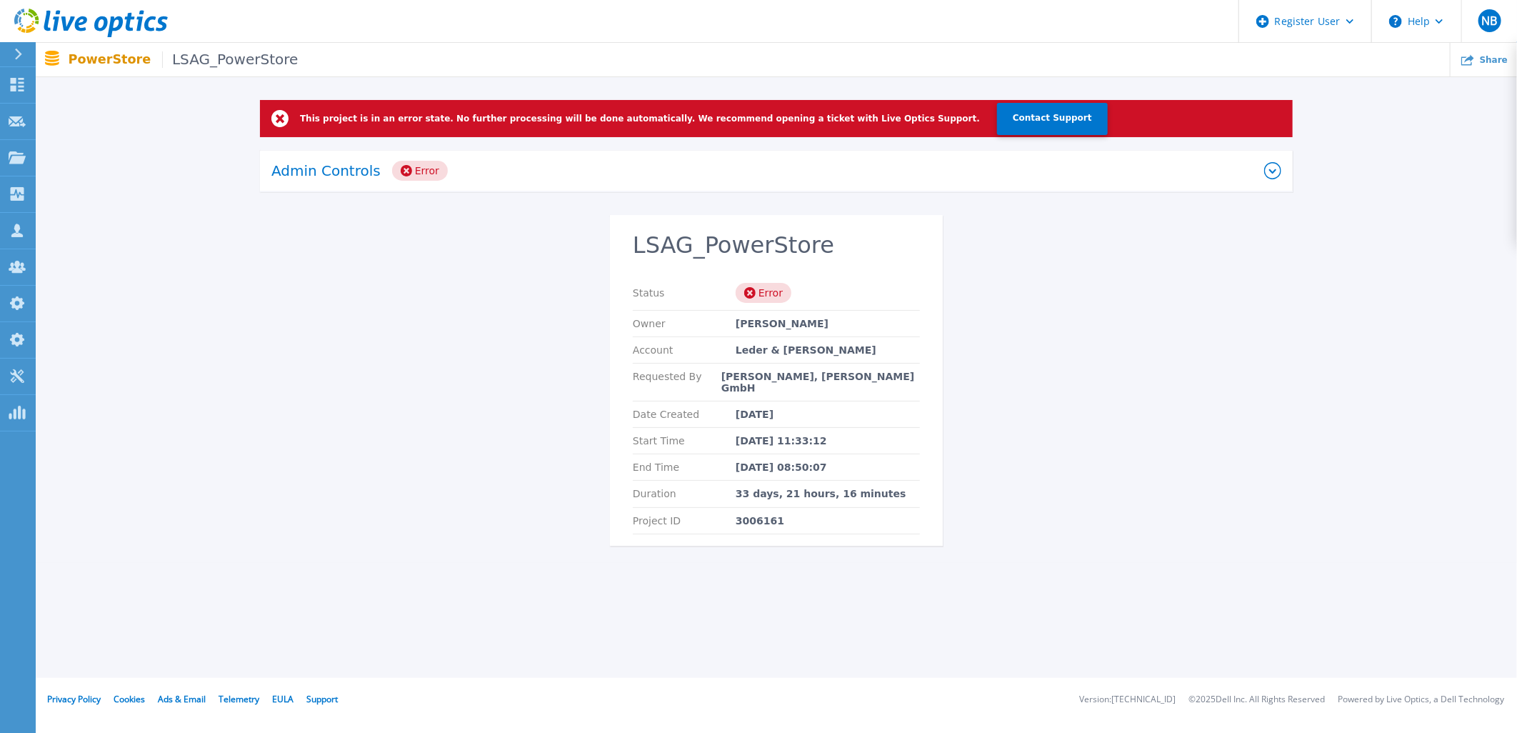
click at [434, 159] on div "Admin Controls Error" at bounding box center [776, 171] width 1033 height 41
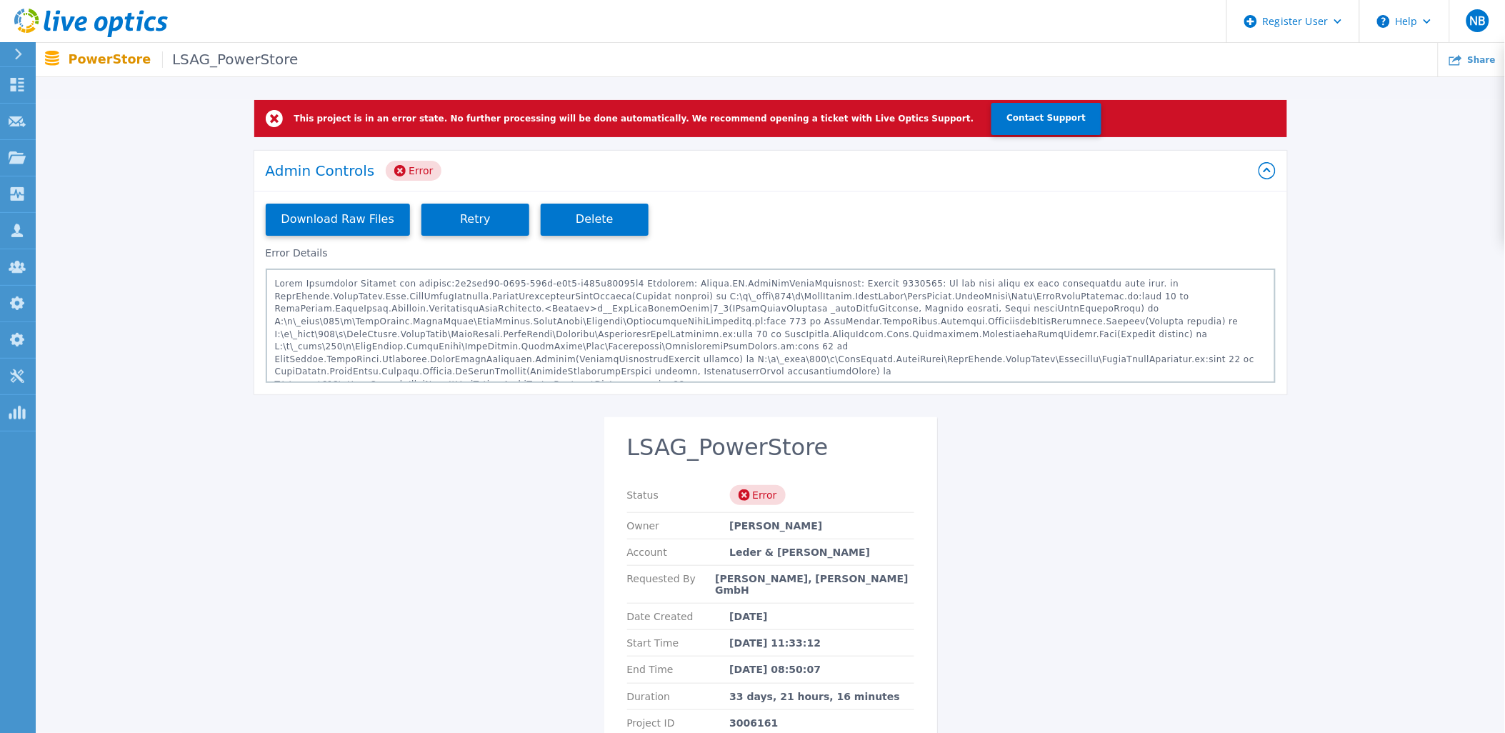
click at [473, 165] on div "Admin Controls Error" at bounding box center [762, 171] width 993 height 20
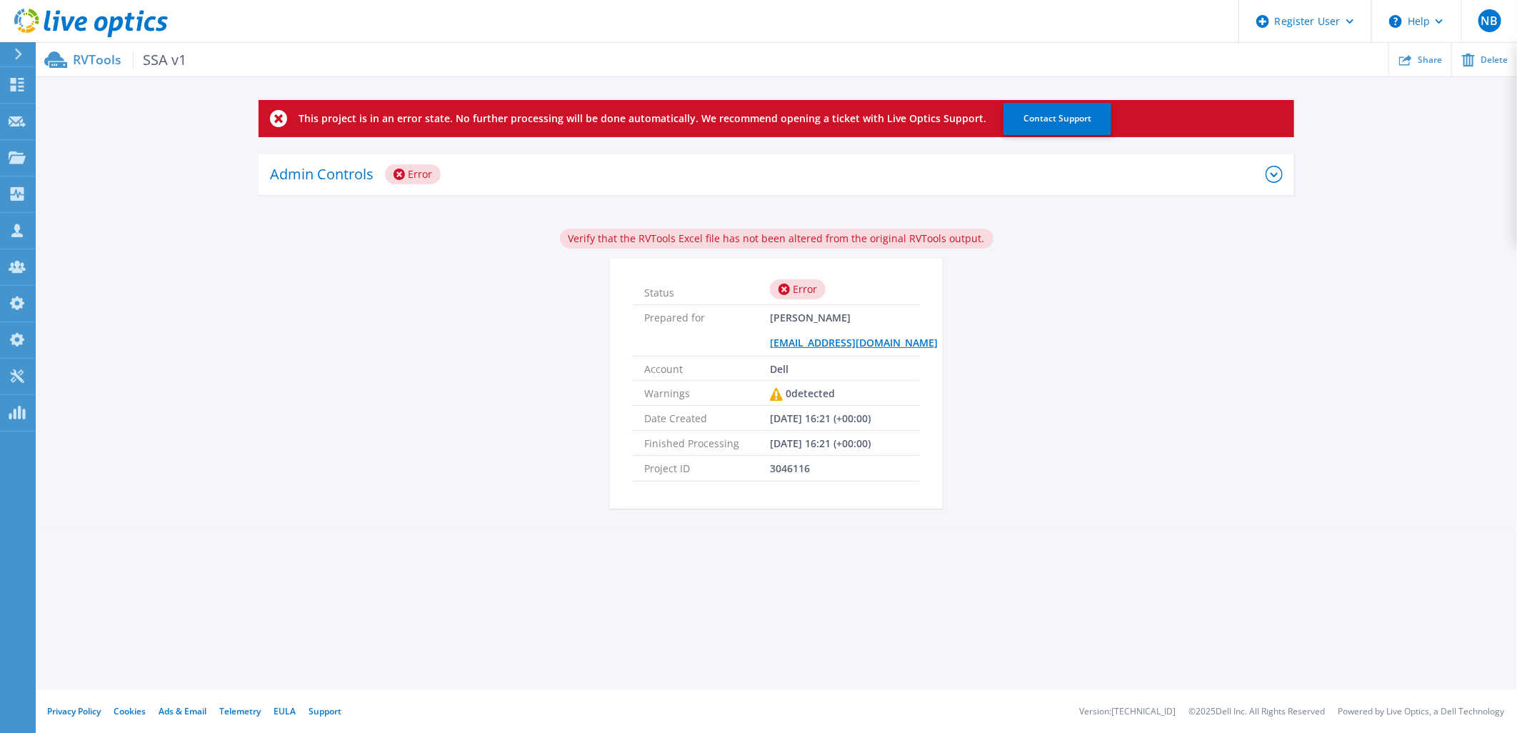
click at [509, 176] on div "Admin Controls Error" at bounding box center [768, 174] width 996 height 39
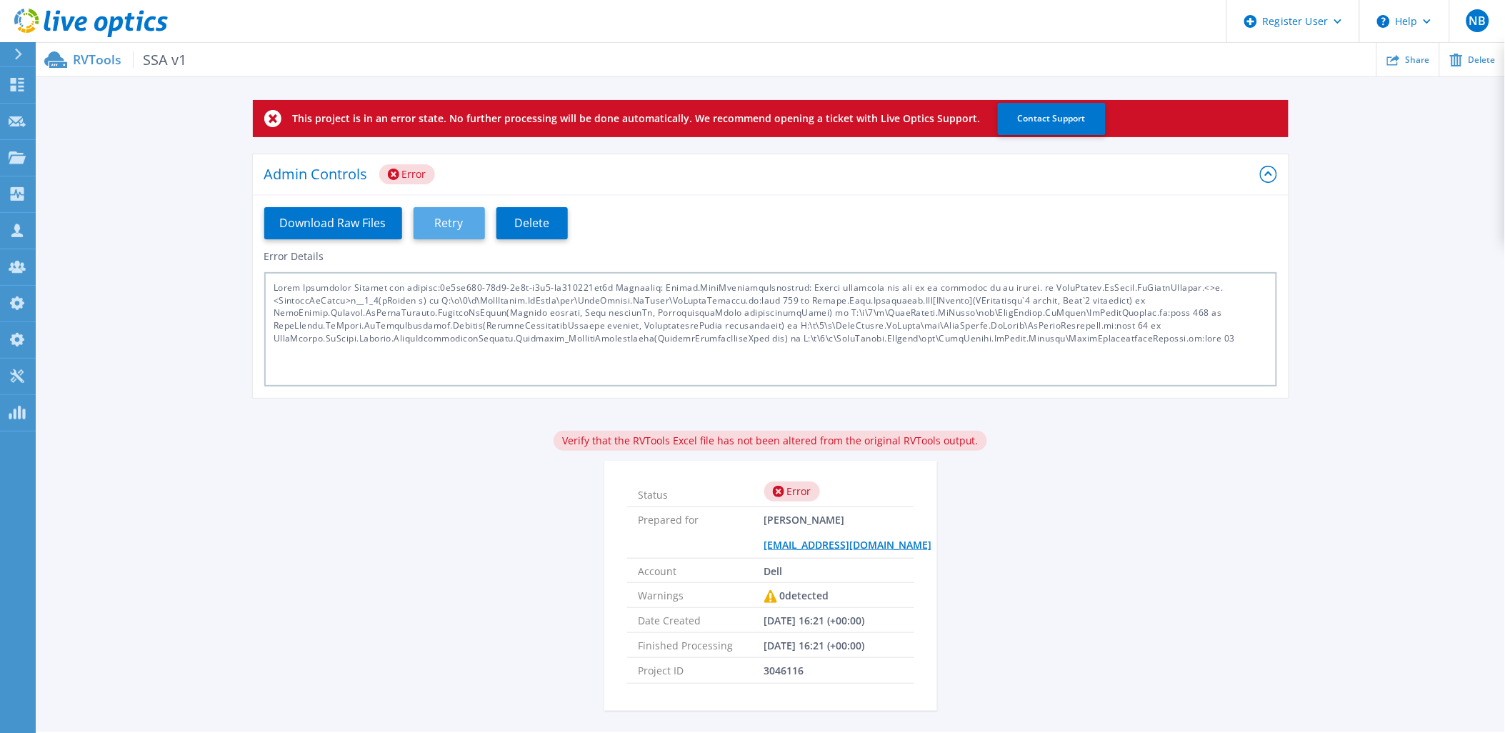
click at [448, 219] on span "Retry" at bounding box center [449, 223] width 29 height 14
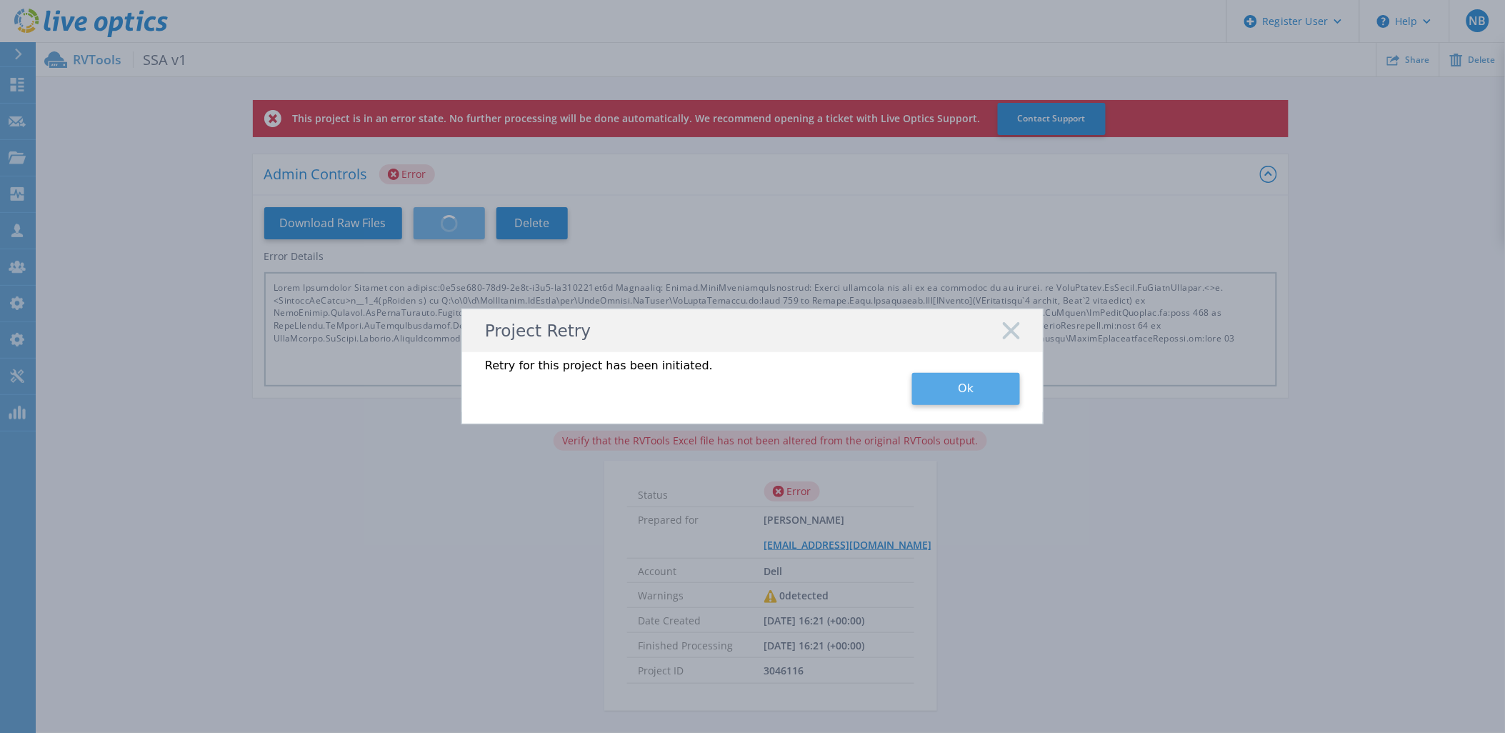
click at [976, 393] on button "Ok" at bounding box center [966, 389] width 108 height 32
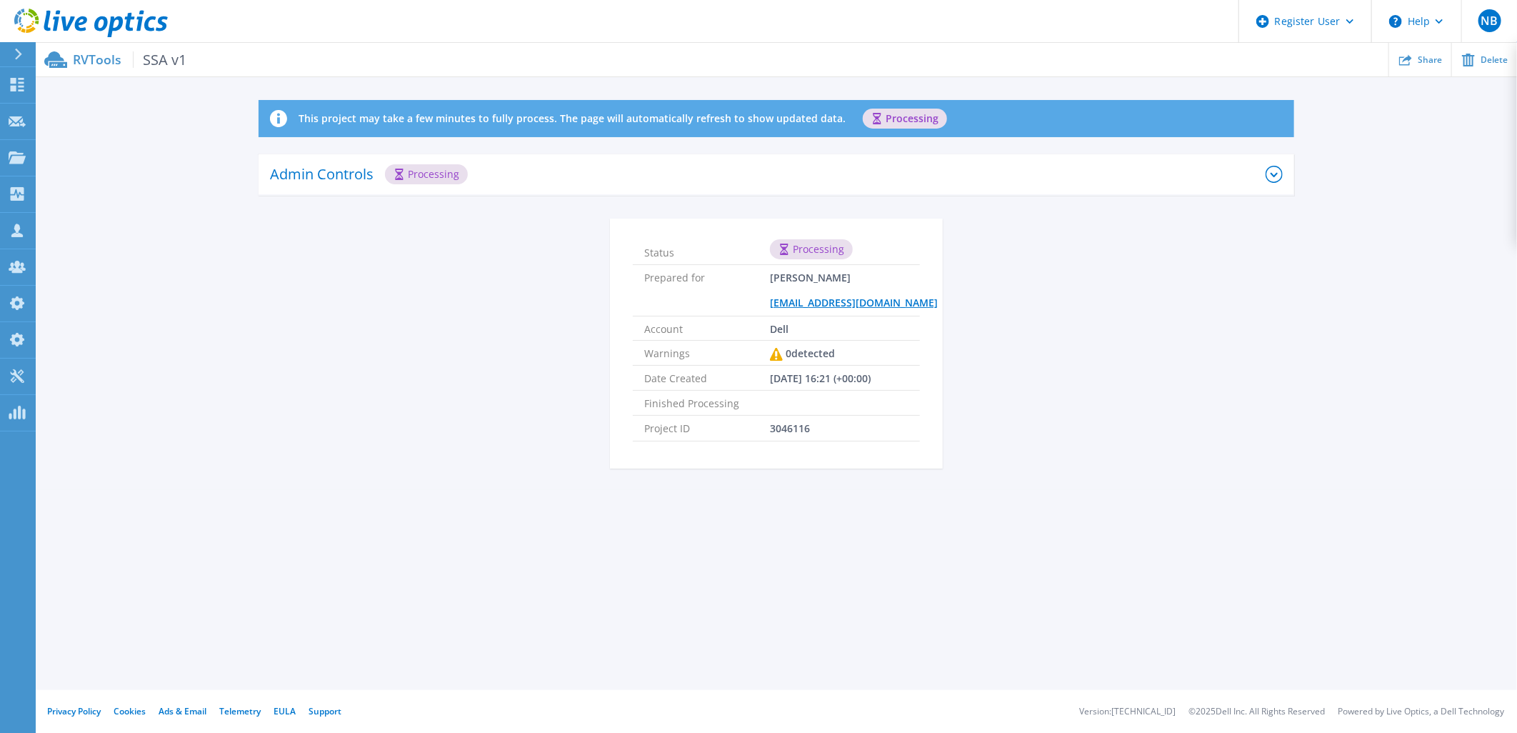
click at [490, 167] on div "Admin Controls Processing" at bounding box center [768, 174] width 996 height 39
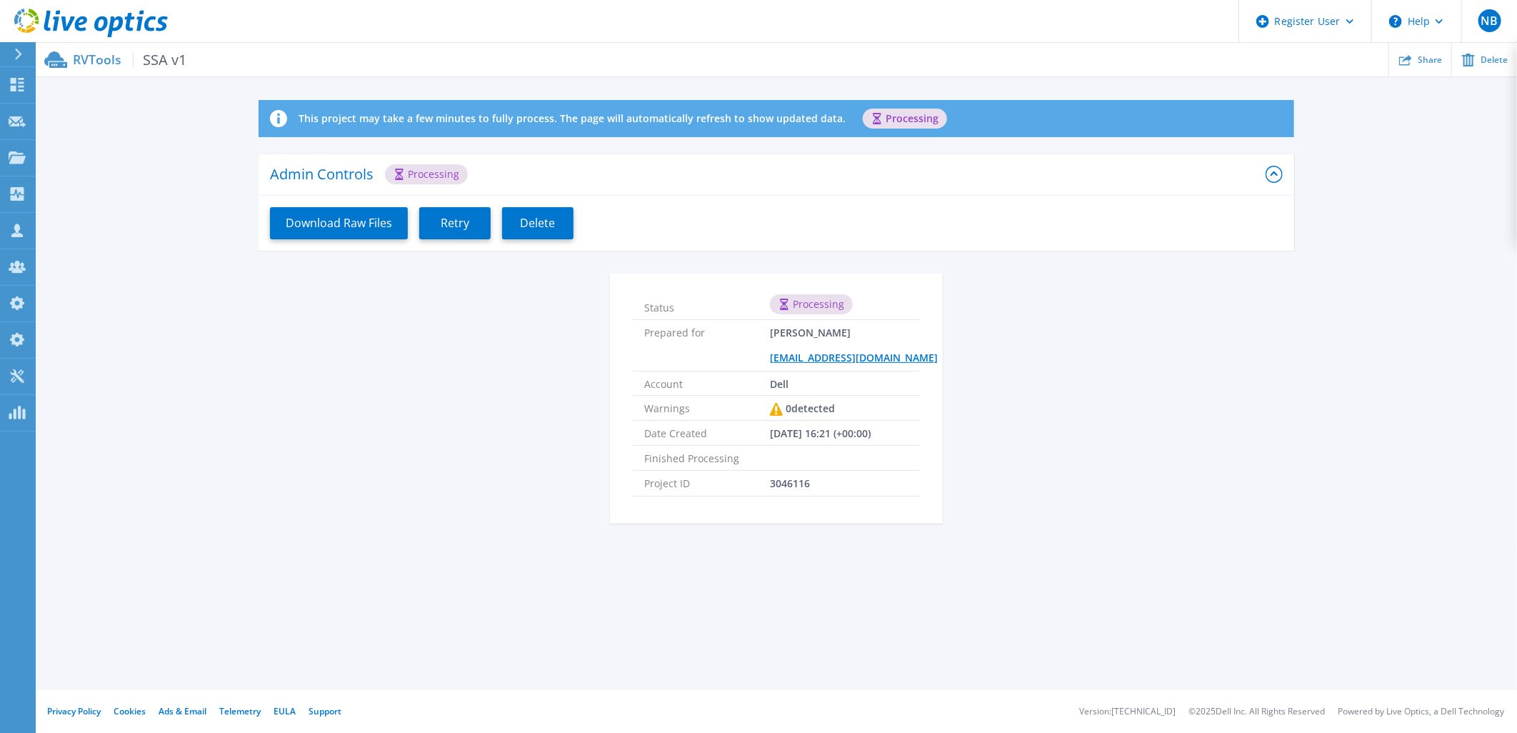
click at [506, 167] on div "Admin Controls Processing" at bounding box center [768, 174] width 996 height 39
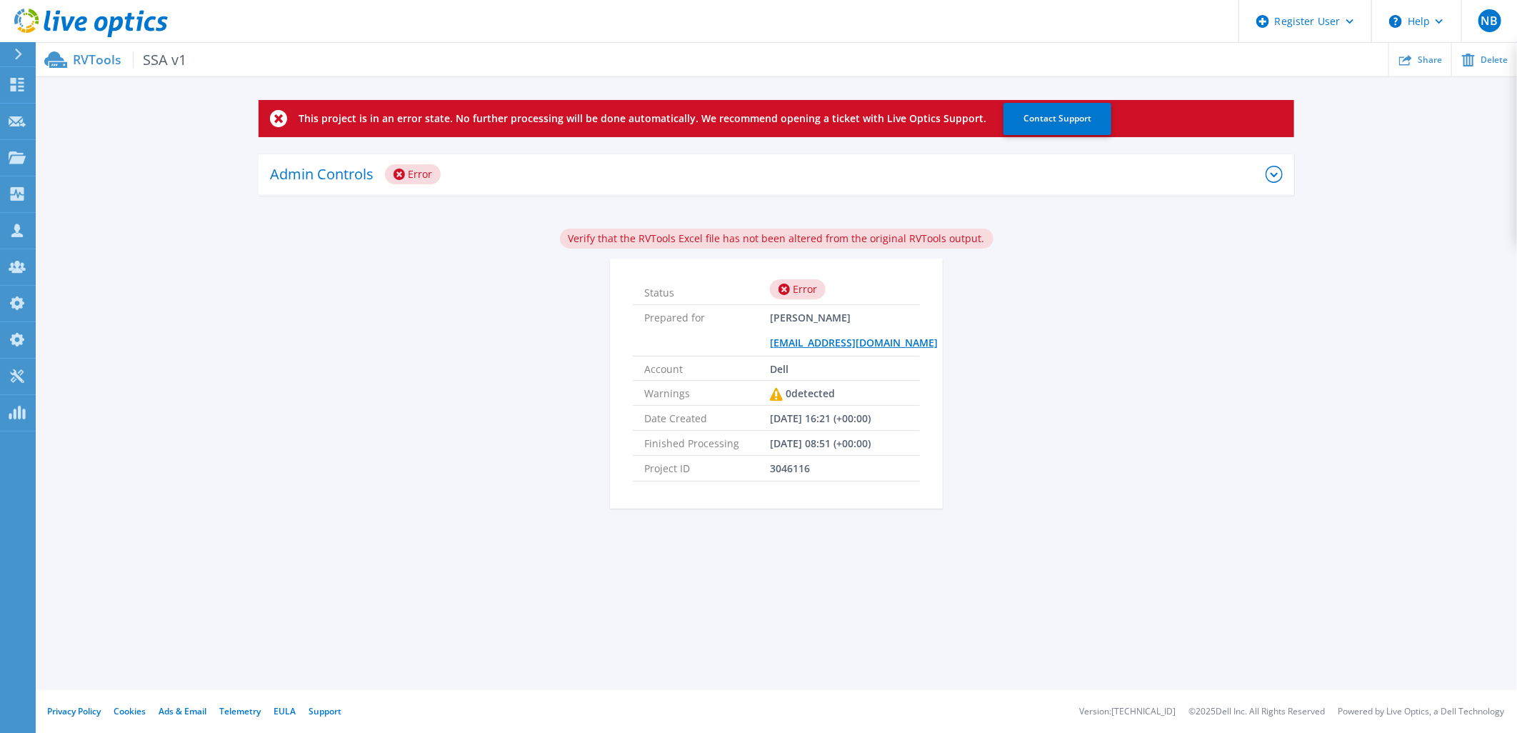
click at [562, 173] on div "Admin Controls Error" at bounding box center [768, 174] width 996 height 39
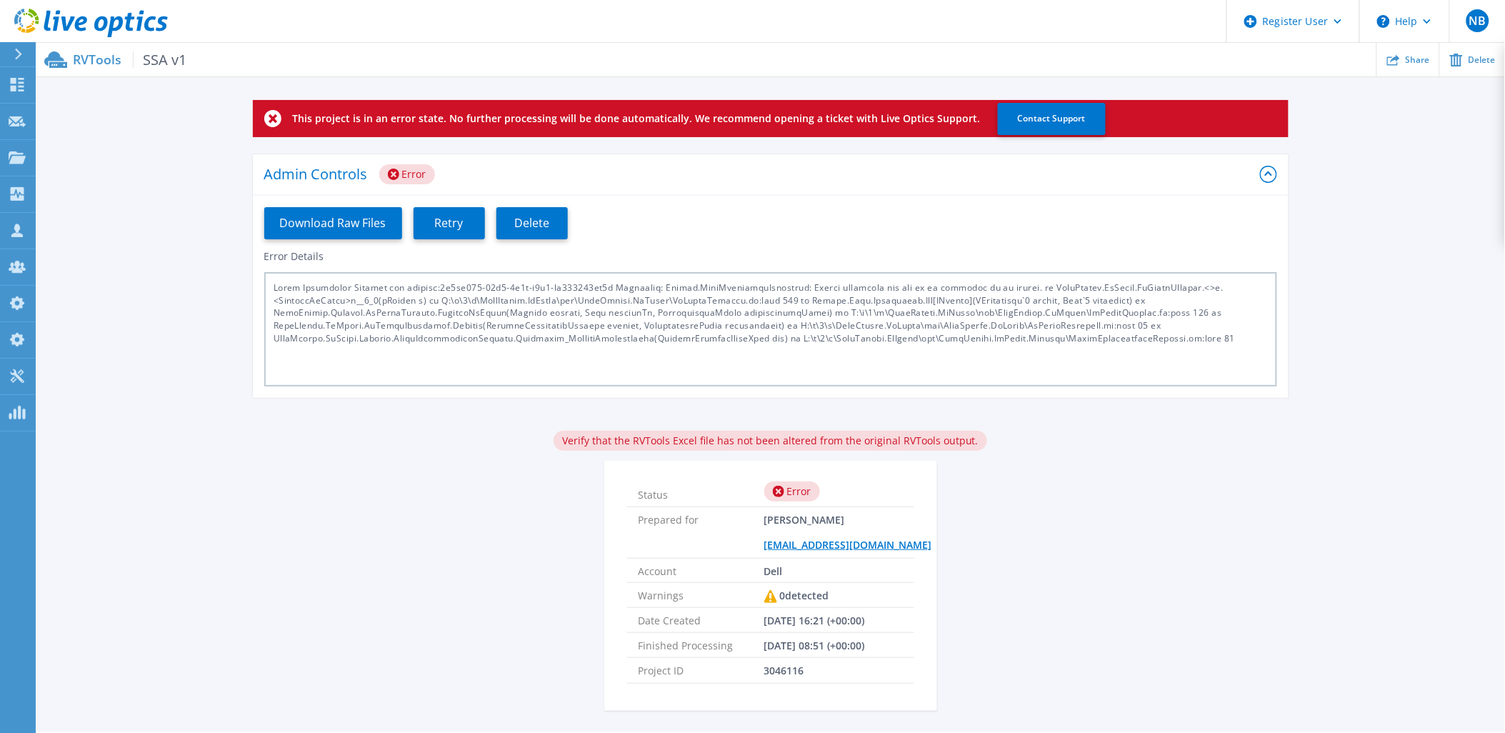
click at [562, 173] on div "Admin Controls Error" at bounding box center [762, 174] width 996 height 39
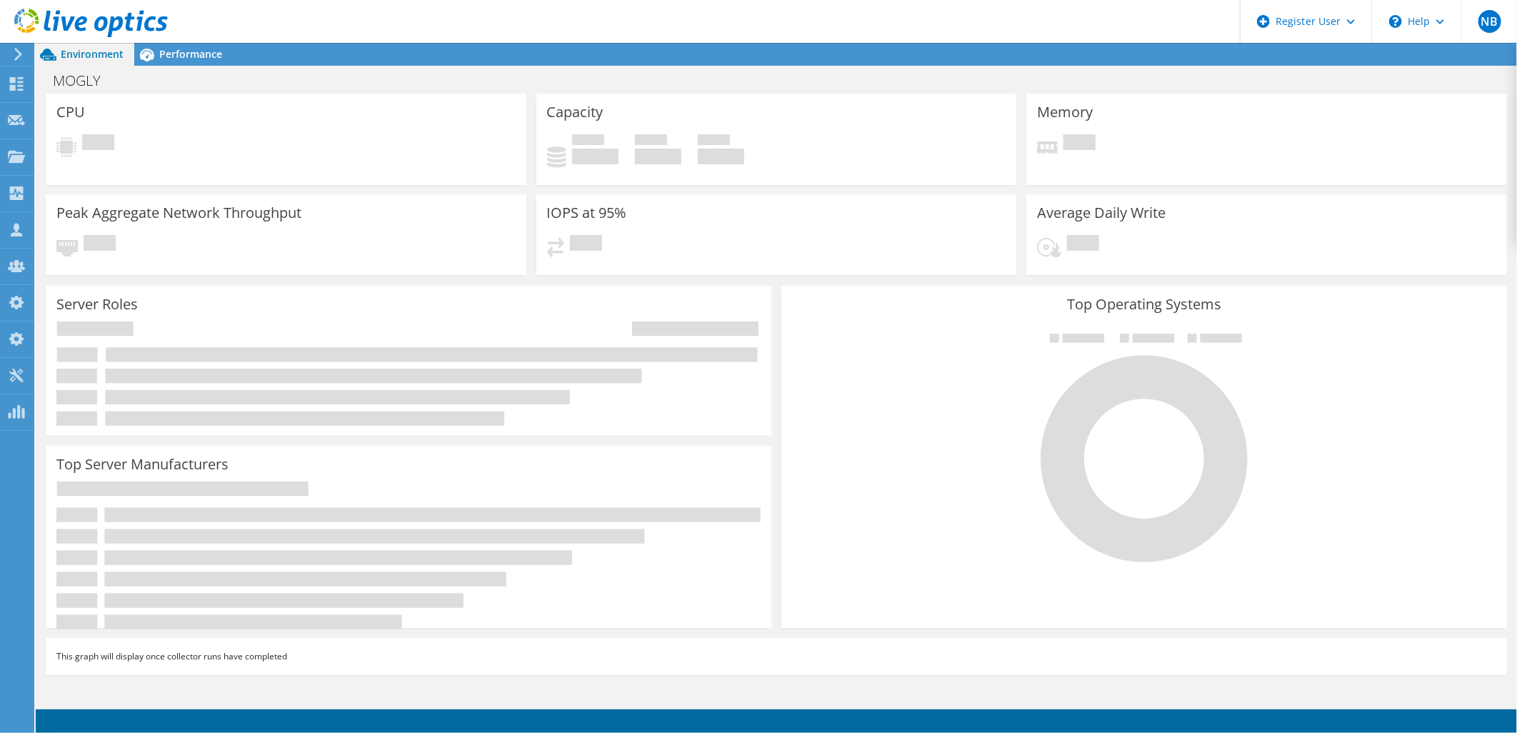
click at [134, 25] on icon at bounding box center [91, 23] width 154 height 29
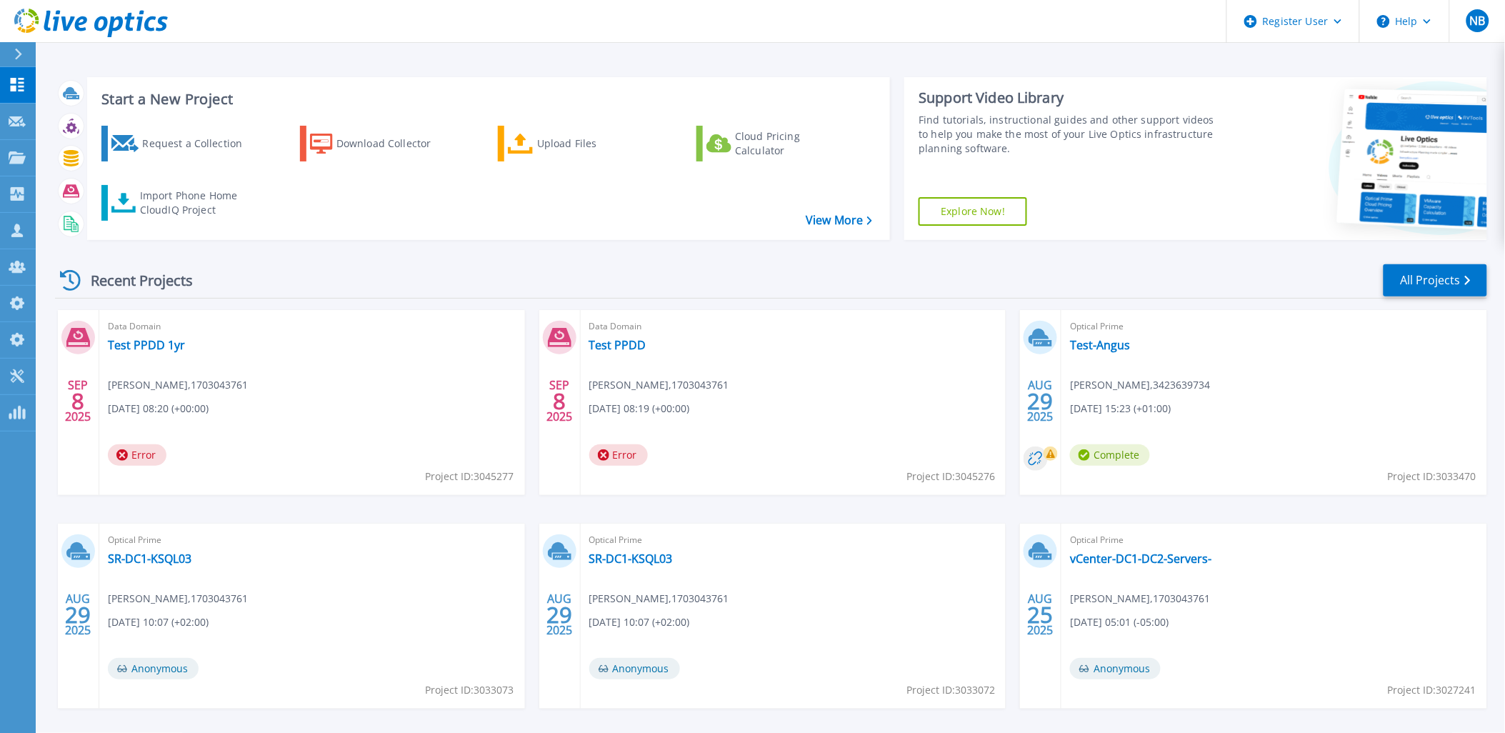
click at [83, 24] on icon at bounding box center [81, 23] width 12 height 15
click at [19, 224] on icon at bounding box center [17, 231] width 17 height 14
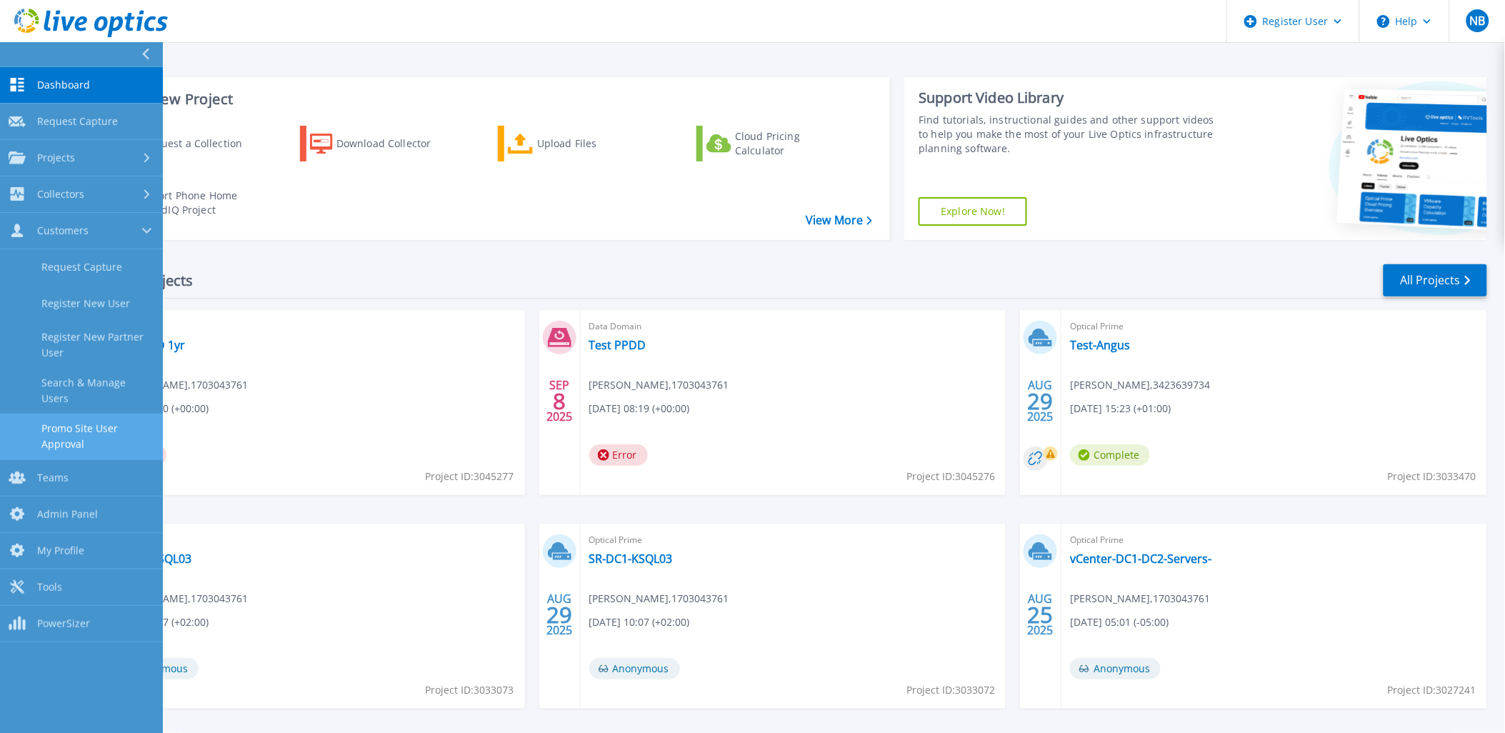
click at [82, 422] on link "Promo Site User Approval" at bounding box center [81, 437] width 163 height 46
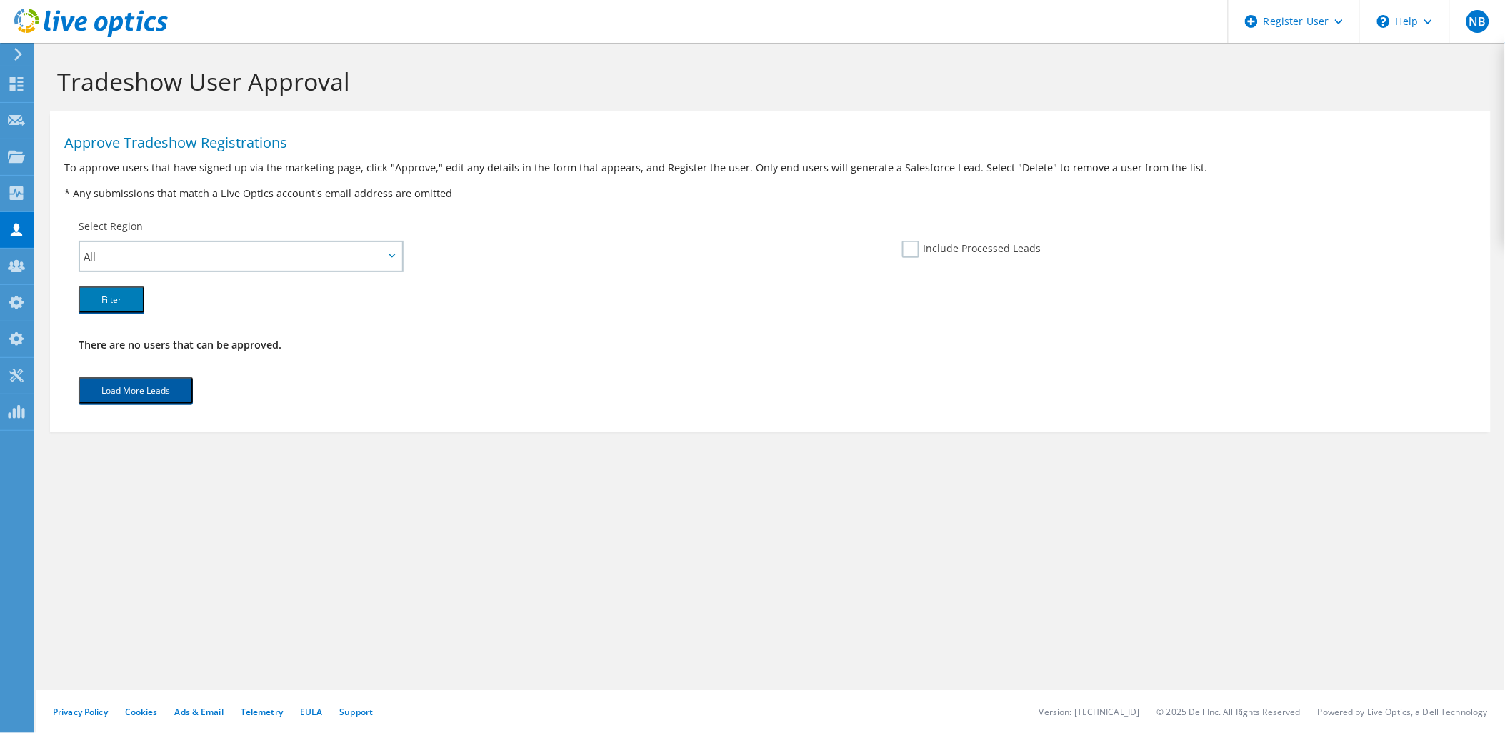
click at [179, 394] on button "Load More Leads" at bounding box center [136, 390] width 114 height 26
click at [111, 20] on use at bounding box center [91, 23] width 154 height 29
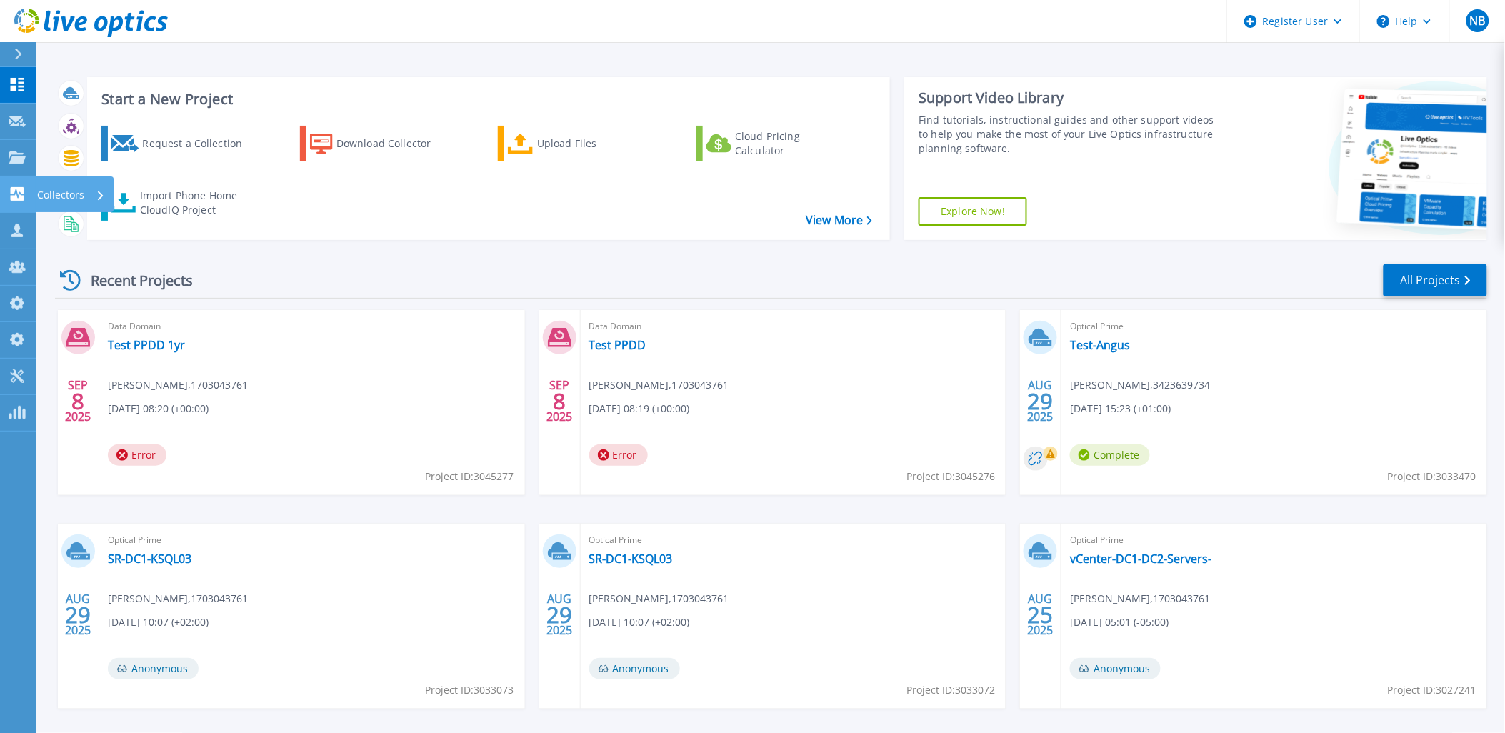
click at [24, 200] on icon at bounding box center [18, 194] width 14 height 14
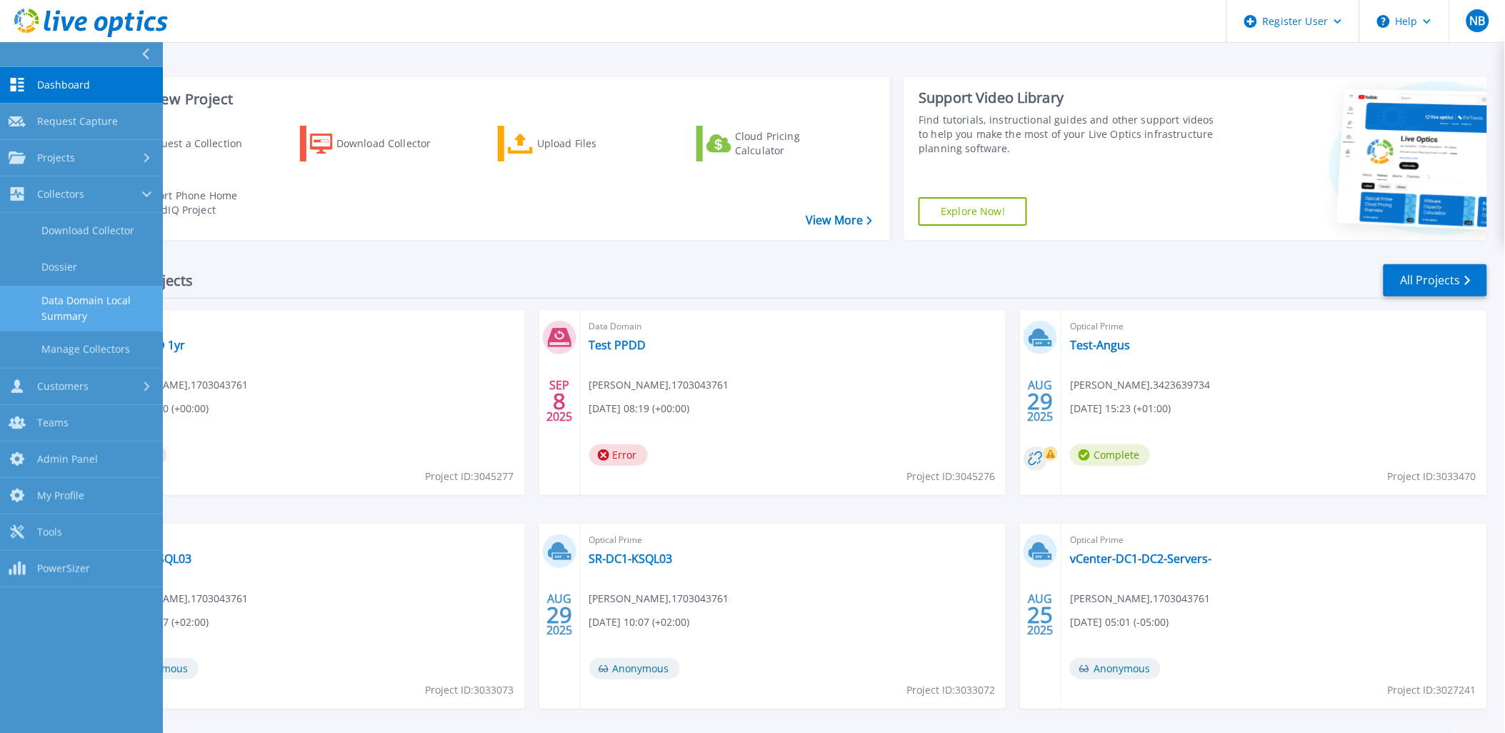
click at [83, 301] on link "Data Domain Local Summary" at bounding box center [81, 309] width 163 height 46
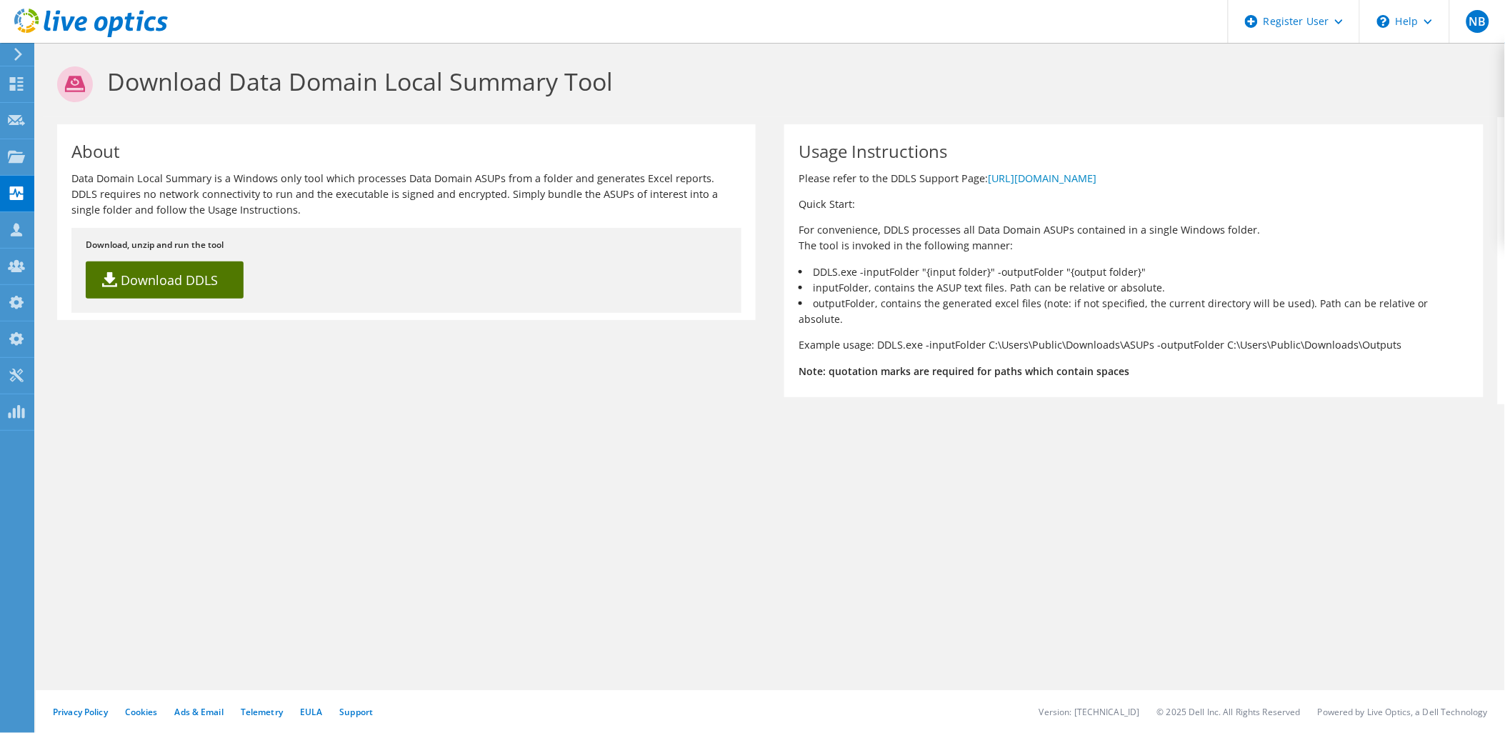
click at [200, 291] on link "Download DDLS" at bounding box center [165, 279] width 158 height 37
click at [1103, 79] on h1 "Download Data Domain Local Summary Tool" at bounding box center [766, 84] width 1419 height 36
click at [95, 32] on icon at bounding box center [91, 23] width 154 height 29
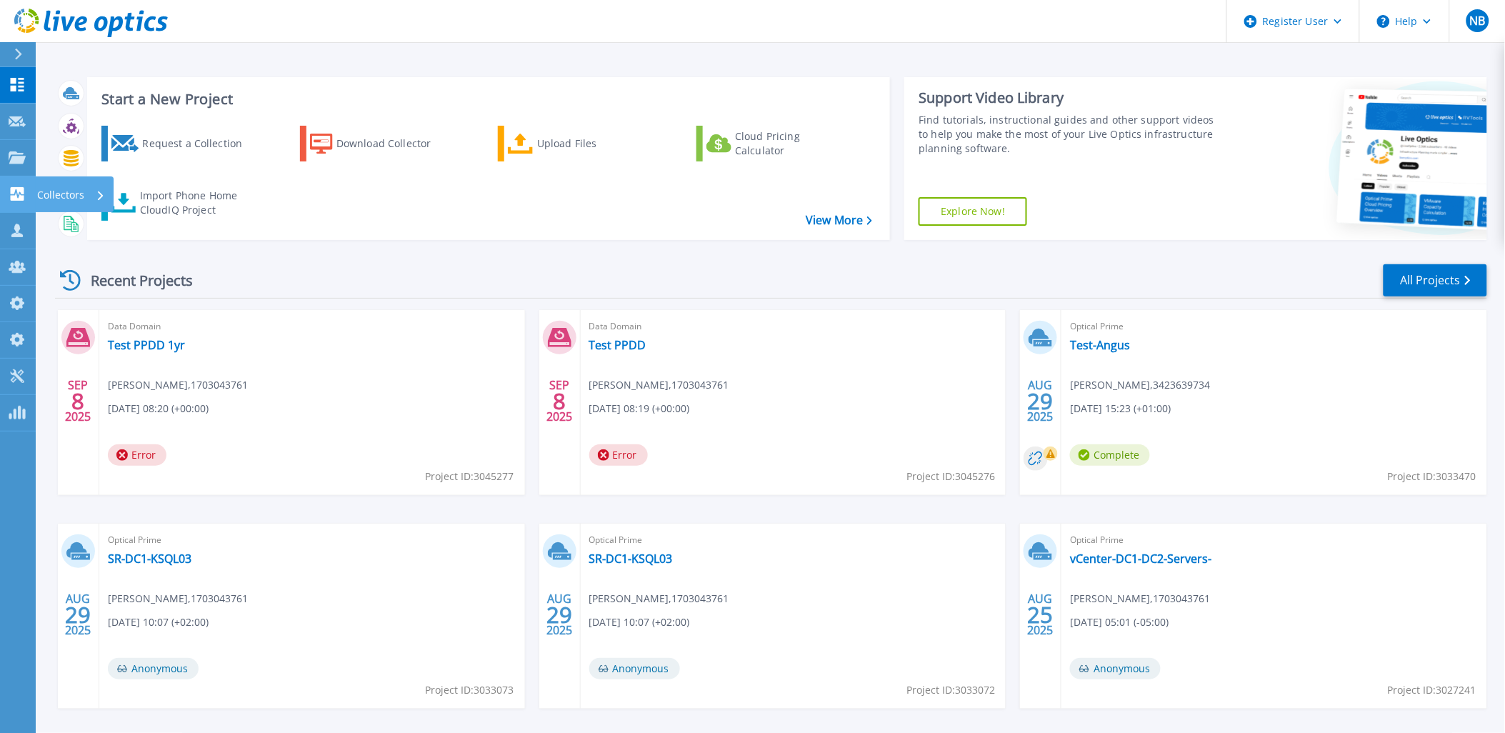
click at [24, 199] on icon at bounding box center [17, 194] width 17 height 14
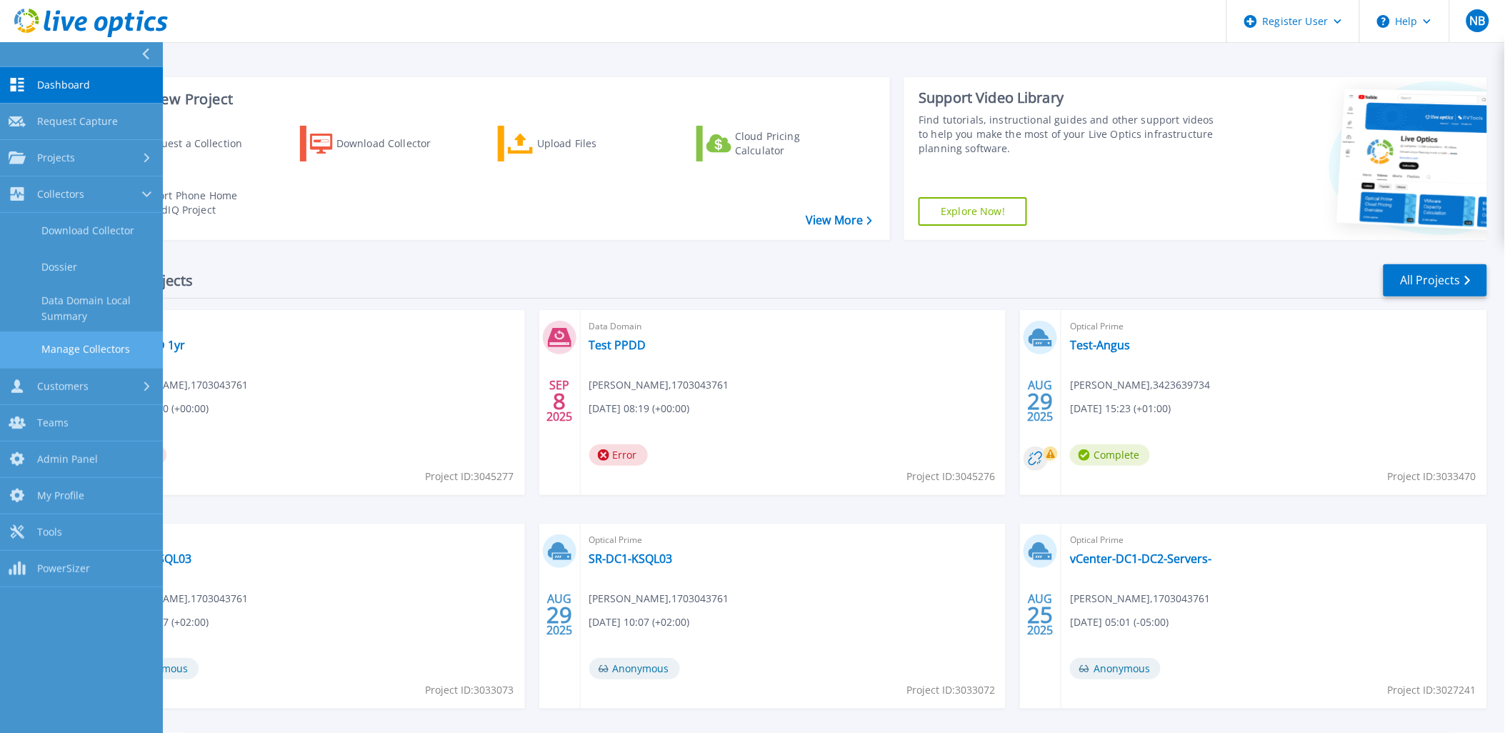
click at [91, 351] on link "Manage Collectors" at bounding box center [81, 349] width 163 height 36
click at [110, 343] on link "Manage Collectors" at bounding box center [81, 349] width 163 height 36
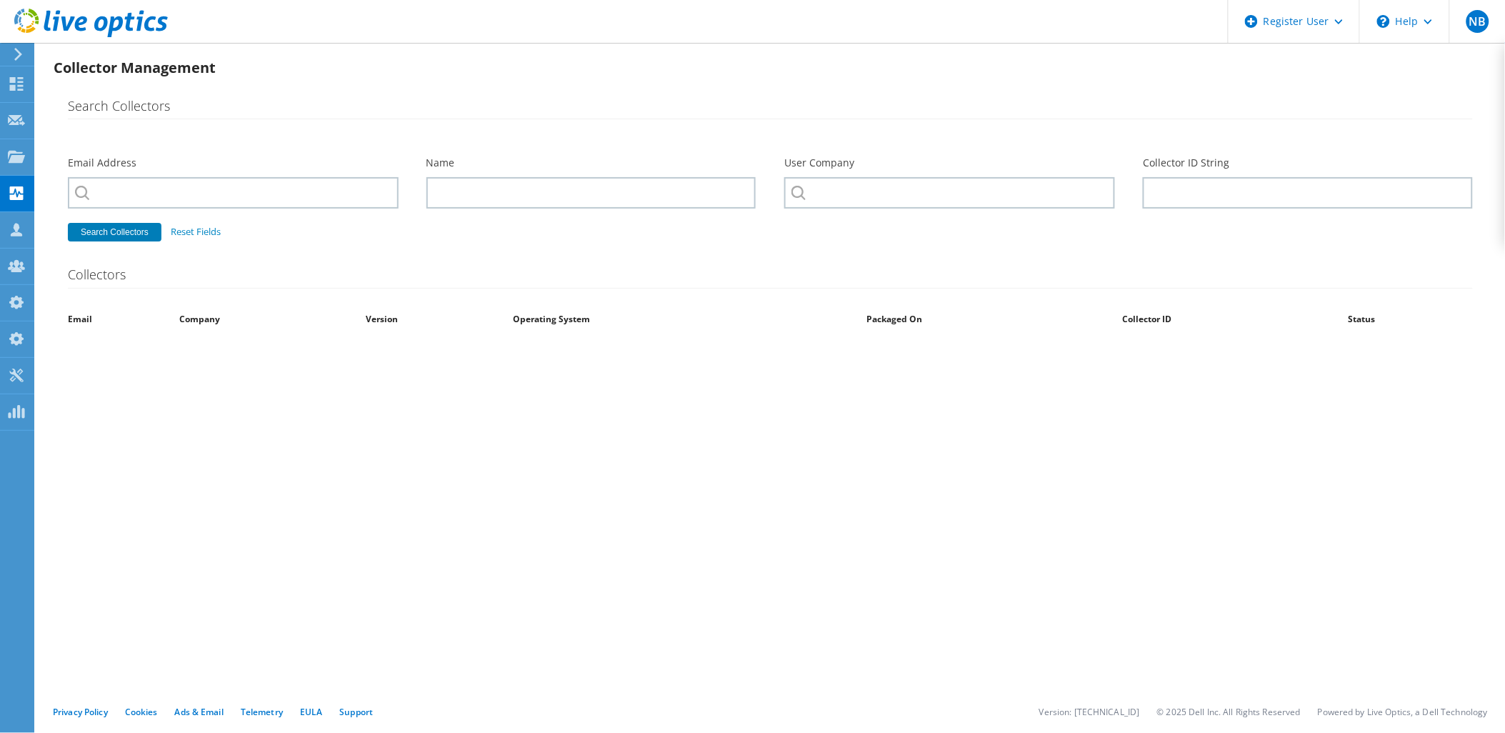
click at [107, 24] on use at bounding box center [91, 23] width 154 height 29
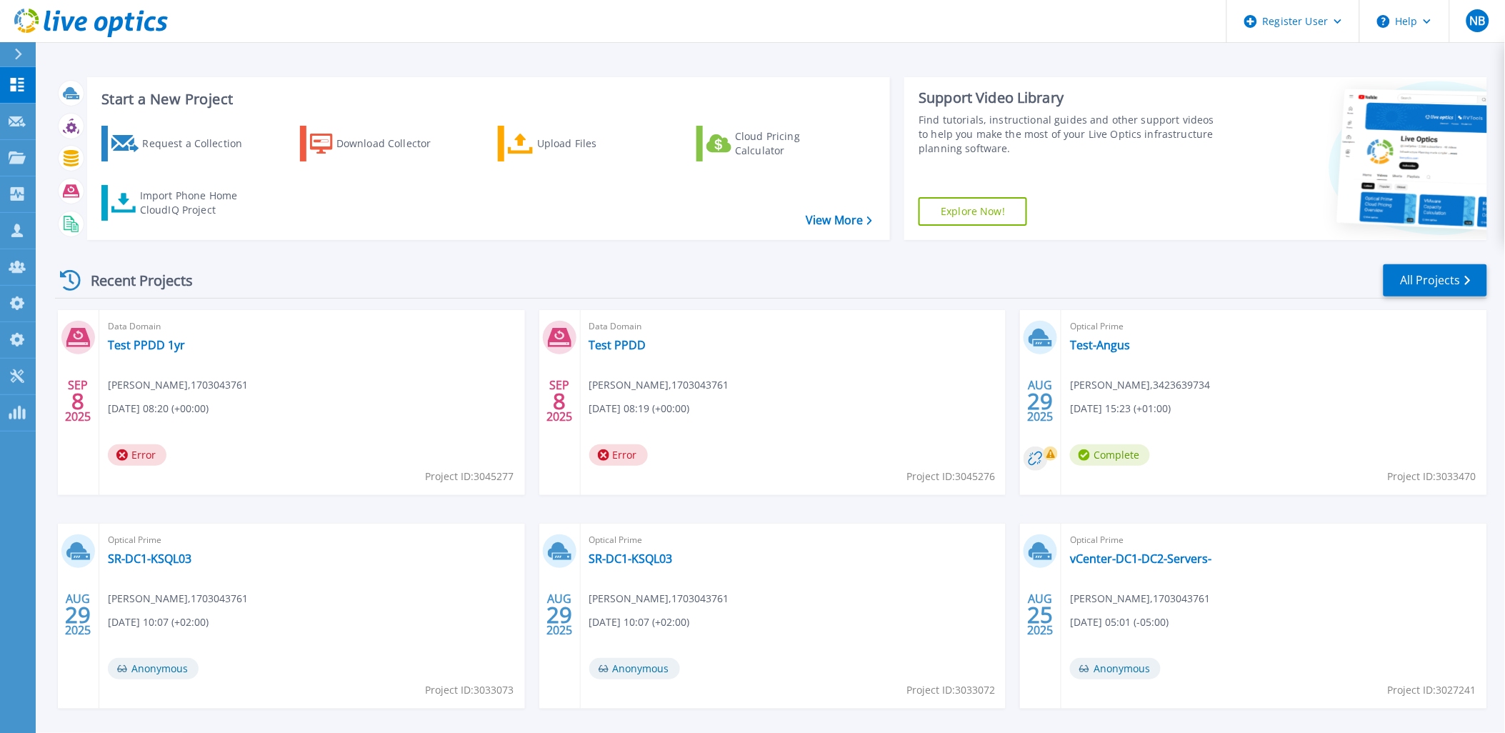
click at [129, 16] on icon at bounding box center [130, 22] width 10 height 19
click at [14, 301] on icon at bounding box center [17, 303] width 14 height 14
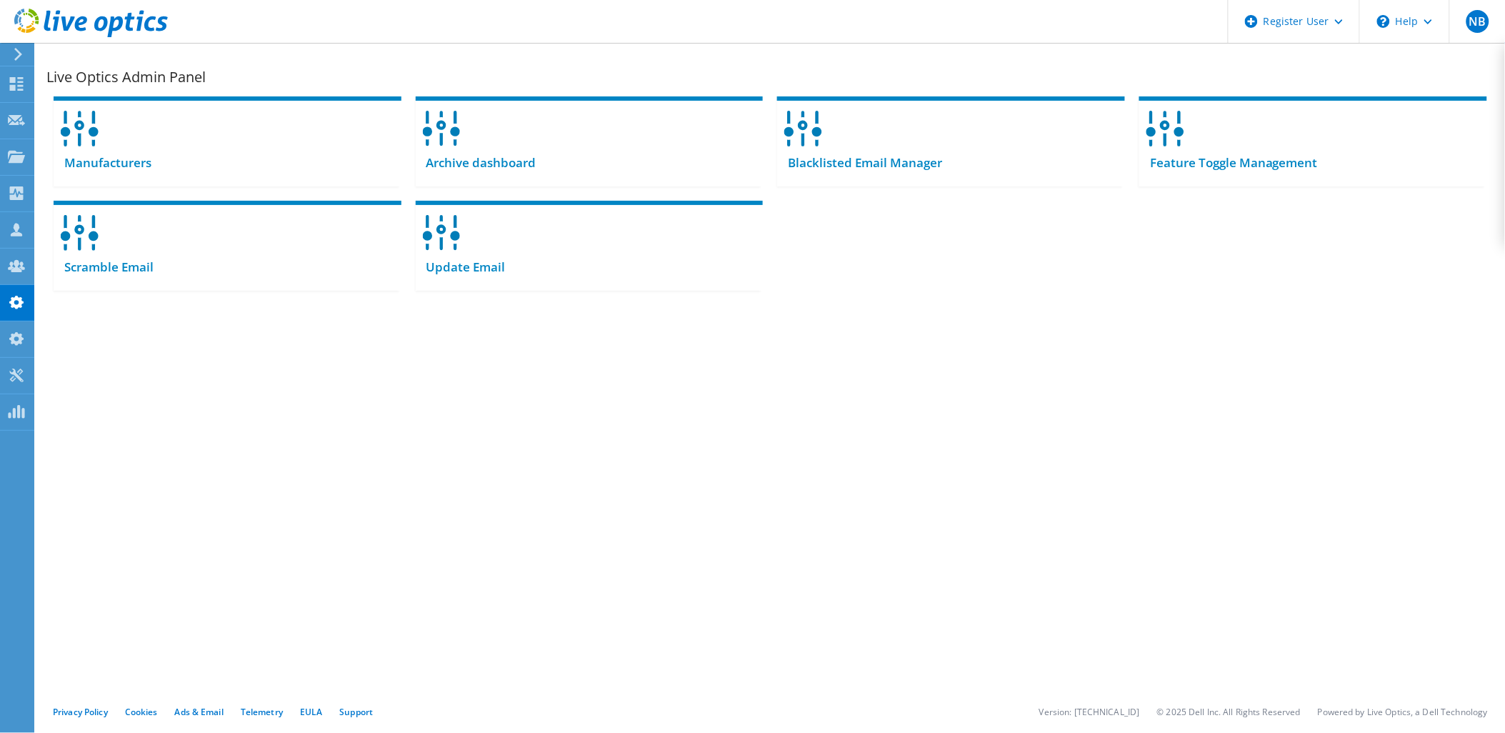
click at [121, 27] on icon at bounding box center [91, 23] width 154 height 29
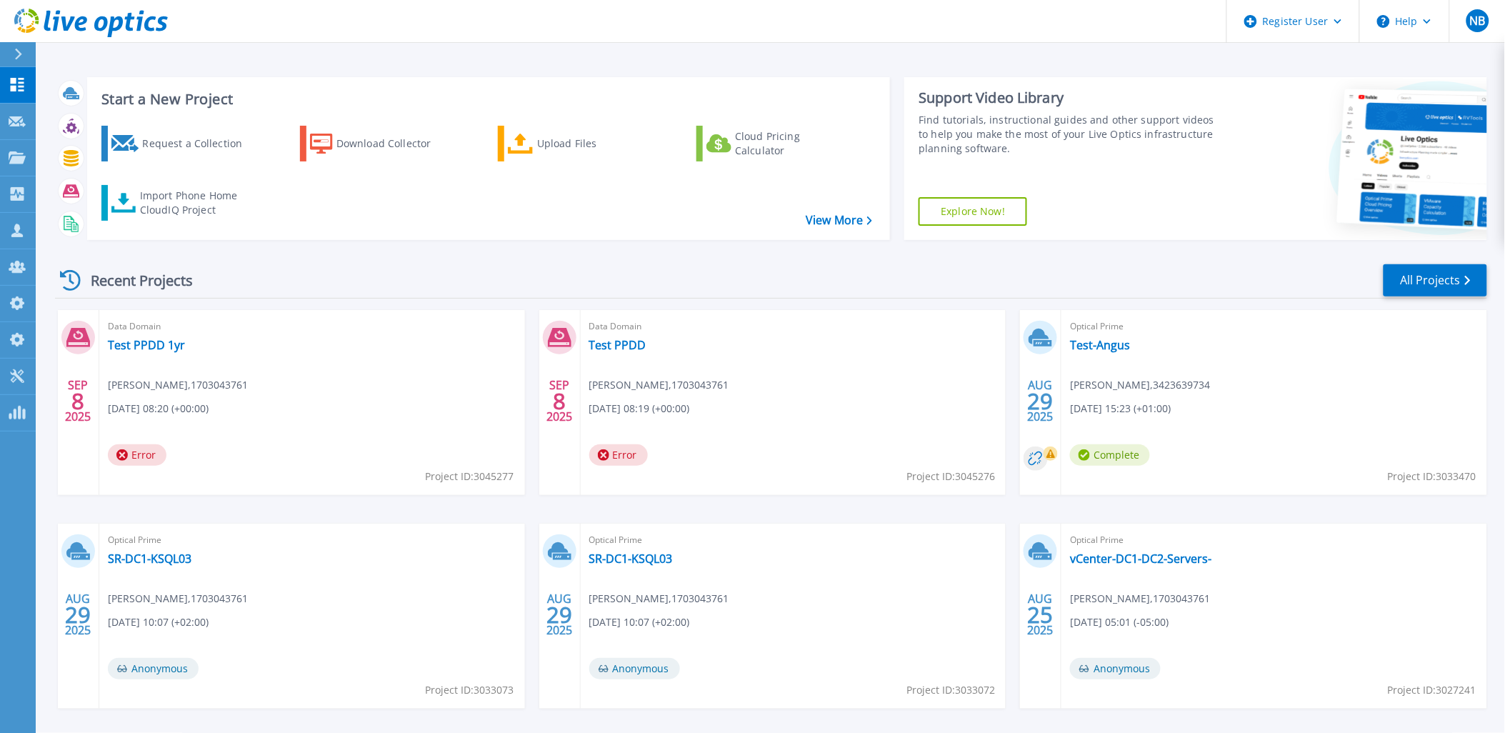
click at [119, 24] on icon at bounding box center [115, 26] width 16 height 21
click at [25, 224] on icon at bounding box center [17, 231] width 17 height 14
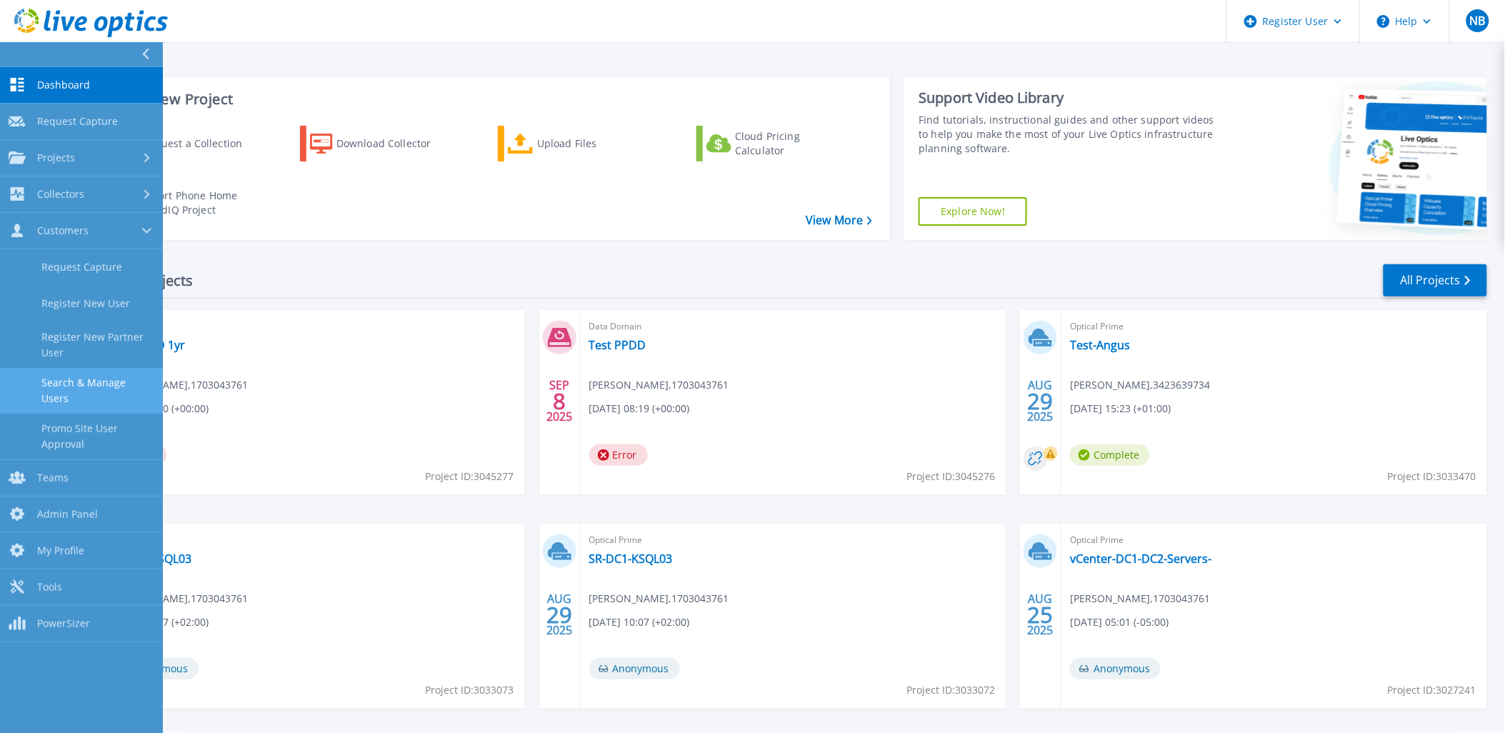
click at [86, 383] on link "Search & Manage Users" at bounding box center [81, 391] width 163 height 46
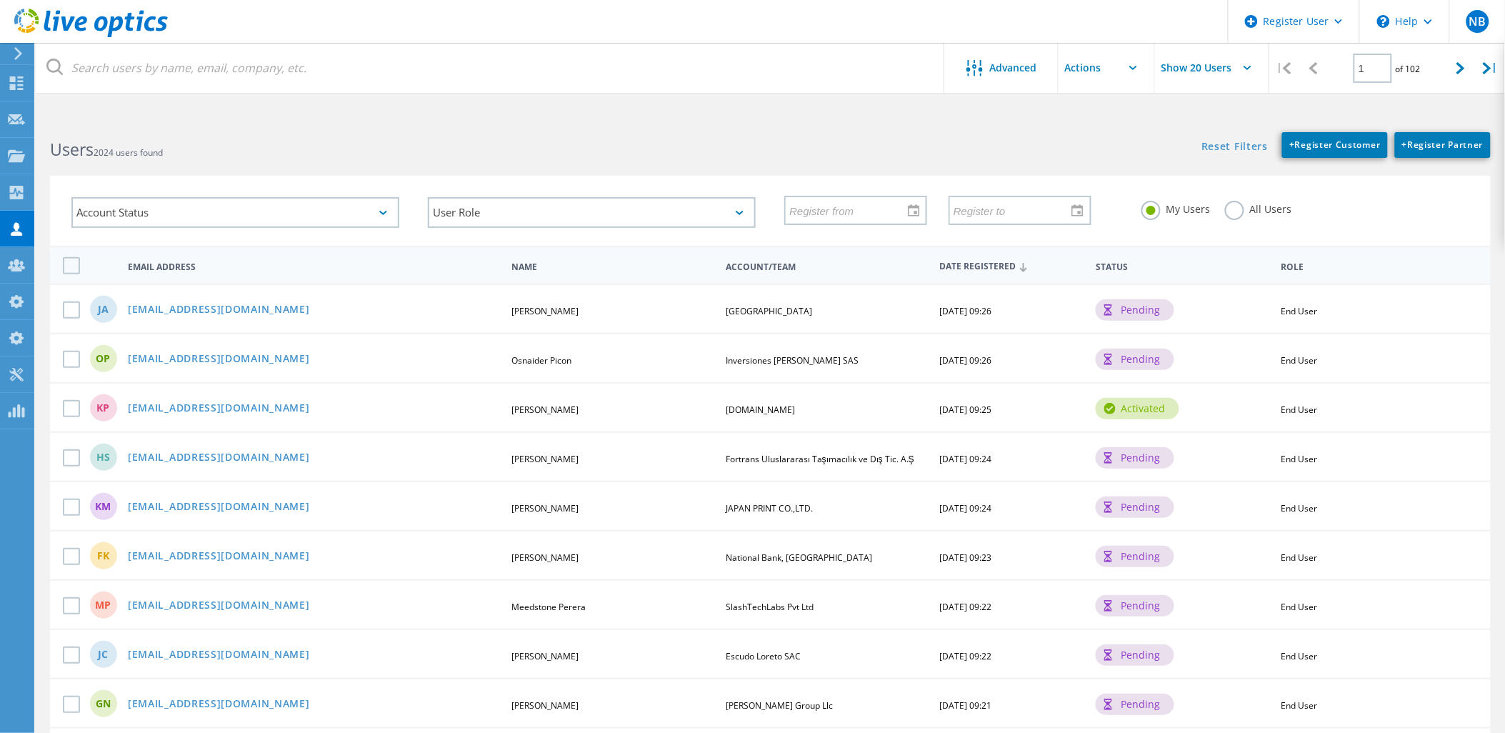
click at [1234, 214] on label "All Users" at bounding box center [1258, 208] width 67 height 14
click at [0, 0] on input "All Users" at bounding box center [0, 0] width 0 height 0
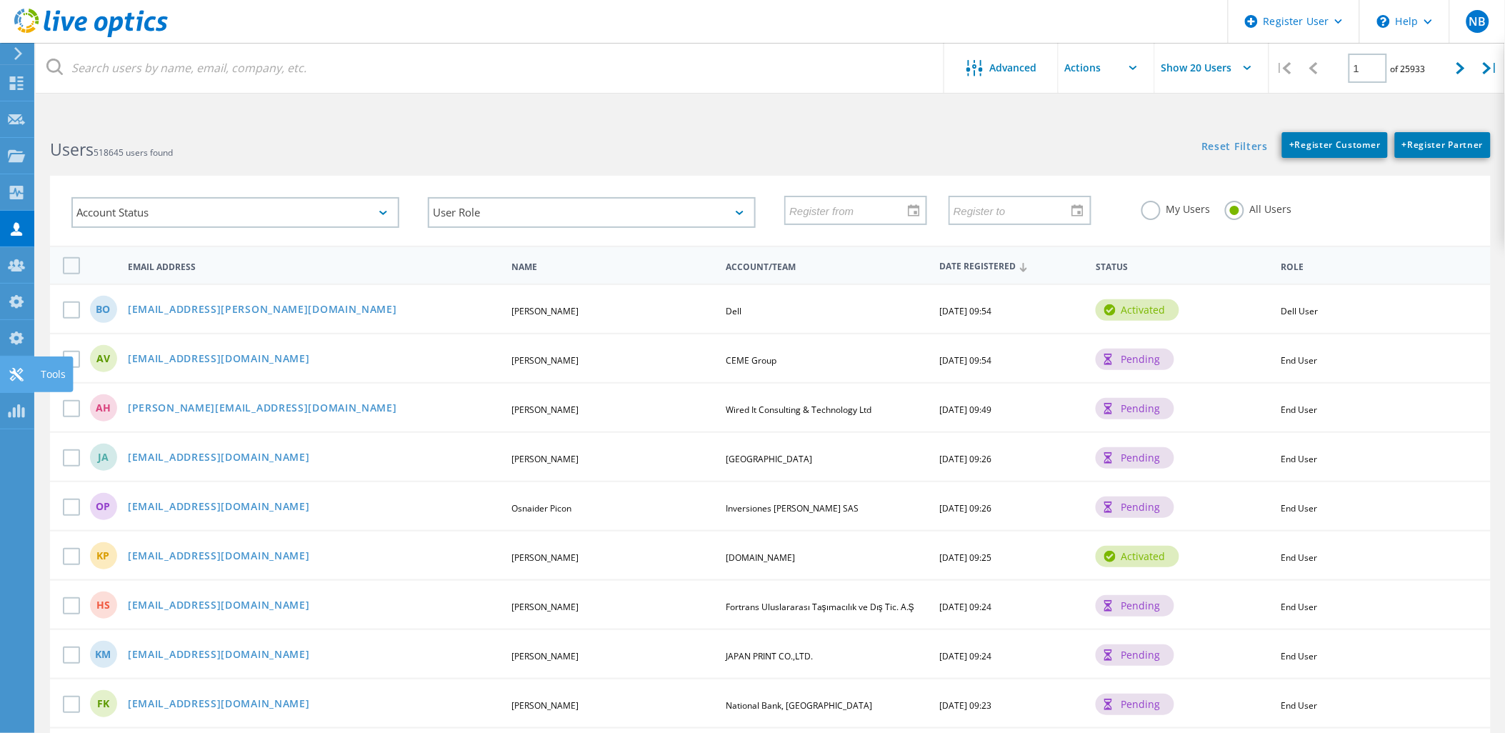
click at [19, 379] on use at bounding box center [16, 375] width 14 height 14
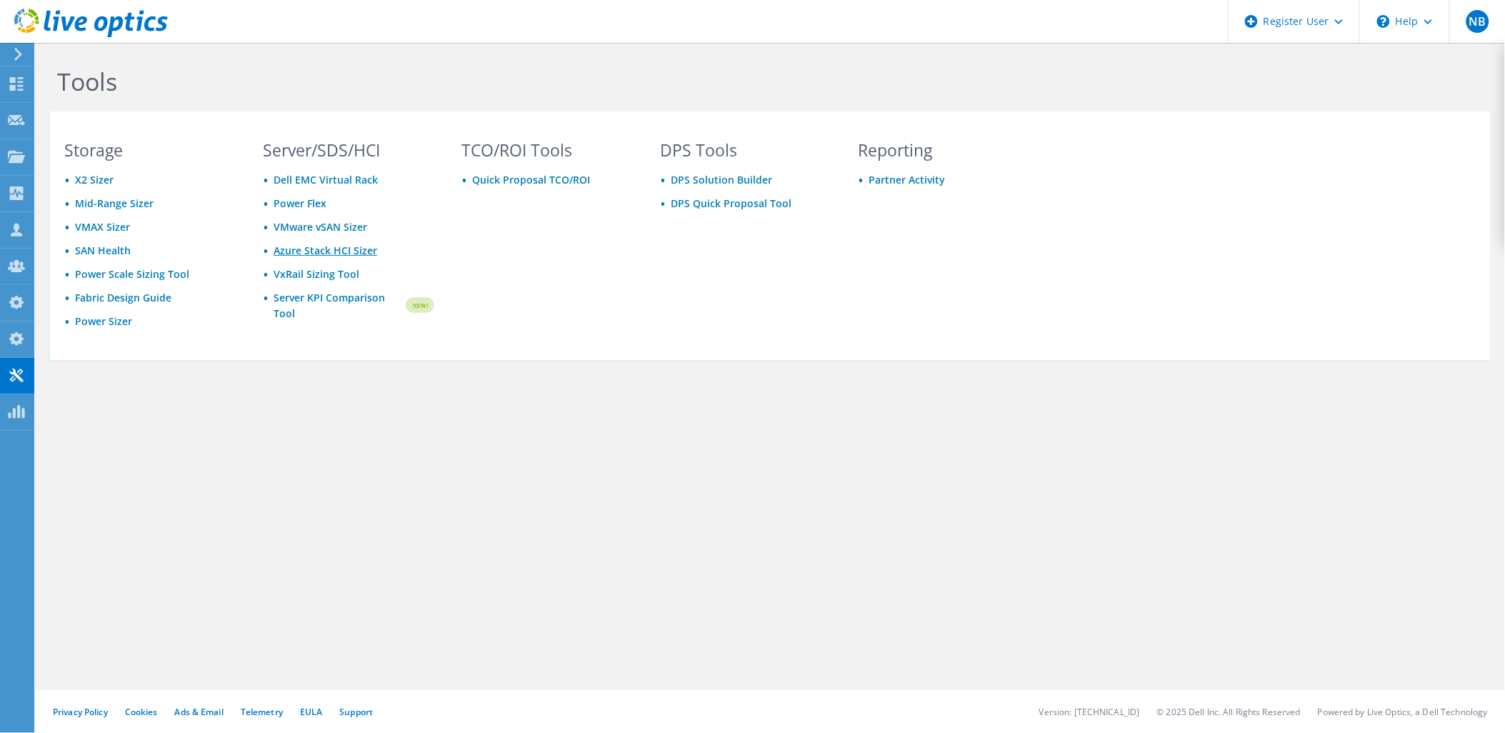
click at [337, 245] on link "Azure Stack HCI Sizer" at bounding box center [326, 251] width 104 height 14
click at [326, 223] on link "VMware vSAN Sizer" at bounding box center [321, 227] width 94 height 14
click at [117, 232] on li "VMAX Sizer" at bounding box center [149, 227] width 171 height 16
click at [114, 244] on link "SAN Health" at bounding box center [103, 251] width 56 height 14
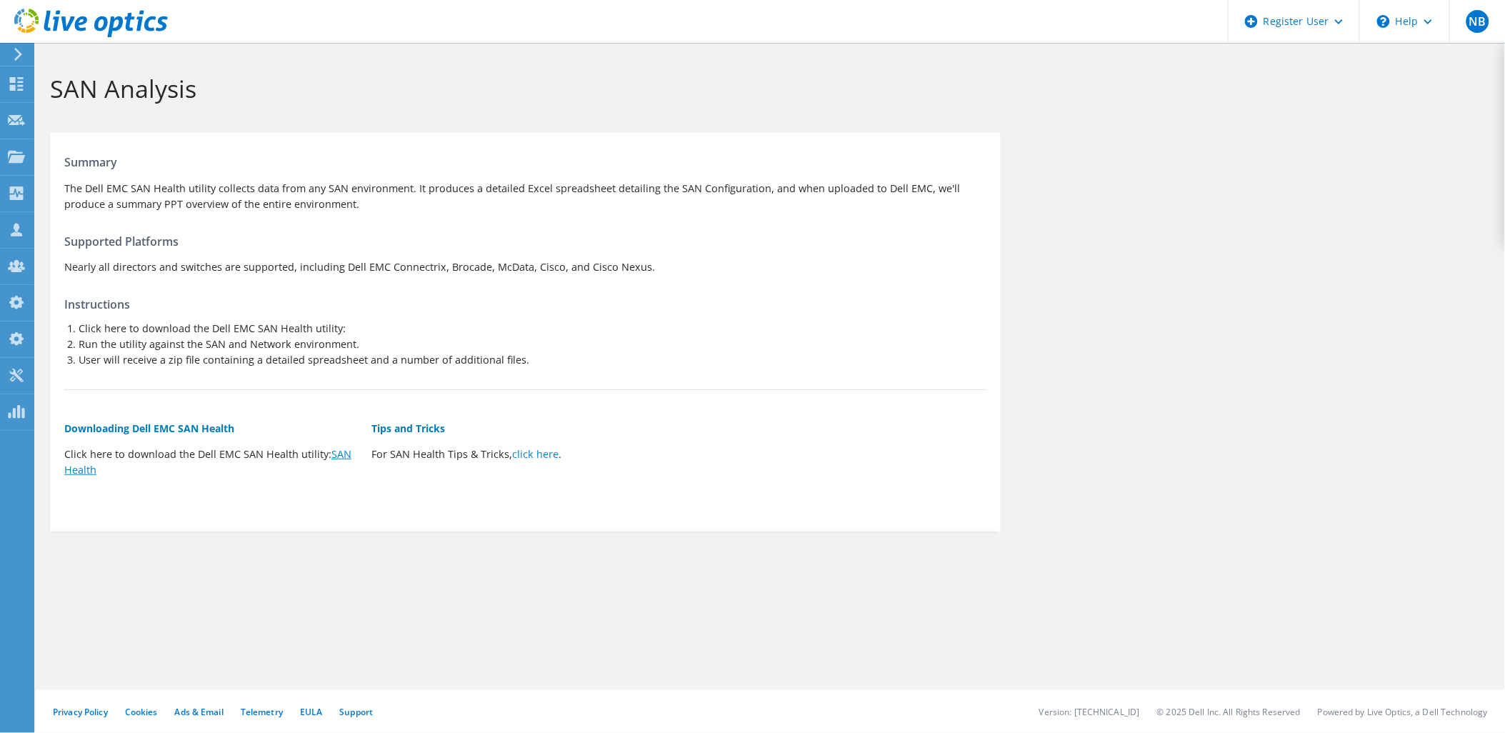
click at [338, 448] on link "SAN Health" at bounding box center [207, 461] width 287 height 29
click at [683, 151] on div "Summary The Dell EMC SAN Health utility collects data from any SAN environment.…" at bounding box center [525, 328] width 951 height 377
click at [526, 458] on link "click here" at bounding box center [535, 454] width 46 height 14
click at [129, 18] on use at bounding box center [91, 23] width 154 height 29
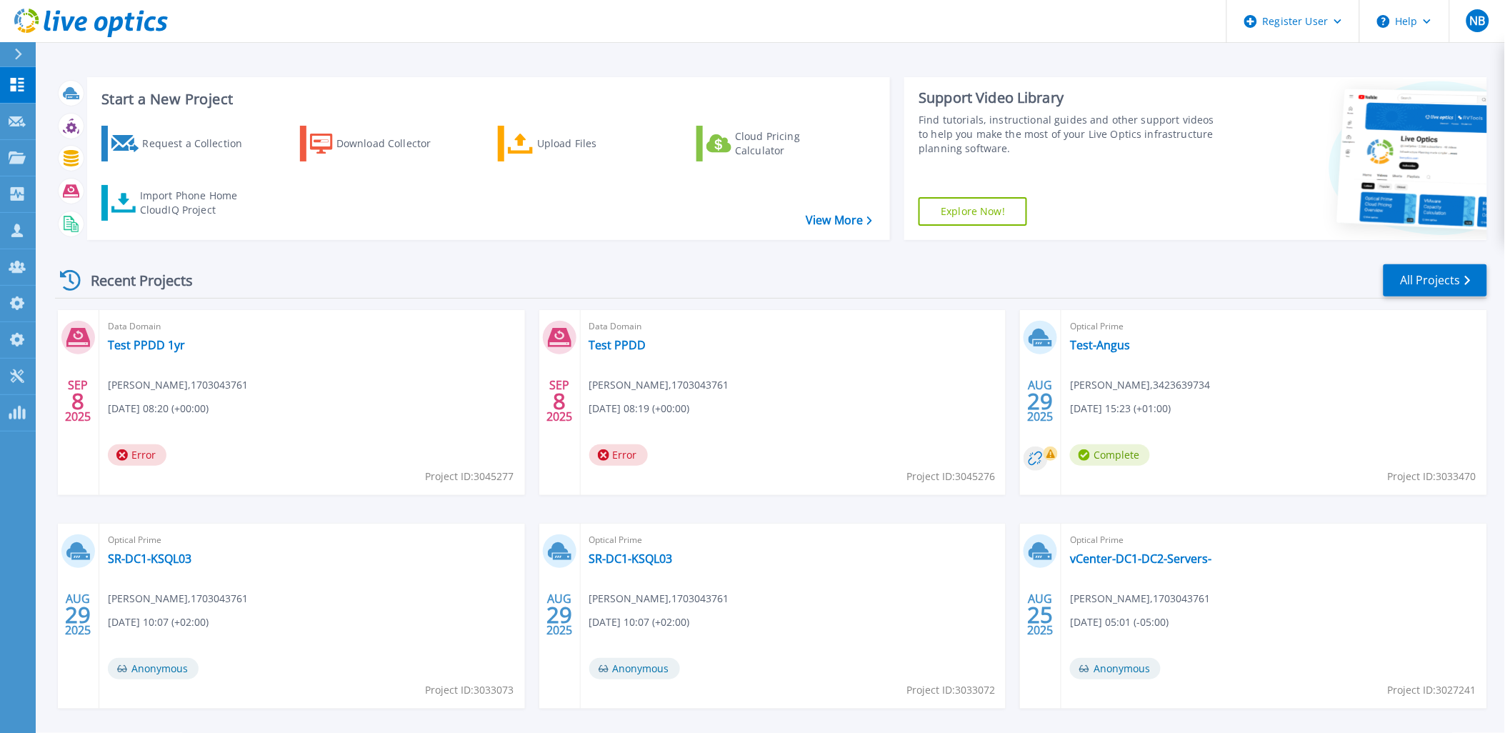
drag, startPoint x: 121, startPoint y: 29, endPoint x: 121, endPoint y: 1, distance: 27.9
click at [121, 29] on icon at bounding box center [91, 23] width 154 height 29
